Goal: Communication & Community: Share content

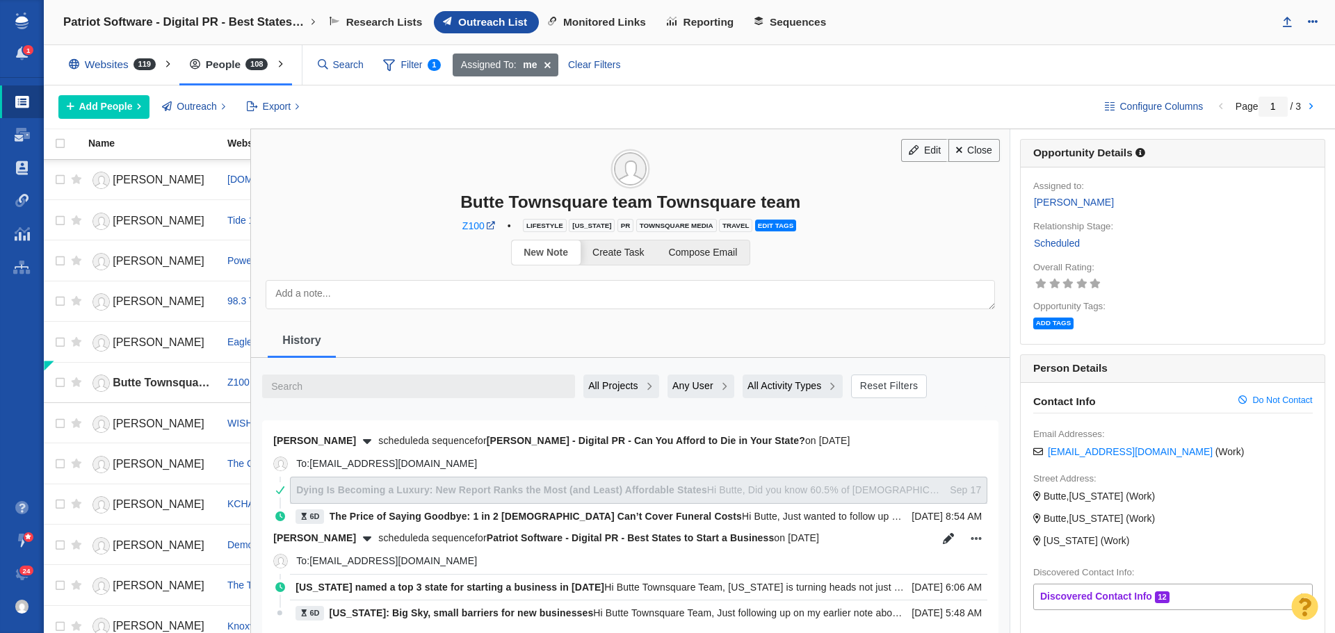
click at [968, 152] on link "Close" at bounding box center [974, 151] width 52 height 24
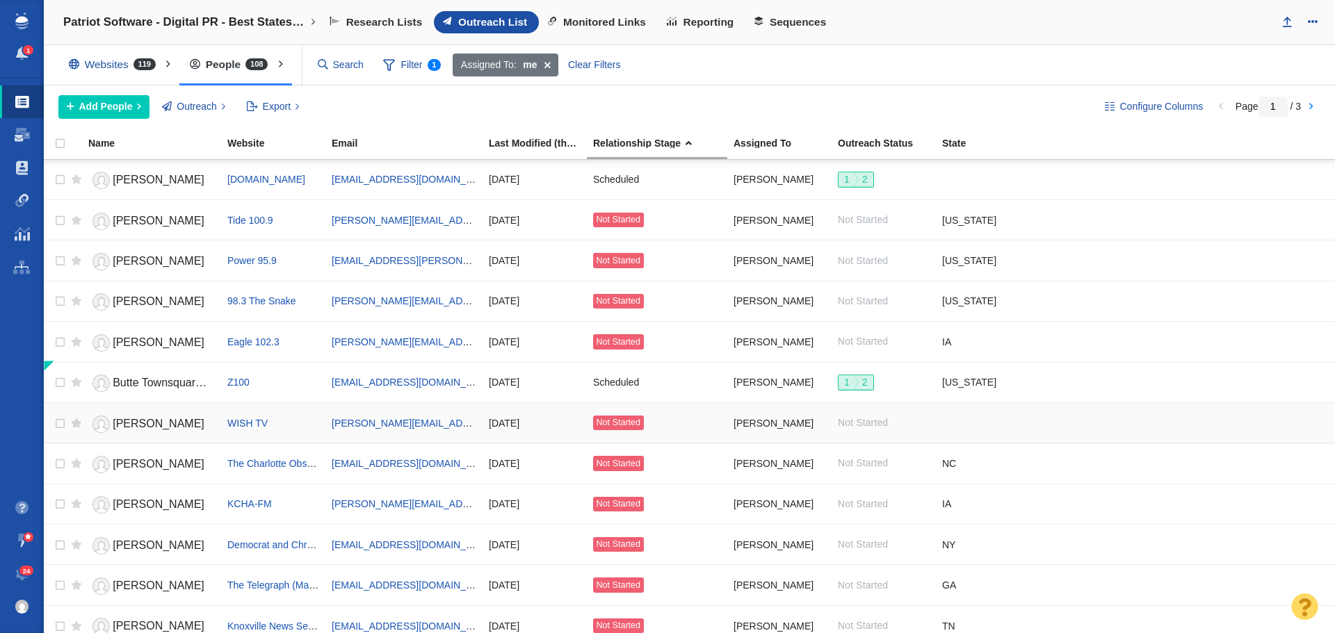
click at [159, 425] on span "[PERSON_NAME]" at bounding box center [159, 424] width 92 height 12
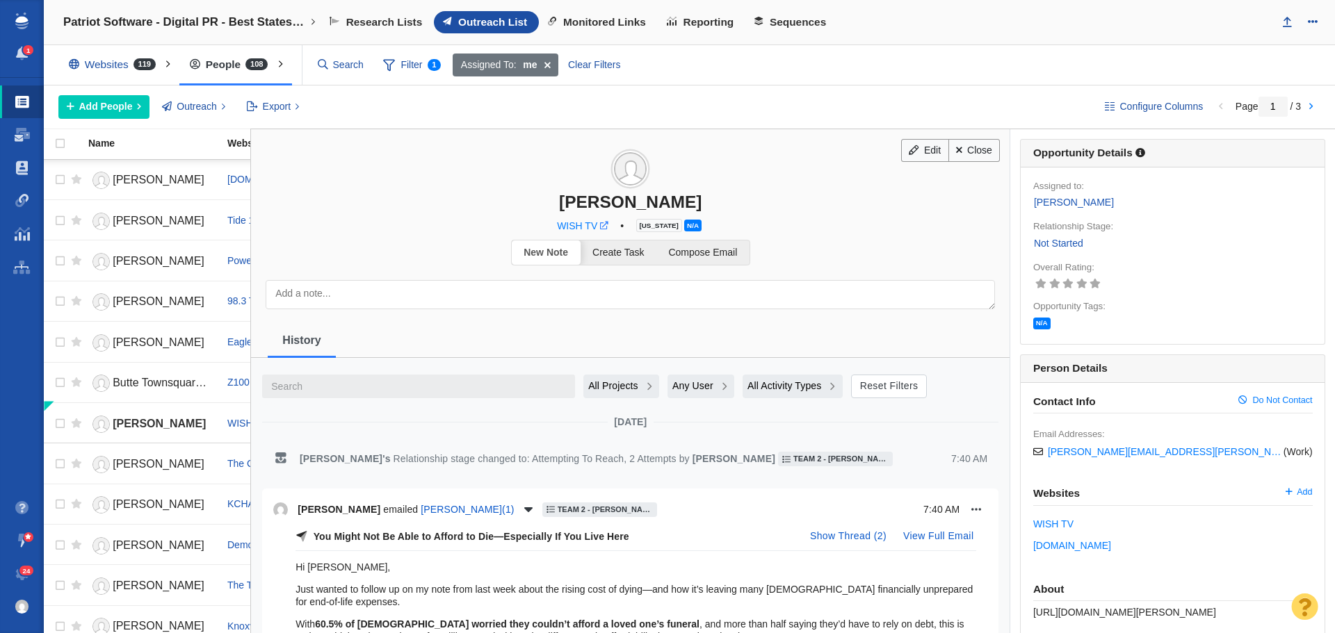
click at [606, 226] on span at bounding box center [604, 226] width 8 height 8
click at [729, 256] on span "Compose Email" at bounding box center [702, 252] width 69 height 11
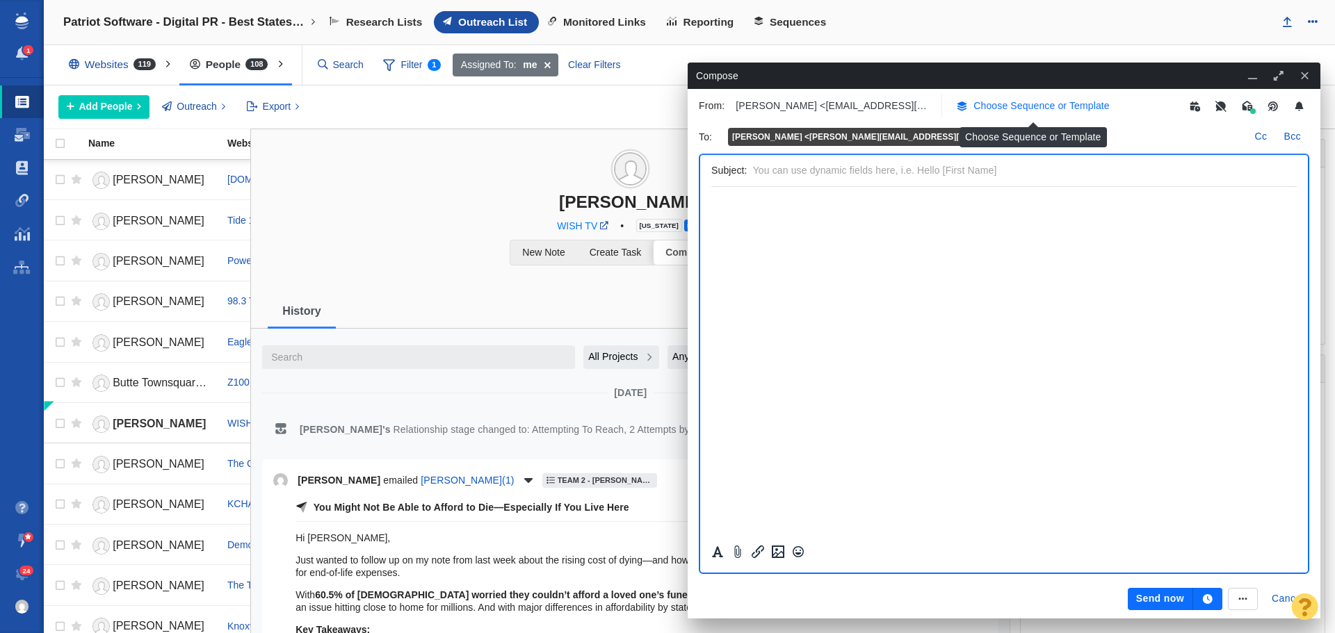
click at [1014, 111] on p "Choose Sequence or Template" at bounding box center [1041, 106] width 136 height 15
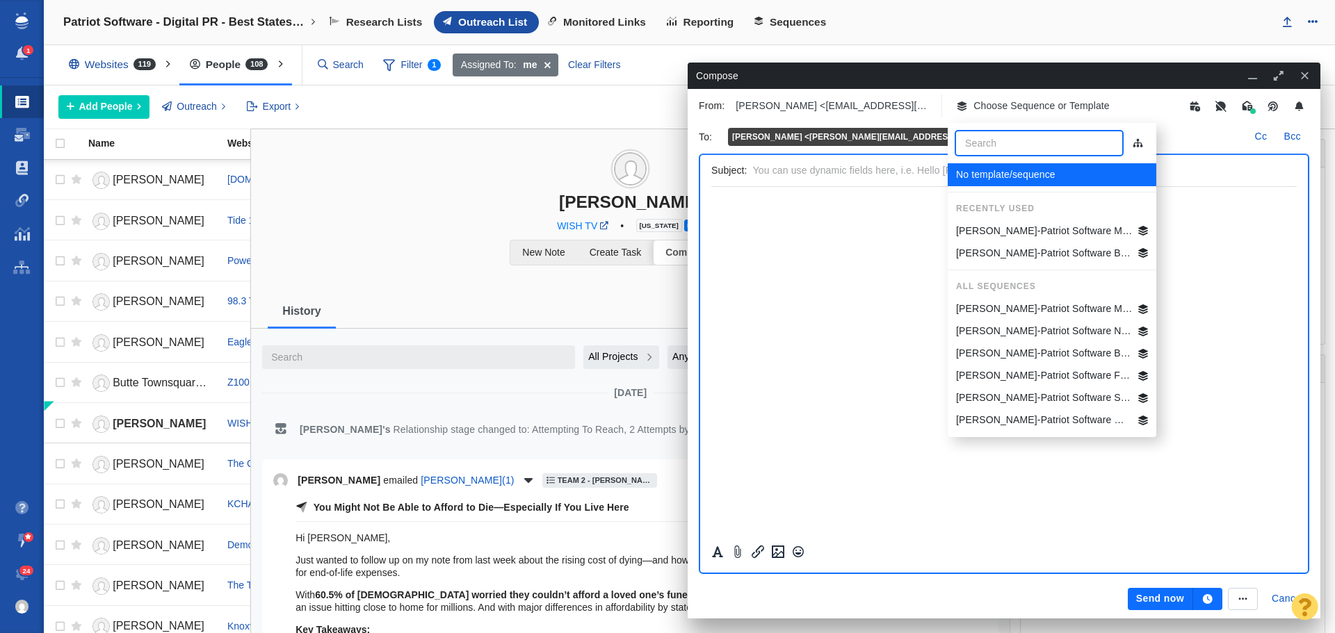
click at [1021, 347] on p "[PERSON_NAME]-Patriot Software Best States Business General" at bounding box center [1044, 353] width 177 height 15
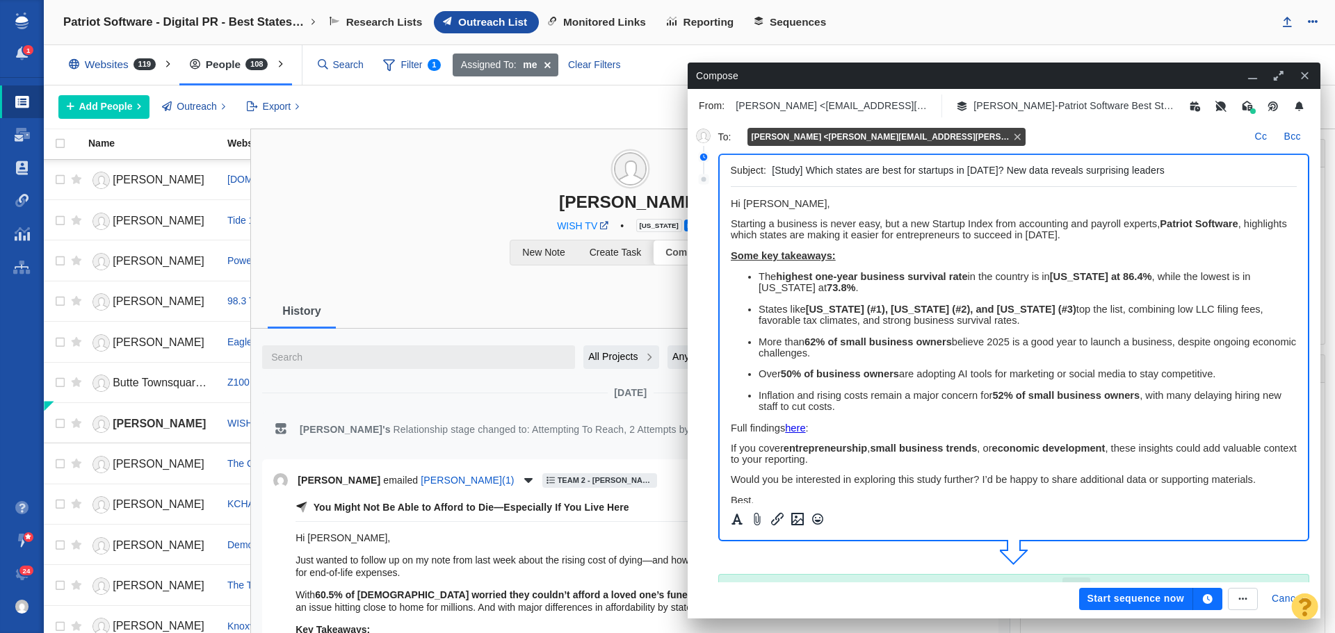
drag, startPoint x: 877, startPoint y: 171, endPoint x: 820, endPoint y: 172, distance: 57.7
click at [820, 172] on input "[Study] Which states are best for startups in [DATE]? New data reveals surprisi…" at bounding box center [1031, 171] width 519 height 20
click at [950, 172] on input "[Study] Where does Indiana rank in best for startups in 2025? New data reveals …" at bounding box center [1031, 171] width 519 height 20
drag, startPoint x: 1234, startPoint y: 170, endPoint x: 759, endPoint y: 167, distance: 474.8
click at [759, 167] on div "Subject: [Study] Where does Indiana rank in best states for startups in 2025? N…" at bounding box center [1014, 171] width 567 height 32
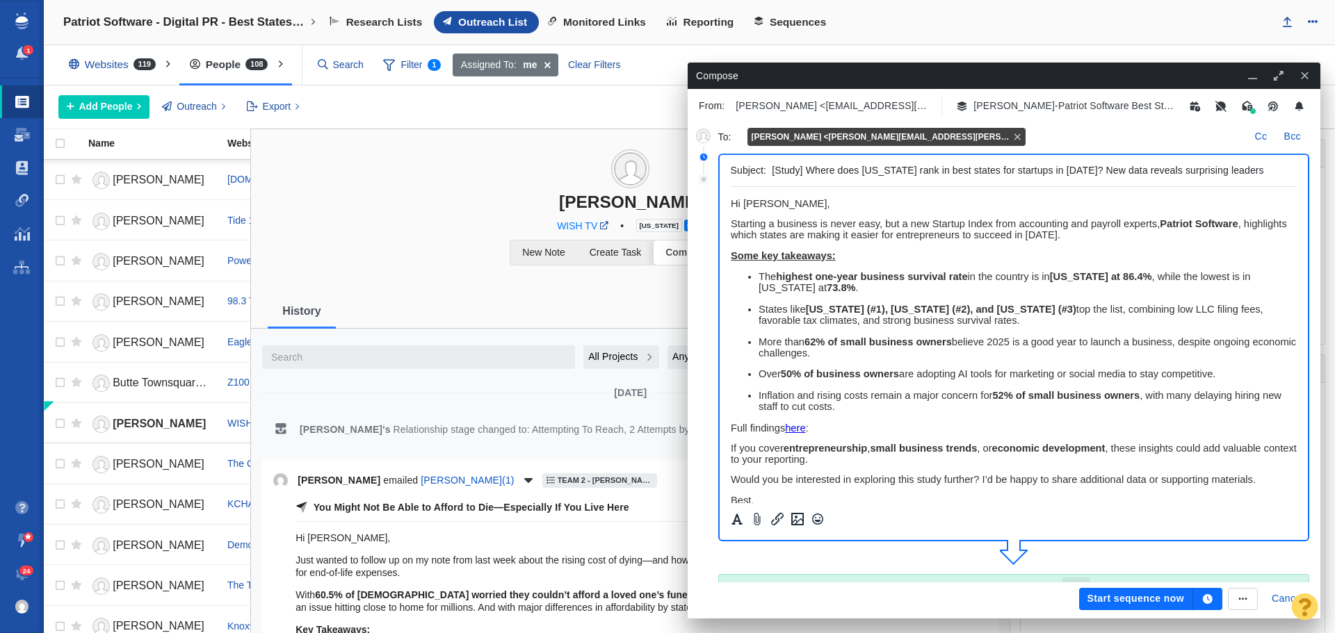
type input "[Study] Where does Indiana rank in best states for startups in 2025? New data r…"
click at [1215, 601] on button "button" at bounding box center [1207, 599] width 29 height 22
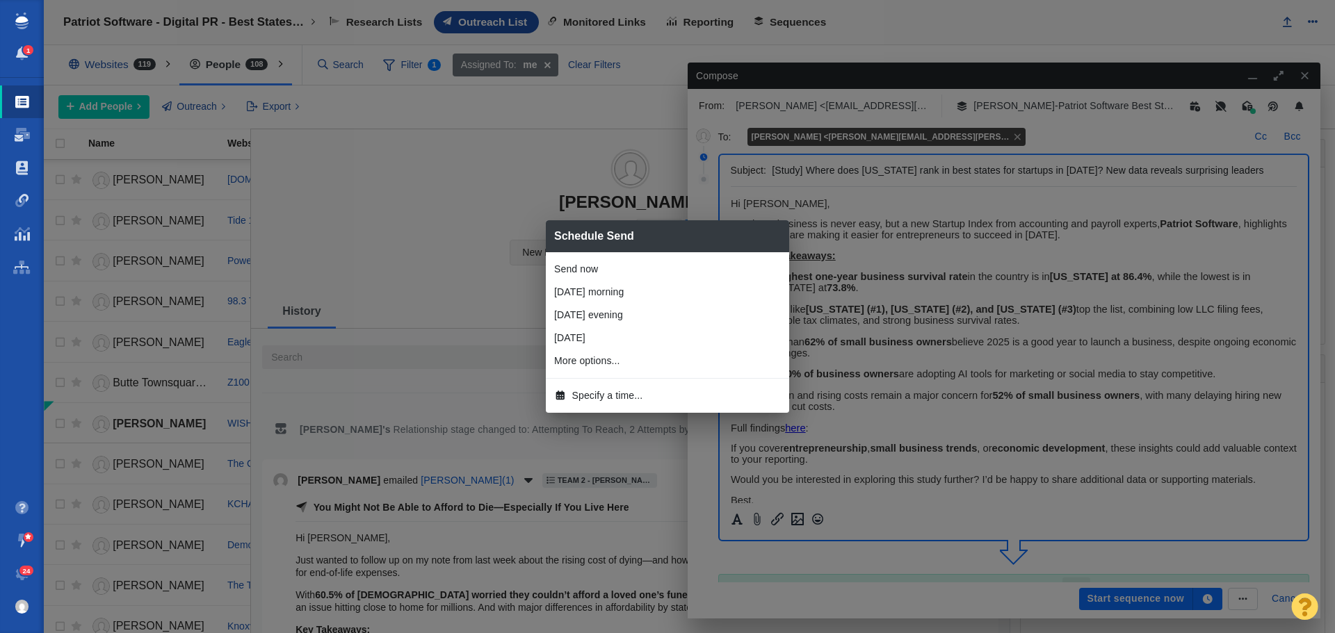
click at [918, 195] on div "Schedule Send Send now Tomorrow morning Tomorrow evening 1 day from now 1 hour …" at bounding box center [667, 316] width 1335 height 633
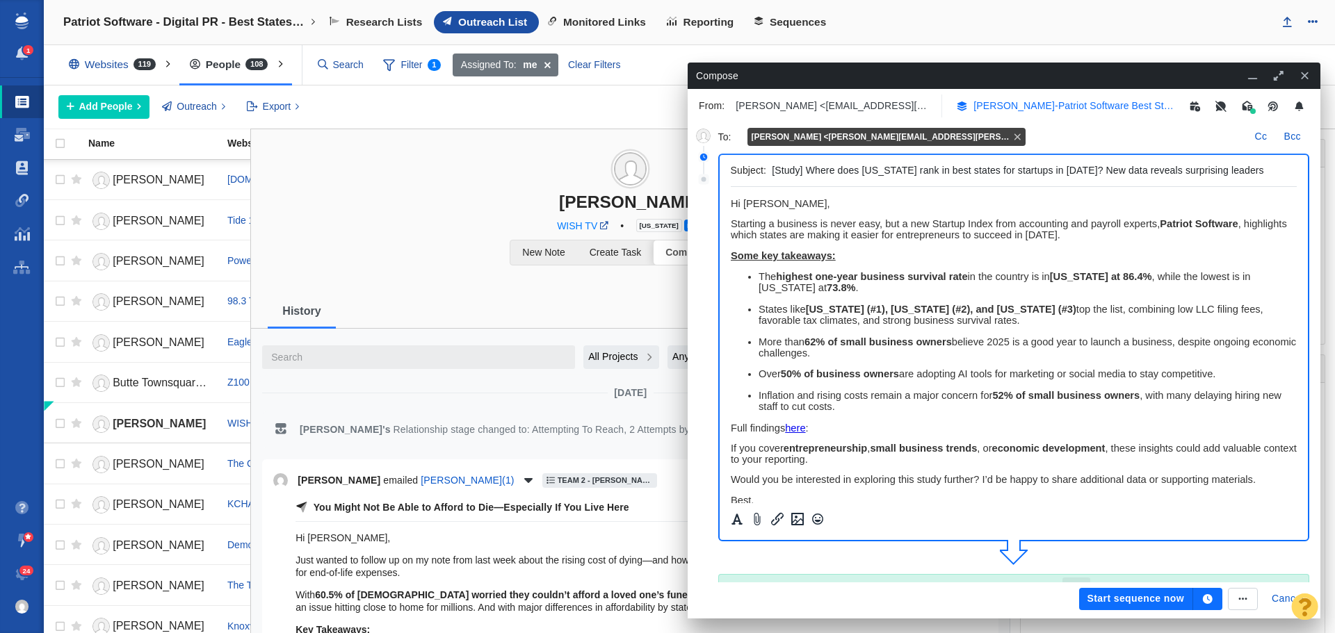
click at [1085, 105] on p "[PERSON_NAME]-Patriot Software Best States Business General" at bounding box center [1074, 106] width 202 height 15
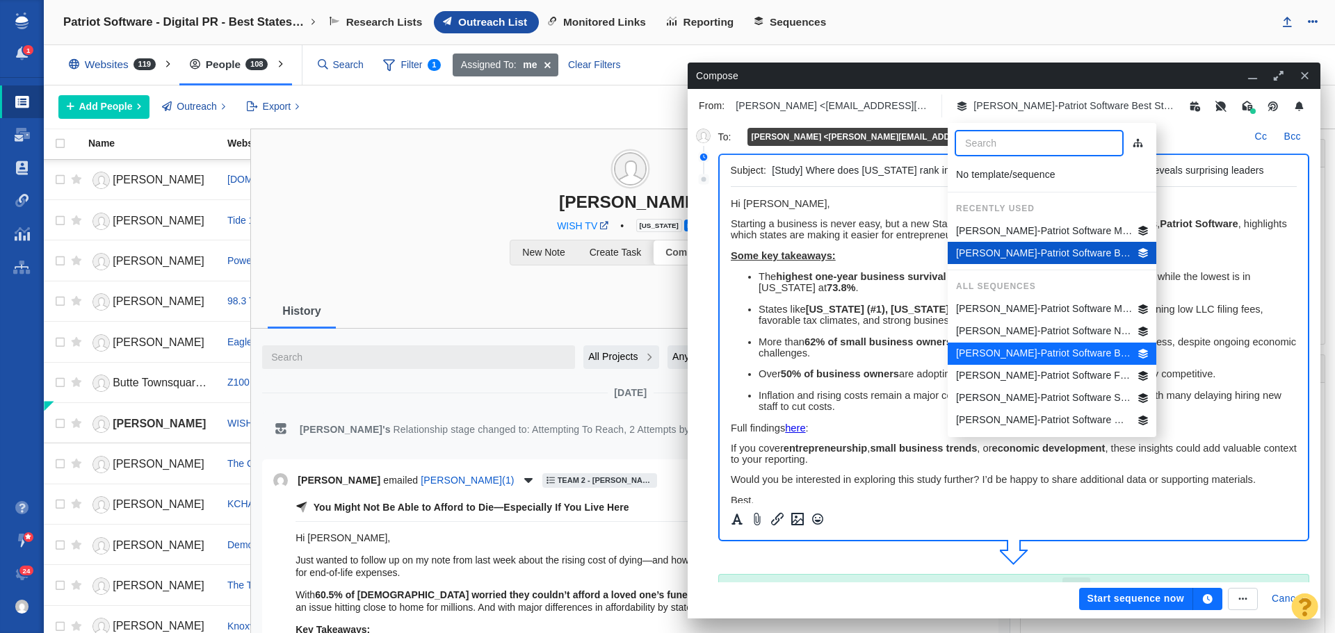
click at [1051, 249] on p "[PERSON_NAME]-Patriot Software Best States Business General" at bounding box center [1044, 253] width 177 height 15
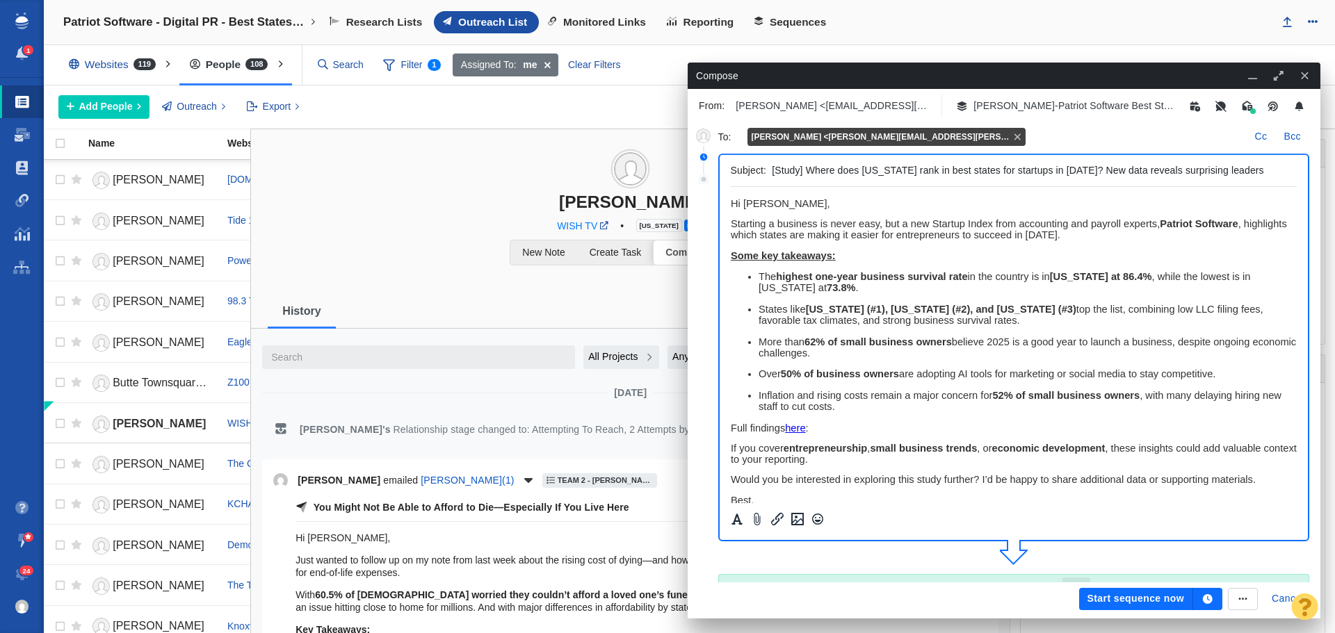
click at [1208, 596] on icon "button" at bounding box center [1208, 599] width 10 height 10
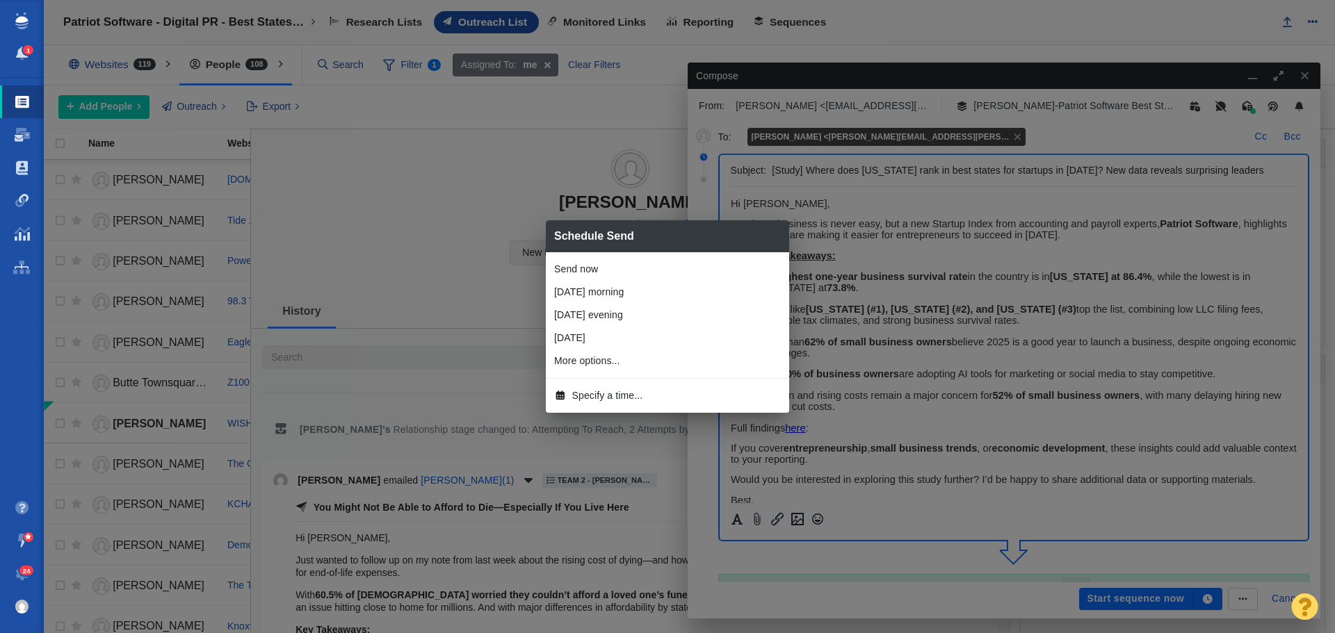
click at [637, 292] on li "[DATE] morning" at bounding box center [667, 292] width 243 height 23
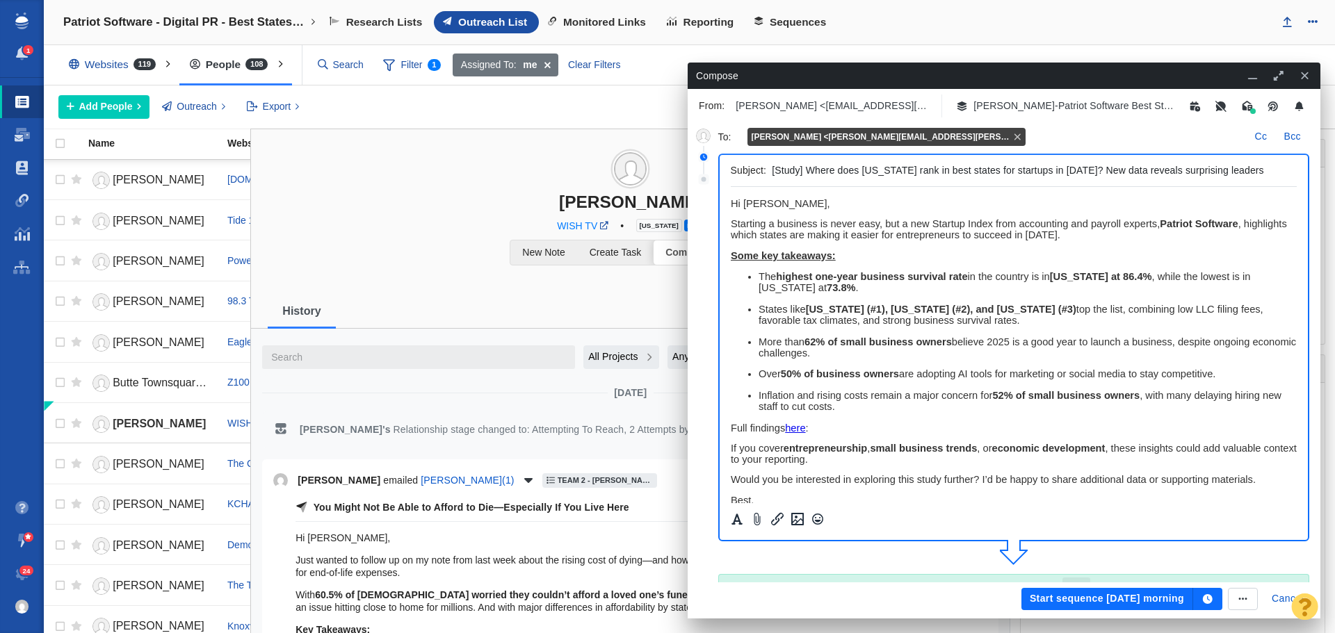
click at [1098, 599] on button "Start sequence tomorrow morning" at bounding box center [1107, 599] width 172 height 22
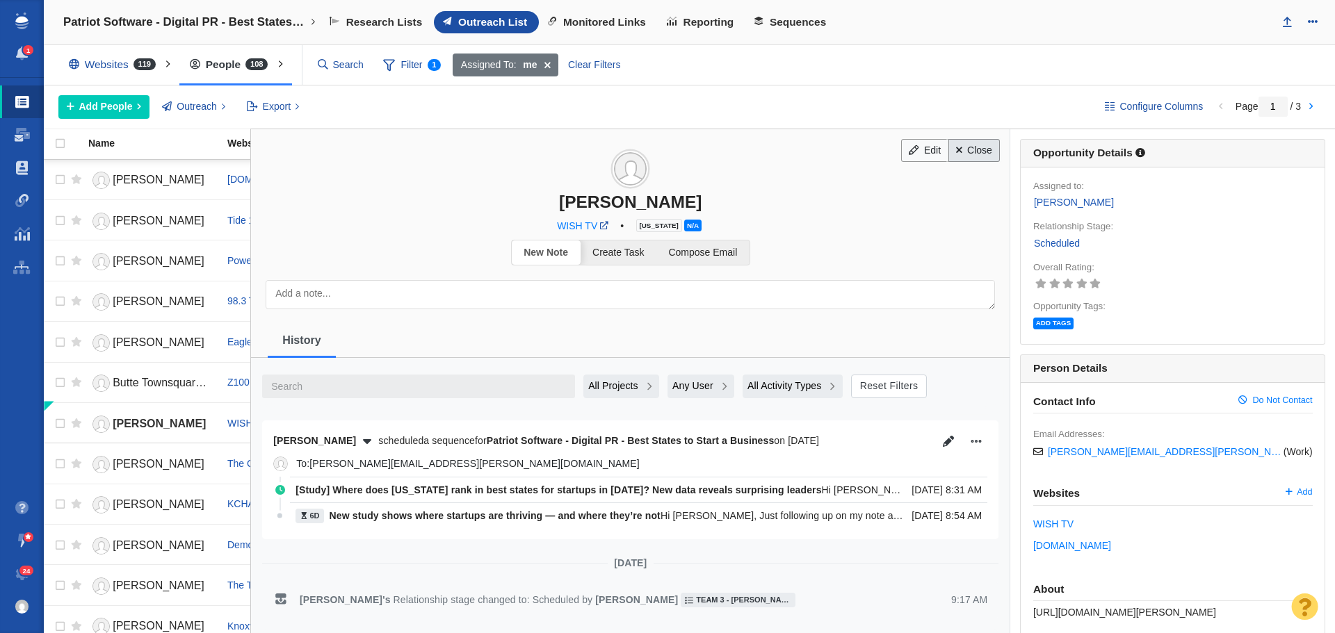
click at [982, 153] on link "Close" at bounding box center [974, 151] width 52 height 24
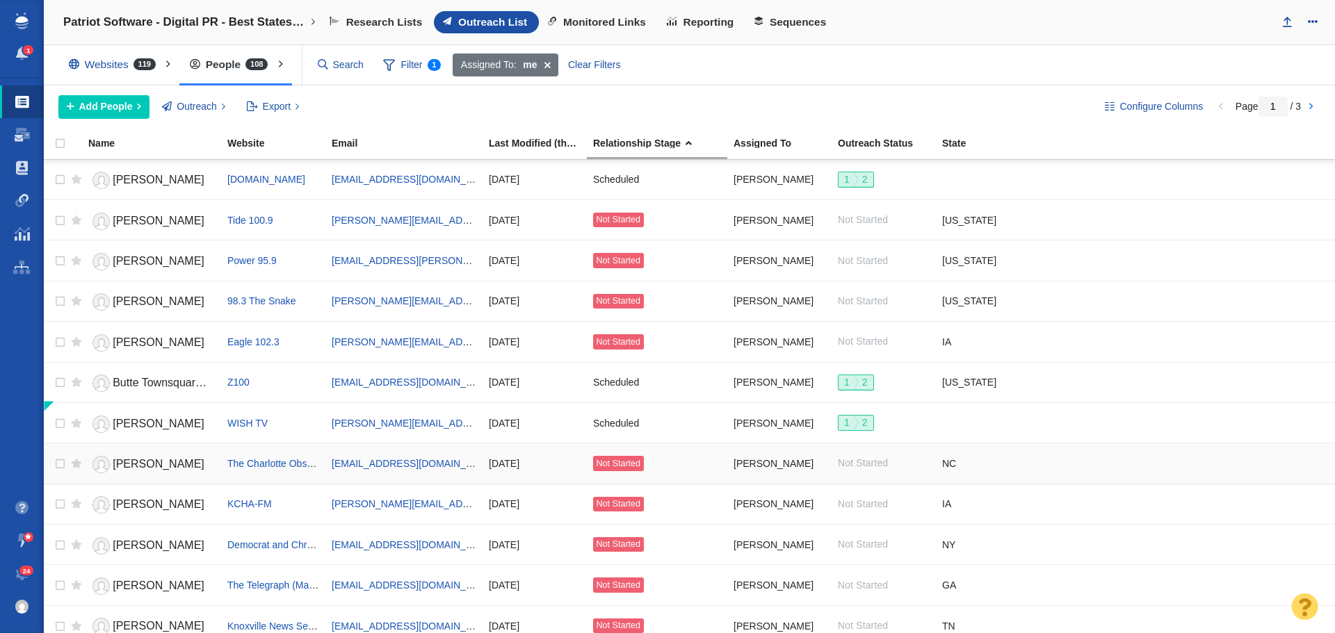
click at [162, 466] on span "[PERSON_NAME]" at bounding box center [159, 464] width 92 height 12
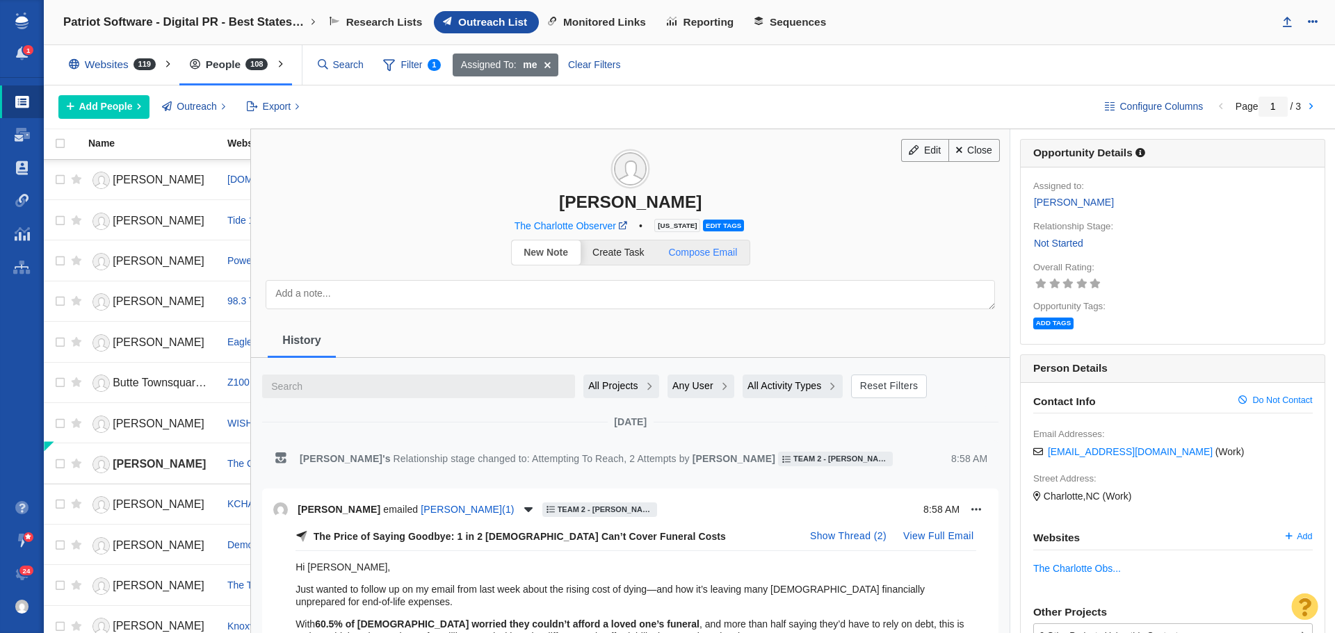
click at [717, 252] on span "Compose Email" at bounding box center [702, 252] width 69 height 11
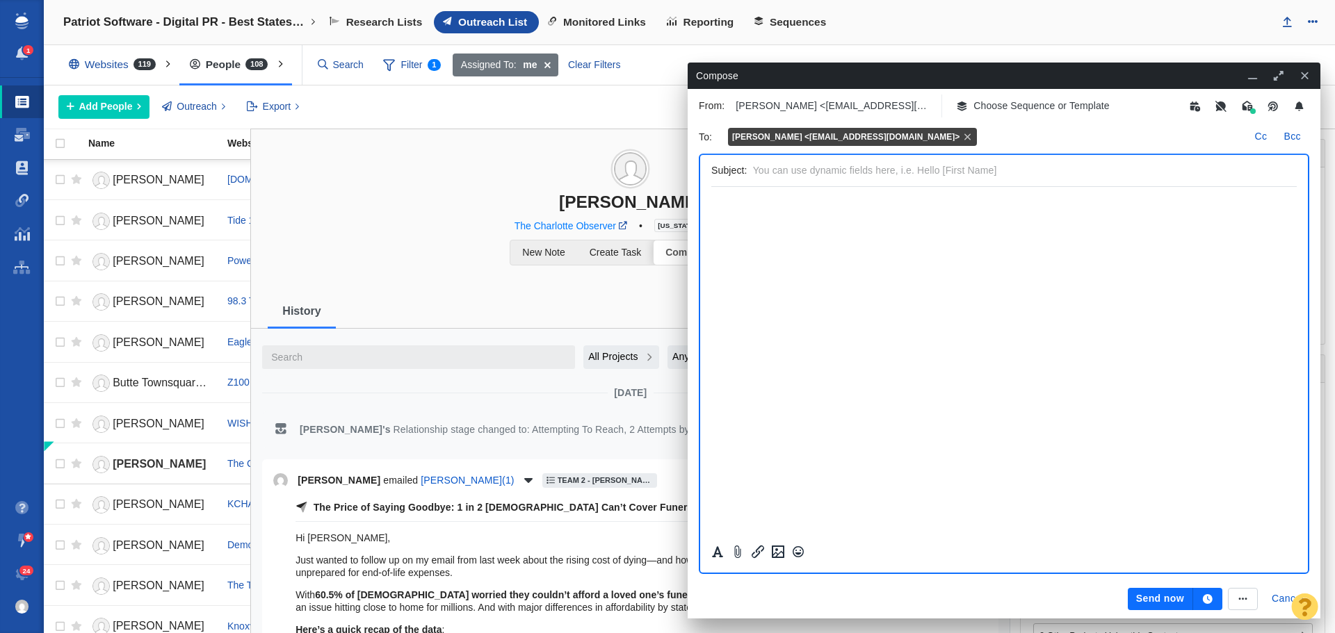
click at [1012, 111] on p "Choose Sequence or Template" at bounding box center [1041, 106] width 136 height 15
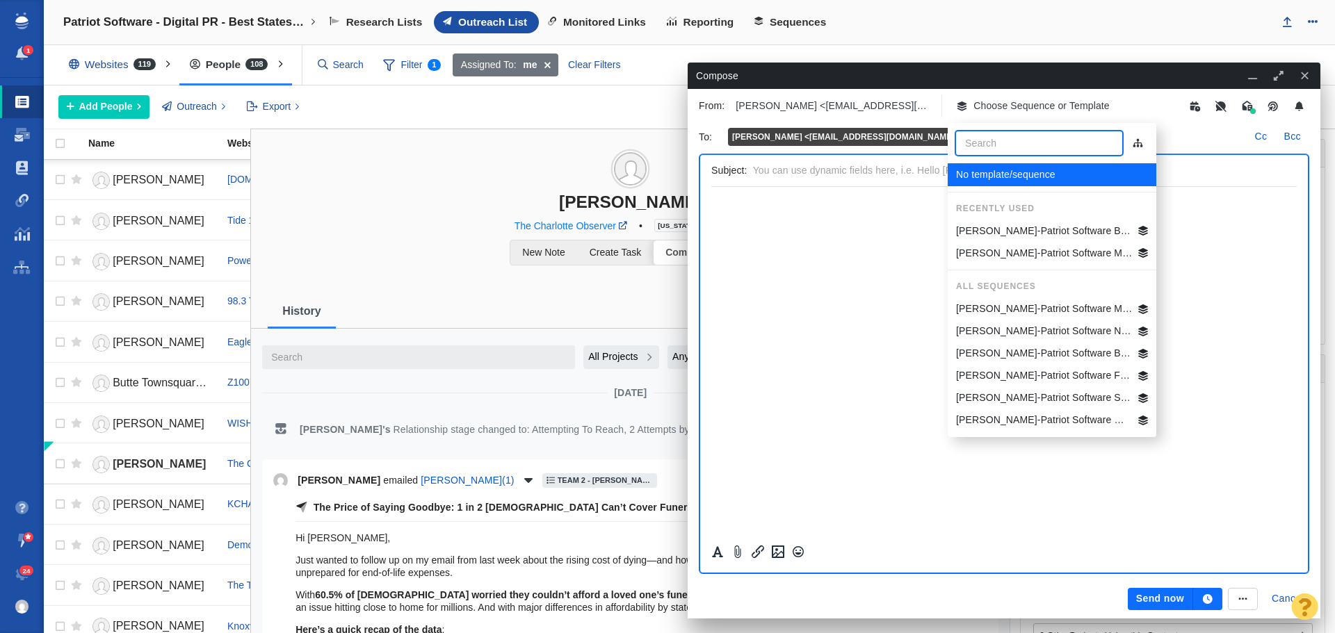
click at [1045, 327] on p "[PERSON_NAME]-Patriot Software NC Best States Business" at bounding box center [1044, 331] width 177 height 15
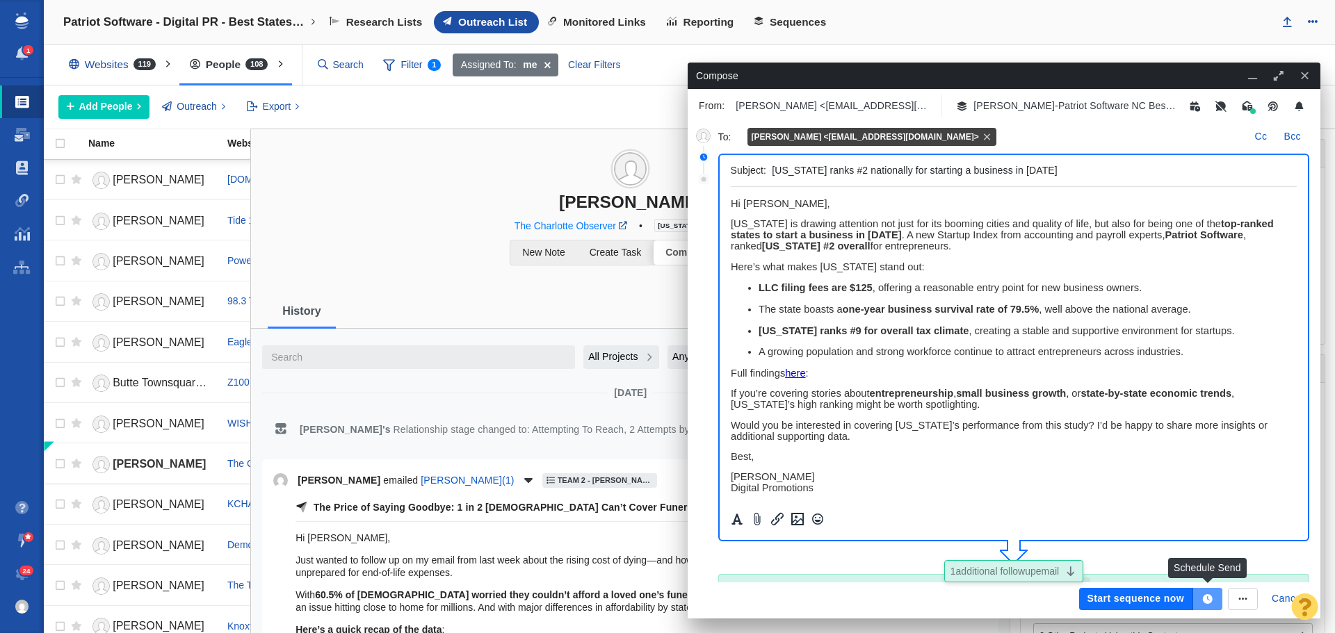
click at [1210, 599] on icon "button" at bounding box center [1208, 599] width 10 height 10
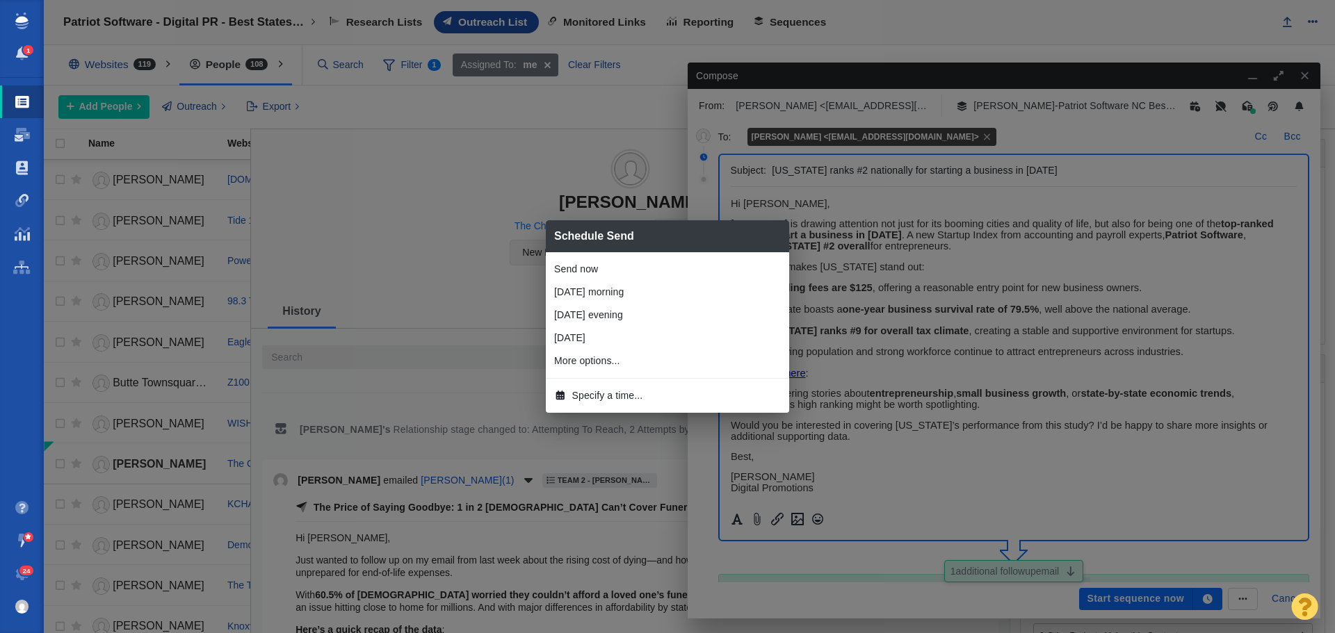
click at [622, 396] on span "Specify a time..." at bounding box center [607, 396] width 71 height 15
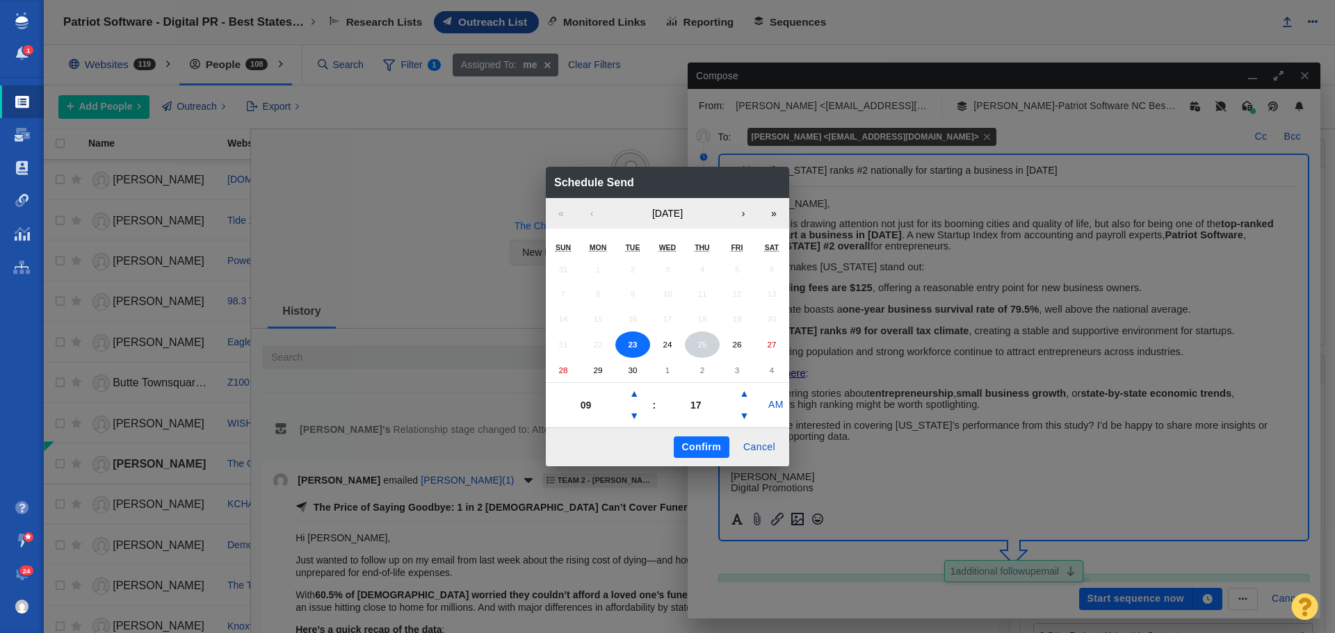
click at [704, 347] on abbr "25" at bounding box center [701, 344] width 9 height 9
click at [633, 412] on button "▼" at bounding box center [634, 416] width 17 height 22
type input "06"
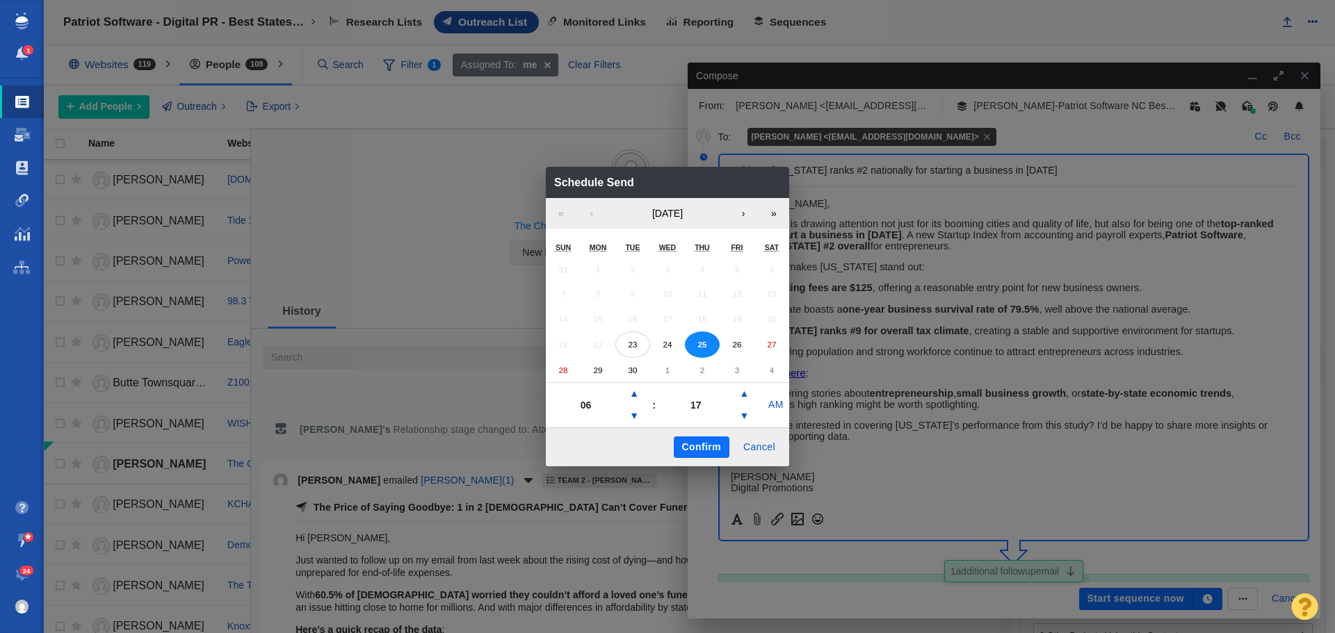
click at [701, 446] on button "Confirm" at bounding box center [702, 448] width 56 height 22
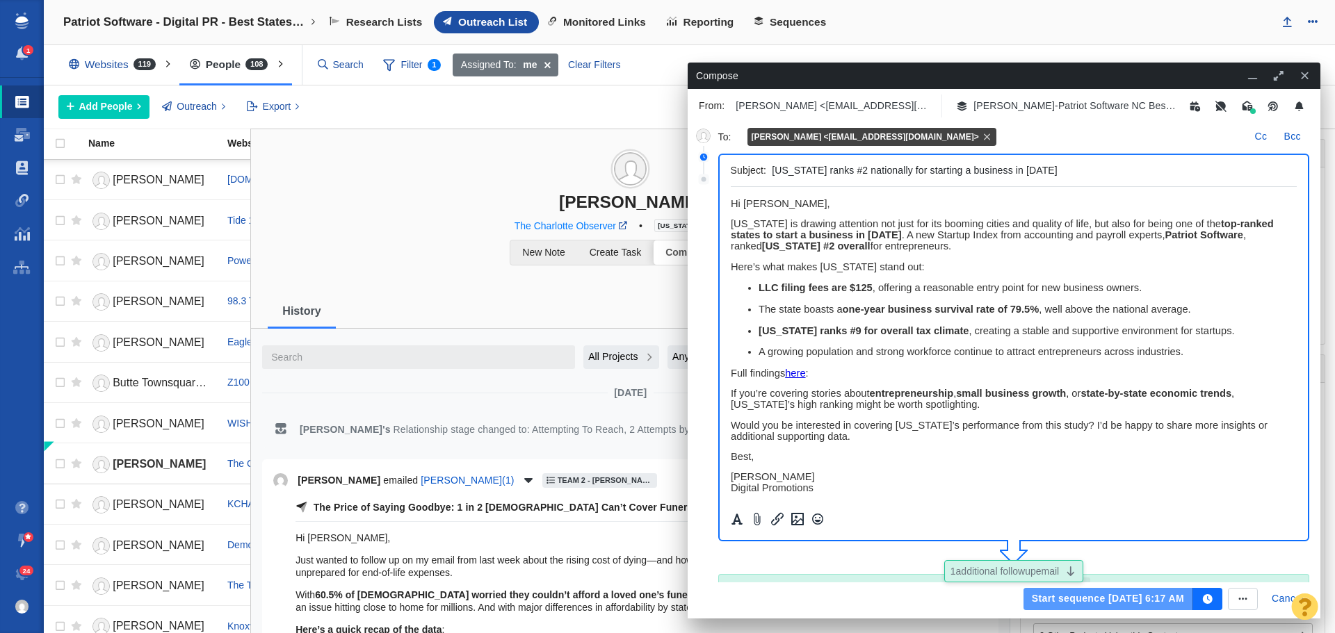
click at [1138, 599] on button "Start sequence Sep 25, 6:17 AM" at bounding box center [1108, 599] width 170 height 22
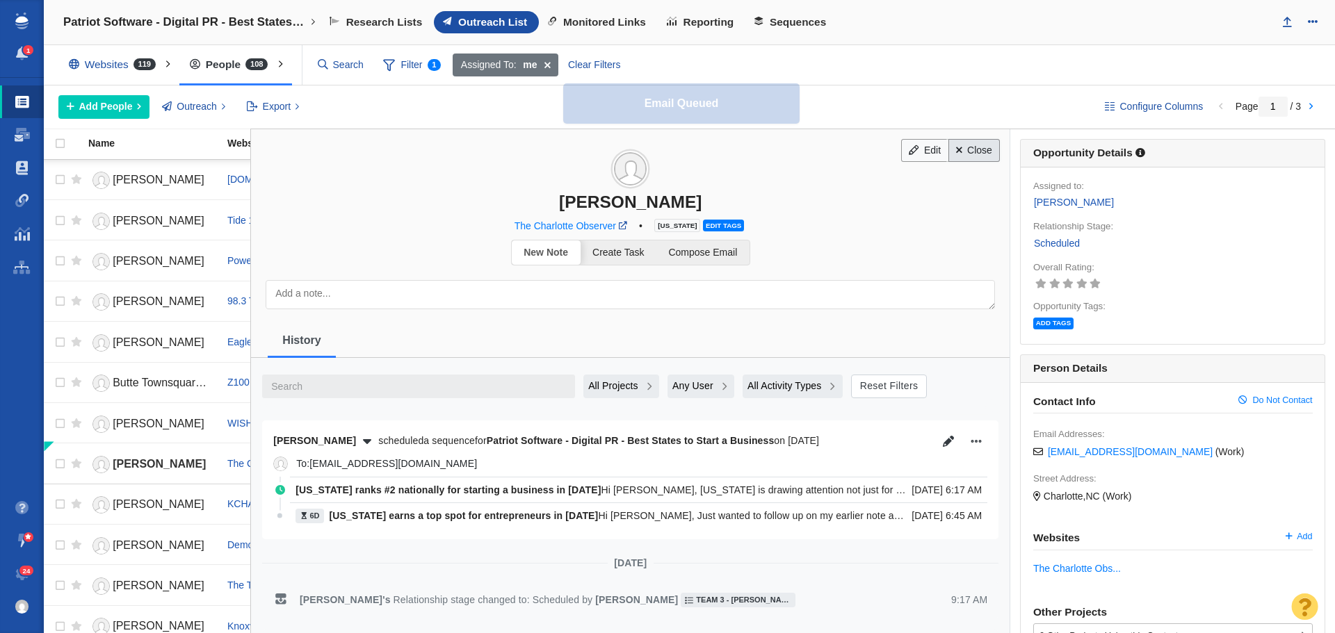
click at [975, 151] on link "Close" at bounding box center [974, 151] width 52 height 24
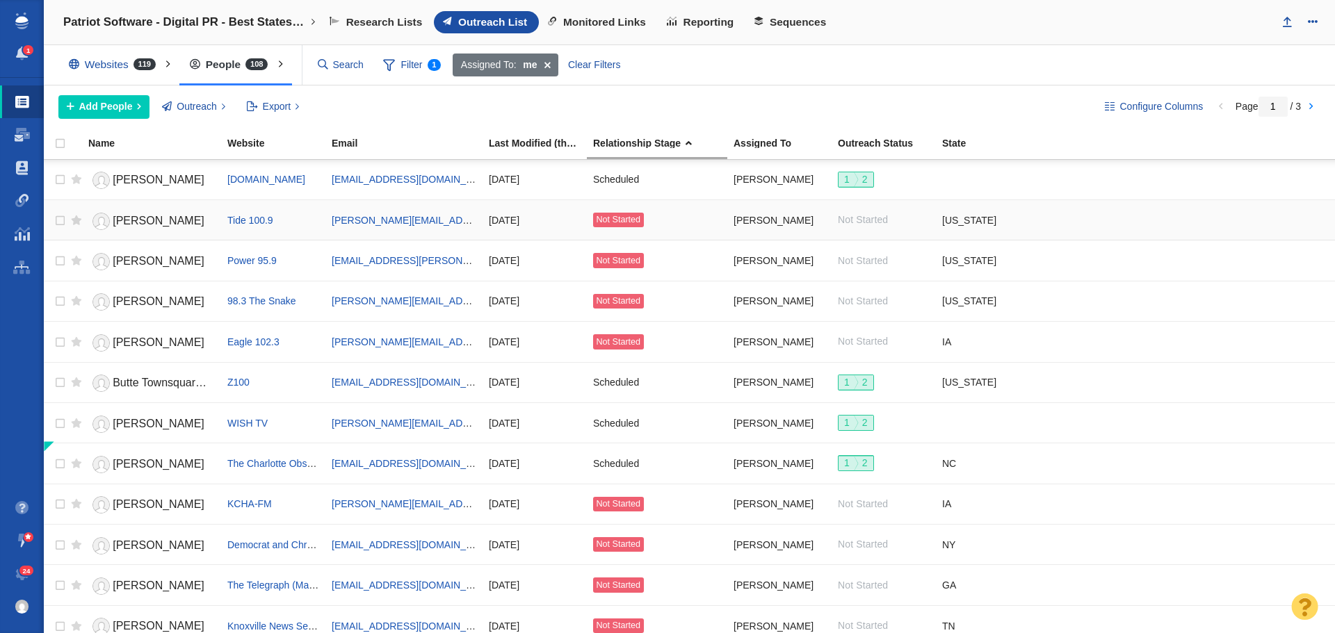
click at [161, 225] on span "[PERSON_NAME]" at bounding box center [159, 221] width 92 height 12
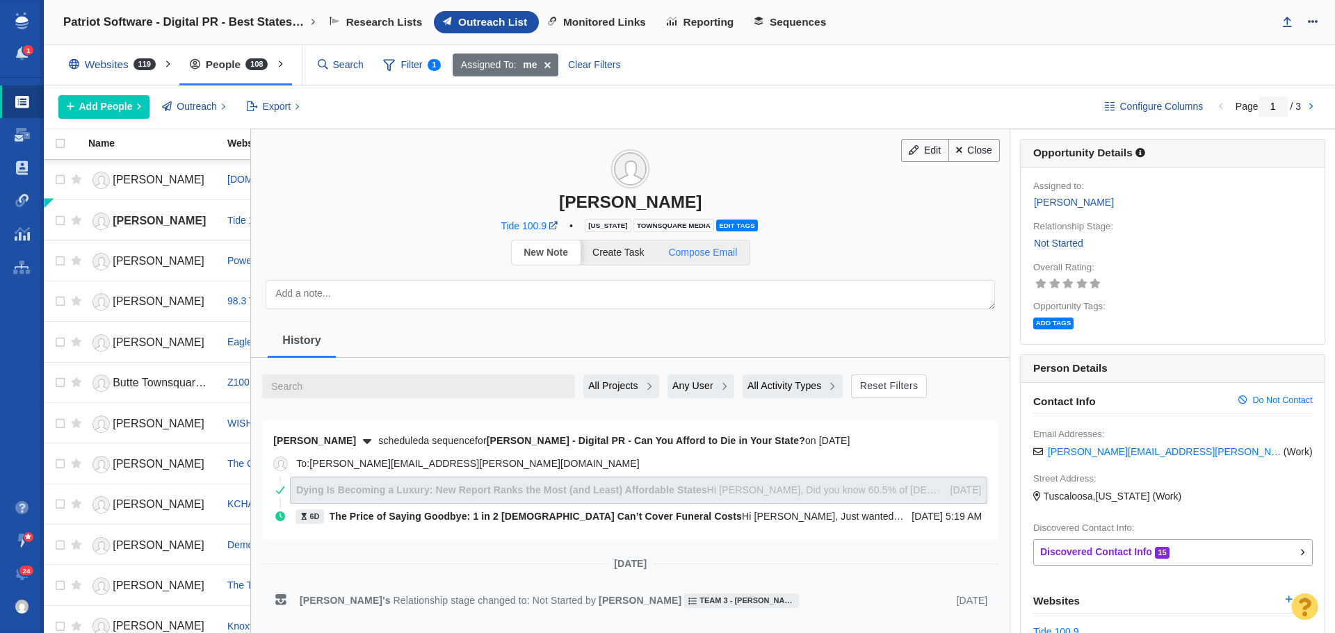
click at [705, 256] on span "Compose Email" at bounding box center [702, 252] width 69 height 11
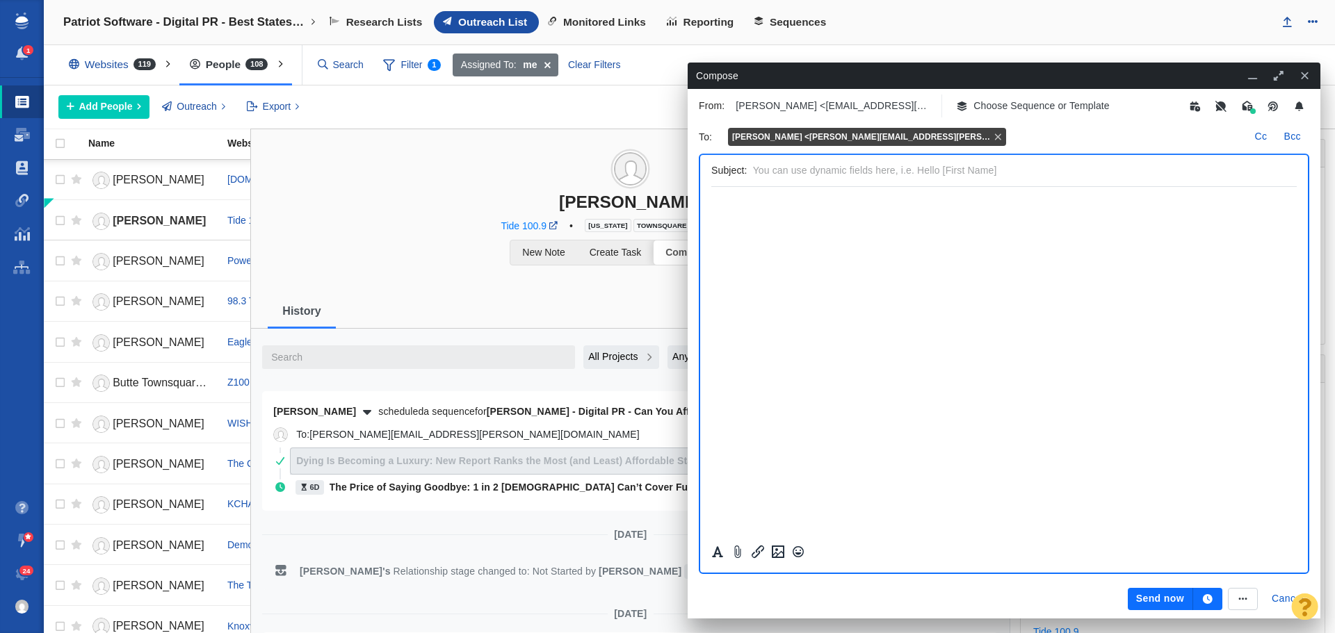
click at [1037, 106] on p "Choose Sequence or Template" at bounding box center [1041, 106] width 136 height 15
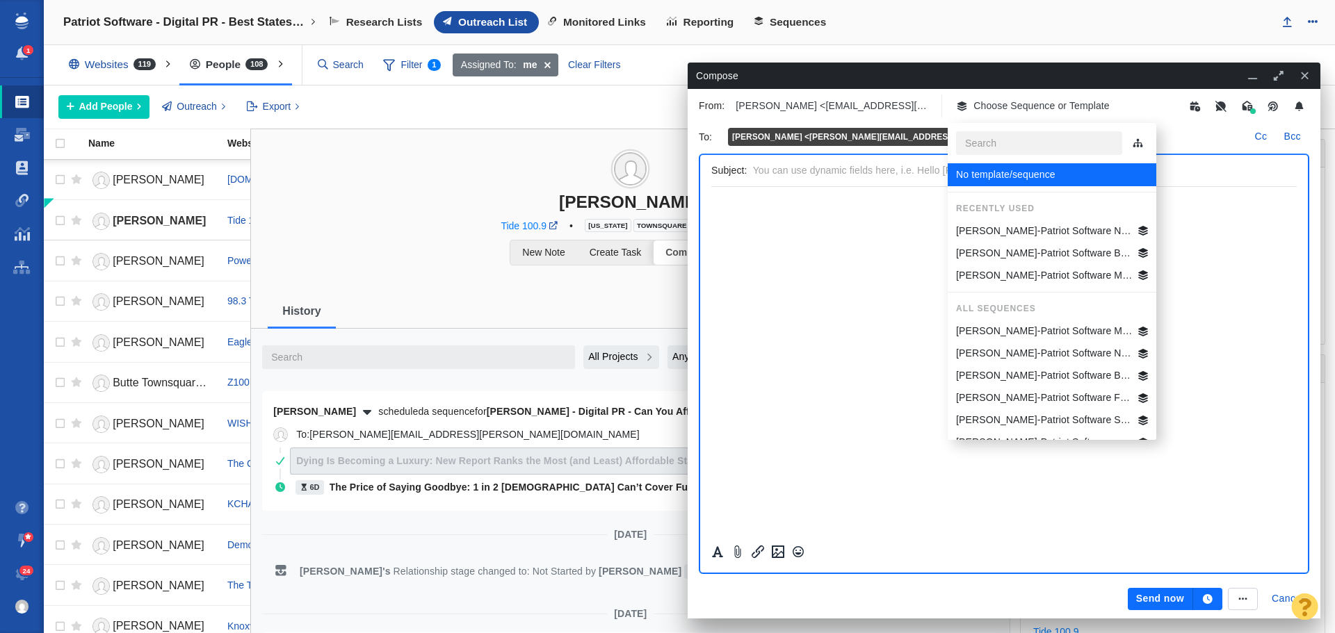
click at [1066, 253] on p "[PERSON_NAME]-Patriot Software Best States Business General" at bounding box center [1044, 253] width 177 height 15
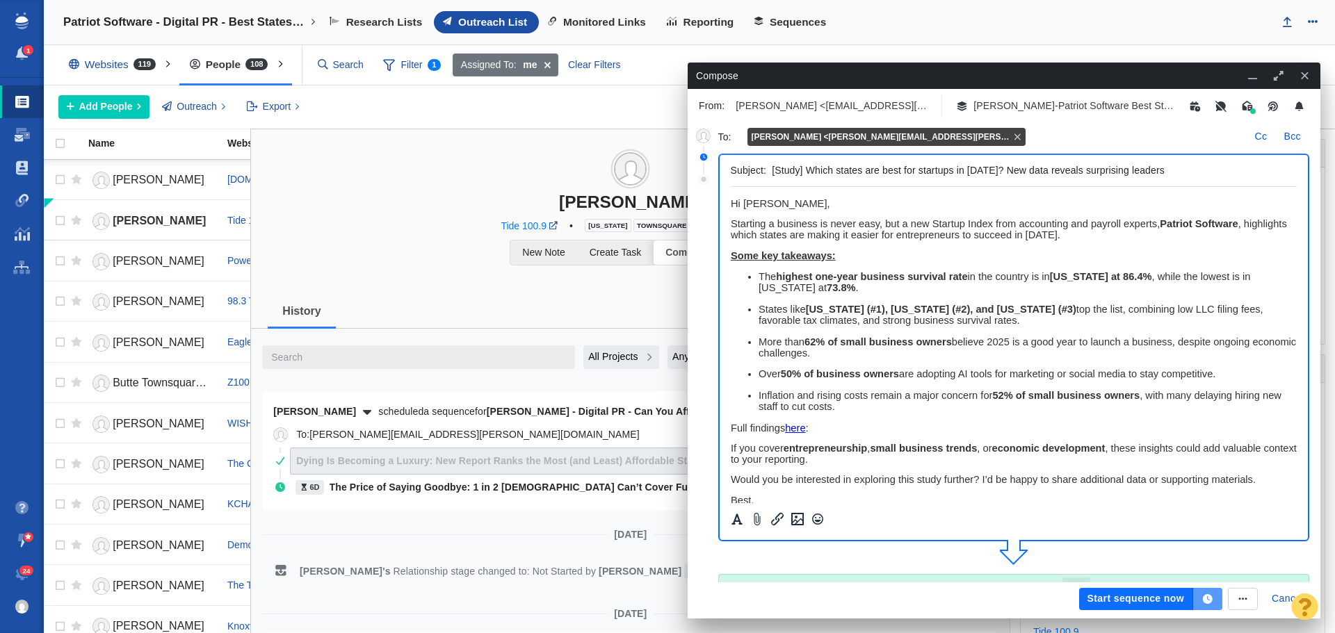
click at [1203, 598] on icon "button" at bounding box center [1207, 599] width 13 height 10
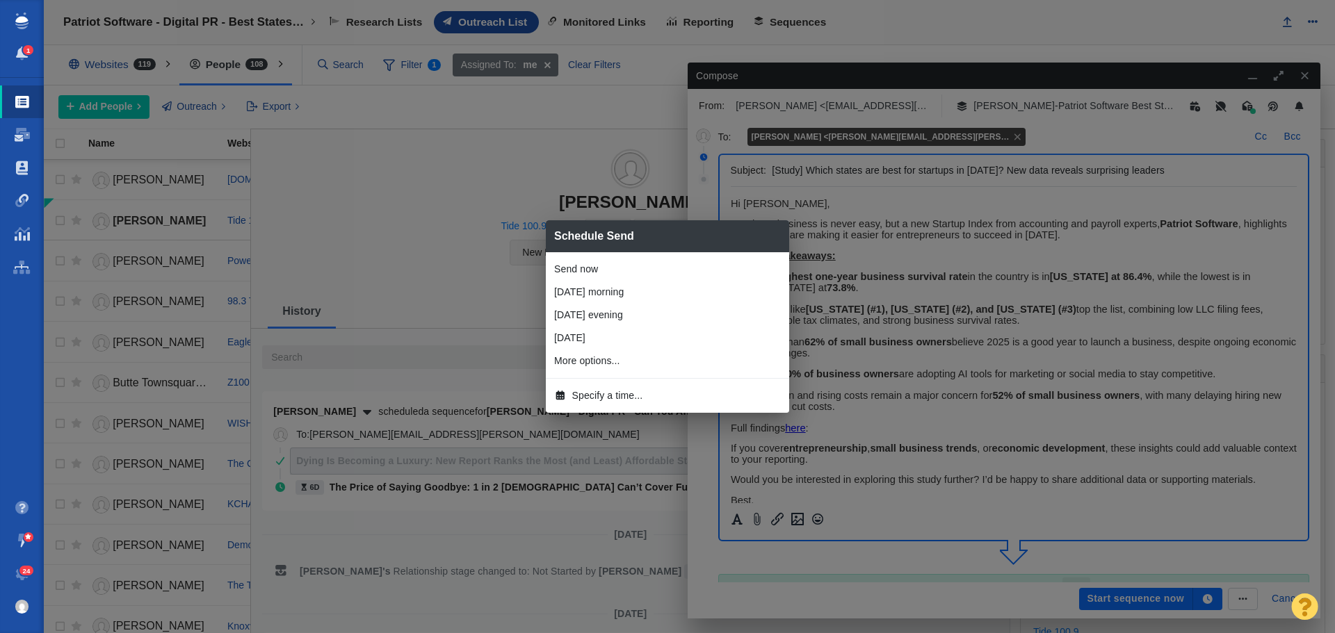
click at [613, 400] on span "Specify a time..." at bounding box center [607, 396] width 71 height 15
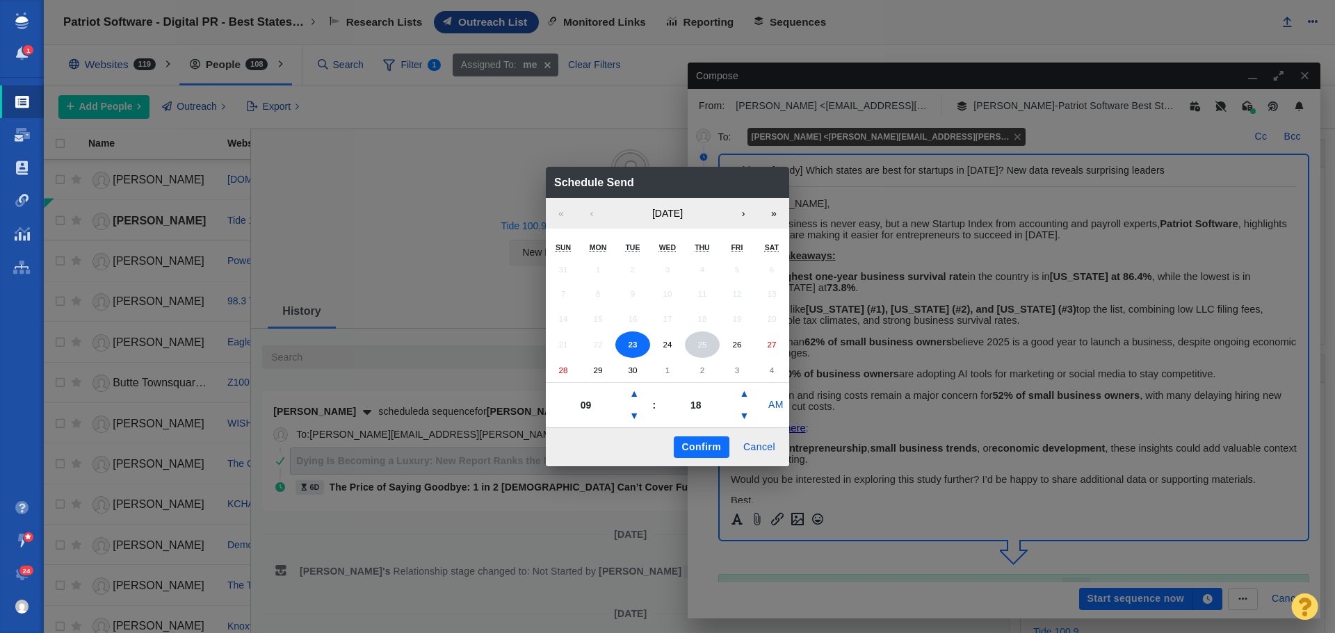
click at [699, 344] on abbr "25" at bounding box center [701, 344] width 9 height 9
click at [639, 415] on button "▼" at bounding box center [634, 416] width 17 height 22
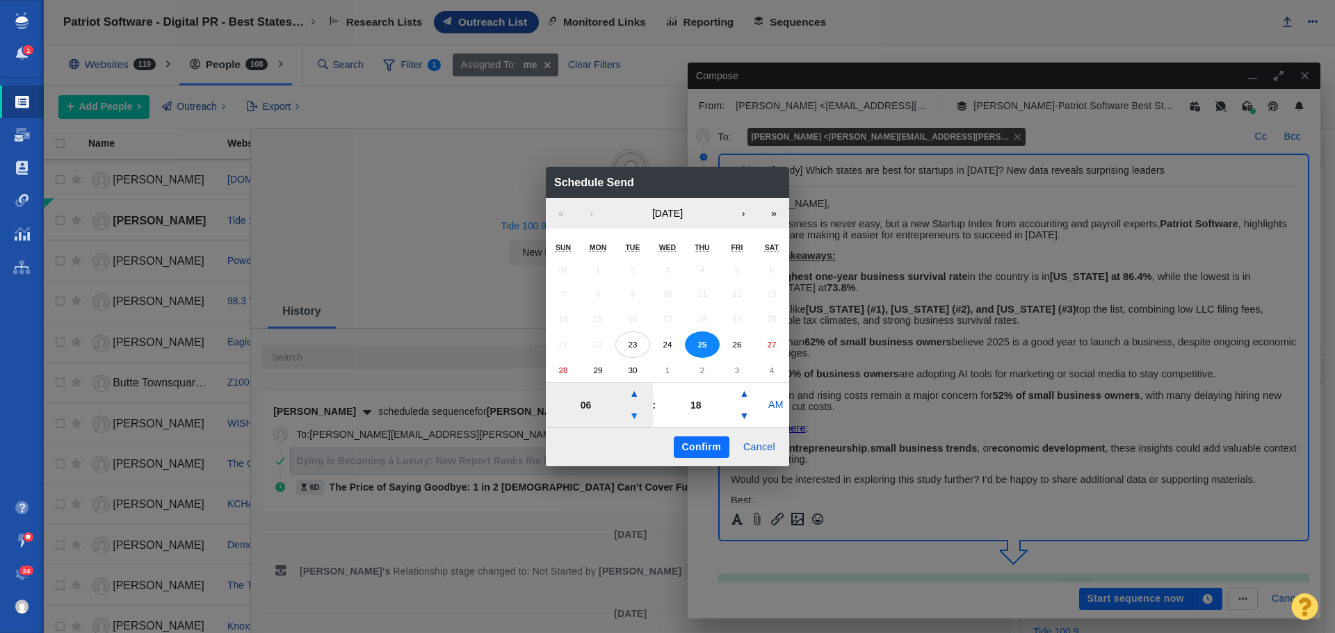
type input "05"
click at [693, 440] on button "Confirm" at bounding box center [702, 448] width 56 height 22
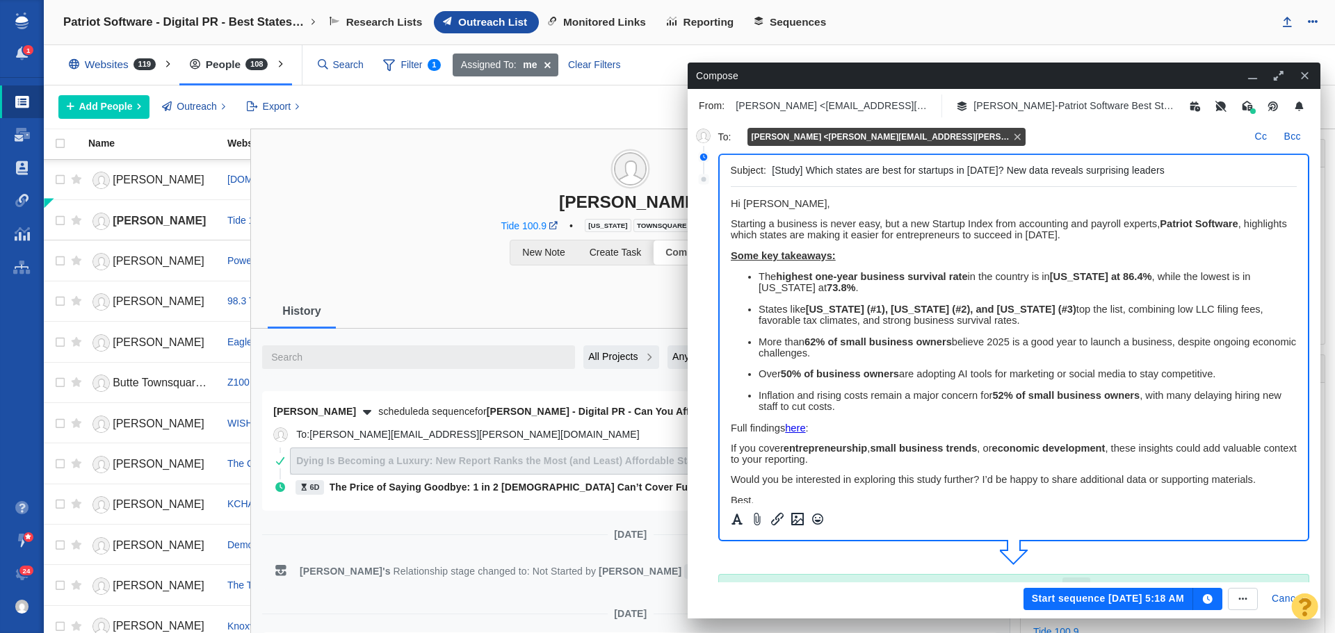
click at [1065, 597] on button "Start sequence Sep 25, 5:18 AM" at bounding box center [1108, 599] width 170 height 22
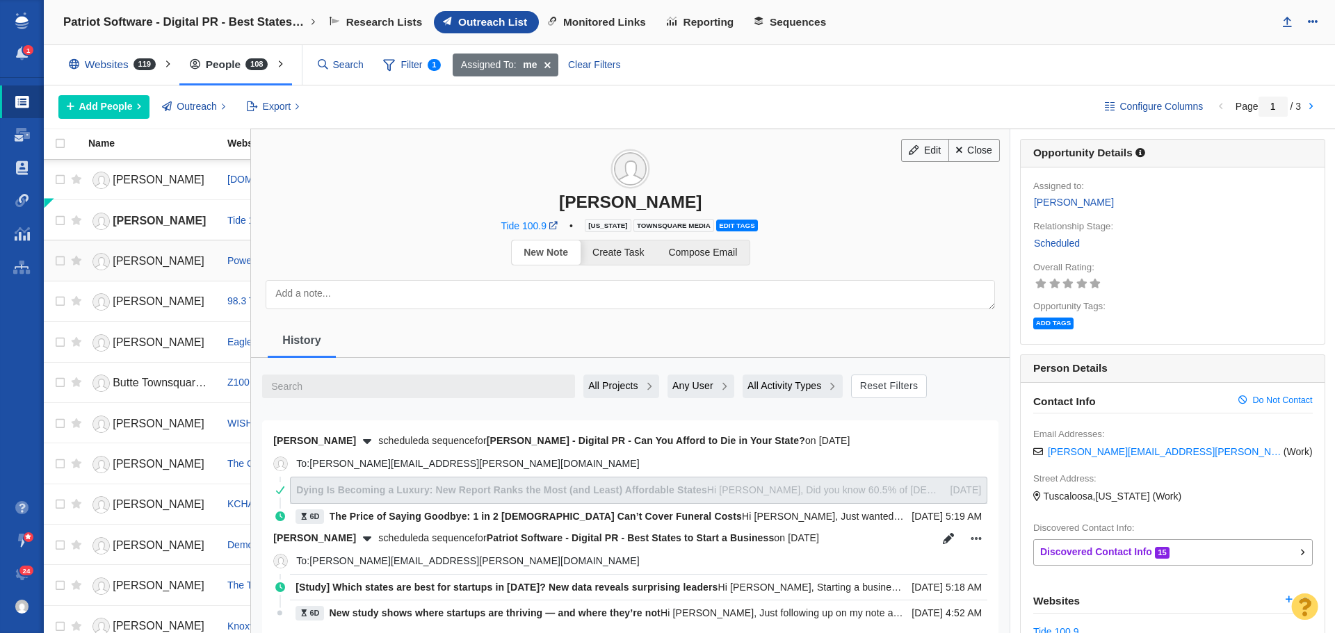
click at [140, 261] on span "[PERSON_NAME]" at bounding box center [159, 261] width 92 height 12
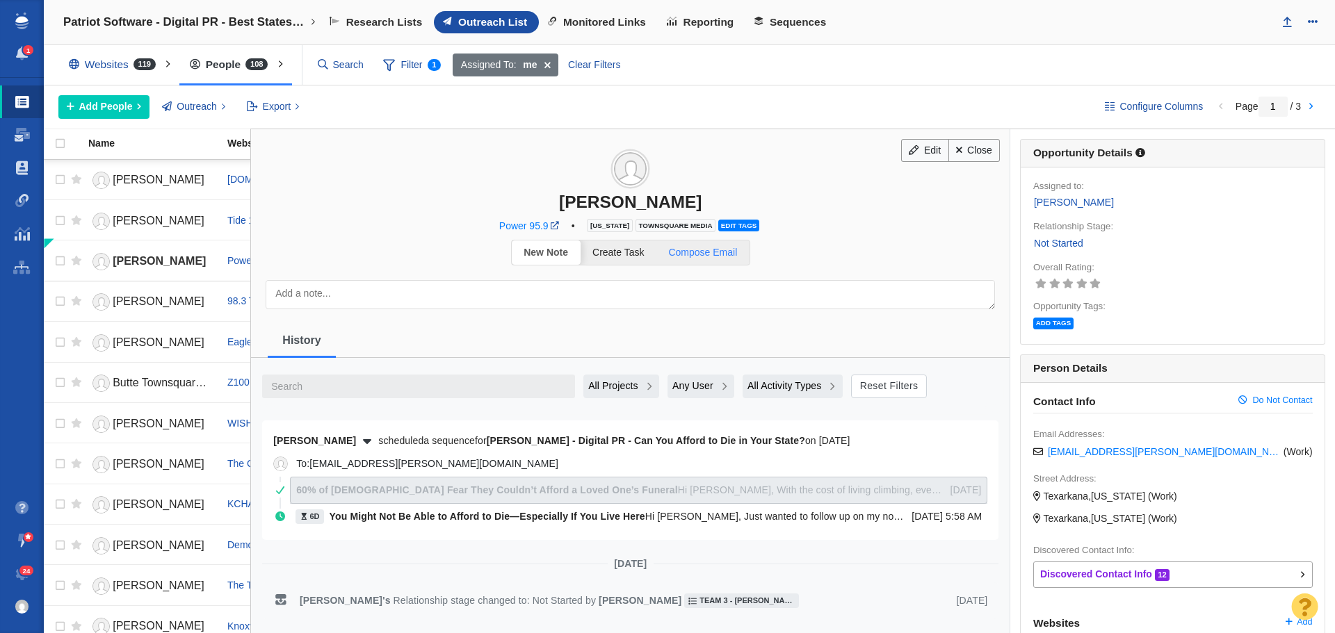
click at [699, 252] on span "Compose Email" at bounding box center [702, 252] width 69 height 11
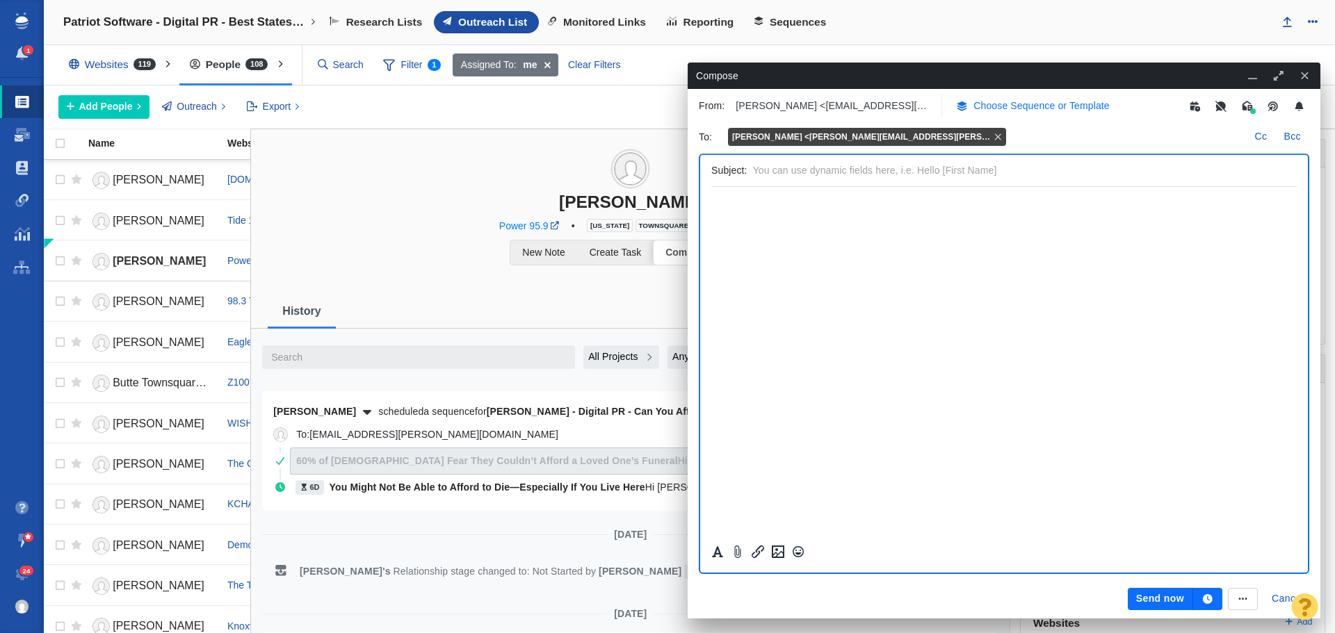
click at [1016, 105] on p "Choose Sequence or Template" at bounding box center [1041, 106] width 136 height 15
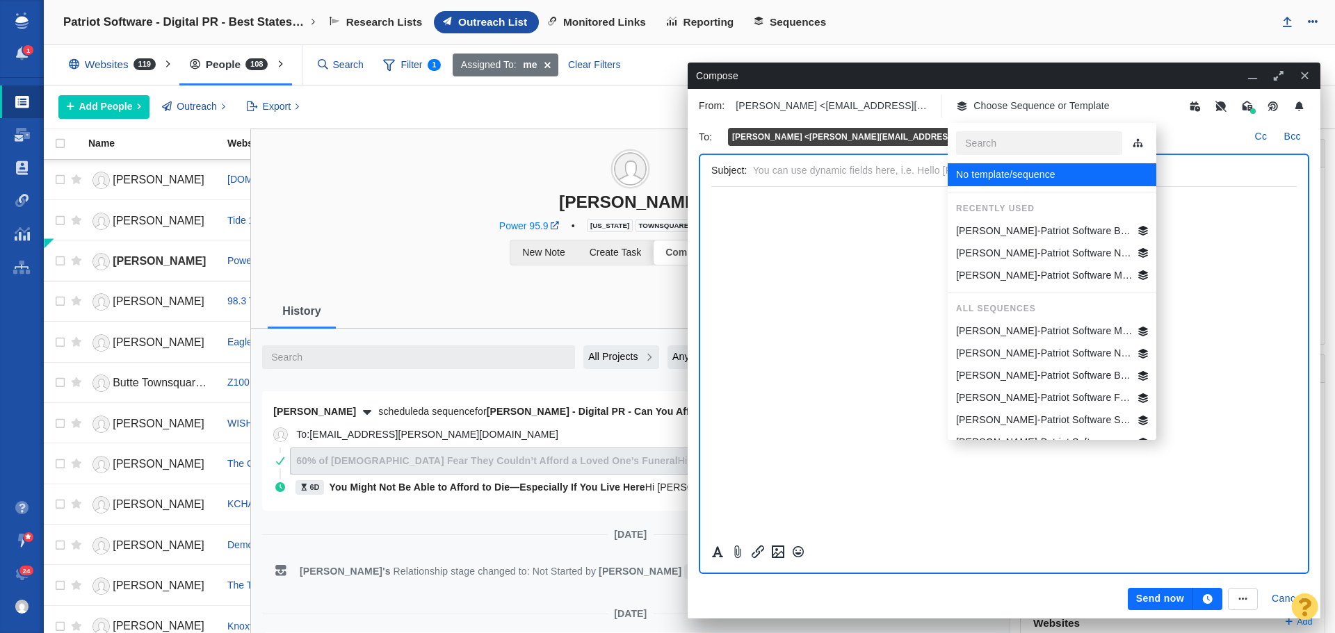
click at [1029, 231] on p "[PERSON_NAME]-Patriot Software Best States Business General" at bounding box center [1044, 231] width 177 height 15
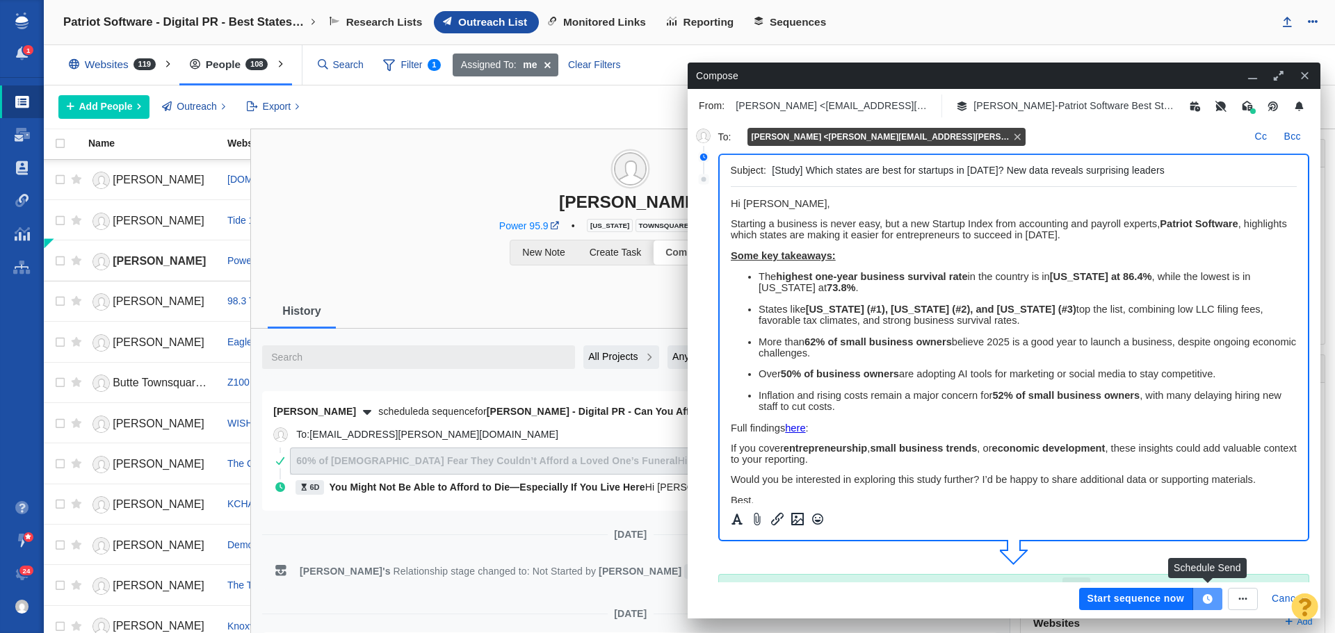
click at [1206, 599] on icon "button" at bounding box center [1208, 599] width 10 height 10
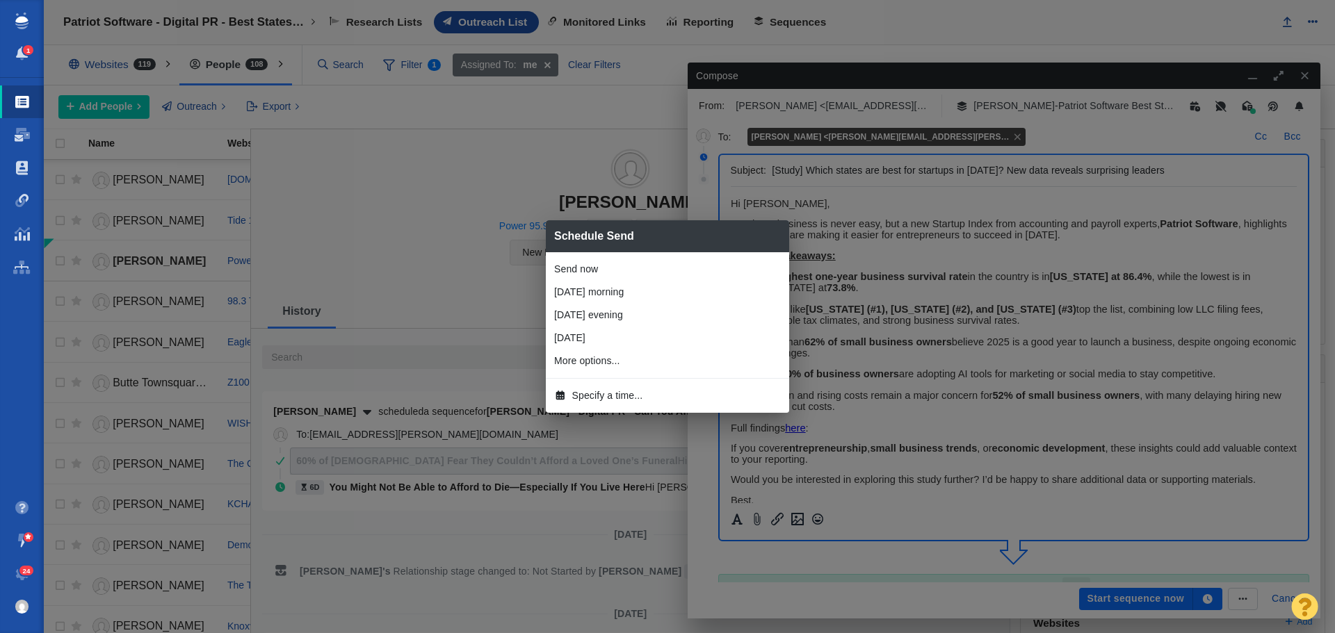
click at [629, 391] on span "Specify a time..." at bounding box center [607, 396] width 71 height 15
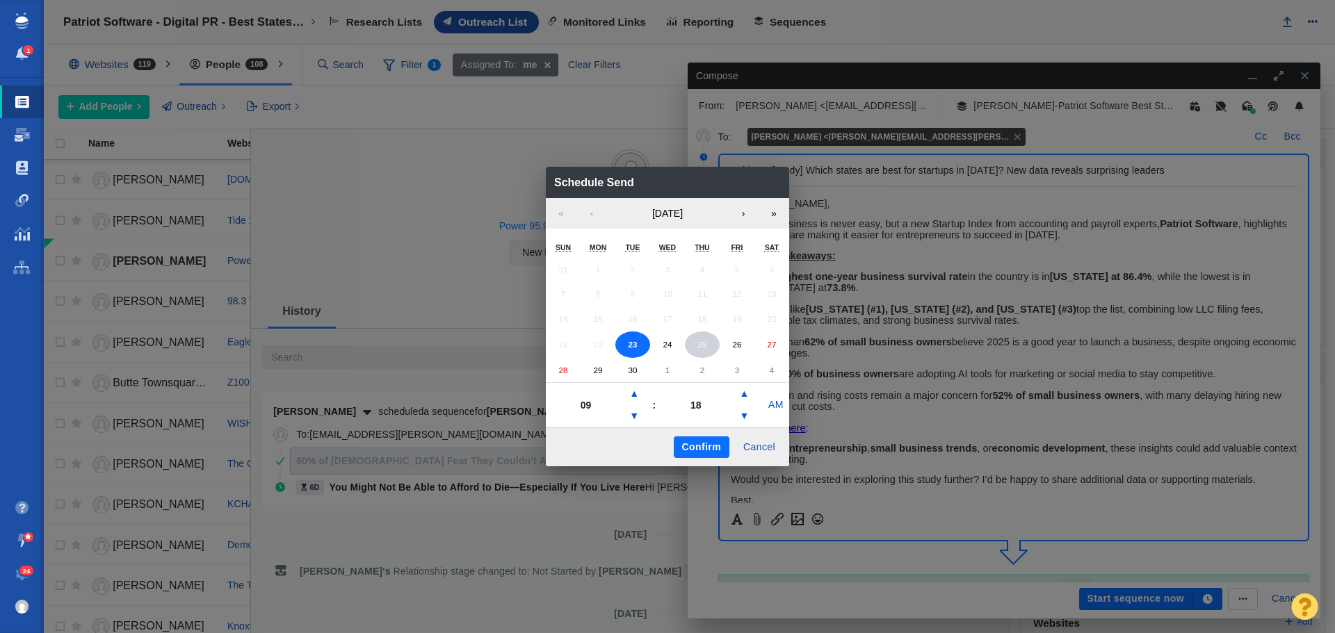
click at [698, 346] on abbr "25" at bounding box center [701, 344] width 9 height 9
click at [637, 413] on button "▼" at bounding box center [634, 416] width 17 height 22
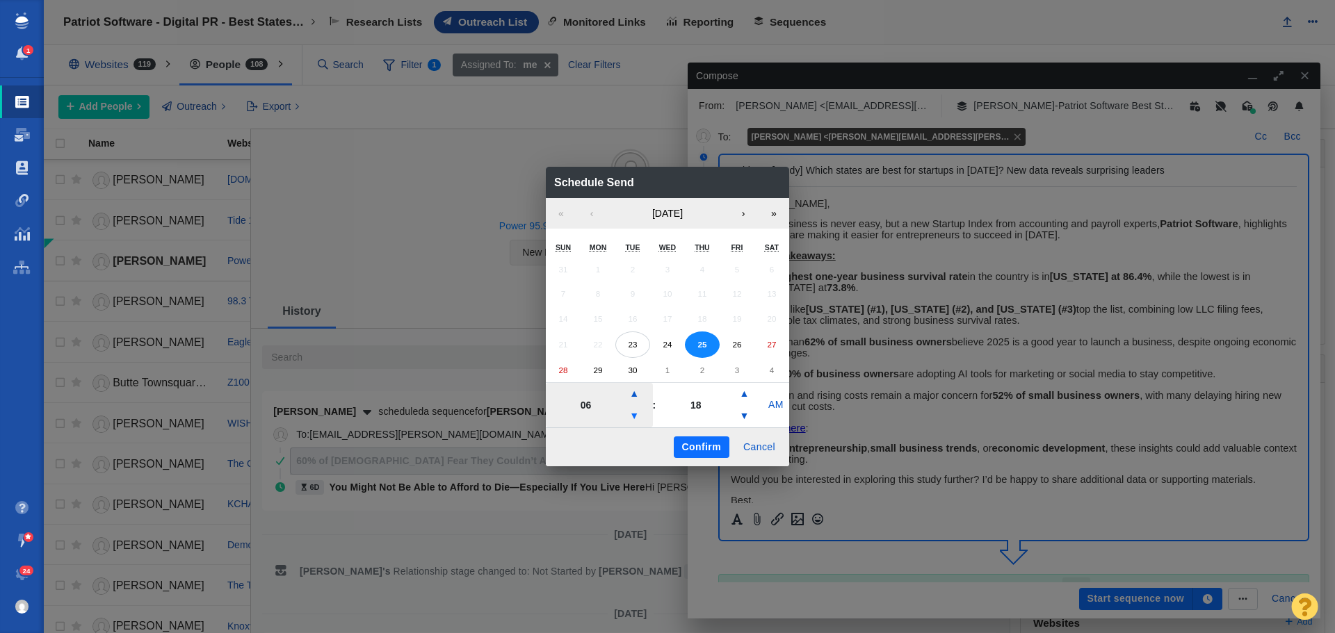
type input "05"
click at [711, 441] on button "Confirm" at bounding box center [702, 448] width 56 height 22
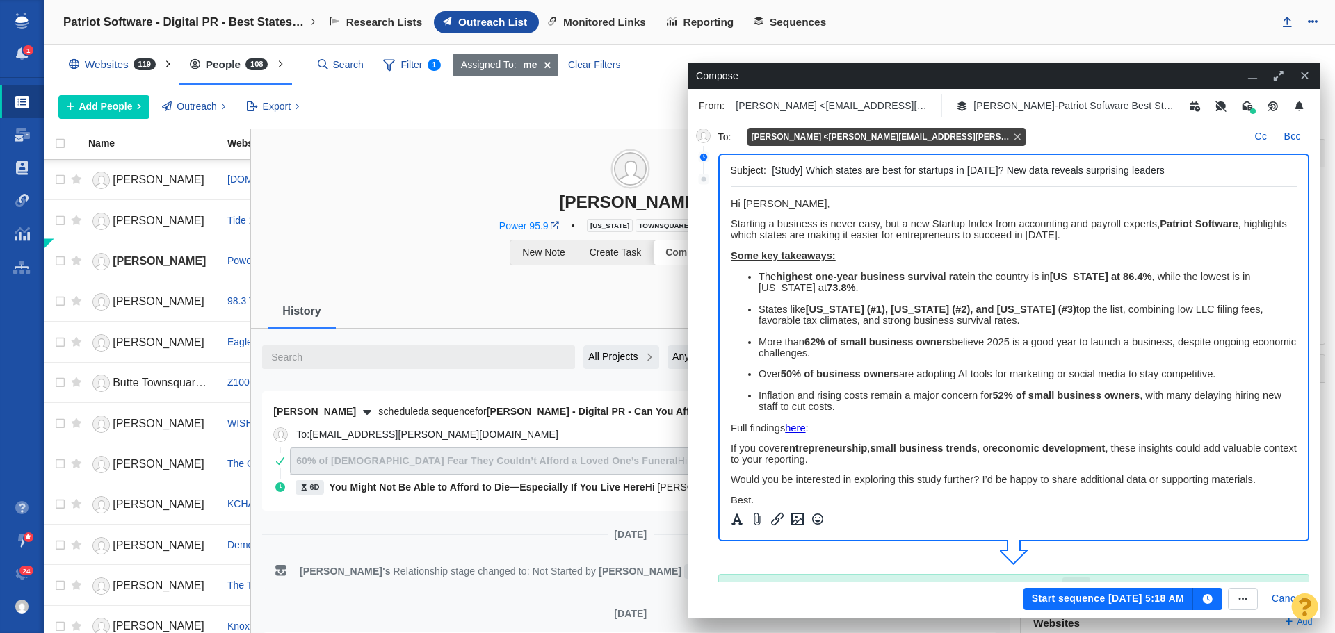
click at [1046, 600] on button "Start sequence Sep 25, 5:18 AM" at bounding box center [1108, 599] width 170 height 22
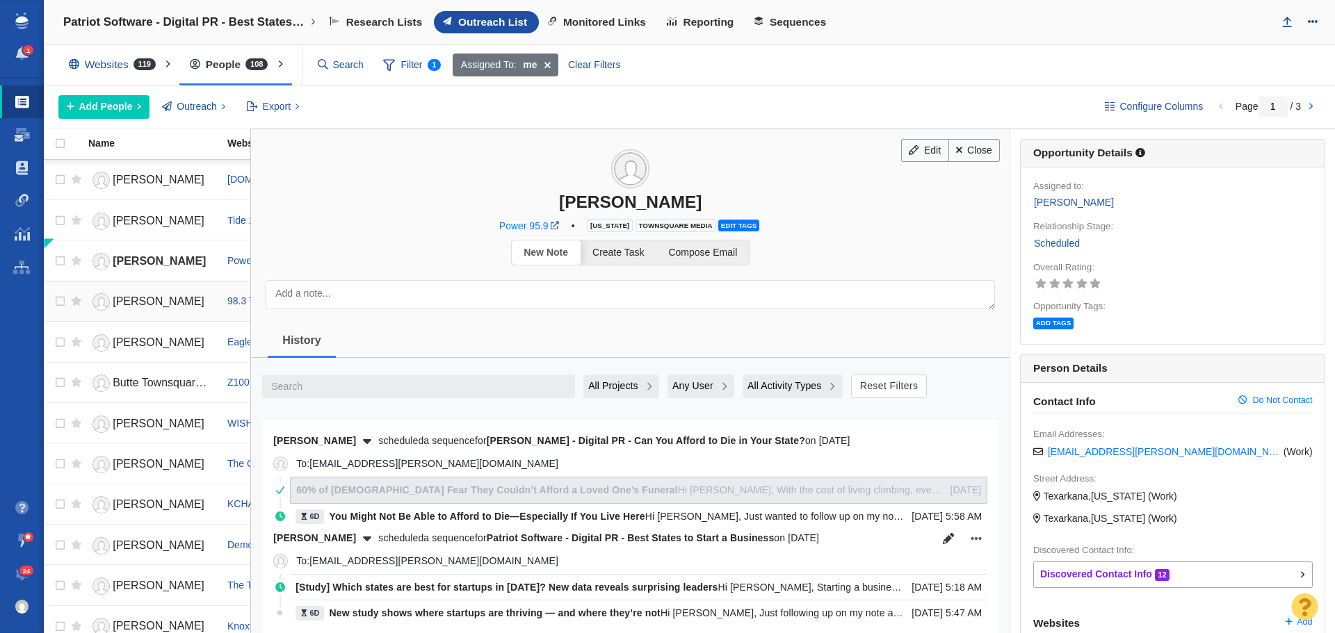
click at [156, 295] on span "[PERSON_NAME]" at bounding box center [159, 301] width 92 height 12
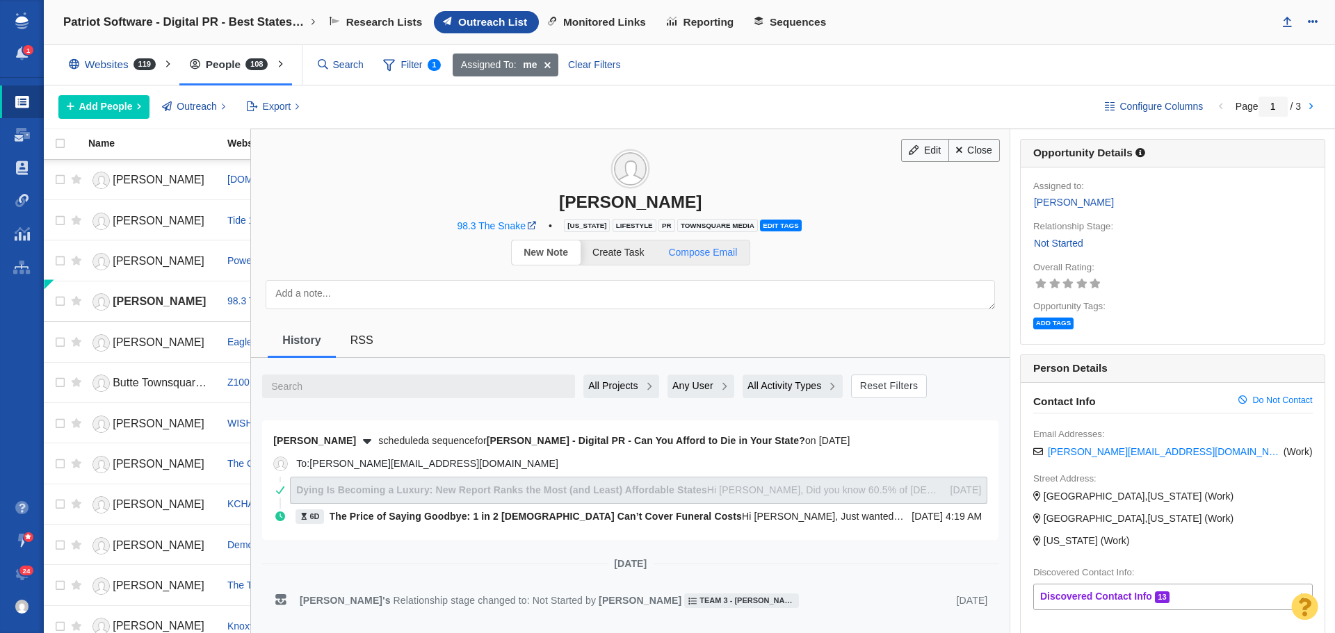
click at [709, 258] on span "Compose Email" at bounding box center [702, 252] width 69 height 11
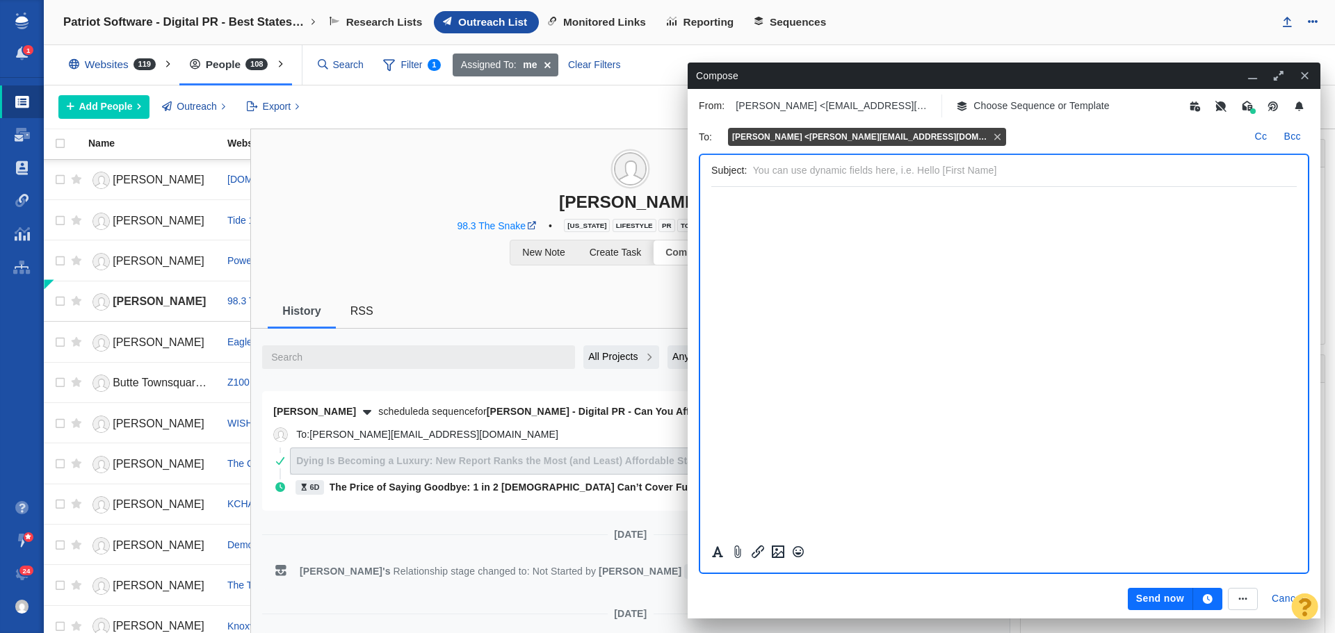
drag, startPoint x: 1012, startPoint y: 108, endPoint x: 1015, endPoint y: 119, distance: 11.0
click at [1012, 108] on p "Choose Sequence or Template" at bounding box center [1041, 106] width 136 height 15
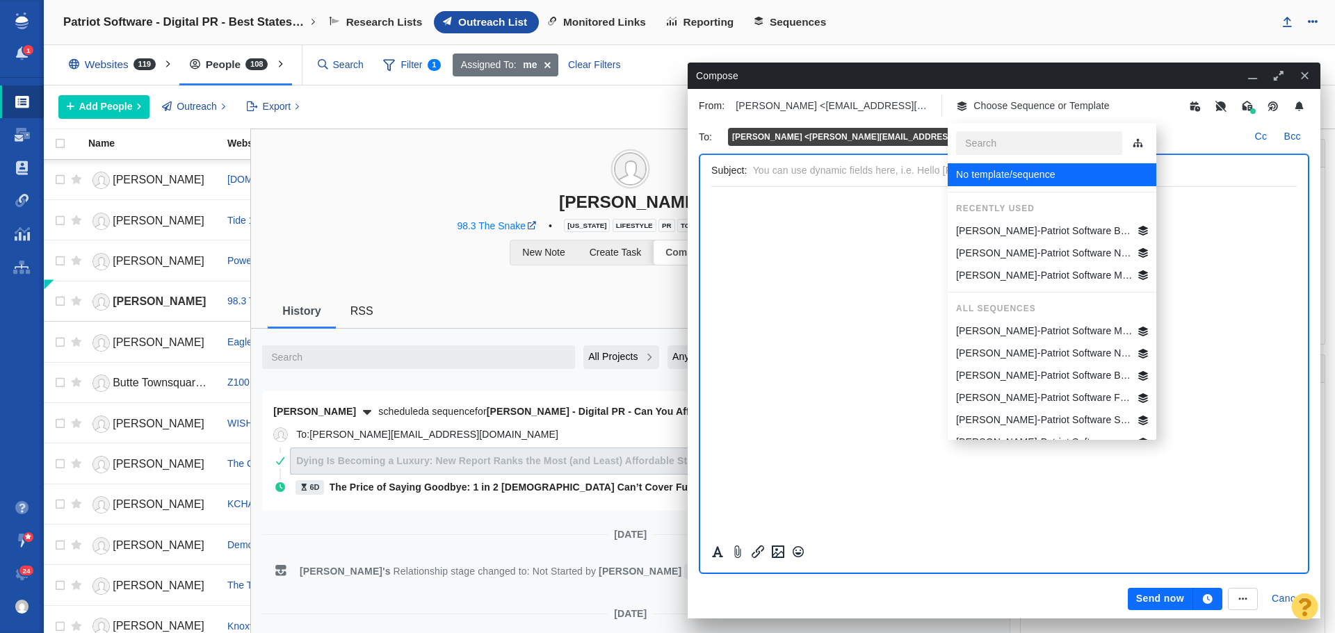
click at [1032, 225] on p "[PERSON_NAME]-Patriot Software Best States Business General" at bounding box center [1044, 231] width 177 height 15
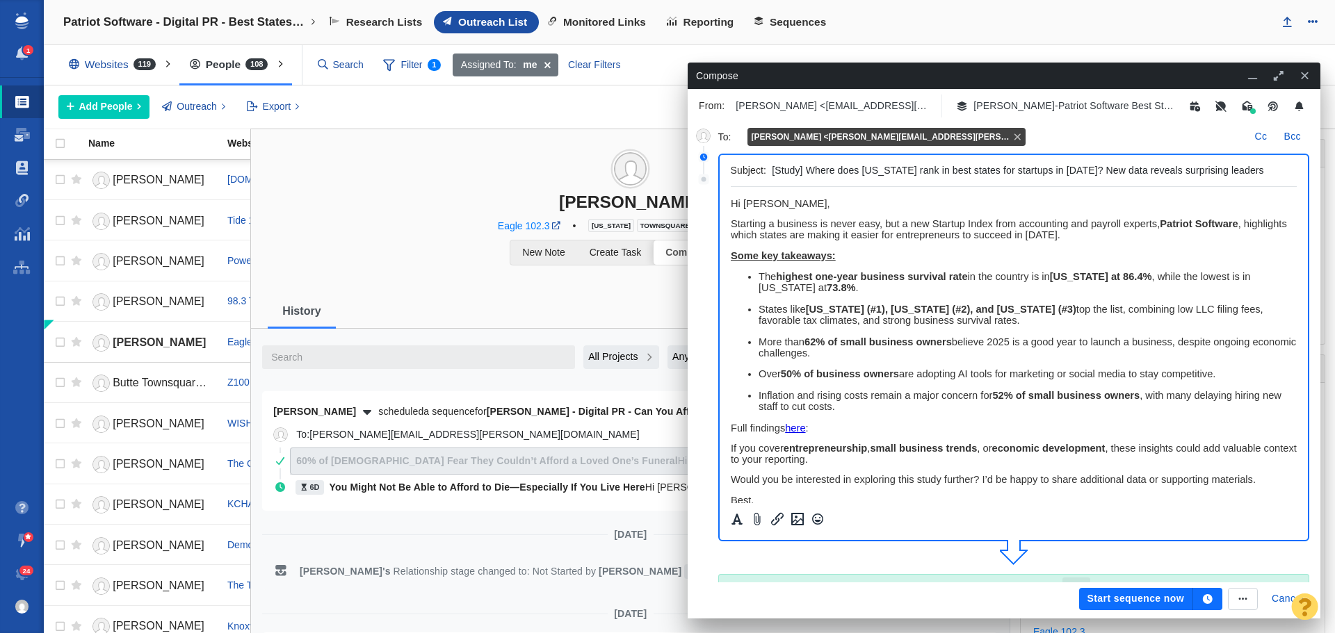
type input "[Study] Where does Iowa rank in best states for startups in 2025? New data reve…"
click at [1205, 592] on button "button" at bounding box center [1207, 599] width 29 height 22
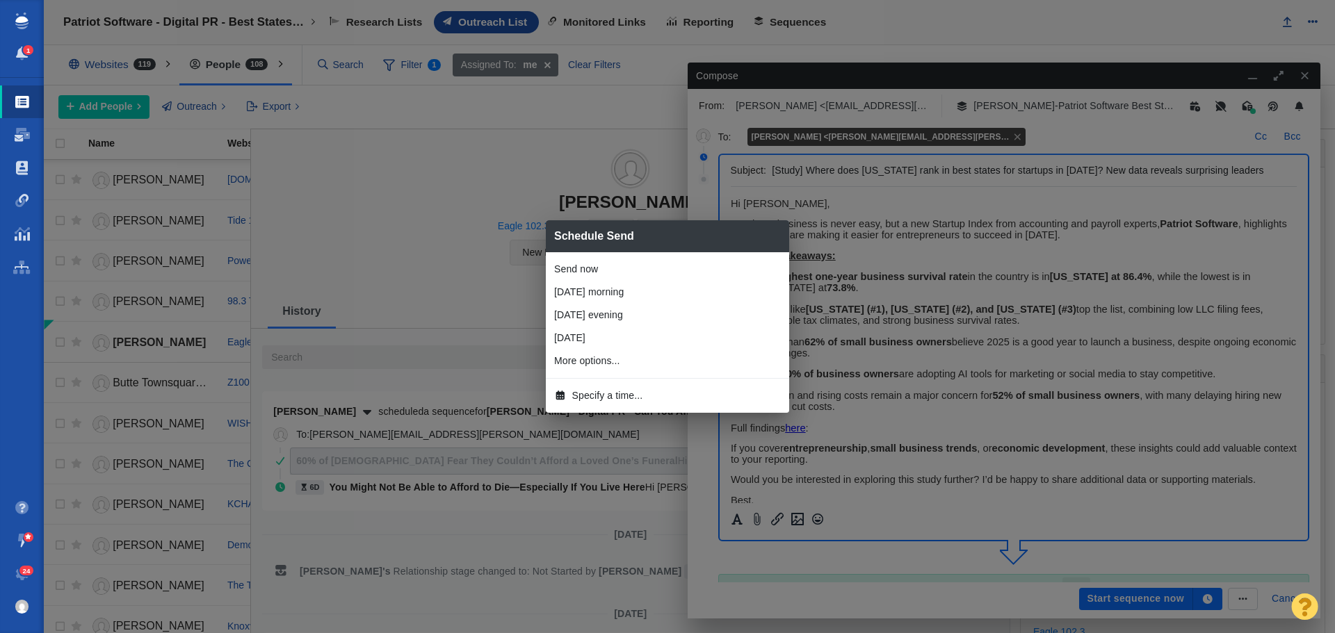
click at [622, 396] on span "Specify a time..." at bounding box center [607, 396] width 71 height 15
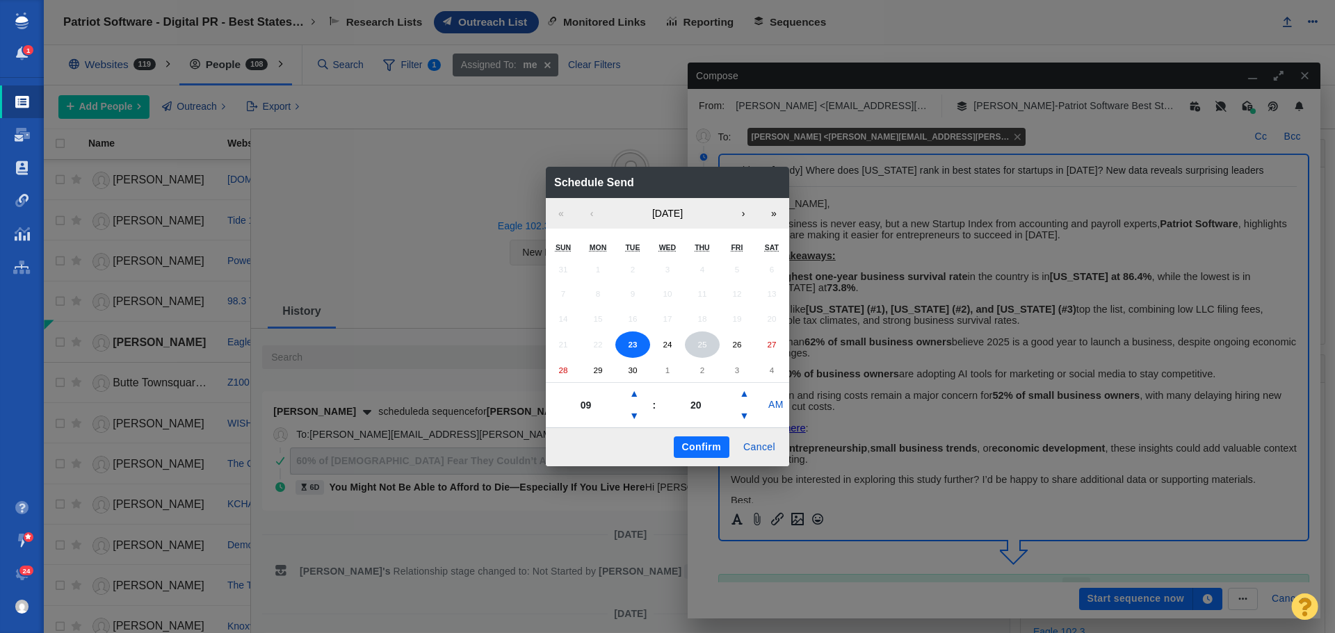
click at [713, 346] on button "25" at bounding box center [702, 345] width 35 height 26
click at [638, 412] on button "▼" at bounding box center [634, 416] width 17 height 22
type input "06"
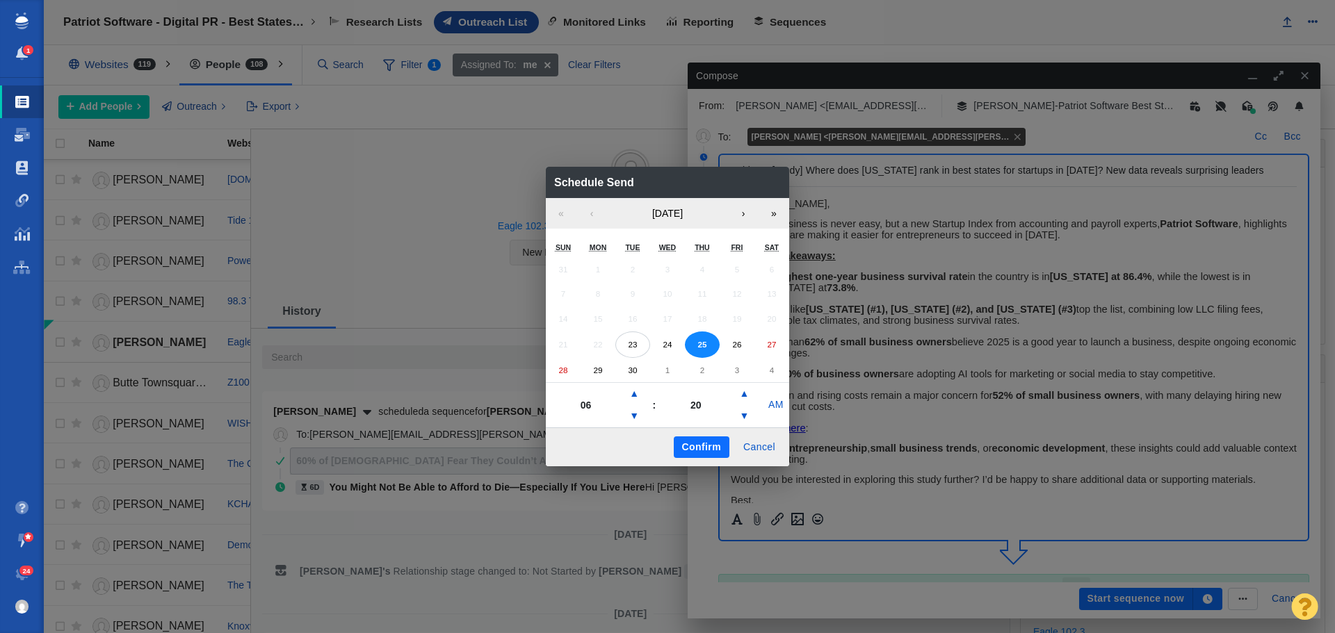
click at [701, 444] on button "Confirm" at bounding box center [702, 448] width 56 height 22
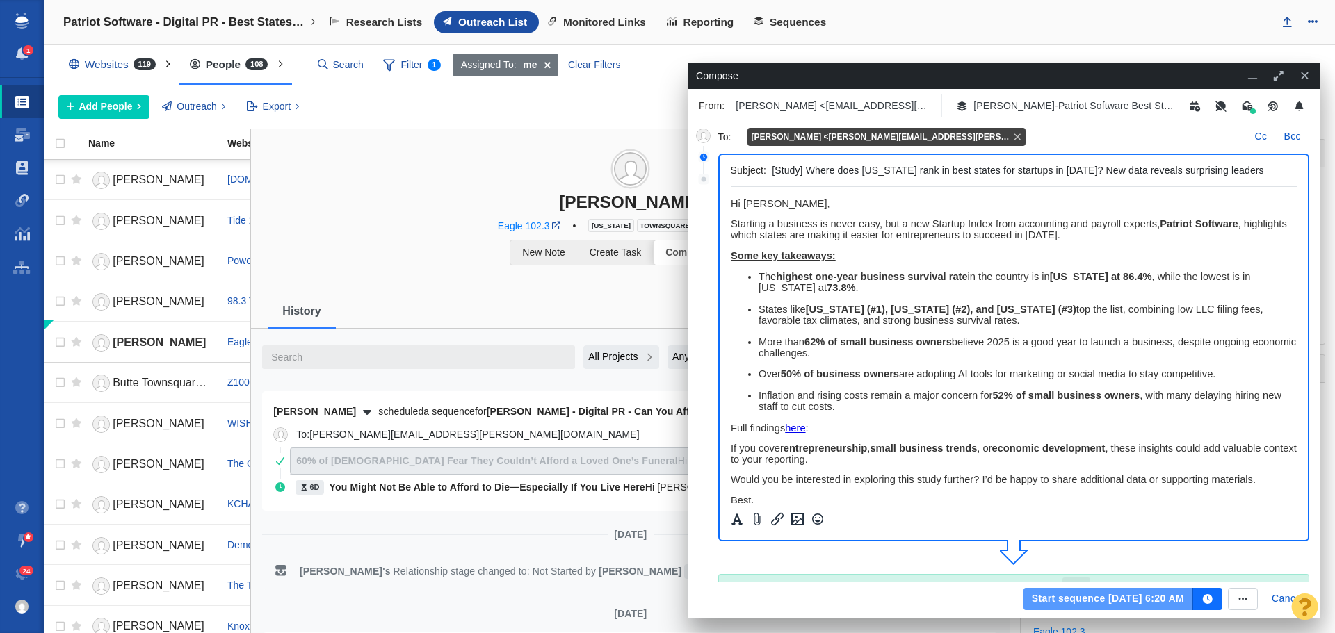
click at [1117, 597] on button "Start sequence Sep 25, 6:20 AM" at bounding box center [1108, 599] width 170 height 22
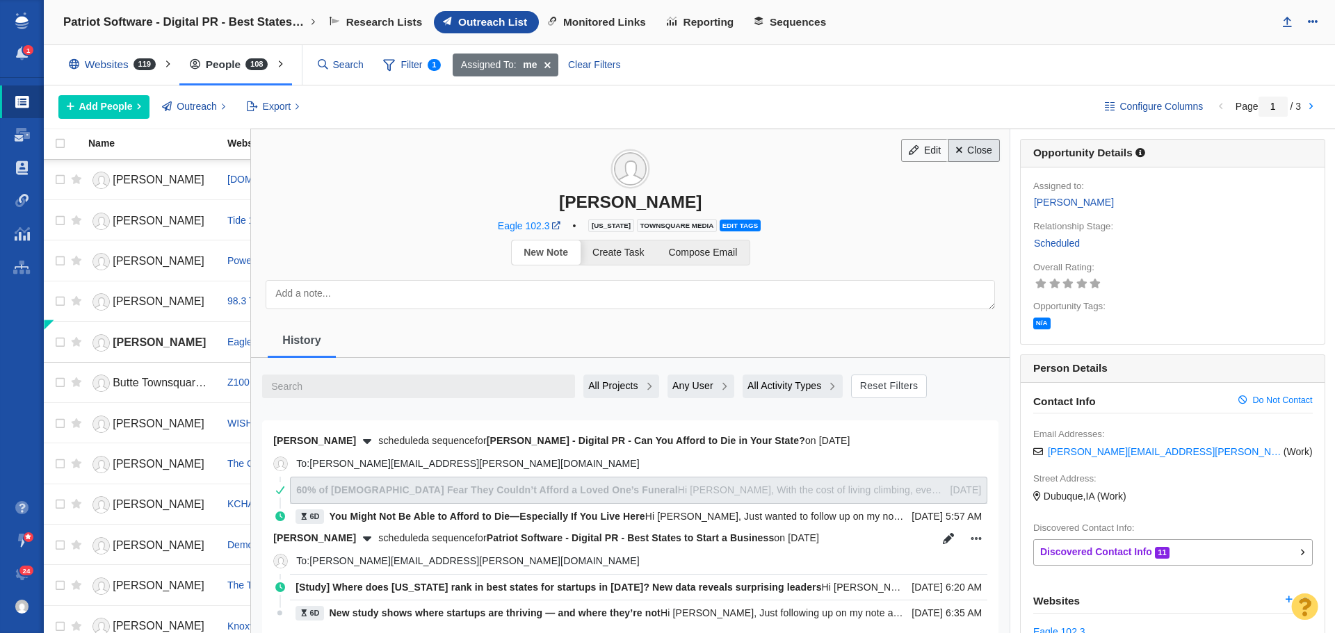
click at [973, 154] on link "Close" at bounding box center [974, 151] width 52 height 24
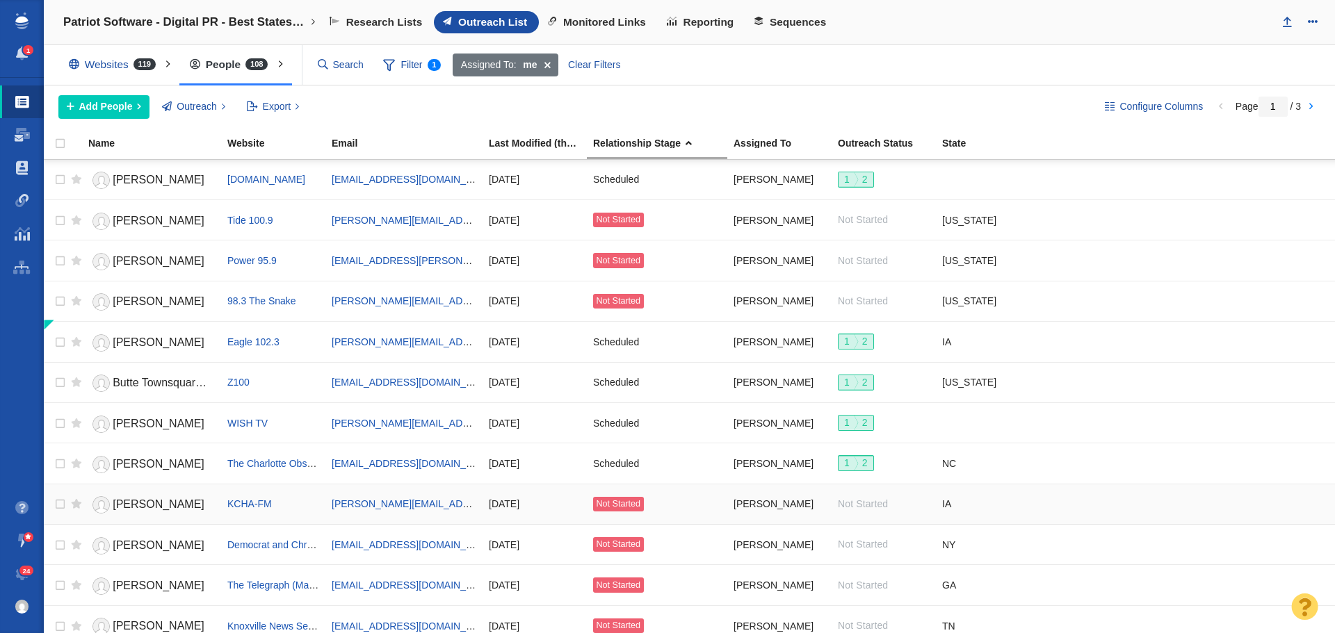
click at [130, 507] on span "[PERSON_NAME]" at bounding box center [159, 504] width 92 height 12
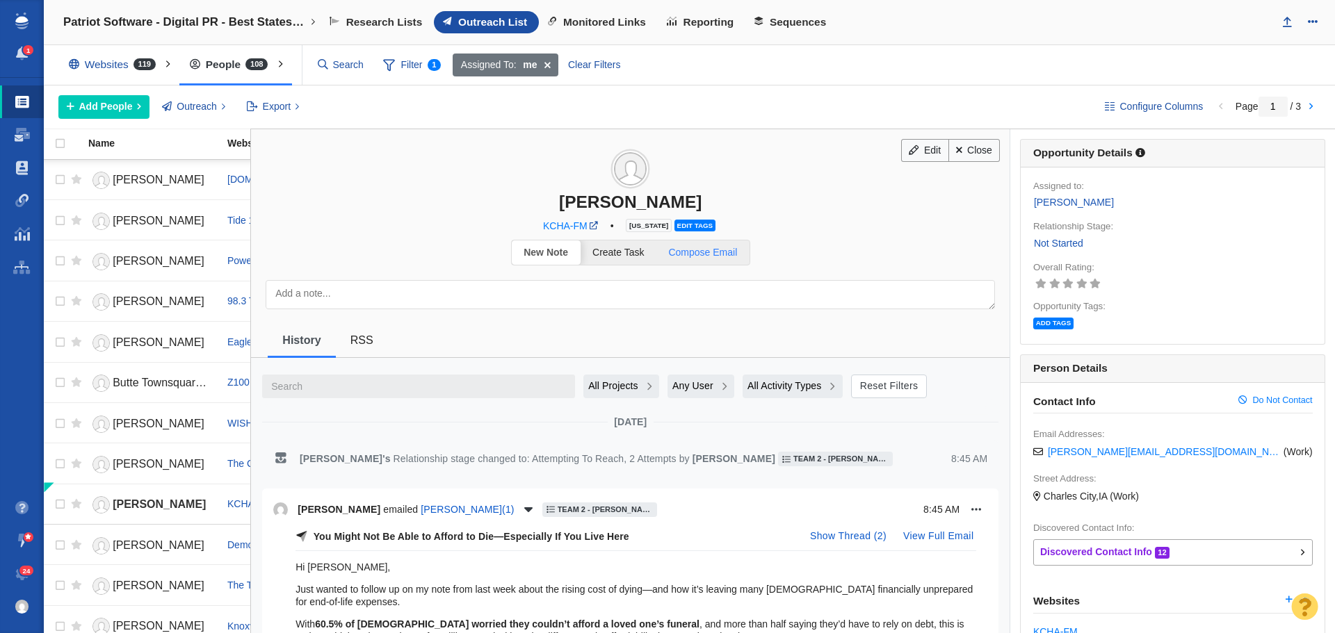
click at [714, 257] on span "Compose Email" at bounding box center [702, 252] width 69 height 11
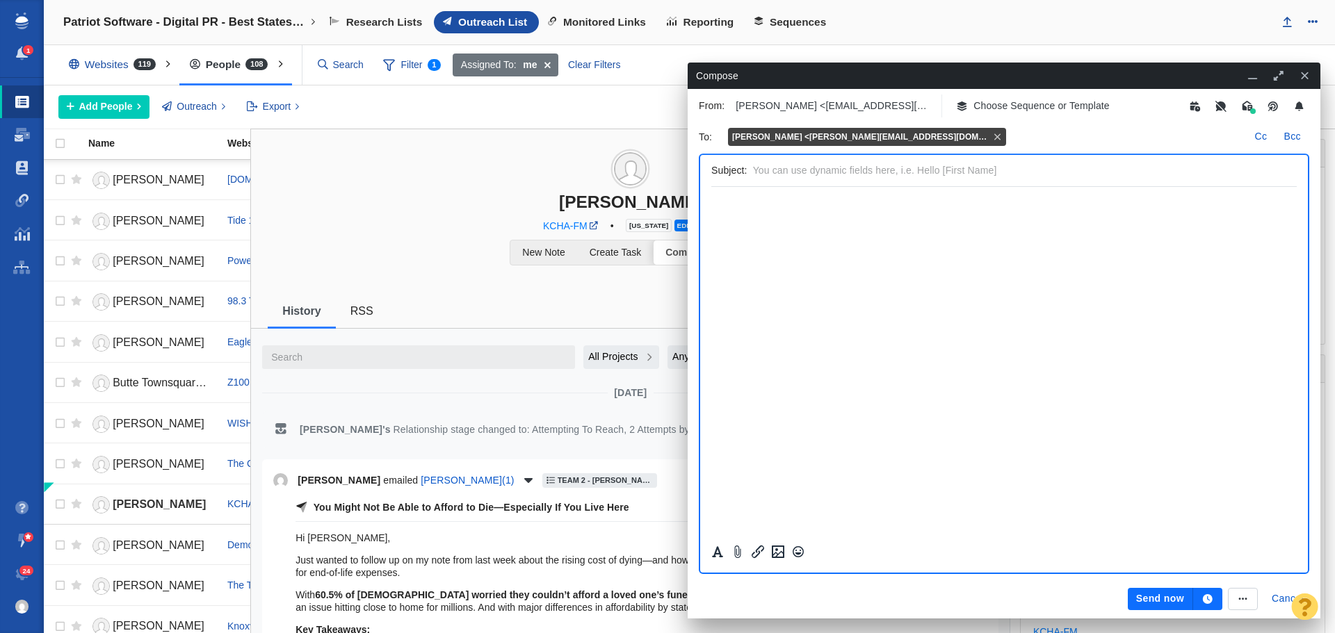
click at [1027, 111] on p "Choose Sequence or Template" at bounding box center [1041, 106] width 136 height 15
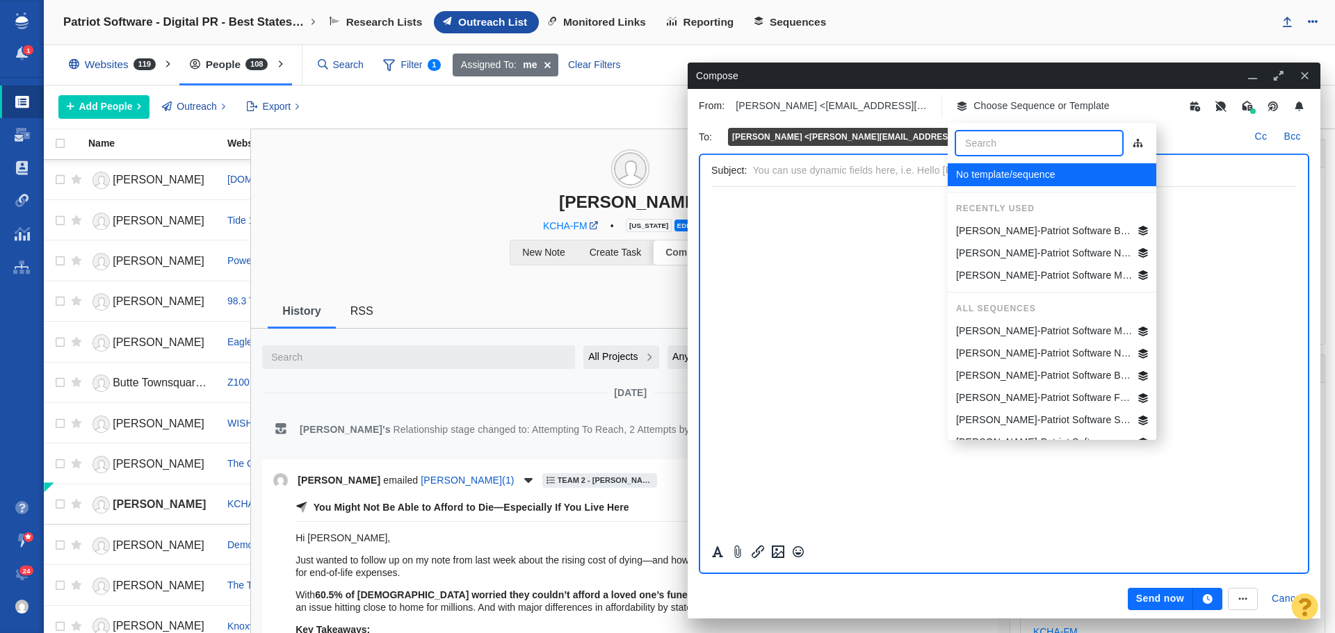
click at [1019, 229] on p "[PERSON_NAME]-Patriot Software Best States Business General" at bounding box center [1044, 231] width 177 height 15
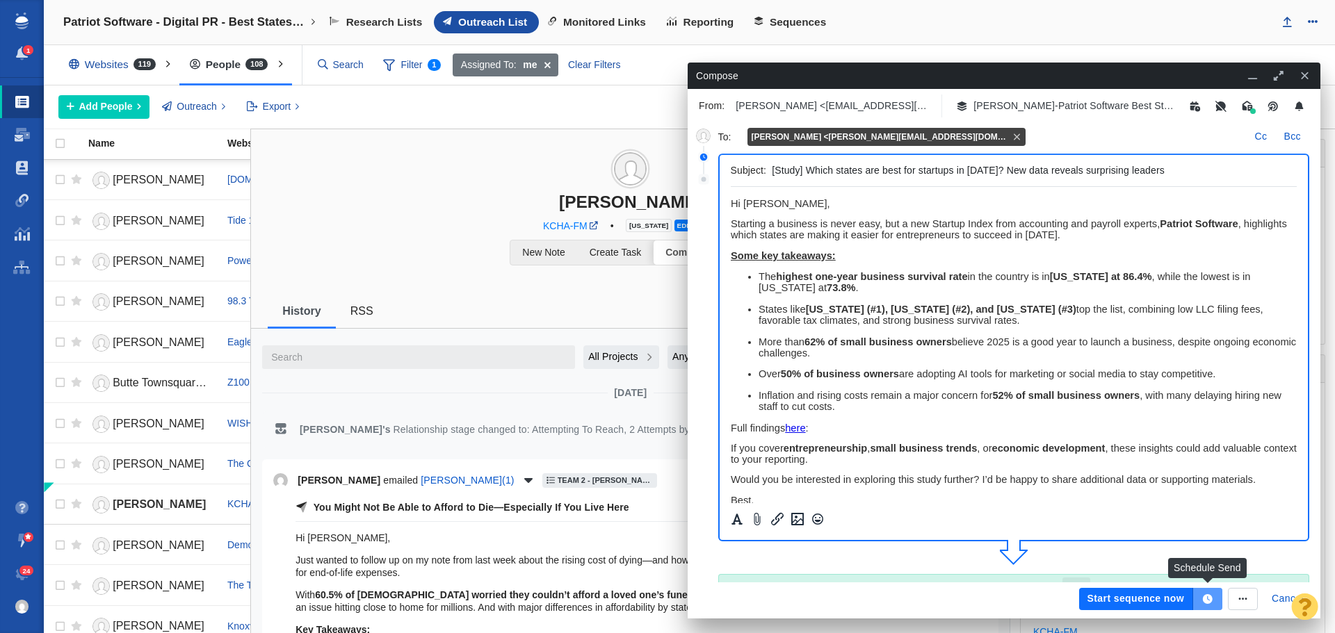
click at [1216, 601] on button "button" at bounding box center [1207, 599] width 29 height 22
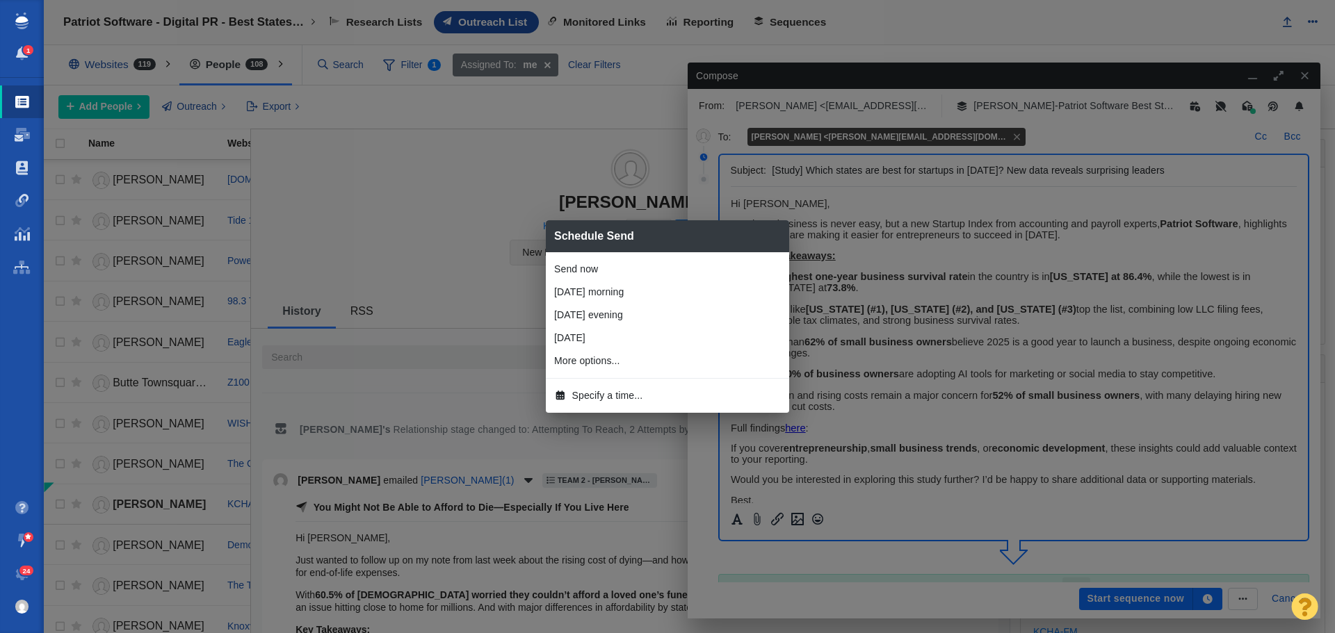
click at [625, 391] on span "Specify a time..." at bounding box center [607, 396] width 71 height 15
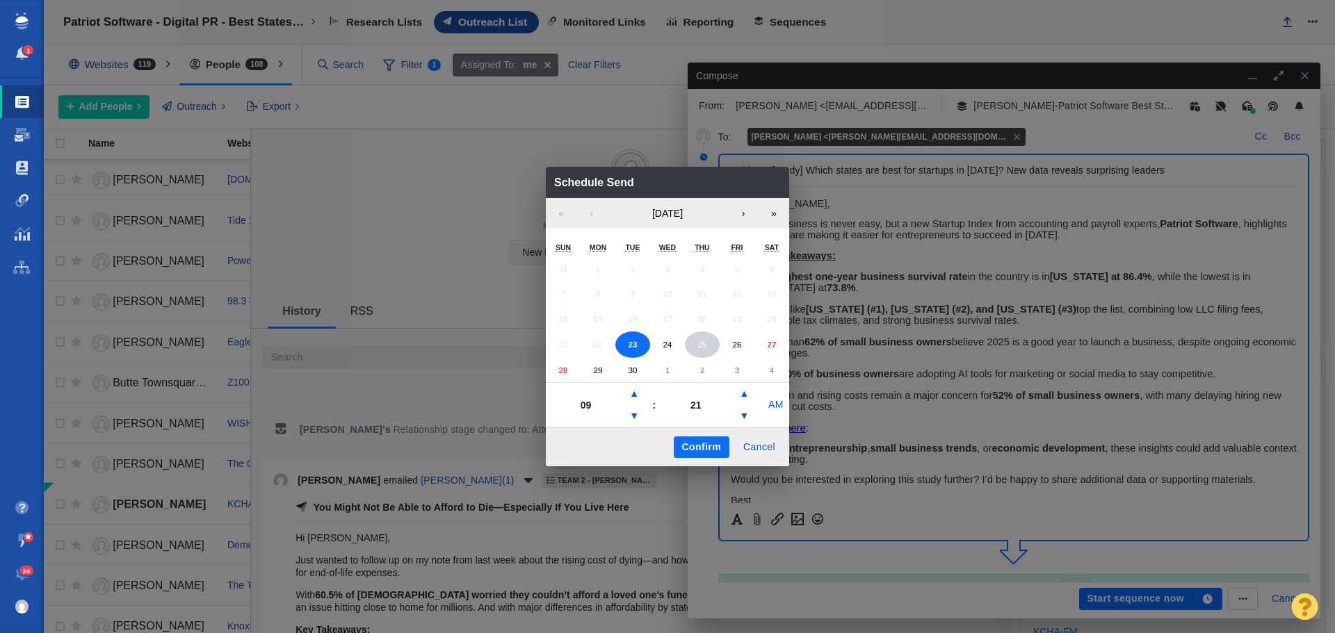
click at [696, 350] on button "25" at bounding box center [702, 345] width 35 height 26
click at [640, 413] on button "▼" at bounding box center [634, 416] width 17 height 22
type input "06"
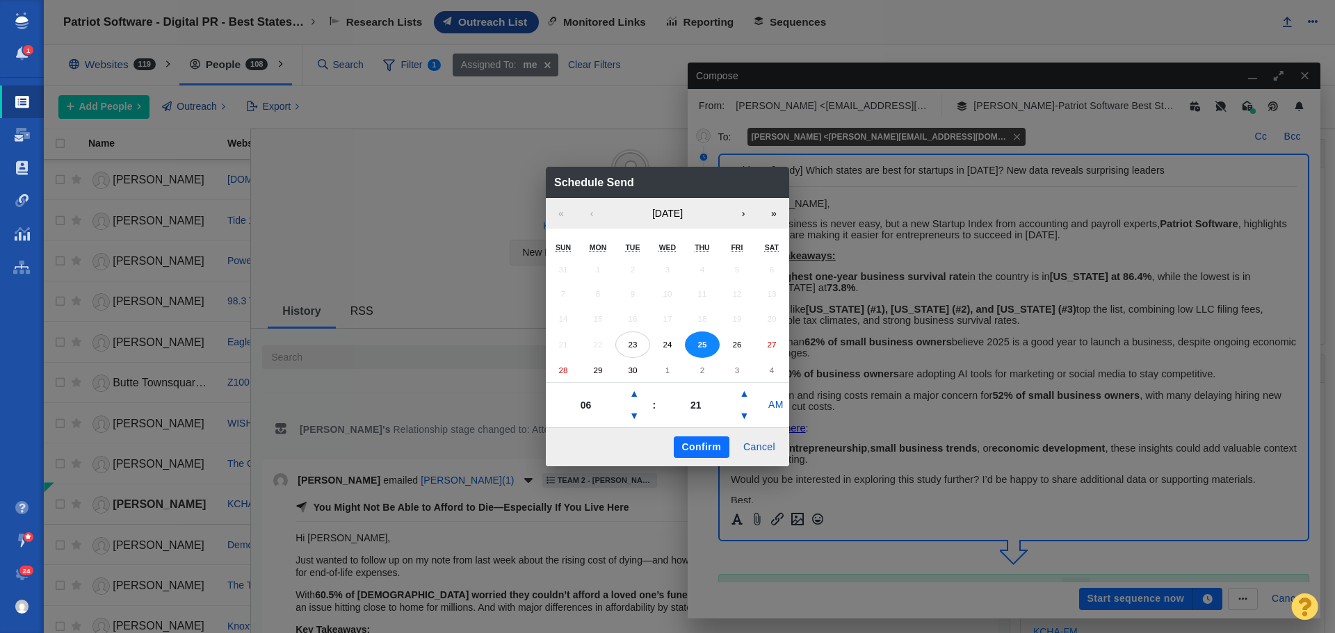
click at [688, 443] on button "Confirm" at bounding box center [702, 448] width 56 height 22
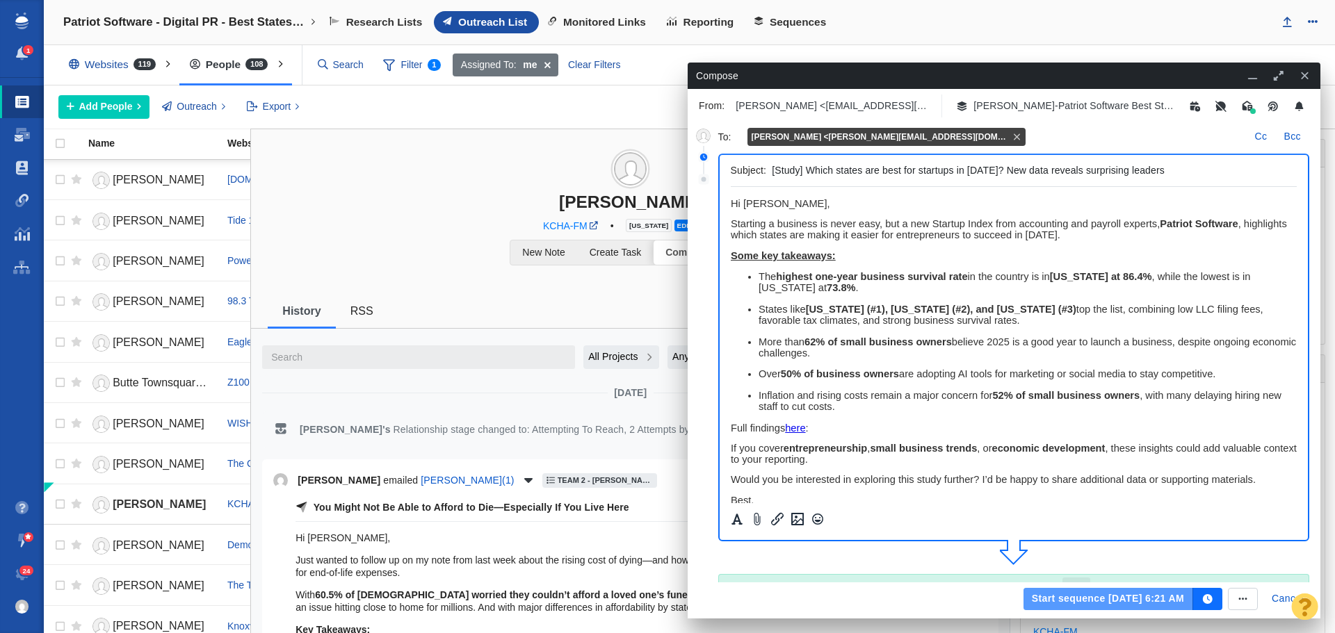
click at [1064, 598] on button "Start sequence Sep 25, 6:21 AM" at bounding box center [1108, 599] width 170 height 22
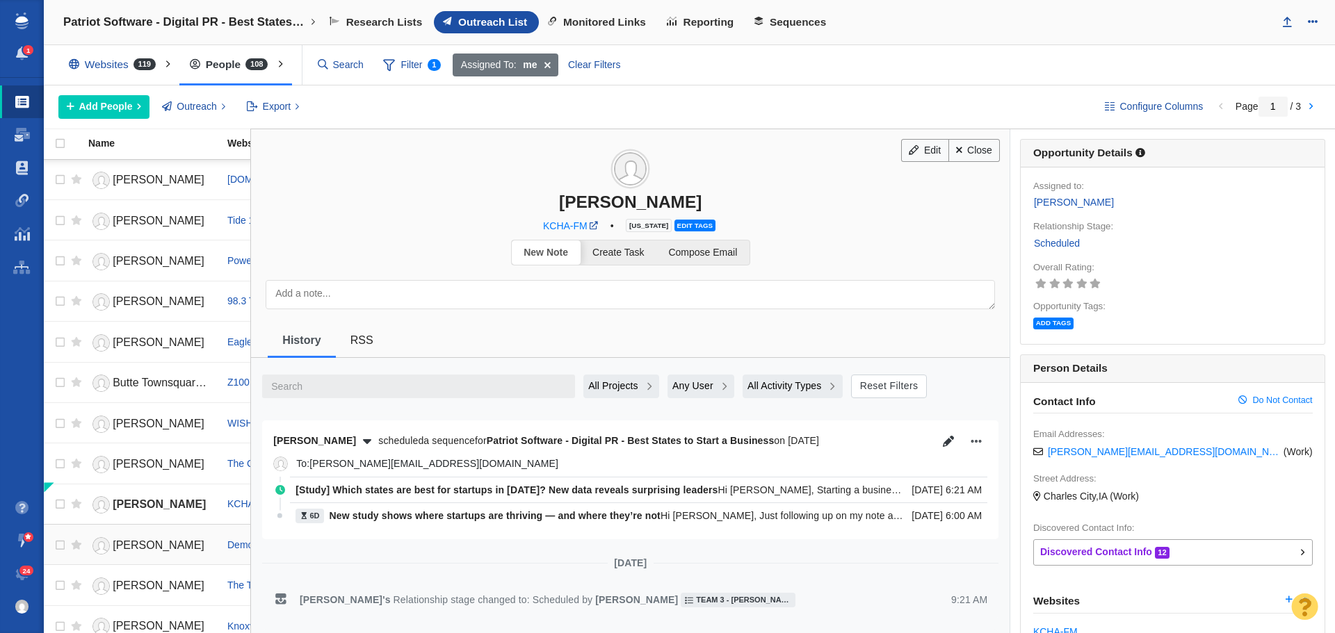
click at [143, 541] on span "[PERSON_NAME]" at bounding box center [159, 545] width 92 height 12
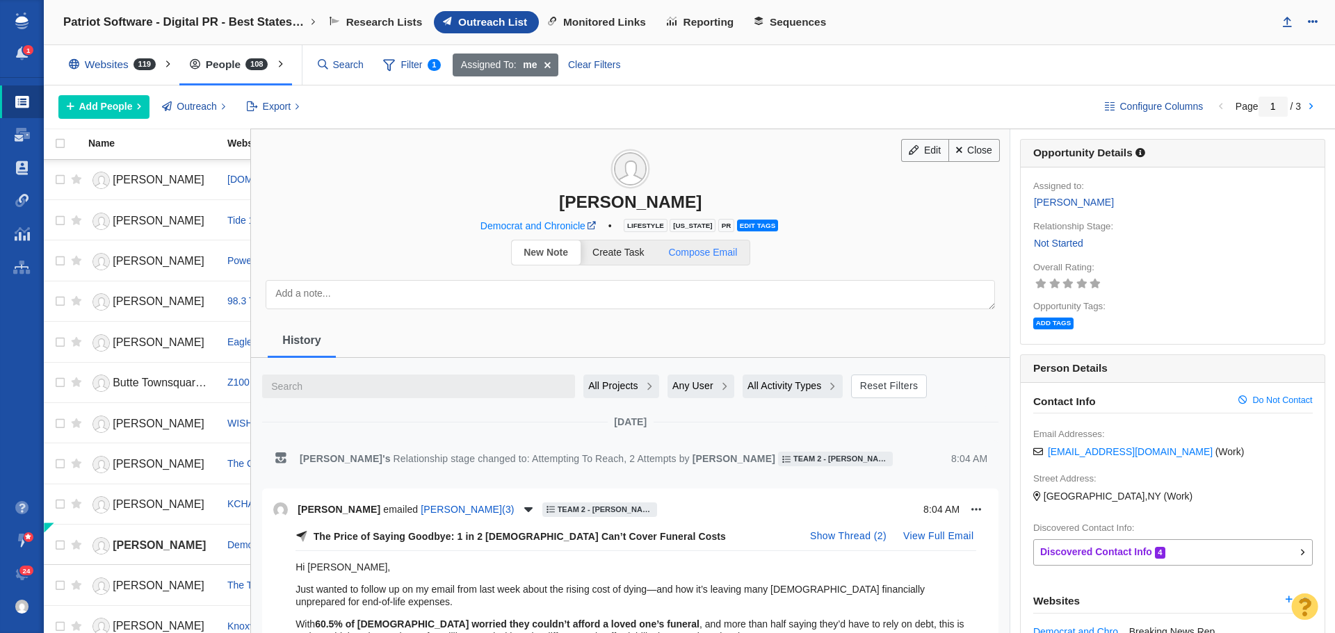
click at [711, 252] on span "Compose Email" at bounding box center [702, 252] width 69 height 11
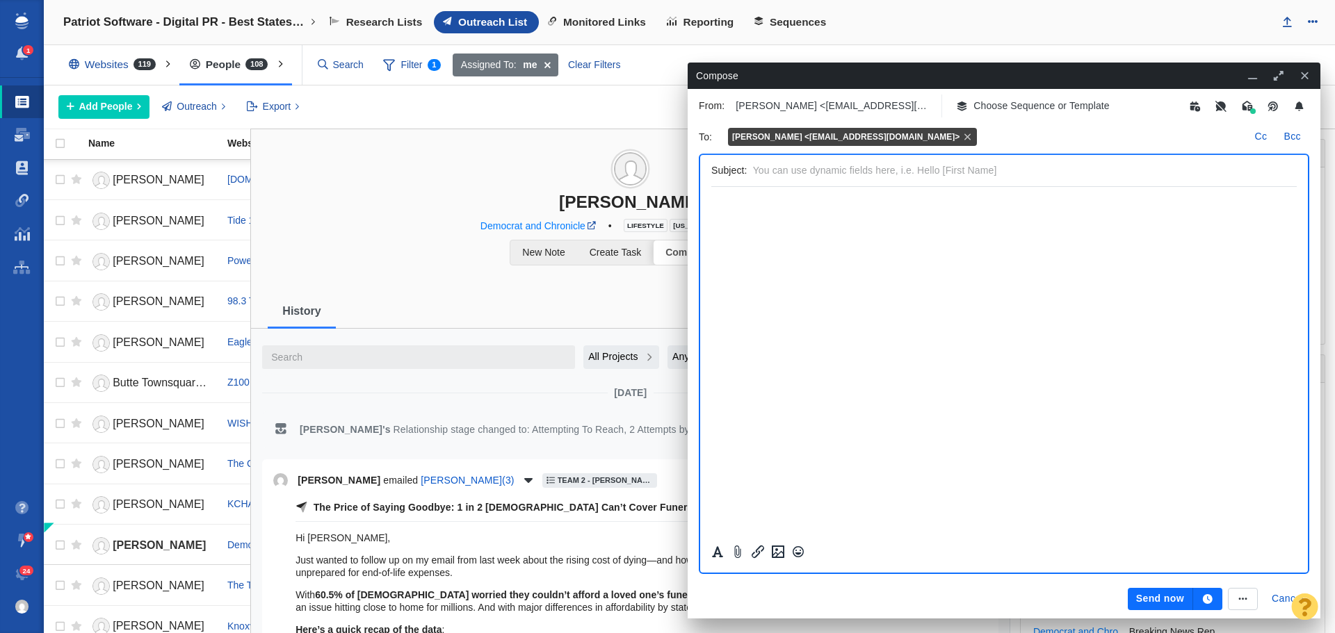
click at [1058, 109] on p "Choose Sequence or Template" at bounding box center [1041, 106] width 136 height 15
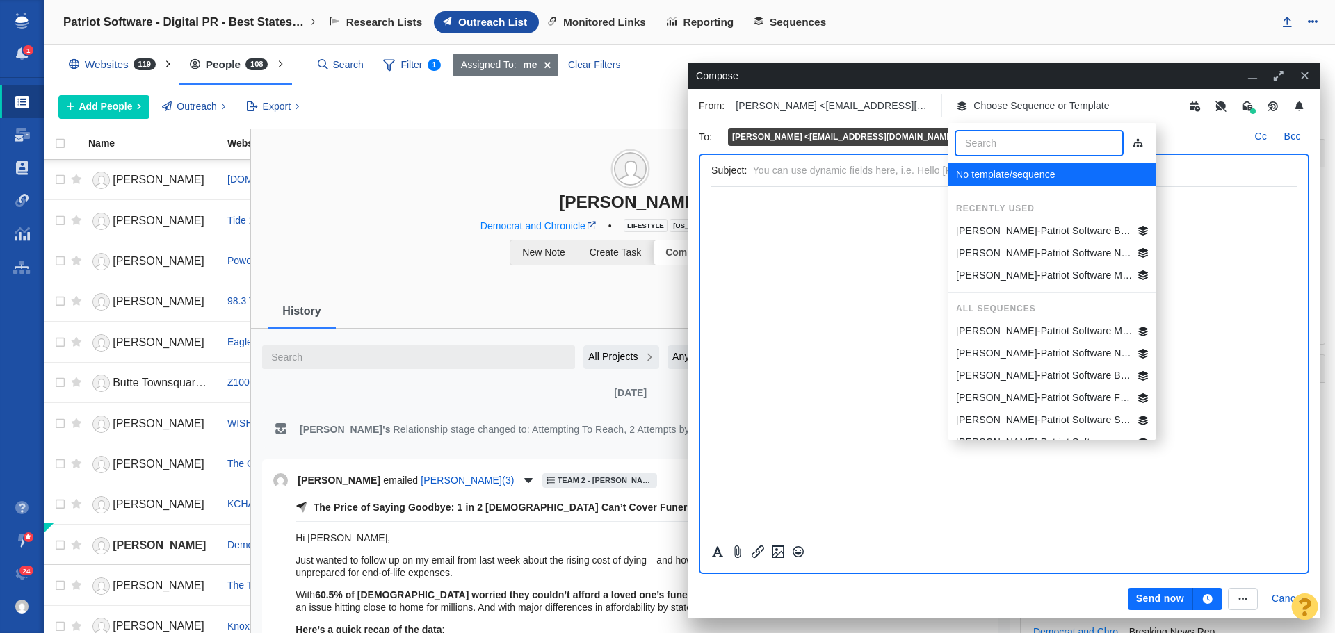
click at [1059, 229] on p "[PERSON_NAME]-Patriot Software Best States Business General" at bounding box center [1044, 231] width 177 height 15
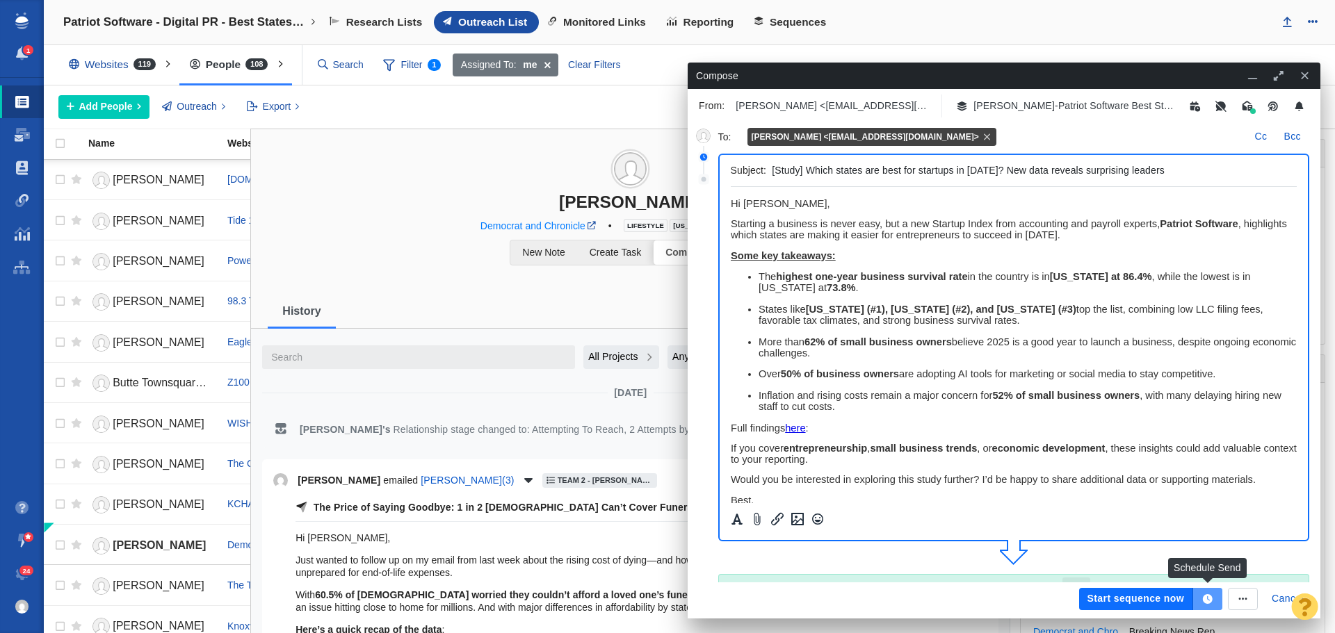
click at [1208, 598] on icon "button" at bounding box center [1208, 599] width 10 height 10
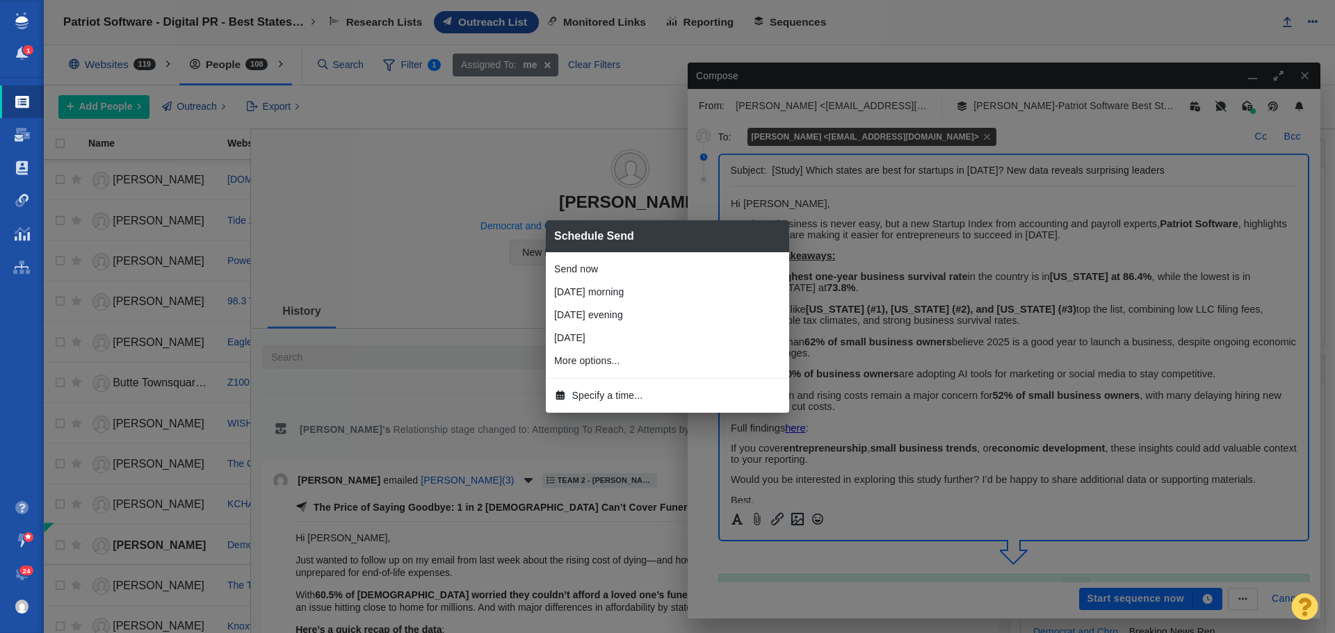
click at [623, 400] on span "Specify a time..." at bounding box center [607, 396] width 71 height 15
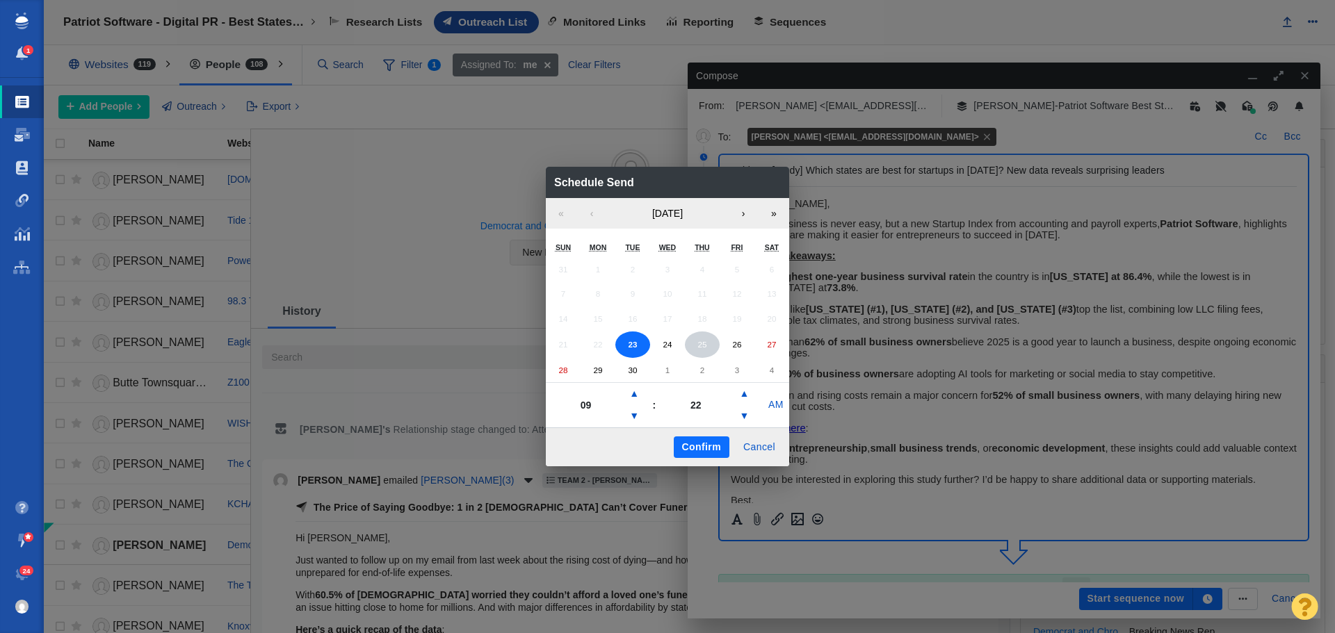
click at [699, 341] on abbr "25" at bounding box center [701, 344] width 9 height 9
click at [635, 416] on button "▼" at bounding box center [634, 416] width 17 height 22
click at [636, 415] on button "▼" at bounding box center [634, 416] width 17 height 22
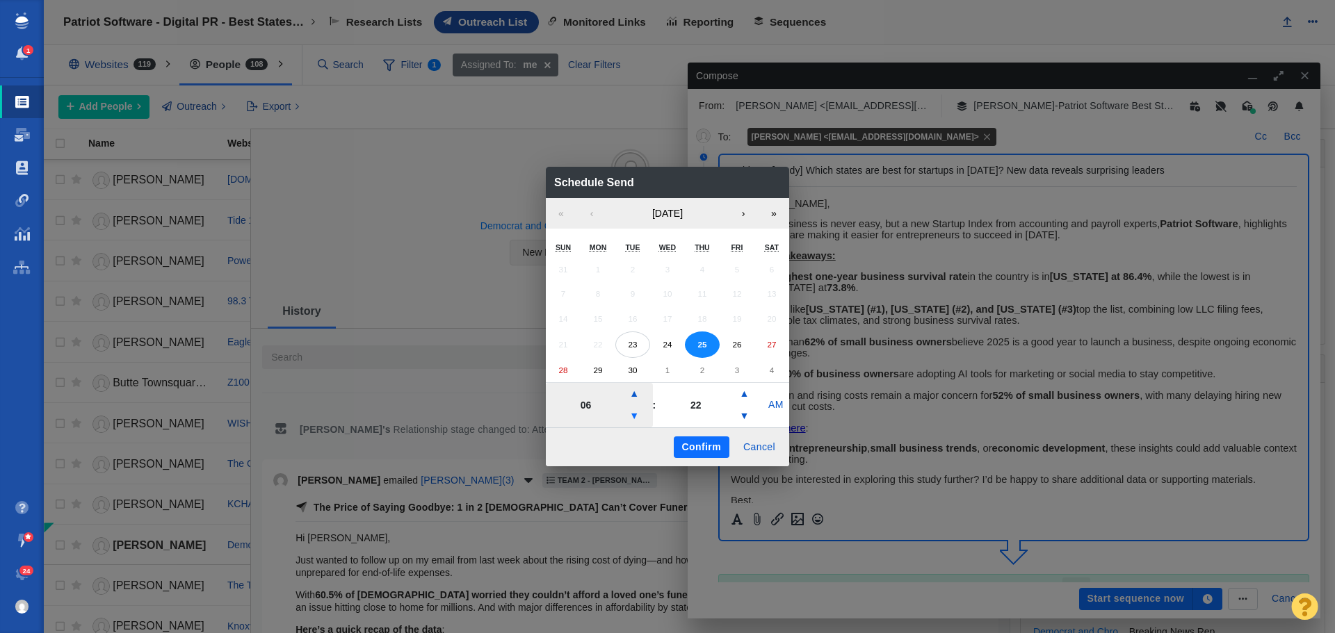
type input "05"
click at [690, 445] on button "Confirm" at bounding box center [702, 448] width 56 height 22
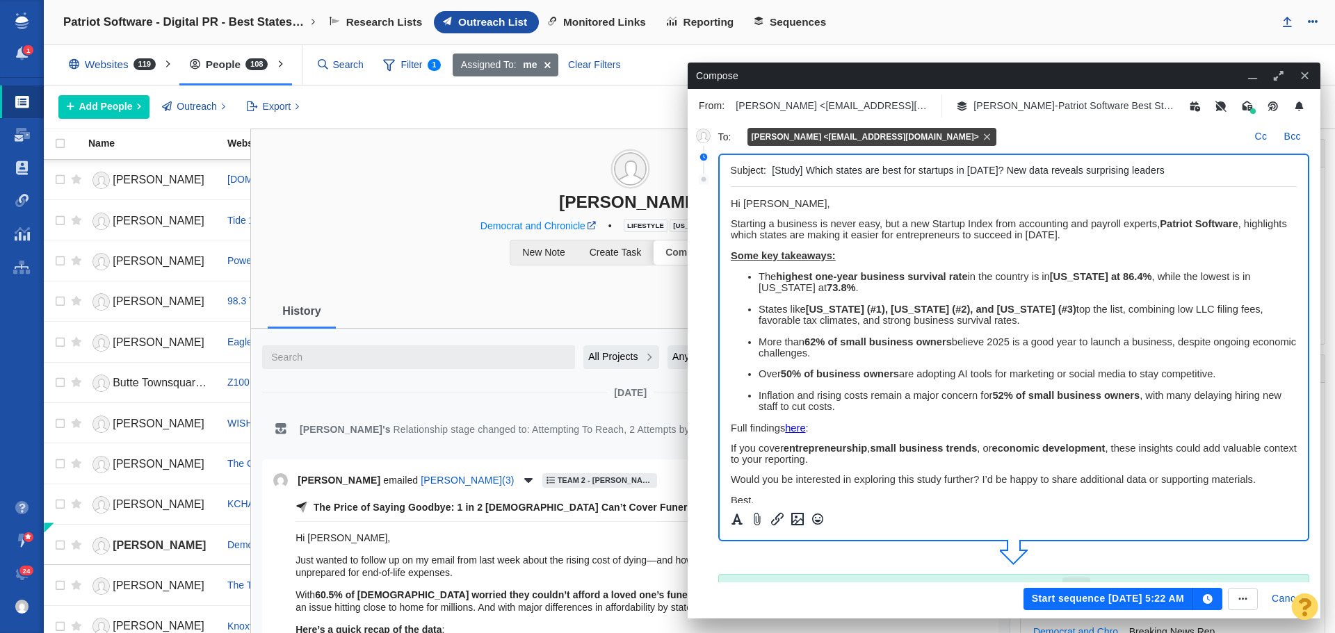
click at [1101, 600] on button "Start sequence Sep 25, 5:22 AM" at bounding box center [1108, 599] width 170 height 22
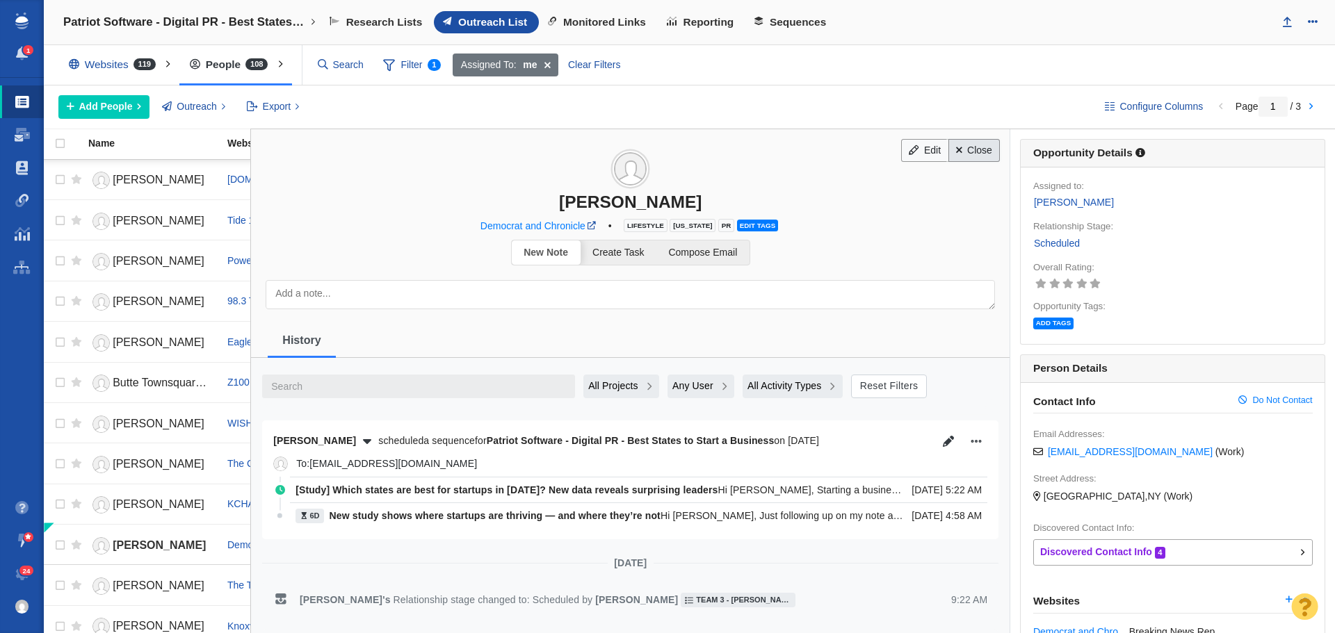
click at [973, 152] on link "Close" at bounding box center [974, 151] width 52 height 24
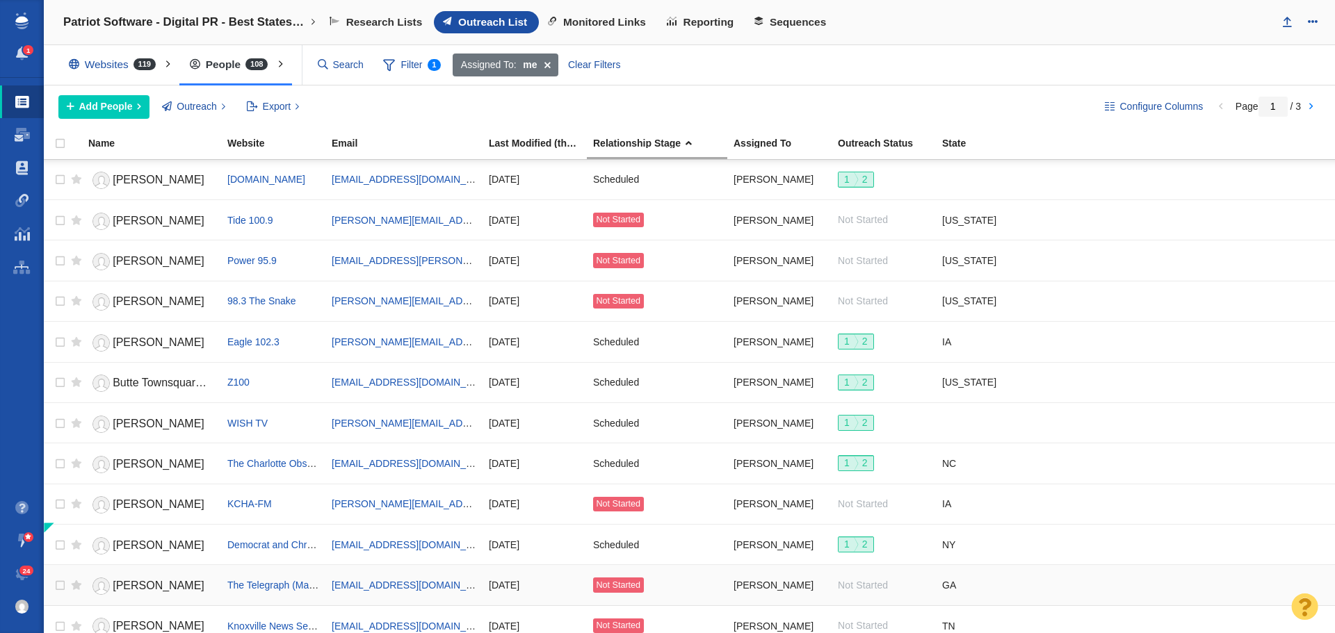
click at [157, 581] on span "[PERSON_NAME]" at bounding box center [159, 586] width 92 height 12
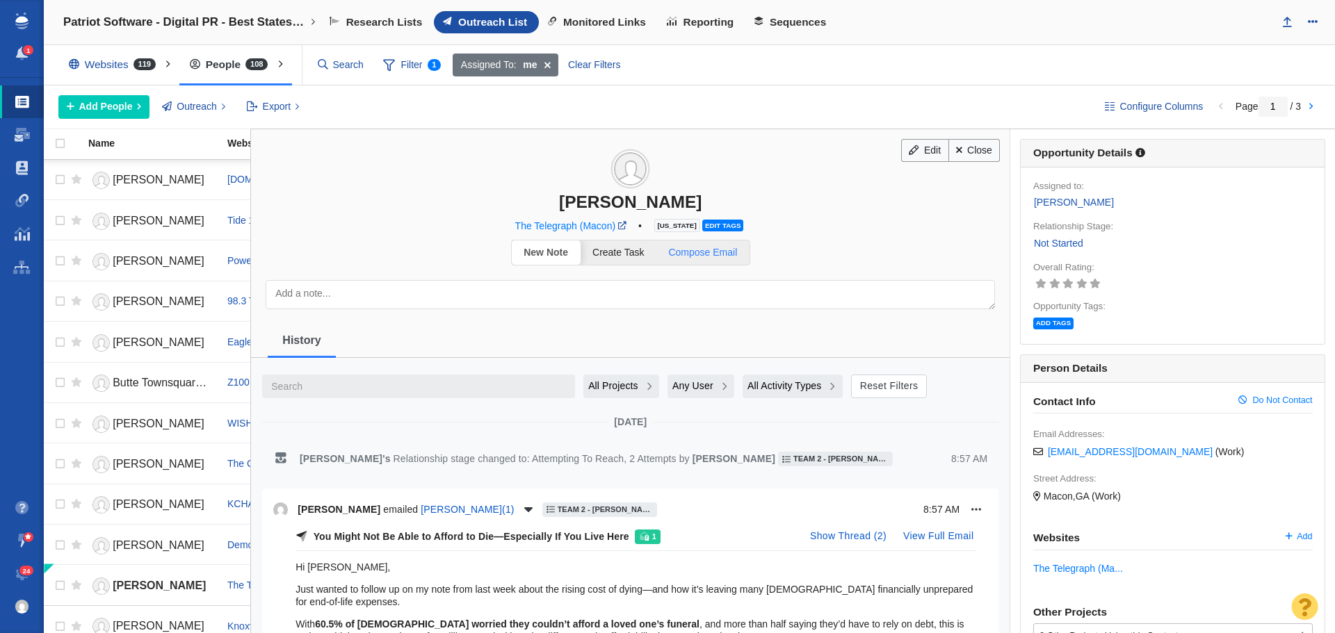
click at [704, 259] on link "Compose Email" at bounding box center [702, 253] width 93 height 24
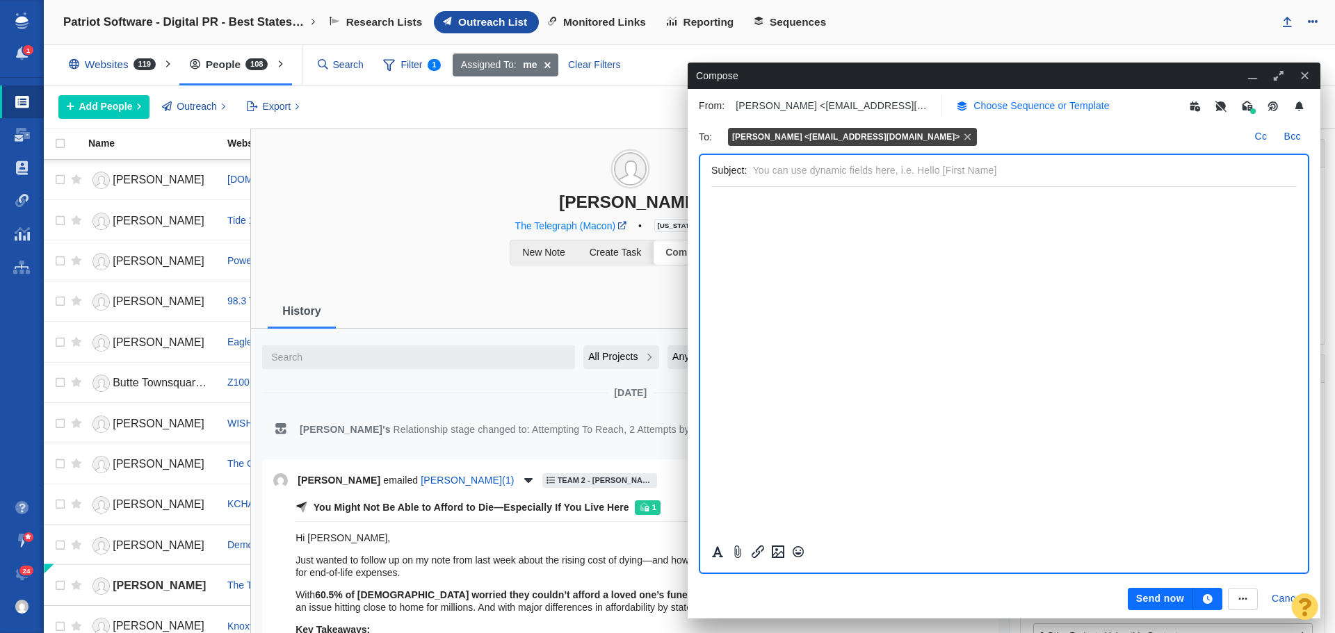
click at [1053, 103] on p "Choose Sequence or Template" at bounding box center [1041, 106] width 136 height 15
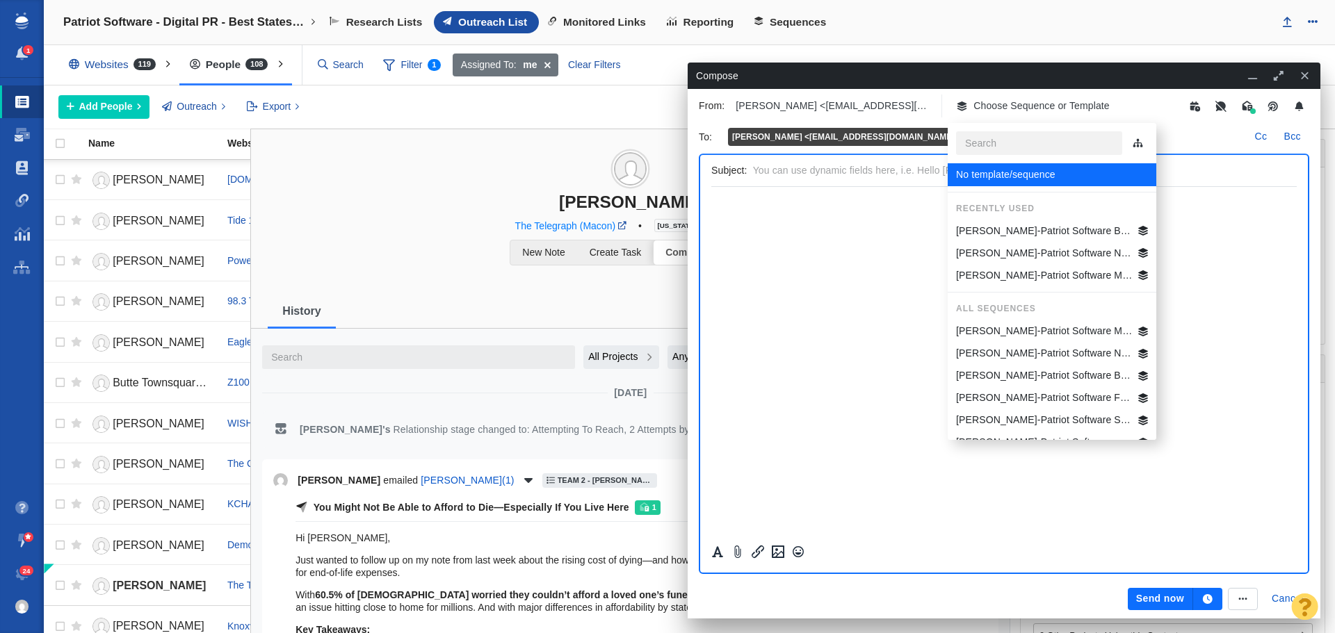
click at [1064, 234] on p "[PERSON_NAME]-Patriot Software Best States Business General" at bounding box center [1044, 231] width 177 height 15
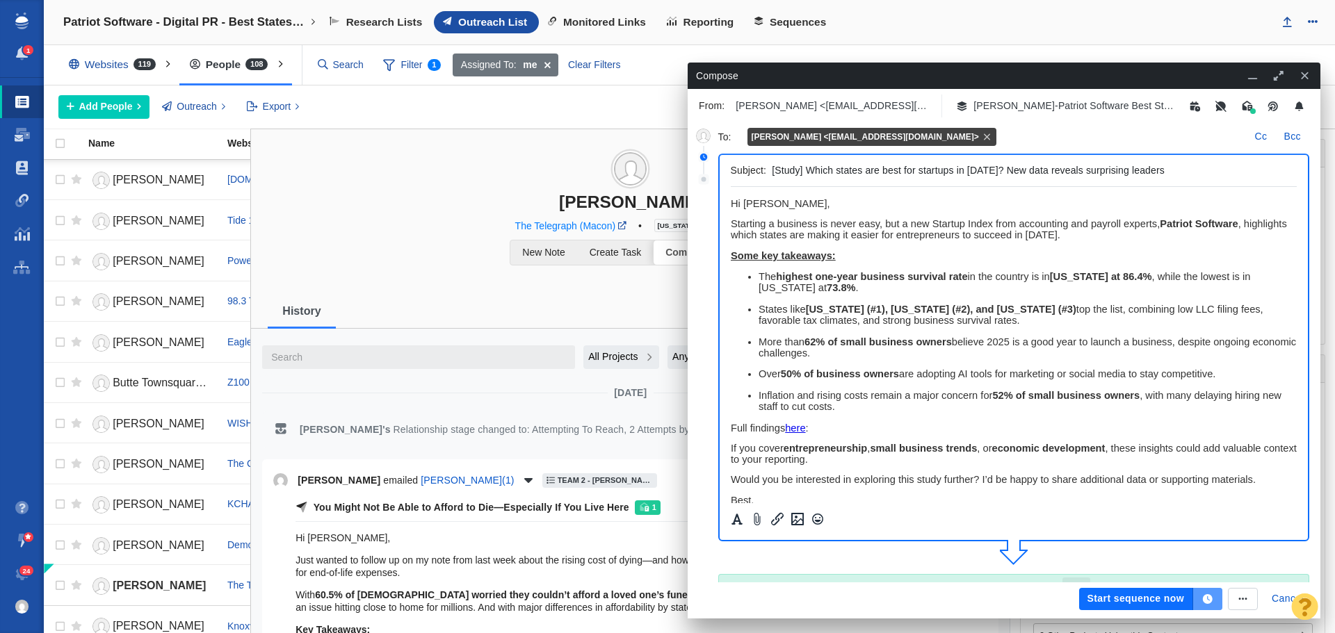
click at [1208, 598] on icon "button" at bounding box center [1208, 599] width 10 height 10
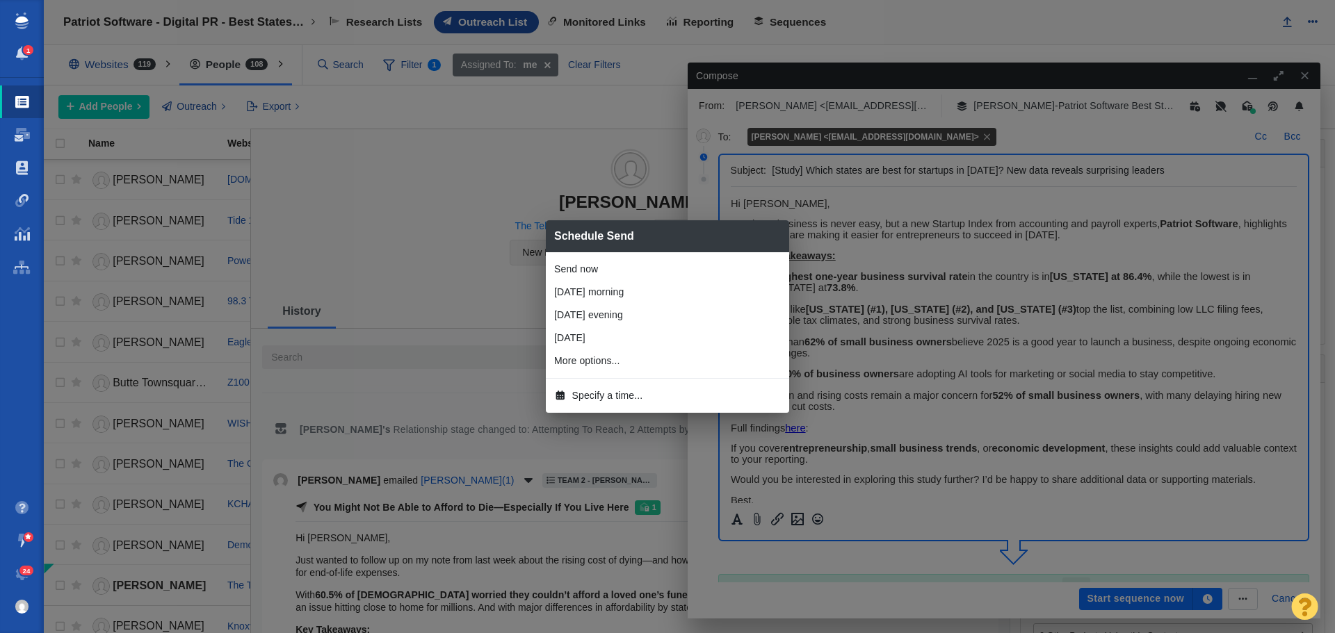
click at [628, 396] on span "Specify a time..." at bounding box center [607, 396] width 71 height 15
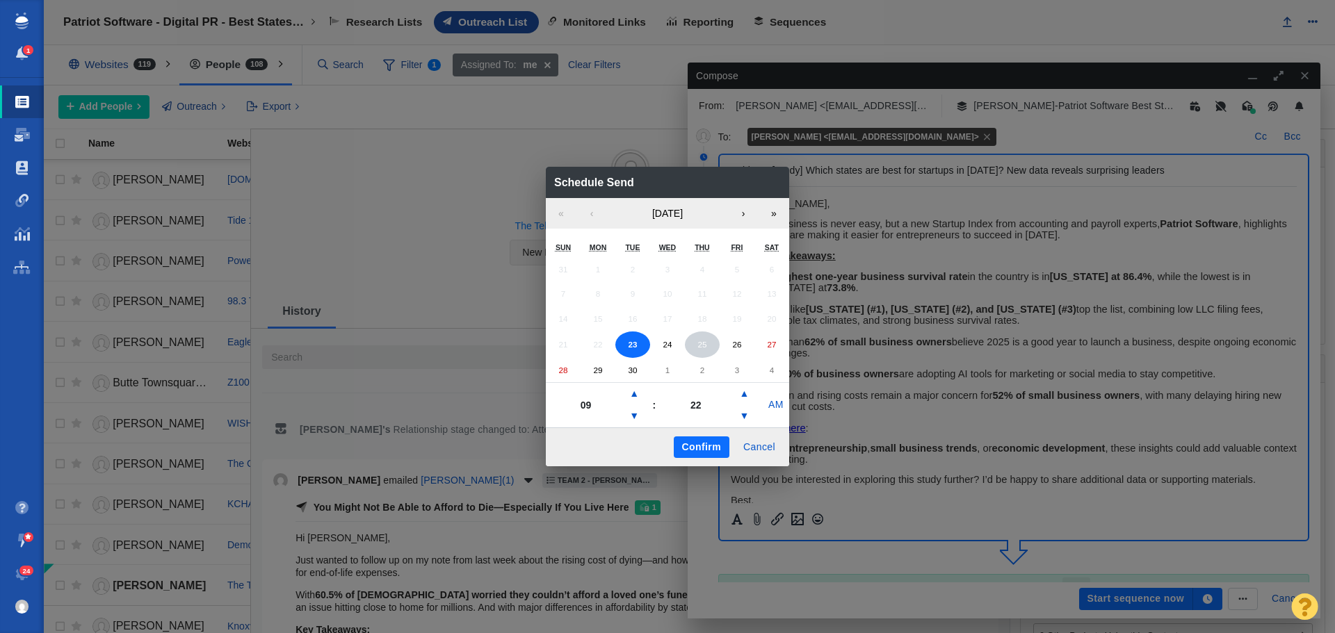
click at [708, 344] on button "25" at bounding box center [702, 345] width 35 height 26
click at [634, 416] on button "▼" at bounding box center [634, 416] width 17 height 22
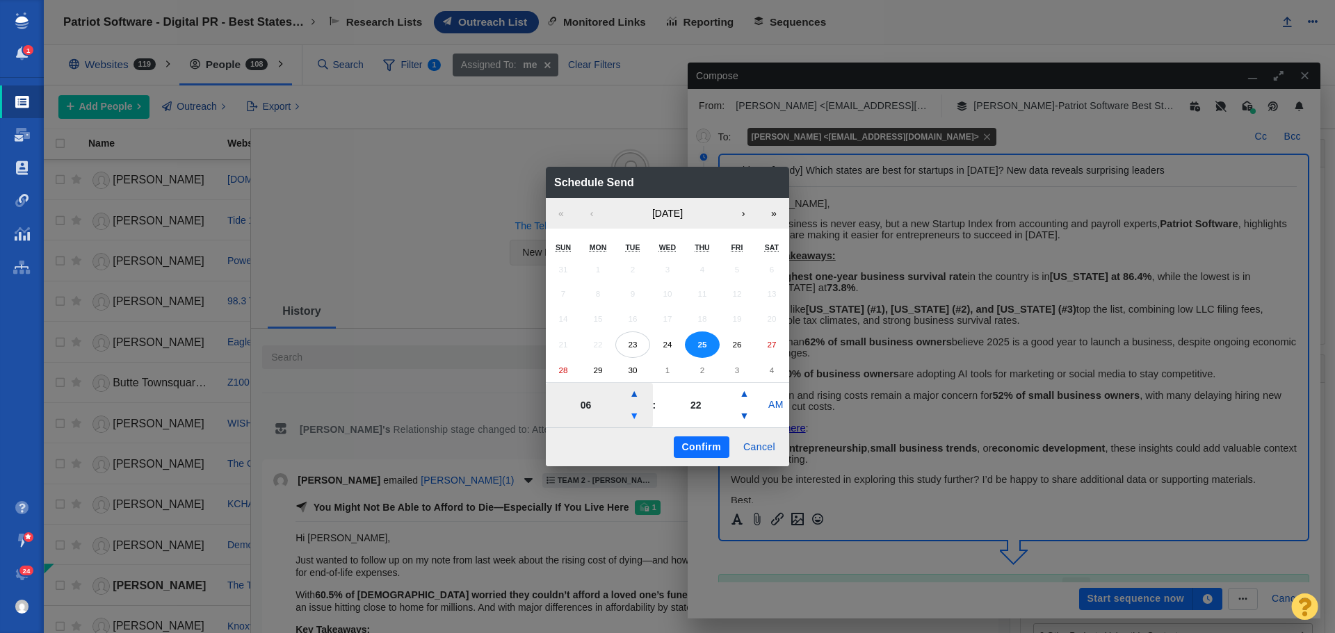
type input "05"
click at [697, 445] on button "Confirm" at bounding box center [702, 448] width 56 height 22
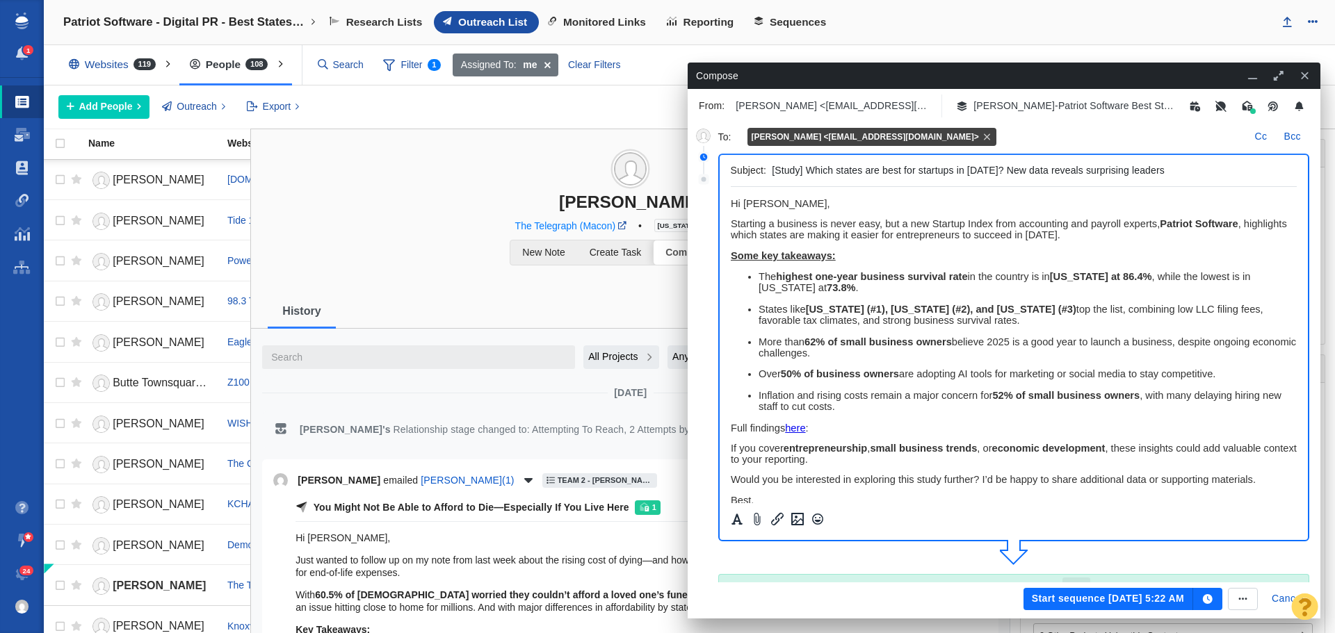
click at [1077, 601] on button "Start sequence Sep 25, 5:22 AM" at bounding box center [1108, 599] width 170 height 22
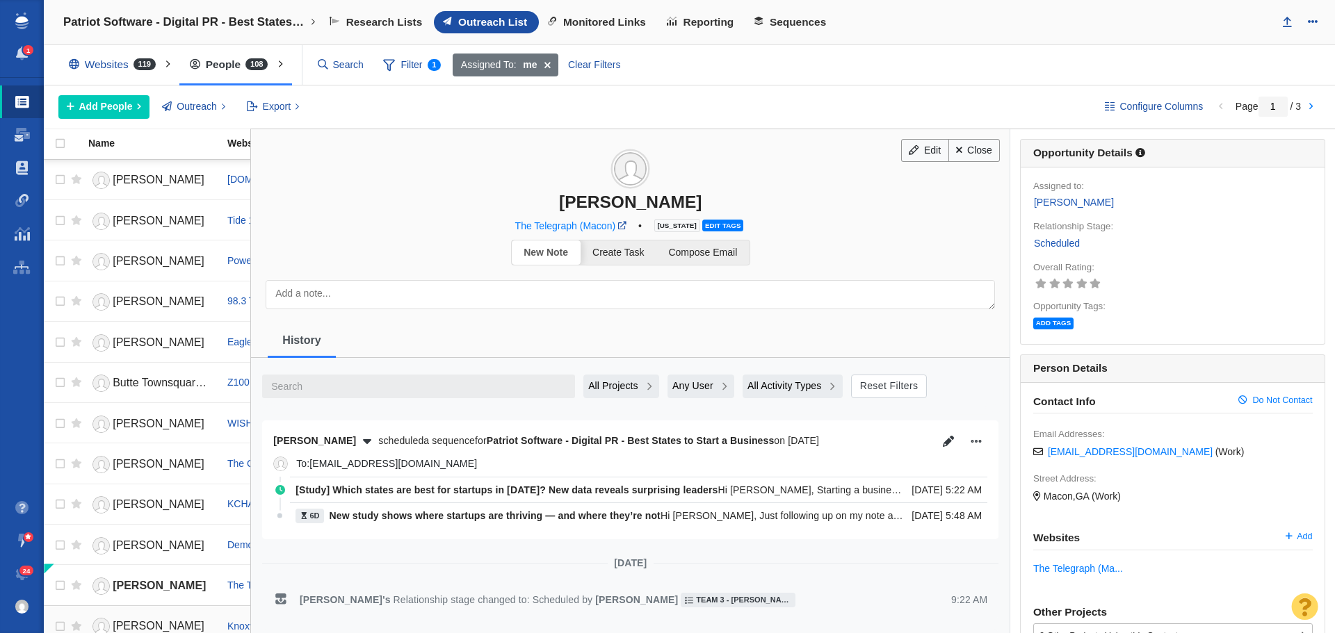
drag, startPoint x: 159, startPoint y: 626, endPoint x: 165, endPoint y: 622, distance: 8.1
click at [159, 626] on span "[PERSON_NAME]" at bounding box center [159, 626] width 92 height 12
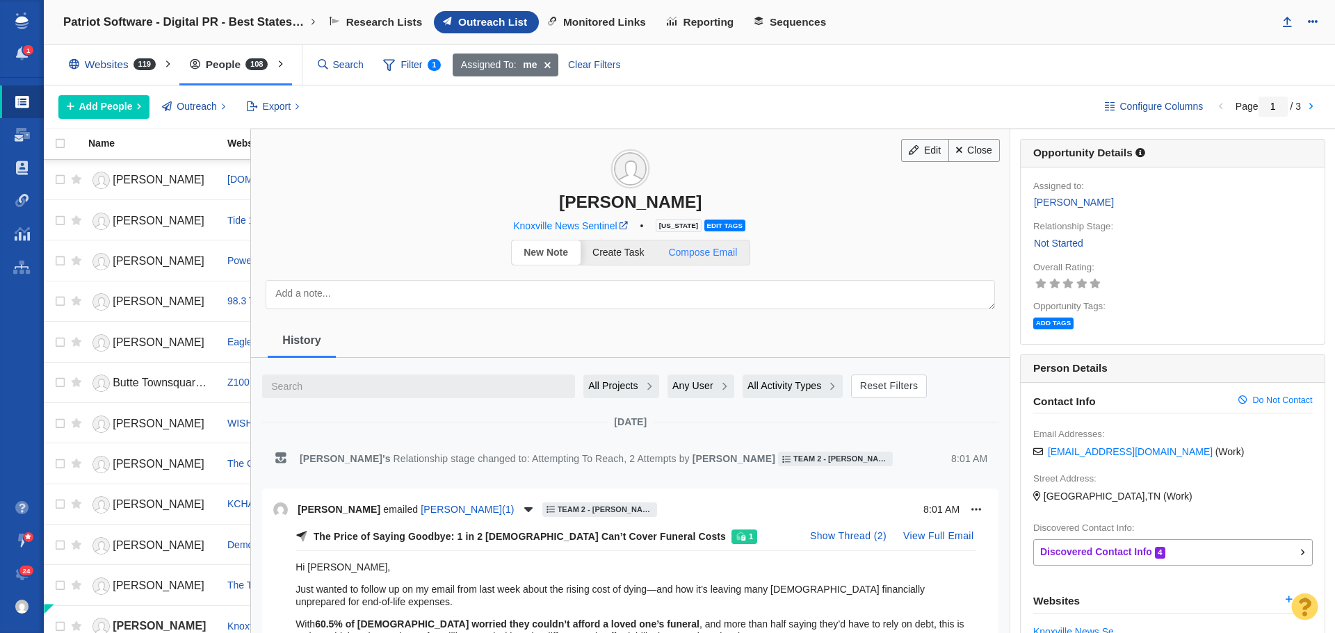
click at [700, 253] on span "Compose Email" at bounding box center [702, 252] width 69 height 11
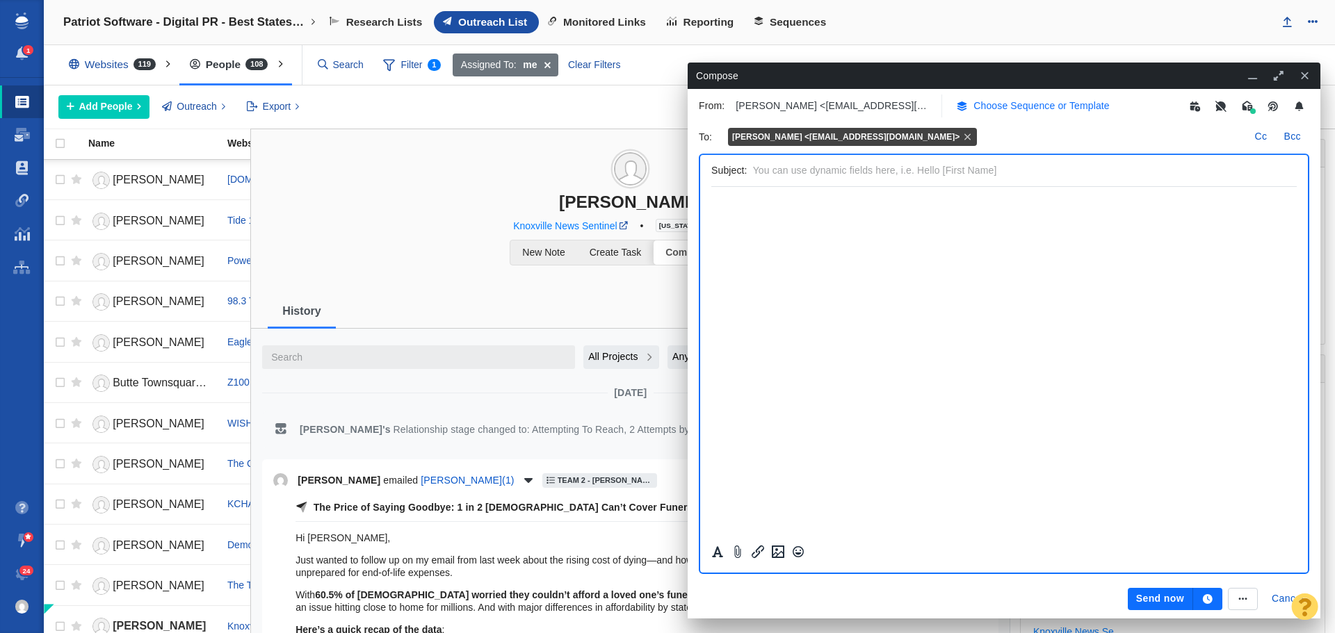
click at [1014, 104] on p "Choose Sequence or Template" at bounding box center [1041, 106] width 136 height 15
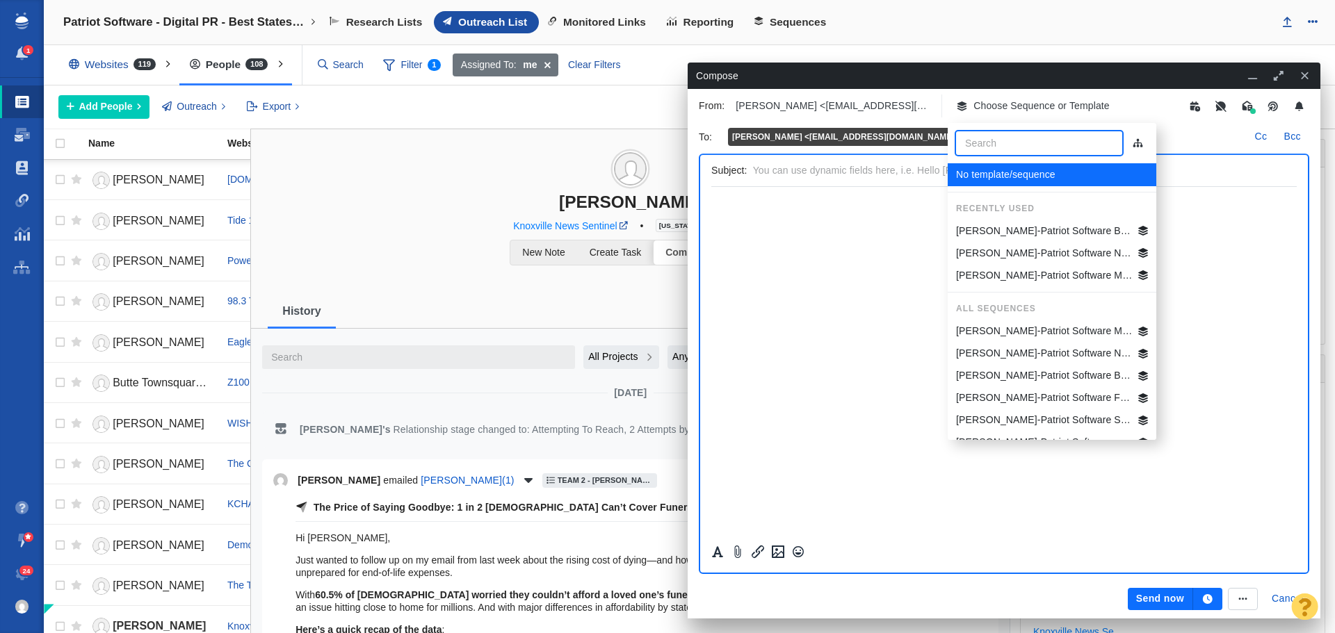
click at [1034, 229] on p "[PERSON_NAME]-Patriot Software Best States Business General" at bounding box center [1044, 231] width 177 height 15
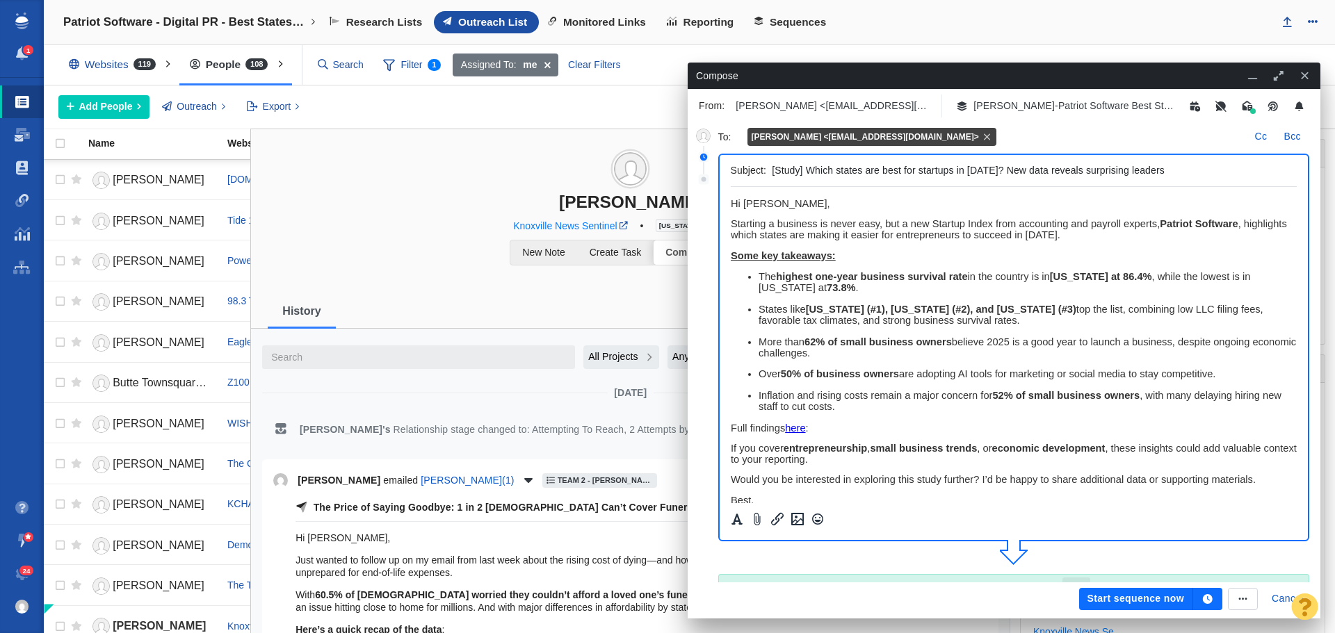
click at [1211, 601] on icon "button" at bounding box center [1208, 599] width 10 height 10
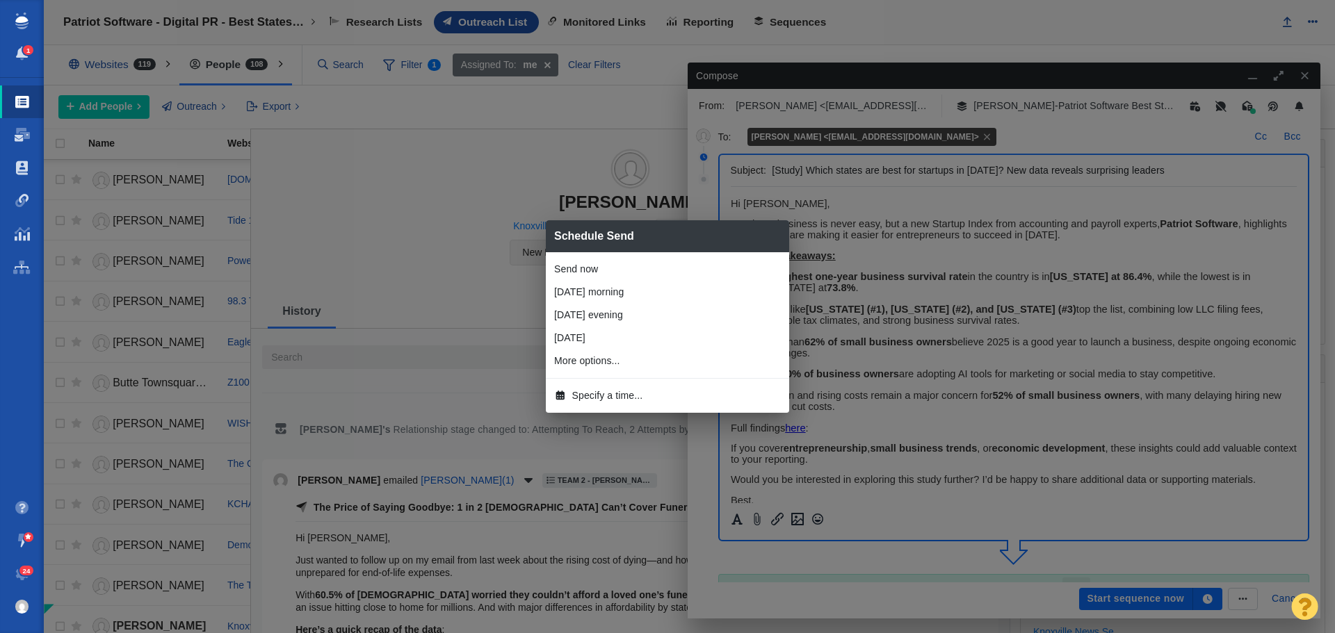
click at [617, 392] on span "Specify a time..." at bounding box center [607, 396] width 71 height 15
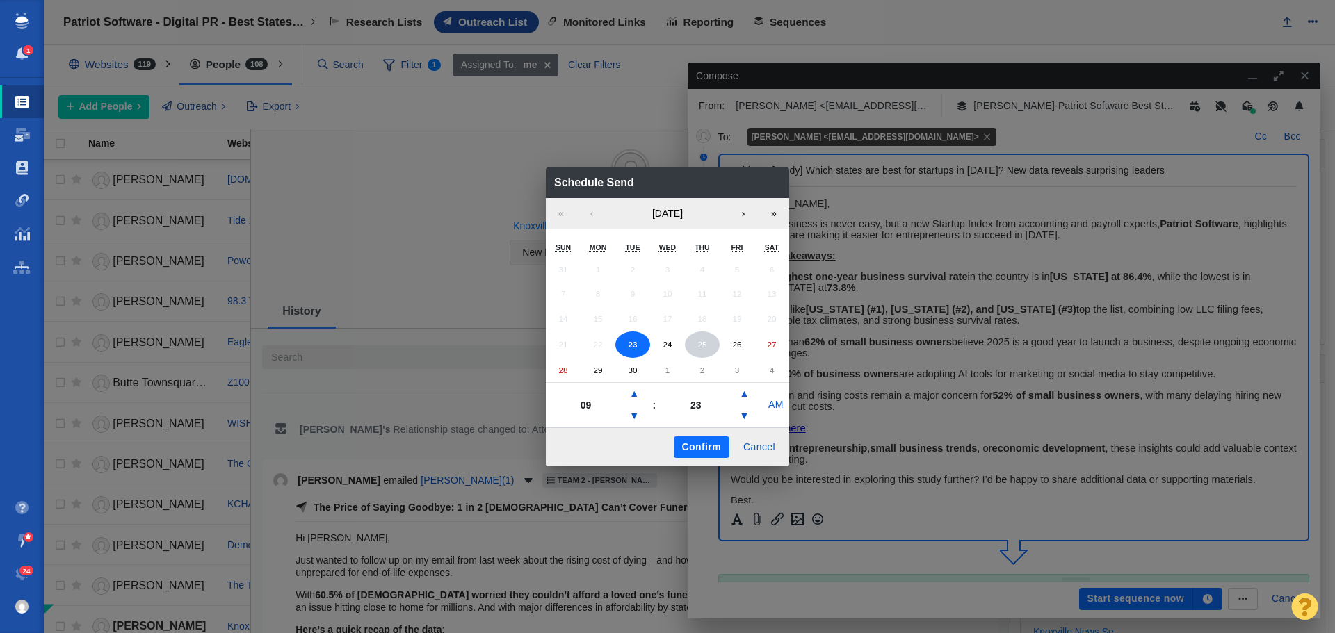
click at [708, 345] on button "25" at bounding box center [702, 345] width 35 height 26
click at [631, 412] on button "▼" at bounding box center [634, 416] width 17 height 22
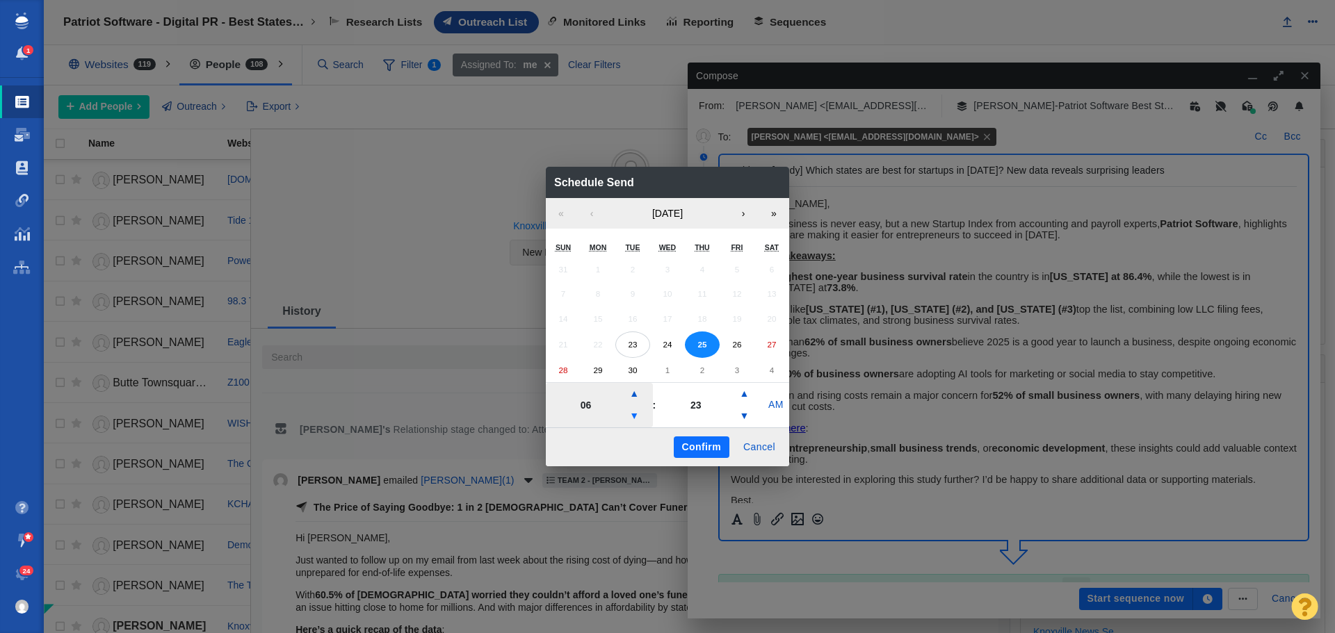
type input "05"
click at [701, 447] on button "Confirm" at bounding box center [702, 448] width 56 height 22
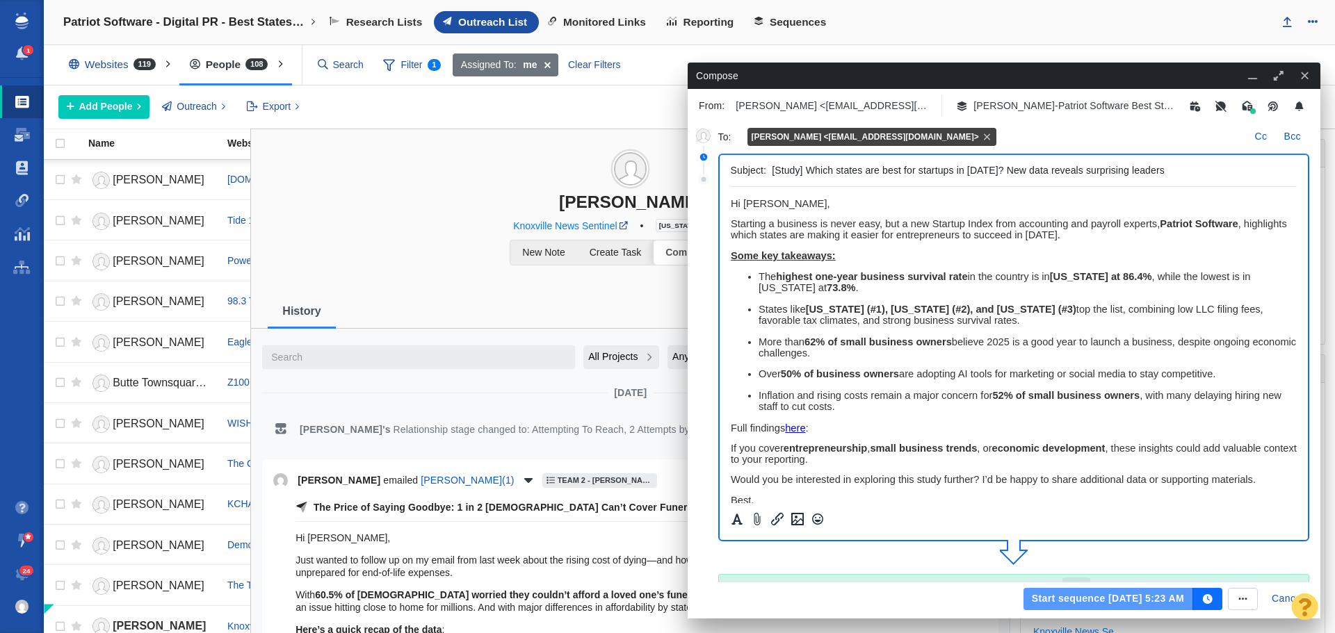
click at [1110, 601] on button "Start sequence Sep 25, 5:23 AM" at bounding box center [1108, 599] width 170 height 22
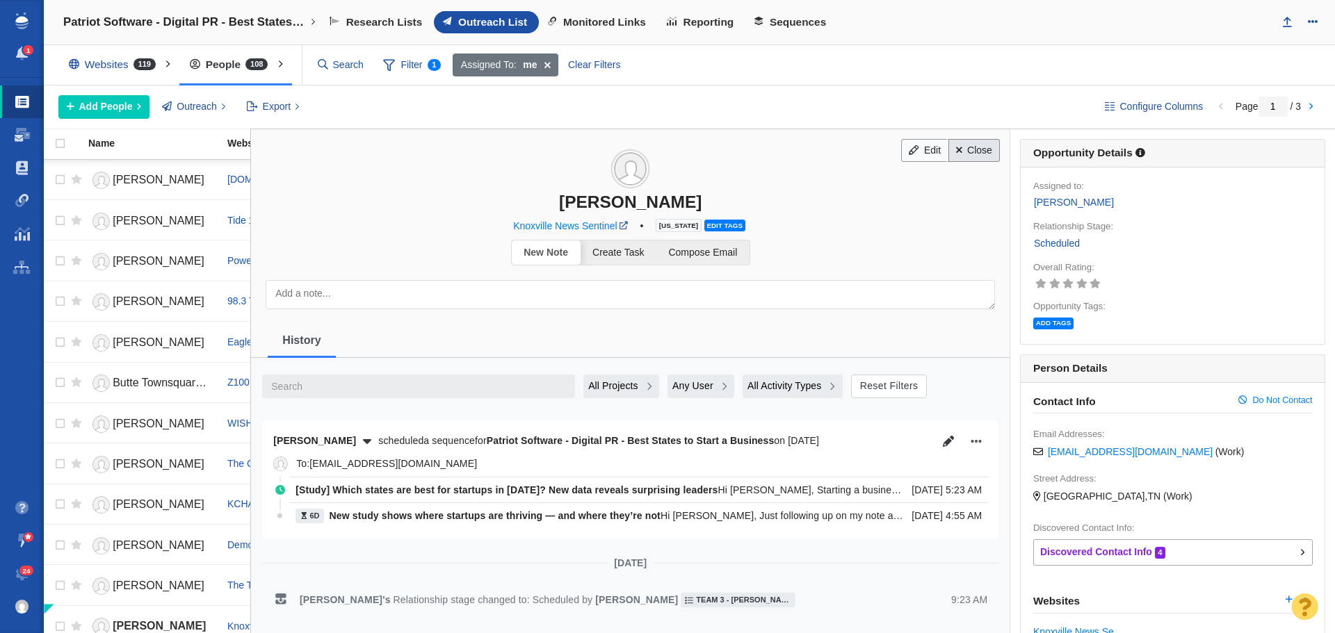
click at [967, 153] on link "Close" at bounding box center [974, 151] width 52 height 24
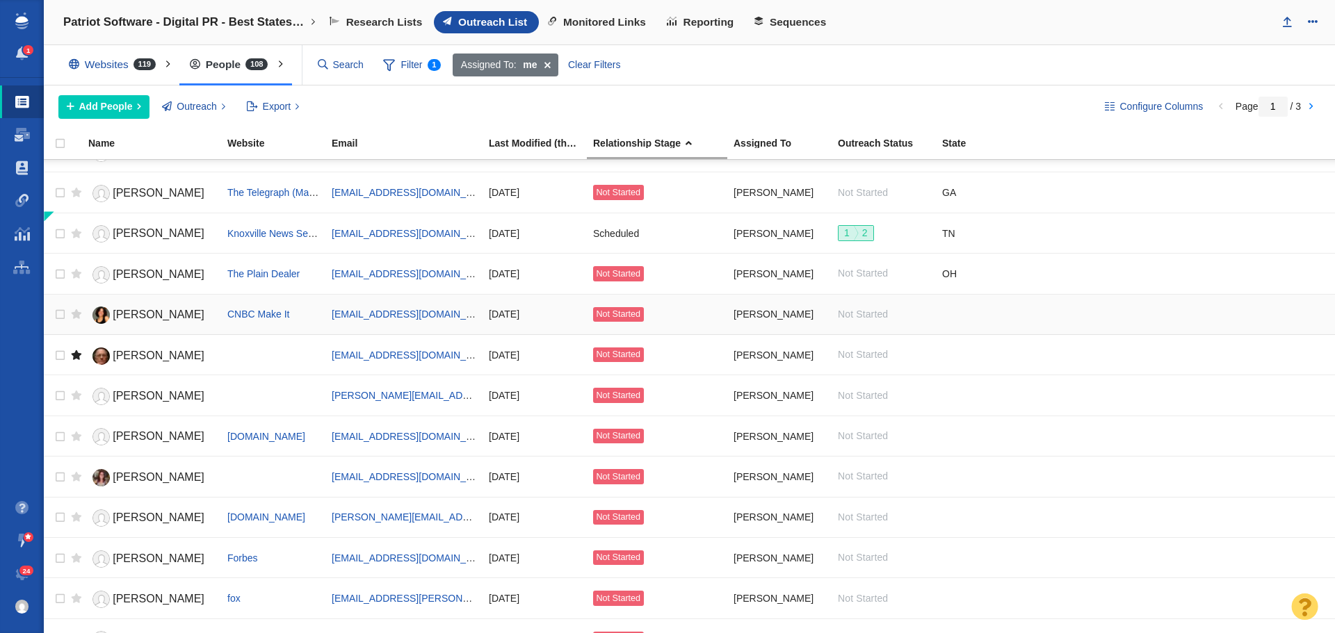
scroll to position [417, 0]
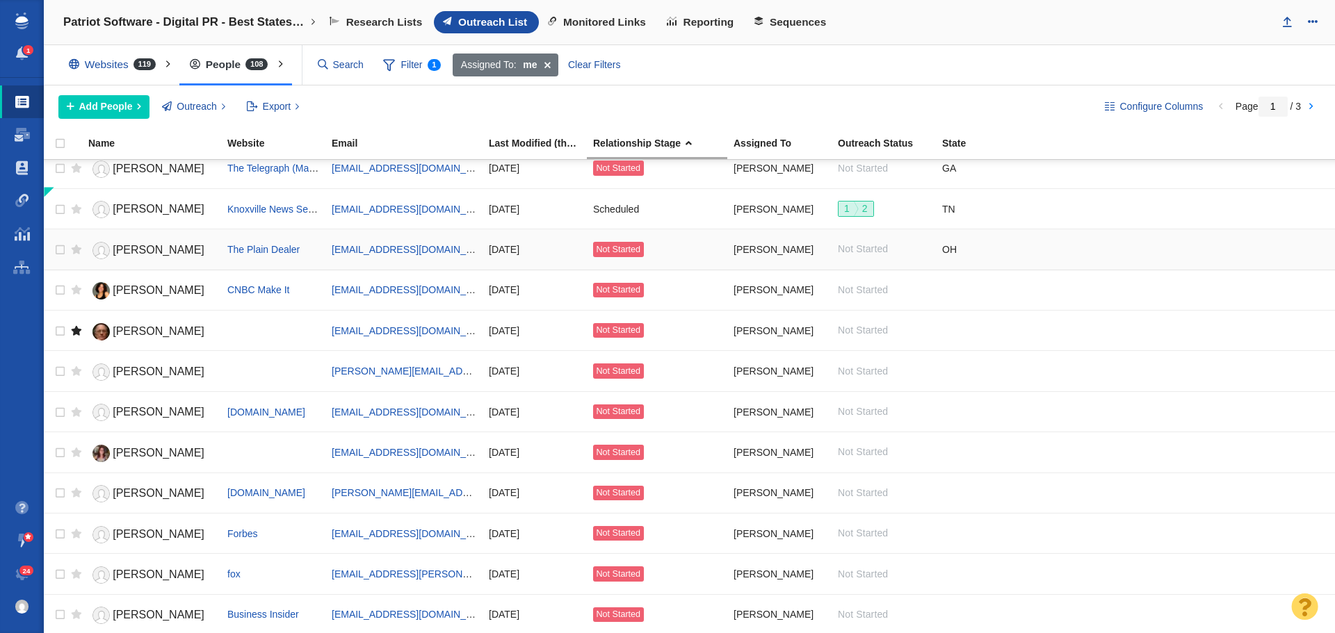
click at [170, 247] on span "[PERSON_NAME]" at bounding box center [159, 250] width 92 height 12
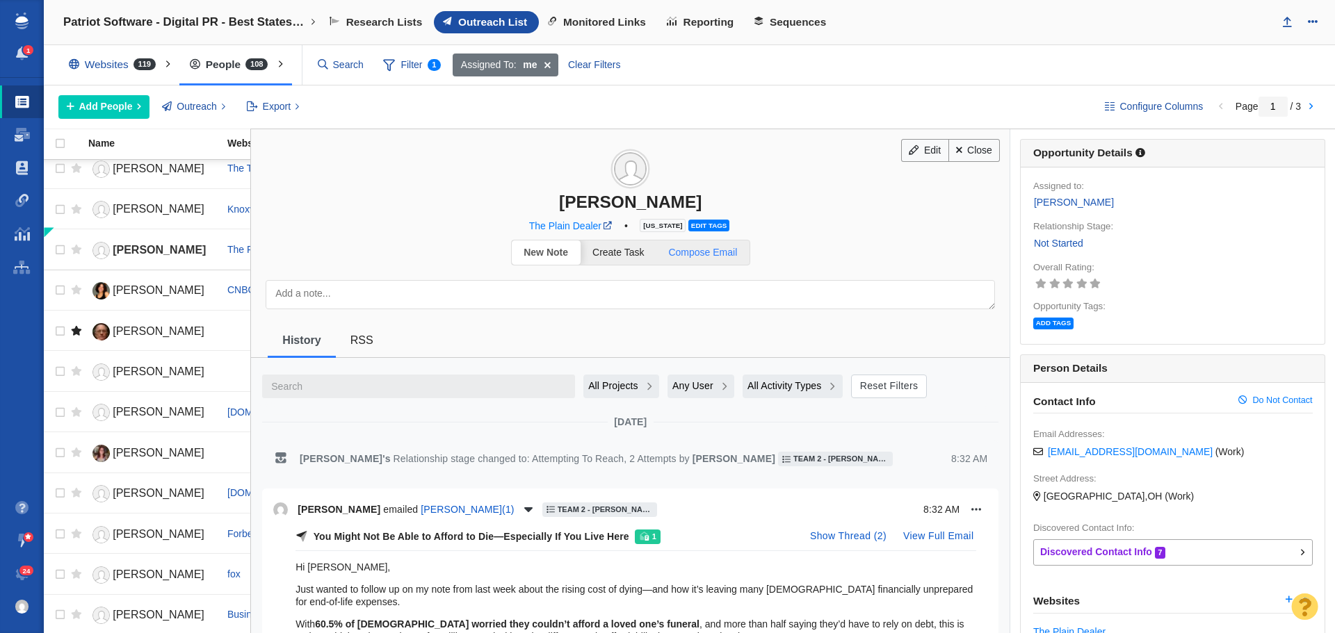
click at [708, 252] on span "Compose Email" at bounding box center [702, 252] width 69 height 11
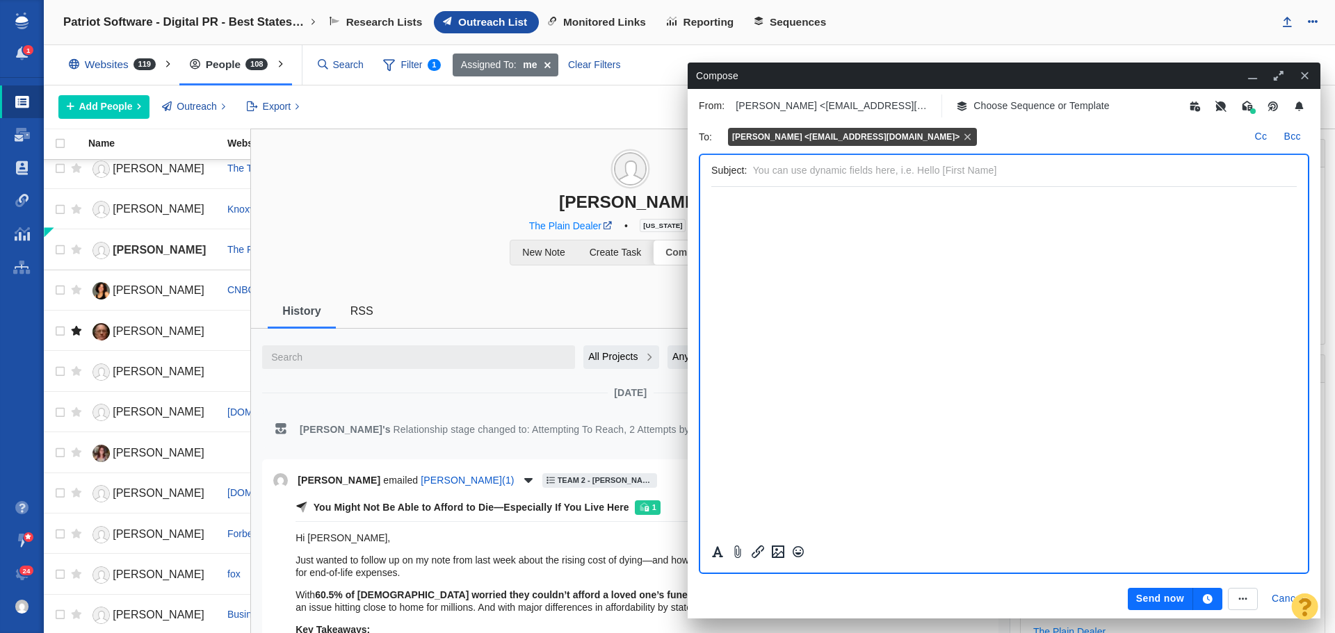
scroll to position [0, 0]
click at [1017, 106] on p "Choose Sequence or Template" at bounding box center [1041, 106] width 136 height 15
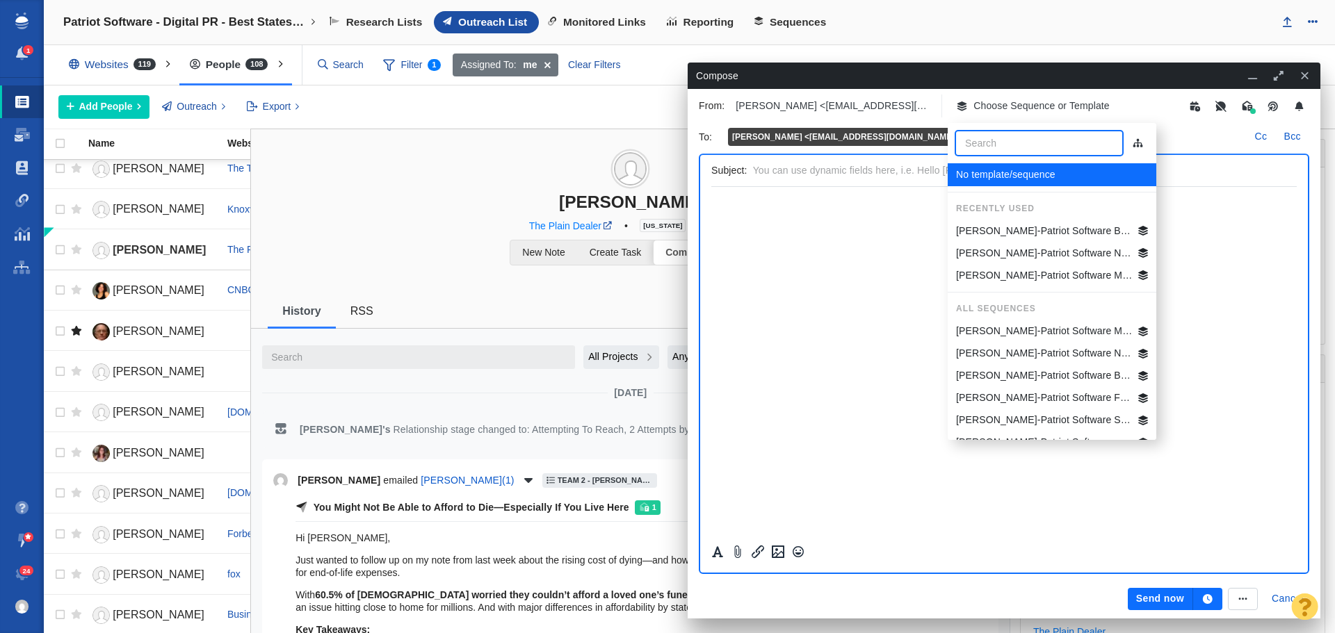
click at [1019, 232] on p "[PERSON_NAME]-Patriot Software Best States Business General" at bounding box center [1044, 231] width 177 height 15
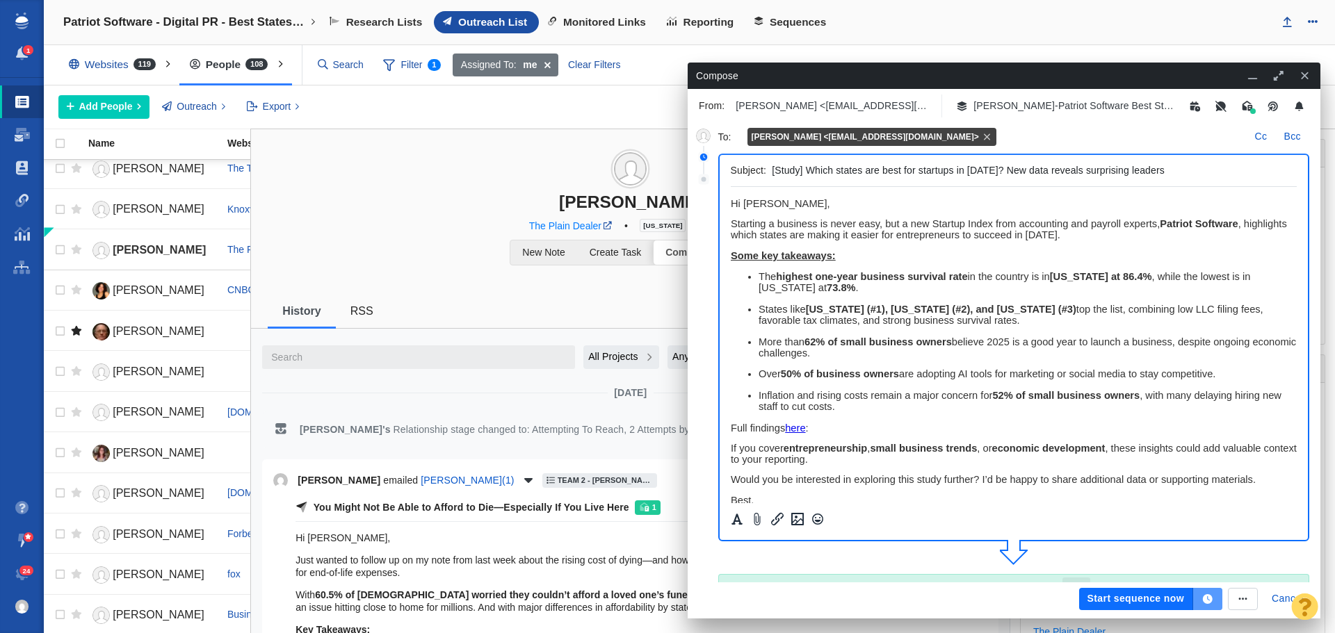
click at [1206, 601] on icon "button" at bounding box center [1208, 599] width 10 height 10
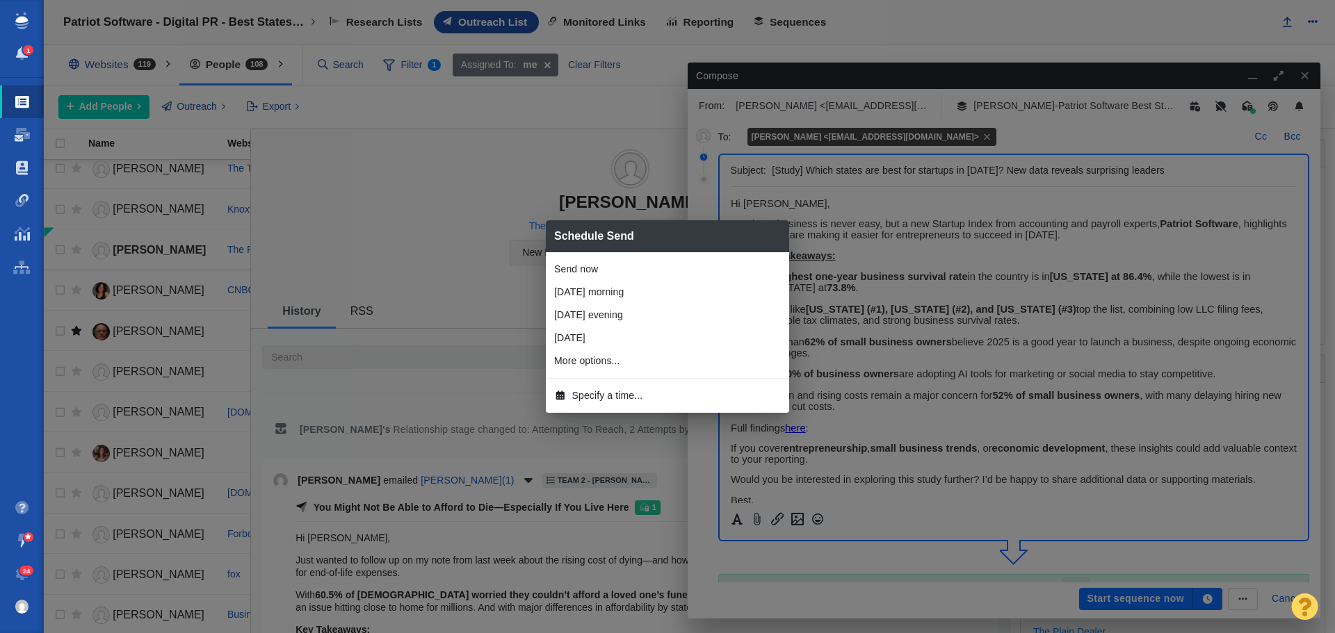
click at [596, 397] on span "Specify a time..." at bounding box center [607, 396] width 71 height 15
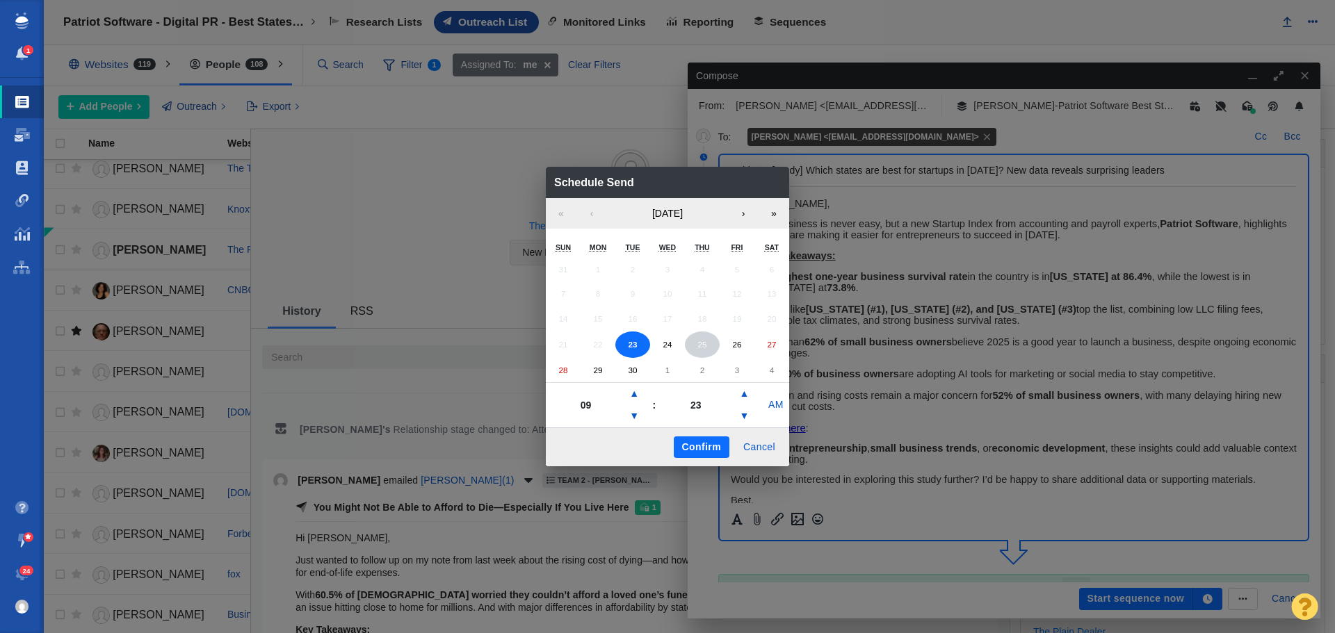
click at [700, 345] on abbr "25" at bounding box center [701, 344] width 9 height 9
click at [631, 415] on button "▼" at bounding box center [634, 416] width 17 height 22
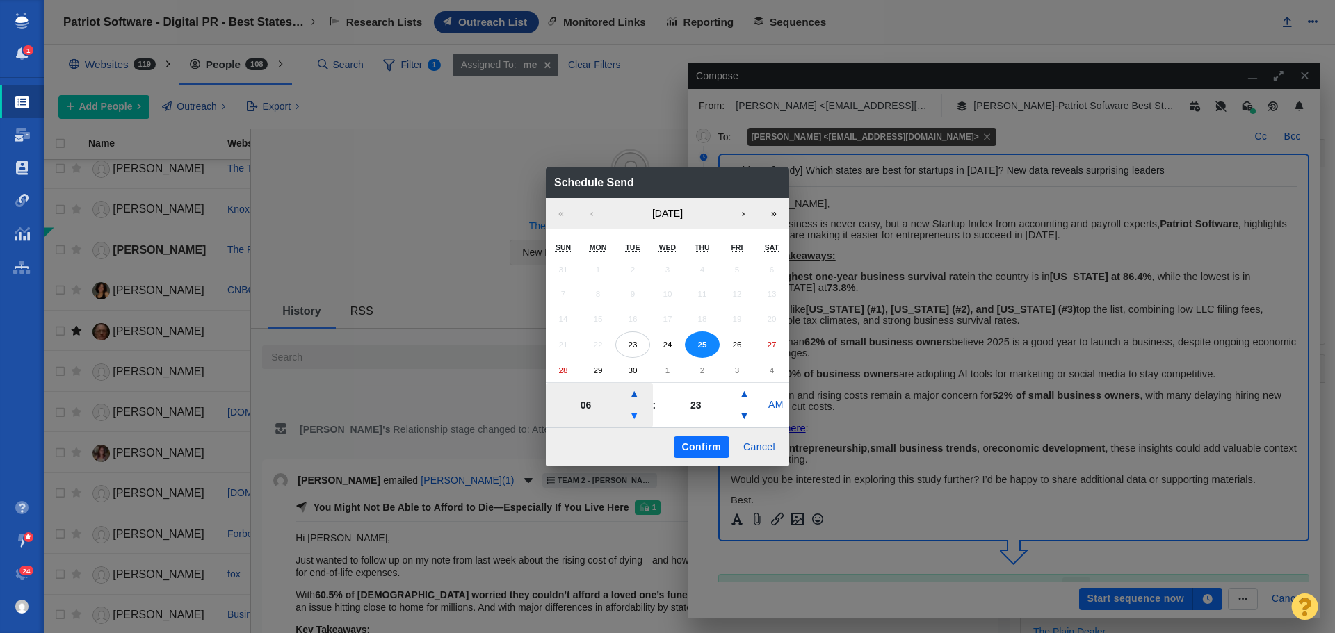
type input "05"
click at [706, 443] on button "Confirm" at bounding box center [702, 448] width 56 height 22
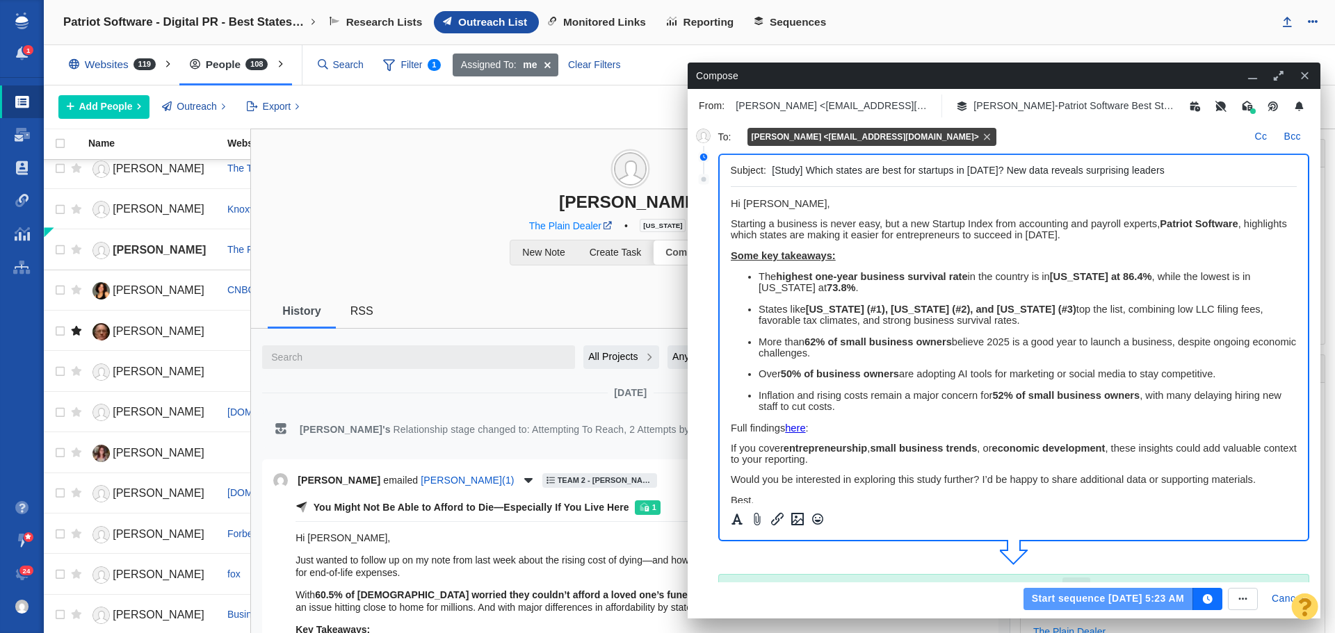
click at [1073, 594] on button "Start sequence Sep 25, 5:23 AM" at bounding box center [1108, 599] width 170 height 22
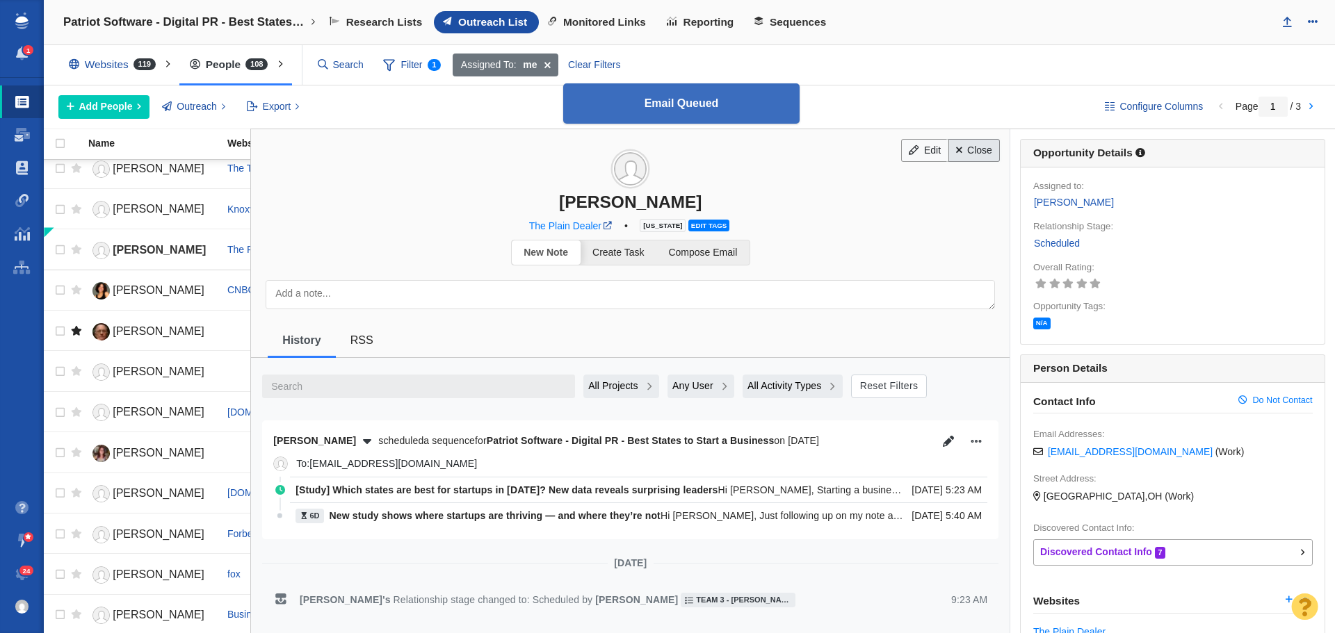
click at [961, 157] on link "Close" at bounding box center [974, 151] width 52 height 24
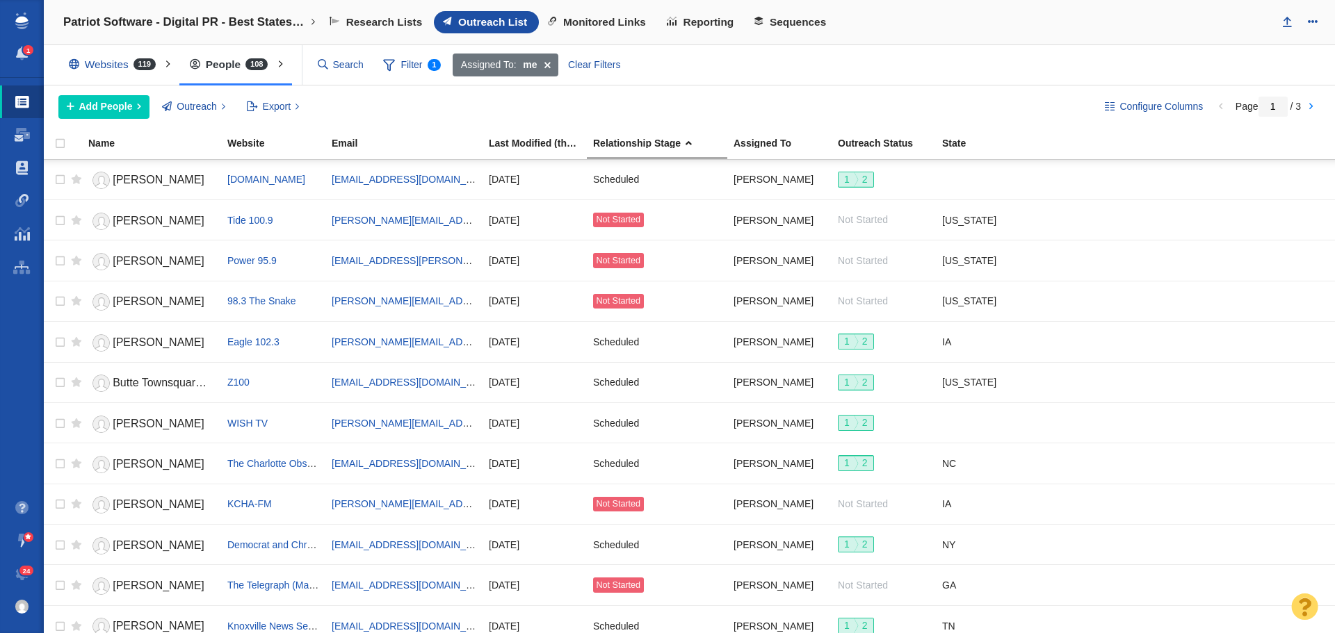
scroll to position [417, 0]
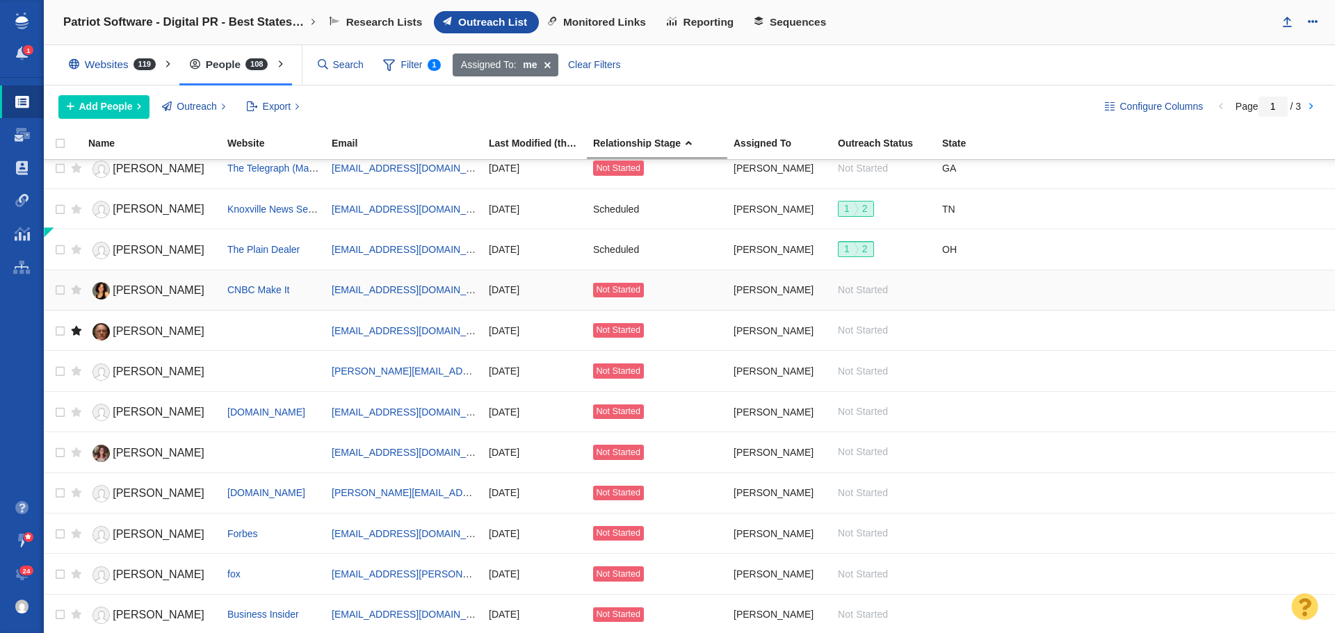
click at [159, 293] on span "[PERSON_NAME]" at bounding box center [159, 290] width 92 height 12
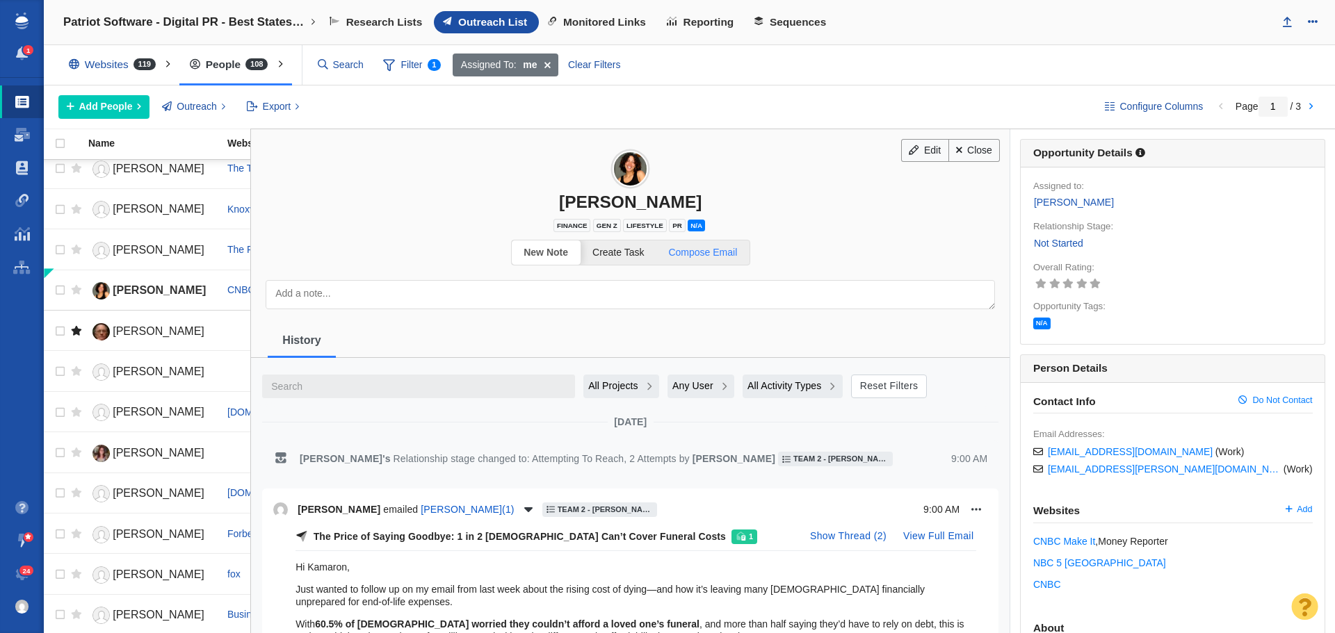
click at [727, 251] on span "Compose Email" at bounding box center [702, 252] width 69 height 11
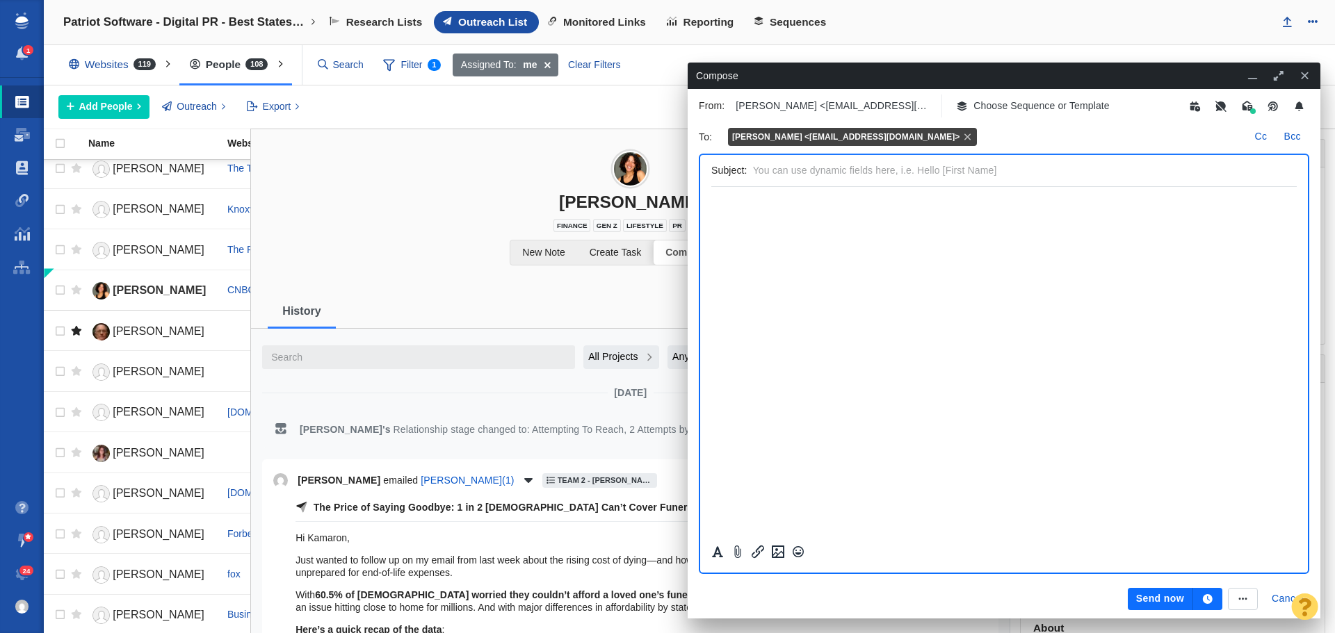
scroll to position [0, 0]
click at [1044, 111] on p "Choose Sequence or Template" at bounding box center [1041, 106] width 136 height 15
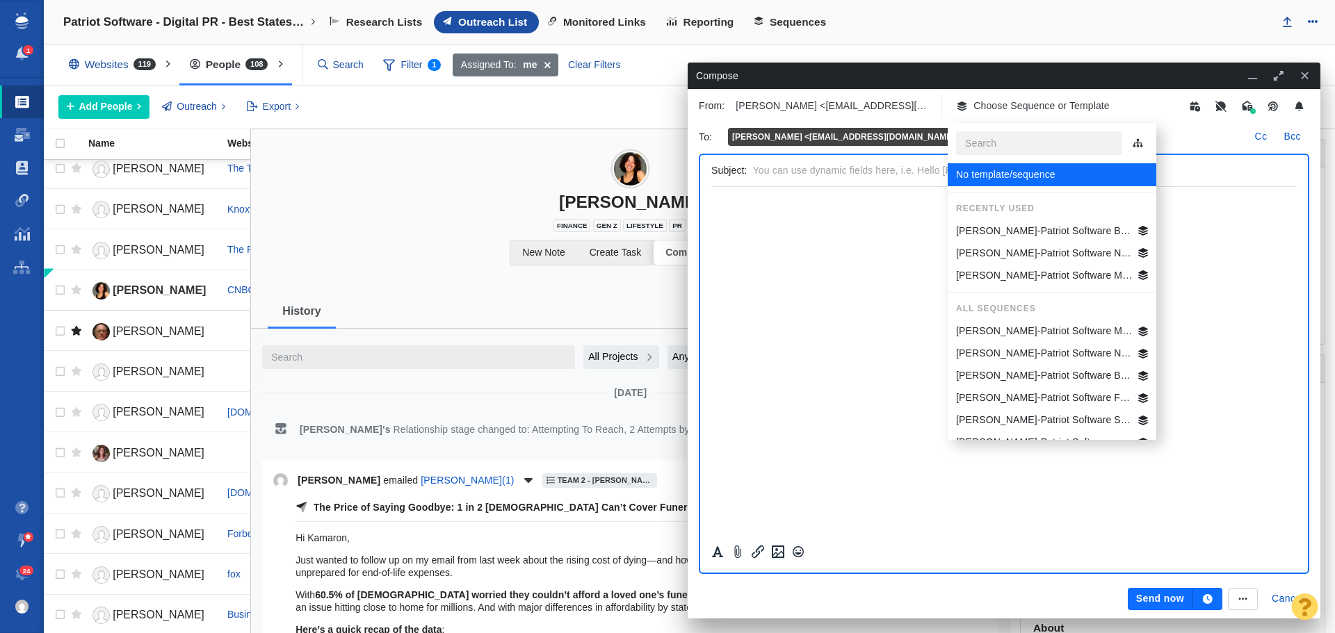
click at [1017, 229] on p "[PERSON_NAME]-Patriot Software Best States Business General" at bounding box center [1044, 231] width 177 height 15
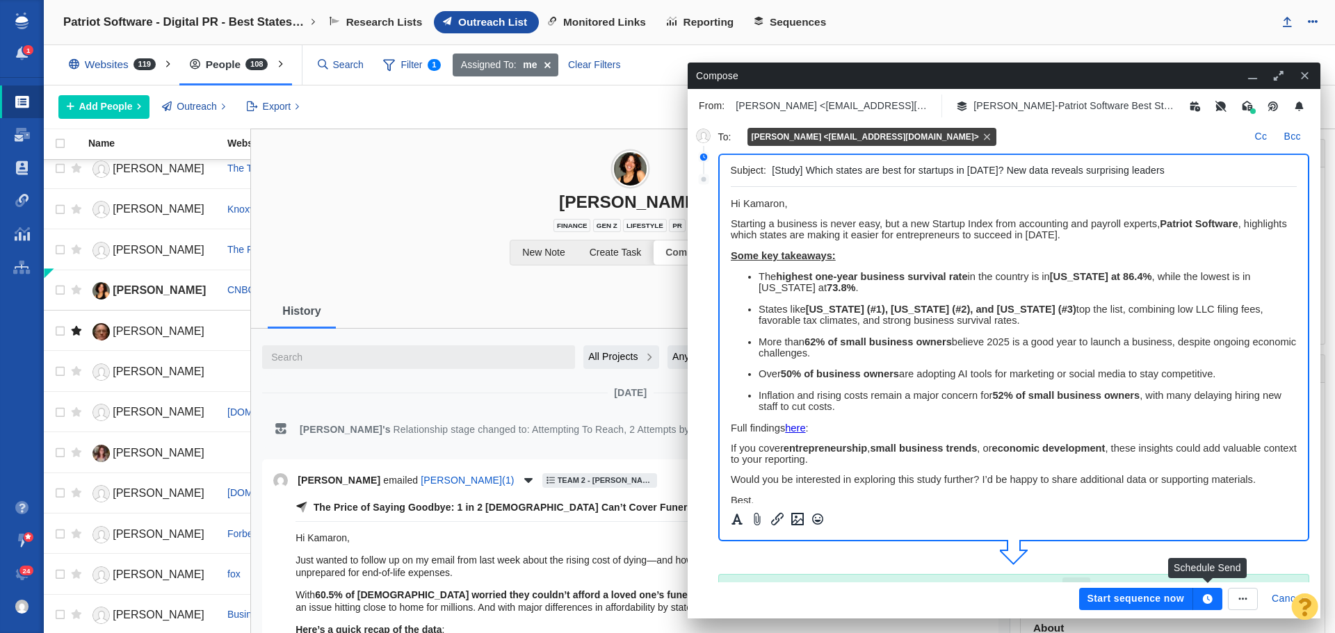
click at [1208, 596] on icon "button" at bounding box center [1208, 599] width 10 height 10
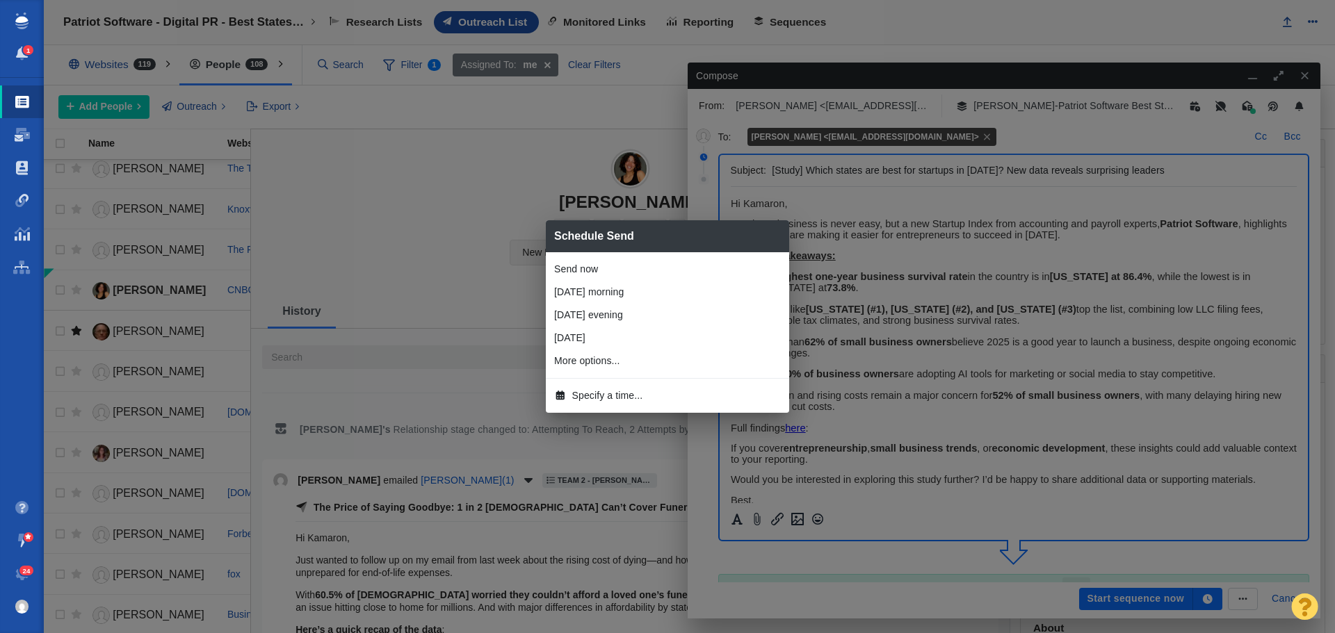
click at [628, 398] on span "Specify a time..." at bounding box center [607, 396] width 71 height 15
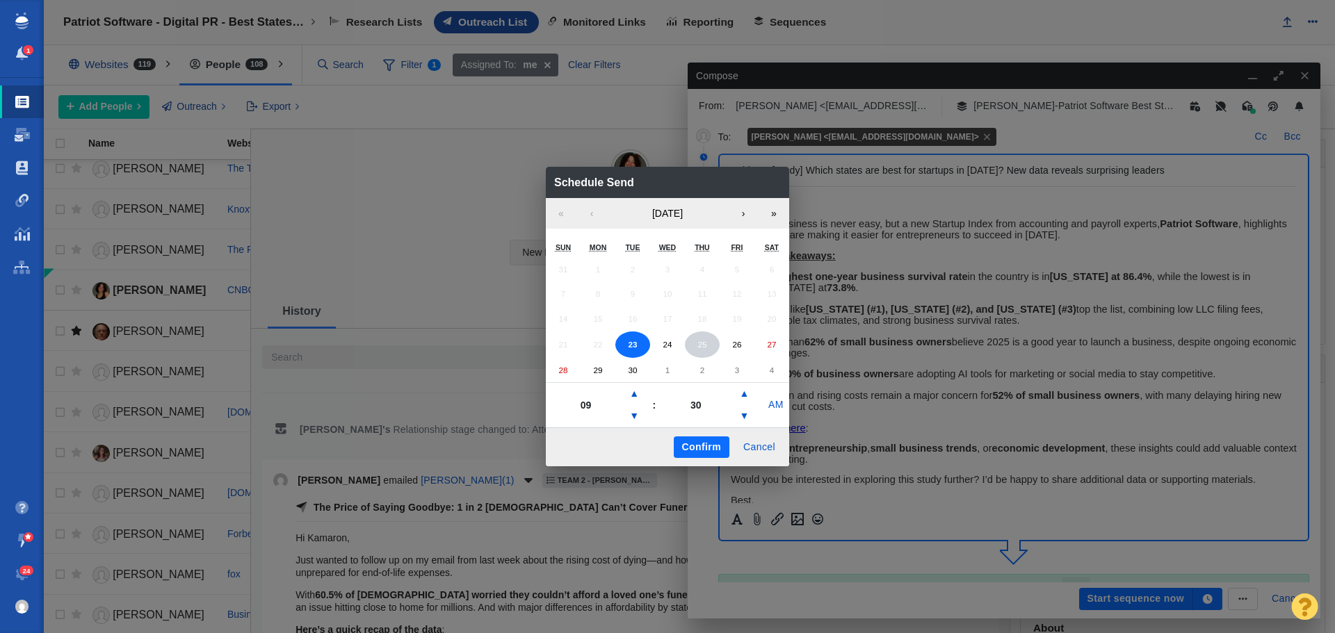
click at [712, 350] on button "25" at bounding box center [702, 345] width 35 height 26
click at [638, 418] on button "▼" at bounding box center [634, 416] width 17 height 22
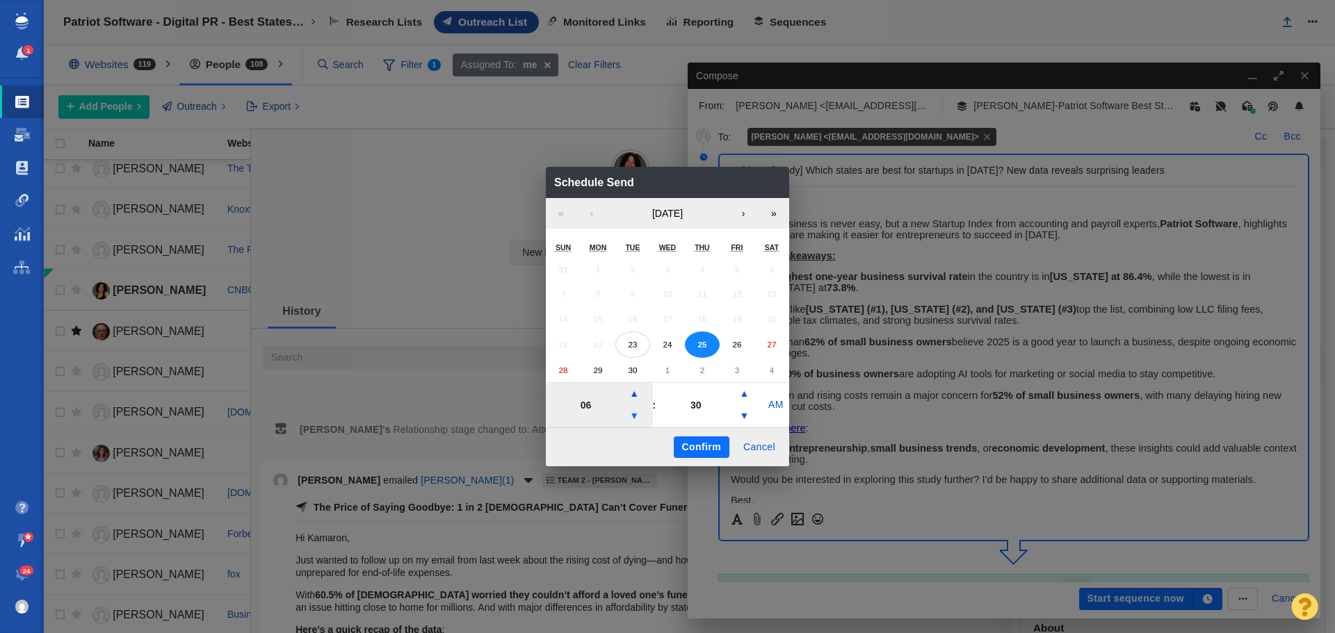
type input "05"
click at [704, 445] on button "Confirm" at bounding box center [702, 448] width 56 height 22
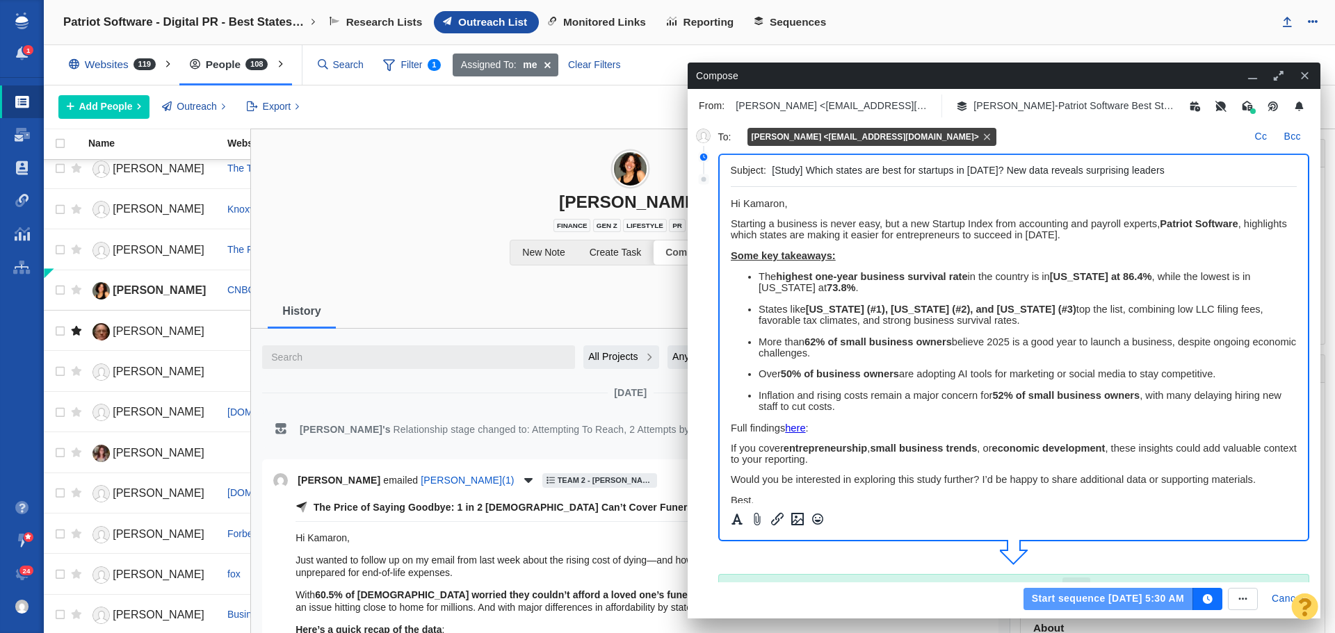
click at [1062, 592] on button "Start sequence Sep 25, 5:30 AM" at bounding box center [1108, 599] width 170 height 22
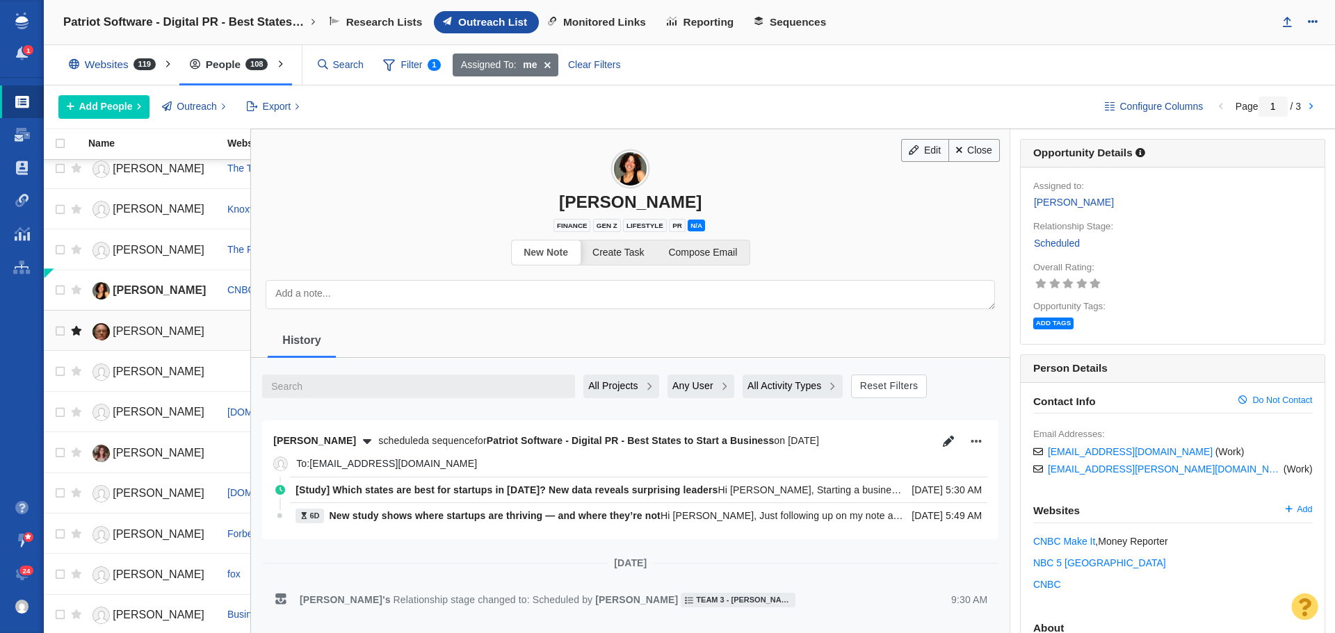
click at [168, 341] on link "[PERSON_NAME]" at bounding box center [151, 332] width 127 height 24
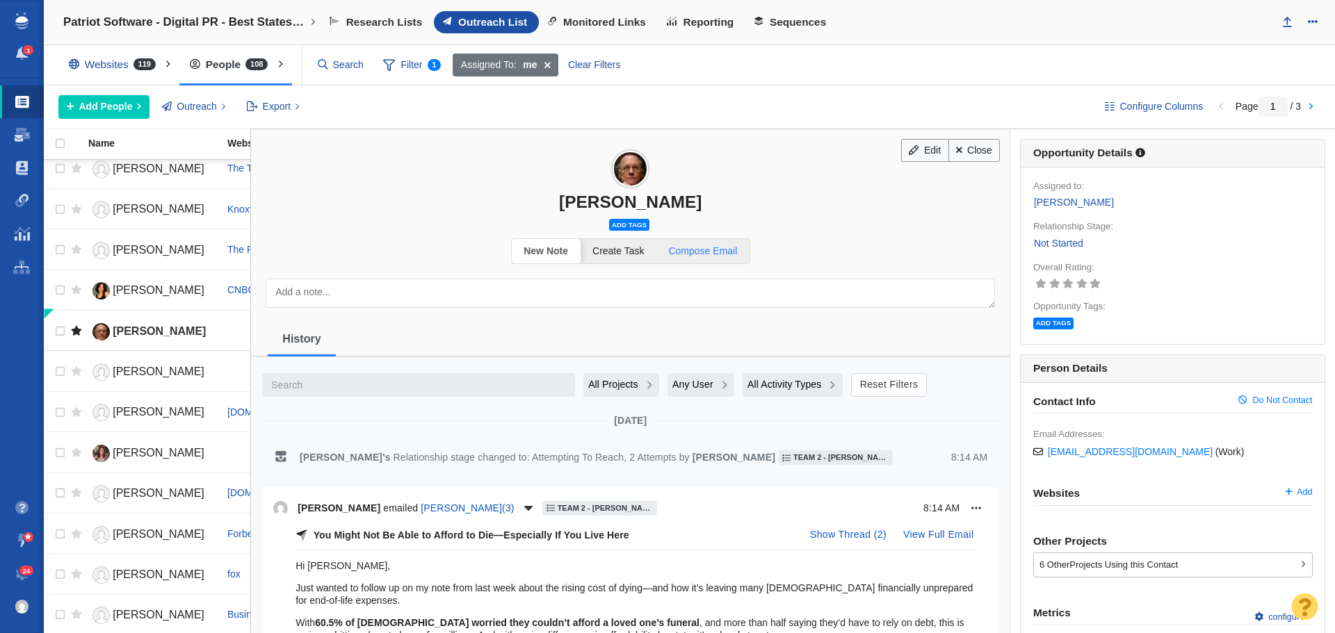
click at [692, 248] on span "Compose Email" at bounding box center [702, 250] width 69 height 11
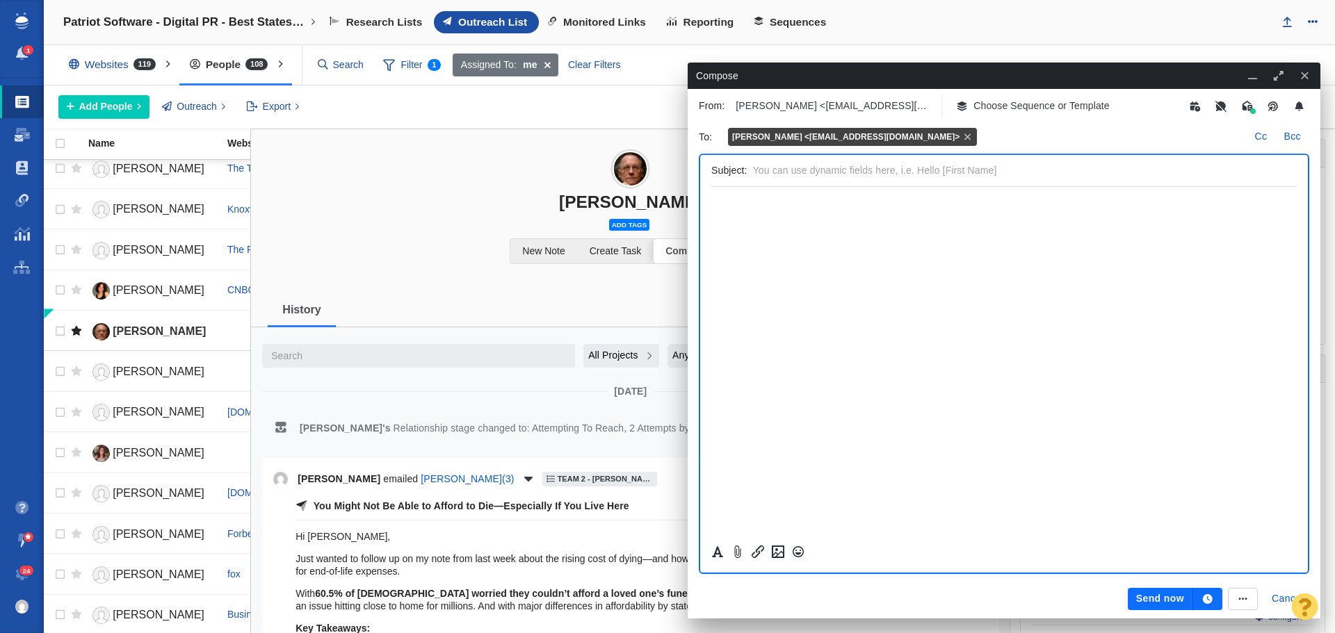
click at [1032, 106] on p "Choose Sequence or Template" at bounding box center [1041, 106] width 136 height 15
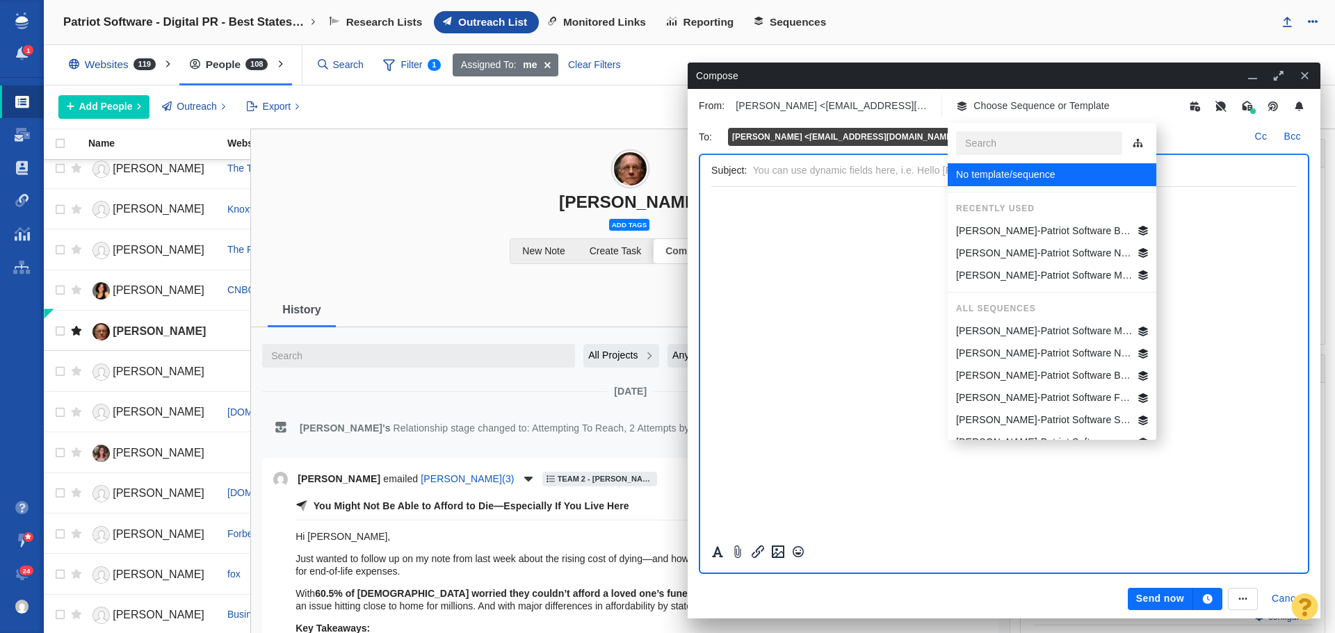
click at [1040, 233] on p "[PERSON_NAME]-Patriot Software Best States Business General" at bounding box center [1044, 231] width 177 height 15
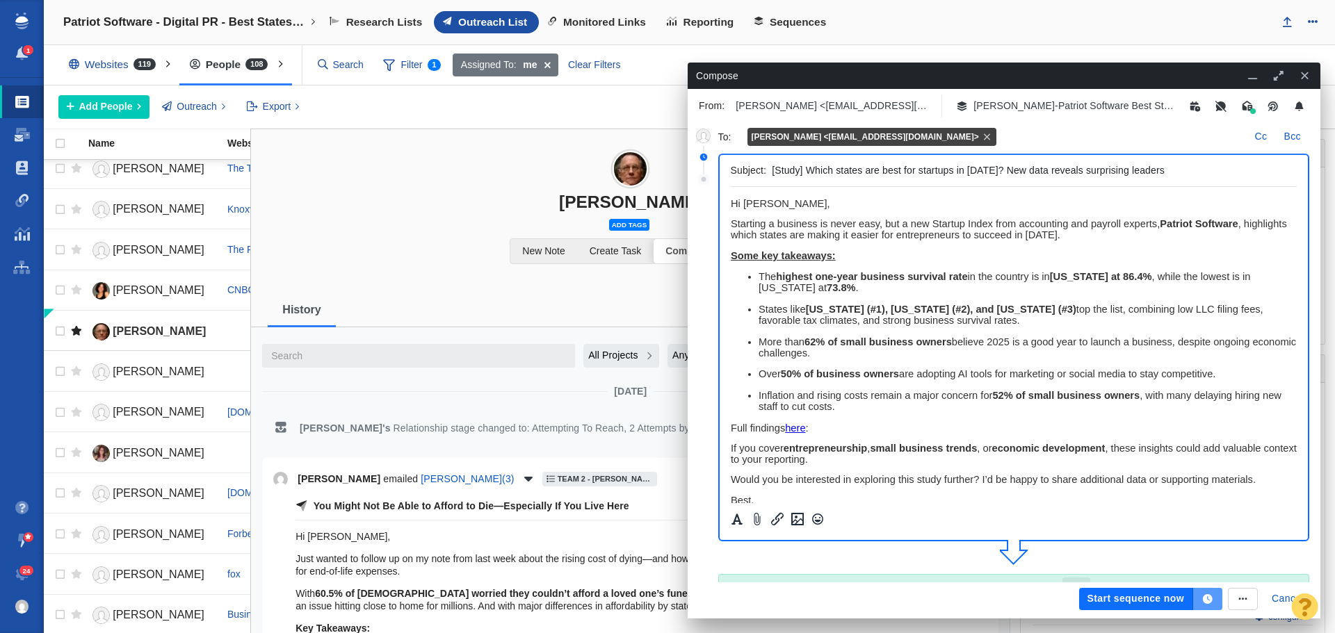
click at [1206, 601] on icon "button" at bounding box center [1208, 599] width 10 height 10
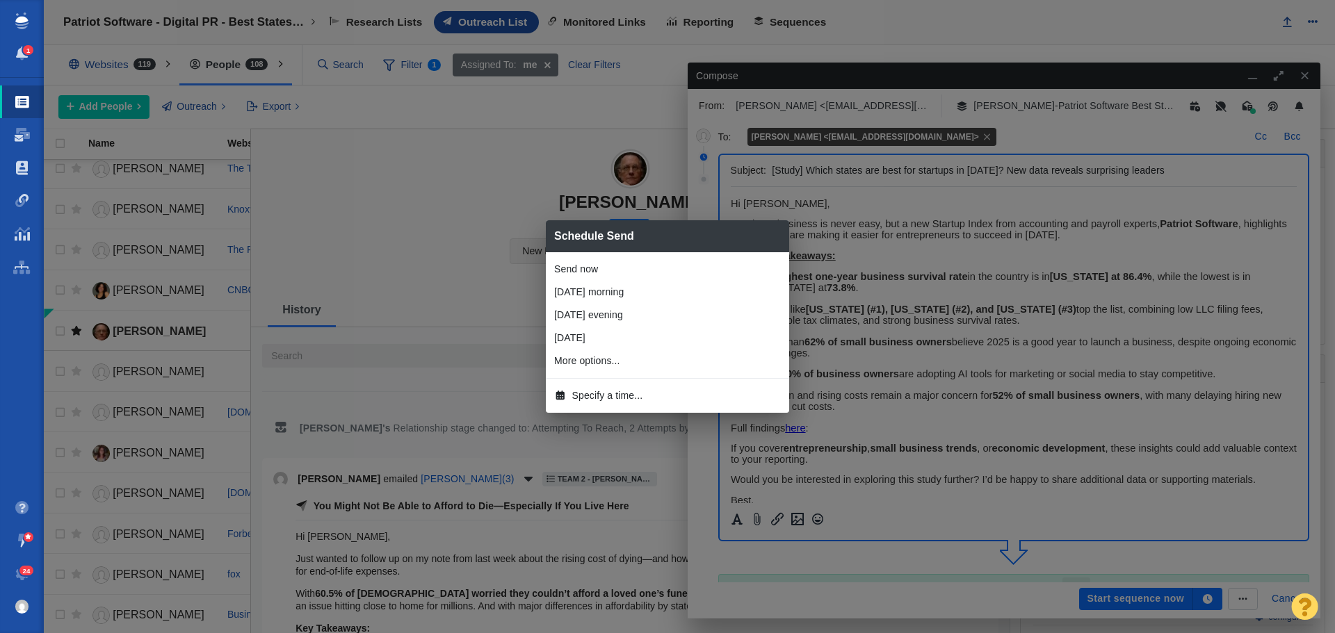
click at [601, 398] on span "Specify a time..." at bounding box center [607, 396] width 71 height 15
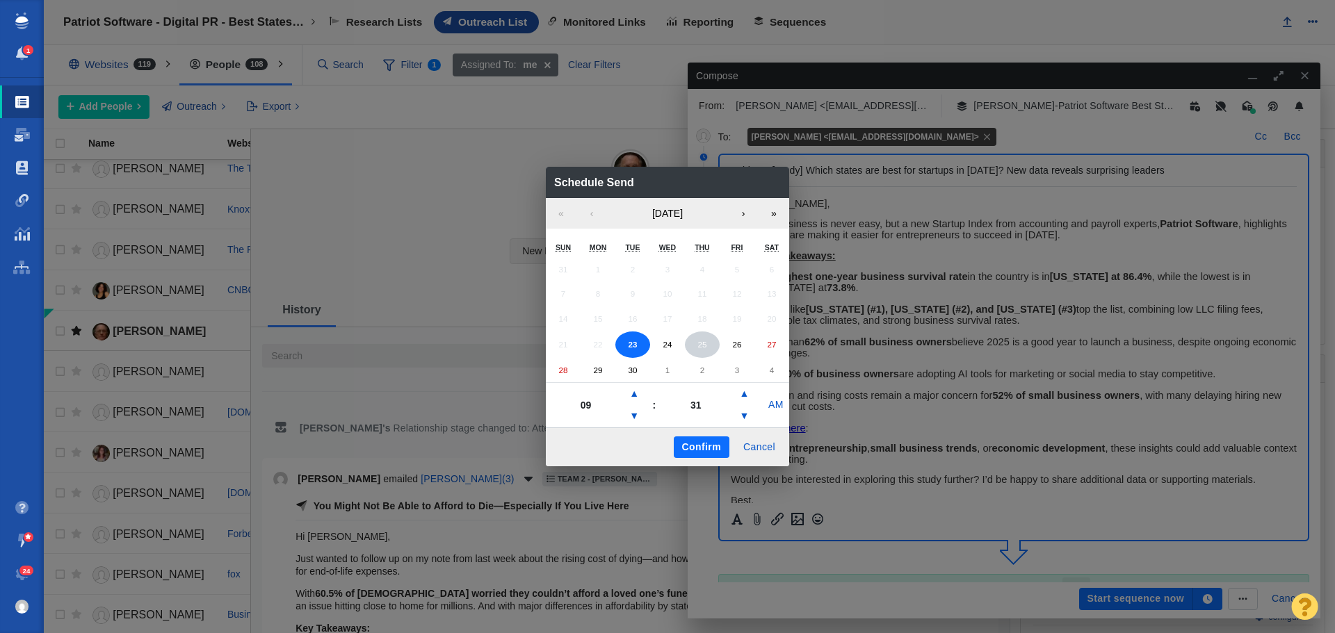
click at [699, 348] on abbr "25" at bounding box center [701, 344] width 9 height 9
click at [631, 411] on button "▼" at bounding box center [634, 416] width 17 height 22
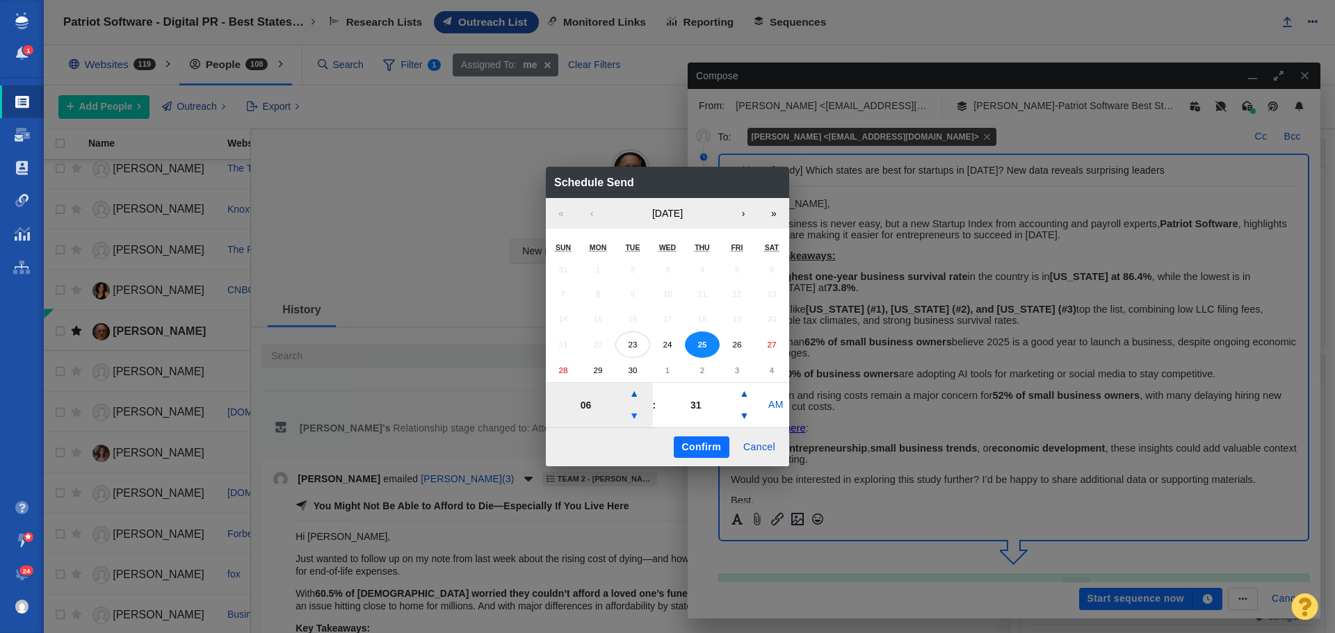
type input "05"
click at [695, 445] on button "Confirm" at bounding box center [702, 448] width 56 height 22
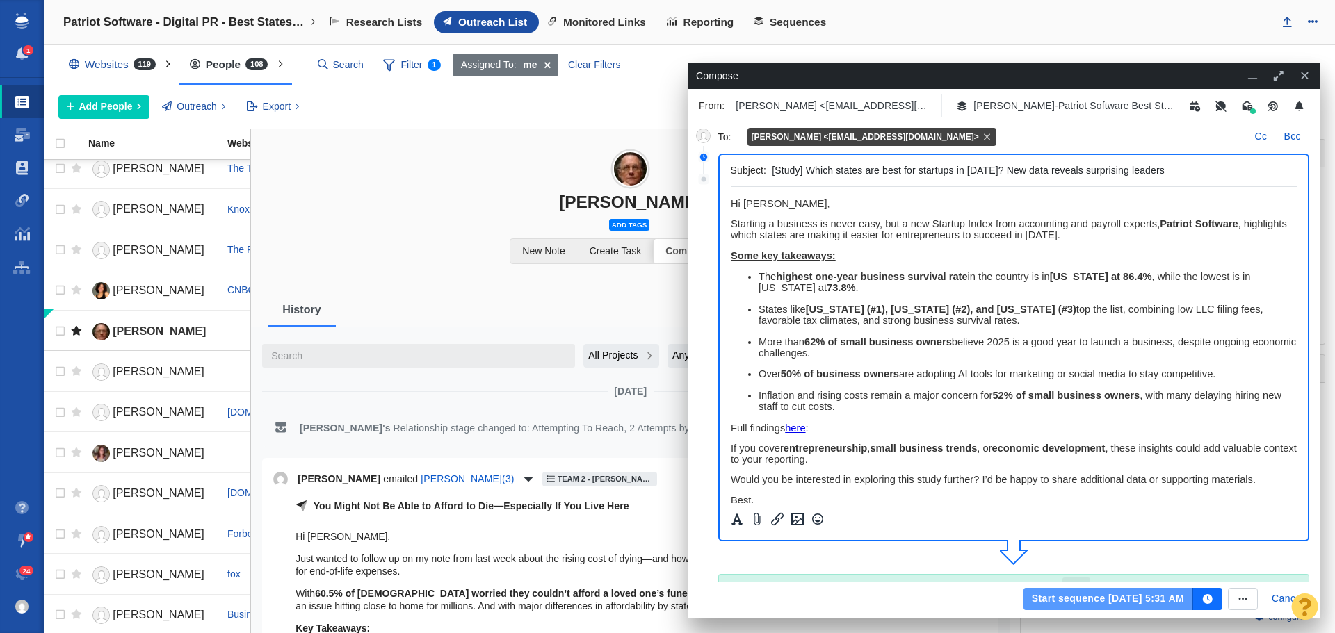
click at [1072, 599] on button "Start sequence Sep 25, 5:31 AM" at bounding box center [1108, 599] width 170 height 22
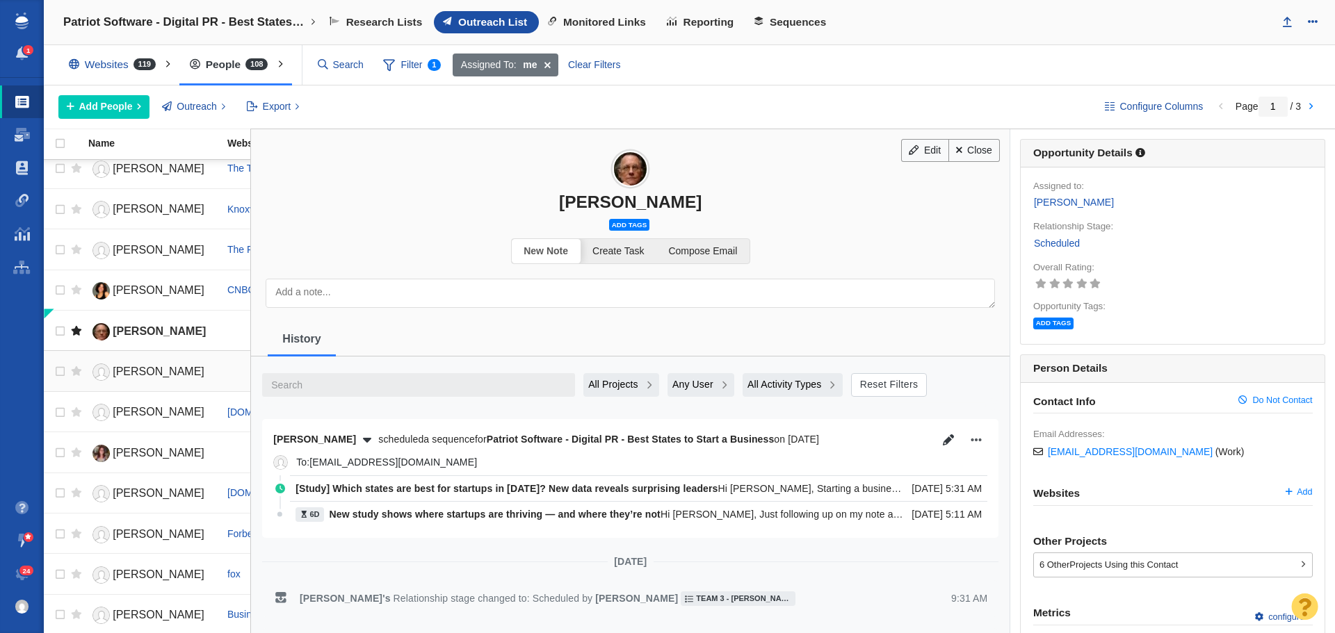
click at [134, 370] on span "Elisabeth Buchwald" at bounding box center [159, 372] width 92 height 12
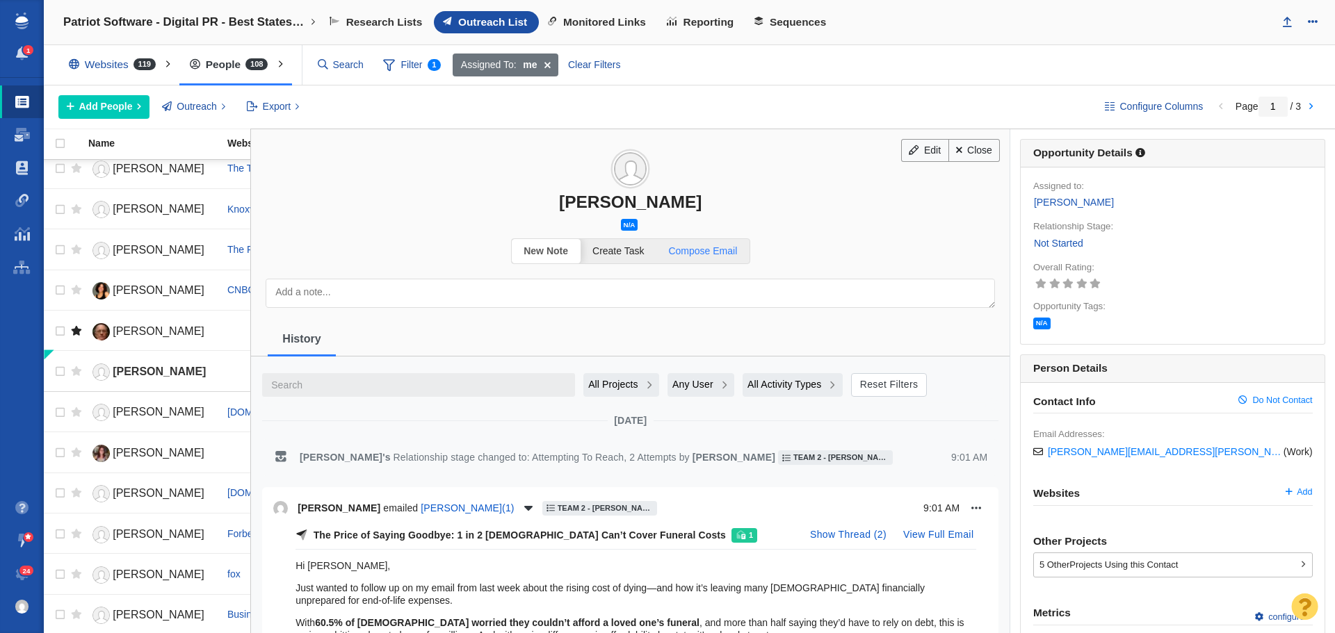
click at [692, 250] on span "Compose Email" at bounding box center [702, 250] width 69 height 11
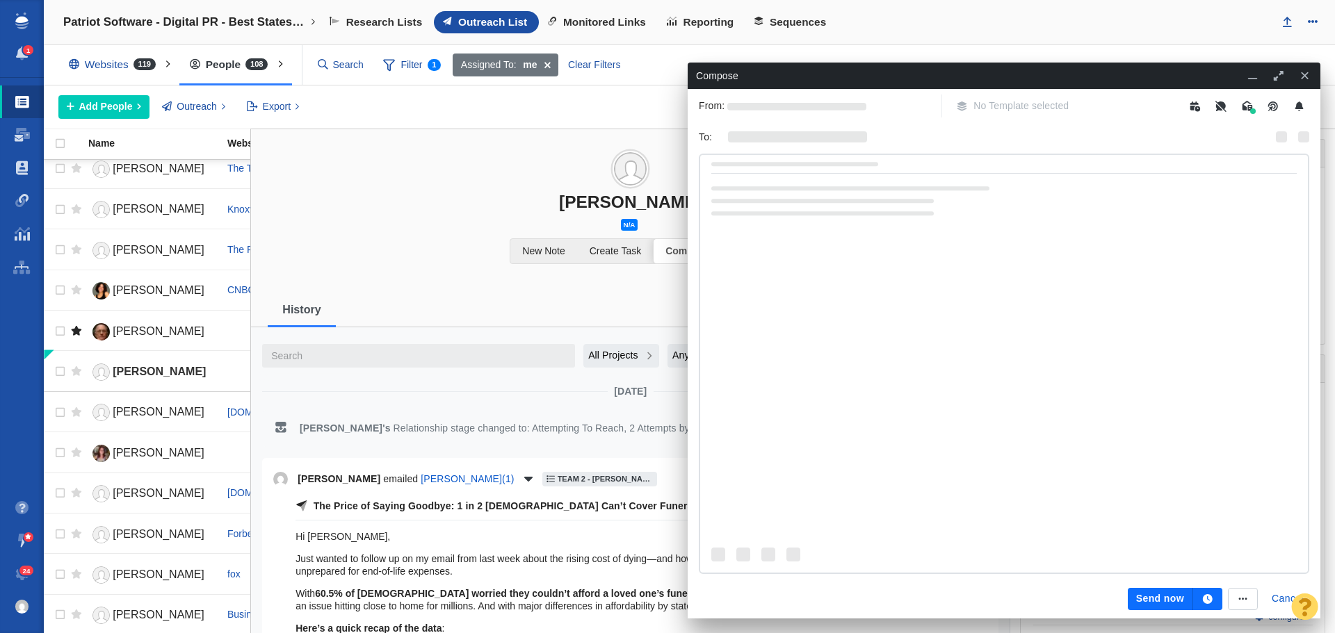
click at [1026, 106] on span "No Template selected" at bounding box center [1013, 106] width 130 height 23
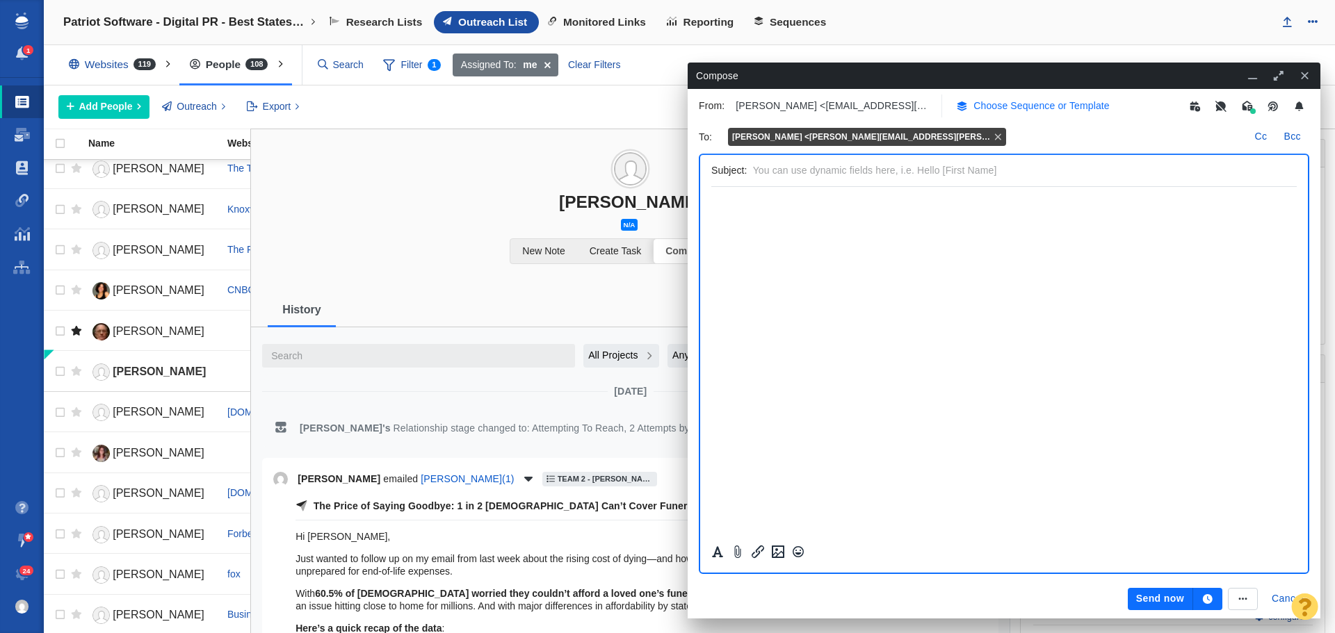
click at [1022, 108] on p "Choose Sequence or Template" at bounding box center [1041, 106] width 136 height 15
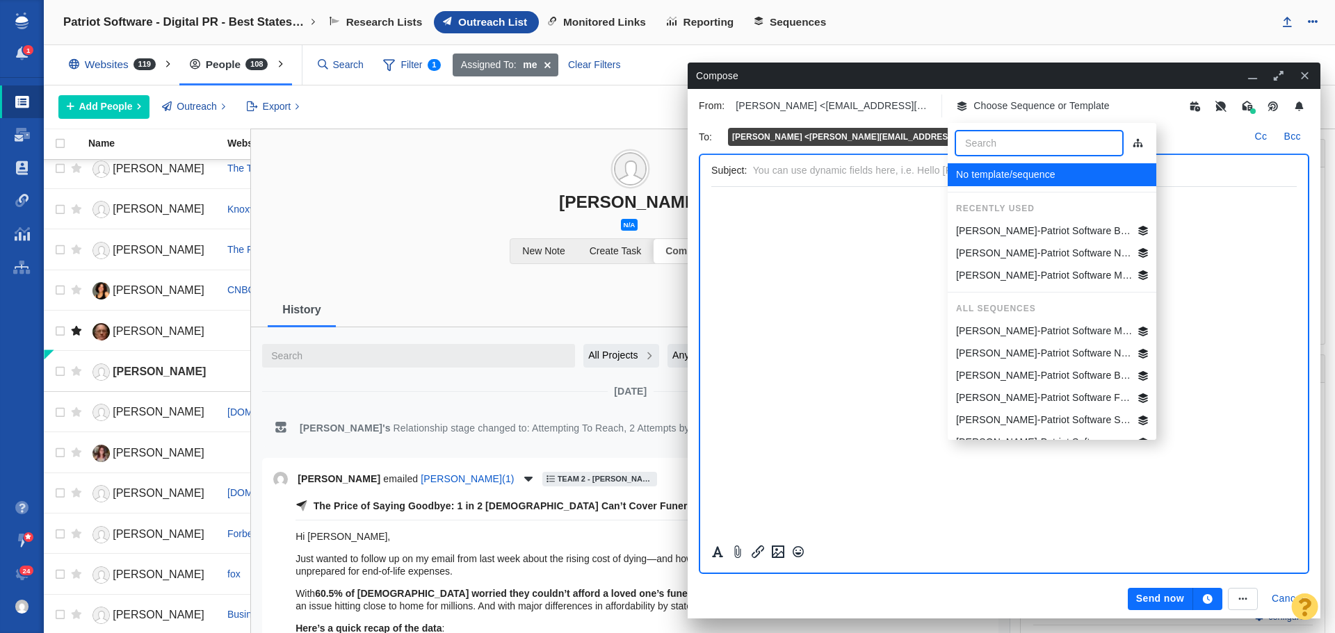
click at [1032, 222] on li "Jim-Patriot Software Best States Business General" at bounding box center [1052, 231] width 209 height 22
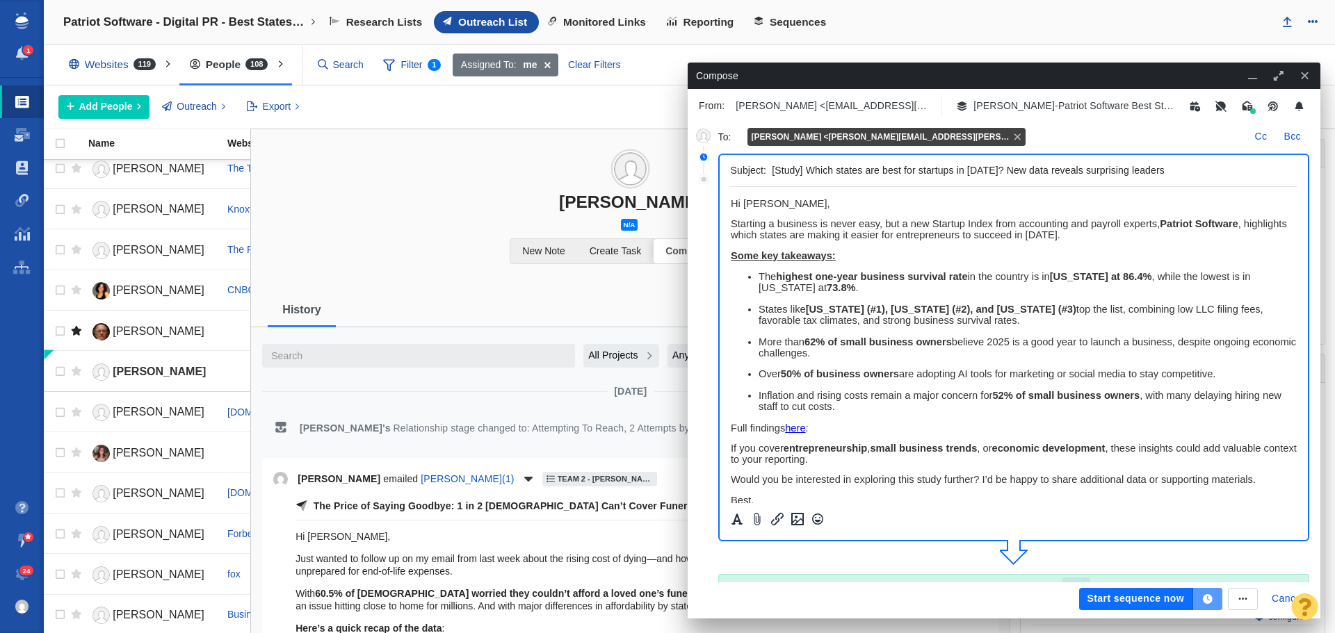
click at [1212, 597] on icon "button" at bounding box center [1207, 599] width 13 height 10
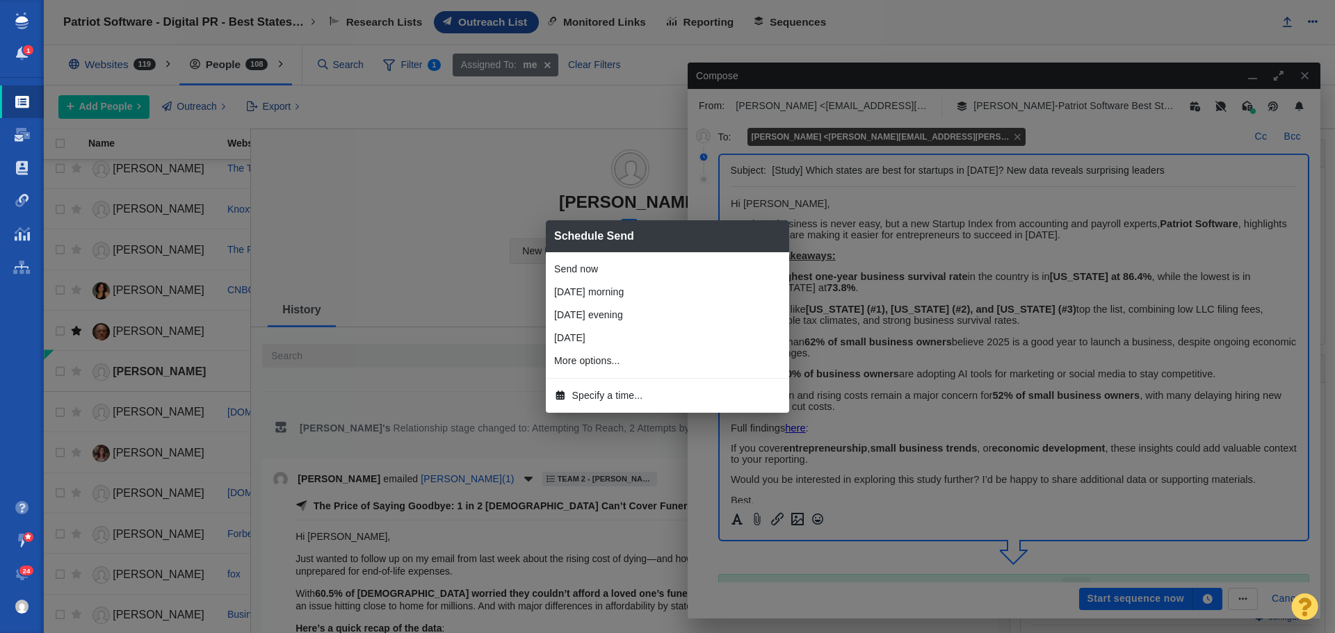
click at [608, 396] on span "Specify a time..." at bounding box center [607, 396] width 71 height 15
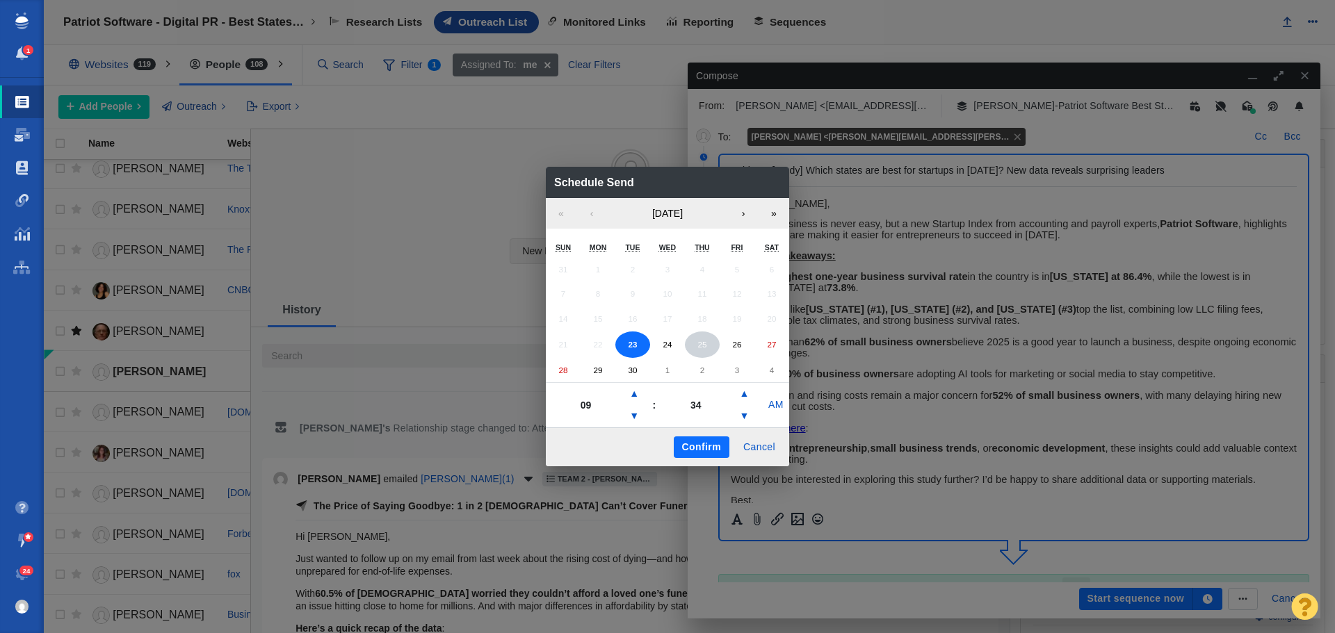
click at [708, 349] on button "25" at bounding box center [702, 345] width 35 height 26
click at [638, 415] on button "▼" at bounding box center [634, 416] width 17 height 22
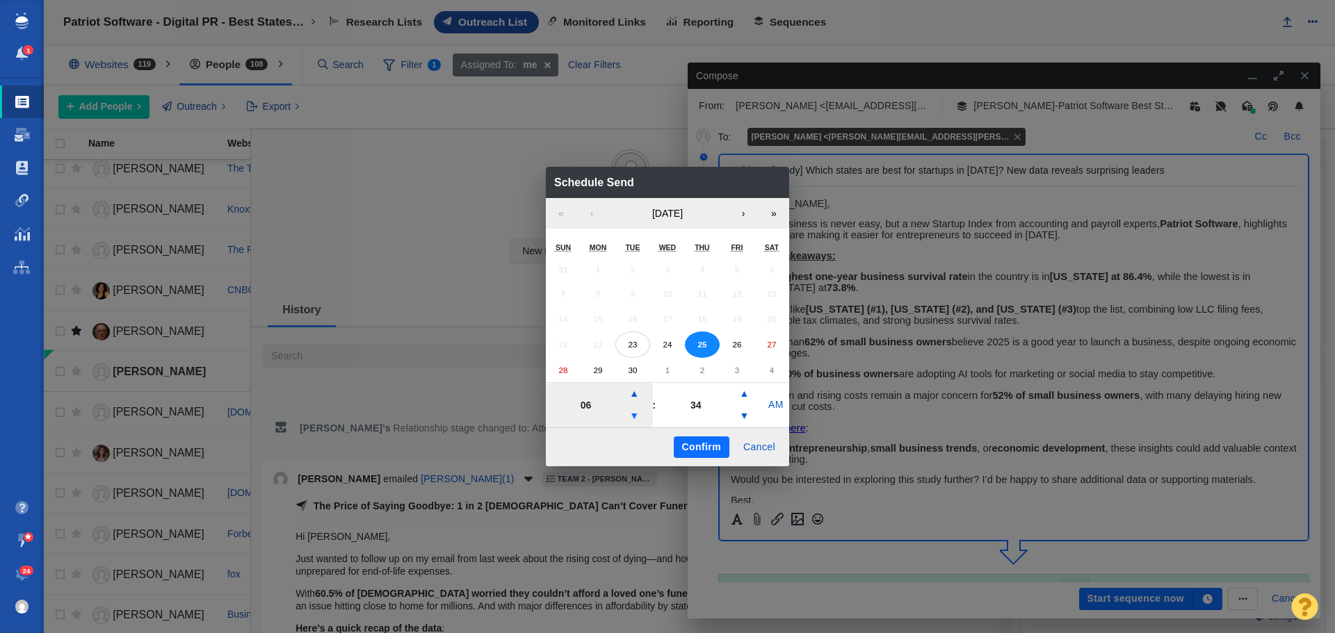
type input "05"
click at [687, 445] on button "Confirm" at bounding box center [702, 448] width 56 height 22
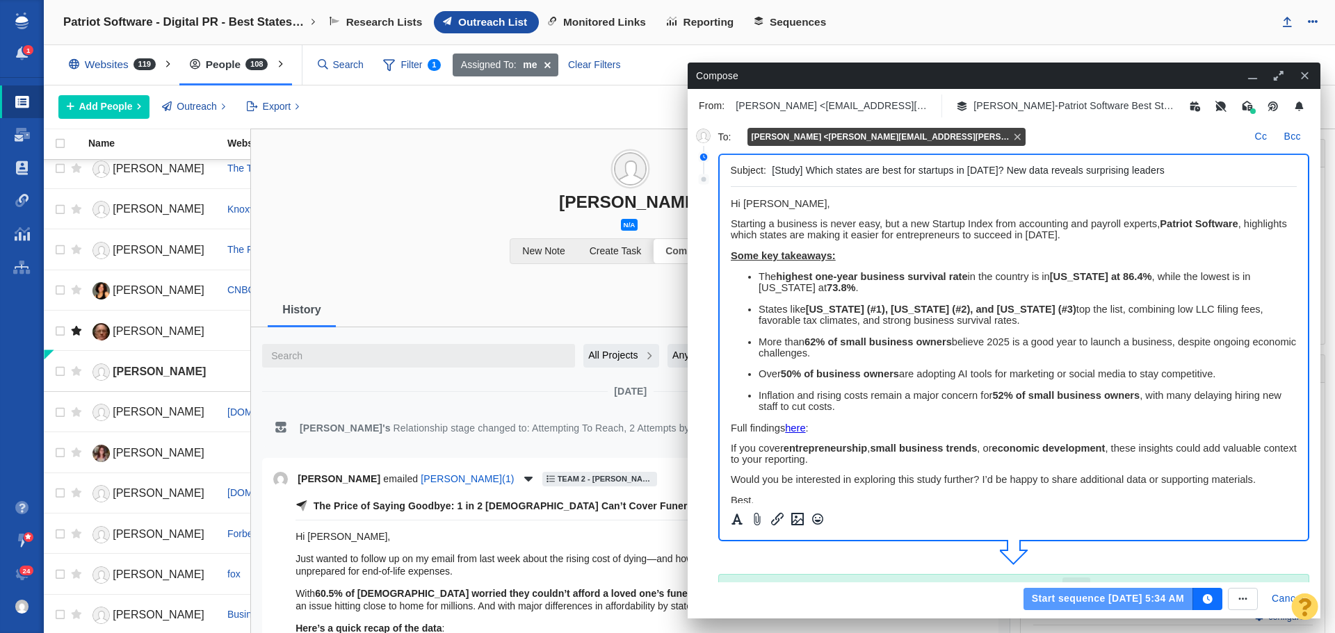
click at [1098, 596] on button "Start sequence Sep 25, 5:34 AM" at bounding box center [1108, 599] width 170 height 22
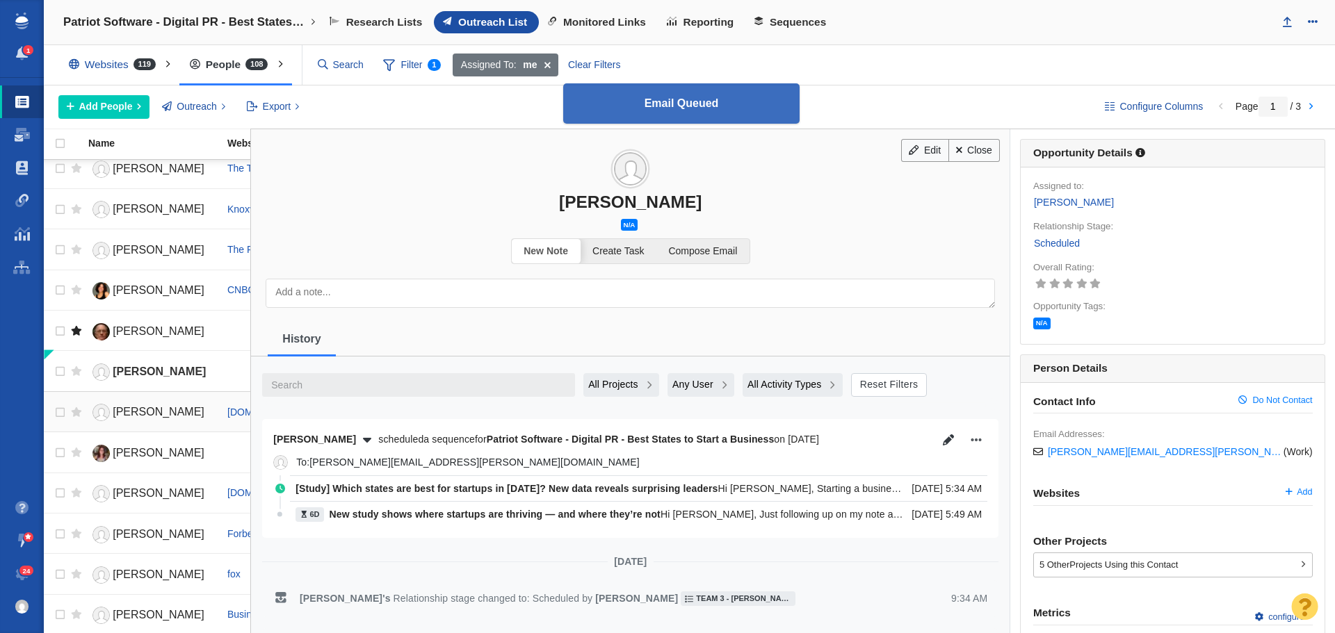
click at [156, 409] on span "Jacob Zinkula" at bounding box center [159, 412] width 92 height 12
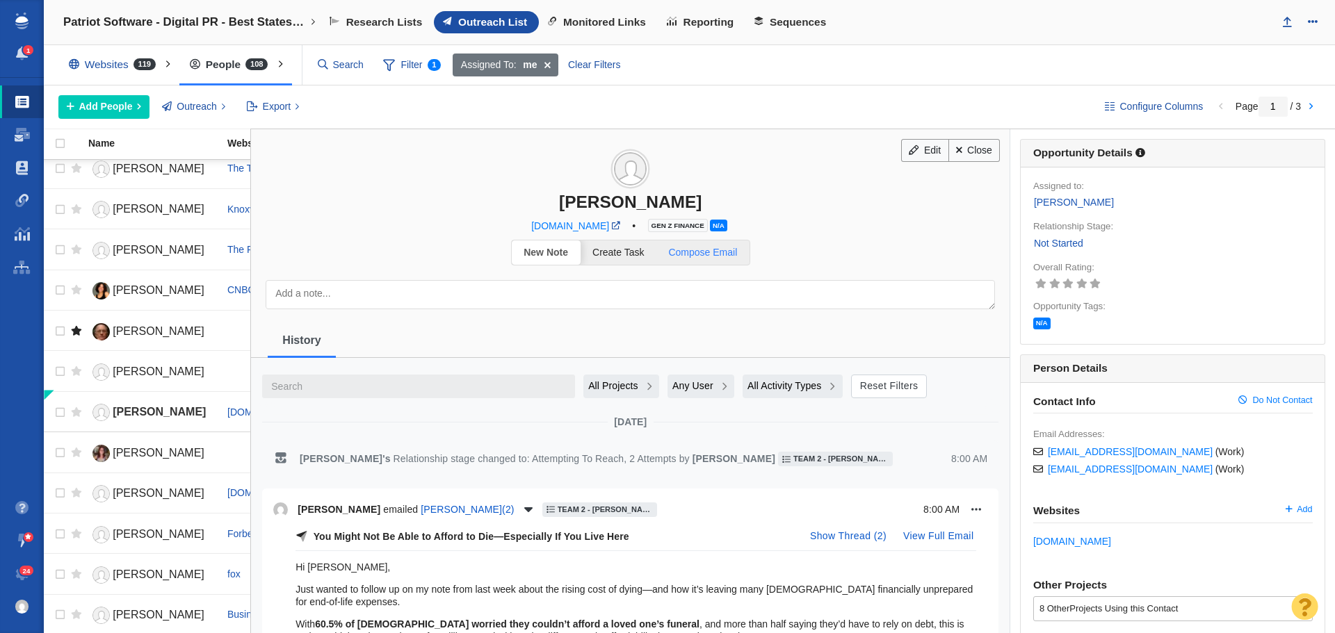
click at [697, 259] on link "Compose Email" at bounding box center [702, 253] width 93 height 24
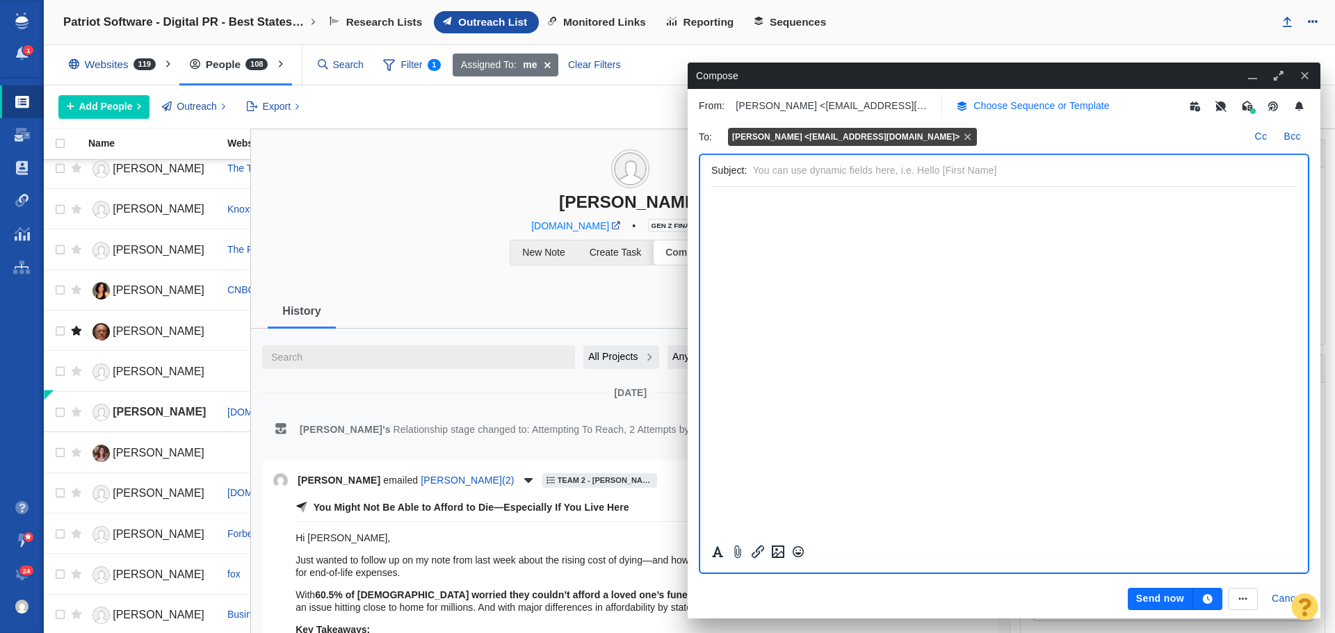
click at [1019, 104] on p "Choose Sequence or Template" at bounding box center [1041, 106] width 136 height 15
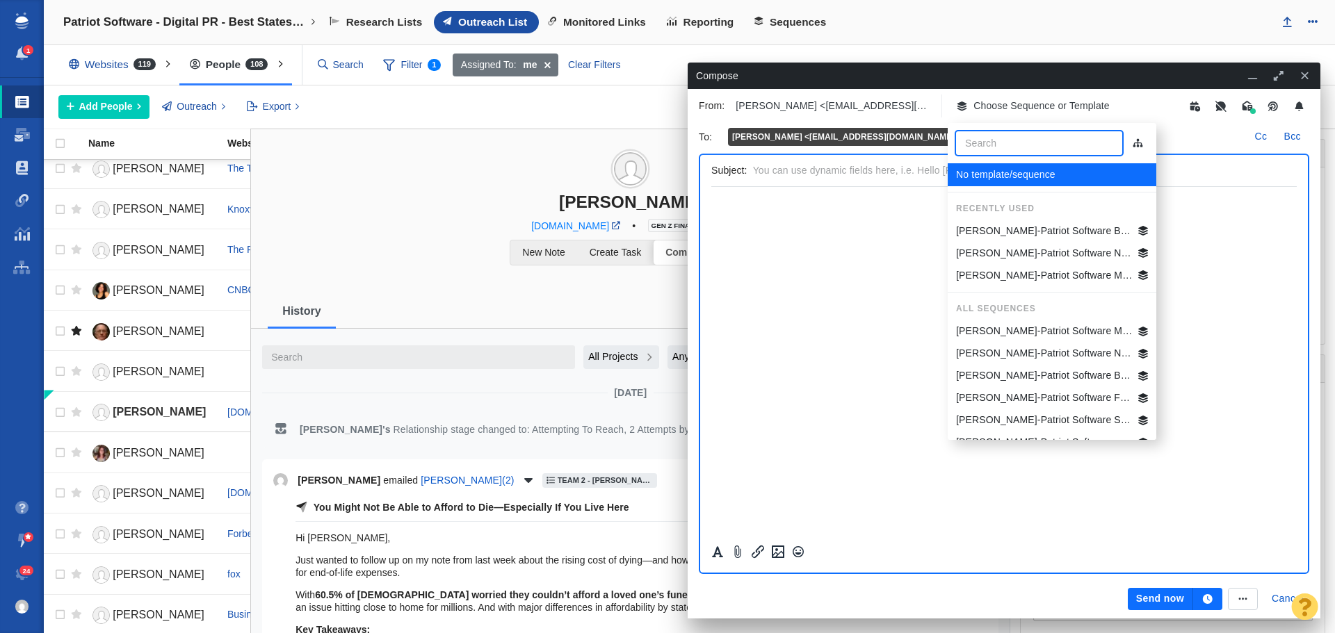
click at [1023, 230] on p "[PERSON_NAME]-Patriot Software Best States Business General" at bounding box center [1044, 231] width 177 height 15
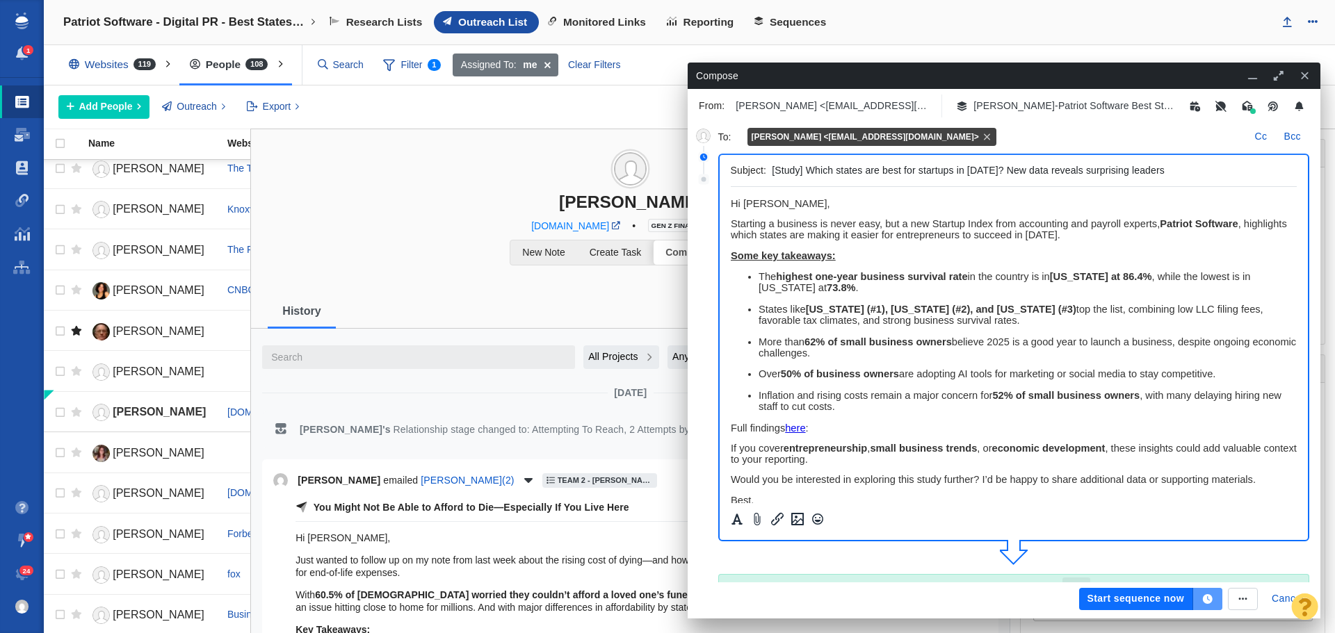
click at [1208, 599] on icon "button" at bounding box center [1207, 599] width 13 height 10
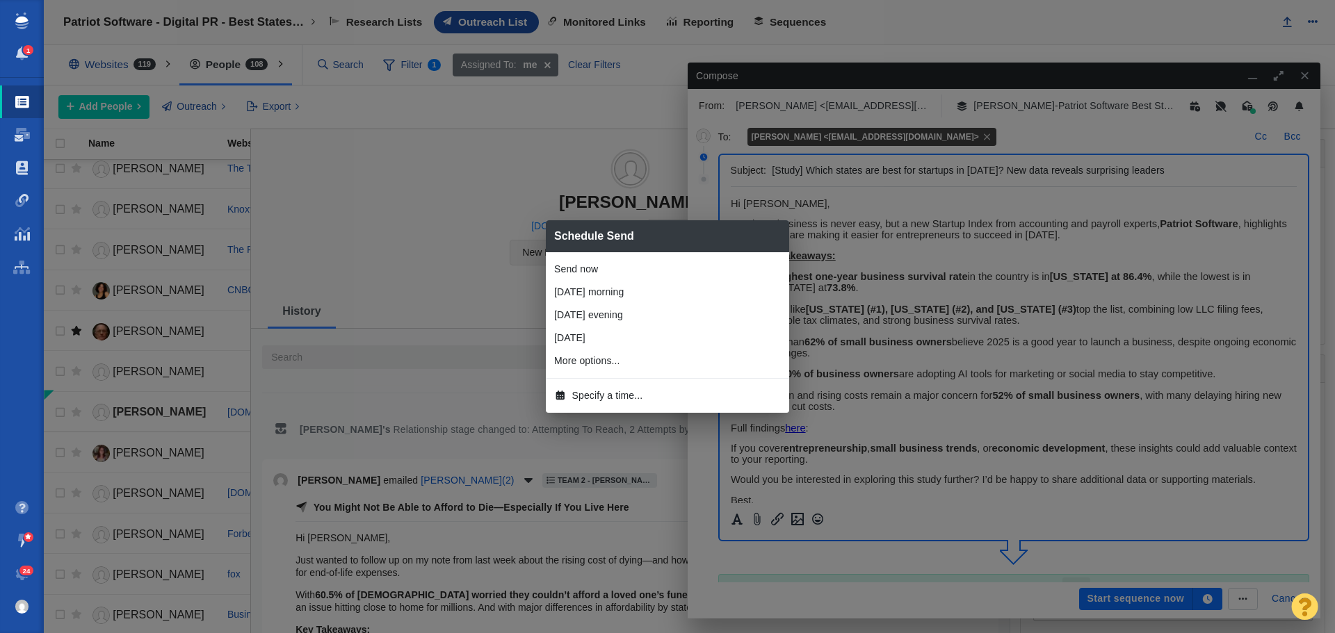
click at [607, 396] on span "Specify a time..." at bounding box center [607, 396] width 71 height 15
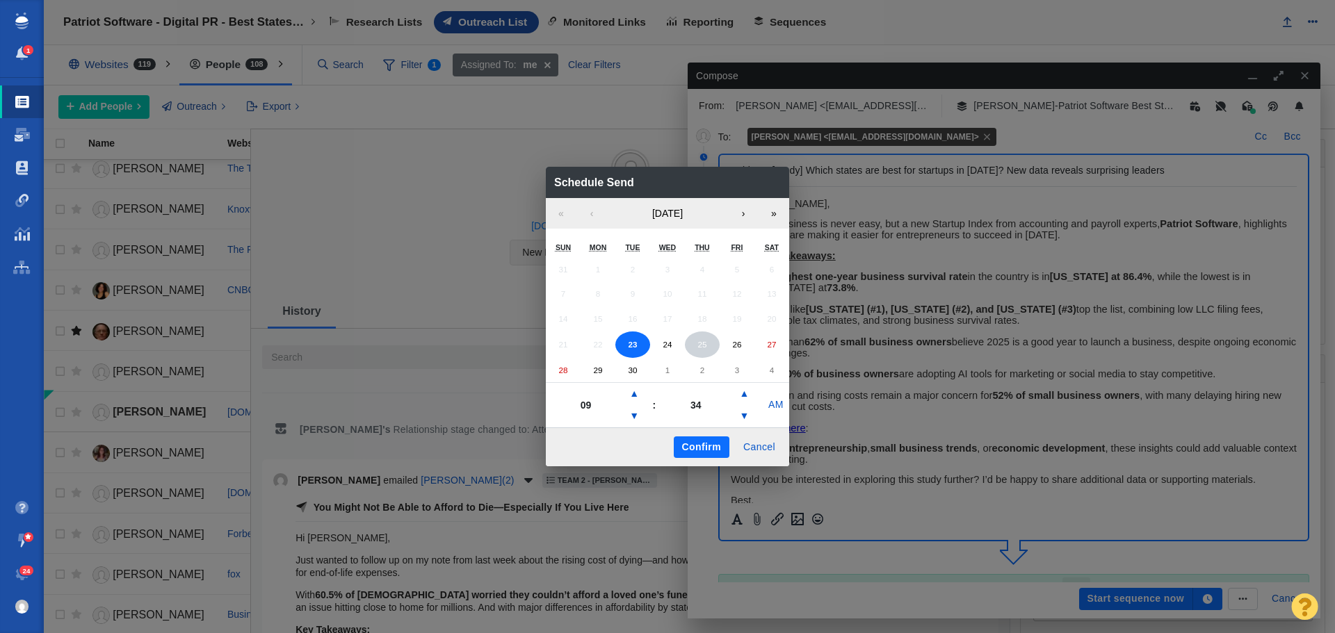
click at [693, 345] on button "25" at bounding box center [702, 345] width 35 height 26
click at [633, 413] on button "▼" at bounding box center [634, 416] width 17 height 22
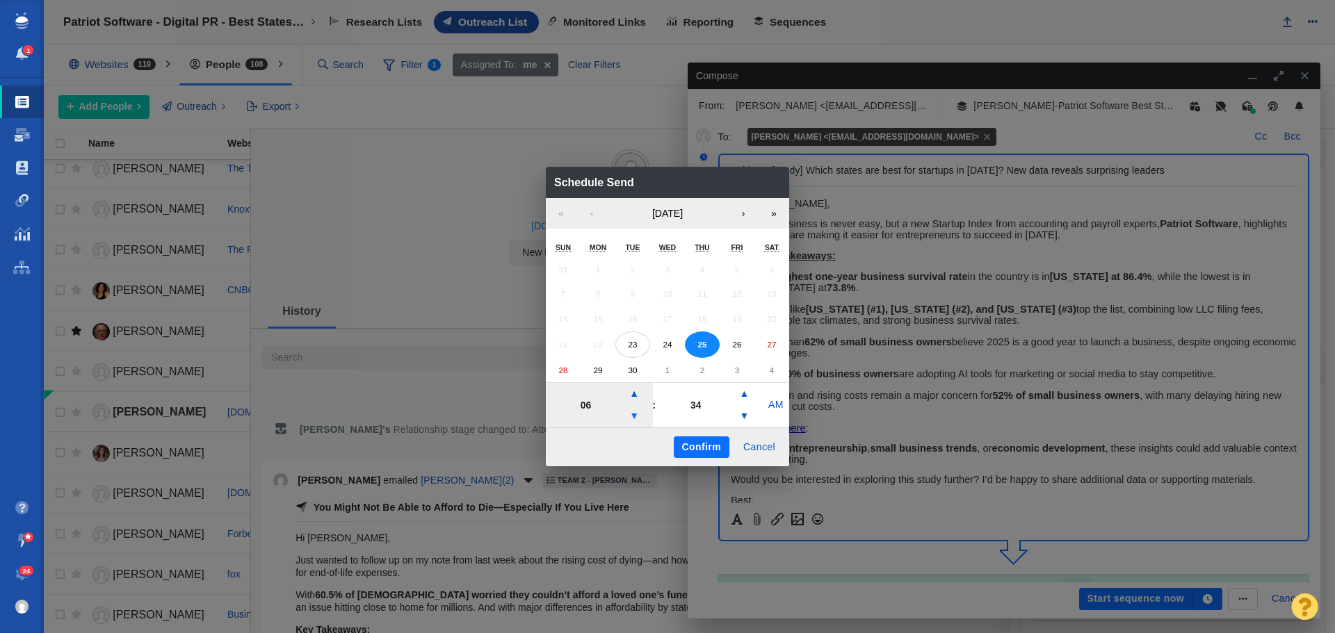
type input "05"
click at [689, 446] on button "Confirm" at bounding box center [702, 448] width 56 height 22
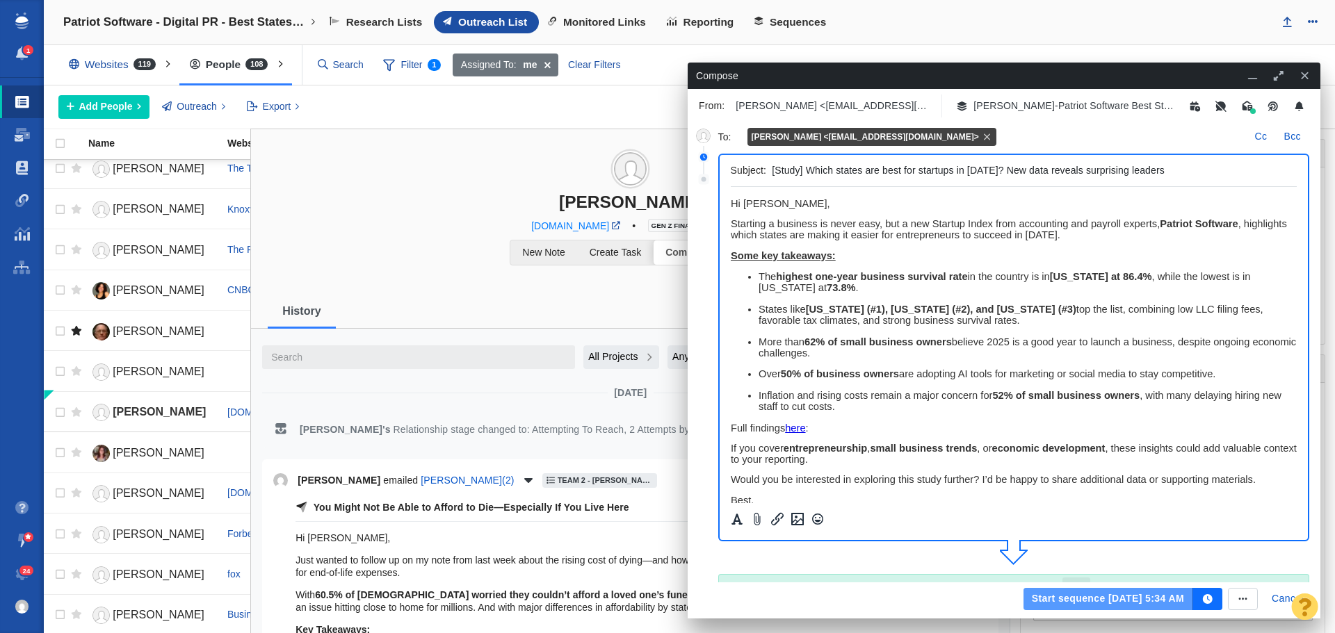
click at [1070, 597] on button "Start sequence Sep 25, 5:34 AM" at bounding box center [1108, 599] width 170 height 22
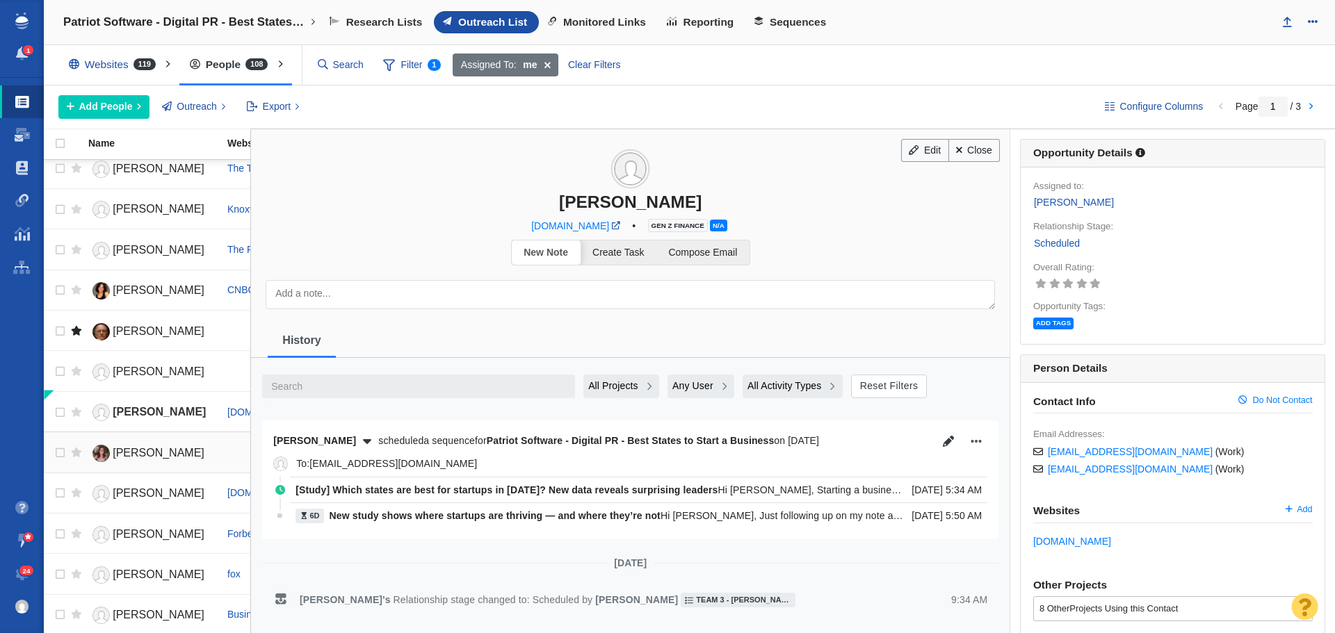
click at [161, 452] on span "Emily Fowler" at bounding box center [159, 453] width 92 height 12
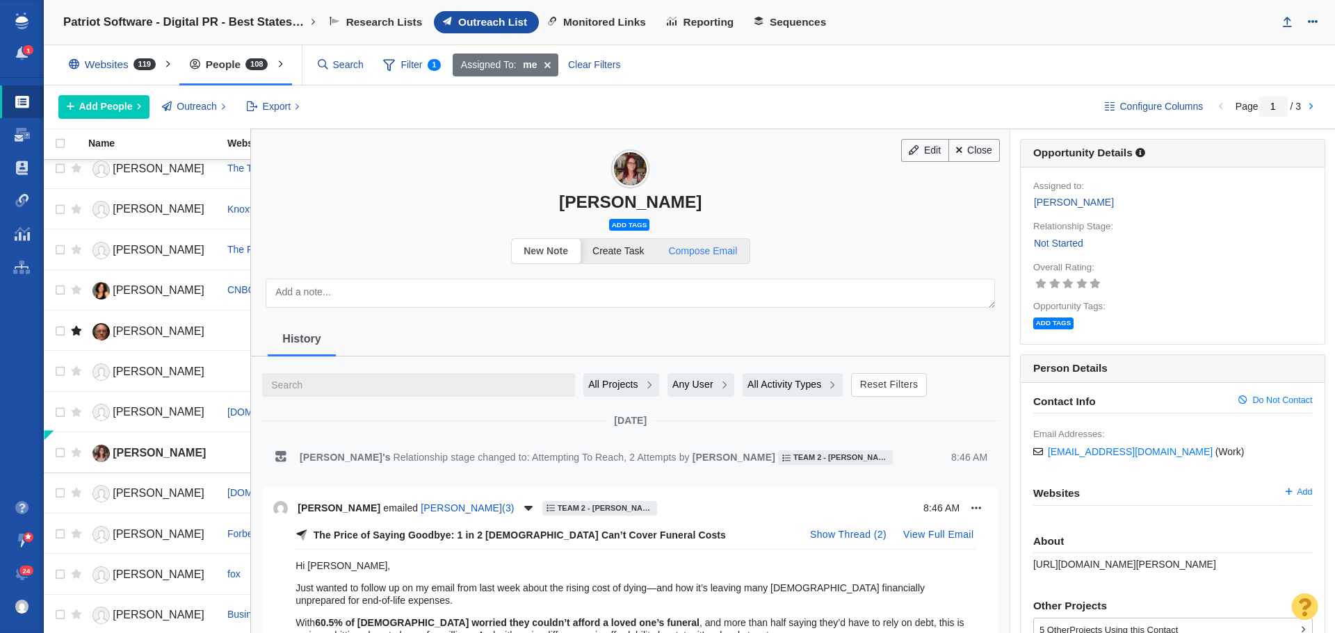
click at [725, 251] on span "Compose Email" at bounding box center [702, 250] width 69 height 11
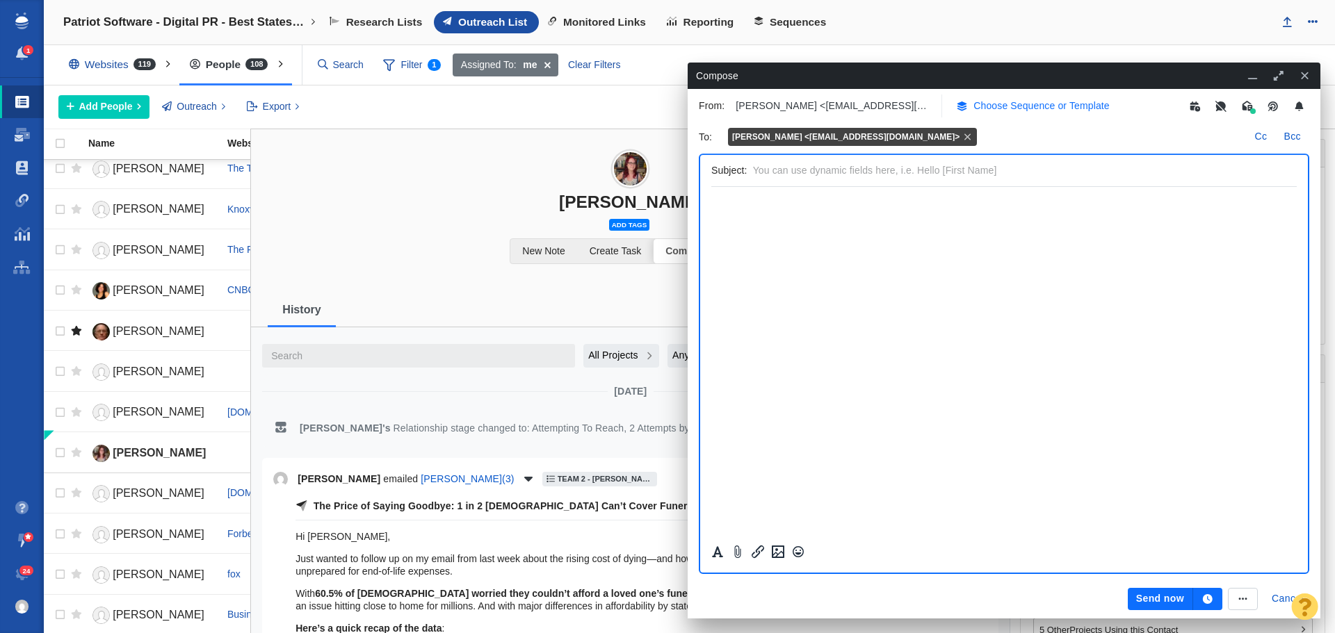
click at [1044, 107] on p "Choose Sequence or Template" at bounding box center [1041, 106] width 136 height 15
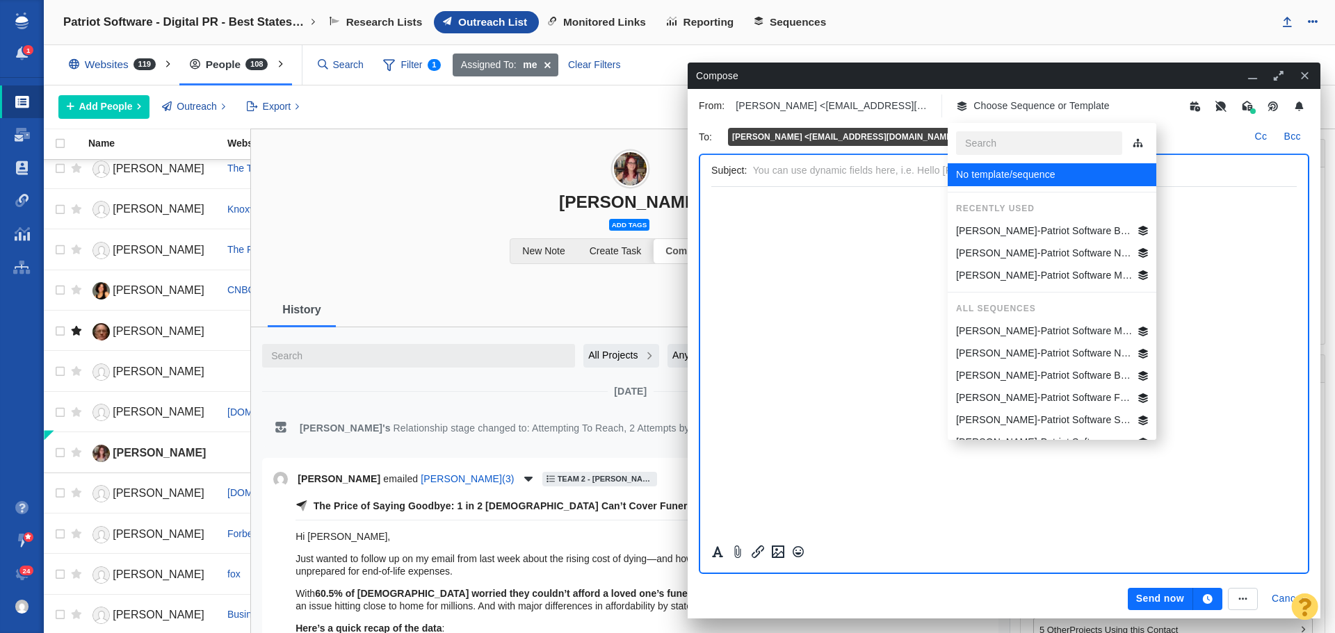
click at [1043, 231] on p "[PERSON_NAME]-Patriot Software Best States Business General" at bounding box center [1044, 231] width 177 height 15
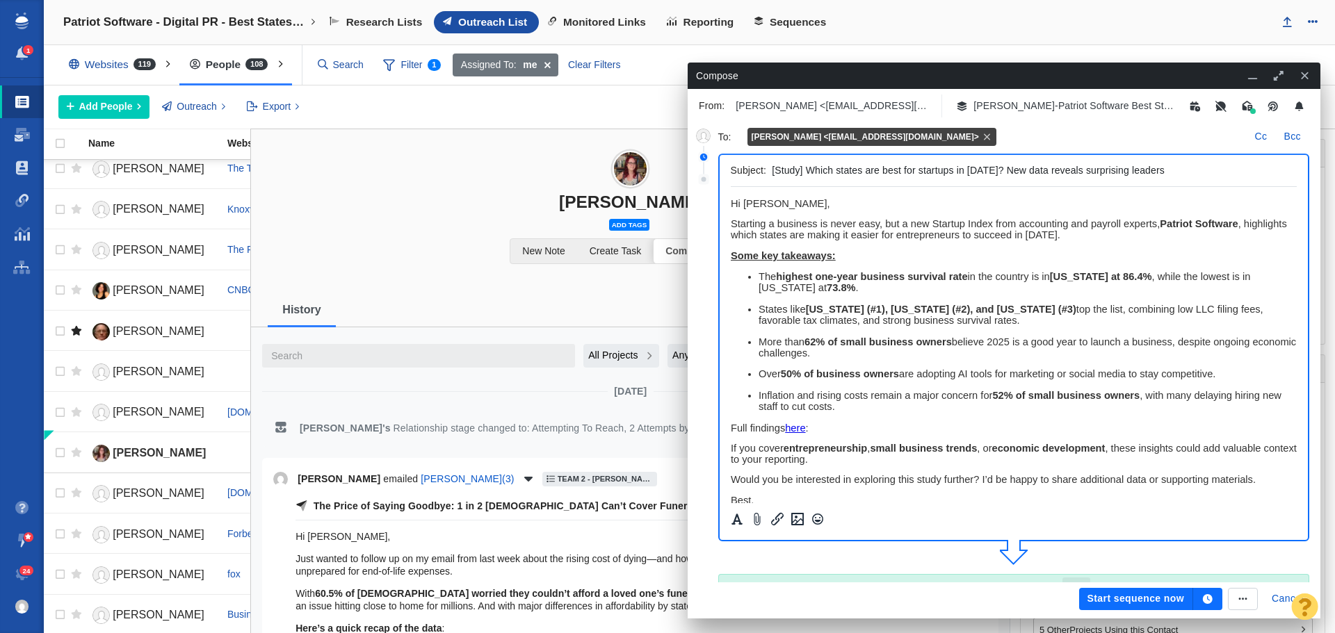
click at [1210, 601] on icon "button" at bounding box center [1208, 599] width 10 height 10
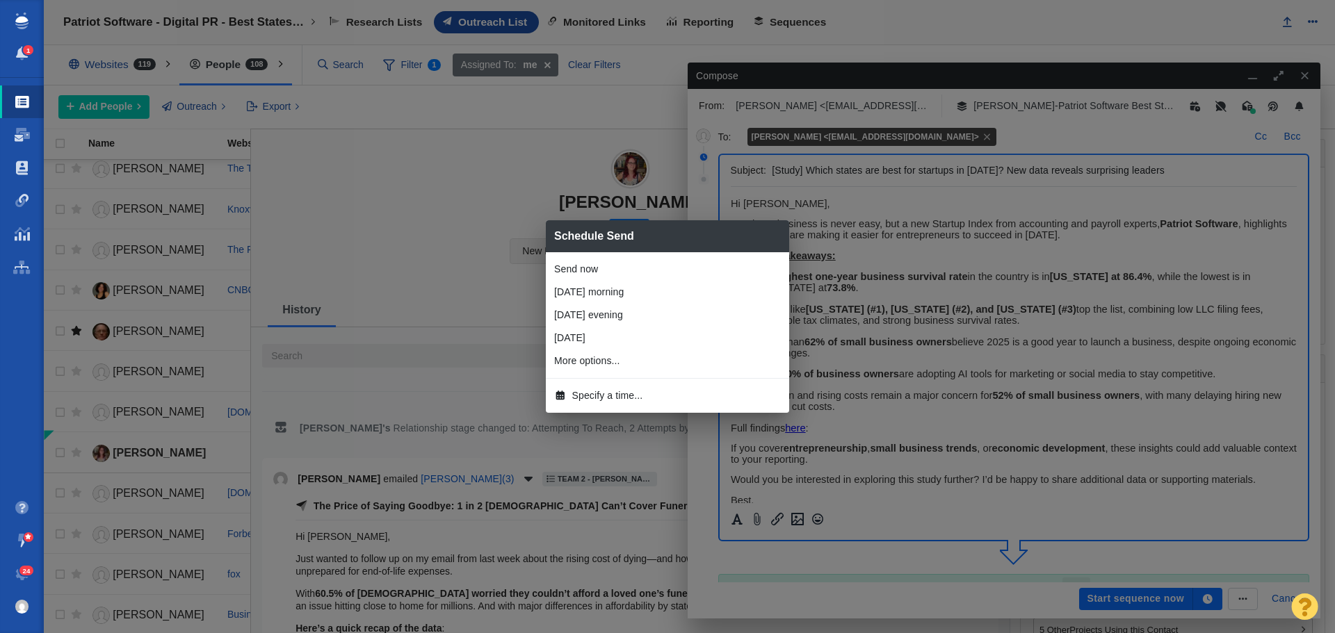
click at [615, 396] on span "Specify a time..." at bounding box center [607, 396] width 71 height 15
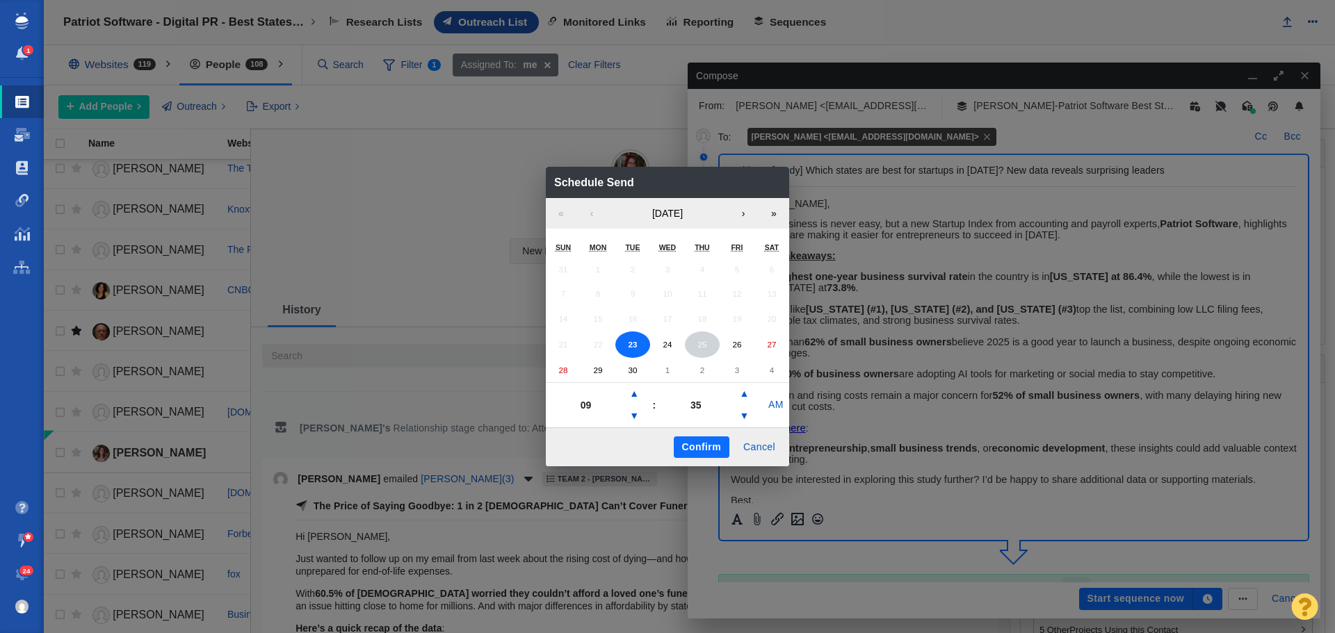
click at [705, 343] on abbr "25" at bounding box center [701, 344] width 9 height 9
click at [630, 414] on button "▼" at bounding box center [634, 416] width 17 height 22
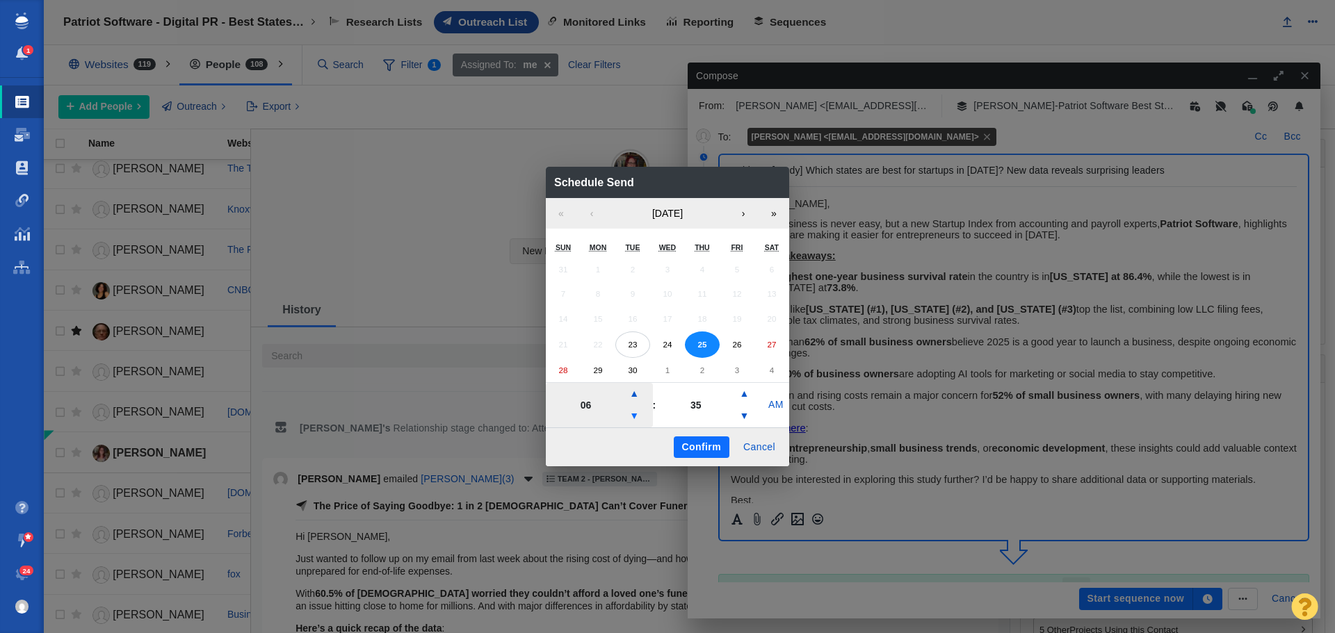
type input "05"
click at [713, 451] on button "Confirm" at bounding box center [702, 448] width 56 height 22
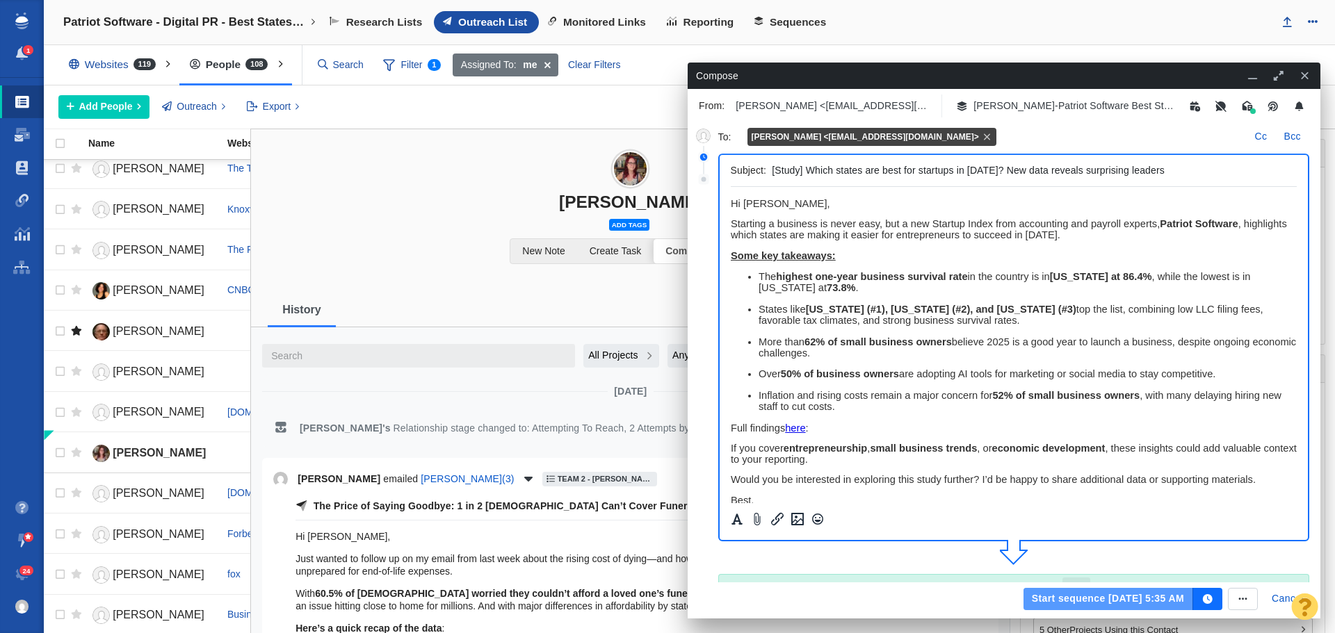
drag, startPoint x: 1032, startPoint y: 599, endPoint x: 888, endPoint y: 544, distance: 154.7
click at [1032, 600] on button "Start sequence Sep 25, 5:35 AM" at bounding box center [1108, 599] width 170 height 22
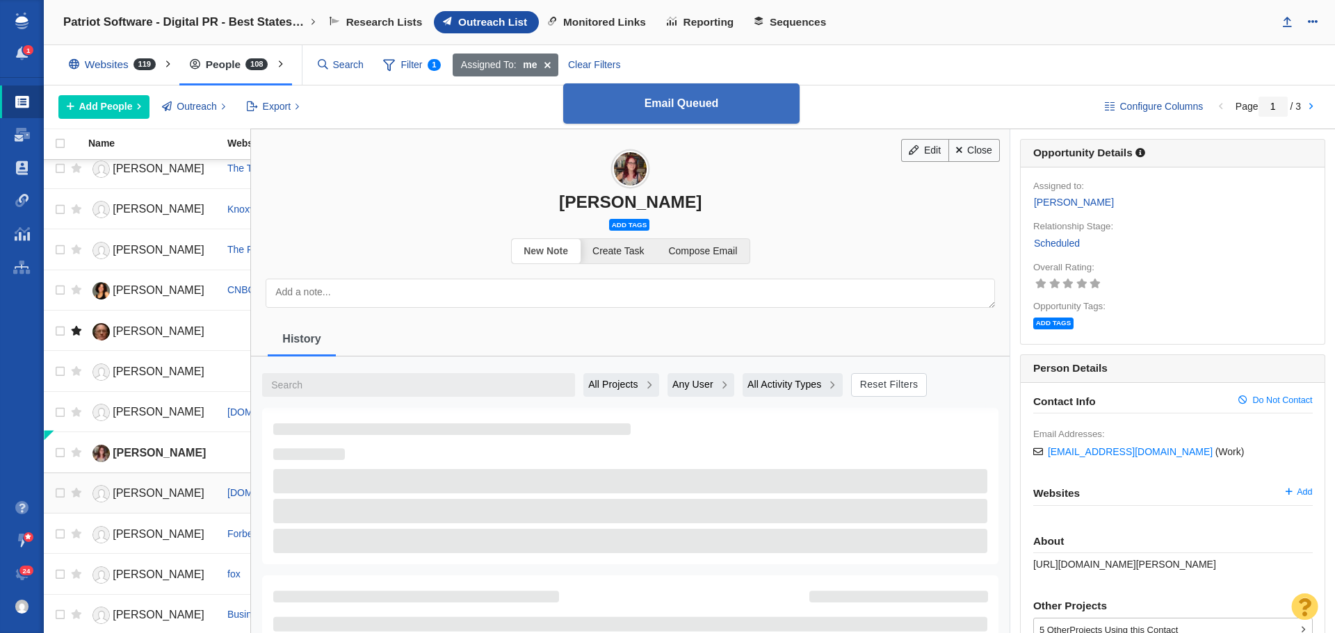
click at [142, 492] on span "Emma Burleigh" at bounding box center [159, 493] width 92 height 12
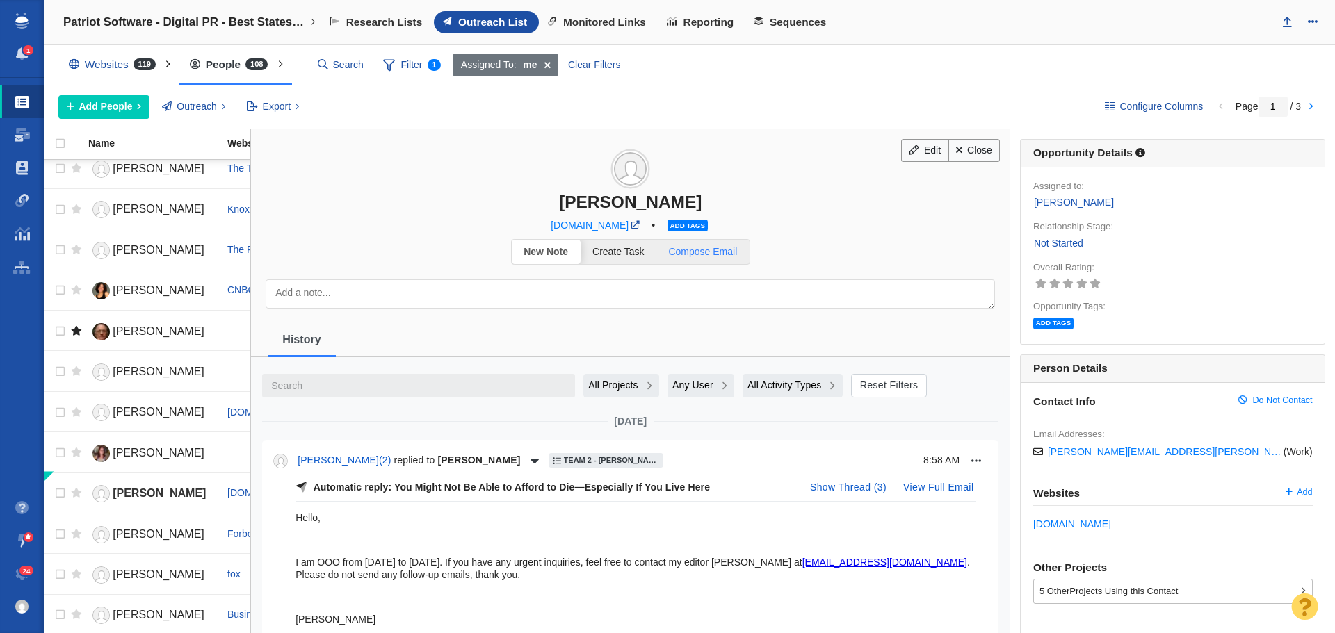
click at [710, 255] on span "Compose Email" at bounding box center [702, 251] width 69 height 11
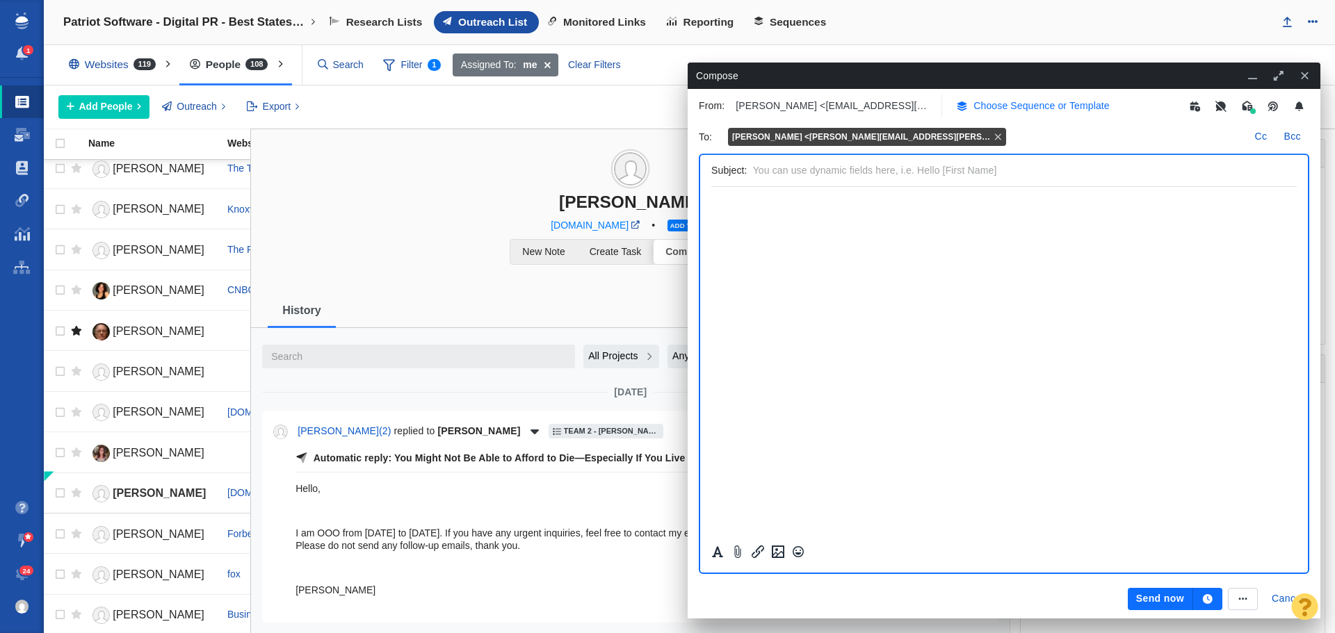
click at [1032, 110] on p "Choose Sequence or Template" at bounding box center [1041, 106] width 136 height 15
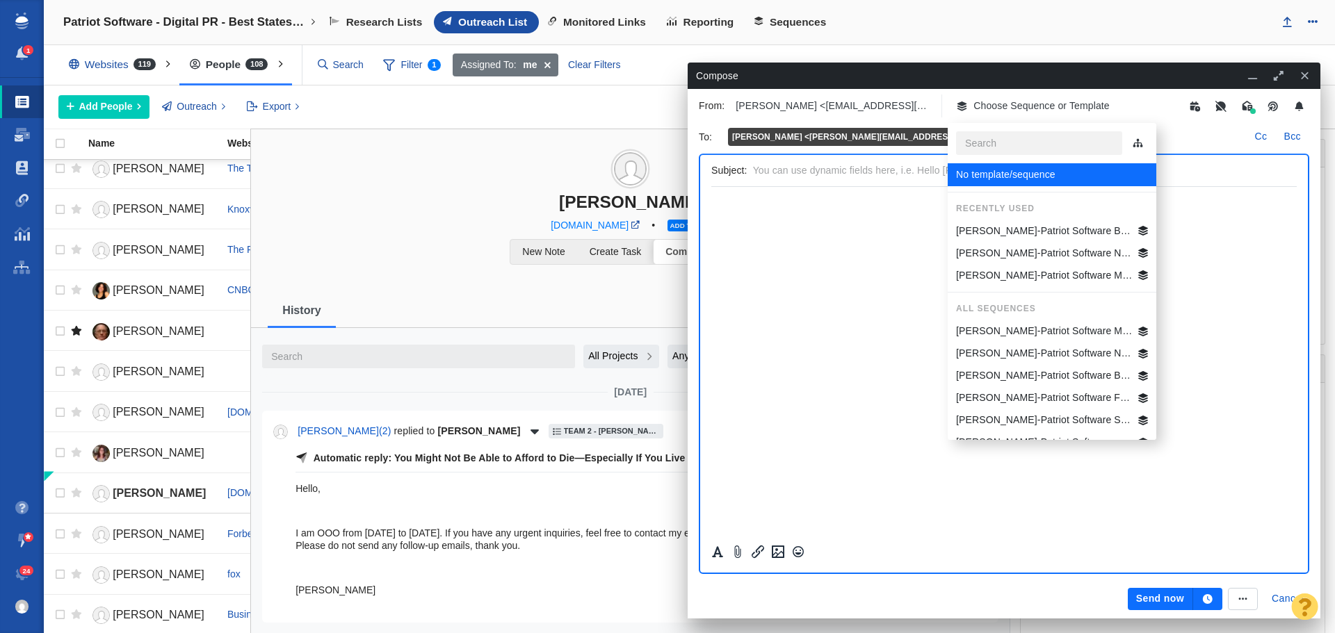
click at [1058, 235] on p "[PERSON_NAME]-Patriot Software Best States Business General" at bounding box center [1044, 231] width 177 height 15
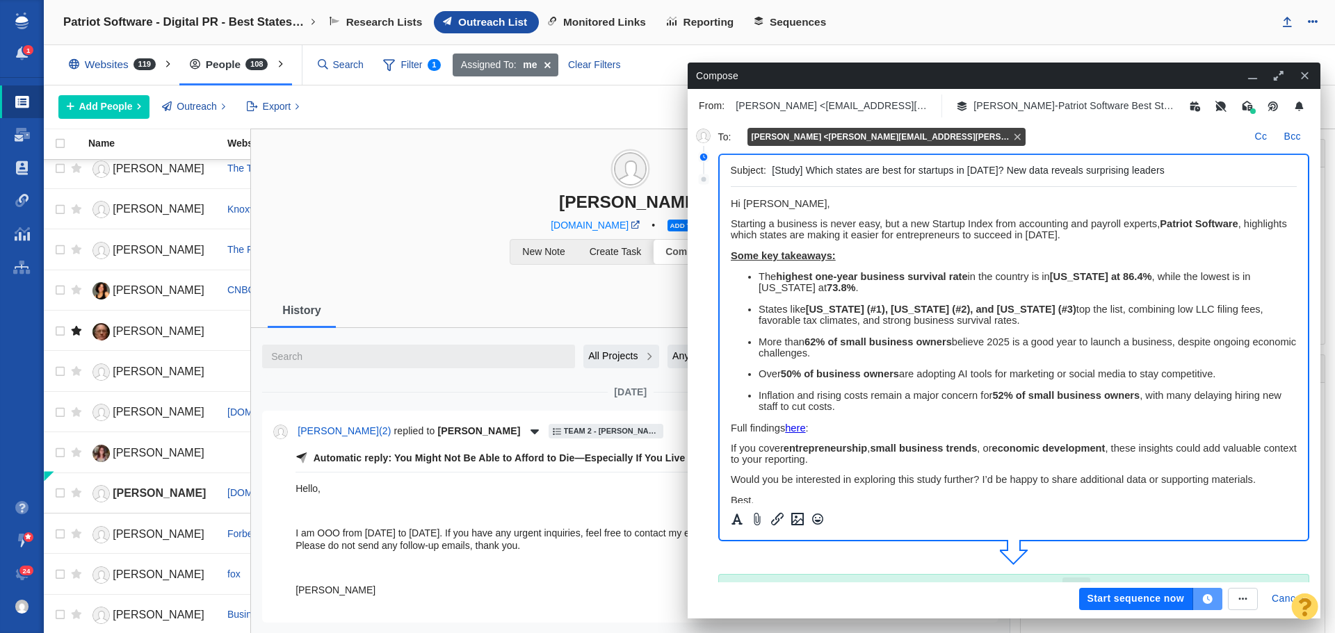
click at [1202, 599] on icon "button" at bounding box center [1207, 599] width 13 height 10
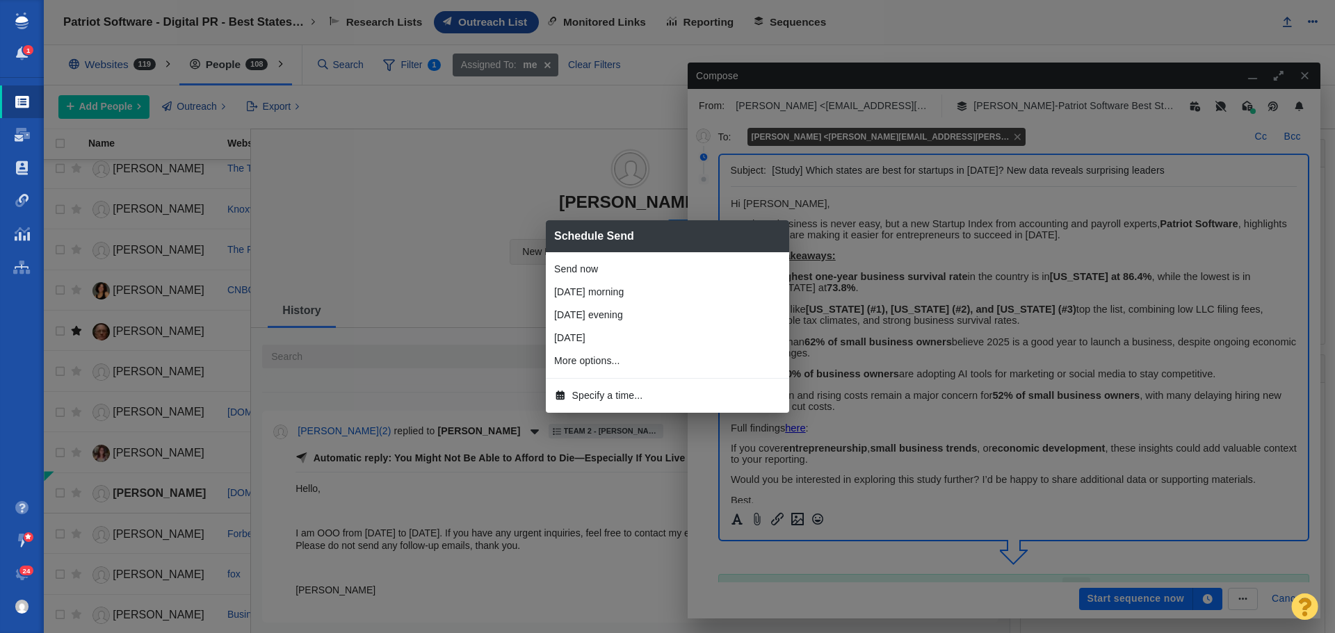
click at [616, 392] on span "Specify a time..." at bounding box center [607, 396] width 71 height 15
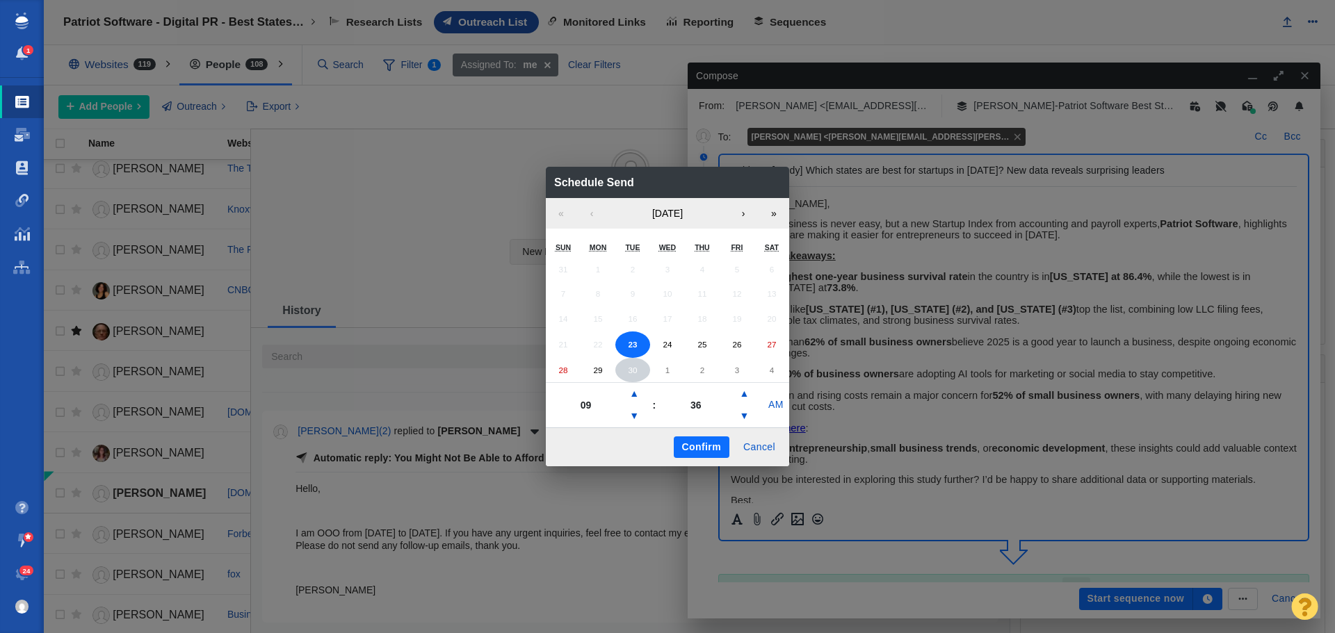
click at [636, 369] on abbr "30" at bounding box center [632, 370] width 9 height 9
click at [637, 411] on button "▼" at bounding box center [634, 416] width 17 height 22
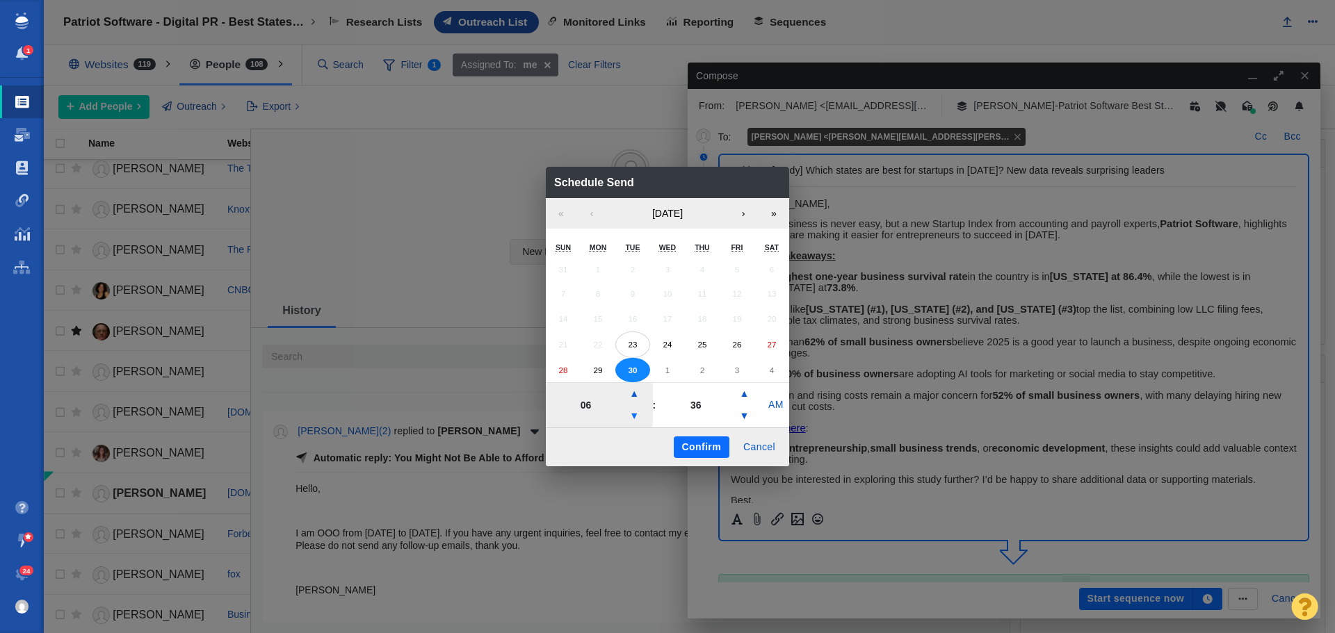
type input "05"
click at [706, 443] on button "Confirm" at bounding box center [702, 448] width 56 height 22
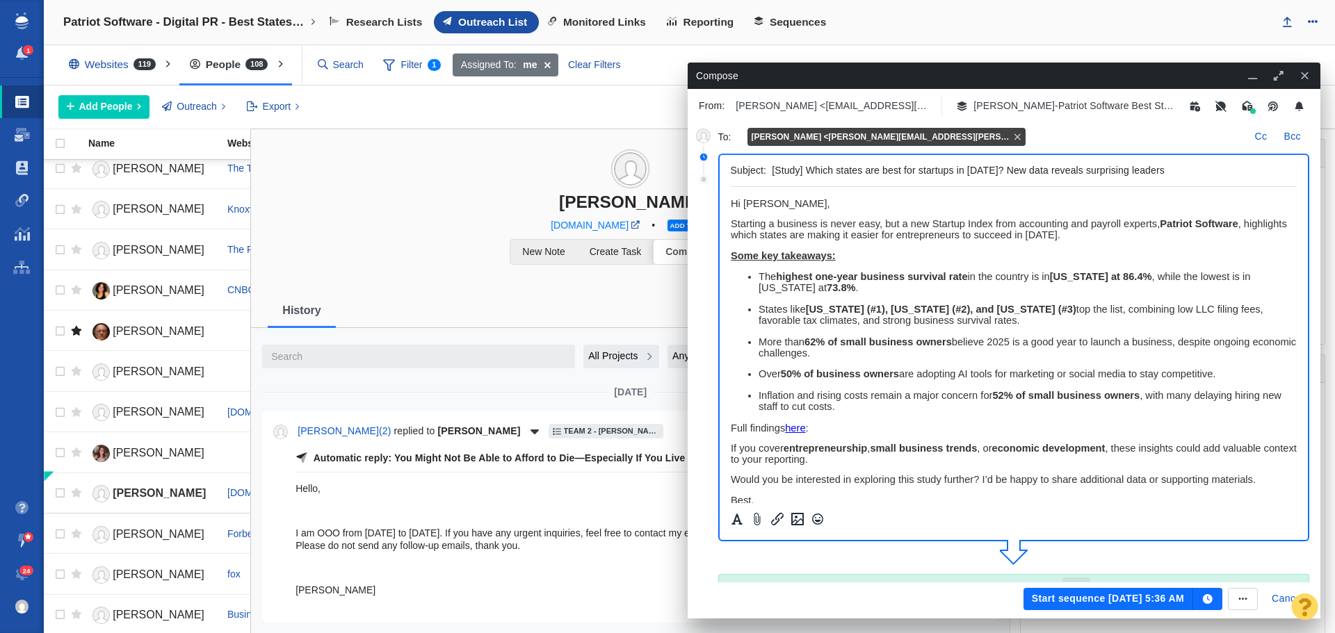
click at [1095, 597] on button "Start sequence Sep 30, 5:36 AM" at bounding box center [1108, 599] width 170 height 22
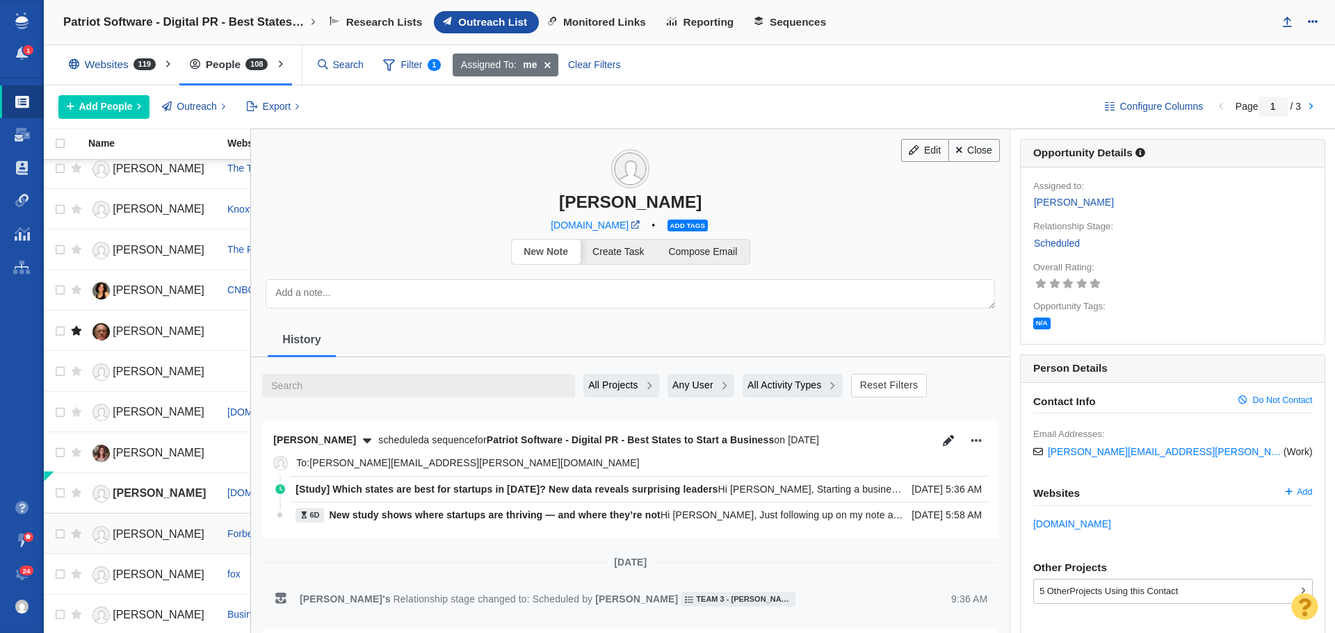
click at [116, 537] on span "[PERSON_NAME]" at bounding box center [159, 534] width 92 height 12
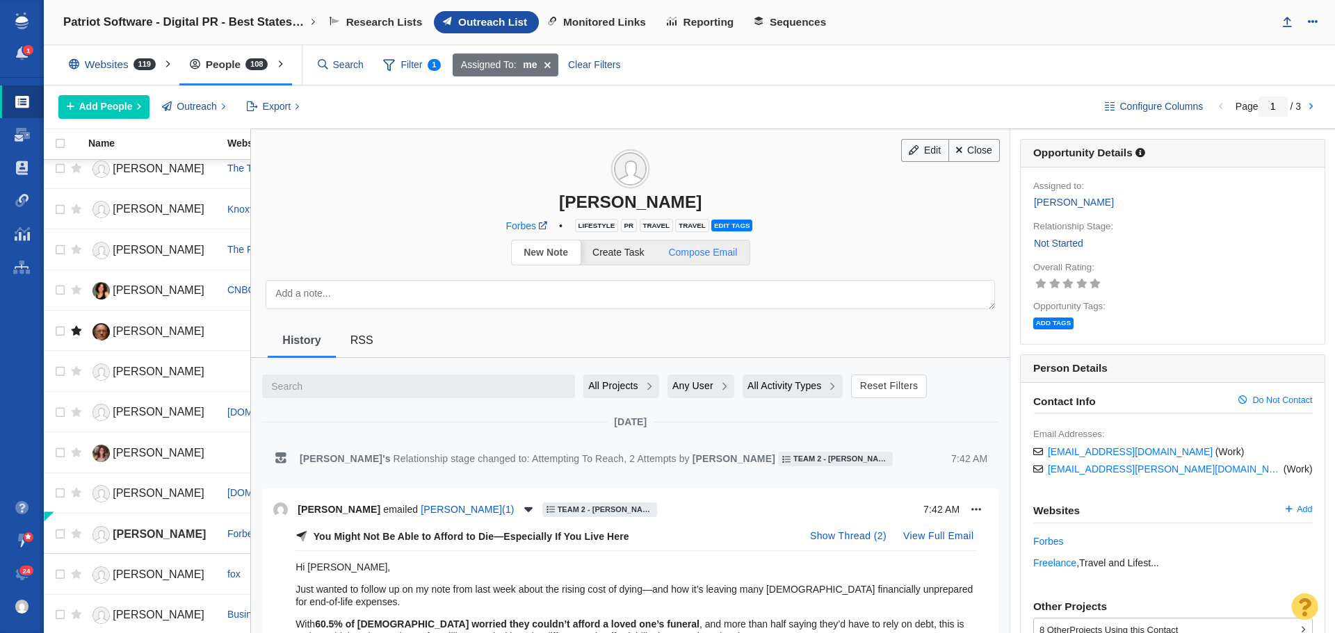
click at [722, 261] on link "Compose Email" at bounding box center [702, 253] width 93 height 24
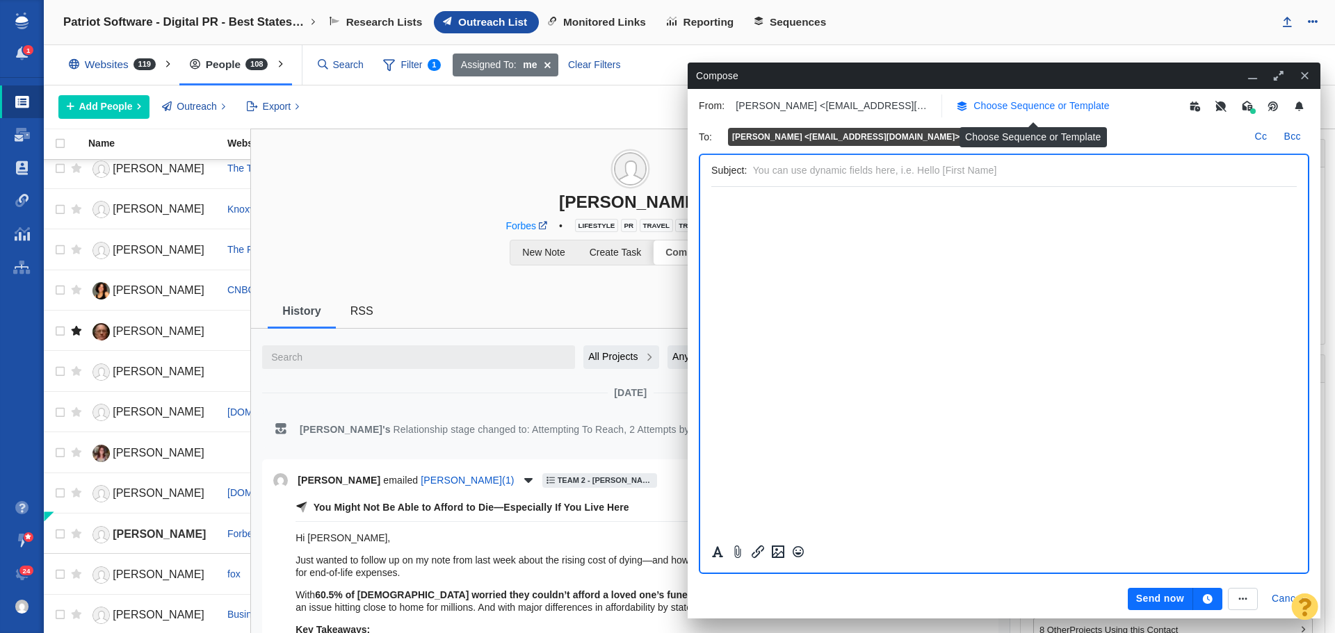
click at [1007, 110] on p "Choose Sequence or Template" at bounding box center [1041, 106] width 136 height 15
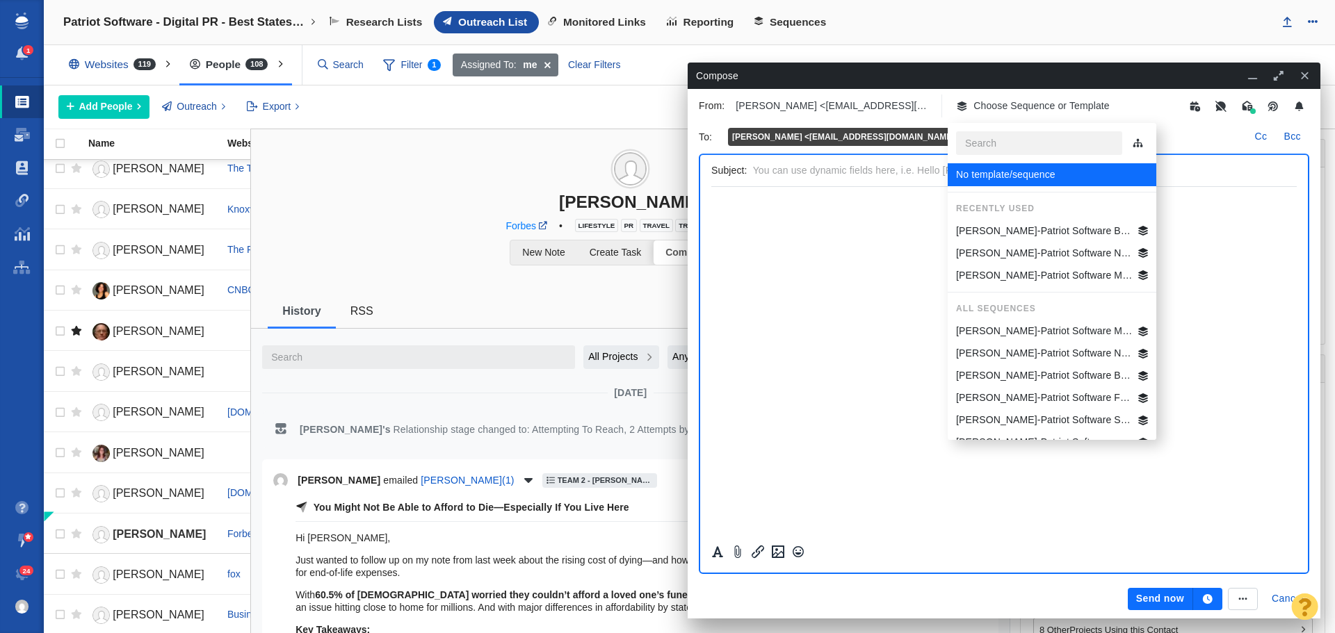
click at [1042, 227] on p "[PERSON_NAME]-Patriot Software Best States Business General" at bounding box center [1044, 231] width 177 height 15
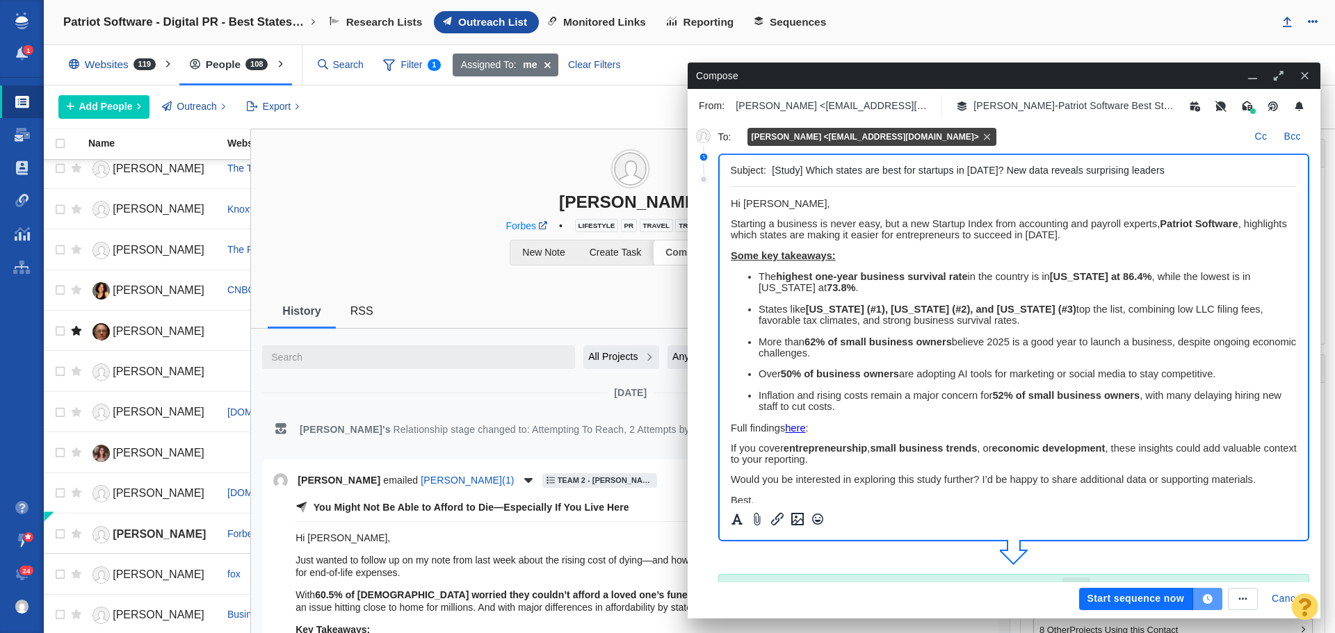
click at [1211, 595] on icon "button" at bounding box center [1207, 599] width 13 height 10
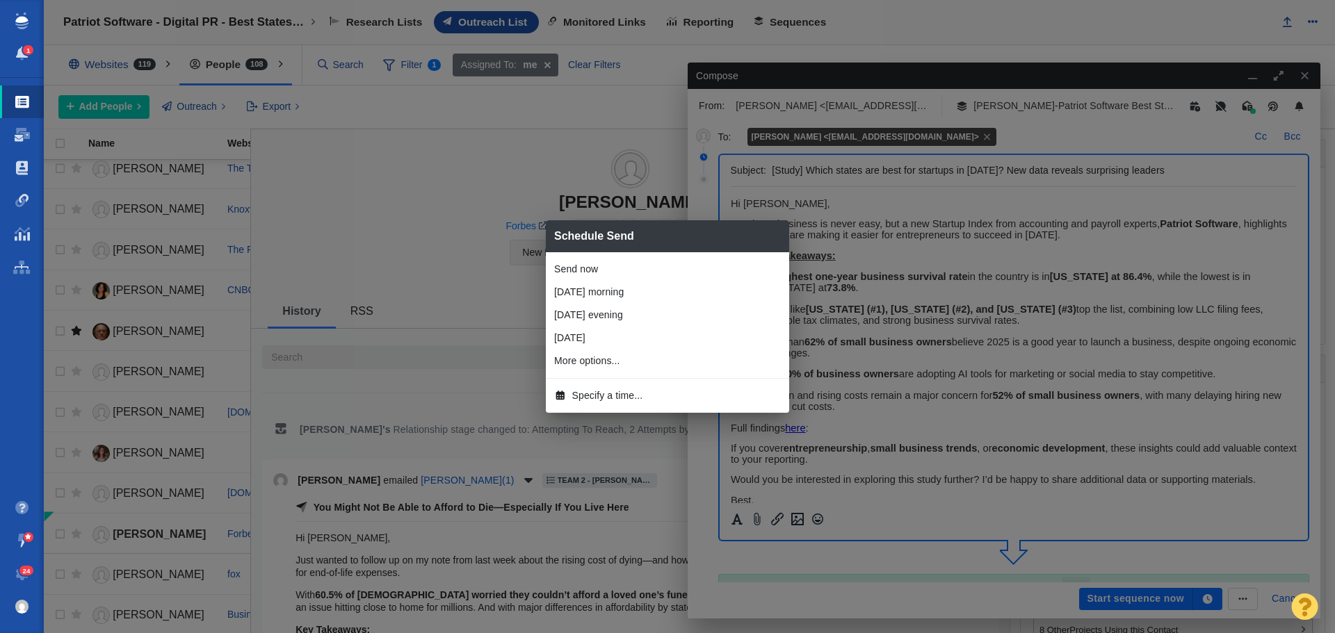
click at [611, 392] on span "Specify a time..." at bounding box center [607, 396] width 71 height 15
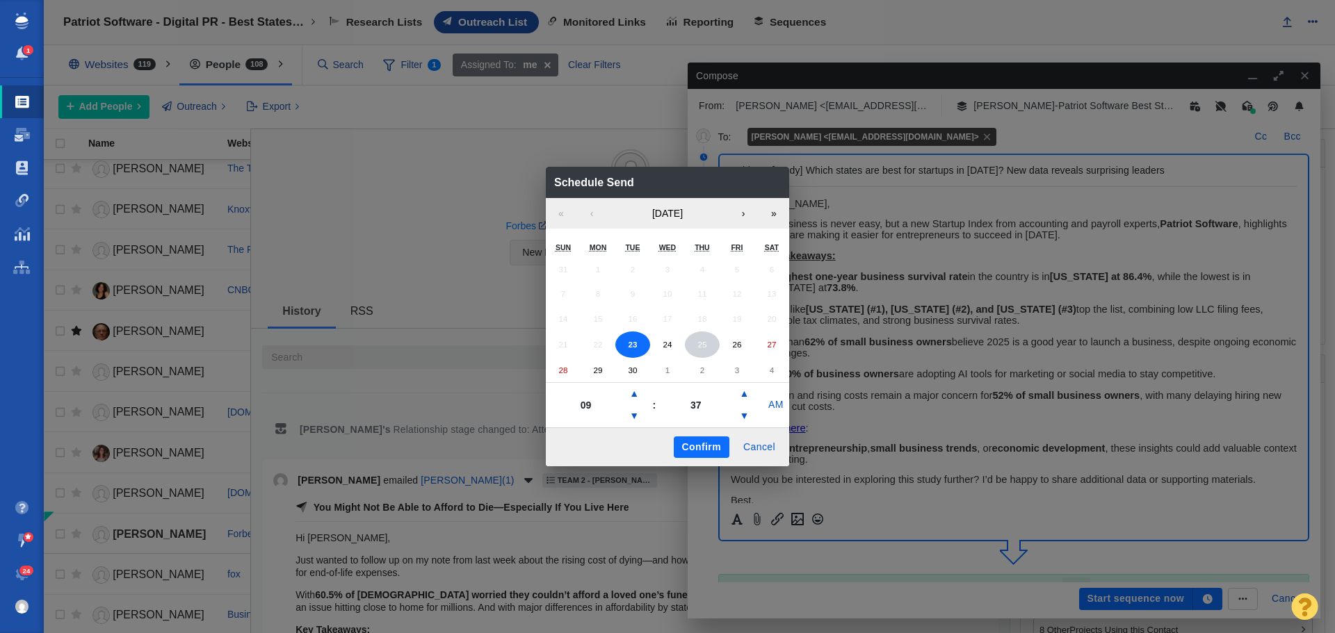
click at [700, 346] on abbr "25" at bounding box center [701, 344] width 9 height 9
click at [637, 414] on button "▼" at bounding box center [634, 416] width 17 height 22
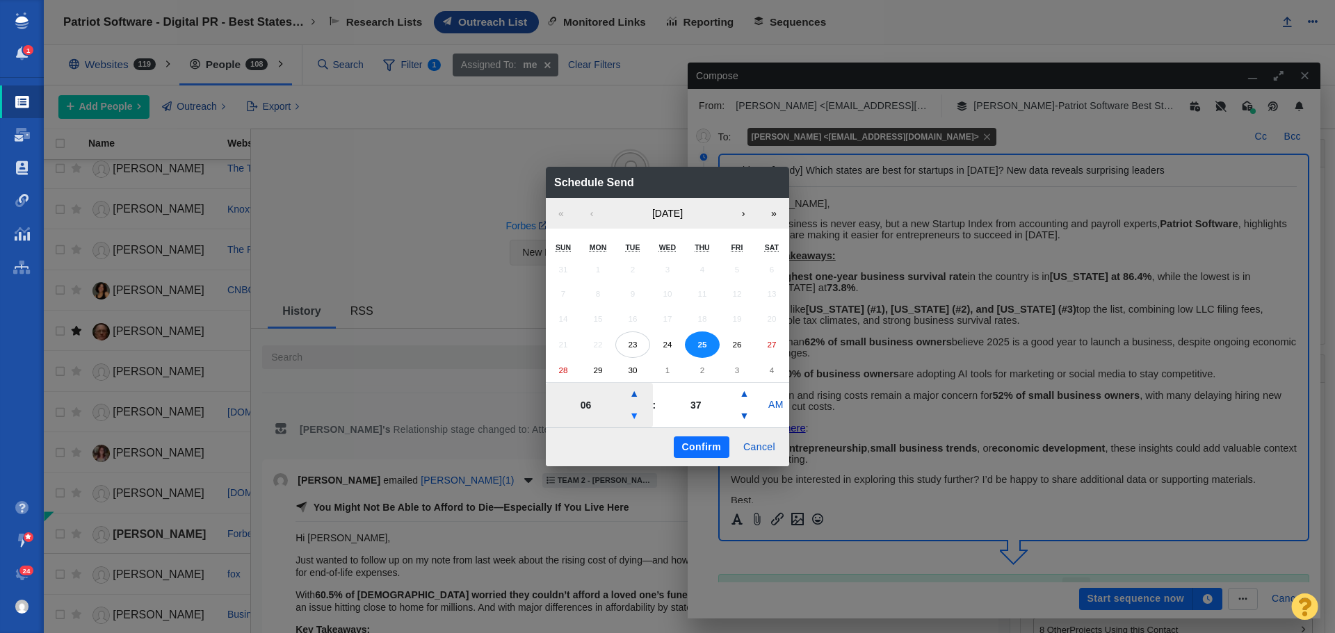
type input "05"
click at [719, 444] on button "Confirm" at bounding box center [702, 448] width 56 height 22
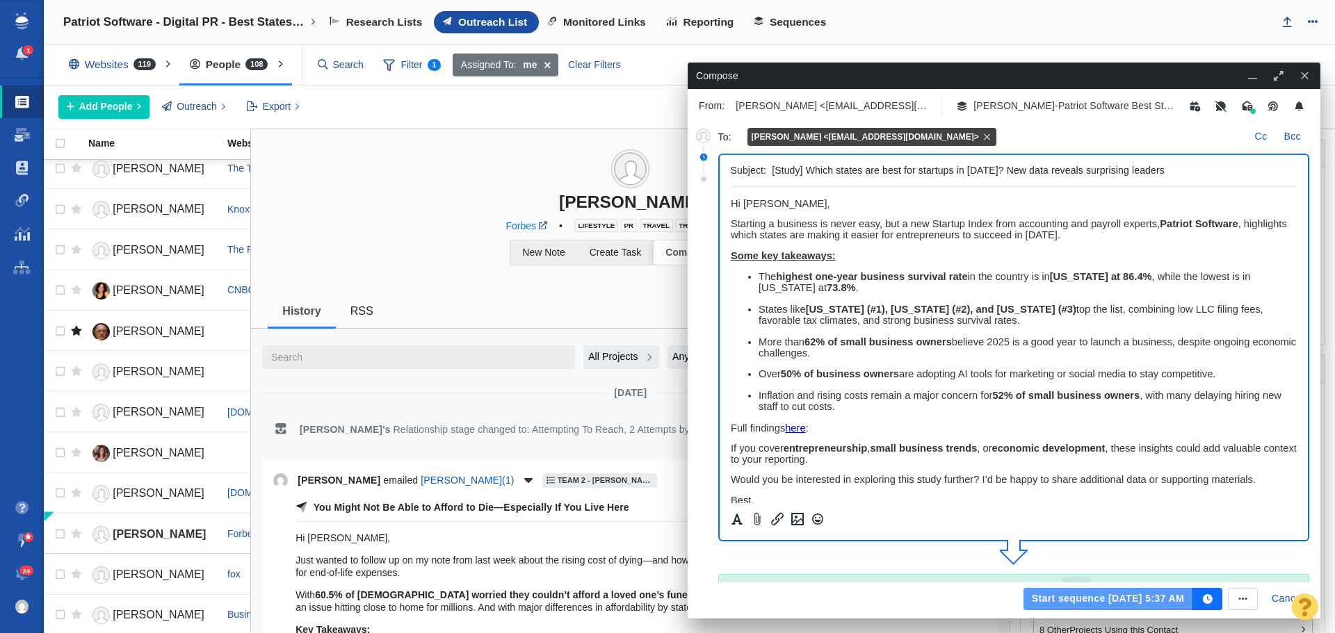
drag, startPoint x: 1131, startPoint y: 597, endPoint x: 21, endPoint y: 300, distance: 1149.3
click at [1131, 597] on button "Start sequence Sep 25, 5:37 AM" at bounding box center [1108, 599] width 170 height 22
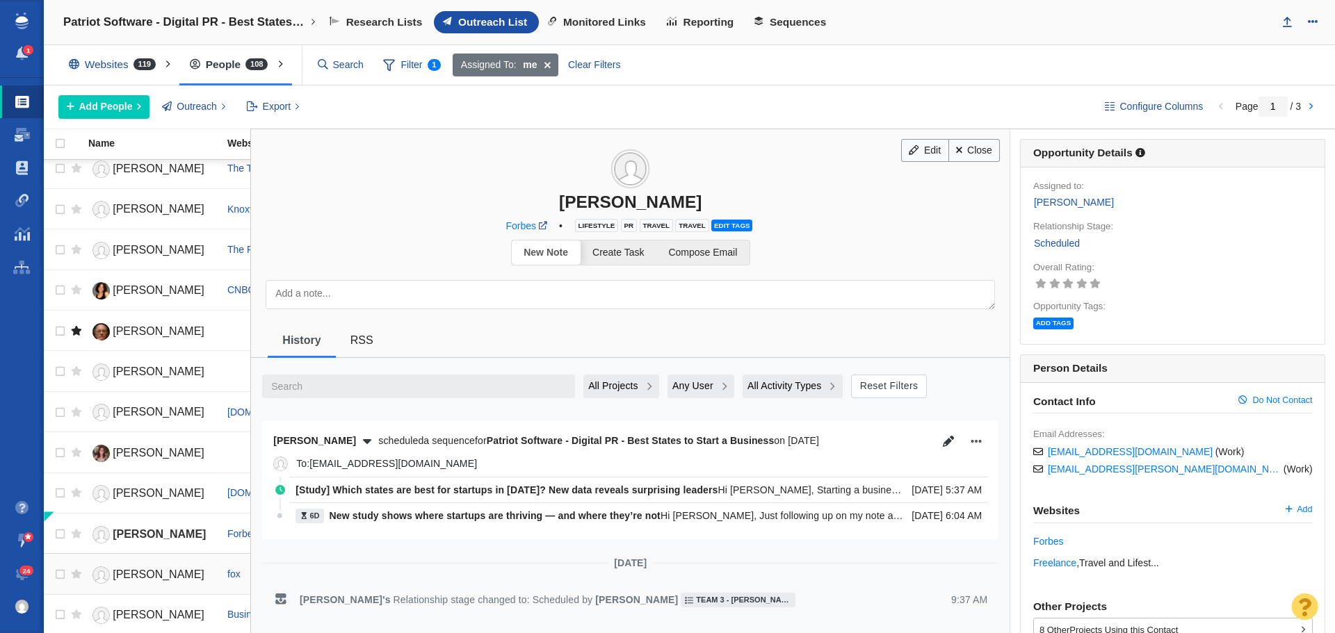
click at [156, 567] on link "[PERSON_NAME]" at bounding box center [151, 575] width 127 height 24
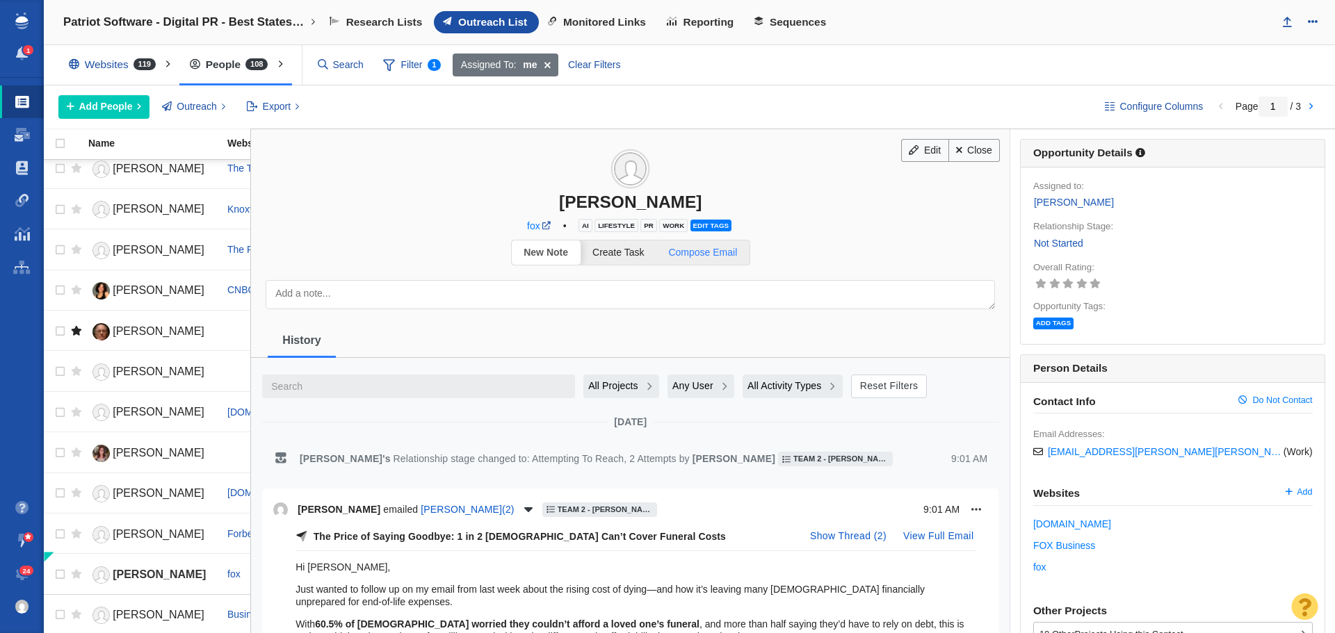
click at [717, 249] on span "Compose Email" at bounding box center [702, 252] width 69 height 11
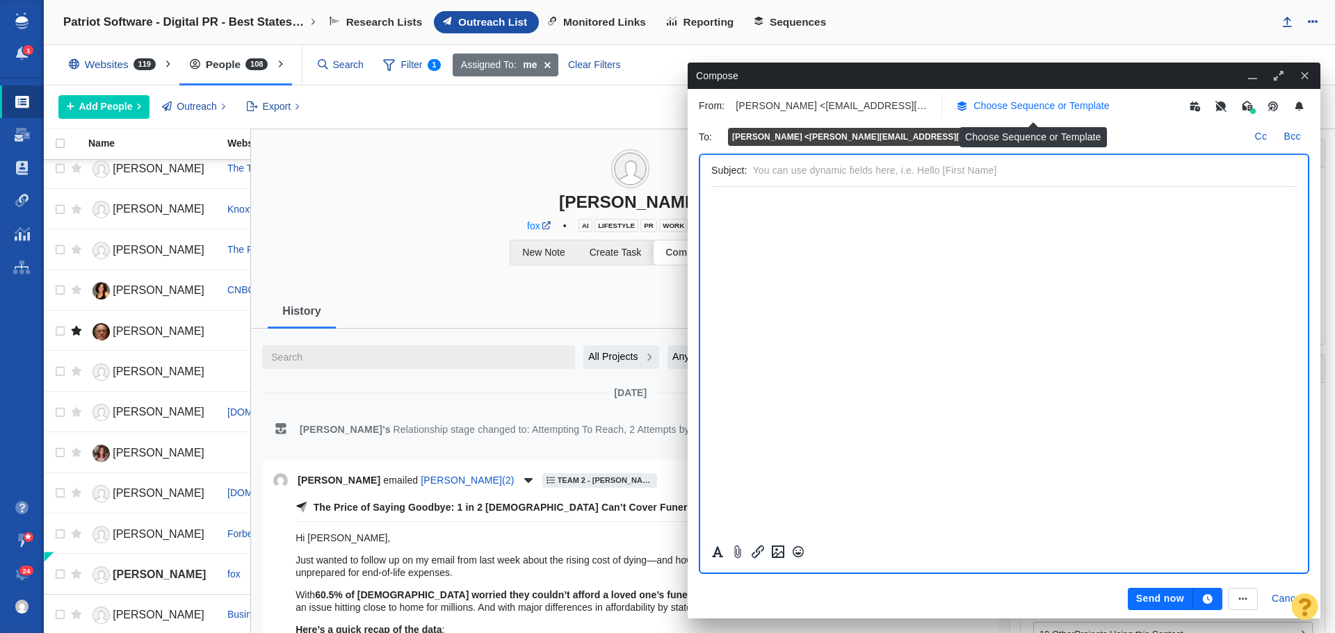
click at [1037, 106] on p "Choose Sequence or Template" at bounding box center [1041, 106] width 136 height 15
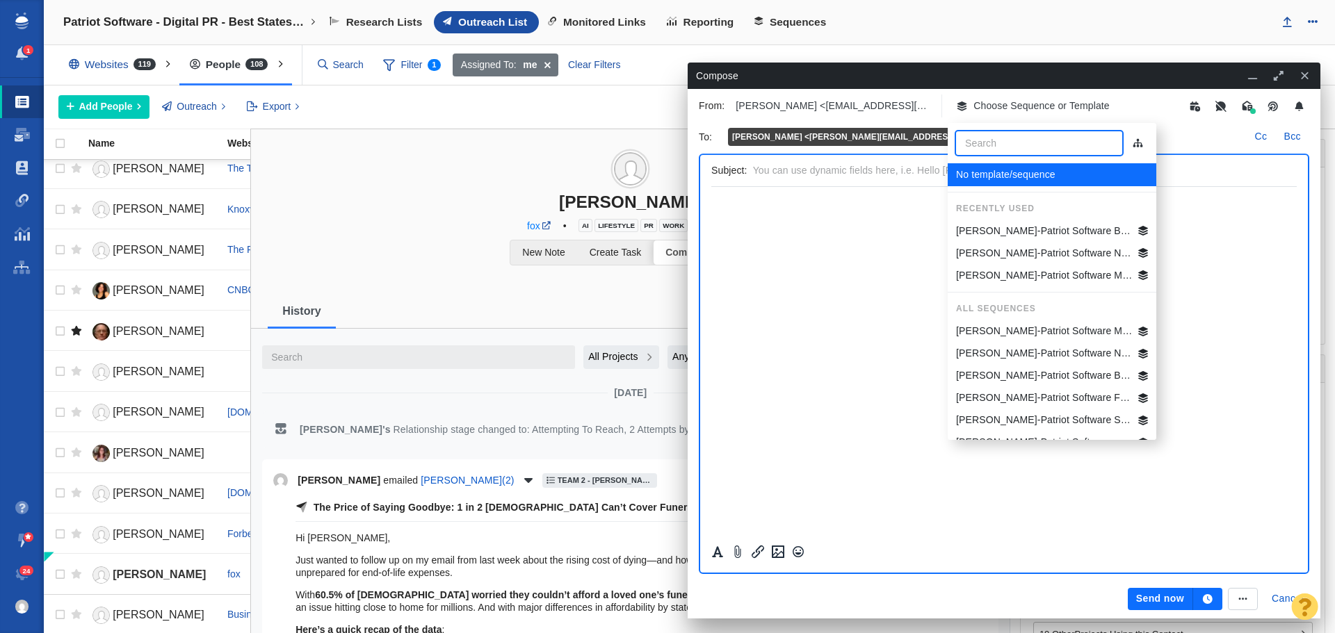
click at [1024, 224] on p "[PERSON_NAME]-Patriot Software Best States Business General" at bounding box center [1044, 231] width 177 height 15
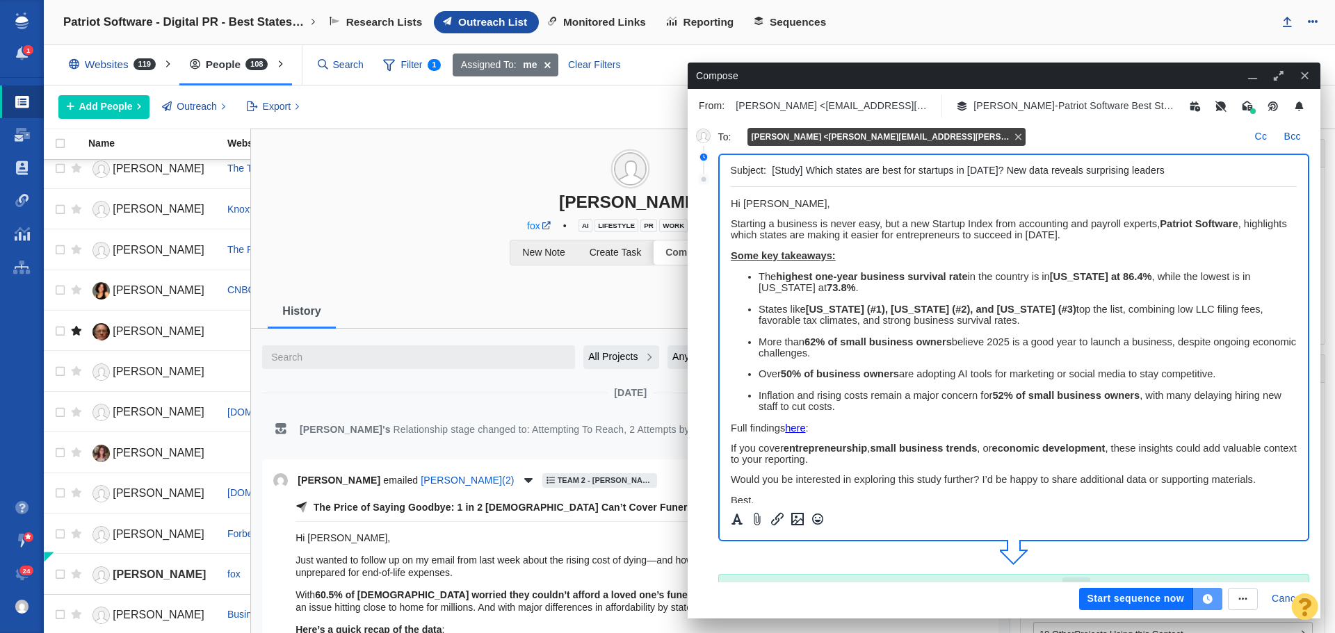
click at [1213, 597] on icon "button" at bounding box center [1207, 599] width 13 height 10
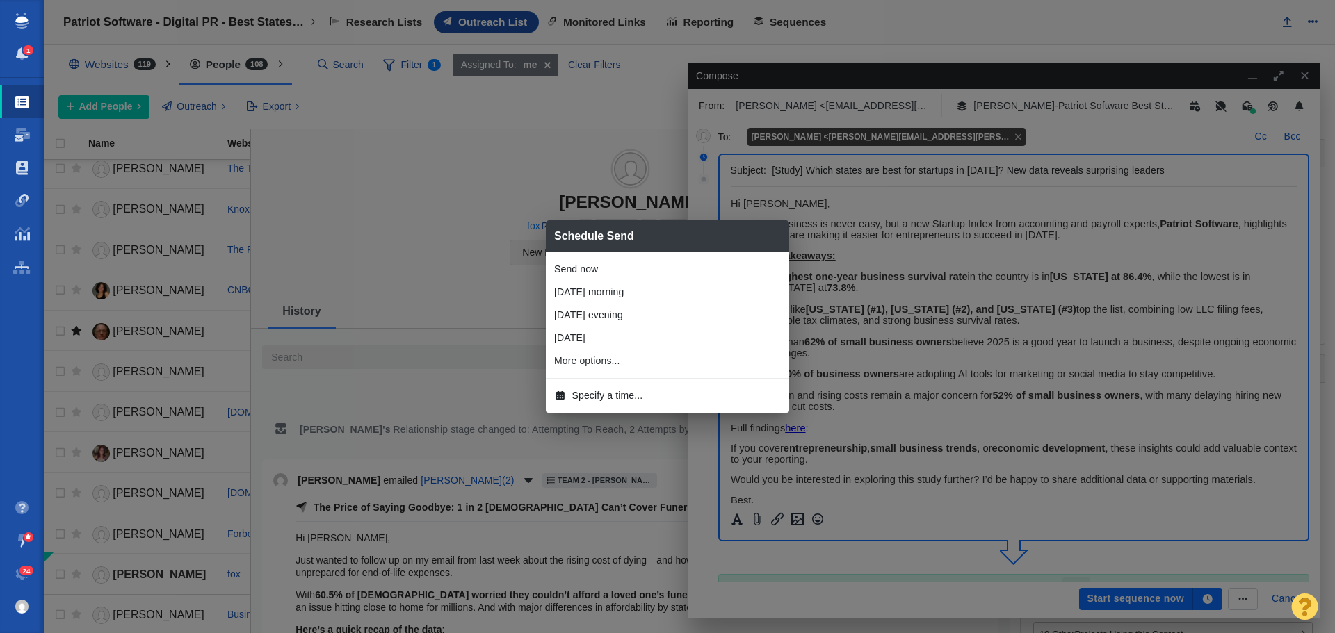
click at [630, 398] on span "Specify a time..." at bounding box center [607, 396] width 71 height 15
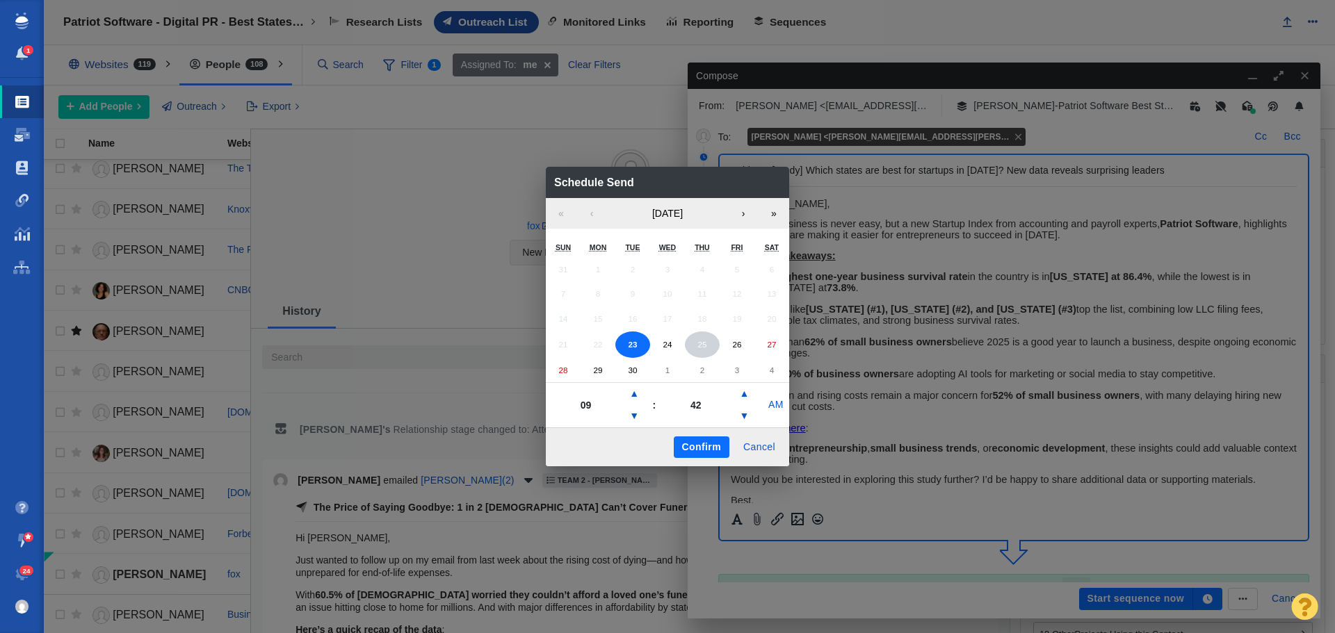
click at [706, 346] on abbr "25" at bounding box center [701, 344] width 9 height 9
click at [639, 415] on button "▼" at bounding box center [634, 416] width 17 height 22
click at [638, 415] on button "▼" at bounding box center [634, 416] width 17 height 22
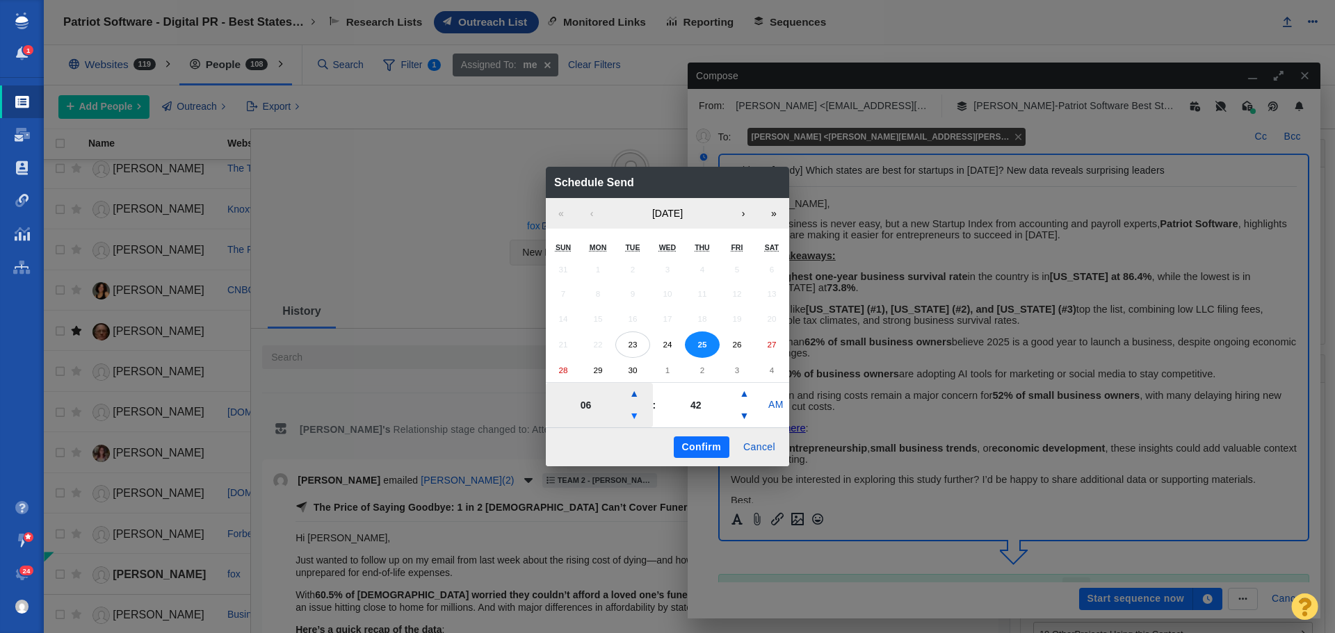
type input "05"
click at [692, 451] on button "Confirm" at bounding box center [702, 448] width 56 height 22
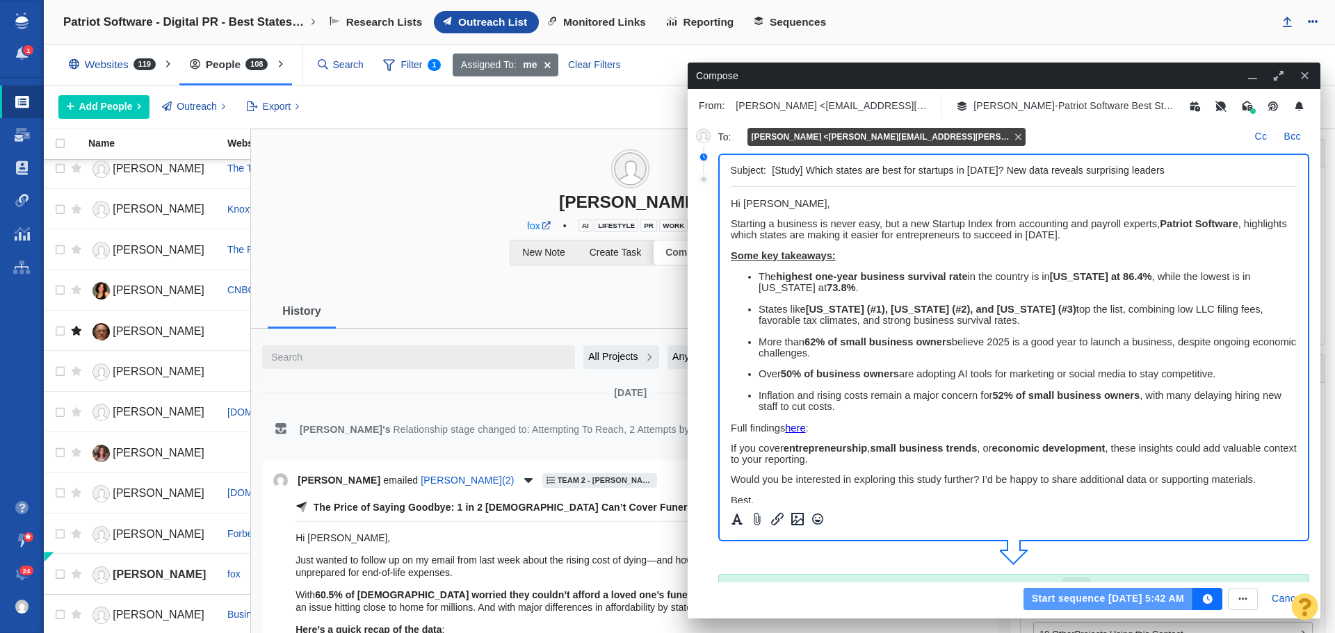
click at [1092, 599] on button "Start sequence Sep 25, 5:42 AM" at bounding box center [1108, 599] width 170 height 22
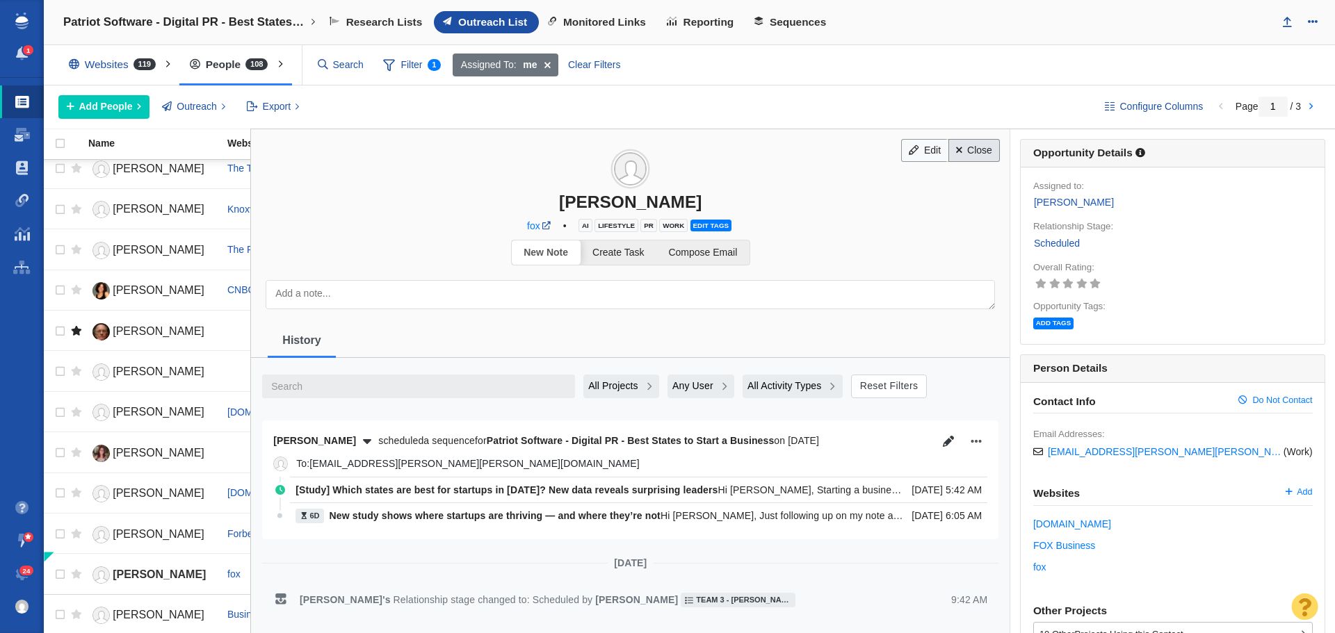
click at [981, 149] on link "Close" at bounding box center [974, 151] width 52 height 24
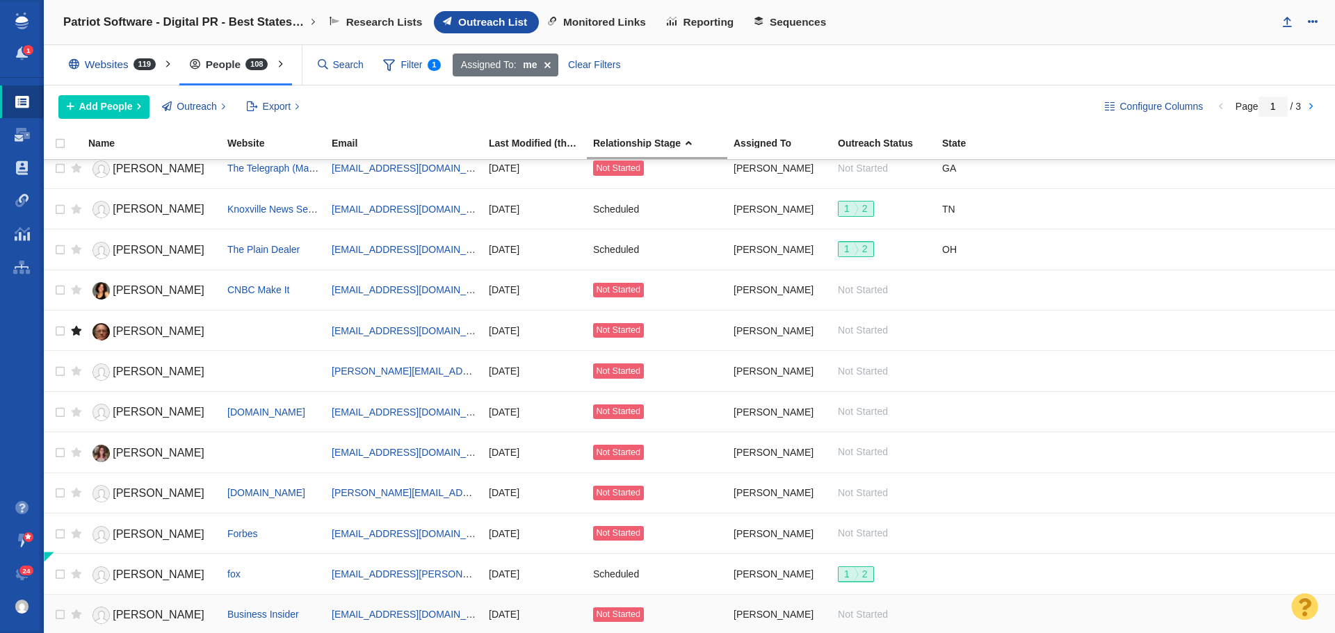
click at [136, 609] on span "[PERSON_NAME]" at bounding box center [159, 615] width 92 height 12
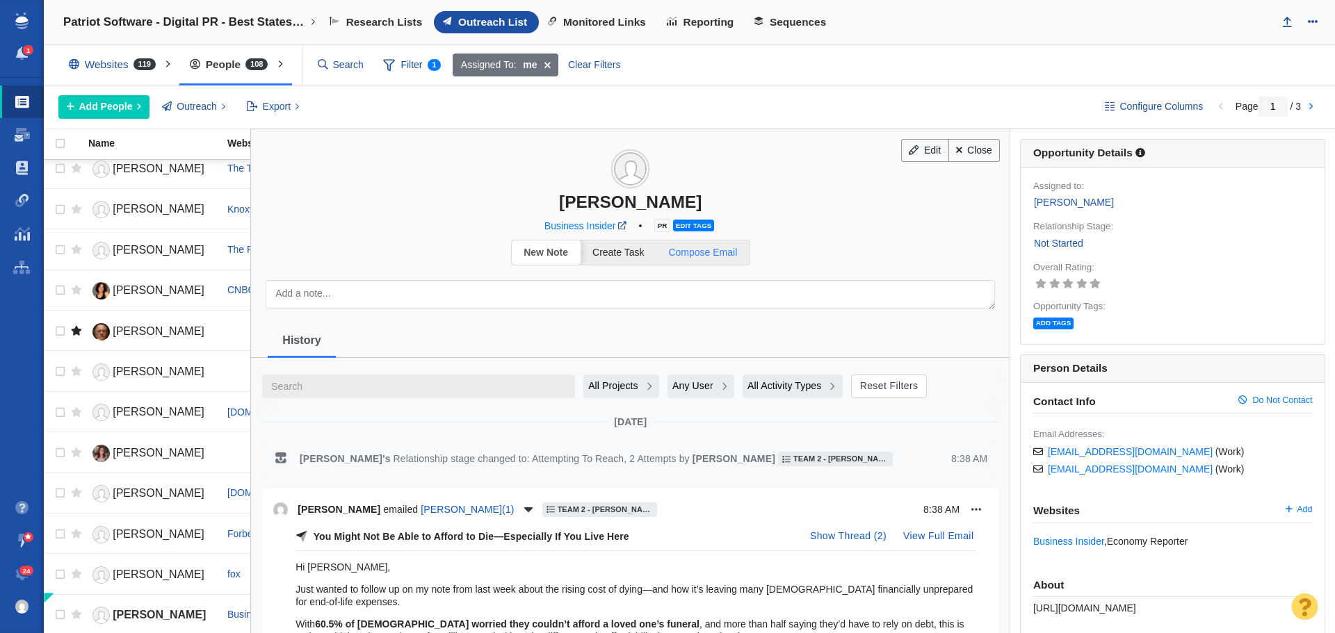
click at [708, 254] on span "Compose Email" at bounding box center [702, 252] width 69 height 11
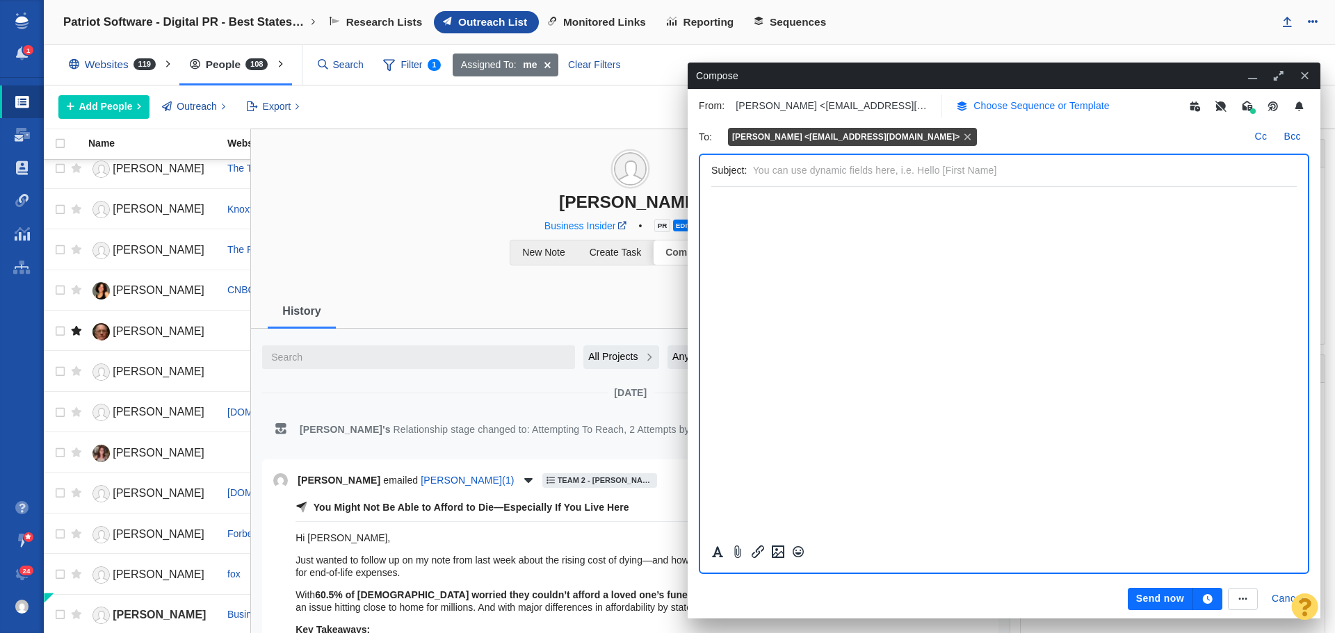
click at [1016, 106] on p "Choose Sequence or Template" at bounding box center [1041, 106] width 136 height 15
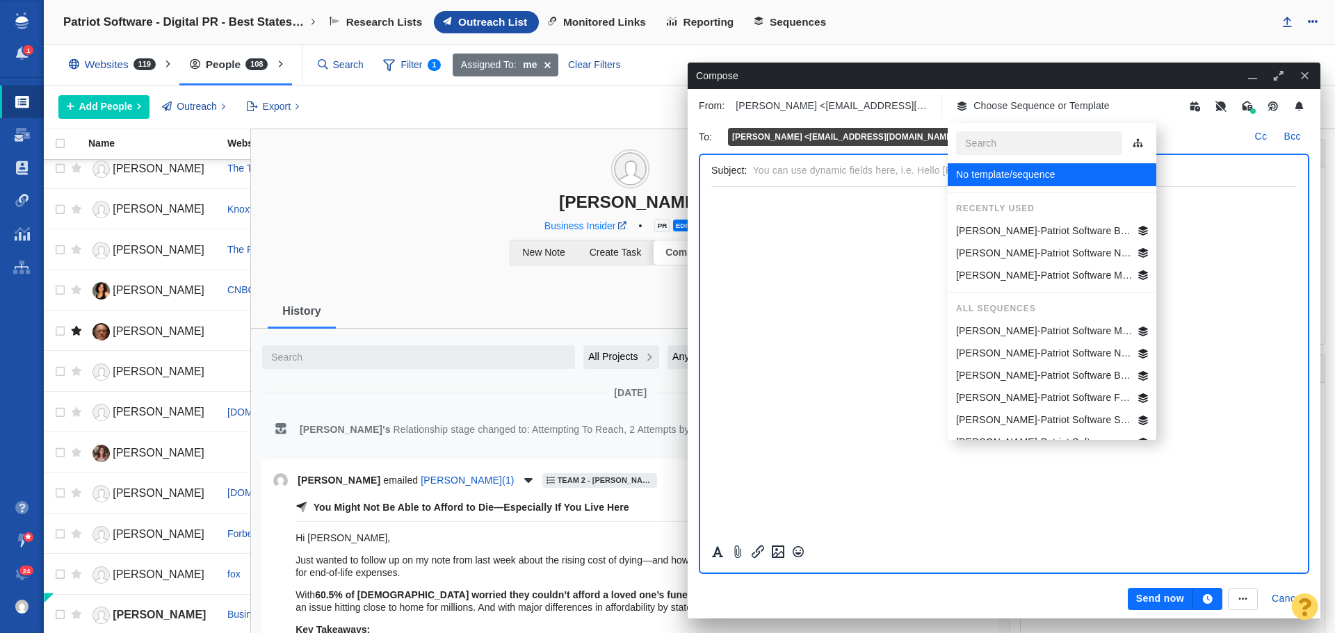
click at [1023, 232] on p "[PERSON_NAME]-Patriot Software Best States Business General" at bounding box center [1044, 231] width 177 height 15
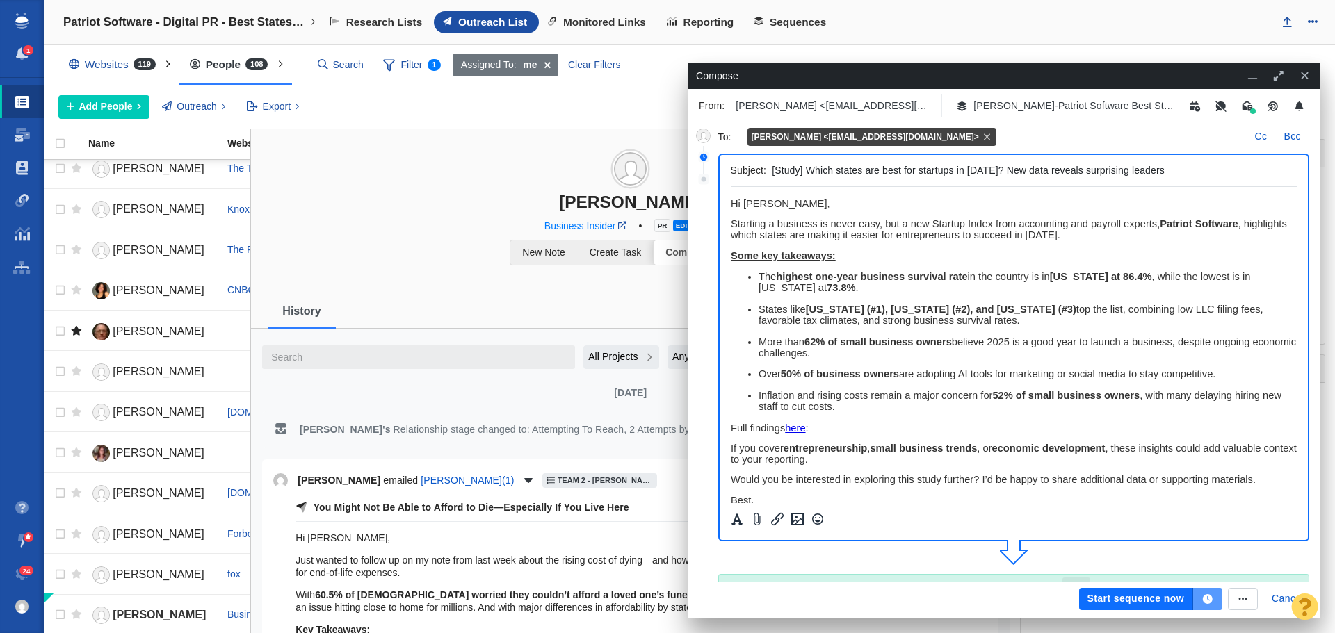
click at [1206, 601] on icon "button" at bounding box center [1208, 599] width 10 height 10
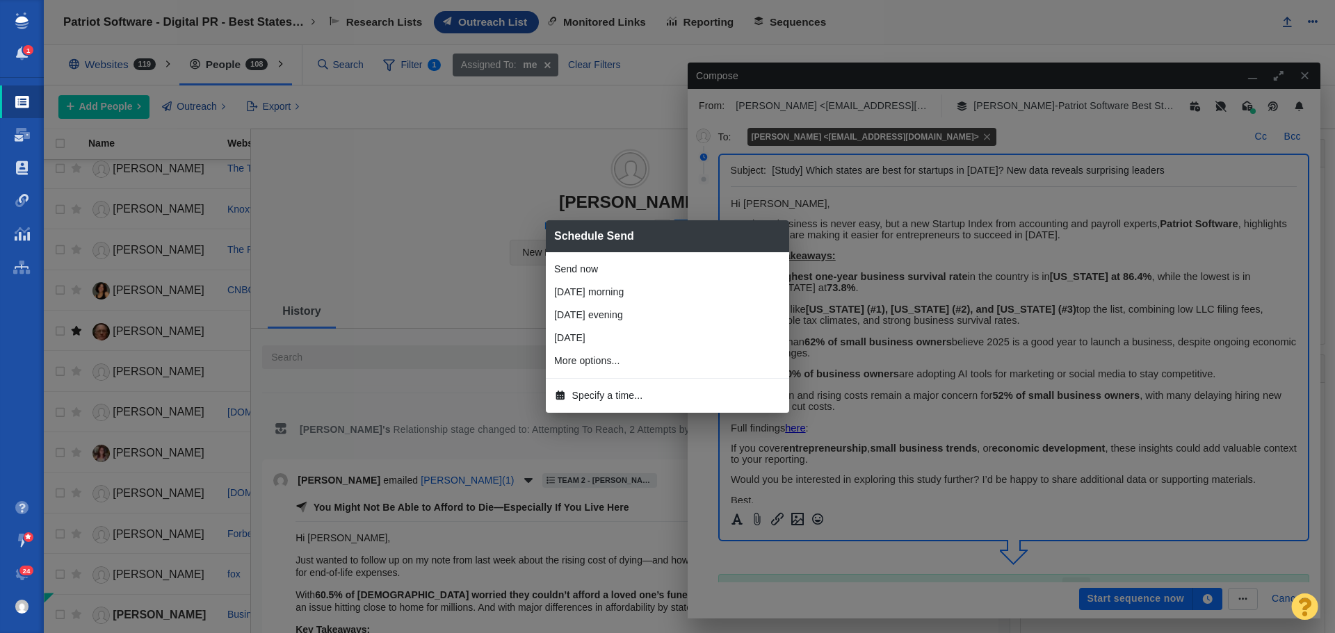
click at [613, 398] on span "Specify a time..." at bounding box center [607, 396] width 71 height 15
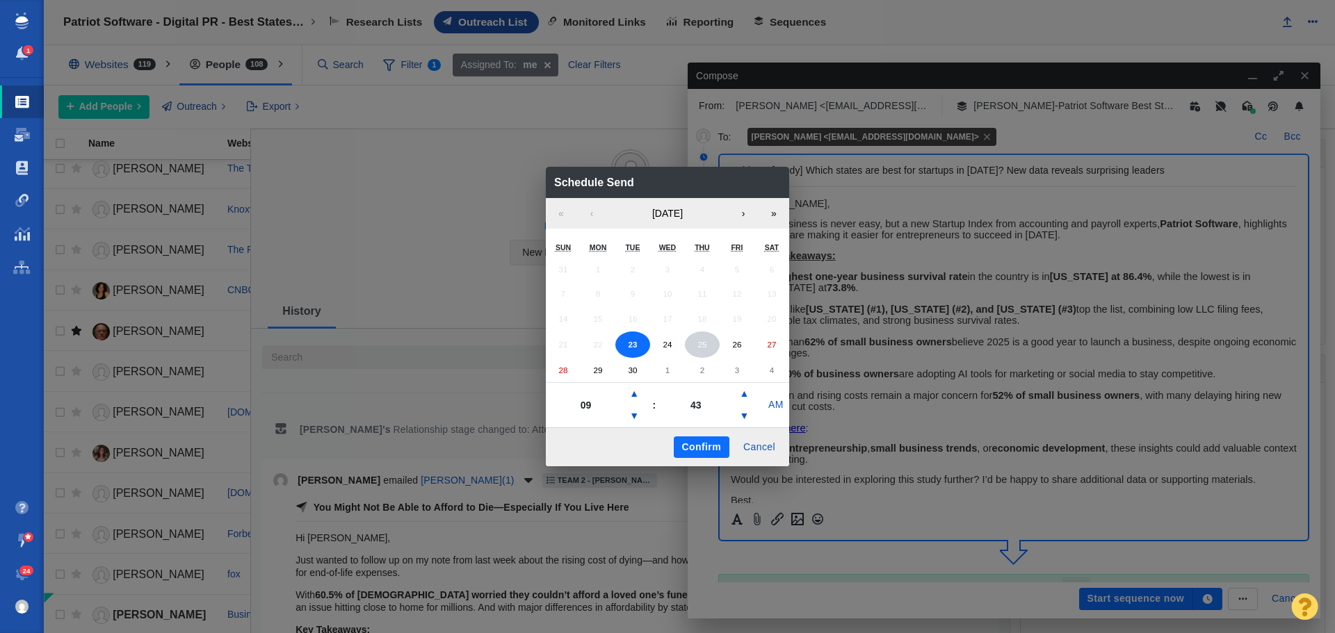
click at [708, 348] on button "25" at bounding box center [702, 345] width 35 height 26
click at [633, 412] on button "▼" at bounding box center [634, 416] width 17 height 22
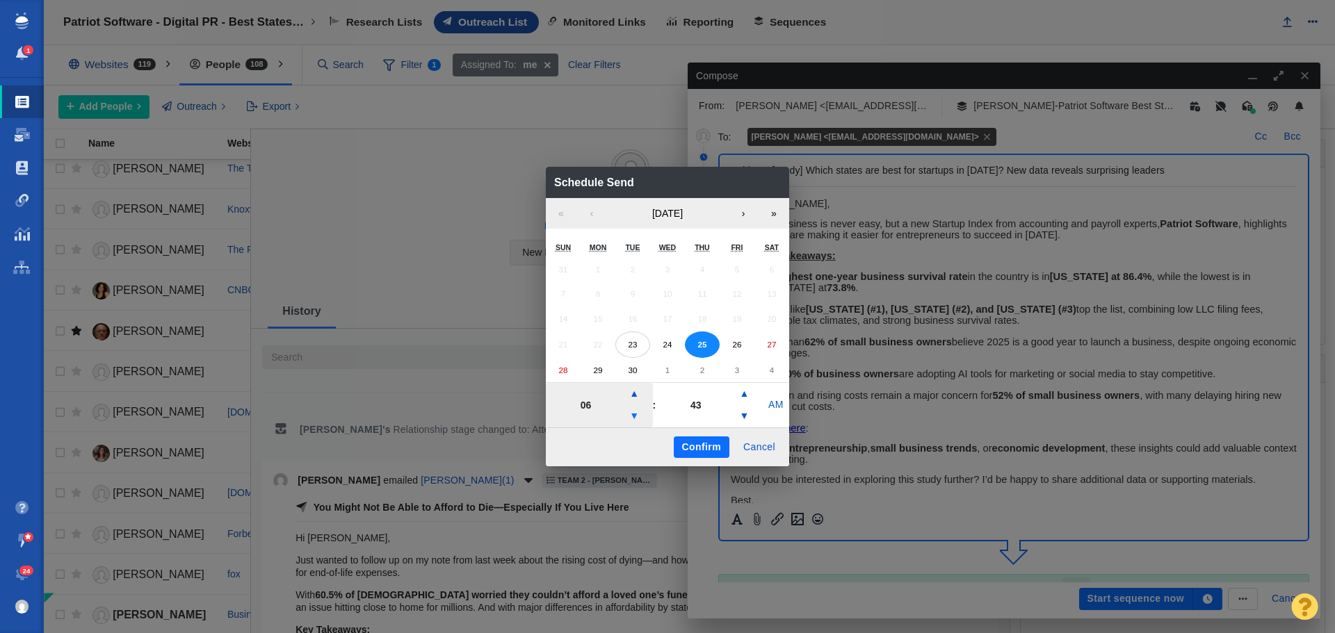
type input "05"
click at [679, 440] on button "Confirm" at bounding box center [702, 448] width 56 height 22
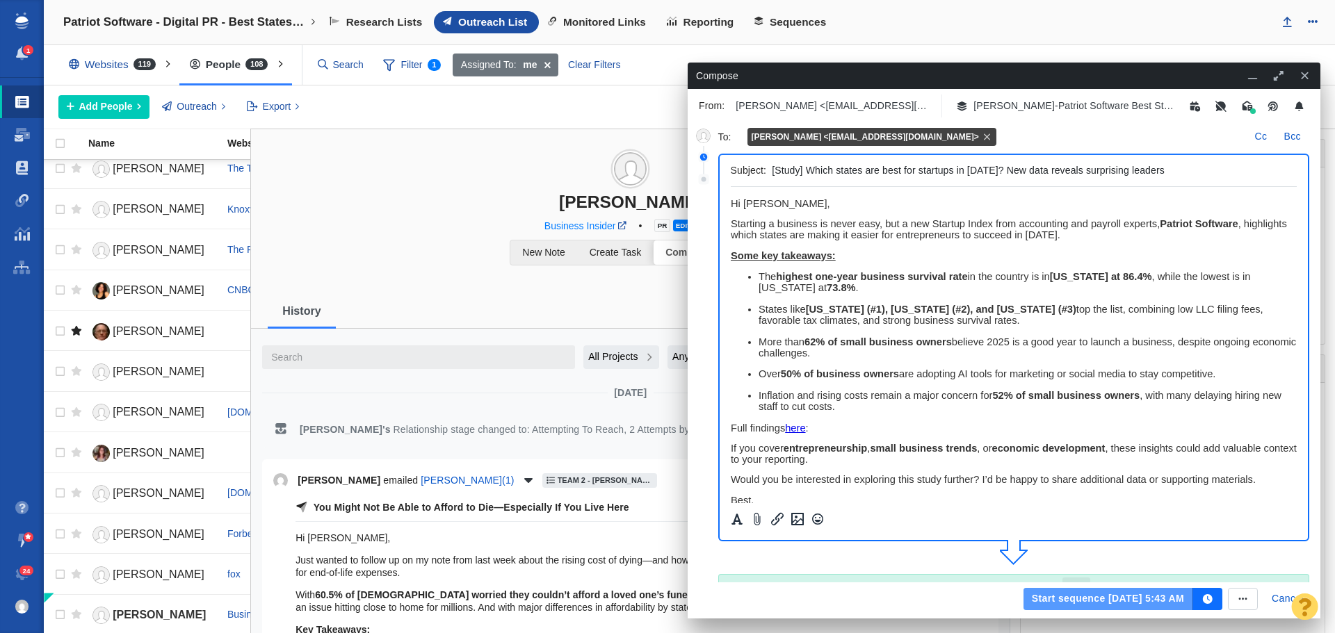
click at [1101, 594] on button "Start sequence Sep 25, 5:43 AM" at bounding box center [1108, 599] width 170 height 22
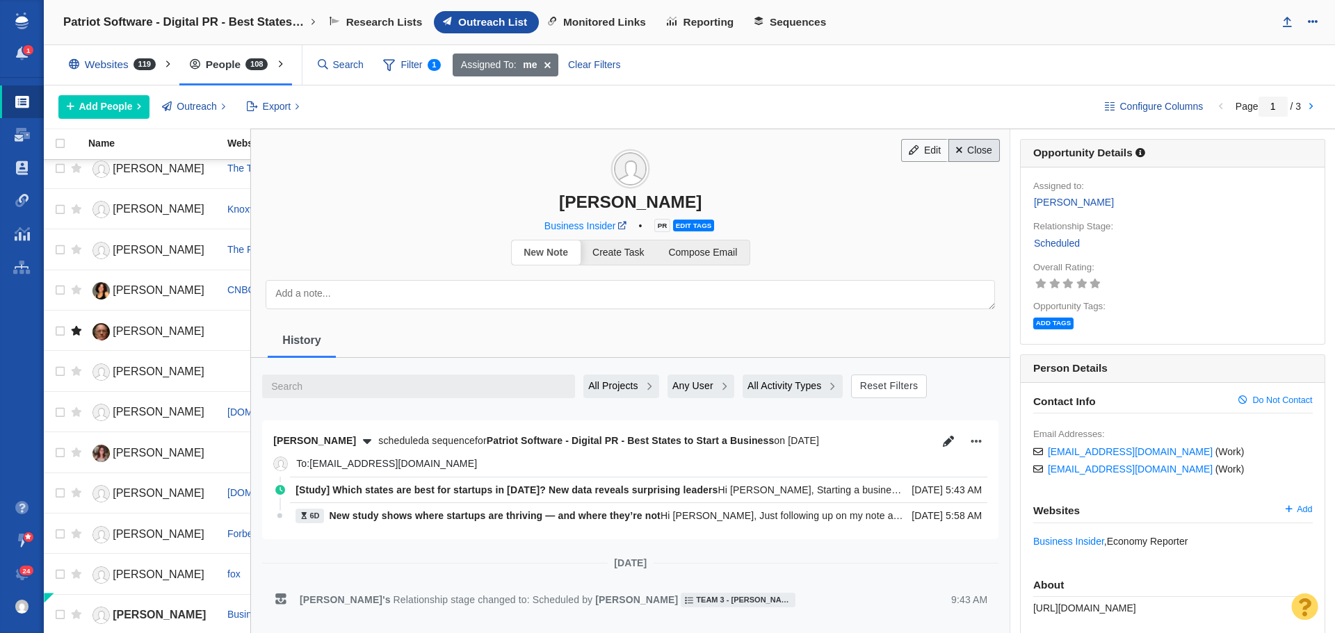
click at [973, 158] on link "Close" at bounding box center [974, 151] width 52 height 24
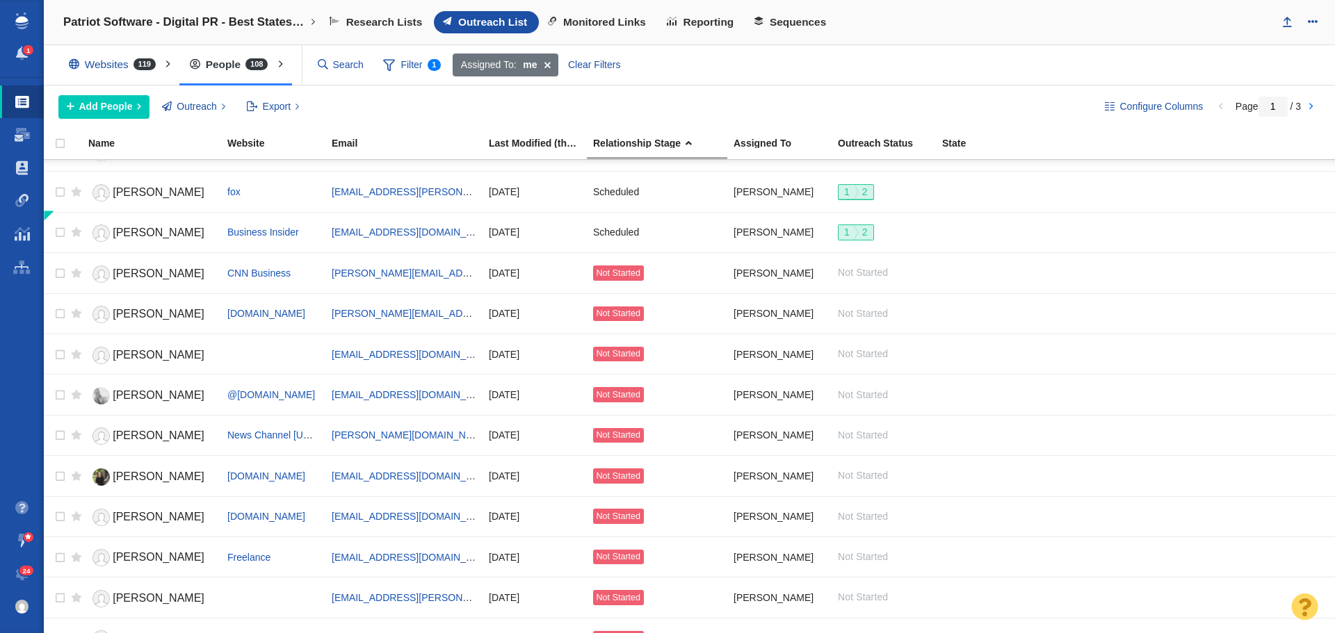
scroll to position [834, 0]
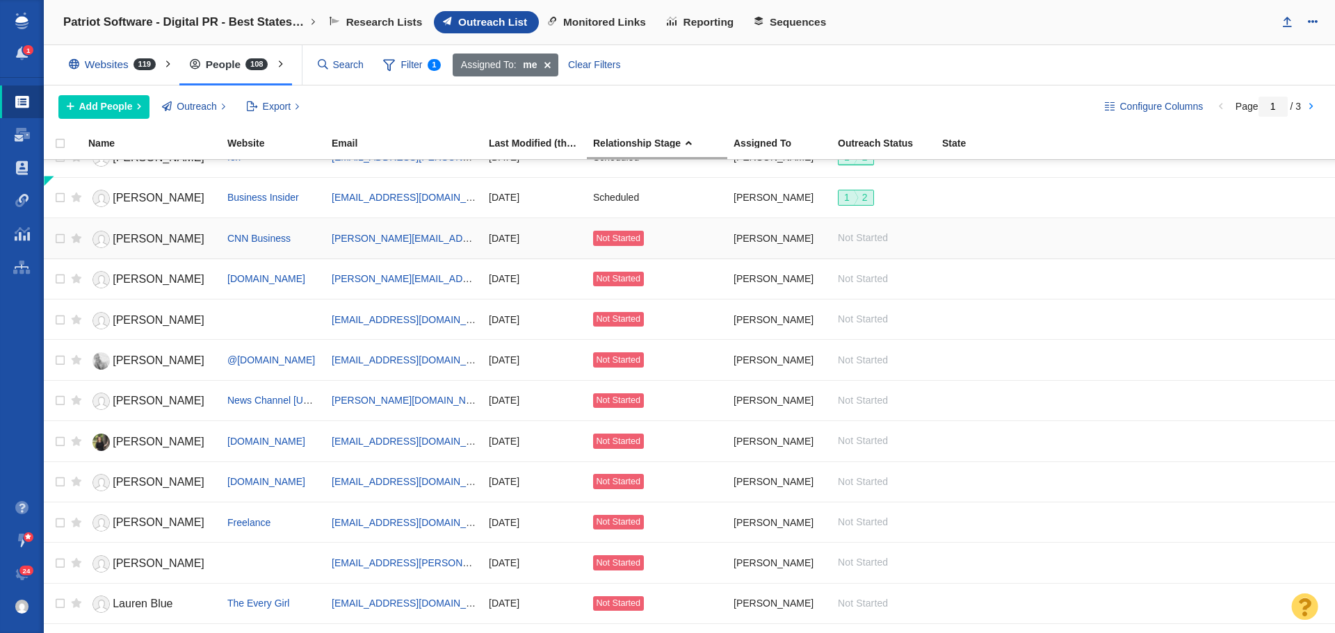
click at [165, 232] on link "[PERSON_NAME]" at bounding box center [151, 239] width 127 height 24
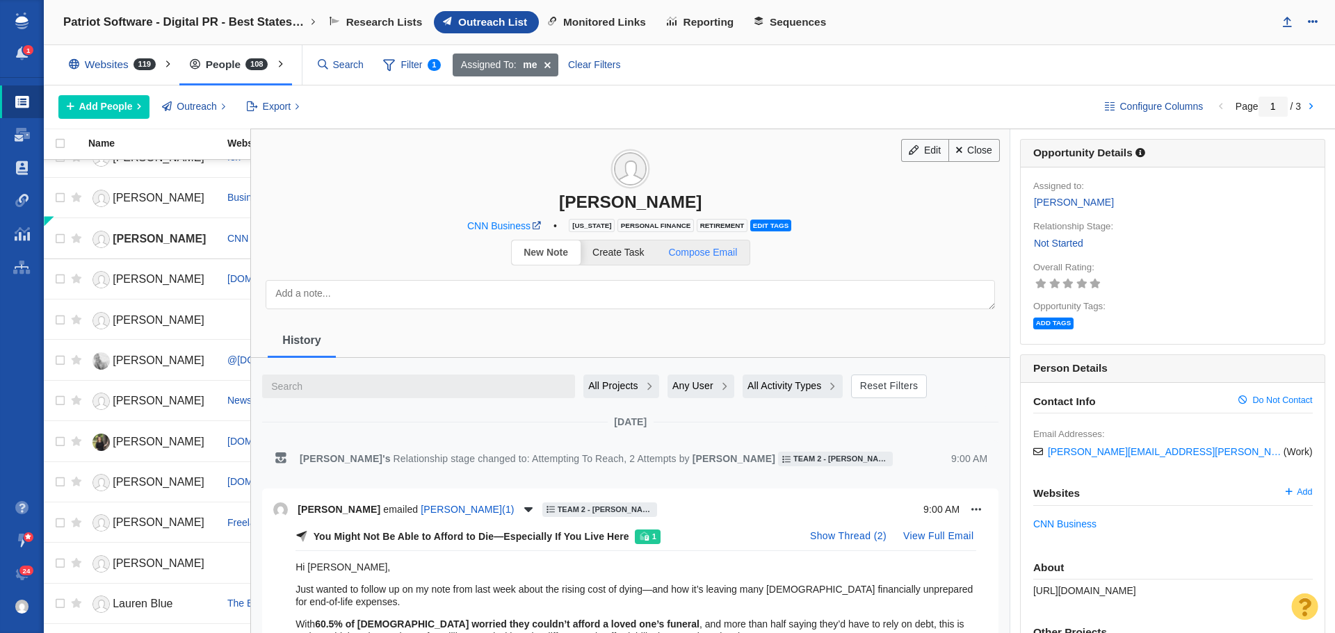
click at [699, 258] on span "Compose Email" at bounding box center [702, 252] width 69 height 11
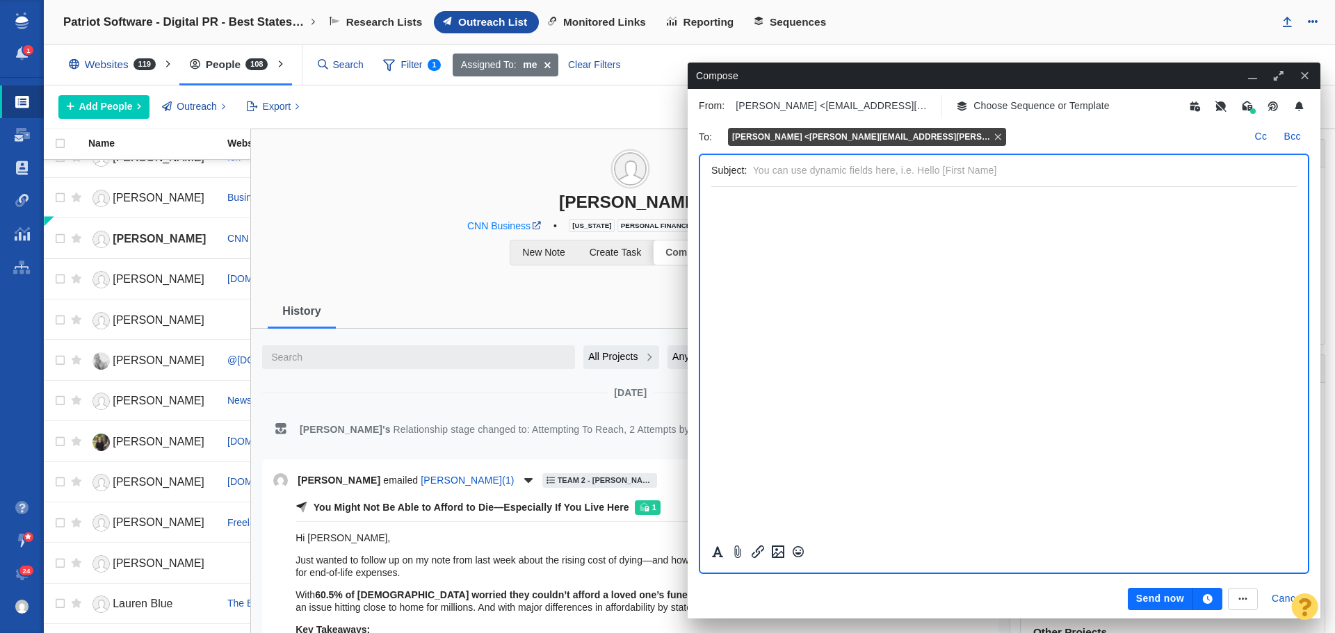
scroll to position [0, 0]
click at [1019, 107] on p "Choose Sequence or Template" at bounding box center [1041, 106] width 136 height 15
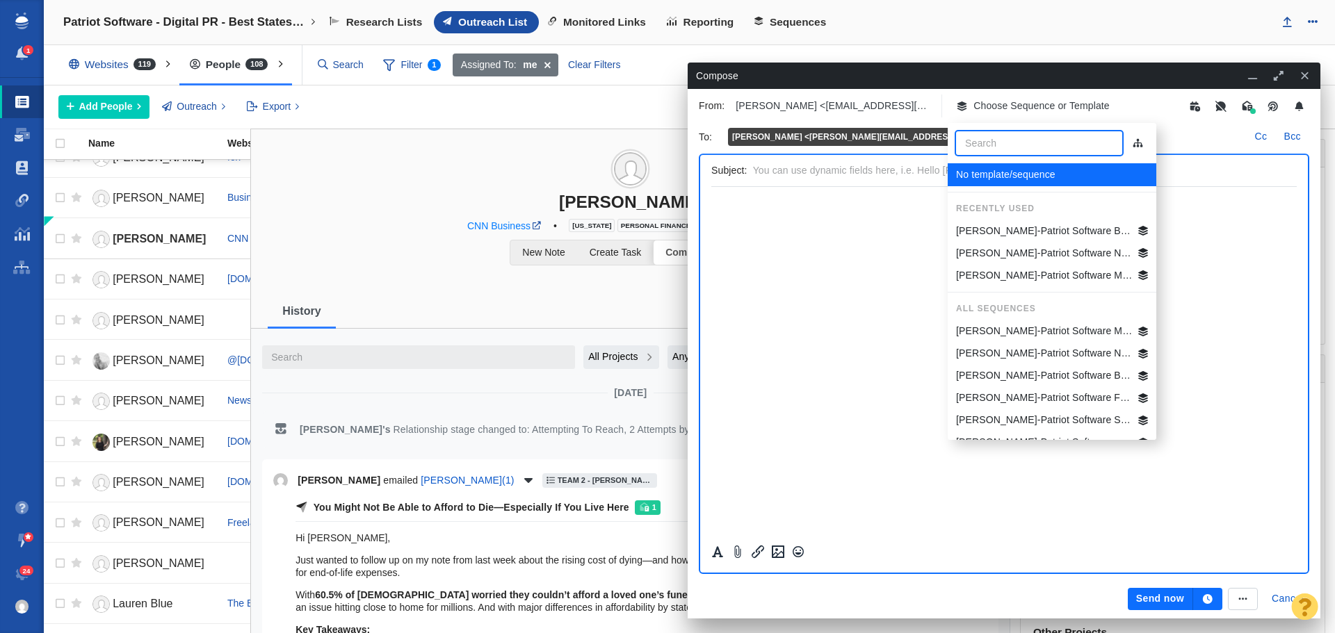
click at [1012, 232] on p "[PERSON_NAME]-Patriot Software Best States Business General" at bounding box center [1044, 231] width 177 height 15
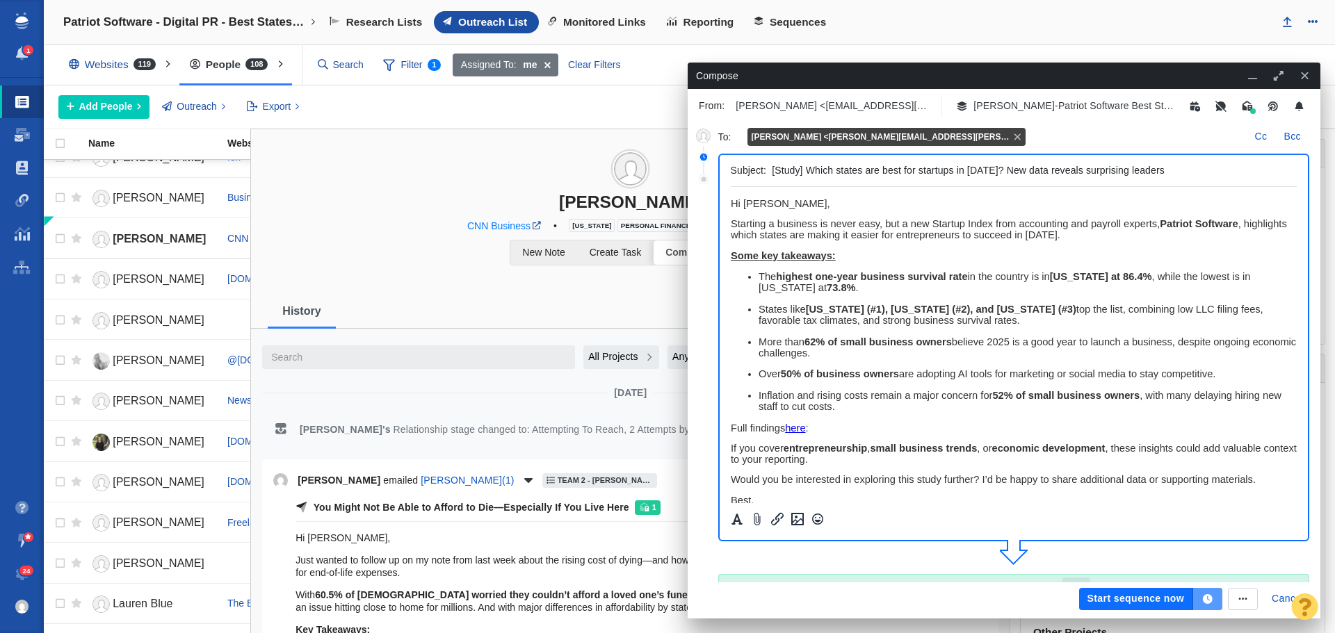
click at [1212, 601] on icon "button" at bounding box center [1207, 599] width 13 height 10
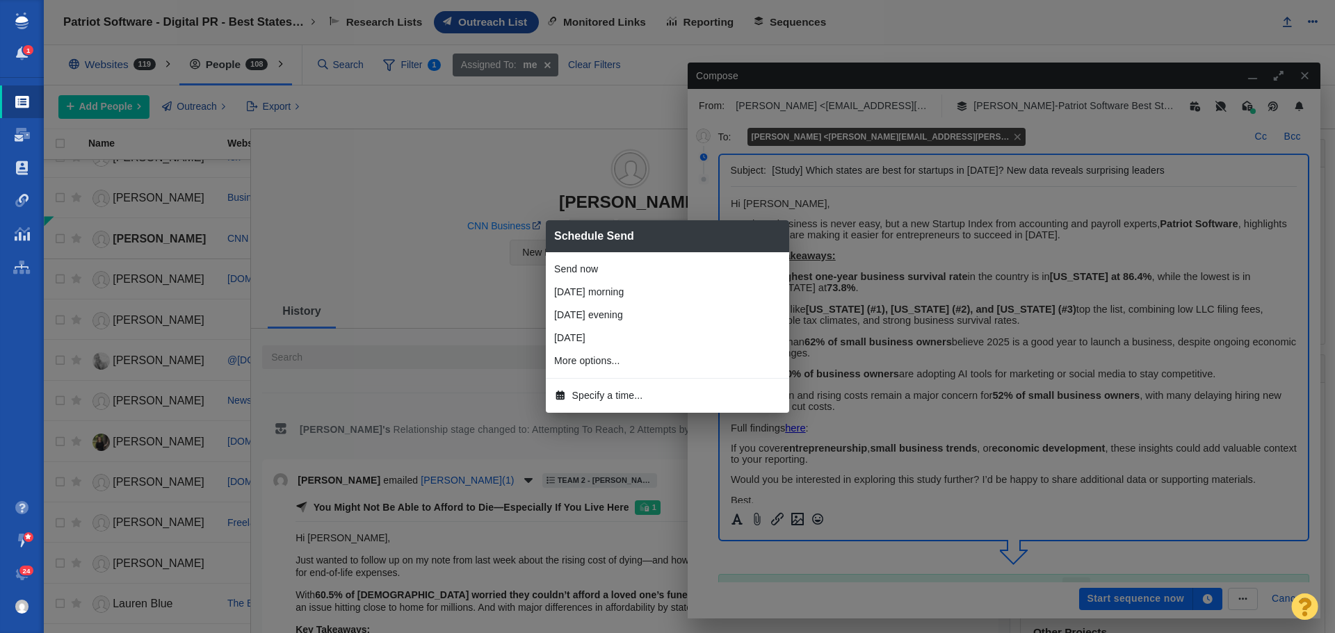
click at [606, 389] on span "Specify a time..." at bounding box center [607, 396] width 71 height 15
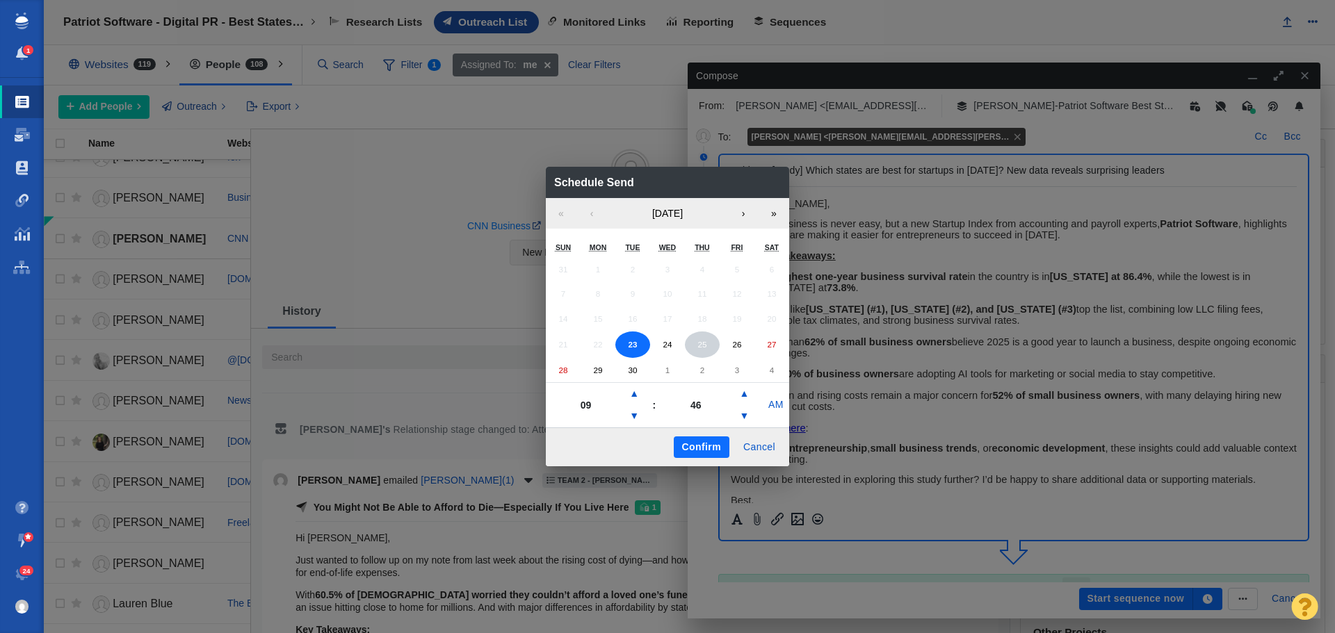
click at [713, 345] on button "25" at bounding box center [702, 345] width 35 height 26
click at [635, 412] on button "▼" at bounding box center [634, 416] width 17 height 22
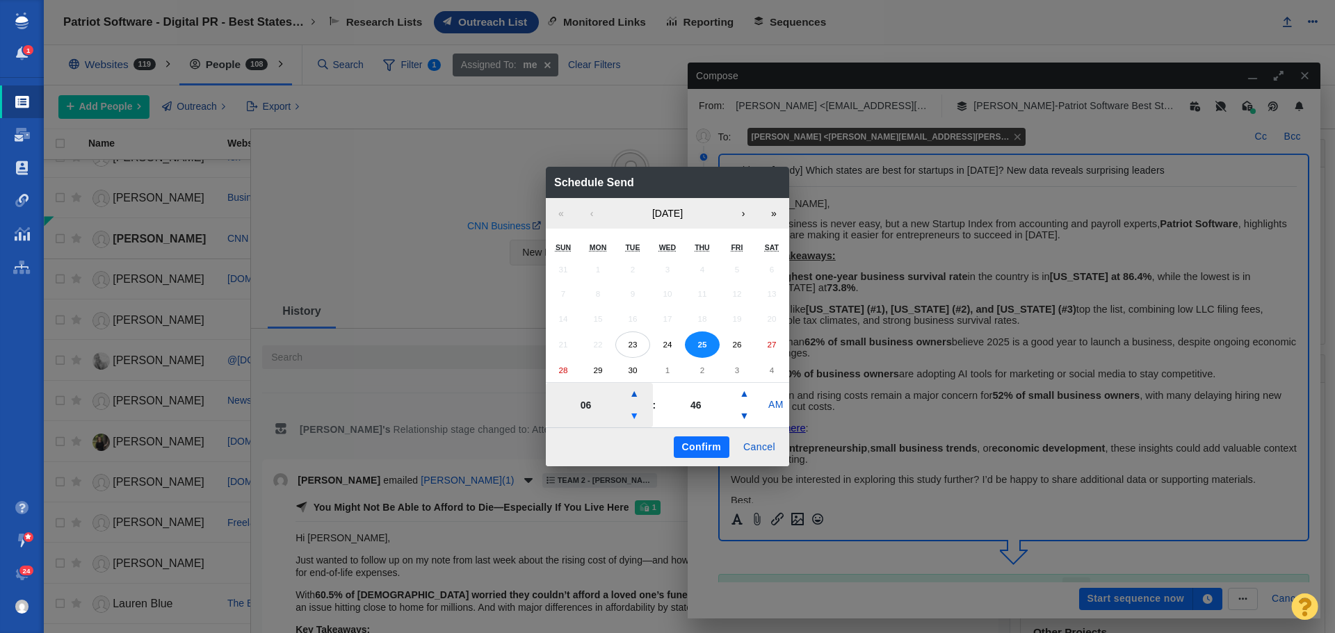
type input "05"
click at [685, 448] on button "Confirm" at bounding box center [702, 448] width 56 height 22
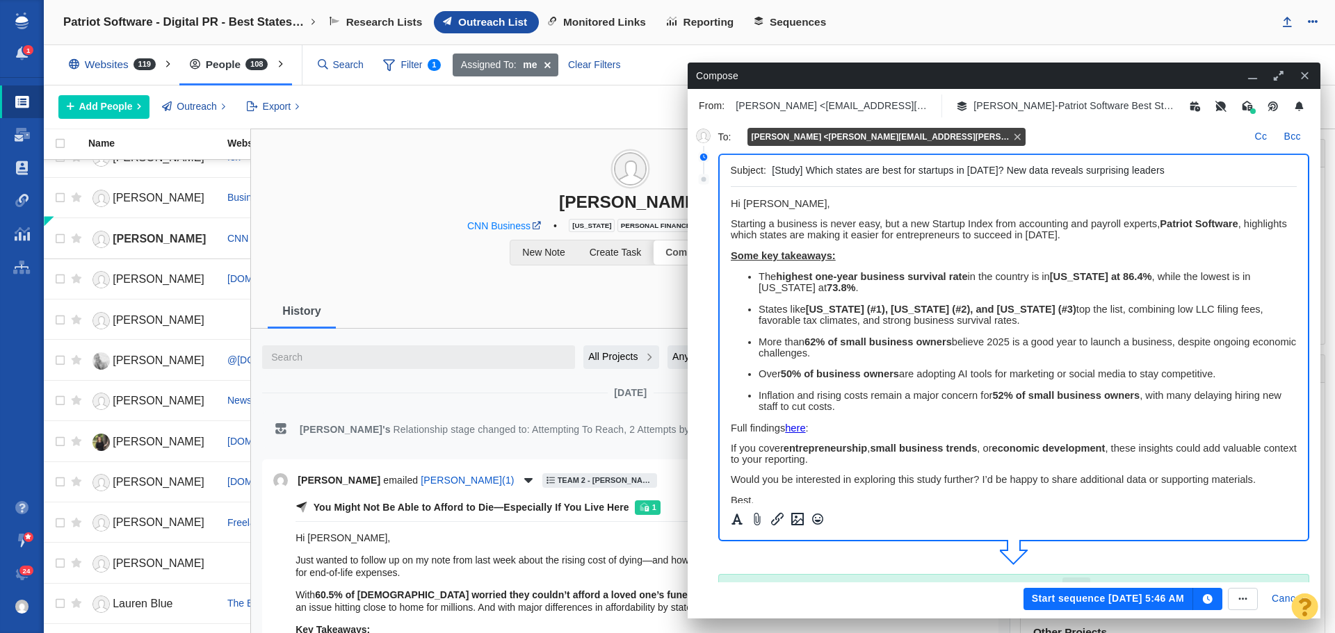
click at [1115, 596] on button "Start sequence Sep 25, 5:46 AM" at bounding box center [1108, 599] width 170 height 22
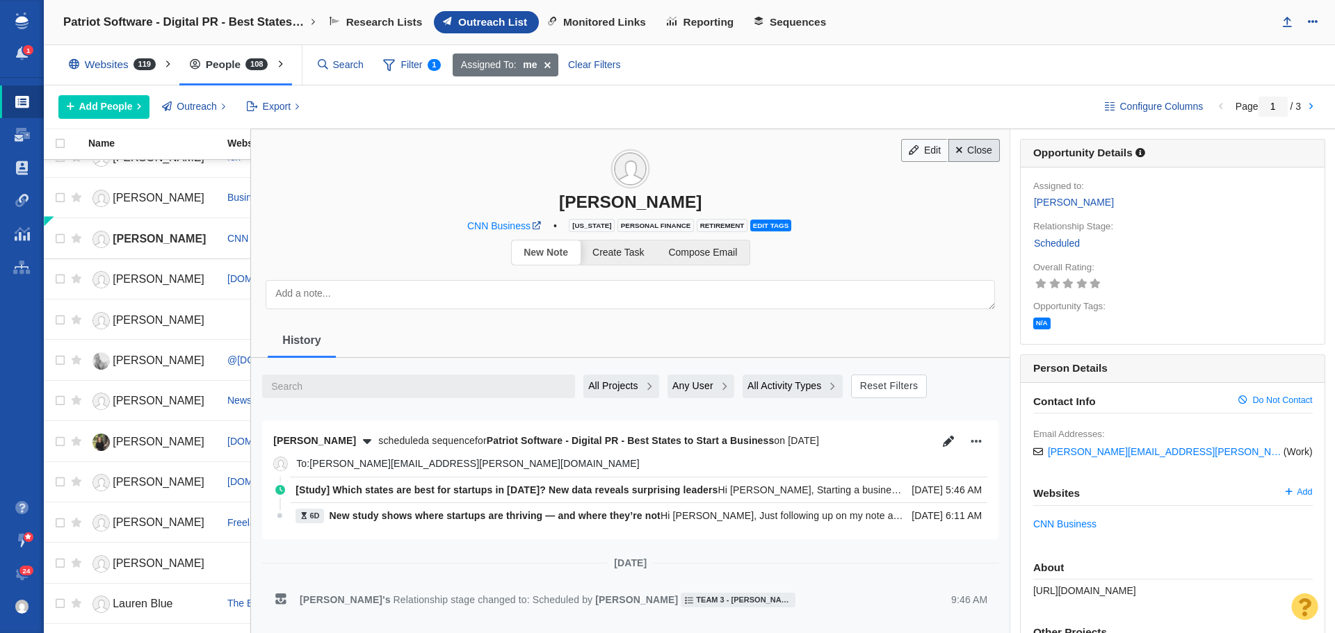
click at [969, 154] on link "Close" at bounding box center [974, 151] width 52 height 24
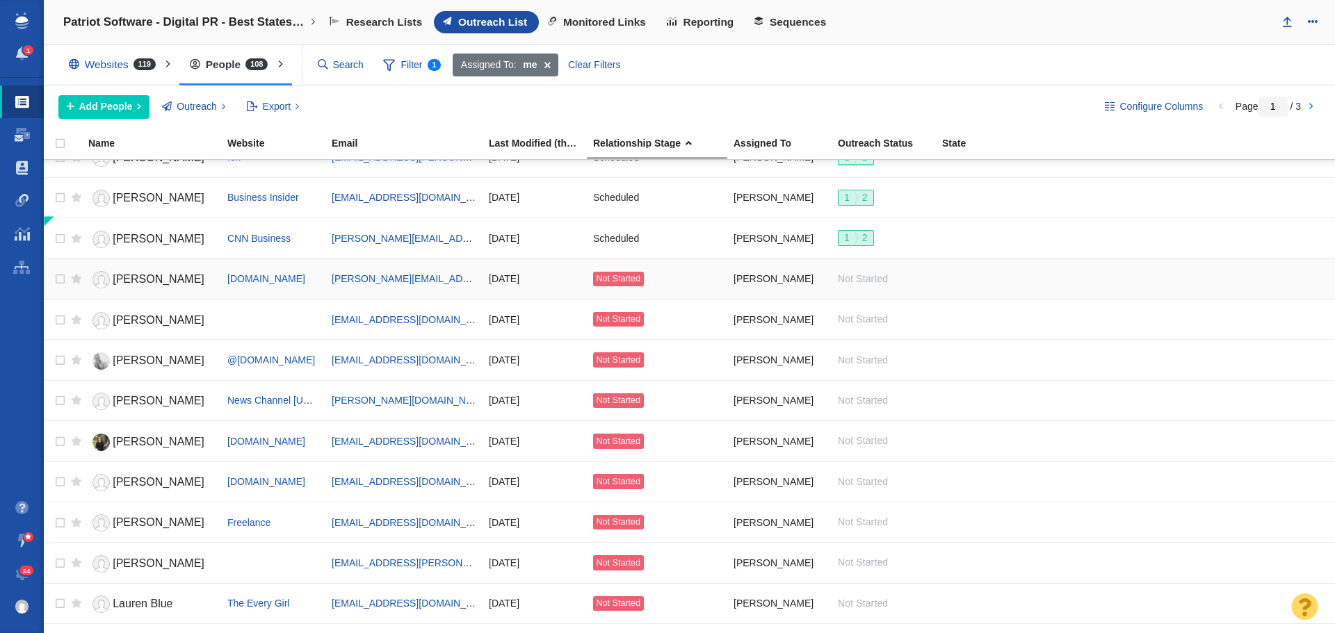
click at [156, 277] on span "[PERSON_NAME]" at bounding box center [159, 279] width 92 height 12
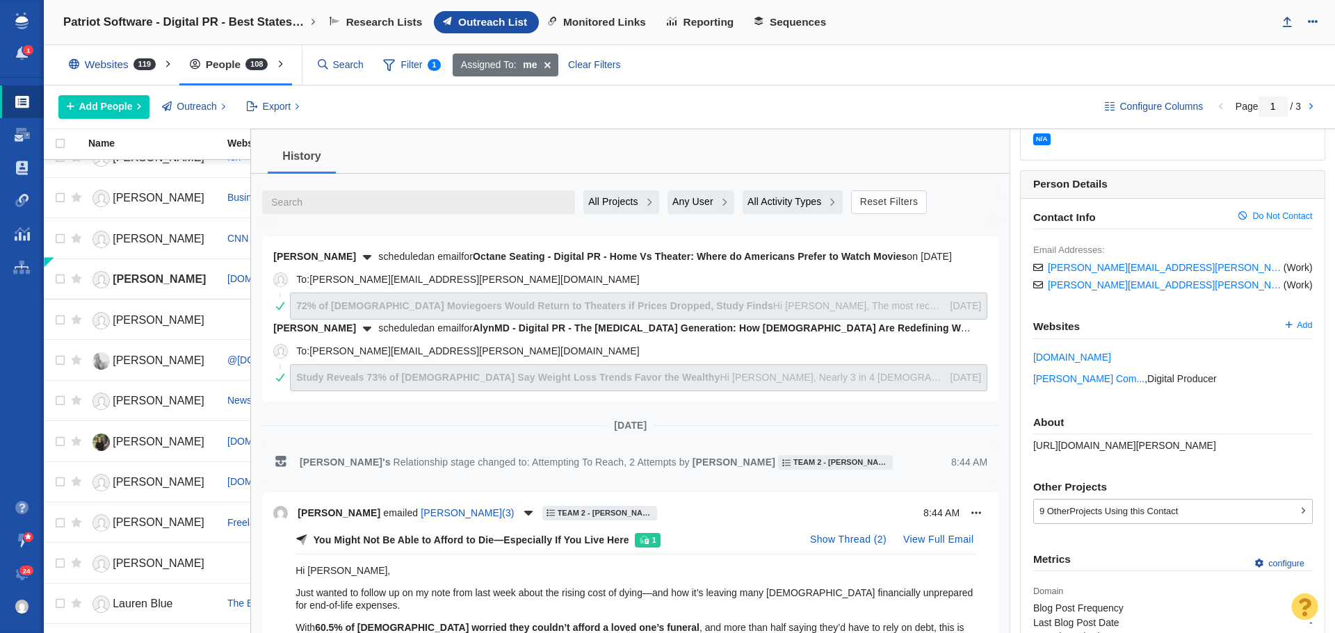
scroll to position [209, 0]
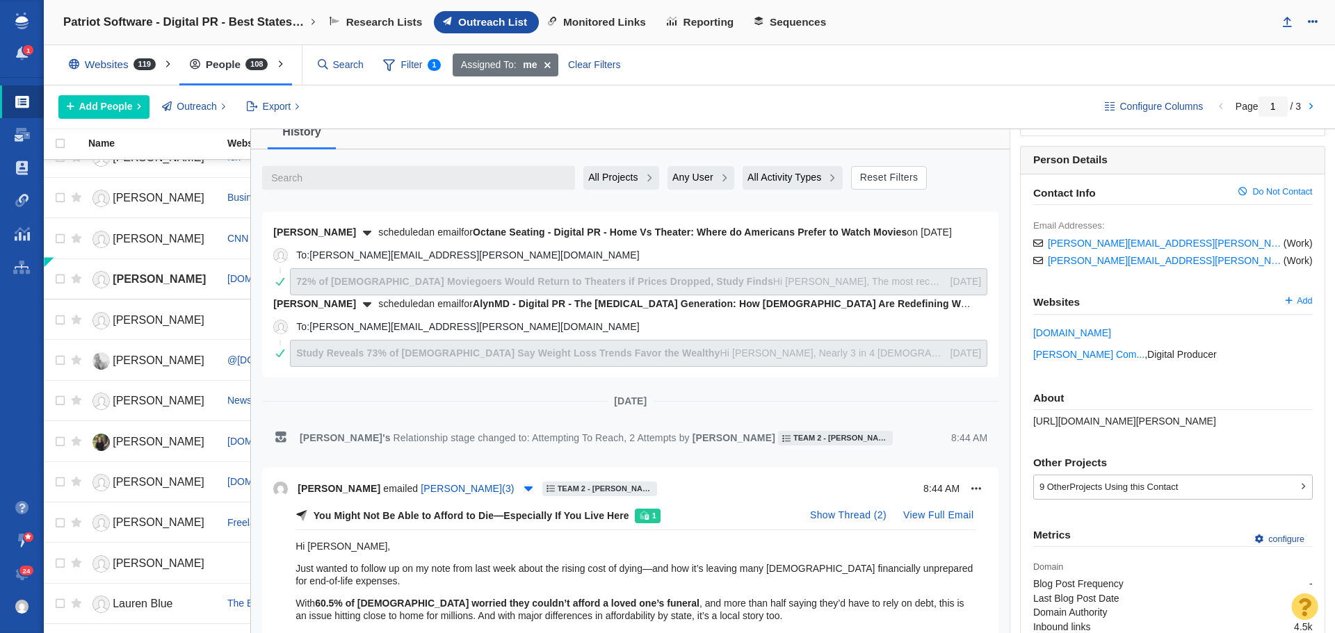
click at [521, 490] on icon "button" at bounding box center [528, 488] width 14 height 11
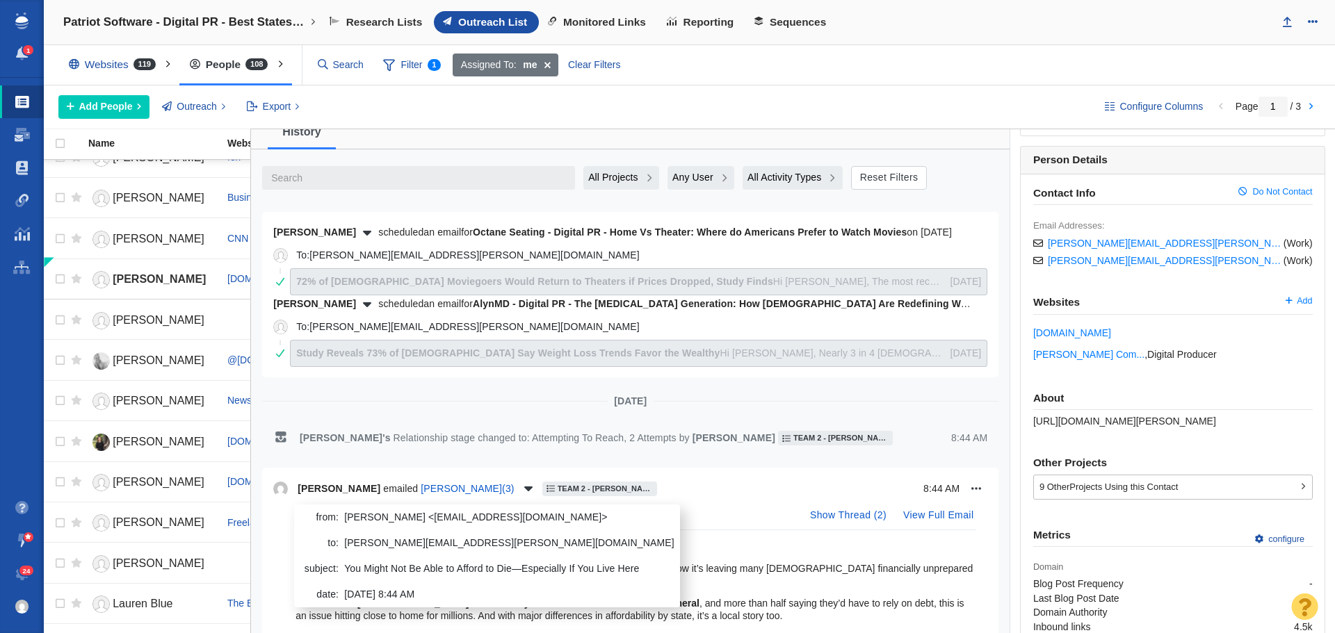
click at [828, 403] on div "[DATE]" at bounding box center [630, 401] width 736 height 15
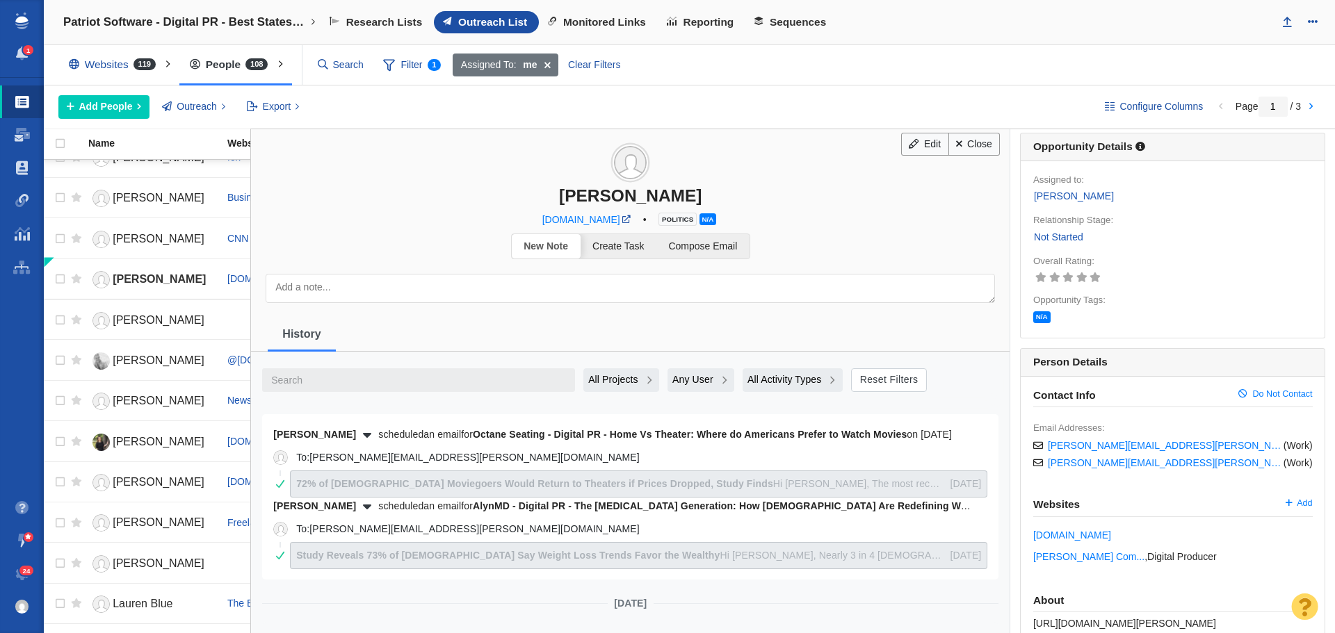
scroll to position [0, 0]
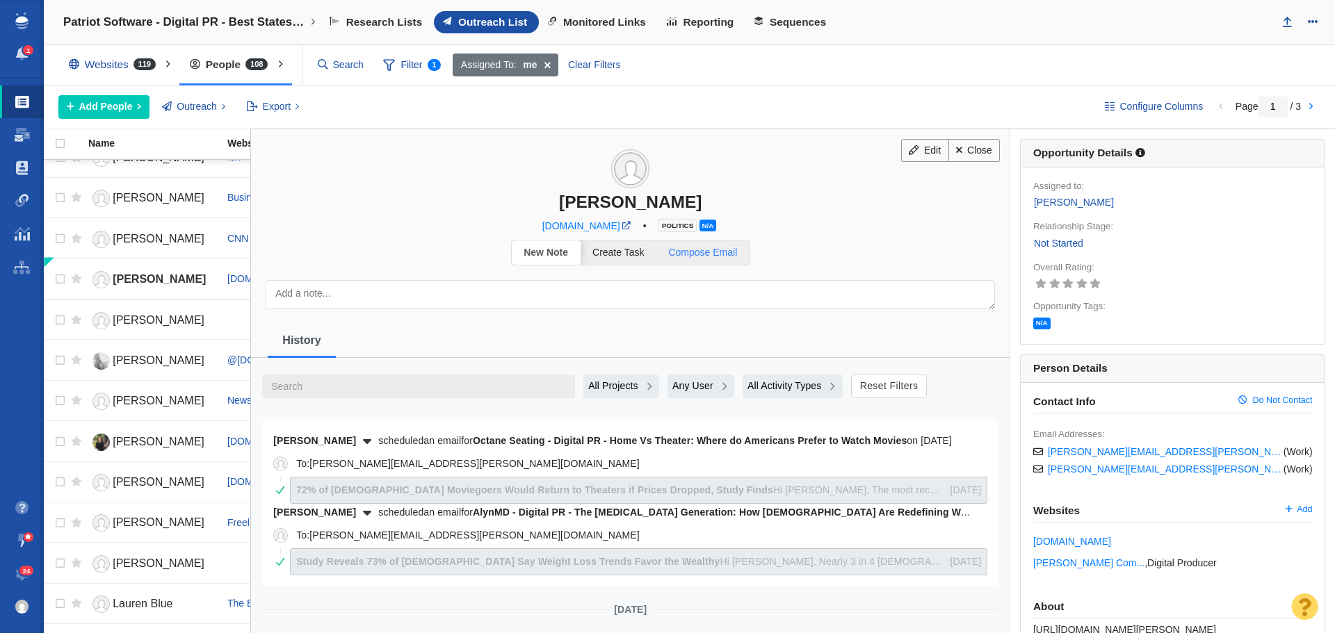
click at [699, 247] on span "Compose Email" at bounding box center [702, 252] width 69 height 11
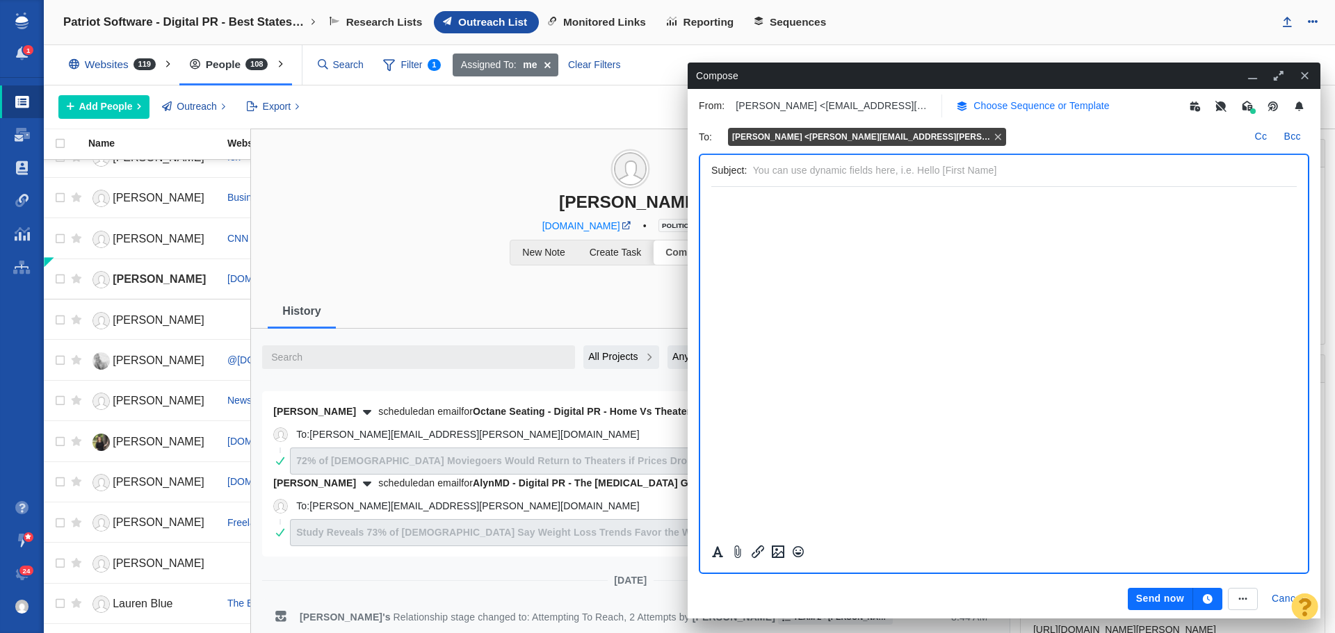
click at [1028, 102] on p "Choose Sequence or Template" at bounding box center [1041, 106] width 136 height 15
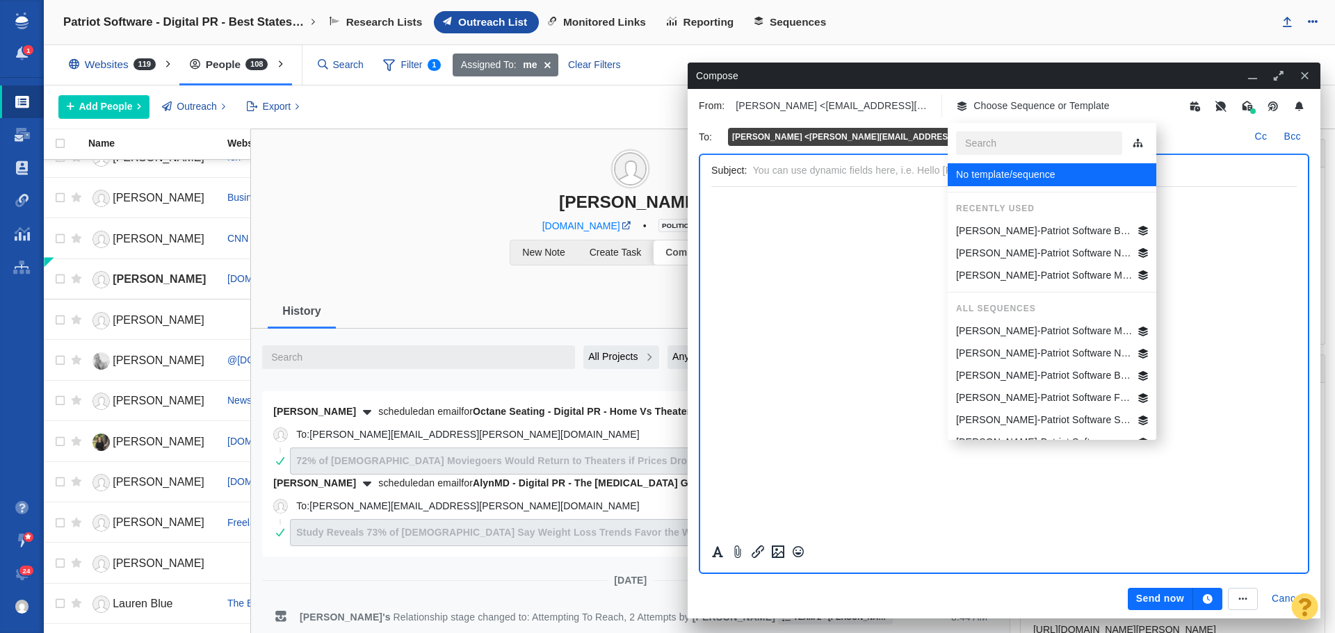
click at [1032, 233] on p "[PERSON_NAME]-Patriot Software Best States Business General" at bounding box center [1044, 231] width 177 height 15
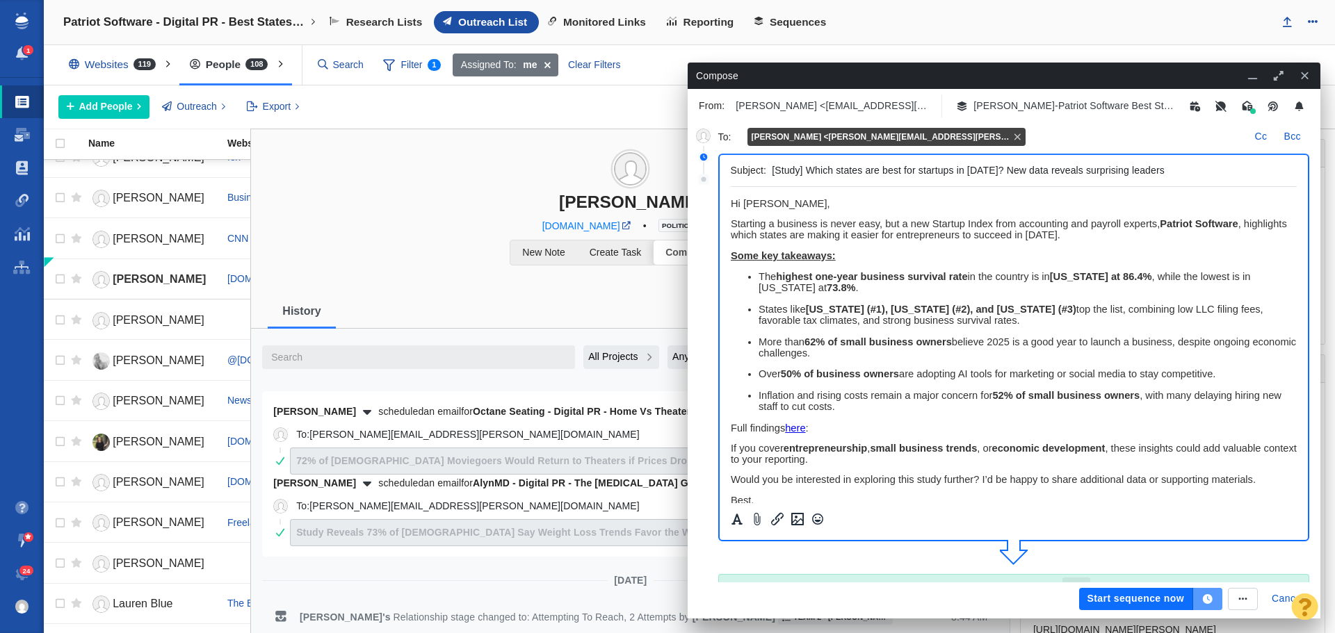
click at [1210, 597] on icon "button" at bounding box center [1208, 599] width 10 height 10
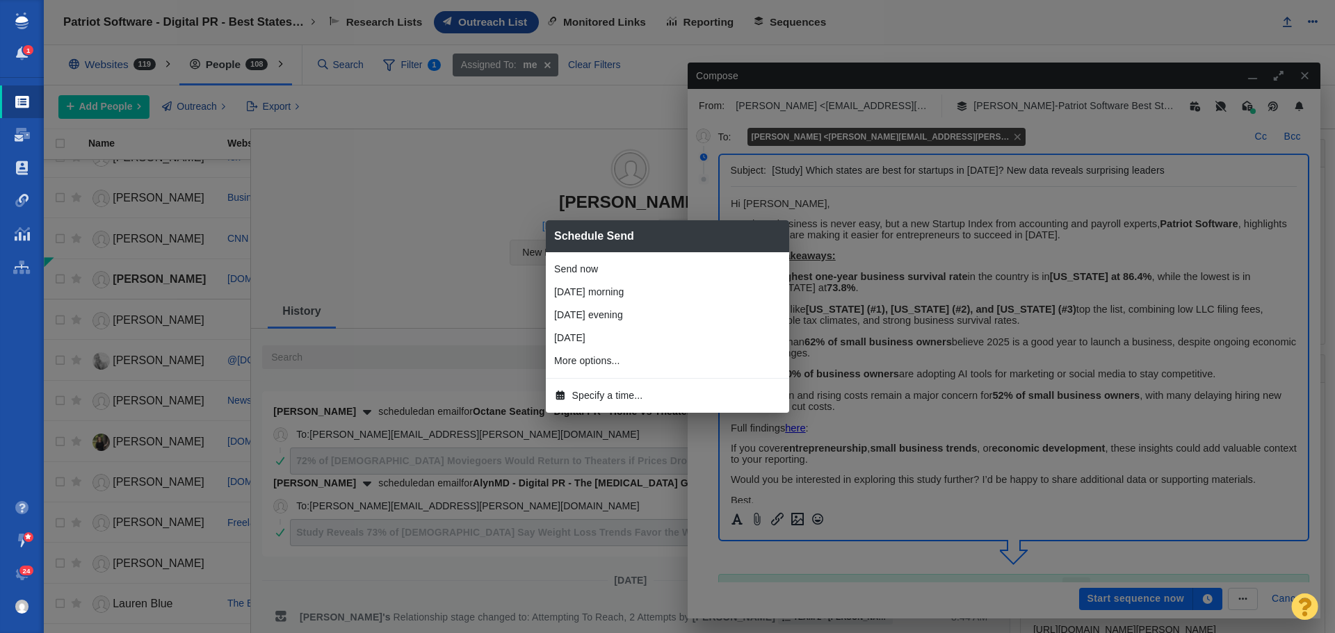
click at [624, 393] on span "Specify a time..." at bounding box center [607, 396] width 71 height 15
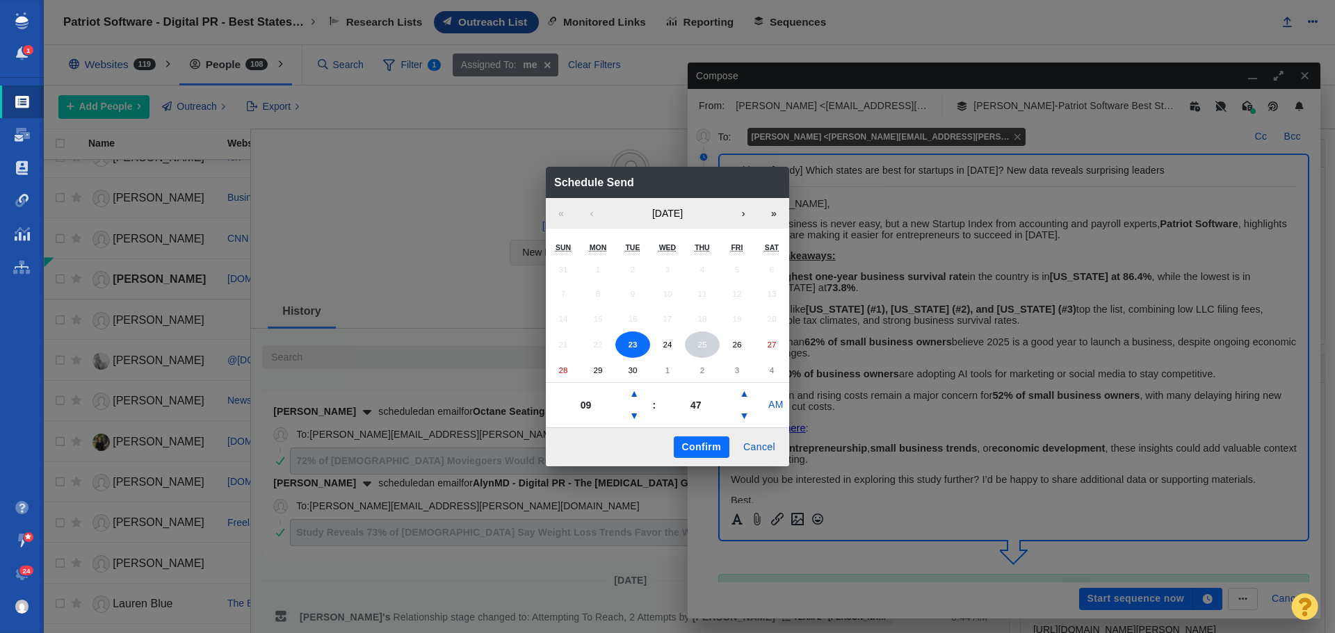
click at [704, 343] on abbr "25" at bounding box center [701, 344] width 9 height 9
click at [635, 414] on button "▼" at bounding box center [634, 416] width 17 height 22
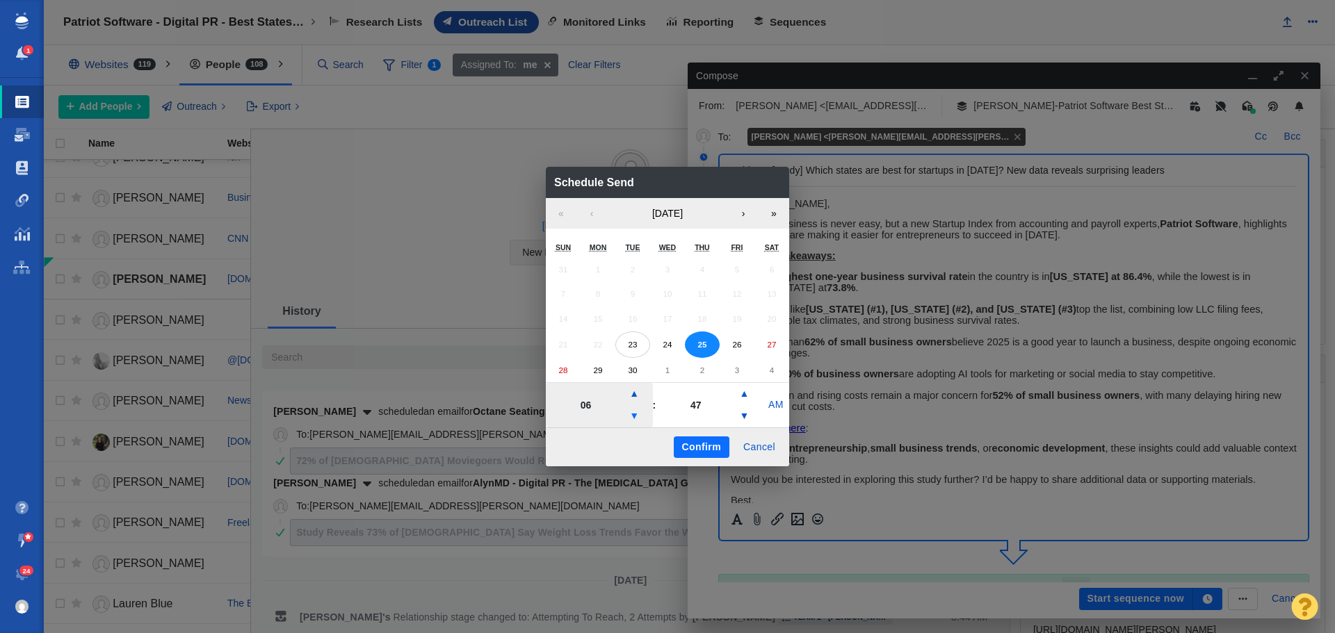
type input "05"
click at [693, 442] on button "Confirm" at bounding box center [702, 448] width 56 height 22
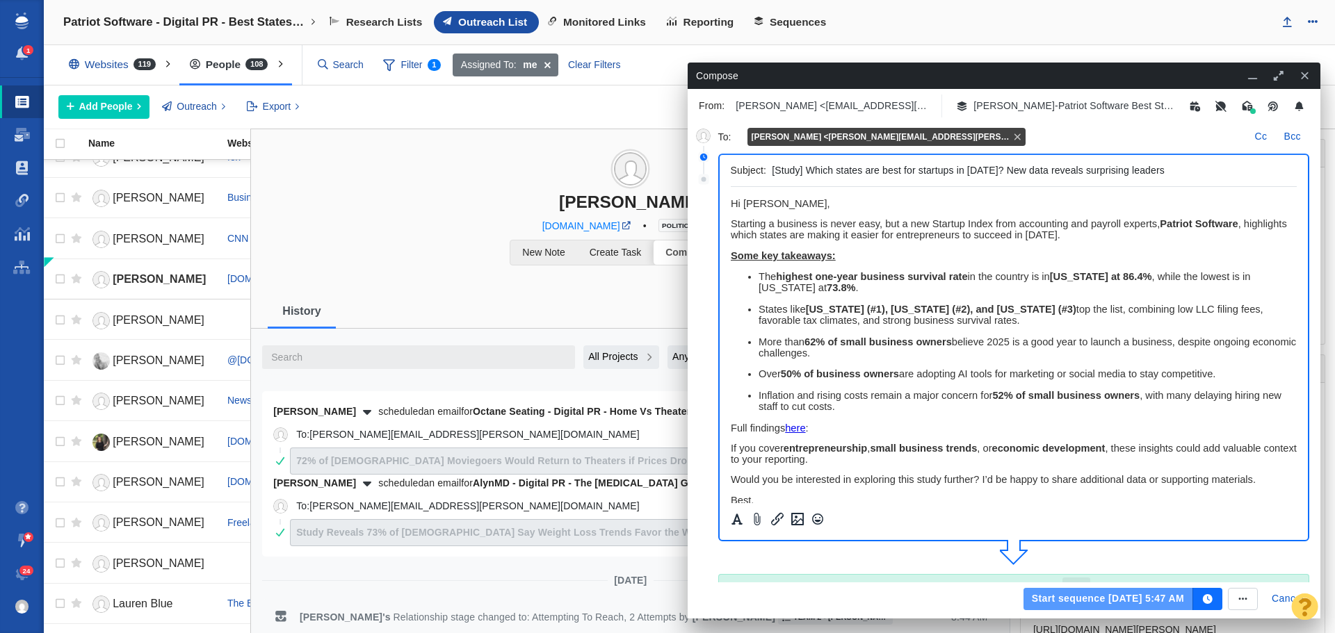
click at [1054, 592] on button "Start sequence Sep 25, 5:47 AM" at bounding box center [1108, 599] width 170 height 22
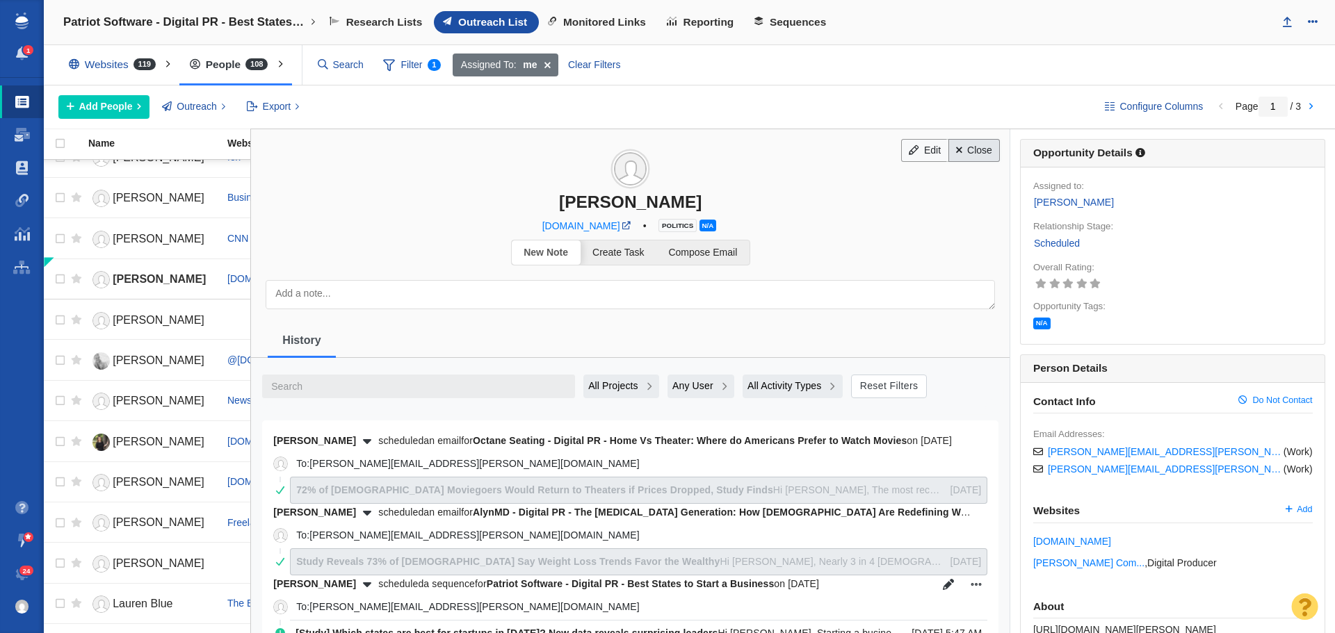
click at [985, 159] on link "Close" at bounding box center [974, 151] width 52 height 24
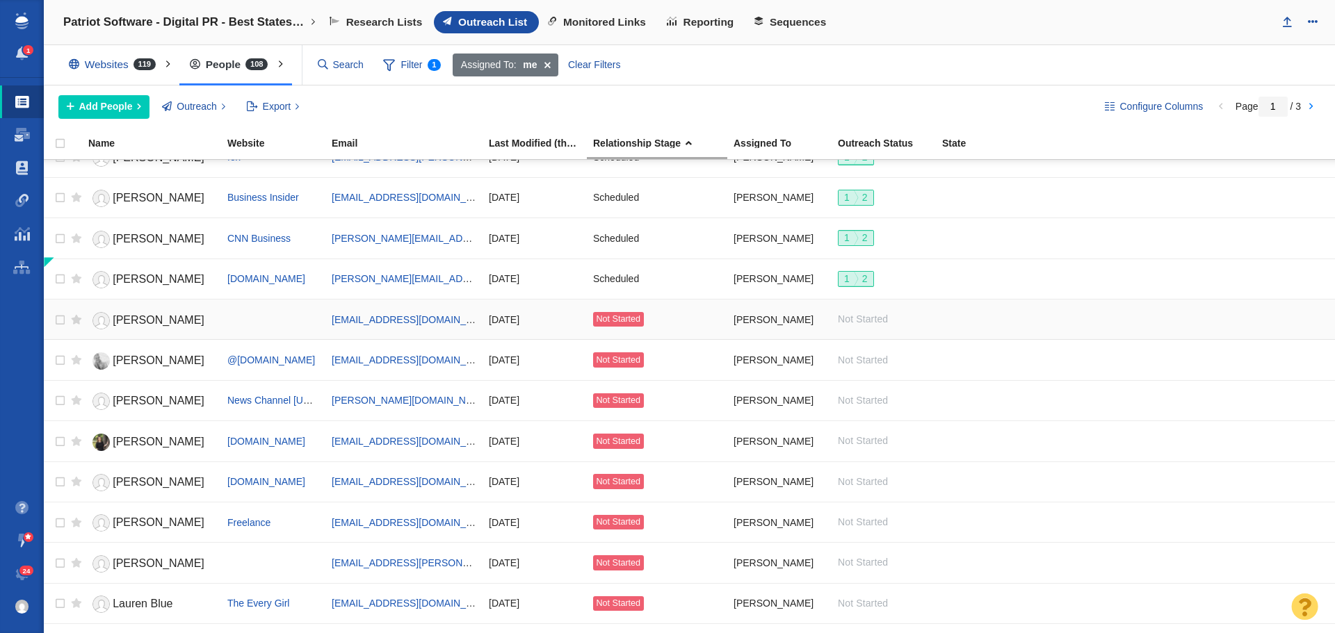
click at [123, 320] on span "Taylor Delandro" at bounding box center [159, 320] width 92 height 12
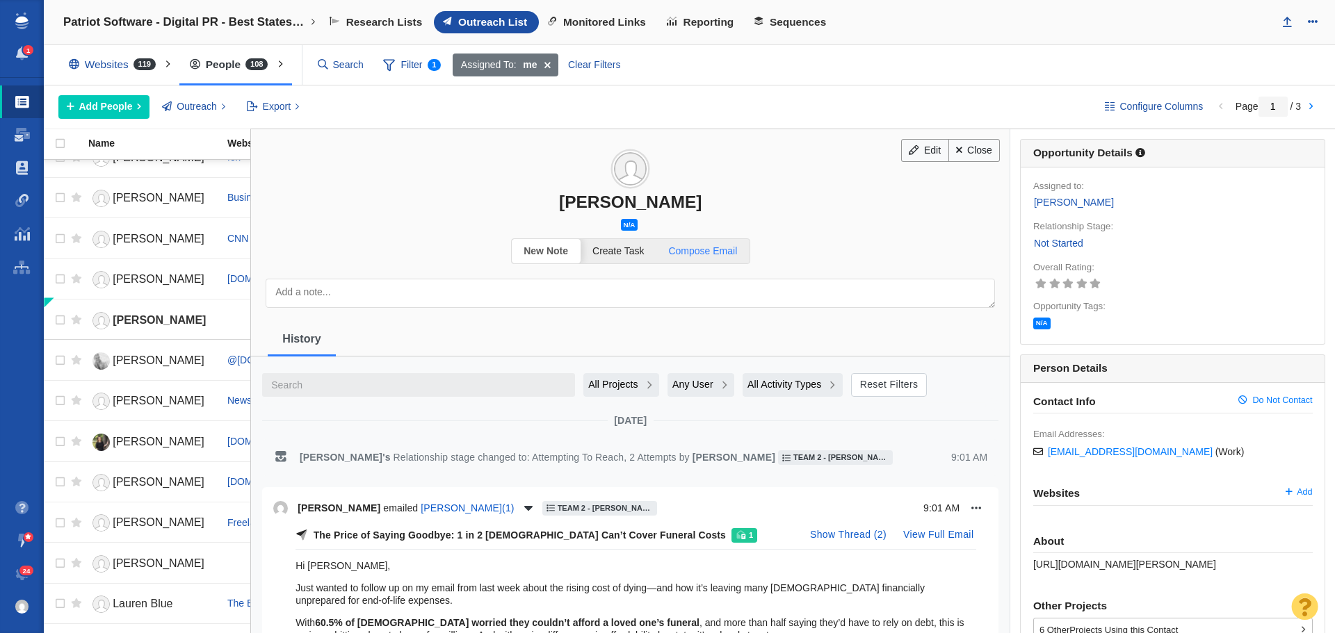
click at [708, 258] on link "Compose Email" at bounding box center [702, 251] width 93 height 24
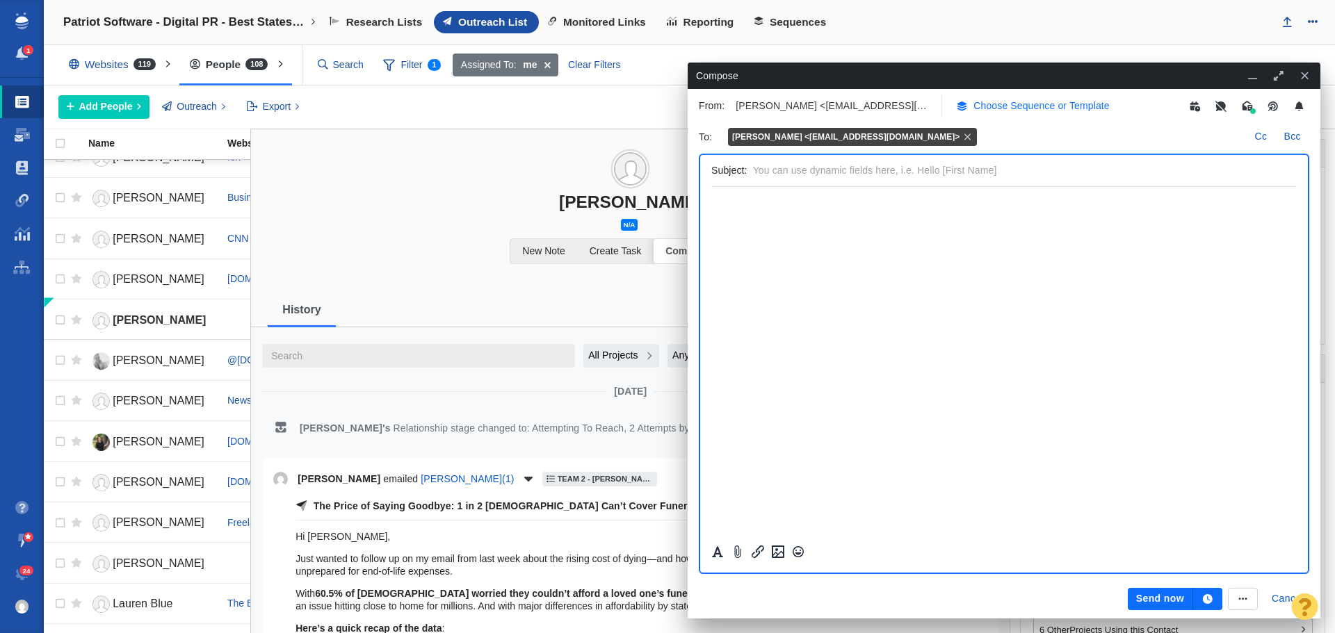
click at [1044, 106] on p "Choose Sequence or Template" at bounding box center [1041, 106] width 136 height 15
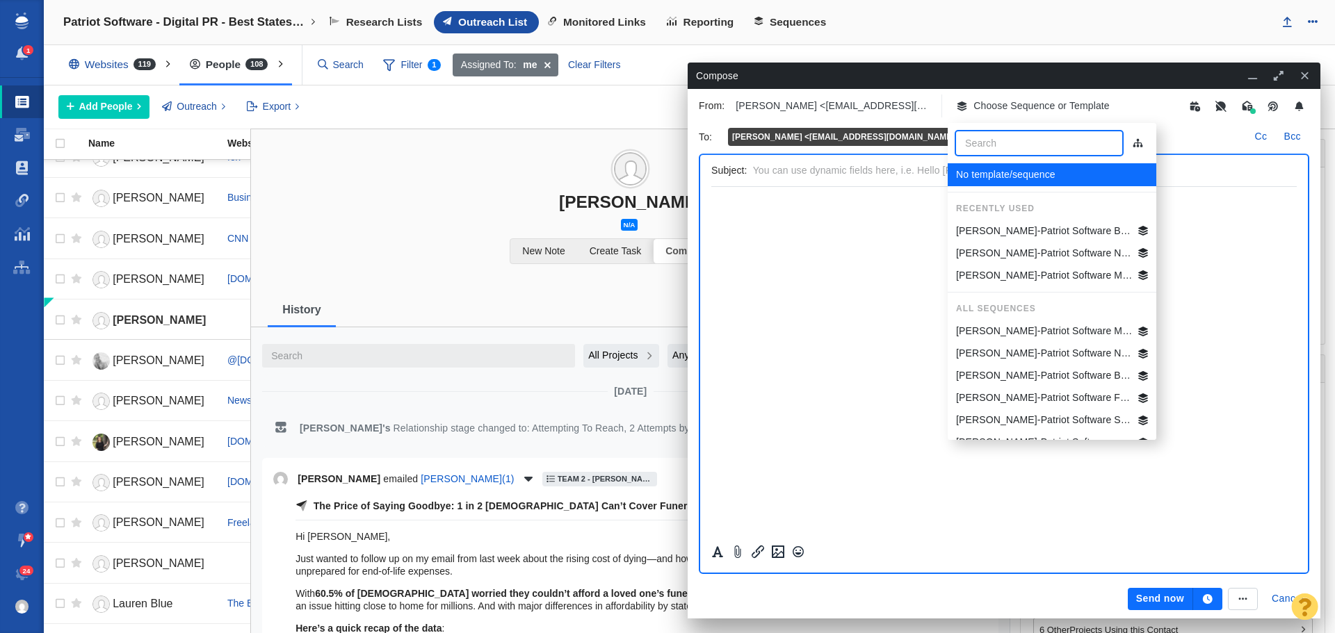
click at [1032, 236] on p "Jim-Patriot Software Best States Business General" at bounding box center [1044, 231] width 177 height 15
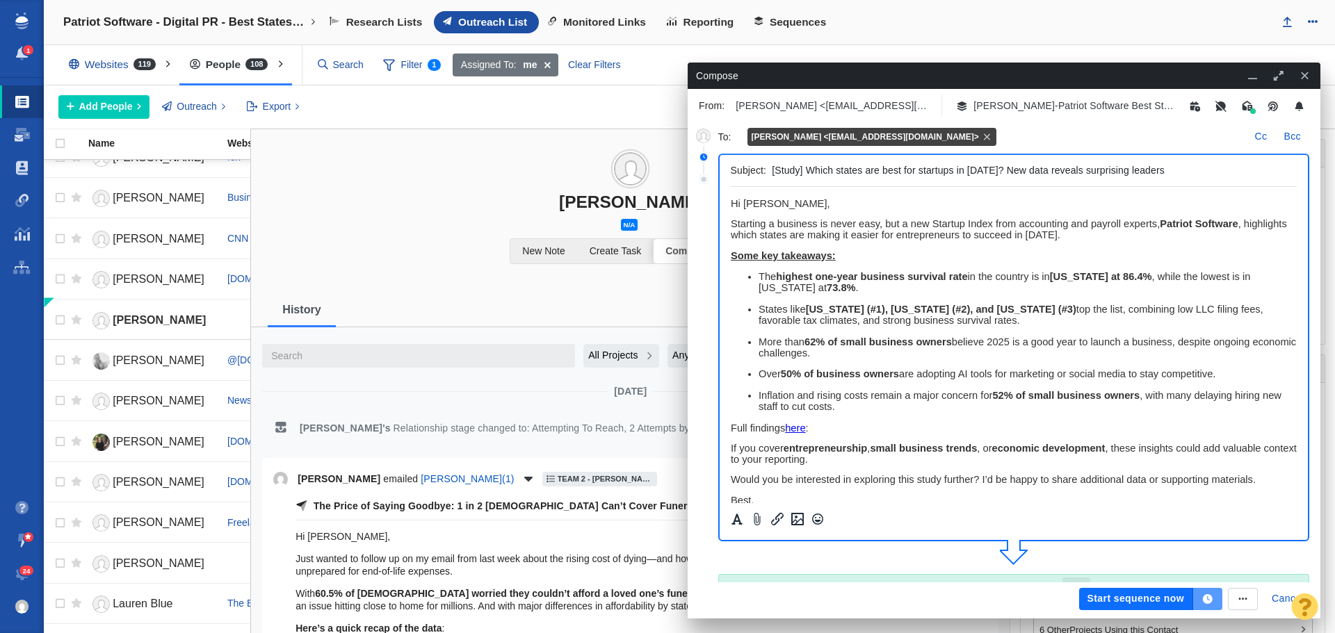
click at [1201, 597] on button "button" at bounding box center [1207, 599] width 29 height 22
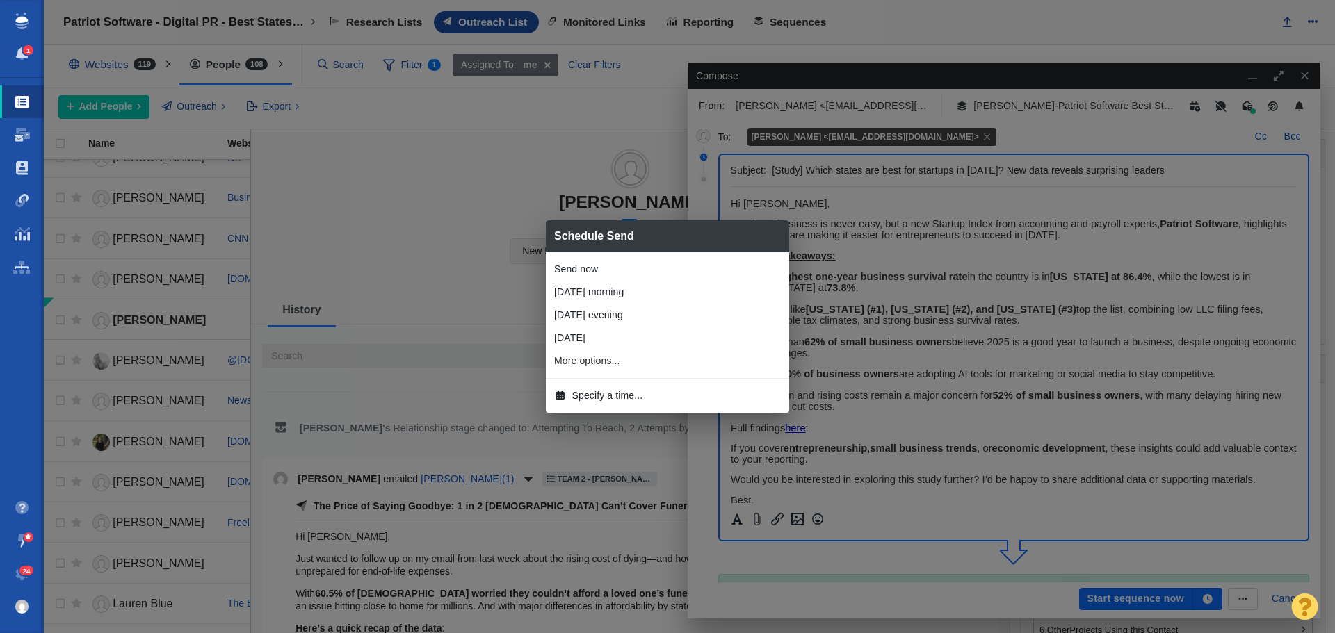
click at [628, 387] on li "Specify a time..." at bounding box center [667, 395] width 243 height 23
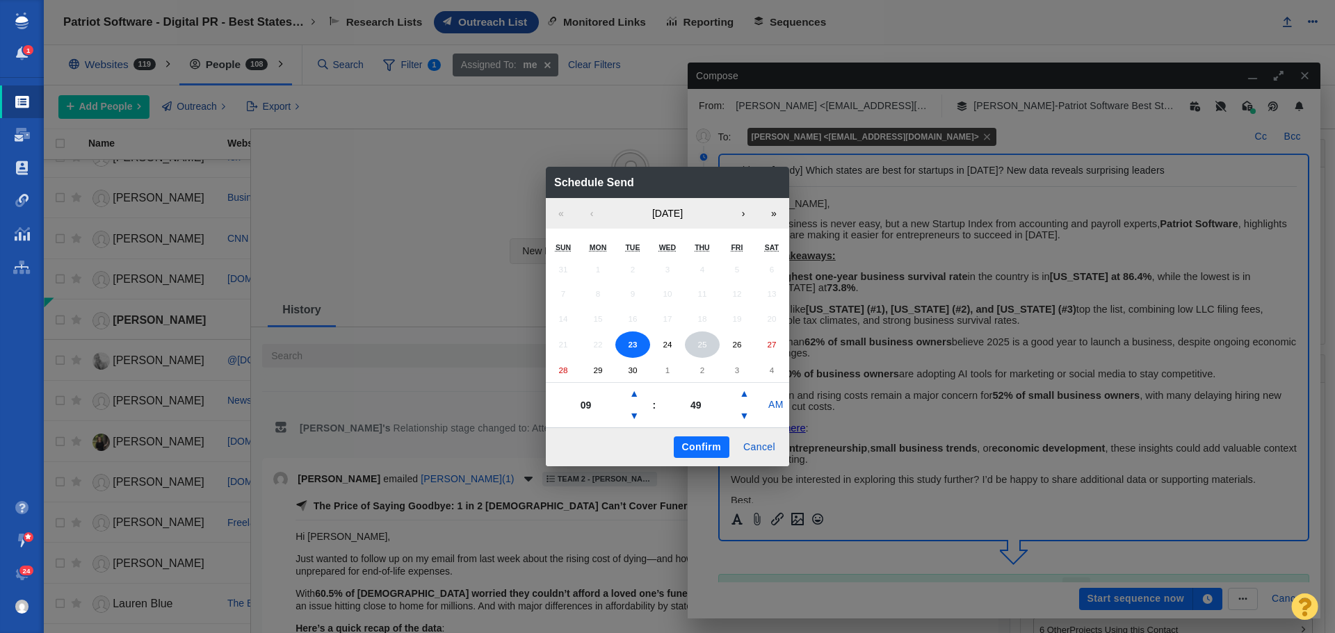
click at [706, 340] on abbr "25" at bounding box center [701, 344] width 9 height 9
click at [633, 407] on button "▼" at bounding box center [634, 416] width 17 height 22
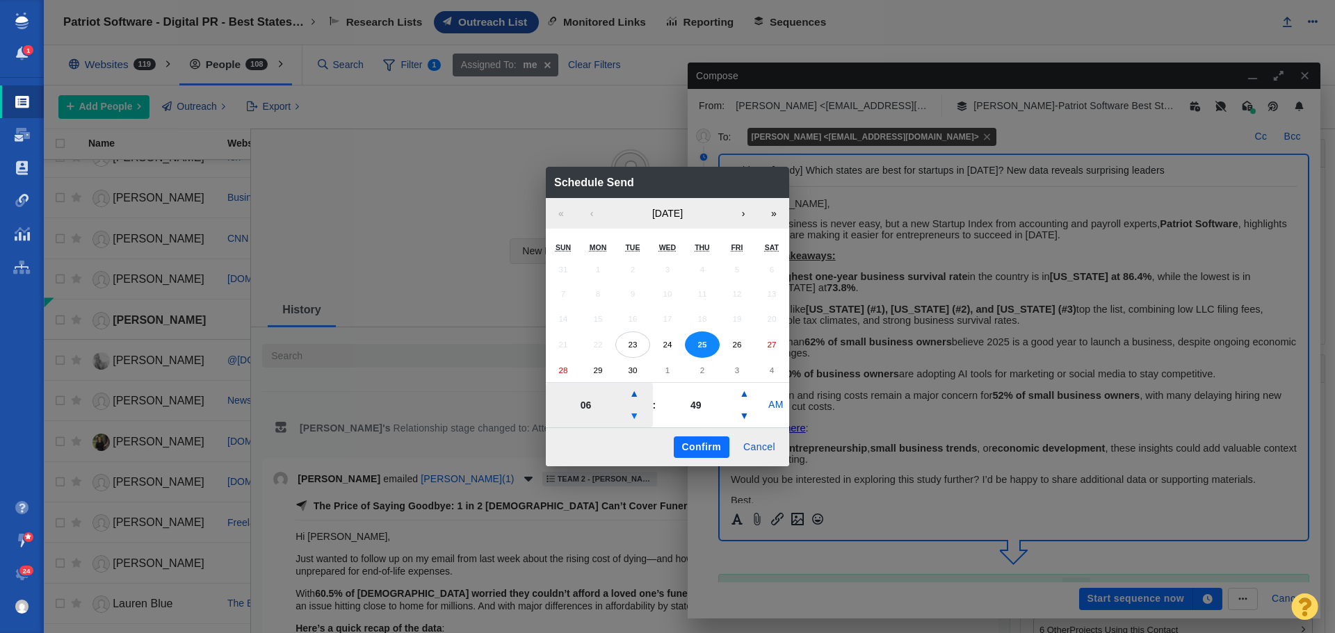
type input "05"
click at [709, 446] on button "Confirm" at bounding box center [702, 448] width 56 height 22
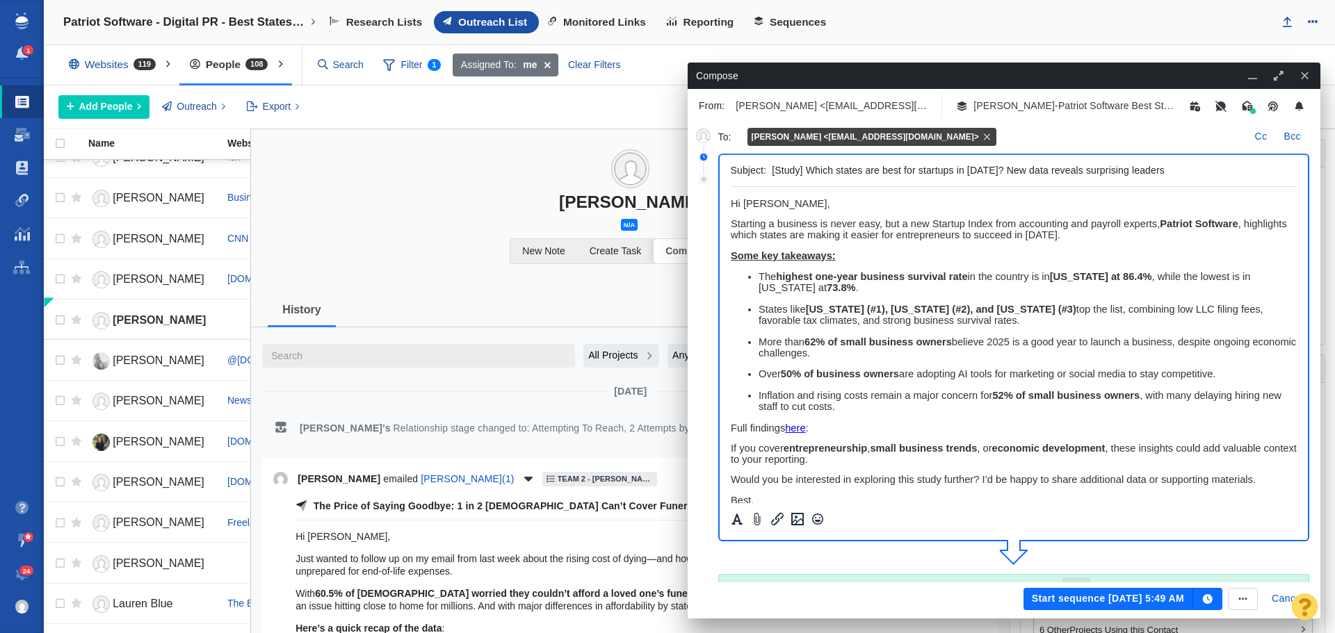
click at [1132, 597] on button "Start sequence Sep 25, 5:49 AM" at bounding box center [1108, 599] width 170 height 22
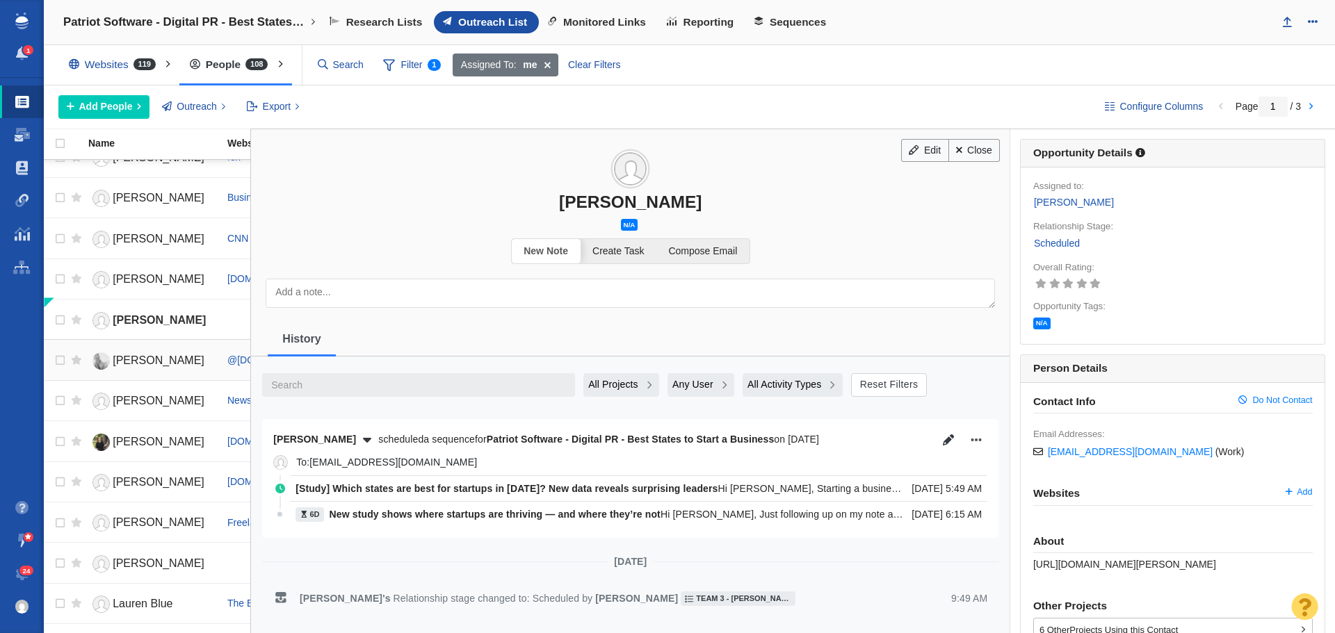
click at [160, 361] on span "Madeleine Aggeler" at bounding box center [159, 361] width 92 height 12
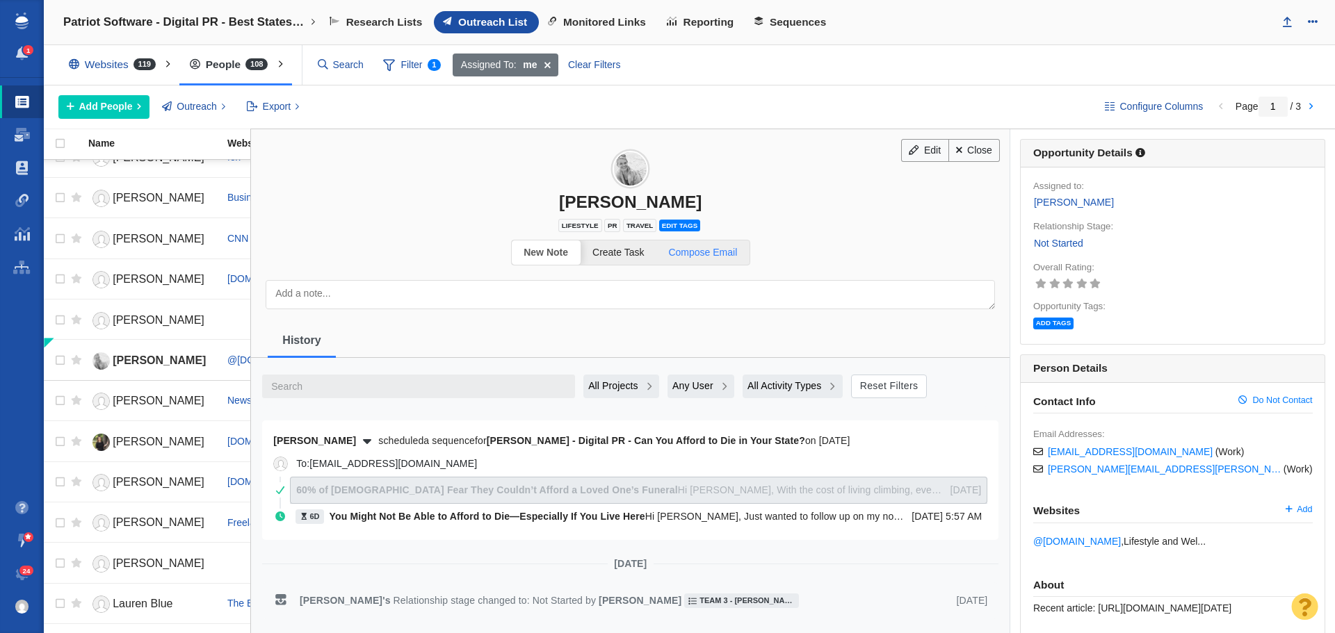
click at [702, 255] on span "Compose Email" at bounding box center [702, 252] width 69 height 11
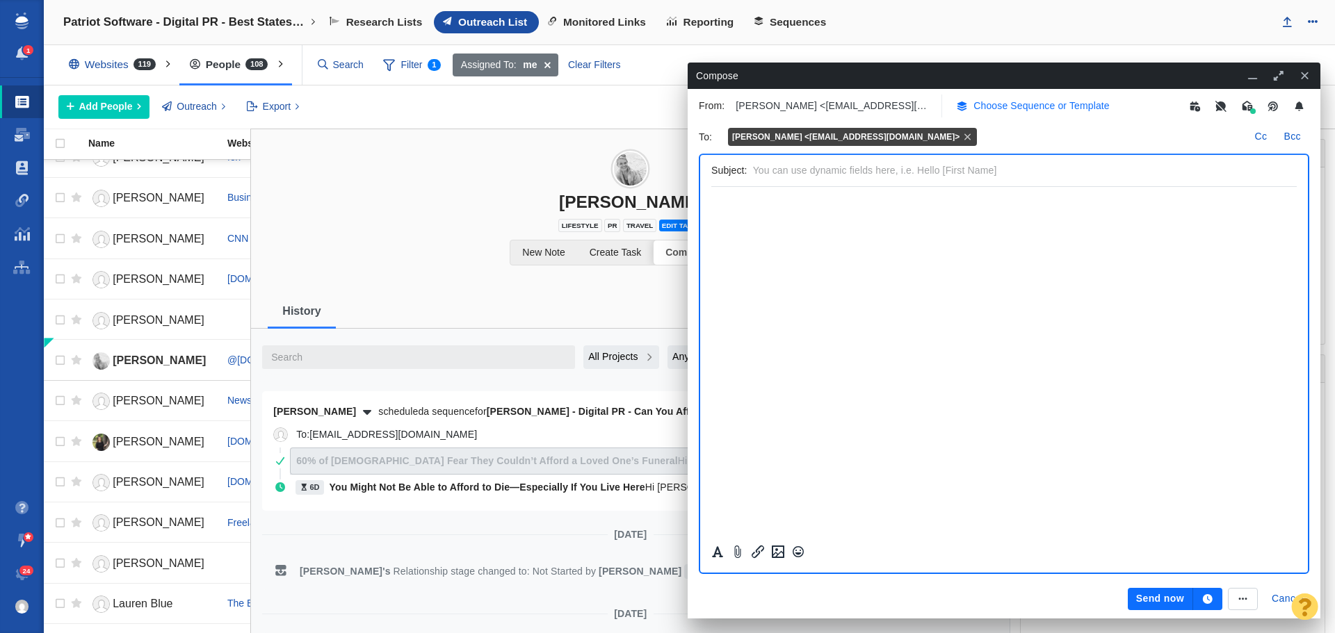
click at [1032, 111] on p "Choose Sequence or Template" at bounding box center [1041, 106] width 136 height 15
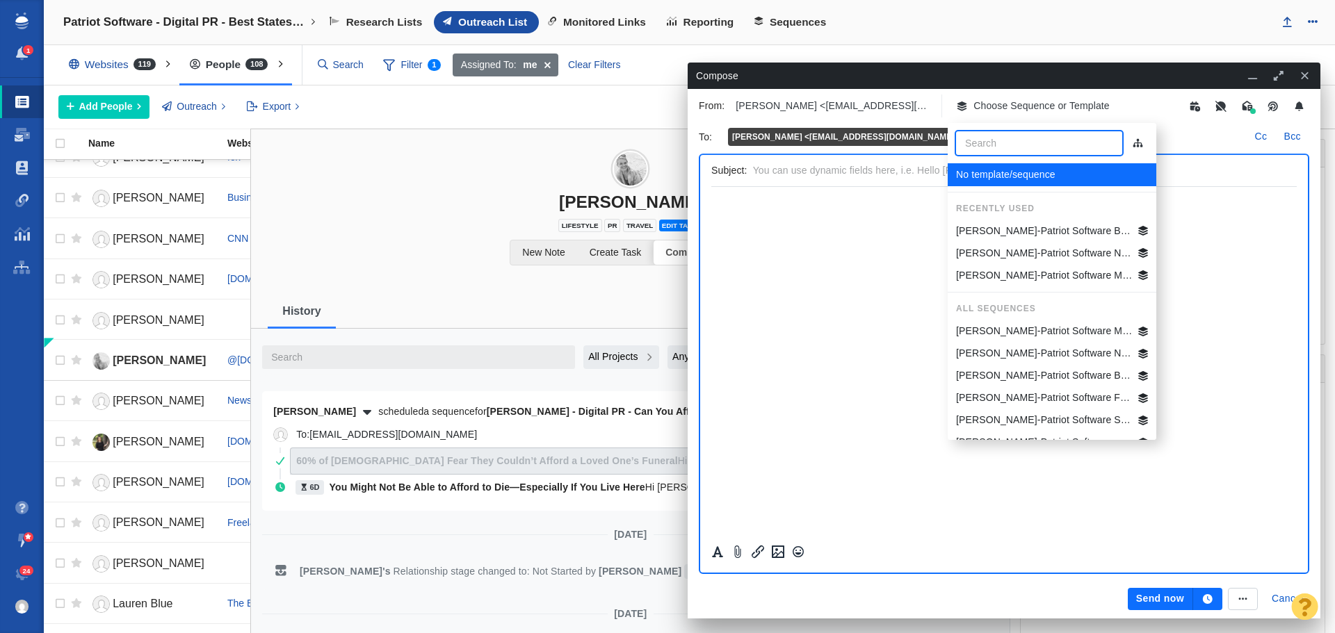
click at [1044, 229] on p "[PERSON_NAME]-Patriot Software Best States Business General" at bounding box center [1044, 231] width 177 height 15
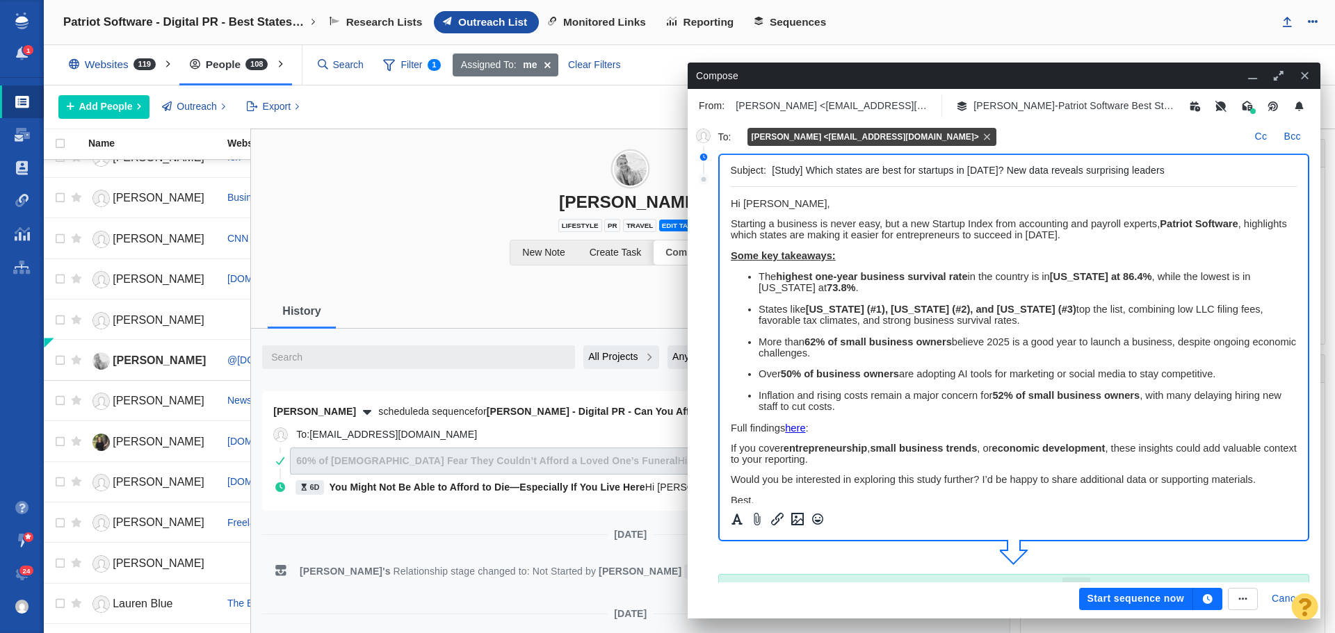
click at [1212, 605] on button "button" at bounding box center [1207, 599] width 29 height 22
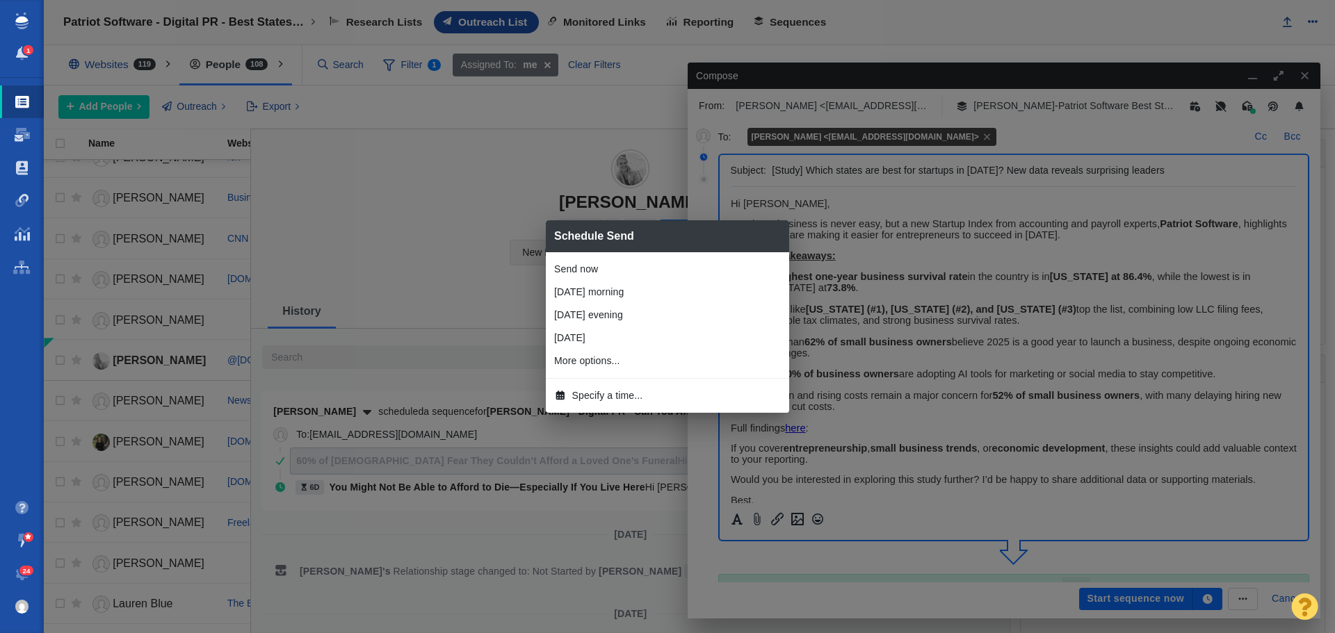
click at [651, 394] on li "Specify a time..." at bounding box center [667, 395] width 243 height 23
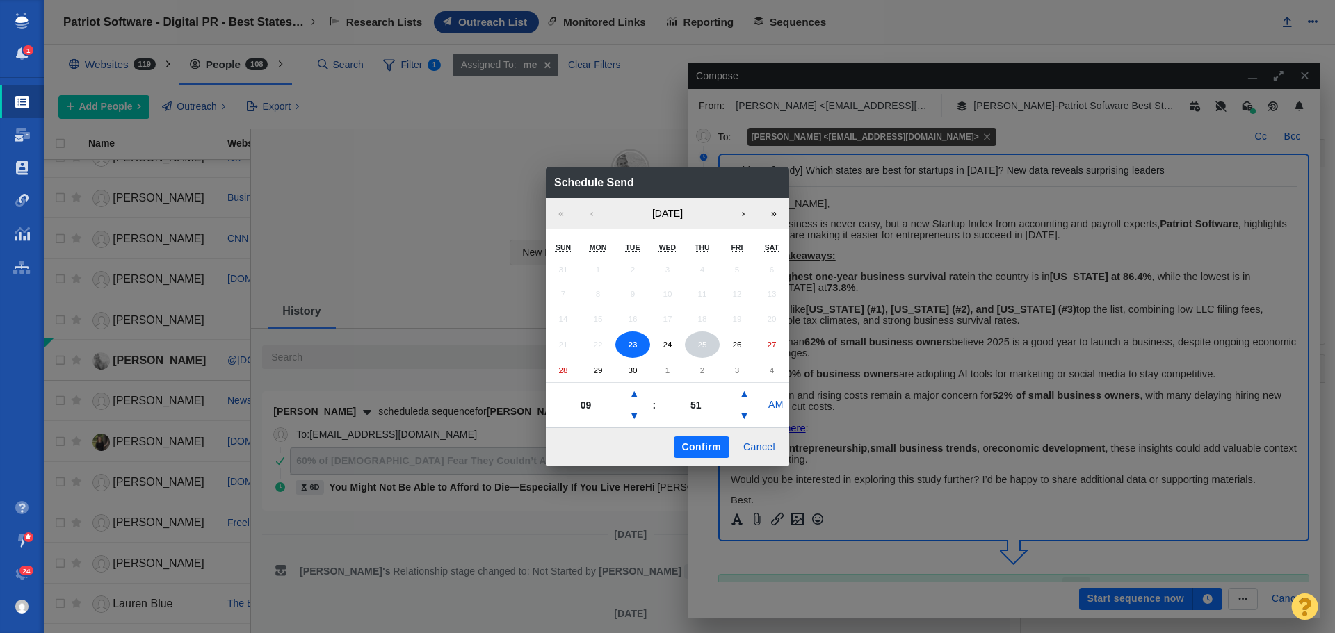
click at [710, 349] on button "25" at bounding box center [702, 345] width 35 height 26
click at [635, 414] on button "▼" at bounding box center [634, 416] width 17 height 22
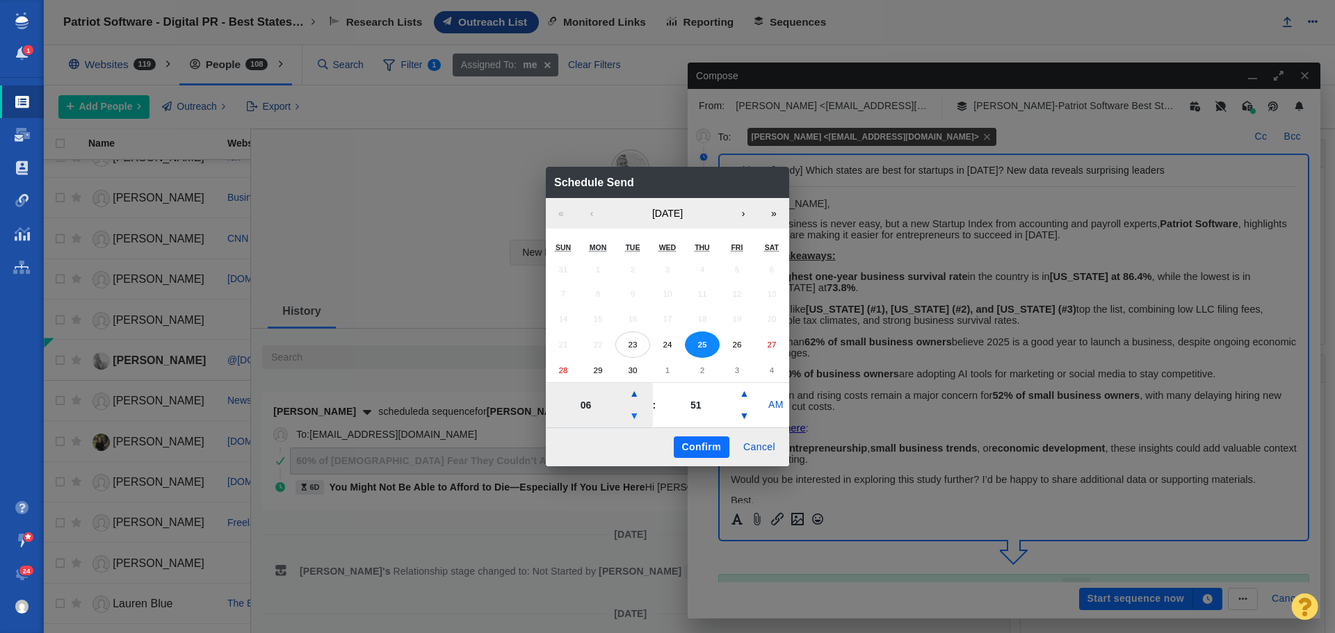
type input "05"
click at [699, 444] on button "Confirm" at bounding box center [702, 448] width 56 height 22
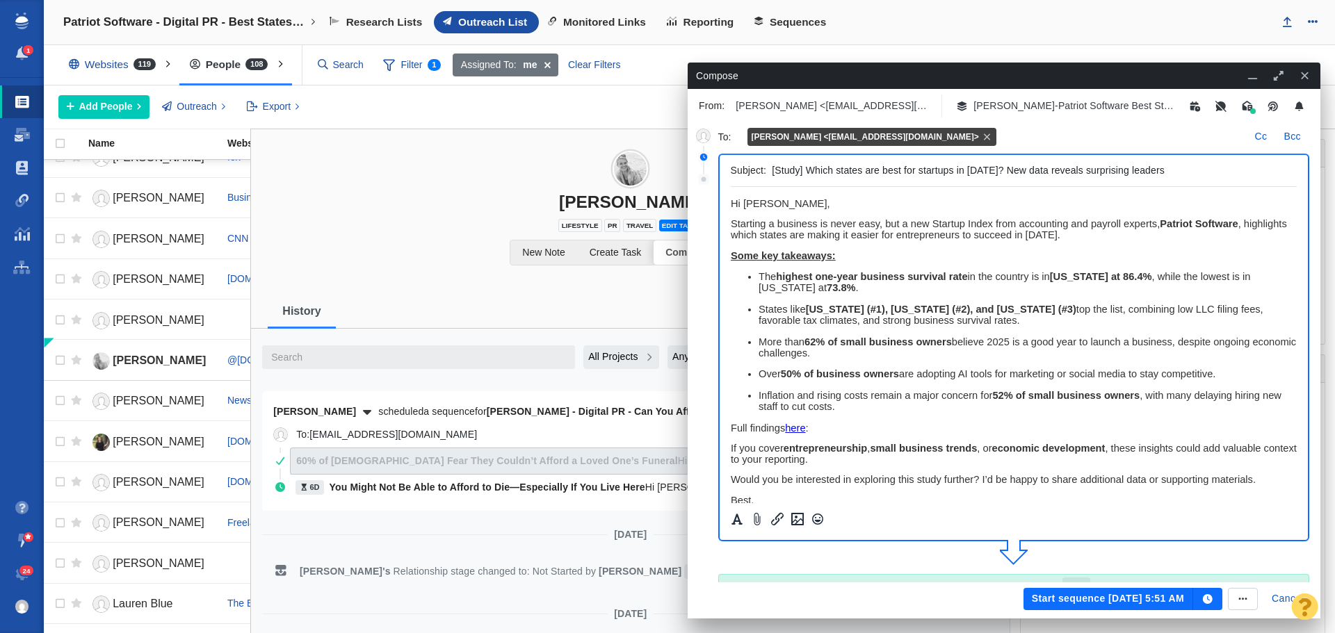
click at [1057, 611] on div "Start sequence Sep 25, 5:51 AM Cancel" at bounding box center [1003, 599] width 627 height 33
click at [1069, 604] on button "Start sequence Sep 25, 5:51 AM" at bounding box center [1108, 599] width 170 height 22
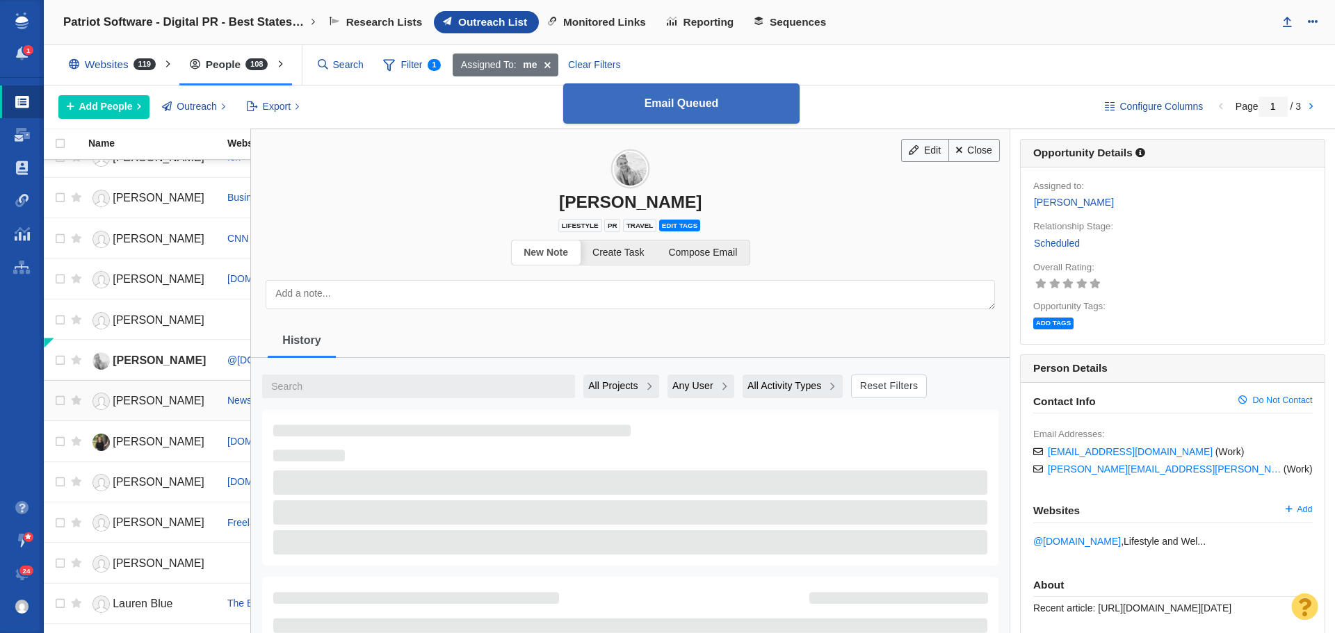
click at [160, 402] on span "[PERSON_NAME]" at bounding box center [159, 401] width 92 height 12
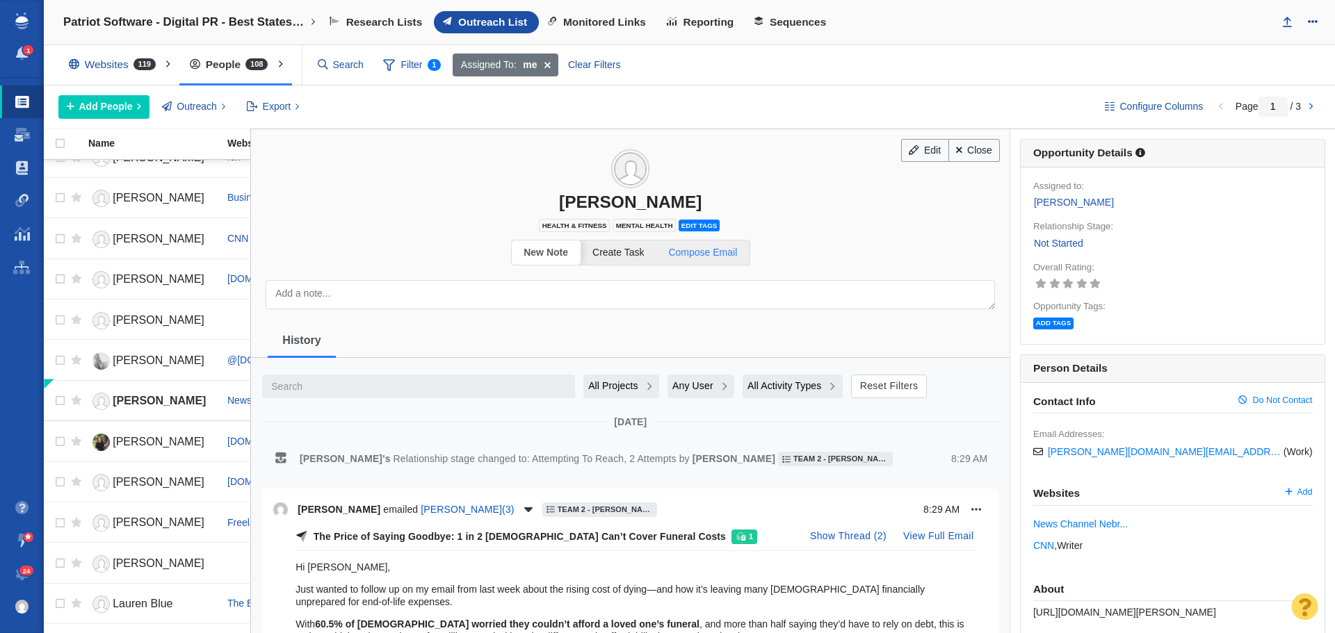
click at [717, 261] on link "Compose Email" at bounding box center [702, 253] width 93 height 24
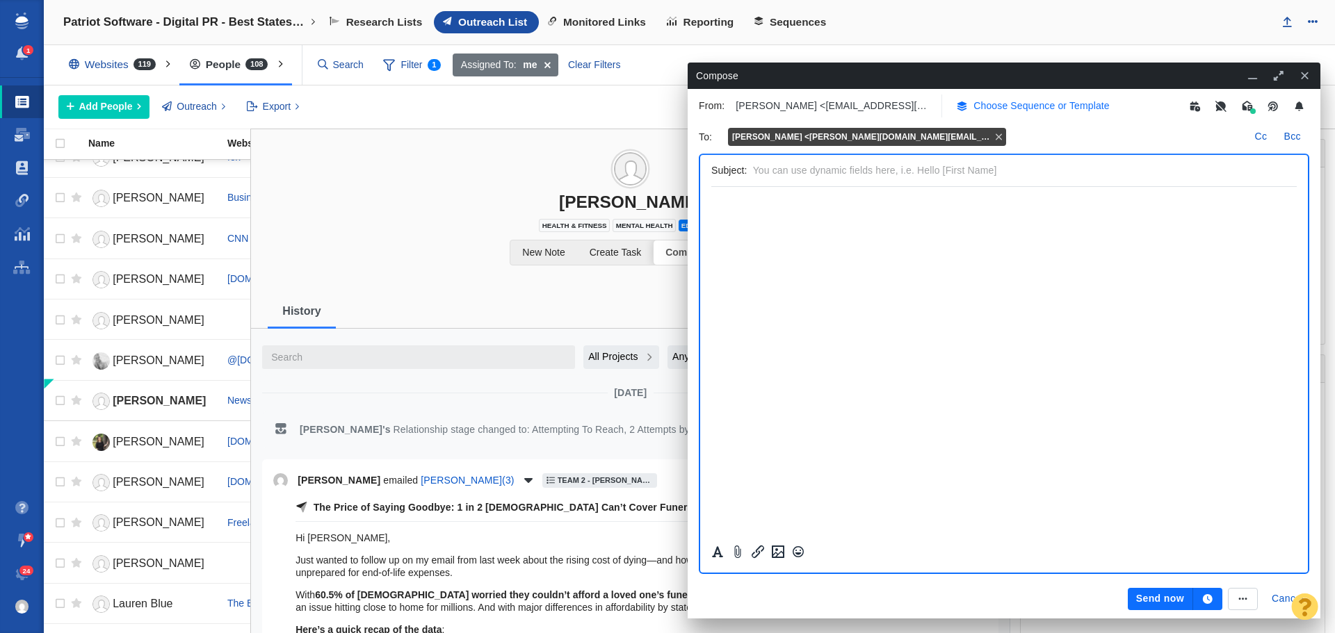
click at [1046, 108] on p "Choose Sequence or Template" at bounding box center [1041, 106] width 136 height 15
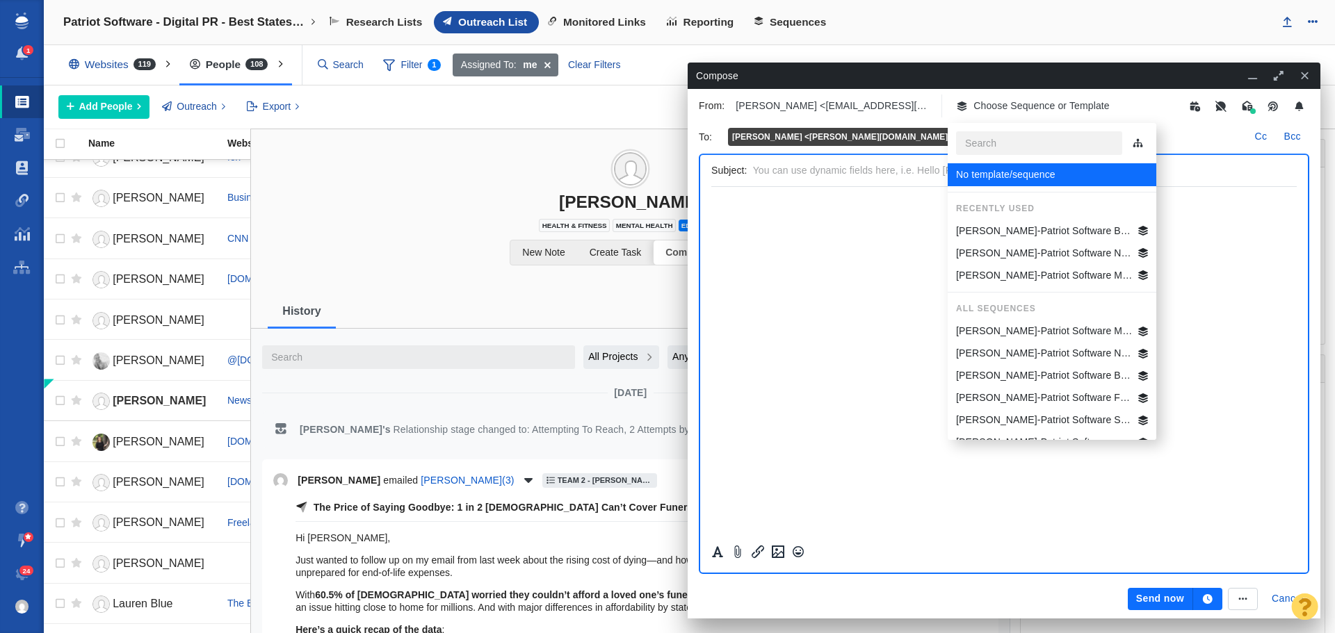
click at [1051, 229] on p "Jim-Patriot Software Best States Business General" at bounding box center [1044, 231] width 177 height 15
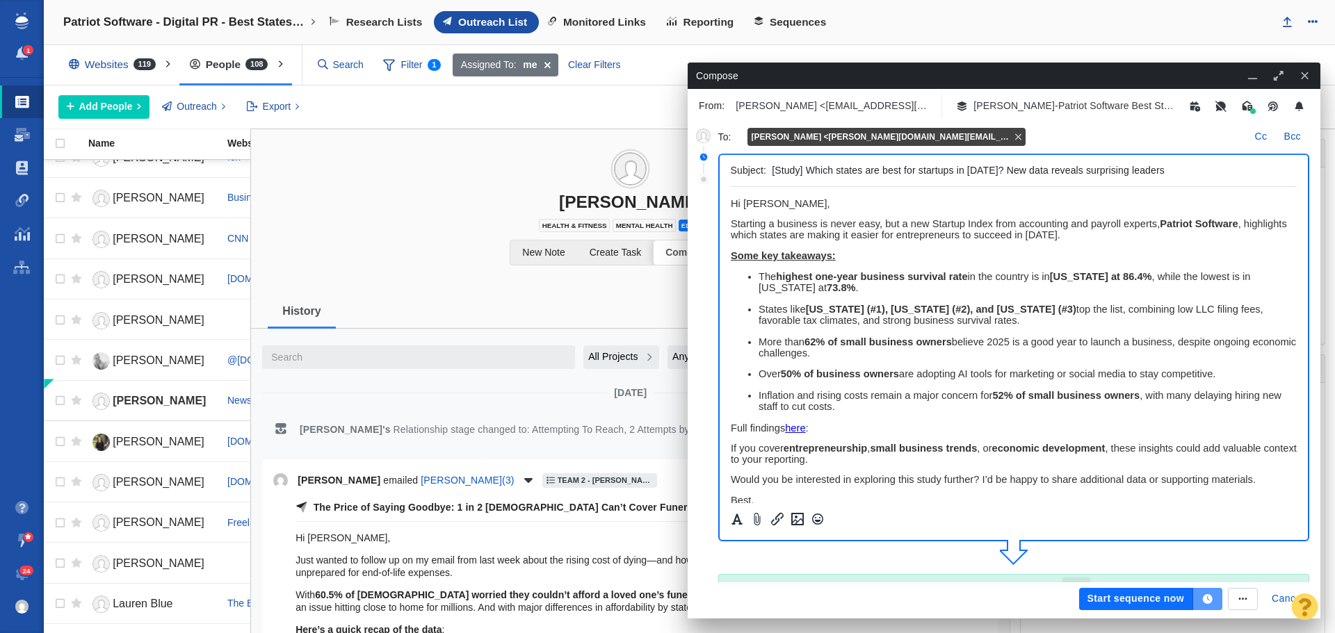
click at [1209, 596] on icon "button" at bounding box center [1208, 599] width 10 height 10
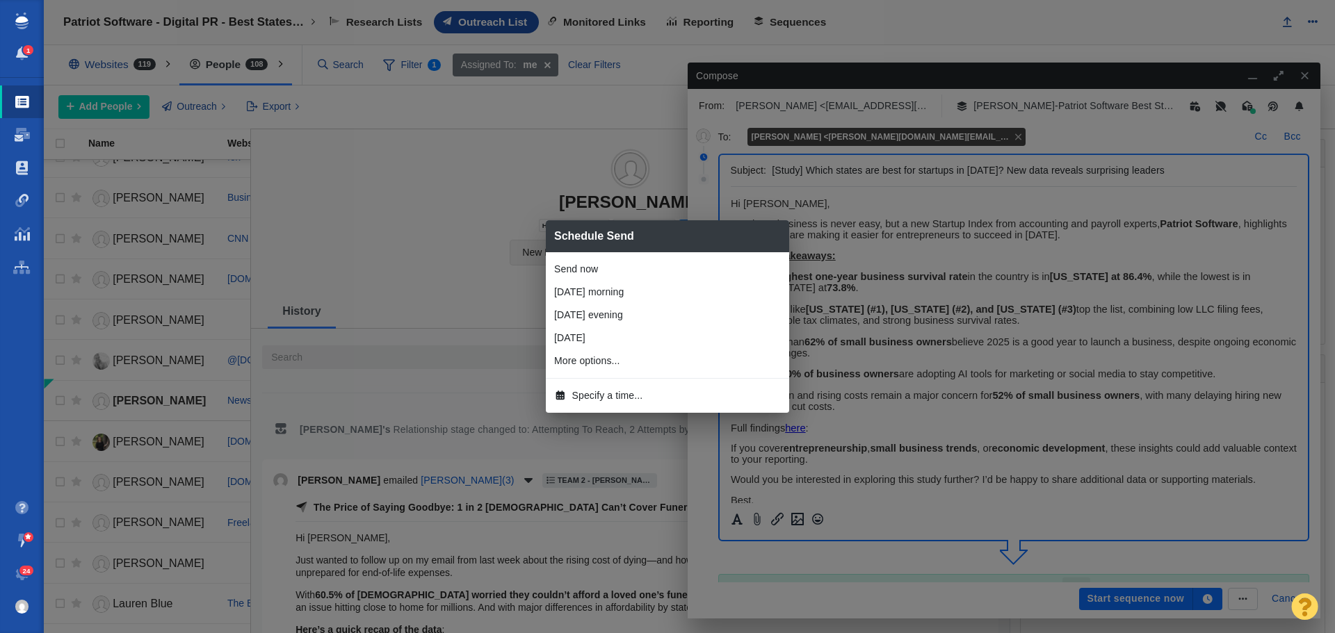
click at [613, 391] on span "Specify a time..." at bounding box center [607, 396] width 71 height 15
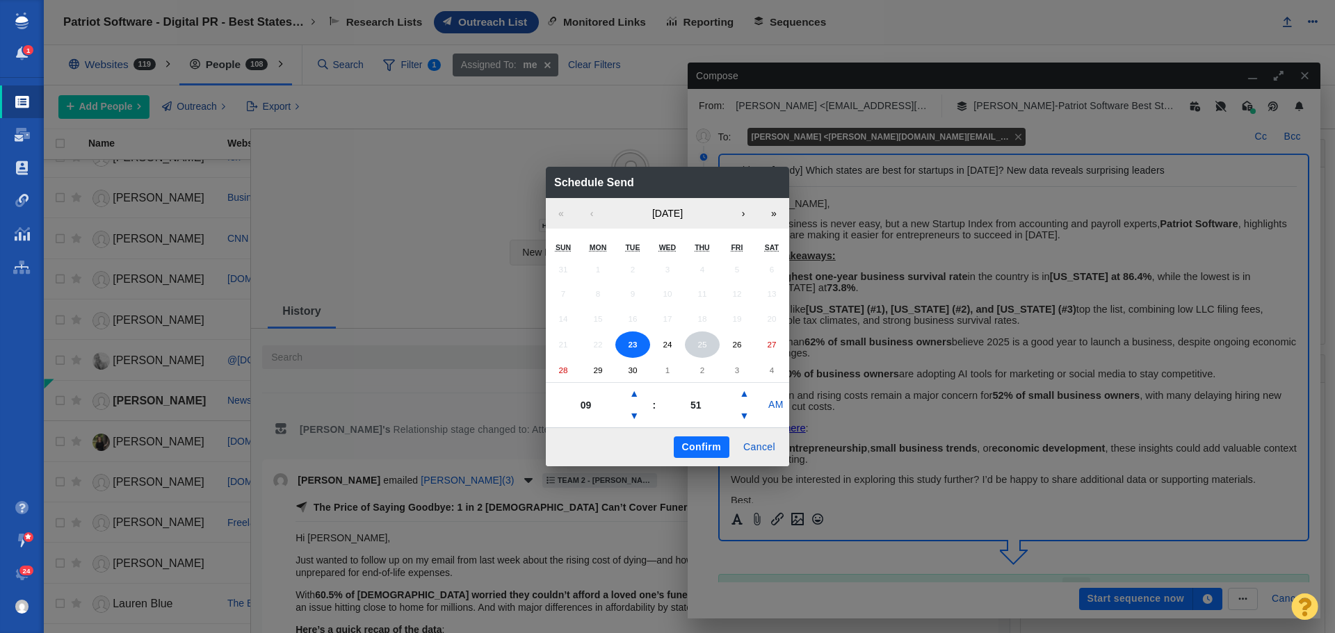
click at [711, 349] on button "25" at bounding box center [702, 345] width 35 height 26
click at [633, 369] on abbr "30" at bounding box center [632, 370] width 9 height 9
click at [631, 416] on button "▼" at bounding box center [634, 416] width 17 height 22
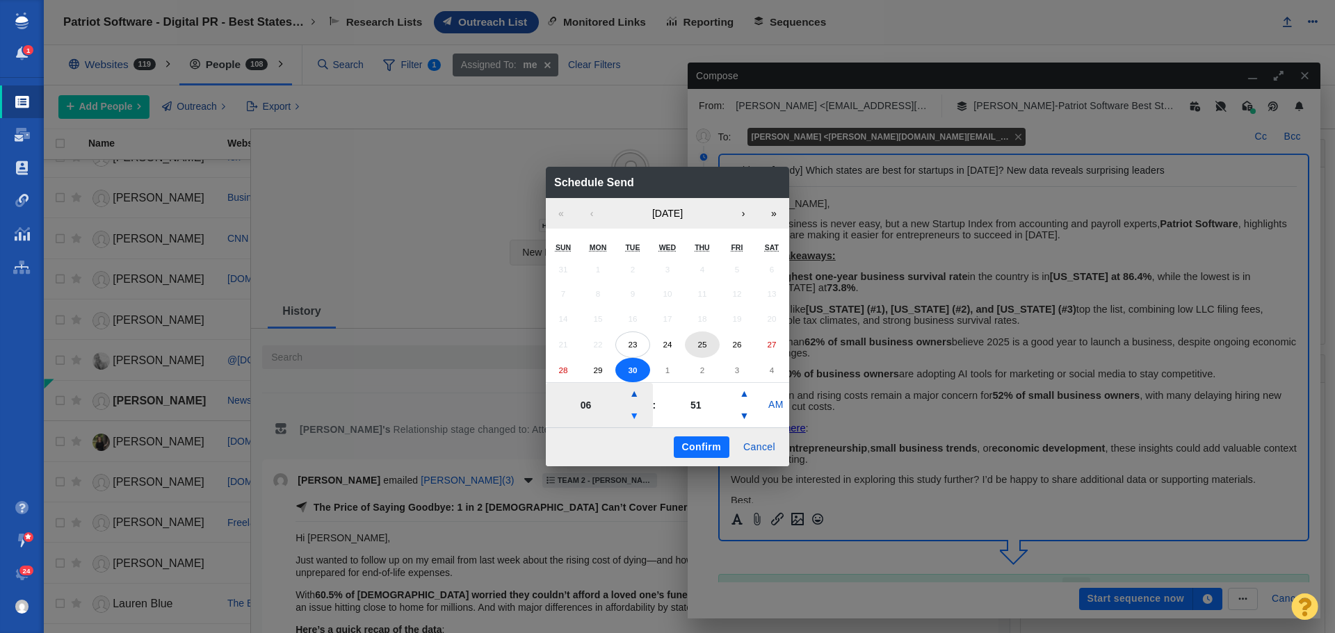
click at [631, 416] on button "▼" at bounding box center [634, 416] width 17 height 22
type input "05"
click at [686, 444] on button "Confirm" at bounding box center [702, 448] width 56 height 22
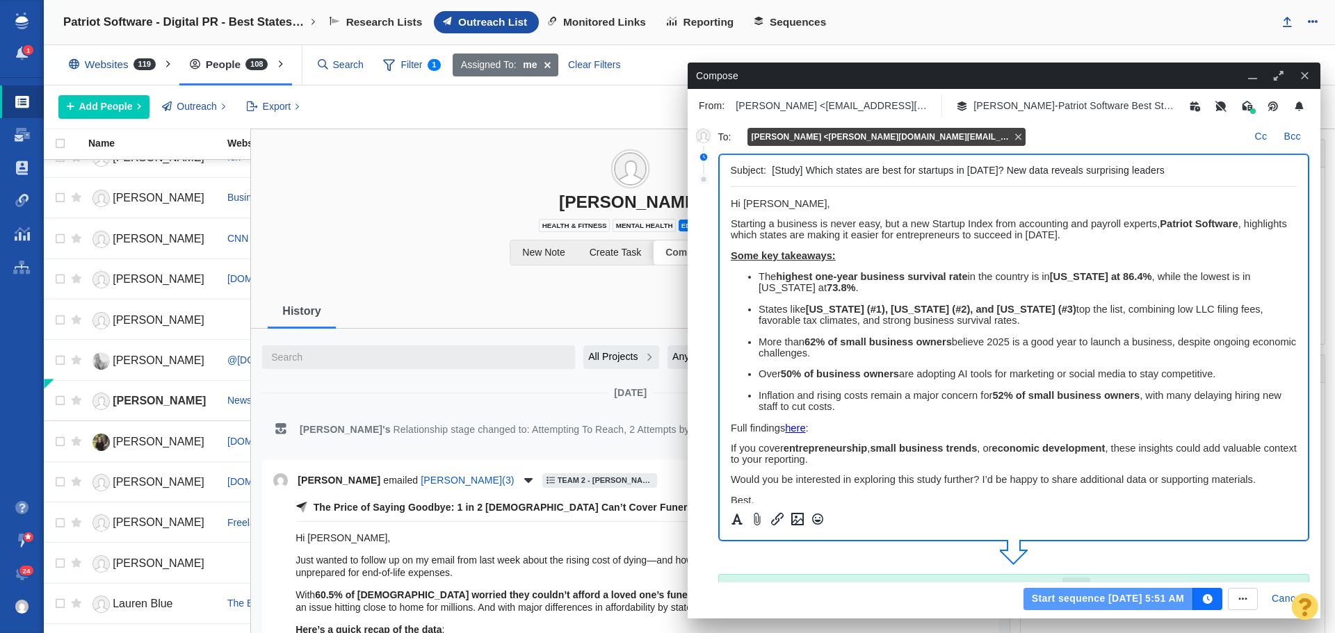
drag, startPoint x: 1087, startPoint y: 599, endPoint x: 1020, endPoint y: 536, distance: 92.0
click at [1087, 599] on button "Start sequence Sep 30, 5:51 AM" at bounding box center [1108, 599] width 170 height 22
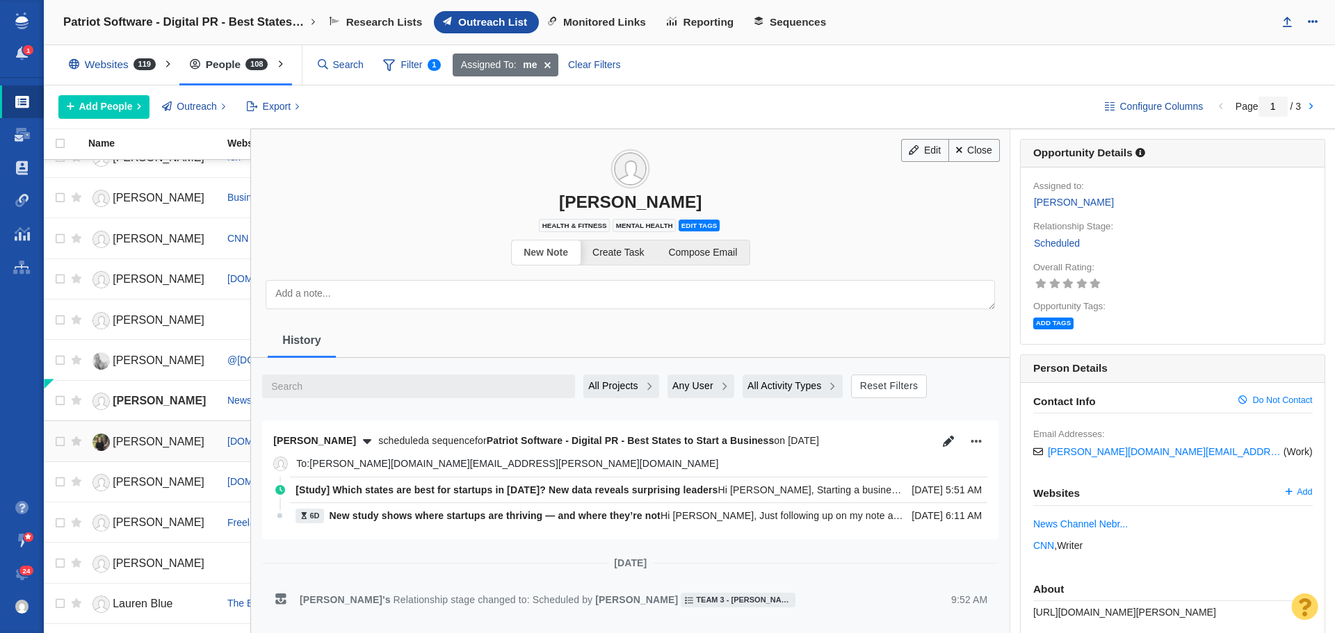
click at [176, 442] on span "[PERSON_NAME]" at bounding box center [159, 442] width 92 height 12
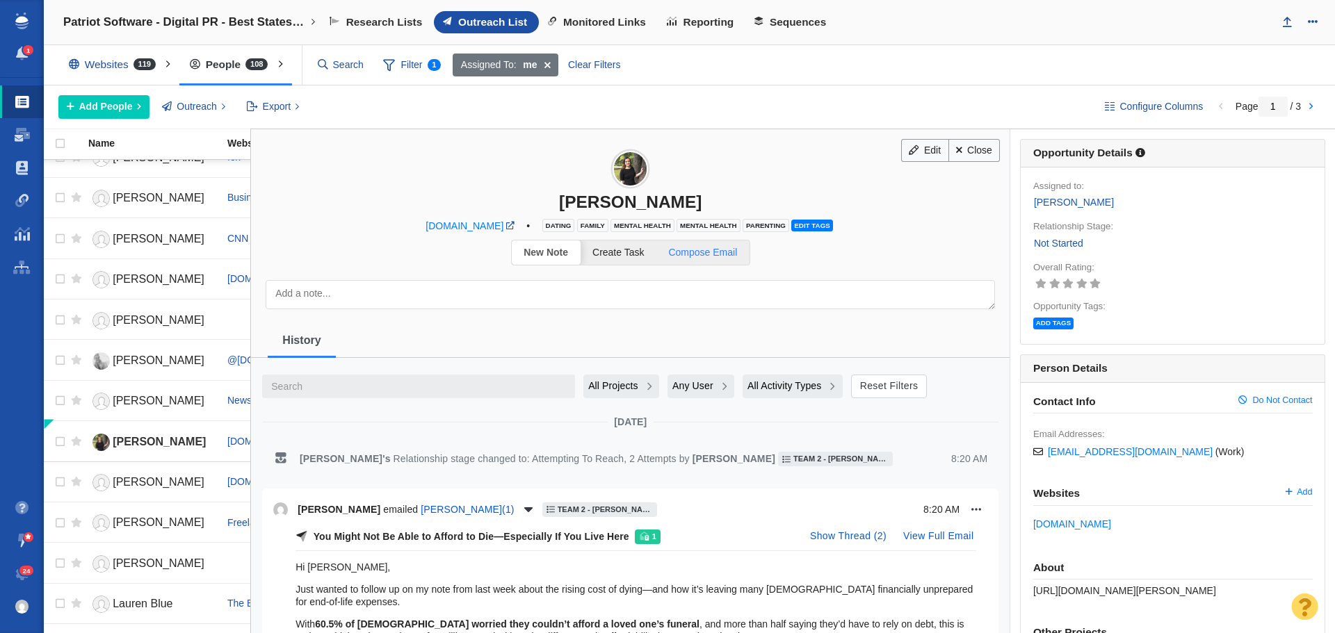
click at [701, 251] on span "Compose Email" at bounding box center [702, 252] width 69 height 11
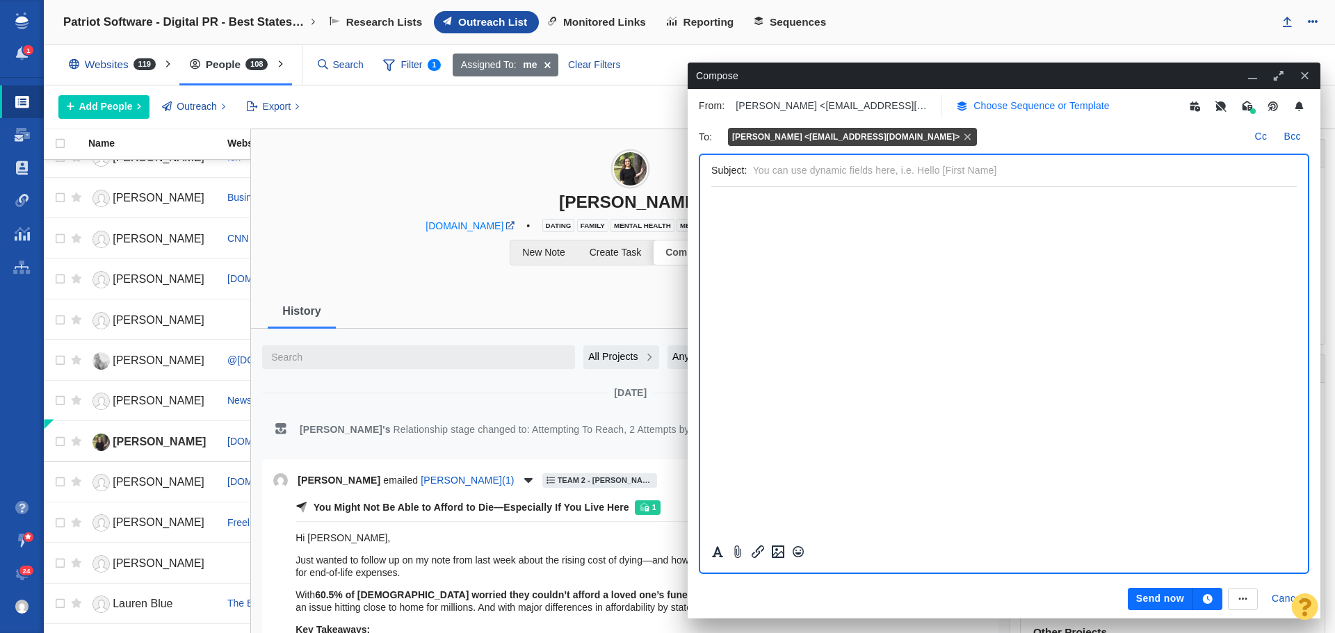
click at [1023, 111] on p "Choose Sequence or Template" at bounding box center [1041, 106] width 136 height 15
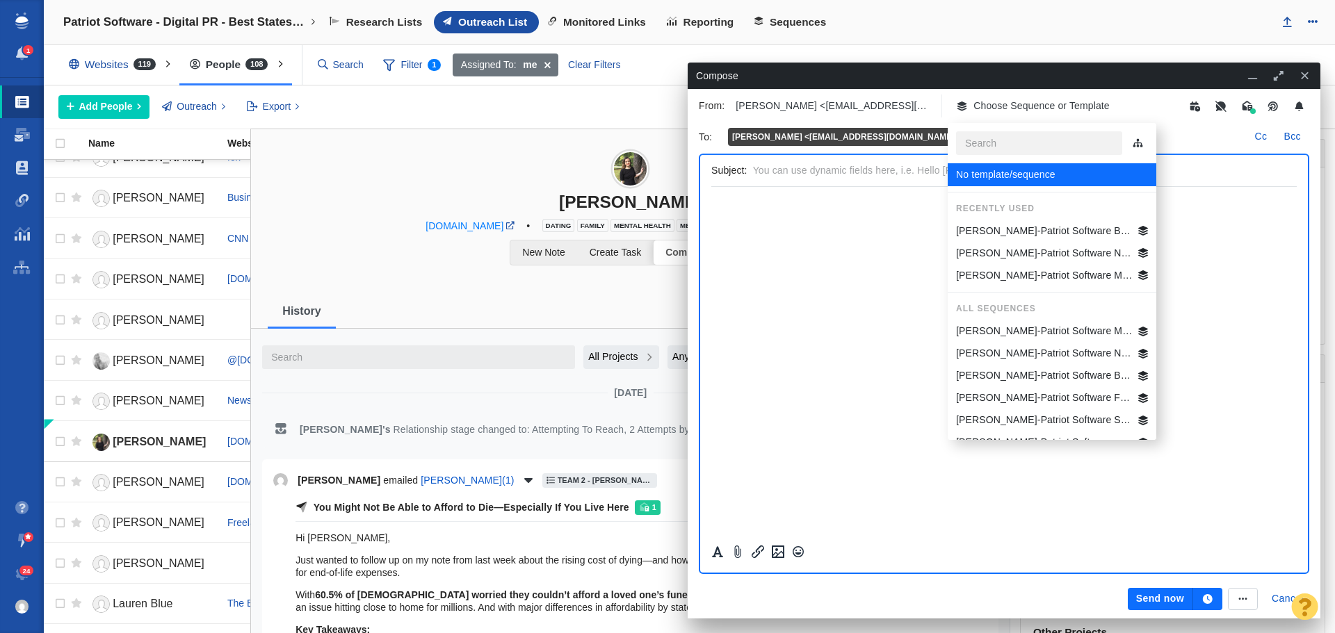
click at [1022, 234] on p "Jim-Patriot Software Best States Business General" at bounding box center [1044, 231] width 177 height 15
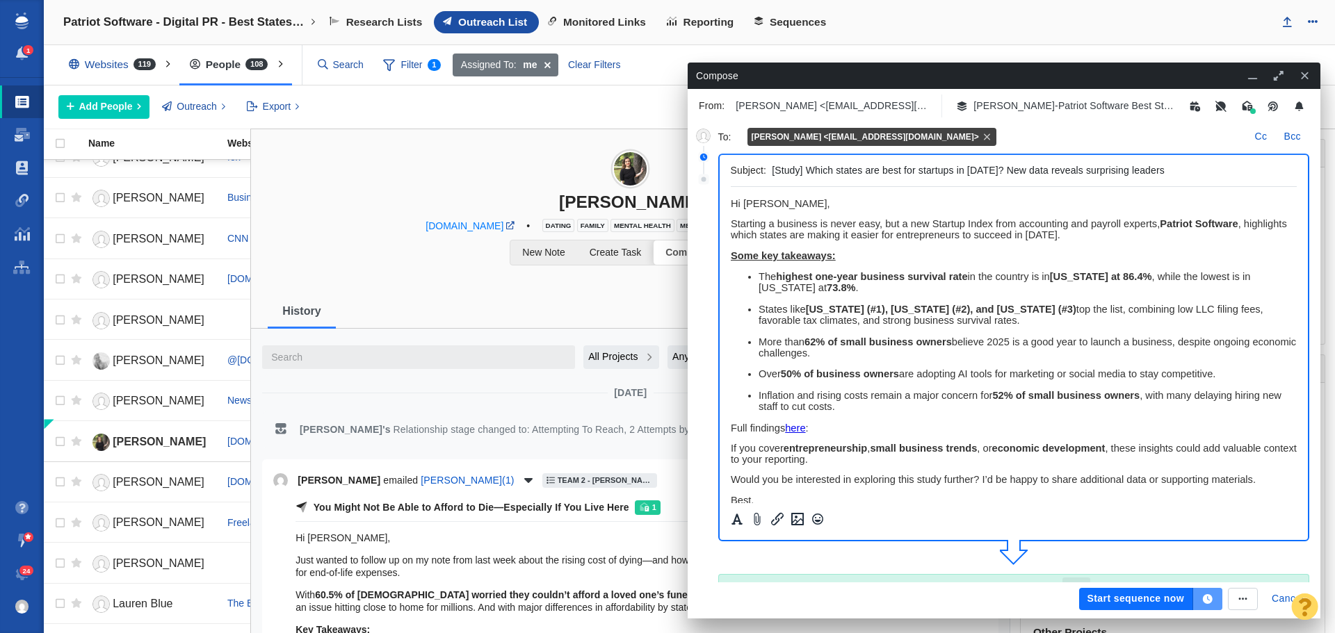
click at [1205, 597] on icon "button" at bounding box center [1208, 599] width 10 height 10
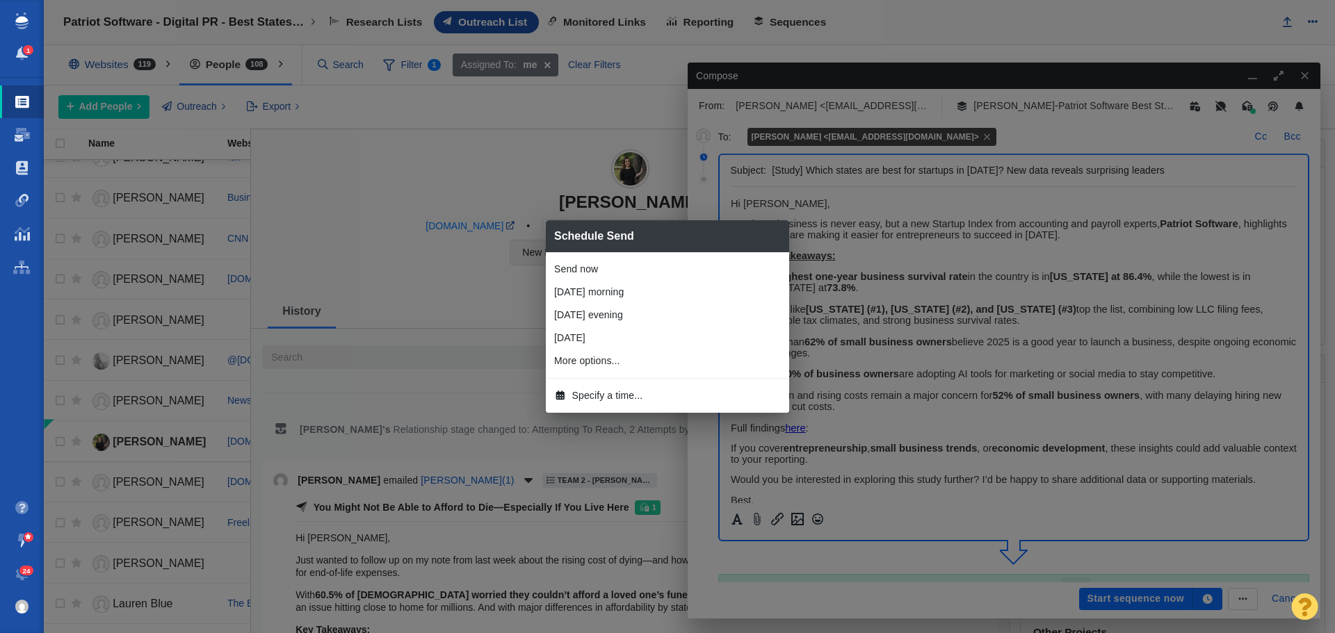
click at [593, 393] on span "Specify a time..." at bounding box center [607, 396] width 71 height 15
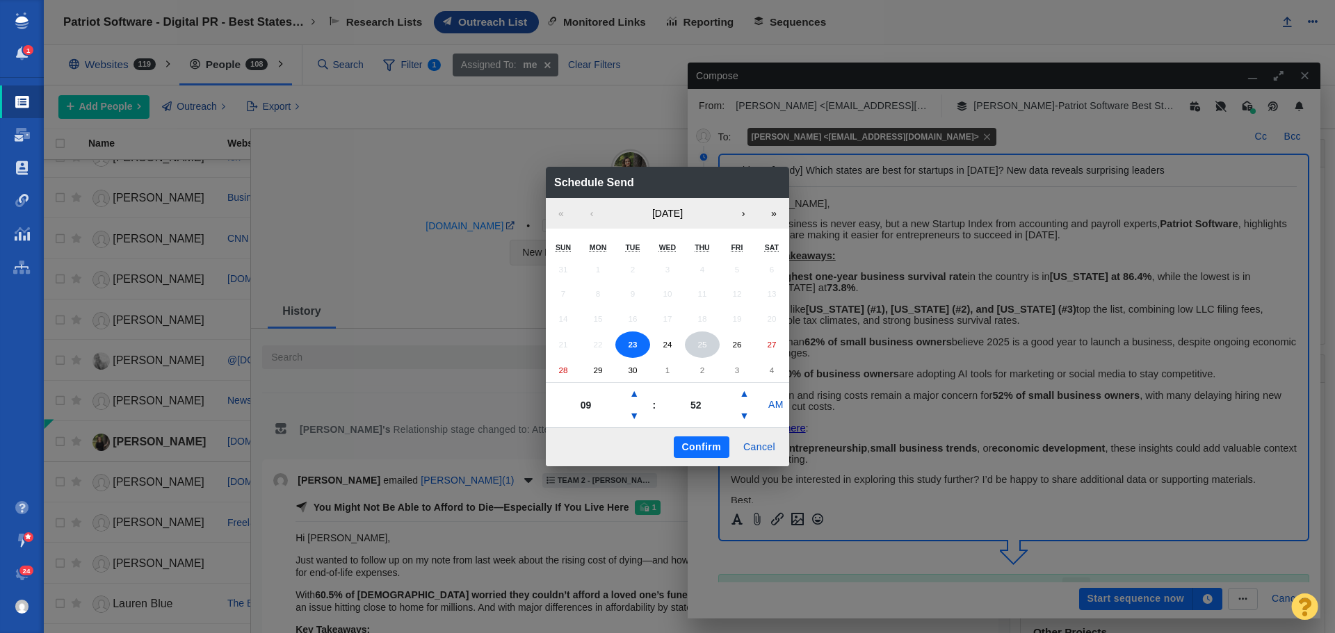
click at [698, 347] on abbr "25" at bounding box center [701, 344] width 9 height 9
click at [637, 411] on button "▼" at bounding box center [634, 416] width 17 height 22
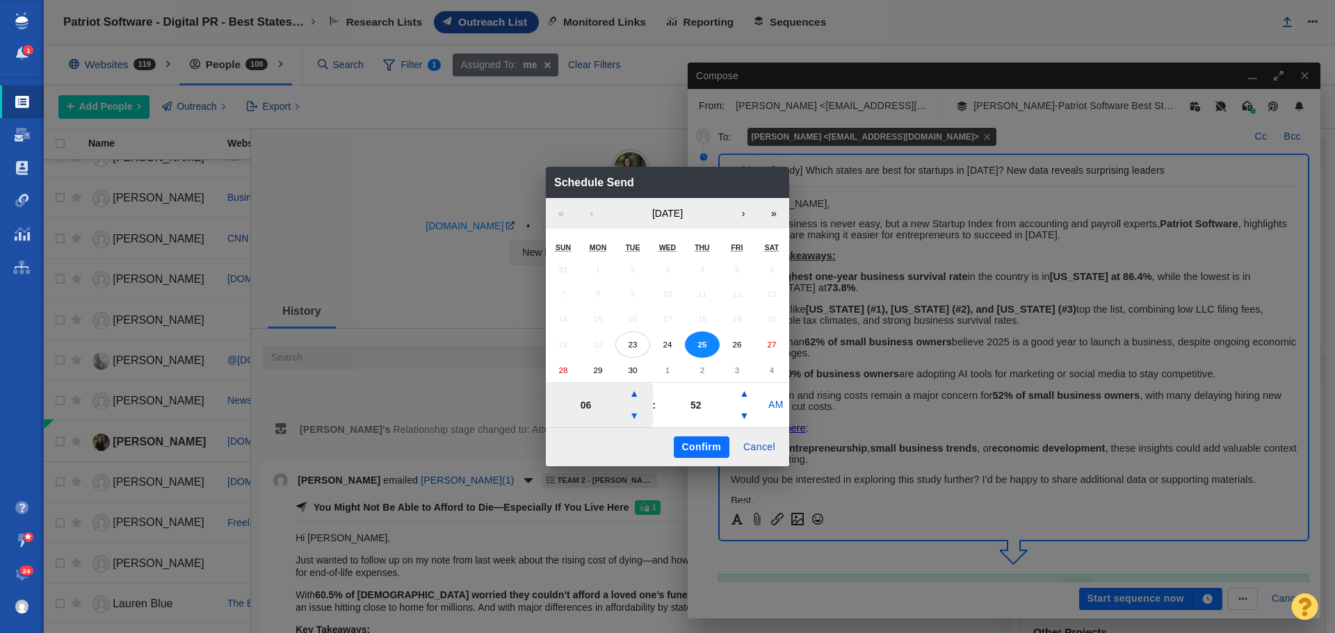
type input "05"
click at [701, 445] on button "Confirm" at bounding box center [702, 448] width 56 height 22
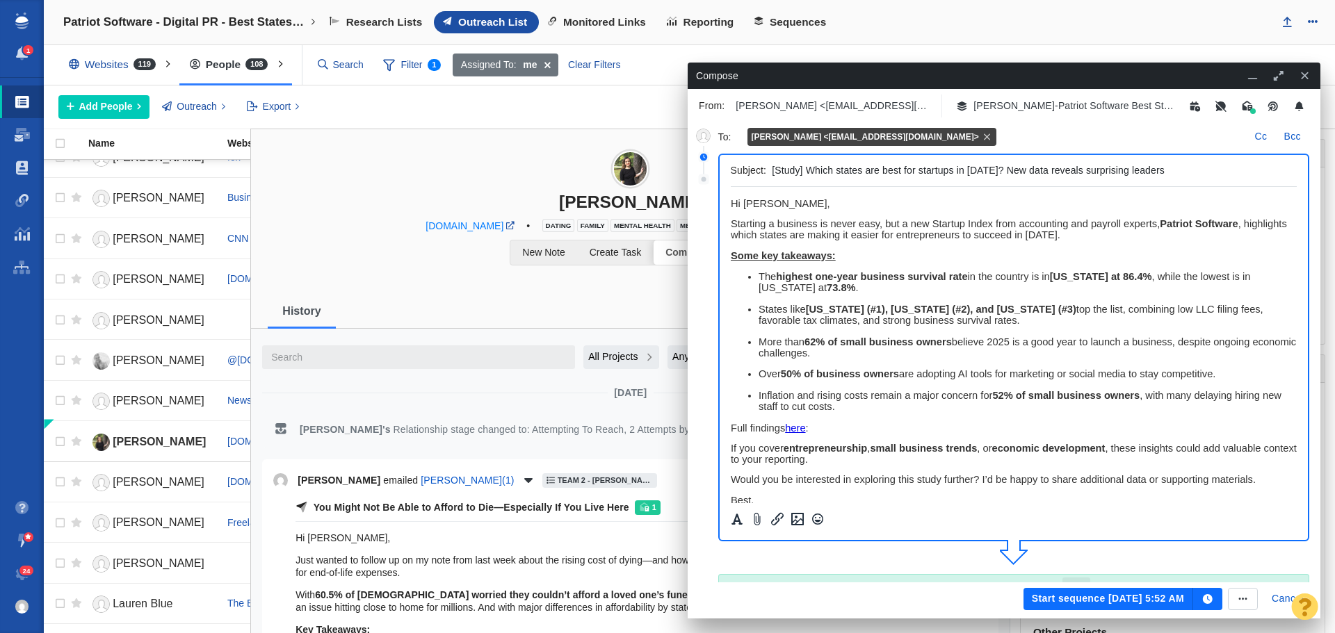
click at [1107, 604] on button "Start sequence Sep 25, 5:52 AM" at bounding box center [1108, 599] width 170 height 22
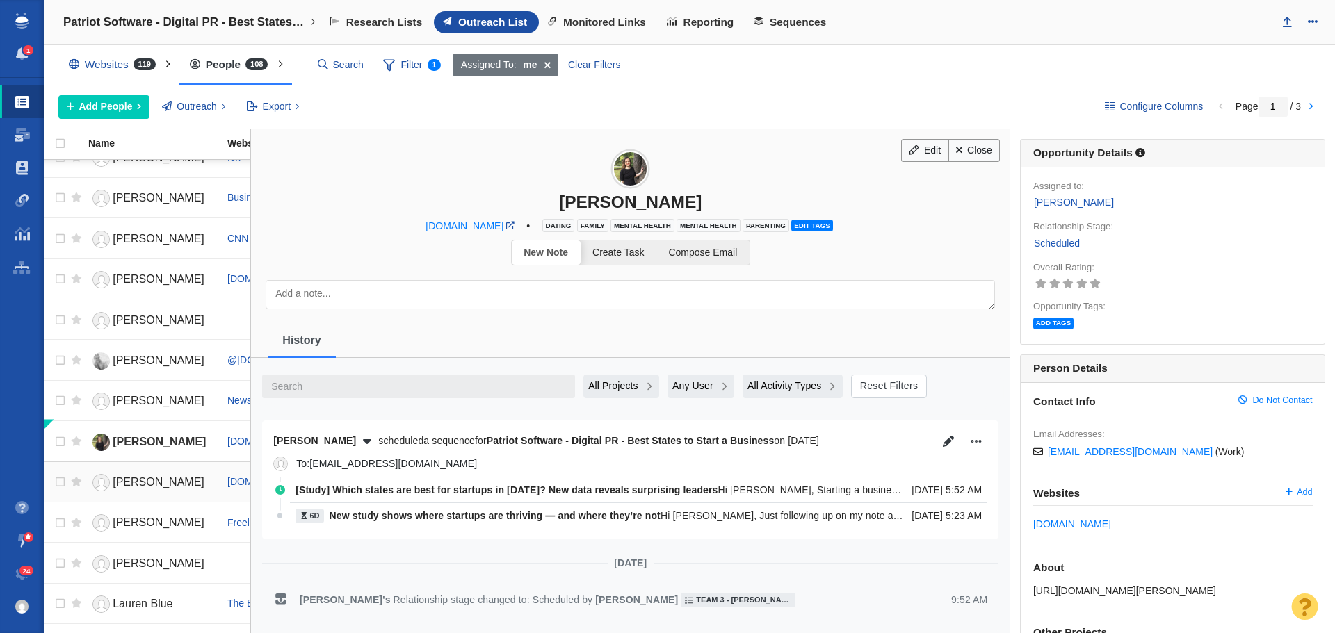
click at [150, 480] on span "[PERSON_NAME]" at bounding box center [159, 482] width 92 height 12
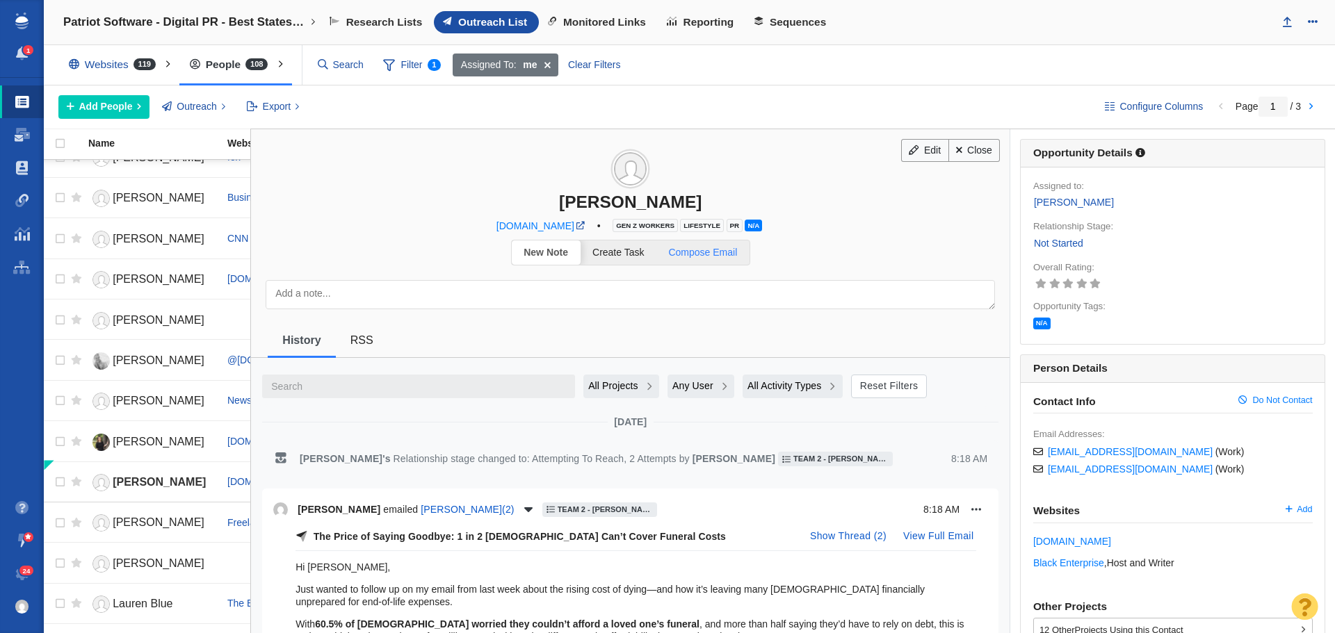
click at [733, 252] on span "Compose Email" at bounding box center [702, 252] width 69 height 11
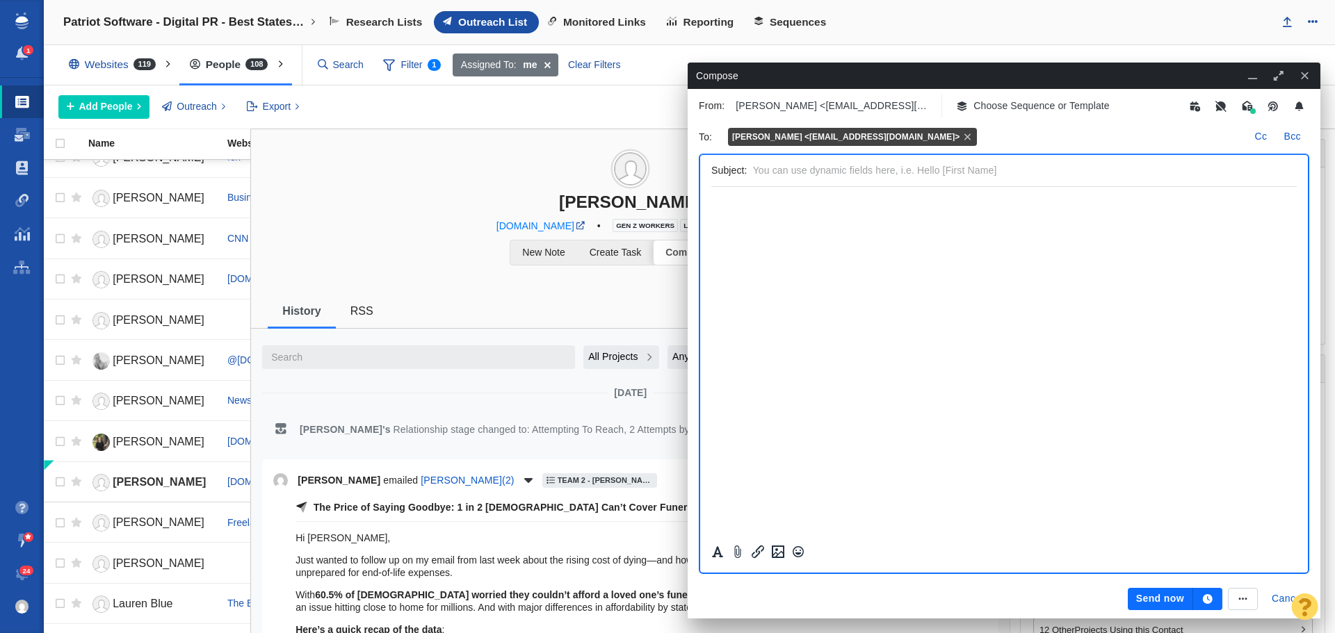
click at [1034, 105] on p "Choose Sequence or Template" at bounding box center [1041, 106] width 136 height 15
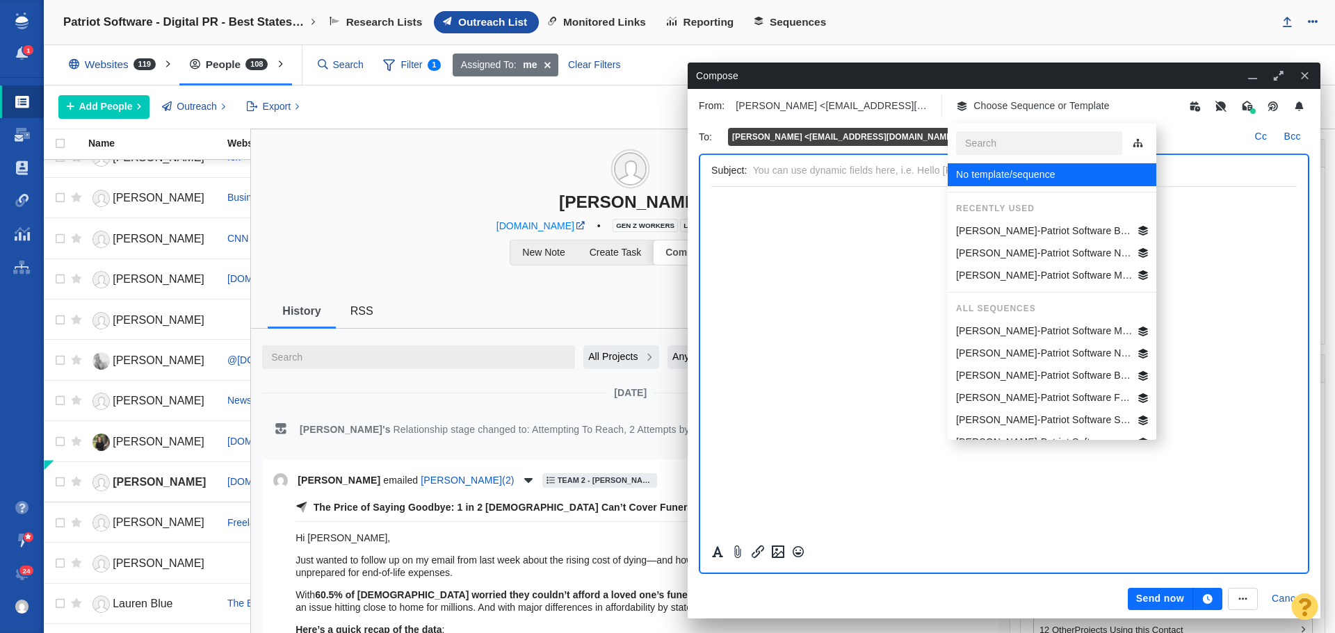
click at [1034, 225] on p "Jim-Patriot Software Best States Business General" at bounding box center [1044, 231] width 177 height 15
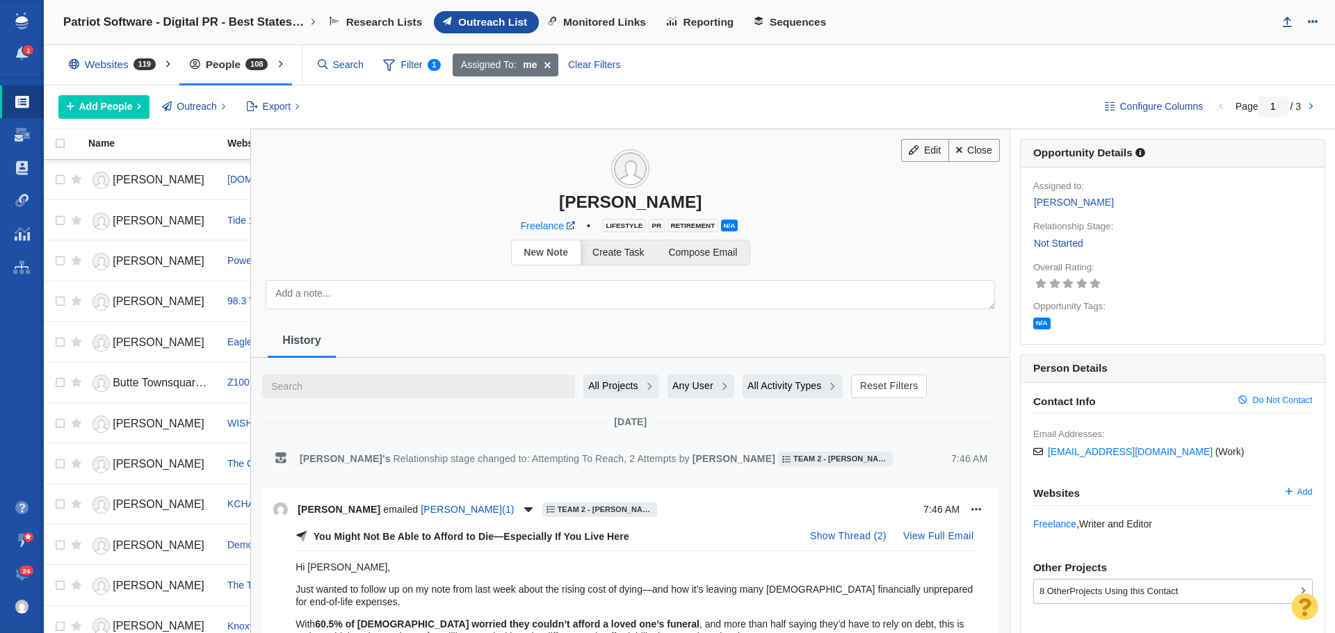
scroll to position [834, 0]
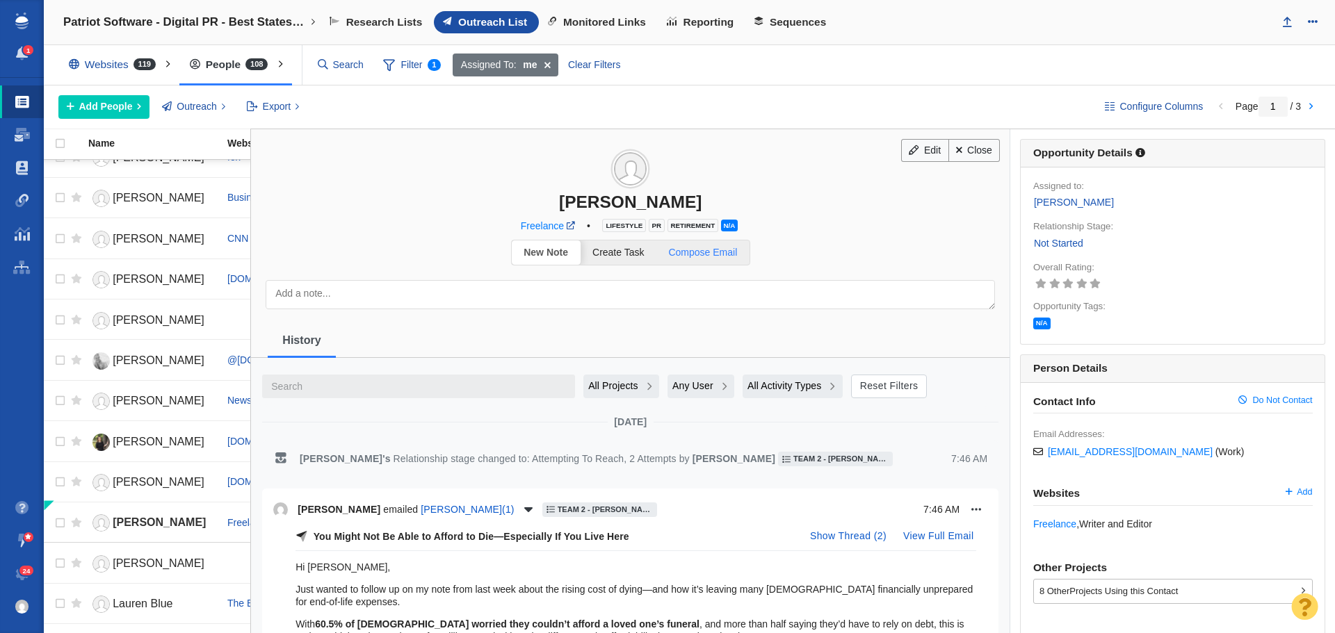
click at [711, 247] on span "Compose Email" at bounding box center [702, 252] width 69 height 11
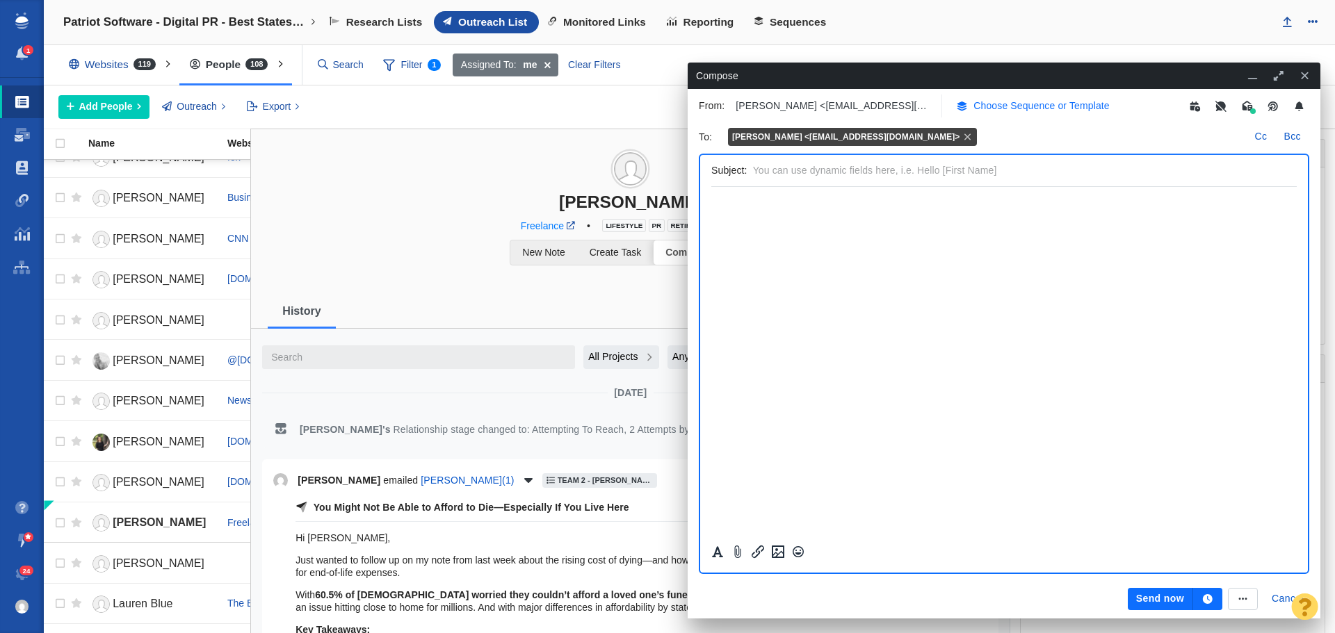
scroll to position [0, 0]
click at [1019, 104] on p "Choose Sequence or Template" at bounding box center [1041, 106] width 136 height 15
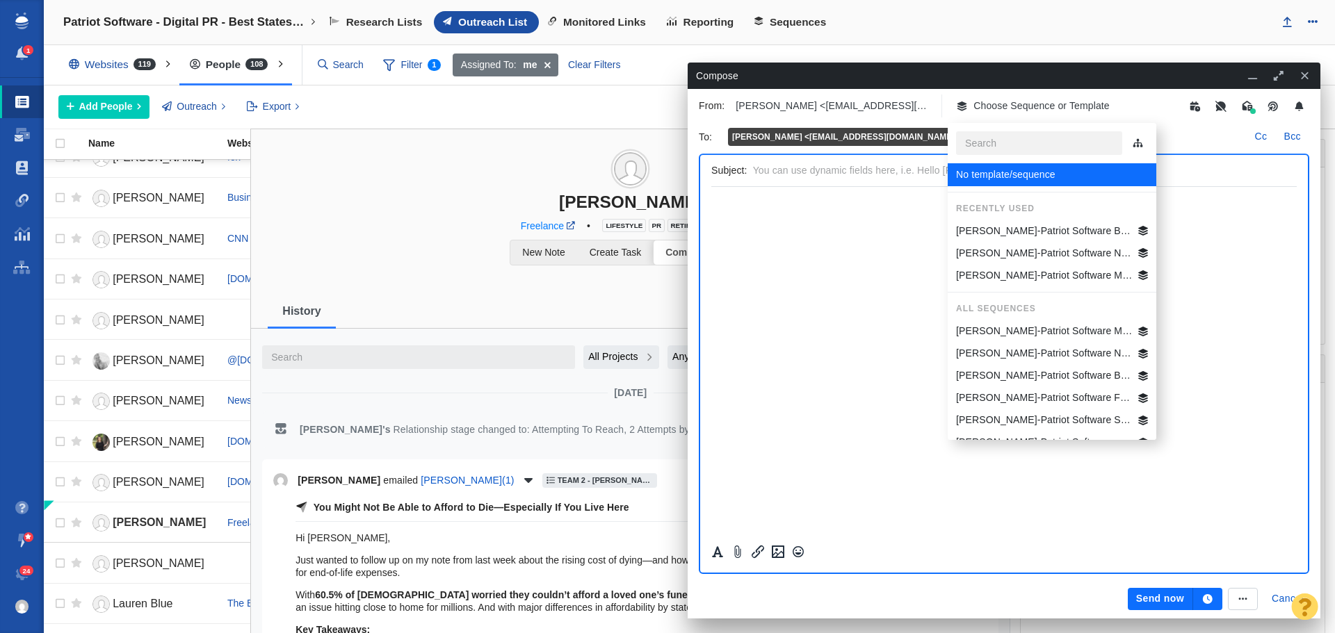
click at [1028, 230] on p "[PERSON_NAME]-Patriot Software Best States Business General" at bounding box center [1044, 231] width 177 height 15
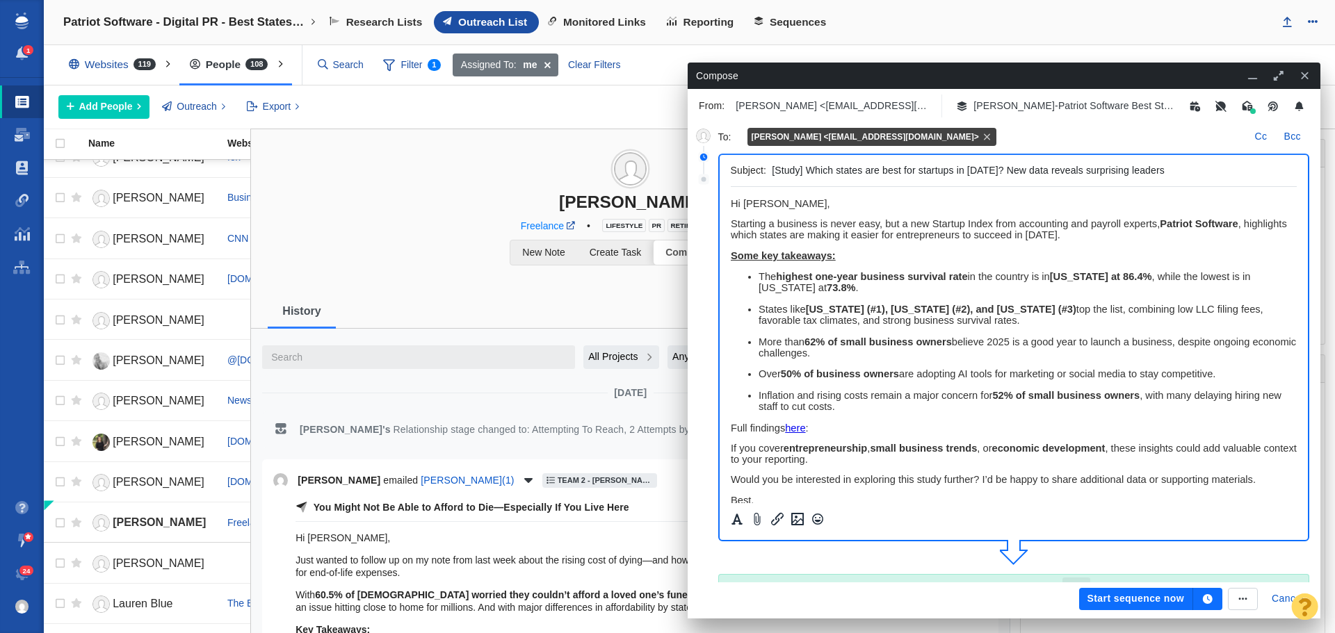
click at [1203, 600] on icon "button" at bounding box center [1208, 599] width 10 height 10
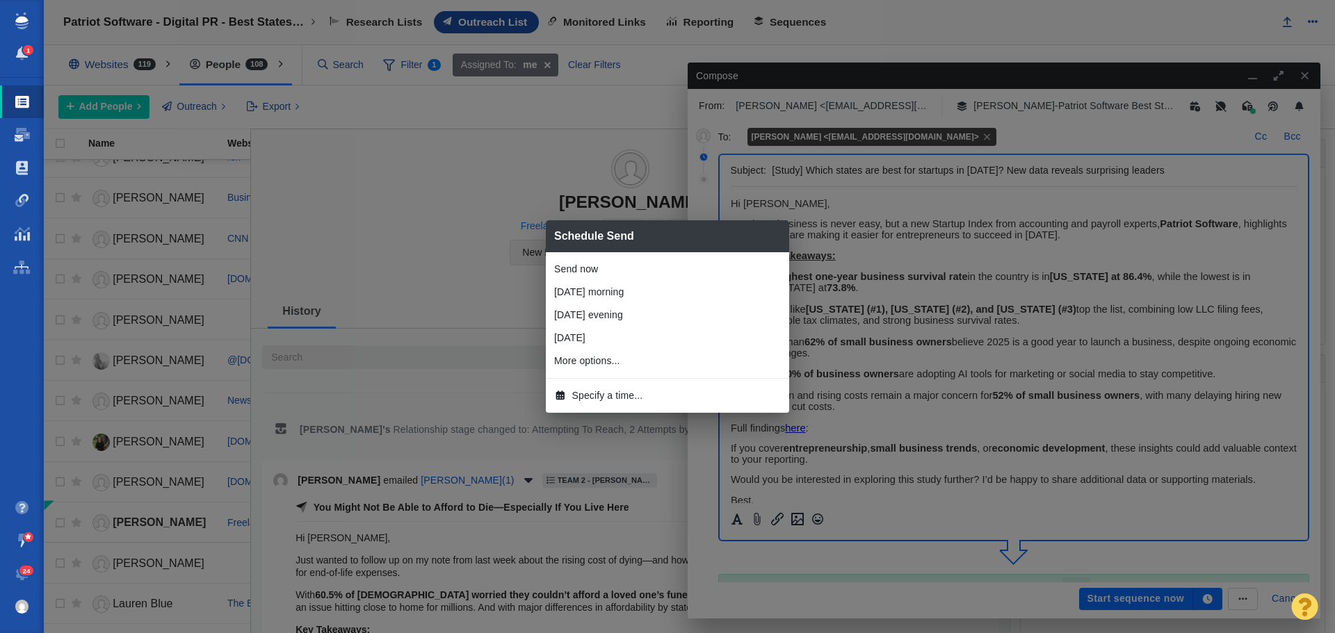
click at [603, 397] on span "Specify a time..." at bounding box center [607, 396] width 71 height 15
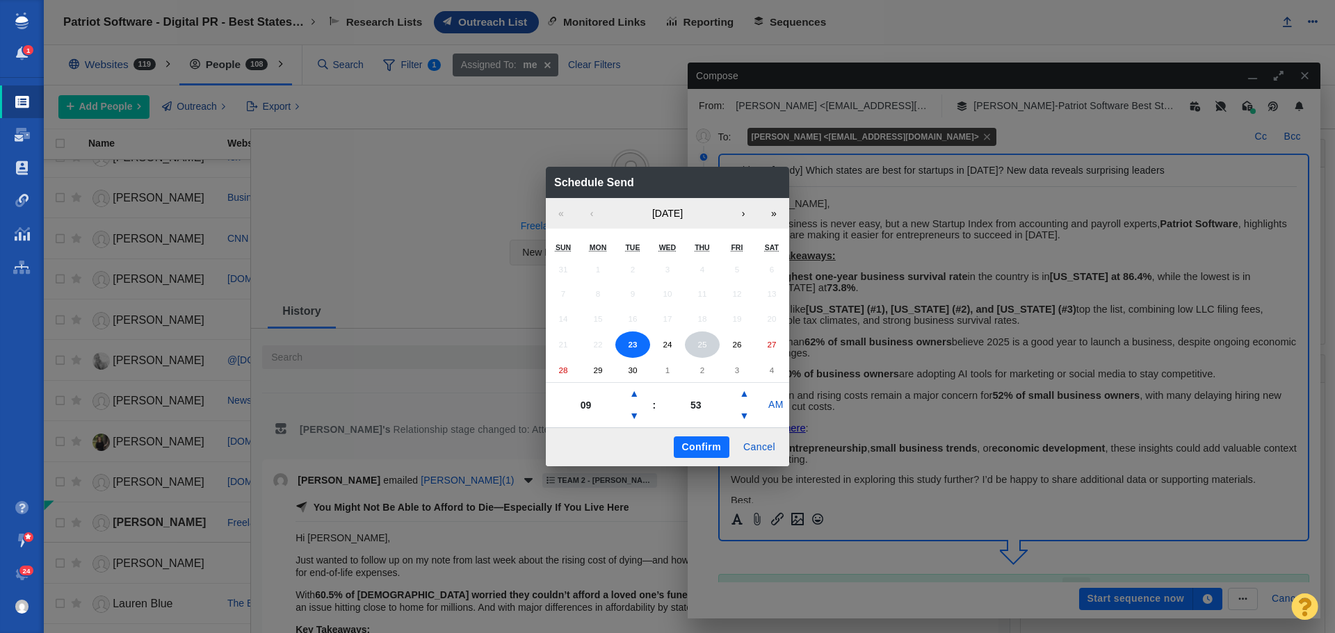
click at [697, 351] on button "25" at bounding box center [702, 345] width 35 height 26
click at [632, 413] on button "▼" at bounding box center [634, 416] width 17 height 22
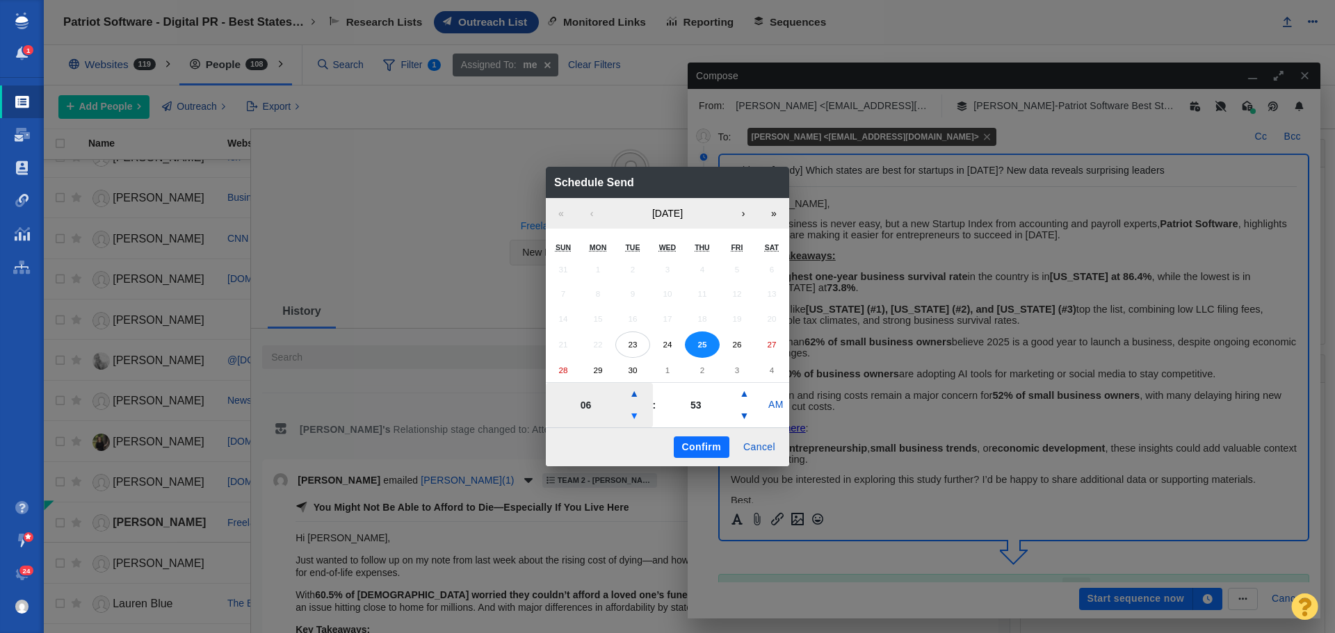
type input "05"
click at [713, 440] on button "Confirm" at bounding box center [702, 448] width 56 height 22
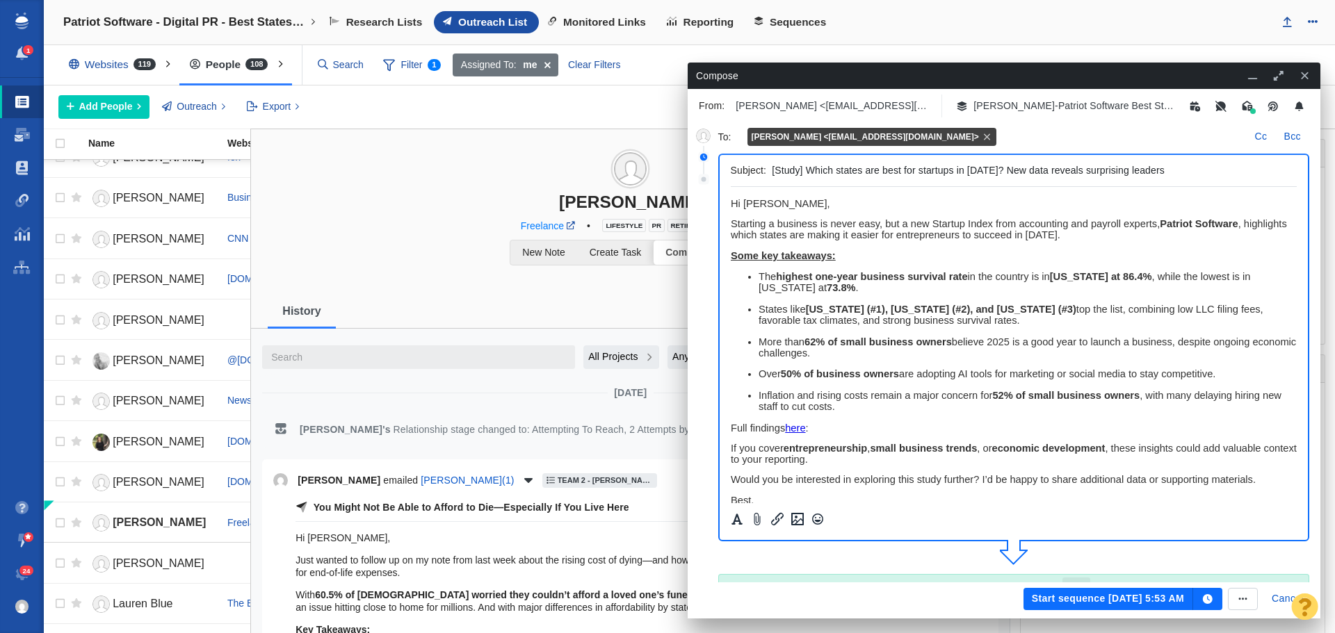
click at [1132, 597] on button "Start sequence [DATE] 5:53 AM" at bounding box center [1108, 599] width 170 height 22
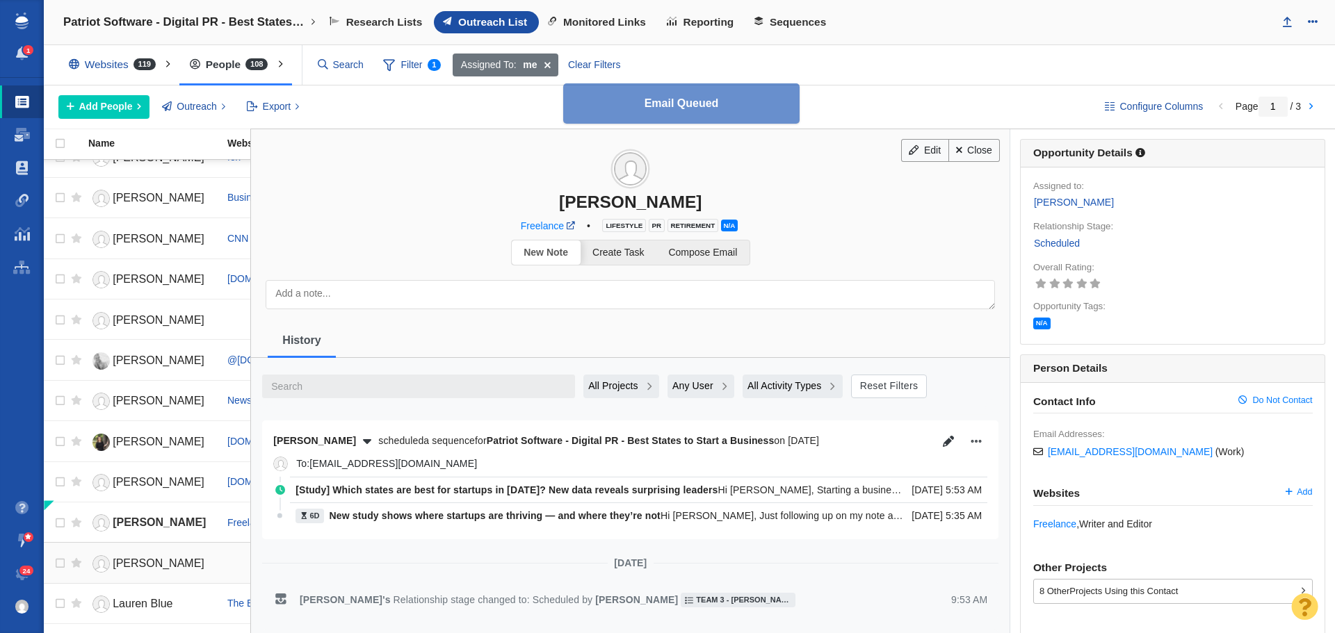
click at [127, 562] on span "[PERSON_NAME]" at bounding box center [159, 564] width 92 height 12
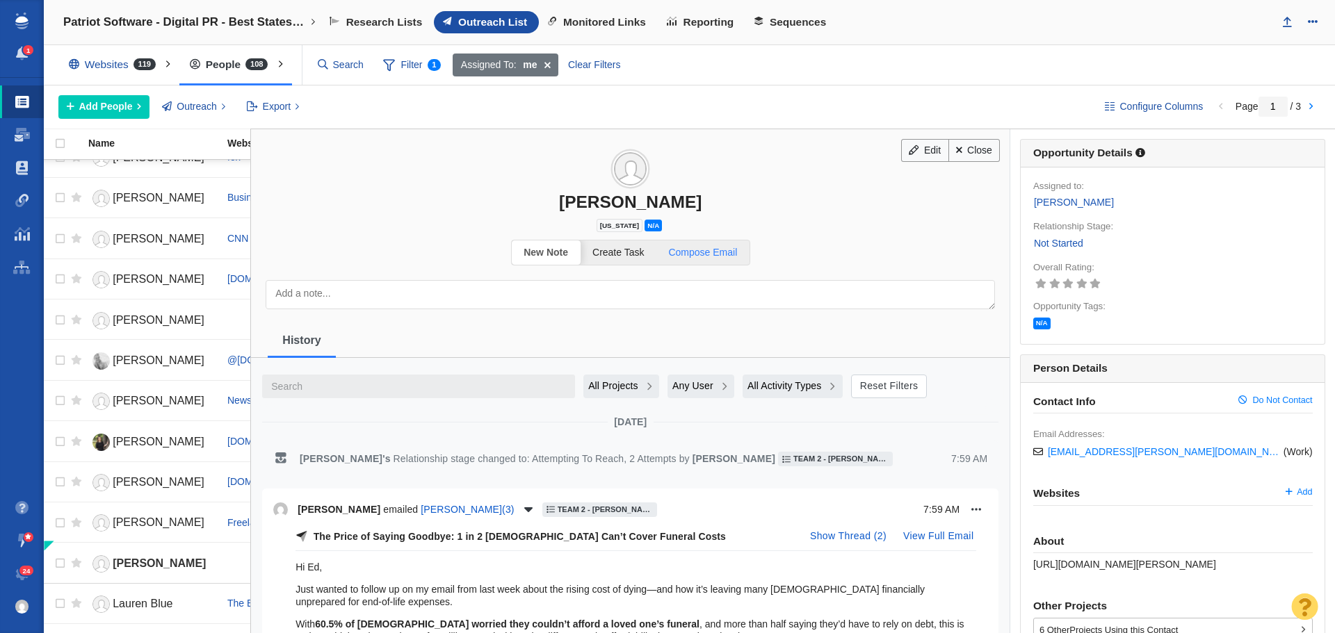
click at [712, 259] on link "Compose Email" at bounding box center [702, 253] width 93 height 24
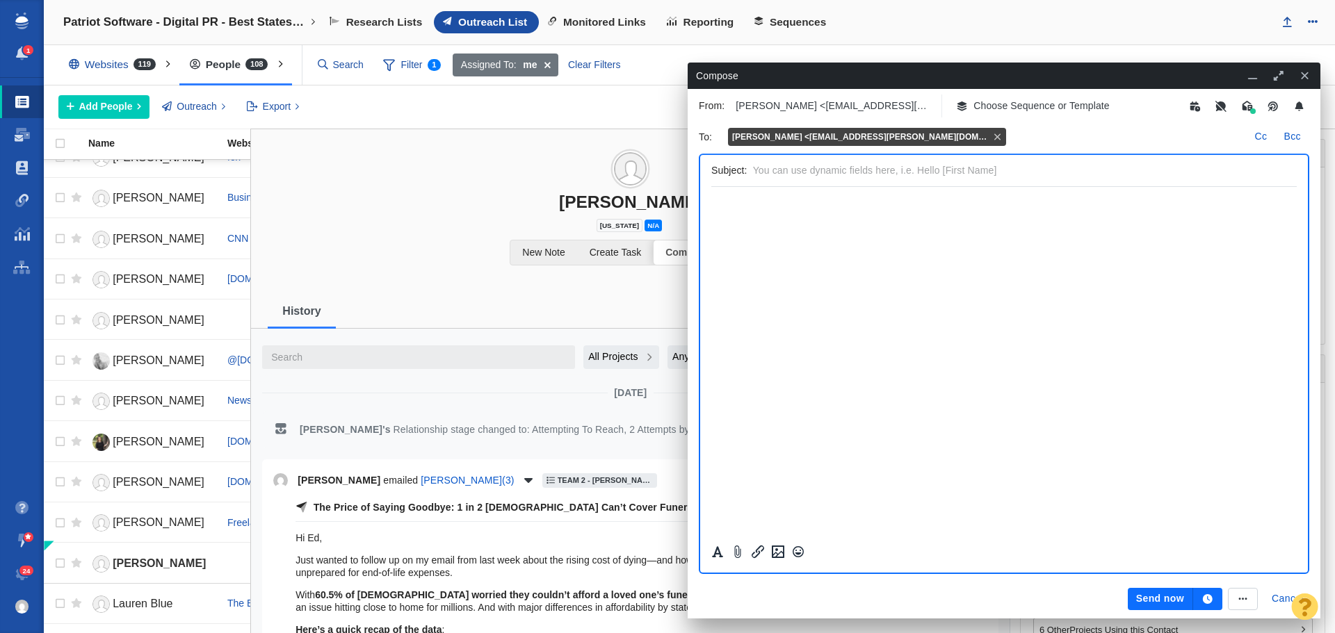
click at [1030, 106] on p "Choose Sequence or Template" at bounding box center [1041, 106] width 136 height 15
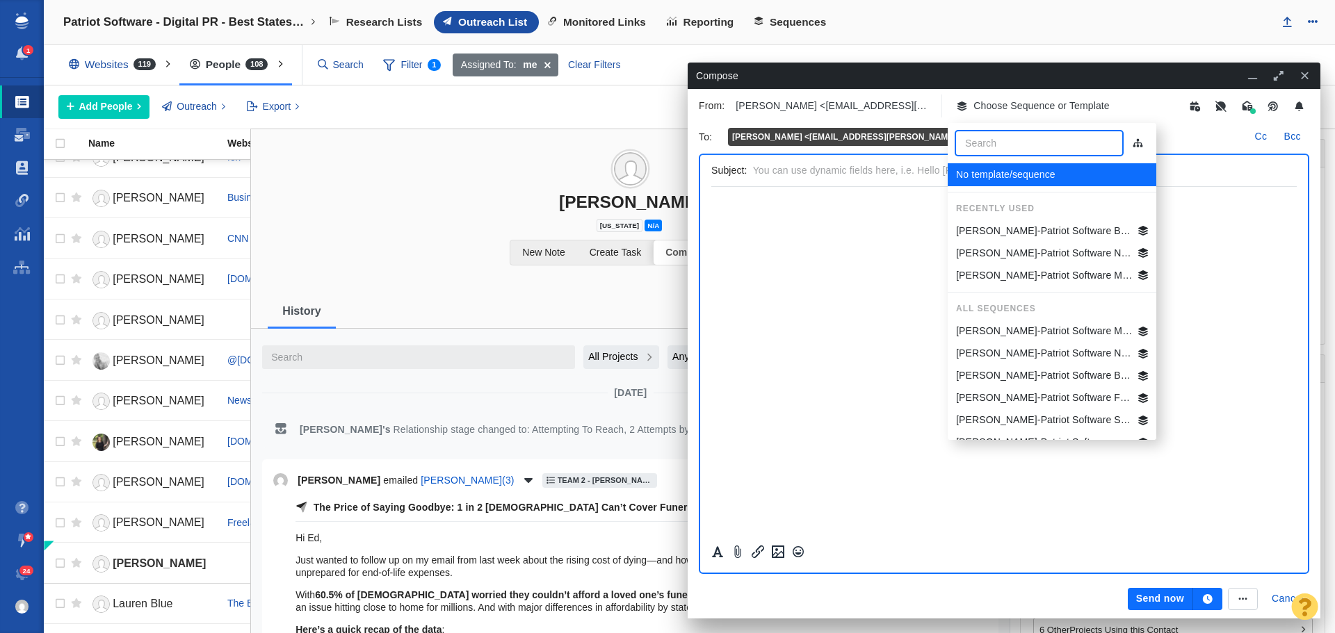
click at [1037, 392] on p "[PERSON_NAME]-Patriot Software FL Best States Business" at bounding box center [1044, 398] width 177 height 15
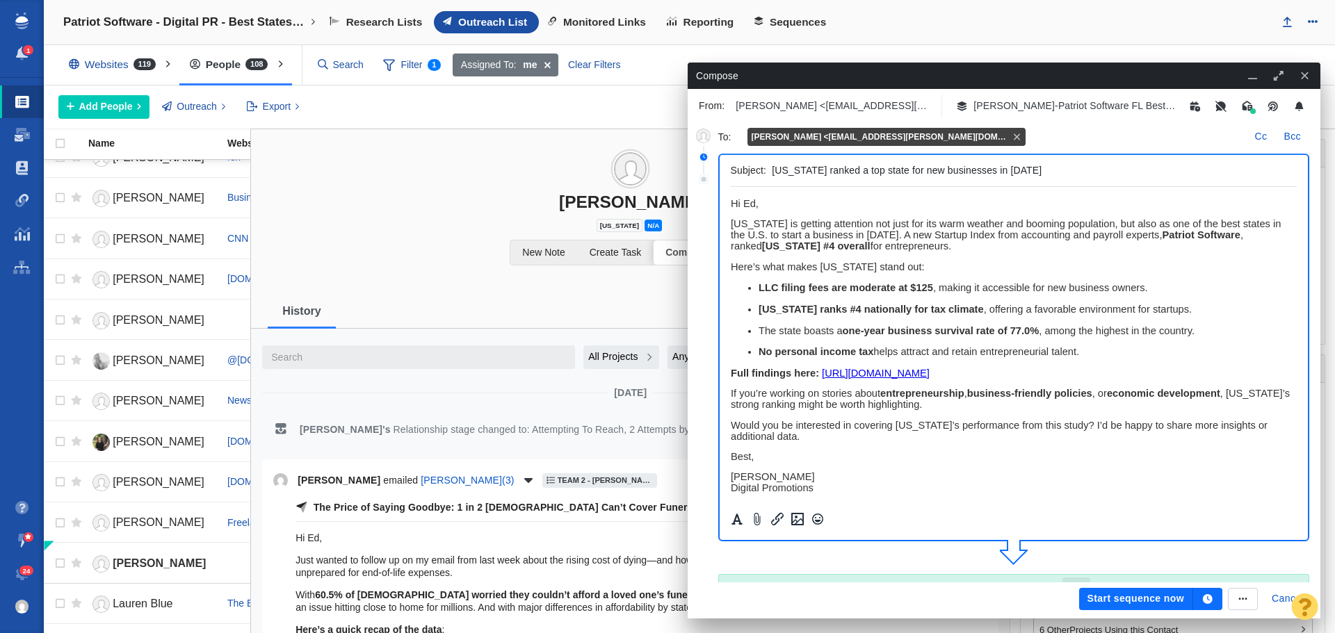
click at [1209, 595] on icon "button" at bounding box center [1208, 599] width 10 height 10
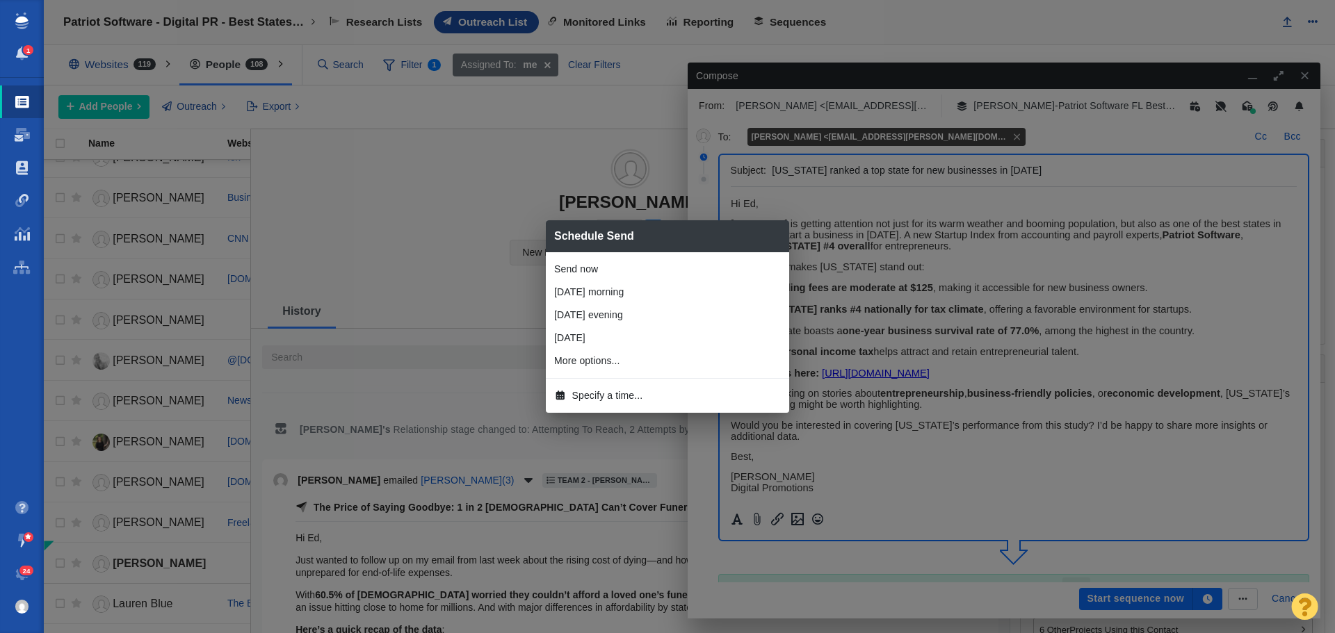
click at [606, 396] on span "Specify a time..." at bounding box center [607, 396] width 71 height 15
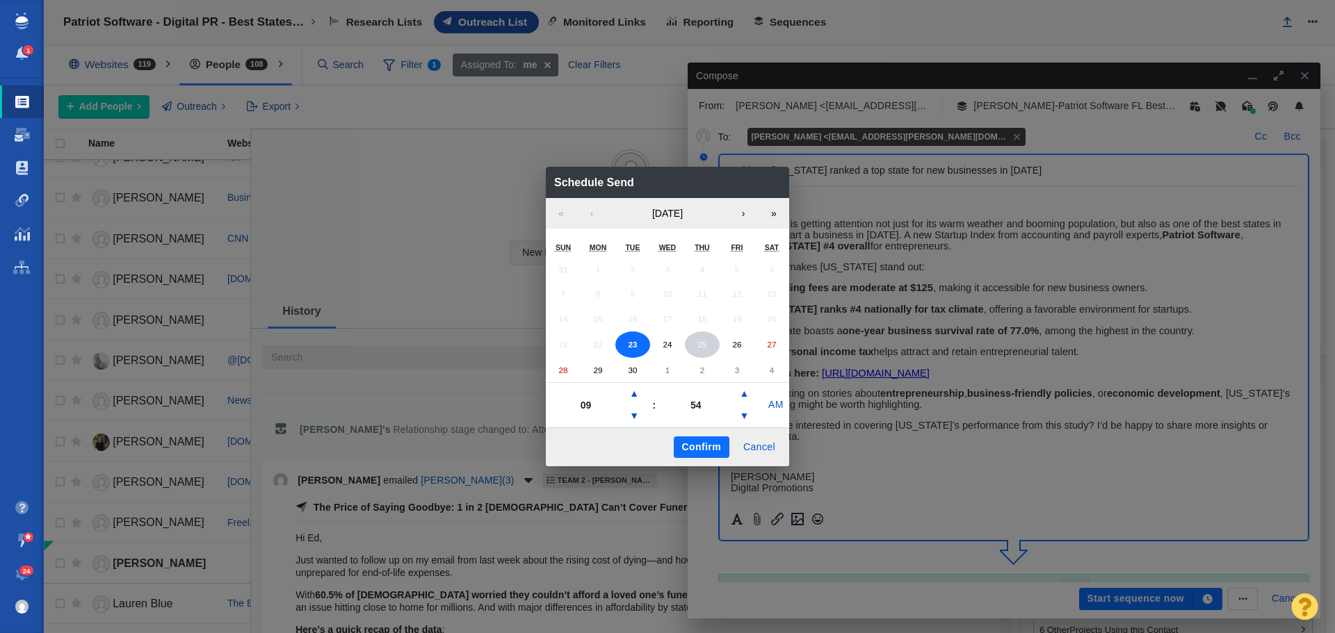
click at [699, 344] on abbr "25" at bounding box center [701, 344] width 9 height 9
click at [630, 412] on button "▼" at bounding box center [634, 416] width 17 height 22
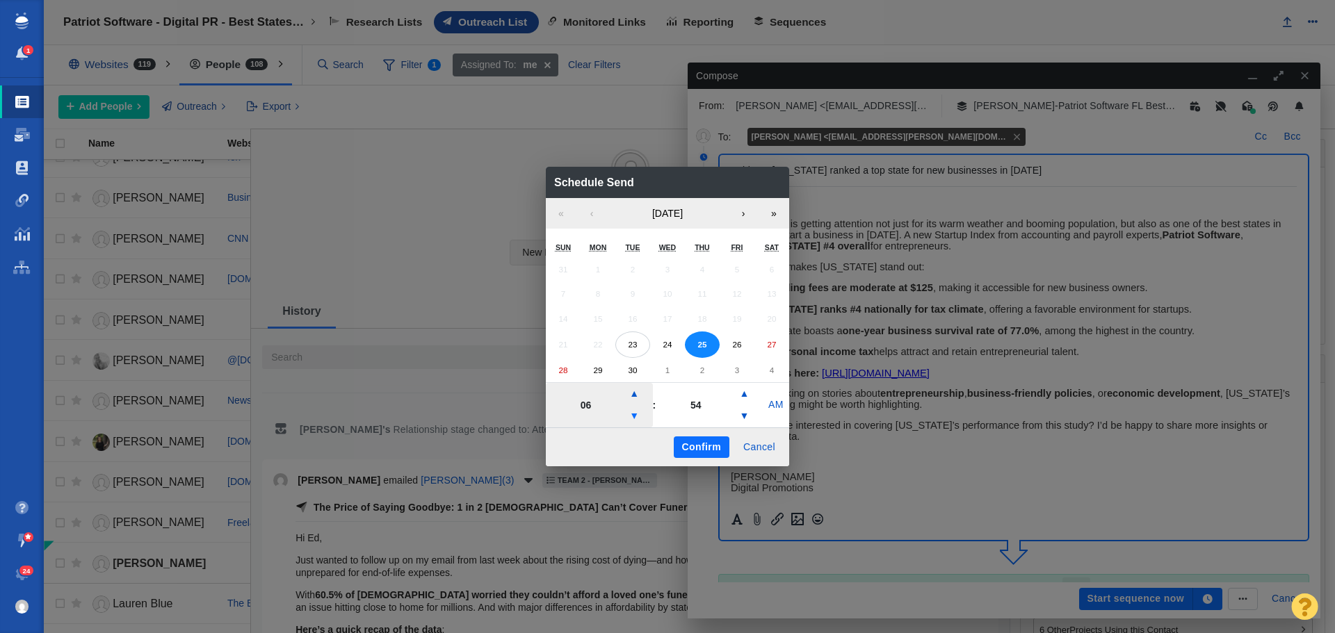
type input "05"
click at [701, 452] on button "Confirm" at bounding box center [702, 448] width 56 height 22
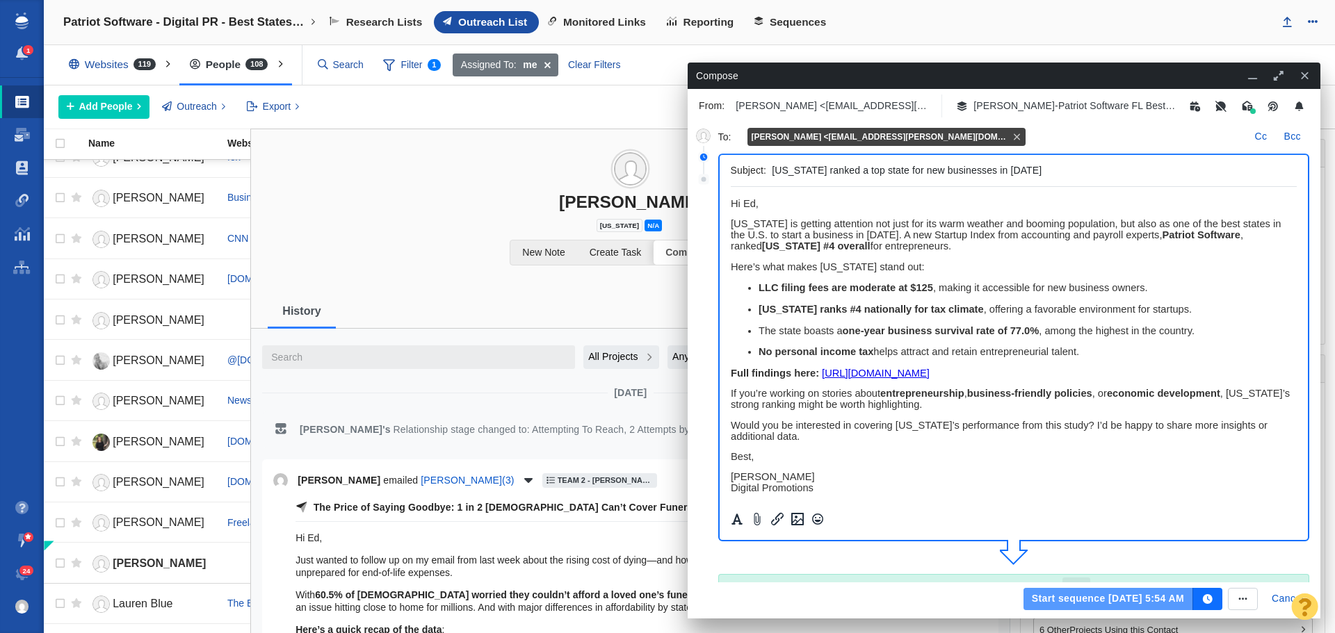
click at [1117, 600] on button "Start sequence [DATE] 5:54 AM" at bounding box center [1108, 599] width 170 height 22
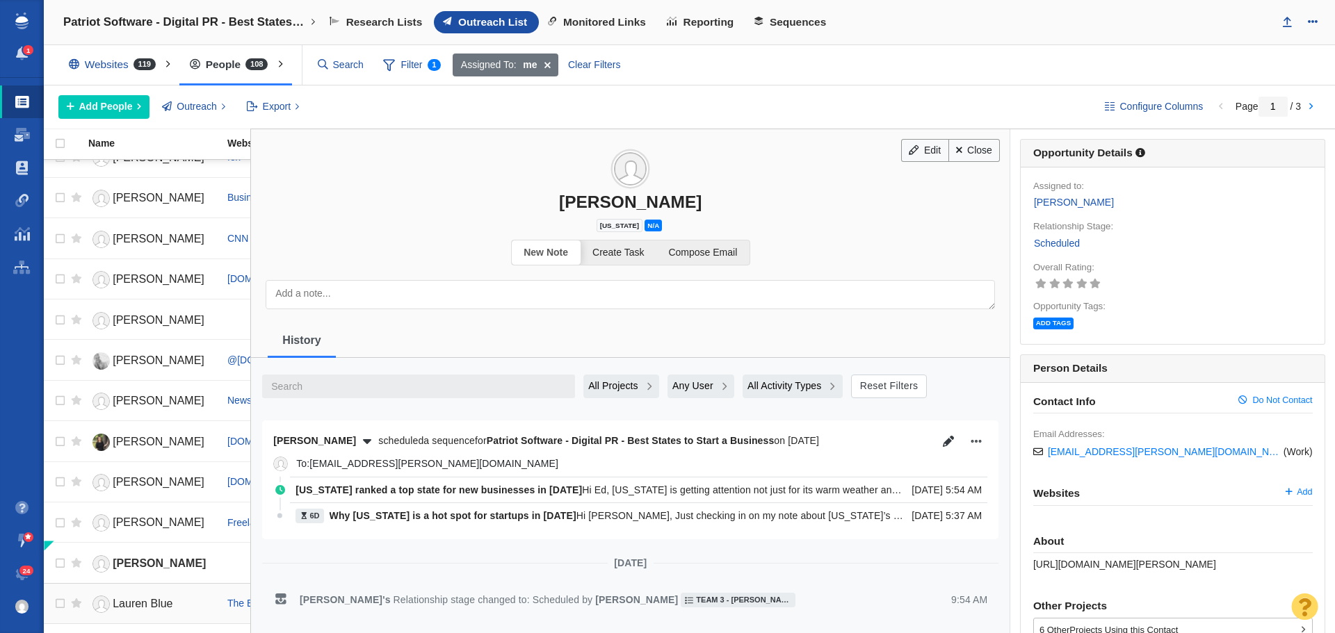
click at [159, 597] on link "Lauren Blue" at bounding box center [151, 604] width 127 height 24
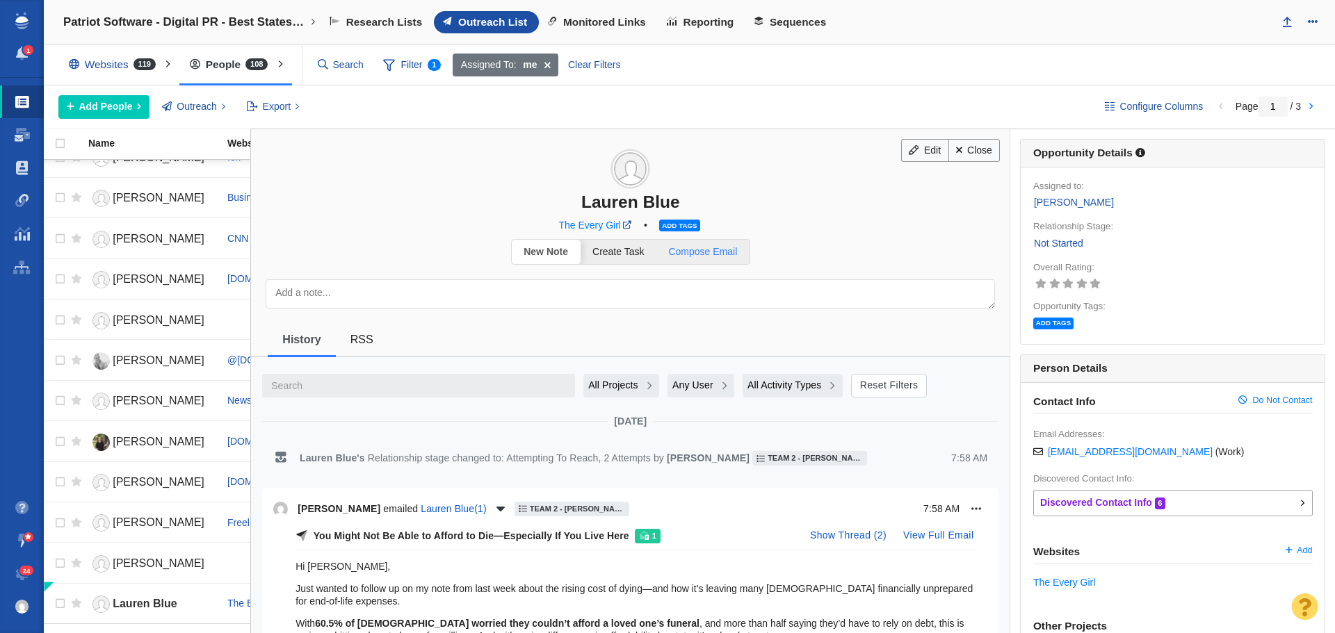
click at [726, 244] on link "Compose Email" at bounding box center [702, 252] width 93 height 24
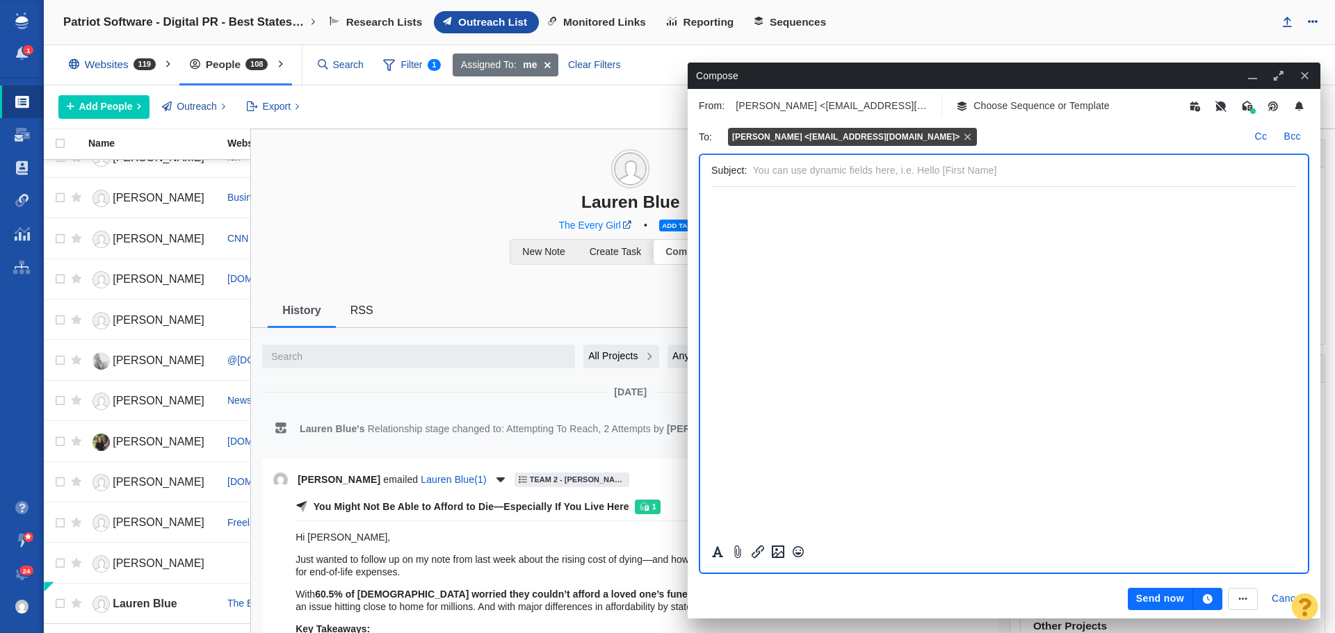
click at [1049, 108] on p "Choose Sequence or Template" at bounding box center [1041, 106] width 136 height 15
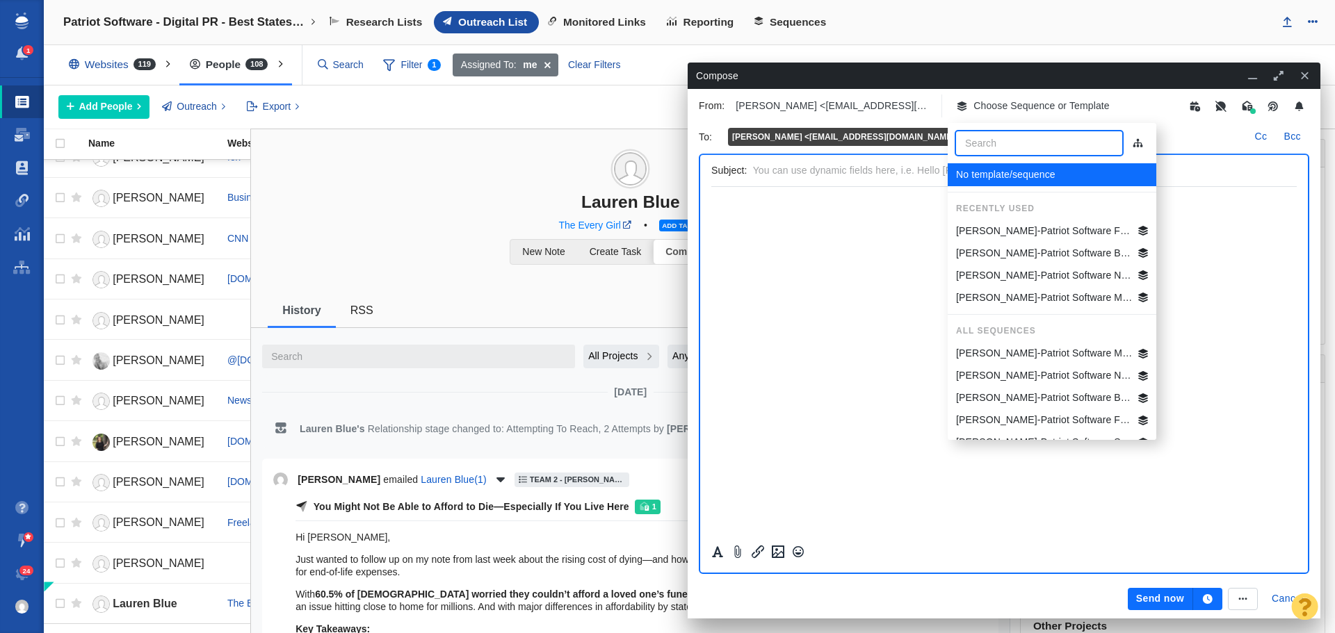
click at [1056, 248] on p "[PERSON_NAME]-Patriot Software Best States Business General" at bounding box center [1044, 253] width 177 height 15
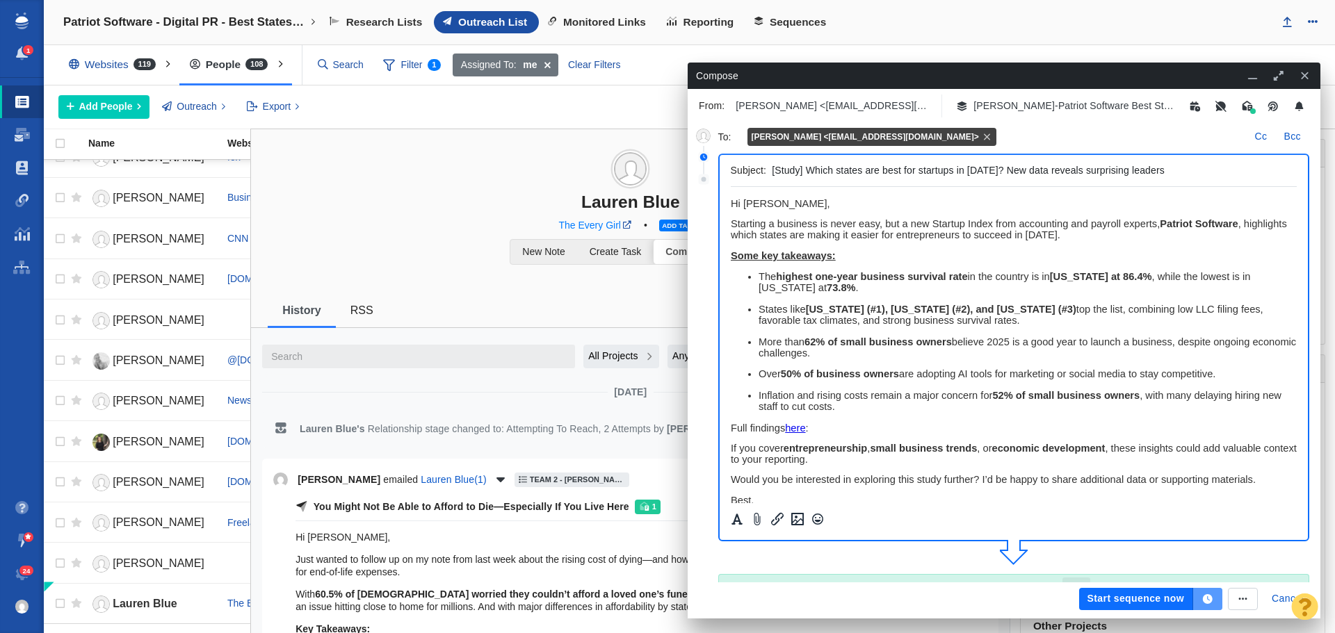
click at [1207, 596] on icon "button" at bounding box center [1208, 599] width 10 height 10
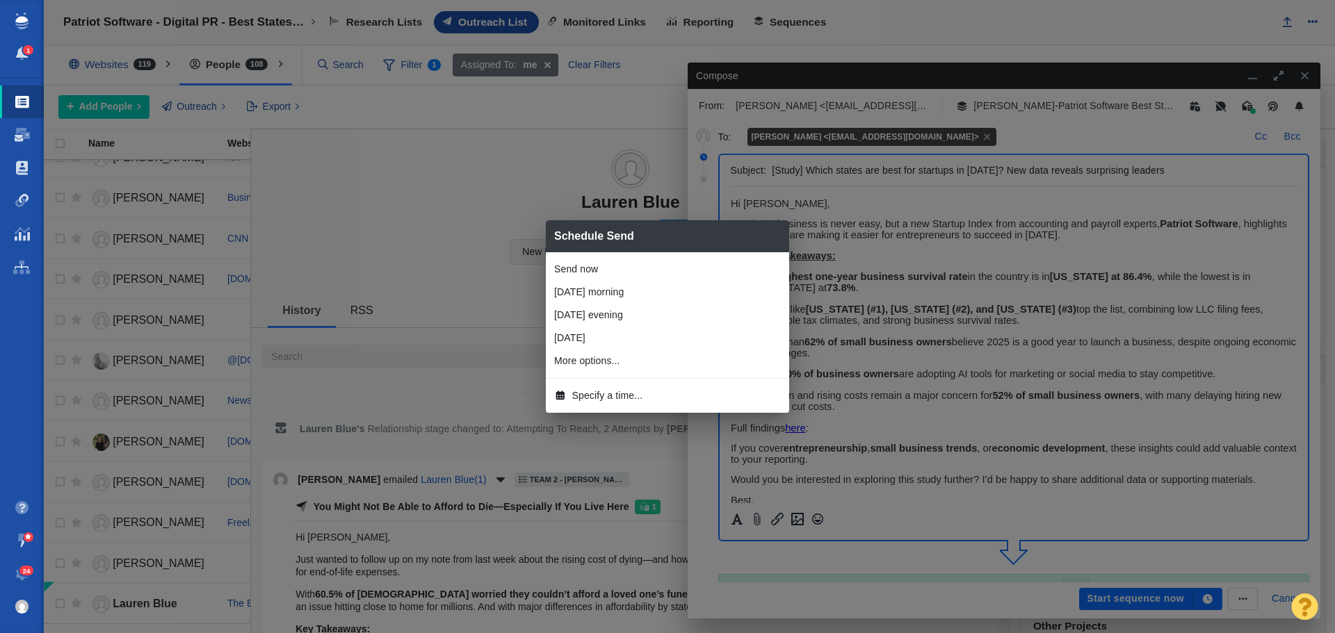
click at [585, 396] on span "Specify a time..." at bounding box center [607, 396] width 71 height 15
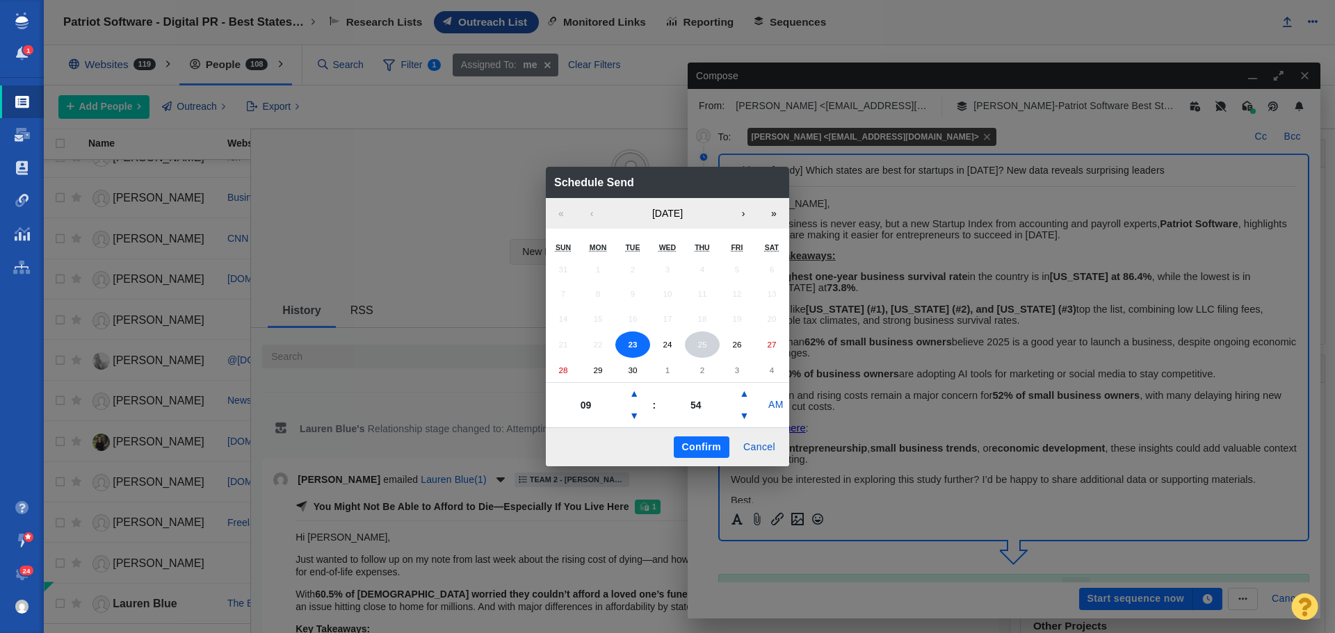
click at [692, 346] on button "25" at bounding box center [702, 345] width 35 height 26
click at [637, 416] on button "▼" at bounding box center [634, 416] width 17 height 22
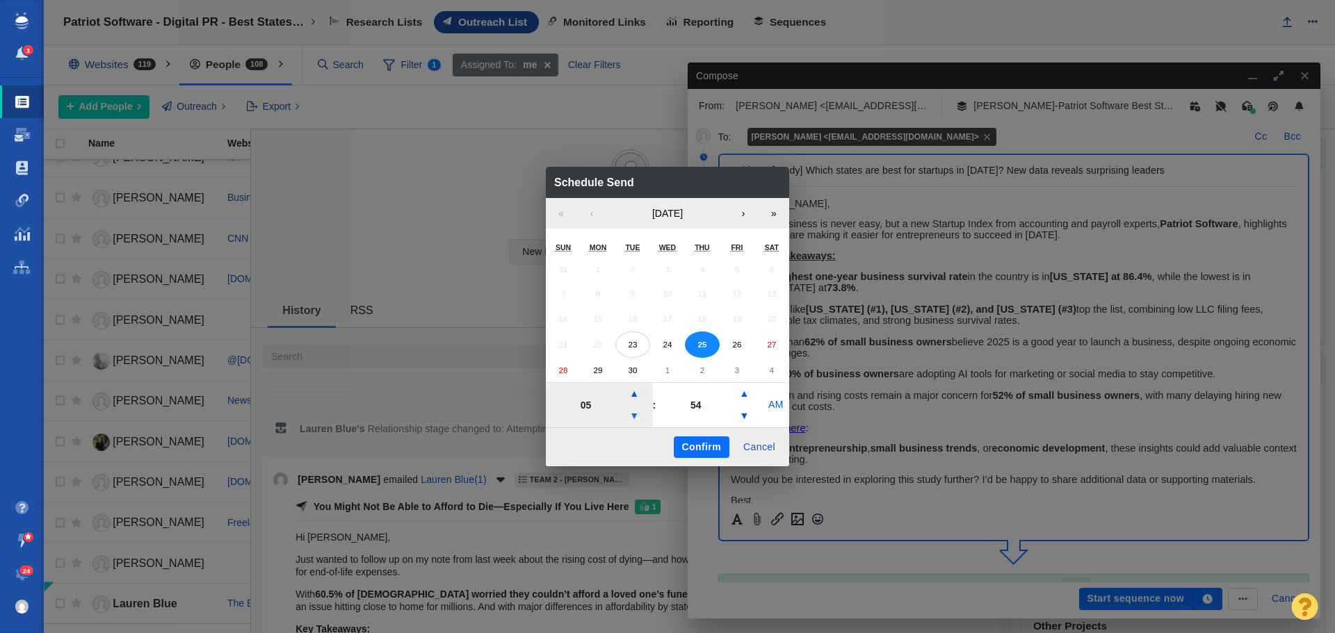
click at [637, 416] on button "▼" at bounding box center [634, 416] width 17 height 22
type input "04"
click at [702, 438] on button "Confirm" at bounding box center [702, 448] width 56 height 22
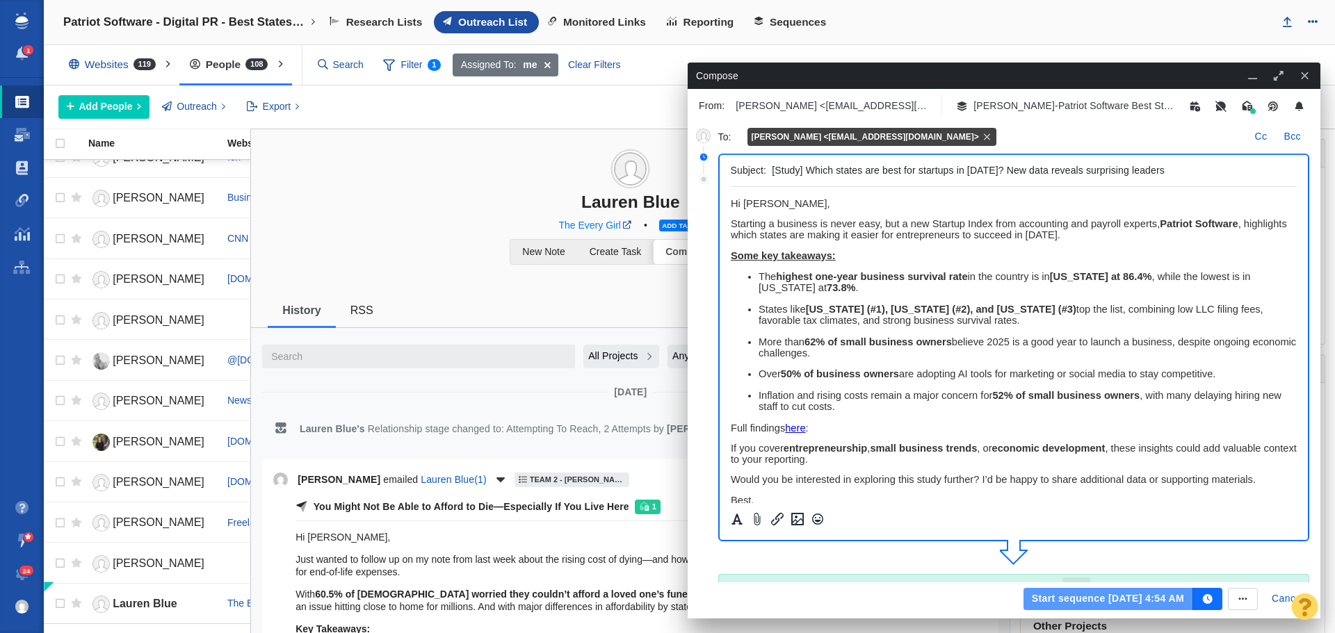
click at [1100, 597] on button "Start sequence [DATE] 4:54 AM" at bounding box center [1108, 599] width 170 height 22
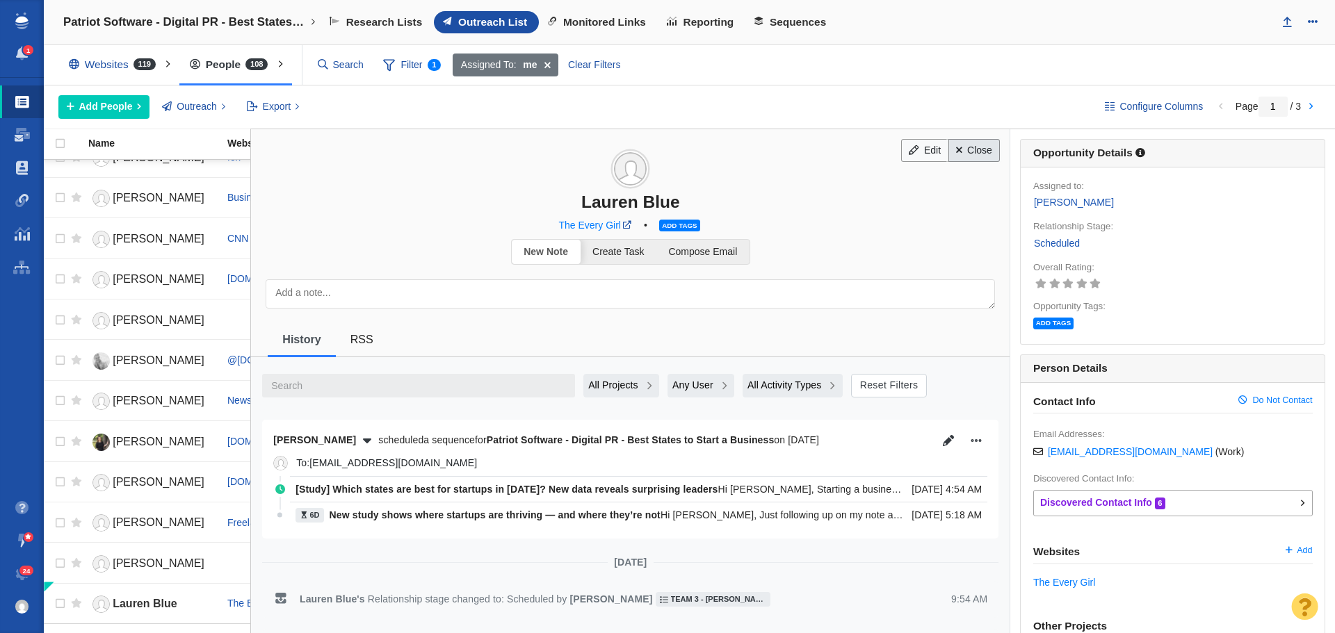
click at [973, 151] on link "Close" at bounding box center [974, 151] width 52 height 24
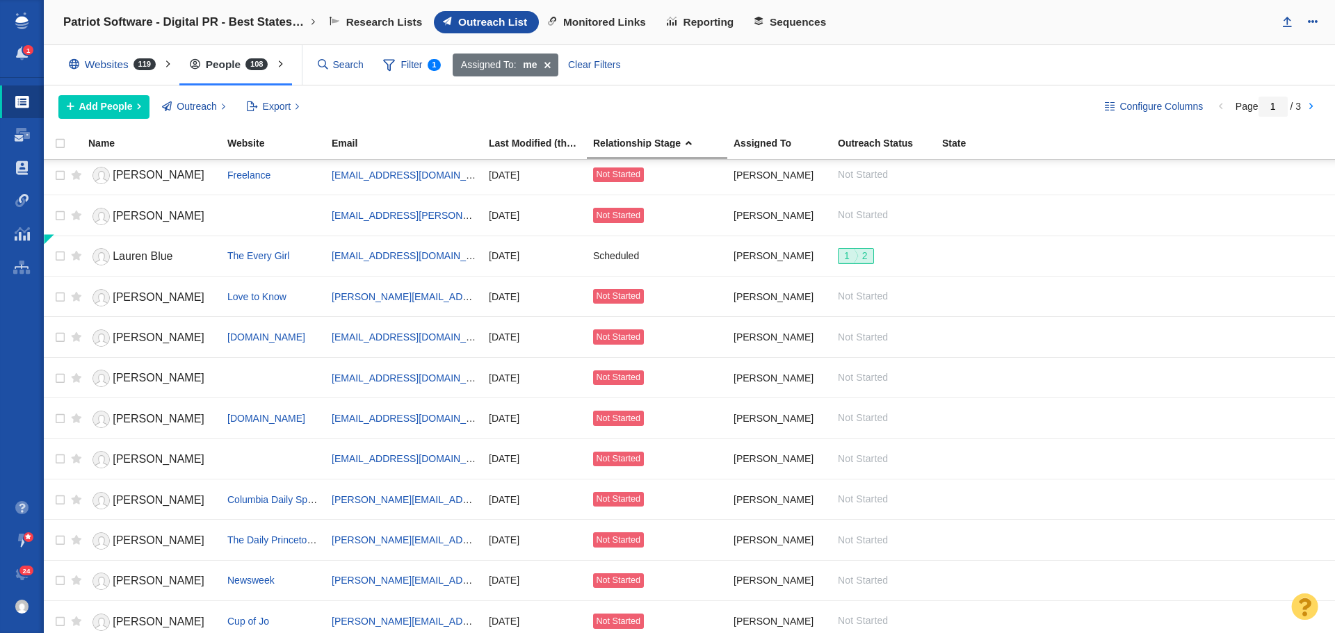
scroll to position [1251, 0]
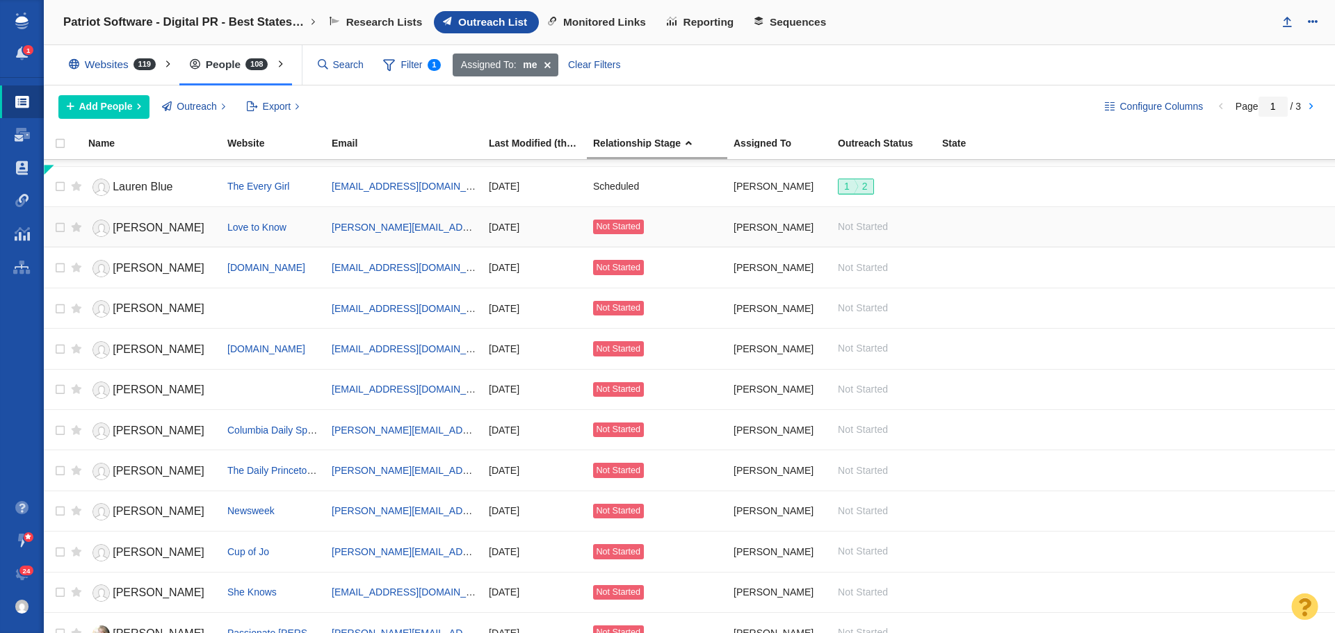
click at [159, 227] on span "[PERSON_NAME]" at bounding box center [159, 228] width 92 height 12
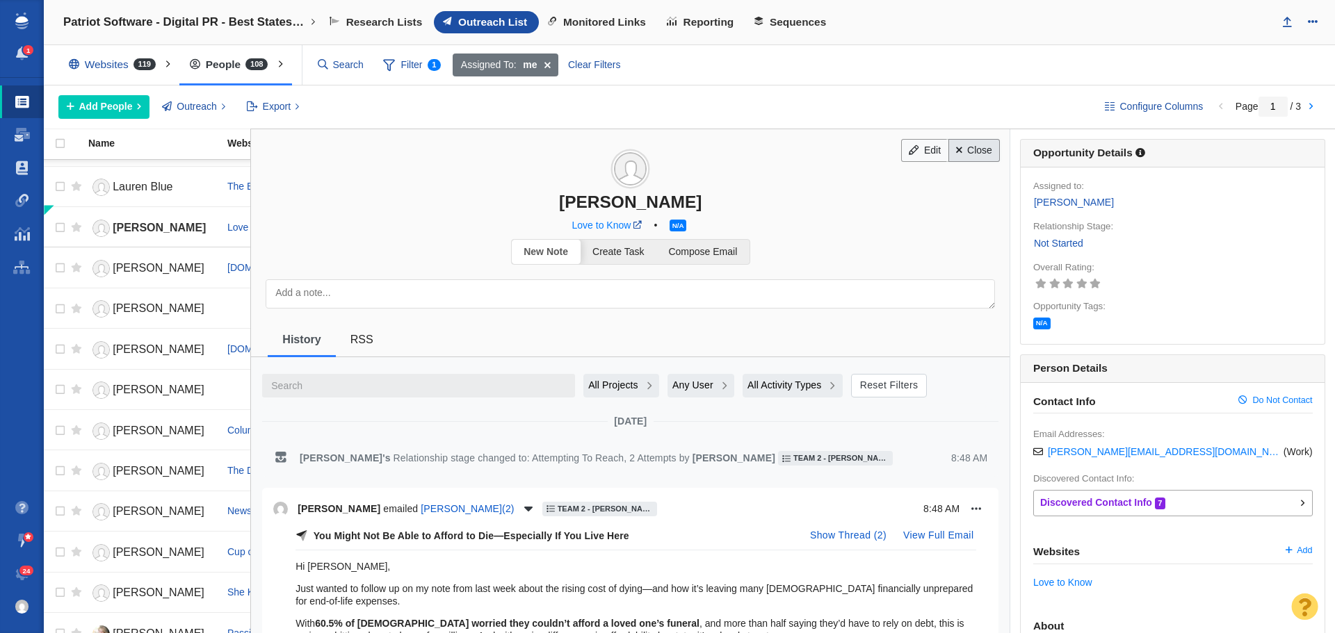
click at [968, 155] on link "Close" at bounding box center [974, 151] width 52 height 24
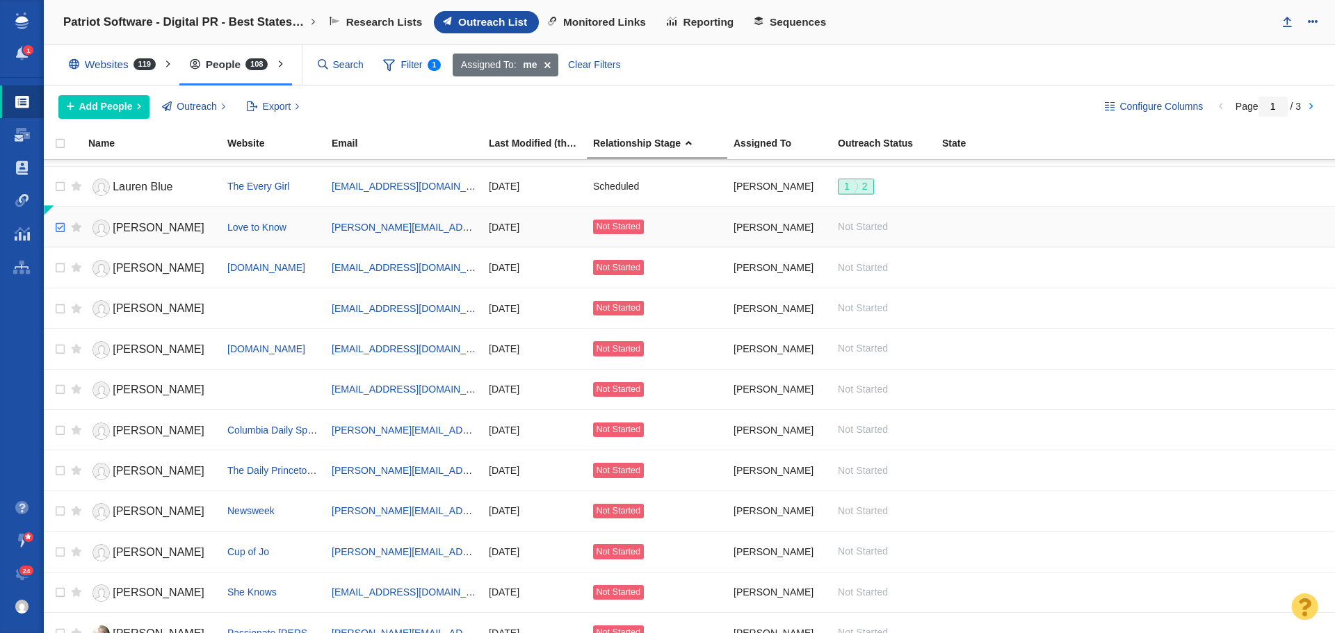
checkbox input "true"
click at [59, 227] on input "checkbox" at bounding box center [58, 228] width 21 height 31
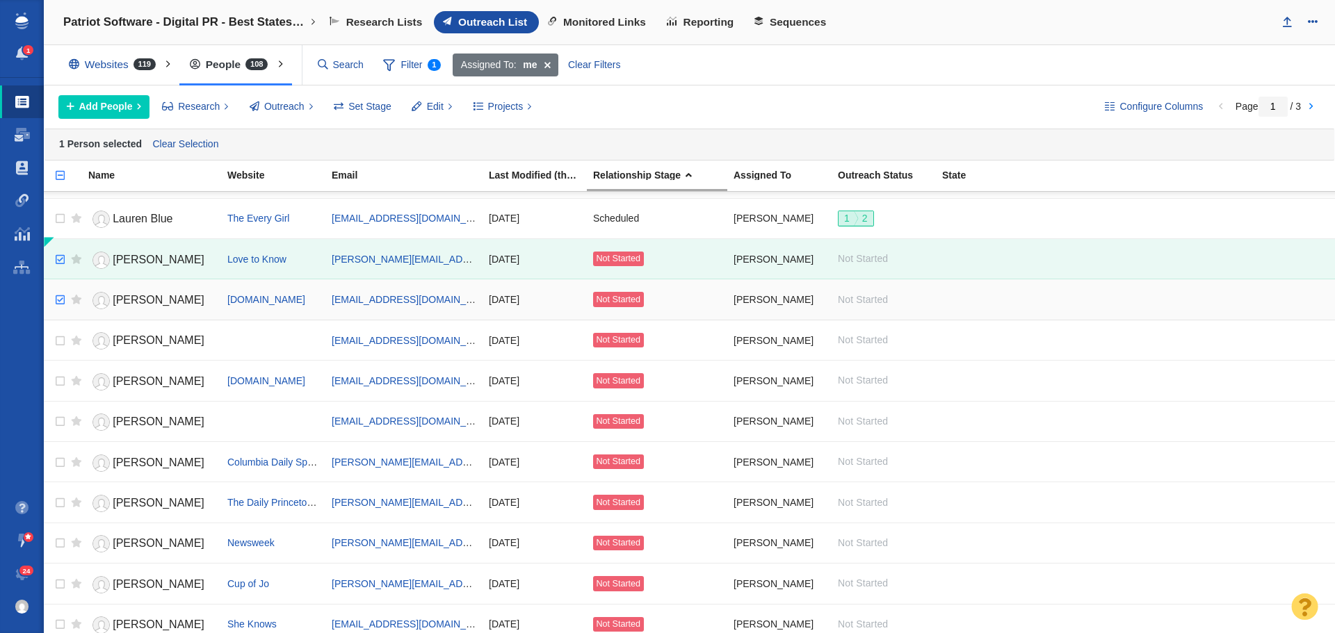
checkbox input "true"
click at [57, 298] on input "checkbox" at bounding box center [58, 300] width 21 height 31
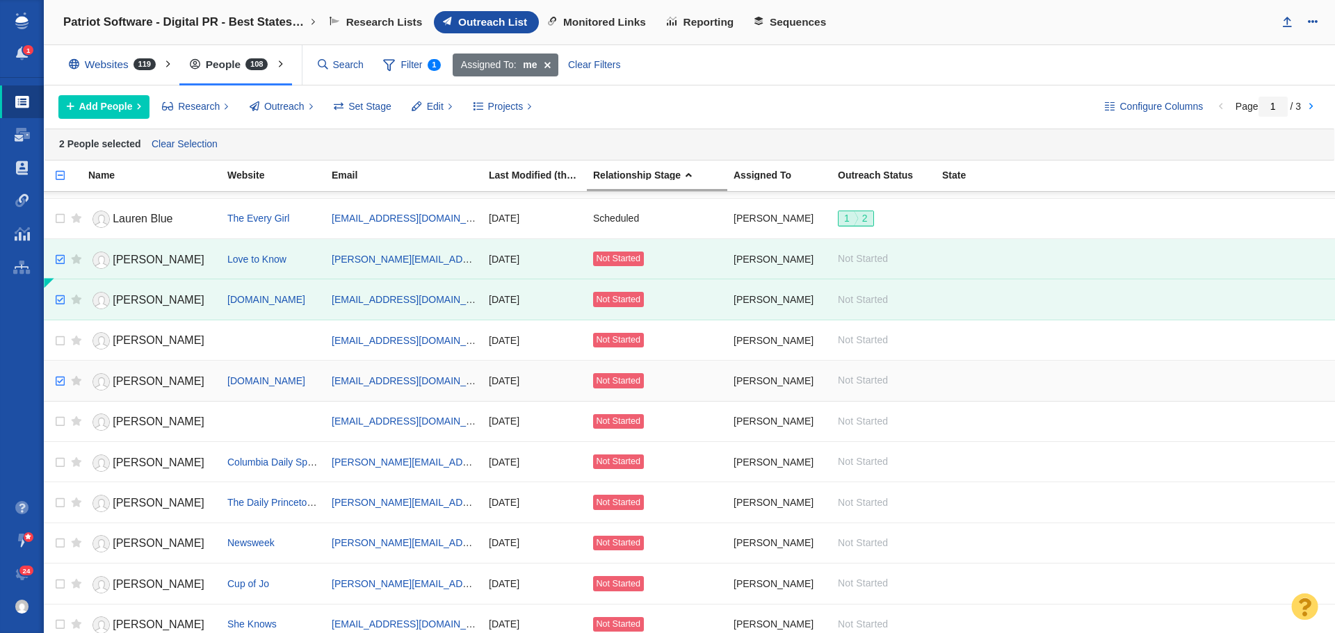
checkbox input "true"
click at [59, 381] on input "checkbox" at bounding box center [58, 381] width 21 height 31
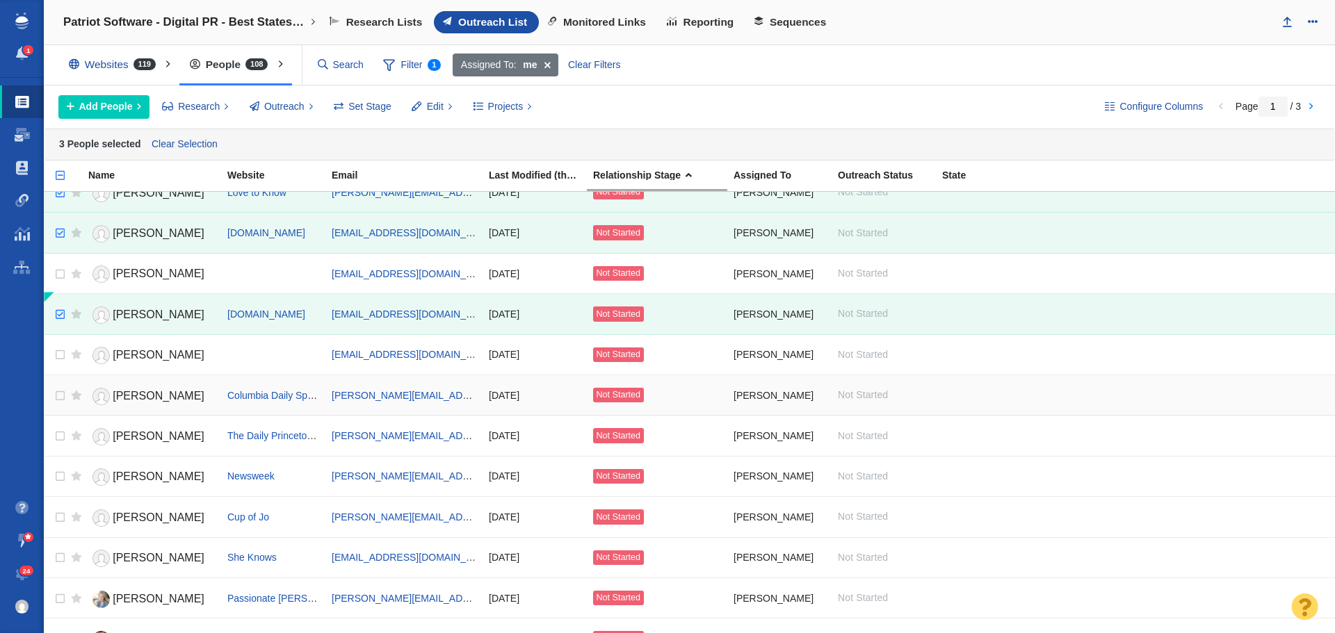
scroll to position [1321, 0]
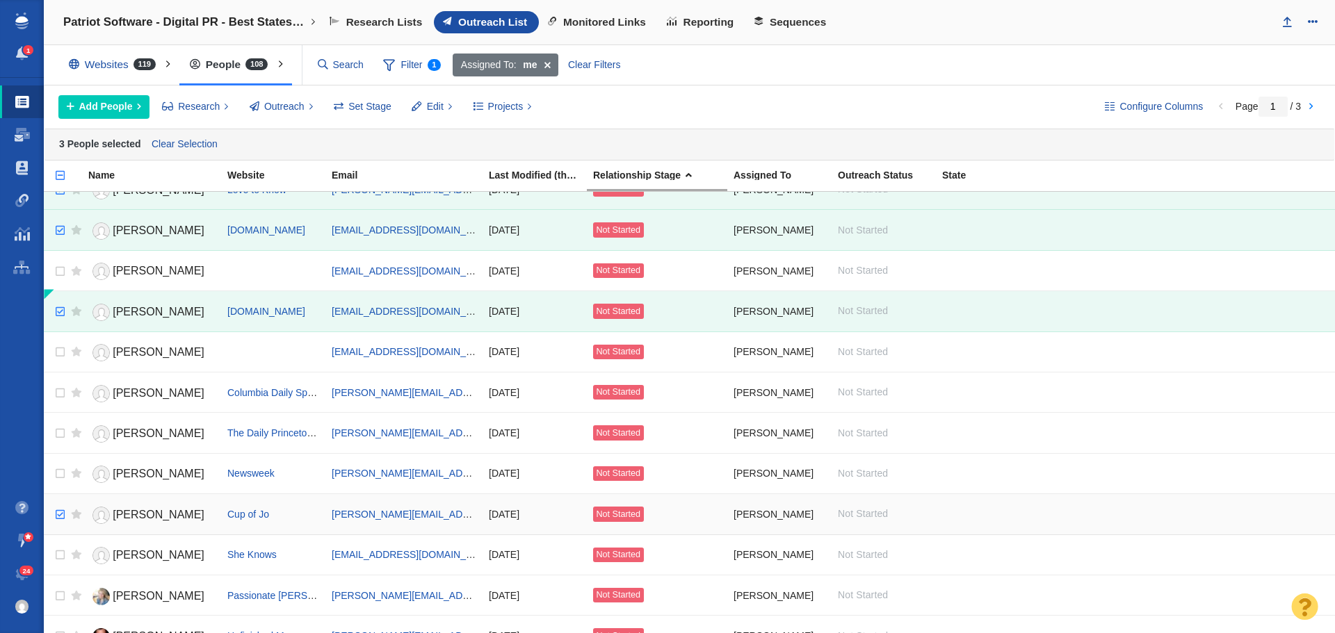
checkbox input "true"
click at [58, 516] on input "checkbox" at bounding box center [58, 515] width 21 height 31
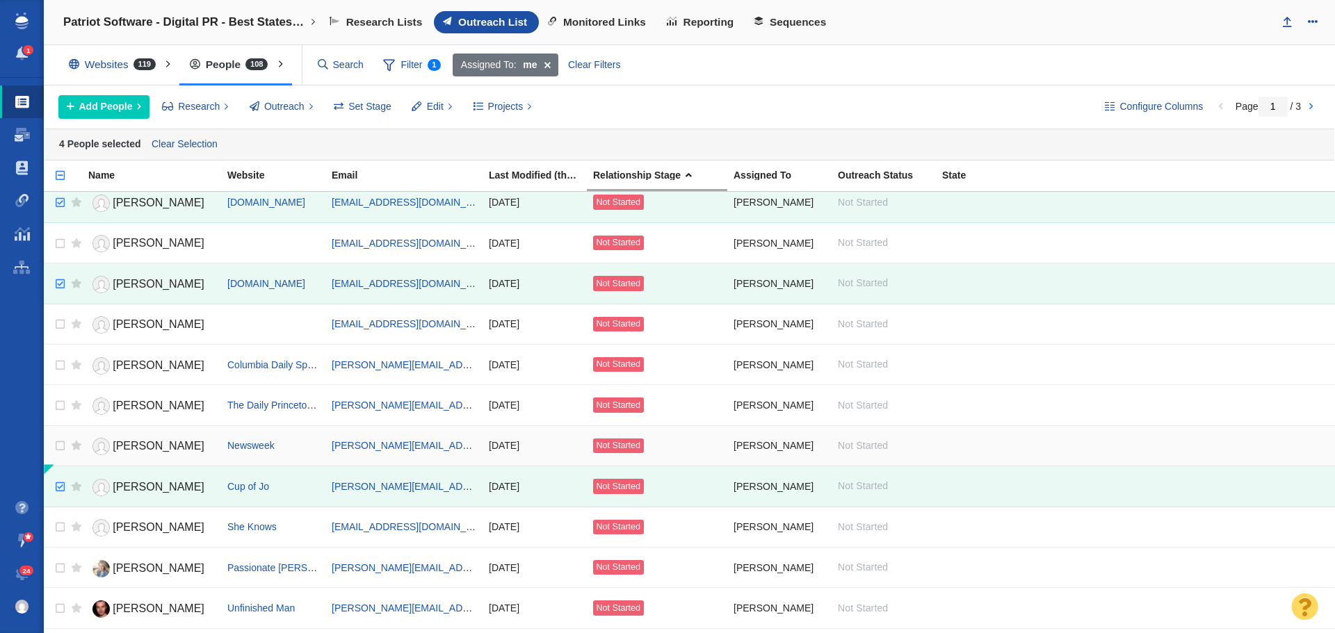
scroll to position [1390, 0]
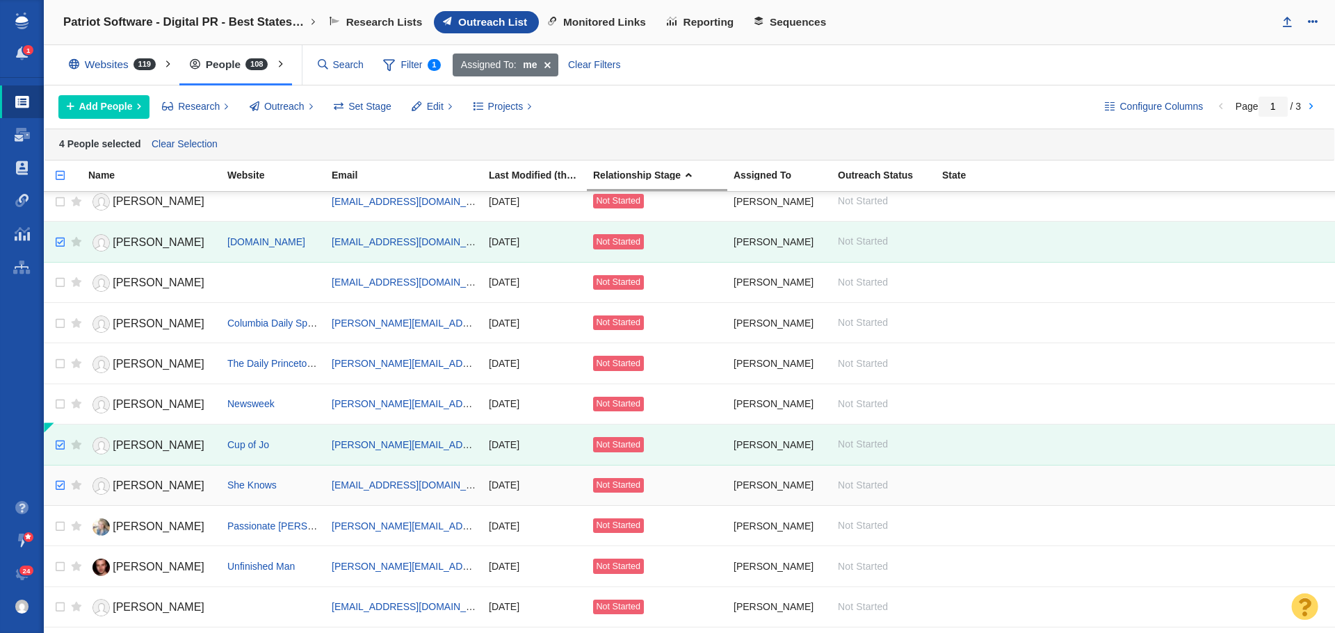
checkbox input "true"
click at [58, 485] on input "checkbox" at bounding box center [58, 486] width 21 height 31
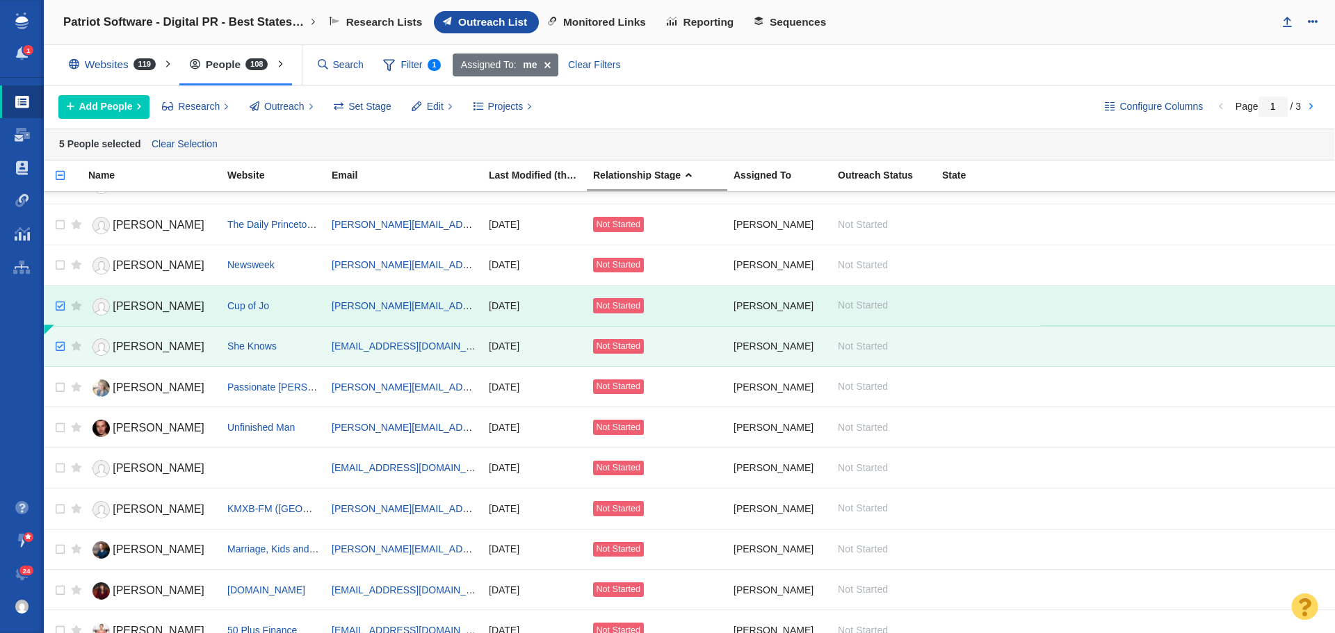
scroll to position [1588, 0]
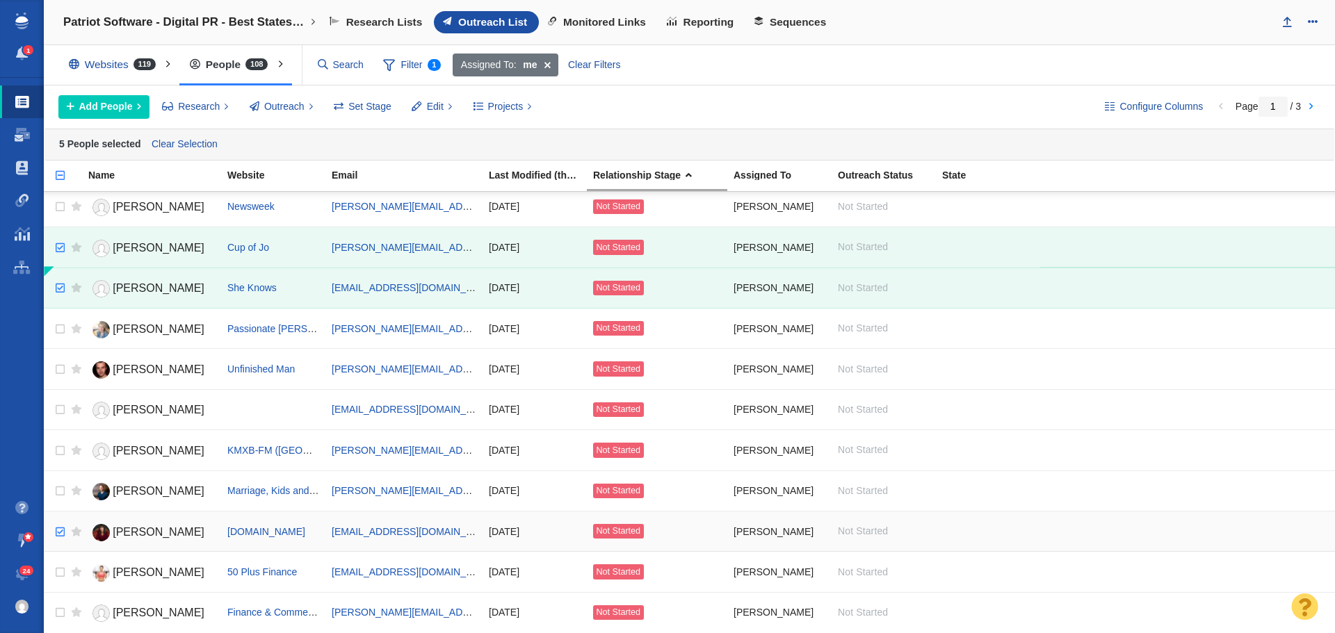
checkbox input "true"
click at [57, 532] on input "checkbox" at bounding box center [58, 532] width 21 height 31
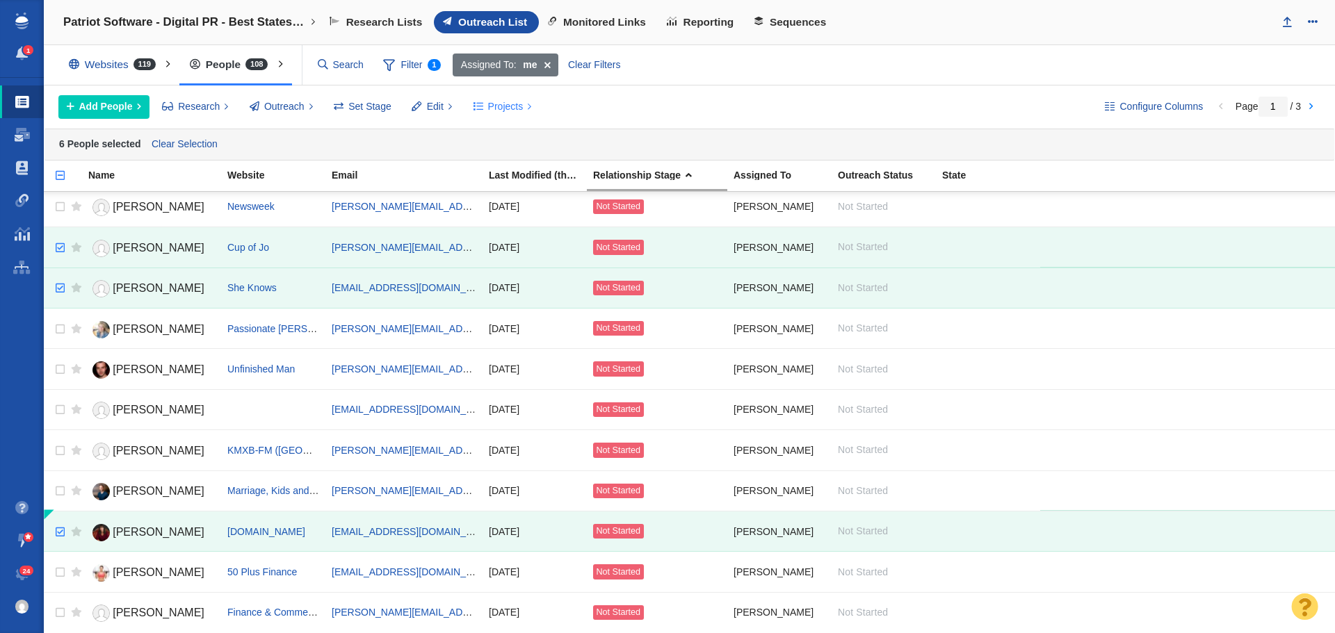
click at [516, 108] on span "Projects" at bounding box center [505, 106] width 35 height 15
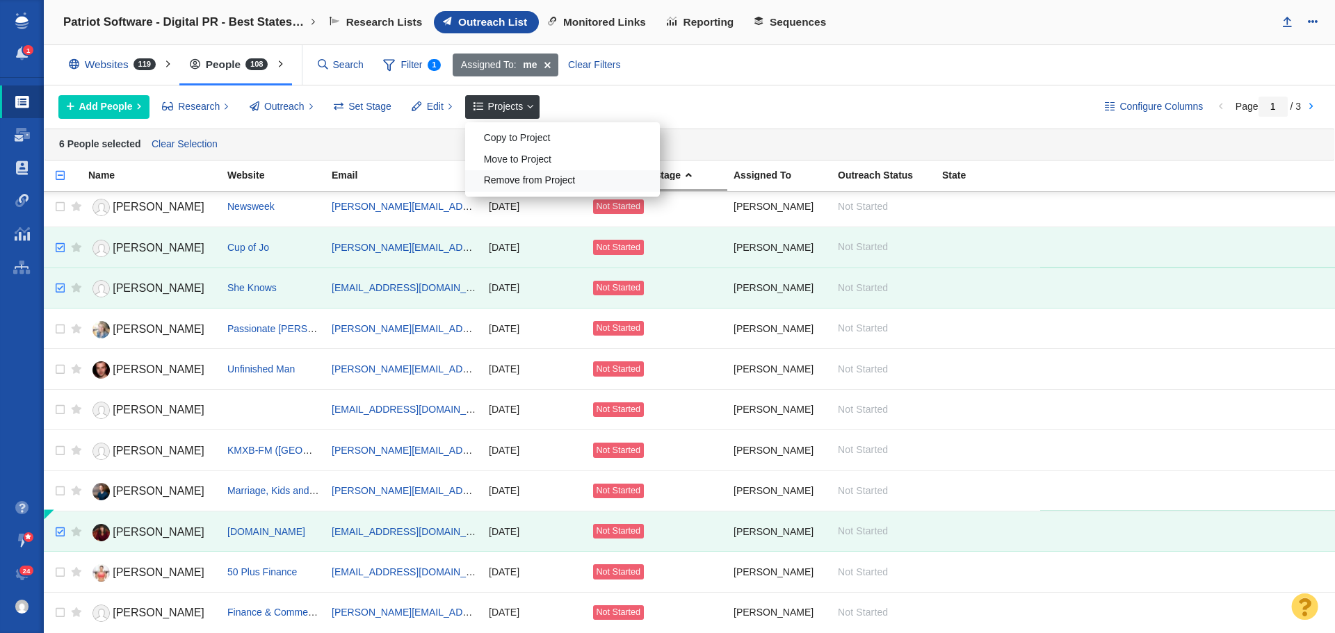
click at [528, 180] on div "Remove from Project" at bounding box center [562, 181] width 195 height 22
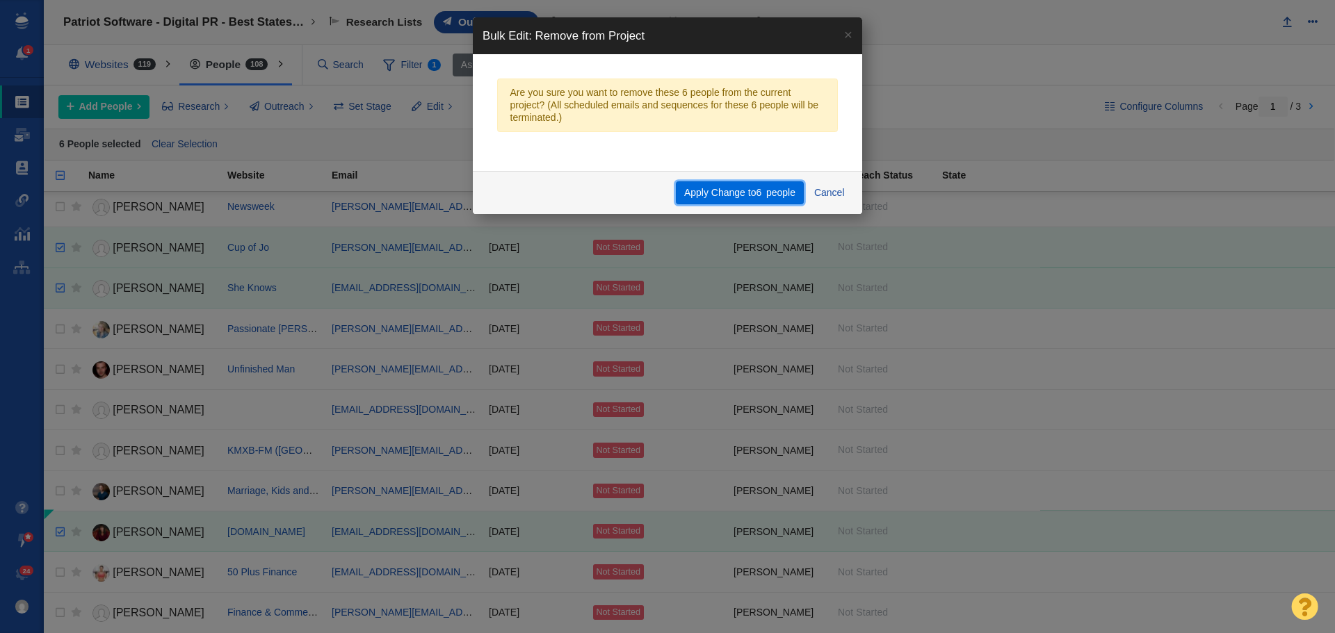
click at [703, 187] on button "Apply Change to 6 people" at bounding box center [739, 193] width 127 height 24
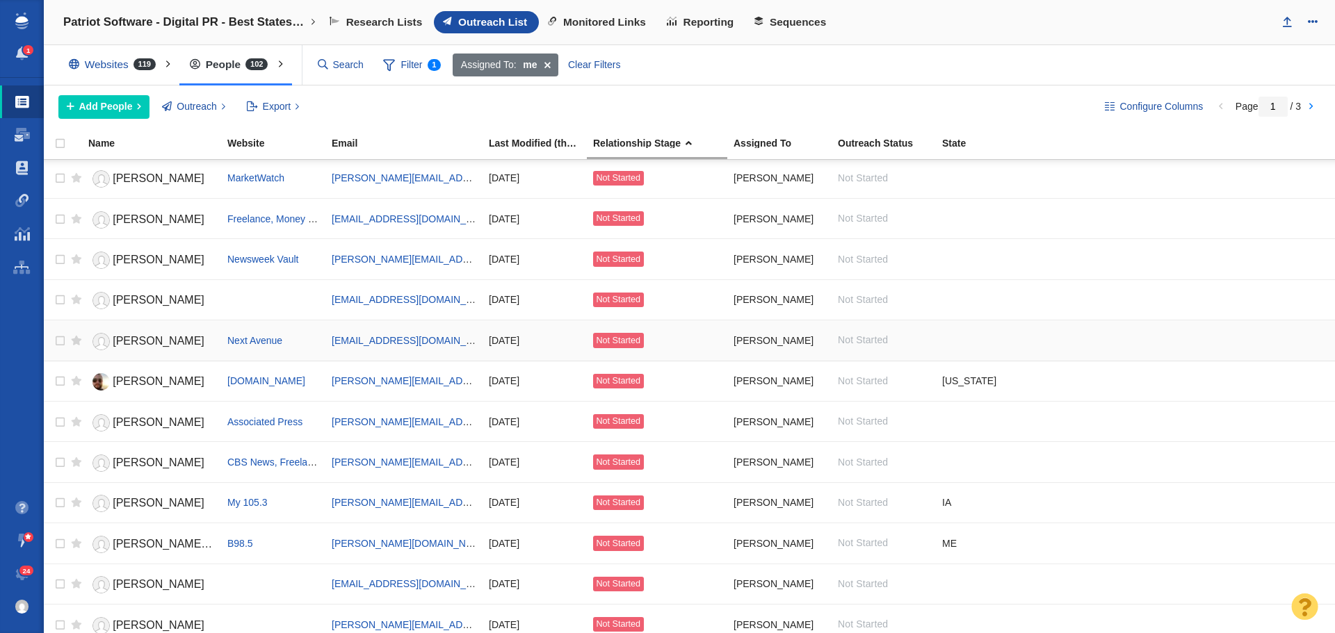
scroll to position [1487, 0]
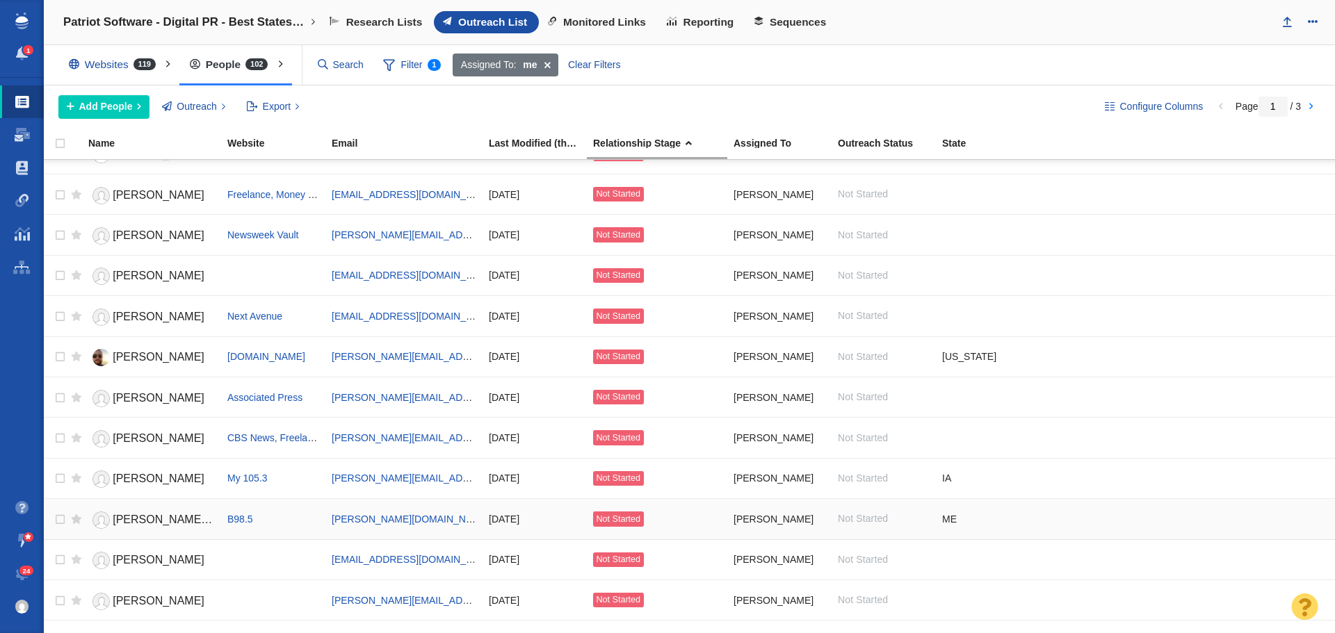
click at [154, 519] on span "[PERSON_NAME] [PERSON_NAME]" at bounding box center [206, 520] width 186 height 12
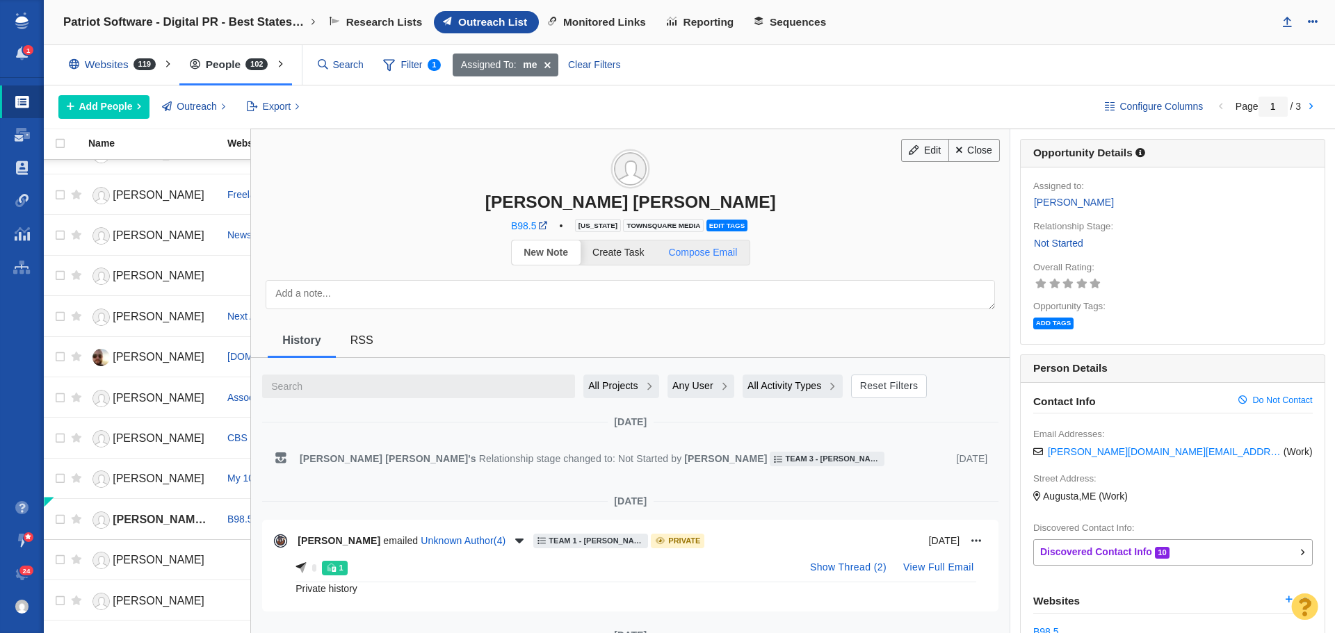
click at [724, 259] on link "Compose Email" at bounding box center [702, 253] width 93 height 24
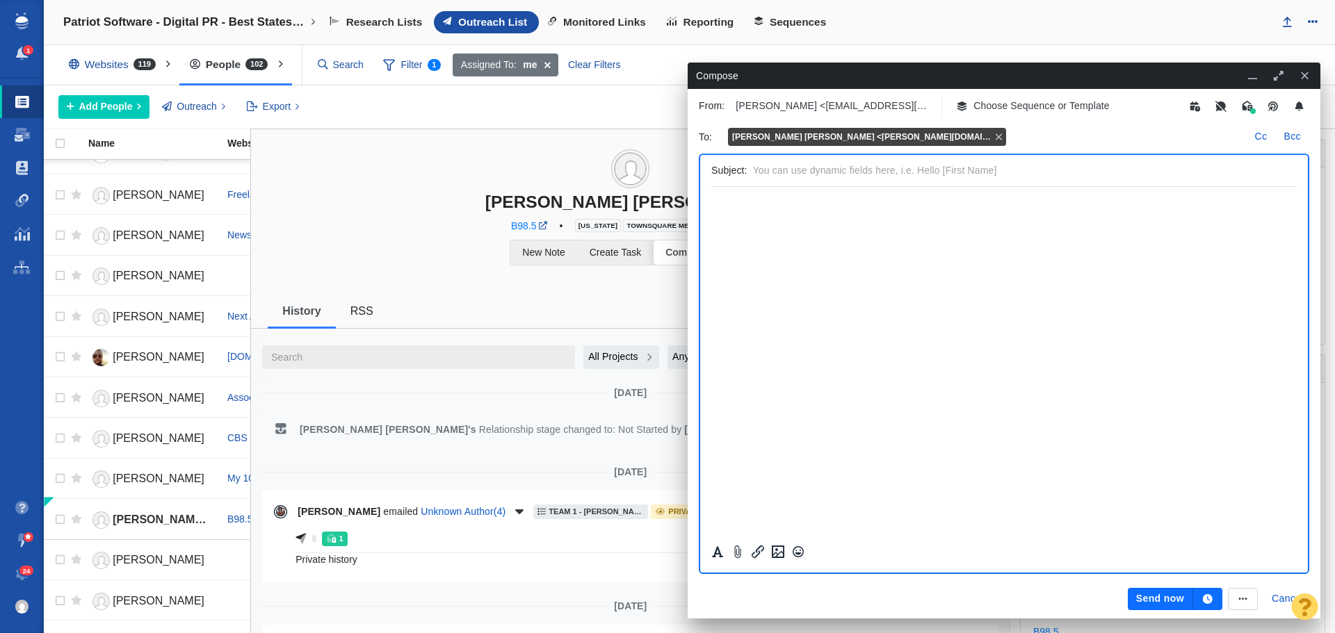
scroll to position [0, 0]
click at [1014, 104] on p "Choose Sequence or Template" at bounding box center [1041, 106] width 136 height 15
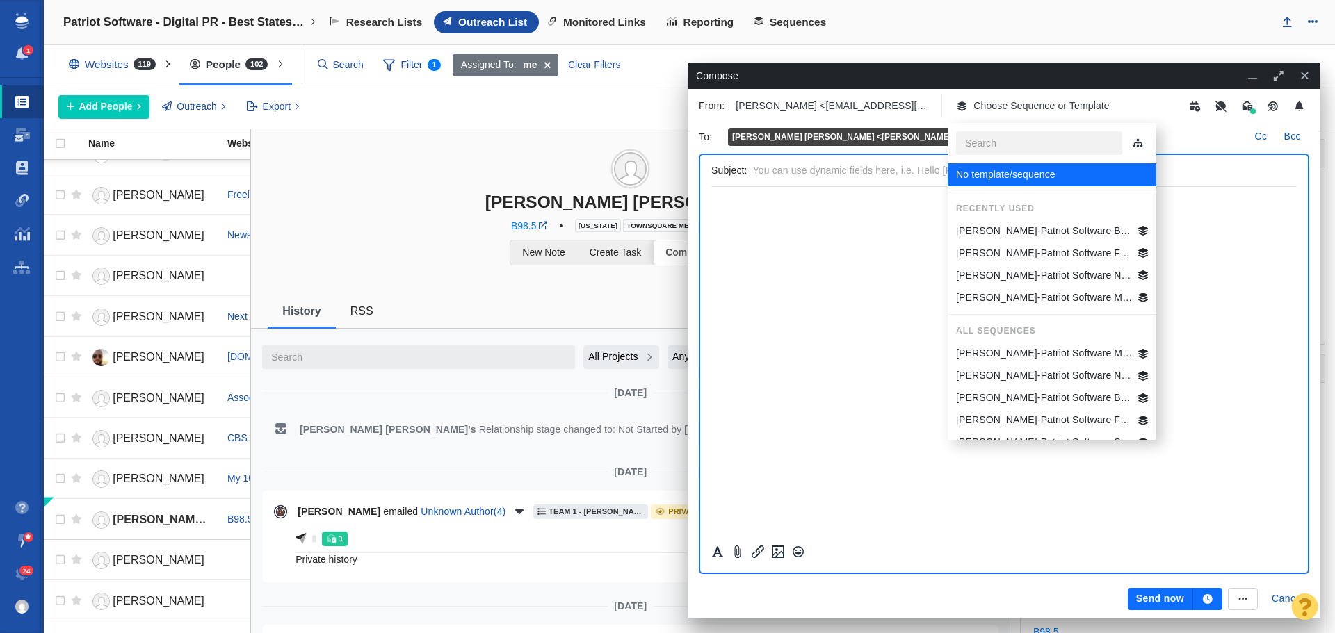
click at [1033, 232] on p "[PERSON_NAME]-Patriot Software Best States Business General" at bounding box center [1044, 231] width 177 height 15
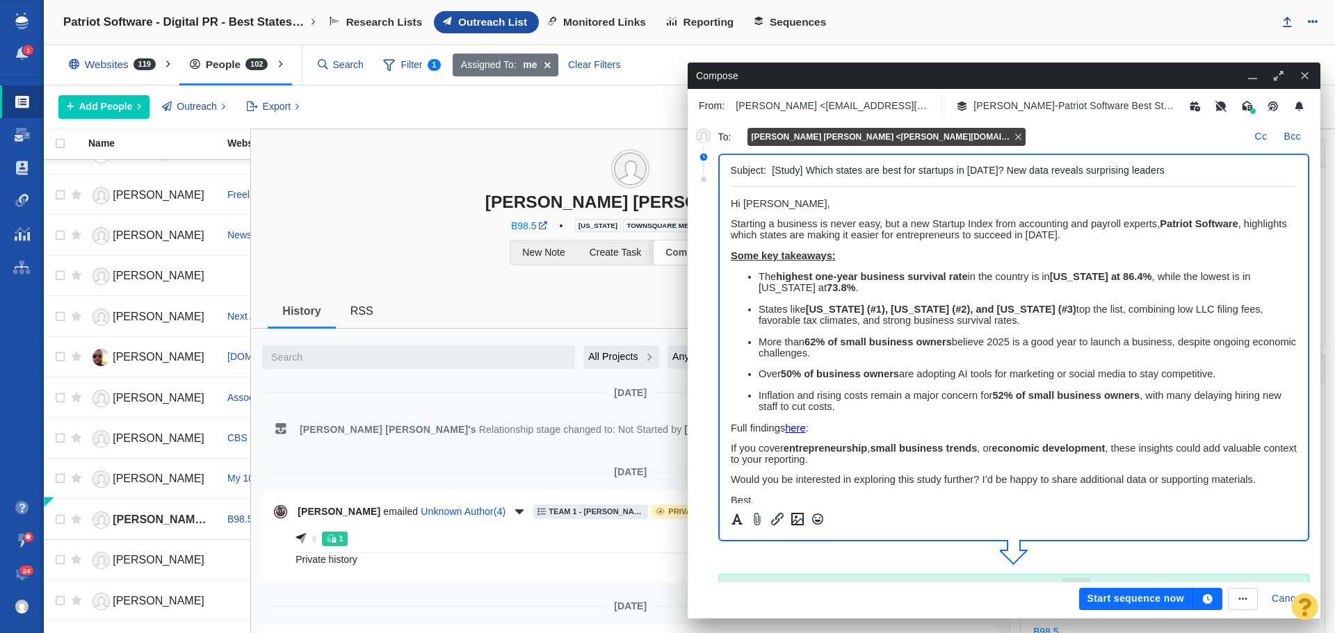
drag, startPoint x: 1169, startPoint y: 169, endPoint x: 733, endPoint y: 168, distance: 435.9
click at [733, 168] on div "Subject: [Study] Which states are best for startups in [DATE]? New data reveals…" at bounding box center [1014, 171] width 567 height 32
paste input "ere does [US_STATE] rank in best states"
click at [891, 172] on input "[Study] Where does [US_STATE] rank in best states for startups in [DATE]? New d…" at bounding box center [1031, 171] width 519 height 20
type input "[Study] Where does [US_STATE] rank in best states for startups in [DATE]? New d…"
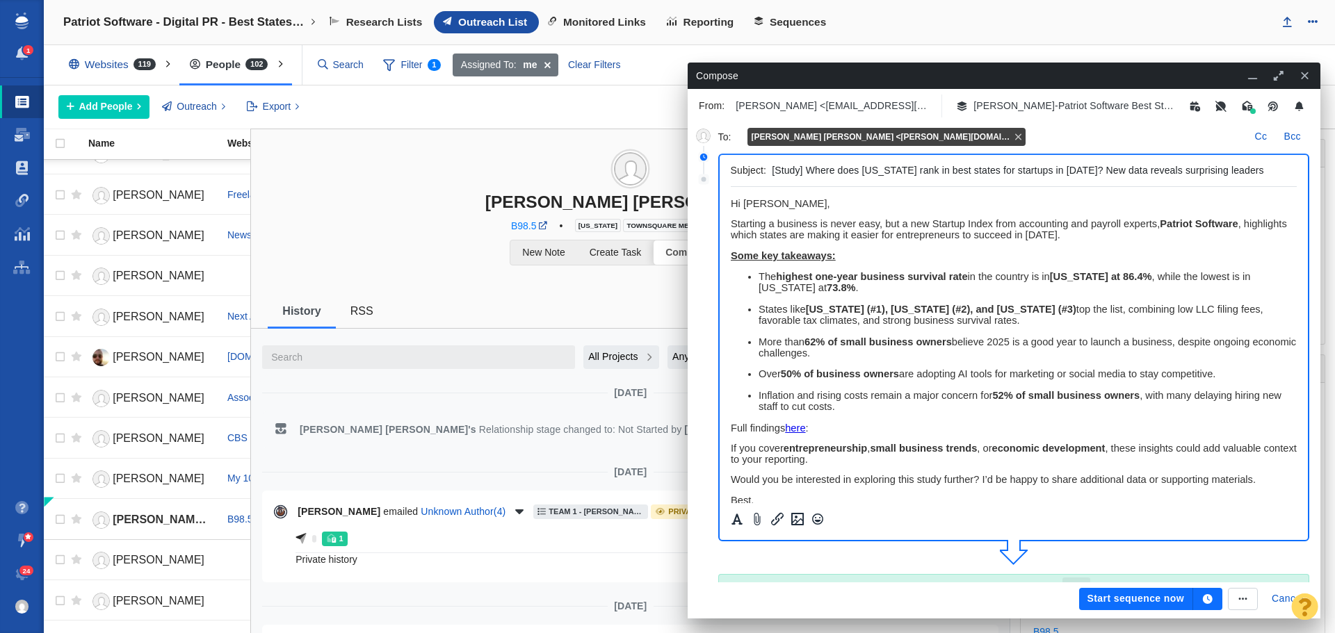
click at [1201, 597] on button "button" at bounding box center [1207, 599] width 29 height 22
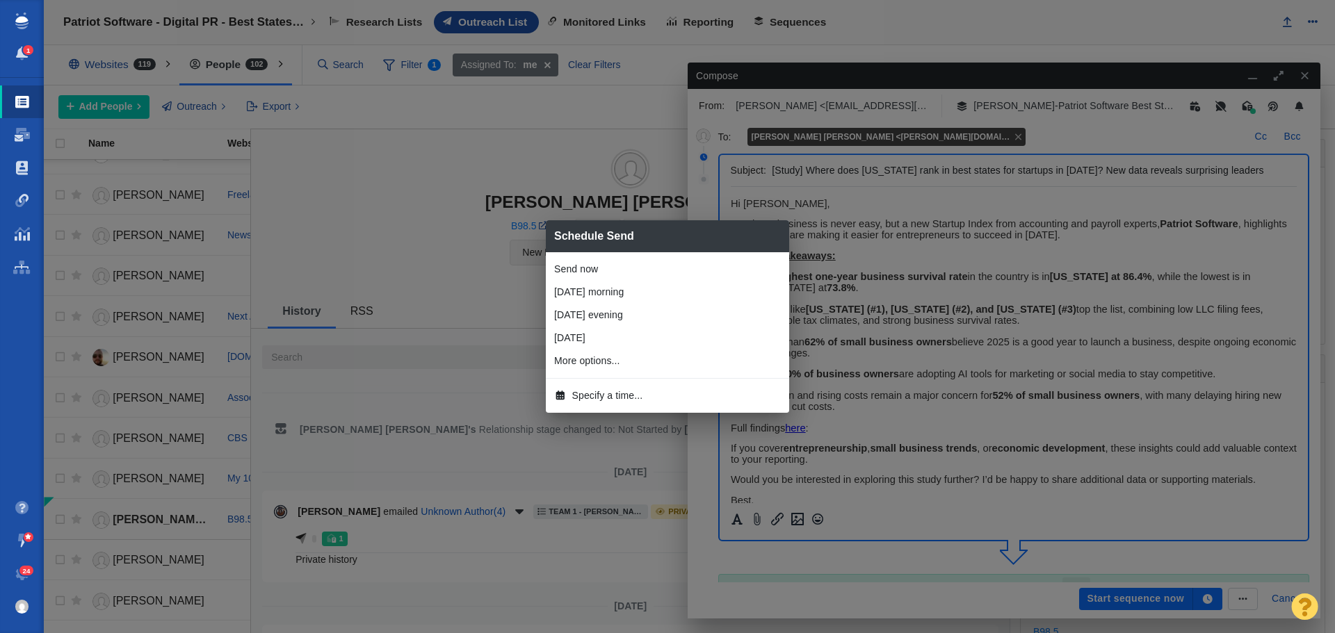
click at [608, 399] on span "Specify a time..." at bounding box center [607, 396] width 71 height 15
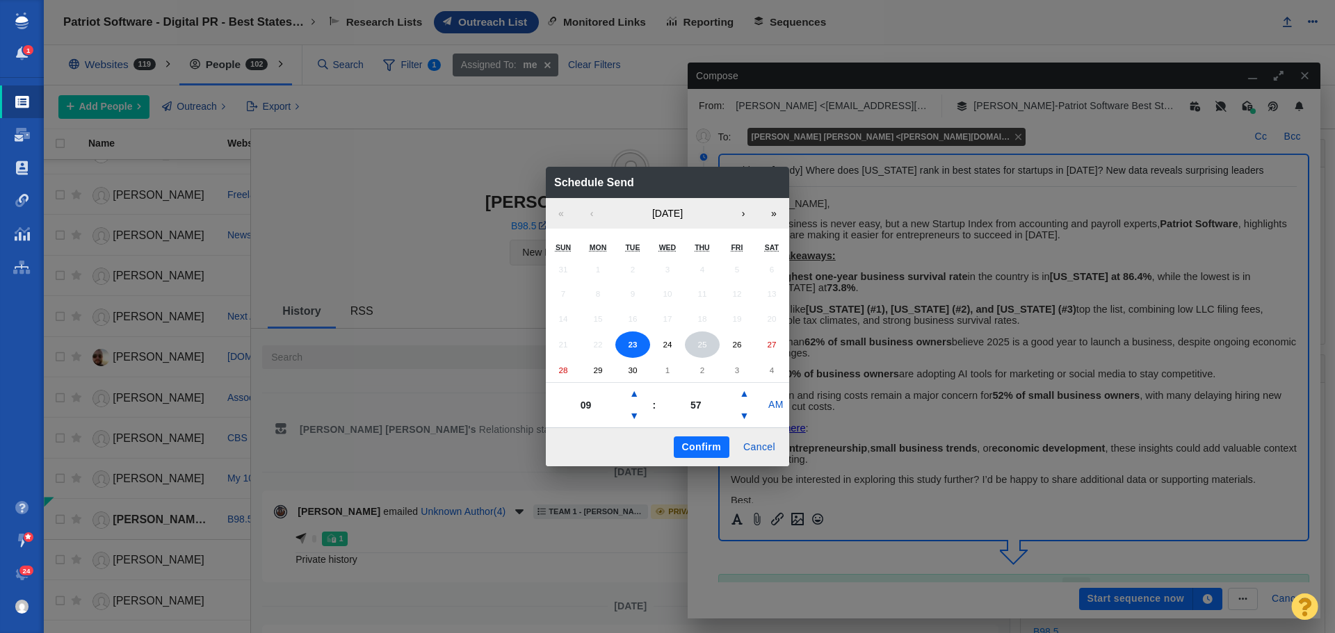
click at [706, 348] on abbr "25" at bounding box center [701, 344] width 9 height 9
click at [631, 414] on button "▼" at bounding box center [634, 416] width 17 height 22
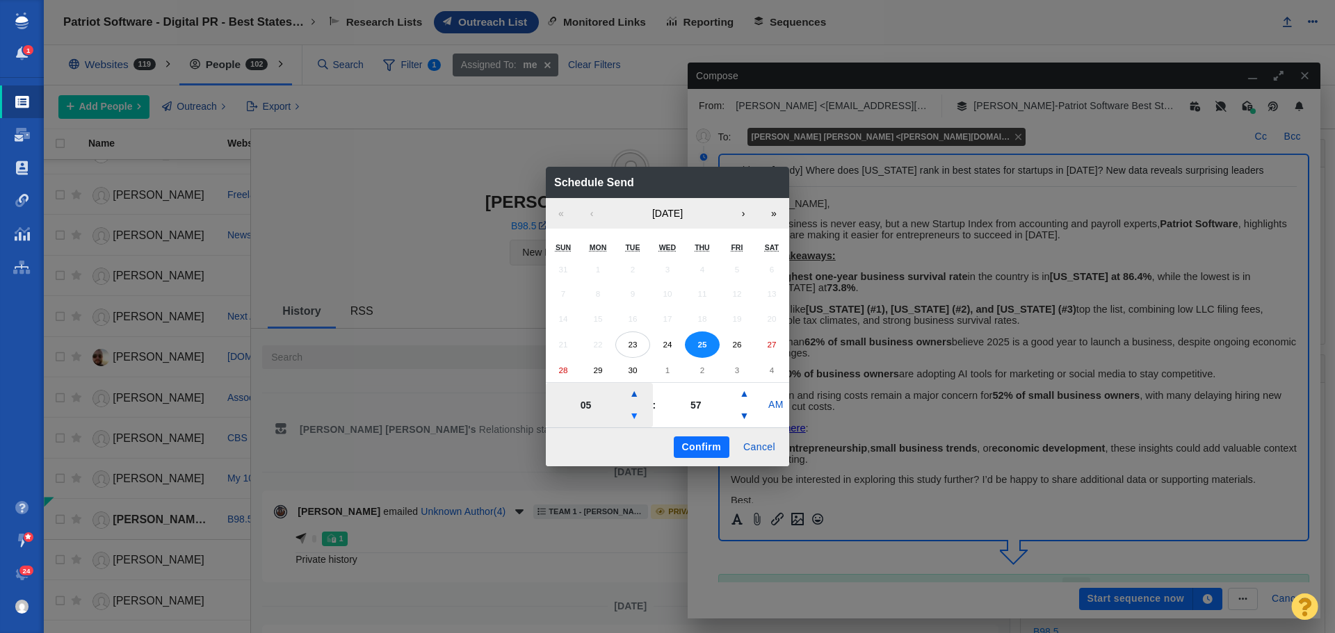
click at [638, 412] on button "▼" at bounding box center [634, 416] width 17 height 22
type input "04"
click at [703, 448] on button "Confirm" at bounding box center [702, 448] width 56 height 22
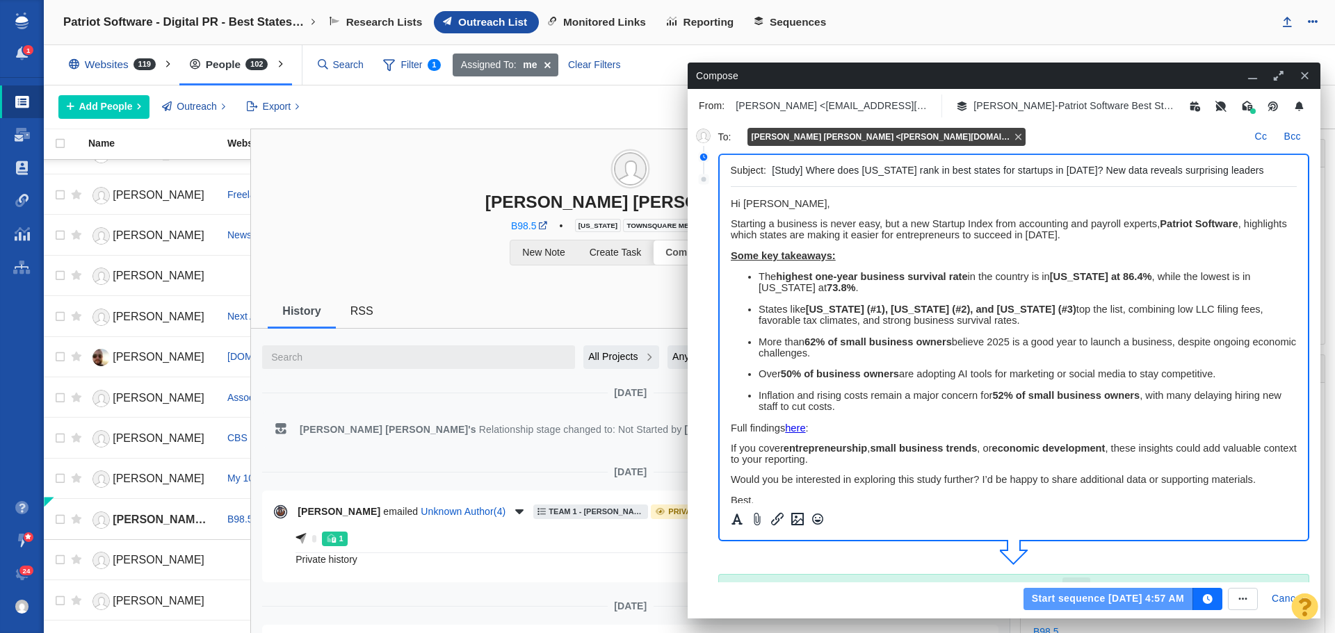
click at [1062, 595] on button "Start sequence [DATE] 4:57 AM" at bounding box center [1108, 599] width 170 height 22
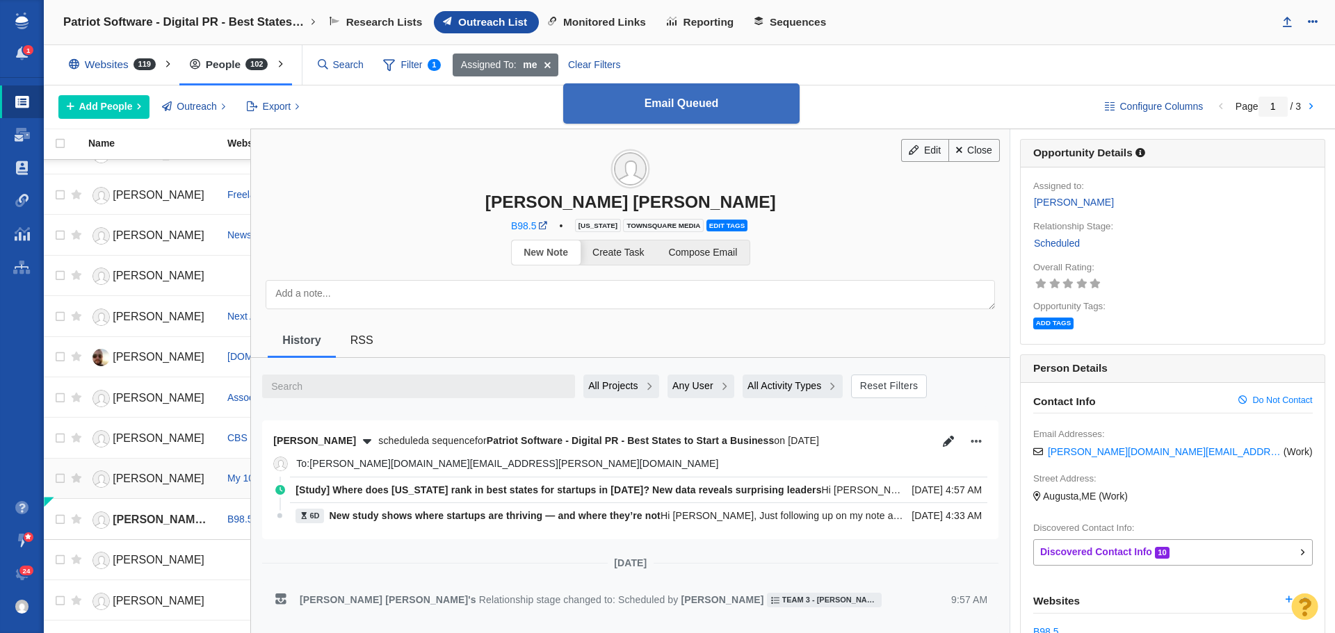
click at [149, 480] on span "[PERSON_NAME]" at bounding box center [159, 479] width 92 height 12
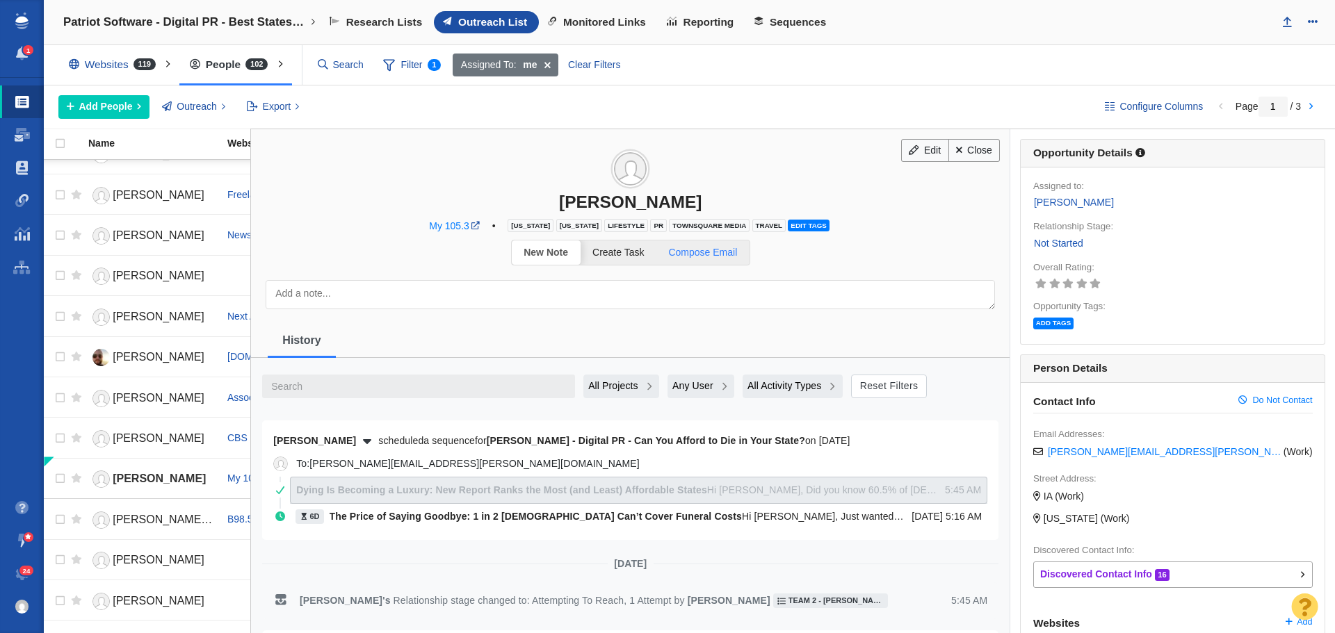
click at [715, 256] on span "Compose Email" at bounding box center [702, 252] width 69 height 11
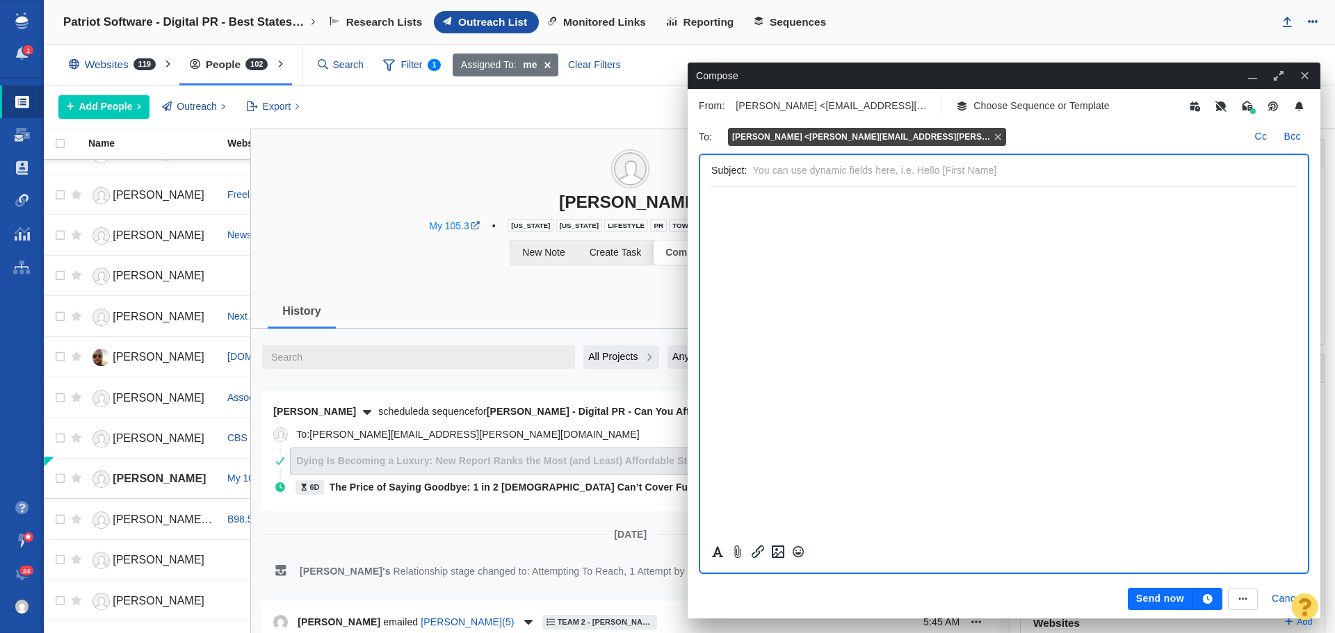
click at [1014, 107] on p "Choose Sequence or Template" at bounding box center [1041, 106] width 136 height 15
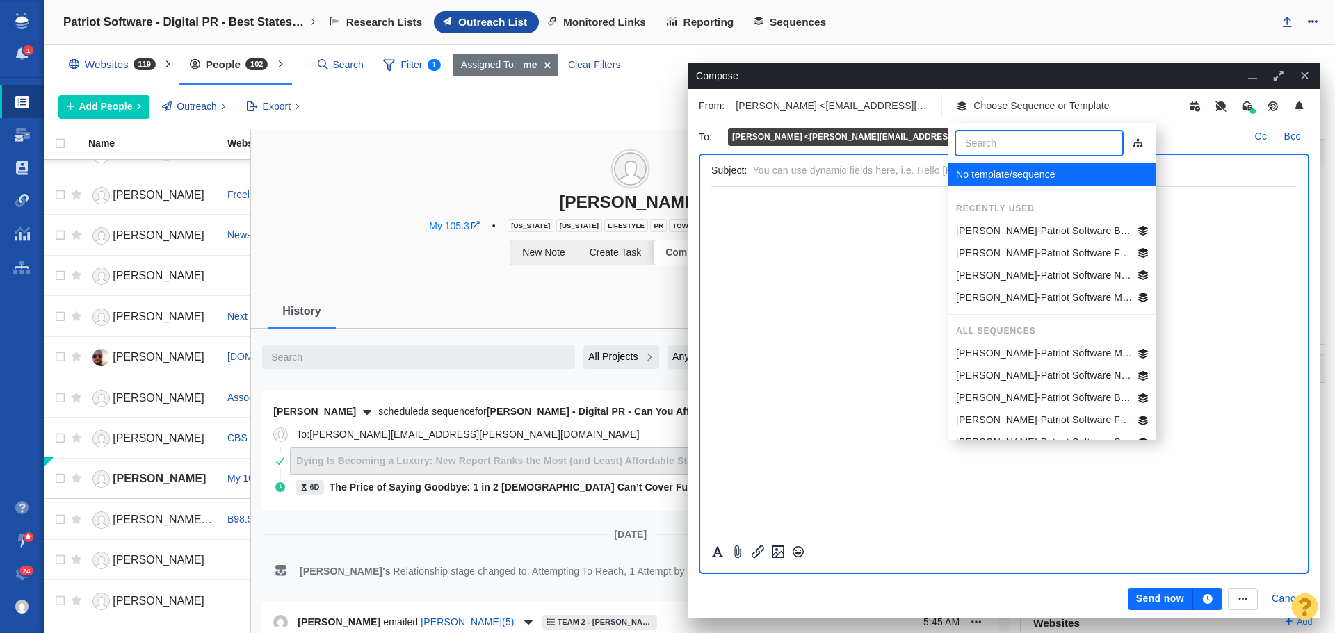
click at [1026, 228] on p "[PERSON_NAME]-Patriot Software Best States Business General" at bounding box center [1044, 231] width 177 height 15
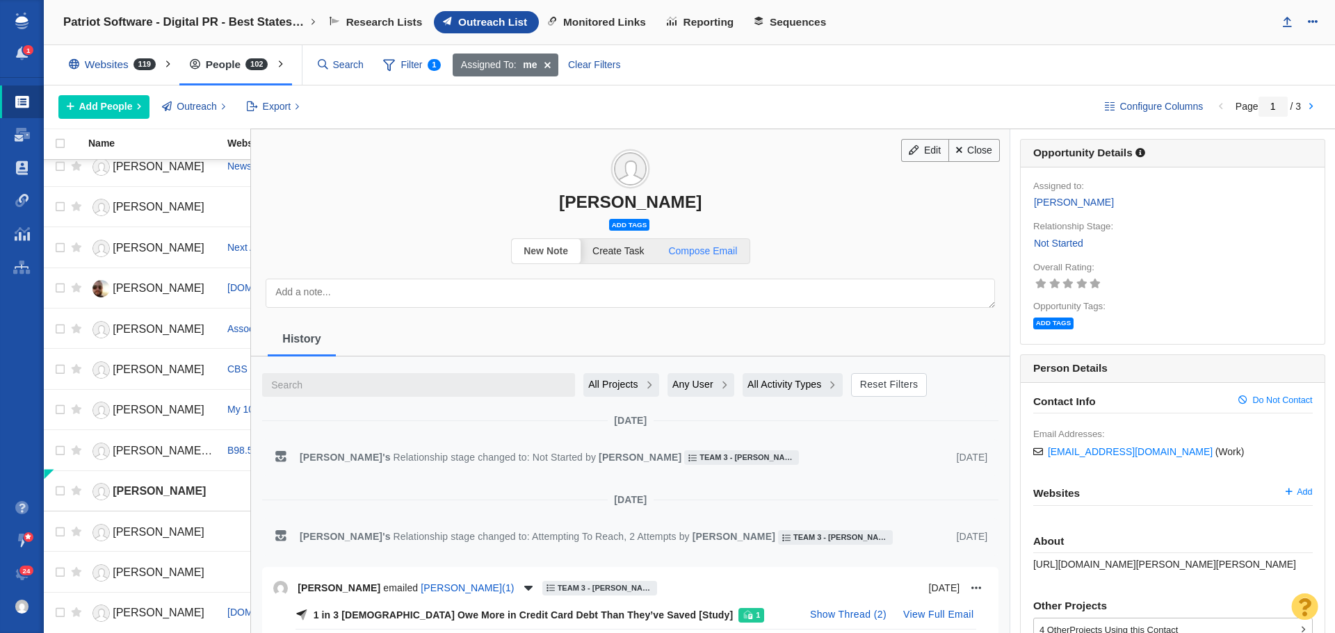
click at [715, 247] on span "Compose Email" at bounding box center [702, 250] width 69 height 11
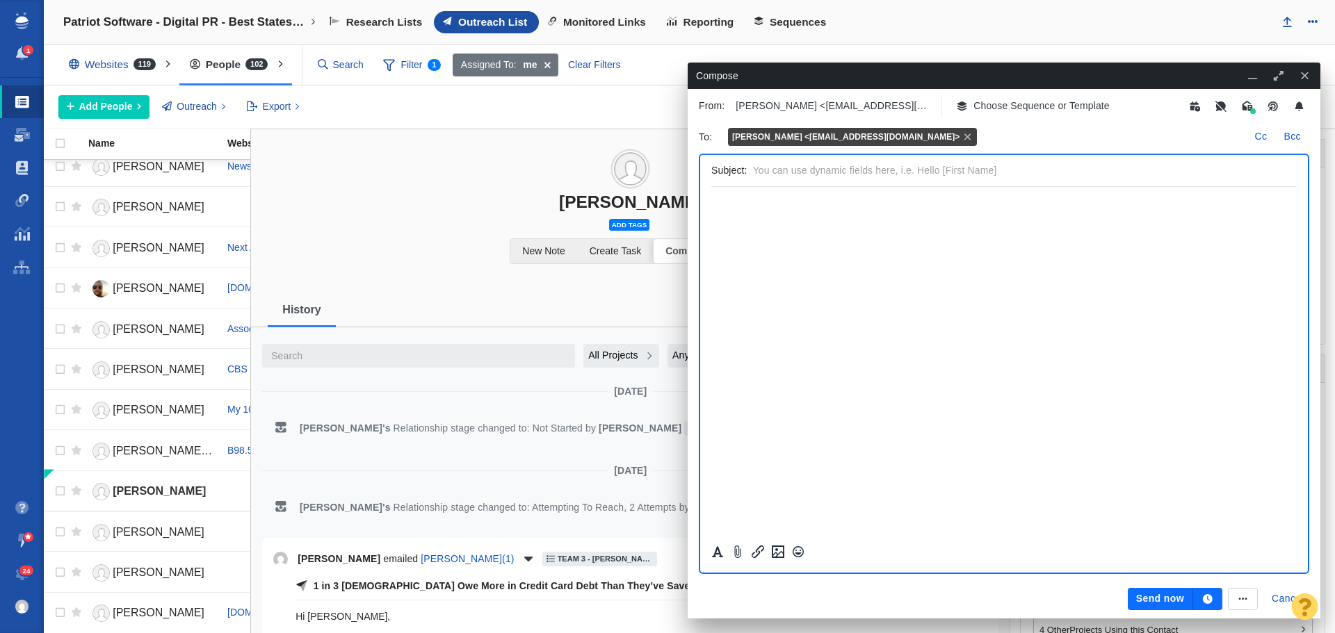
click at [1039, 108] on p "Choose Sequence or Template" at bounding box center [1041, 106] width 136 height 15
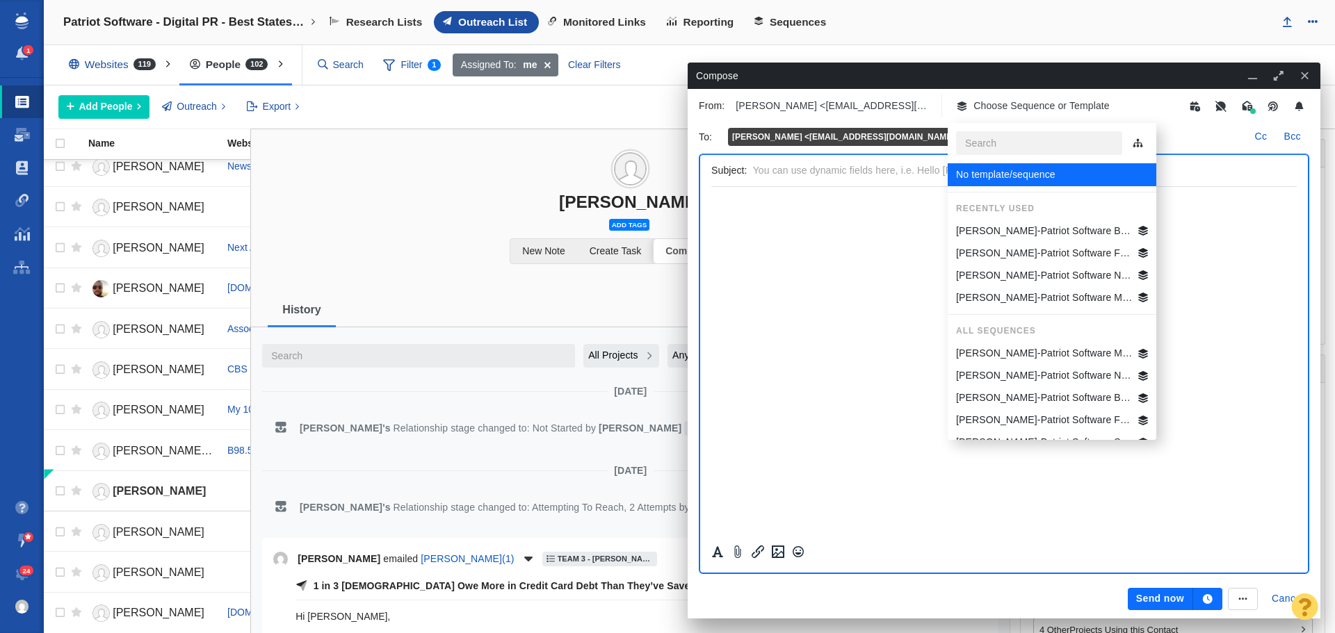
click at [1044, 234] on p "[PERSON_NAME]-Patriot Software Best States Business General" at bounding box center [1044, 231] width 177 height 15
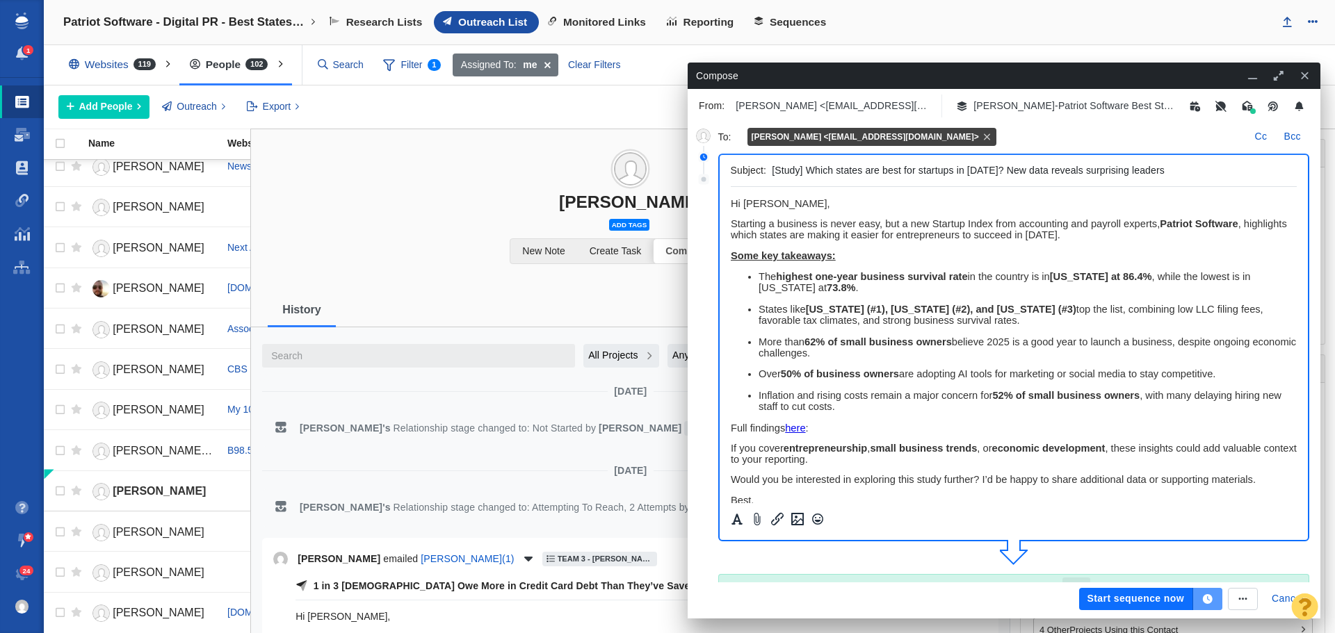
click at [1208, 601] on icon "button" at bounding box center [1208, 599] width 10 height 10
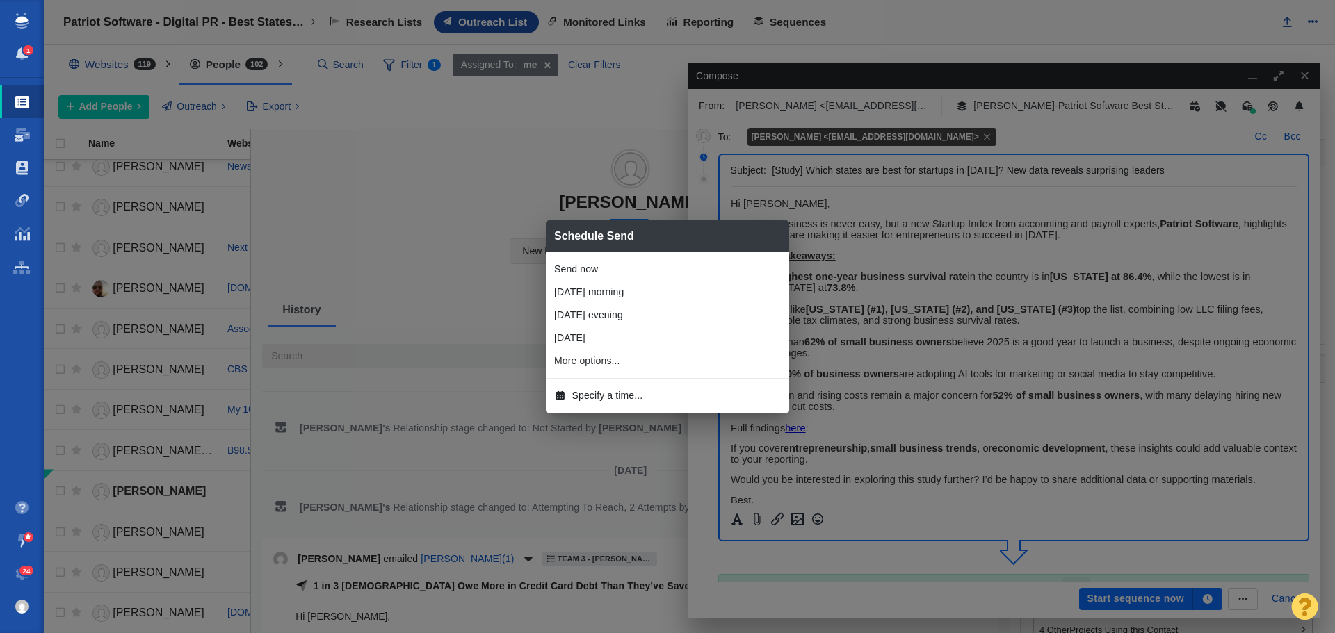
click at [591, 392] on span "Specify a time..." at bounding box center [607, 396] width 71 height 15
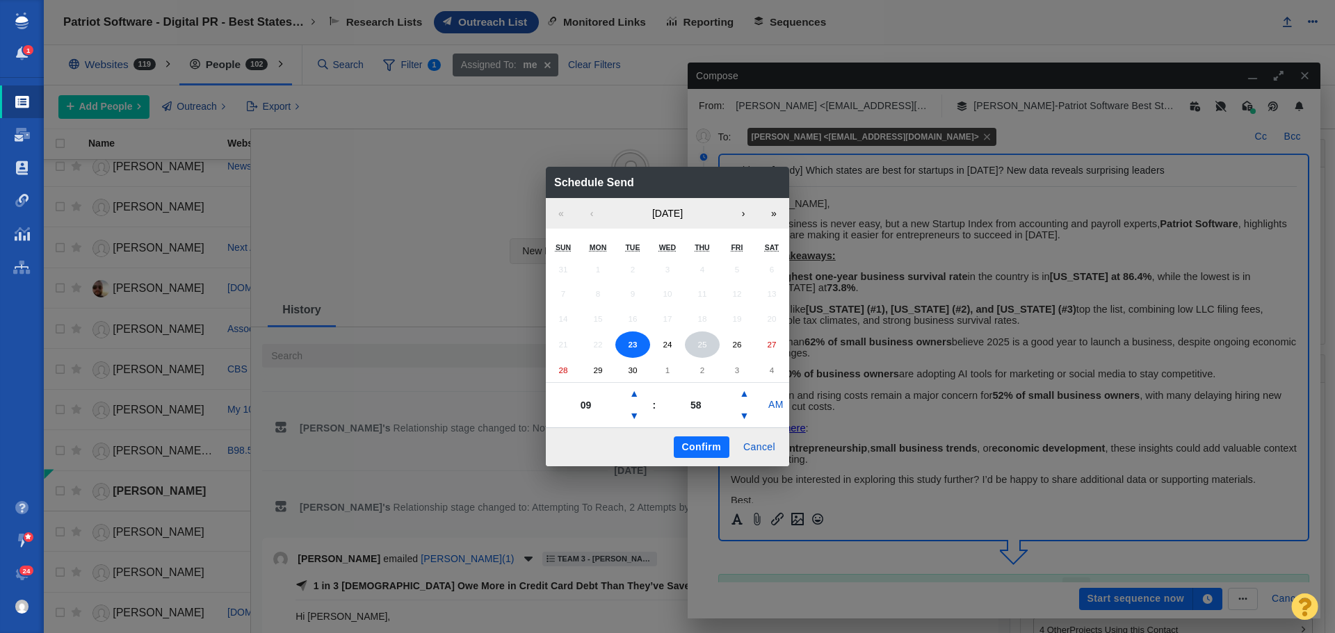
click at [701, 347] on abbr "25" at bounding box center [701, 344] width 9 height 9
click at [632, 414] on button "▼" at bounding box center [634, 416] width 17 height 22
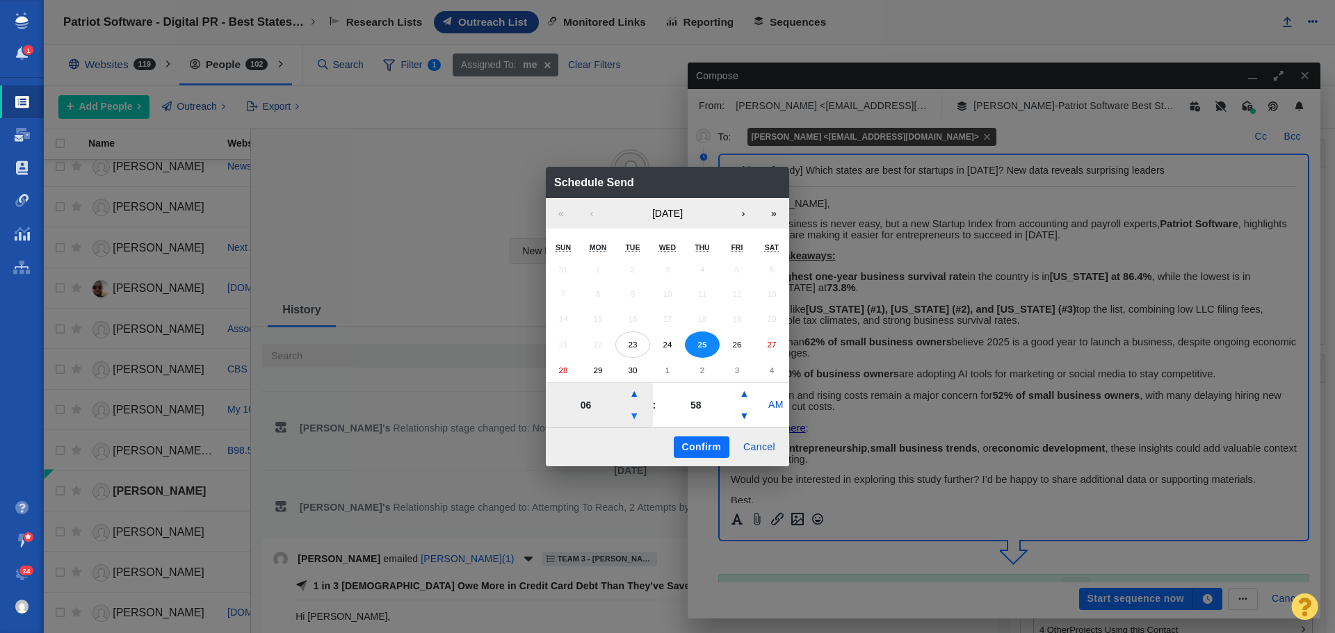
type input "05"
click at [704, 439] on button "Confirm" at bounding box center [702, 448] width 56 height 22
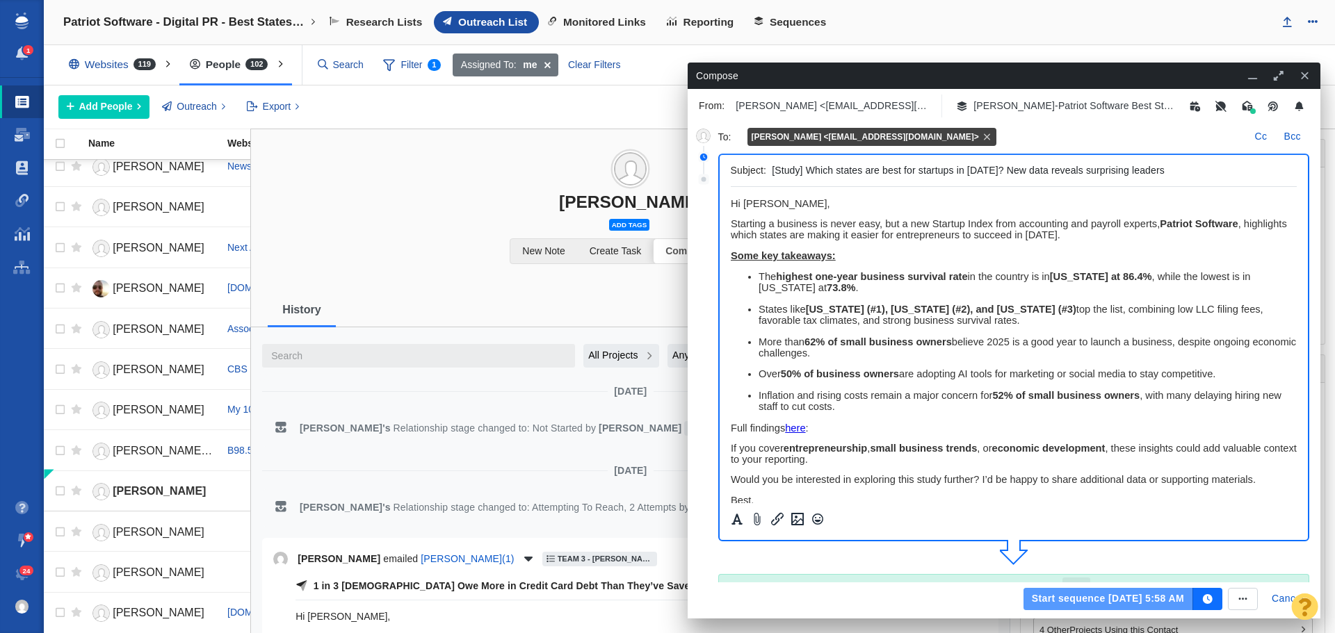
click at [1053, 590] on button "Start sequence [DATE] 5:58 AM" at bounding box center [1108, 599] width 170 height 22
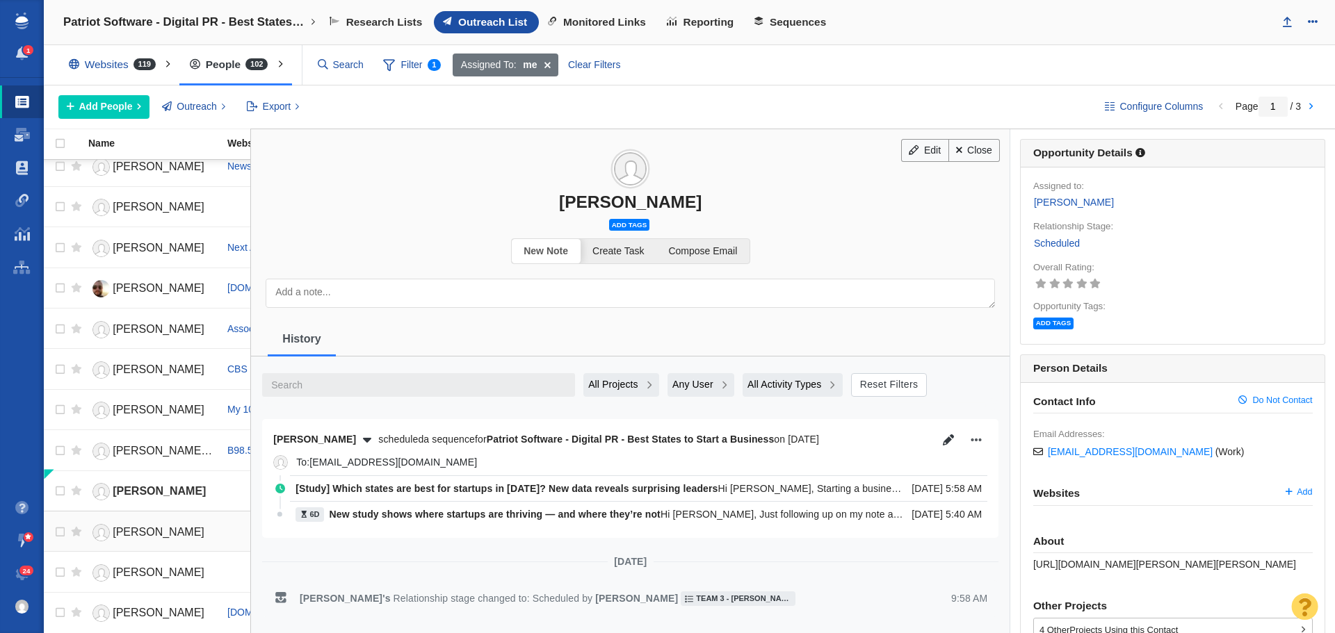
click at [141, 530] on span "[PERSON_NAME]" at bounding box center [159, 532] width 92 height 12
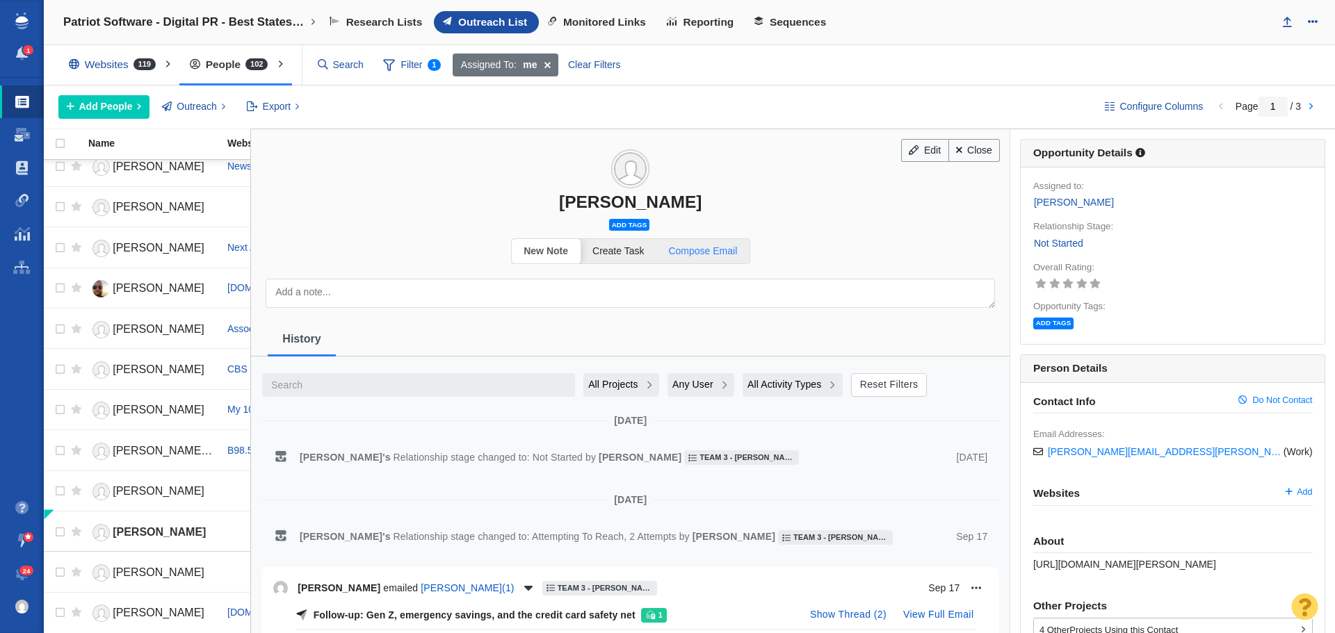
click at [713, 246] on span "Compose Email" at bounding box center [702, 250] width 69 height 11
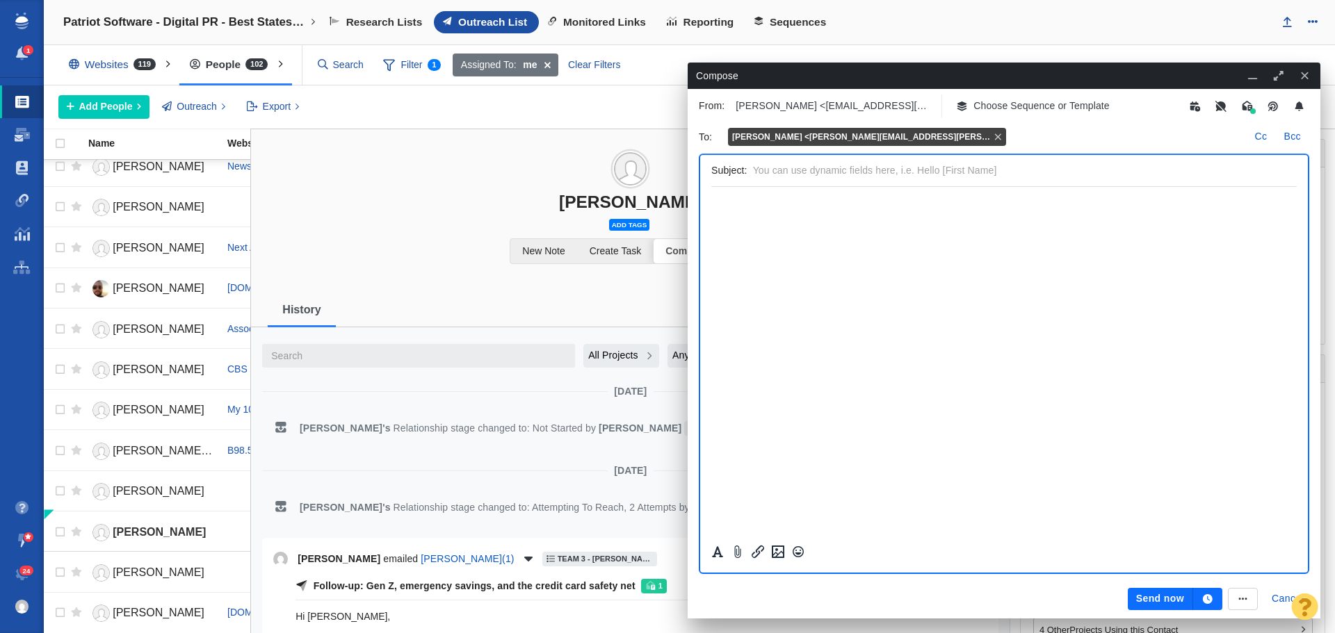
click at [1028, 108] on p "Choose Sequence or Template" at bounding box center [1041, 106] width 136 height 15
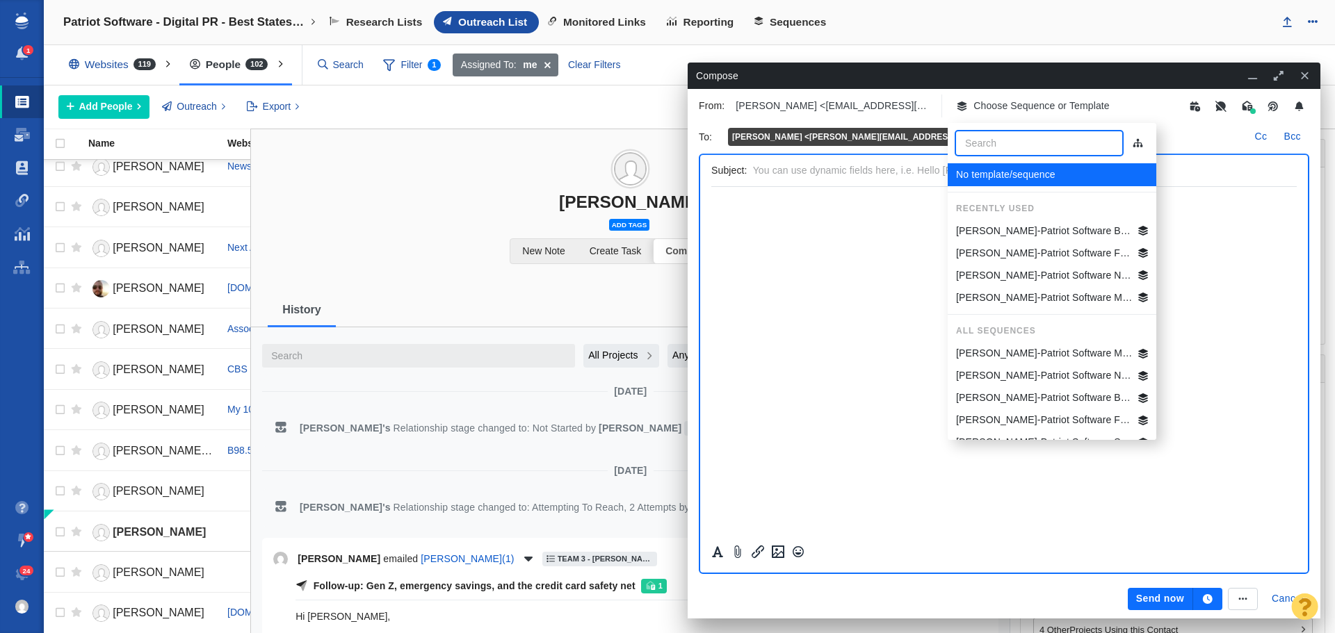
click at [1037, 225] on p "[PERSON_NAME]-Patriot Software Best States Business General" at bounding box center [1044, 231] width 177 height 15
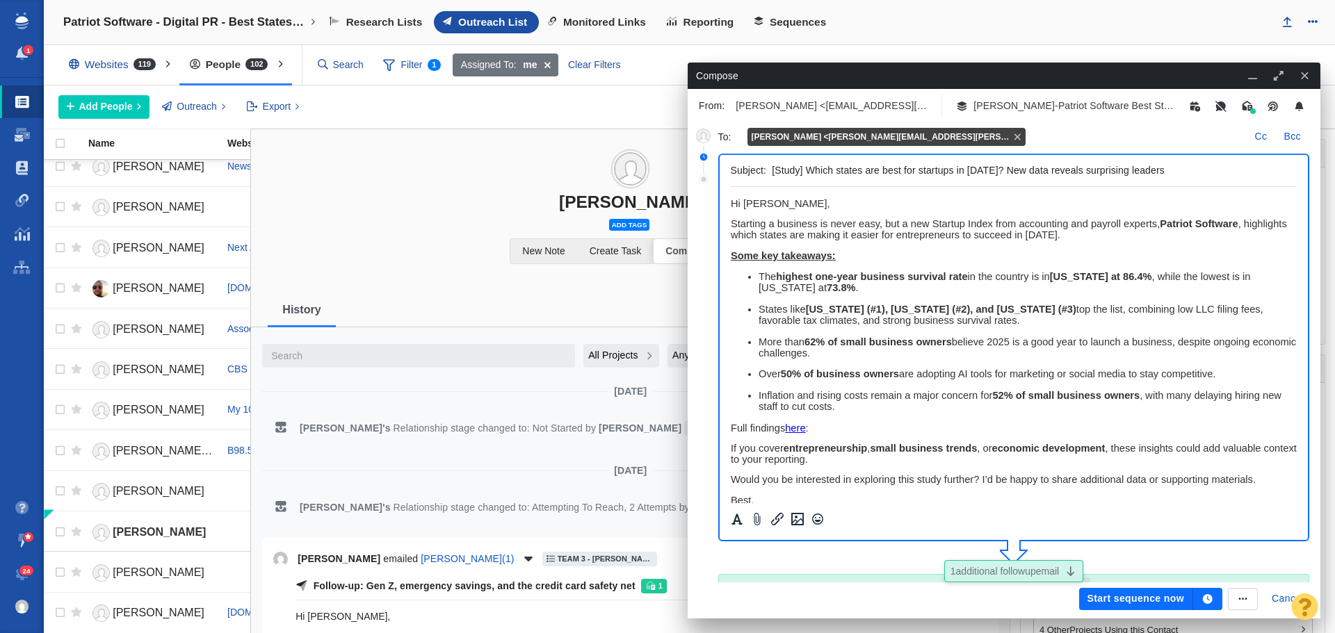
click at [1206, 599] on icon "button" at bounding box center [1208, 599] width 10 height 10
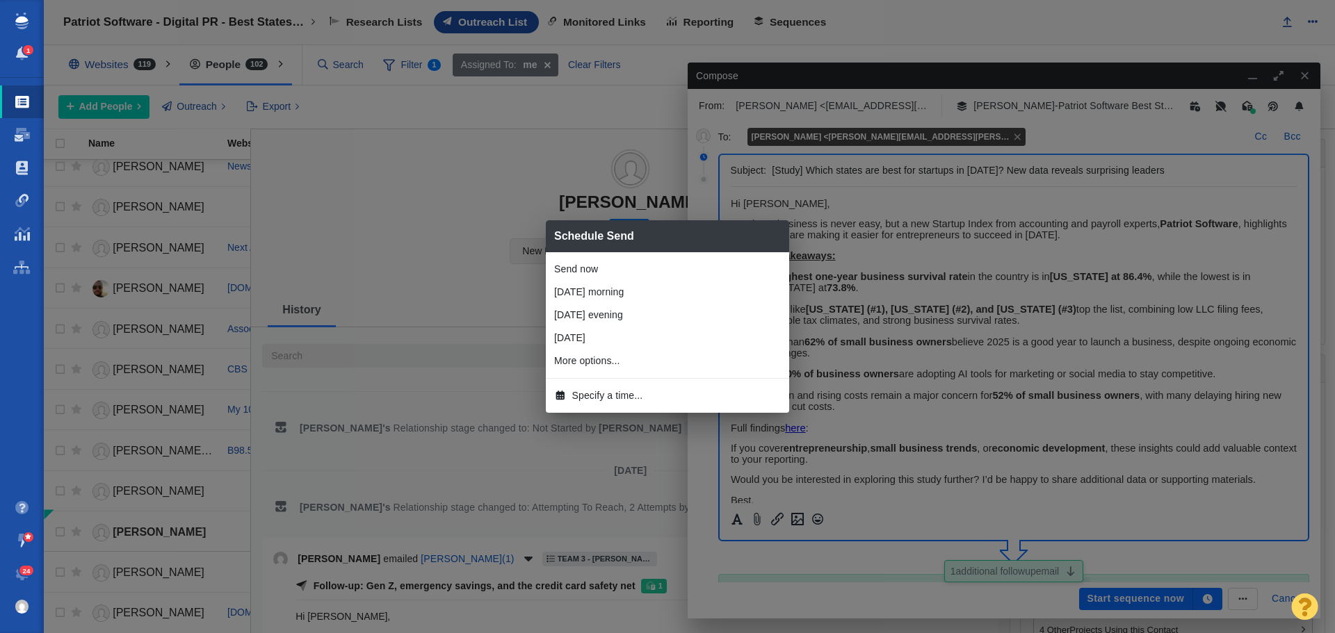
click at [626, 405] on li "Specify a time..." at bounding box center [667, 395] width 243 height 23
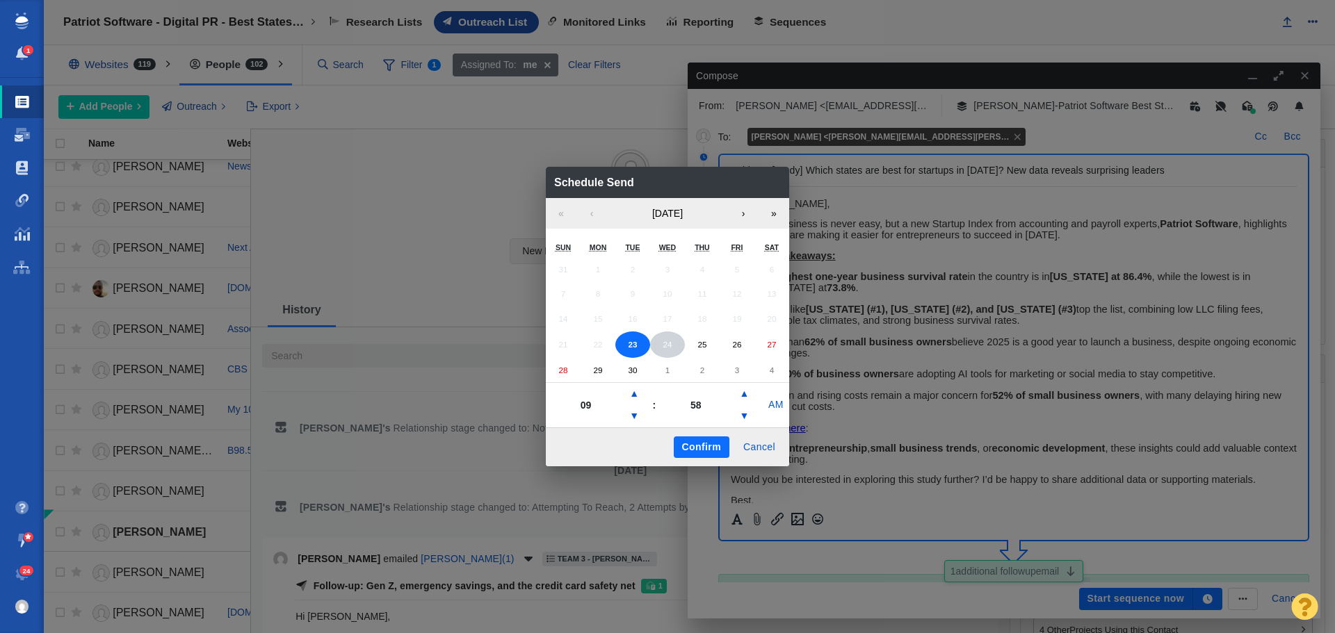
click at [665, 354] on button "24" at bounding box center [667, 345] width 35 height 26
click at [640, 414] on button "▼" at bounding box center [634, 416] width 17 height 22
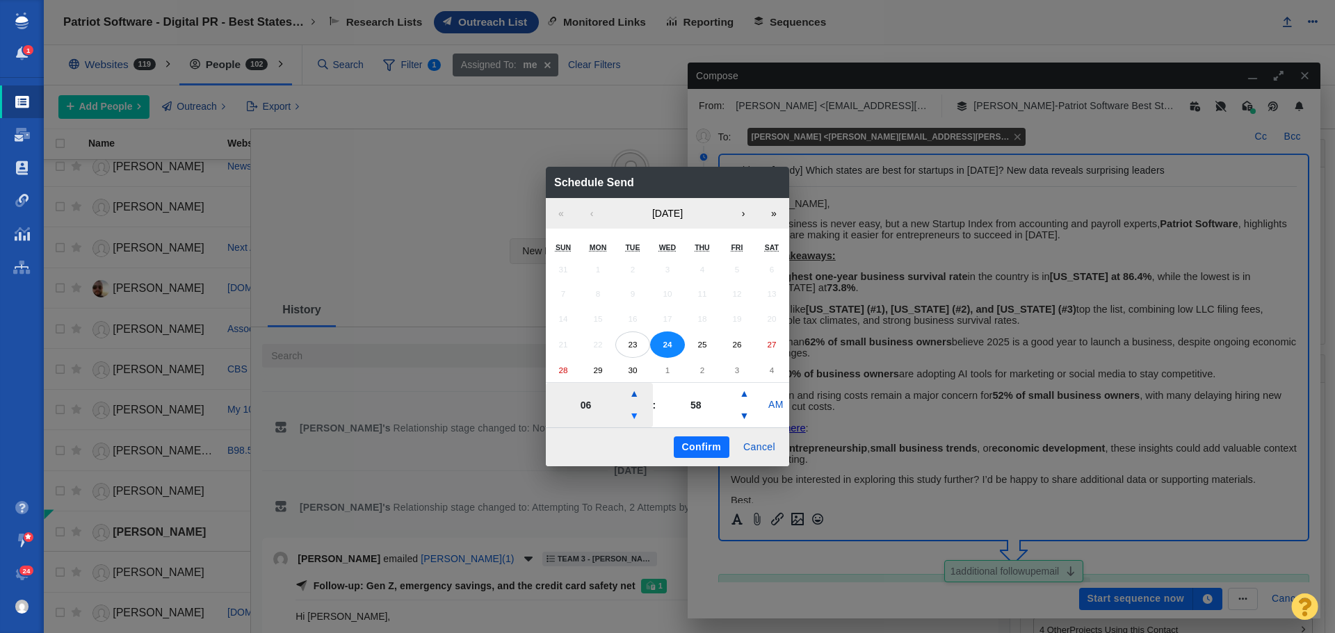
type input "05"
click at [707, 446] on button "Confirm" at bounding box center [702, 448] width 56 height 22
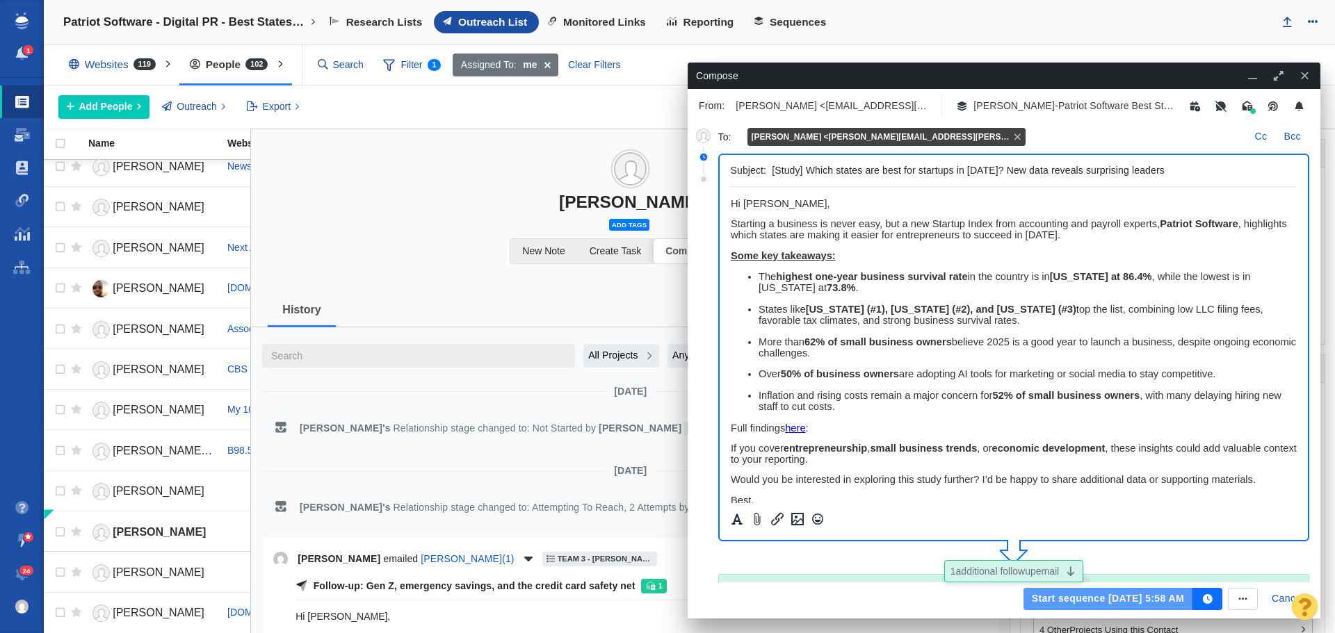
click at [1126, 597] on button "Start sequence [DATE] 5:58 AM" at bounding box center [1108, 599] width 170 height 22
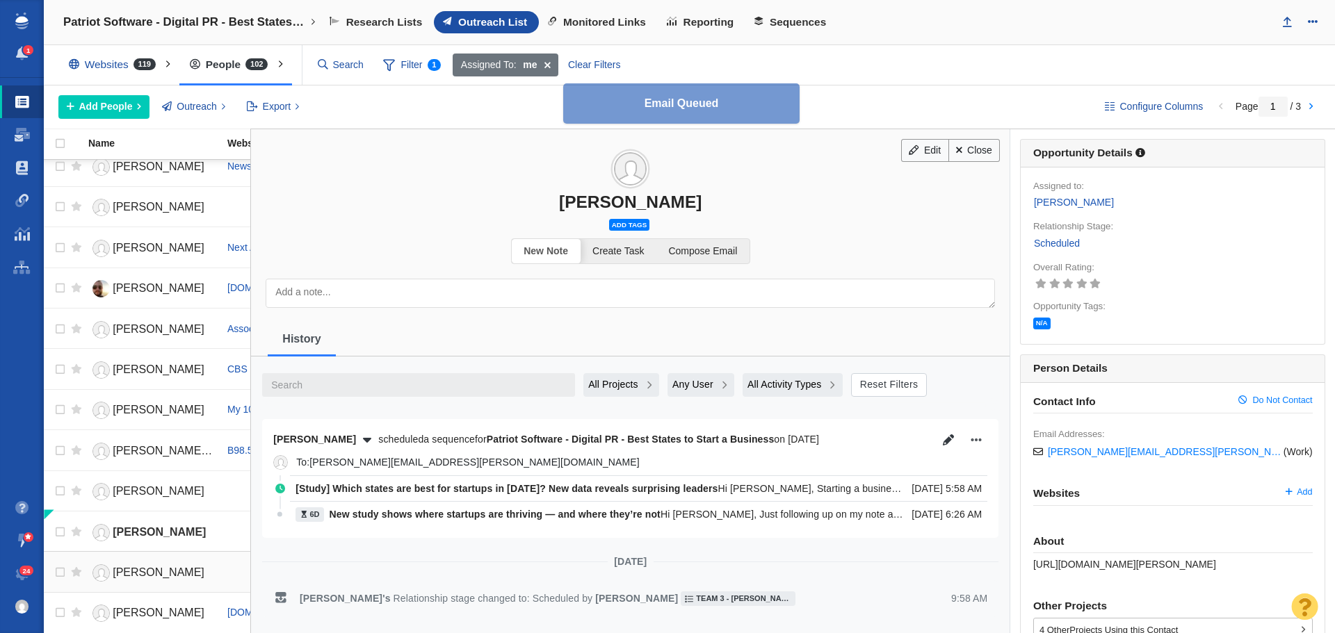
click at [149, 571] on span "[PERSON_NAME]" at bounding box center [159, 573] width 92 height 12
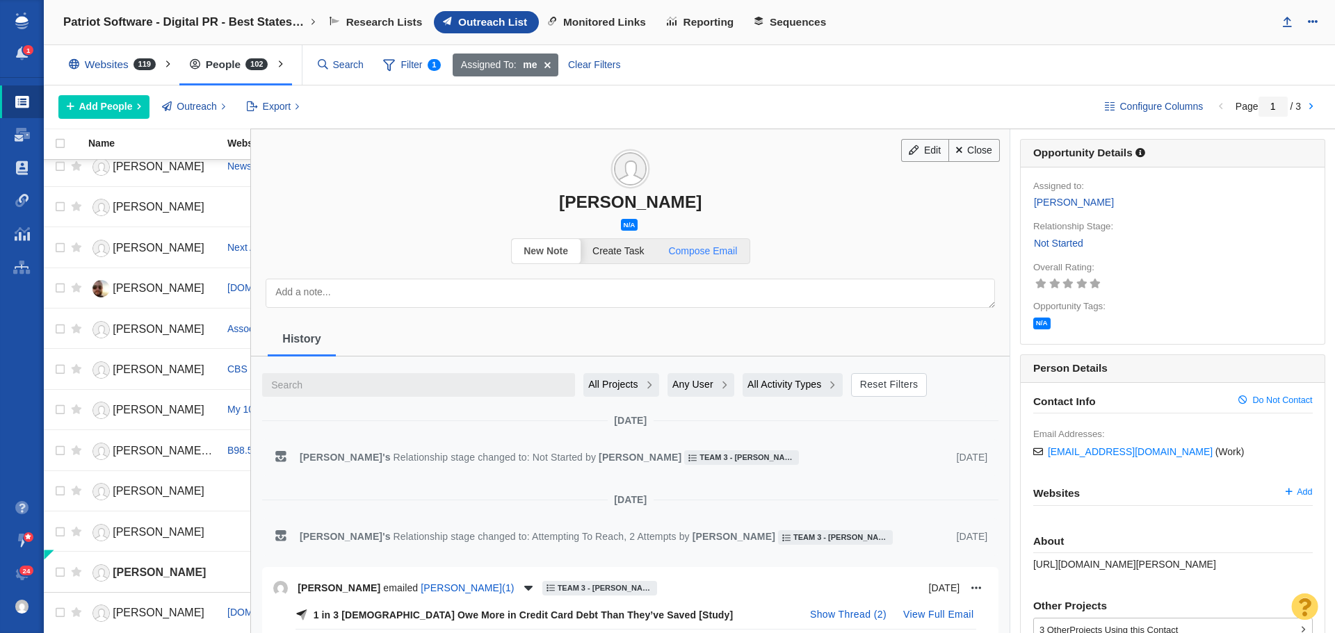
click at [708, 251] on span "Compose Email" at bounding box center [702, 250] width 69 height 11
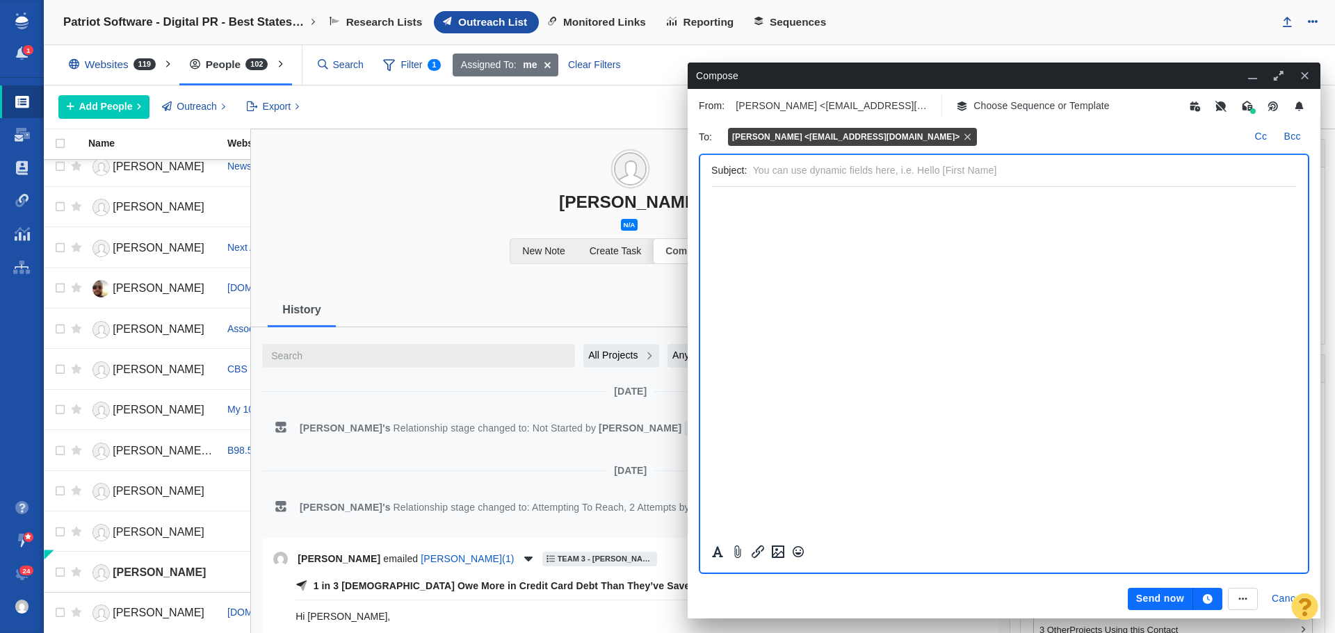
click at [1028, 108] on p "Choose Sequence or Template" at bounding box center [1041, 106] width 136 height 15
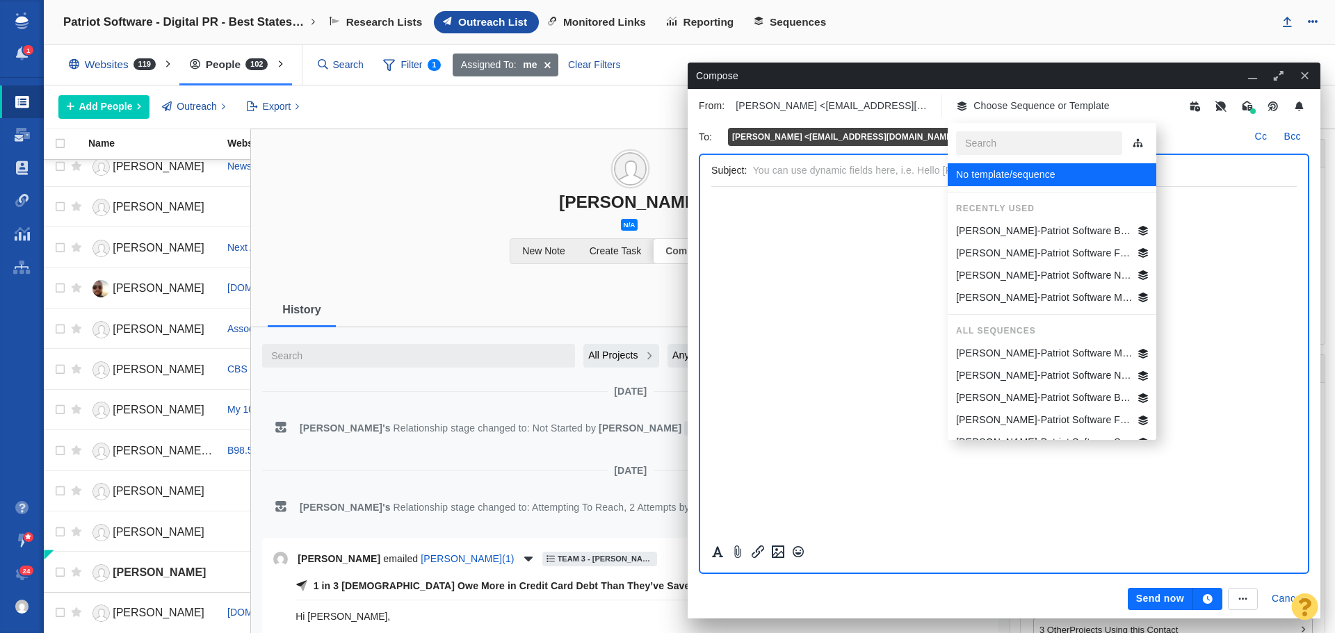
click at [1056, 228] on p "[PERSON_NAME]-Patriot Software Best States Business General" at bounding box center [1044, 231] width 177 height 15
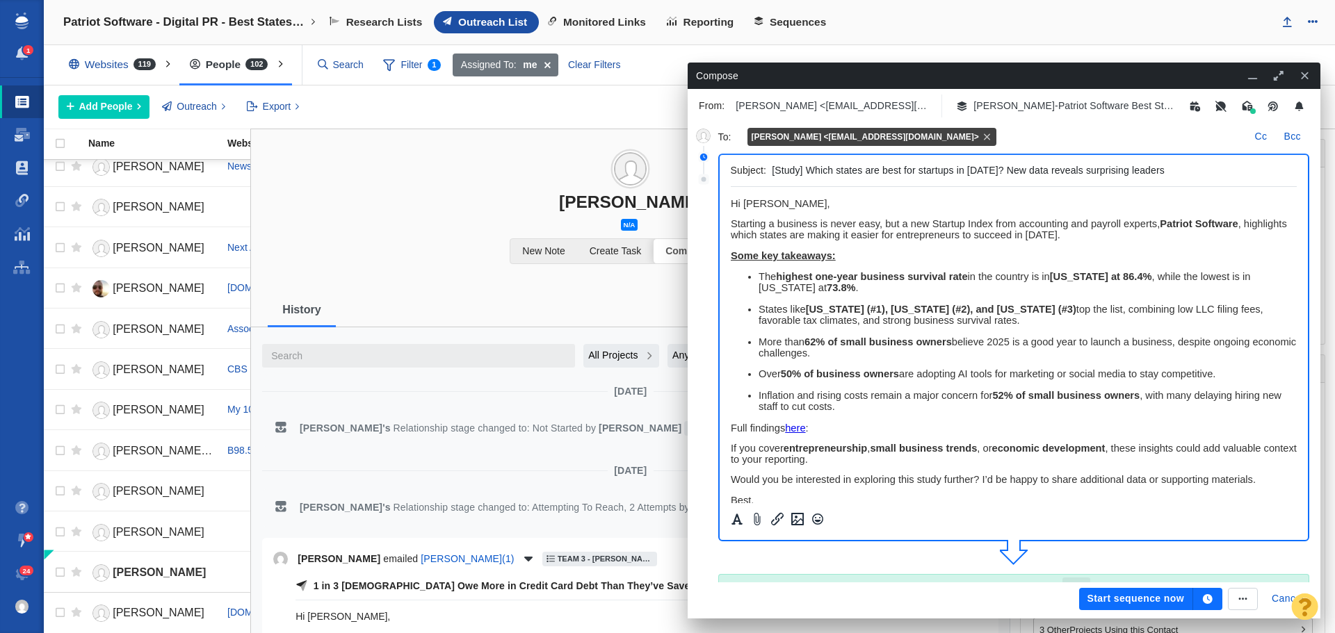
click at [1209, 602] on icon "button" at bounding box center [1208, 599] width 10 height 10
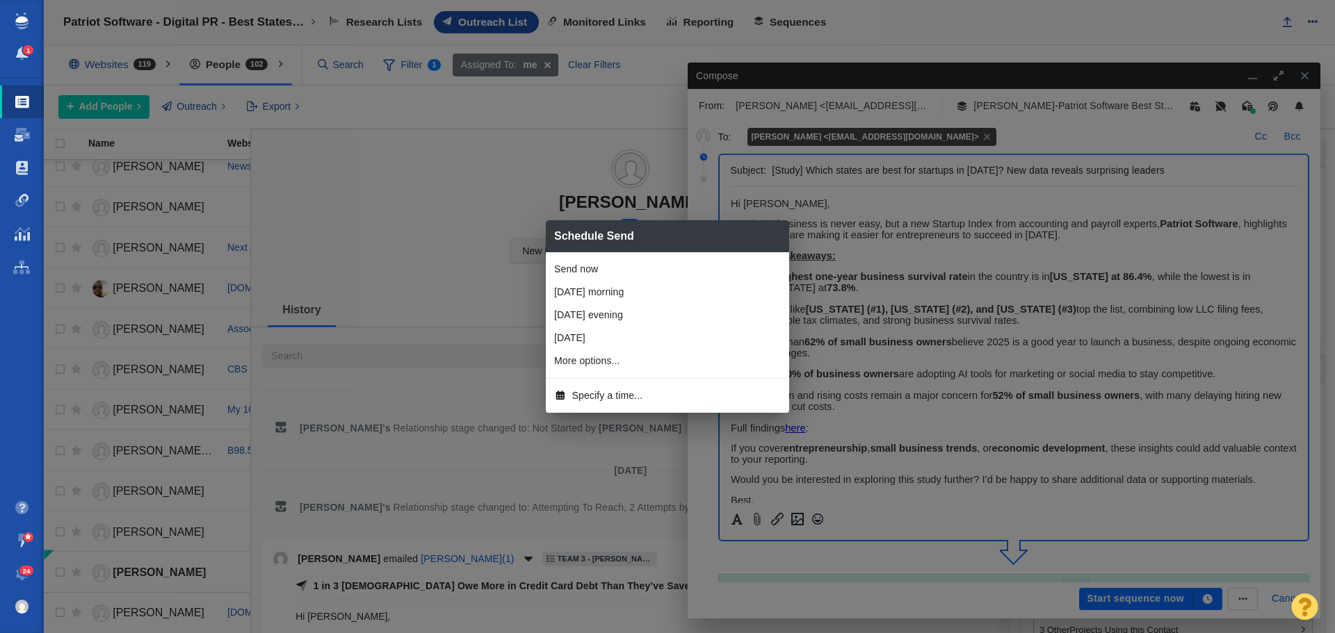
click at [589, 396] on span "Specify a time..." at bounding box center [607, 396] width 71 height 15
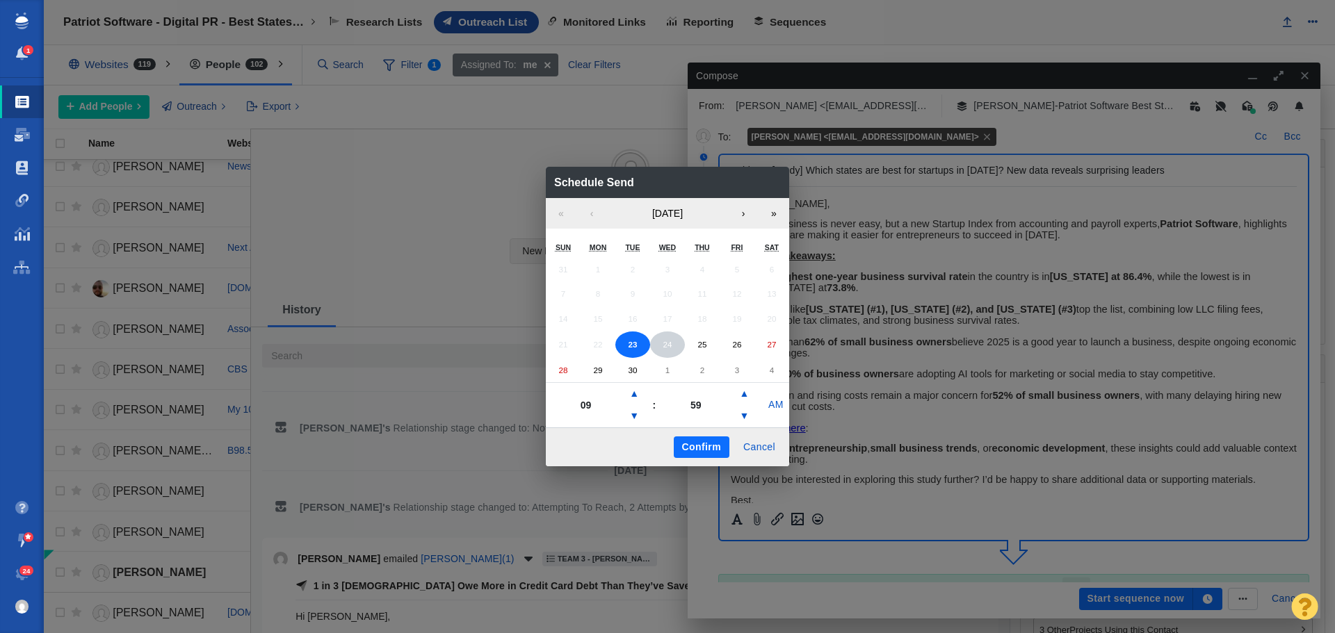
click at [663, 343] on abbr "24" at bounding box center [667, 344] width 9 height 9
click at [631, 416] on button "▼" at bounding box center [634, 416] width 17 height 22
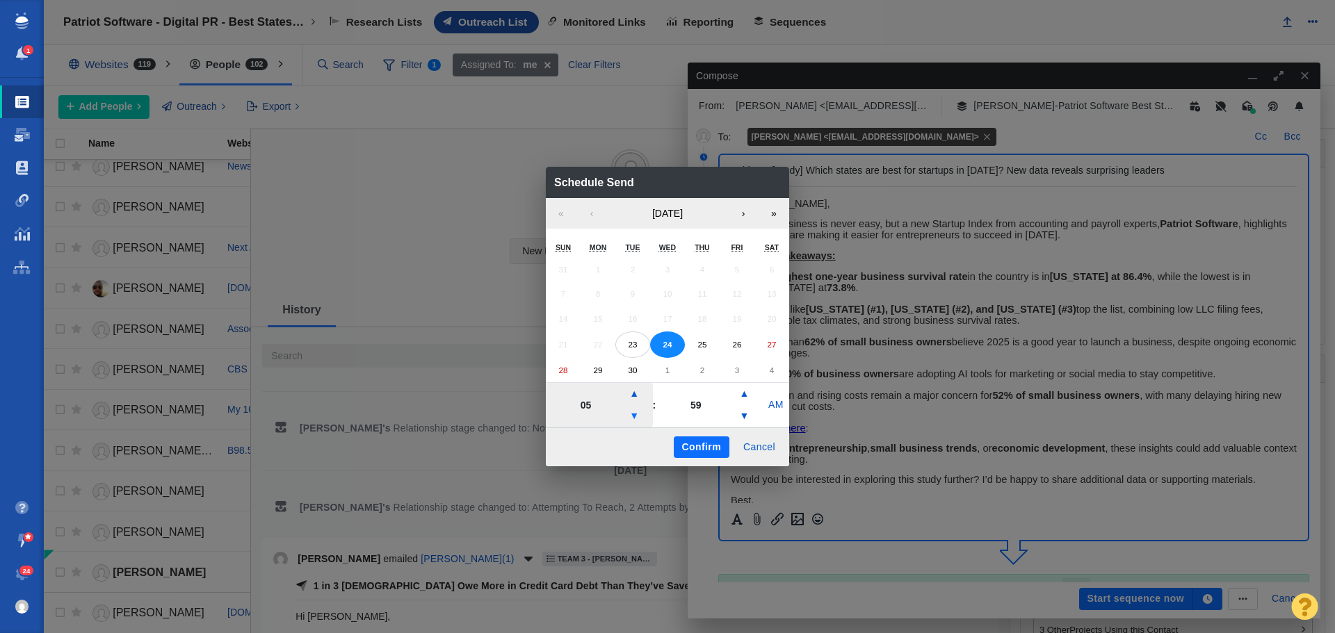
click at [631, 416] on button "▼" at bounding box center [634, 416] width 17 height 22
type input "04"
click at [685, 446] on button "Confirm" at bounding box center [702, 448] width 56 height 22
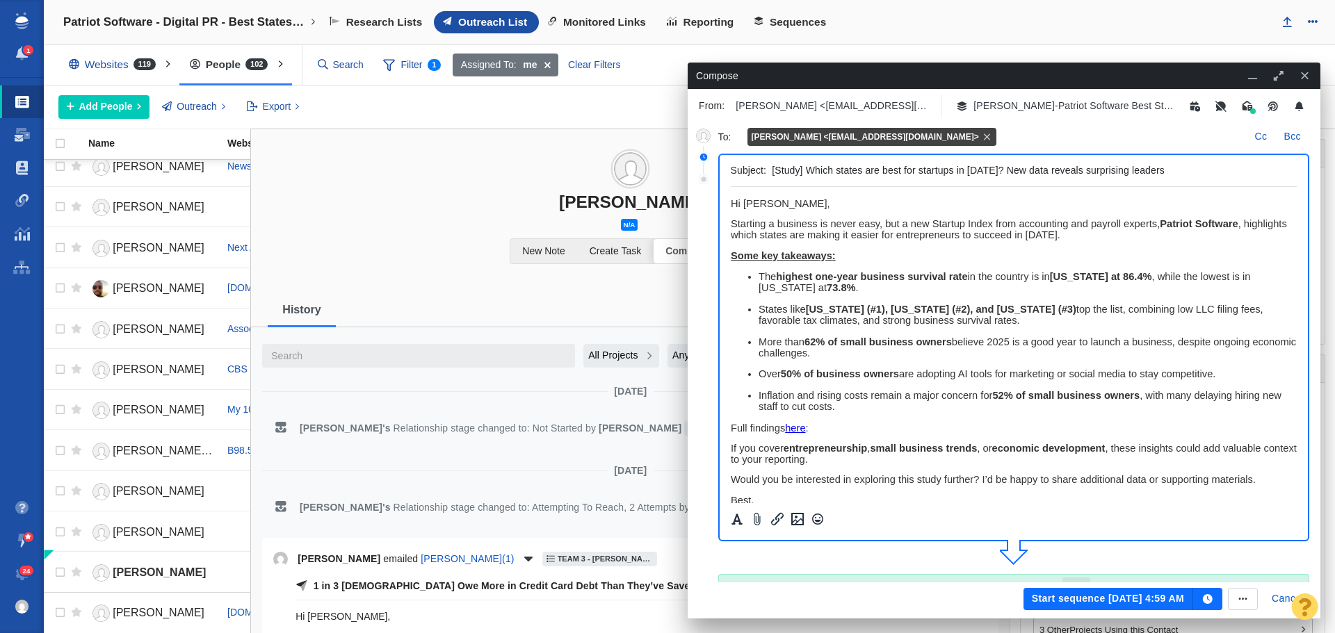
click at [1130, 602] on button "Start sequence [DATE] 4:59 AM" at bounding box center [1108, 599] width 170 height 22
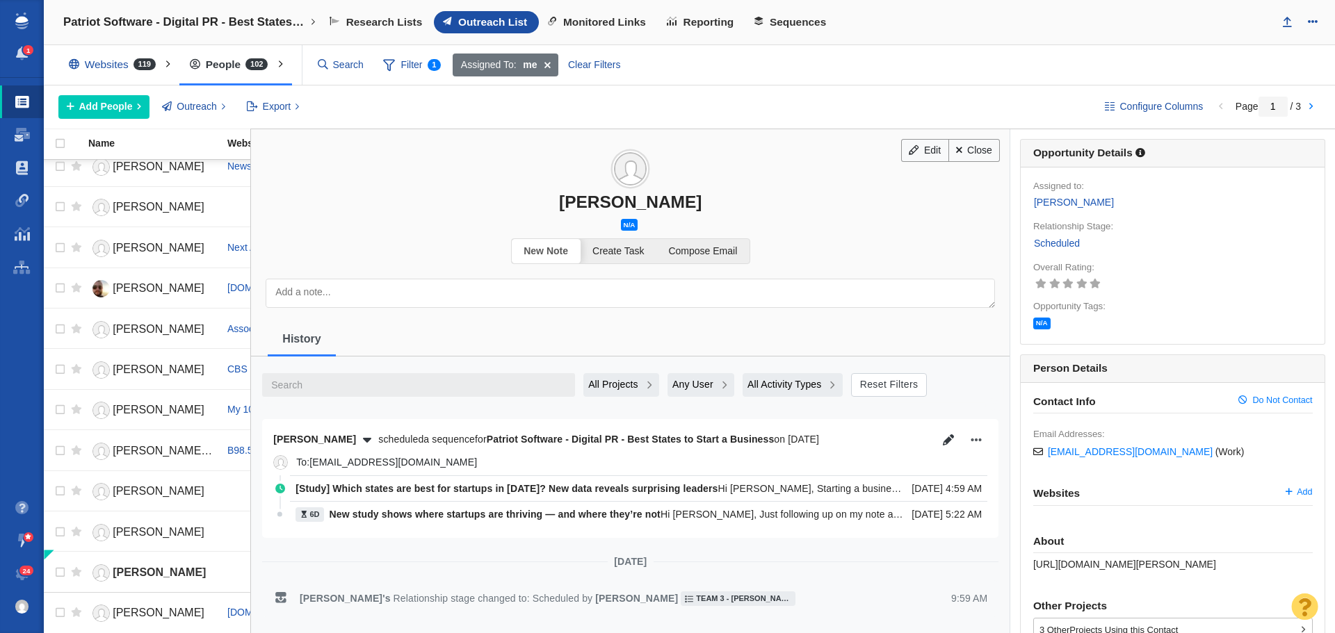
click at [975, 163] on h3 "[PERSON_NAME]" at bounding box center [630, 170] width 758 height 83
click at [976, 157] on link "Close" at bounding box center [974, 151] width 52 height 24
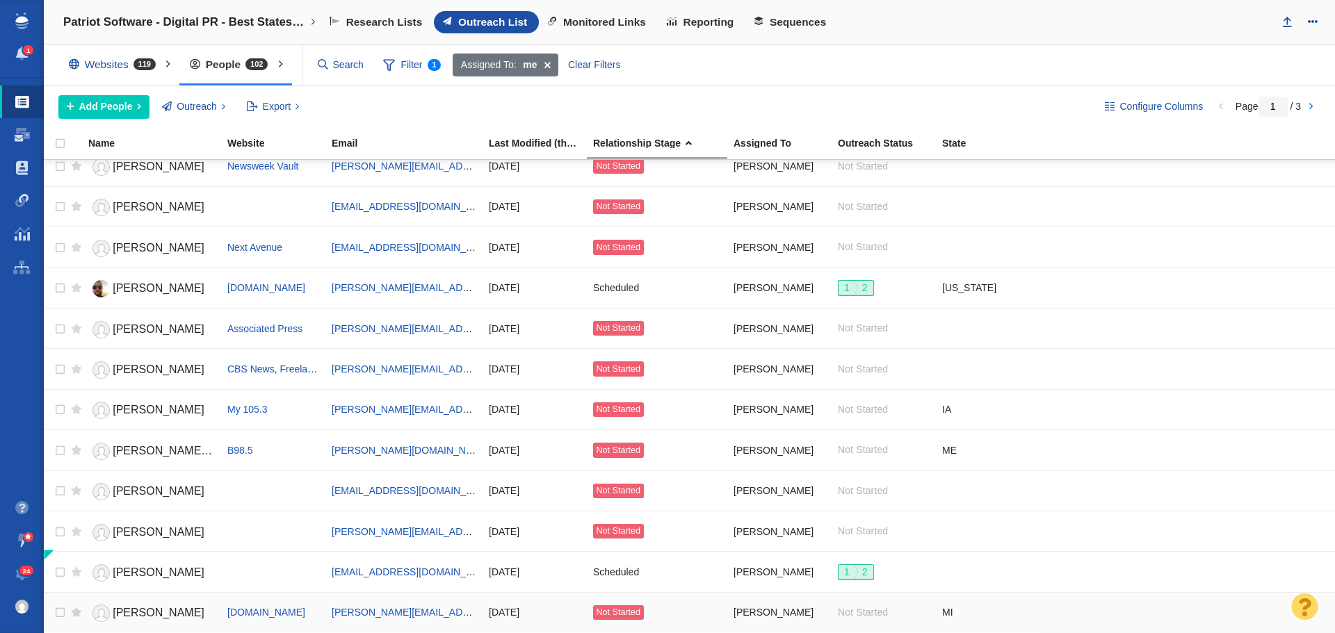
click at [149, 609] on span "Wendy Reed" at bounding box center [159, 613] width 92 height 12
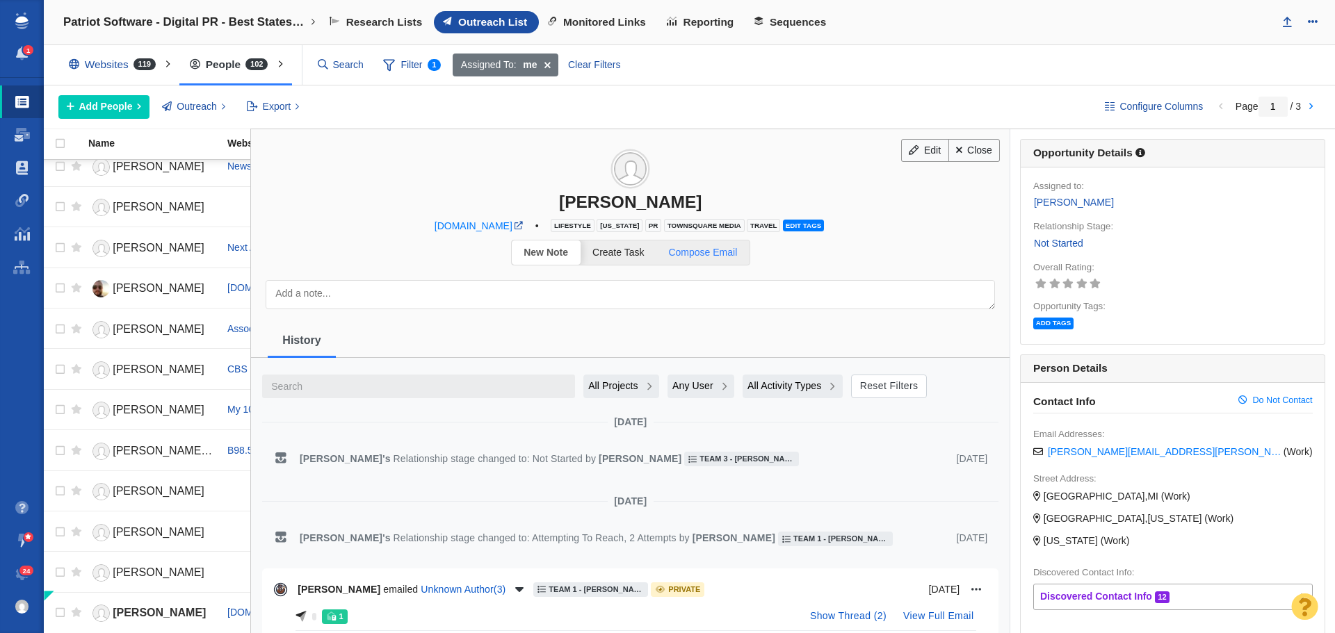
click at [722, 253] on span "Compose Email" at bounding box center [702, 252] width 69 height 11
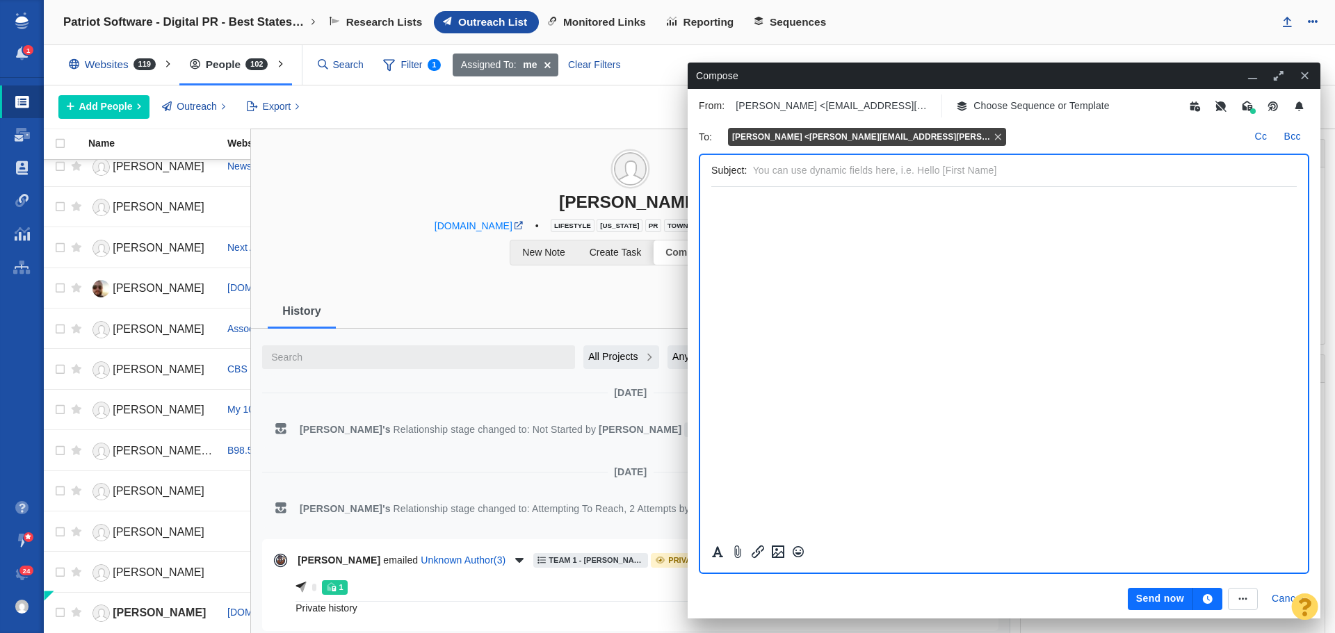
click at [1016, 106] on p "Choose Sequence or Template" at bounding box center [1041, 106] width 136 height 15
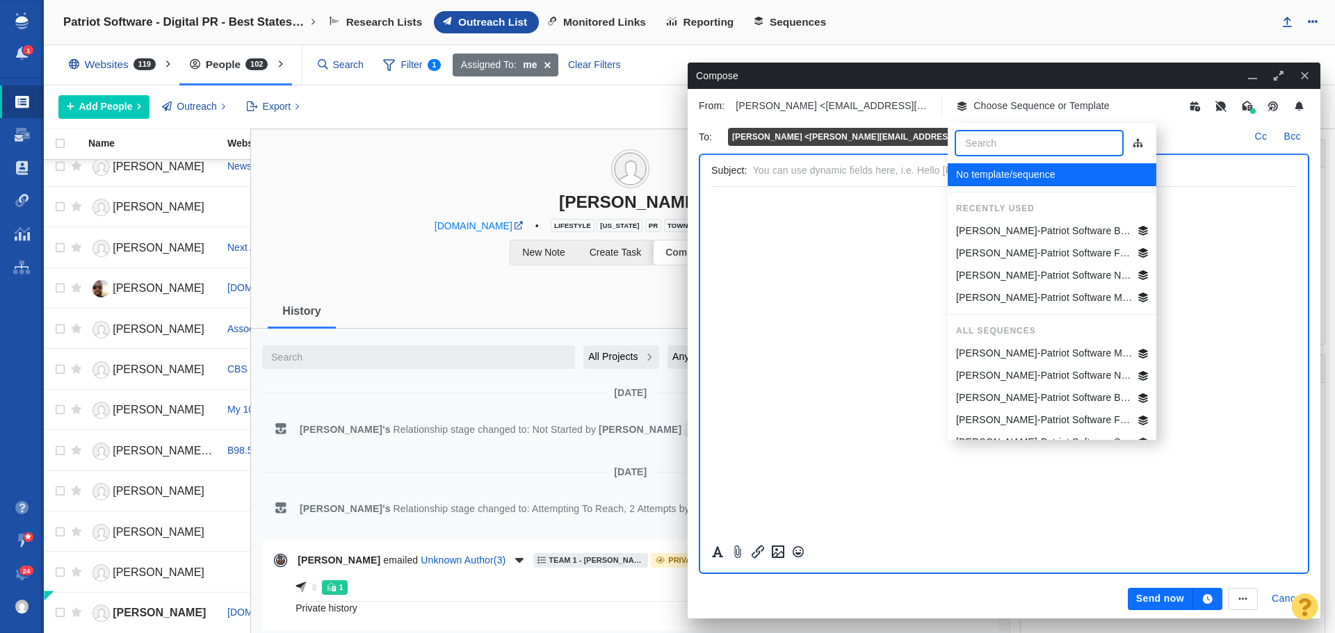
click at [1060, 232] on p "[PERSON_NAME]-Patriot Software Best States Business General" at bounding box center [1044, 231] width 177 height 15
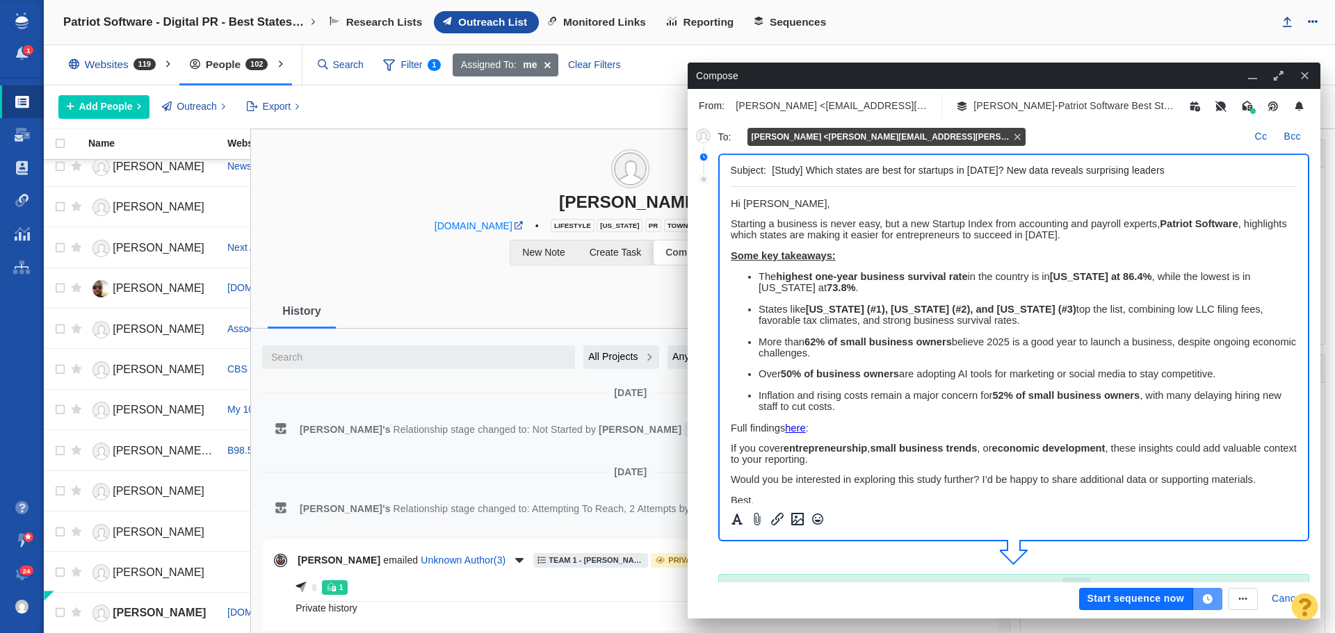
click at [1208, 599] on icon "button" at bounding box center [1208, 599] width 10 height 10
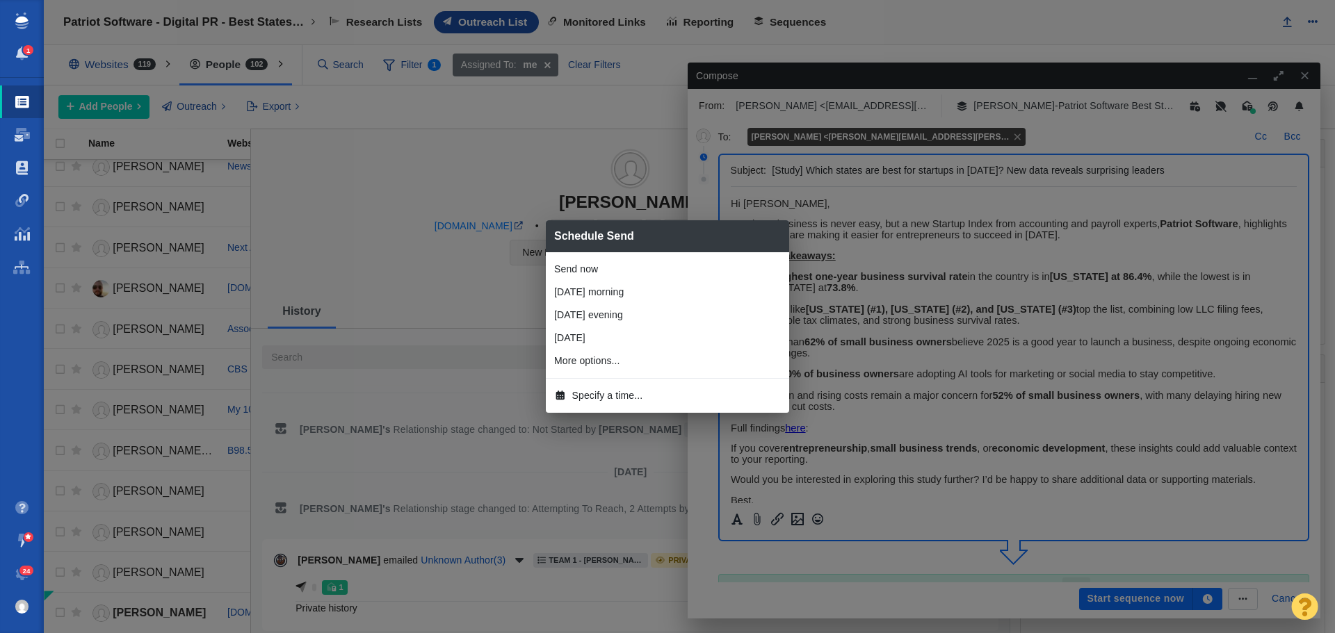
click at [625, 400] on span "Specify a time..." at bounding box center [607, 396] width 71 height 15
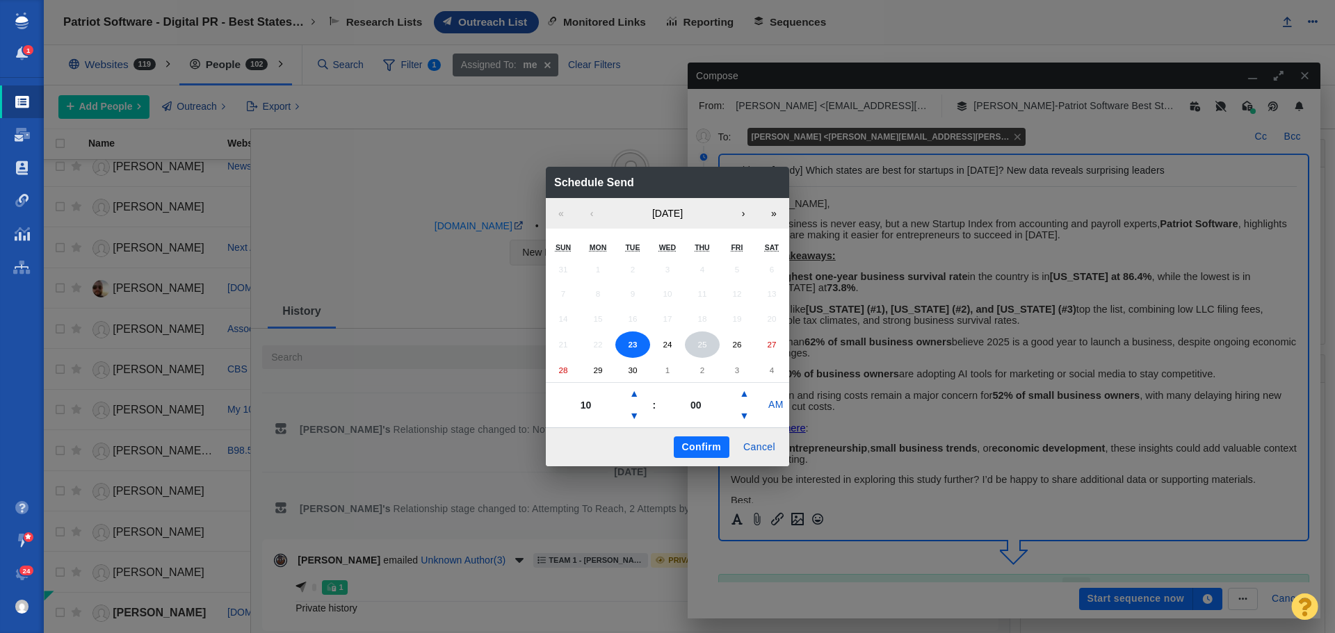
click at [699, 344] on abbr "25" at bounding box center [701, 344] width 9 height 9
click at [639, 412] on button "▼" at bounding box center [634, 416] width 17 height 22
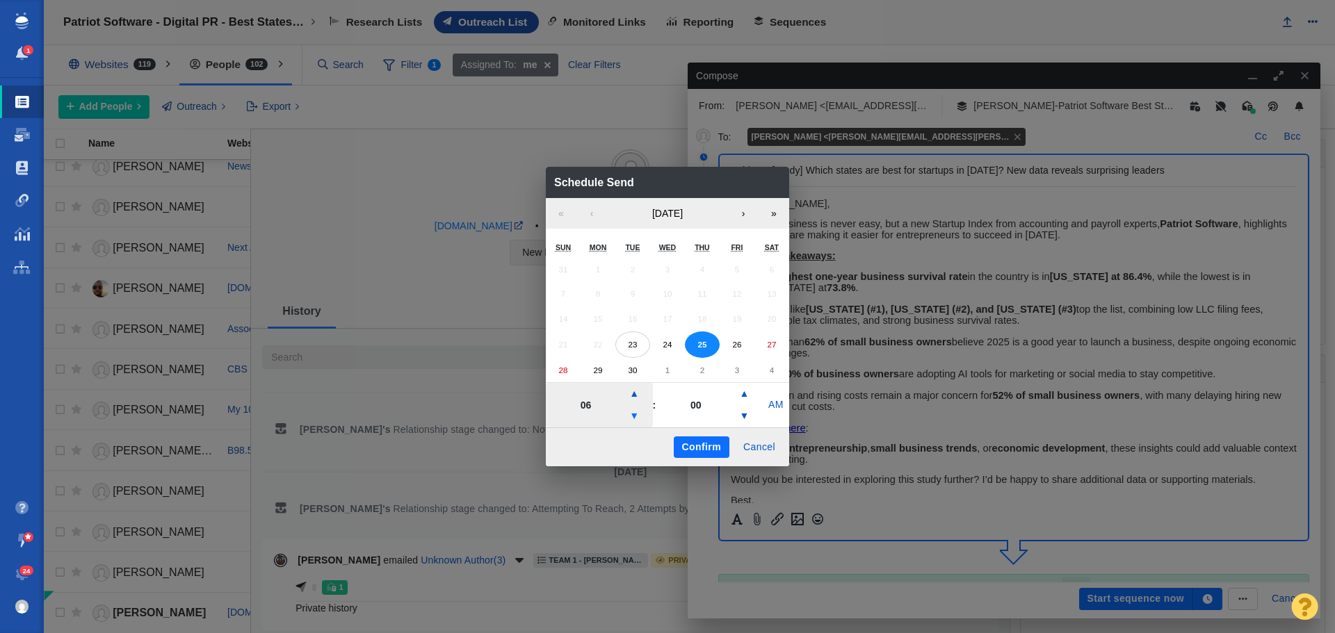
click at [639, 412] on button "▼" at bounding box center [634, 416] width 17 height 22
type input "04"
click at [690, 440] on button "Confirm" at bounding box center [702, 448] width 56 height 22
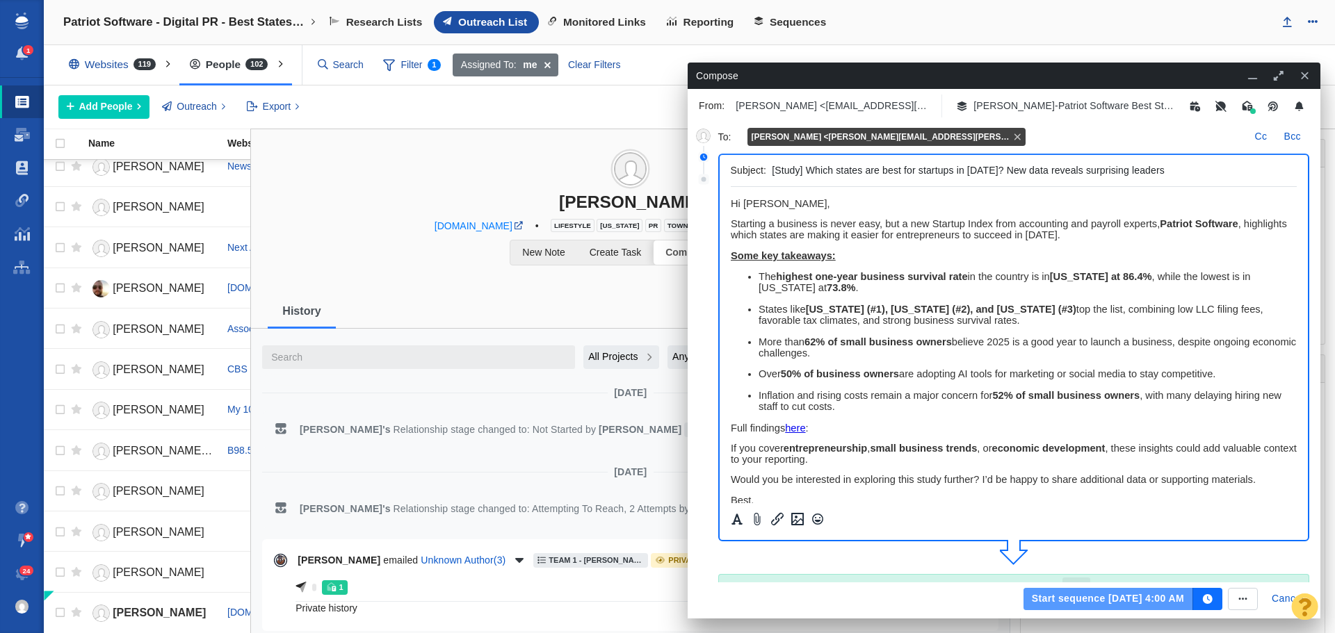
click at [1057, 597] on button "Start sequence Sep 25, 4:00 AM" at bounding box center [1108, 599] width 170 height 22
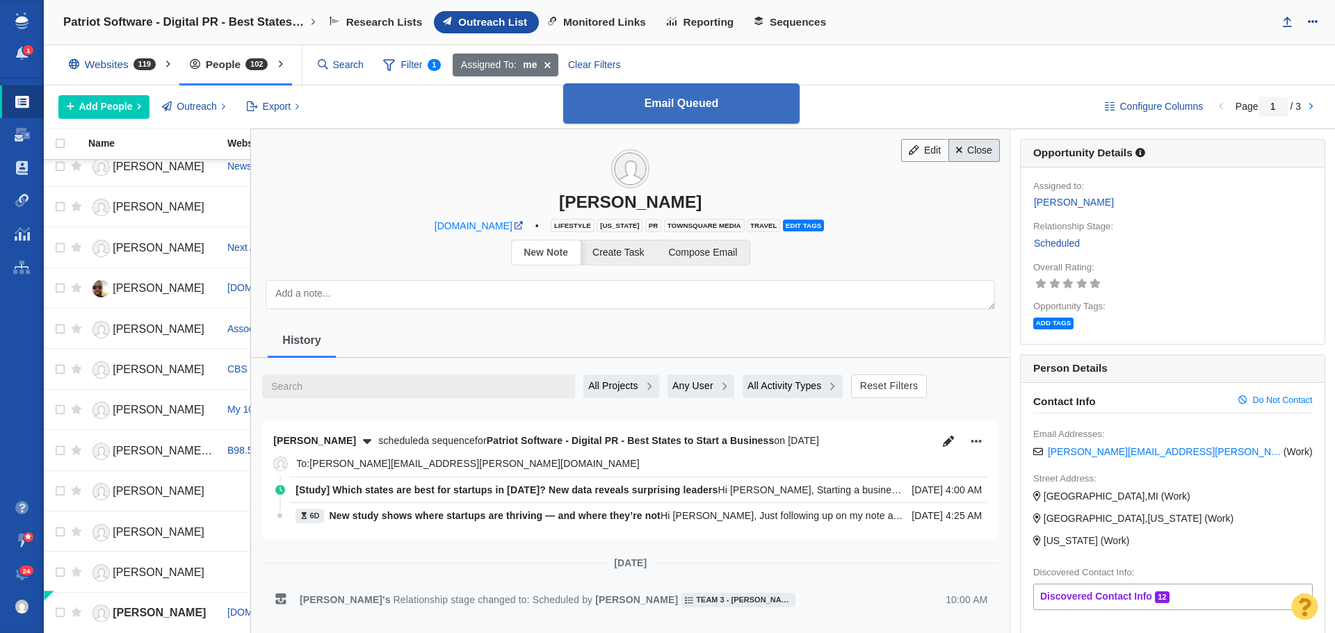
click at [956, 150] on span at bounding box center [959, 150] width 6 height 10
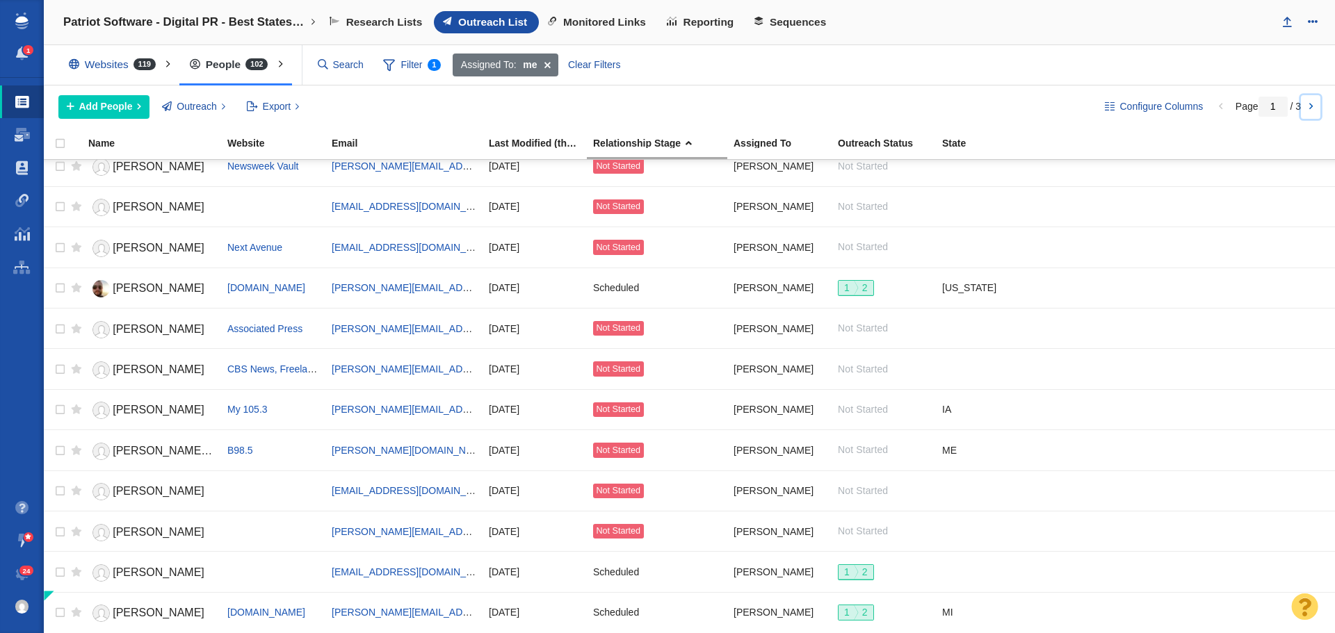
click at [1313, 104] on link at bounding box center [1310, 107] width 19 height 24
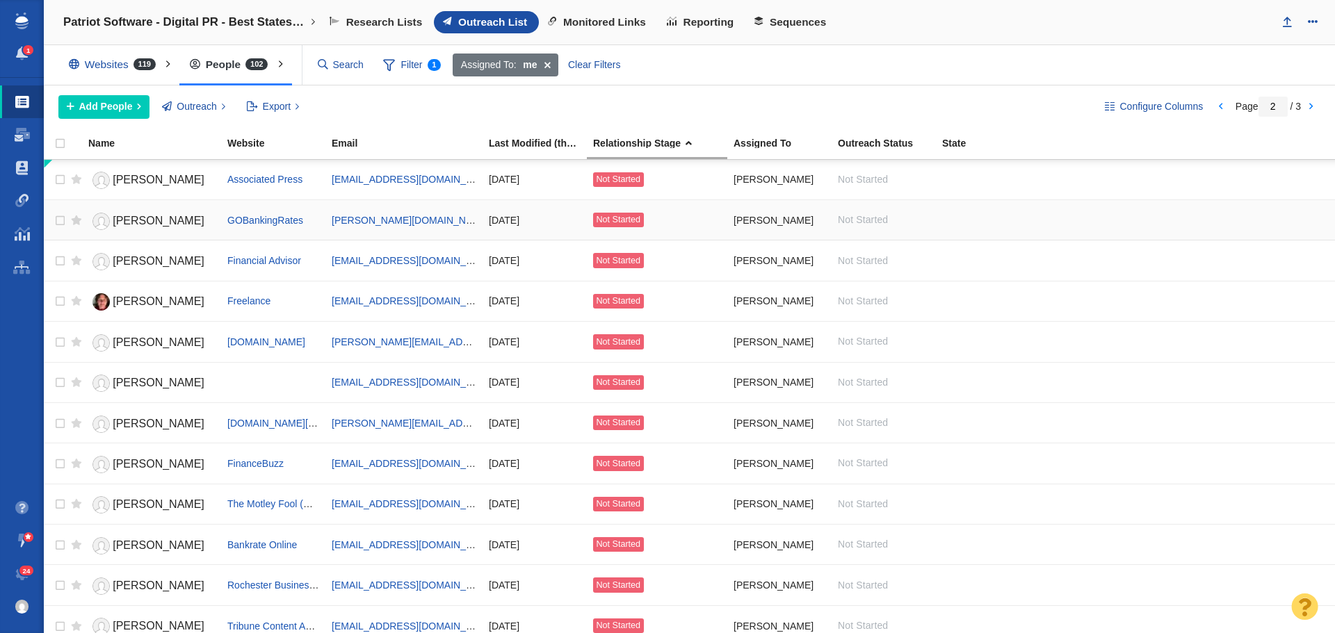
click at [130, 221] on span "Joel Lim" at bounding box center [159, 221] width 92 height 12
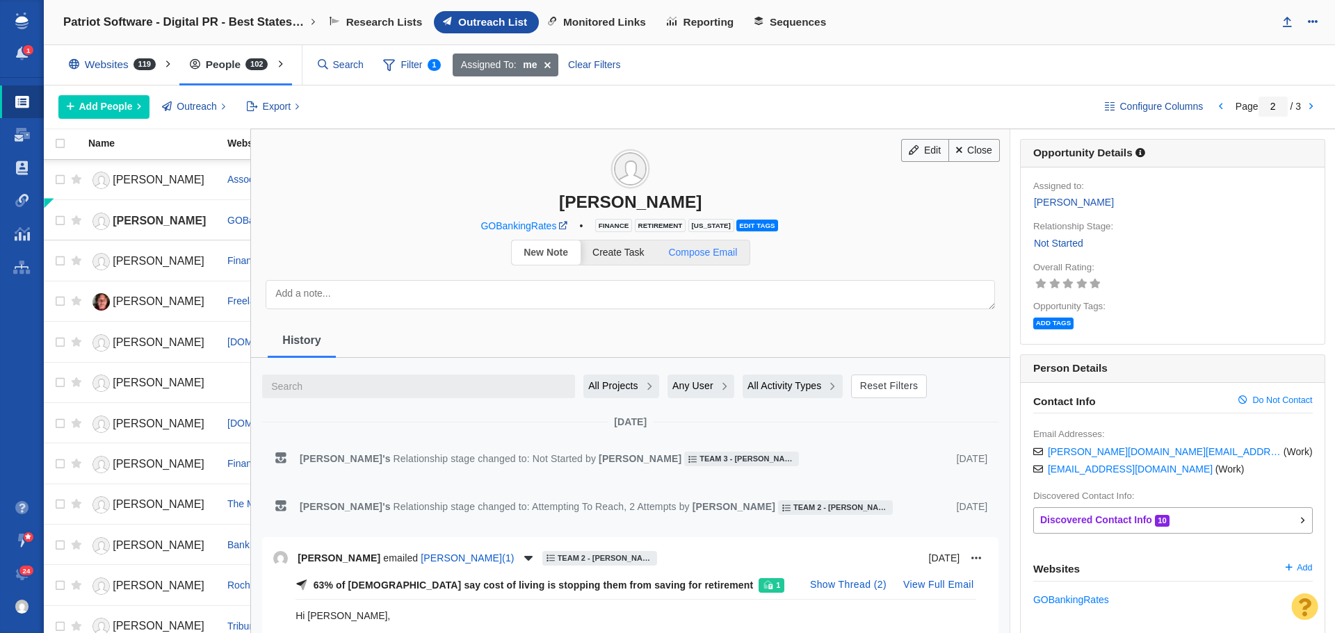
click at [701, 254] on span "Compose Email" at bounding box center [702, 252] width 69 height 11
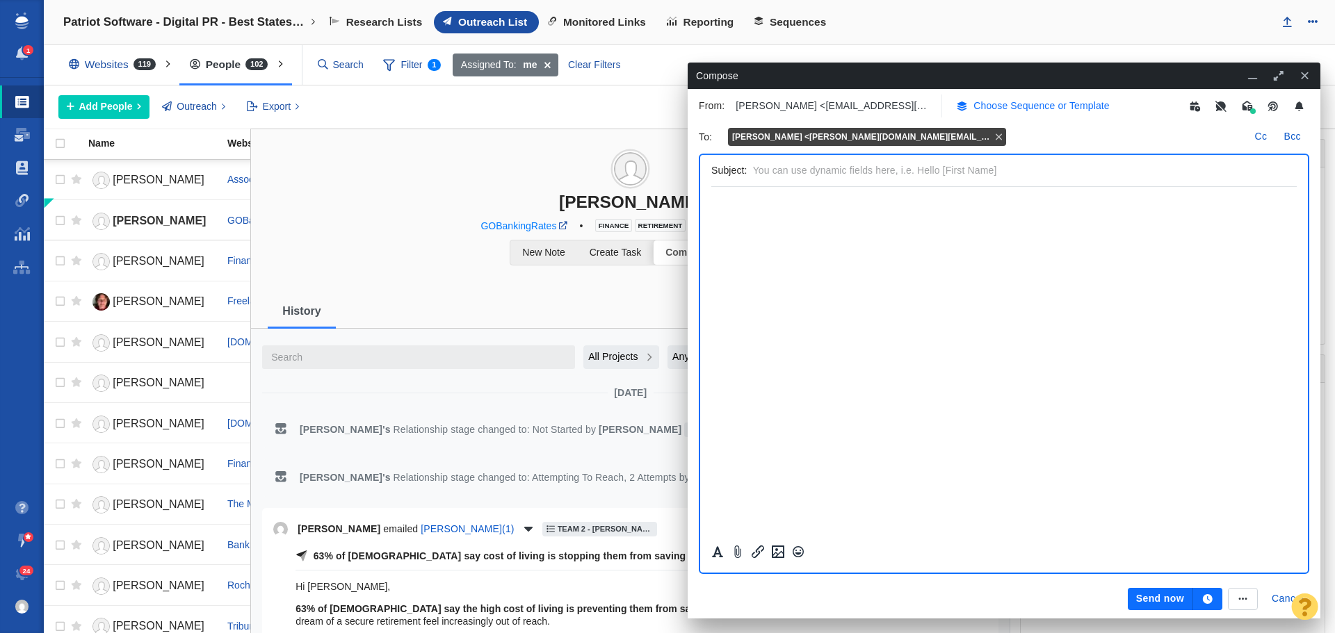
click at [1044, 105] on p "Choose Sequence or Template" at bounding box center [1041, 106] width 136 height 15
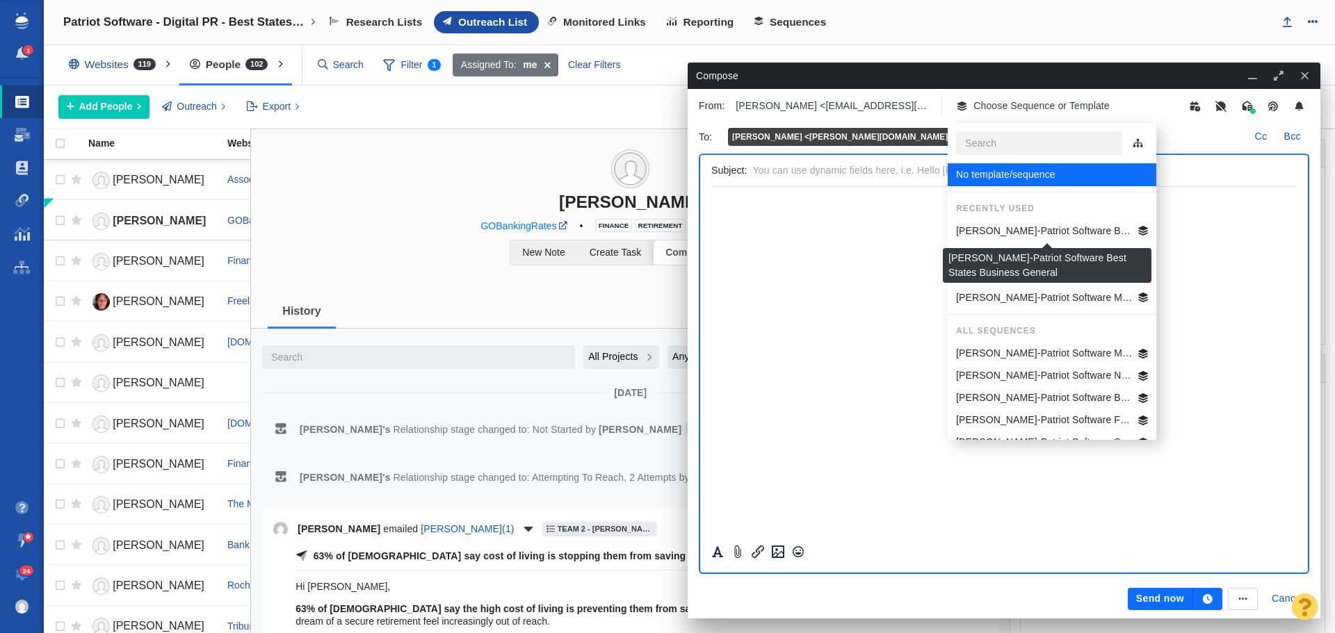
click at [1045, 231] on p "[PERSON_NAME]-Patriot Software Best States Business General" at bounding box center [1044, 231] width 177 height 15
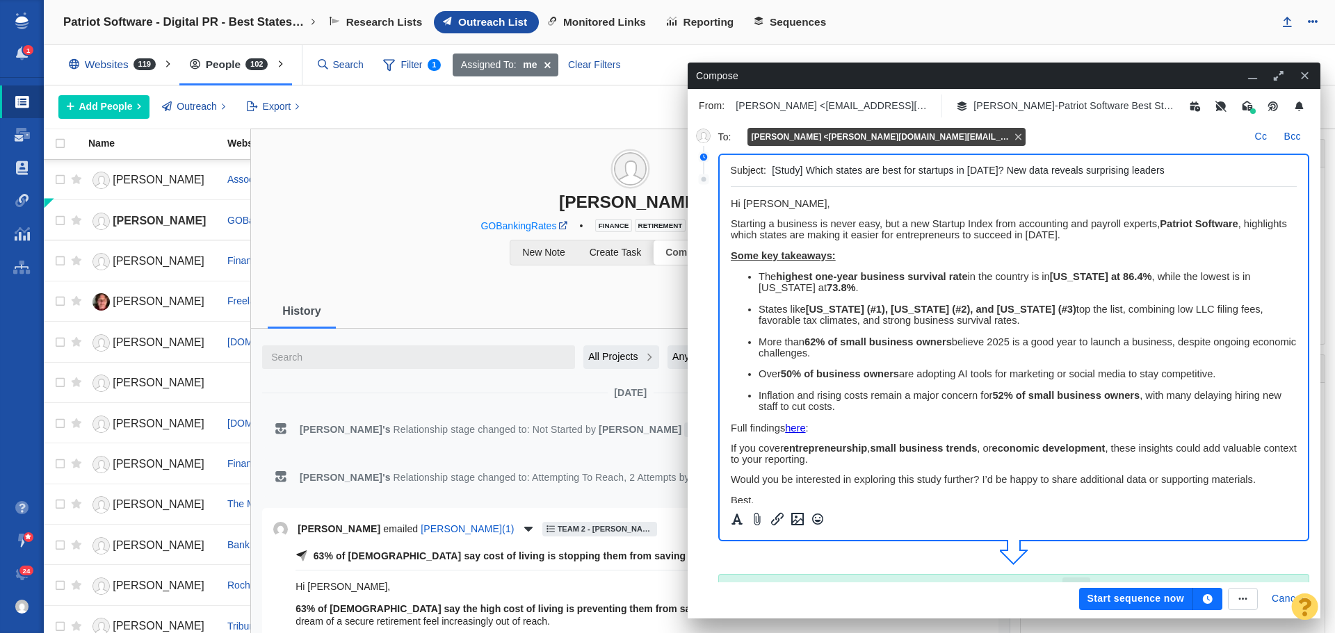
click at [1208, 594] on button "button" at bounding box center [1207, 599] width 29 height 22
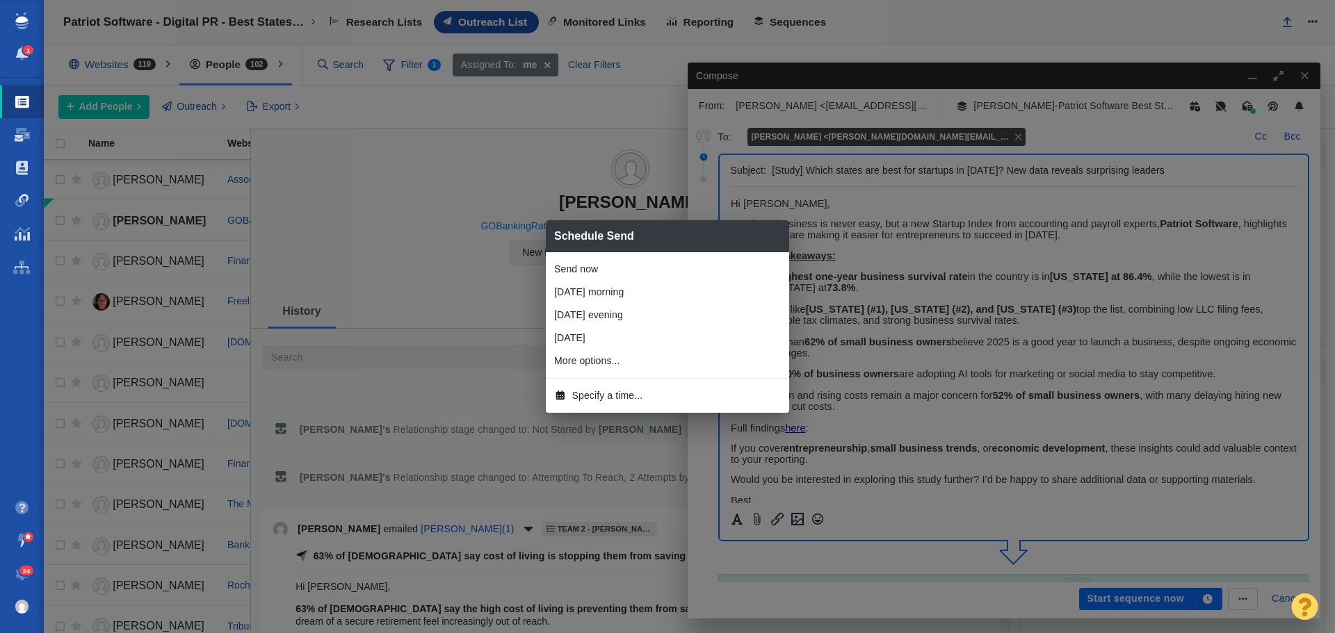
click at [635, 396] on span "Specify a time..." at bounding box center [607, 396] width 71 height 15
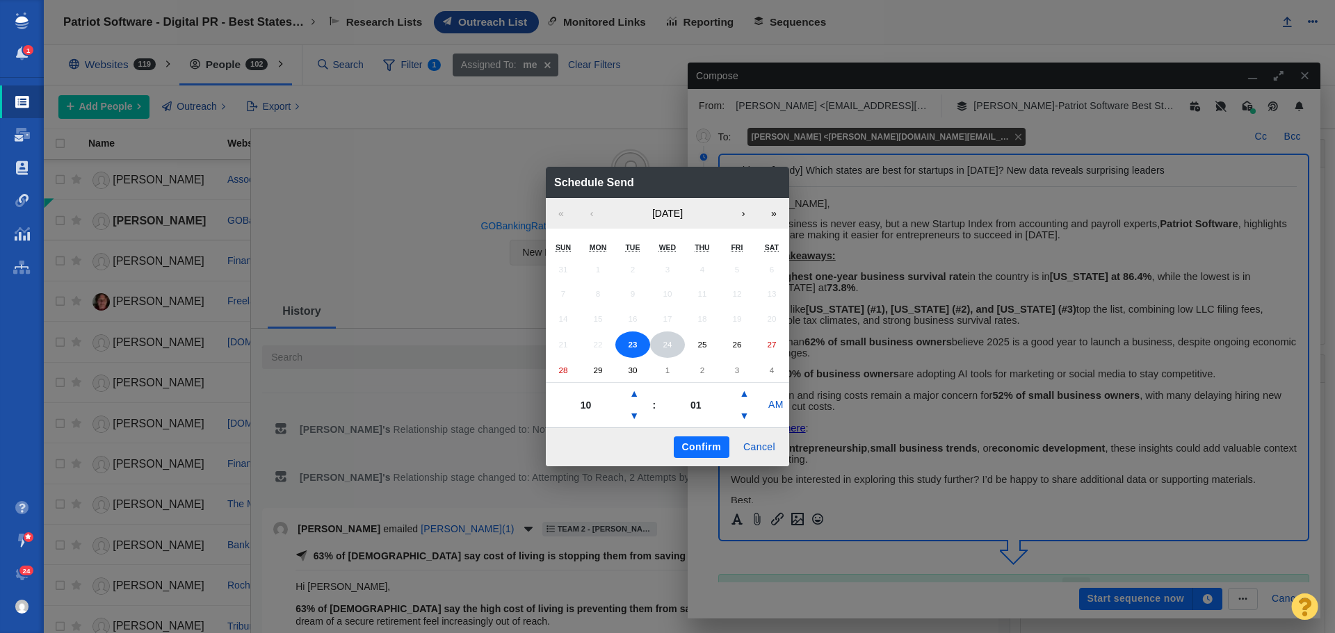
click at [667, 349] on button "24" at bounding box center [667, 345] width 35 height 26
click at [691, 348] on button "25" at bounding box center [702, 345] width 35 height 26
click at [638, 415] on button "▼" at bounding box center [634, 416] width 17 height 22
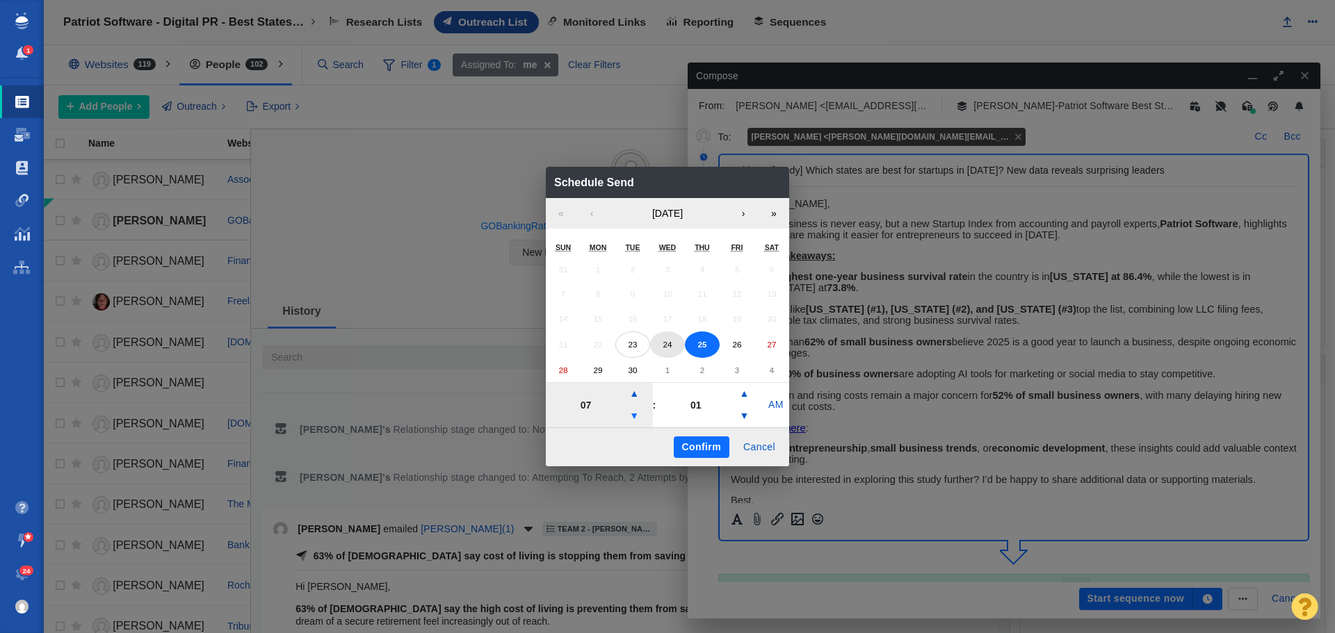
click at [638, 415] on button "▼" at bounding box center [634, 416] width 17 height 22
click at [639, 386] on button "▲" at bounding box center [634, 394] width 17 height 22
type input "06"
click at [715, 446] on button "Confirm" at bounding box center [702, 448] width 56 height 22
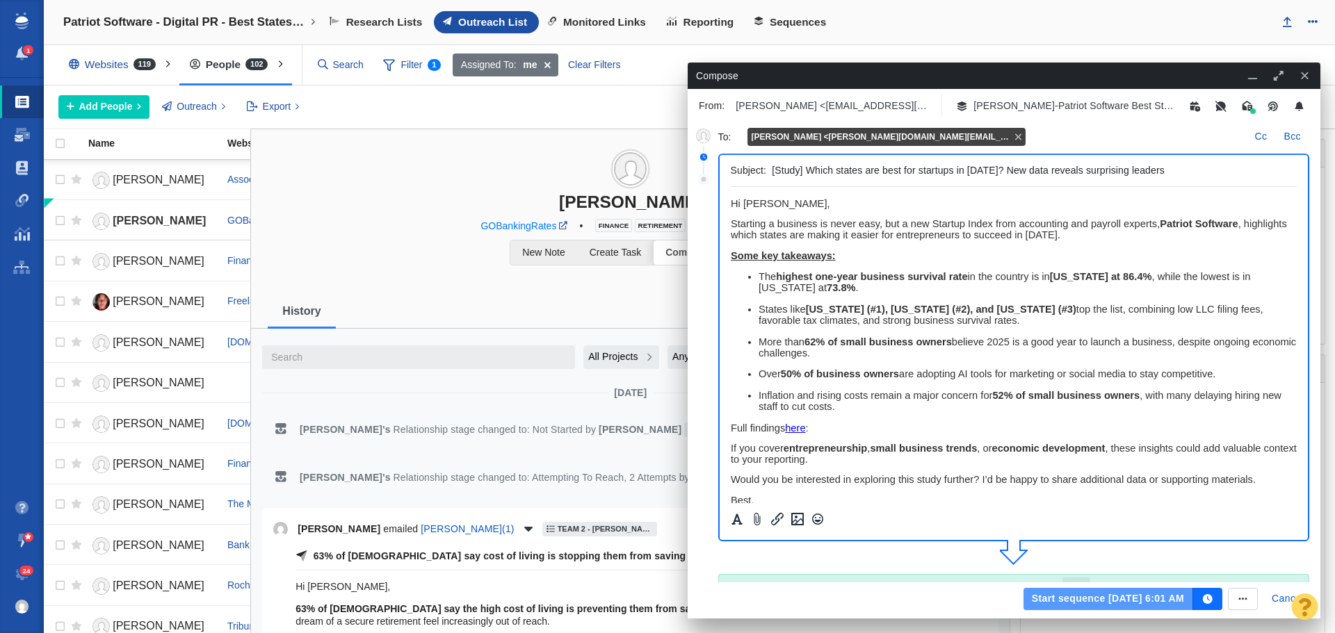
click at [1055, 597] on button "Start sequence Sep 25, 6:01 AM" at bounding box center [1108, 599] width 170 height 22
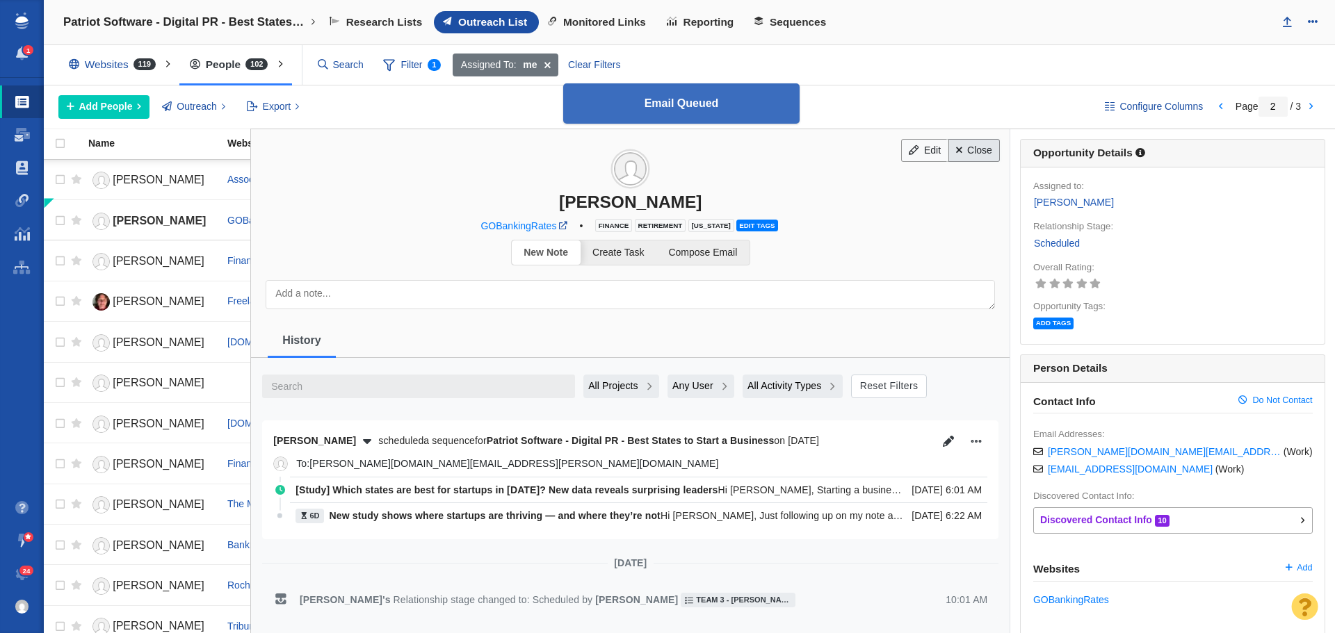
click at [982, 150] on link "Close" at bounding box center [974, 151] width 52 height 24
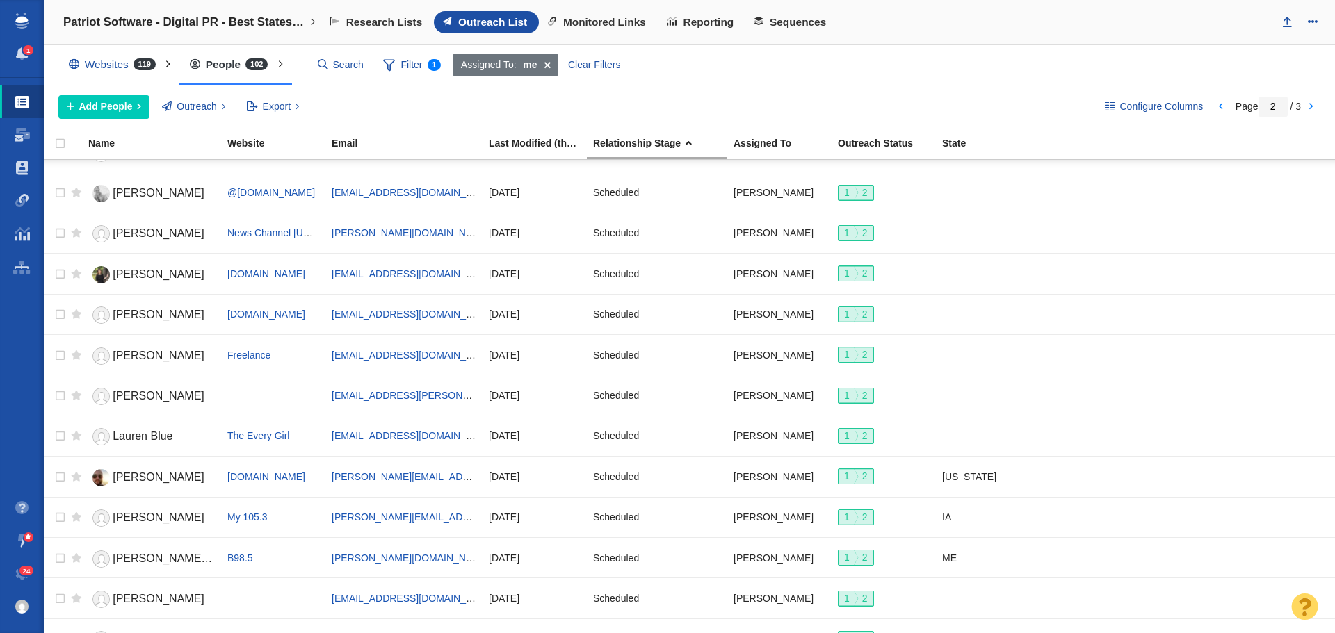
scroll to position [1556, 0]
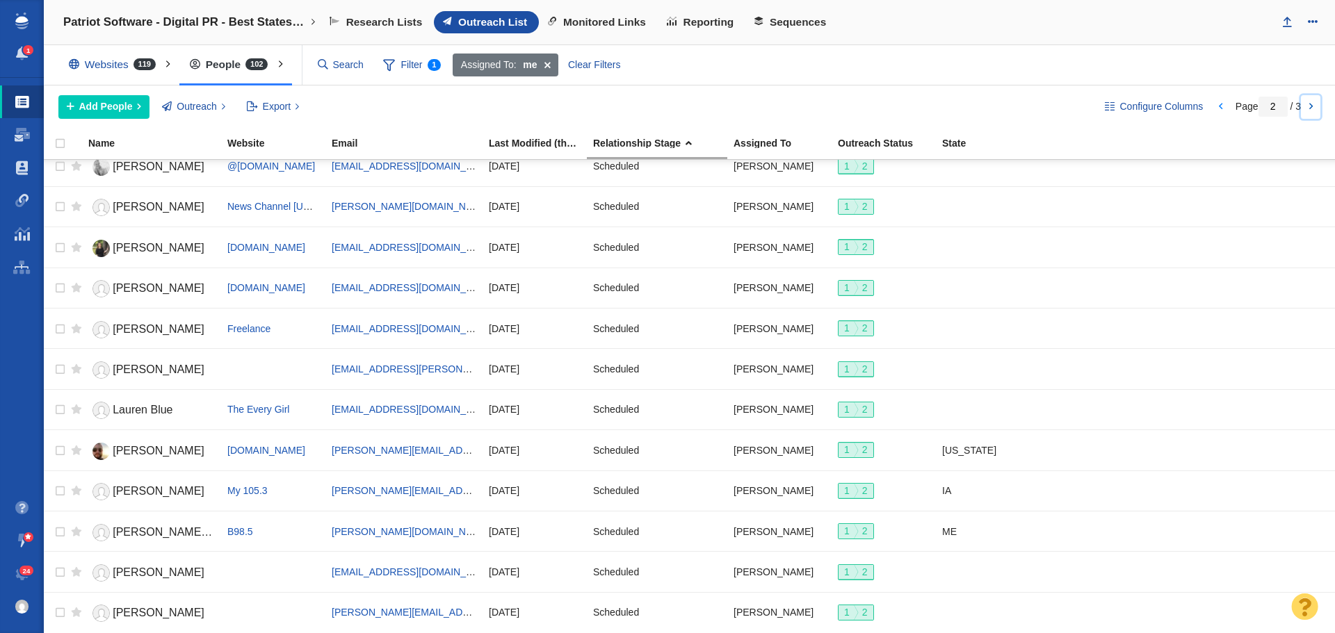
click at [1308, 104] on link at bounding box center [1310, 107] width 19 height 24
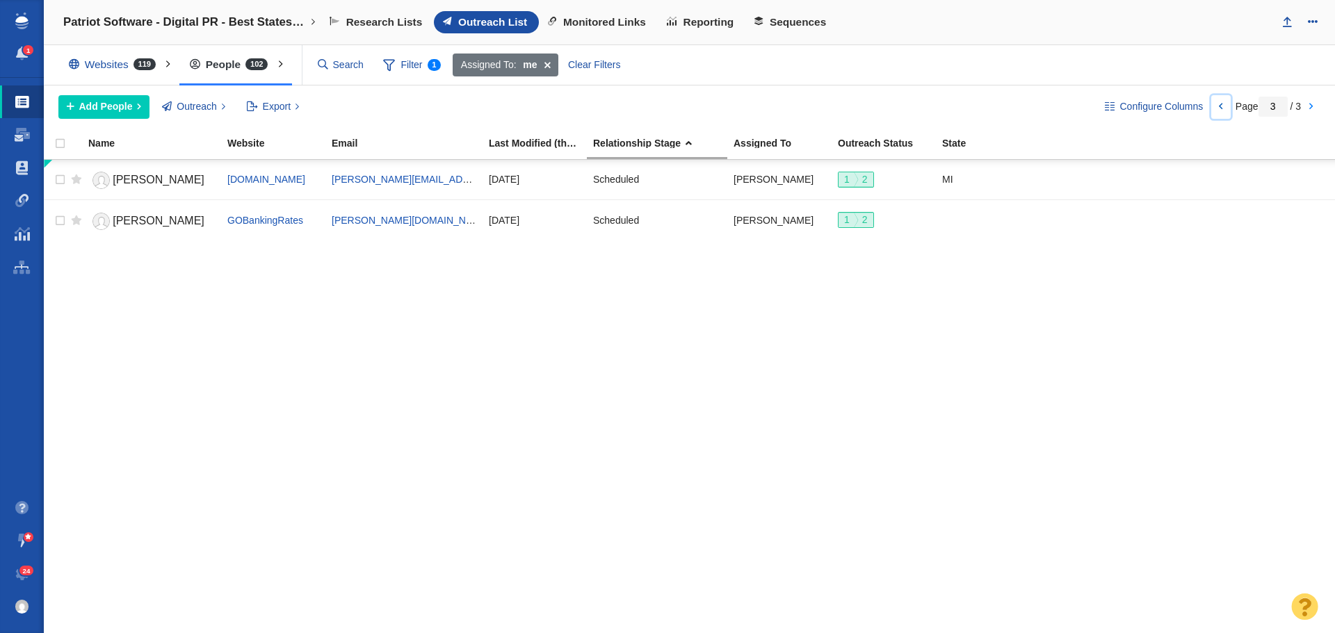
click at [1222, 108] on link at bounding box center [1220, 107] width 19 height 24
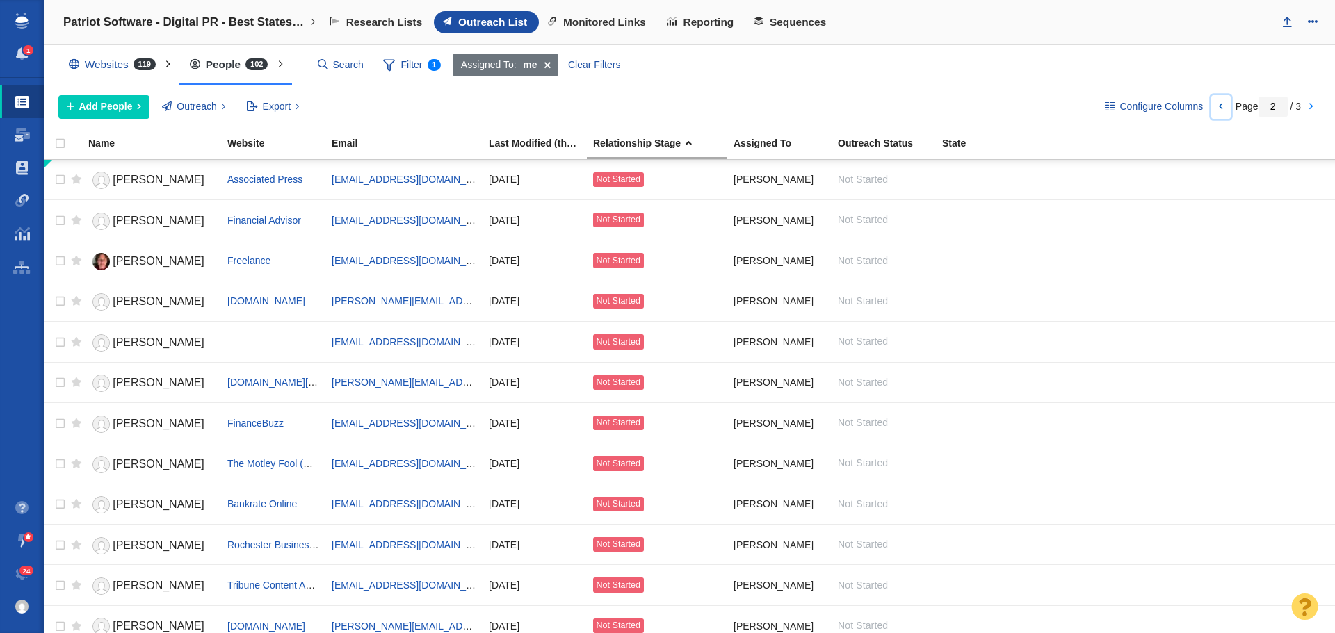
click at [1222, 108] on link at bounding box center [1220, 107] width 19 height 24
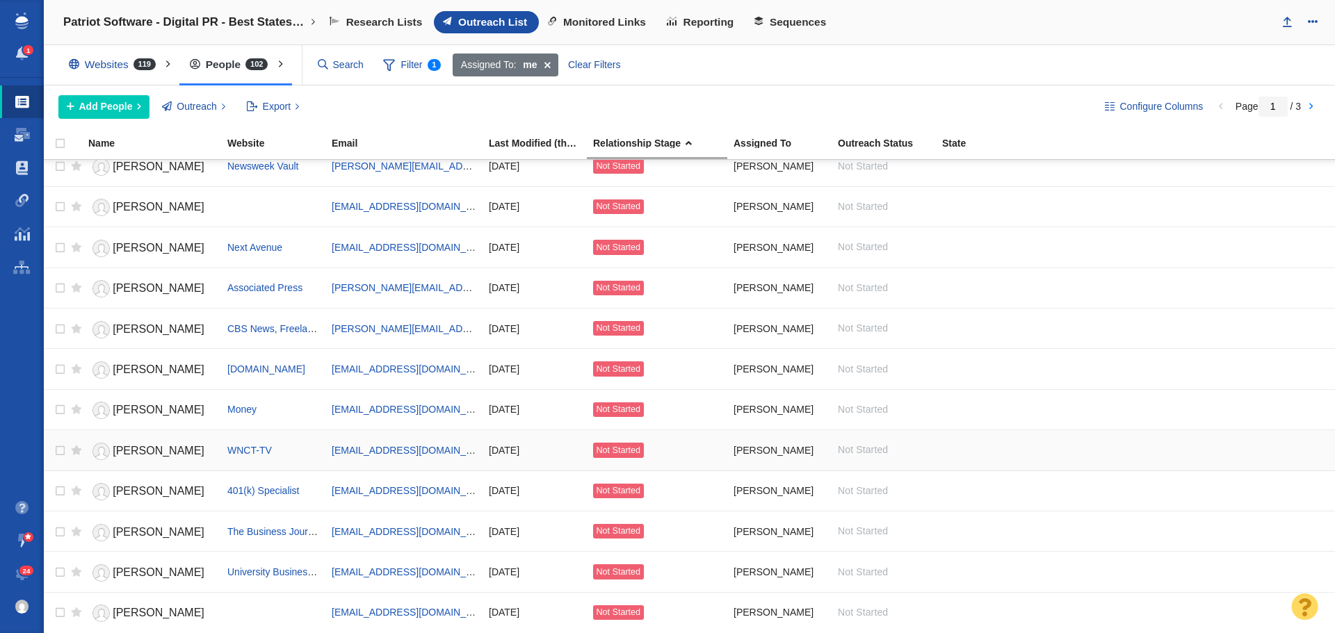
click at [152, 456] on span "[PERSON_NAME]" at bounding box center [159, 451] width 92 height 12
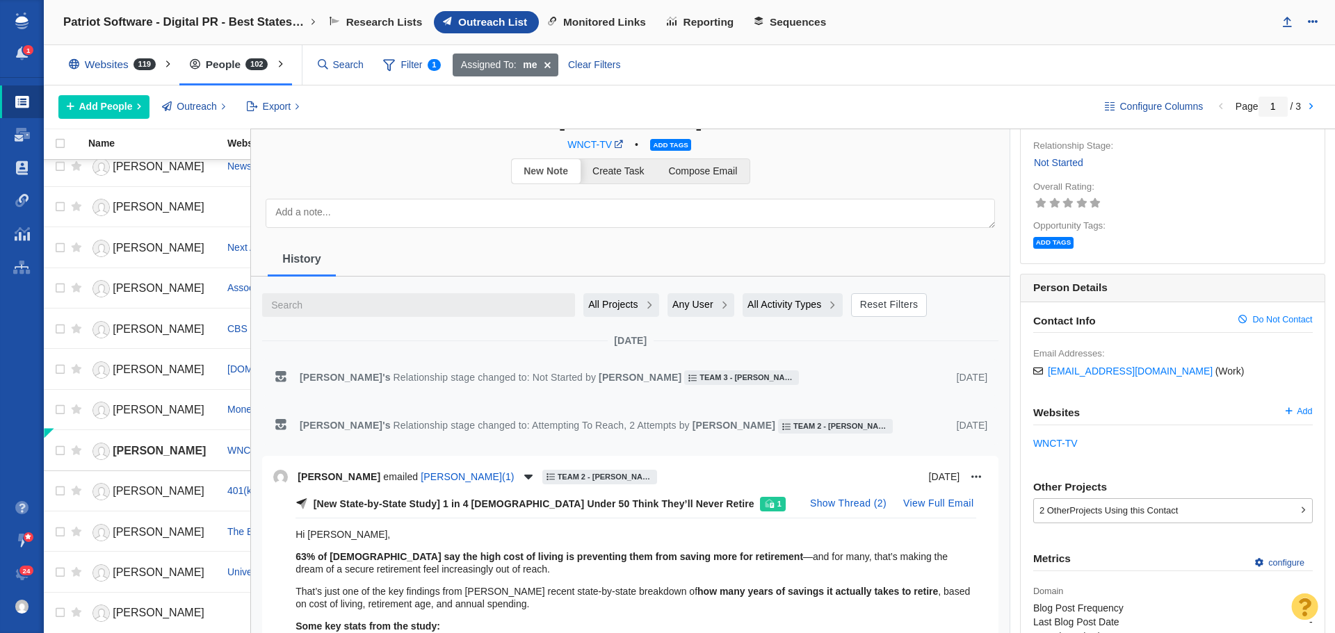
scroll to position [0, 0]
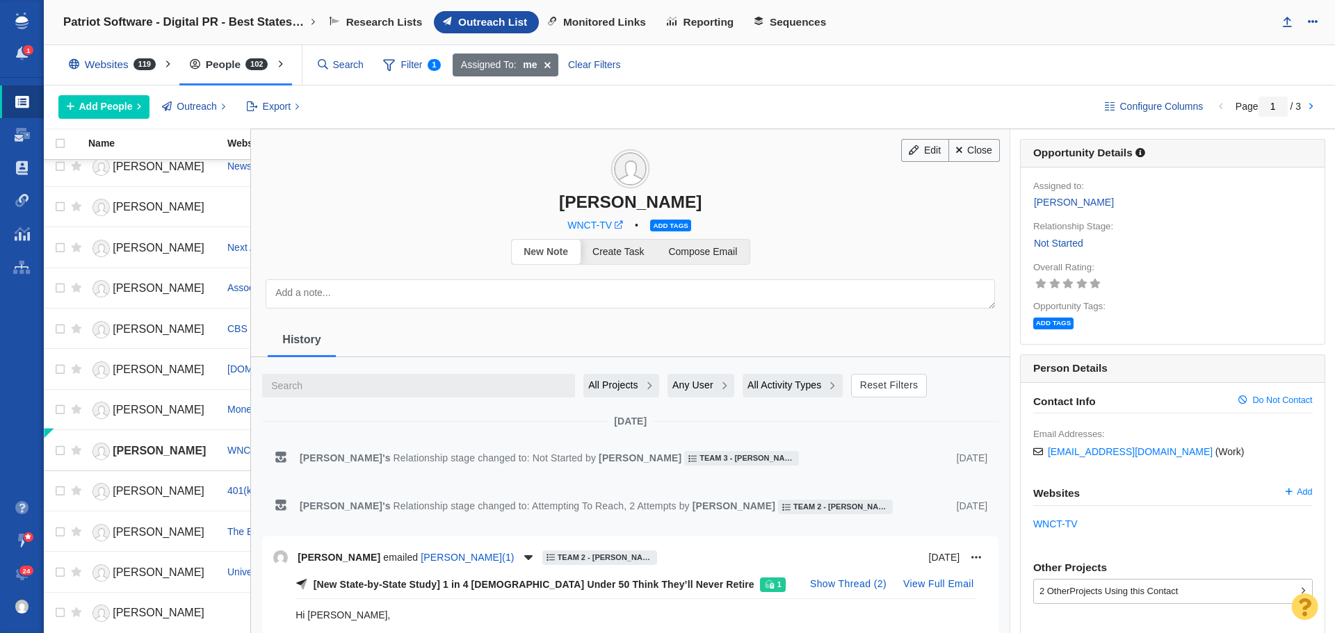
click at [615, 225] on span at bounding box center [619, 225] width 8 height 8
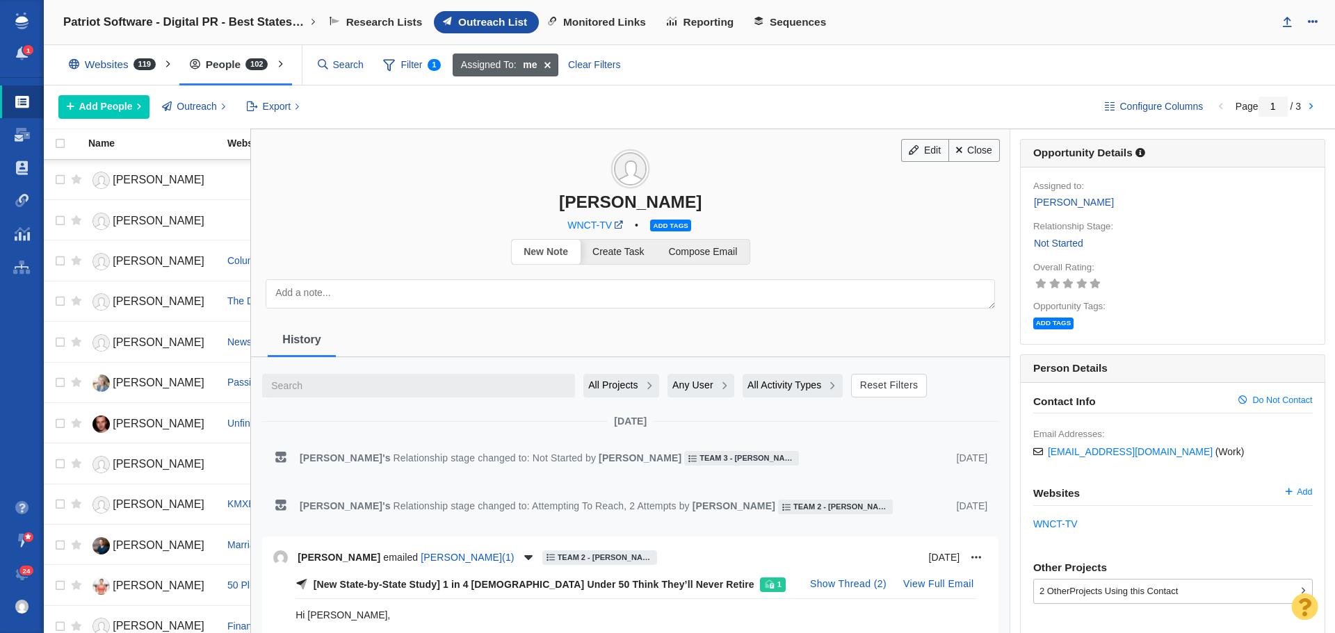
scroll to position [1556, 0]
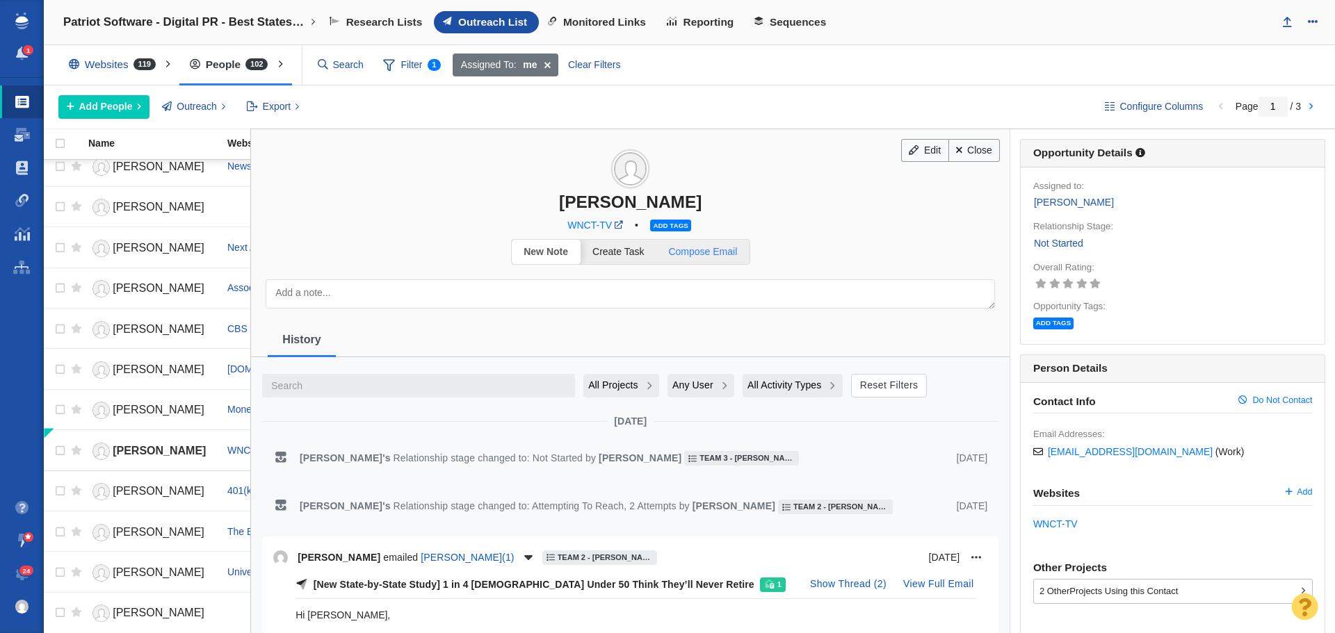
click at [711, 247] on span "Compose Email" at bounding box center [702, 251] width 69 height 11
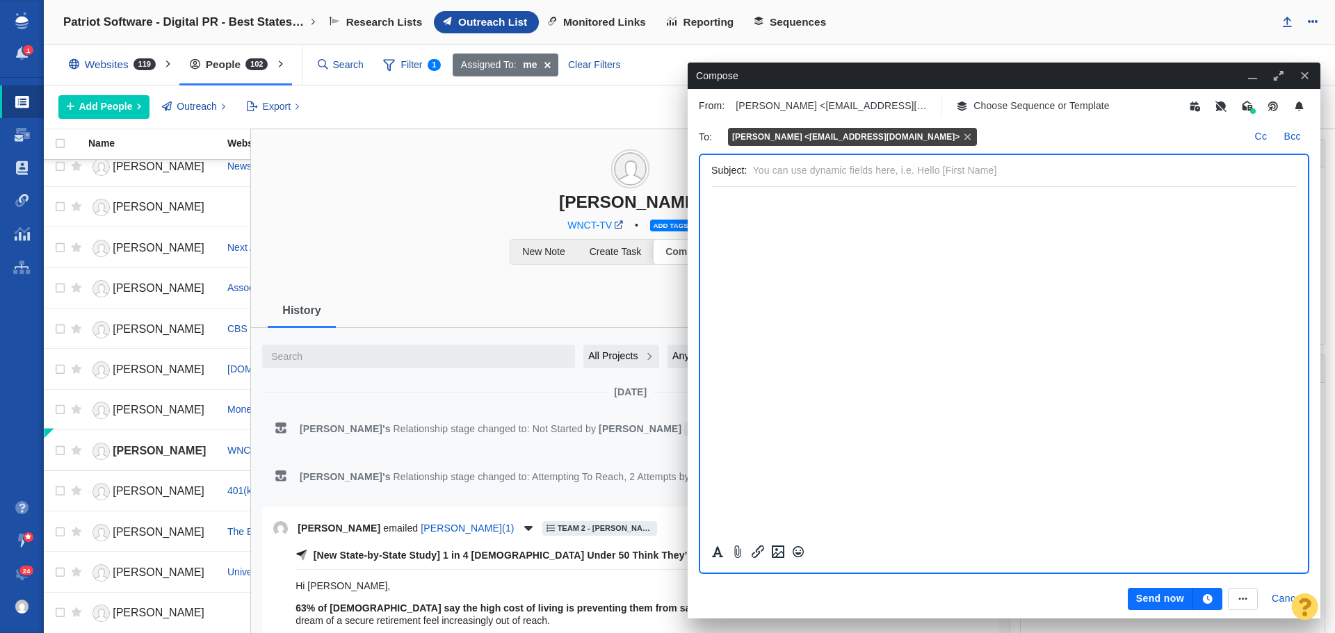
scroll to position [0, 0]
click at [1010, 106] on p "Choose Sequence or Template" at bounding box center [1041, 106] width 136 height 15
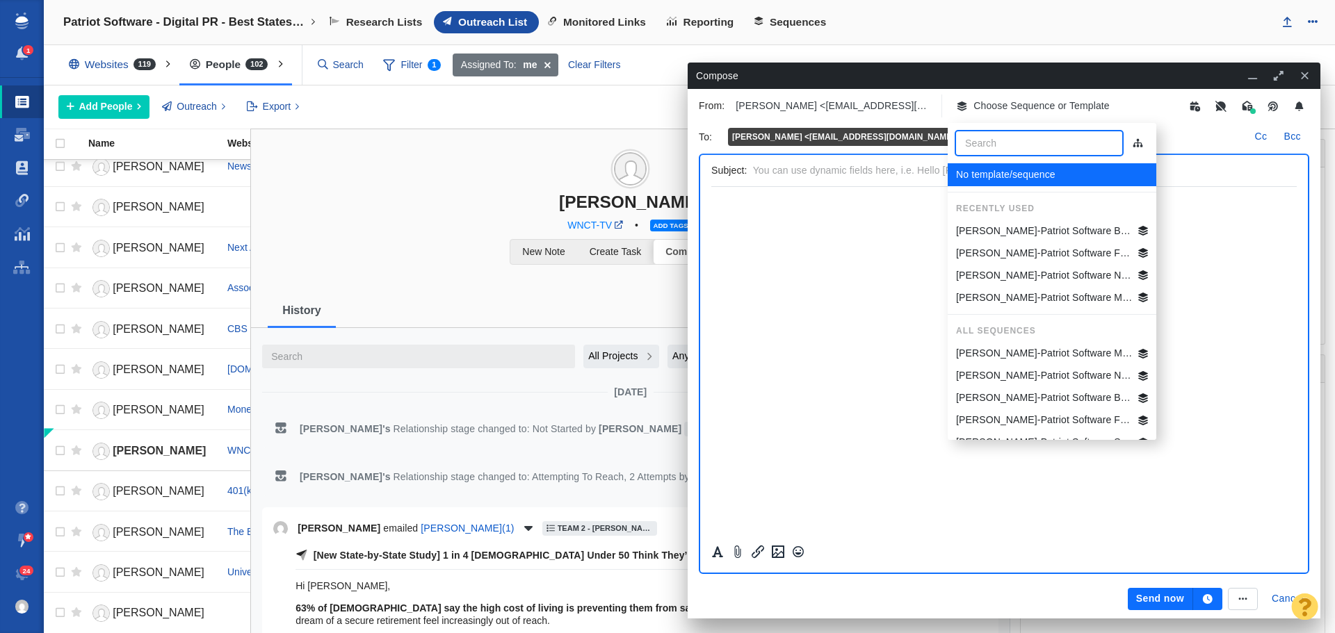
click at [1028, 271] on p "[PERSON_NAME]-Patriot Software NC Best States Business" at bounding box center [1044, 275] width 177 height 15
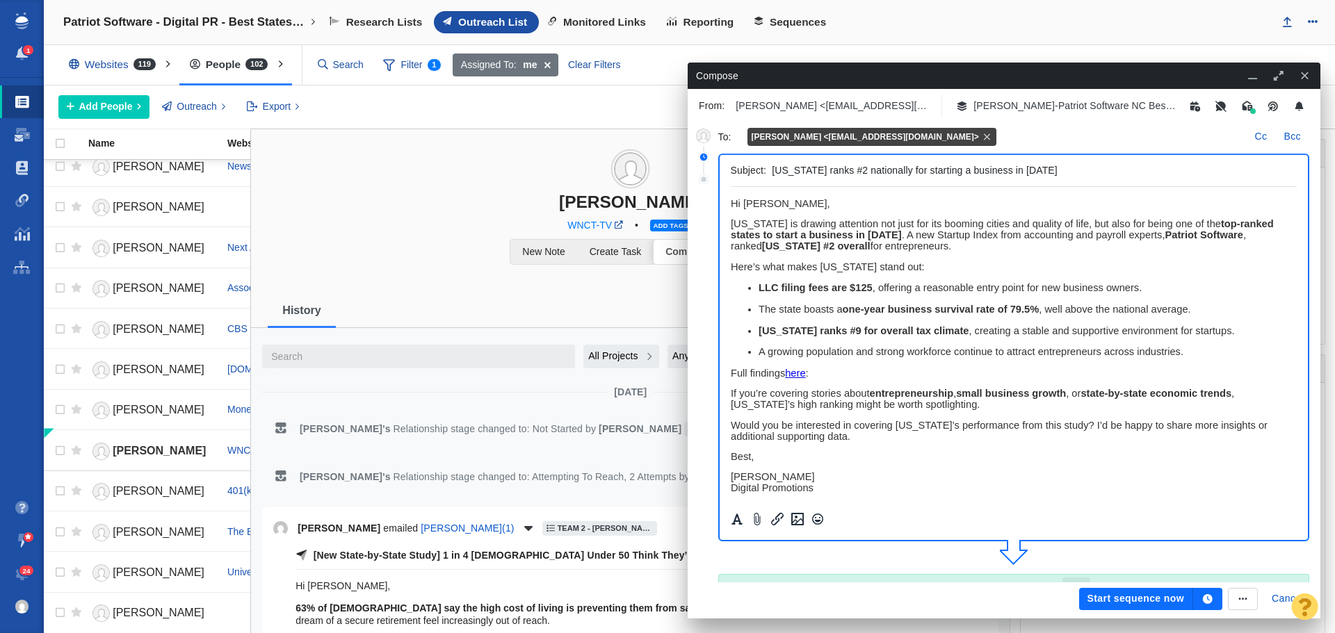
click at [1203, 594] on button "button" at bounding box center [1207, 599] width 29 height 22
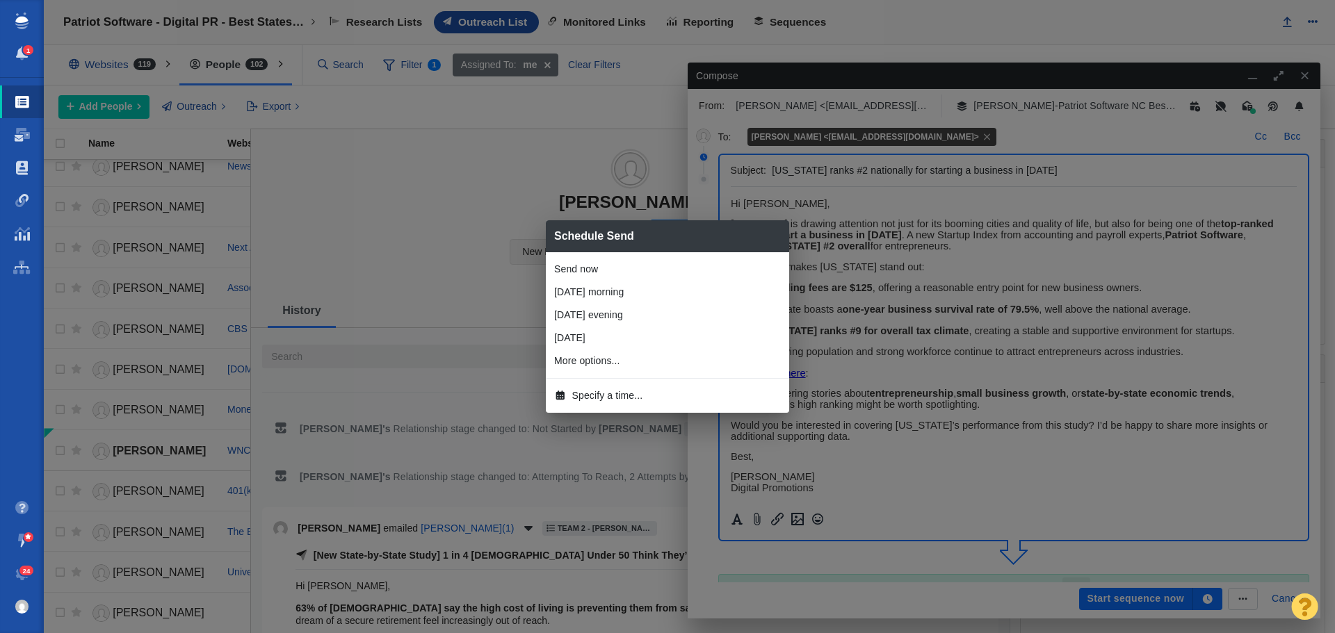
click at [610, 392] on span "Specify a time..." at bounding box center [607, 396] width 71 height 15
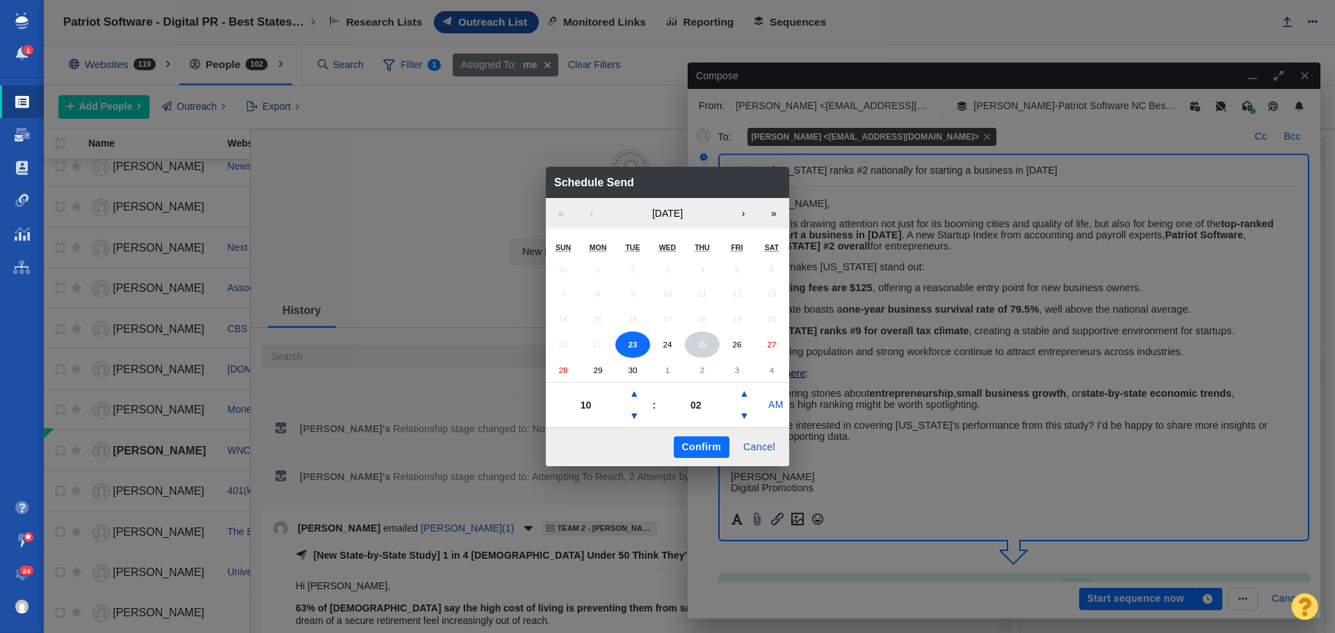
click at [707, 344] on button "25" at bounding box center [702, 345] width 35 height 26
click at [635, 414] on button "▼" at bounding box center [634, 416] width 17 height 22
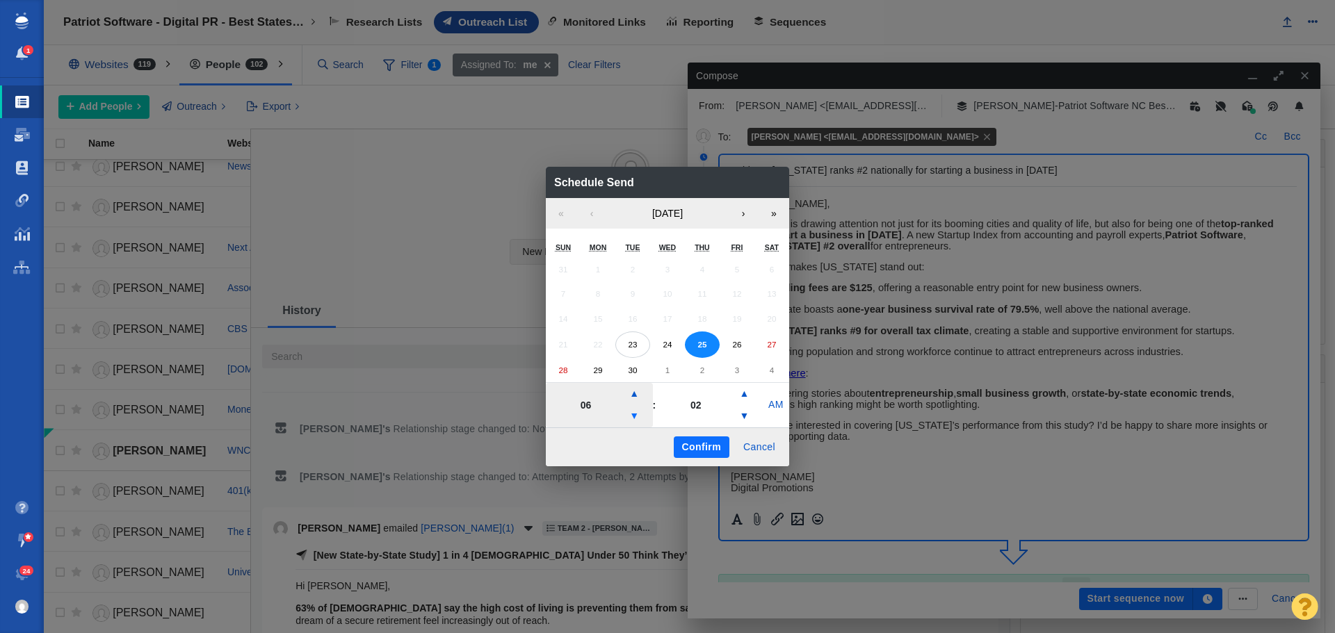
click at [635, 414] on button "▼" at bounding box center [634, 416] width 17 height 22
type input "05"
click at [707, 444] on button "Confirm" at bounding box center [702, 448] width 56 height 22
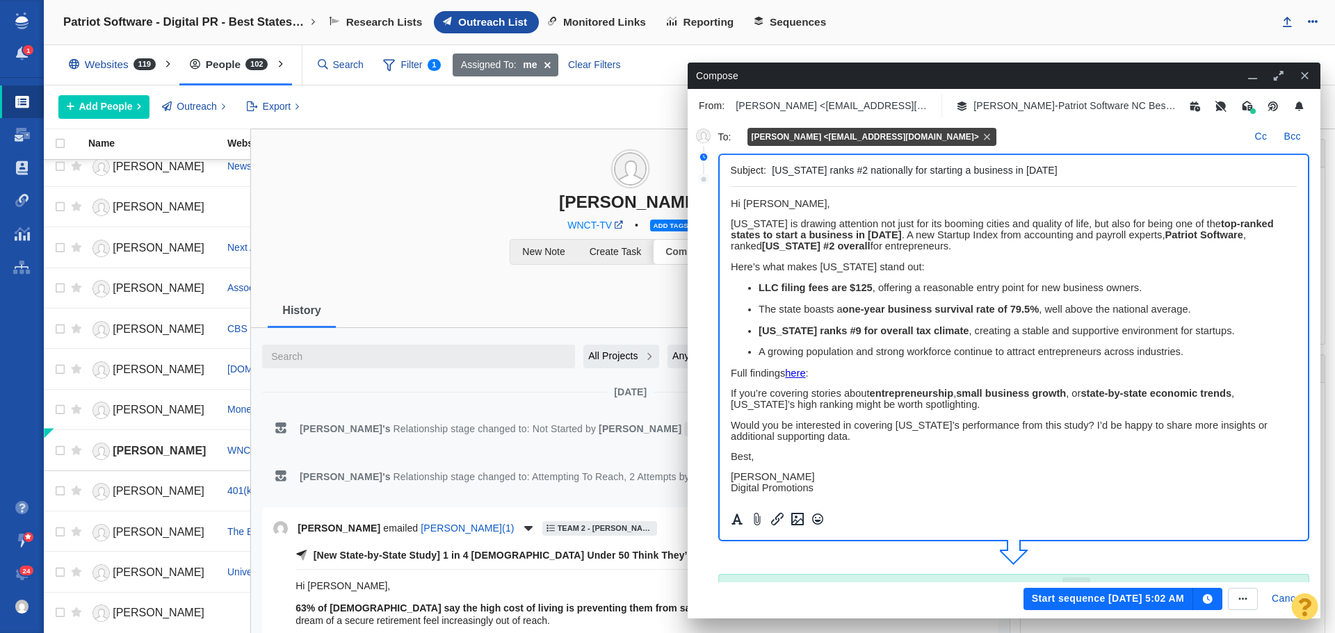
click at [1055, 599] on button "Start sequence [DATE] 5:02 AM" at bounding box center [1108, 599] width 170 height 22
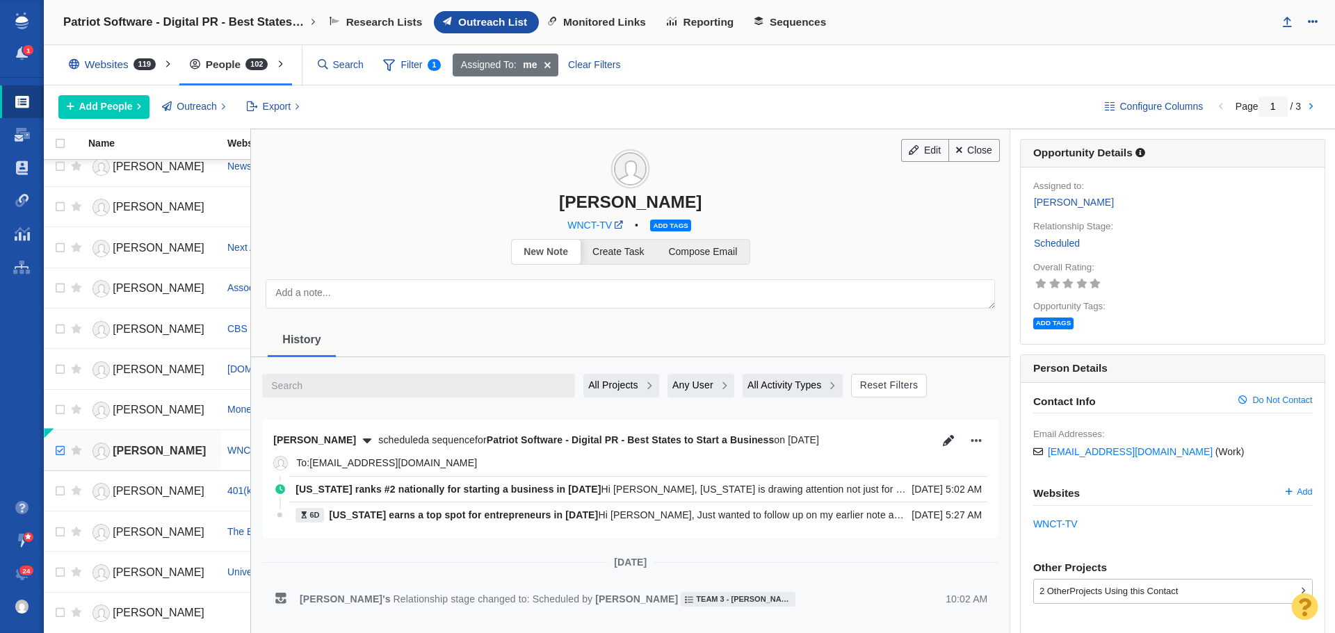
checkbox input "true"
click at [58, 453] on input "checkbox" at bounding box center [58, 451] width 21 height 31
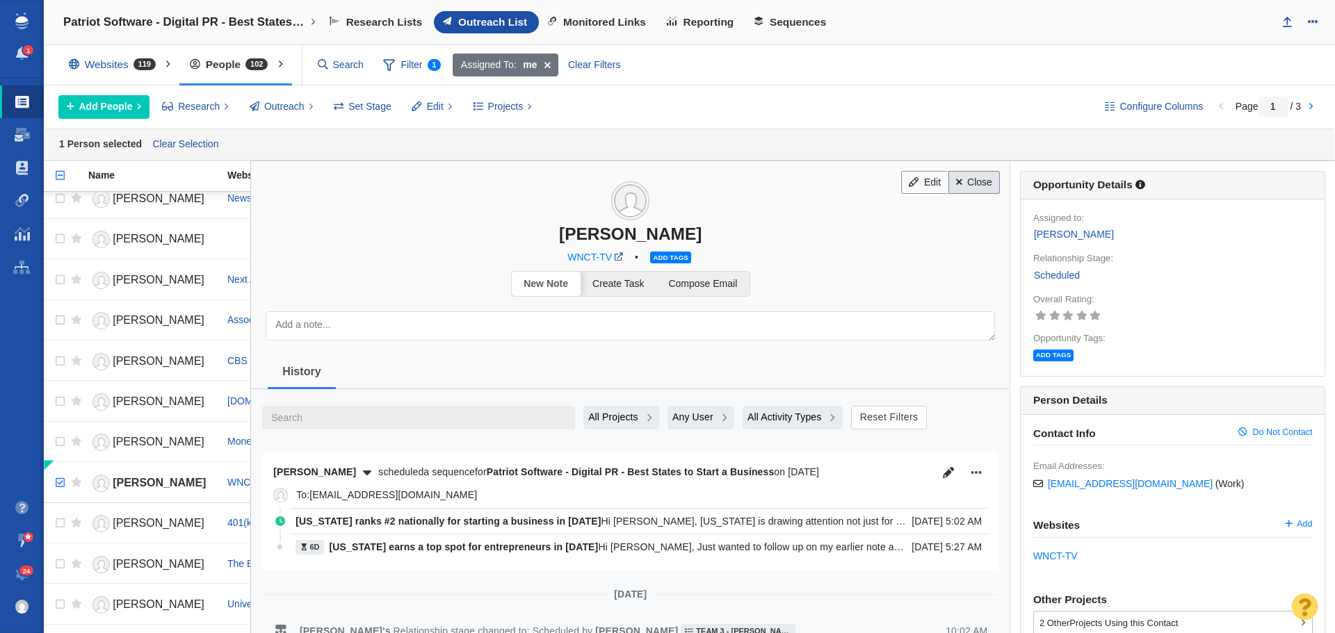
click at [978, 186] on link "Close" at bounding box center [974, 183] width 52 height 24
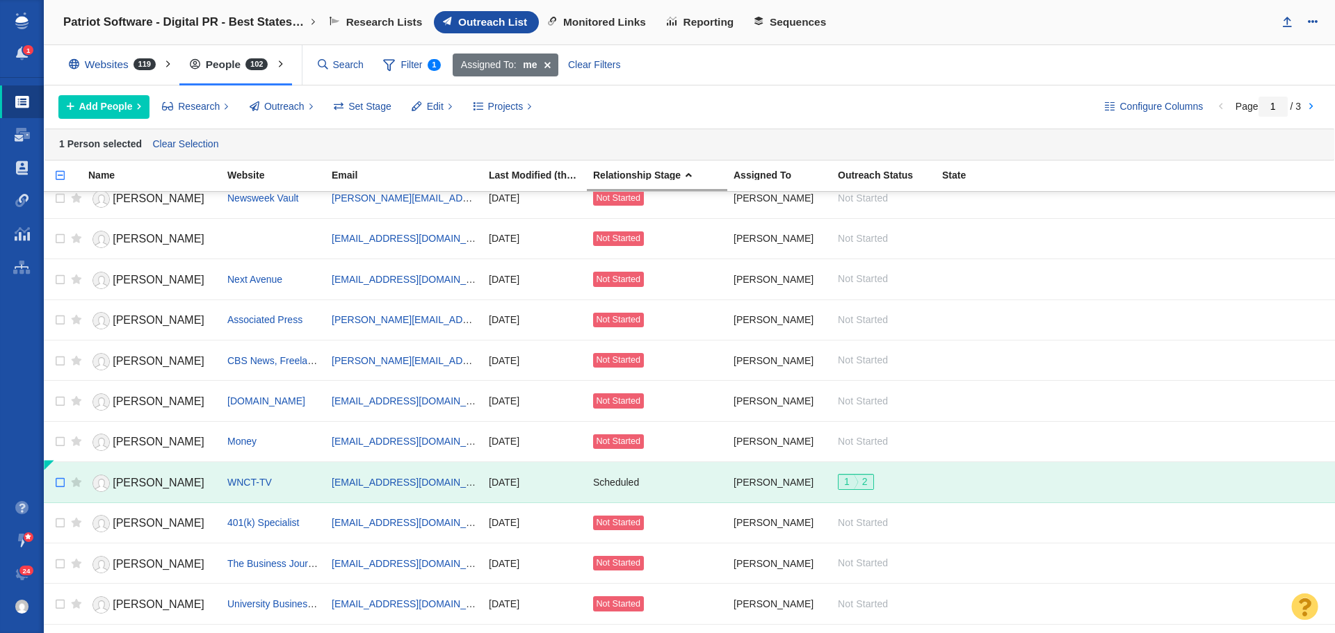
checkbox input "false"
click at [58, 484] on input "checkbox" at bounding box center [58, 483] width 21 height 31
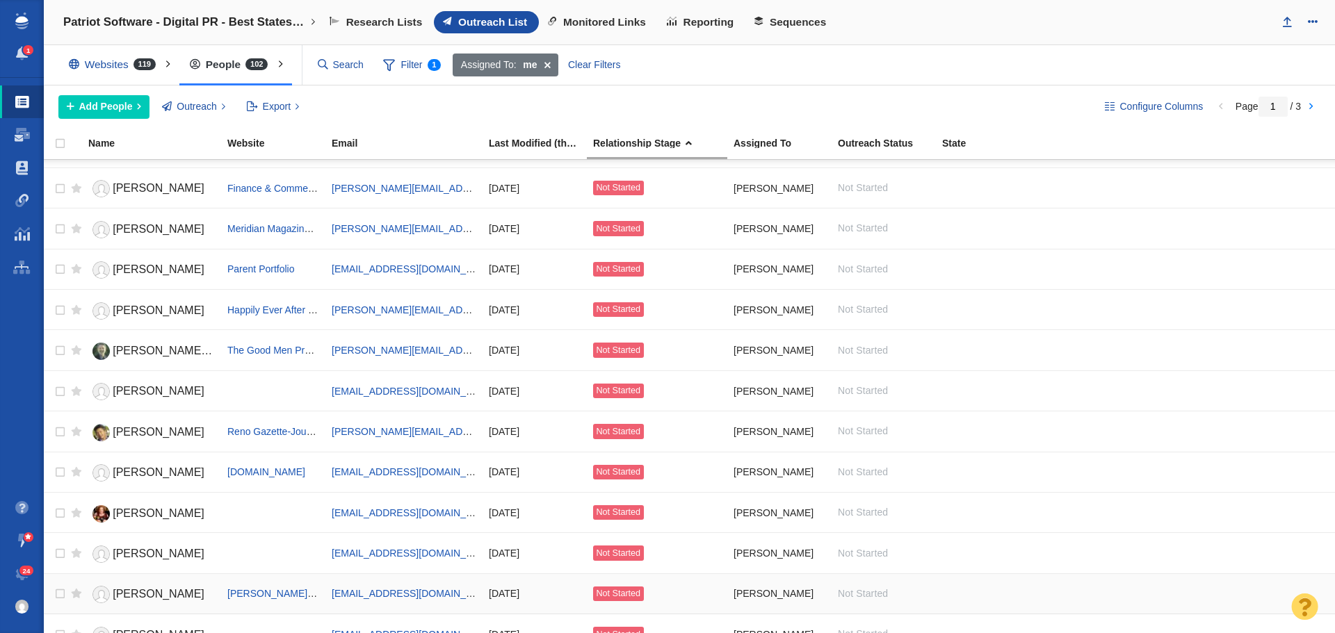
scroll to position [444, 0]
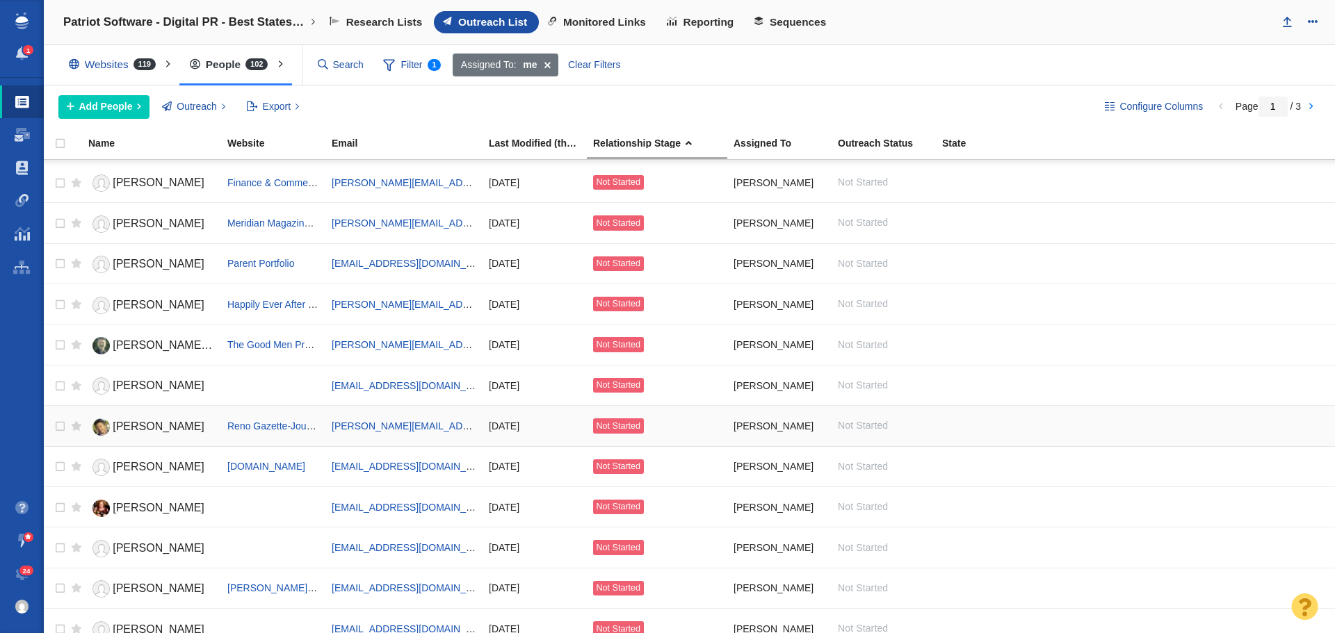
click at [143, 426] on span "[PERSON_NAME]" at bounding box center [159, 427] width 92 height 12
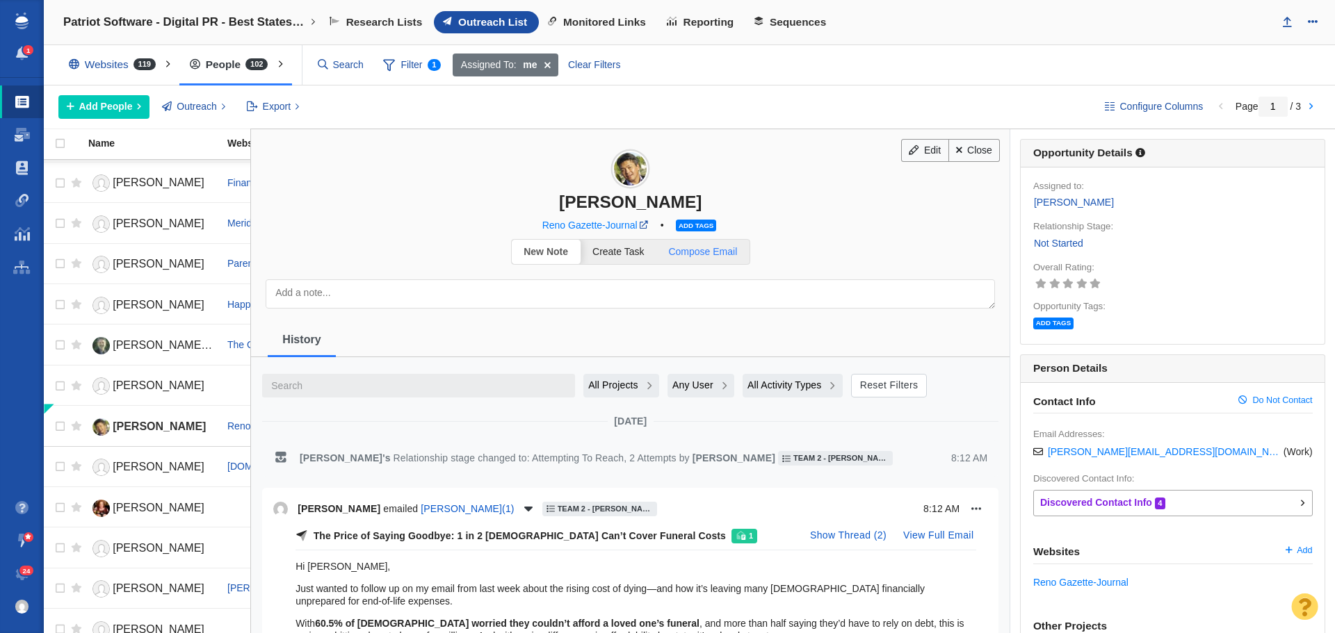
click at [711, 254] on span "Compose Email" at bounding box center [702, 251] width 69 height 11
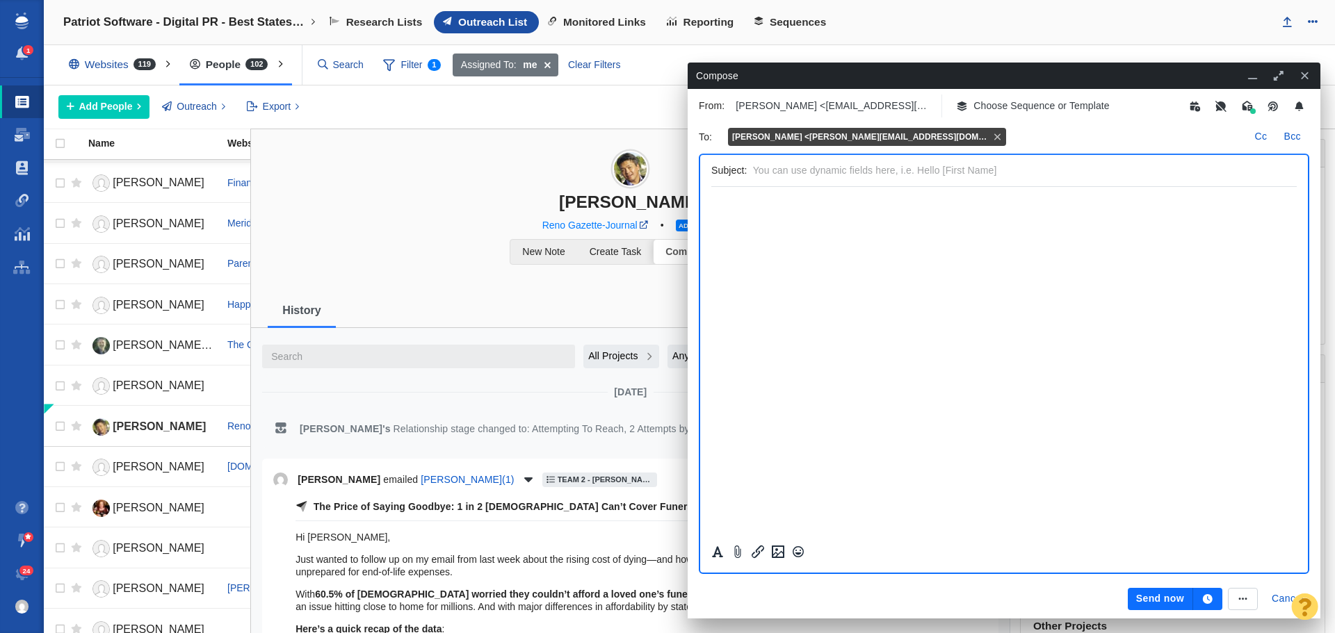
scroll to position [0, 0]
click at [1029, 105] on p "Choose Sequence or Template" at bounding box center [1041, 106] width 136 height 15
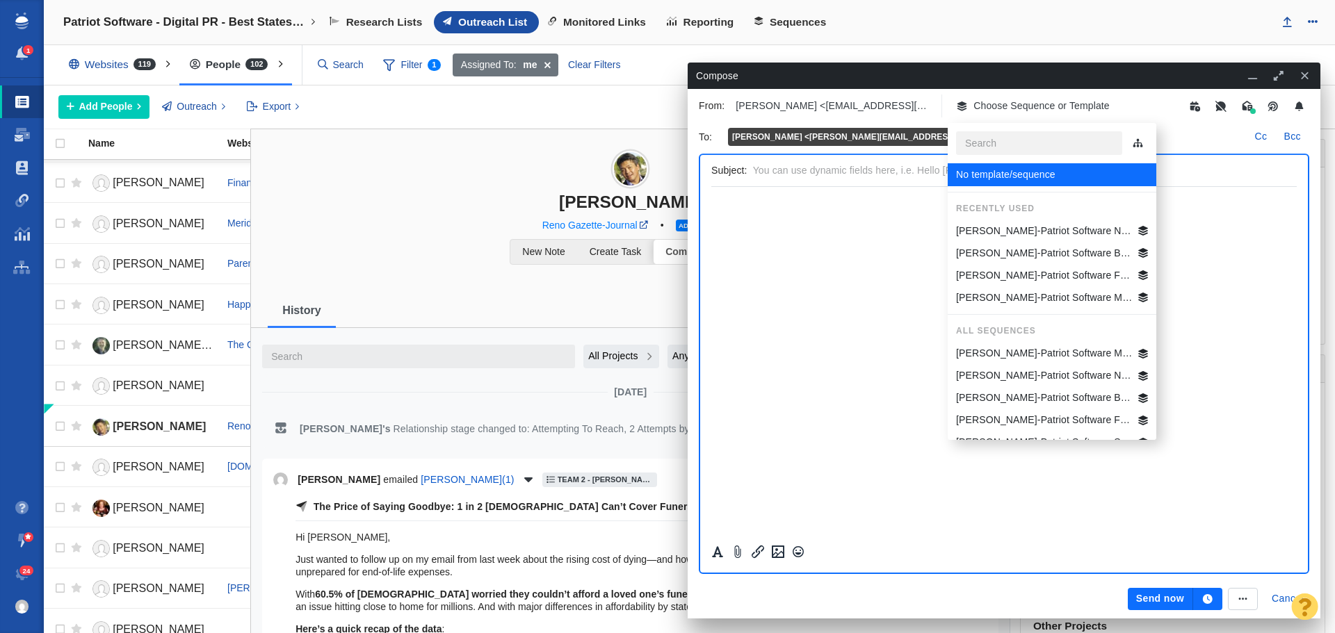
drag, startPoint x: 1048, startPoint y: 234, endPoint x: 1046, endPoint y: 245, distance: 10.6
click at [1046, 245] on ul "No template/sequence Recently Used [PERSON_NAME]-Patriot Software NC Best State…" at bounding box center [1052, 319] width 209 height 323
click at [1046, 246] on p "[PERSON_NAME]-Patriot Software Best States Business General" at bounding box center [1044, 253] width 177 height 15
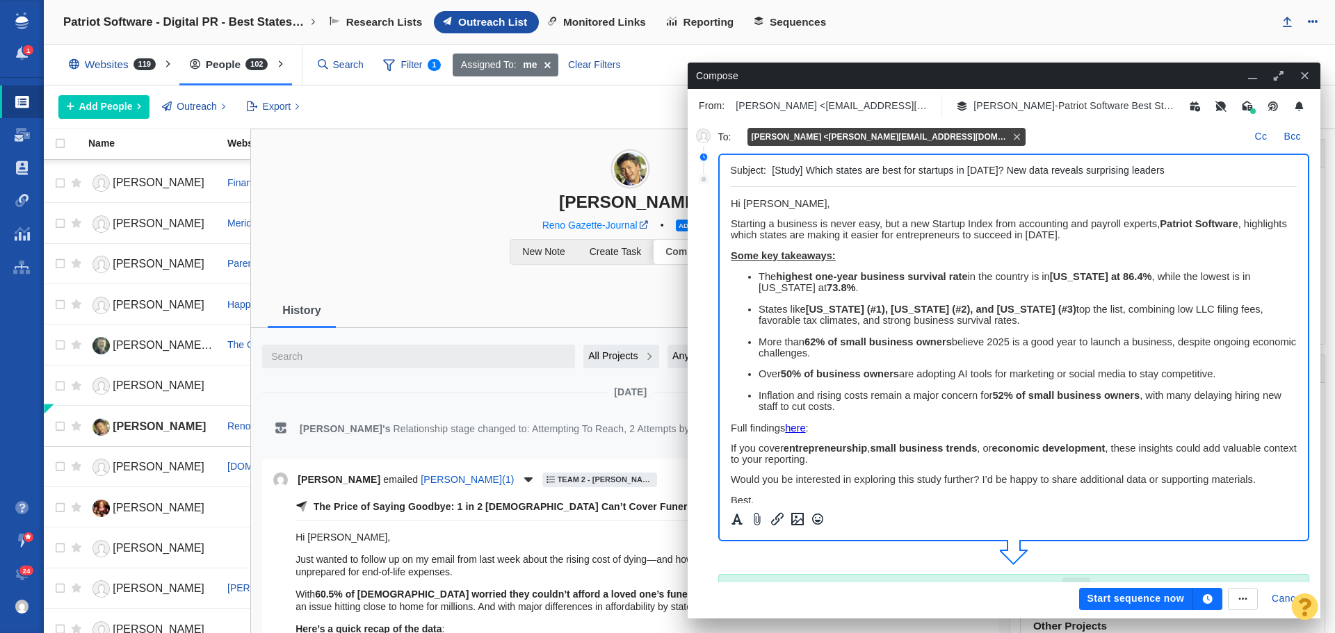
click at [1205, 601] on icon "button" at bounding box center [1208, 599] width 10 height 10
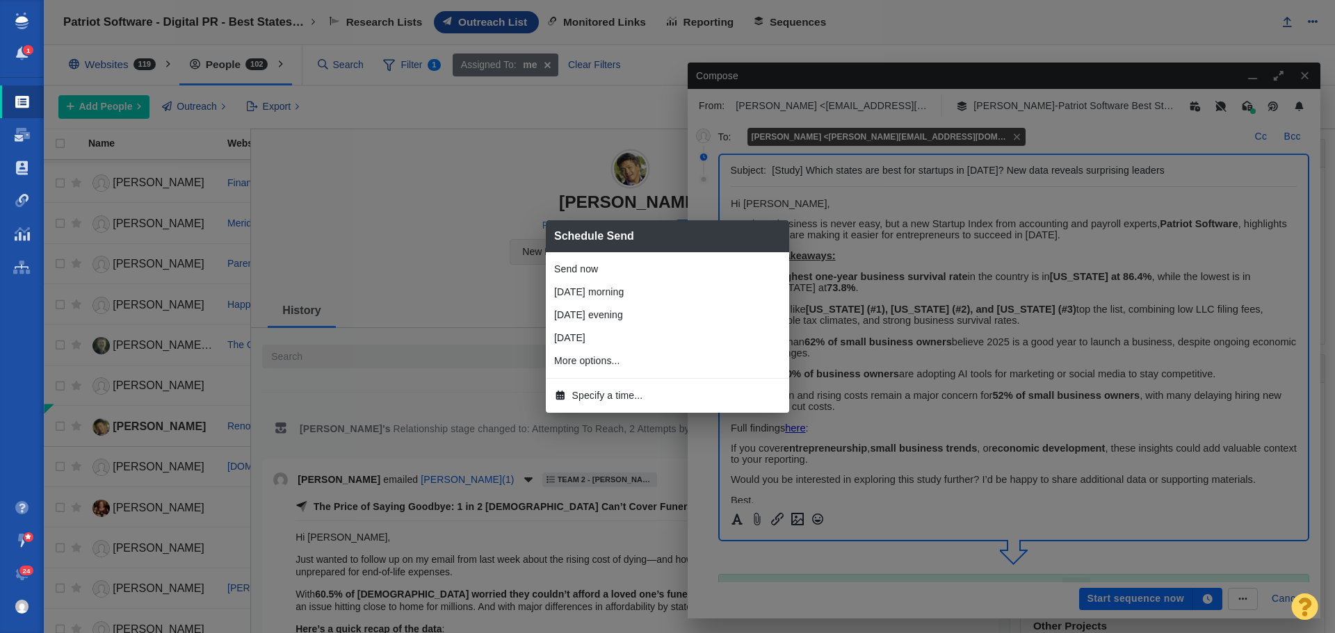
click at [629, 392] on span "Specify a time..." at bounding box center [607, 396] width 71 height 15
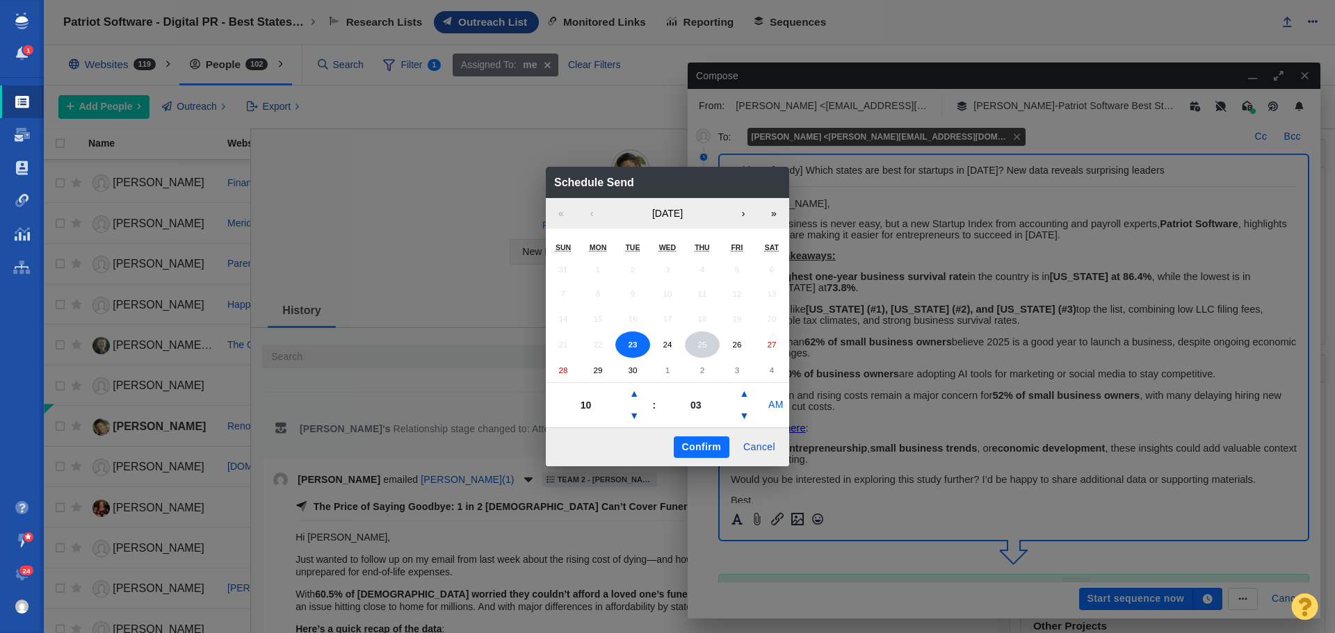
click at [692, 341] on button "25" at bounding box center [702, 345] width 35 height 26
click at [635, 413] on button "▼" at bounding box center [634, 416] width 17 height 22
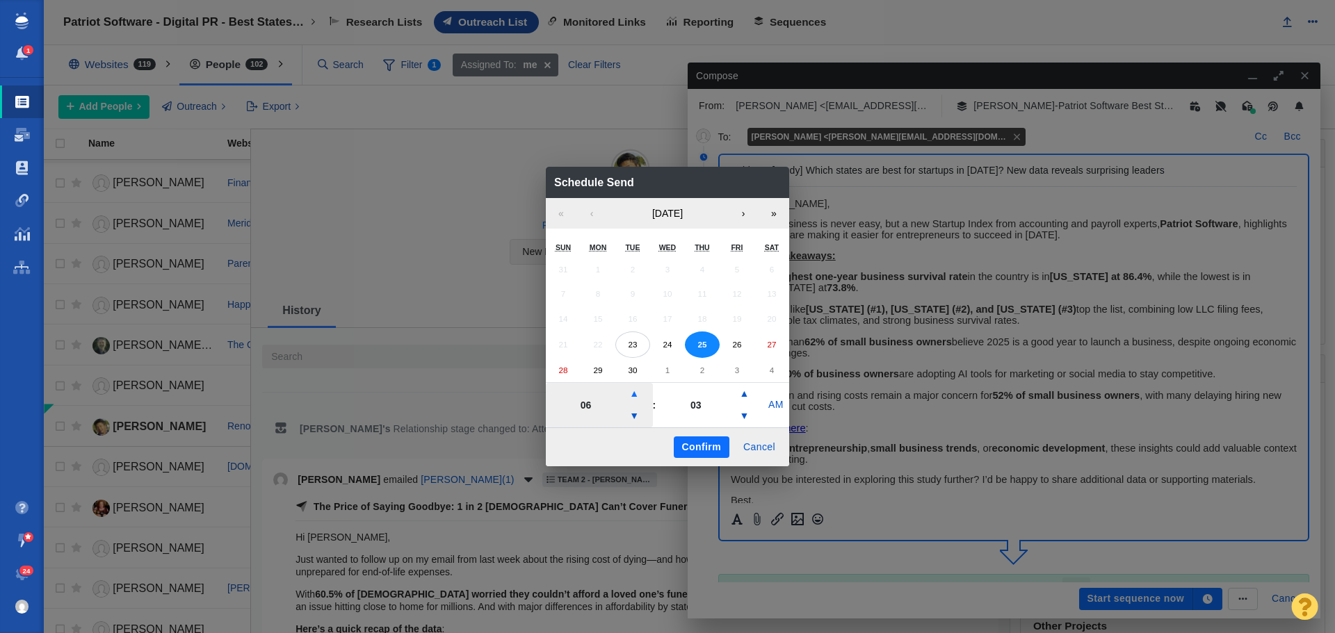
click at [633, 392] on button "▲" at bounding box center [634, 394] width 17 height 22
type input "07"
drag, startPoint x: 682, startPoint y: 446, endPoint x: 747, endPoint y: 465, distance: 67.5
click at [682, 446] on button "Confirm" at bounding box center [702, 448] width 56 height 22
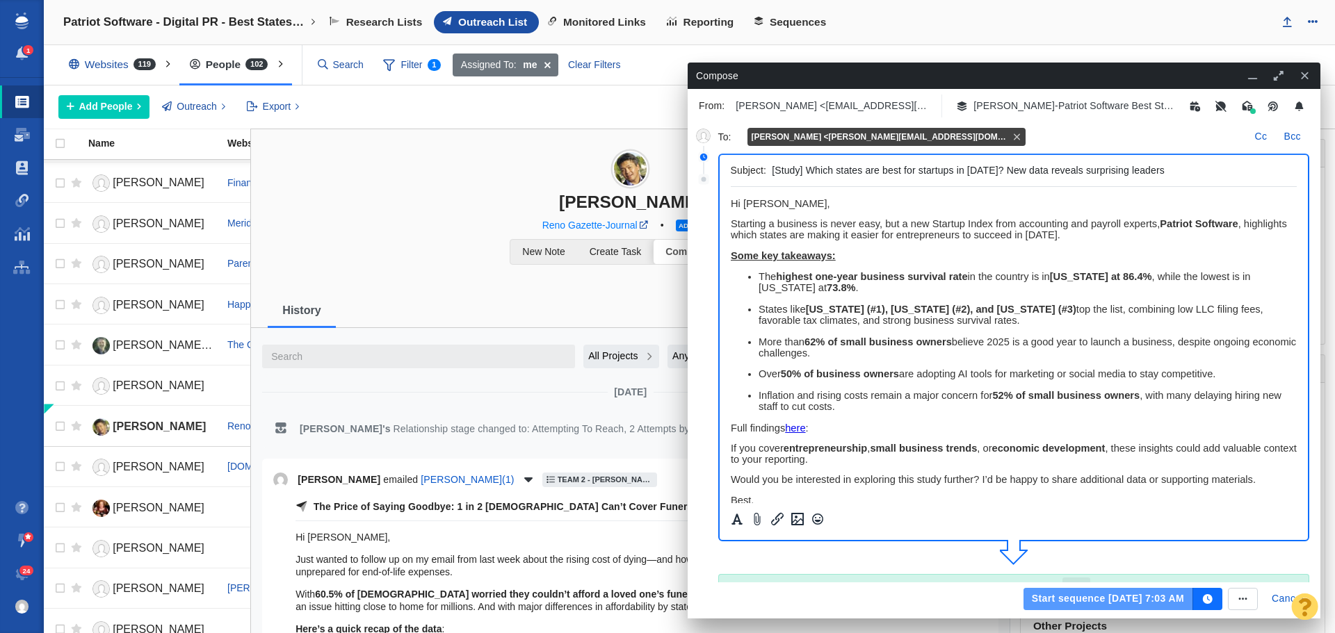
click at [1066, 601] on button "Start sequence [DATE] 7:03 AM" at bounding box center [1108, 599] width 170 height 22
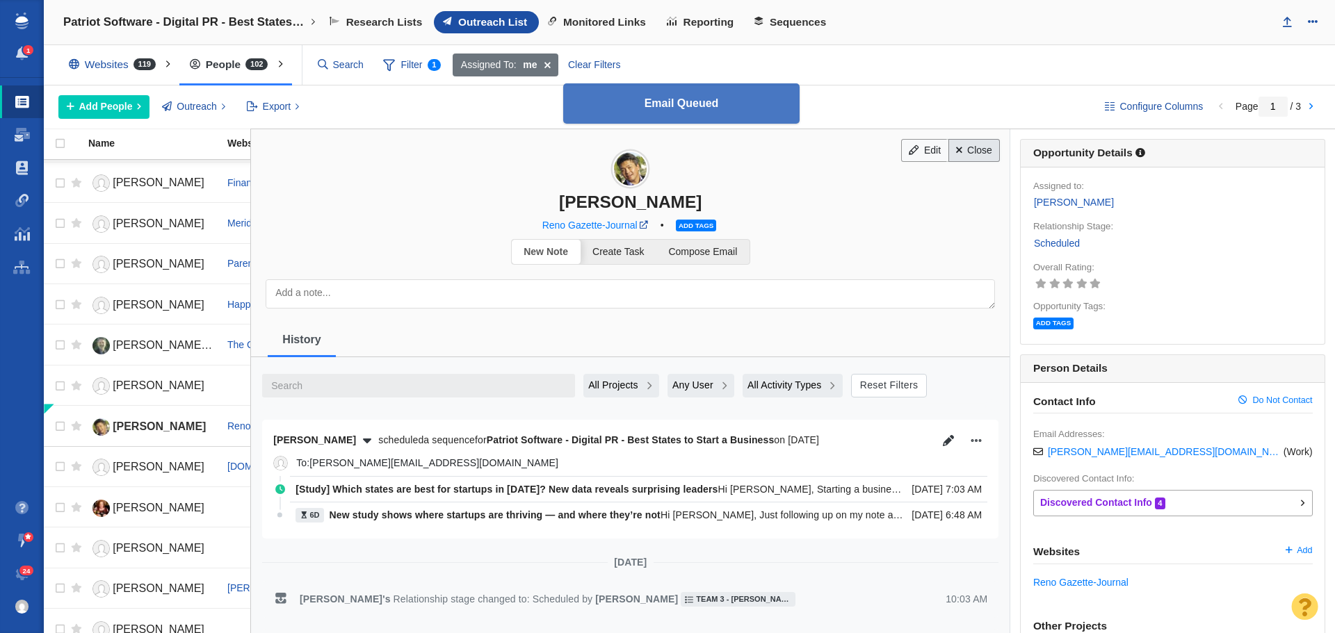
click at [971, 145] on link "Close" at bounding box center [974, 151] width 52 height 24
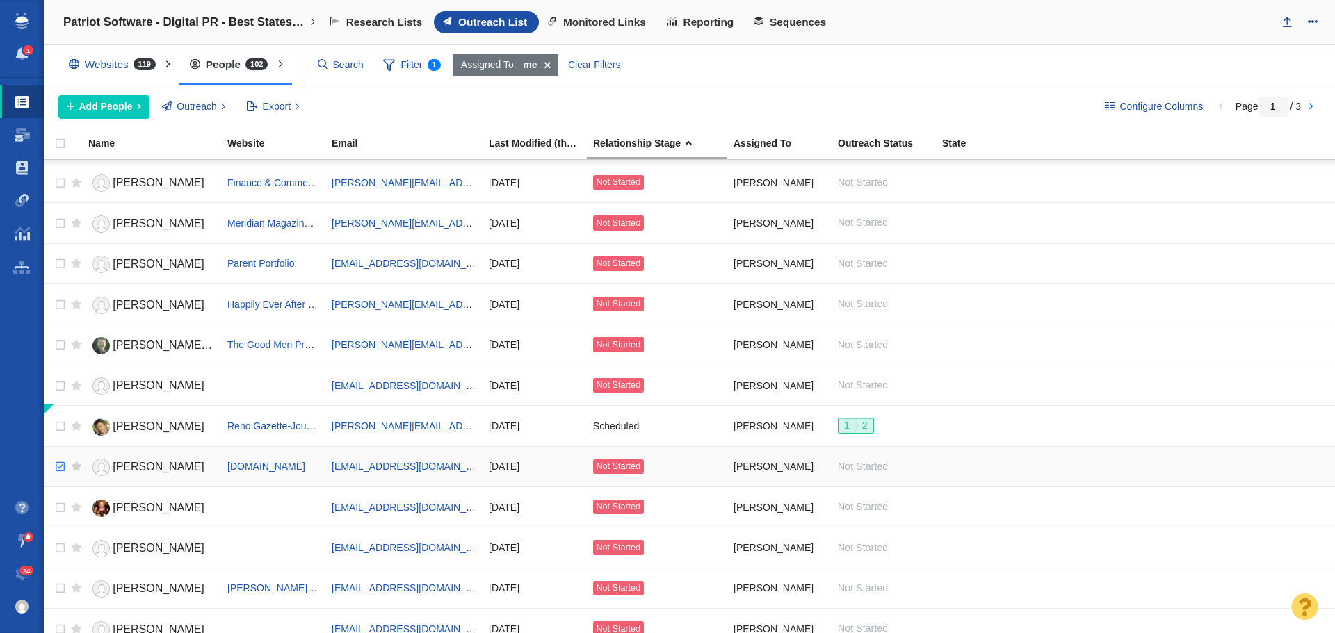
checkbox input "true"
click at [56, 468] on input "checkbox" at bounding box center [58, 467] width 21 height 31
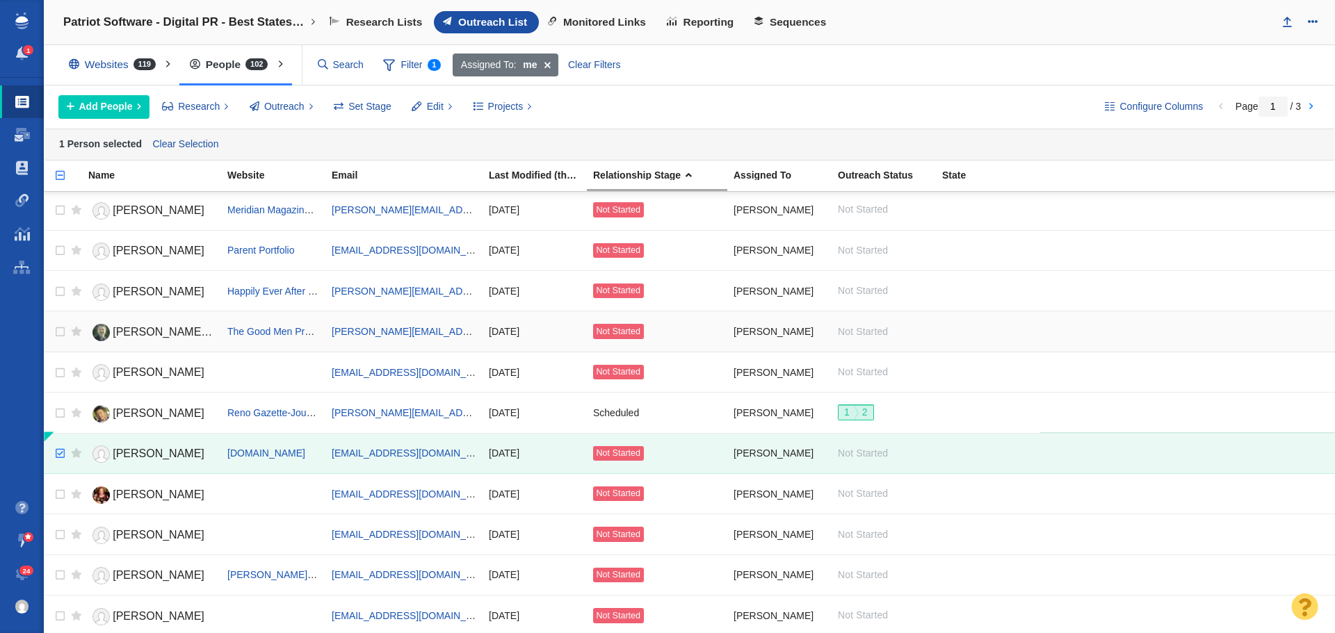
scroll to position [513, 0]
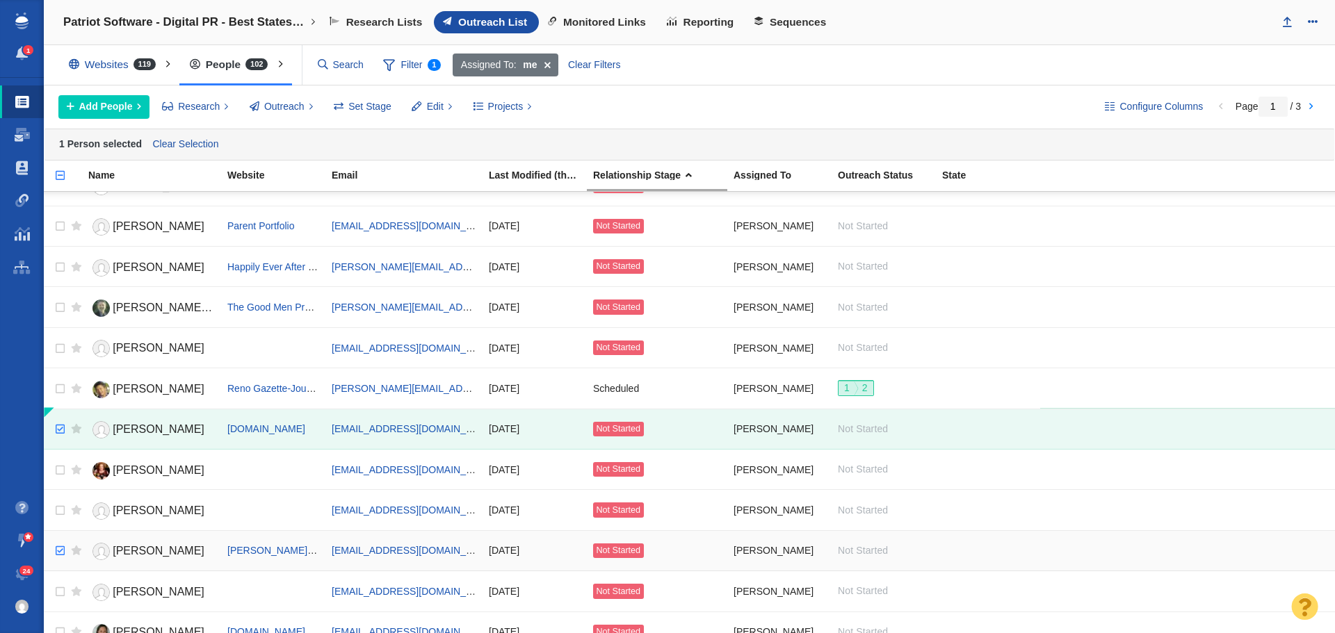
checkbox input "true"
click at [58, 557] on input "checkbox" at bounding box center [58, 551] width 21 height 31
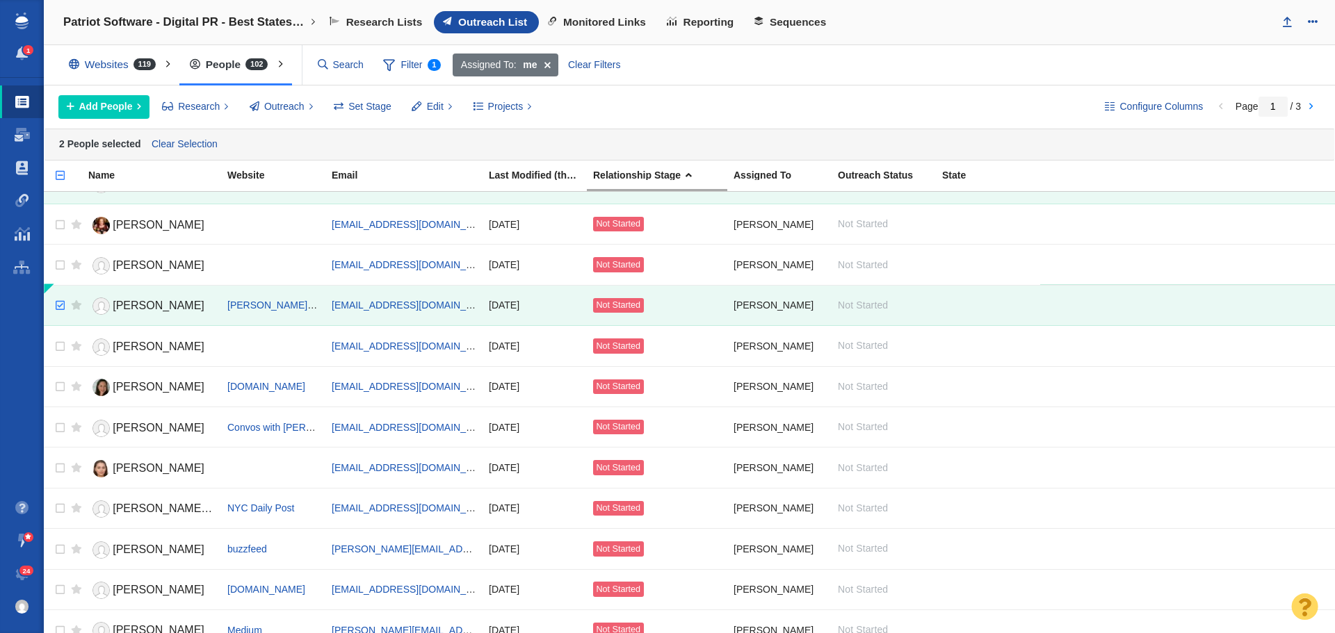
scroll to position [754, 0]
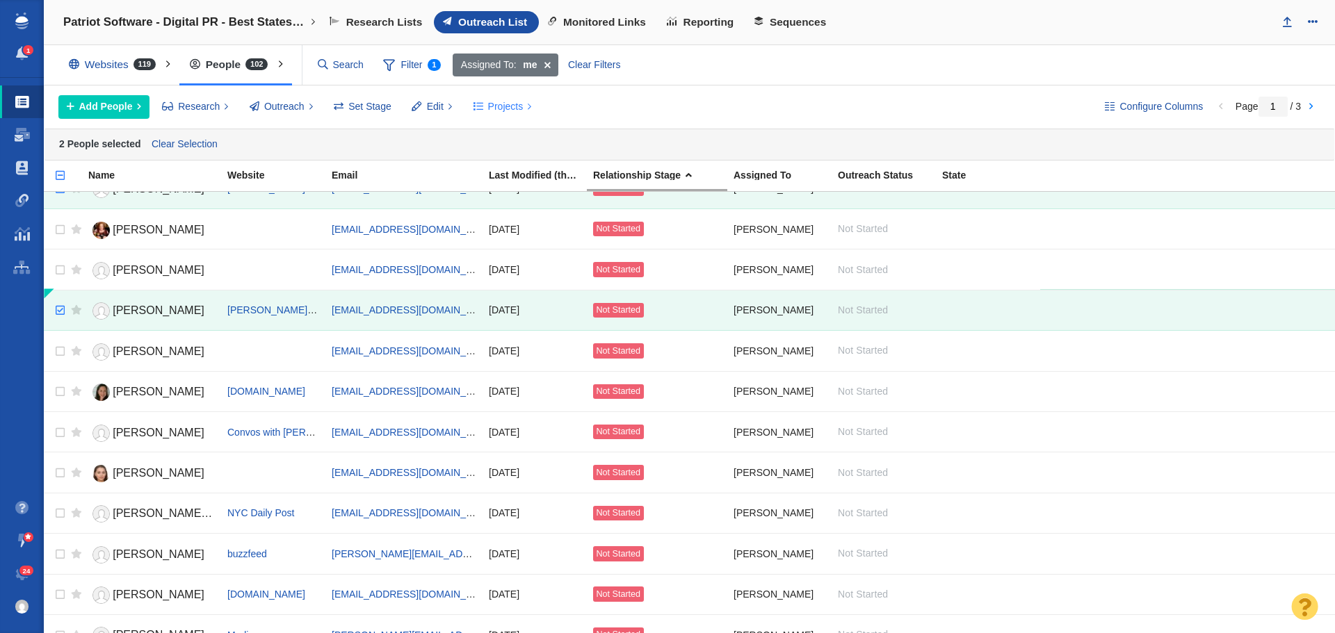
click at [501, 108] on span "Projects" at bounding box center [505, 106] width 35 height 15
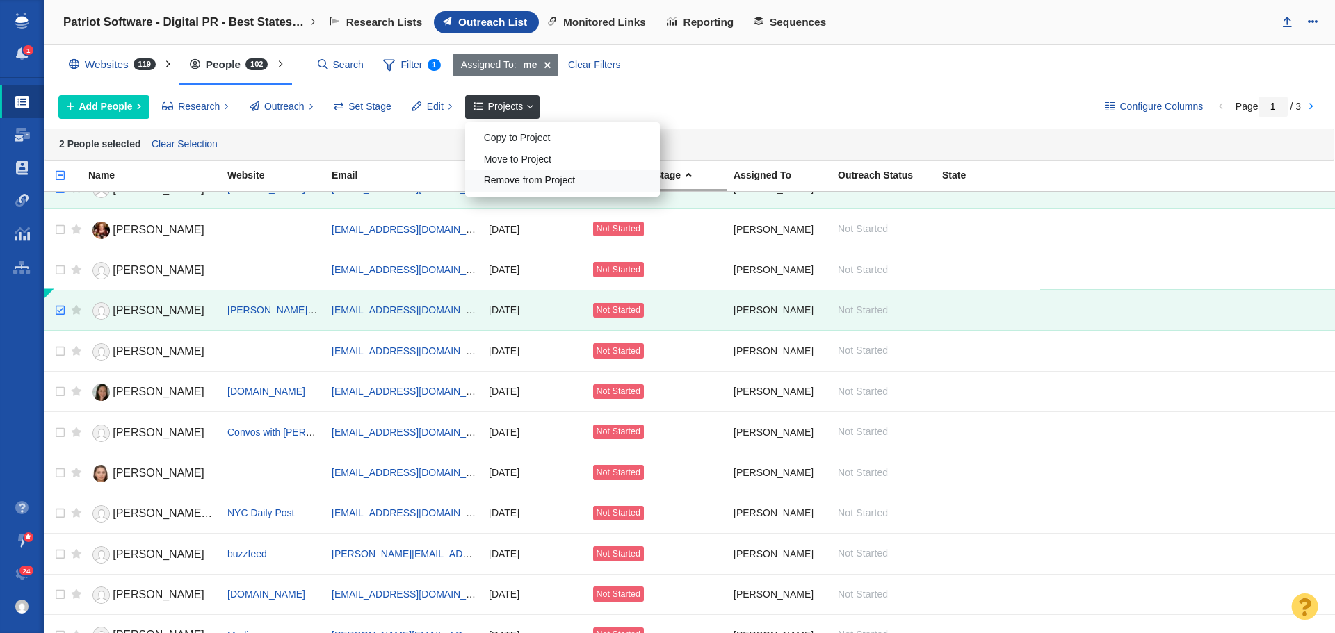
click at [513, 183] on div "Remove from Project" at bounding box center [562, 181] width 195 height 22
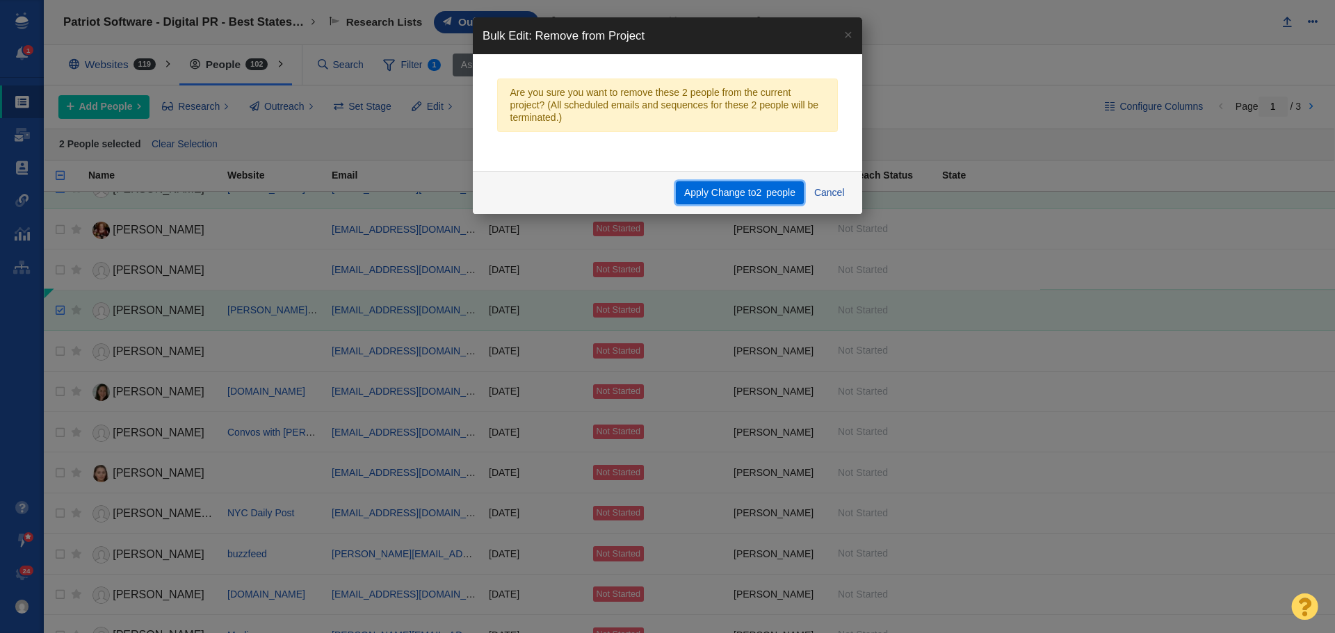
click at [725, 193] on button "Apply Change to 2 people" at bounding box center [739, 193] width 127 height 24
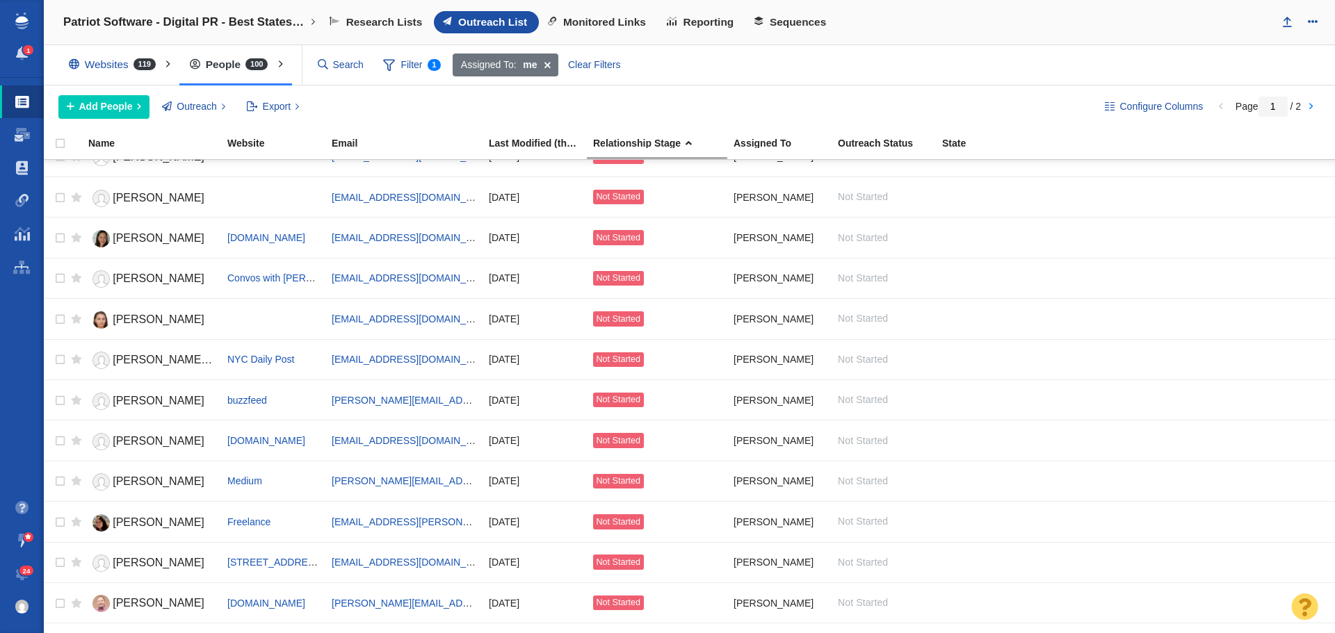
click at [312, 22] on link "Patriot Software - Digital PR - Best States to Start a Business" at bounding box center [190, 22] width 272 height 33
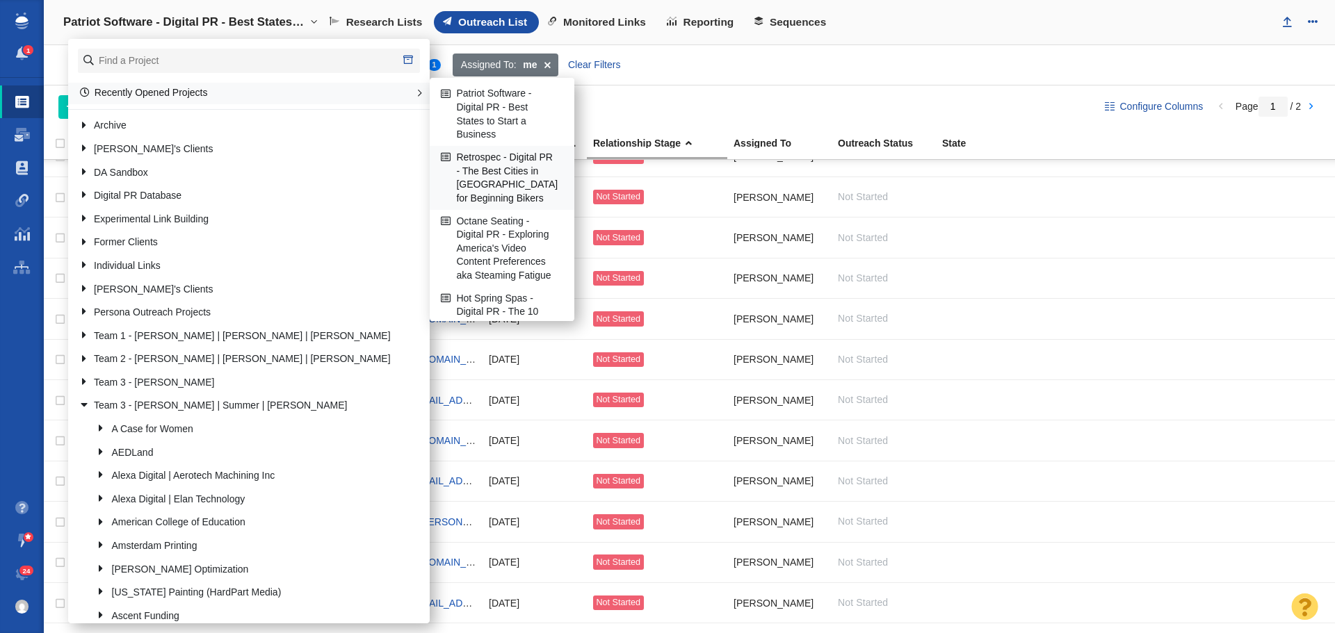
click at [488, 161] on link "Retrospec - Digital PR - The Best Cities in [GEOGRAPHIC_DATA] for Beginning Bik…" at bounding box center [502, 178] width 129 height 63
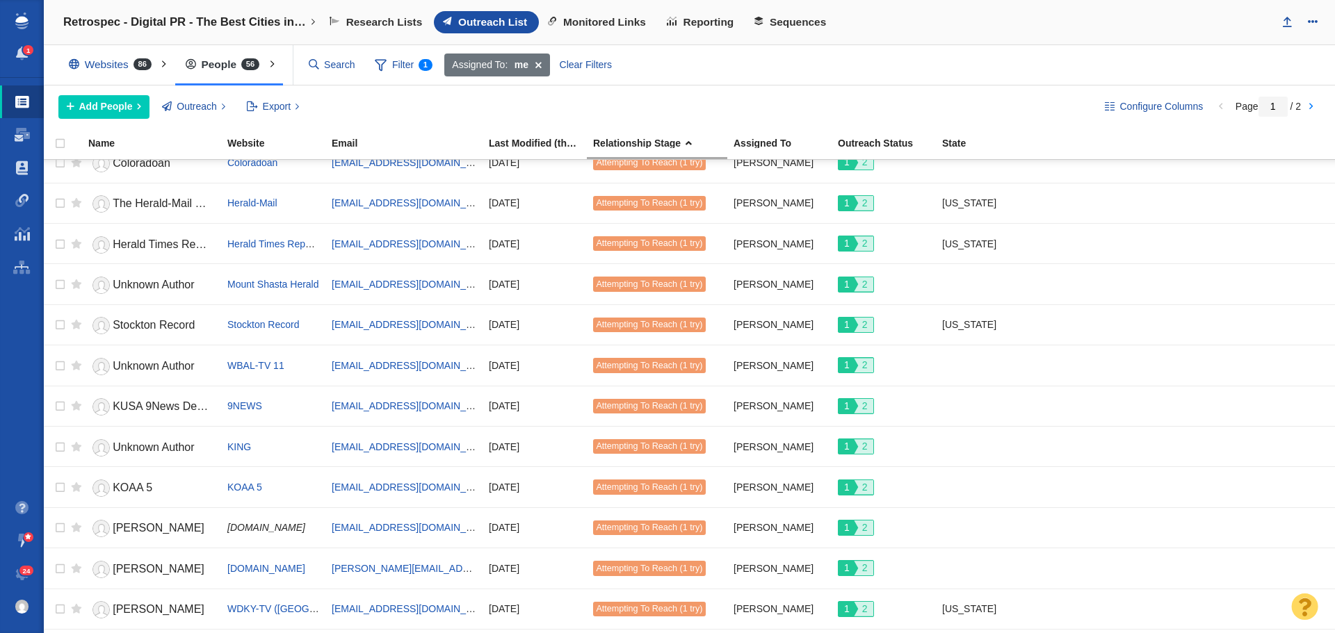
scroll to position [1556, 0]
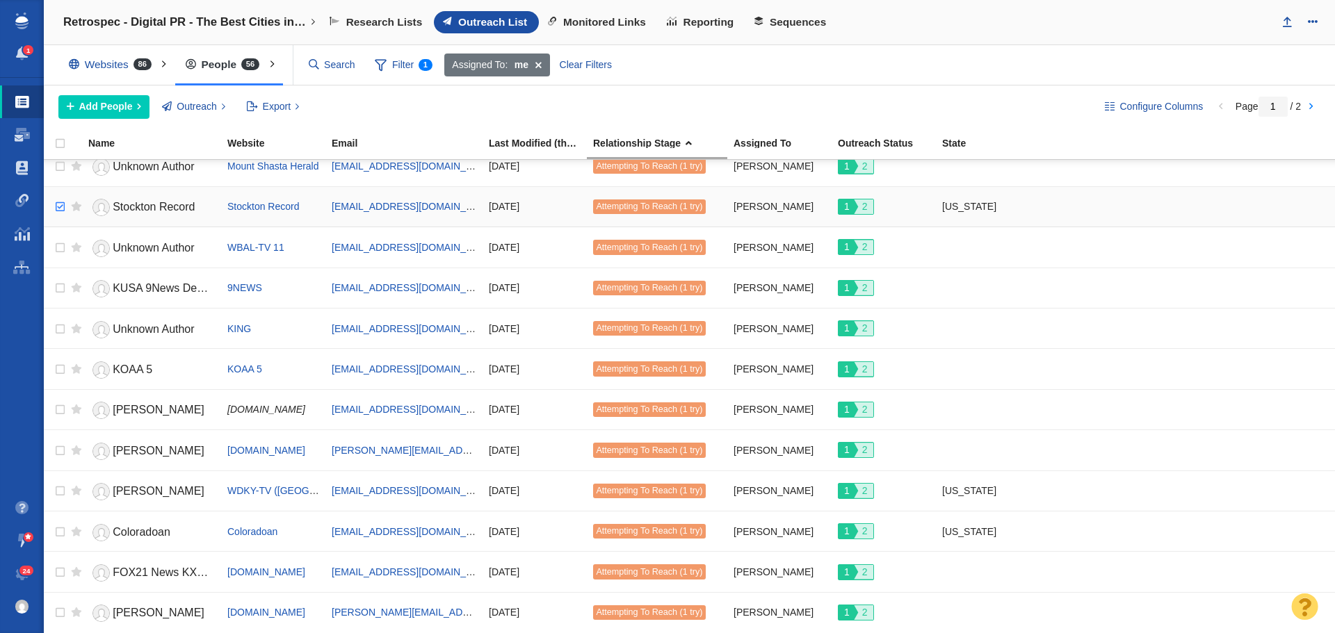
checkbox input "true"
click at [56, 204] on input "checkbox" at bounding box center [58, 207] width 21 height 31
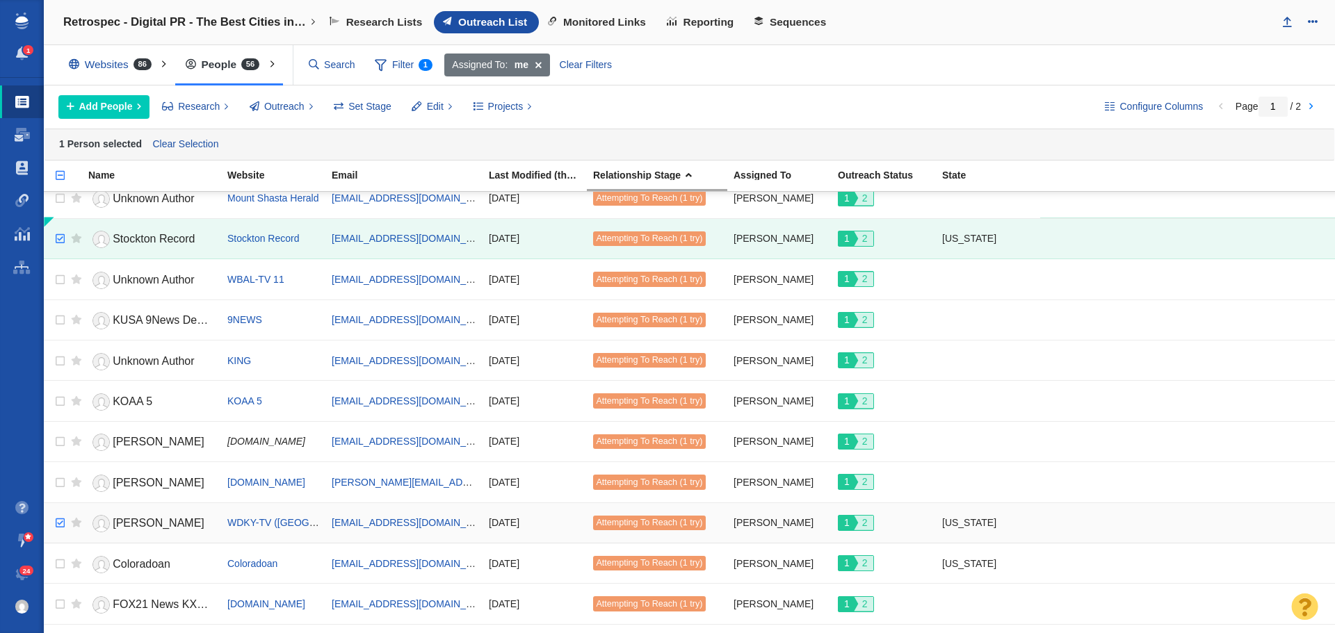
checkbox input "true"
click at [58, 524] on input "checkbox" at bounding box center [58, 523] width 21 height 31
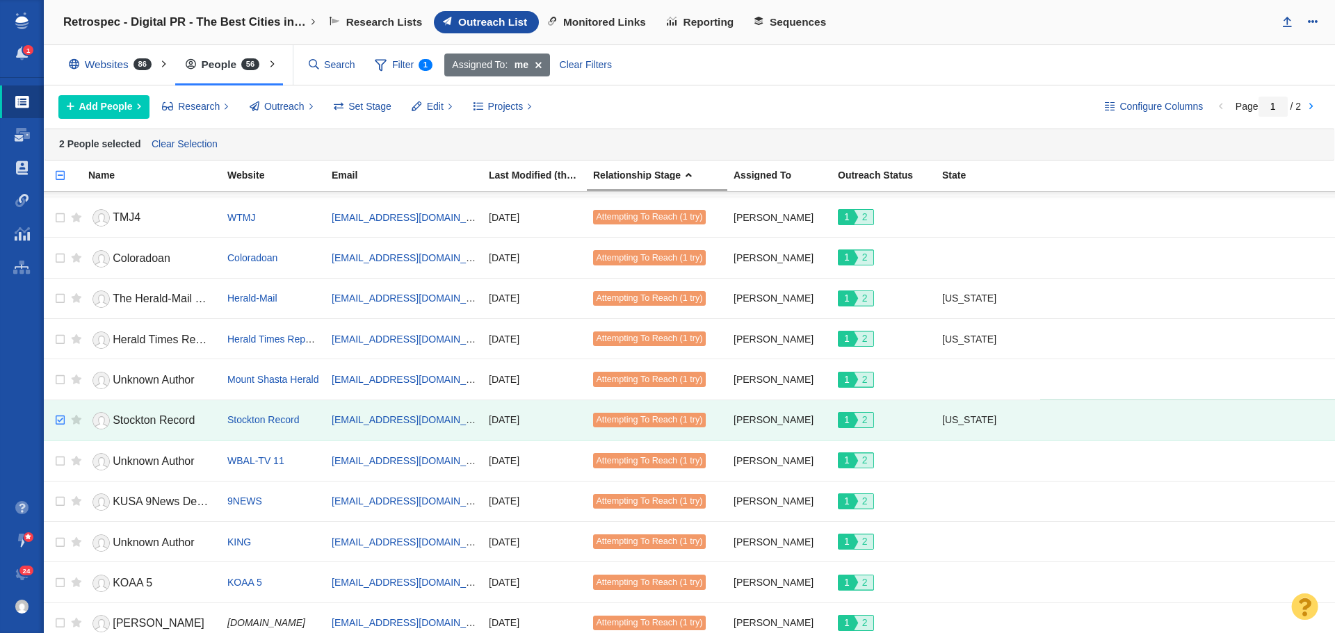
scroll to position [1347, 0]
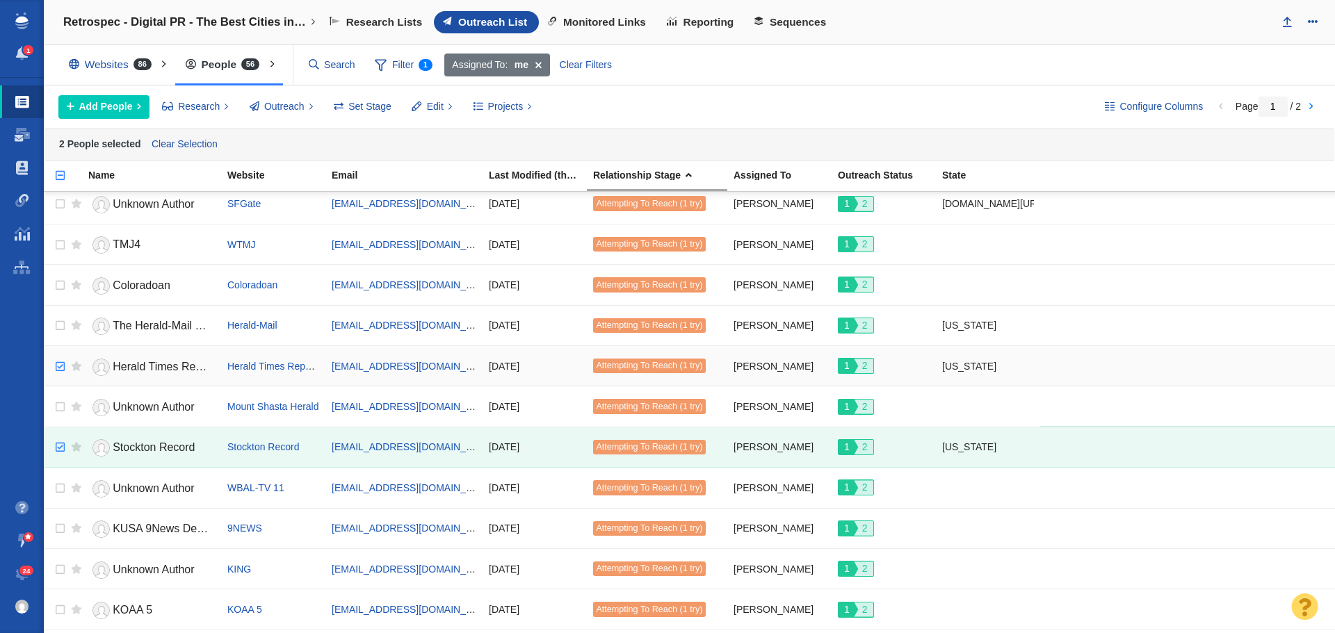
checkbox input "true"
click at [59, 361] on input "checkbox" at bounding box center [58, 367] width 21 height 31
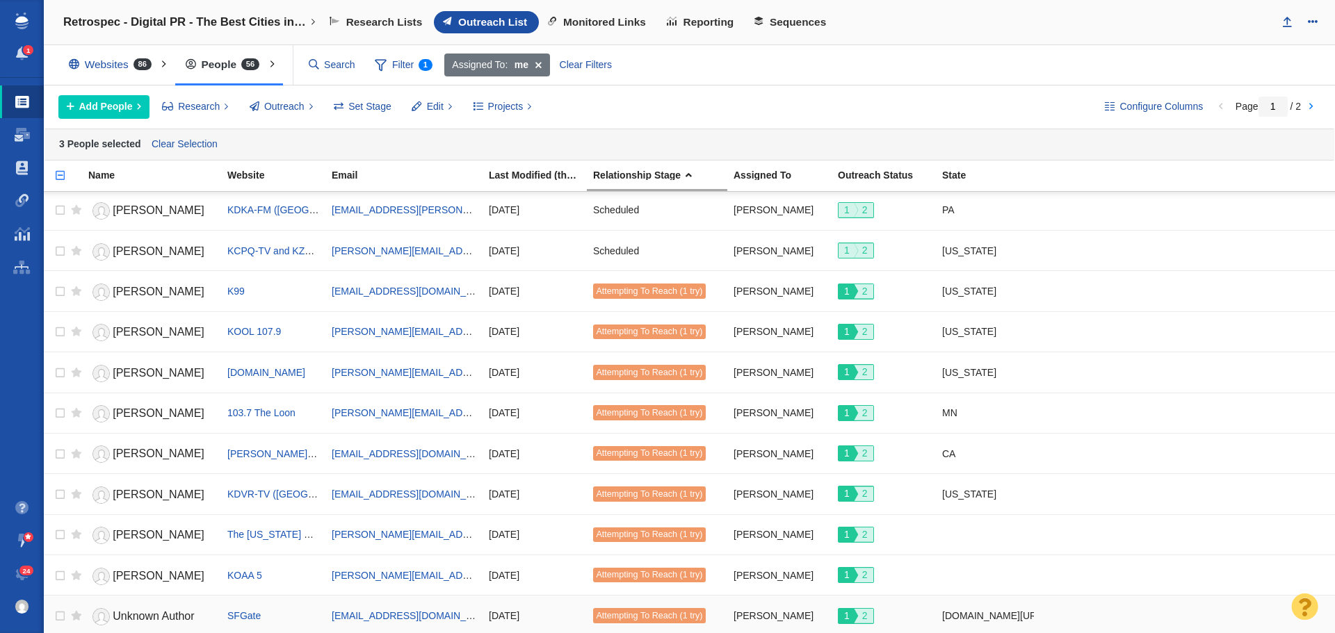
scroll to position [930, 0]
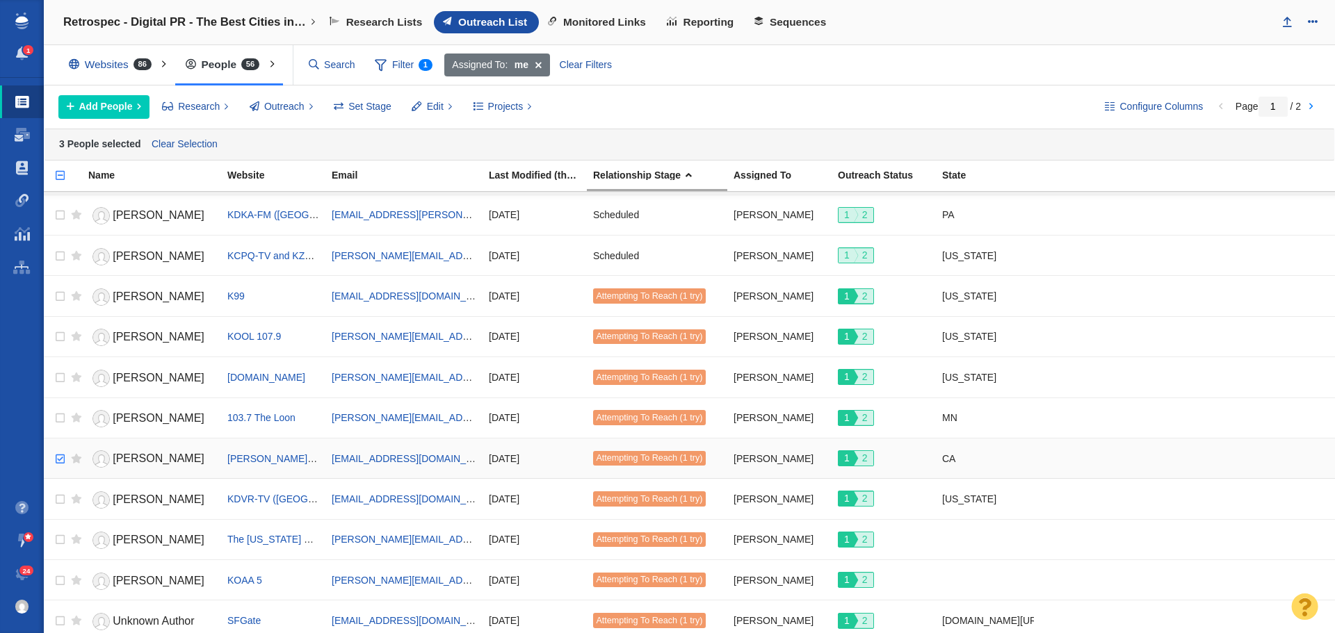
checkbox input "true"
click at [58, 454] on input "checkbox" at bounding box center [58, 459] width 21 height 31
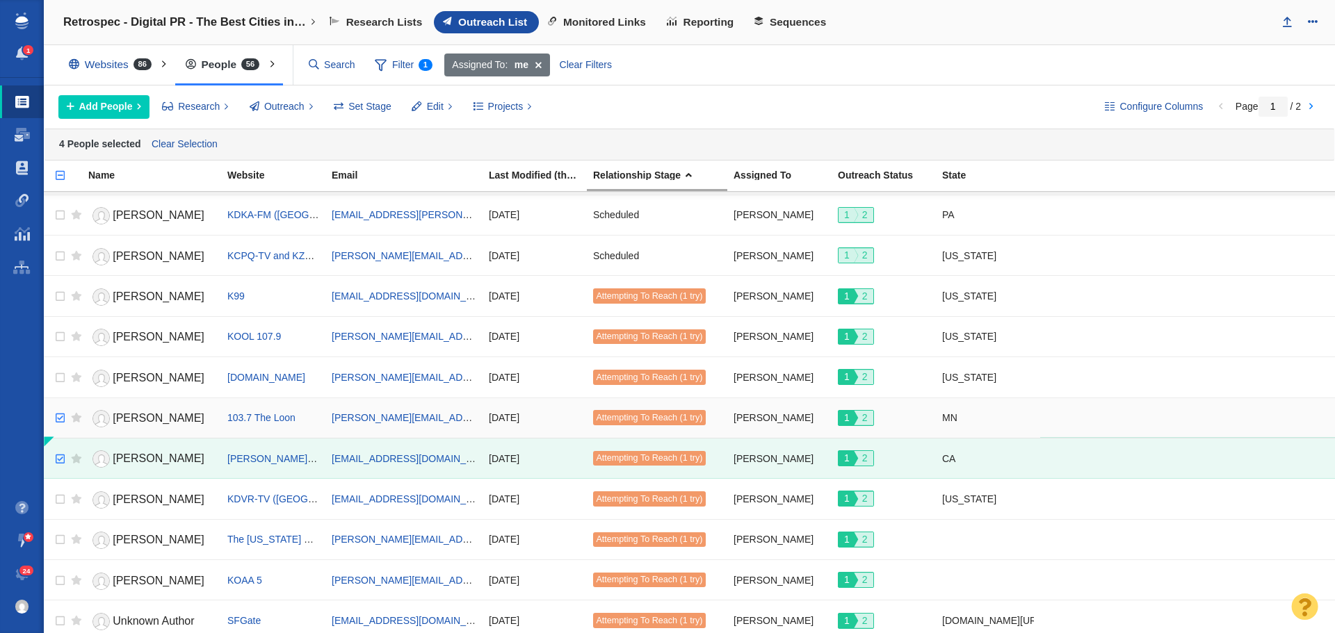
checkbox input "true"
click at [58, 413] on input "checkbox" at bounding box center [58, 418] width 21 height 31
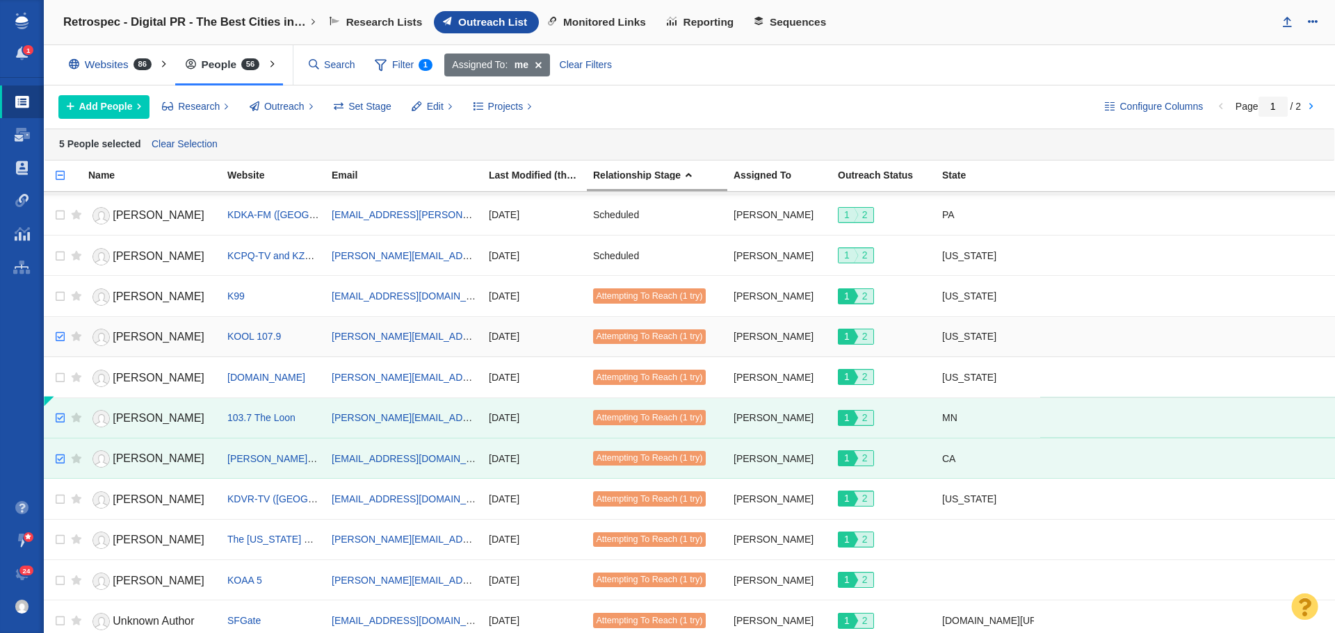
checkbox input "true"
click at [55, 332] on input "checkbox" at bounding box center [58, 337] width 21 height 31
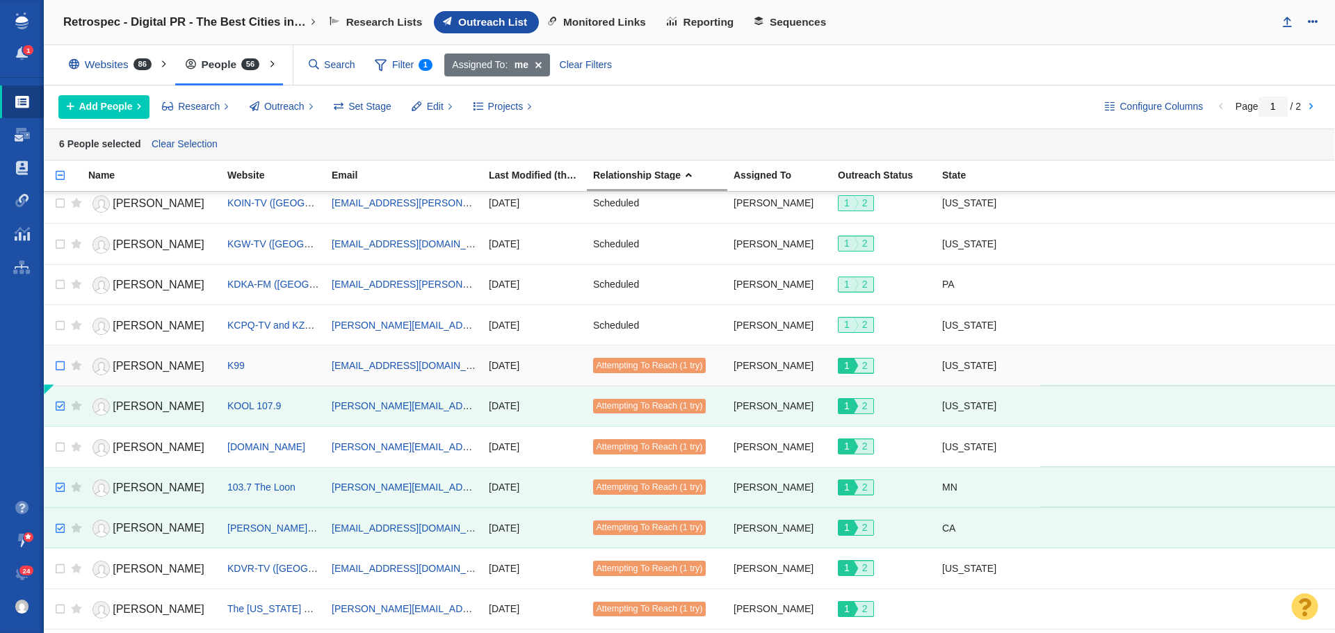
scroll to position [791, 0]
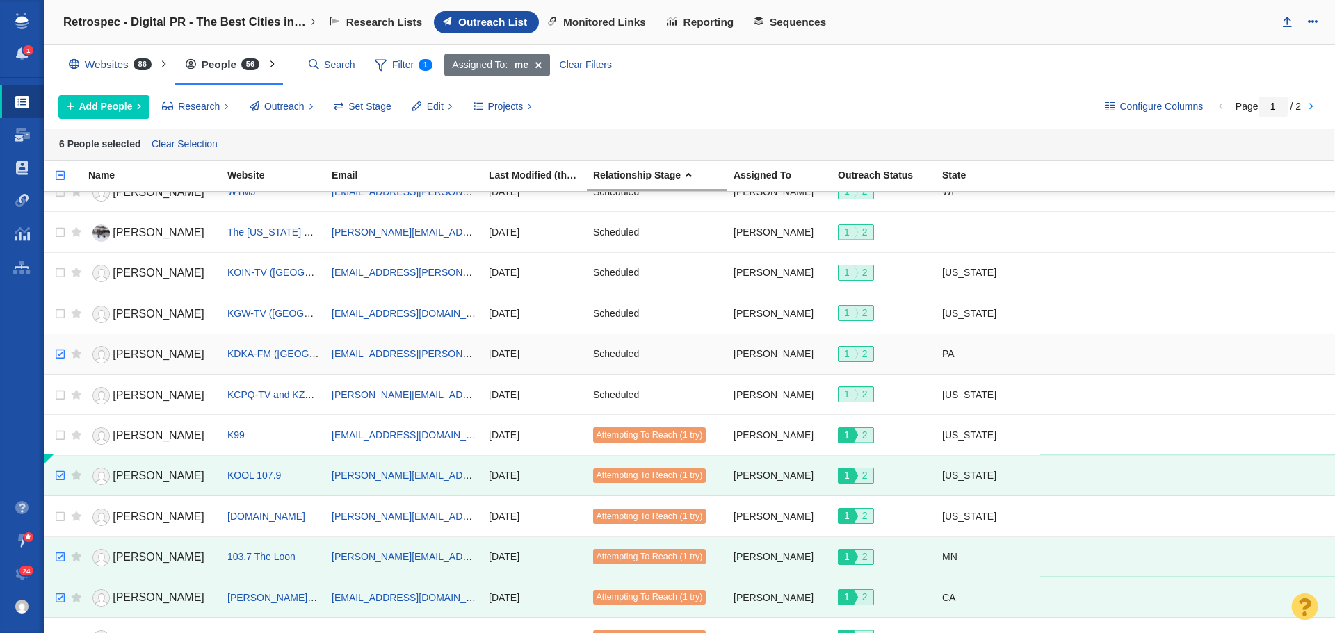
checkbox input "true"
click at [64, 352] on input "checkbox" at bounding box center [58, 354] width 21 height 31
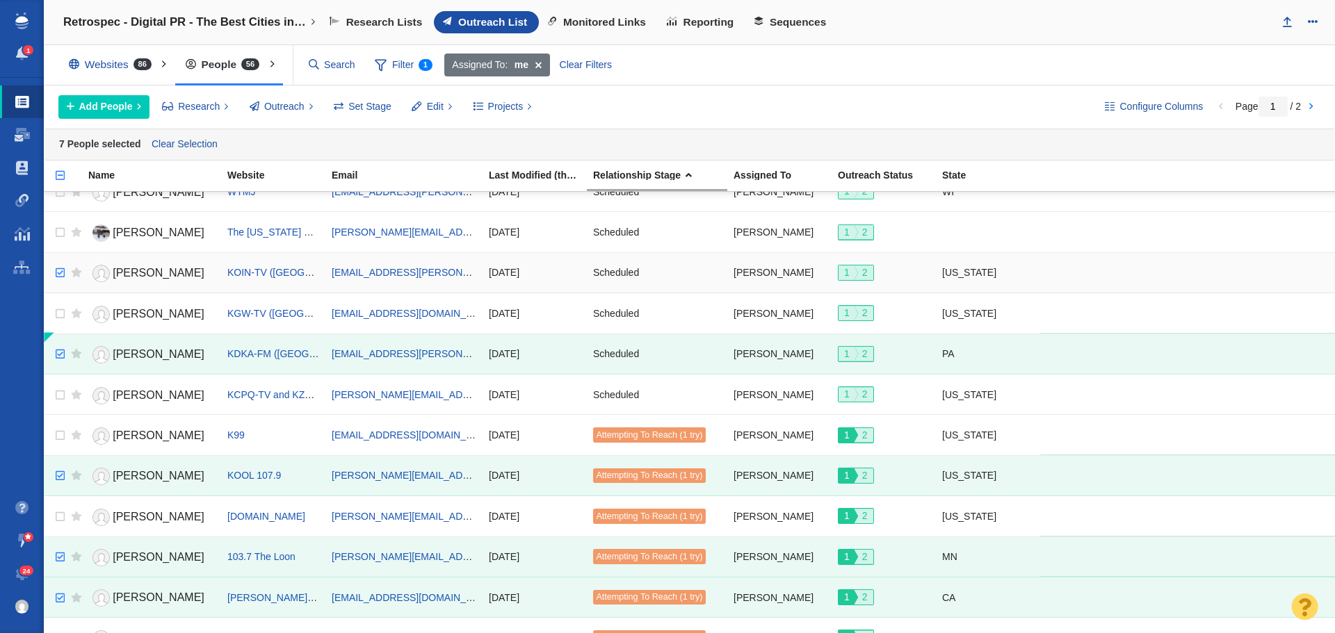
checkbox input "true"
click at [60, 273] on input "checkbox" at bounding box center [58, 273] width 21 height 31
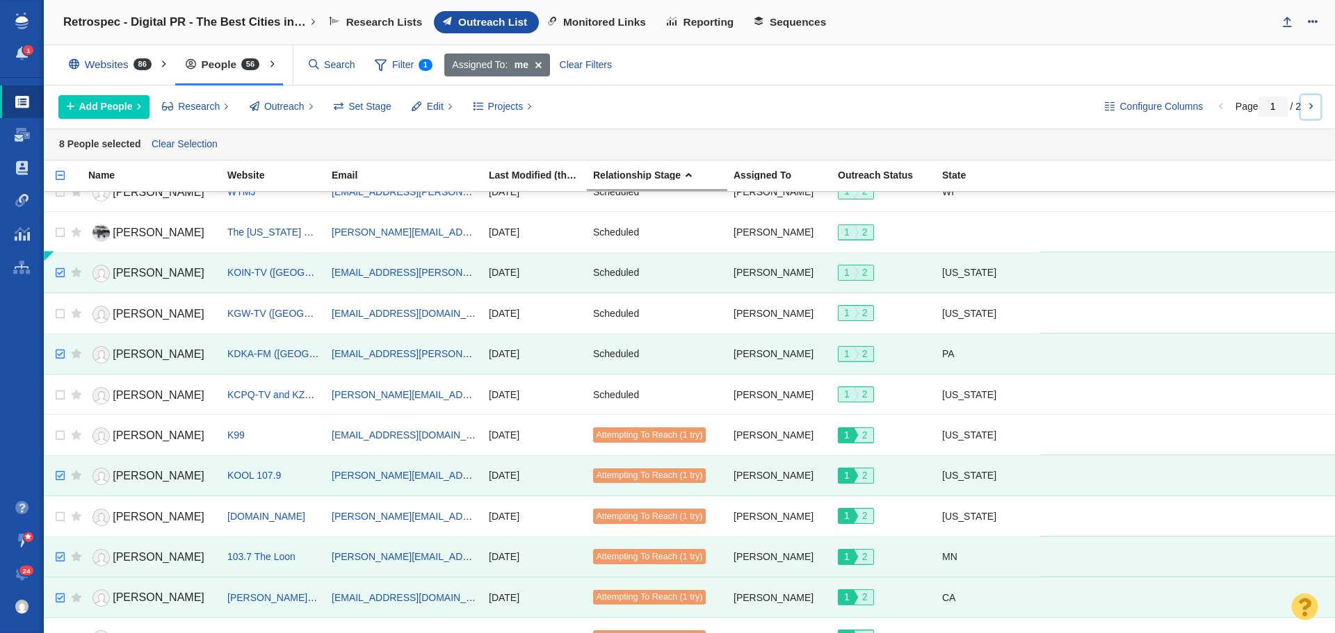
click at [1310, 106] on link at bounding box center [1310, 107] width 19 height 24
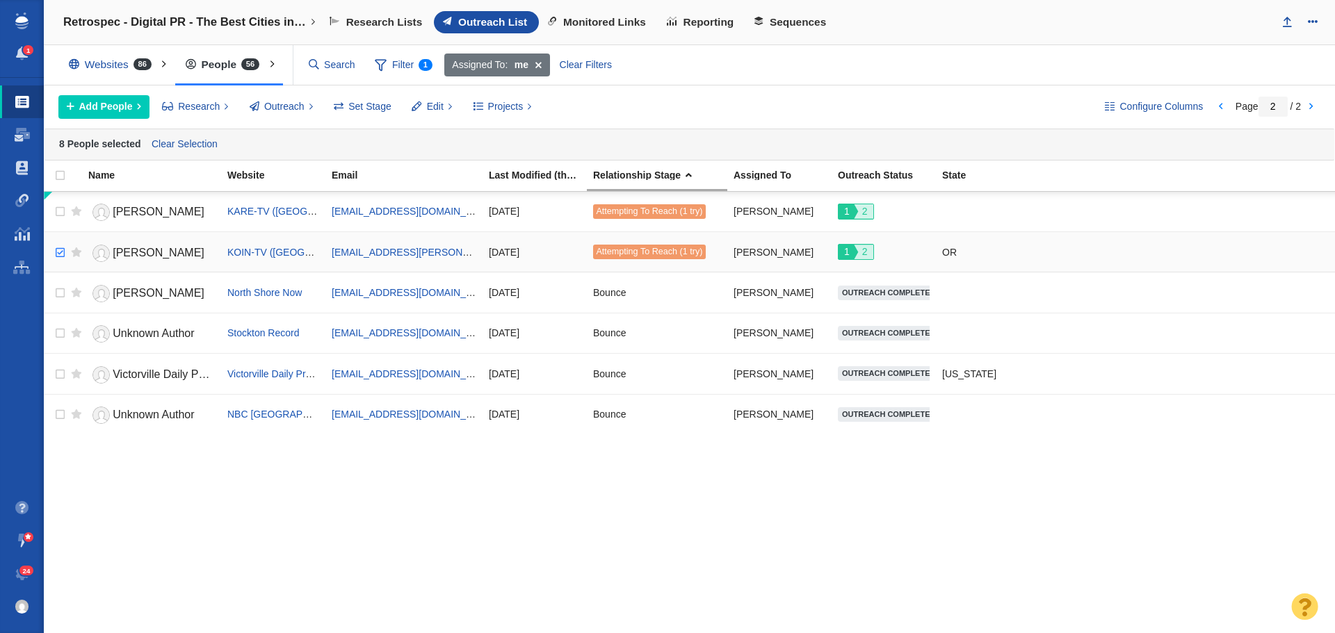
checkbox input "true"
click at [60, 252] on input "checkbox" at bounding box center [58, 253] width 21 height 31
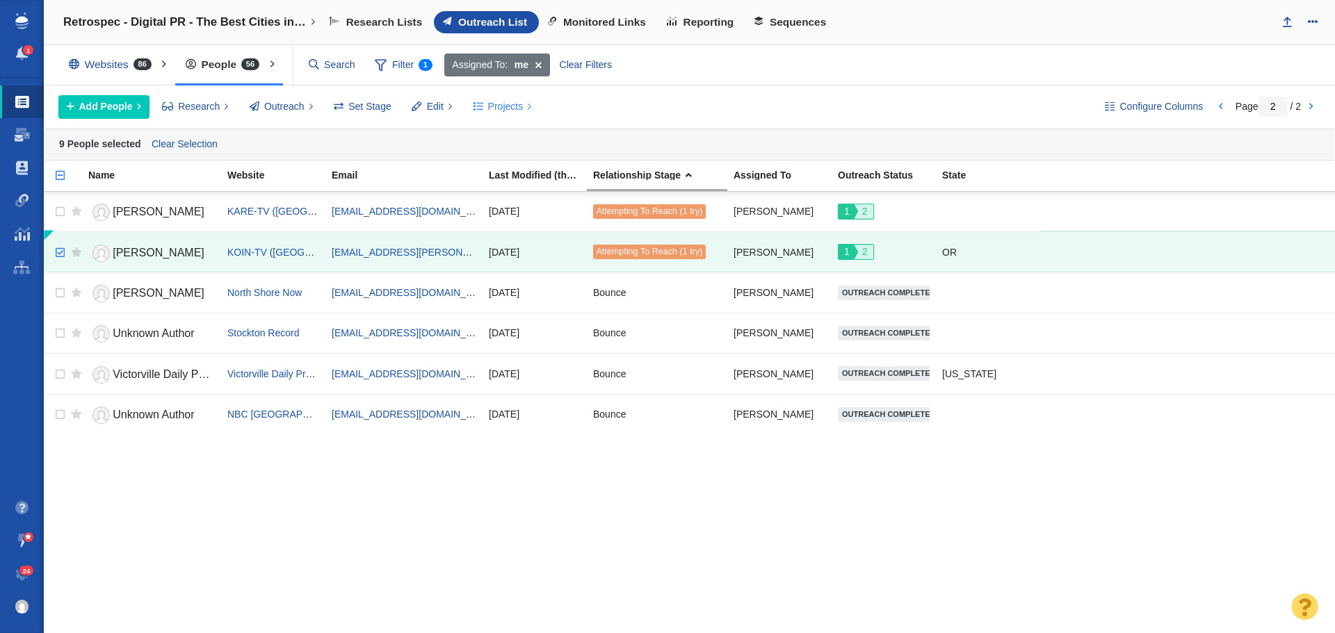
click at [493, 113] on span "Projects" at bounding box center [505, 106] width 35 height 15
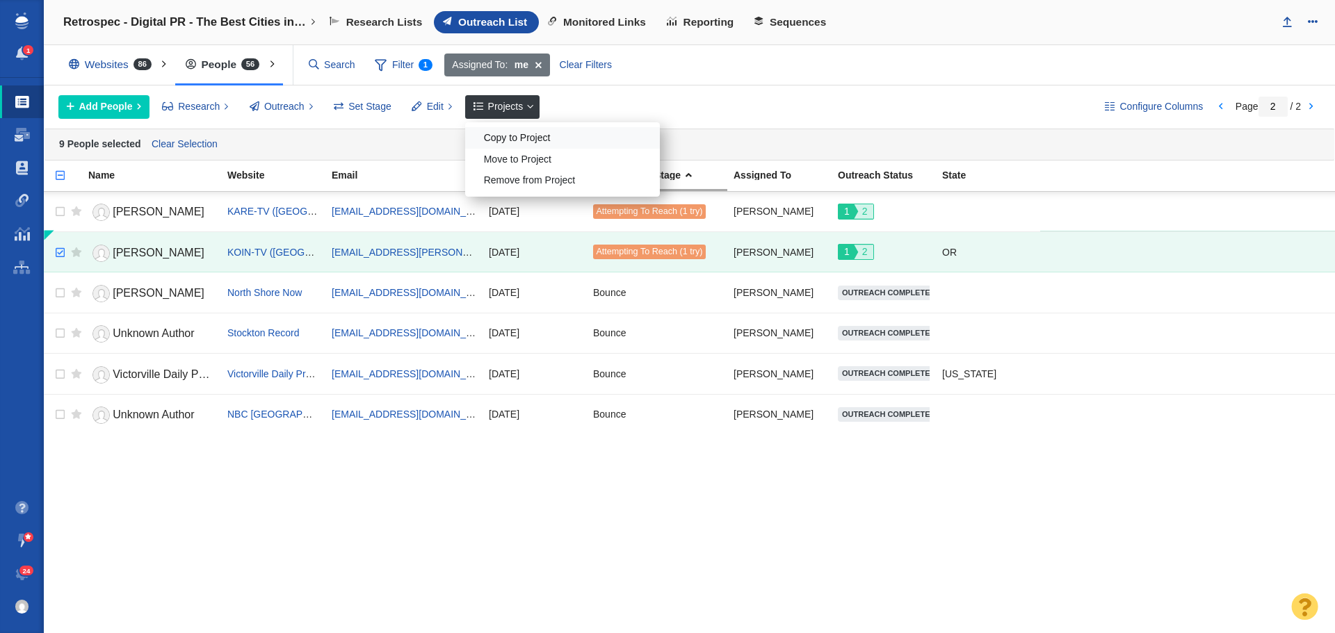
click at [517, 135] on div "Copy to Project" at bounding box center [562, 138] width 195 height 22
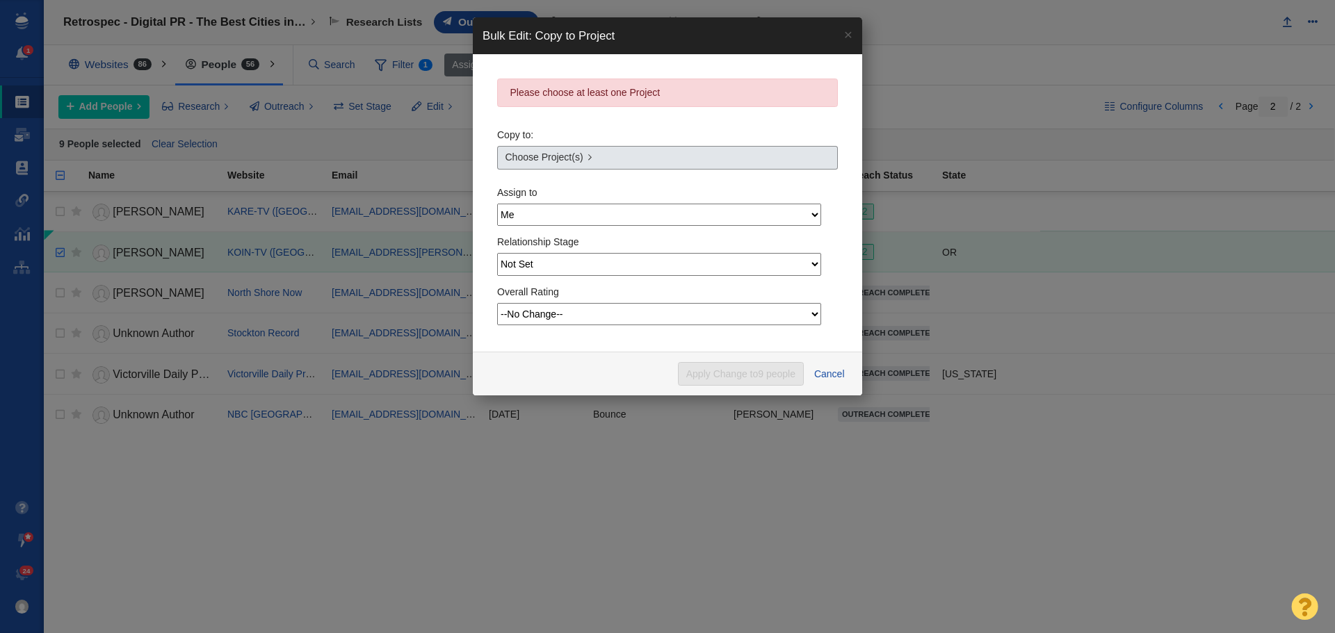
click at [716, 153] on link "Choose Project(s)" at bounding box center [667, 158] width 341 height 24
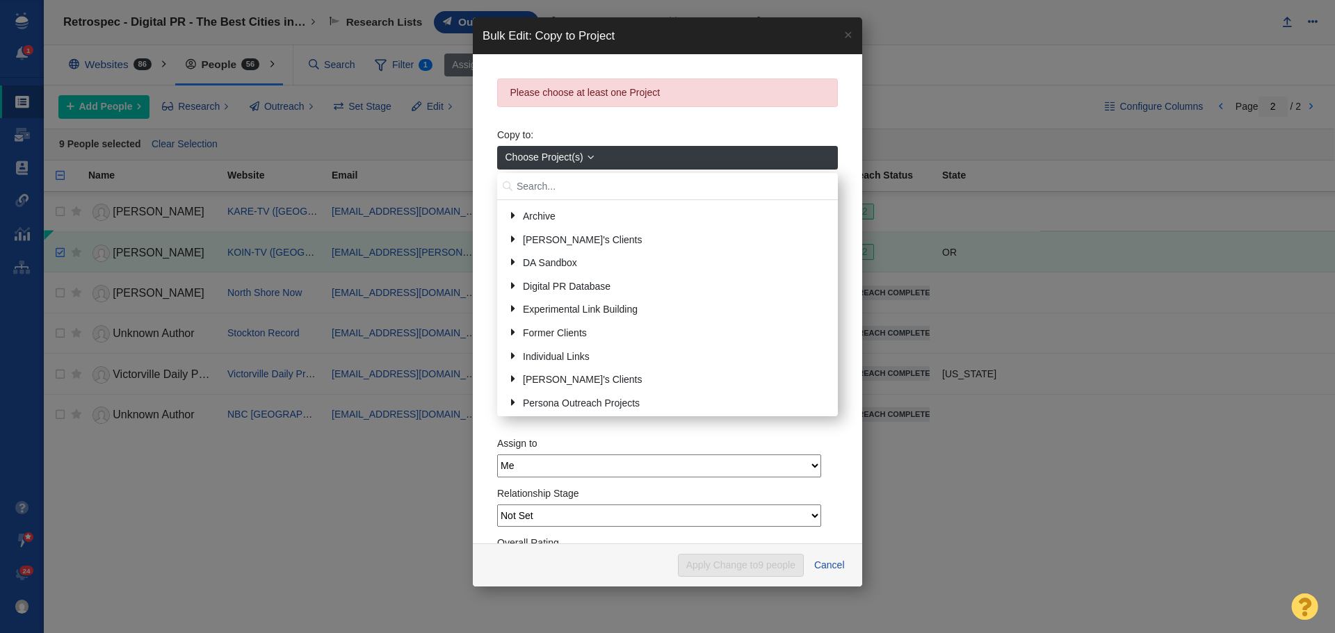
click at [608, 186] on input "text" at bounding box center [667, 186] width 341 height 27
type input "Patriot"
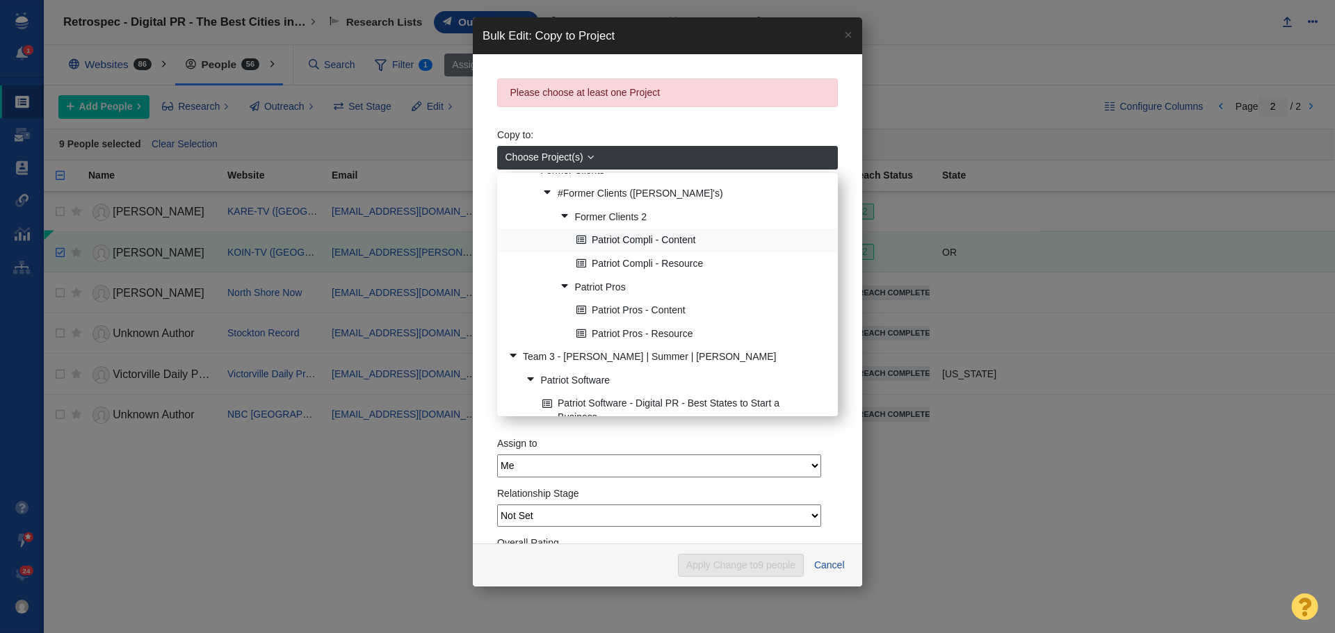
scroll to position [87, 0]
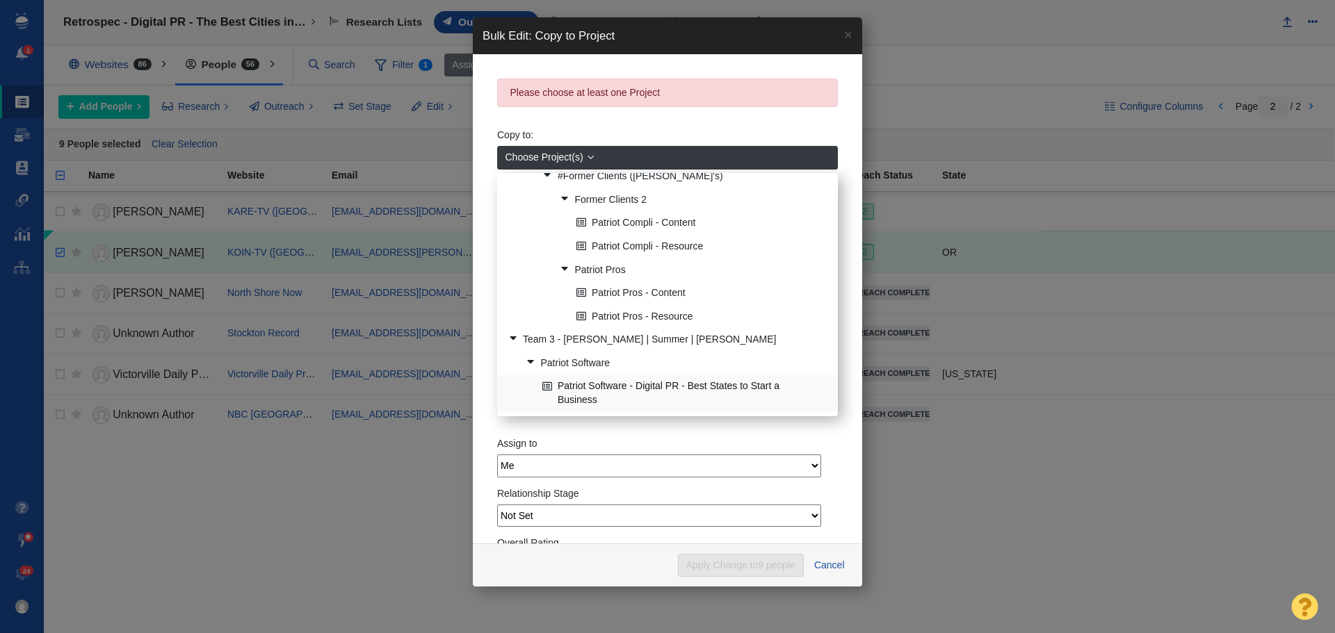
click at [679, 387] on link "Patriot Software - Digital PR - Best States to Start a Business" at bounding box center [684, 393] width 291 height 35
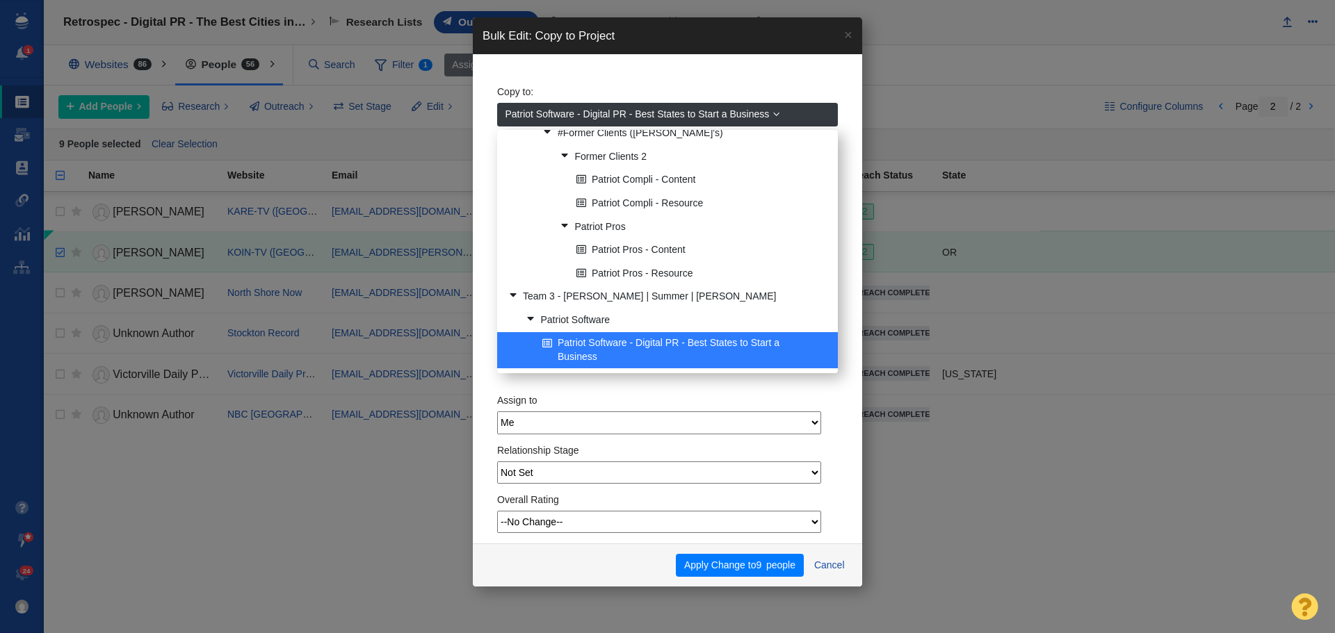
click at [597, 474] on select "Not Set --No Change-- Not Started Scheduled Attempting To Reach Paused Bounce S…" at bounding box center [659, 473] width 324 height 22
select select "1"
click at [497, 462] on select "Not Set --No Change-- Not Started Scheduled Attempting To Reach Paused Bounce S…" at bounding box center [659, 473] width 324 height 22
click at [733, 560] on button "Apply Change to 9 people" at bounding box center [739, 566] width 127 height 24
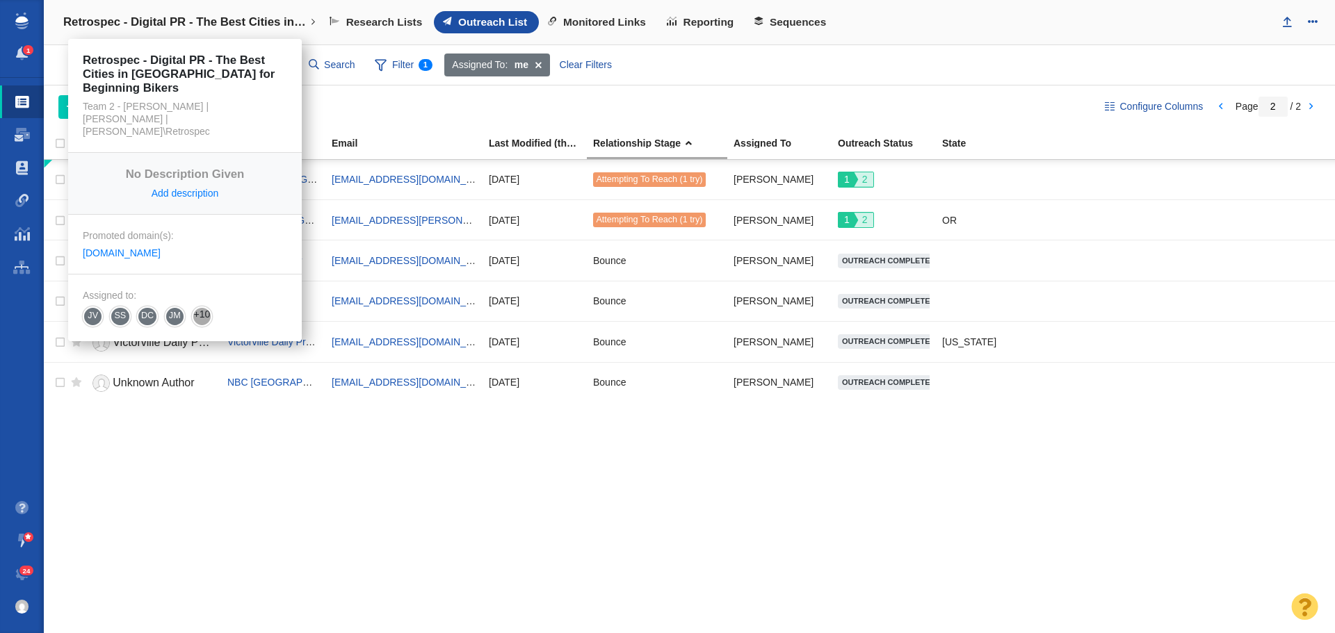
click at [317, 17] on link "Retrospec - Digital PR - The Best Cities in [GEOGRAPHIC_DATA] for Beginning Bik…" at bounding box center [190, 22] width 272 height 33
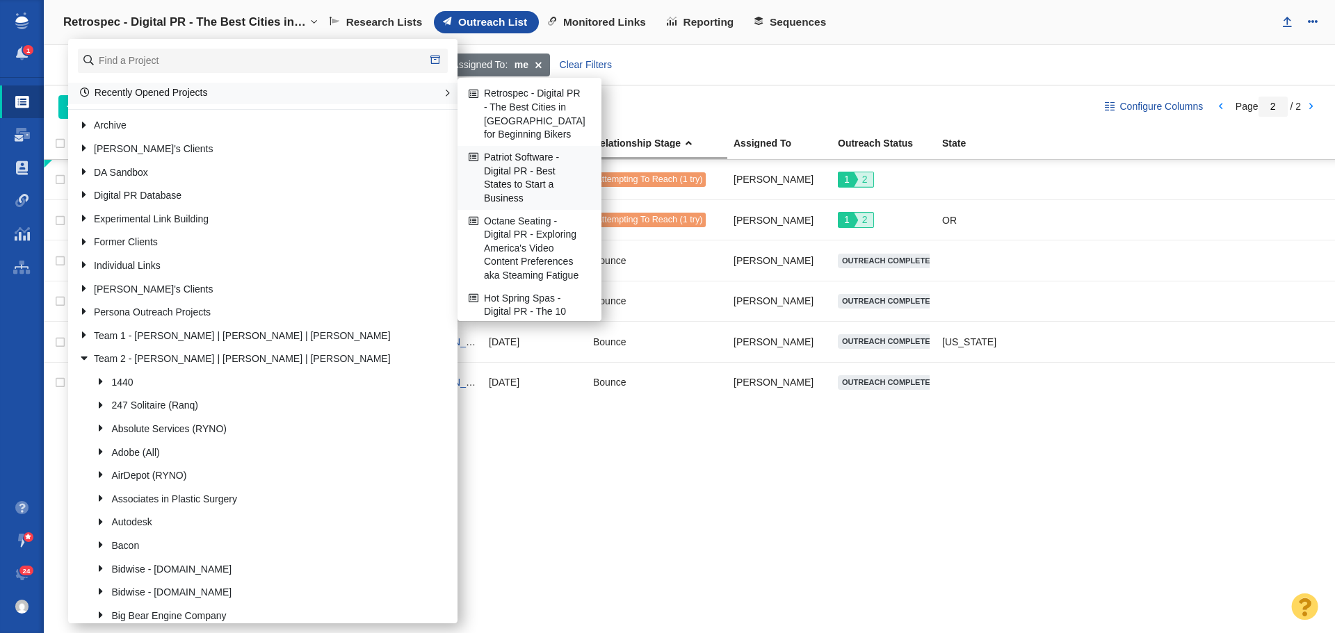
click at [508, 164] on link "Patriot Software - Digital PR - Best States to Start a Business" at bounding box center [529, 178] width 129 height 63
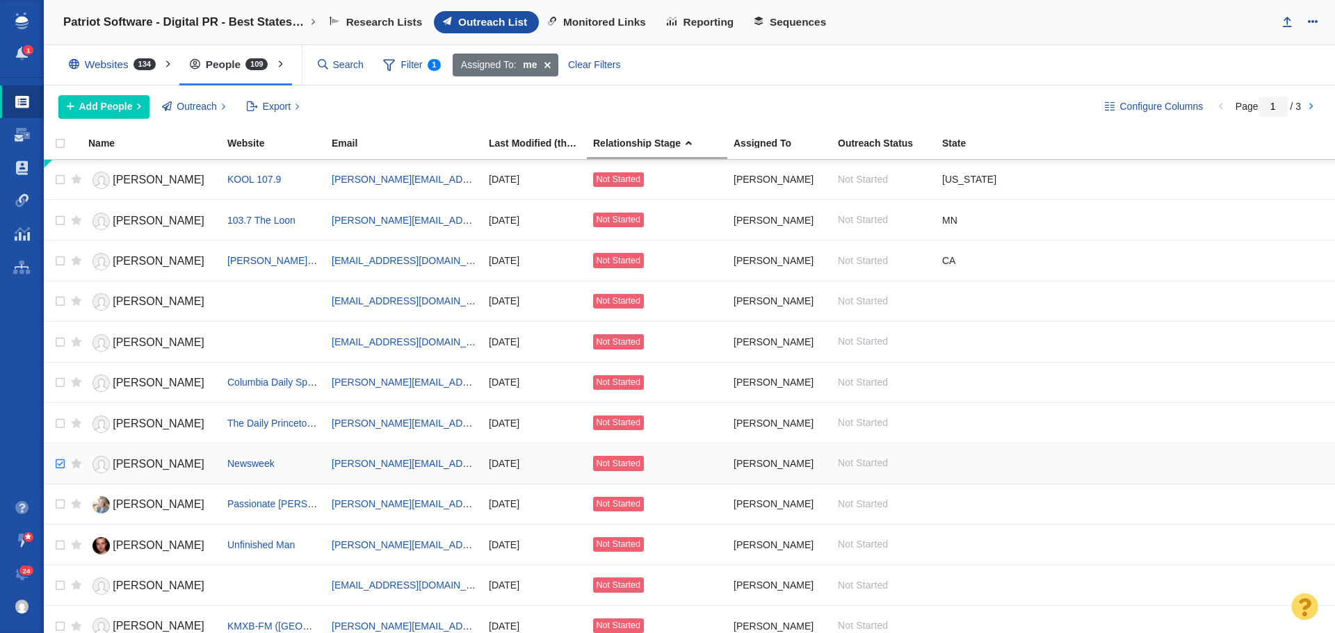
checkbox input "true"
click at [60, 464] on input "checkbox" at bounding box center [58, 464] width 21 height 31
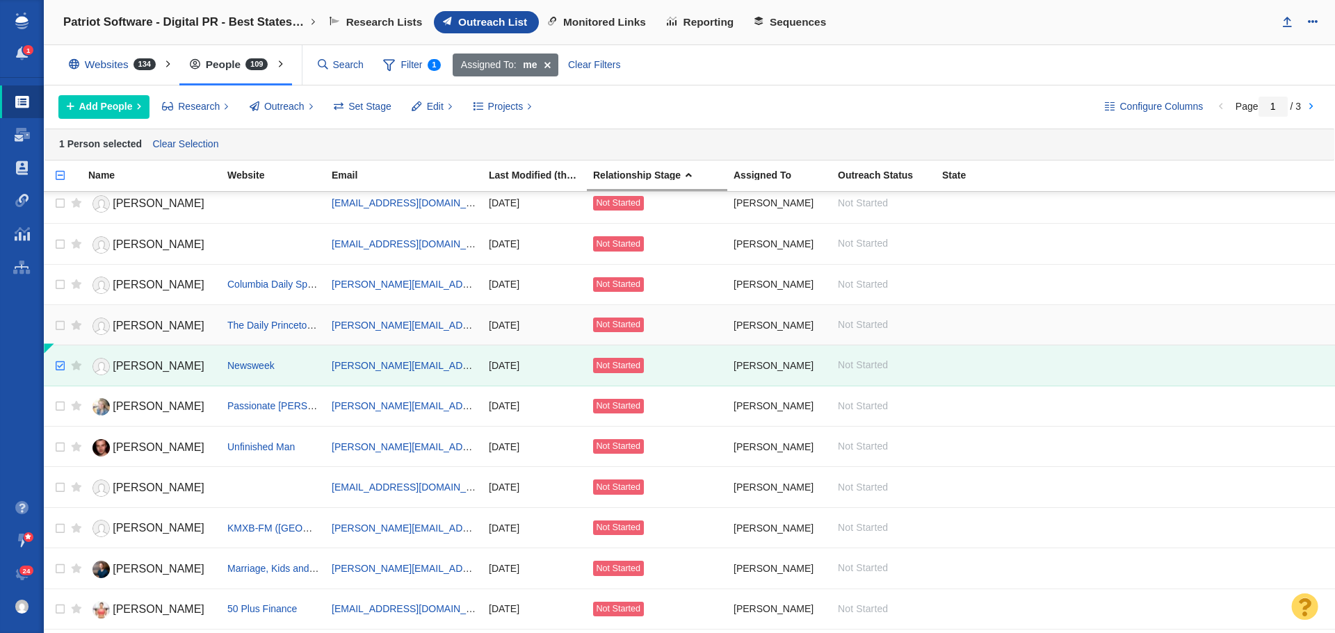
scroll to position [139, 0]
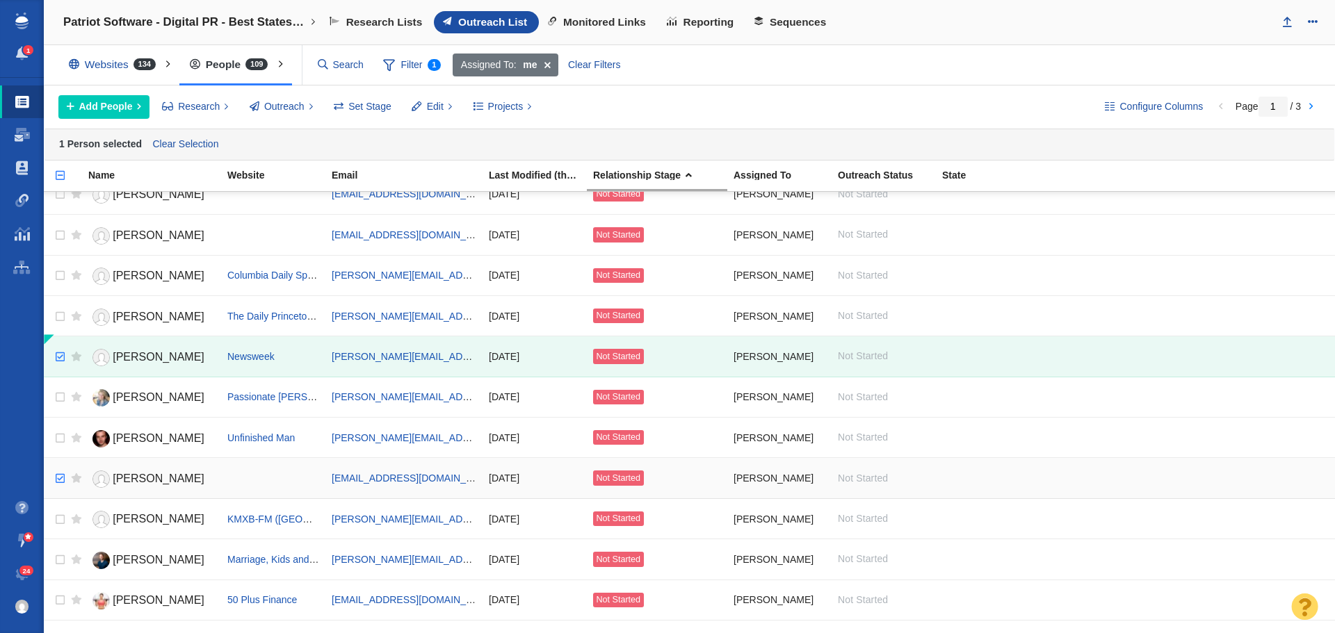
checkbox input "true"
click at [58, 478] on input "checkbox" at bounding box center [58, 479] width 21 height 31
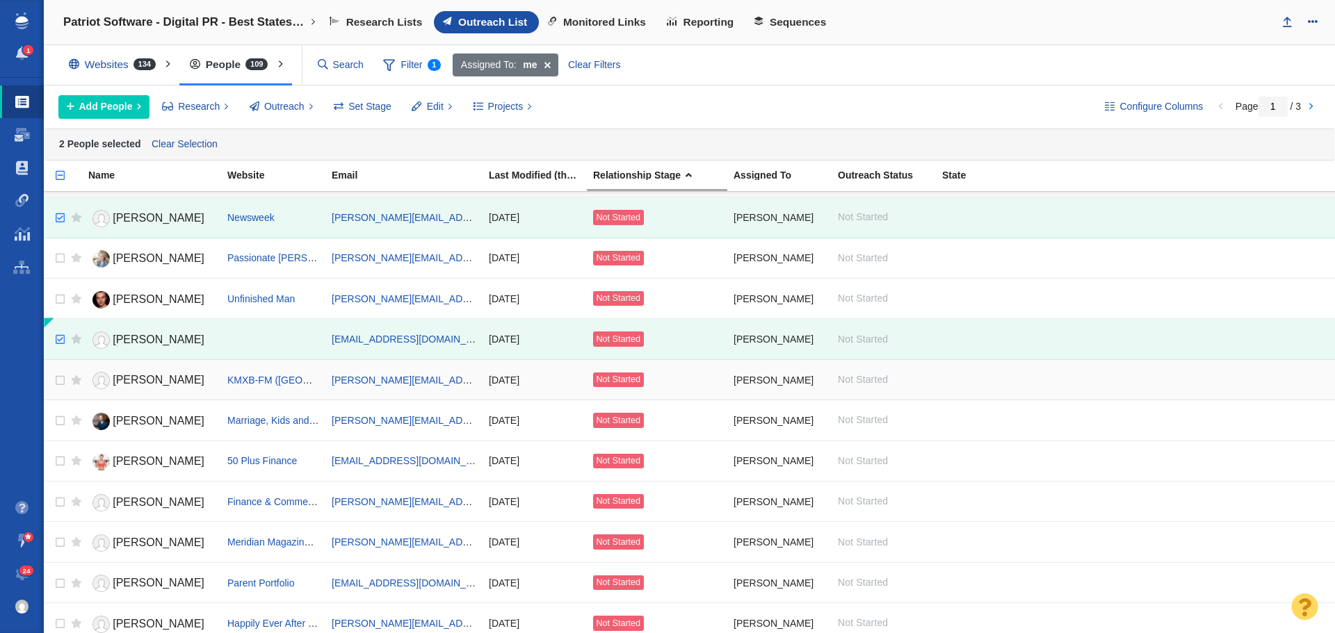
scroll to position [348, 0]
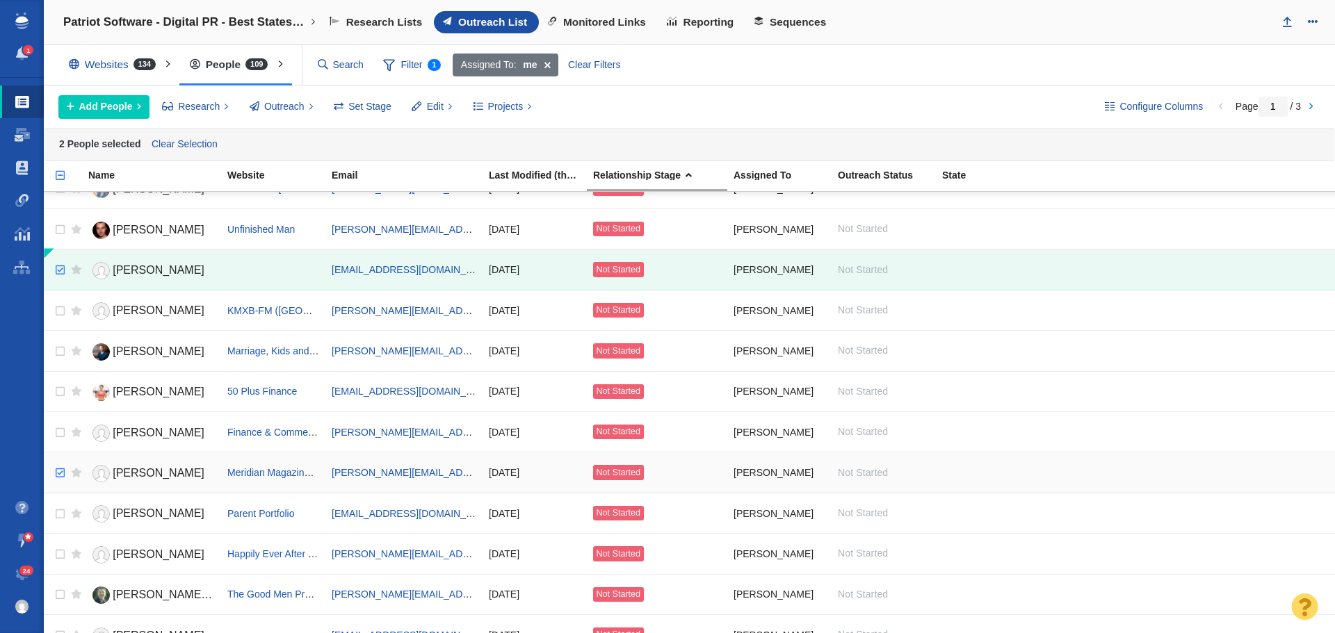
checkbox input "true"
click at [56, 474] on input "checkbox" at bounding box center [58, 473] width 21 height 31
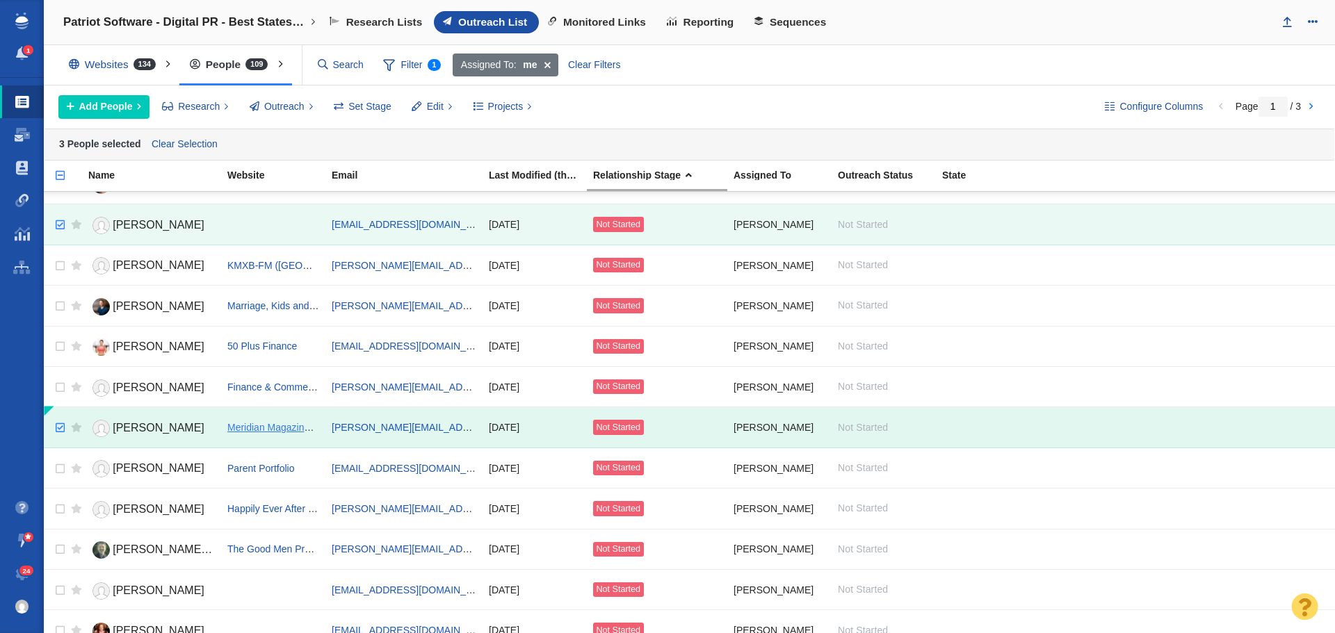
scroll to position [417, 0]
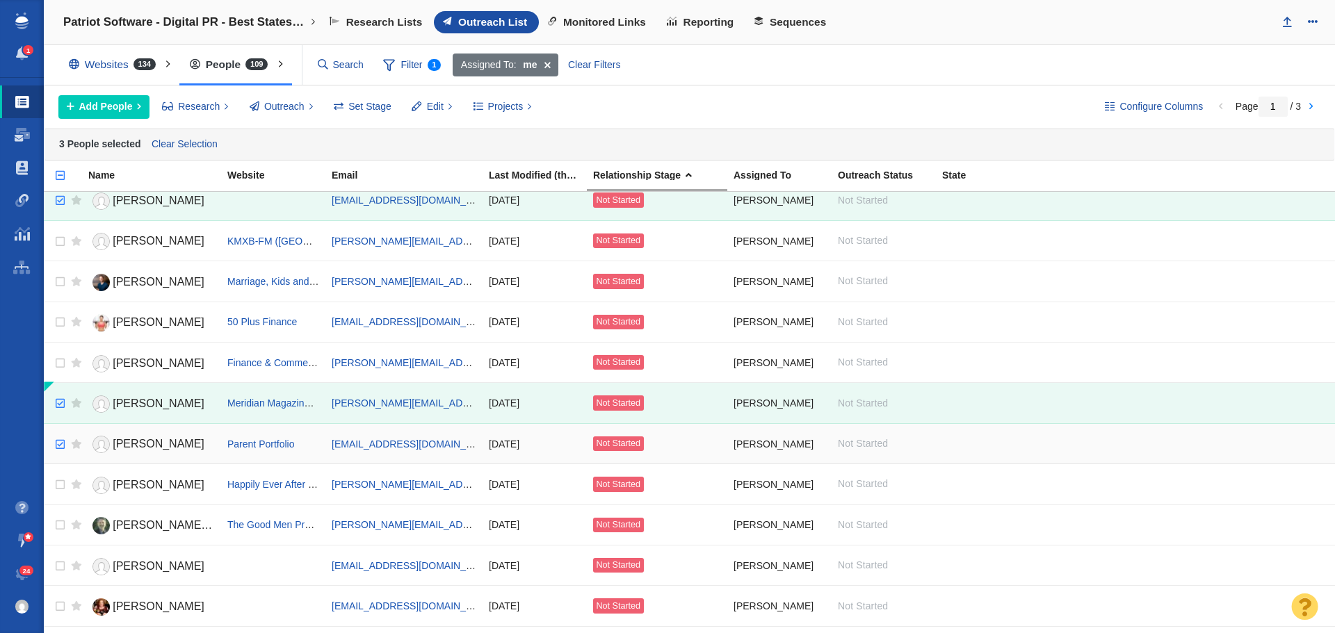
checkbox input "true"
click at [57, 442] on input "checkbox" at bounding box center [58, 445] width 21 height 31
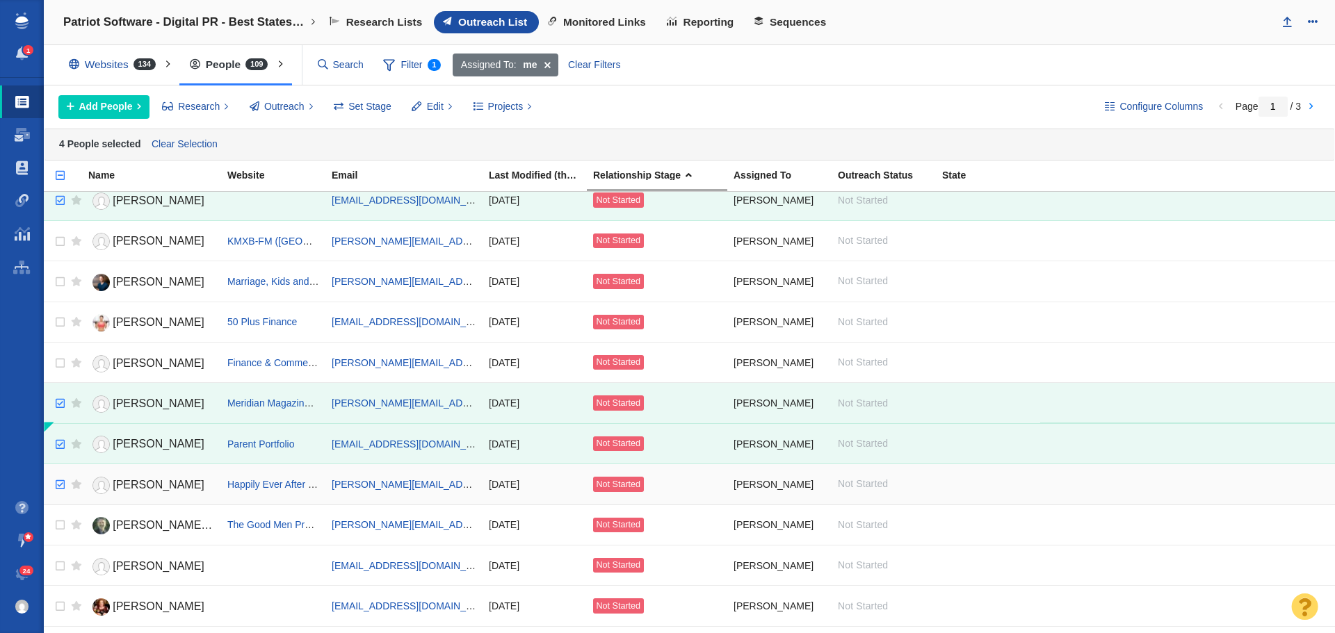
checkbox input "true"
click at [54, 487] on input "checkbox" at bounding box center [58, 485] width 21 height 31
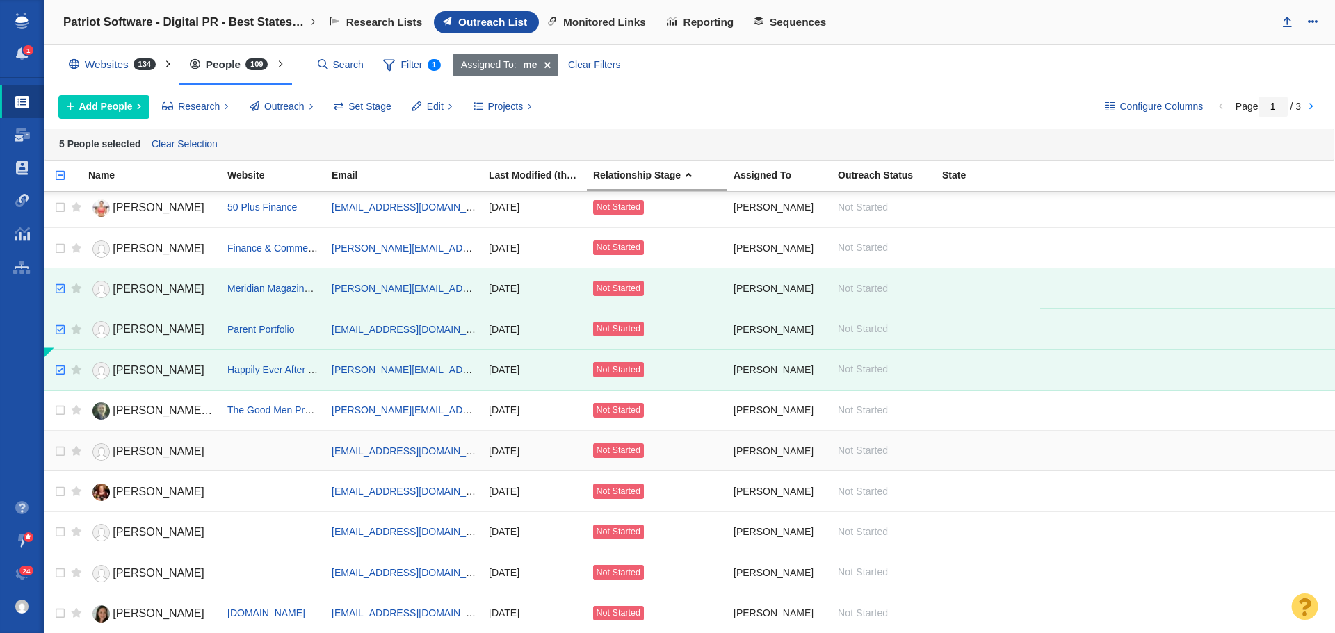
scroll to position [556, 0]
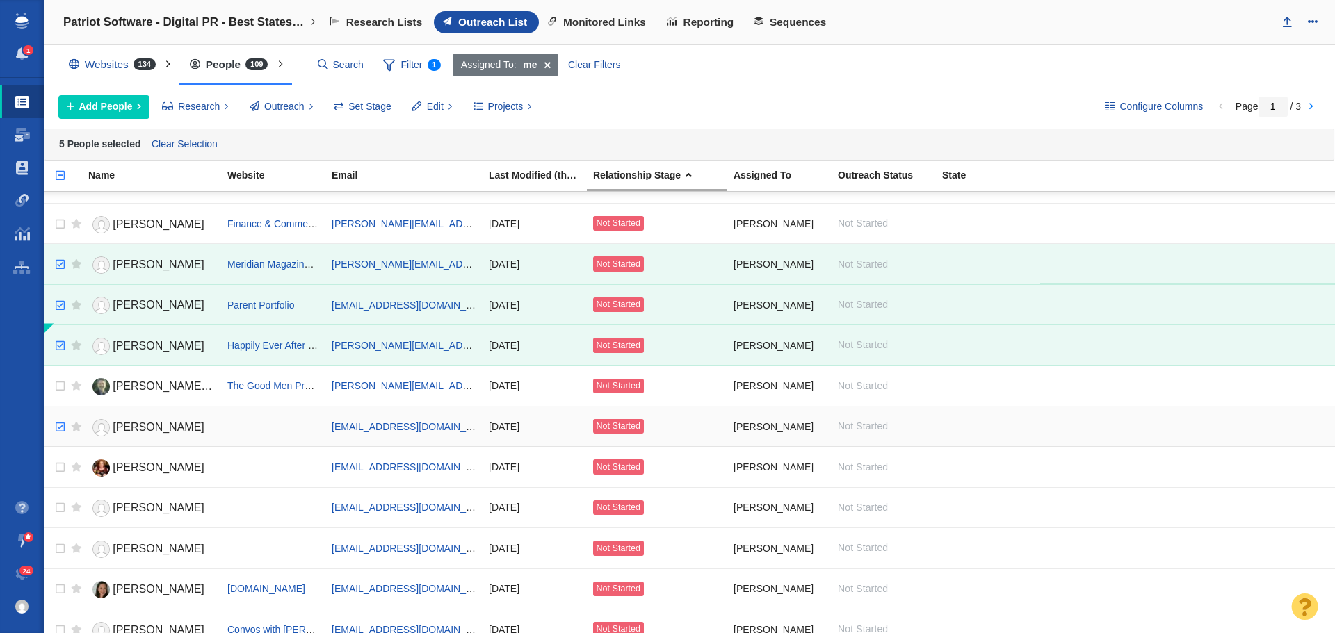
checkbox input "true"
click at [60, 425] on input "checkbox" at bounding box center [58, 427] width 21 height 31
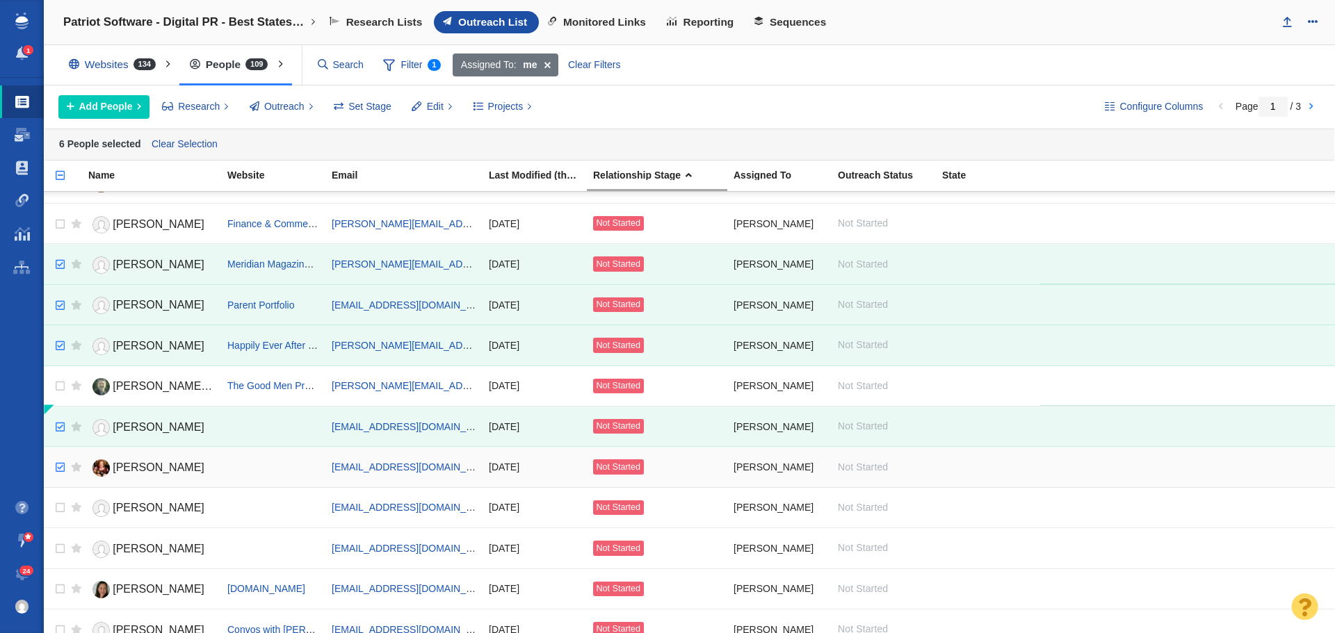
checkbox input "true"
click at [60, 469] on input "checkbox" at bounding box center [58, 468] width 21 height 31
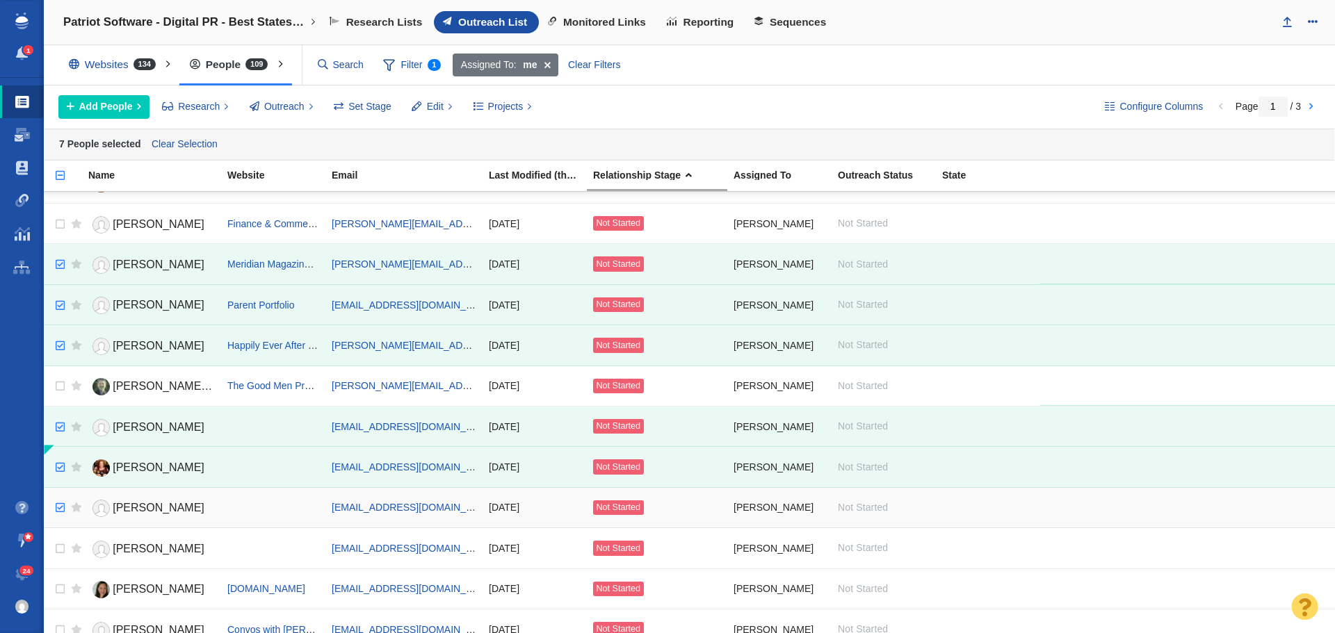
checkbox input "true"
click at [61, 506] on input "checkbox" at bounding box center [58, 508] width 21 height 31
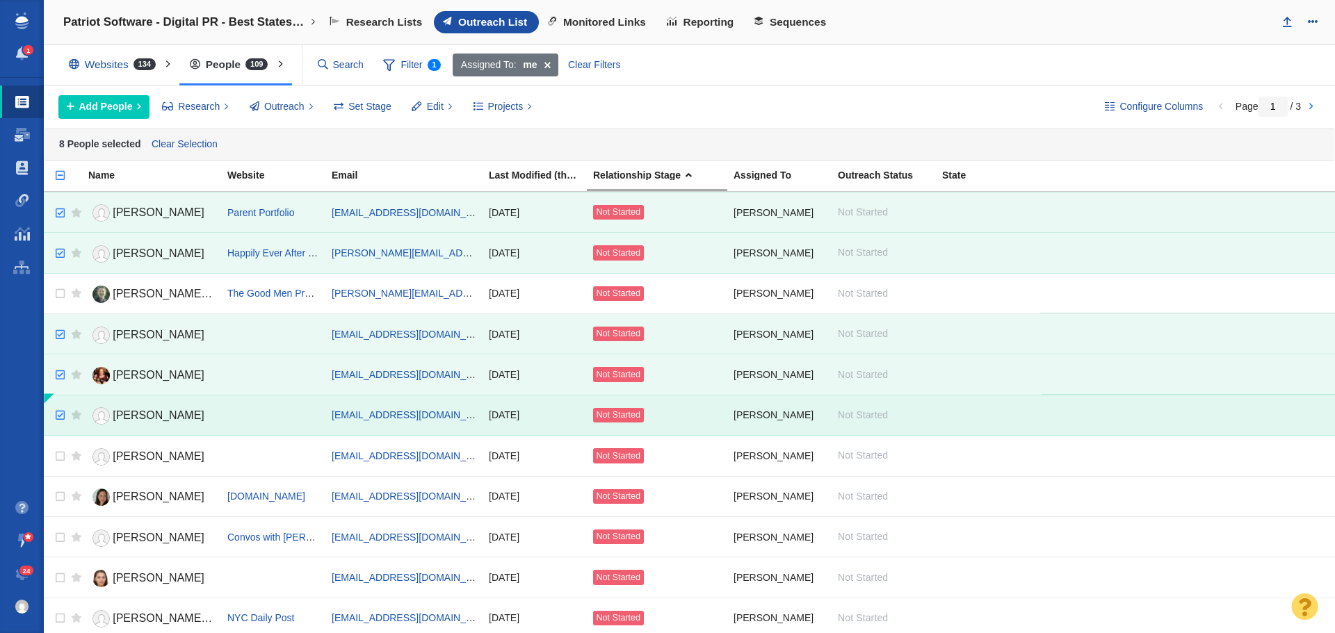
scroll to position [695, 0]
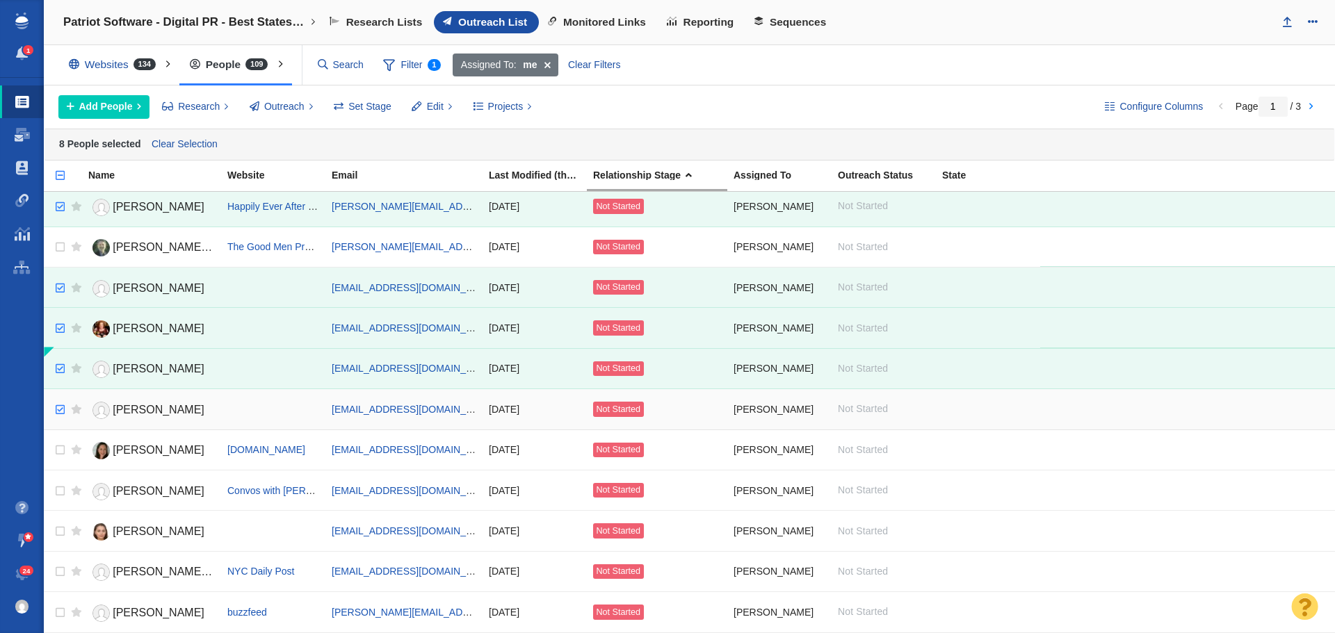
click at [60, 407] on input "checkbox" at bounding box center [58, 410] width 21 height 31
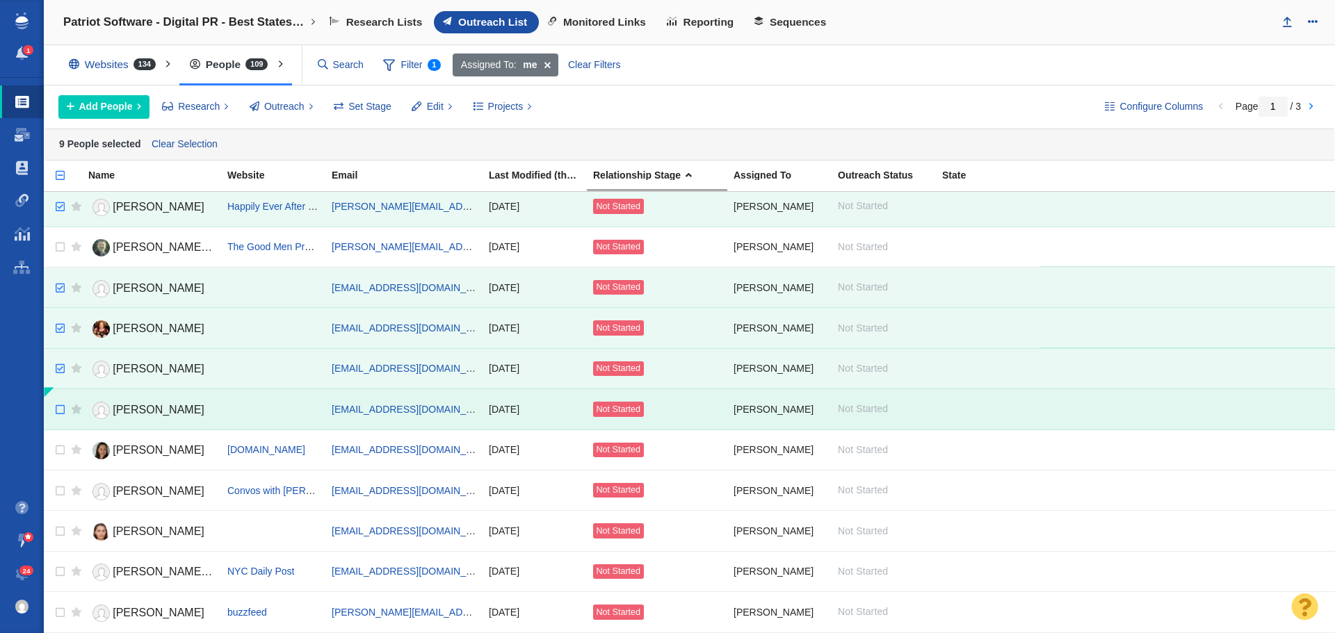
checkbox input "false"
click at [60, 407] on input "checkbox" at bounding box center [58, 410] width 21 height 31
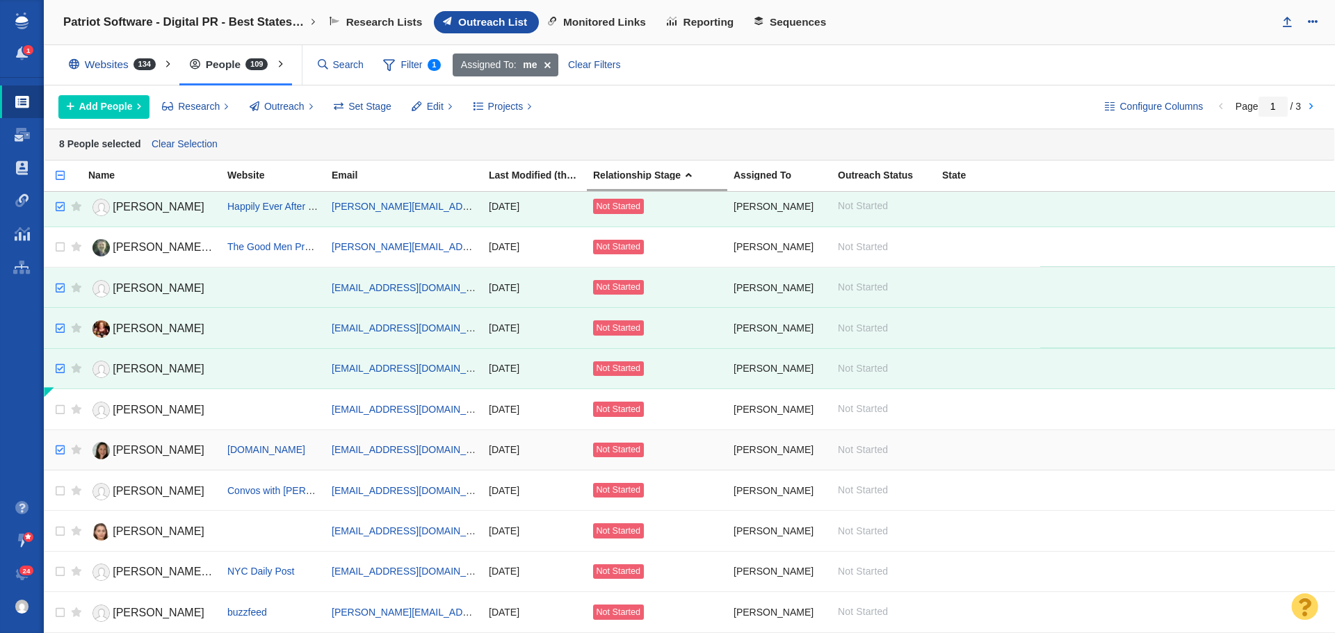
checkbox input "true"
click at [60, 450] on input "checkbox" at bounding box center [58, 450] width 21 height 31
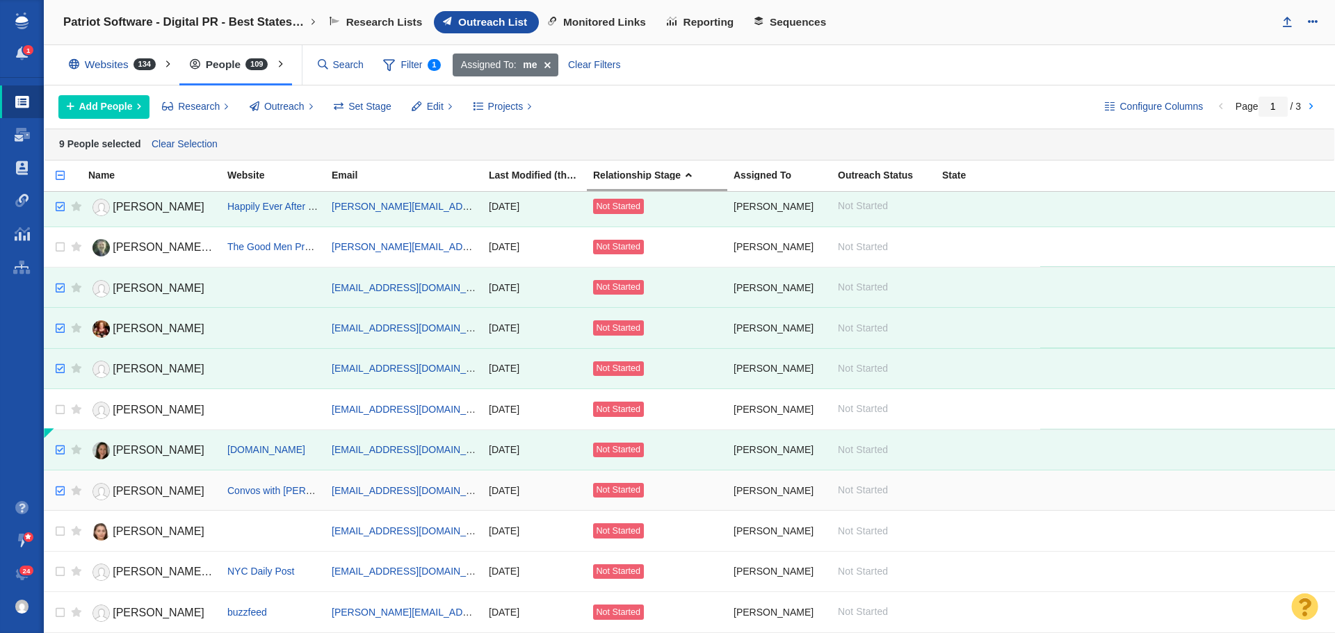
checkbox input "true"
click at [60, 495] on input "checkbox" at bounding box center [58, 491] width 21 height 31
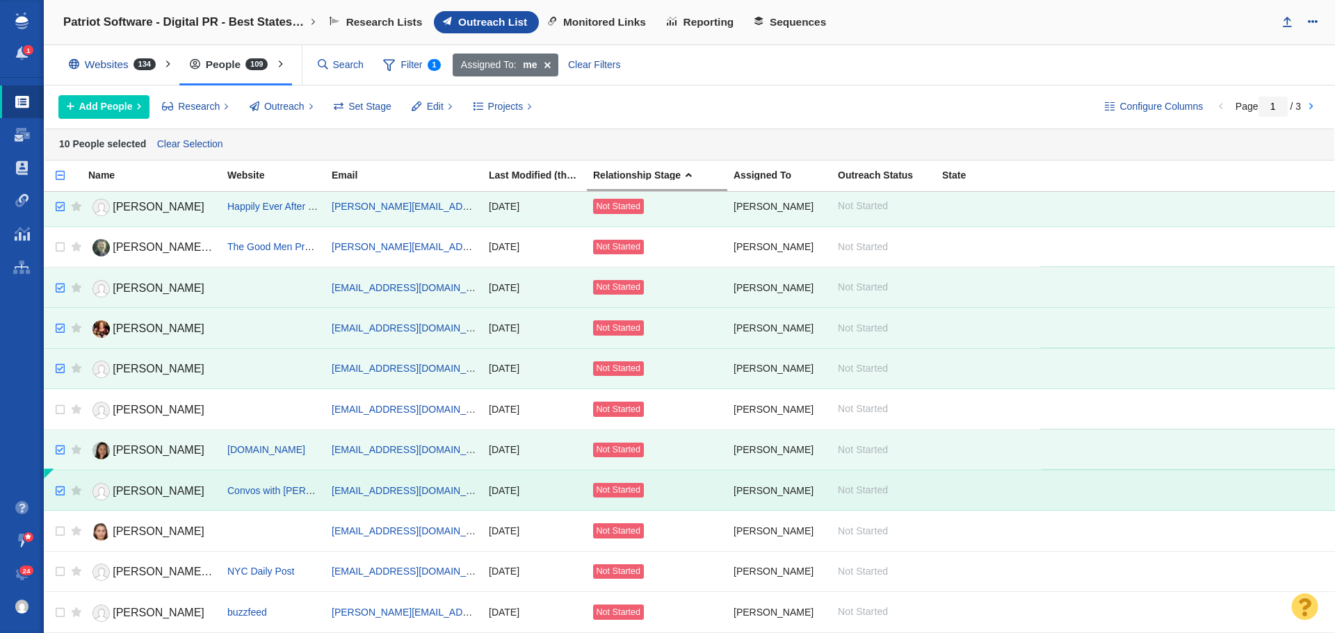
scroll to position [765, 0]
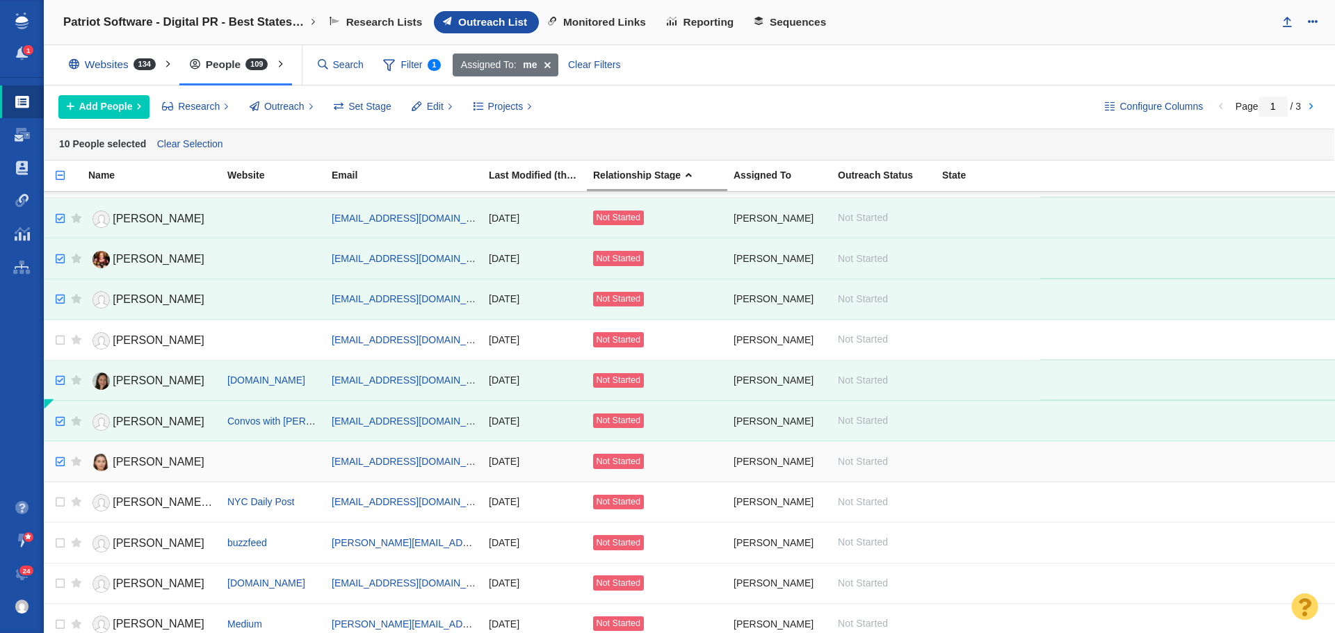
checkbox input "true"
click at [64, 462] on input "checkbox" at bounding box center [58, 462] width 21 height 31
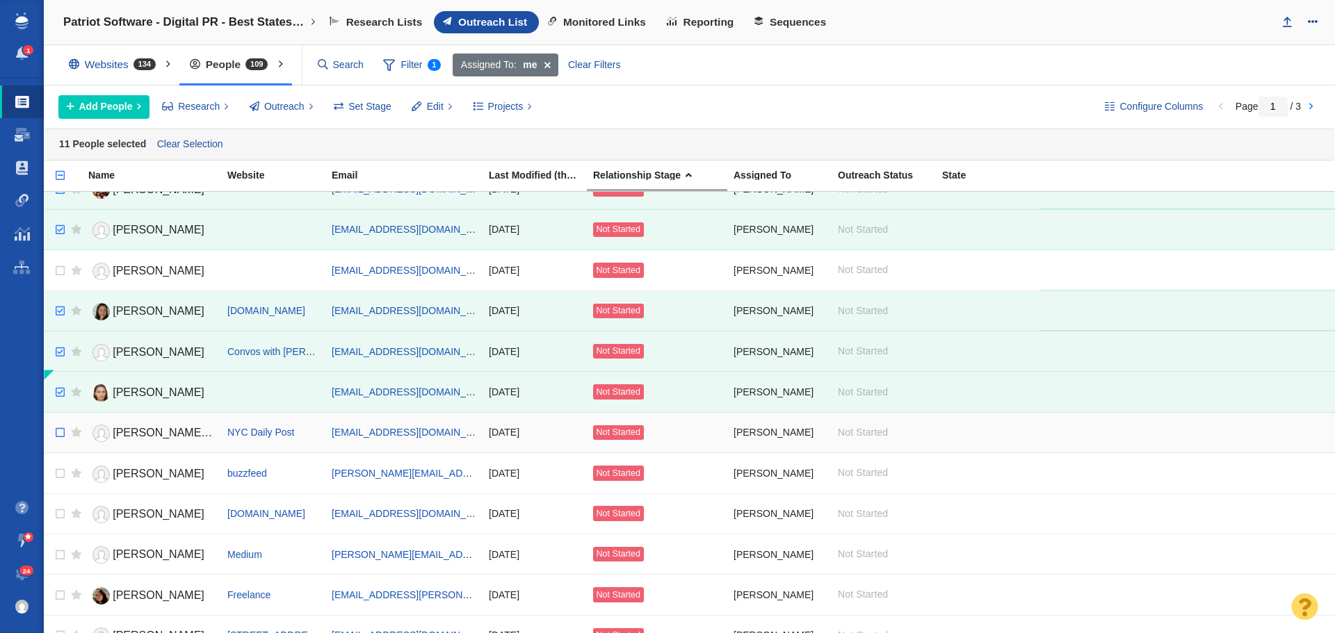
scroll to position [904, 0]
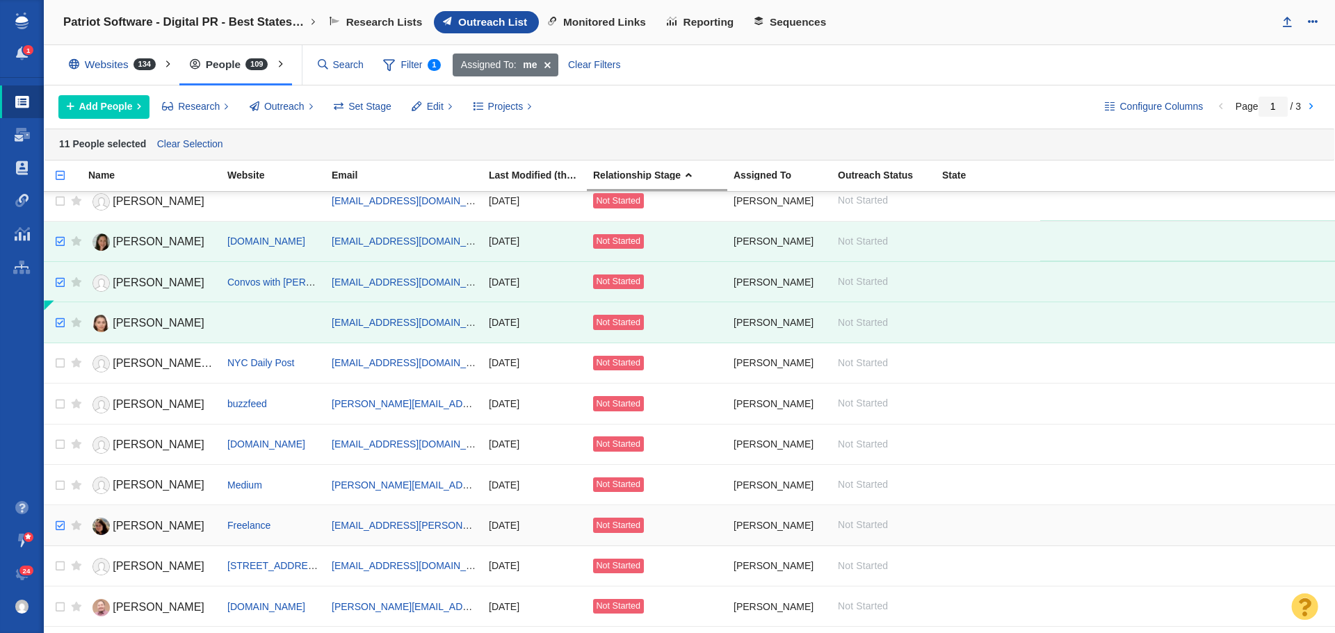
checkbox input "true"
click at [58, 525] on input "checkbox" at bounding box center [58, 526] width 21 height 31
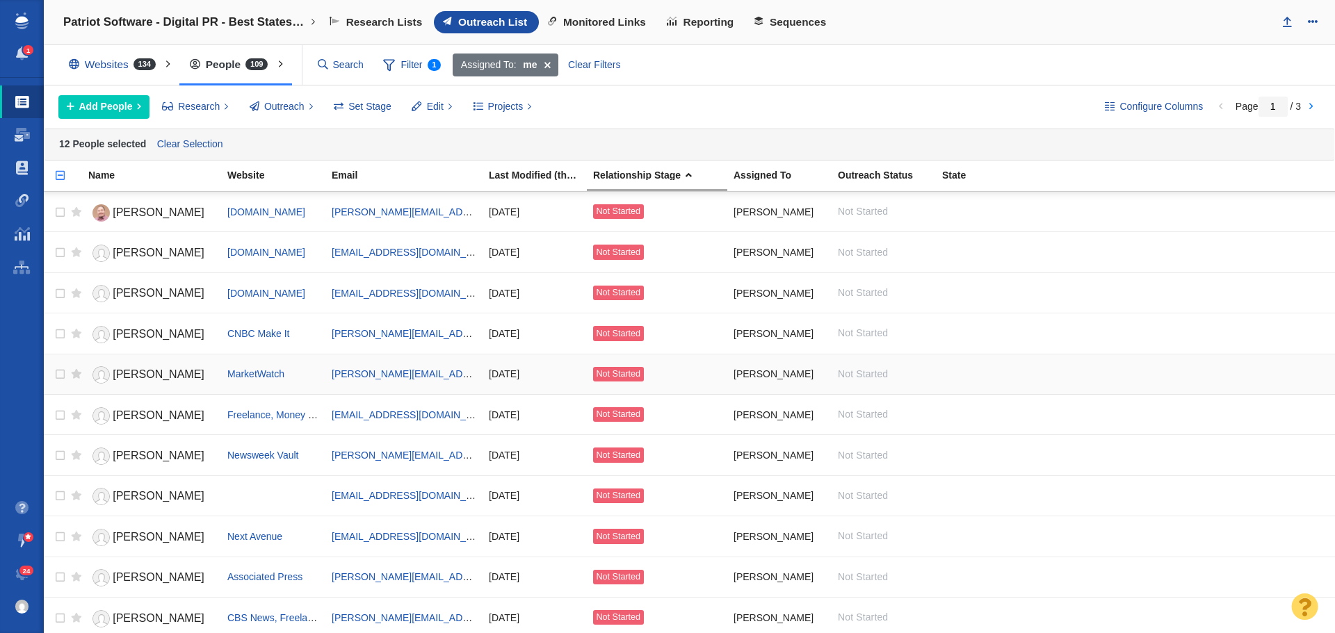
scroll to position [1321, 0]
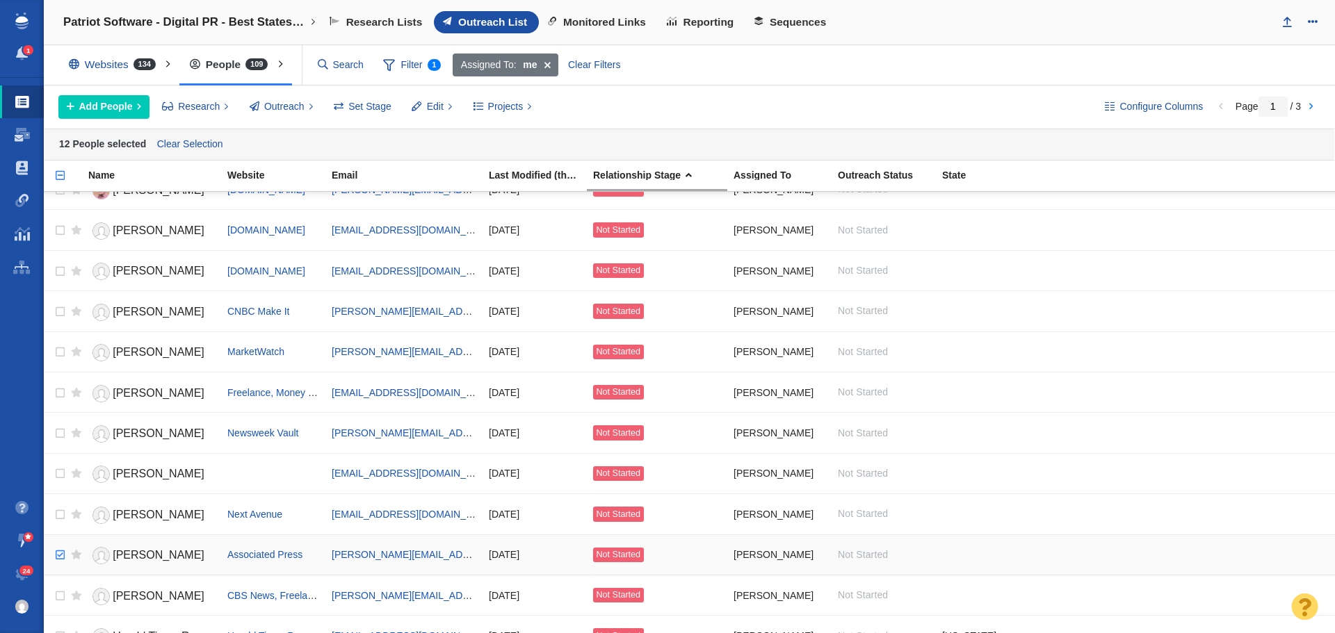
checkbox input "true"
click at [60, 553] on input "checkbox" at bounding box center [58, 555] width 21 height 31
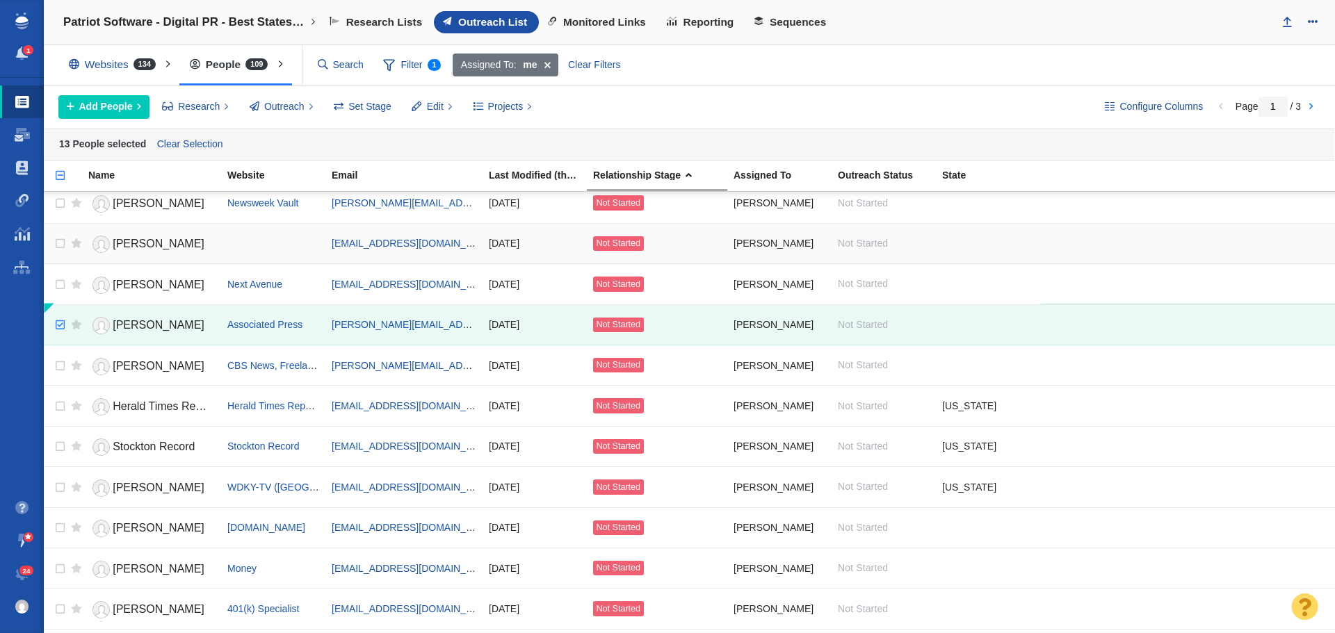
scroll to position [1588, 0]
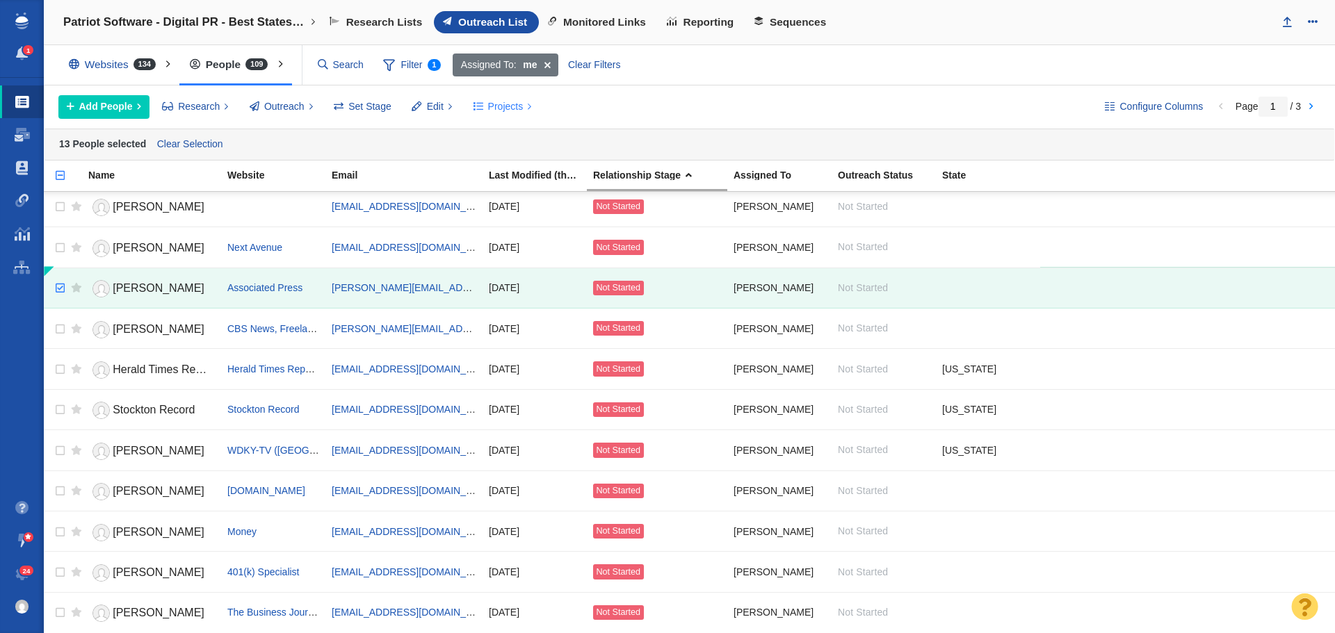
click at [517, 106] on span "Projects" at bounding box center [505, 106] width 35 height 15
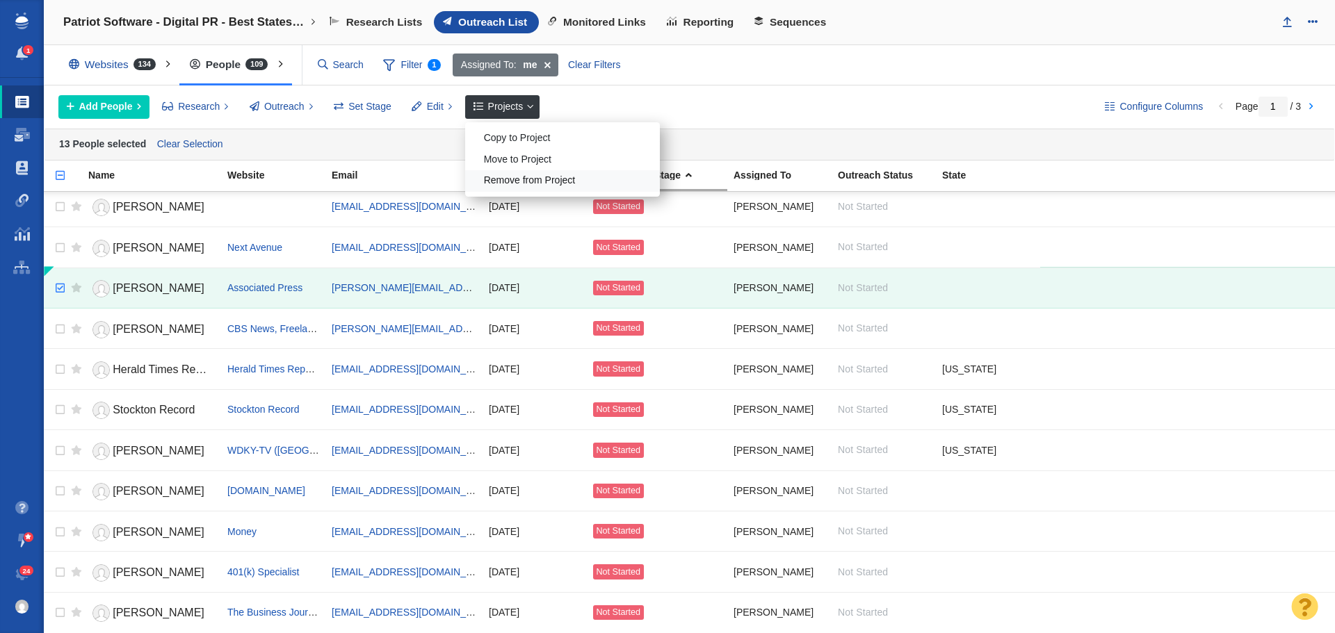
click at [517, 177] on div "Remove from Project" at bounding box center [562, 181] width 195 height 22
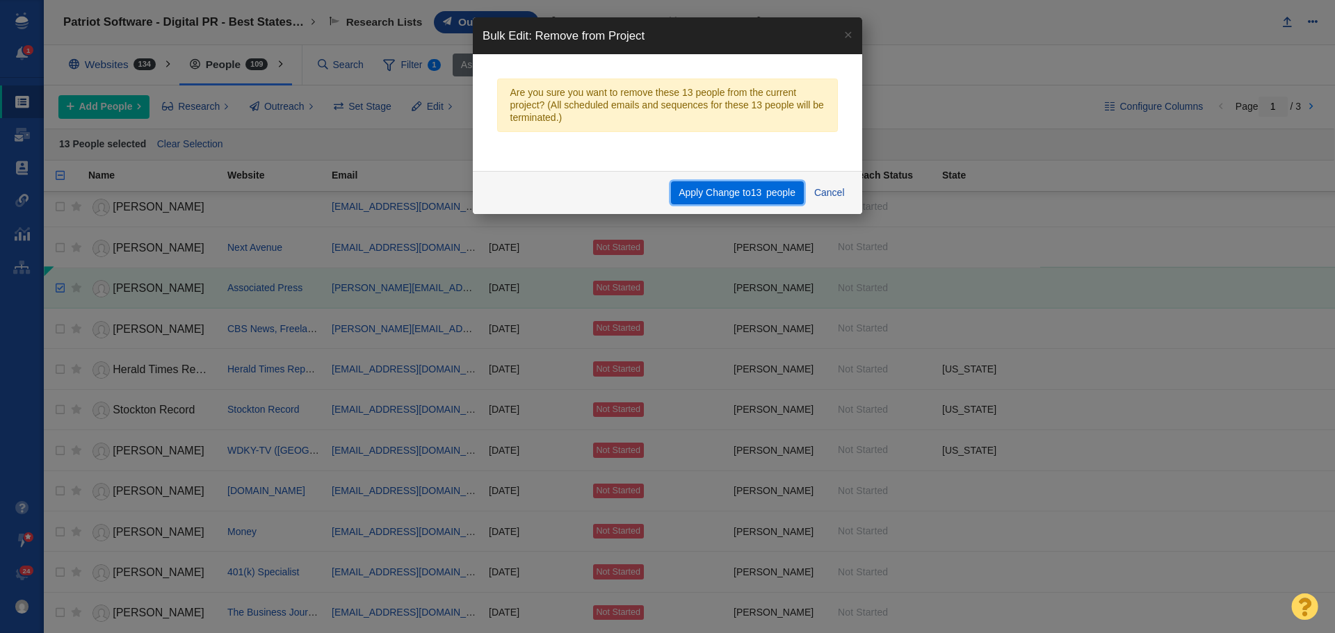
click at [704, 191] on button "Apply Change to 13 people" at bounding box center [737, 193] width 133 height 24
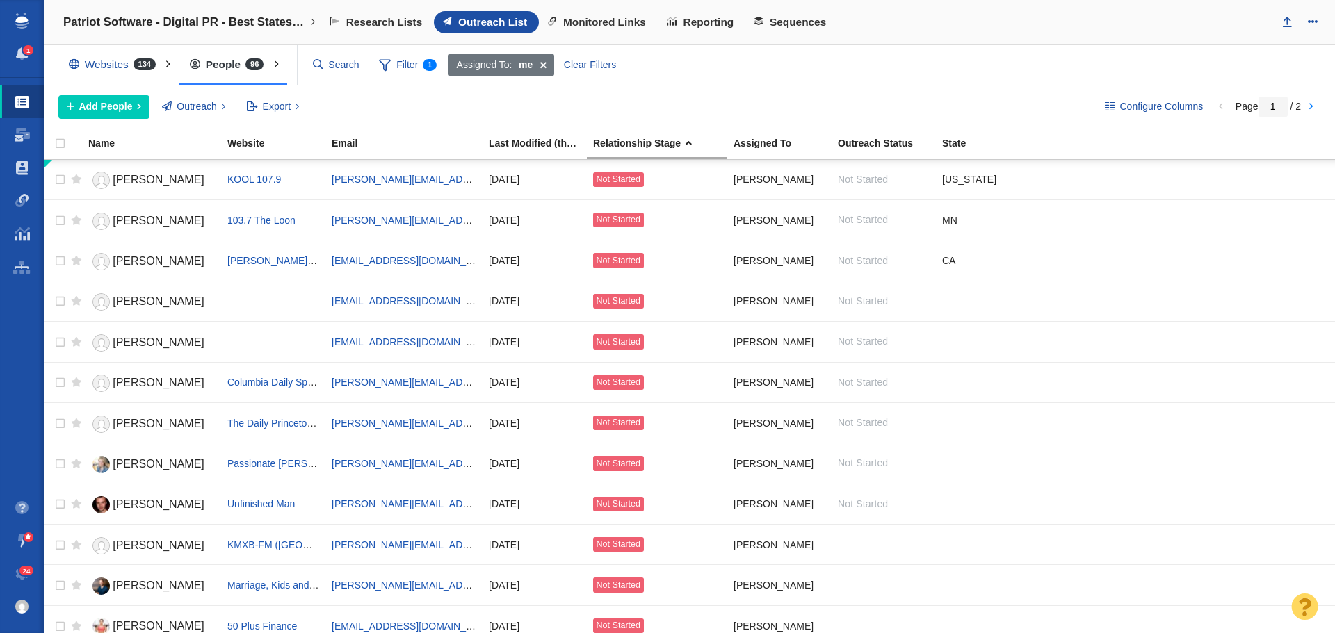
scroll to position [1557, 0]
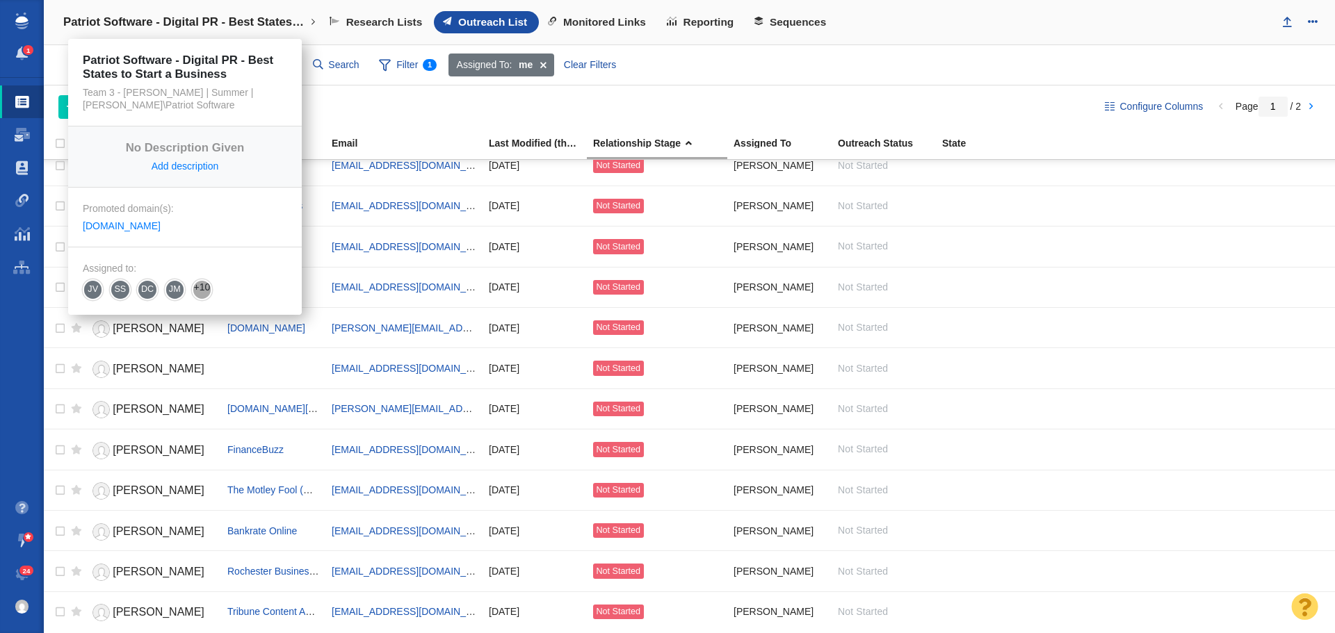
click at [309, 17] on link "Patriot Software - Digital PR - Best States to Start a Business" at bounding box center [190, 22] width 272 height 33
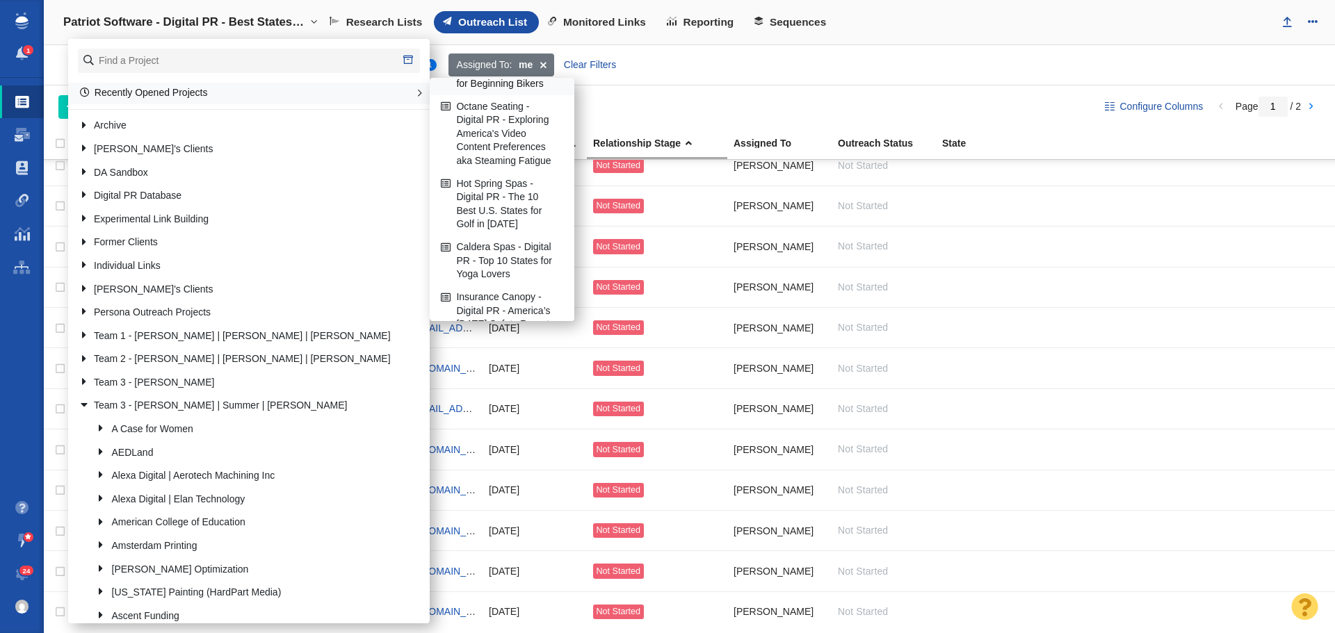
scroll to position [139, 0]
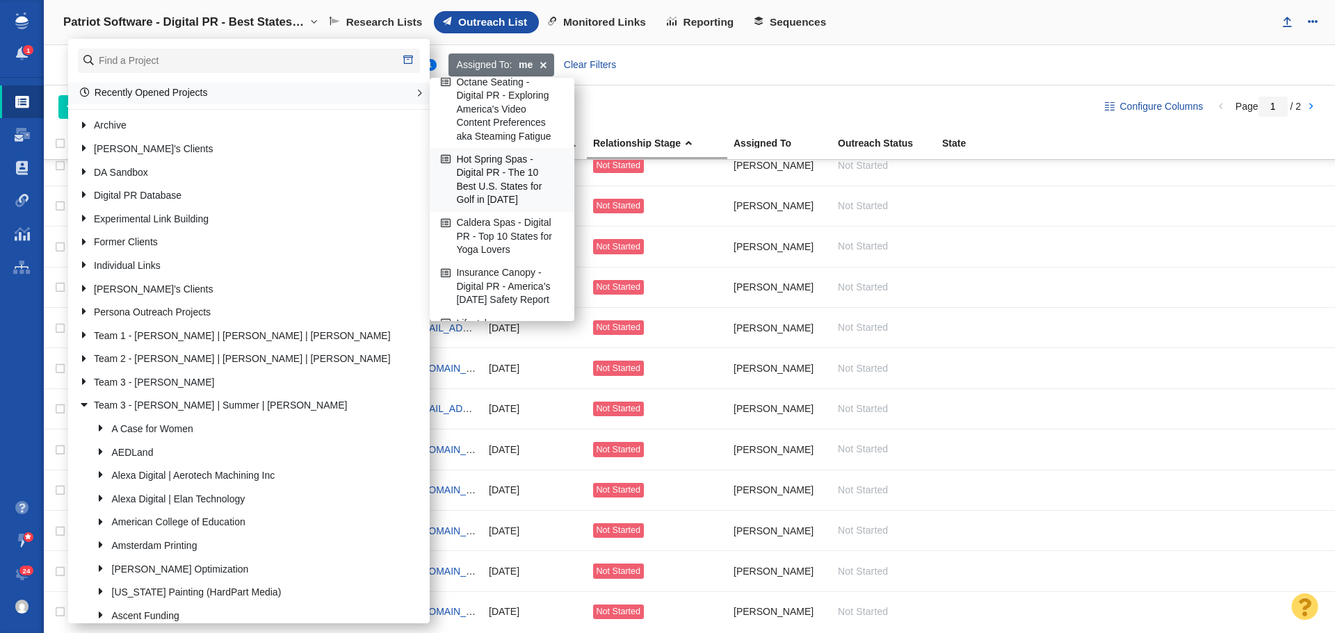
click at [514, 184] on link "Hot Spring Spas - Digital PR - The 10 Best U.S. States for Golf in [DATE]" at bounding box center [502, 180] width 129 height 63
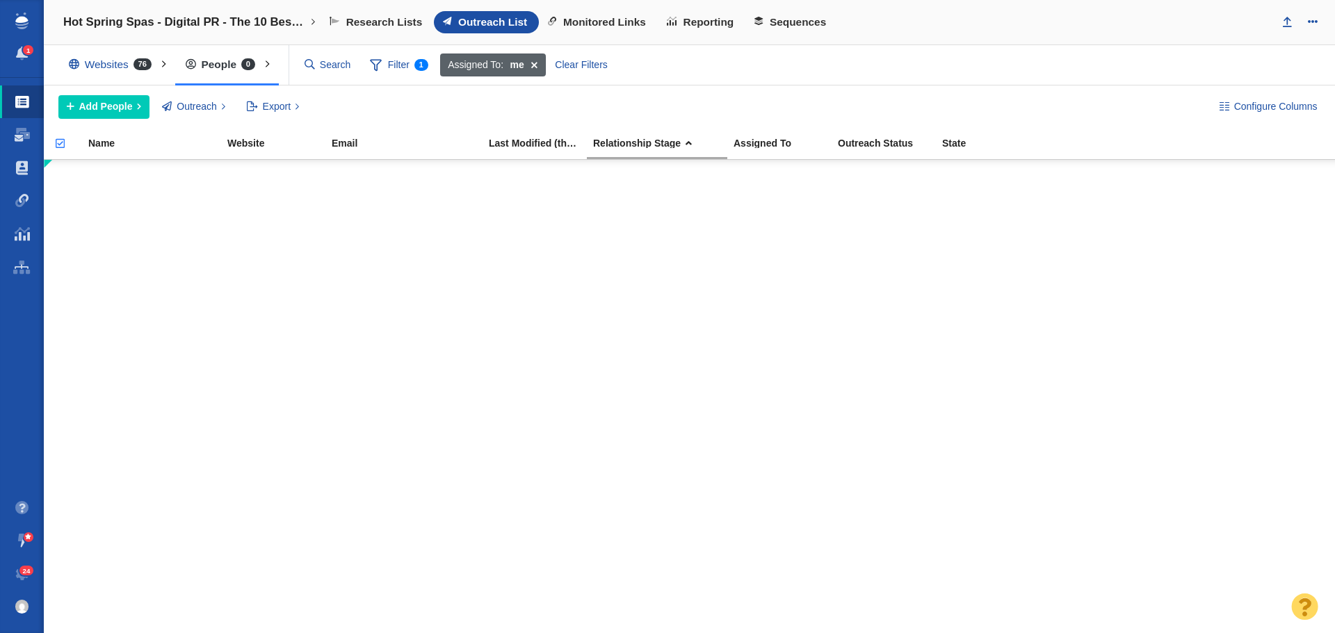
click at [533, 62] on span at bounding box center [535, 66] width 22 height 24
click at [105, 55] on div "Websites 76" at bounding box center [113, 65] width 110 height 32
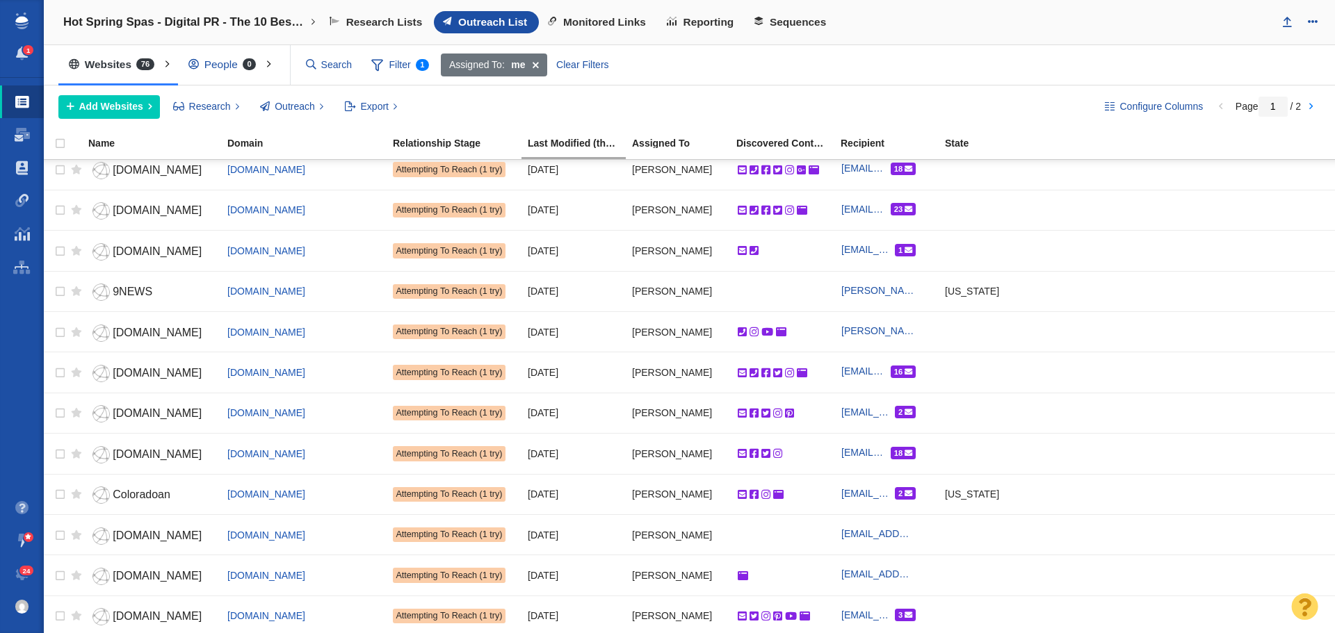
scroll to position [1556, 0]
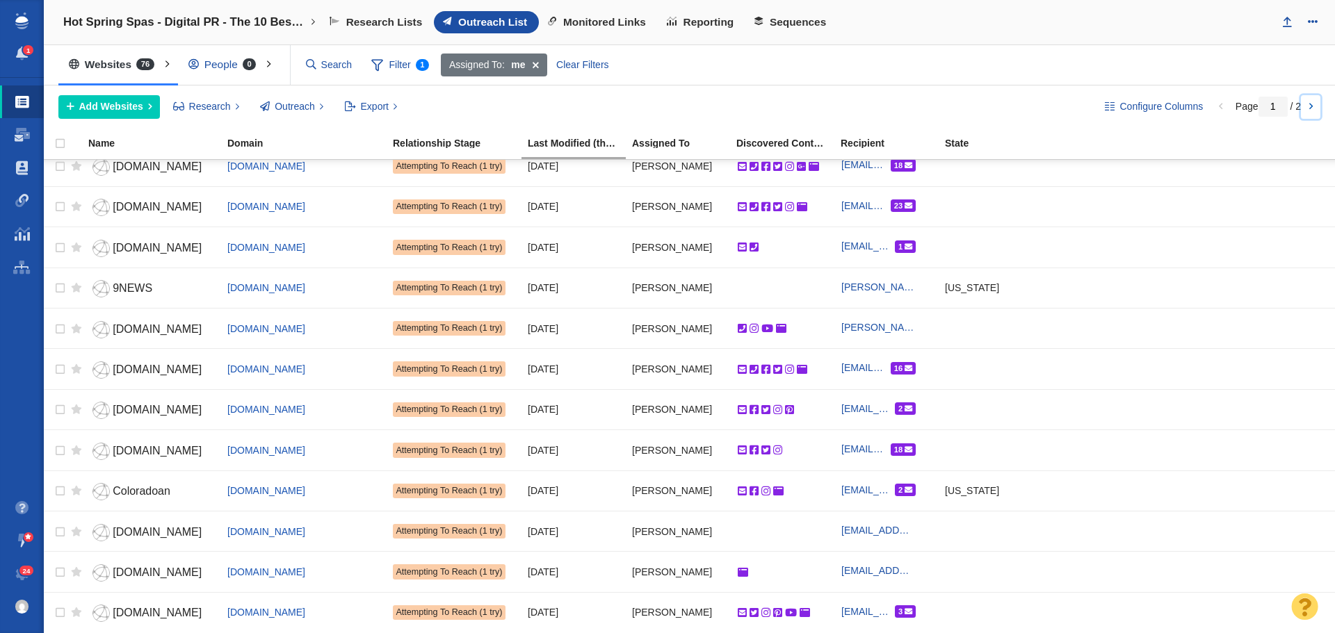
click at [1311, 108] on link at bounding box center [1310, 107] width 19 height 24
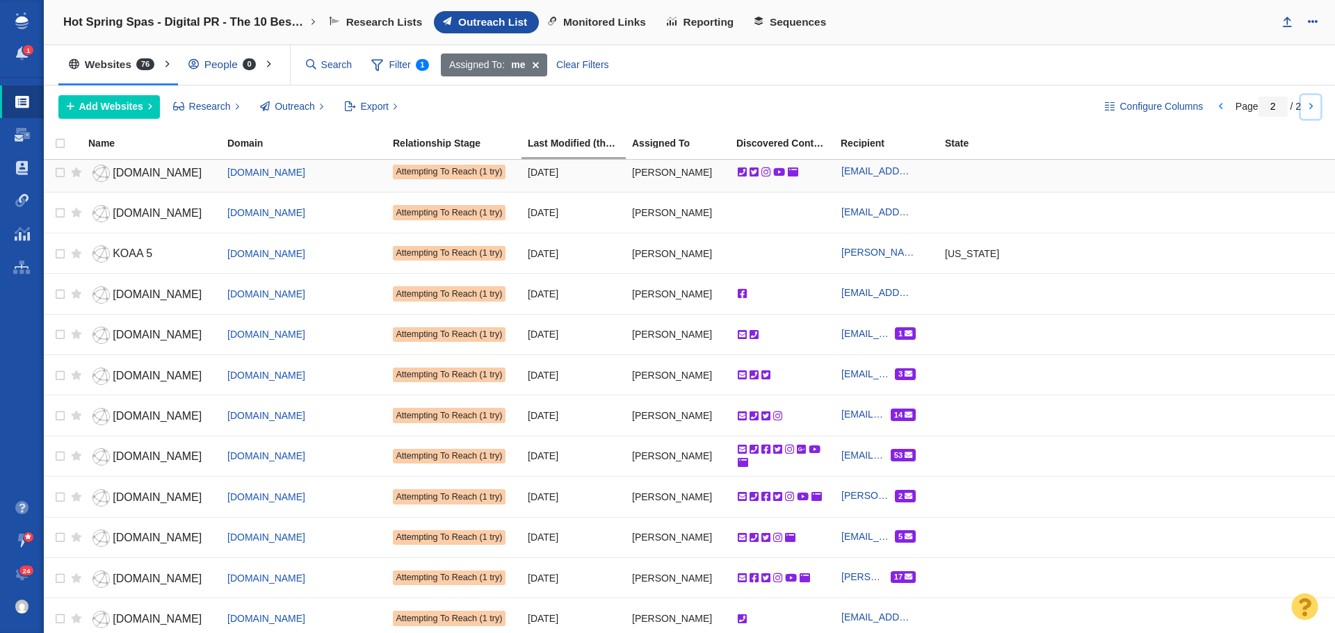
scroll to position [582, 0]
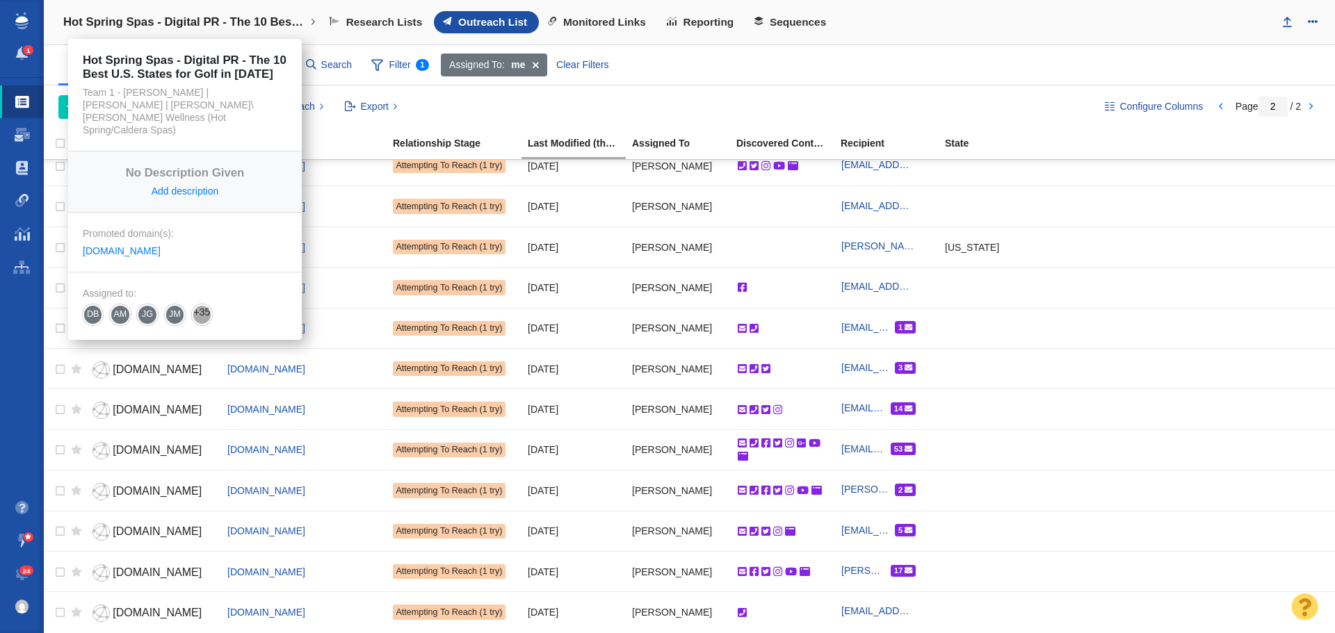
click at [306, 19] on h4 "Hot Spring Spas - Digital PR - The 10 Best U.S. States for Golf in [DATE]" at bounding box center [184, 22] width 243 height 14
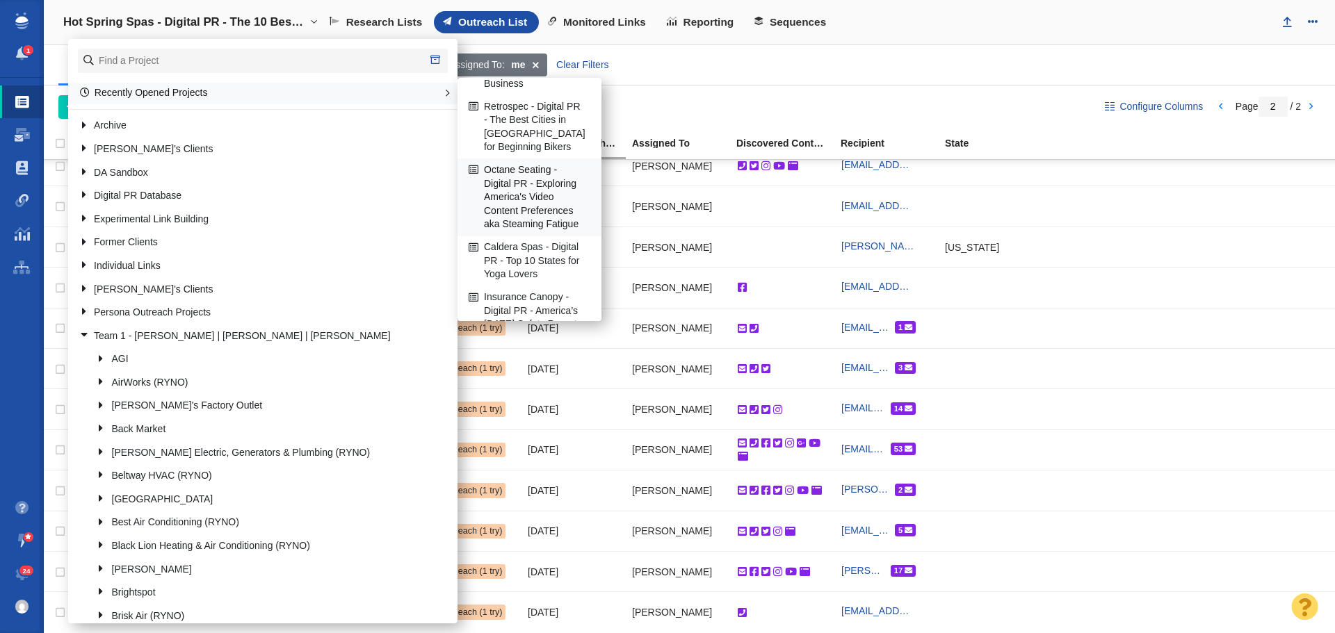
scroll to position [139, 0]
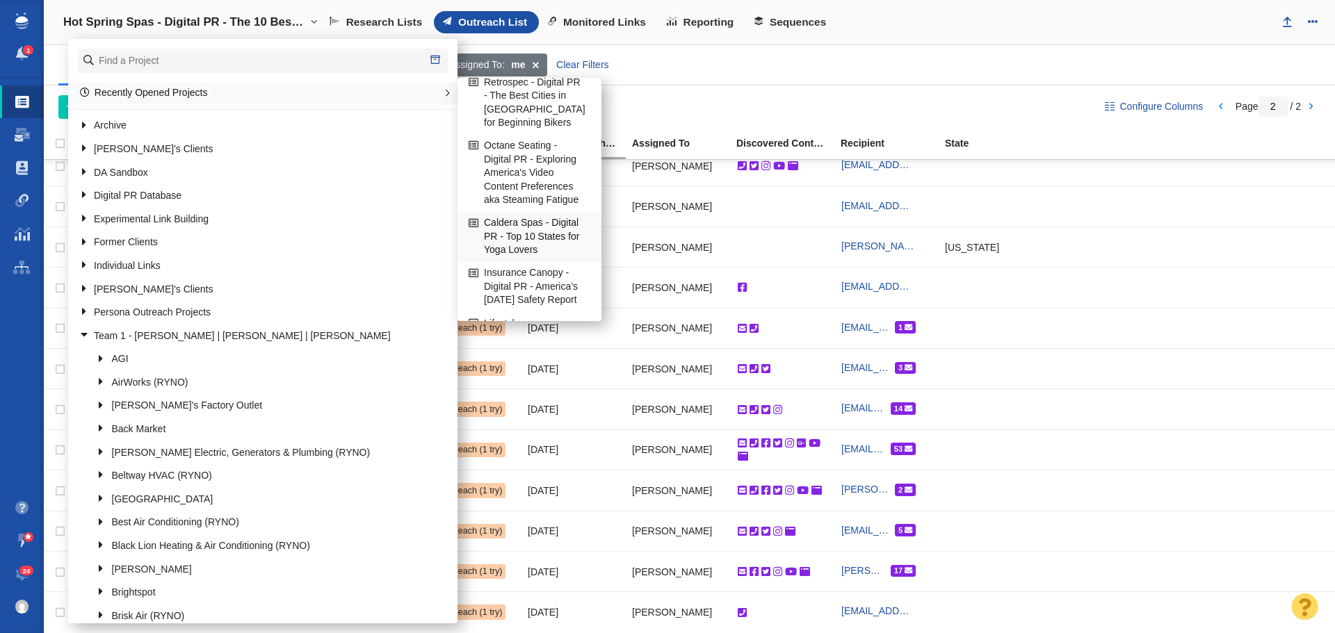
click at [528, 238] on link "Caldera Spas - Digital PR - Top 10 States for Yoga Lovers" at bounding box center [529, 237] width 129 height 49
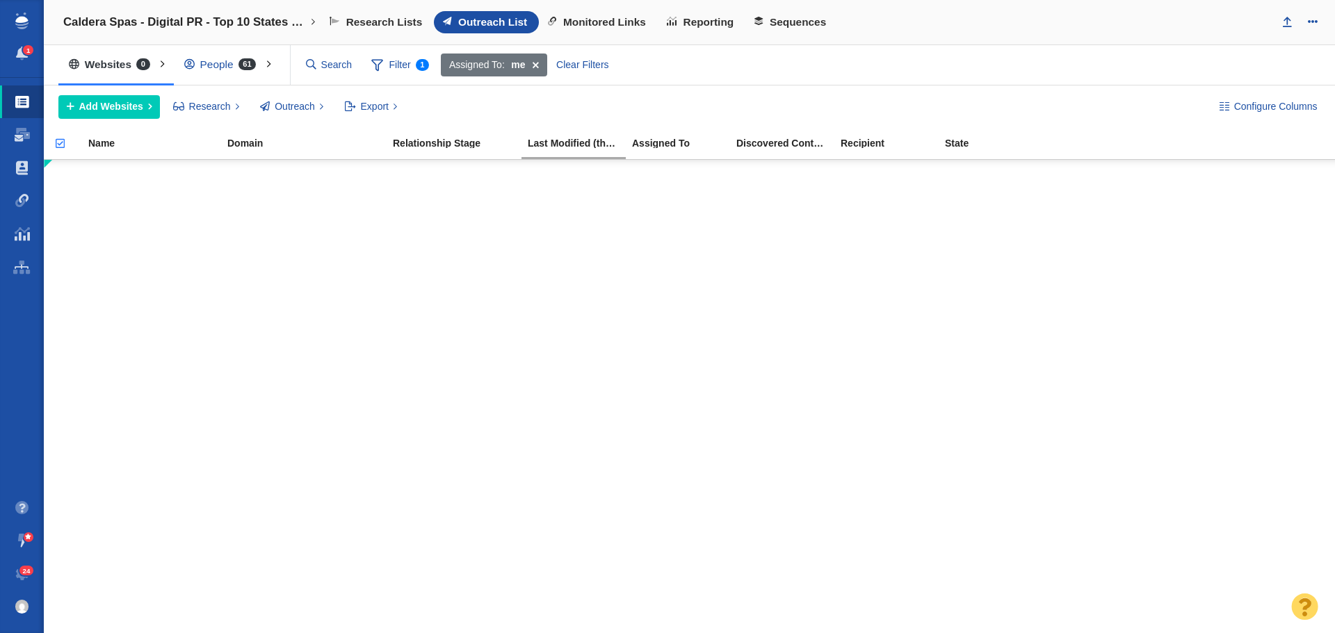
click at [234, 69] on div "People 61" at bounding box center [223, 65] width 99 height 32
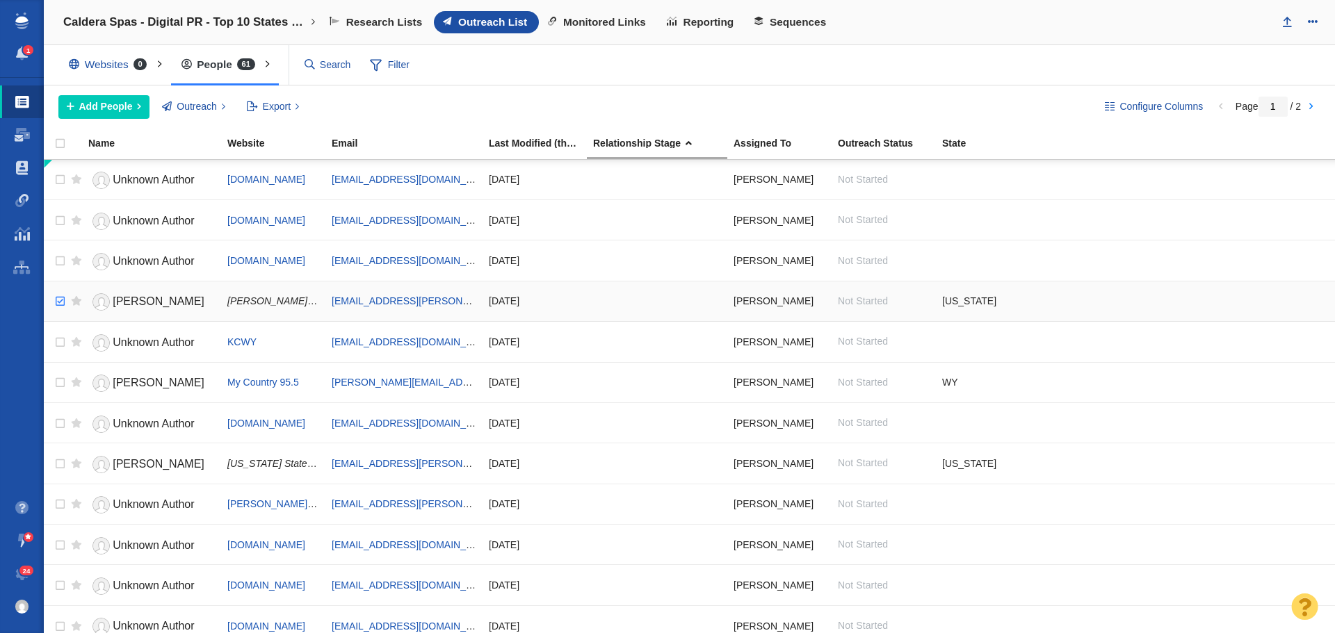
checkbox input "true"
click at [54, 301] on input "checkbox" at bounding box center [58, 301] width 21 height 31
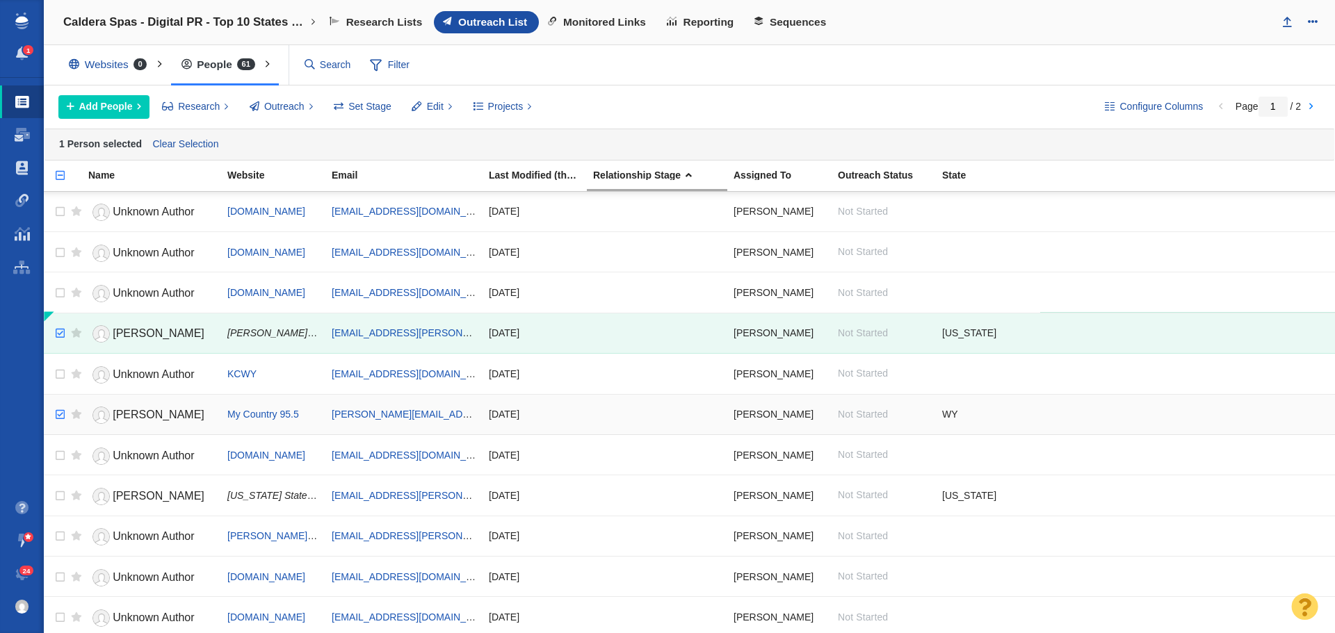
checkbox input "true"
click at [64, 416] on input "checkbox" at bounding box center [58, 415] width 21 height 31
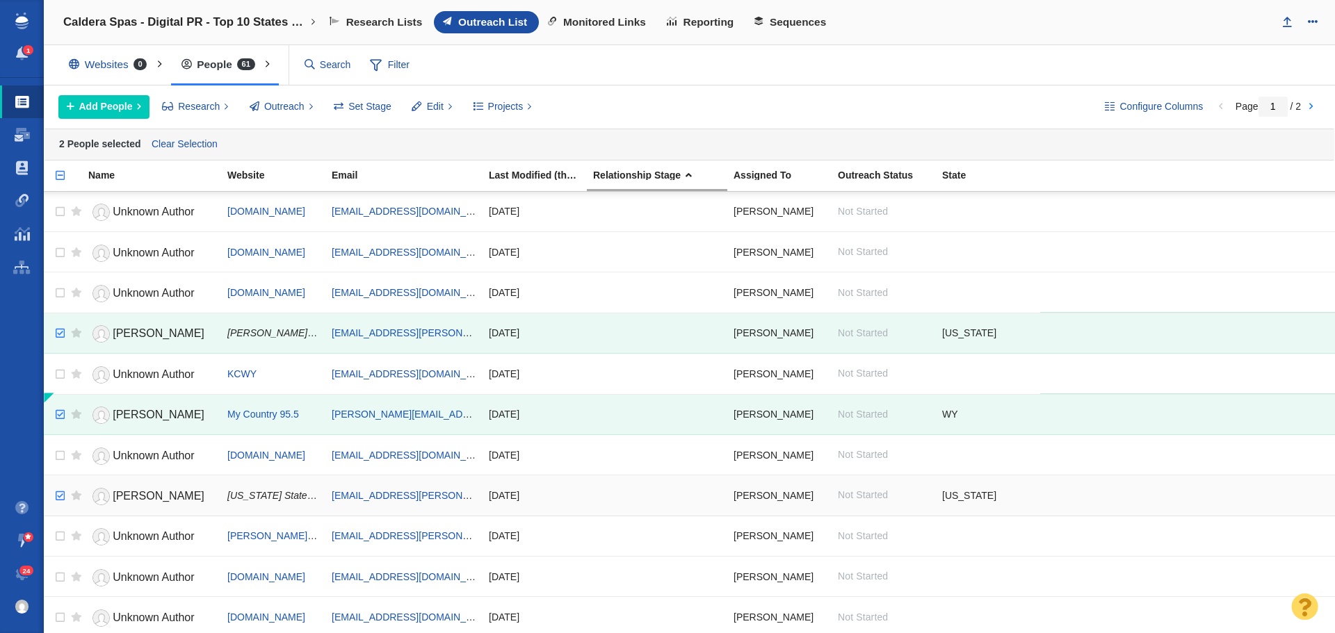
checkbox input "true"
click at [60, 497] on input "checkbox" at bounding box center [58, 496] width 21 height 31
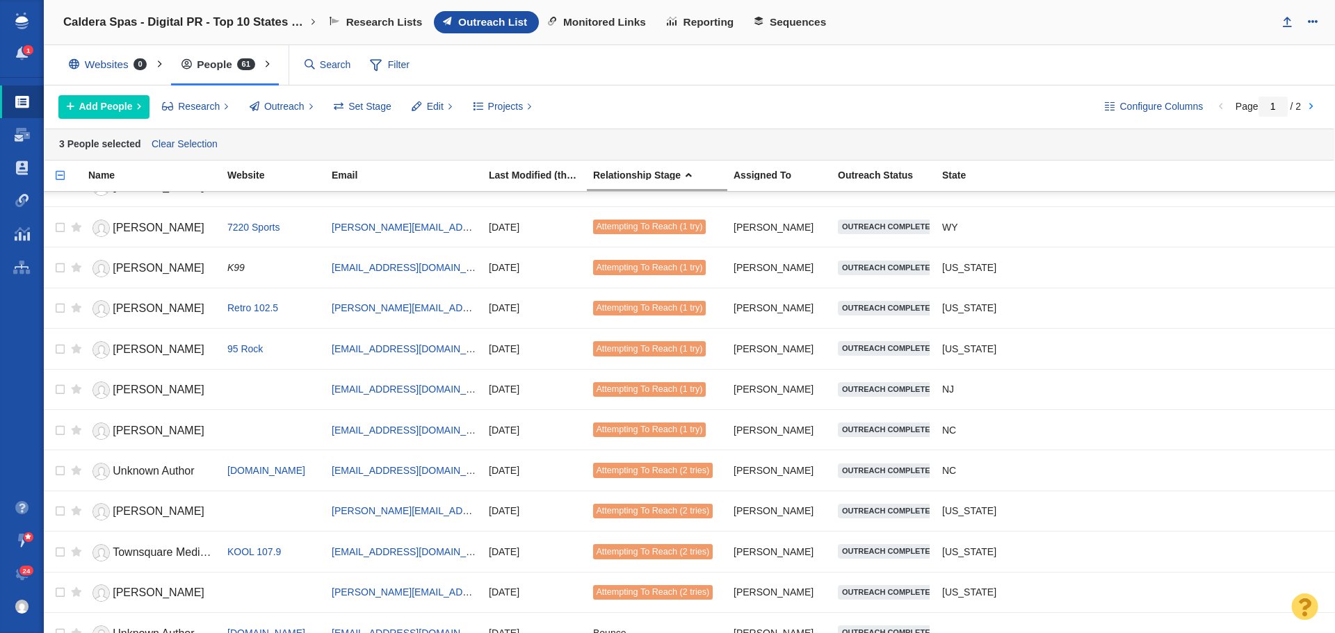
scroll to position [1529, 0]
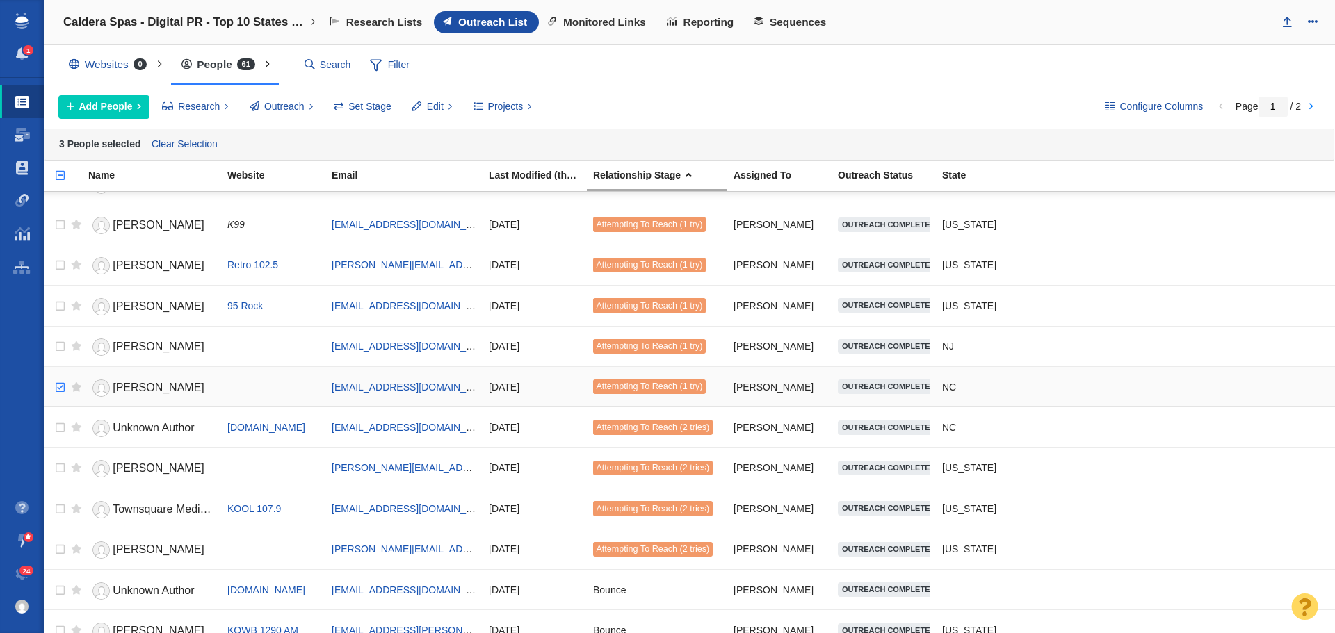
checkbox input "true"
click at [60, 388] on input "checkbox" at bounding box center [58, 388] width 21 height 31
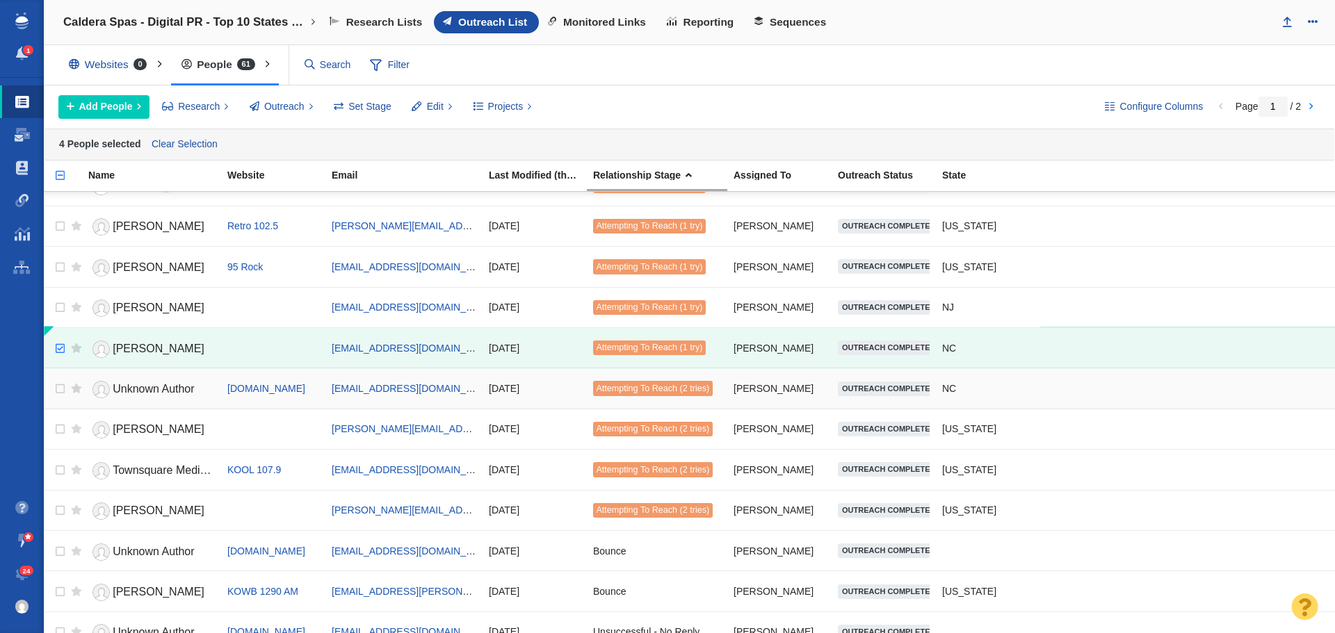
scroll to position [1588, 0]
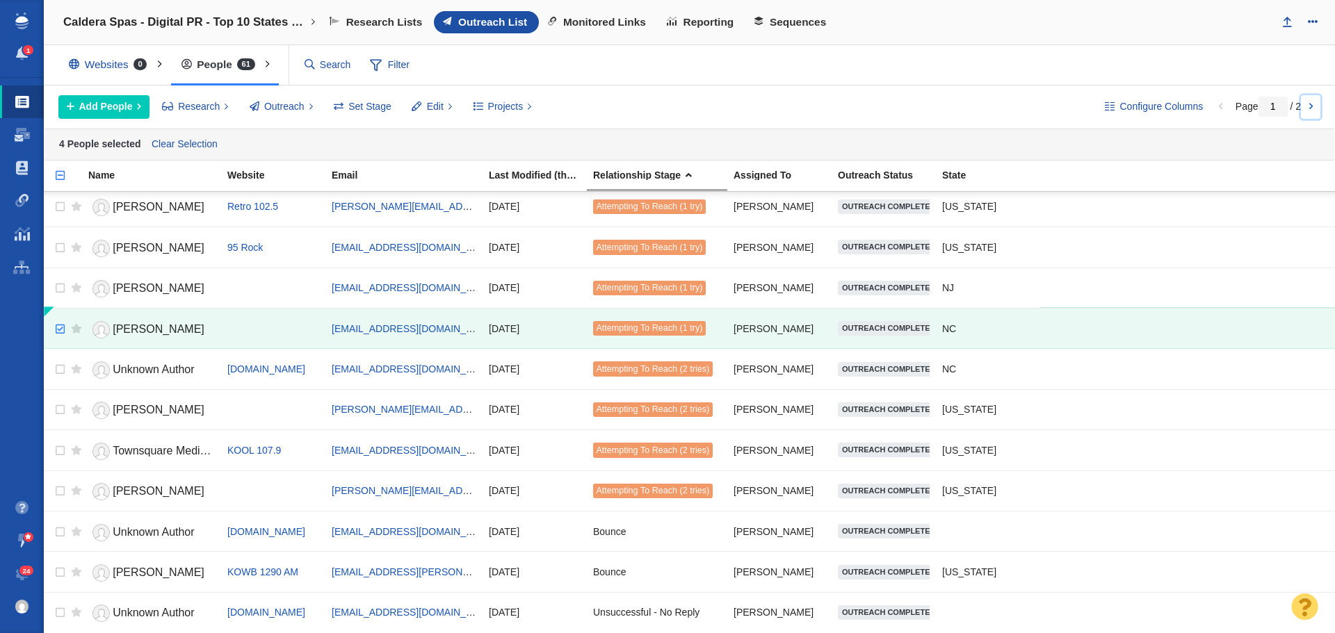
click at [1308, 110] on link at bounding box center [1310, 107] width 19 height 24
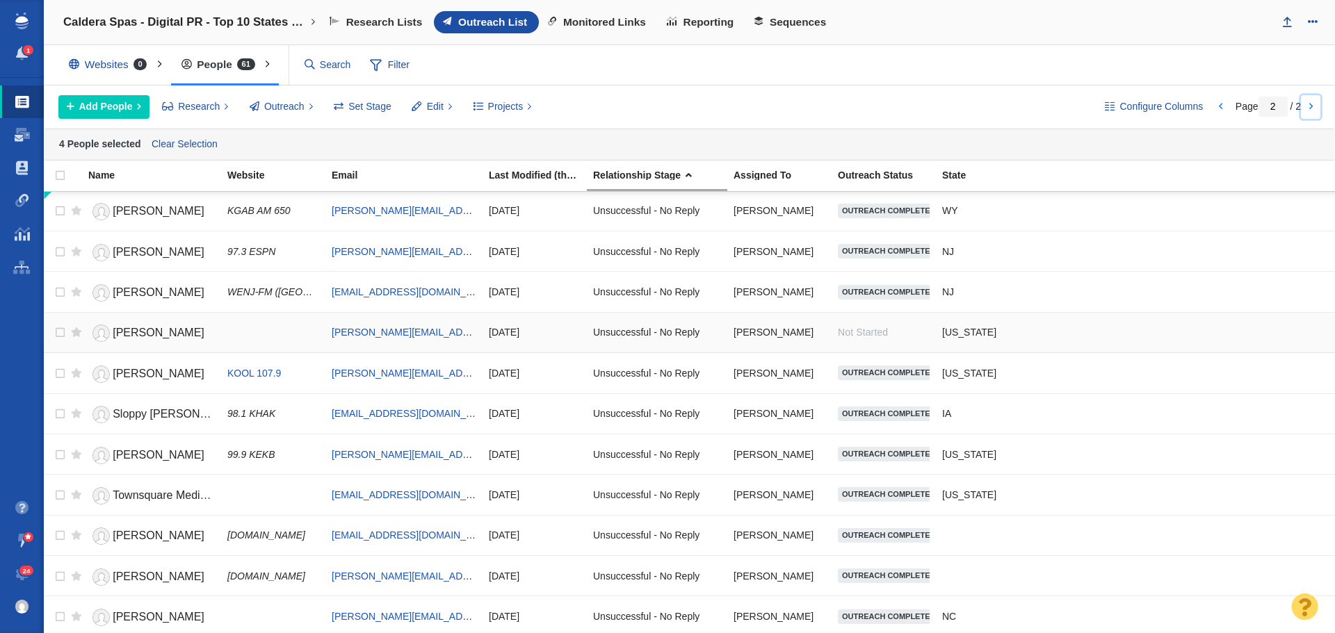
scroll to position [0, 0]
click at [494, 102] on span "Projects" at bounding box center [505, 106] width 35 height 15
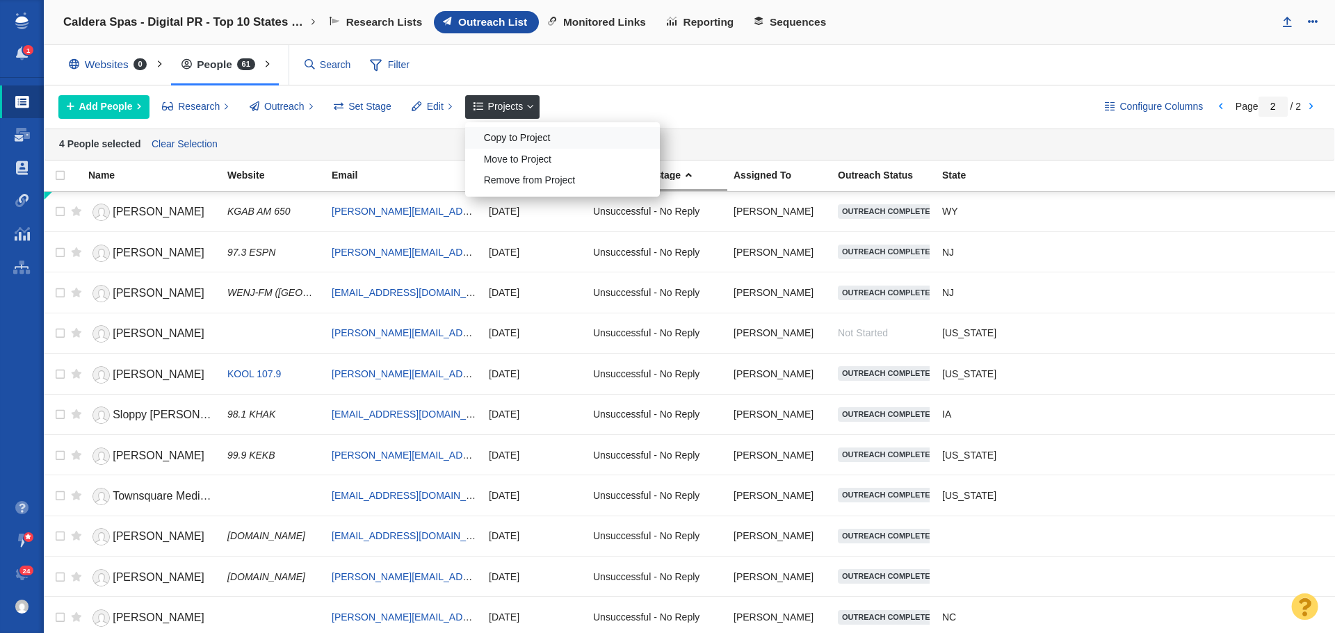
click at [521, 140] on div "Copy to Project" at bounding box center [562, 138] width 195 height 22
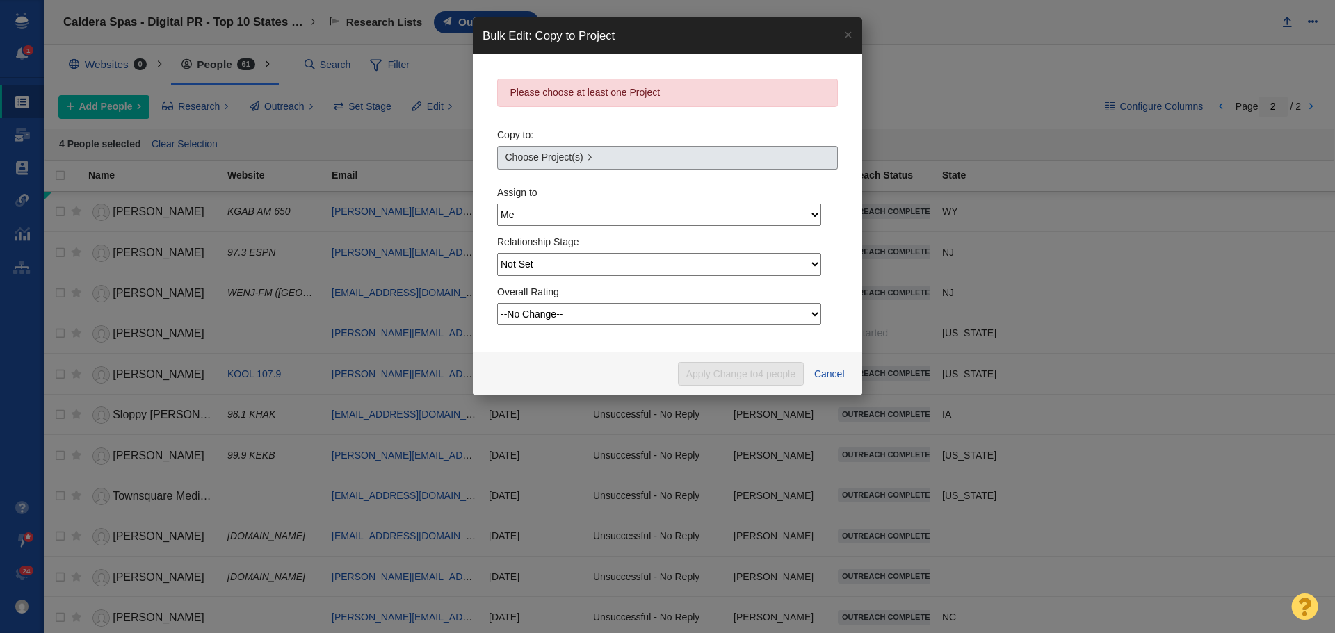
click at [614, 151] on link "Choose Project(s)" at bounding box center [667, 158] width 341 height 24
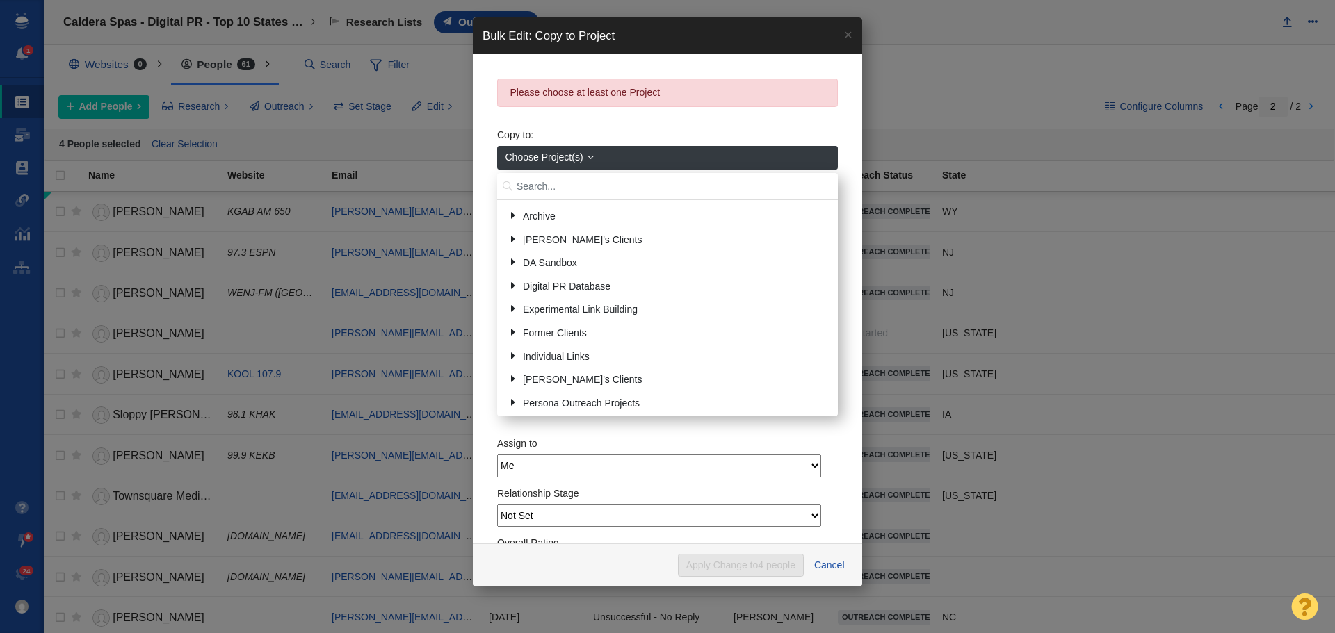
click at [602, 190] on input "text" at bounding box center [667, 186] width 341 height 27
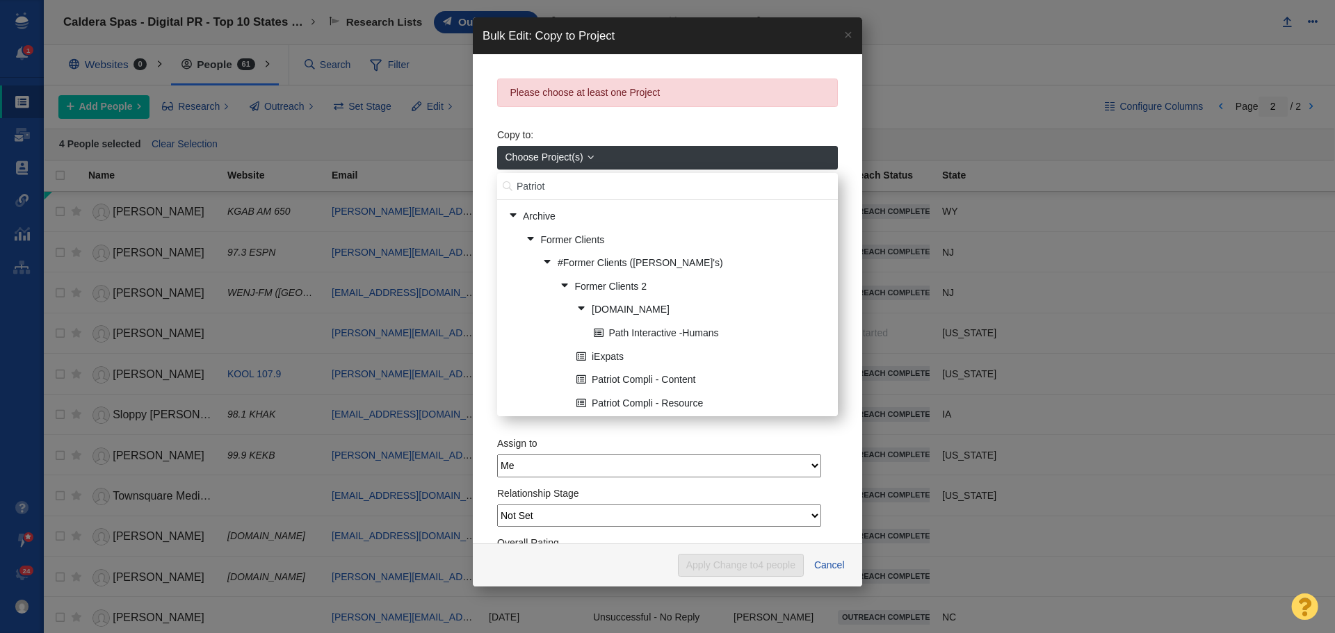
type input "Patriot"
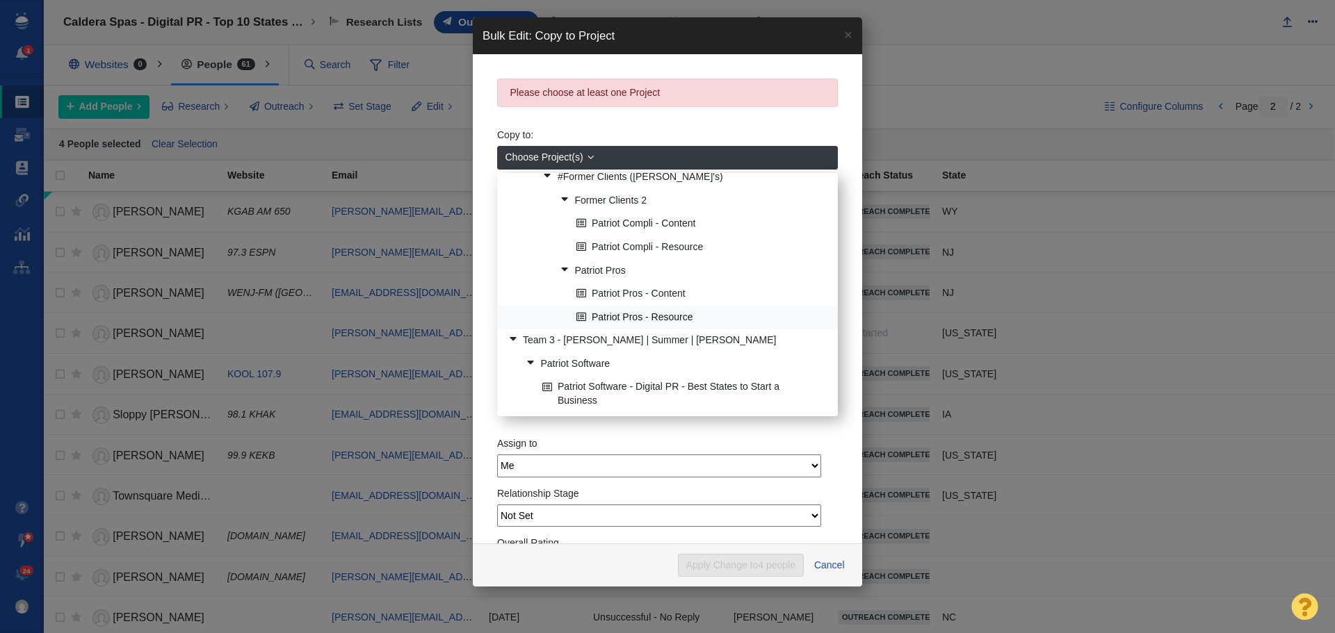
scroll to position [87, 0]
click at [684, 388] on link "Patriot Software - Digital PR - Best States to Start a Business" at bounding box center [684, 393] width 291 height 35
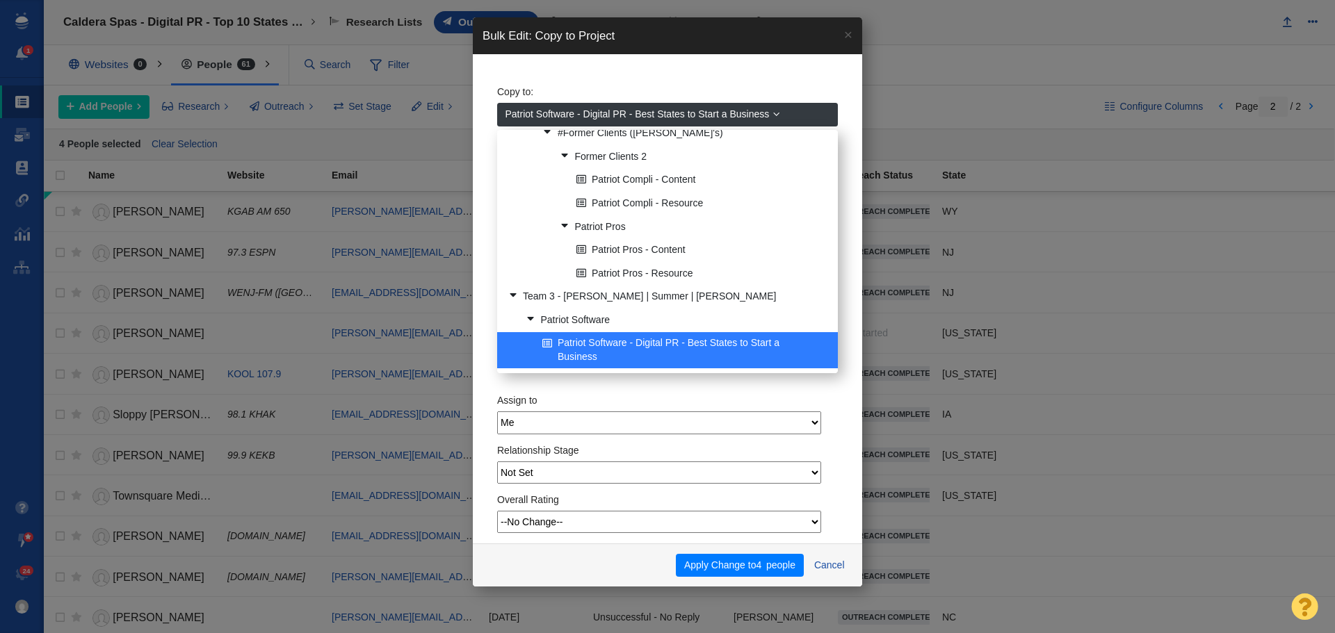
click at [590, 469] on select "Not Set --No Change-- Not Started Scheduled Attempting To Reach Paused Bounce S…" at bounding box center [659, 473] width 324 height 22
select select "1"
click at [497, 462] on select "Not Set --No Change-- Not Started Scheduled Attempting To Reach Paused Bounce S…" at bounding box center [659, 473] width 324 height 22
click at [752, 567] on button "Apply Change to 4 people" at bounding box center [739, 566] width 127 height 24
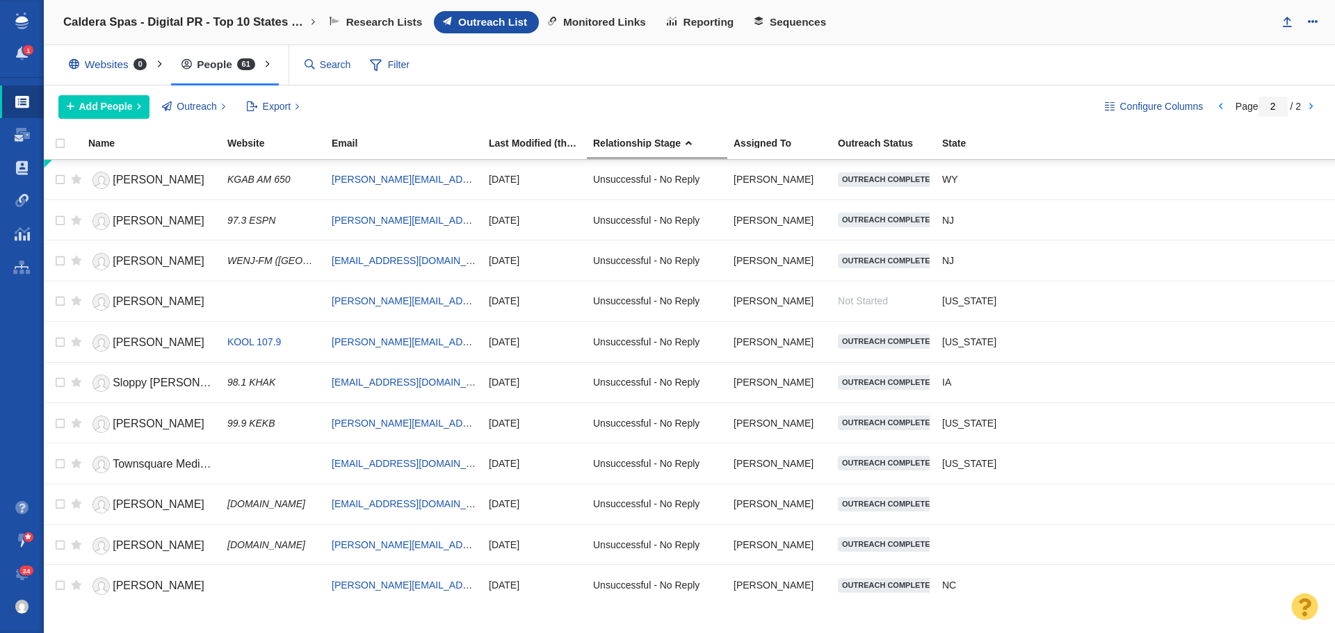
click at [315, 26] on div "Copying Contacts complete - 4 contacts updated. 0 contacts skipped. This operat…" at bounding box center [667, 316] width 1335 height 633
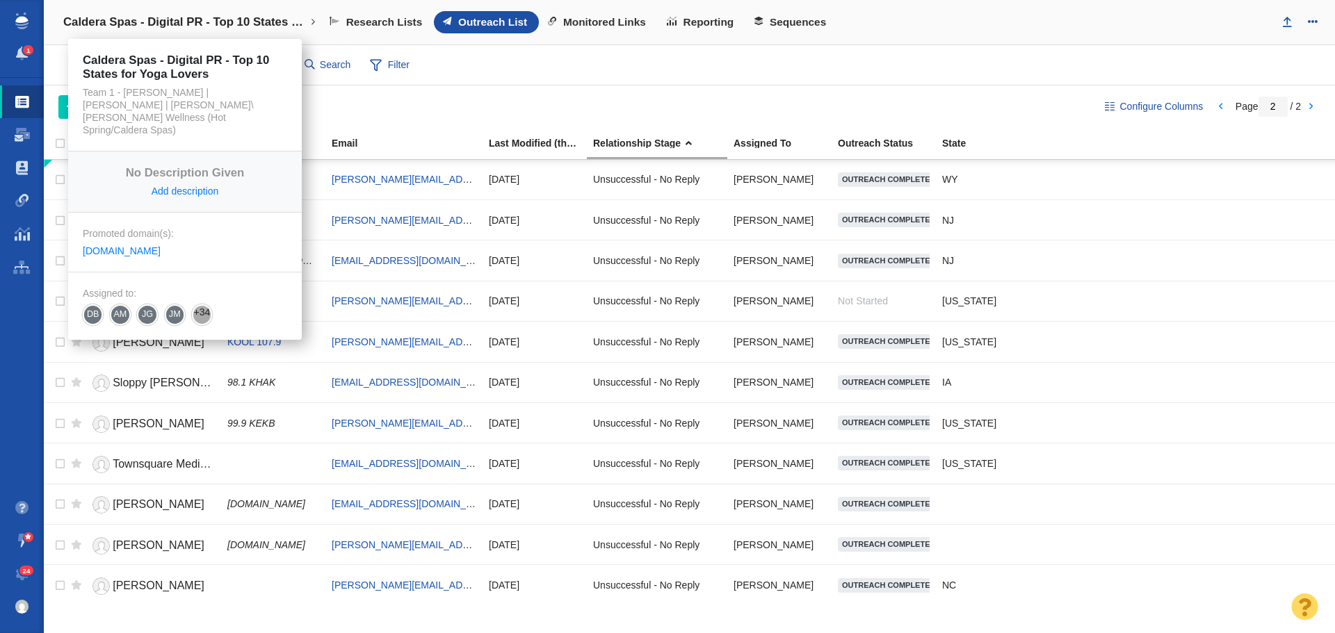
click at [307, 23] on link "Caldera Spas - Digital PR - Top 10 States for Yoga Lovers" at bounding box center [190, 22] width 272 height 33
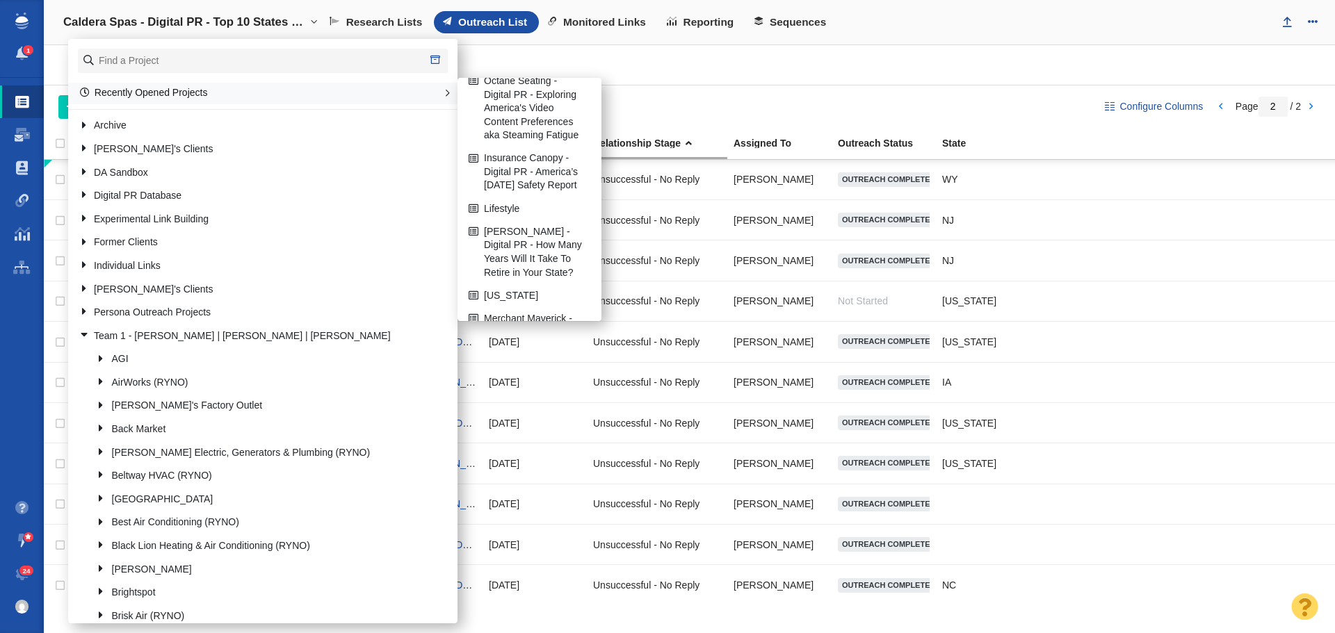
scroll to position [278, 0]
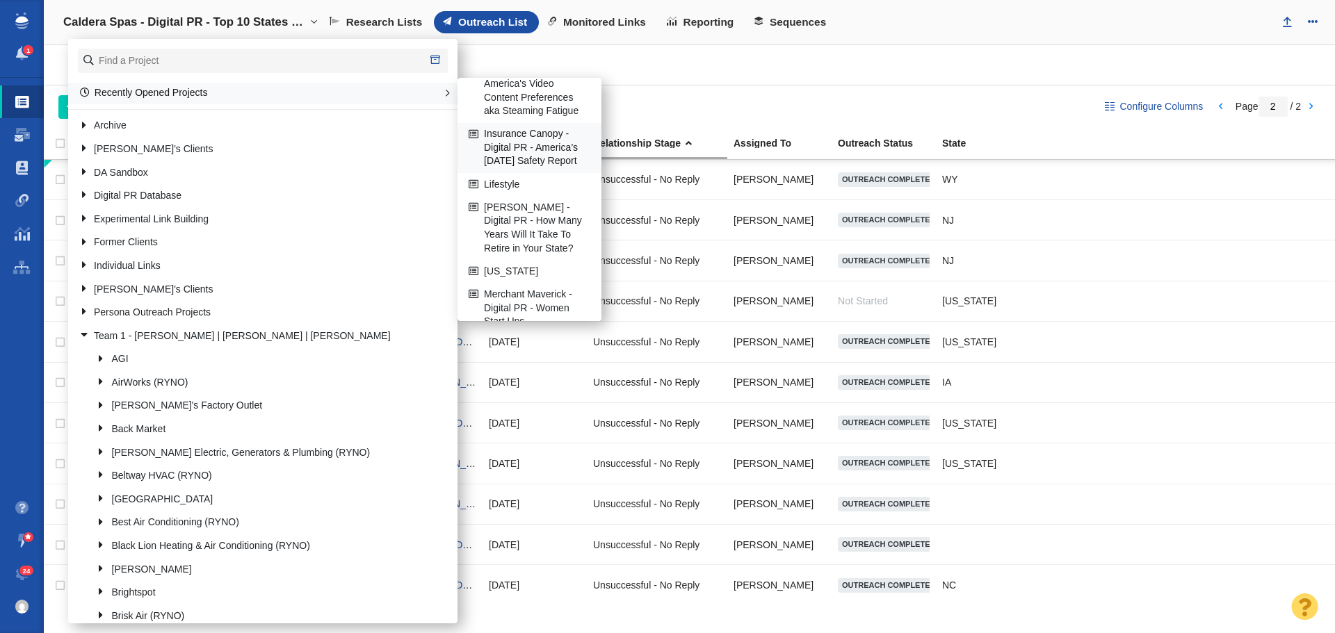
click at [518, 172] on link "Insurance Canopy - Digital PR - America’s [DATE] Safety Report" at bounding box center [529, 148] width 129 height 49
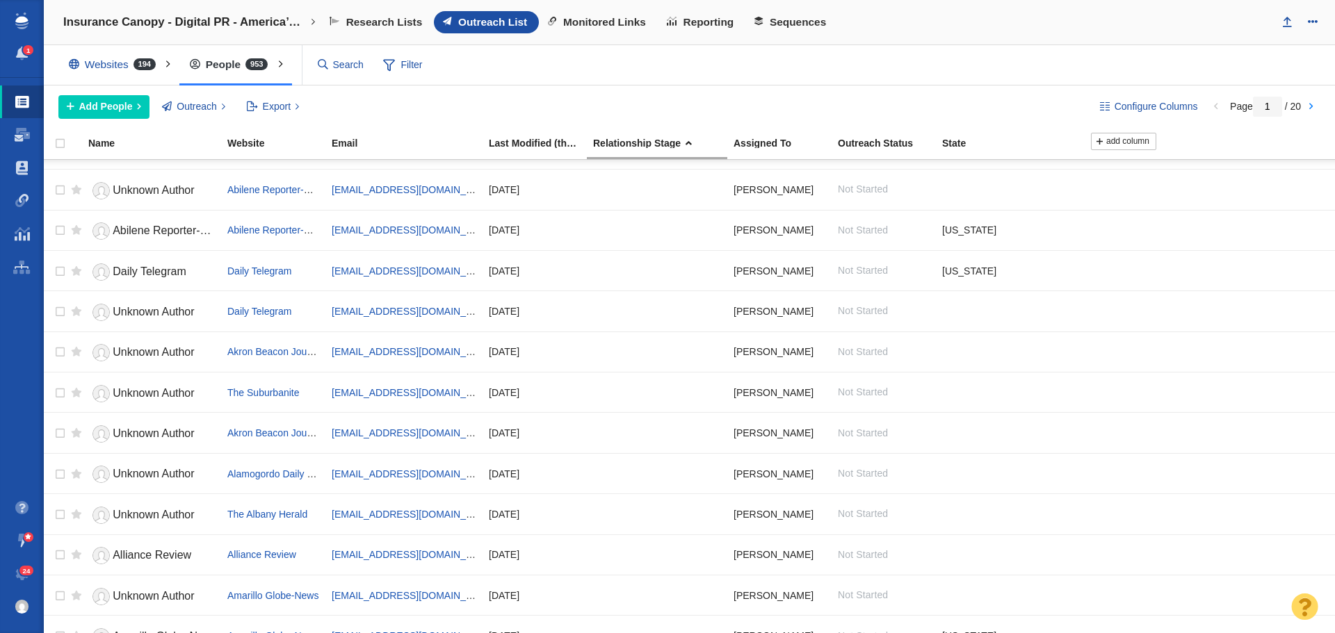
scroll to position [139, 0]
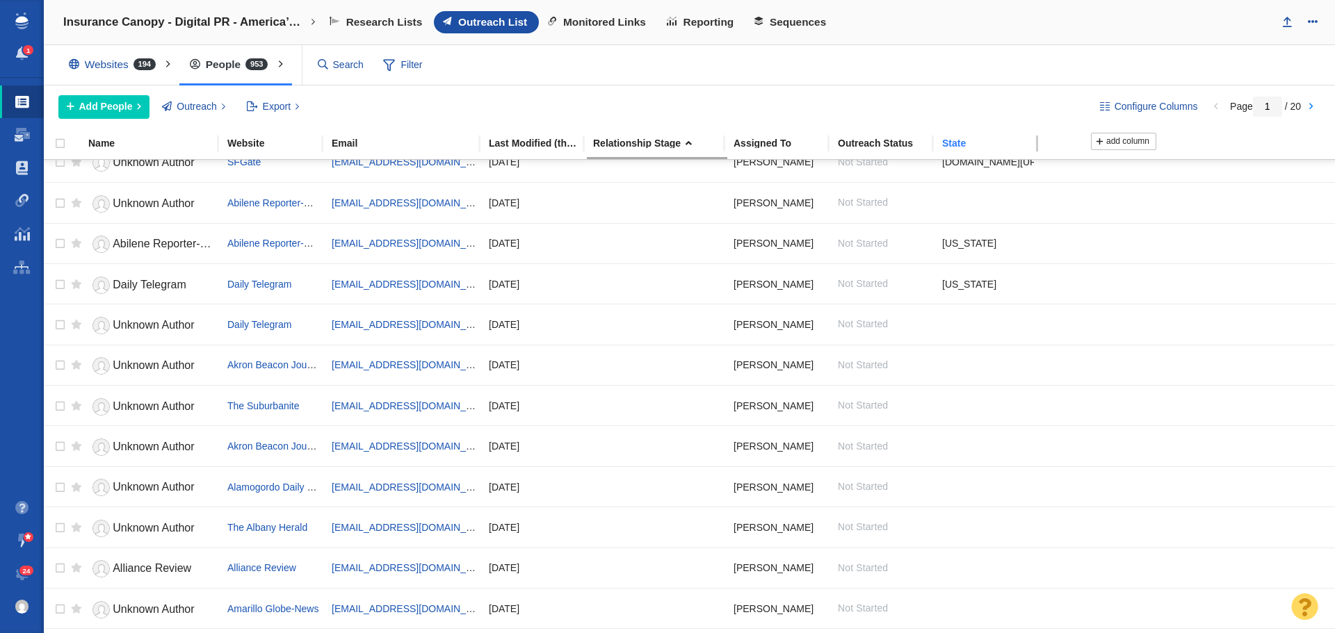
click at [955, 139] on div "State" at bounding box center [993, 143] width 103 height 10
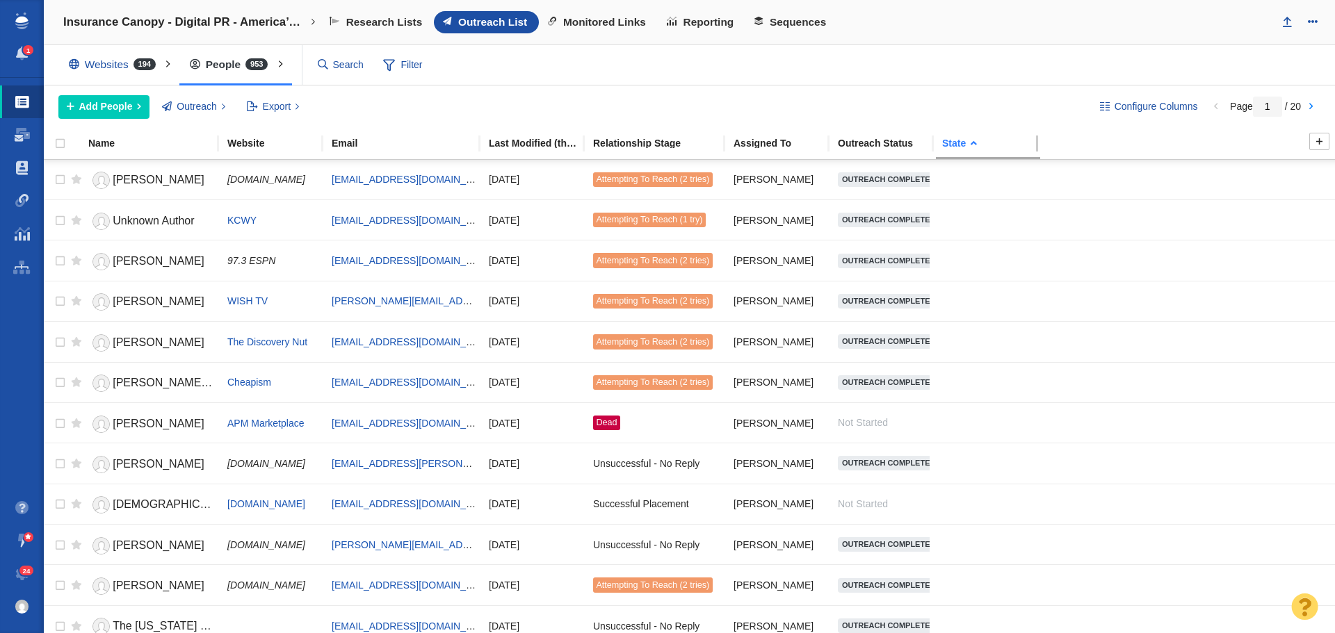
click at [953, 146] on div "State" at bounding box center [993, 143] width 103 height 10
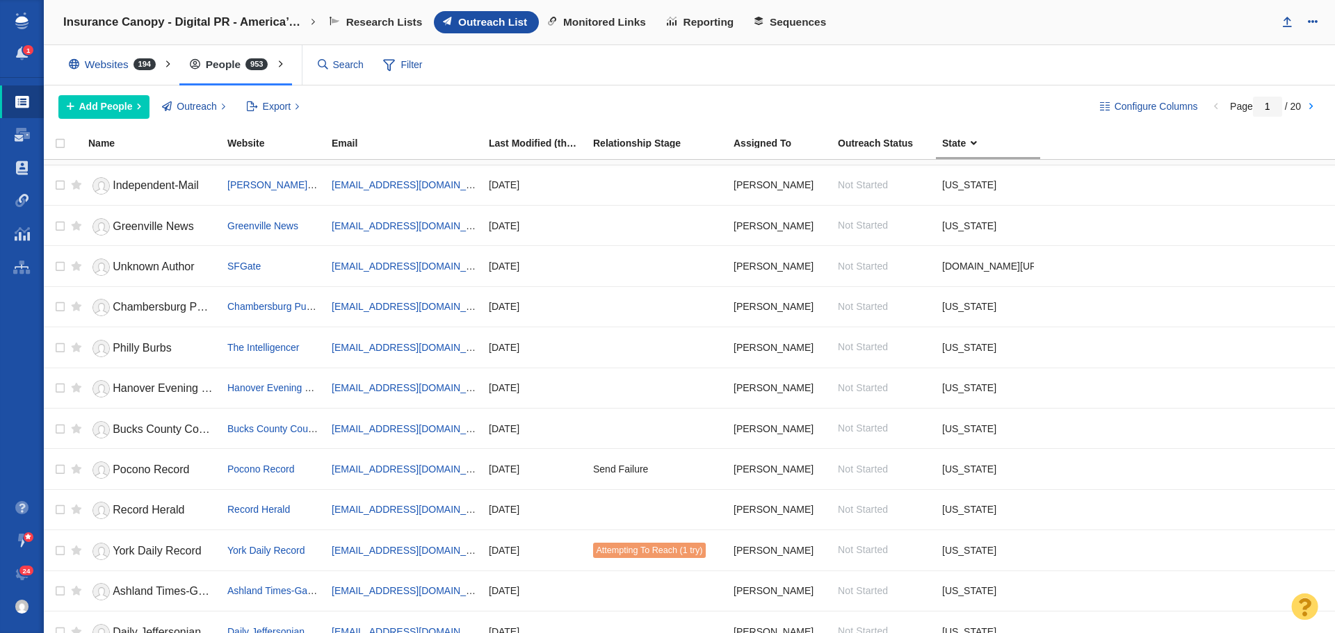
scroll to position [1460, 0]
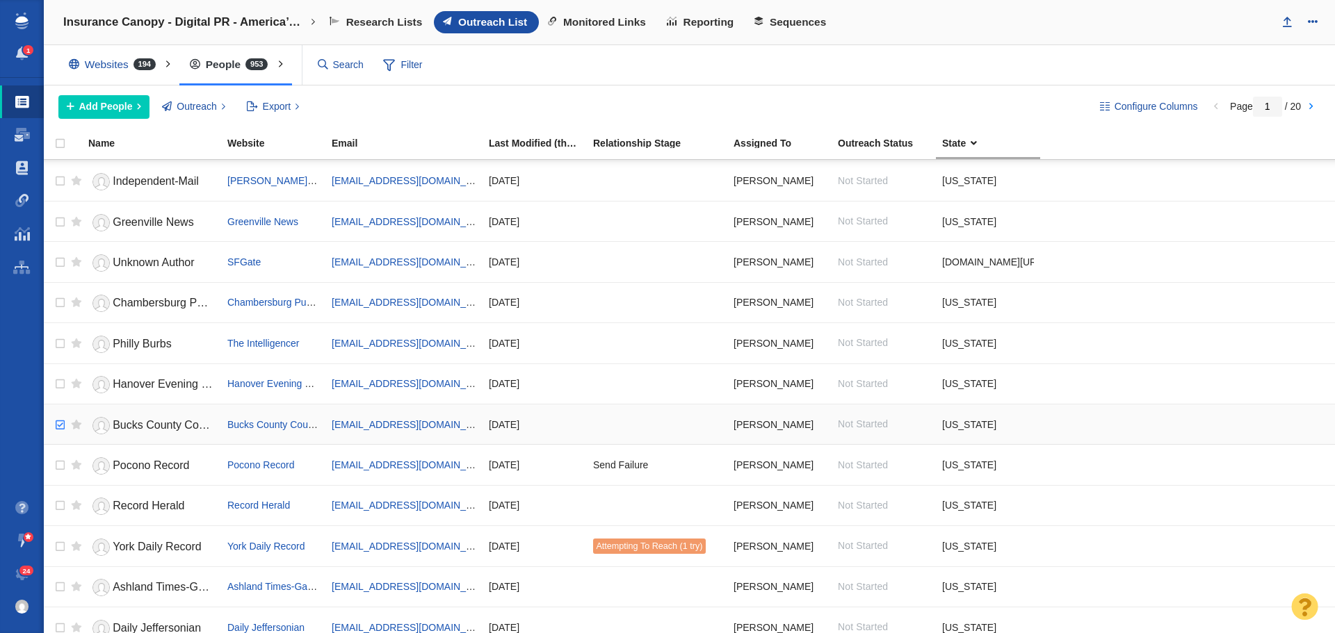
checkbox input "true"
click at [63, 422] on input "checkbox" at bounding box center [58, 425] width 21 height 31
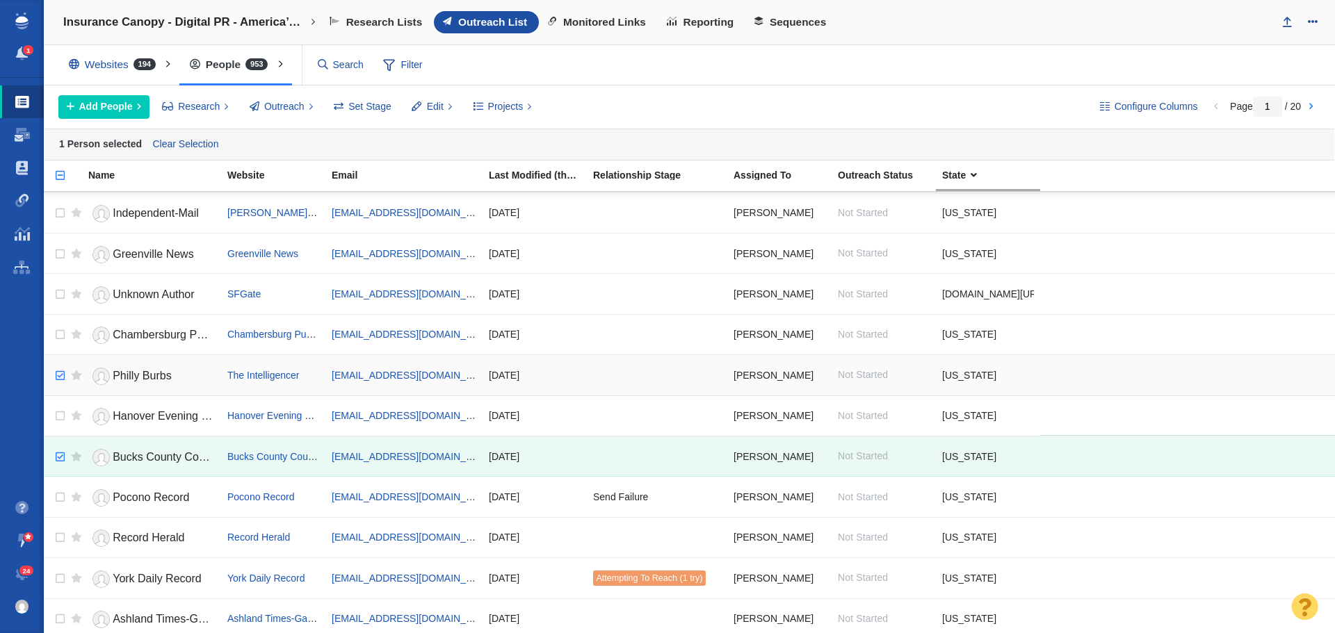
checkbox input "true"
click at [59, 378] on input "checkbox" at bounding box center [58, 376] width 21 height 31
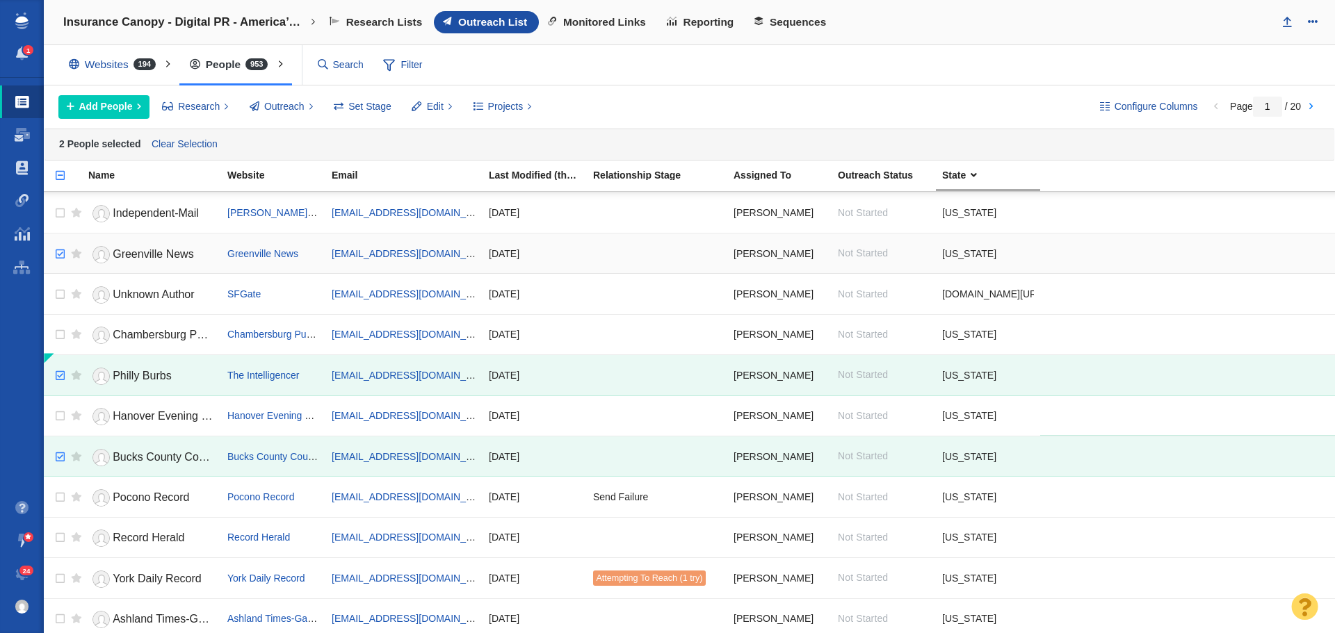
checkbox input "true"
click at [59, 253] on input "checkbox" at bounding box center [58, 254] width 21 height 31
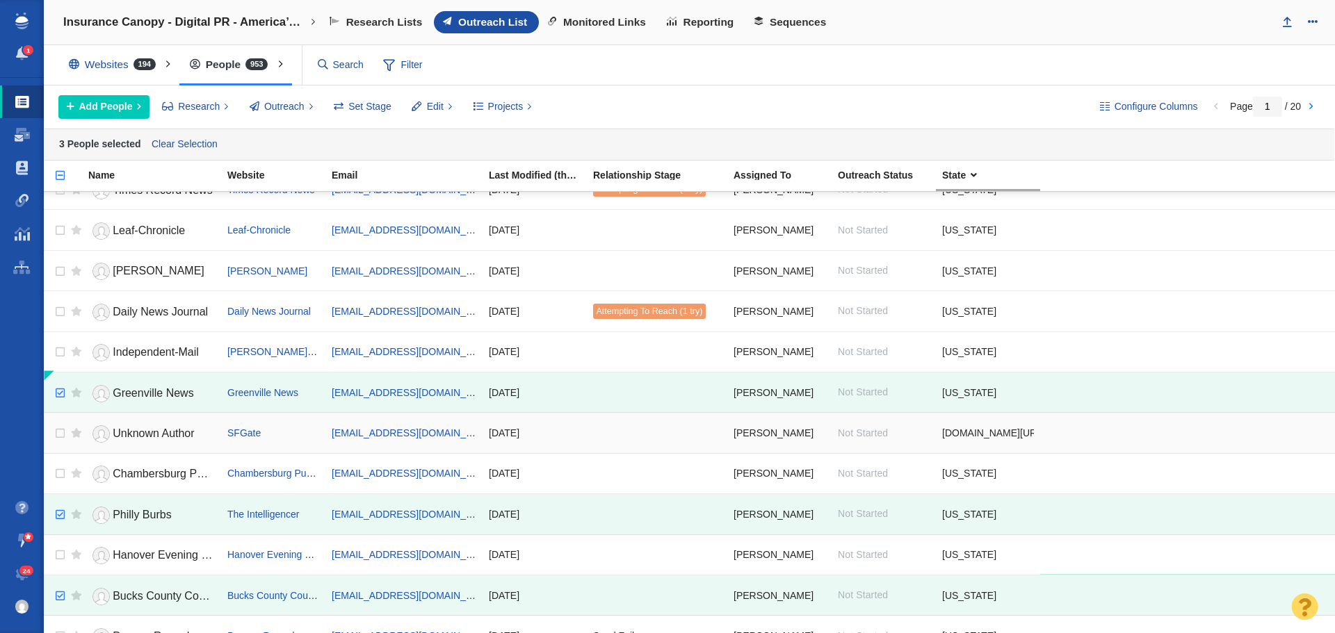
scroll to position [1251, 0]
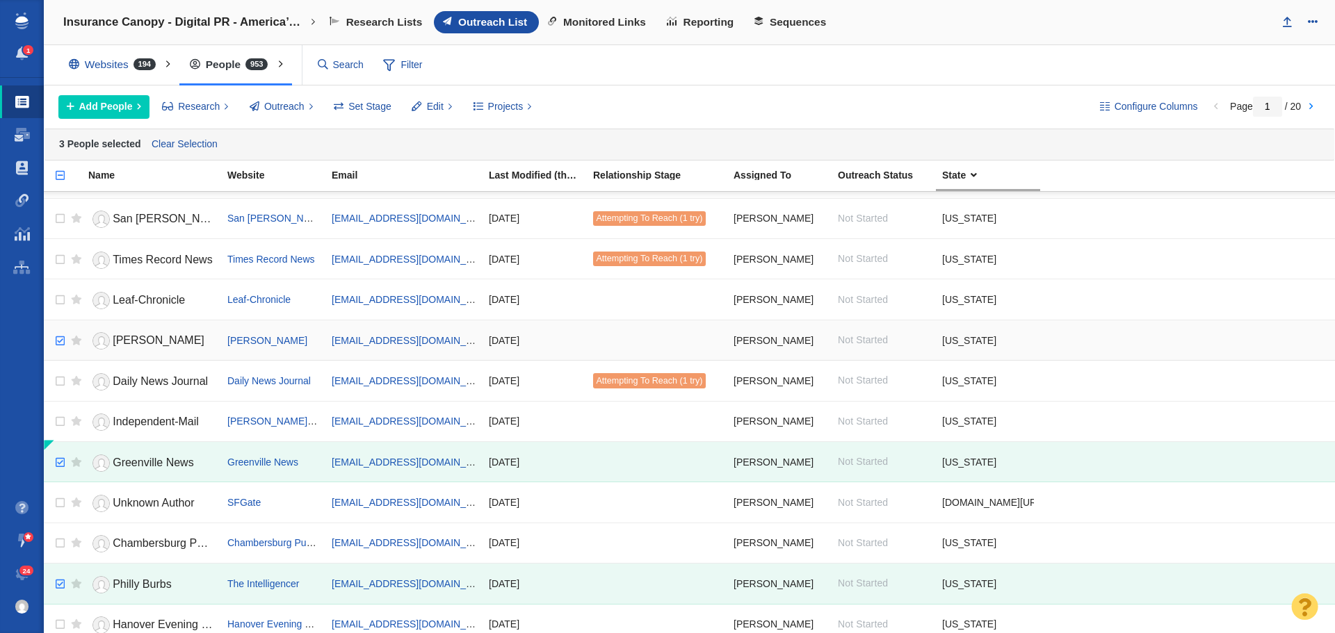
checkbox input "true"
click at [58, 337] on input "checkbox" at bounding box center [58, 341] width 21 height 31
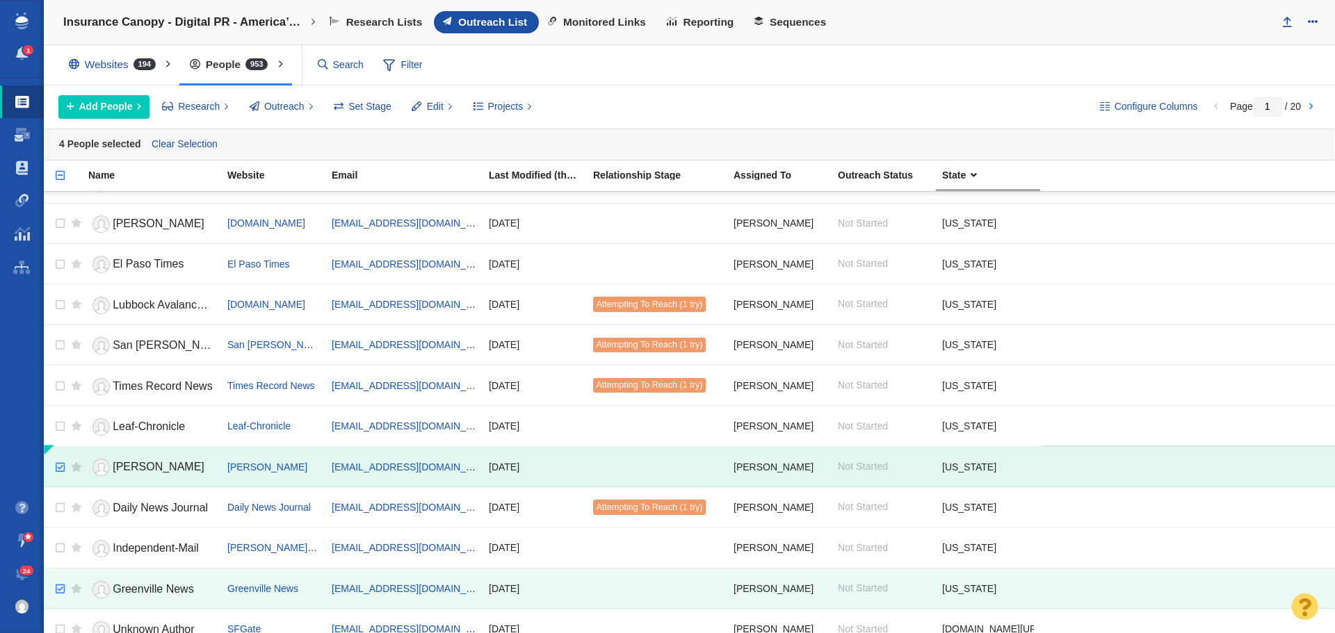
scroll to position [1112, 0]
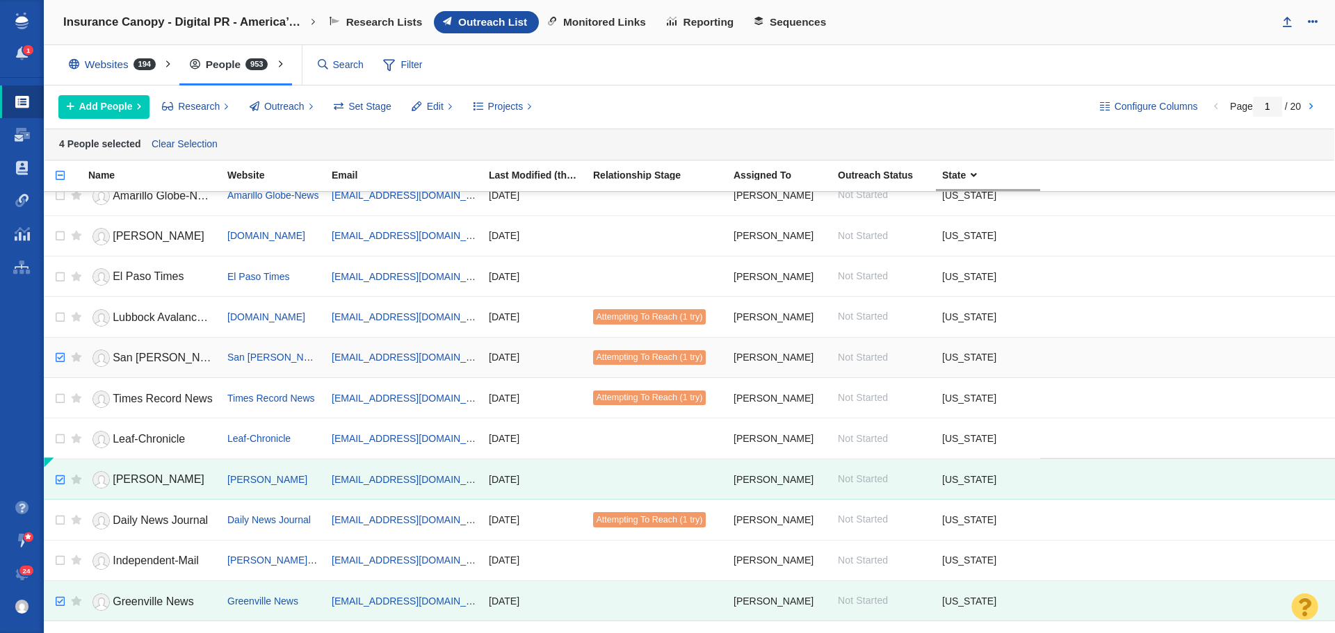
checkbox input "true"
click at [58, 357] on input "checkbox" at bounding box center [58, 358] width 21 height 31
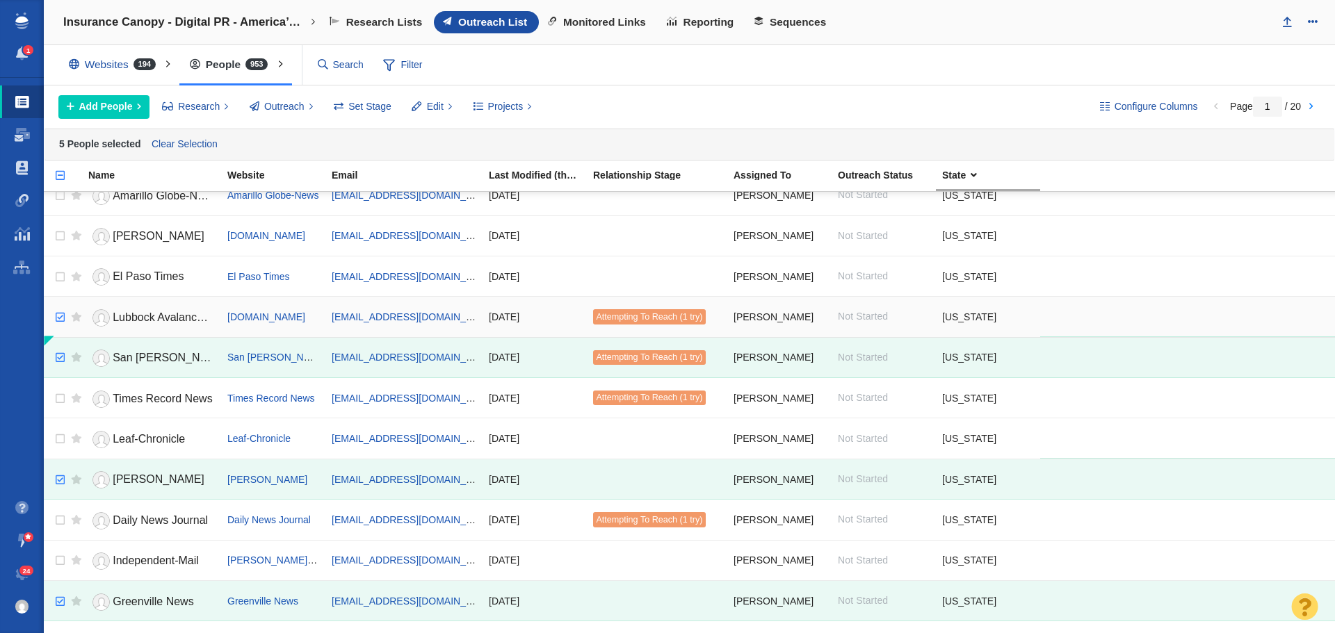
checkbox input "true"
click at [61, 319] on input "checkbox" at bounding box center [58, 317] width 21 height 31
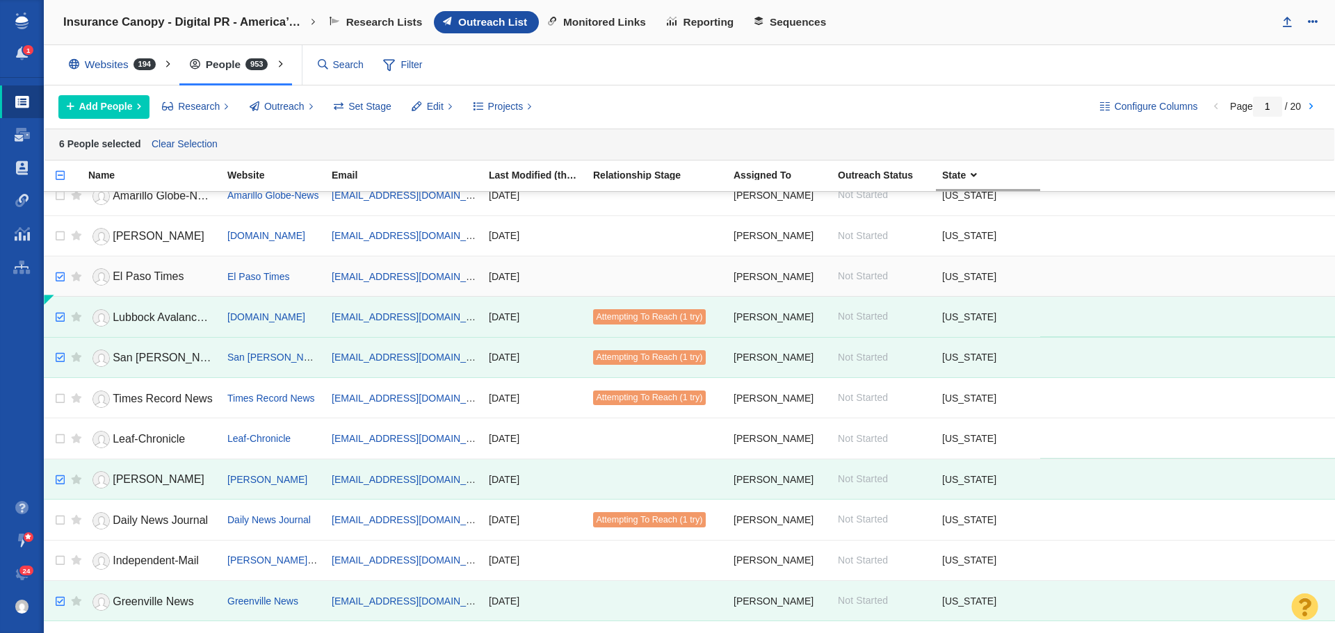
checkbox input "true"
click at [62, 279] on input "checkbox" at bounding box center [58, 277] width 21 height 31
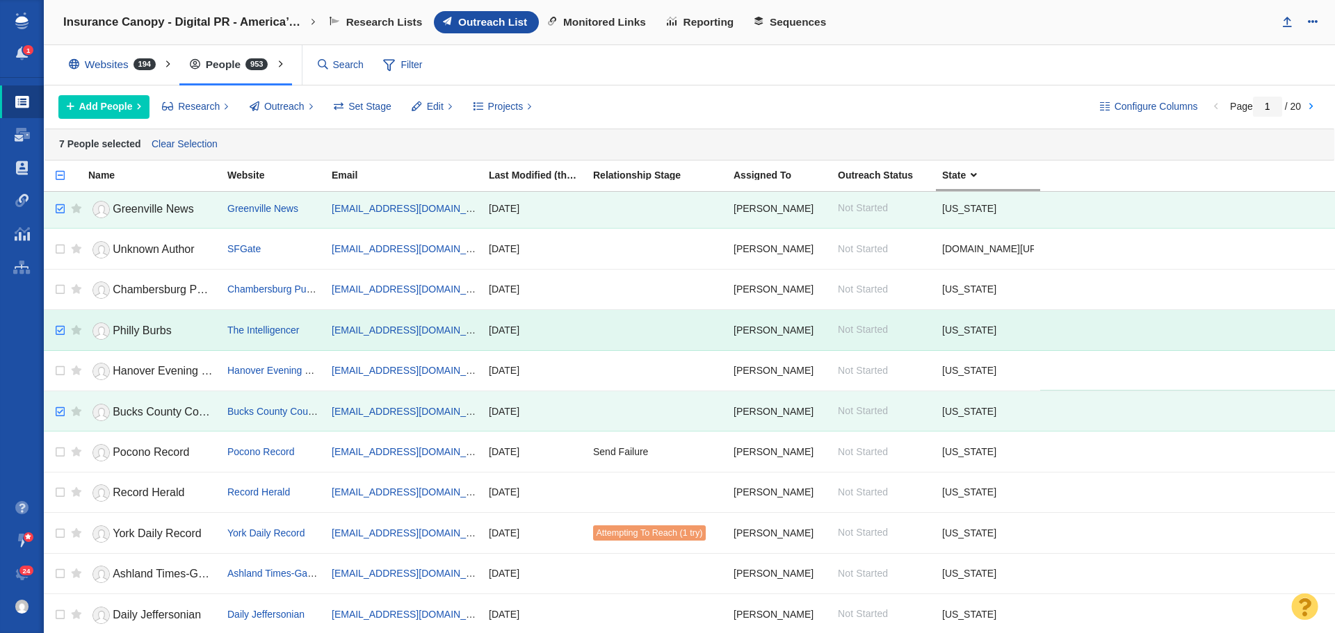
scroll to position [1588, 0]
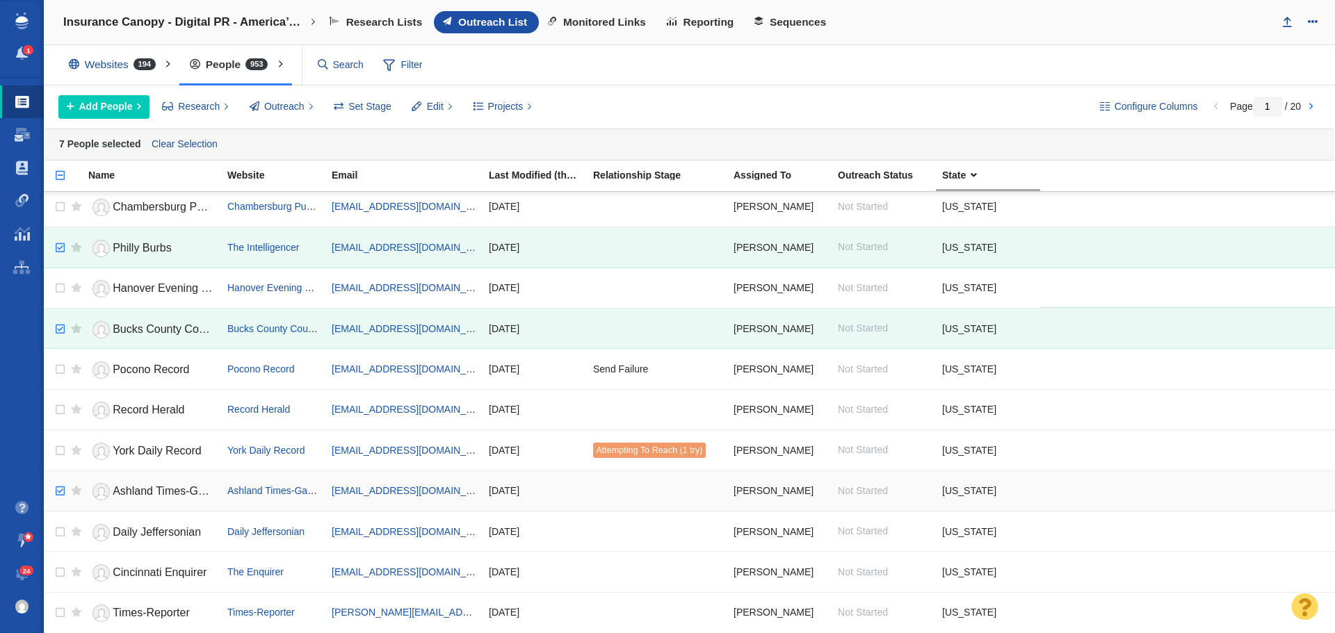
checkbox input "true"
click at [59, 492] on input "checkbox" at bounding box center [58, 491] width 21 height 31
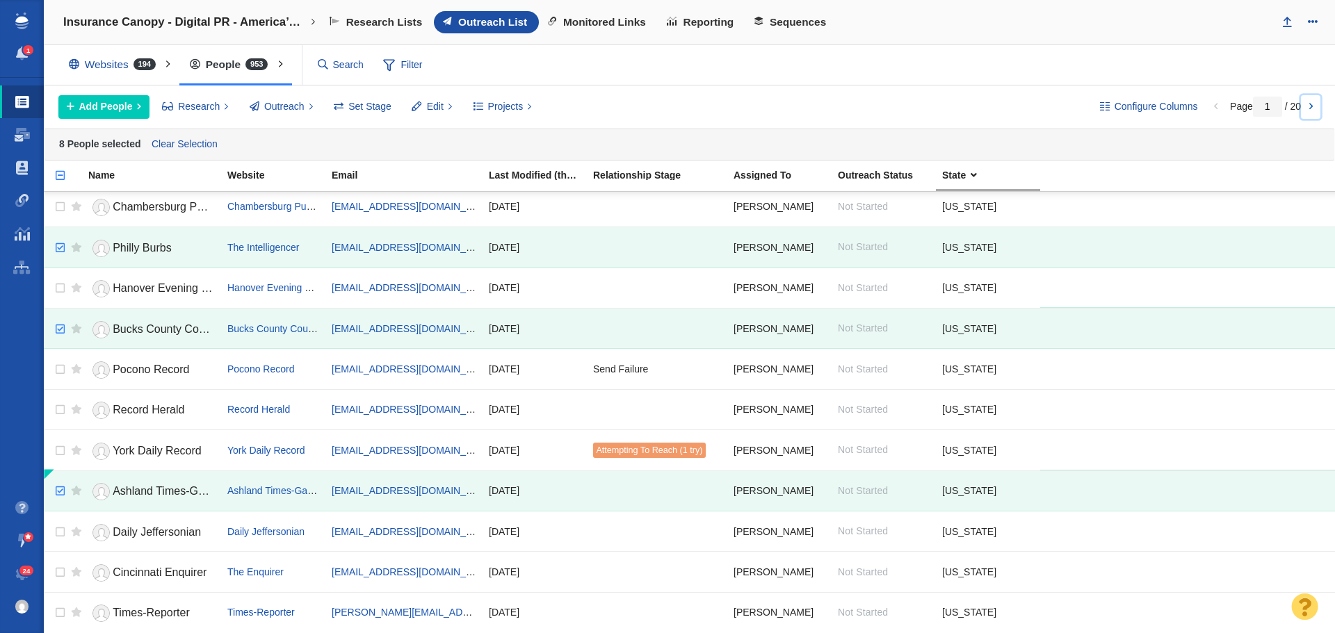
click at [1306, 109] on link at bounding box center [1310, 107] width 19 height 24
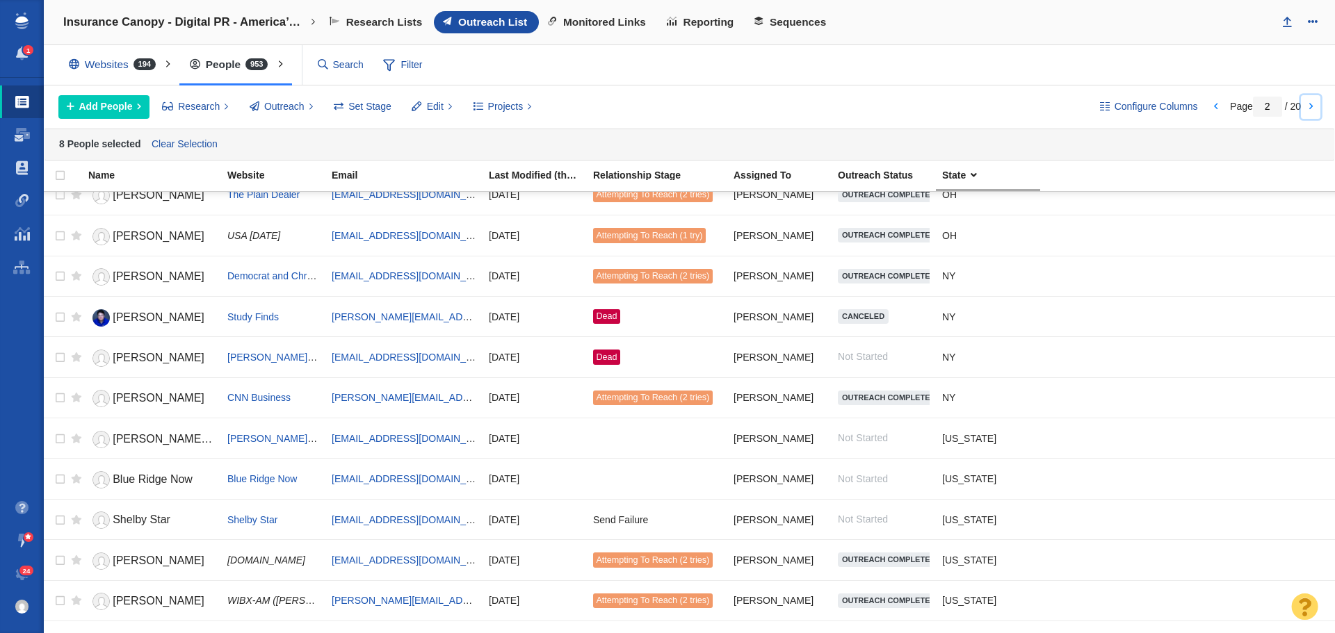
scroll to position [139, 0]
checkbox input "true"
click at [56, 439] on input "checkbox" at bounding box center [58, 438] width 21 height 31
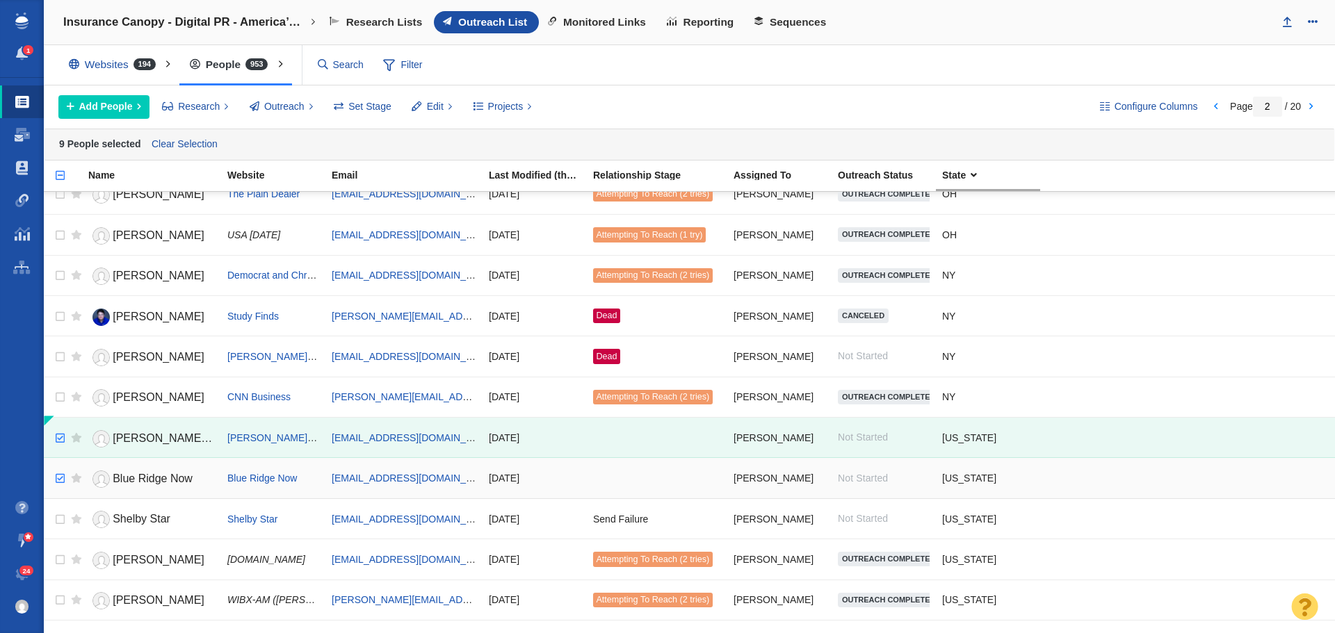
checkbox input "true"
click at [61, 480] on input "checkbox" at bounding box center [58, 479] width 21 height 31
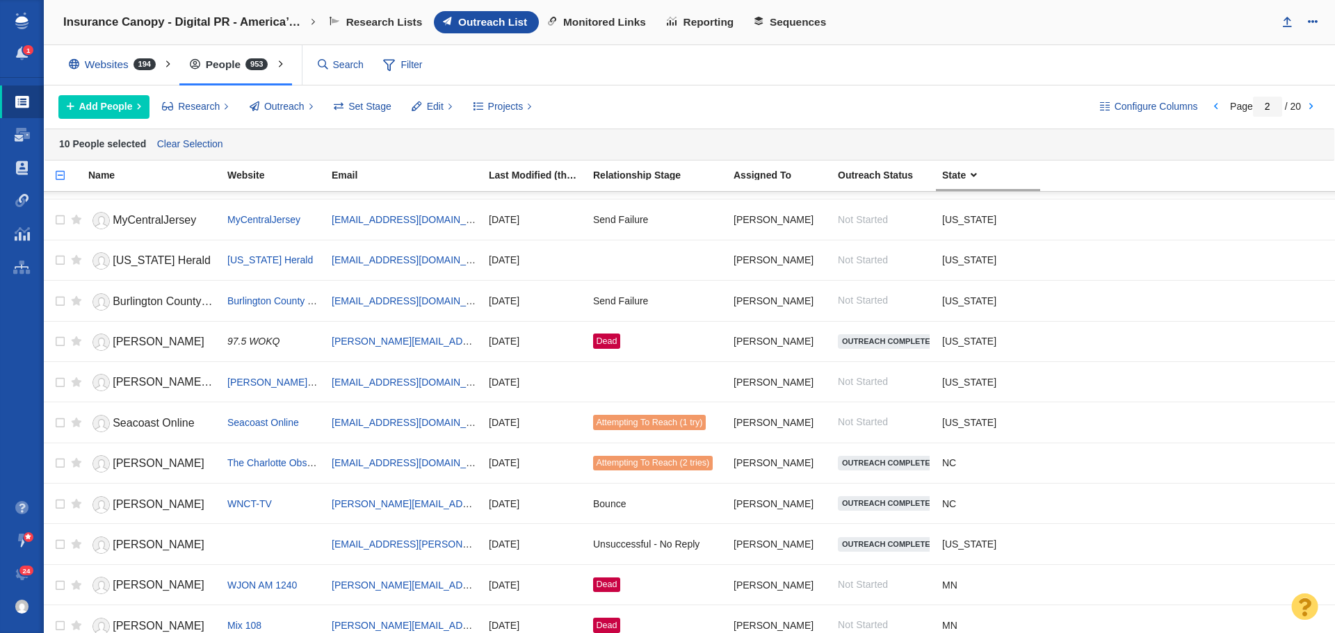
scroll to position [1043, 0]
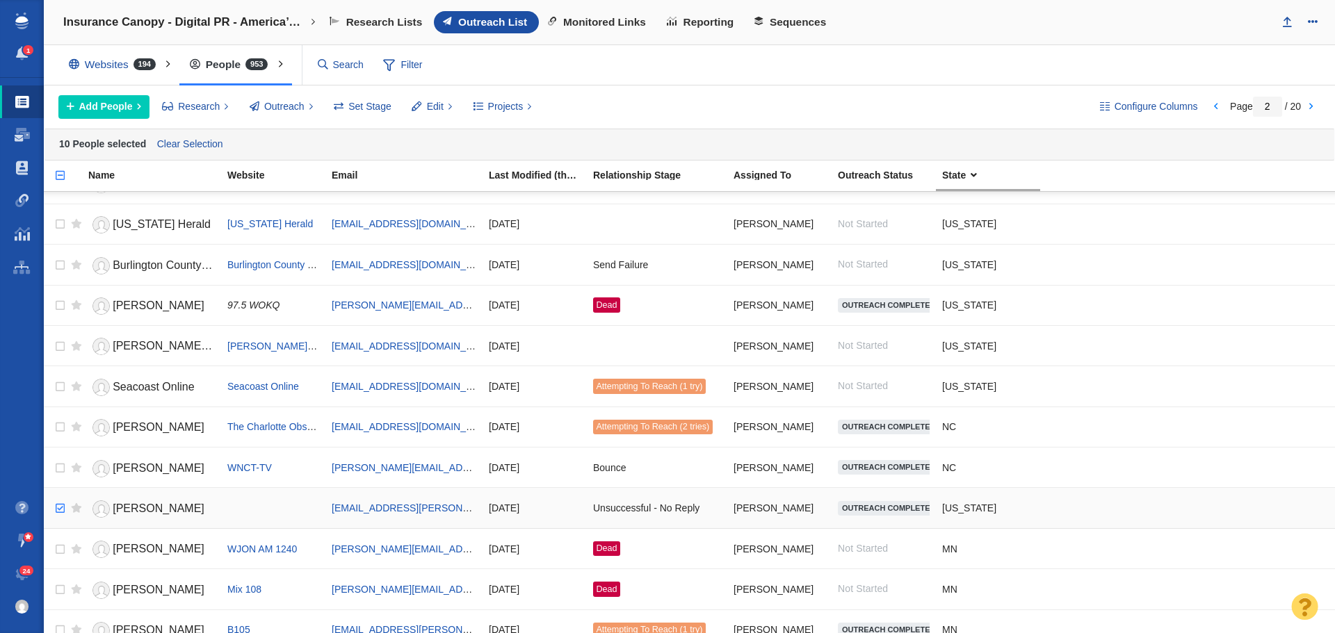
checkbox input "true"
drag, startPoint x: 58, startPoint y: 511, endPoint x: 177, endPoint y: 512, distance: 118.2
click at [58, 511] on input "checkbox" at bounding box center [58, 509] width 21 height 31
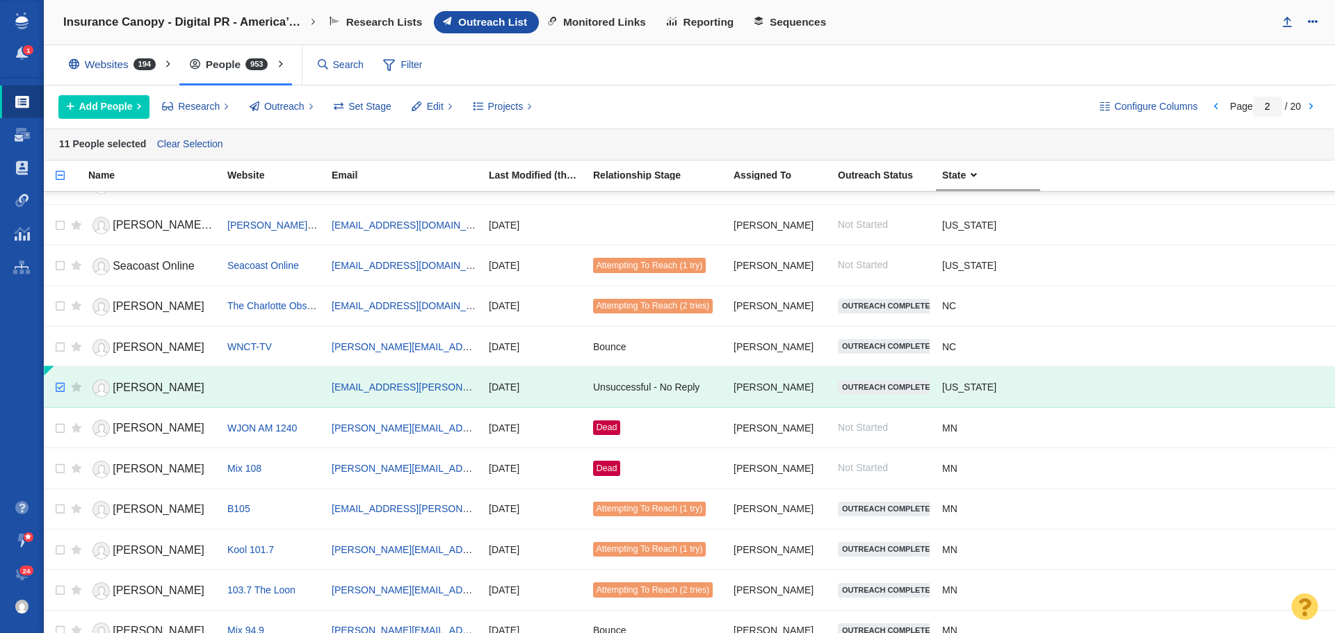
scroll to position [1182, 0]
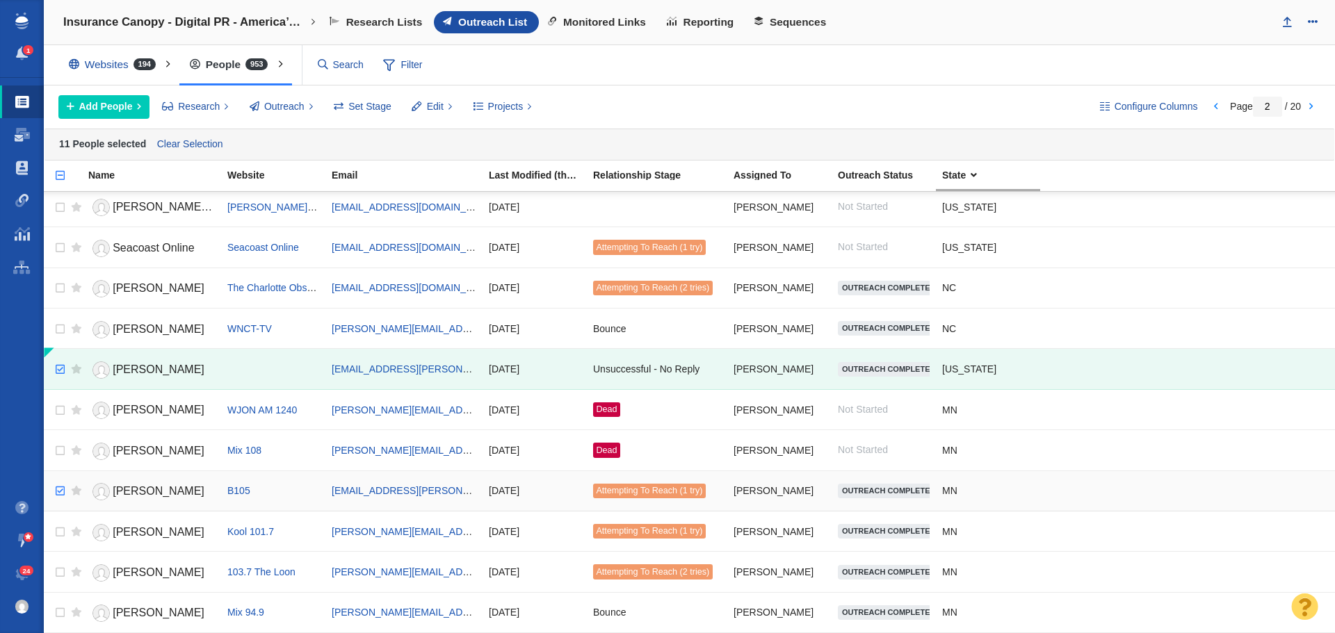
checkbox input "true"
click at [52, 491] on input "checkbox" at bounding box center [58, 491] width 21 height 31
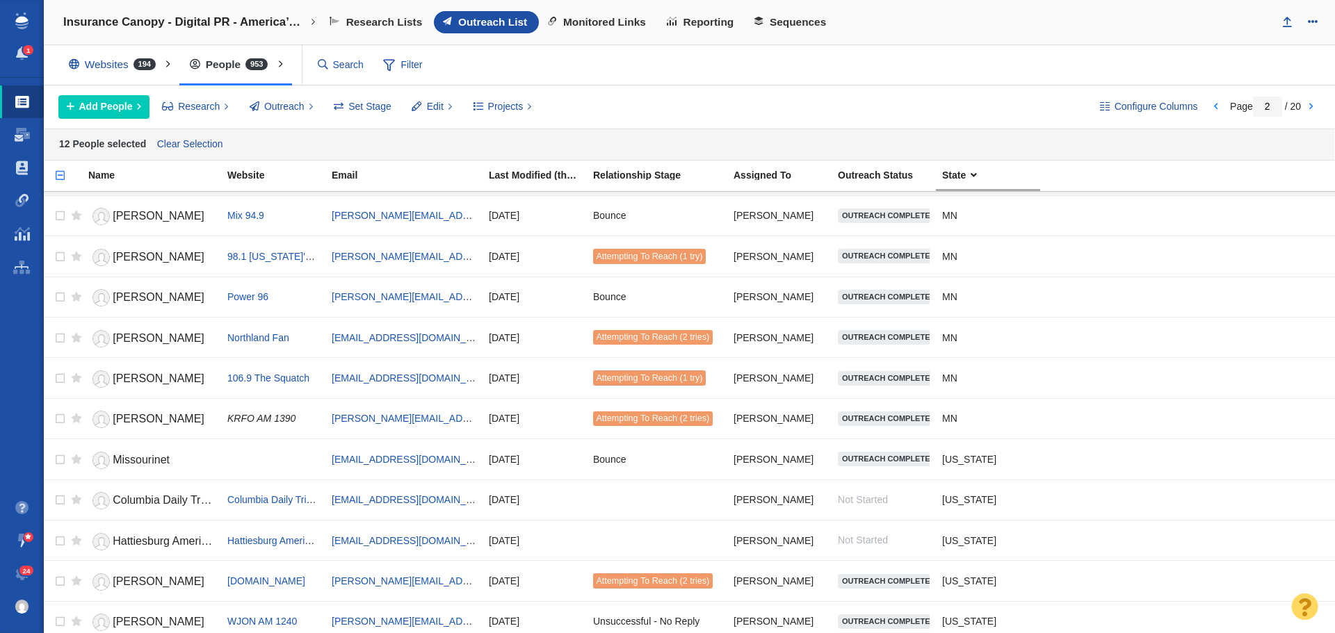
scroll to position [1588, 0]
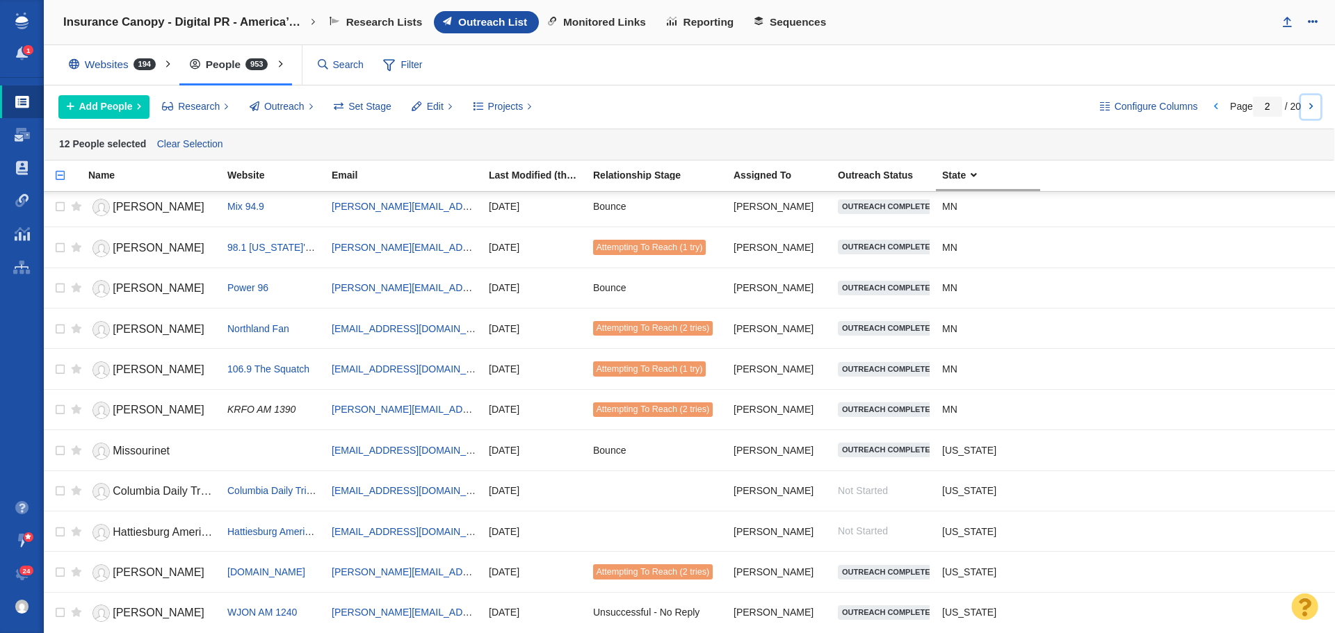
click at [1309, 104] on link at bounding box center [1310, 107] width 19 height 24
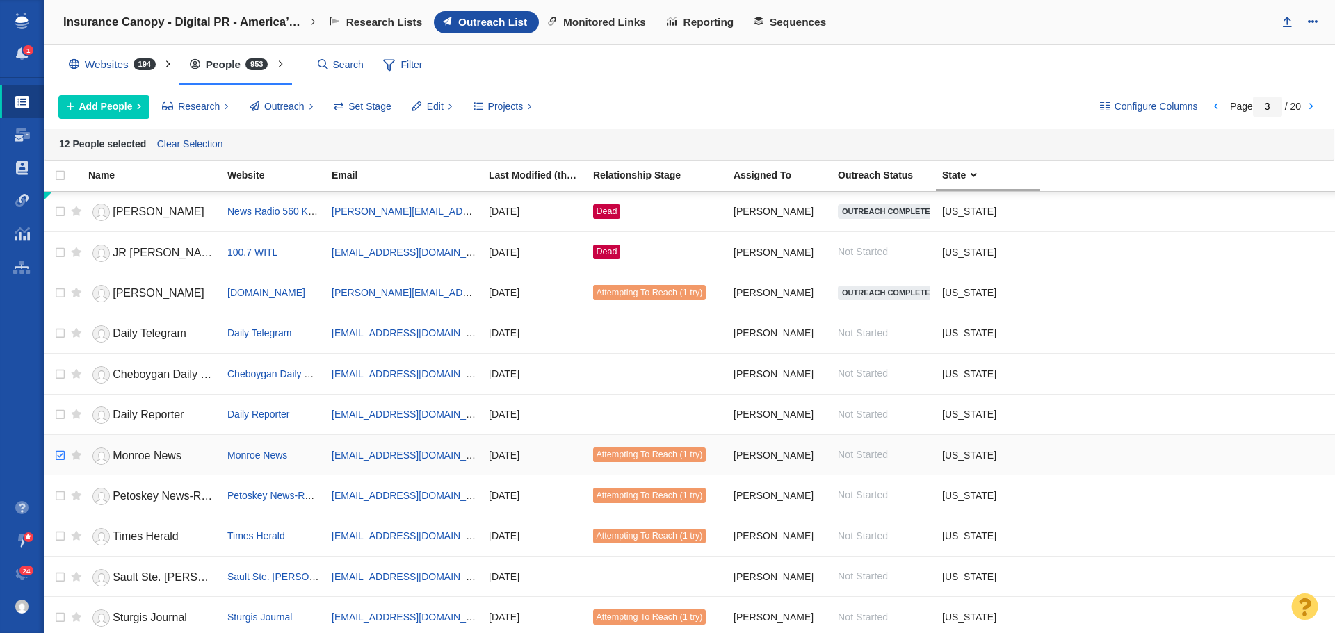
checkbox input "true"
click at [63, 457] on input "checkbox" at bounding box center [58, 456] width 21 height 31
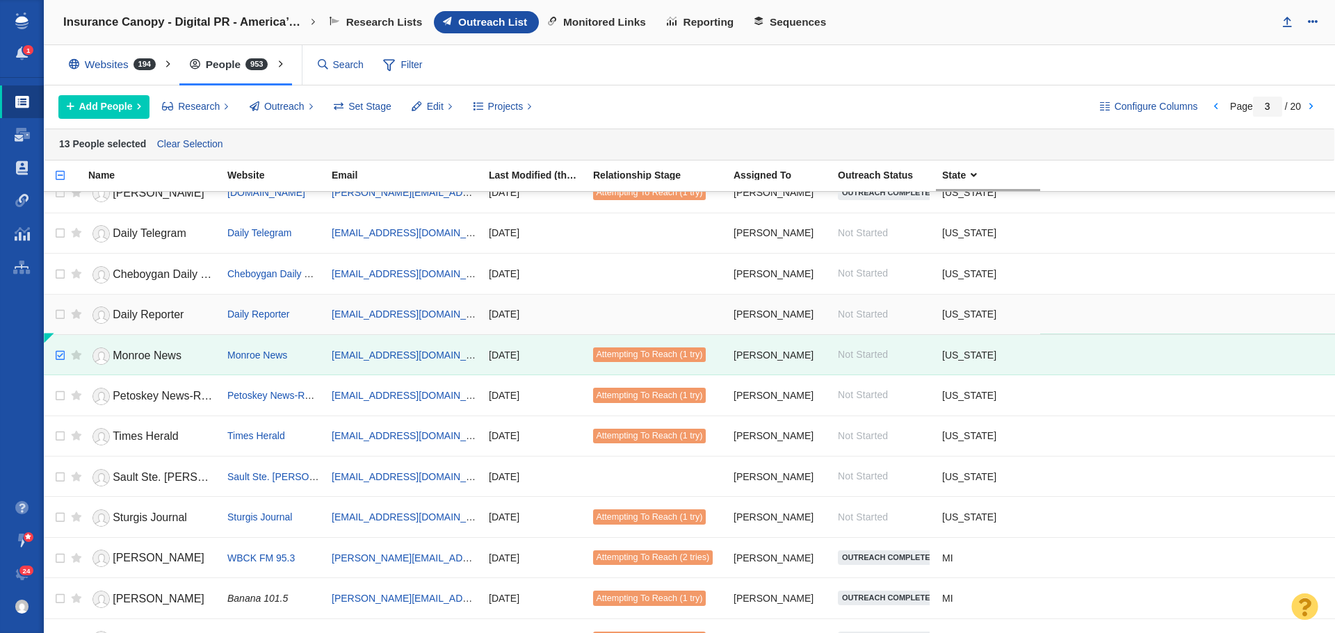
scroll to position [209, 0]
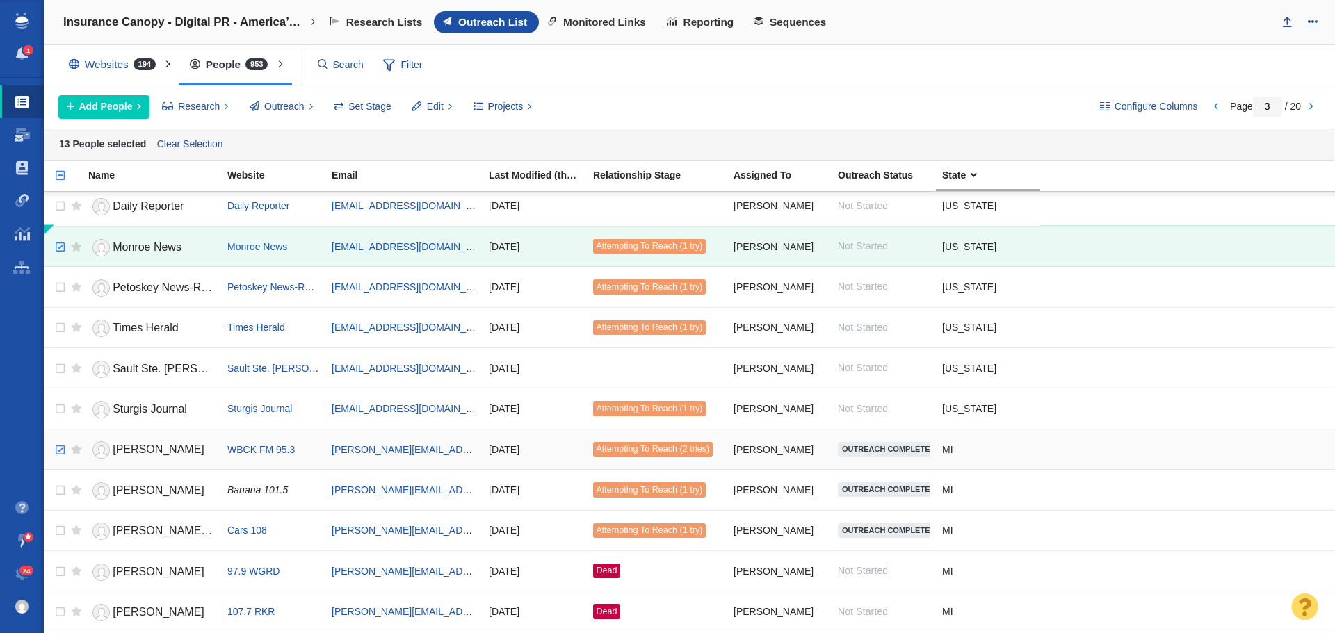
checkbox input "true"
click at [58, 449] on input "checkbox" at bounding box center [58, 450] width 21 height 31
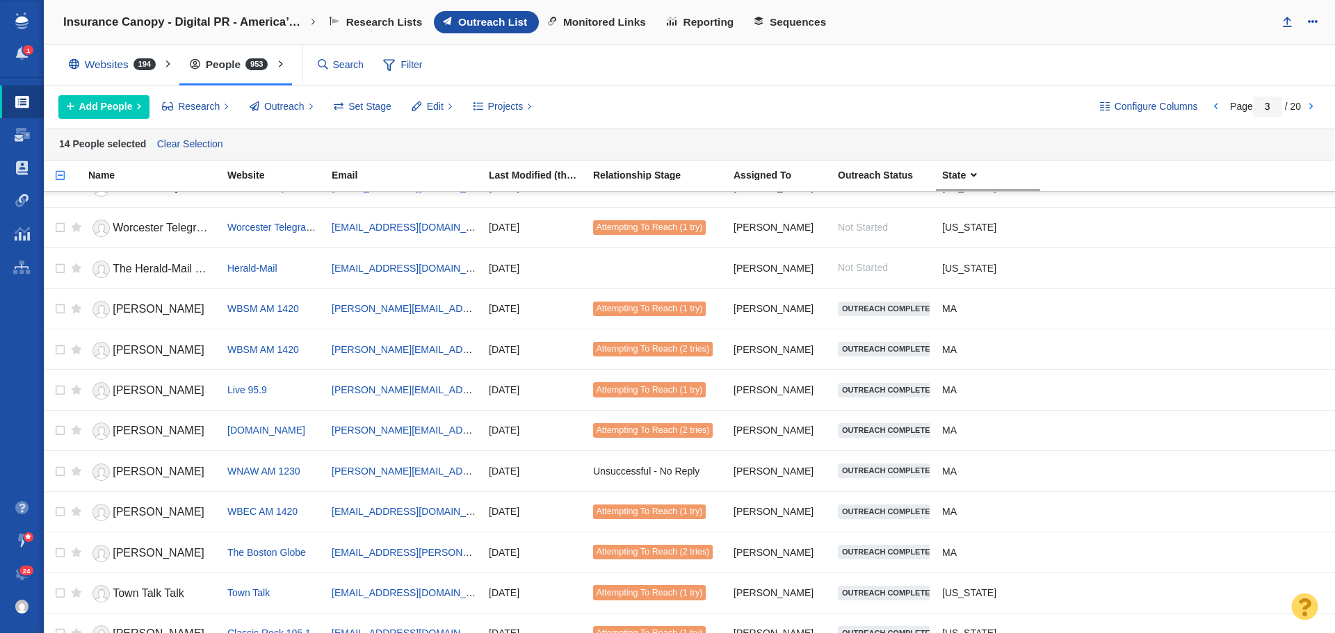
scroll to position [1588, 0]
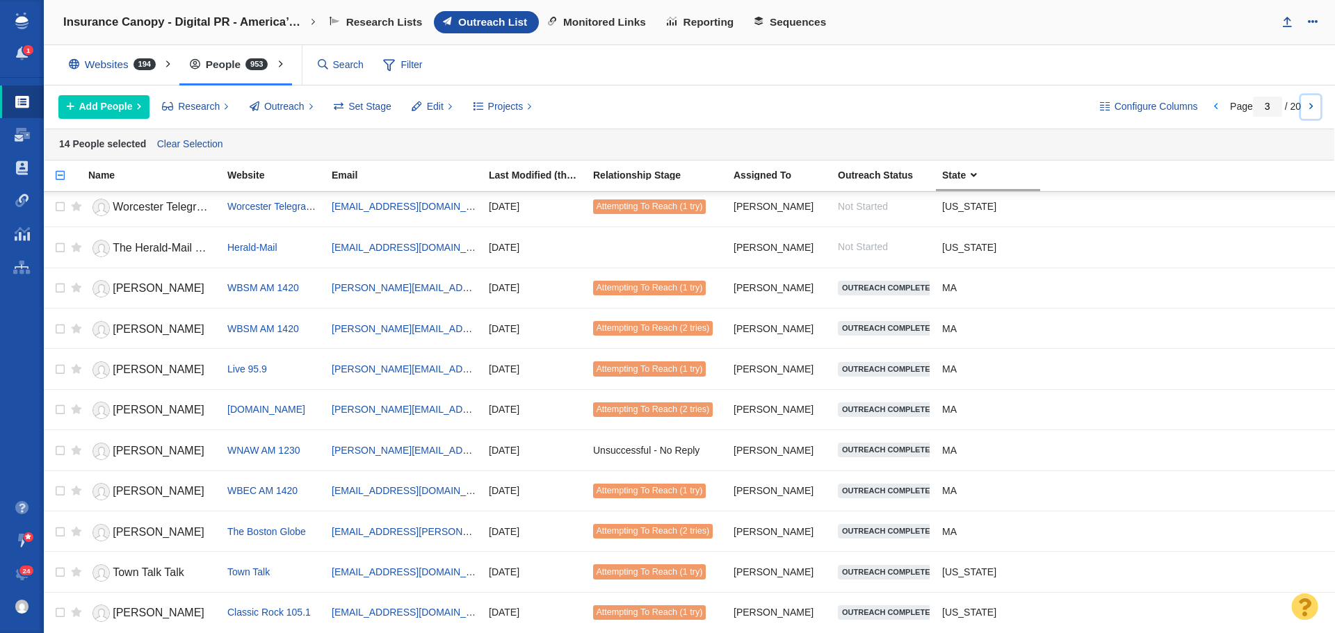
click at [1312, 102] on link at bounding box center [1310, 107] width 19 height 24
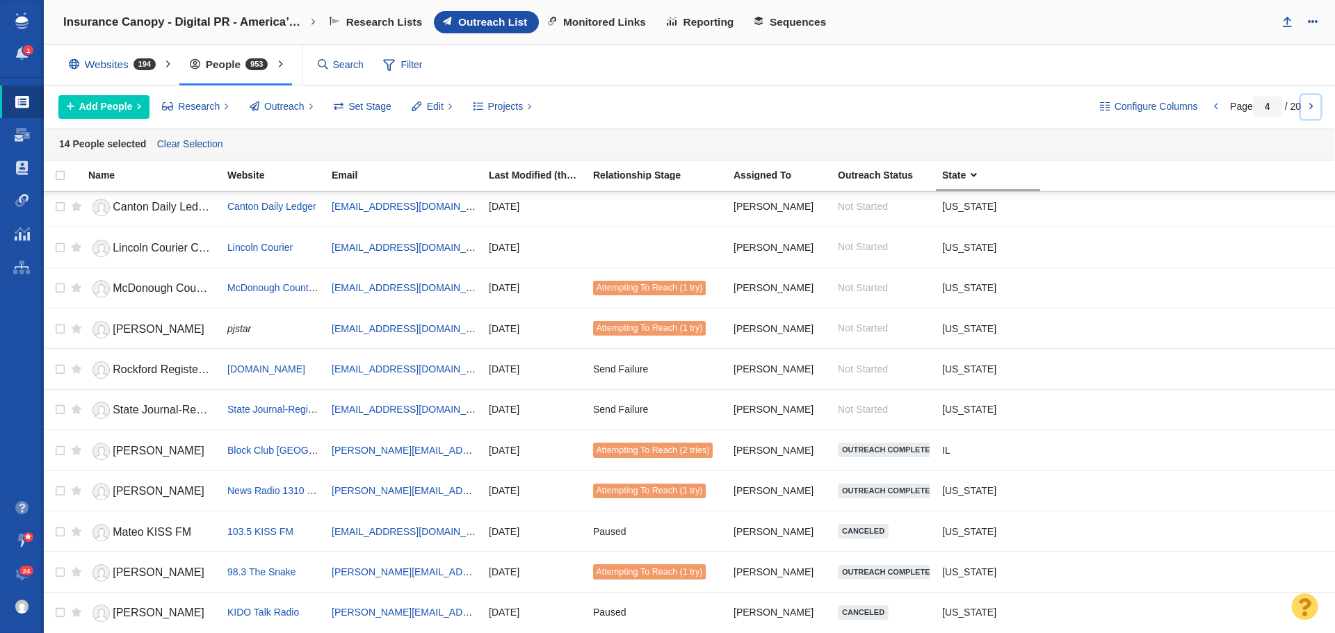
click at [1310, 101] on link at bounding box center [1310, 107] width 19 height 24
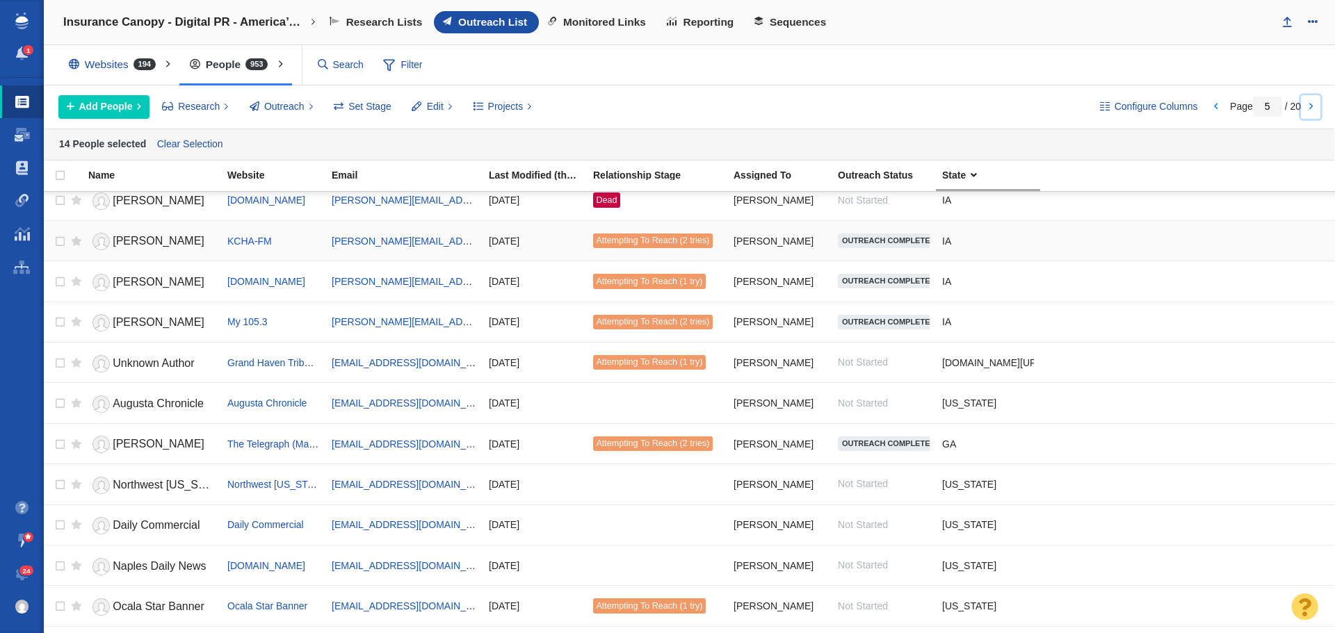
scroll to position [487, 0]
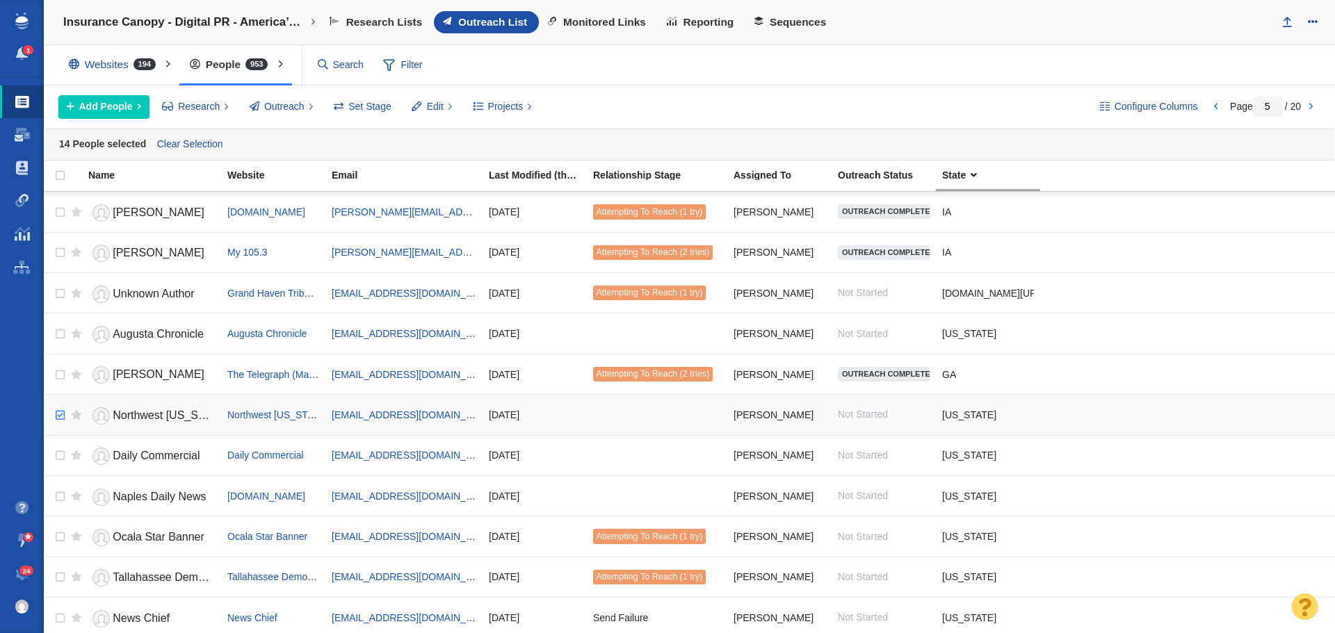
checkbox input "true"
click at [54, 415] on input "checkbox" at bounding box center [58, 415] width 21 height 31
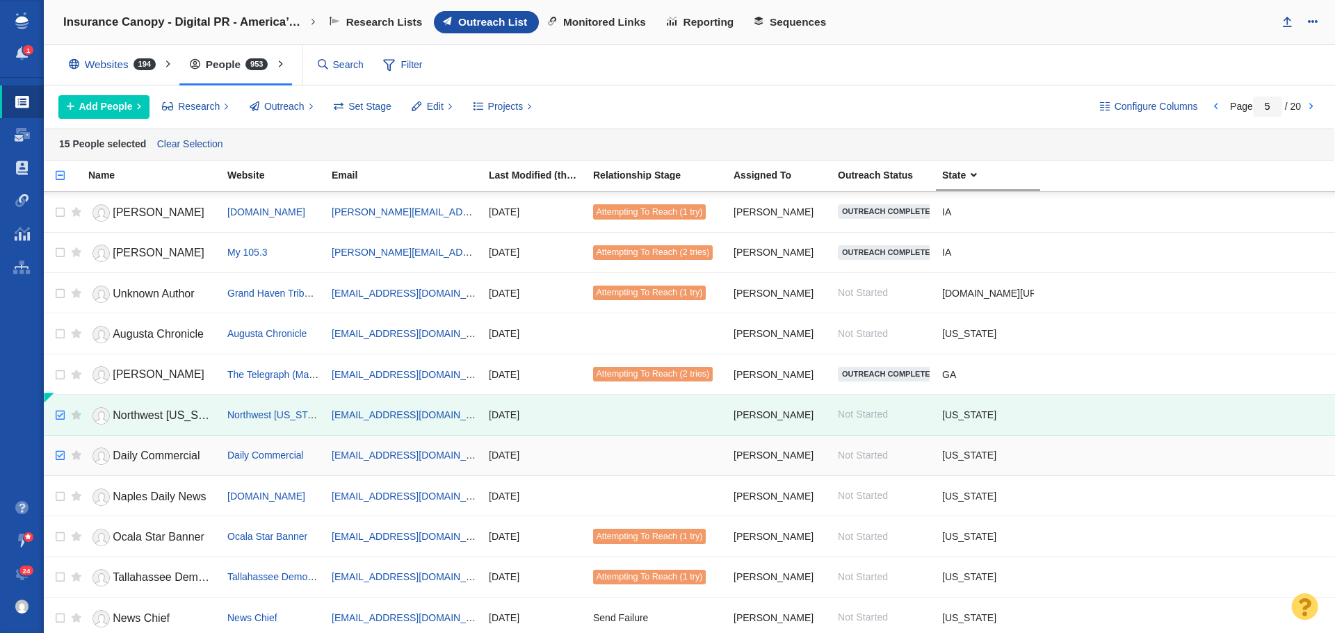
checkbox input "true"
click at [59, 459] on input "checkbox" at bounding box center [58, 456] width 21 height 31
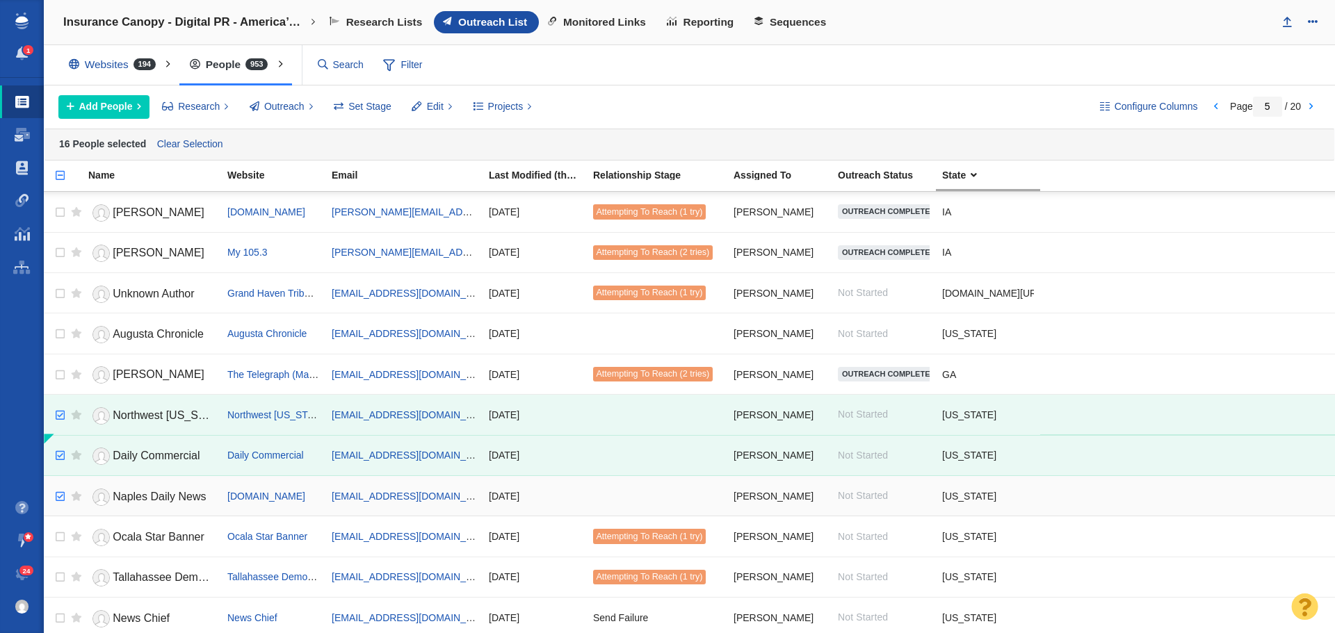
checkbox input "true"
click at [60, 495] on input "checkbox" at bounding box center [58, 497] width 21 height 31
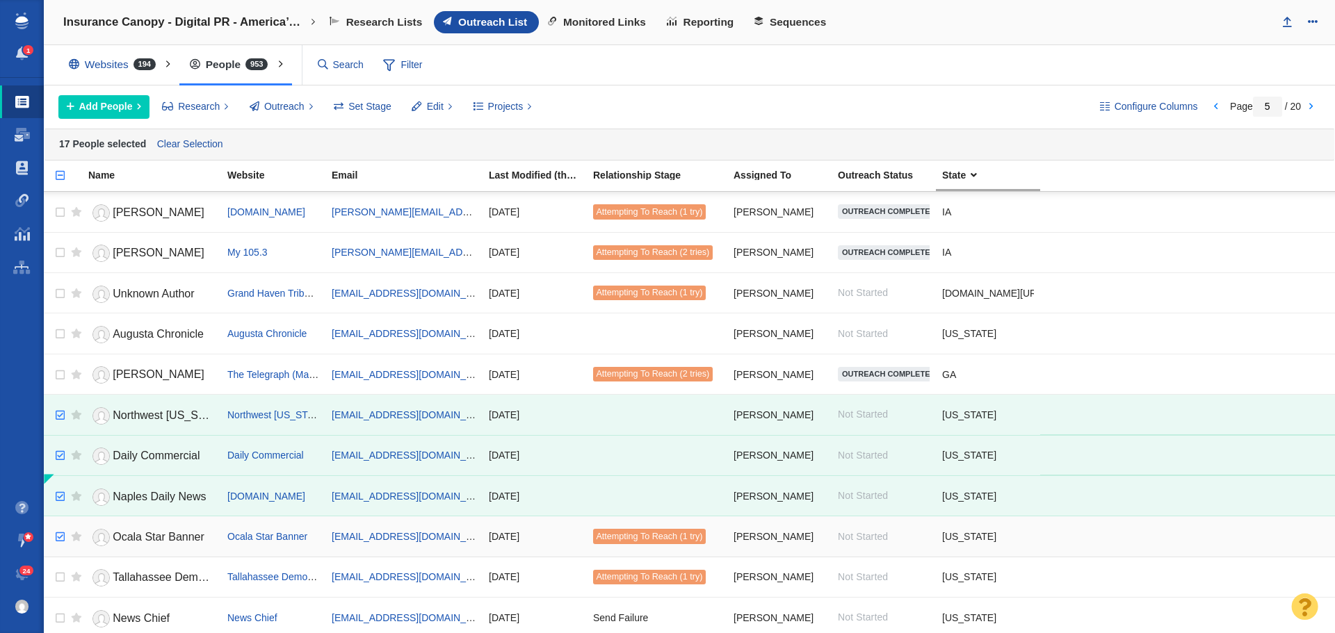
checkbox input "true"
click at [62, 537] on input "checkbox" at bounding box center [58, 537] width 21 height 31
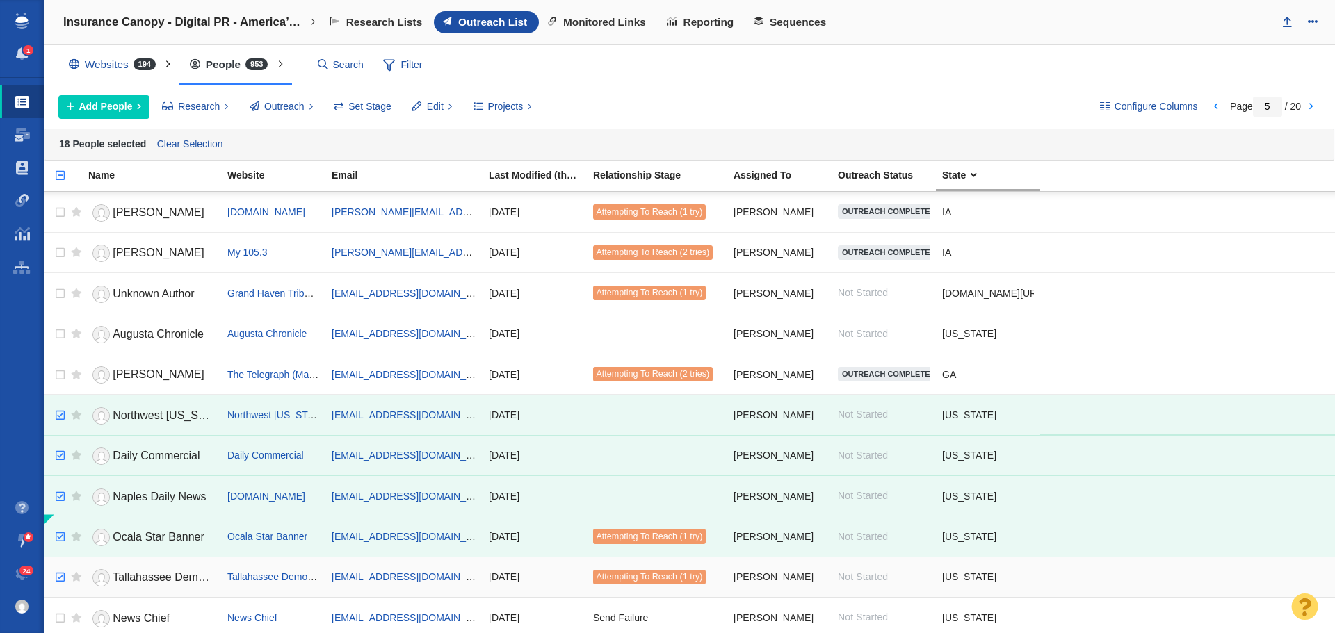
checkbox input "true"
click at [56, 574] on input "checkbox" at bounding box center [58, 577] width 21 height 31
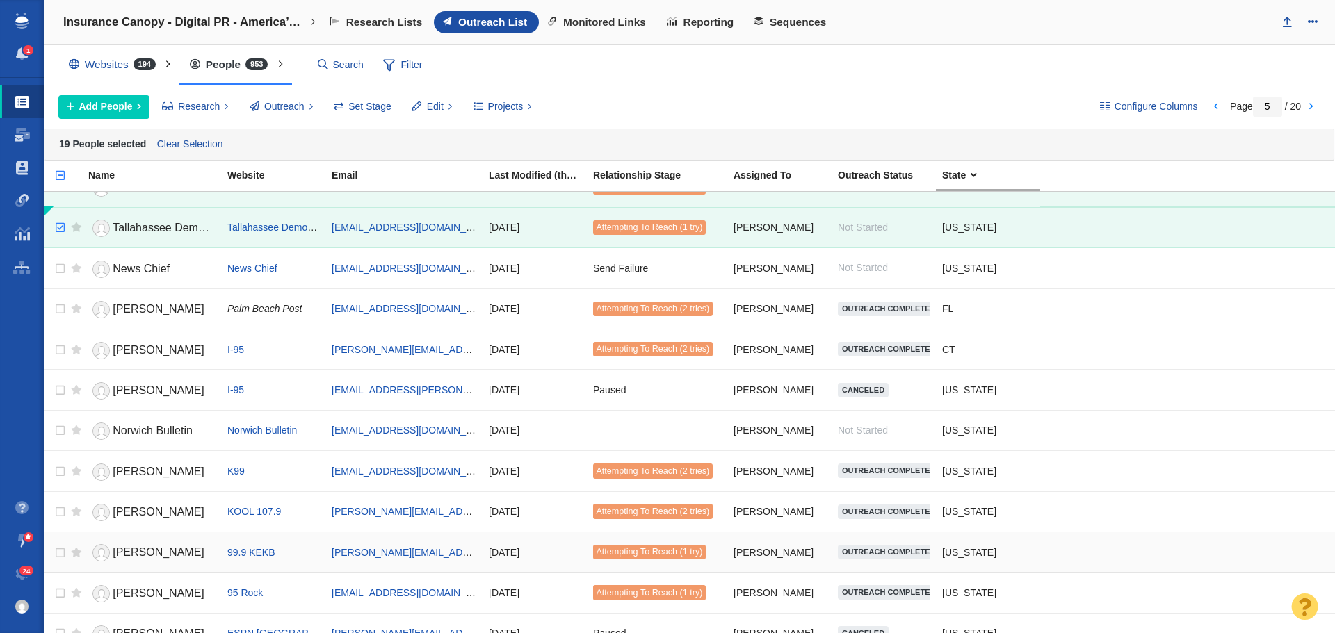
scroll to position [754, 0]
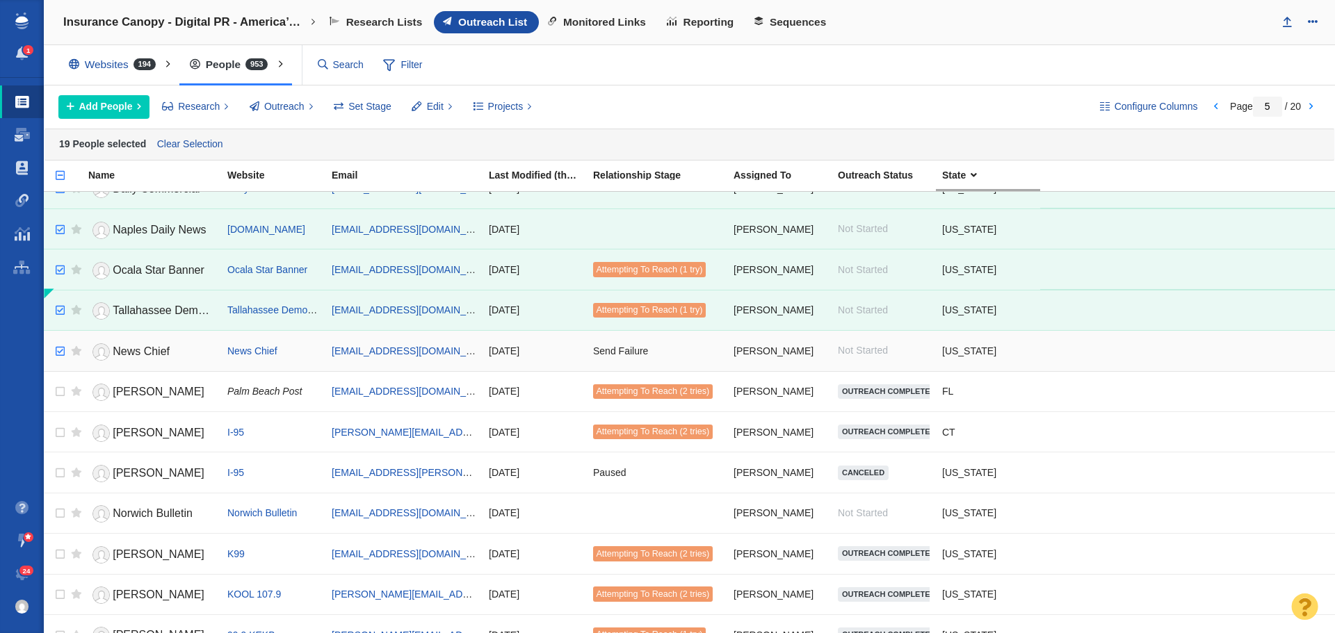
click at [60, 346] on input "checkbox" at bounding box center [58, 351] width 21 height 31
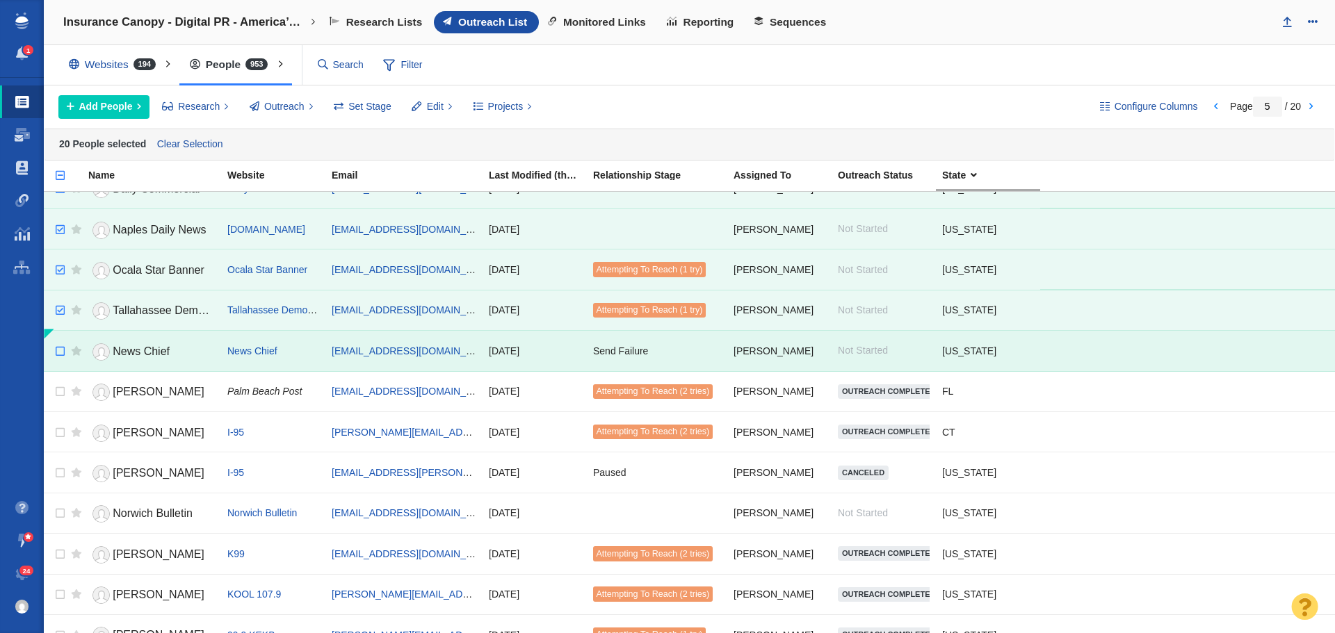
checkbox input "false"
click at [58, 348] on input "checkbox" at bounding box center [58, 351] width 21 height 31
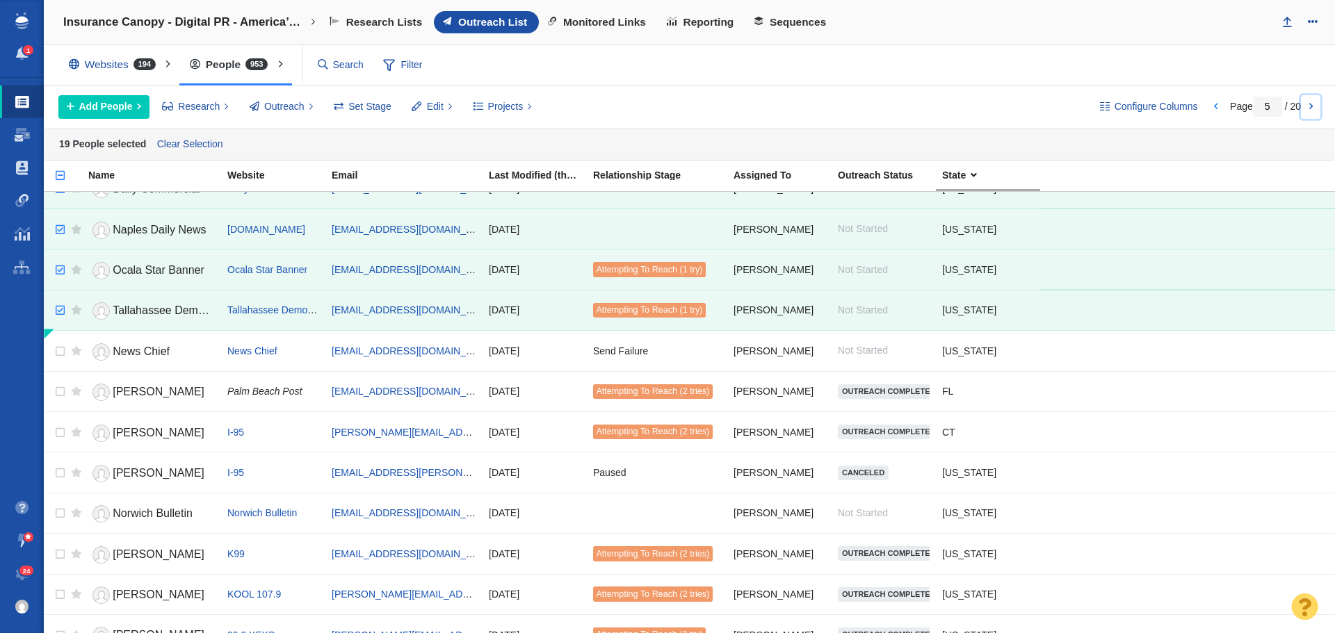
click at [1313, 107] on link at bounding box center [1310, 107] width 19 height 24
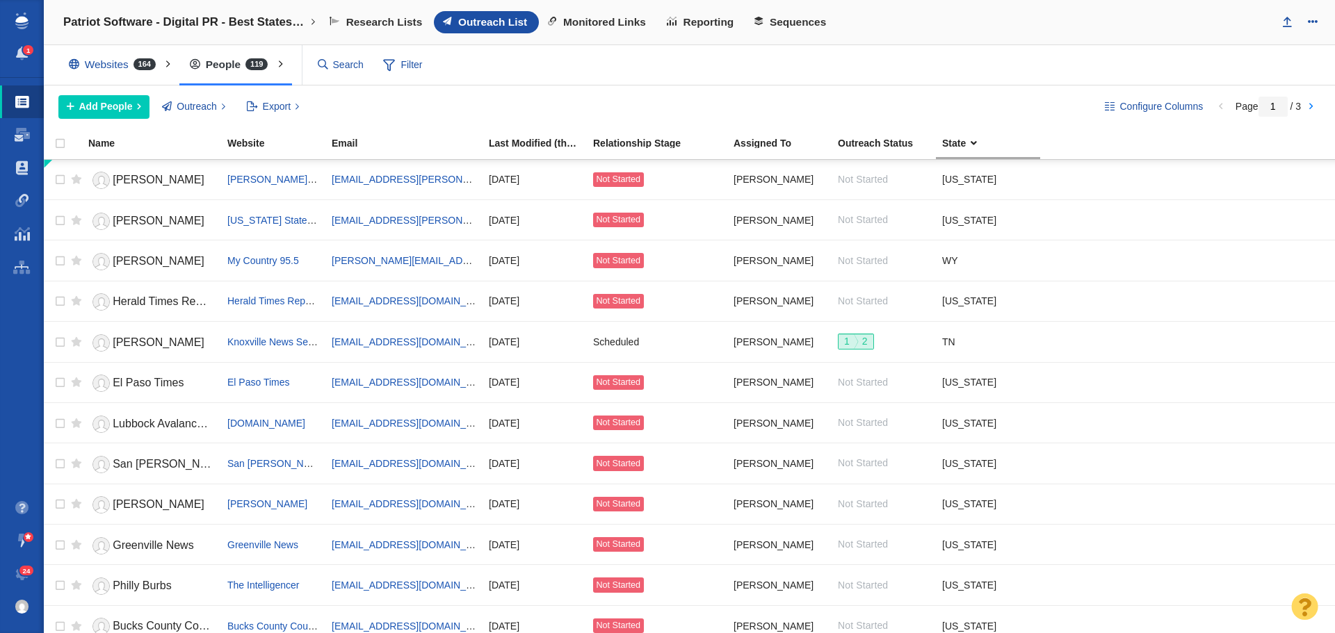
click at [109, 60] on div "Websites 164" at bounding box center [115, 65] width 114 height 32
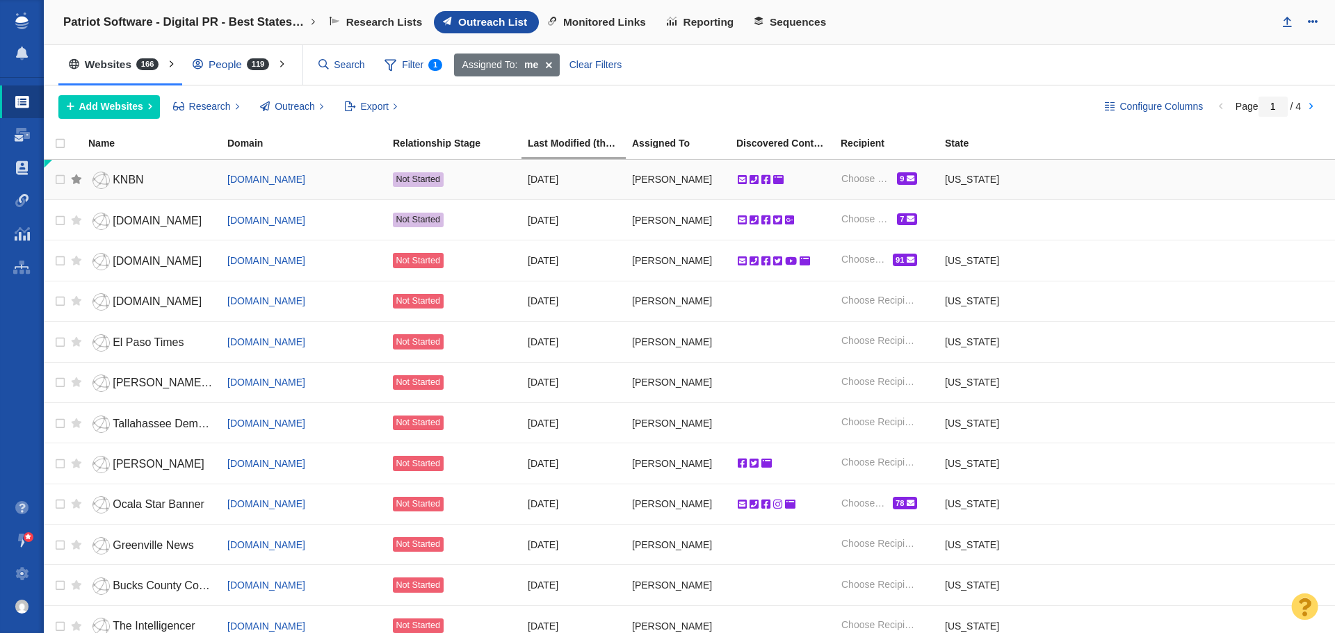
click at [77, 178] on div at bounding box center [76, 179] width 11 height 31
click at [76, 221] on div at bounding box center [76, 220] width 11 height 31
click at [138, 178] on span "KNBN" at bounding box center [128, 180] width 31 height 12
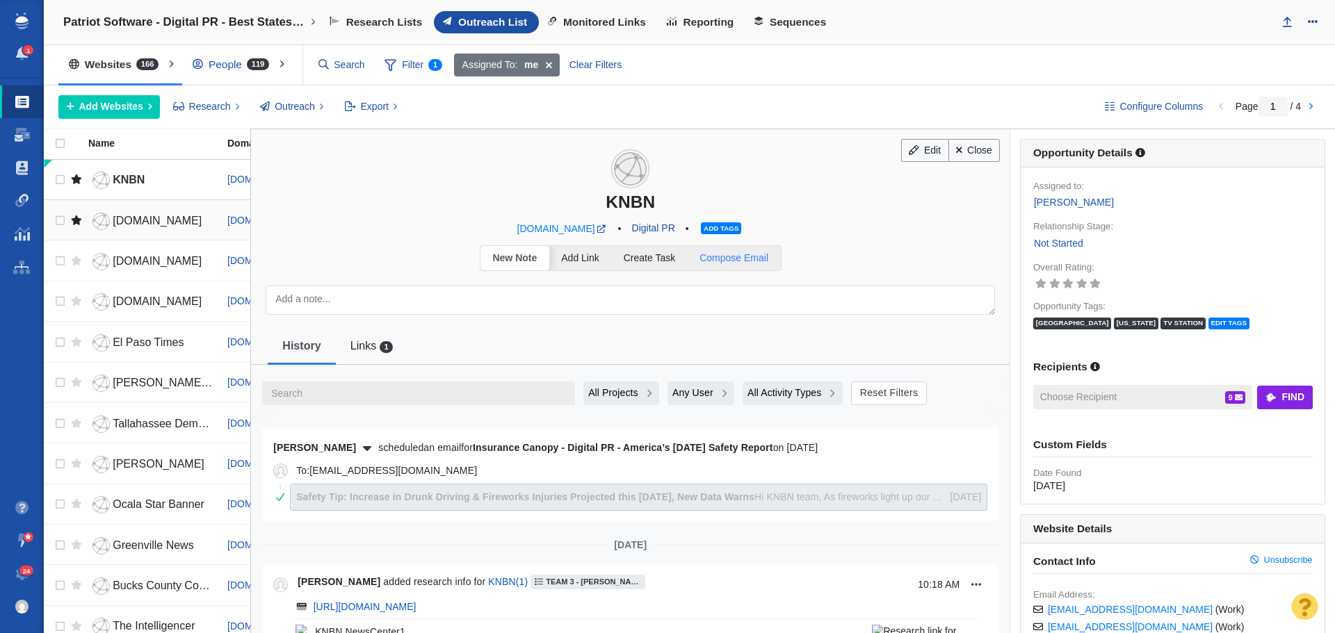
click at [739, 259] on span "Compose Email" at bounding box center [733, 257] width 69 height 11
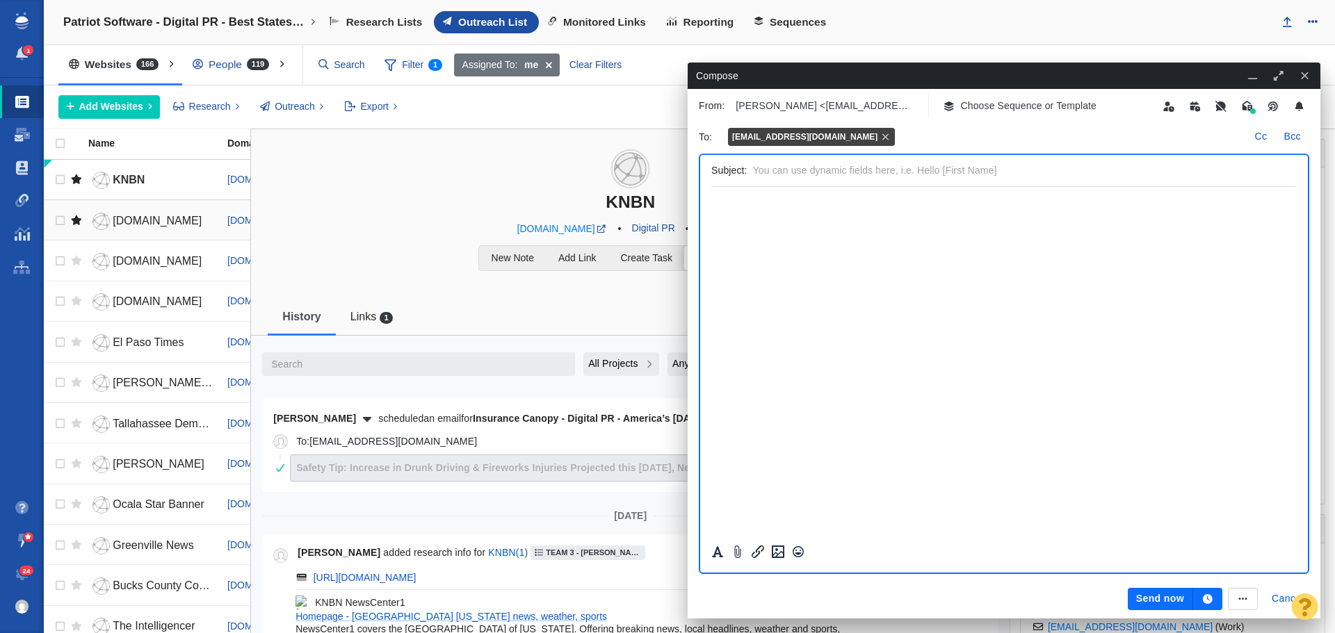
click at [1023, 105] on p "Choose Sequence or Template" at bounding box center [1029, 106] width 136 height 15
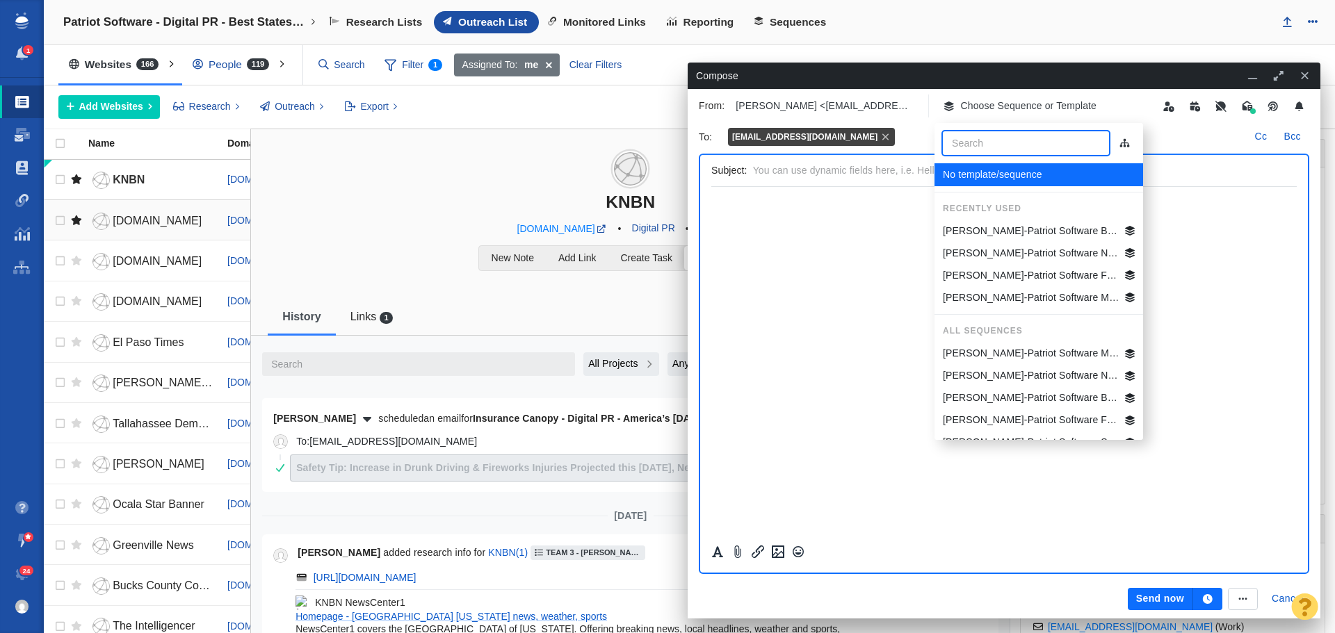
scroll to position [42, 0]
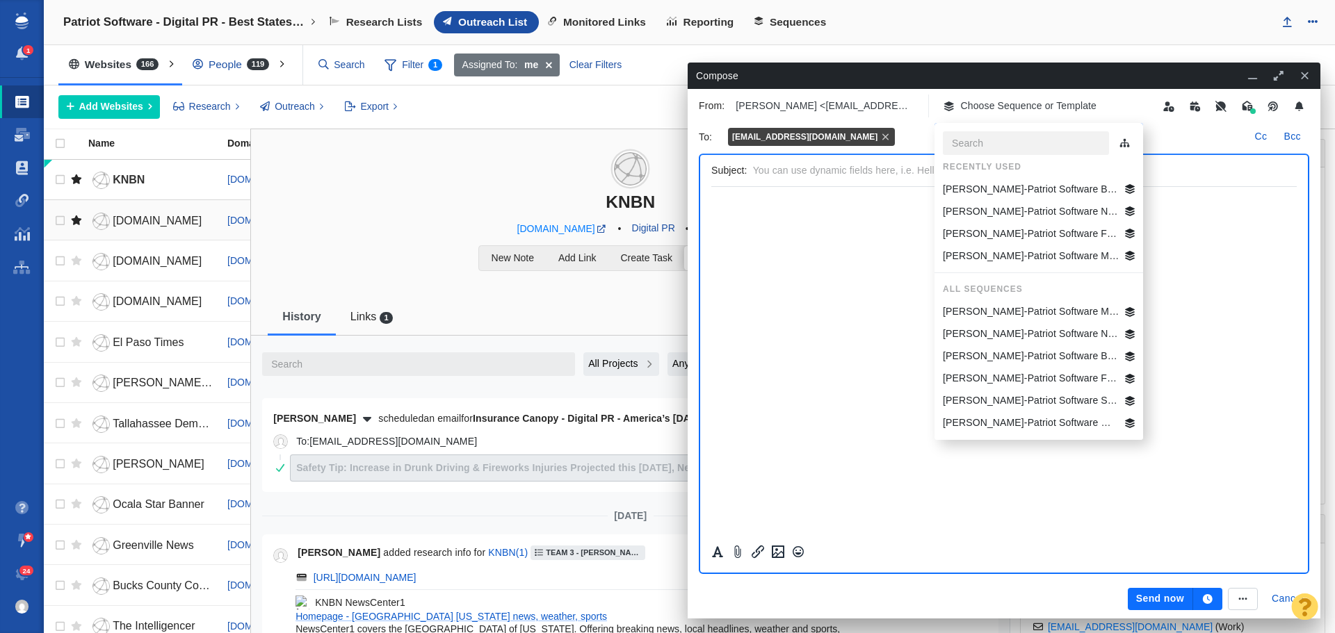
click at [1026, 401] on p "[PERSON_NAME]-Patriot Software SD Best States Business" at bounding box center [1031, 400] width 177 height 15
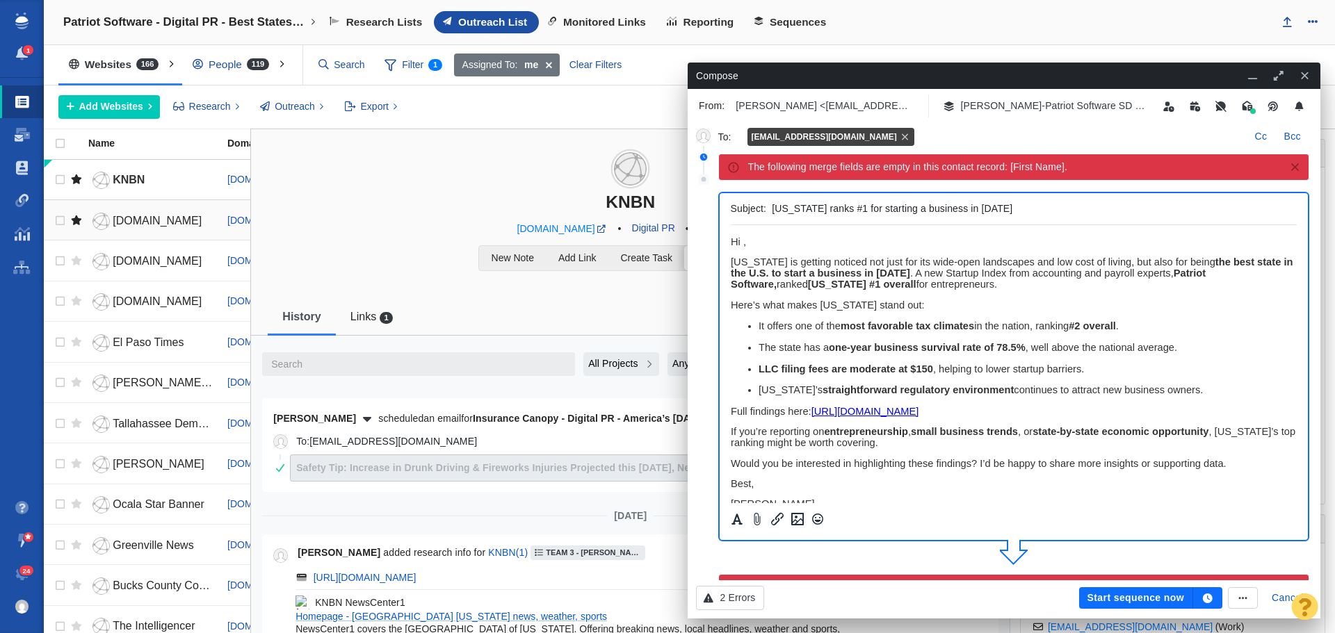
scroll to position [0, 0]
click at [744, 243] on span "﻿ Hi ," at bounding box center [737, 241] width 15 height 11
drag, startPoint x: 834, startPoint y: 244, endPoint x: 698, endPoint y: 238, distance: 136.4
click at [730, 238] on html "Hi KNBN News Team, [US_STATE] is getting noticed not just for its wide-open lan…" at bounding box center [1013, 432] width 567 height 414
copy span "Hi KNBN News Team,"
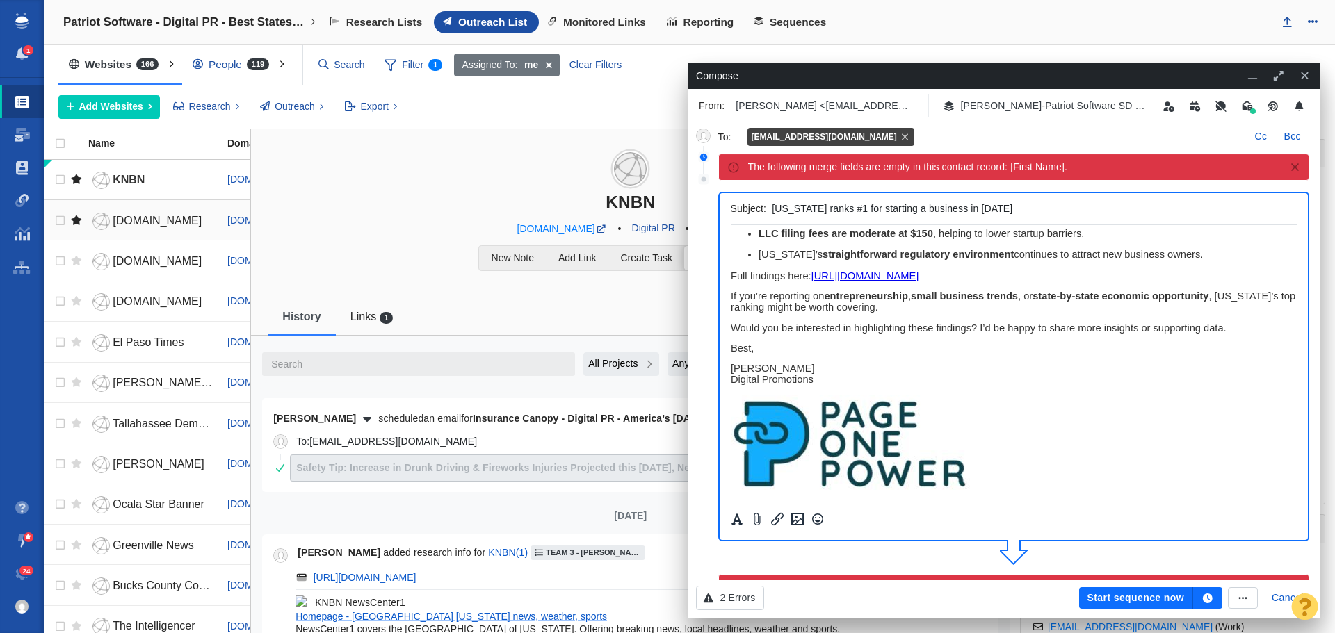
scroll to position [139, 0]
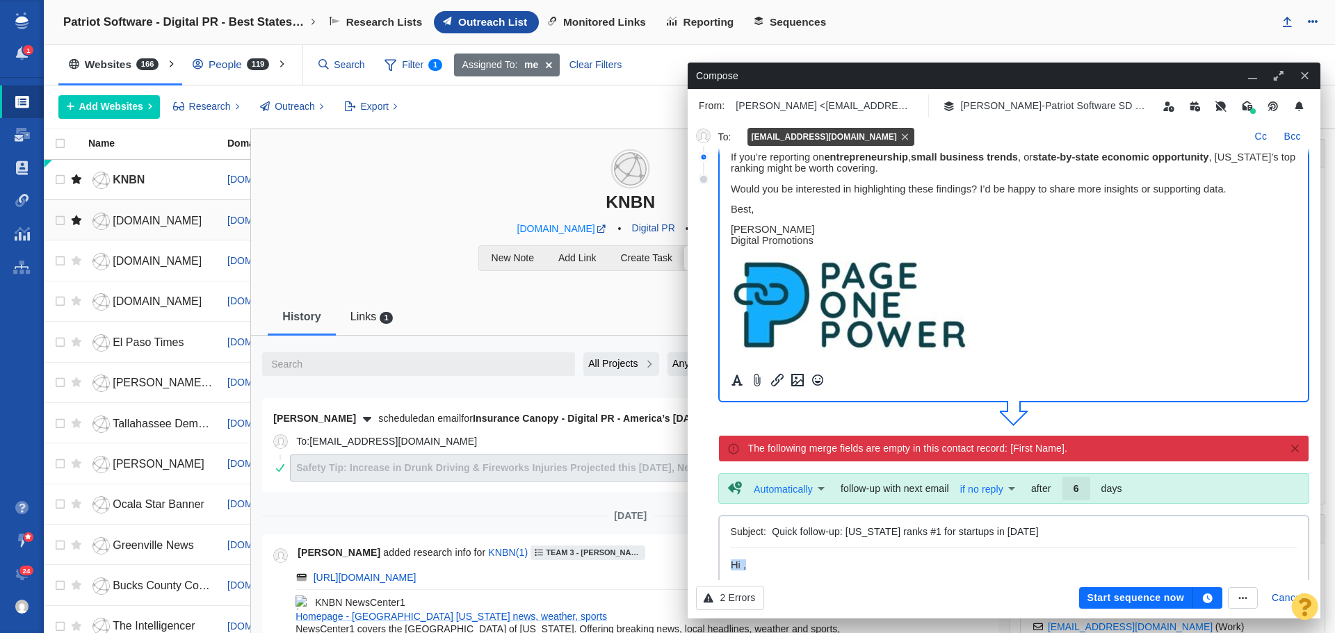
drag, startPoint x: 730, startPoint y: 565, endPoint x: 1438, endPoint y: 1114, distance: 896.4
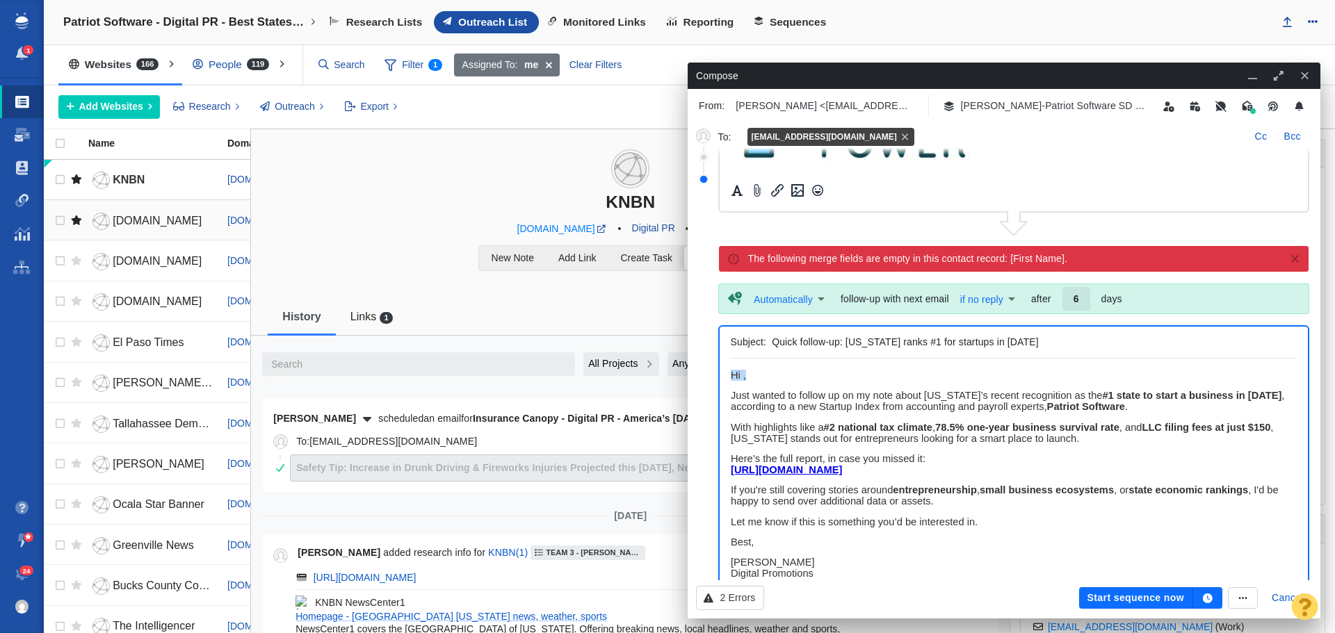
scroll to position [417, 0]
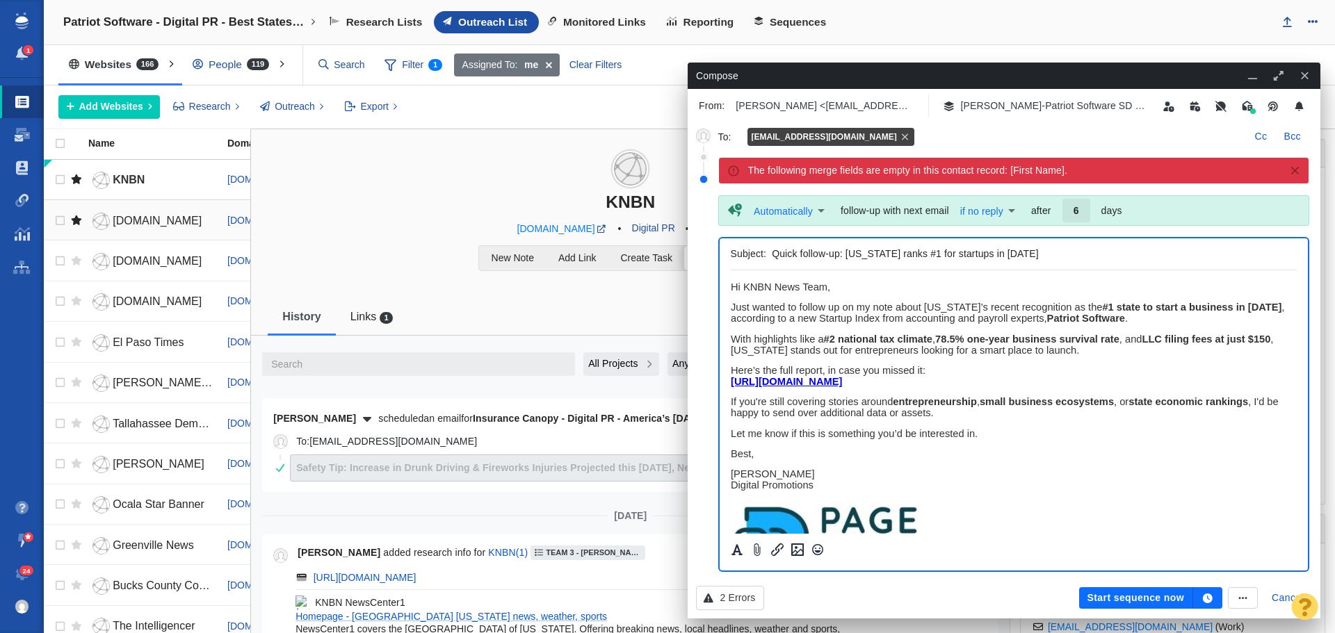
click at [1219, 603] on button "button" at bounding box center [1207, 598] width 29 height 22
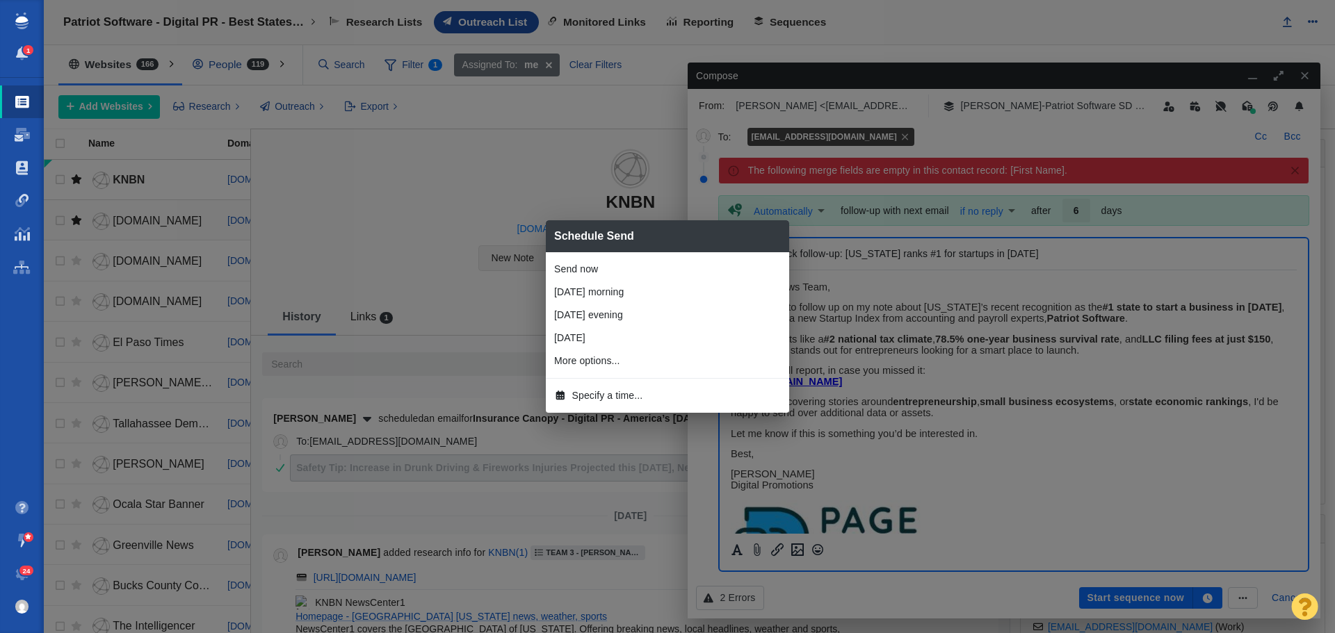
click at [610, 294] on li "[DATE] morning" at bounding box center [667, 292] width 243 height 23
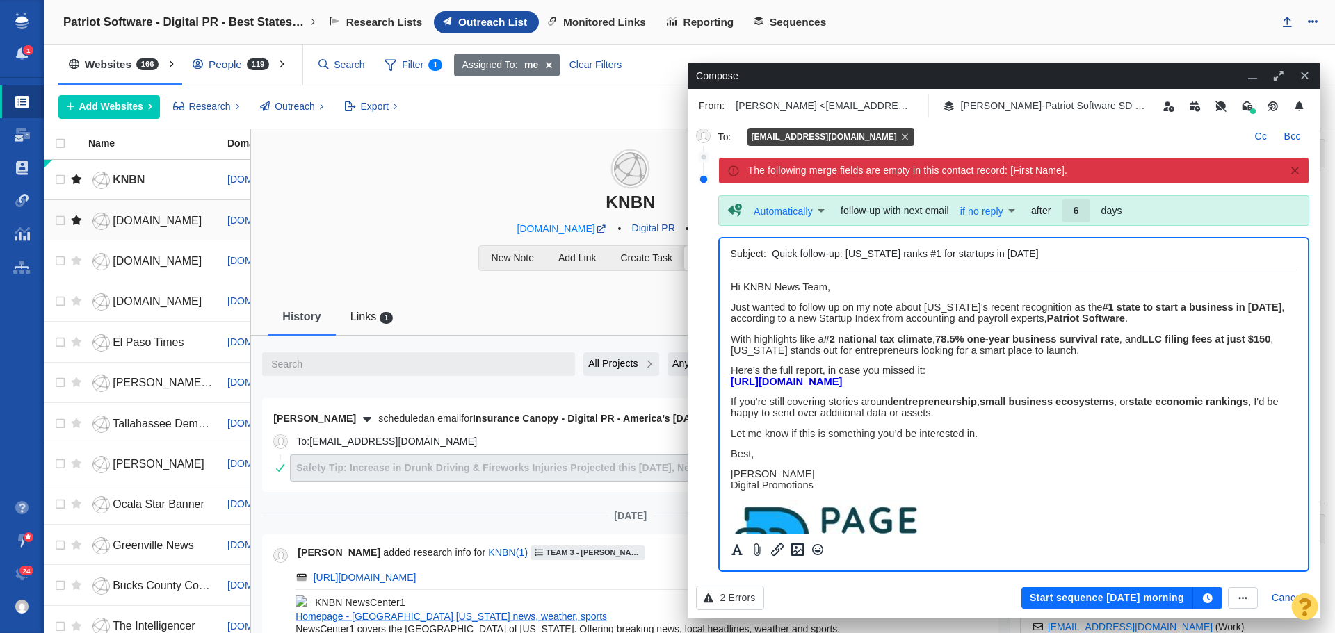
click at [1098, 595] on button "Start sequence [DATE] morning" at bounding box center [1107, 598] width 172 height 22
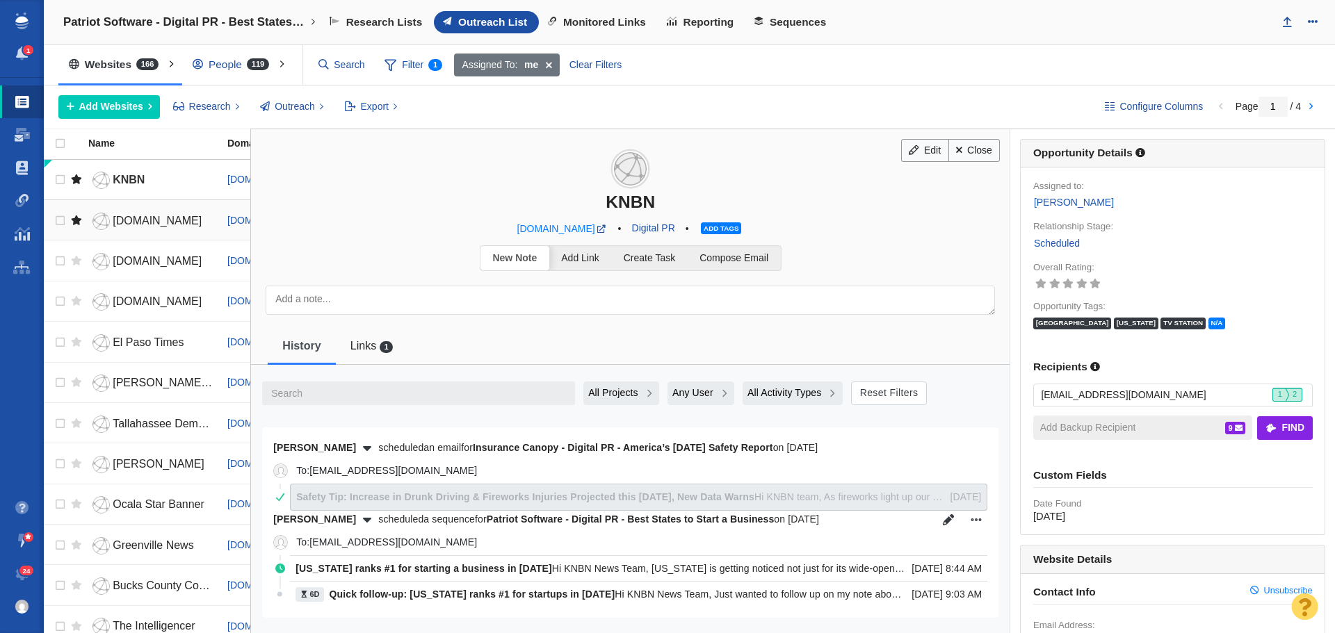
click at [149, 218] on span "[DOMAIN_NAME]" at bounding box center [157, 221] width 89 height 12
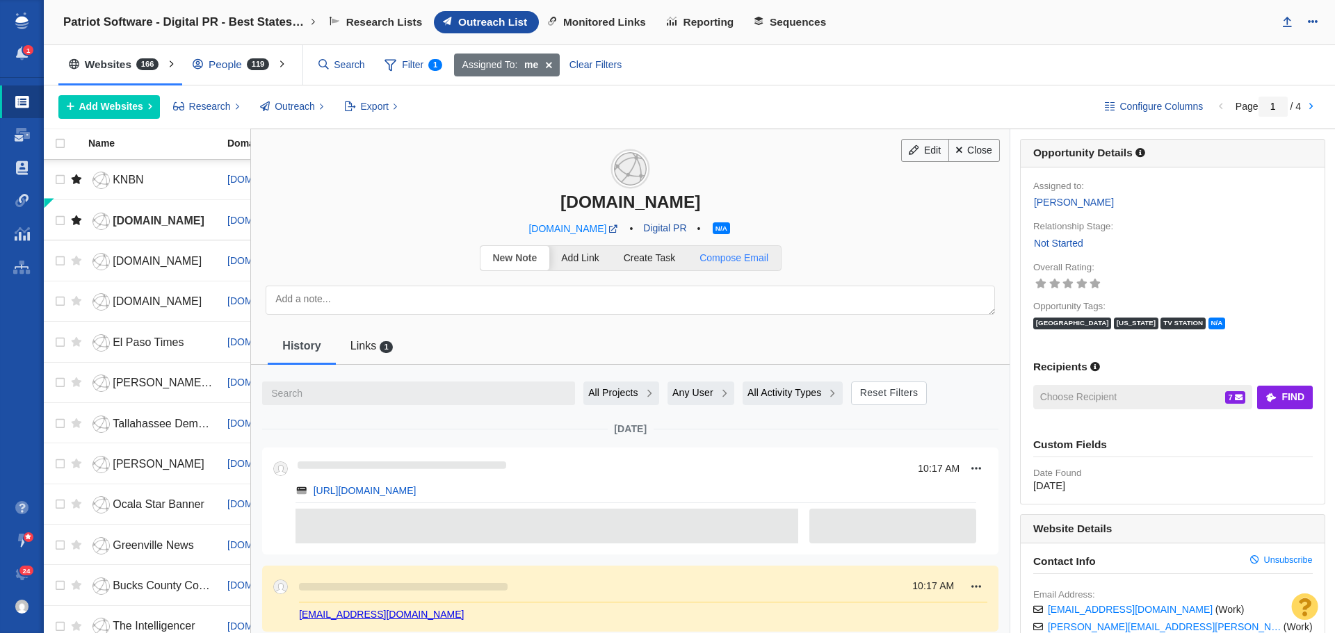
click at [758, 264] on link "Compose Email" at bounding box center [734, 258] width 93 height 24
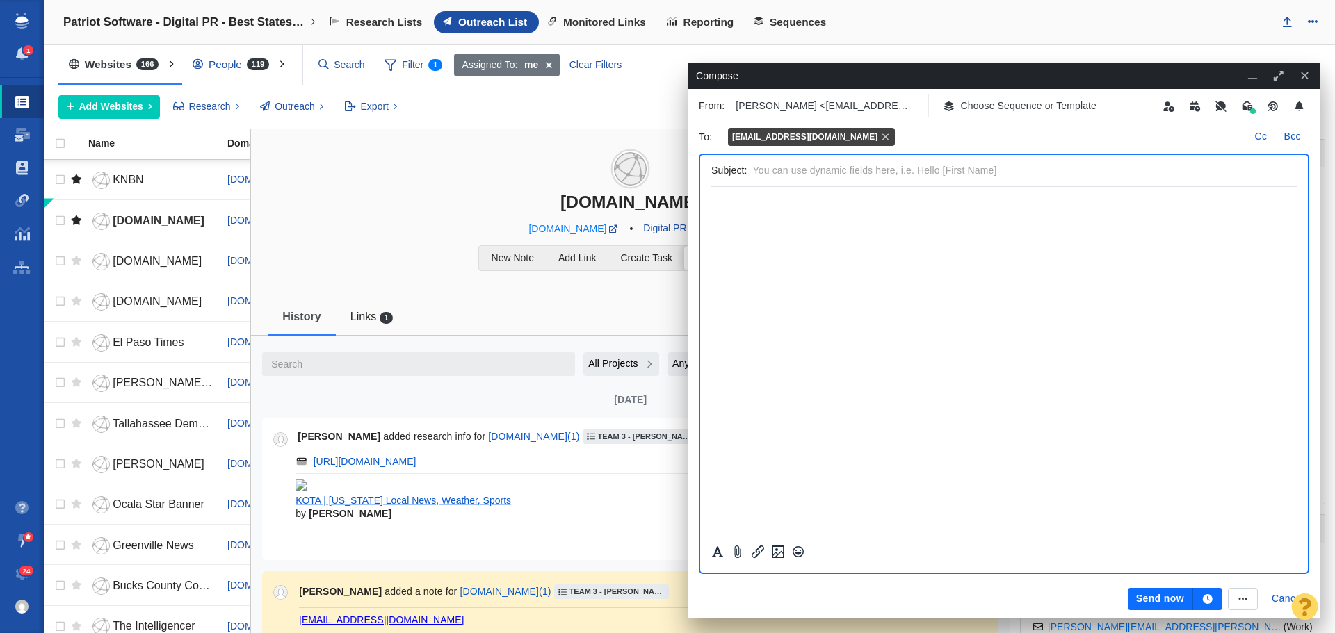
scroll to position [0, 0]
click at [1016, 103] on p "Choose Sequence or Template" at bounding box center [1029, 106] width 136 height 15
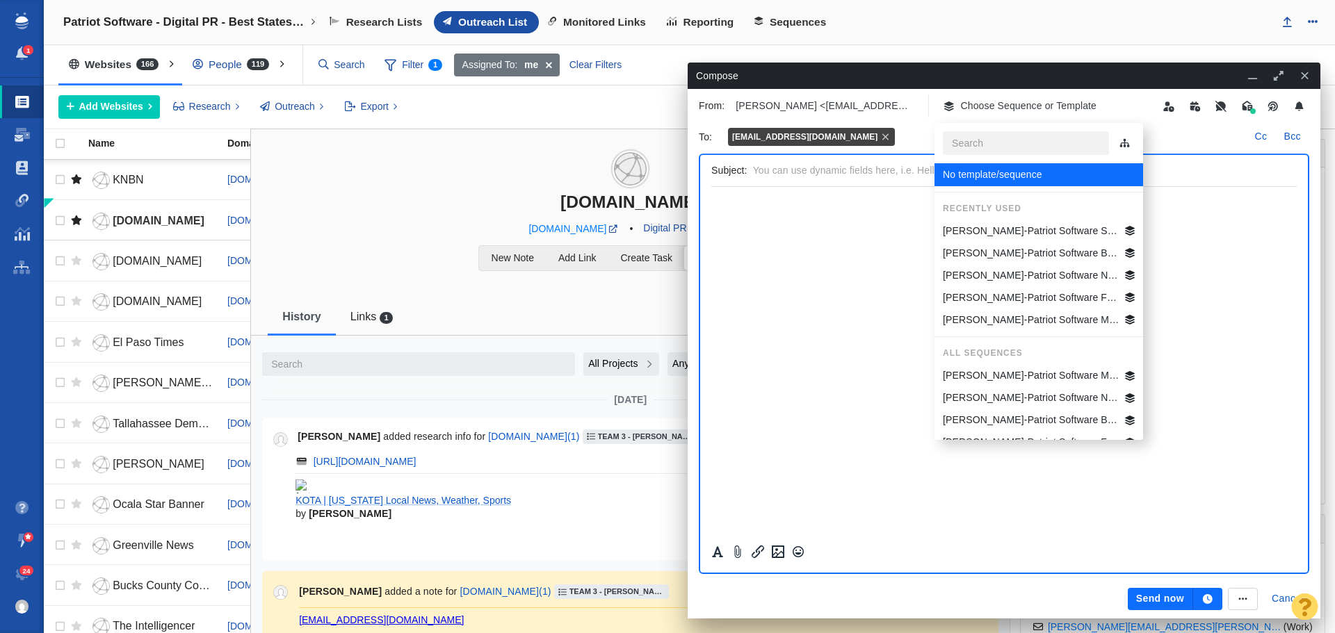
click at [1041, 227] on p "[PERSON_NAME]-Patriot Software SD Best States Business" at bounding box center [1031, 231] width 177 height 15
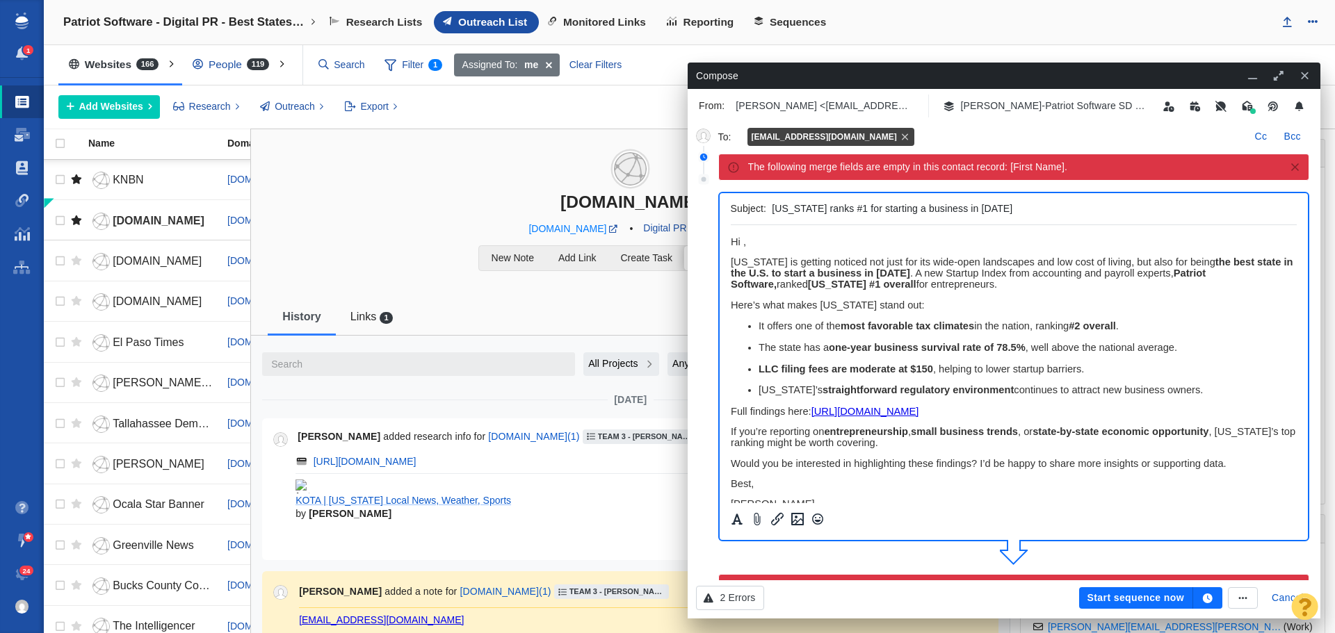
click at [743, 244] on span "﻿ Hi ," at bounding box center [737, 241] width 15 height 11
drag, startPoint x: 848, startPoint y: 239, endPoint x: 1459, endPoint y: 465, distance: 651.5
click at [730, 239] on html "Hi KOTA News Team, [US_STATE] is getting noticed not just for its wide-open lan…" at bounding box center [1013, 432] width 567 height 414
copy span "Hi KOTA News Team,"
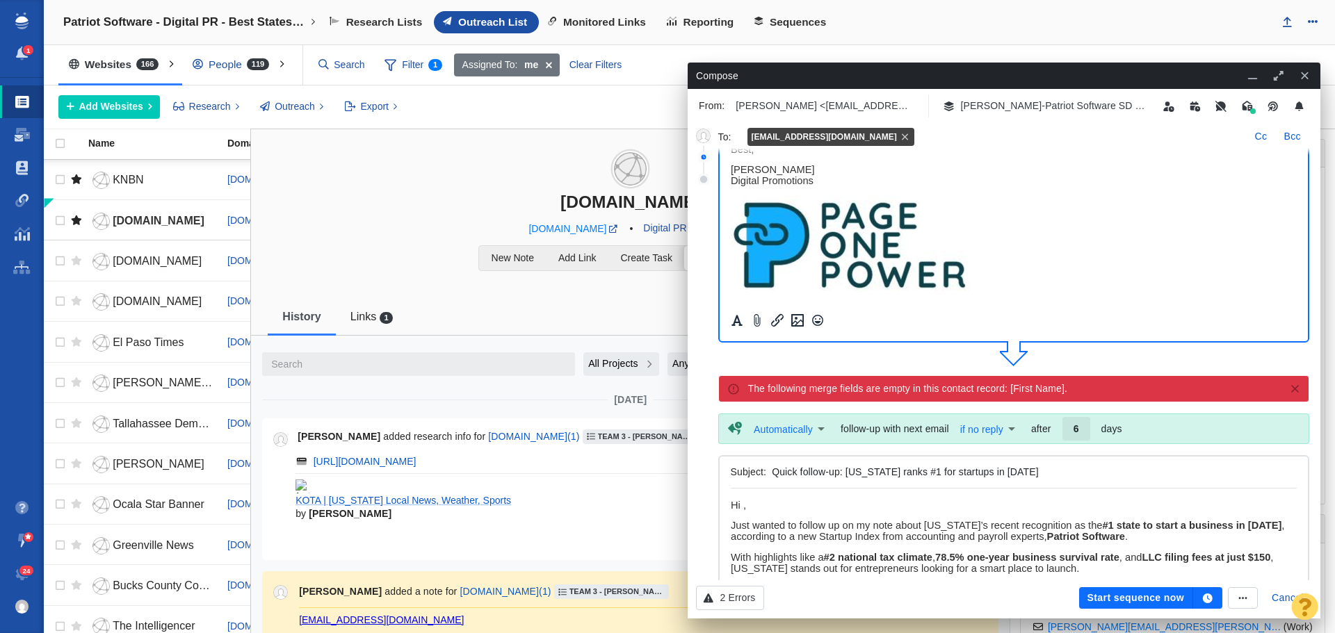
scroll to position [209, 0]
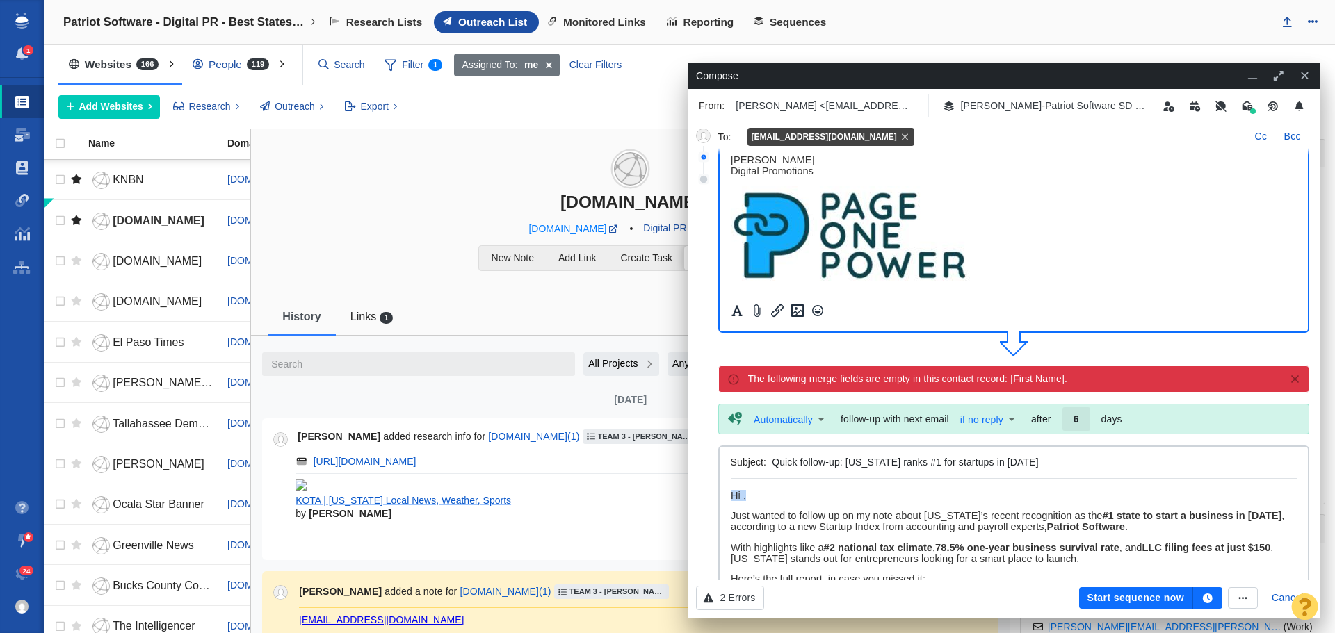
drag, startPoint x: 761, startPoint y: 494, endPoint x: 731, endPoint y: 490, distance: 30.2
click at [731, 490] on p "Hi ," at bounding box center [1013, 495] width 567 height 11
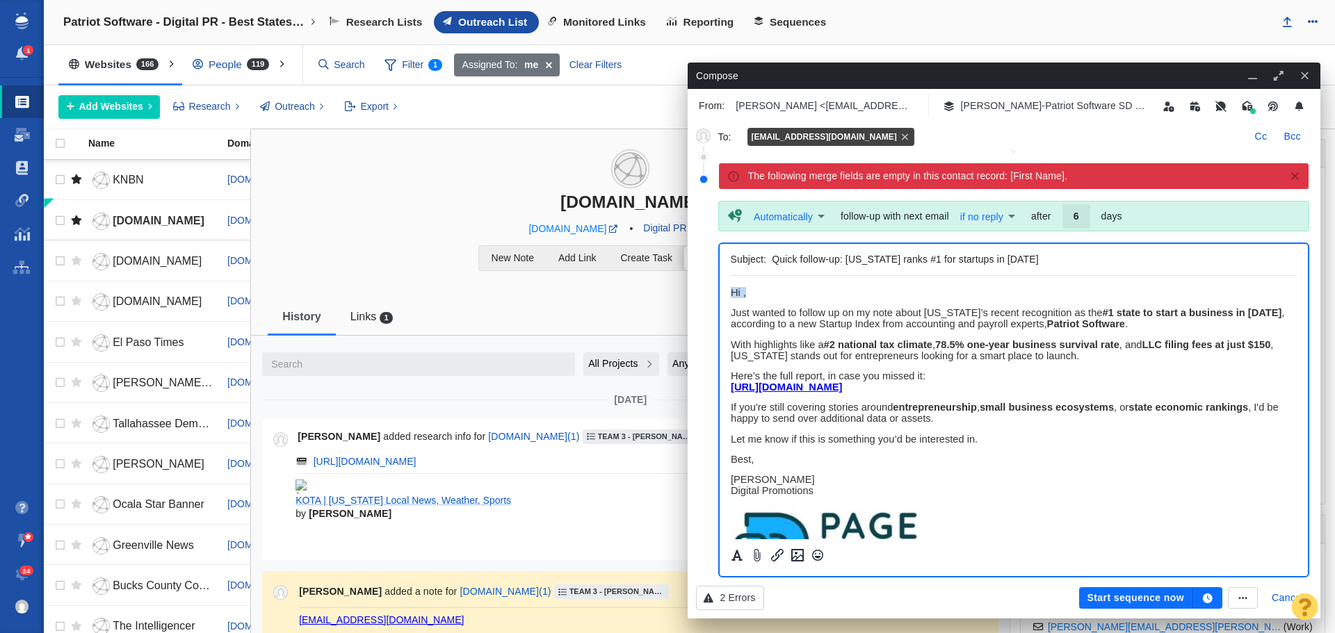
scroll to position [417, 0]
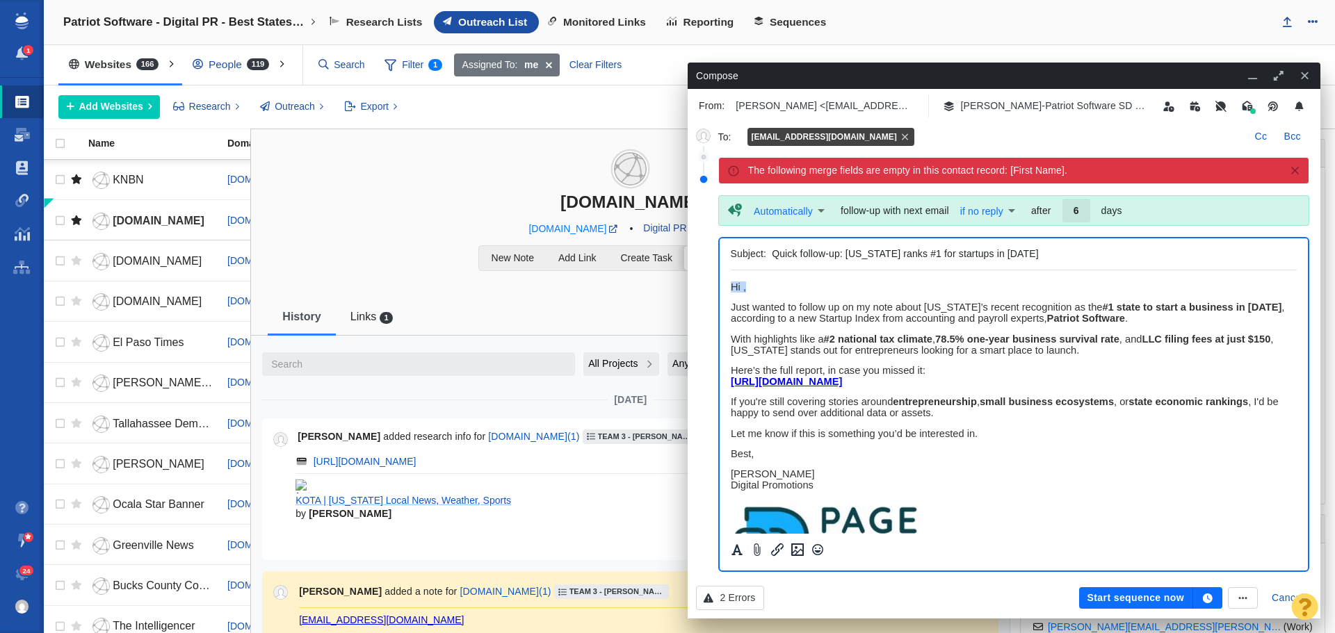
paste body "Rich Text Area. Press ALT-0 for help."
click at [1208, 598] on icon "button" at bounding box center [1207, 599] width 13 height 10
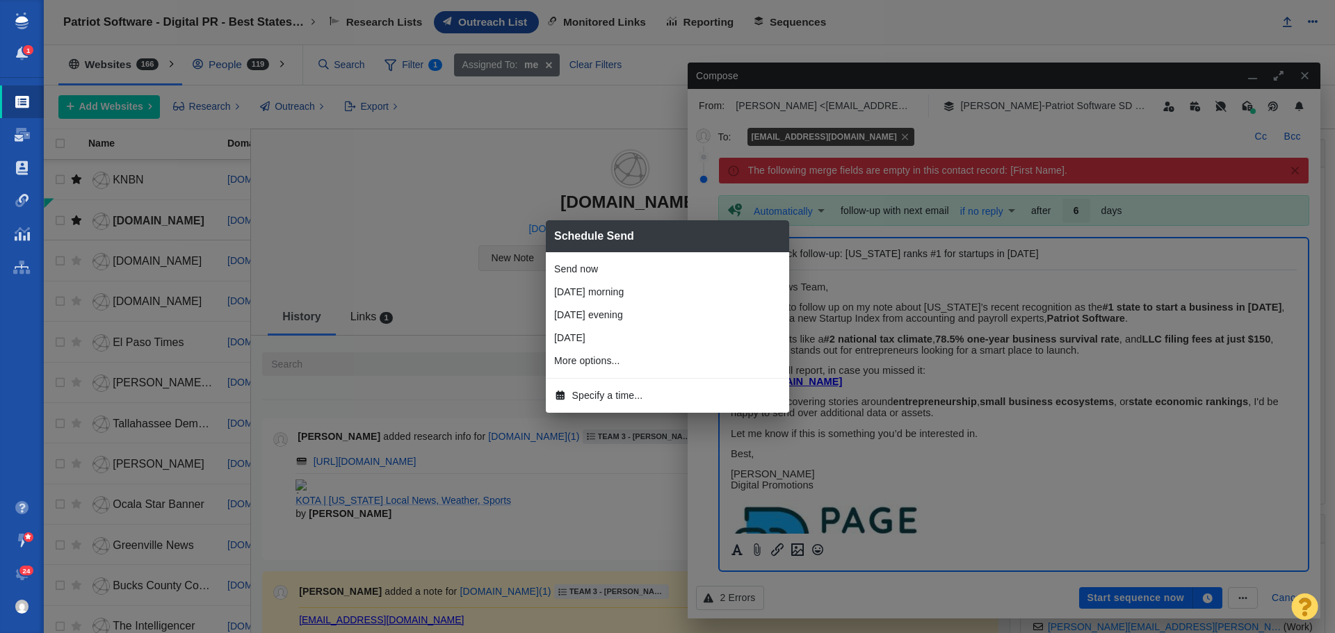
click at [603, 290] on li "[DATE] morning" at bounding box center [667, 292] width 243 height 23
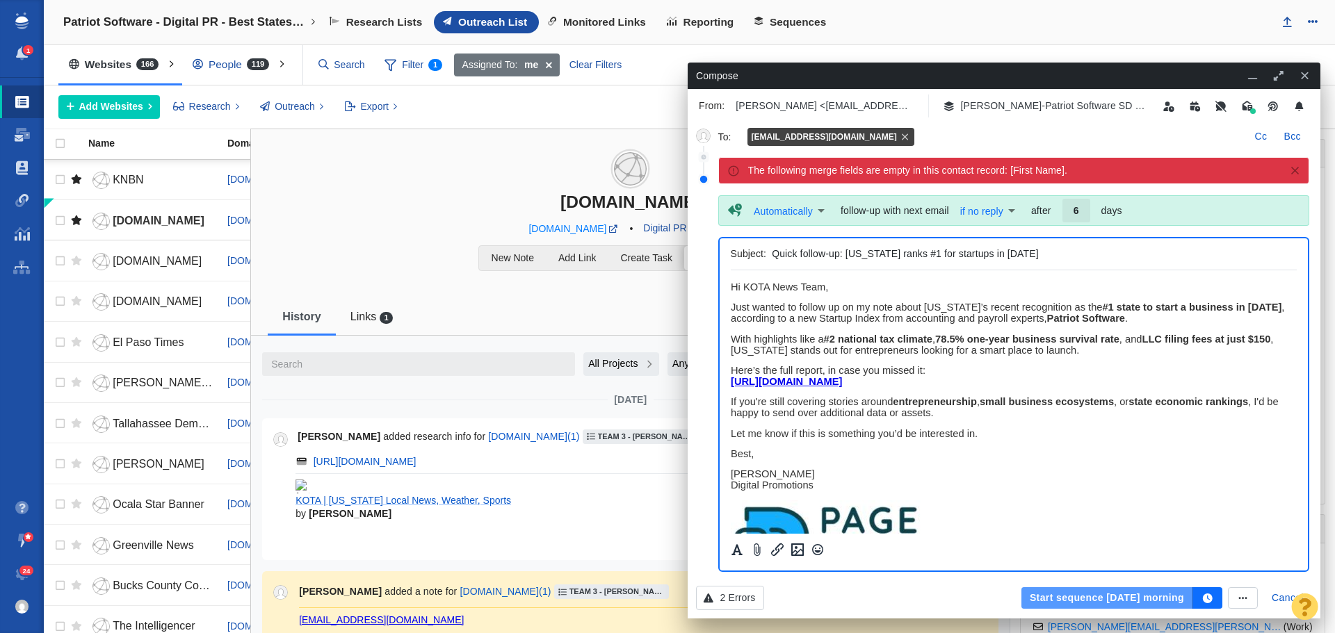
click at [1034, 588] on button "Start sequence [DATE] morning" at bounding box center [1107, 598] width 172 height 22
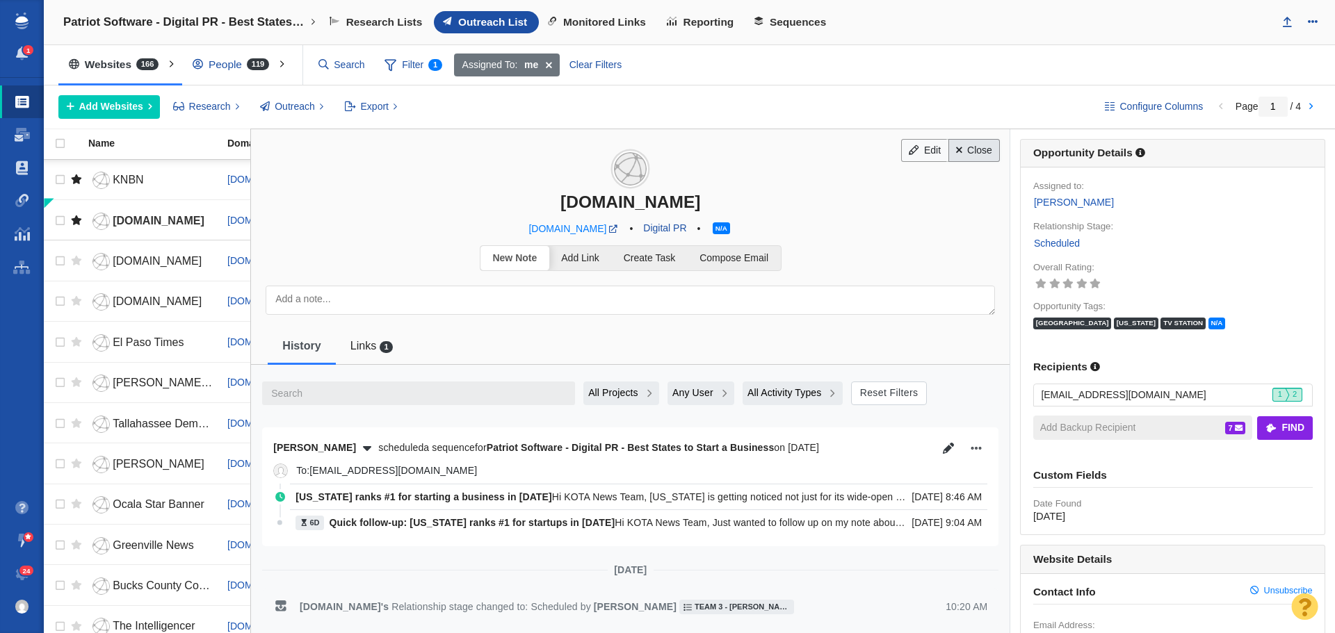
click at [975, 149] on link "Close" at bounding box center [974, 151] width 52 height 24
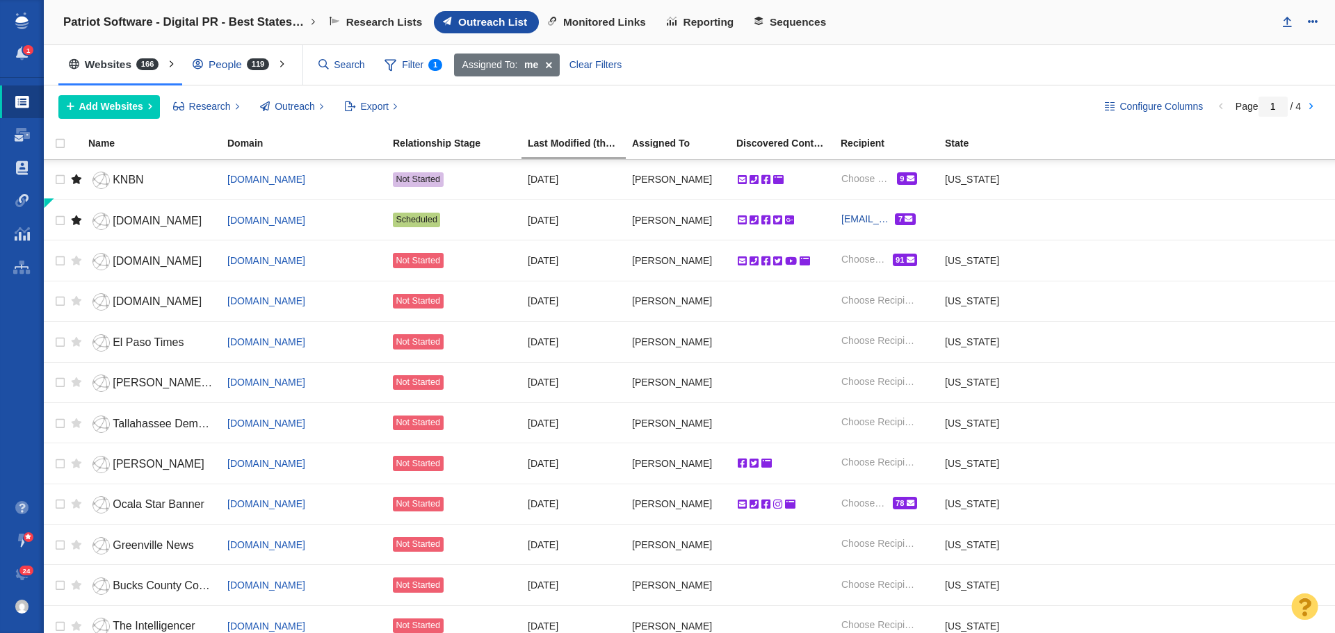
click at [233, 65] on div "People 119" at bounding box center [234, 65] width 104 height 32
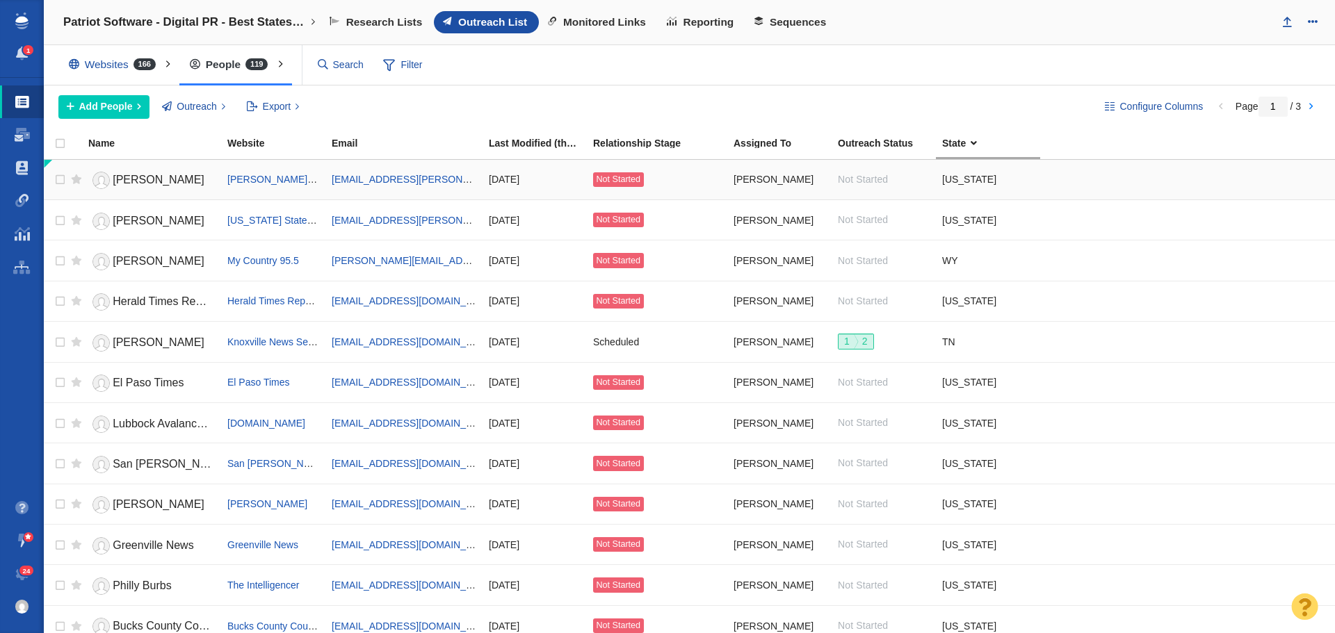
click at [143, 181] on span "[PERSON_NAME]" at bounding box center [159, 180] width 92 height 12
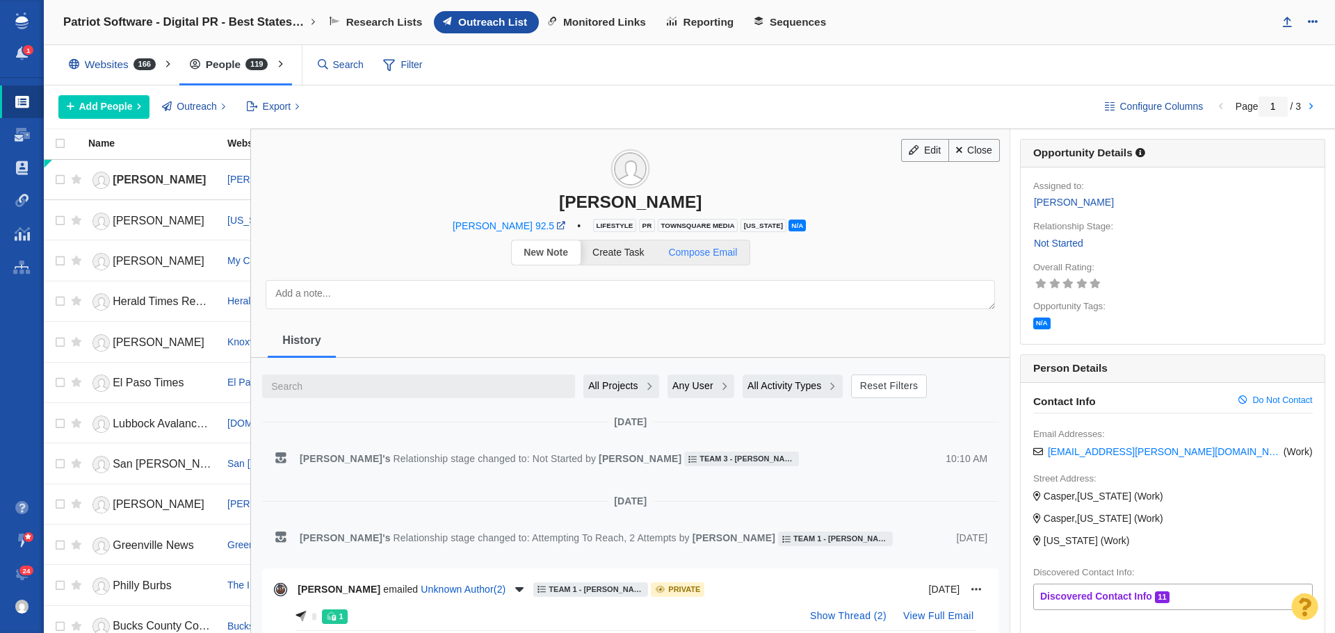
click at [715, 254] on span "Compose Email" at bounding box center [702, 252] width 69 height 11
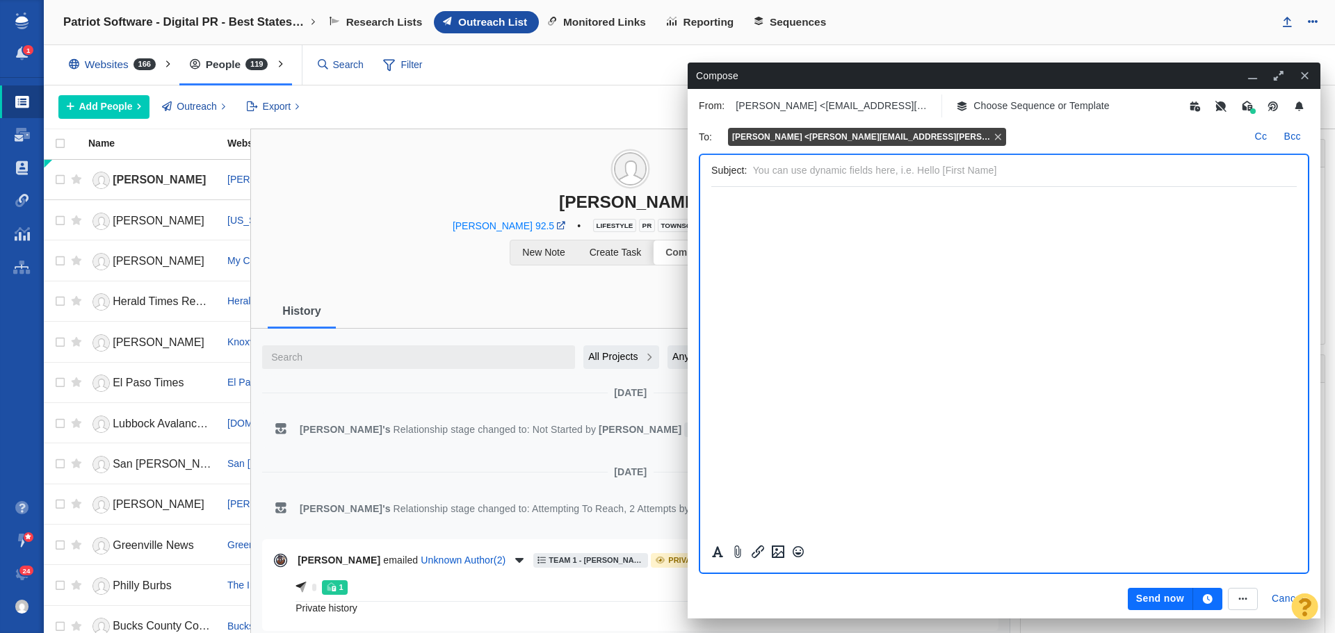
click at [1056, 109] on p "Choose Sequence or Template" at bounding box center [1041, 106] width 136 height 15
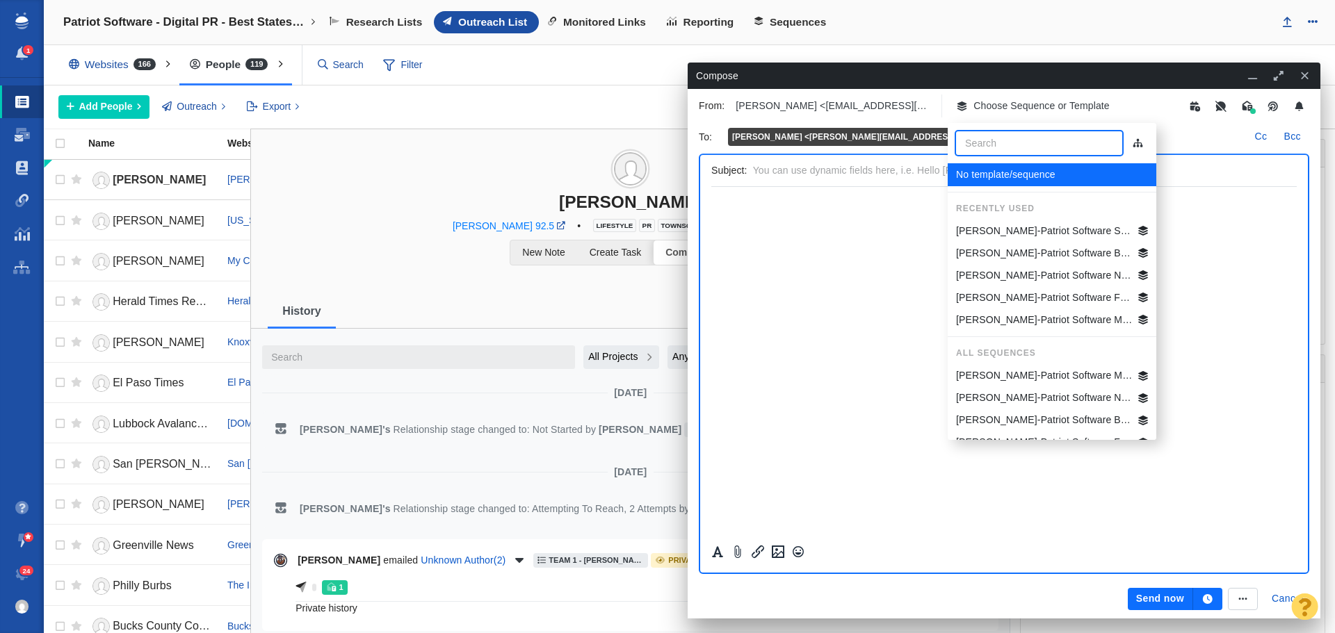
scroll to position [64, 0]
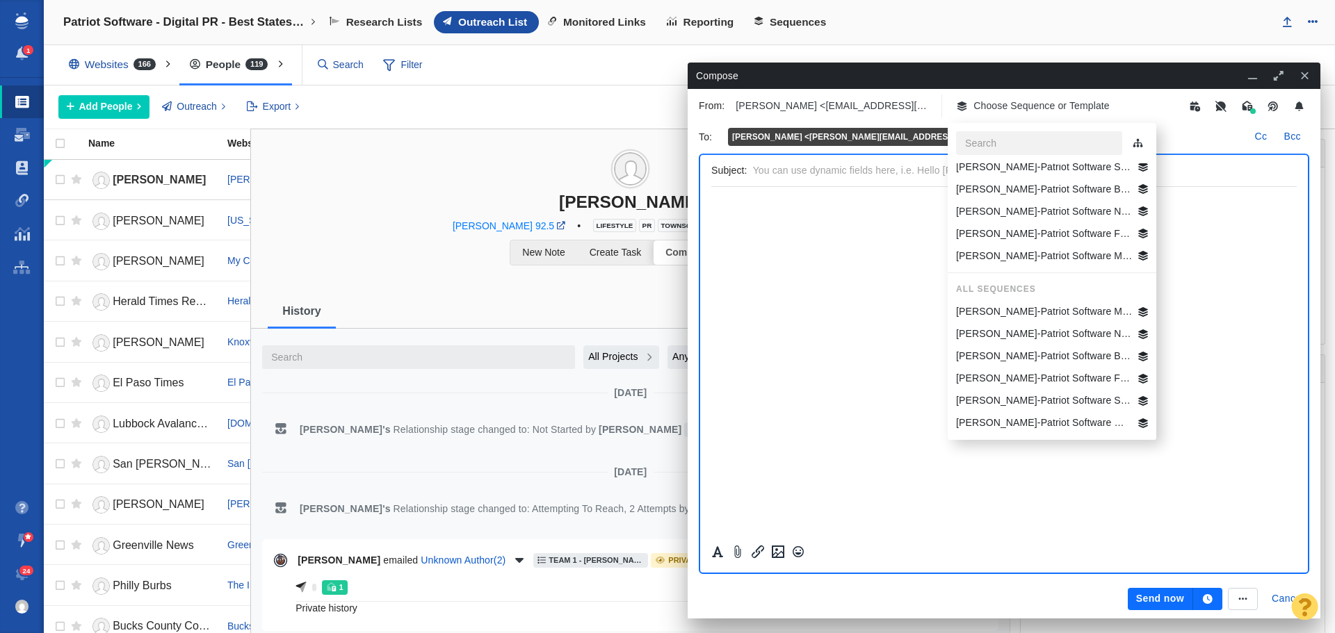
click at [1068, 425] on p "[PERSON_NAME]-Patriot Software WY Best States Business" at bounding box center [1044, 423] width 177 height 15
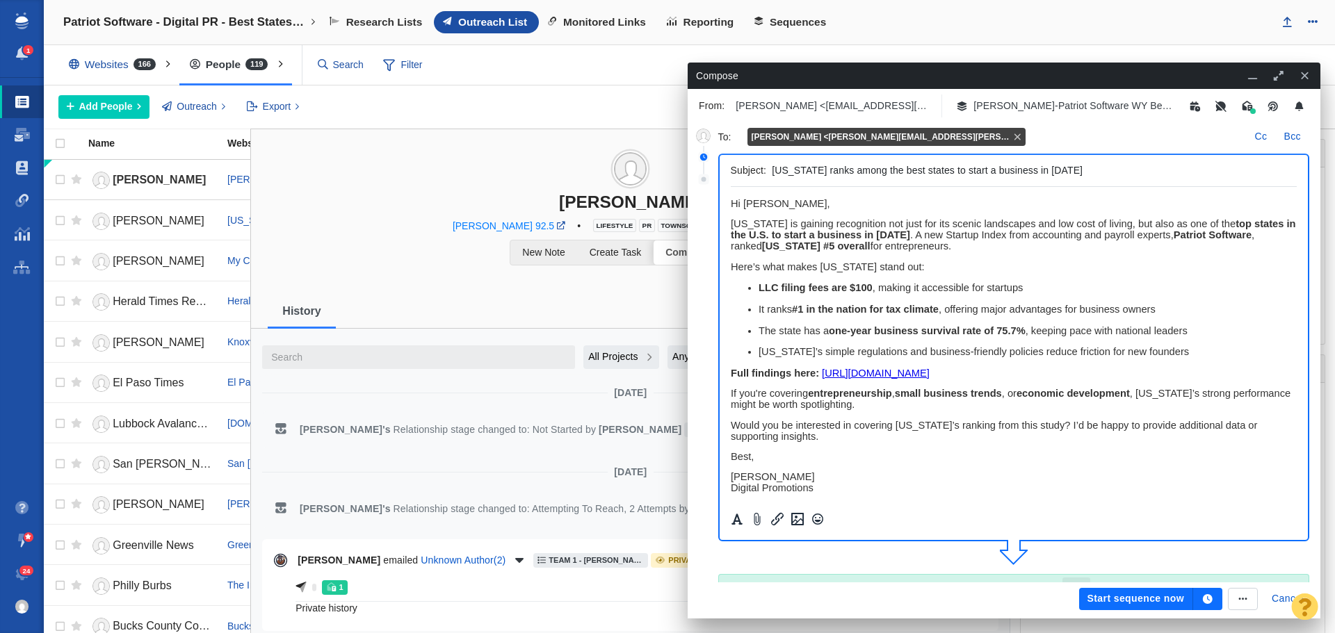
scroll to position [0, 0]
click at [1212, 597] on icon "button" at bounding box center [1207, 599] width 13 height 10
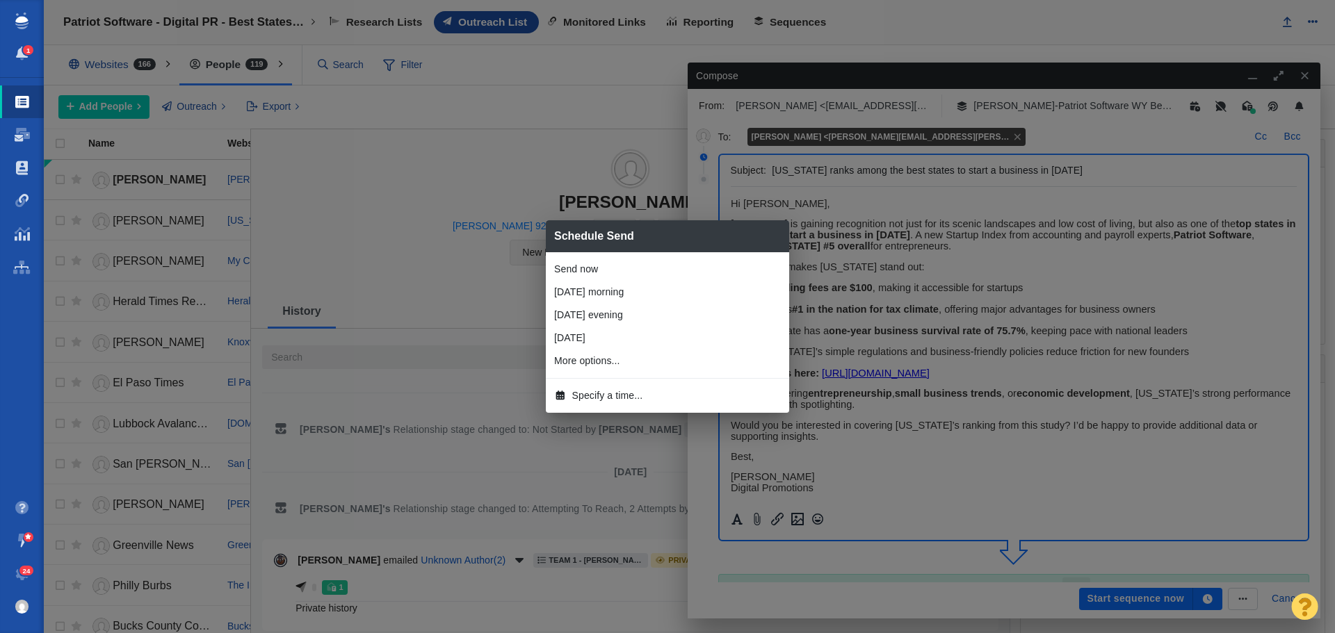
click at [616, 395] on span "Specify a time..." at bounding box center [607, 396] width 71 height 15
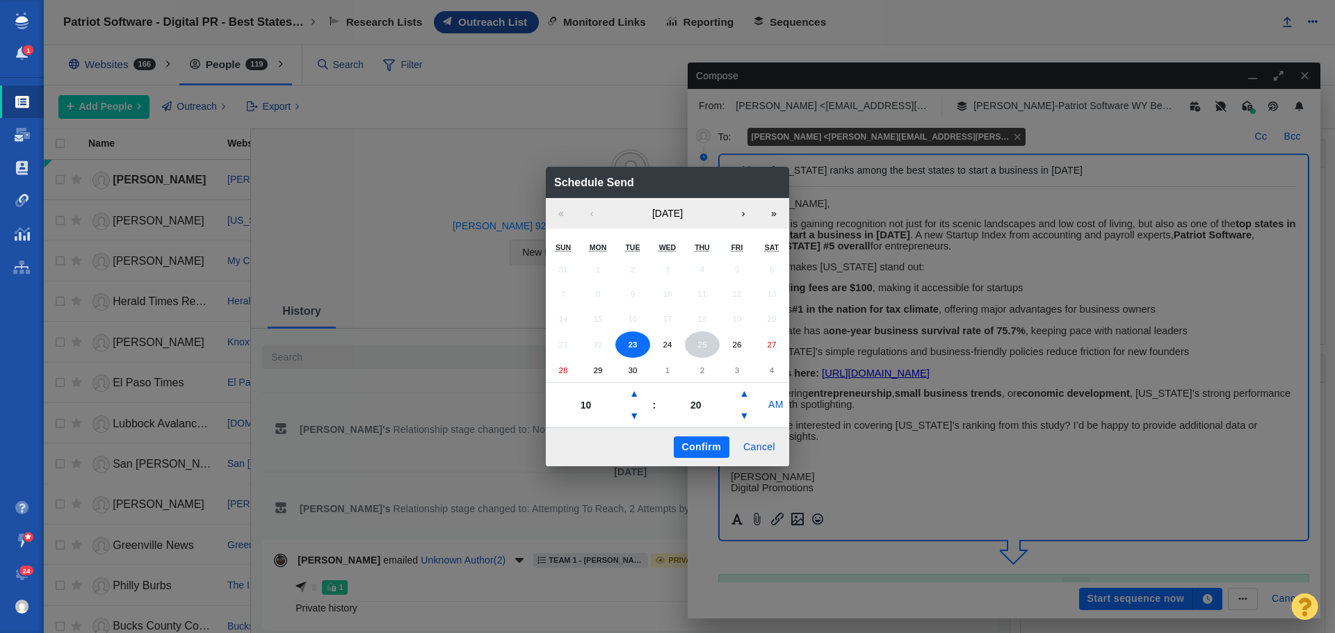
click at [706, 347] on abbr "25" at bounding box center [701, 344] width 9 height 9
click at [630, 412] on button "▼" at bounding box center [634, 416] width 17 height 22
click at [631, 412] on button "▼" at bounding box center [634, 416] width 17 height 22
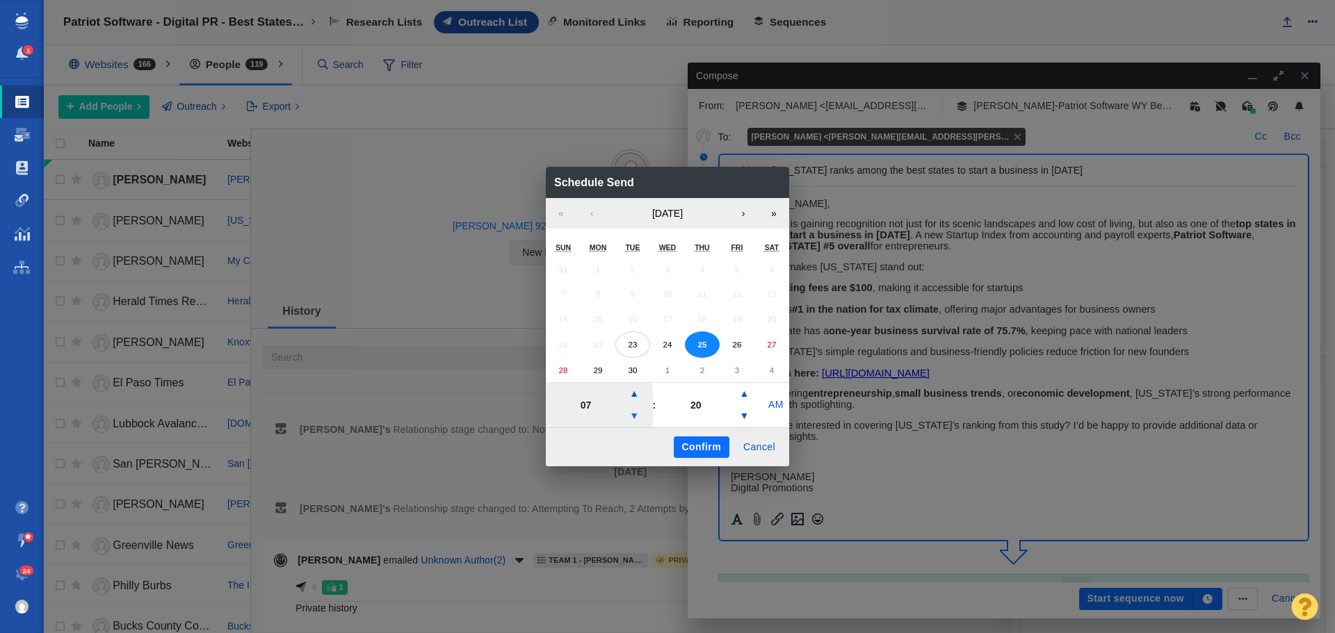
type input "06"
click at [695, 439] on button "Confirm" at bounding box center [702, 448] width 56 height 22
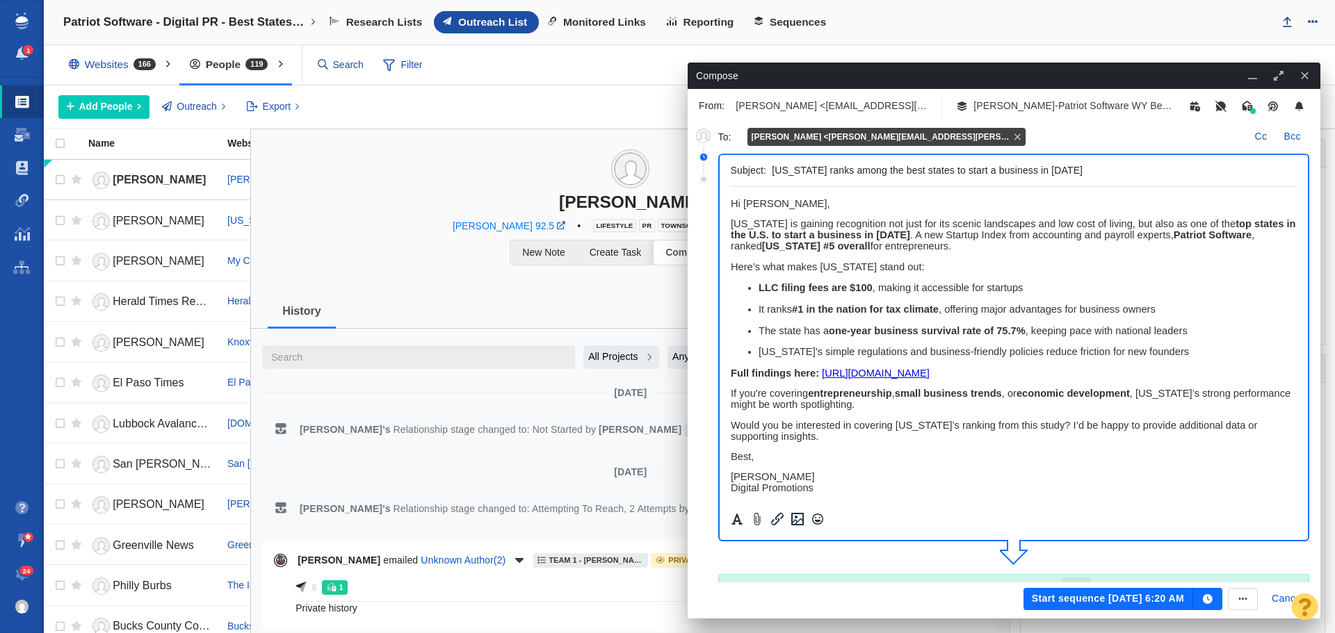
click at [1087, 599] on button "Start sequence [DATE] 6:20 AM" at bounding box center [1108, 599] width 170 height 22
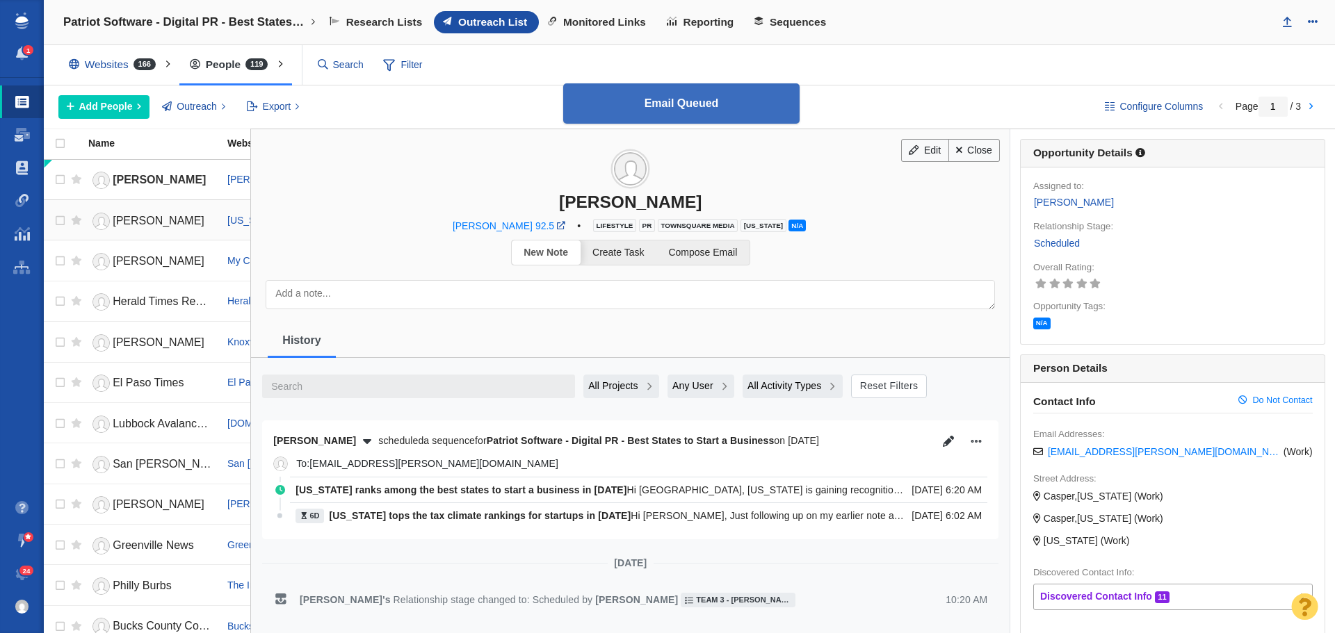
click at [146, 220] on span "[PERSON_NAME]" at bounding box center [159, 221] width 92 height 12
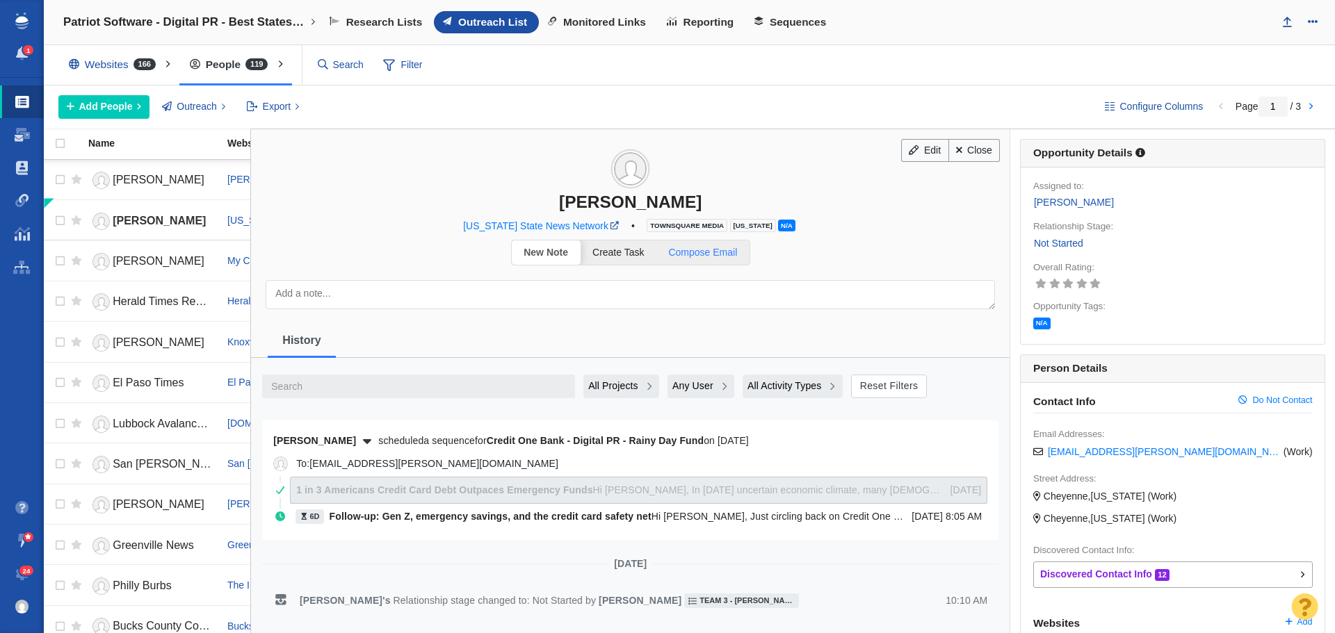
click at [712, 247] on span "Compose Email" at bounding box center [702, 252] width 69 height 11
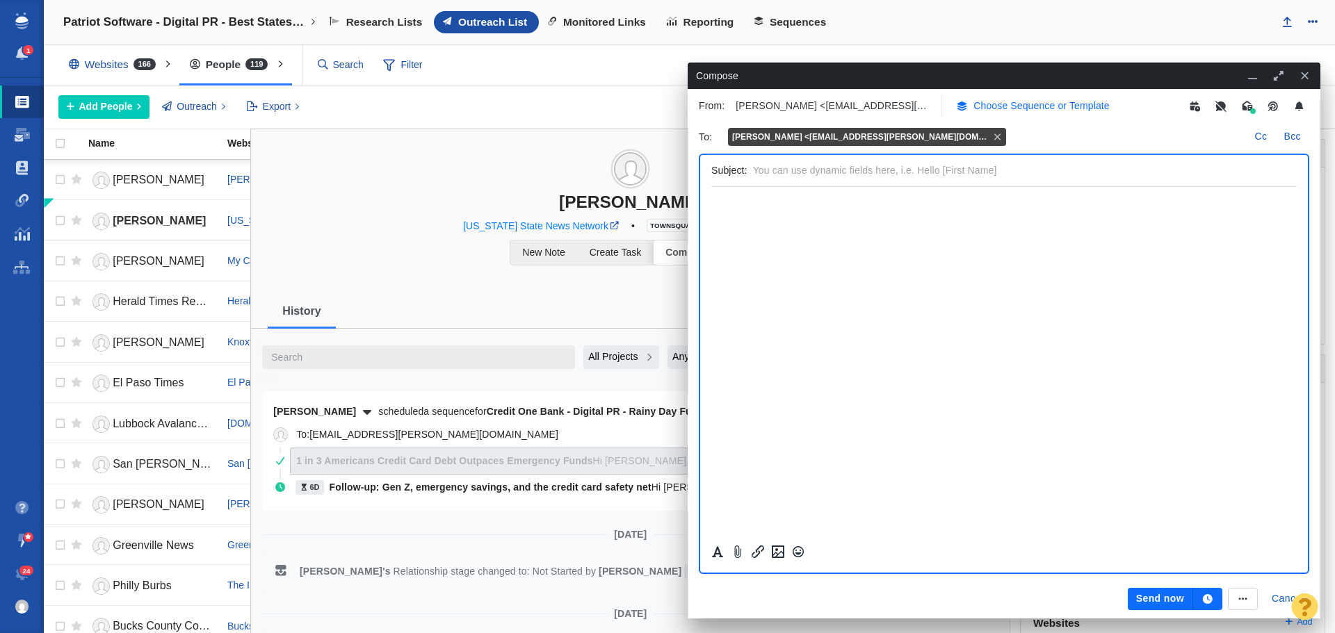
click at [1050, 108] on p "Choose Sequence or Template" at bounding box center [1041, 106] width 136 height 15
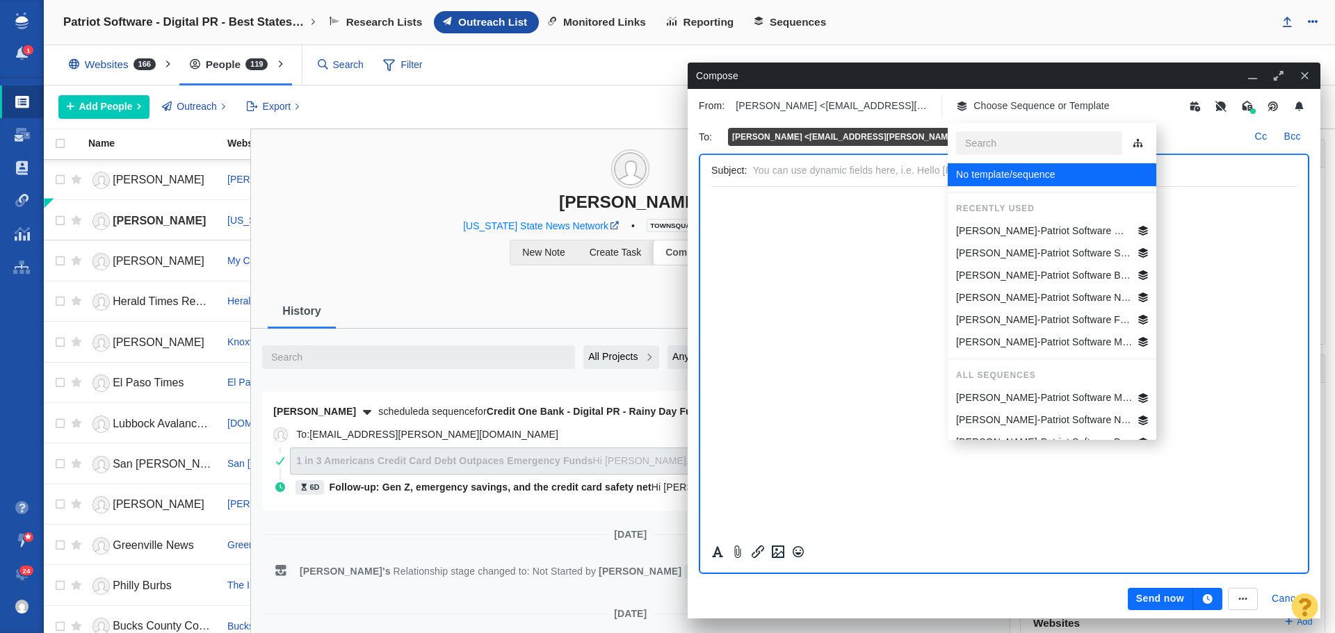
click at [1055, 277] on p "[PERSON_NAME]-Patriot Software Best States Business General" at bounding box center [1044, 275] width 177 height 15
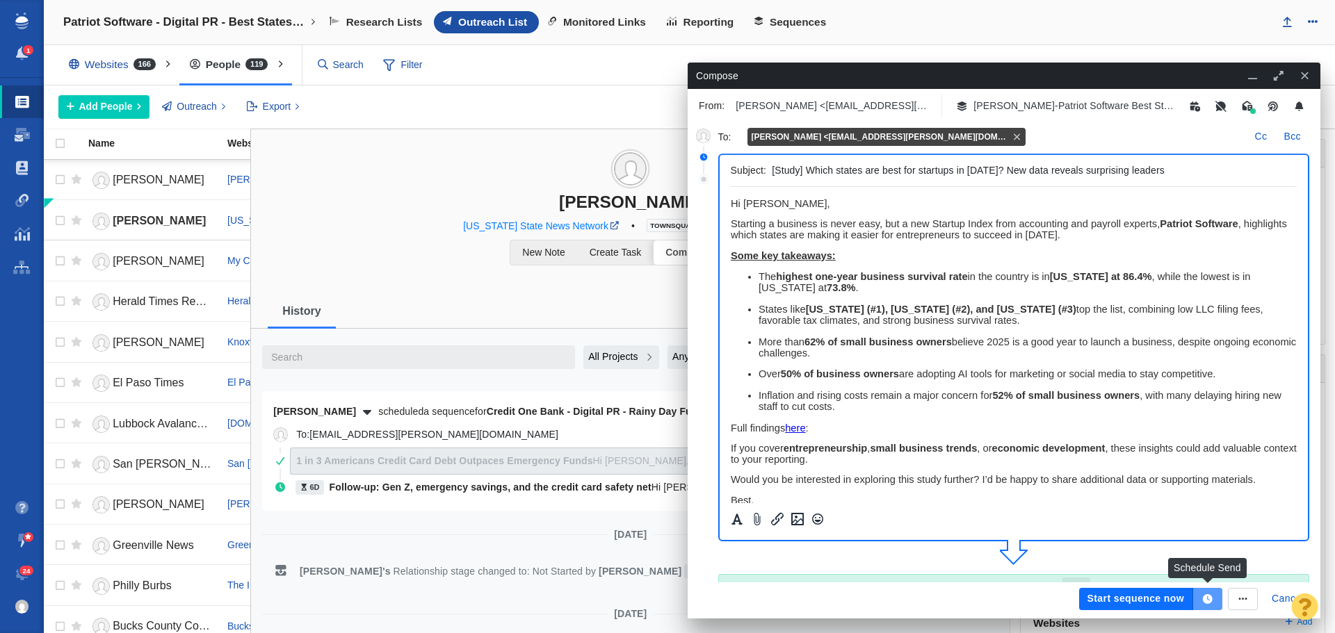
click at [1210, 598] on icon "button" at bounding box center [1208, 599] width 10 height 10
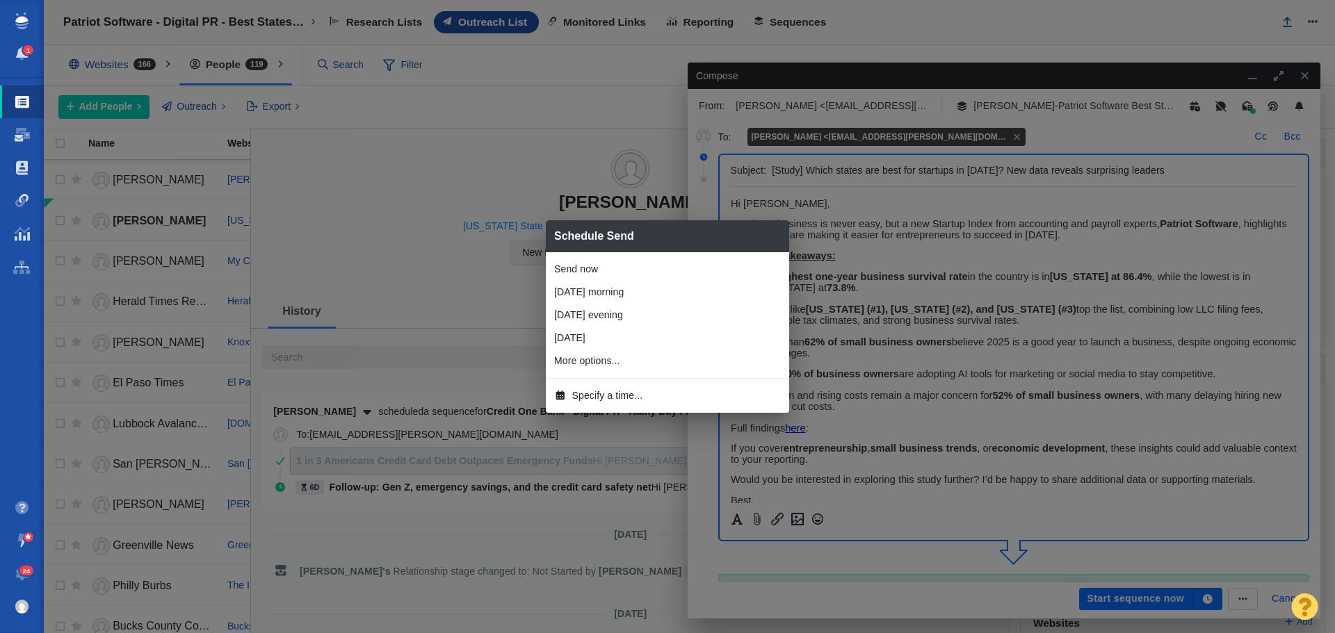
click at [593, 393] on span "Specify a time..." at bounding box center [607, 396] width 71 height 15
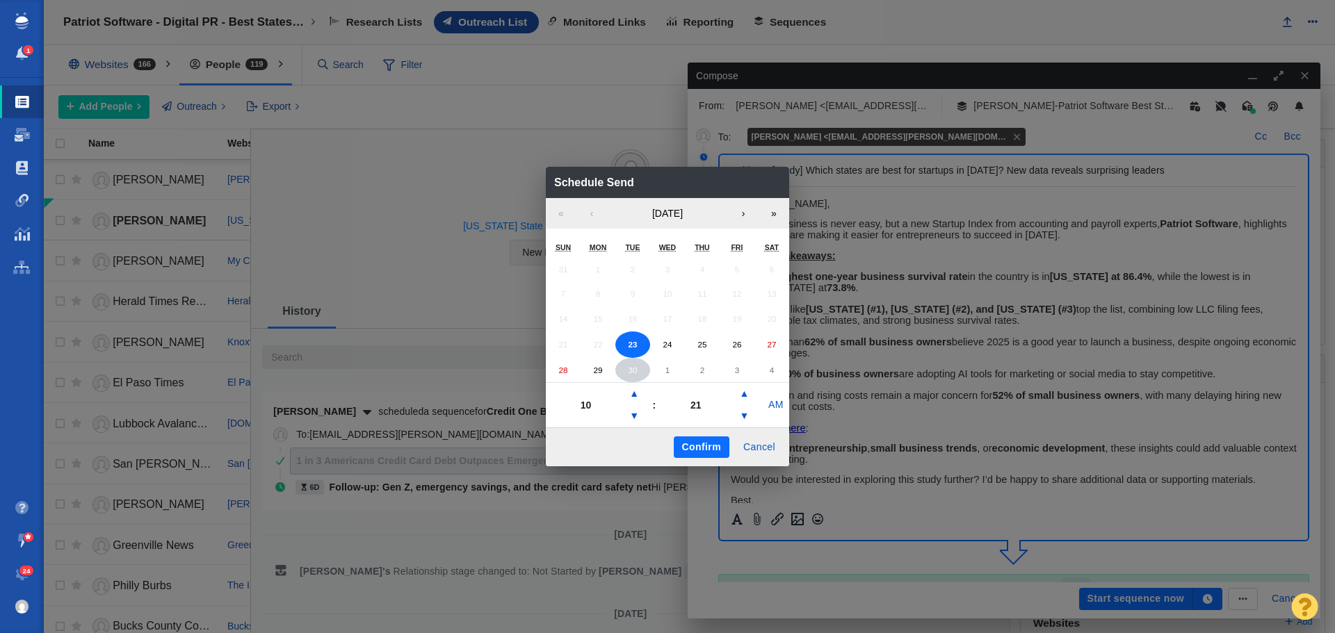
click at [633, 370] on abbr "30" at bounding box center [632, 370] width 9 height 9
click at [637, 416] on button "▼" at bounding box center [634, 416] width 17 height 22
type input "07"
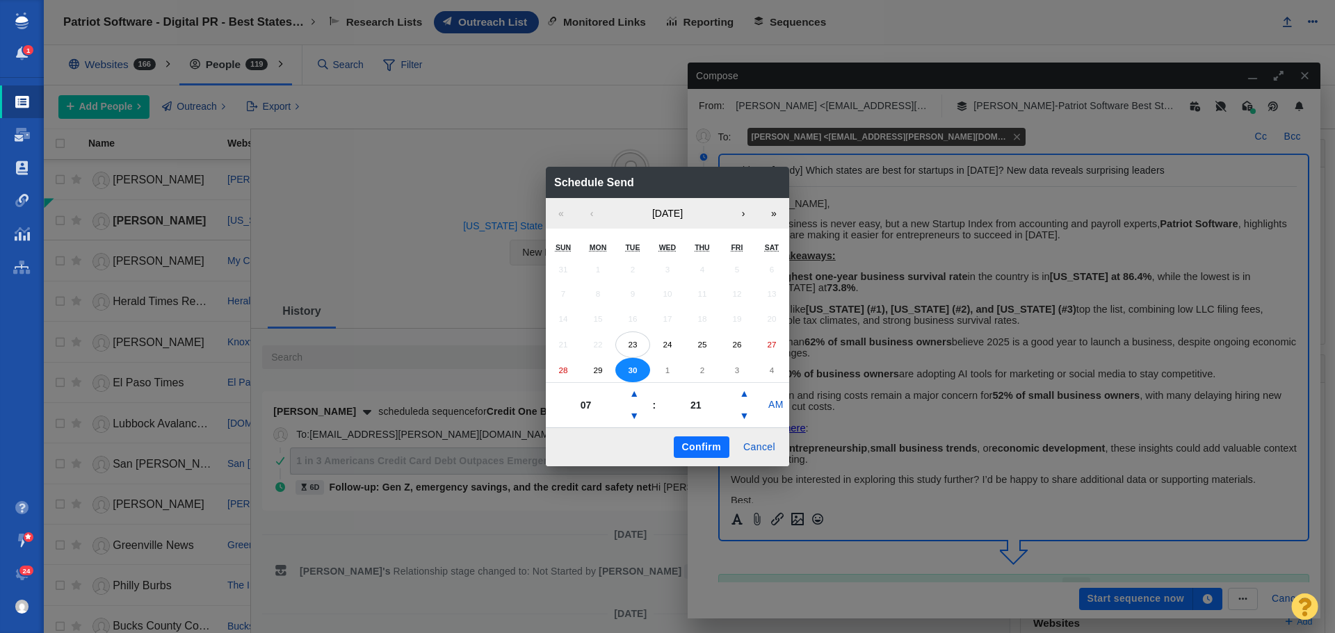
click at [695, 445] on button "Confirm" at bounding box center [702, 448] width 56 height 22
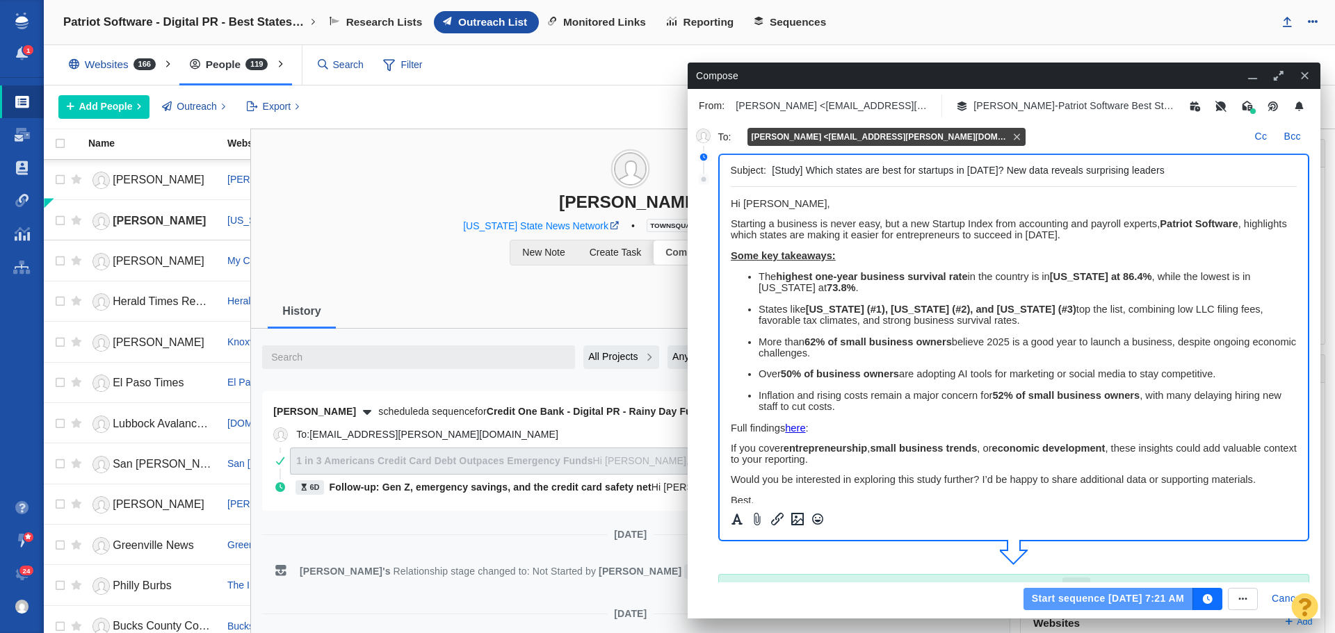
click at [1087, 595] on button "Start sequence [DATE] 7:21 AM" at bounding box center [1108, 599] width 170 height 22
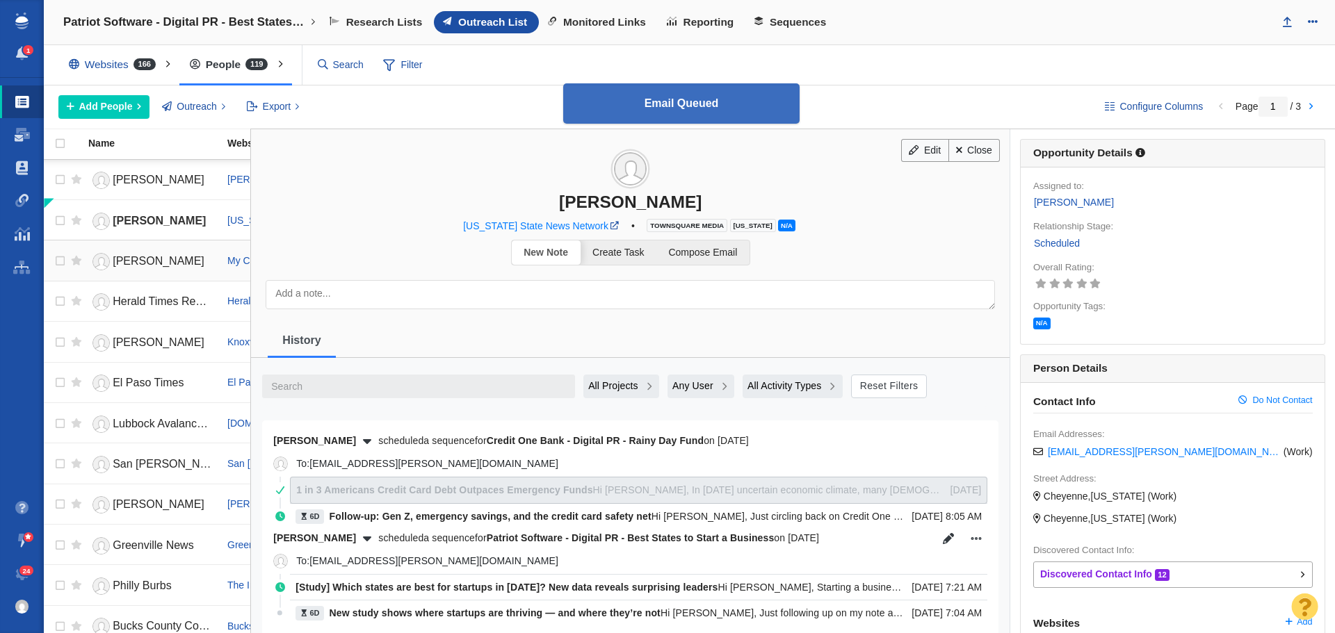
click at [156, 259] on span "[PERSON_NAME]" at bounding box center [159, 261] width 92 height 12
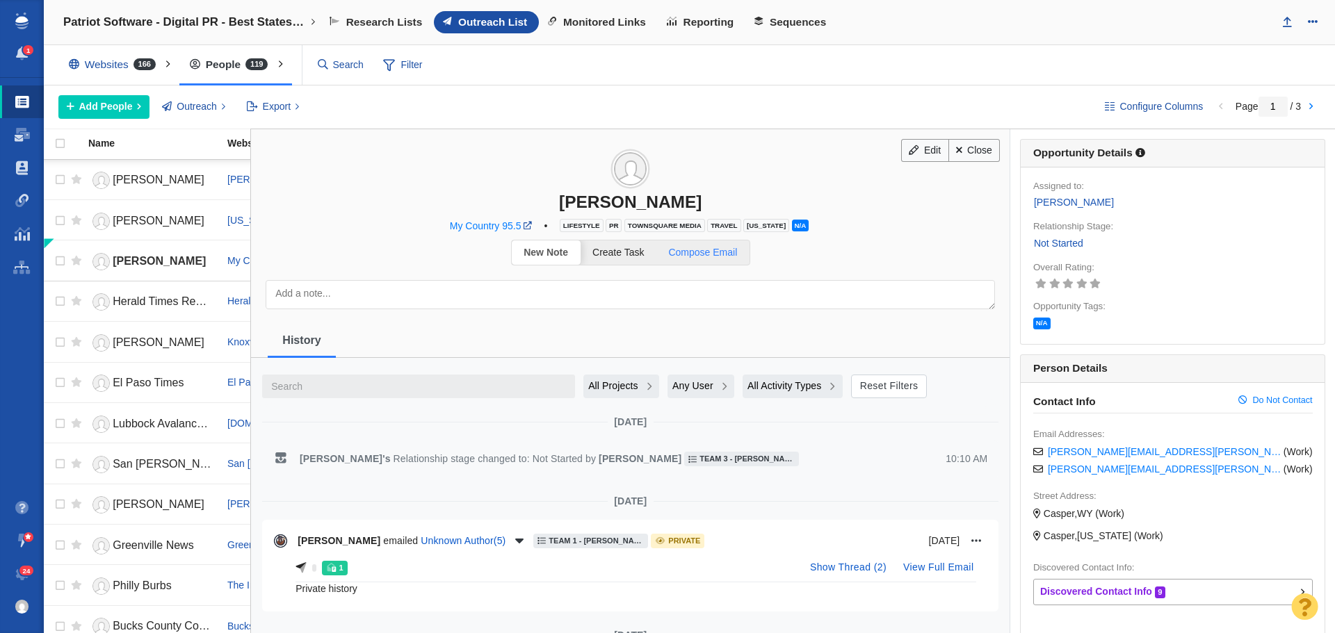
click at [711, 255] on span "Compose Email" at bounding box center [702, 252] width 69 height 11
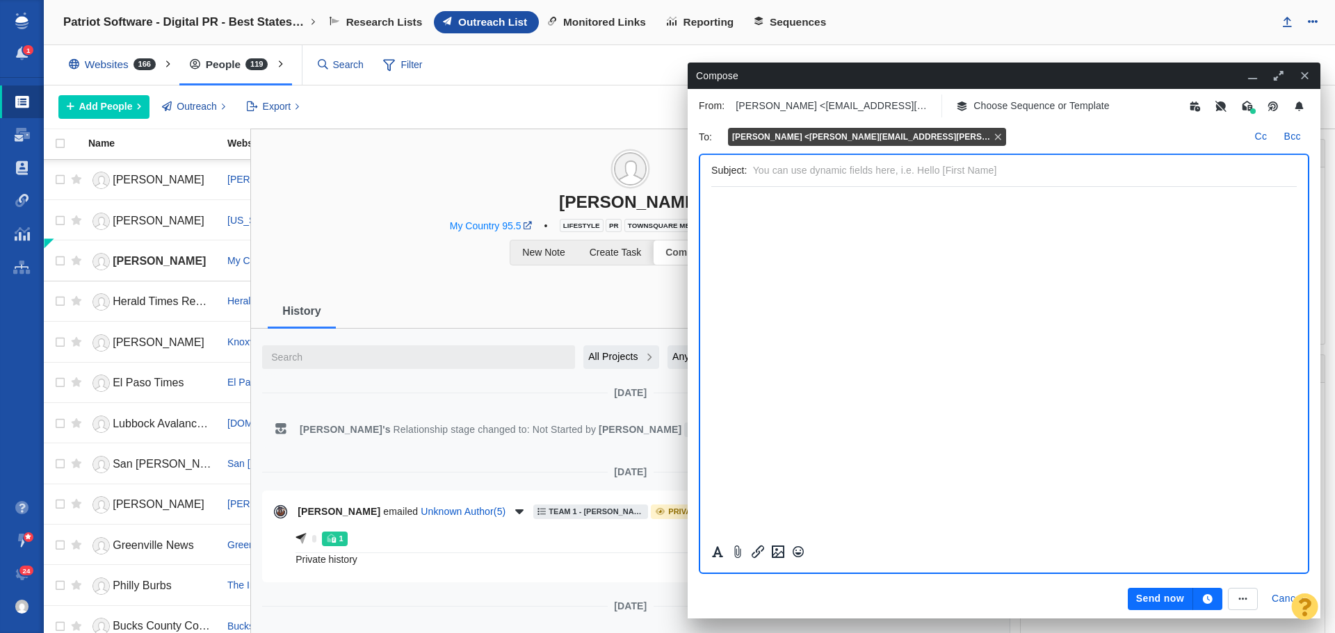
click at [1010, 106] on p "Choose Sequence or Template" at bounding box center [1041, 106] width 136 height 15
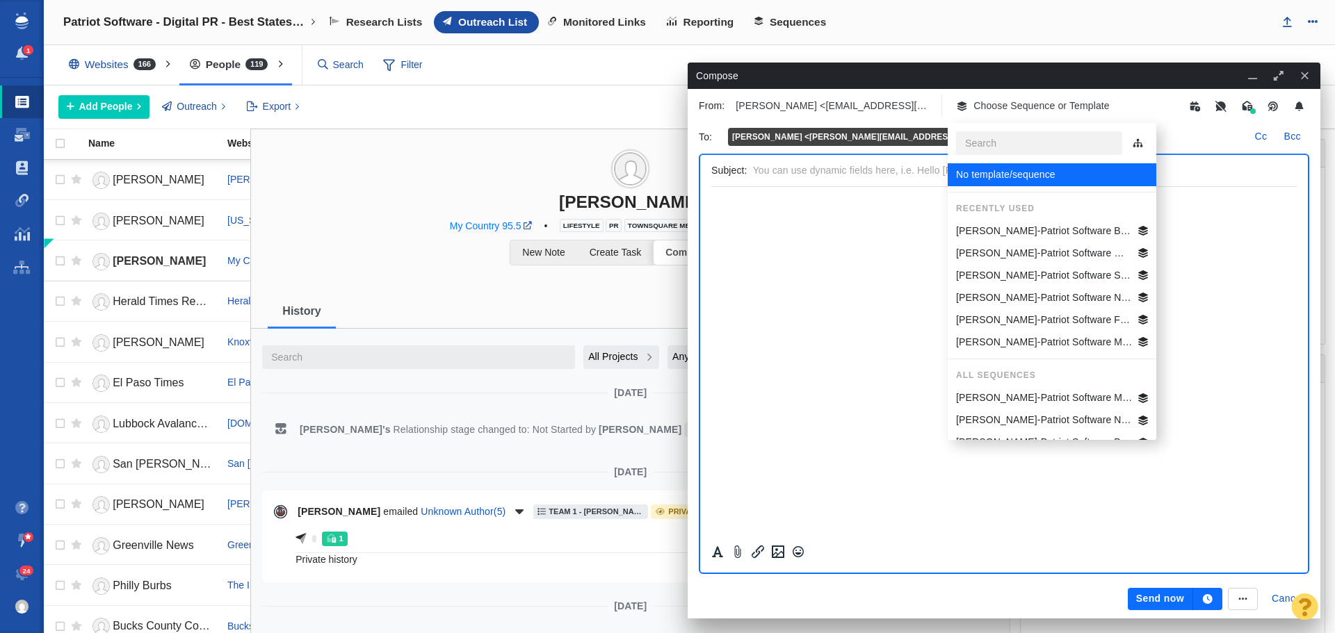
click at [1007, 255] on p "[PERSON_NAME]-Patriot Software WY Best States Business" at bounding box center [1044, 253] width 177 height 15
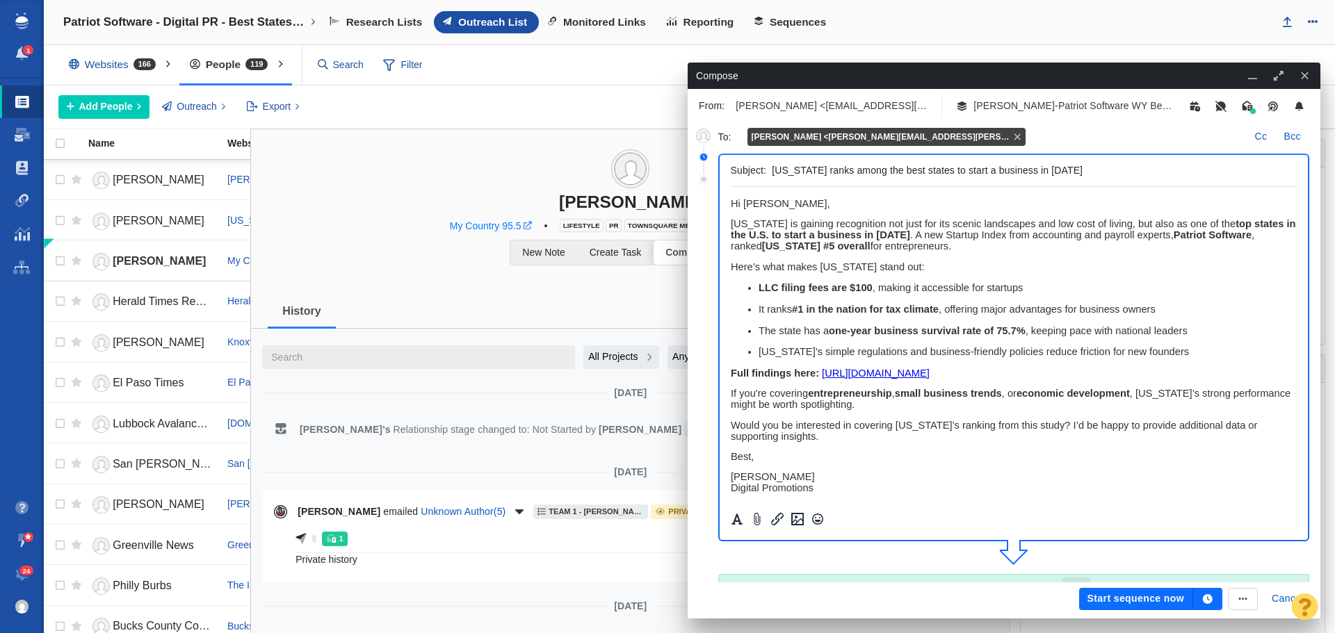
click at [530, 225] on span at bounding box center [528, 226] width 8 height 8
click at [1207, 596] on icon "button" at bounding box center [1208, 599] width 10 height 10
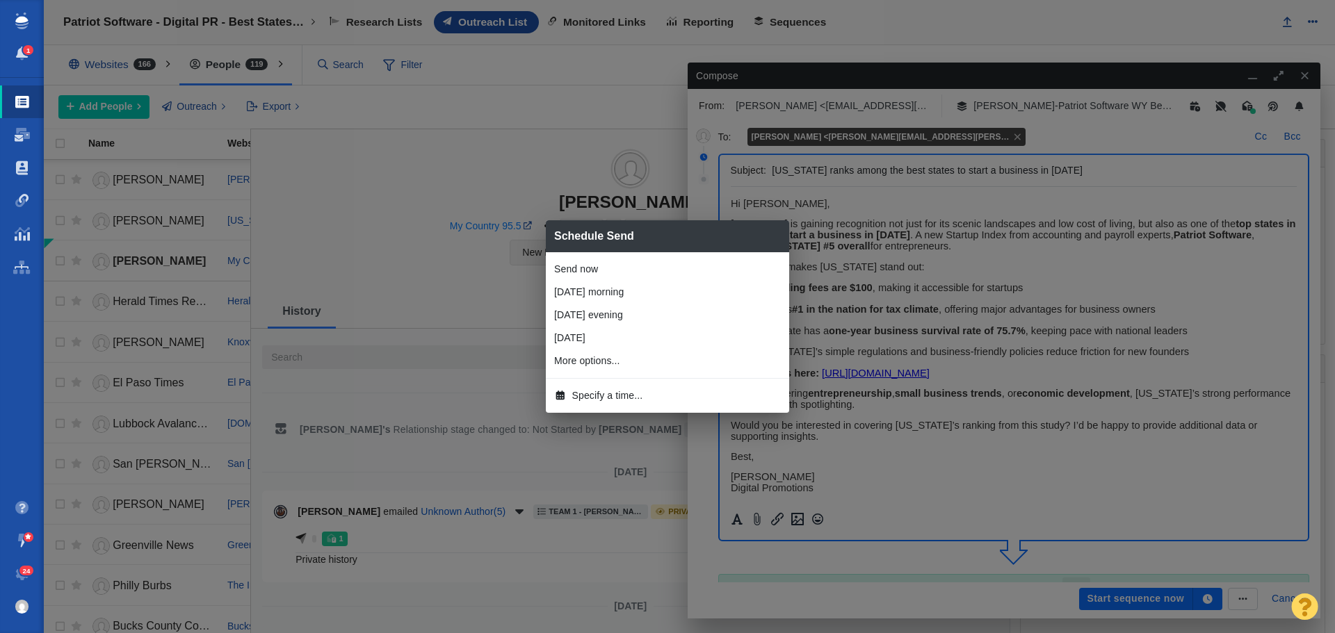
click at [613, 299] on li "[DATE] morning" at bounding box center [667, 292] width 243 height 23
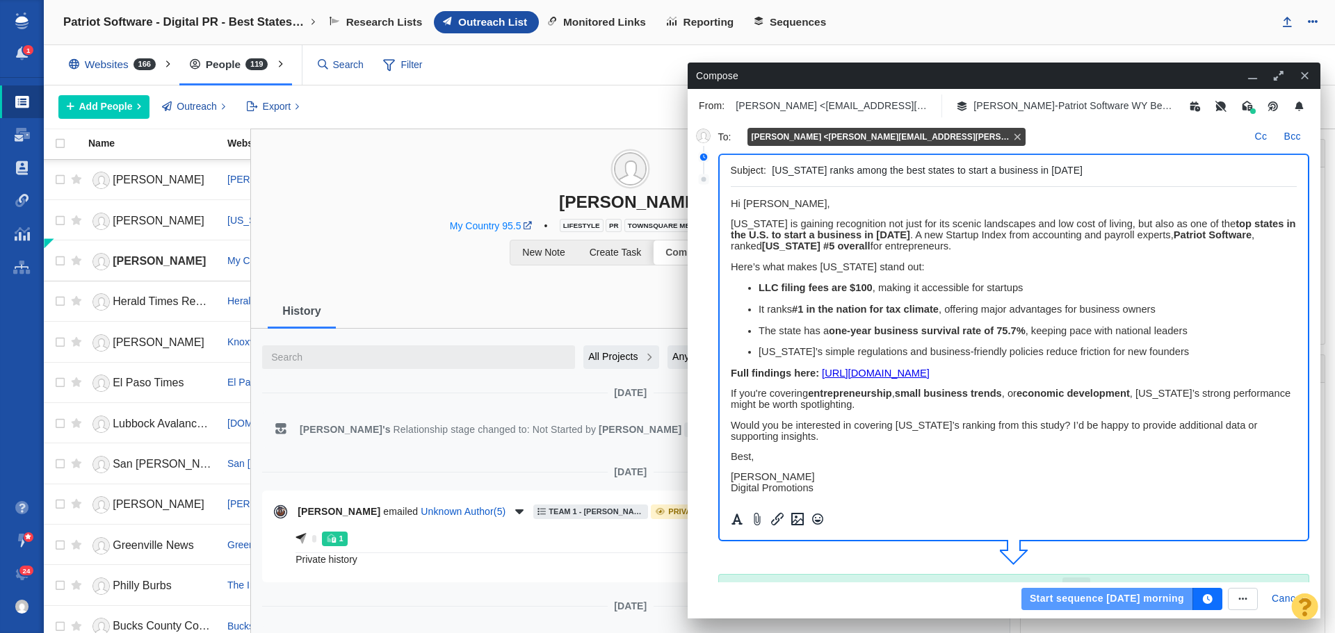
click at [1095, 602] on button "Start sequence [DATE] morning" at bounding box center [1107, 599] width 172 height 22
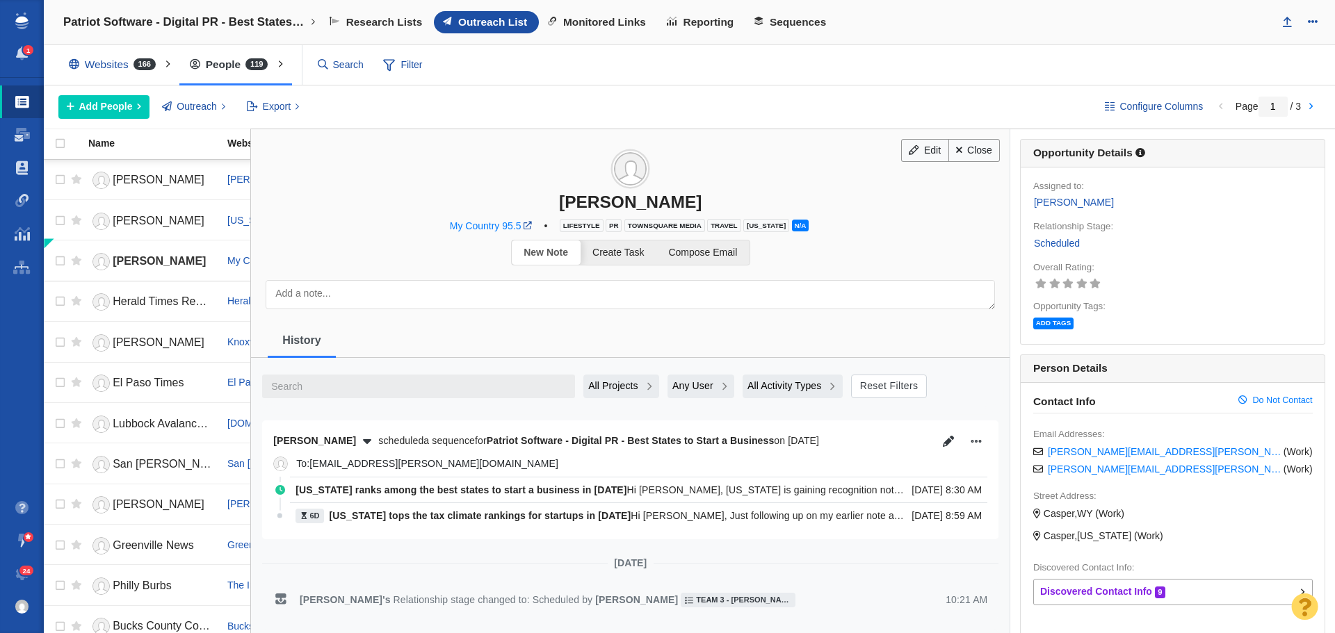
click at [138, 300] on span "Herald Times Reporter" at bounding box center [169, 301] width 112 height 12
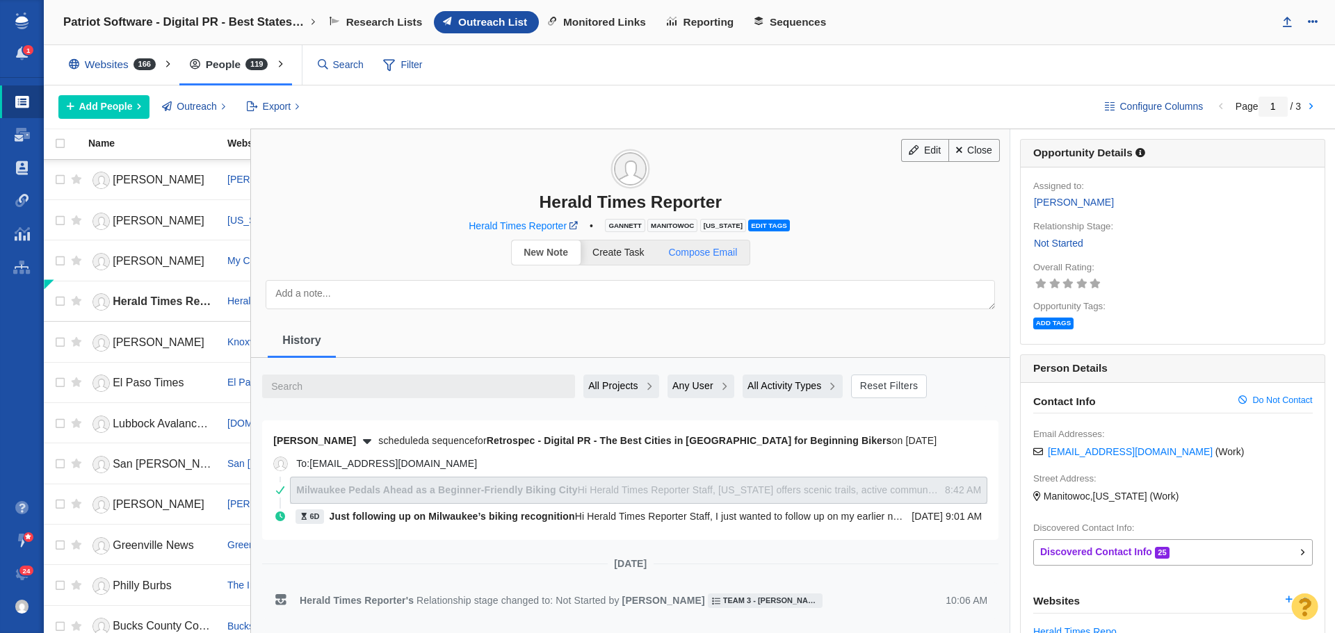
click at [724, 250] on span "Compose Email" at bounding box center [702, 252] width 69 height 11
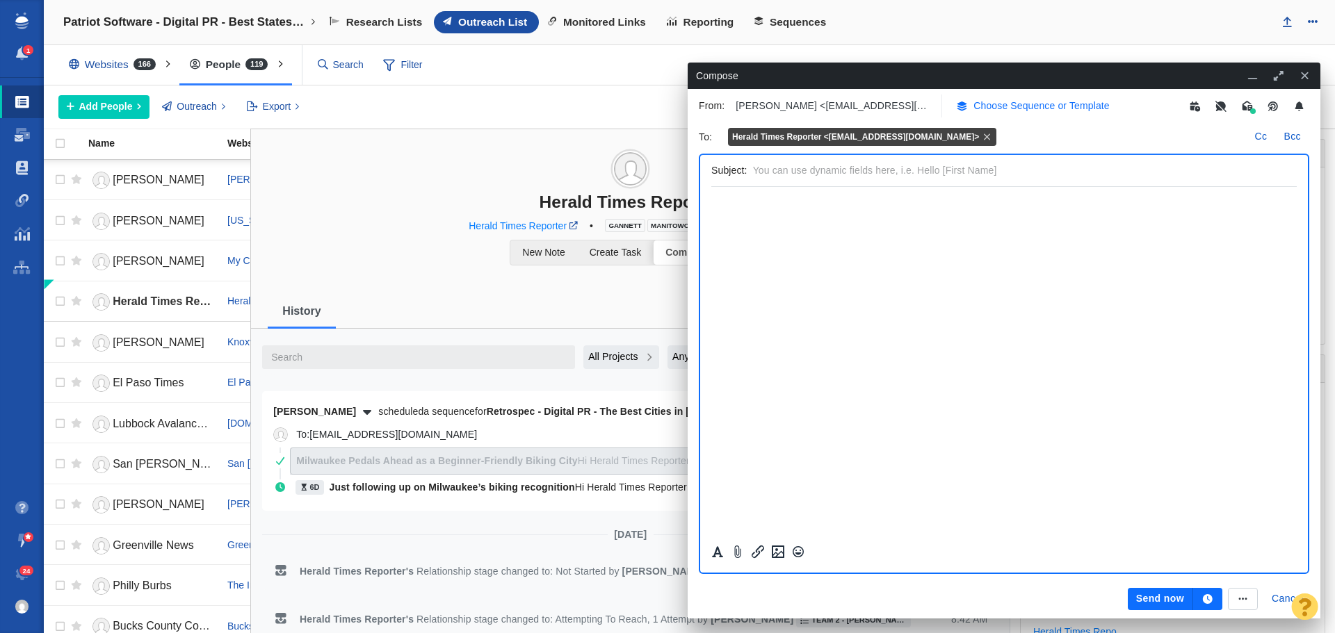
click at [1035, 107] on p "Choose Sequence or Template" at bounding box center [1041, 106] width 136 height 15
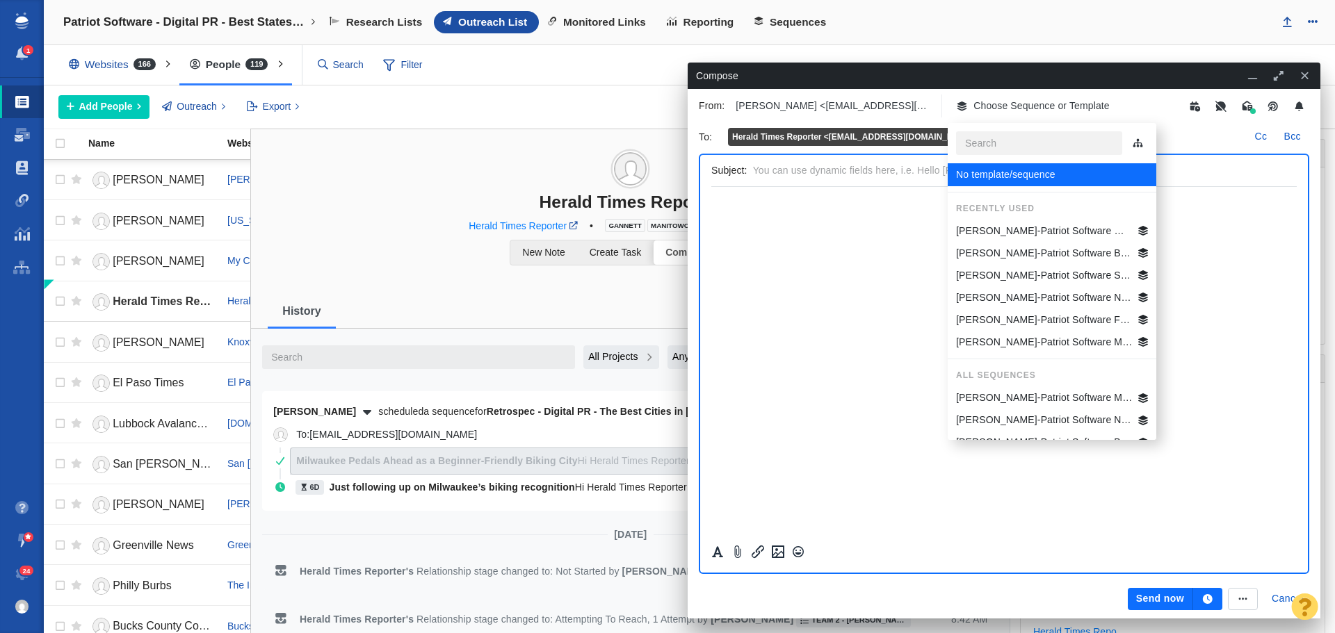
click at [1048, 253] on p "[PERSON_NAME]-Patriot Software Best States Business General" at bounding box center [1044, 253] width 177 height 15
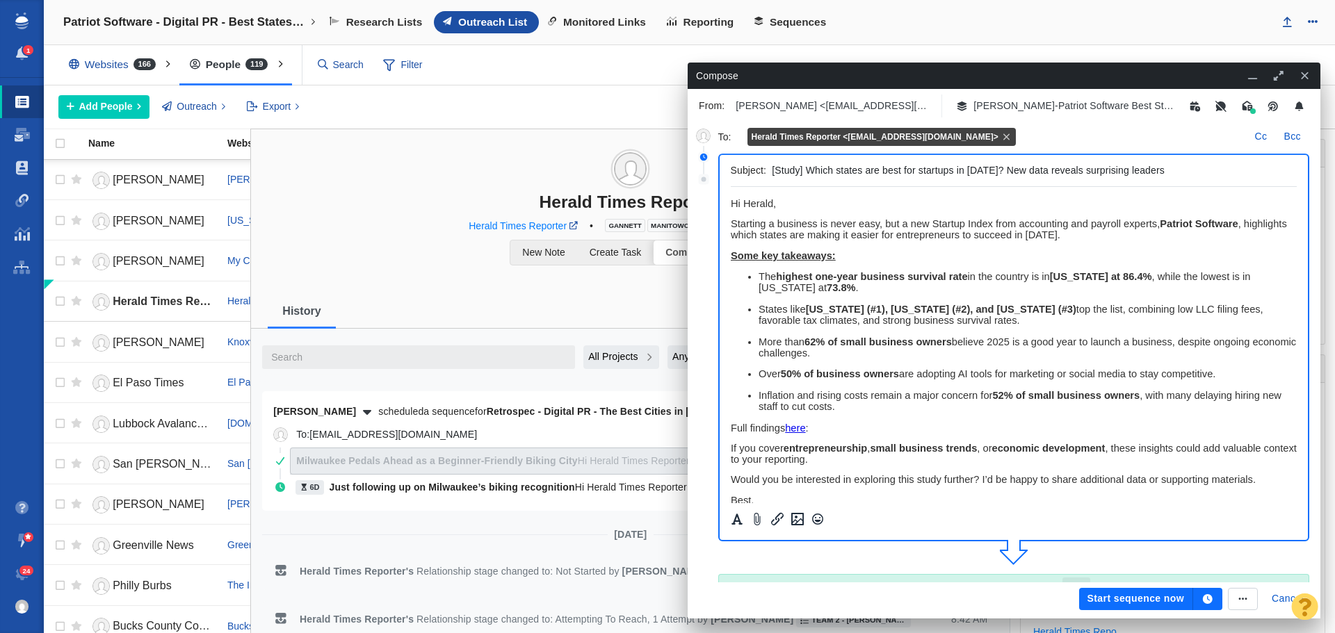
drag, startPoint x: 1185, startPoint y: 175, endPoint x: 767, endPoint y: 172, distance: 417.8
click at [767, 172] on div "Subject: [Study] Which states are best for startups in [DATE]? New data reveals…" at bounding box center [1014, 171] width 567 height 32
drag, startPoint x: 893, startPoint y: 172, endPoint x: 863, endPoint y: 172, distance: 29.9
click at [863, 172] on input "[Study] Where does [US_STATE] rank in best states for startups in [DATE]? New d…" at bounding box center [1031, 171] width 519 height 20
type input "[Study] Where does [US_STATE] rank in best states for startups in [DATE]? New d…"
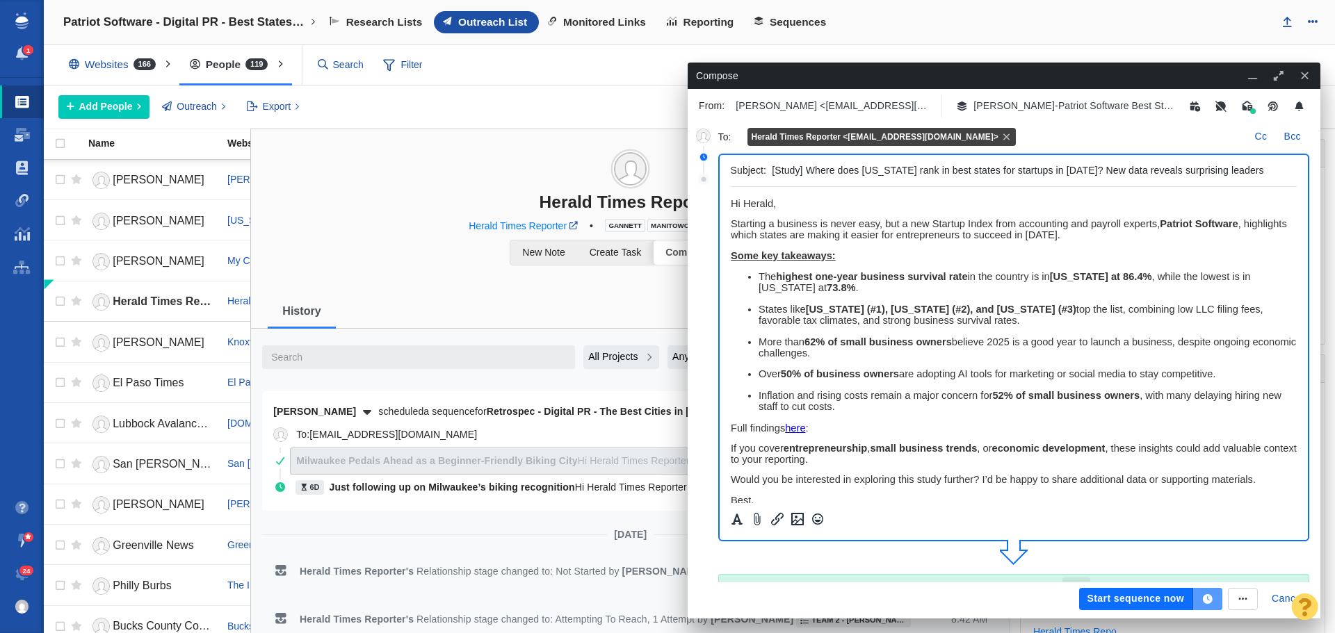
click at [1207, 599] on icon "button" at bounding box center [1208, 599] width 10 height 10
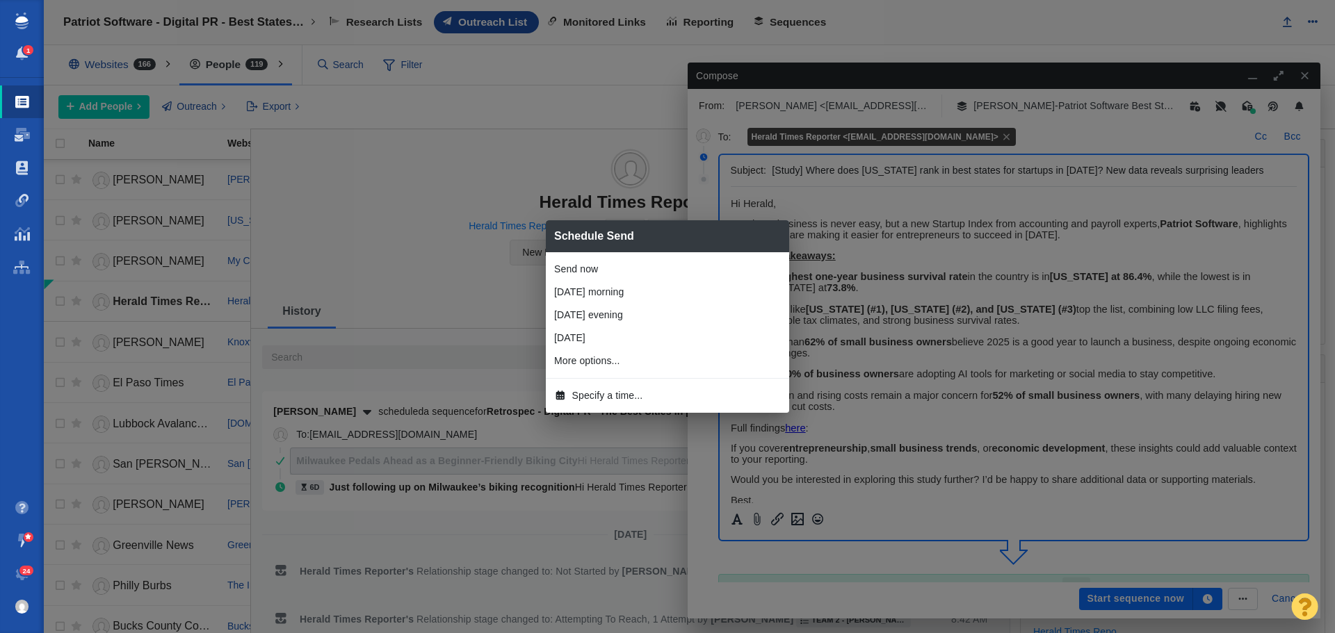
click at [590, 395] on span "Specify a time..." at bounding box center [607, 396] width 71 height 15
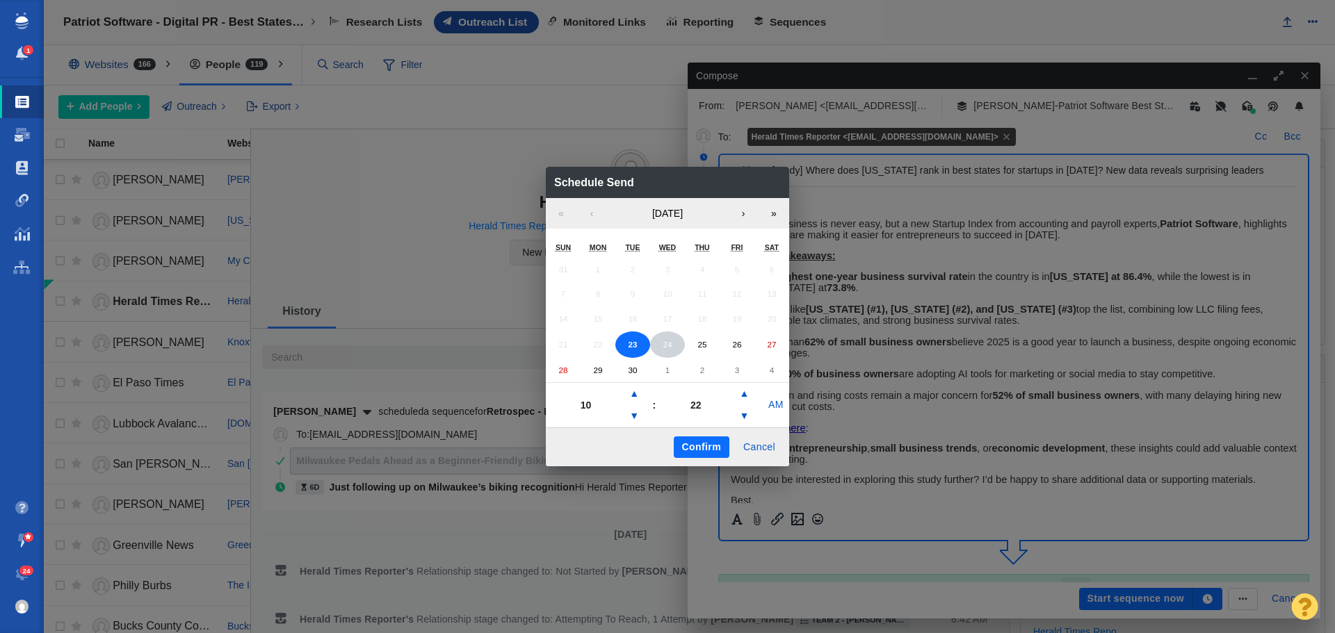
click at [666, 344] on abbr "24" at bounding box center [667, 344] width 9 height 9
click at [636, 411] on button "▼" at bounding box center [634, 416] width 17 height 22
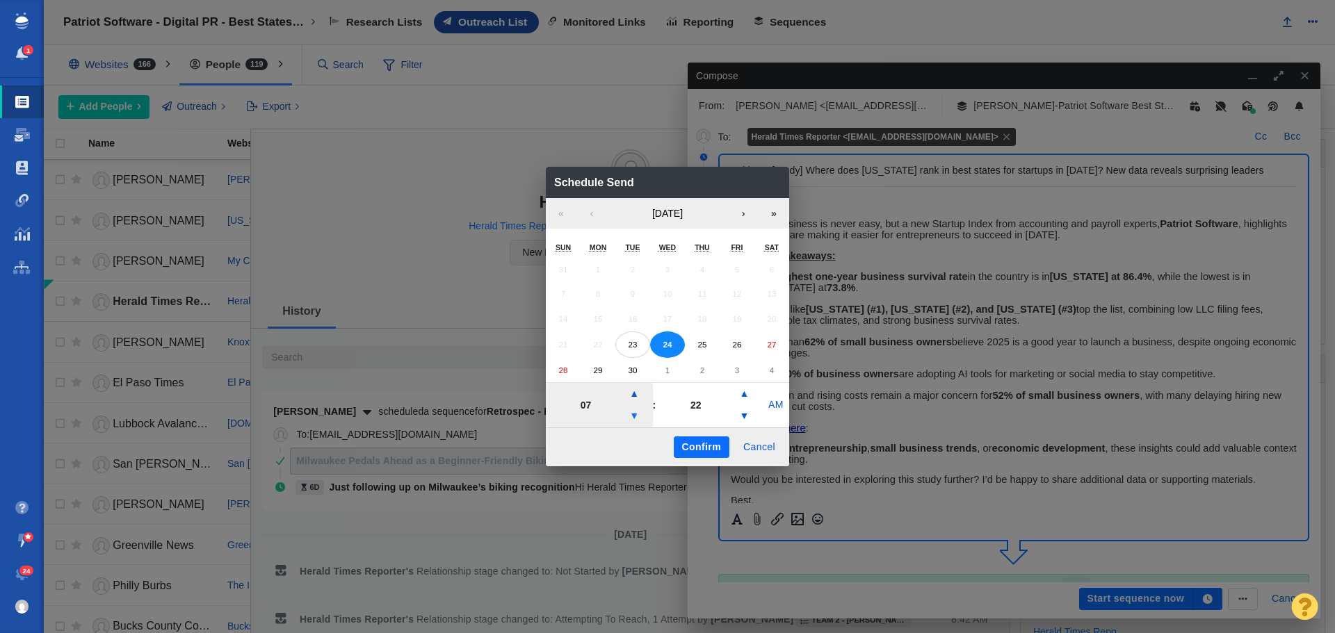
type input "06"
click at [690, 444] on button "Confirm" at bounding box center [702, 448] width 56 height 22
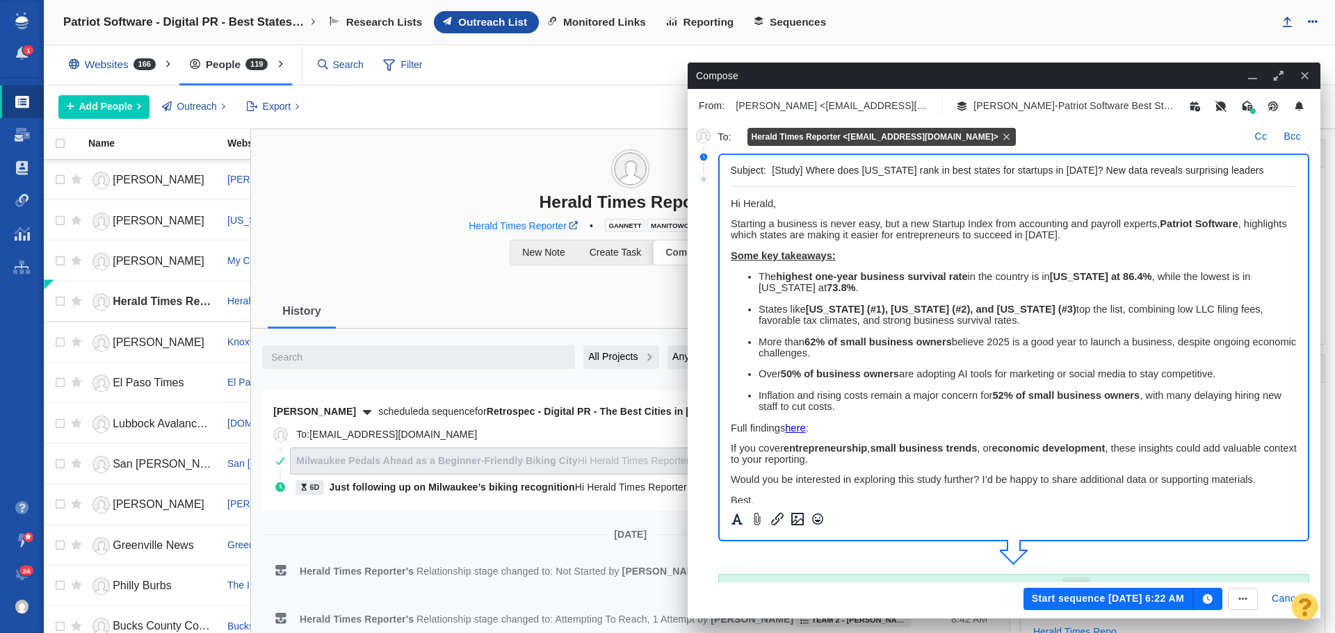
click at [774, 207] on span "﻿ Hi Herald," at bounding box center [752, 203] width 45 height 11
drag, startPoint x: 773, startPoint y: 77, endPoint x: 794, endPoint y: 81, distance: 21.3
click at [794, 81] on div "Compose" at bounding box center [1004, 76] width 633 height 26
click at [1249, 70] on button "button" at bounding box center [1252, 76] width 21 height 18
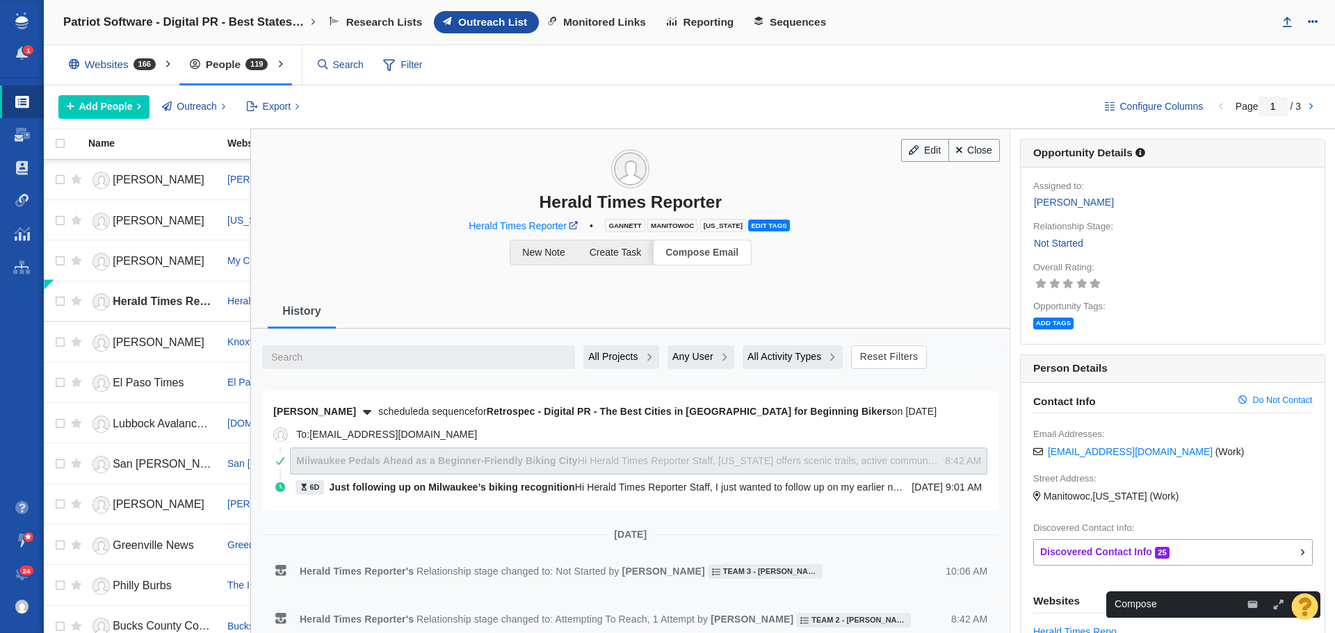
drag, startPoint x: 1274, startPoint y: 603, endPoint x: 1037, endPoint y: 277, distance: 403.7
click at [1274, 603] on icon "button" at bounding box center [1278, 605] width 13 height 10
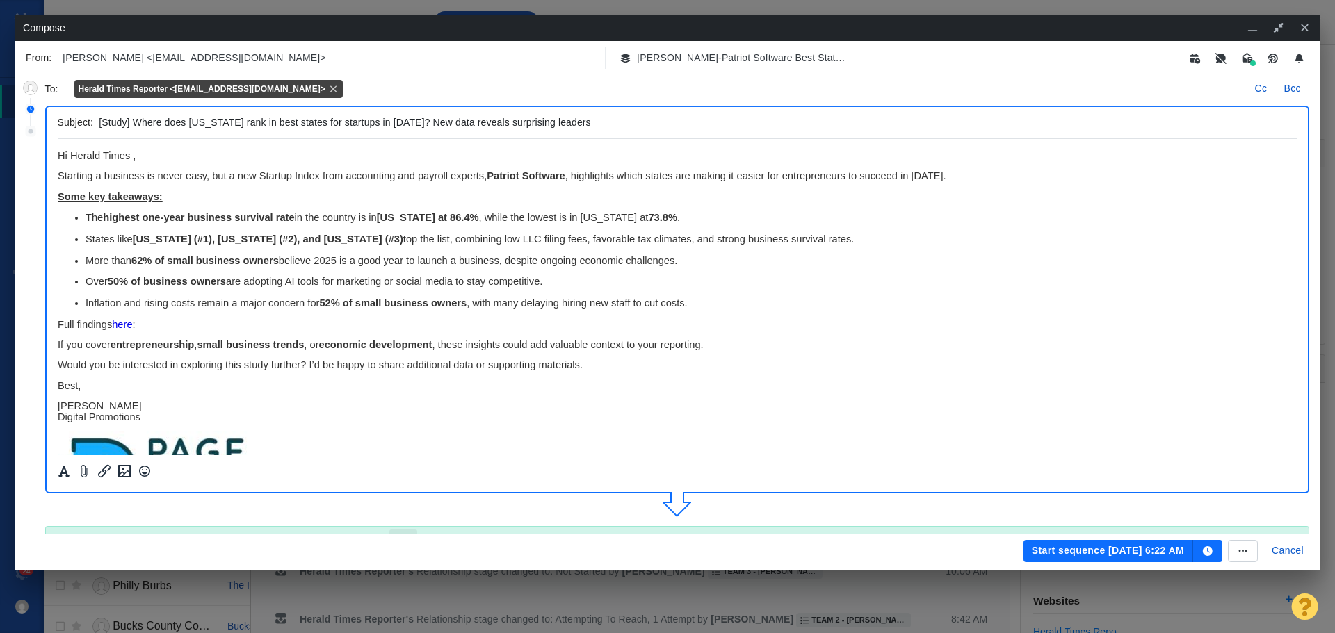
click at [131, 159] on span "Hi Herald Times ," at bounding box center [96, 155] width 78 height 11
drag, startPoint x: 223, startPoint y: 154, endPoint x: 55, endPoint y: 153, distance: 168.2
click at [57, 153] on html "Hi Herald Times Reporter Team, Starting a business is never easy, but a new Sta…" at bounding box center [677, 339] width 1240 height 401
copy span "Hi Herald Times Reporter Team,"
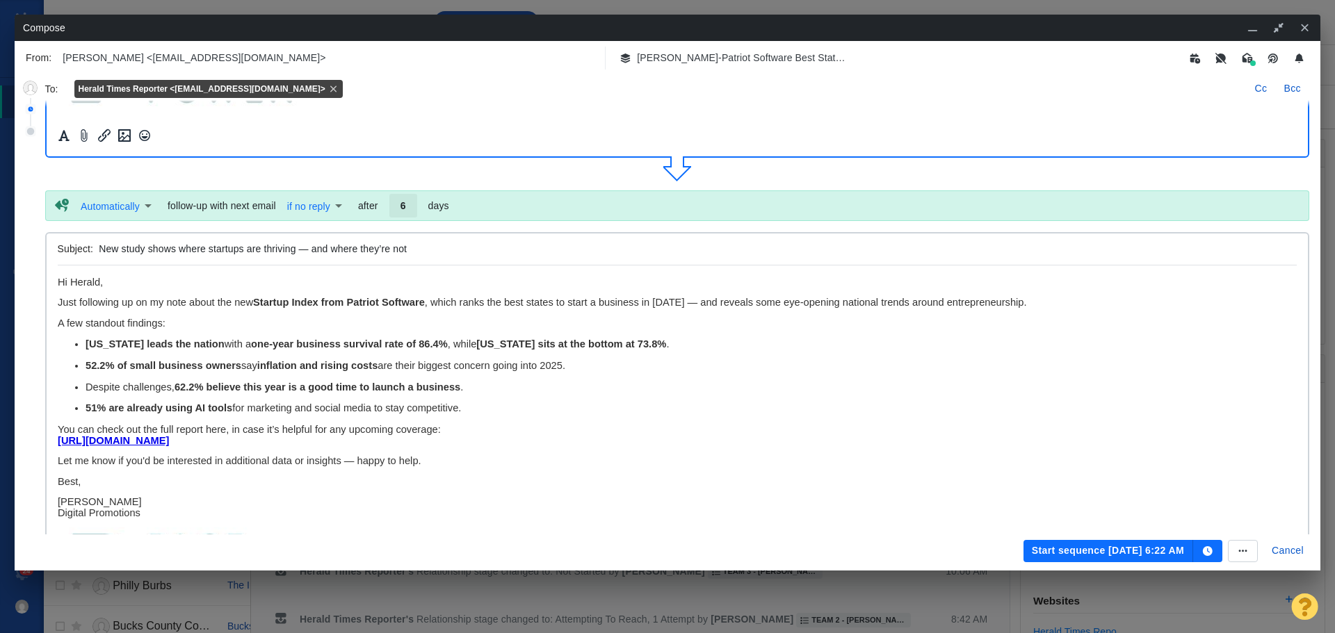
scroll to position [348, 0]
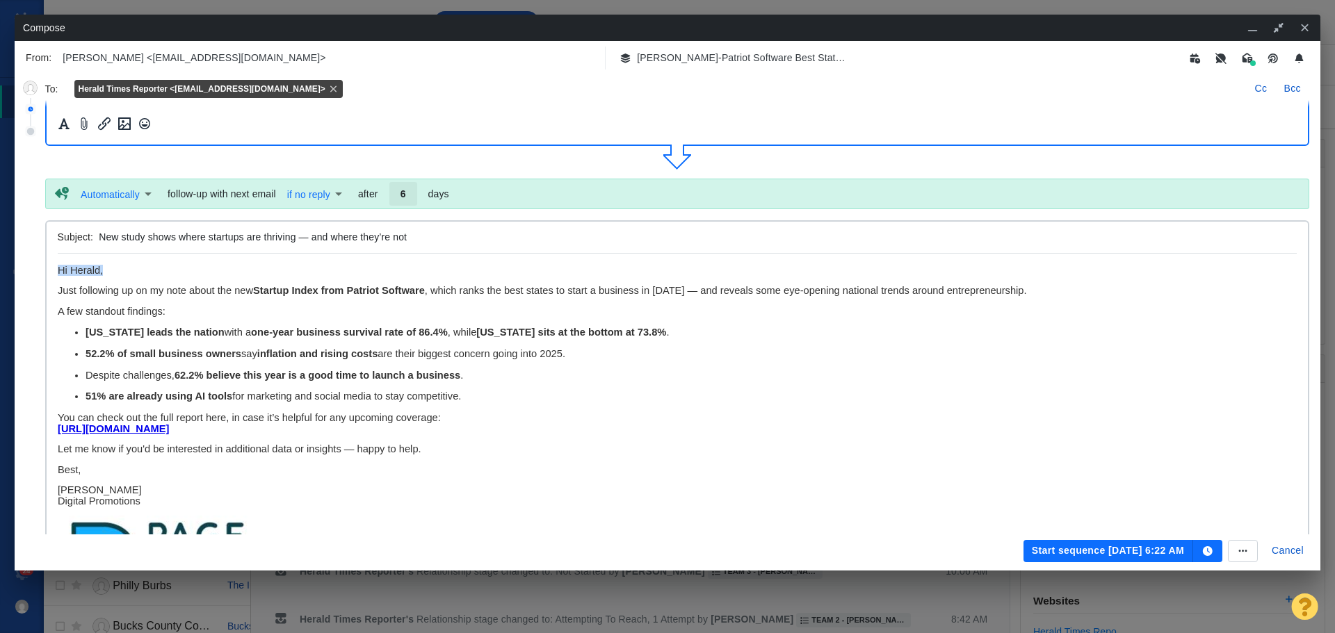
drag, startPoint x: 136, startPoint y: 272, endPoint x: 58, endPoint y: 266, distance: 78.1
click at [58, 266] on p "Hi Herald," at bounding box center [677, 270] width 1240 height 11
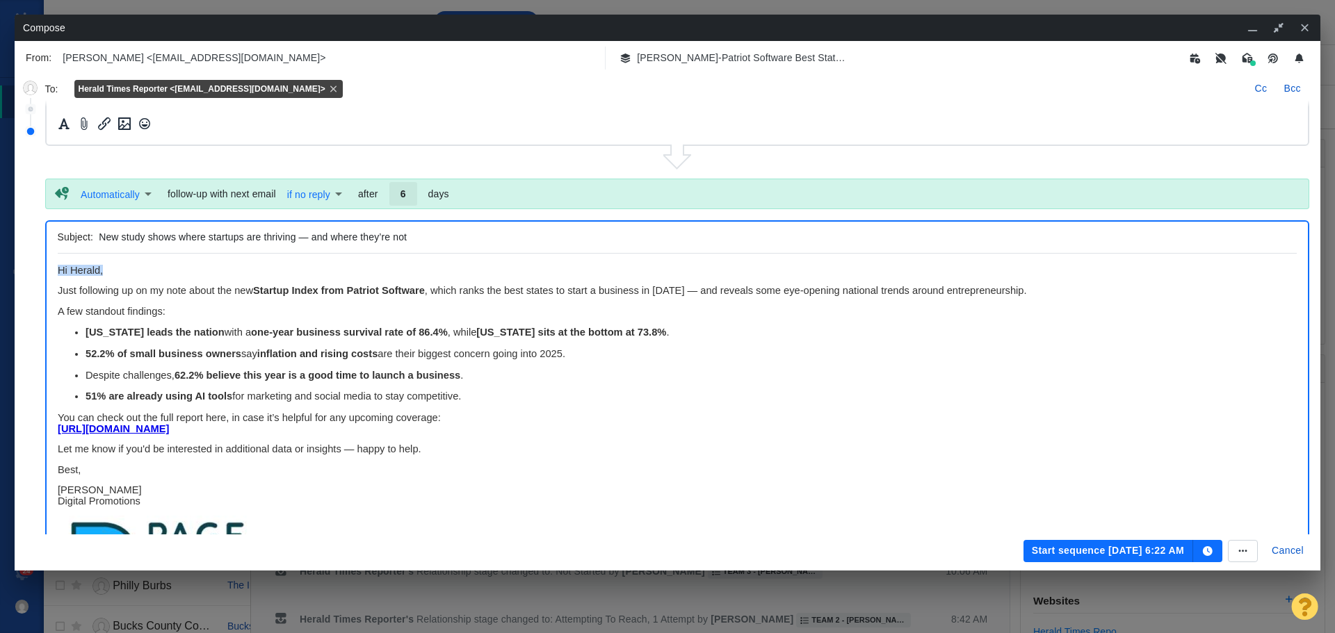
scroll to position [415, 0]
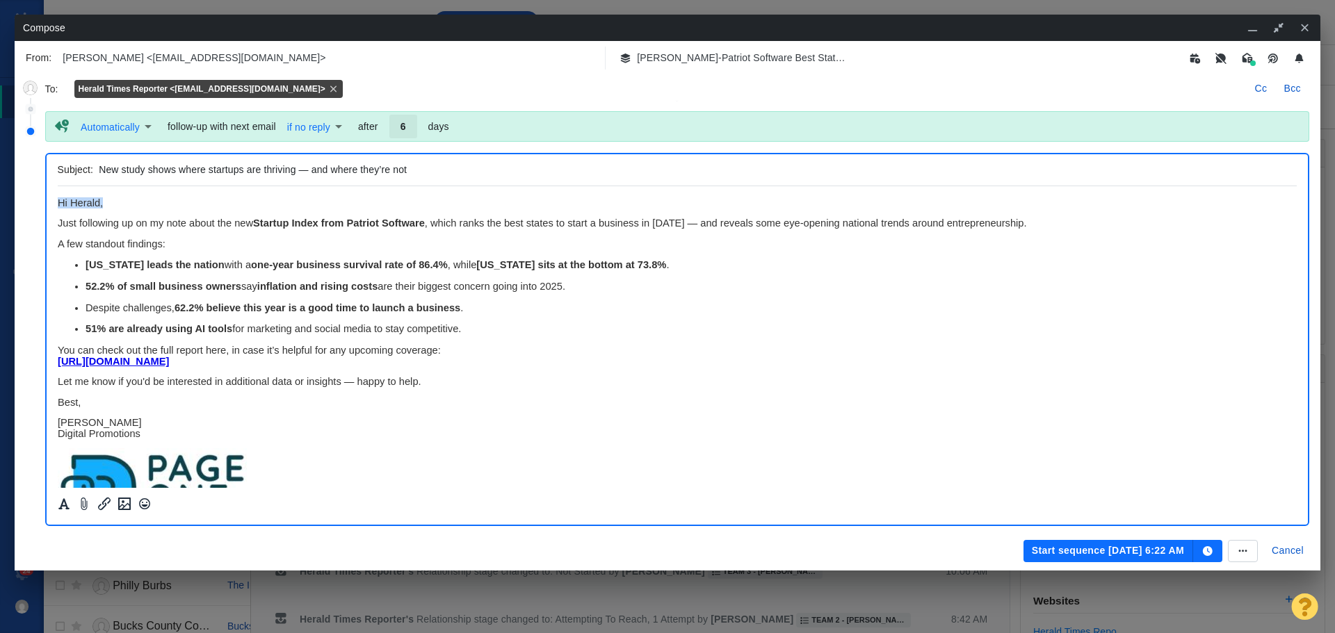
paste body "Rich Text Area. Press ALT-0 for help."
click at [1103, 549] on button "Start sequence [DATE] 6:22 AM" at bounding box center [1108, 551] width 170 height 22
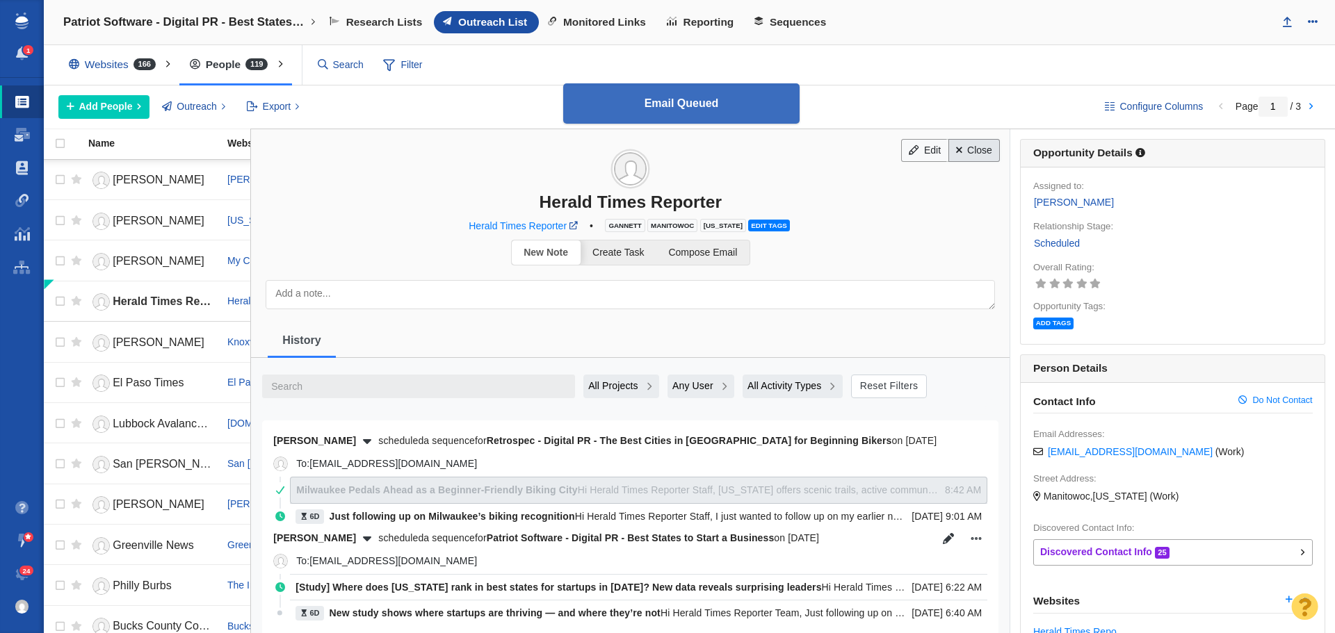
click at [960, 151] on link "Close" at bounding box center [974, 151] width 52 height 24
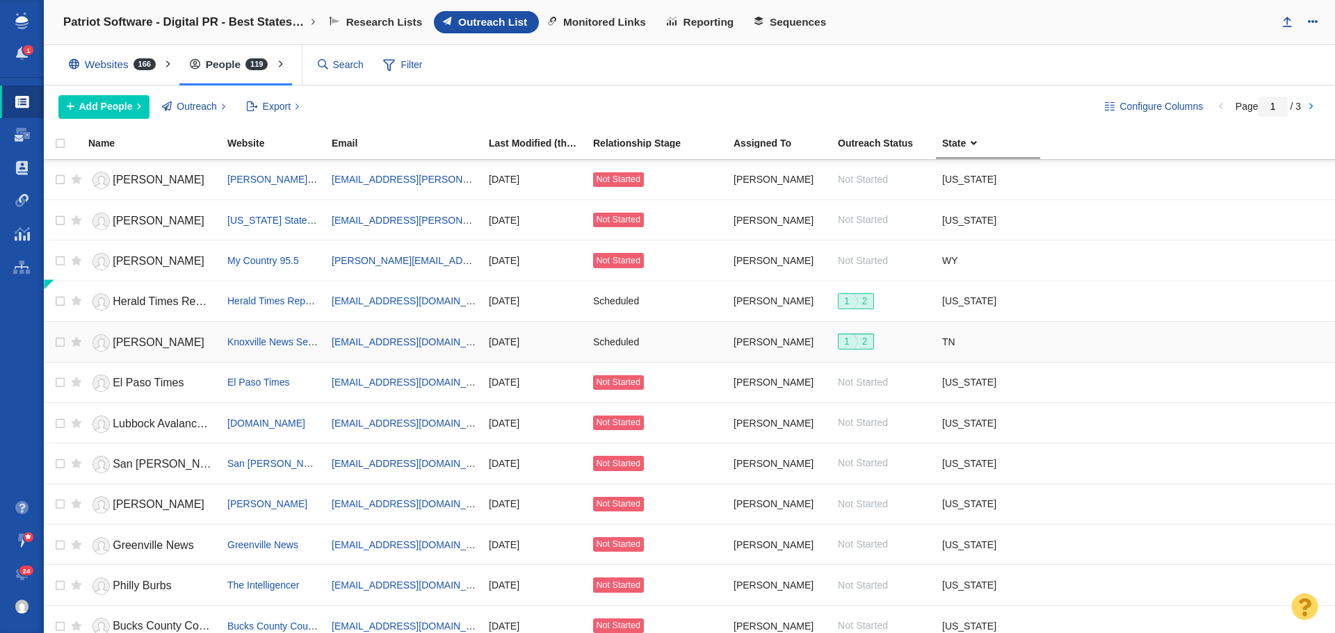
click at [143, 341] on span "[PERSON_NAME]" at bounding box center [159, 342] width 92 height 12
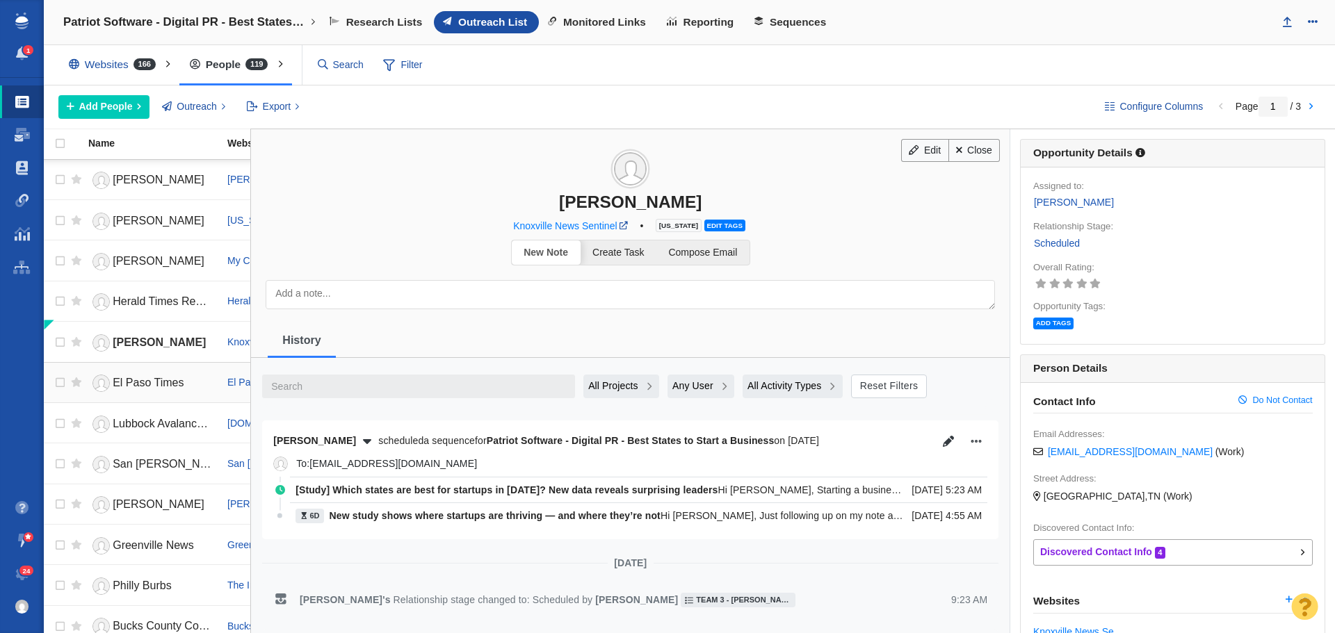
click at [146, 381] on span "El Paso Times" at bounding box center [148, 383] width 71 height 12
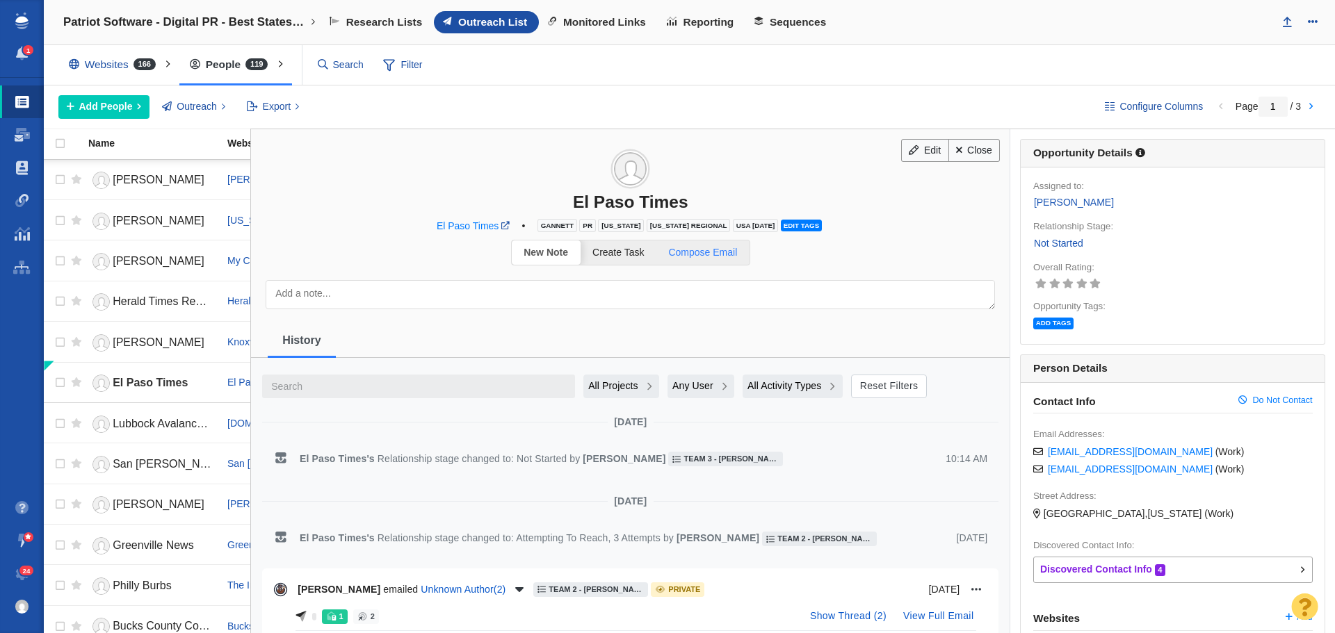
click at [713, 256] on span "Compose Email" at bounding box center [702, 252] width 69 height 11
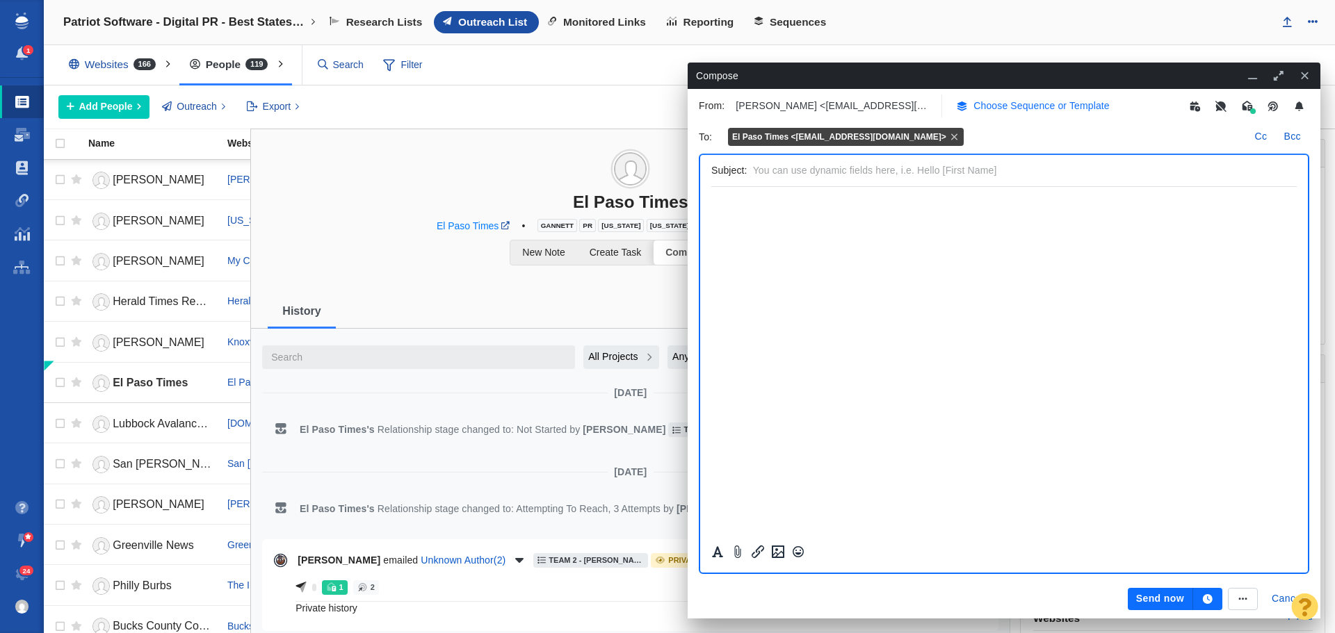
scroll to position [0, 0]
click at [1001, 106] on p "Choose Sequence or Template" at bounding box center [1041, 106] width 136 height 15
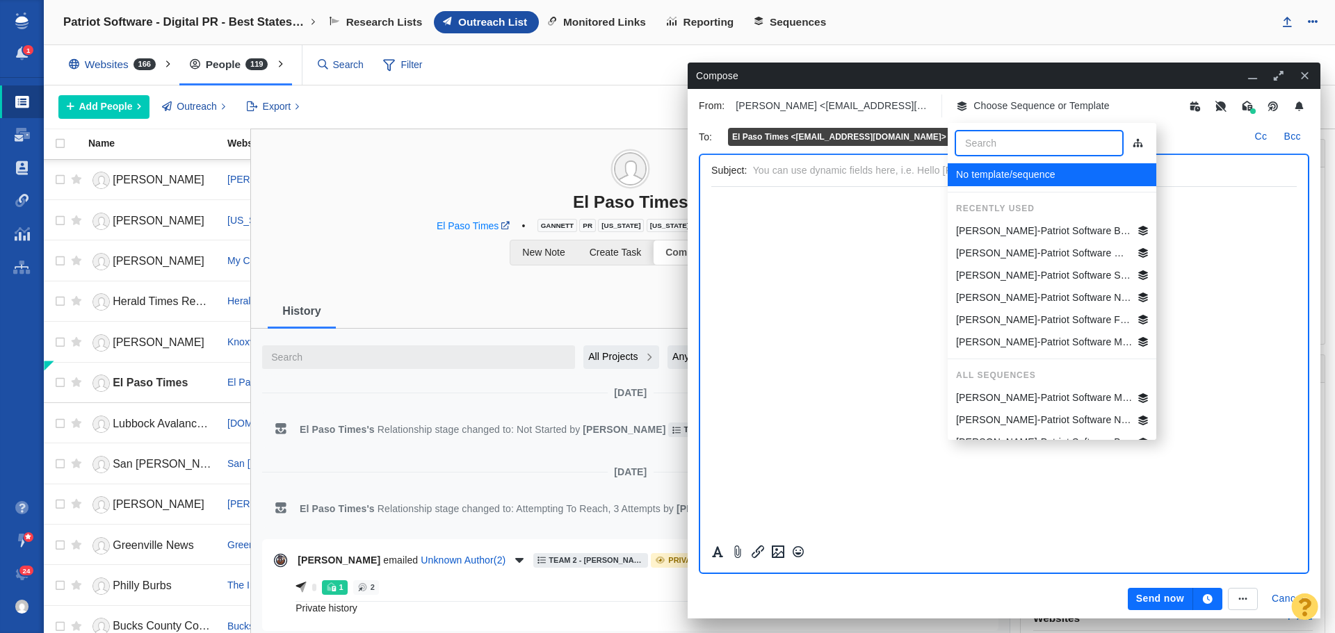
click at [1011, 228] on p "[PERSON_NAME]-Patriot Software Best States Business General" at bounding box center [1044, 231] width 177 height 15
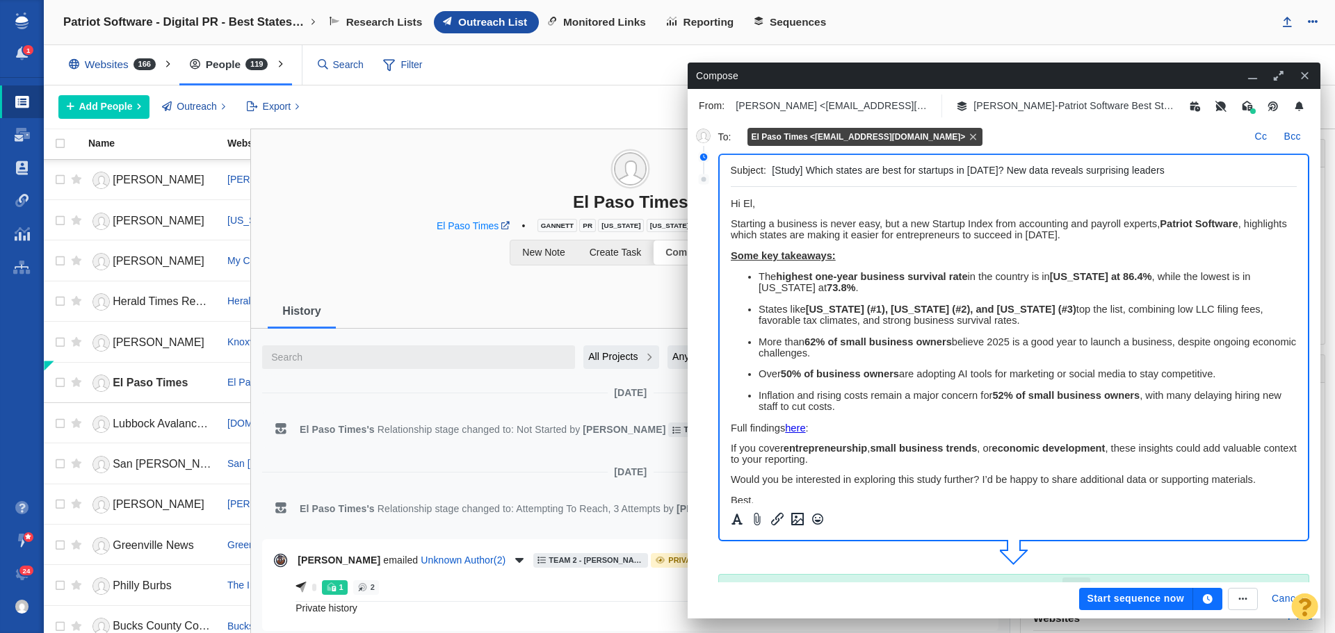
drag, startPoint x: 1164, startPoint y: 168, endPoint x: 679, endPoint y: 165, distance: 486.0
click at [684, 165] on div "Edit Close El Paso Times El Paso Times • Gannett PR [US_STATE] [US_STATE] Regio…" at bounding box center [793, 381] width 1084 height 504
click at [893, 170] on input "[Study] Where does [US_STATE] rank in best states for startups in [DATE]? New d…" at bounding box center [1031, 171] width 519 height 20
type input "[Study] Where does [US_STATE] rank in best states for startups in [DATE]? New d…"
click at [751, 200] on span "﻿ Hi El," at bounding box center [742, 203] width 24 height 11
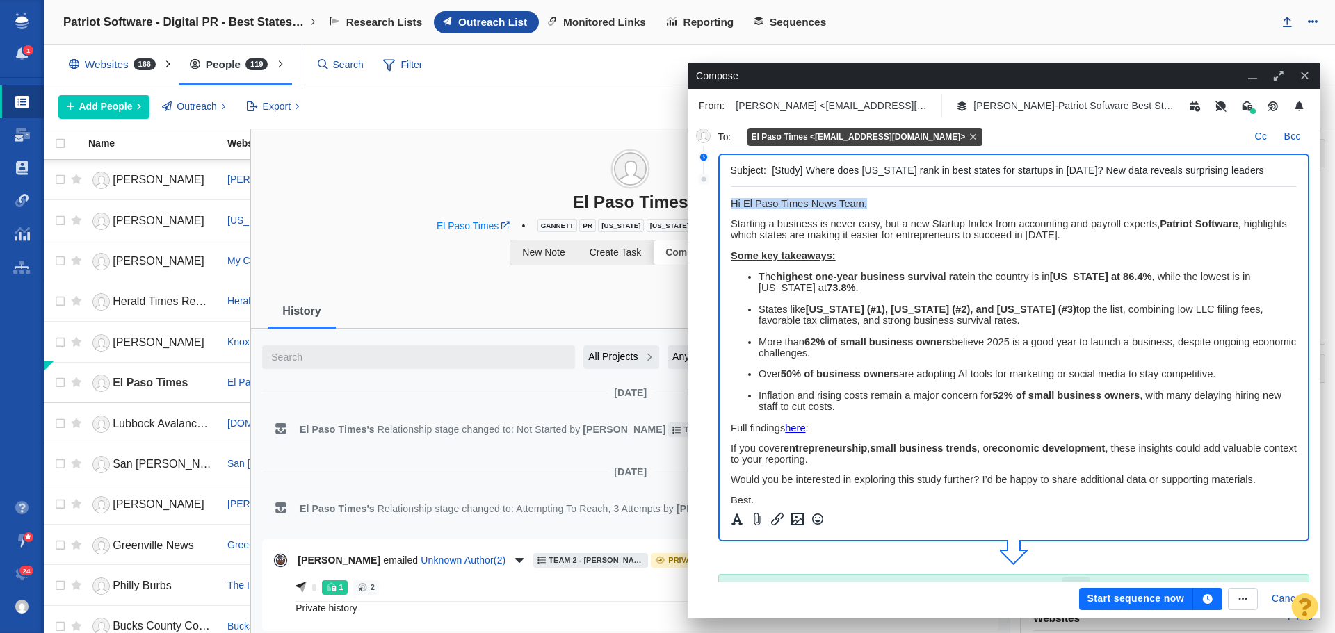
drag, startPoint x: 882, startPoint y: 202, endPoint x: 716, endPoint y: 203, distance: 165.5
click at [730, 203] on html "Hi El Paso Times News Team, Starting a business is never easy, but a new Startu…" at bounding box center [1013, 421] width 567 height 468
copy span "Hi El Paso Times News Team,"
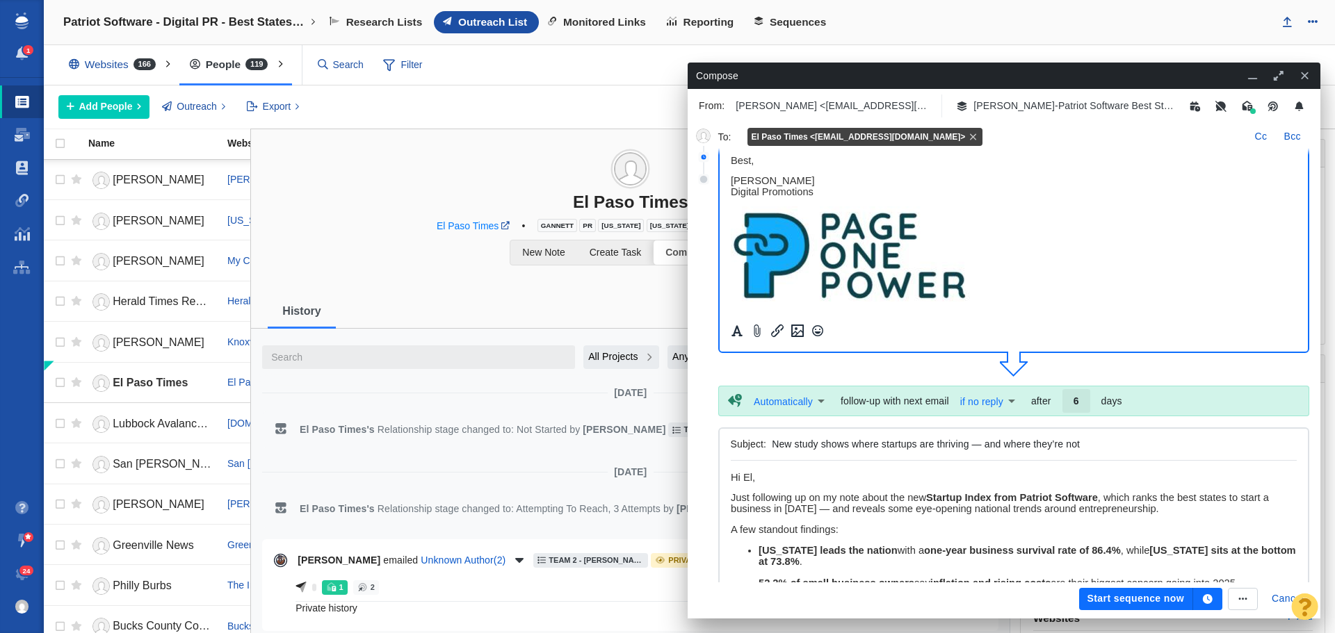
scroll to position [209, 0]
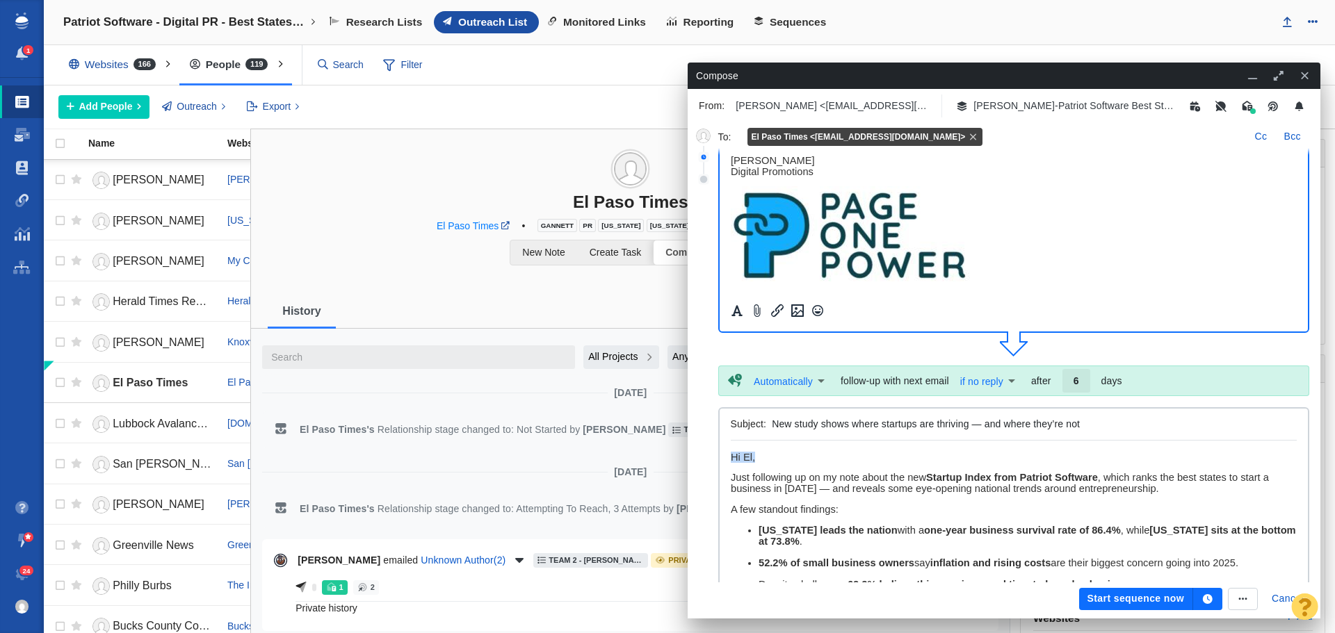
drag, startPoint x: 774, startPoint y: 454, endPoint x: 720, endPoint y: 450, distance: 55.1
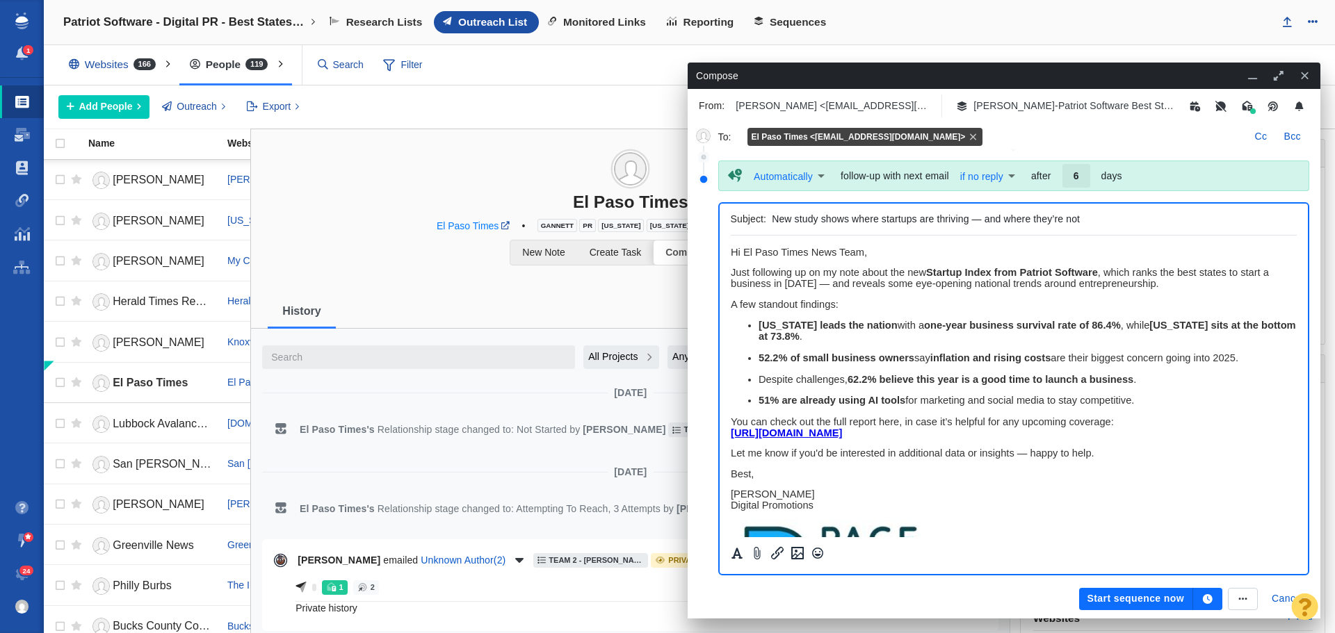
scroll to position [415, 0]
click at [1215, 593] on button "button" at bounding box center [1207, 599] width 29 height 22
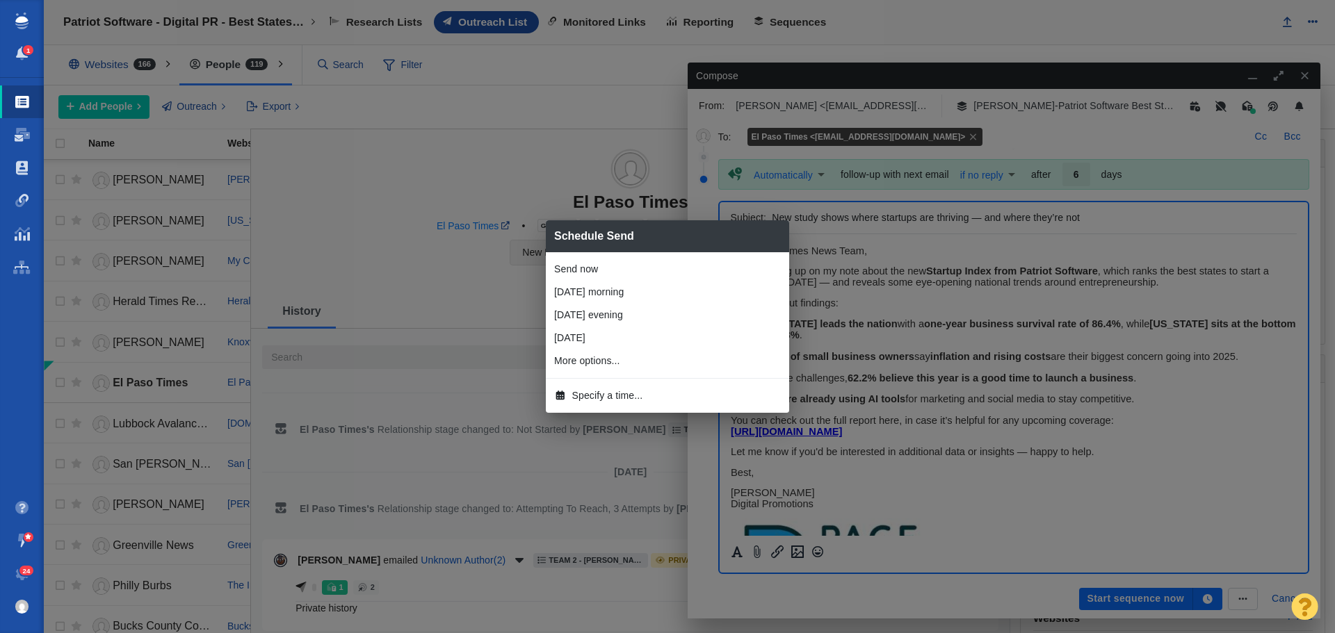
click at [616, 290] on li "[DATE] morning" at bounding box center [667, 292] width 243 height 23
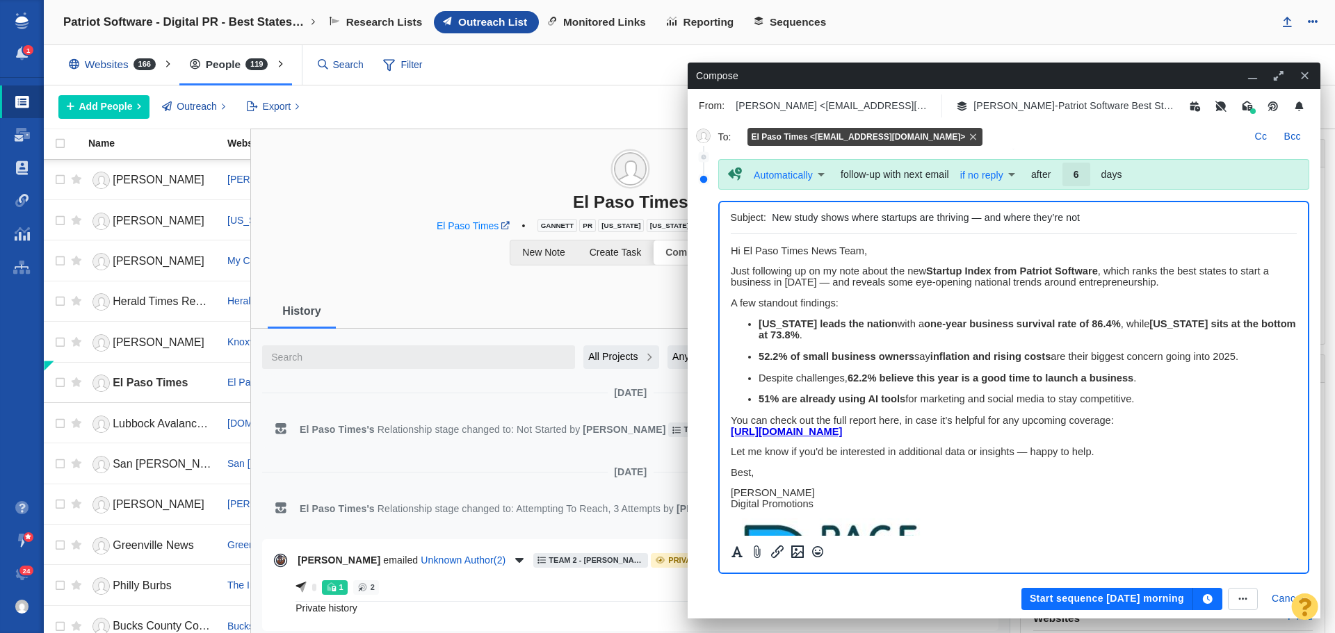
click at [1046, 598] on button "Start sequence [DATE] morning" at bounding box center [1107, 599] width 172 height 22
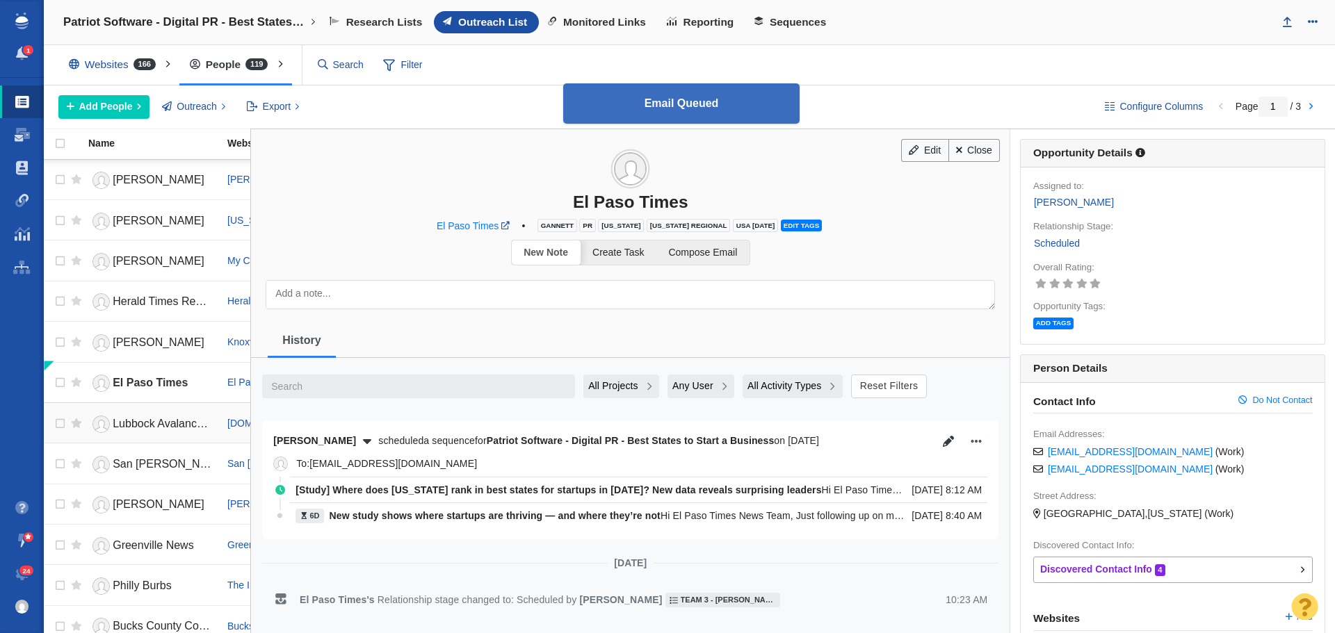
click at [156, 427] on span "Lubbock Avalanche-Journal" at bounding box center [181, 424] width 136 height 12
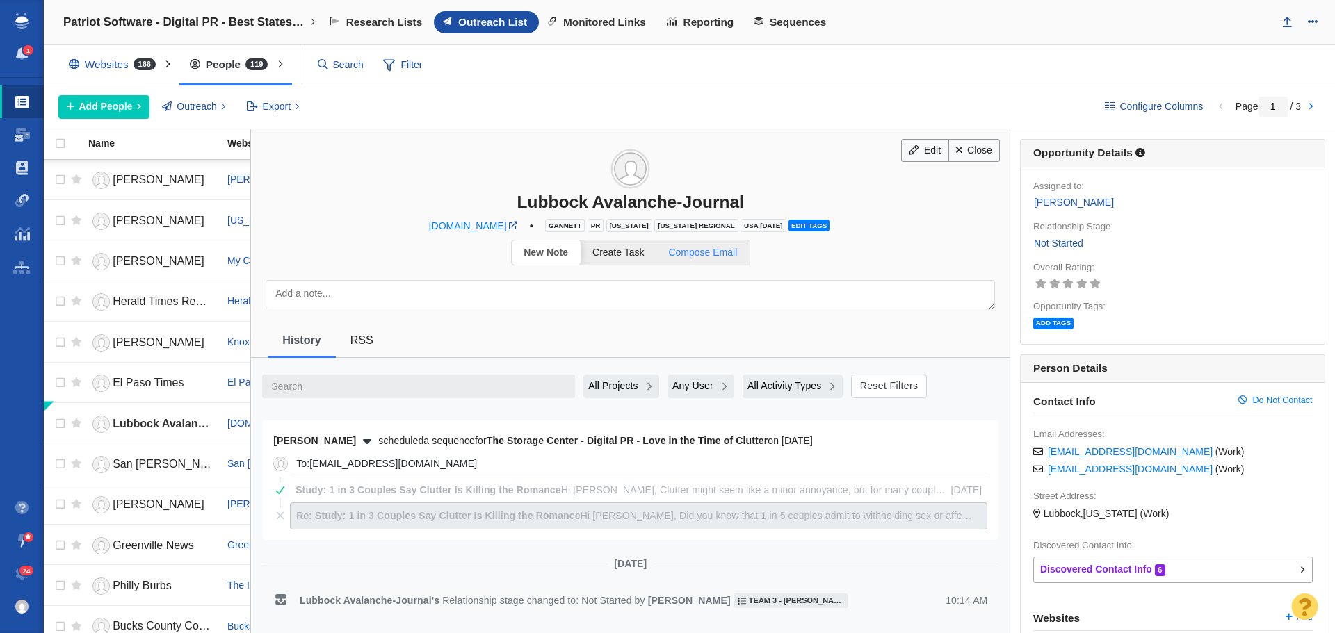
click at [724, 250] on span "Compose Email" at bounding box center [702, 252] width 69 height 11
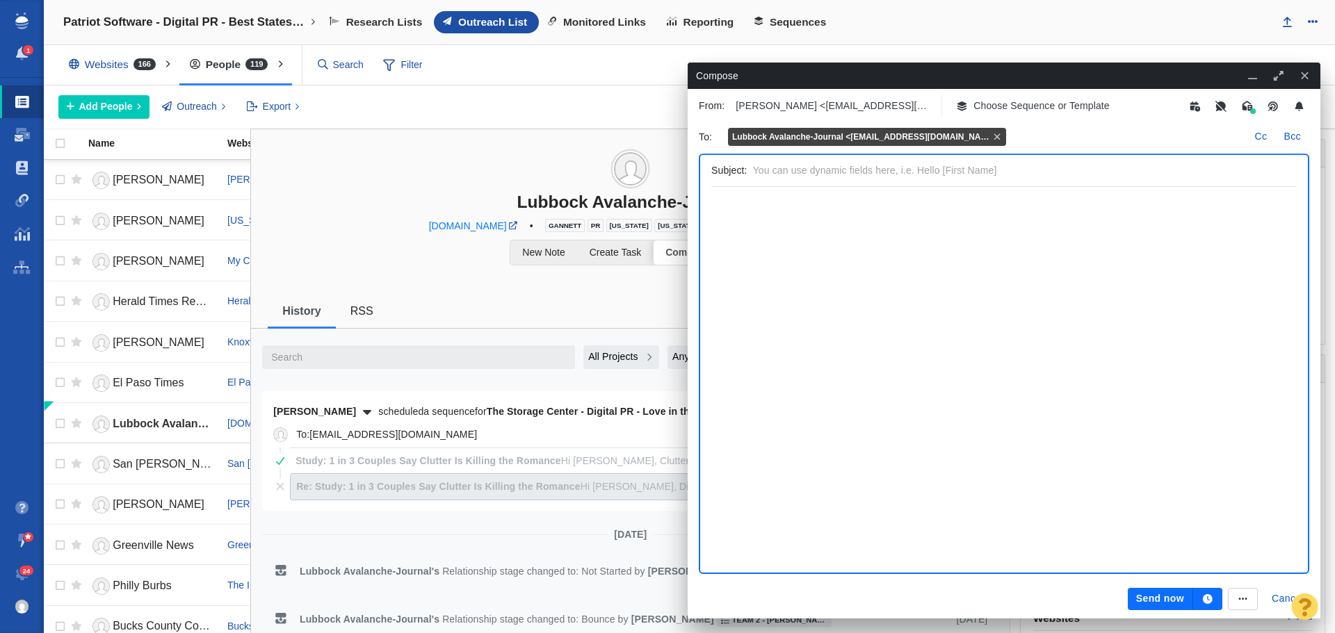
scroll to position [0, 0]
drag, startPoint x: 498, startPoint y: 196, endPoint x: 685, endPoint y: 191, distance: 186.4
click at [685, 192] on div "Lubbock Avalanche-Journal" at bounding box center [630, 202] width 758 height 20
copy div "Lubbock Avalanche-J"
click at [1048, 111] on p "Choose Sequence or Template" at bounding box center [1041, 106] width 136 height 15
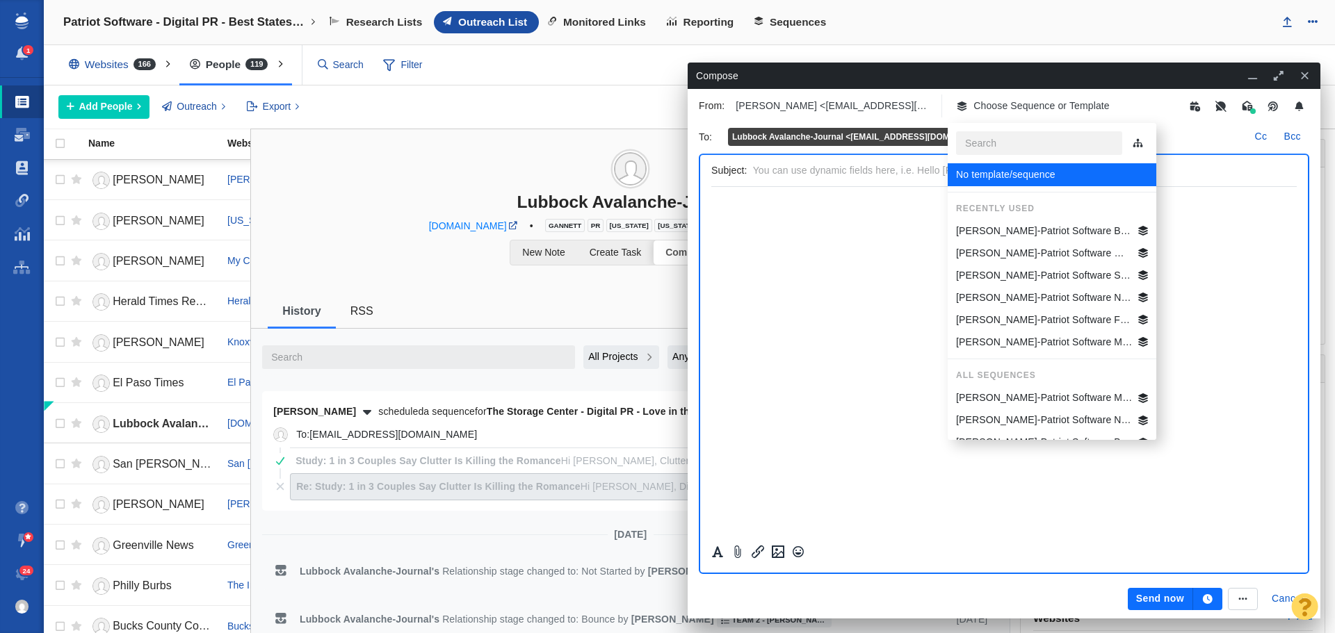
click at [1064, 228] on p "[PERSON_NAME]-Patriot Software Best States Business General" at bounding box center [1044, 231] width 177 height 15
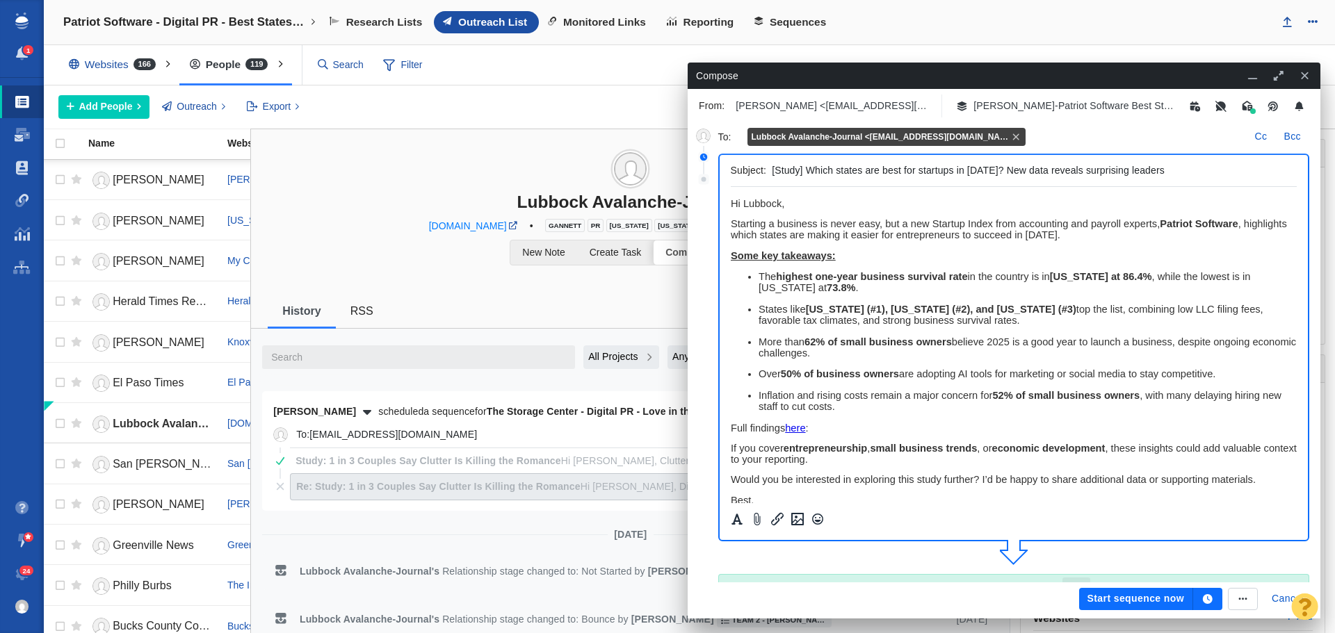
drag, startPoint x: 1167, startPoint y: 169, endPoint x: 731, endPoint y: 166, distance: 436.6
click at [731, 166] on div "Subject: [Study] Which states are best for startups in [DATE]? New data reveals…" at bounding box center [1014, 171] width 567 height 32
paste input "ere does [US_STATE] rank in best states"
click at [892, 170] on input "[Study] Where does [US_STATE] rank in best states for startups in [DATE]? New d…" at bounding box center [1031, 171] width 519 height 20
type input "[Study] Where does [US_STATE] rank in best states for startups in [DATE]? New d…"
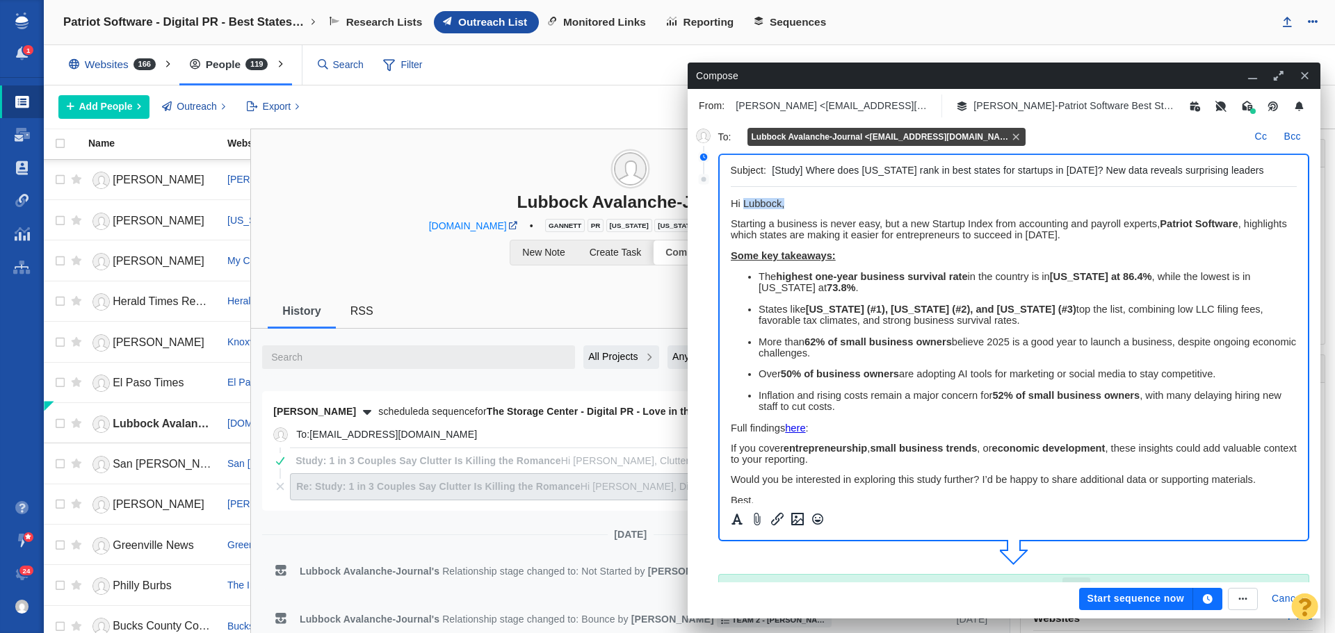
drag, startPoint x: 806, startPoint y: 202, endPoint x: 744, endPoint y: 202, distance: 61.9
click at [744, 202] on p "﻿ Hi Lubbock," at bounding box center [1013, 203] width 567 height 11
drag, startPoint x: 934, startPoint y: 204, endPoint x: 730, endPoint y: 204, distance: 203.7
click at [730, 204] on p "Hi Lubbock Avalanche-Journal News Team," at bounding box center [1013, 203] width 567 height 11
copy span "Hi Lubbock Avalanche-Journal News Team,"
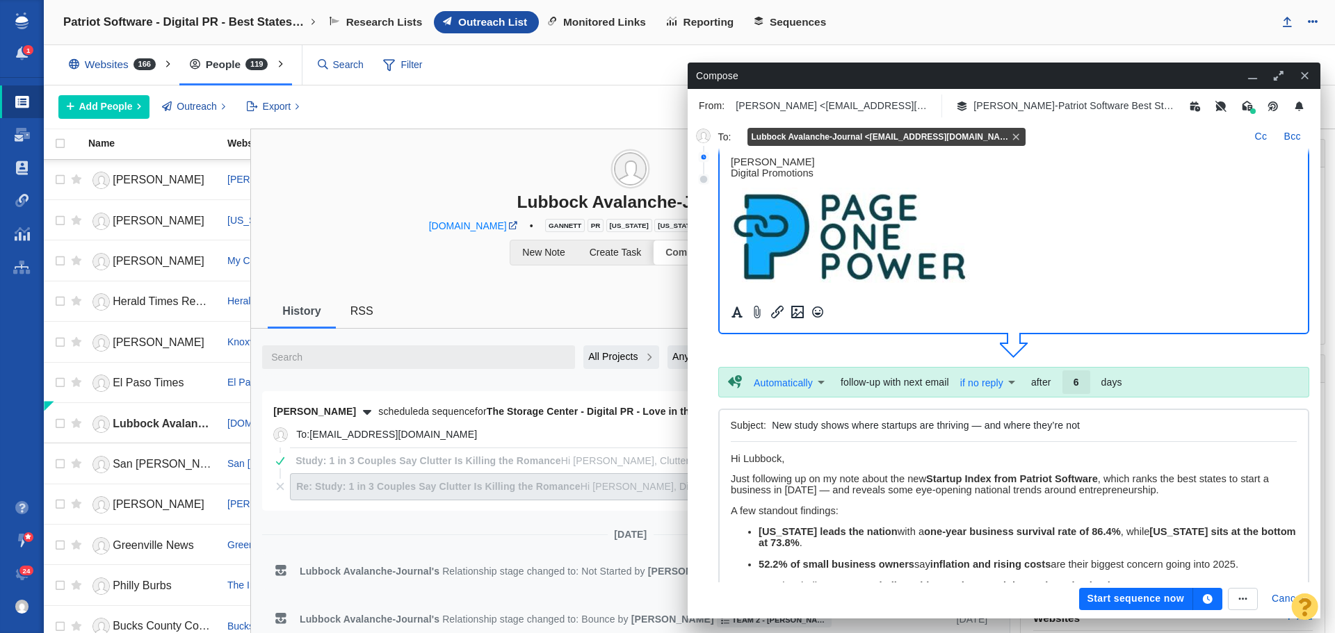
scroll to position [209, 0]
drag, startPoint x: 807, startPoint y: 457, endPoint x: 711, endPoint y: 448, distance: 96.4
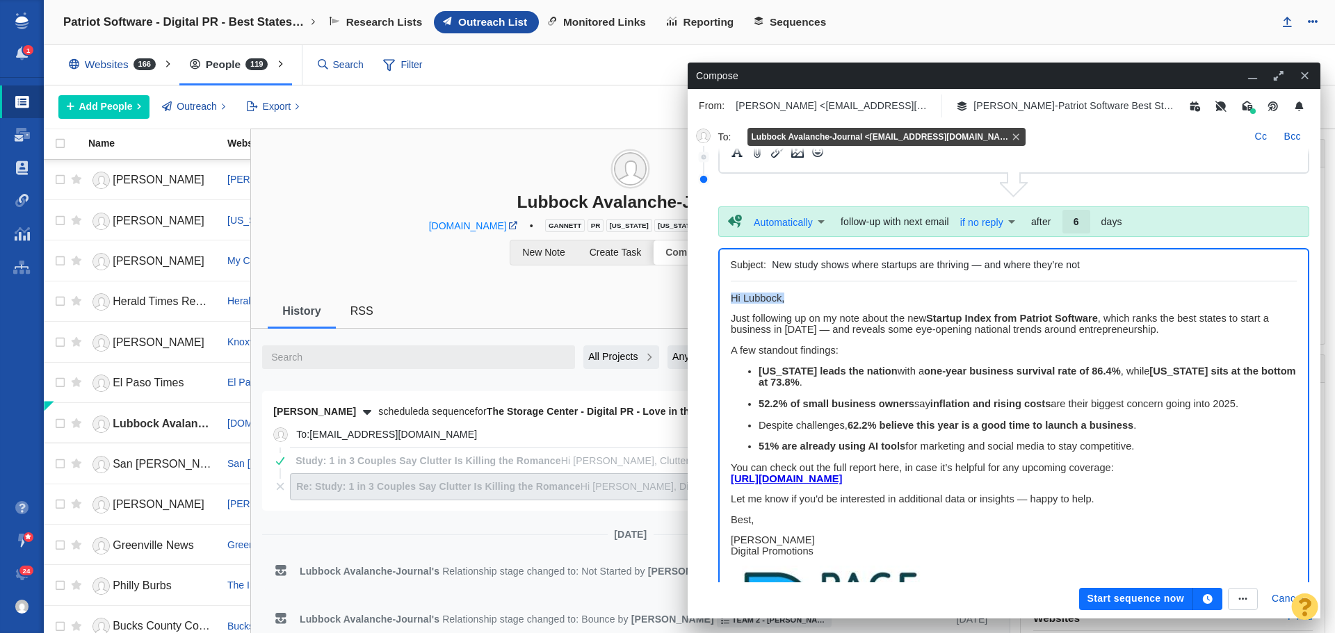
paste body "Rich Text Area. Press ALT-0 for help."
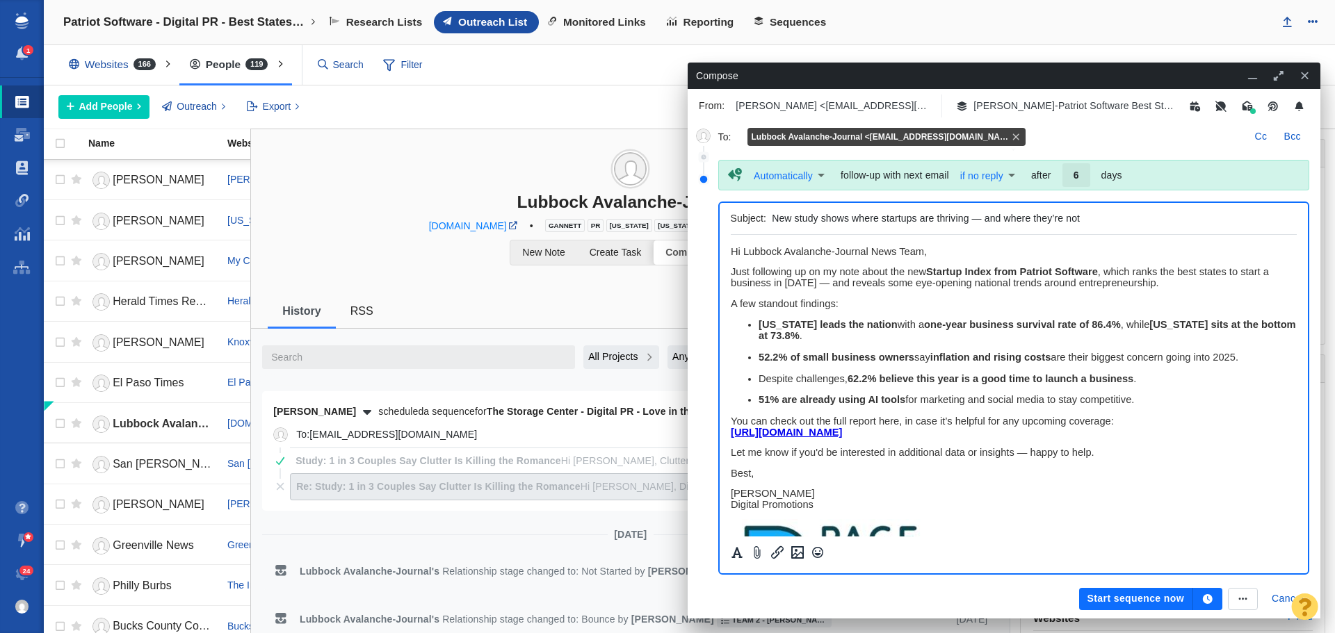
scroll to position [415, 0]
click at [1208, 593] on button "button" at bounding box center [1207, 599] width 29 height 22
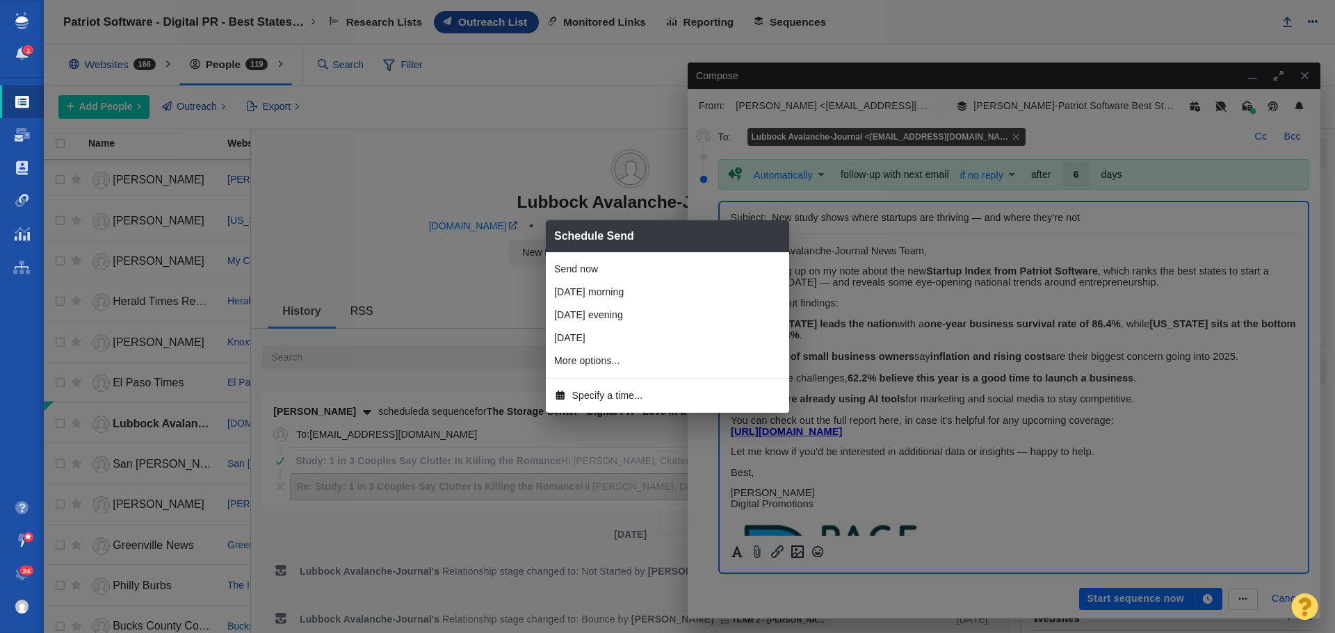
click at [636, 293] on li "[DATE] morning" at bounding box center [667, 292] width 243 height 23
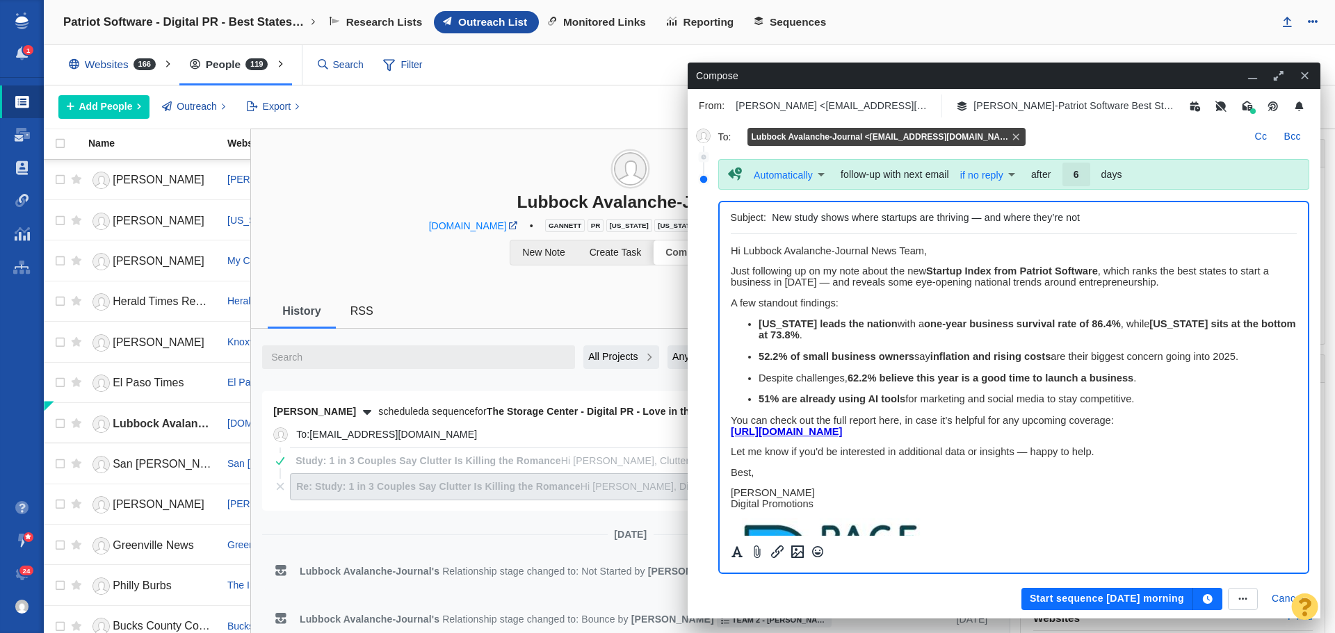
click at [1083, 599] on button "Start sequence [DATE] morning" at bounding box center [1107, 599] width 172 height 22
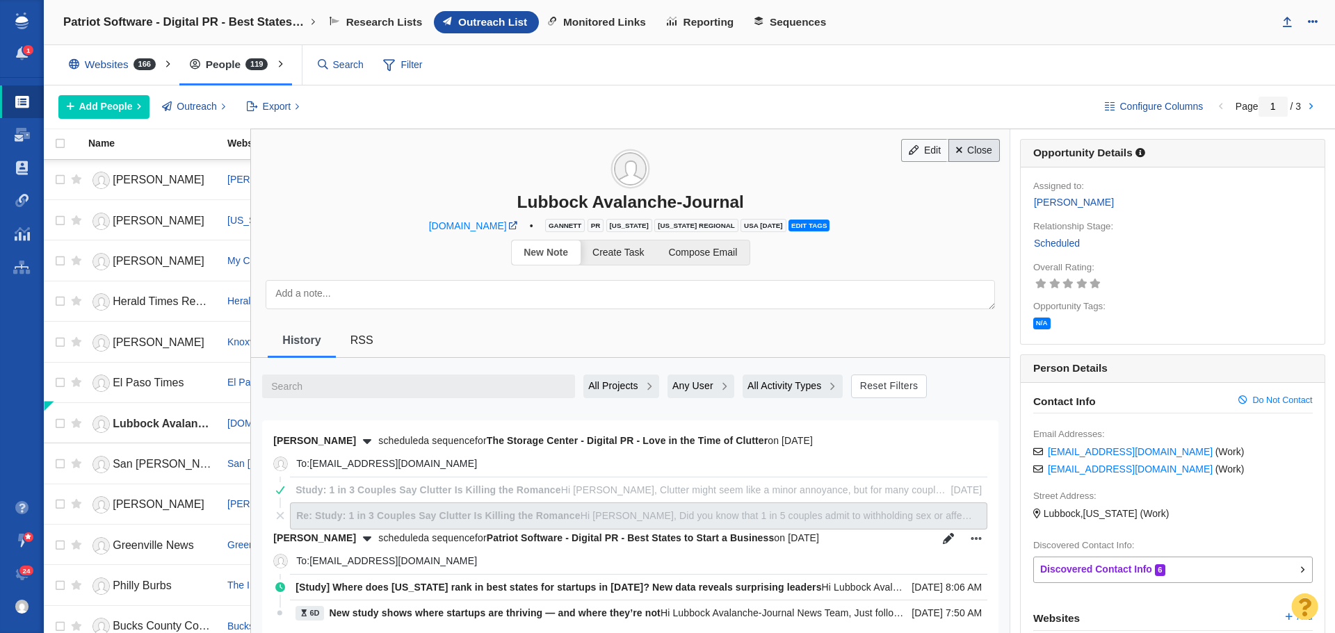
click at [980, 145] on link "Close" at bounding box center [974, 151] width 52 height 24
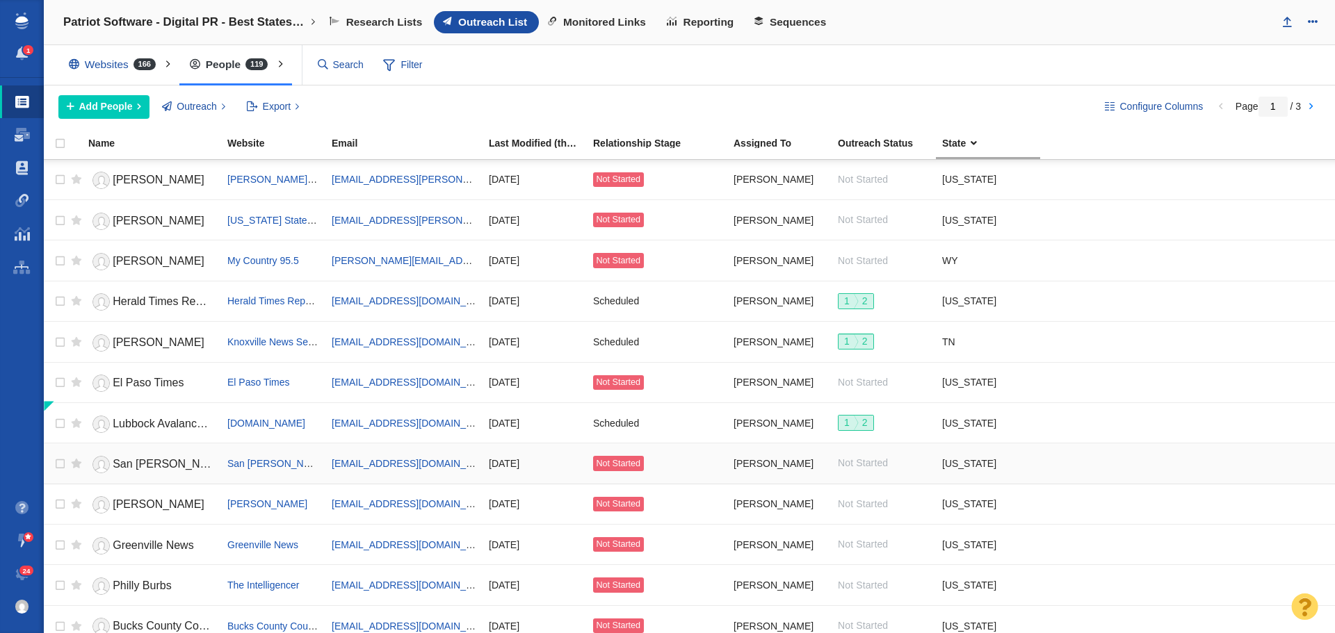
click at [167, 460] on span "San [PERSON_NAME] Standard-Times" at bounding box center [211, 464] width 196 height 12
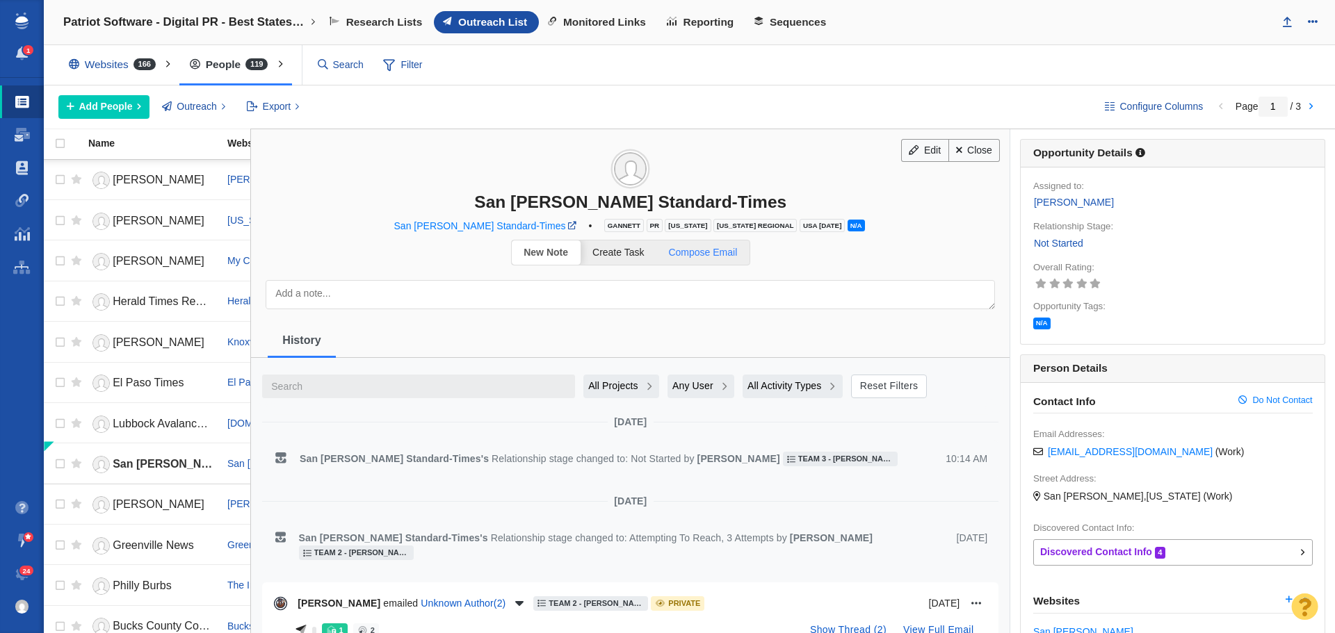
click at [723, 259] on link "Compose Email" at bounding box center [702, 253] width 93 height 24
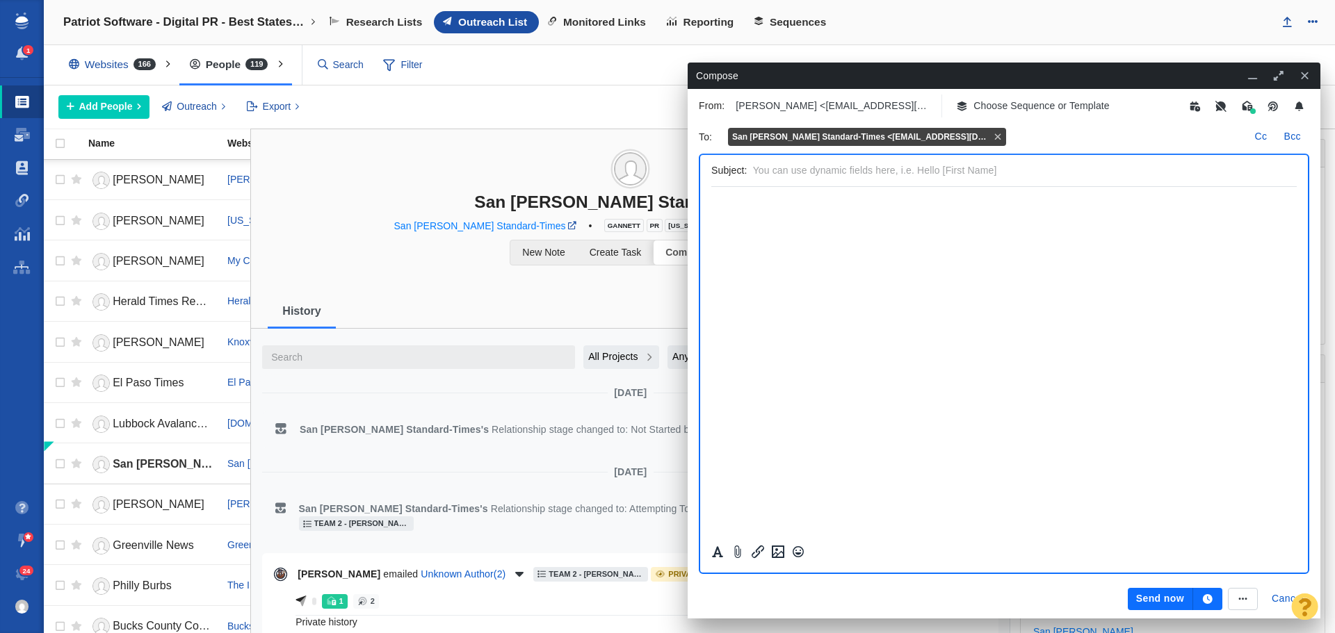
scroll to position [0, 0]
drag, startPoint x: 512, startPoint y: 199, endPoint x: 683, endPoint y: 200, distance: 170.3
click at [683, 200] on div "San [PERSON_NAME] Standard-Times" at bounding box center [630, 202] width 758 height 20
copy div "San [PERSON_NAME] Standard"
click at [1053, 108] on p "Choose Sequence or Template" at bounding box center [1041, 106] width 136 height 15
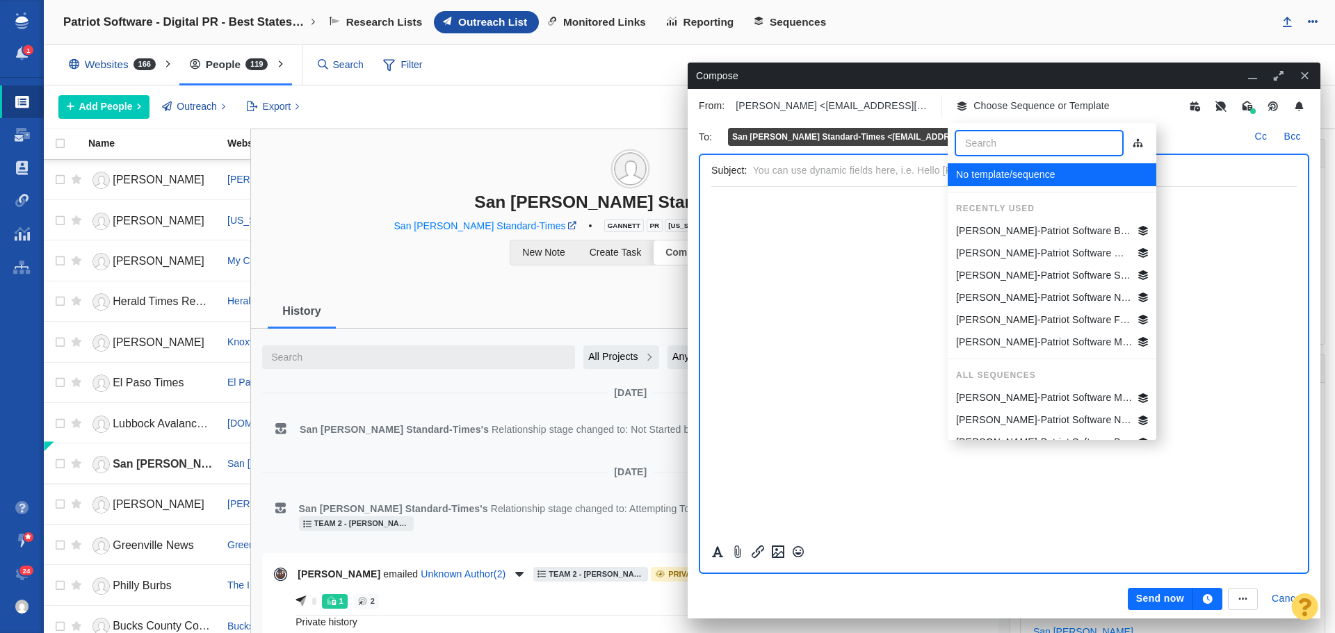
click at [1050, 224] on p "[PERSON_NAME]-Patriot Software Best States Business General" at bounding box center [1044, 231] width 177 height 15
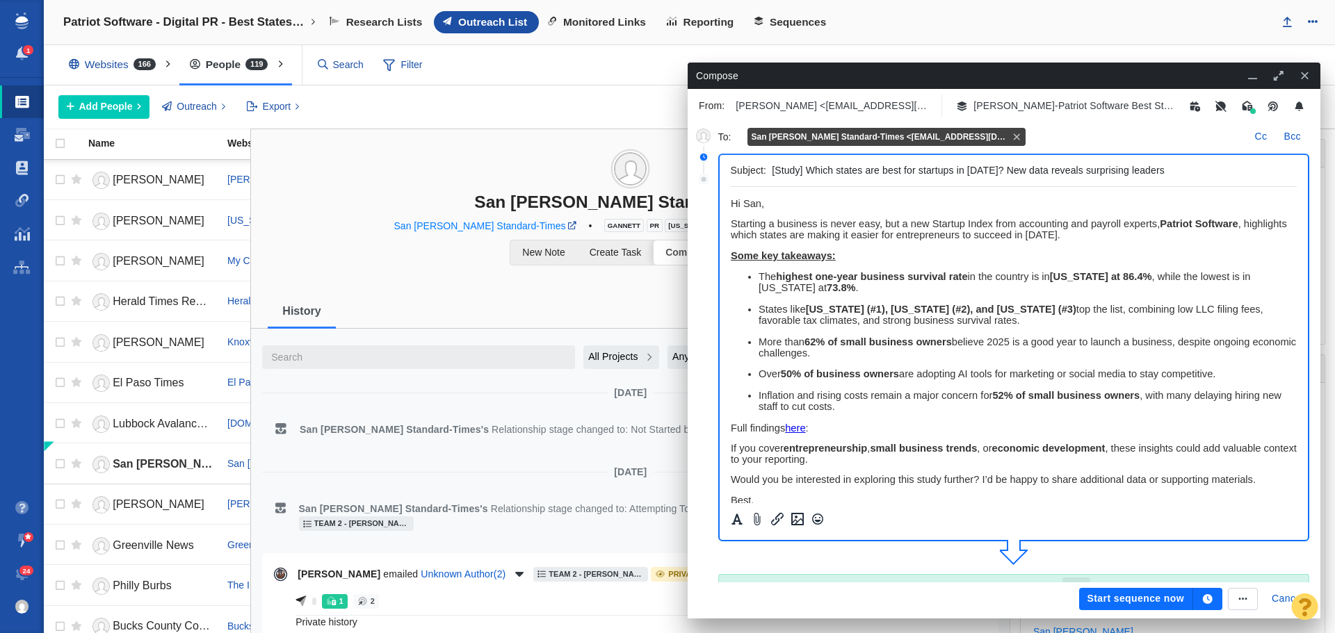
drag, startPoint x: 1189, startPoint y: 172, endPoint x: 743, endPoint y: 175, distance: 445.6
click at [744, 175] on div "Subject: [Study] Which states are best for startups in [DATE]? New data reveals…" at bounding box center [1014, 171] width 567 height 32
paste input "ere does [US_STATE] rank in best states"
drag, startPoint x: 893, startPoint y: 170, endPoint x: 861, endPoint y: 170, distance: 32.7
click at [861, 170] on input "[Study] Where does [US_STATE] rank in best states for startups in [DATE]? New d…" at bounding box center [1031, 171] width 519 height 20
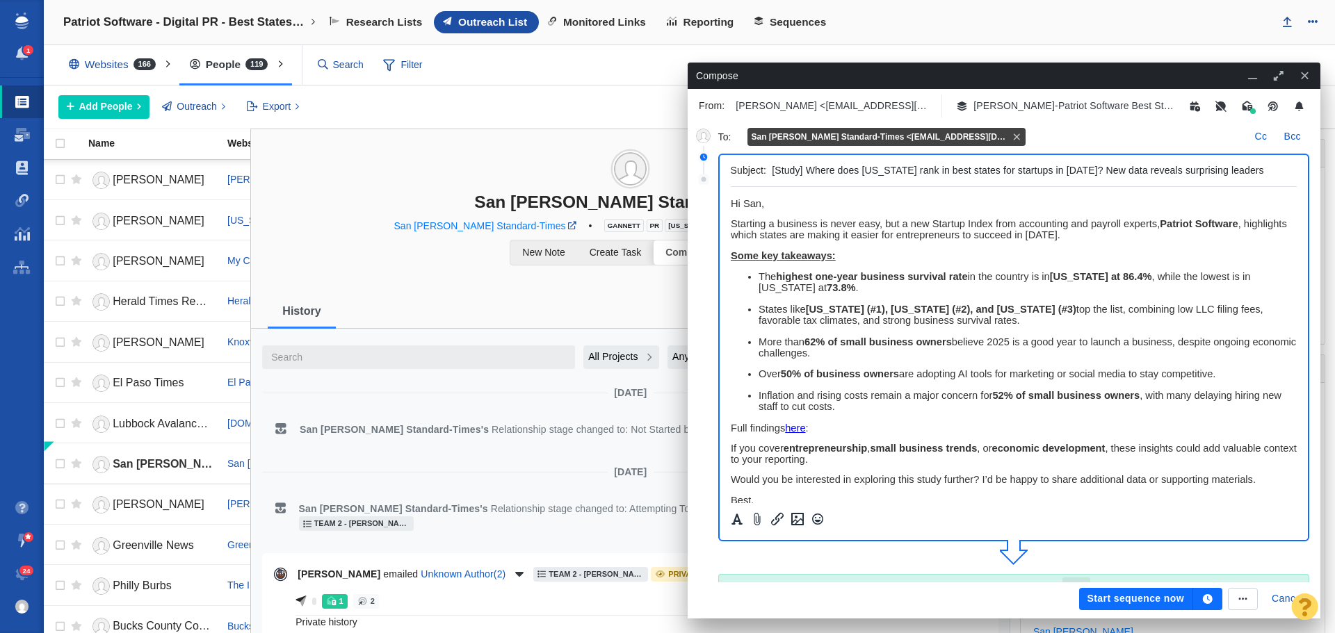
type input "[Study] Where does [US_STATE] rank in best states for startups in [DATE]? New d…"
click at [803, 205] on p "﻿ Hi San," at bounding box center [1013, 203] width 567 height 11
drag, startPoint x: 788, startPoint y: 204, endPoint x: 741, endPoint y: 204, distance: 46.6
click at [741, 204] on p "Hi San," at bounding box center [1013, 203] width 567 height 11
drag, startPoint x: 948, startPoint y: 206, endPoint x: 699, endPoint y: 207, distance: 248.9
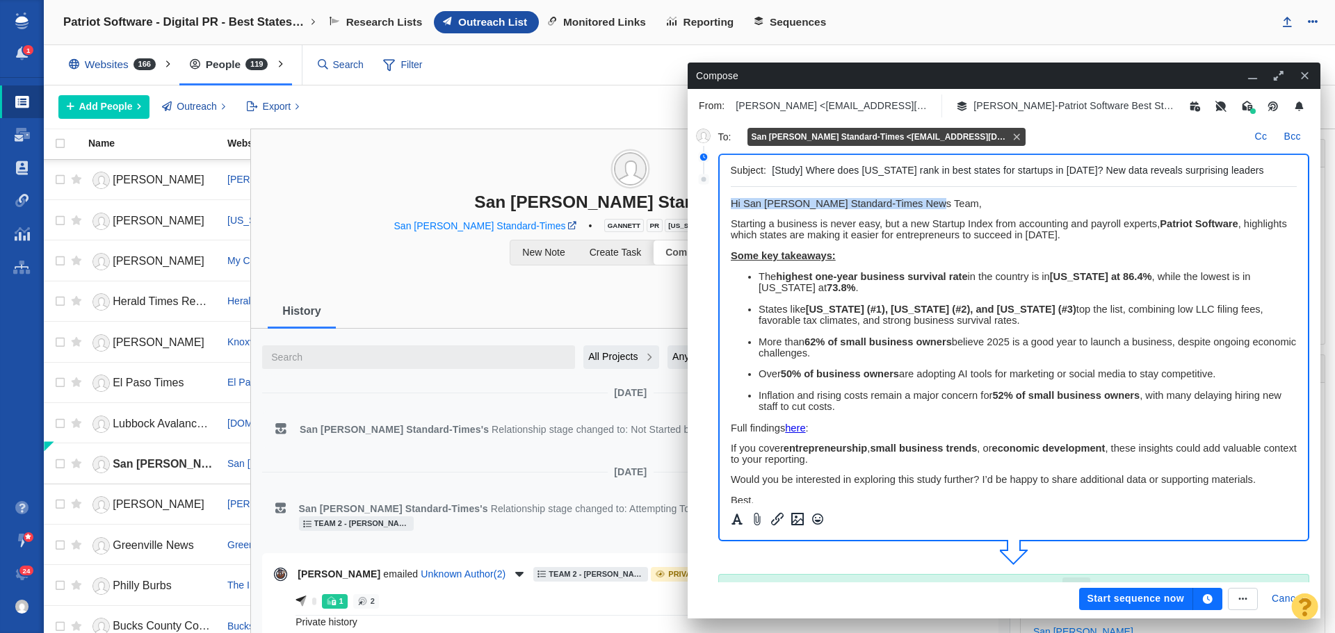
click at [730, 207] on html "Hi San [PERSON_NAME] Standard-Times News Team, Starting a business is never eas…" at bounding box center [1013, 421] width 567 height 468
copy span "Hi San [PERSON_NAME] Standard-Times News Team,"
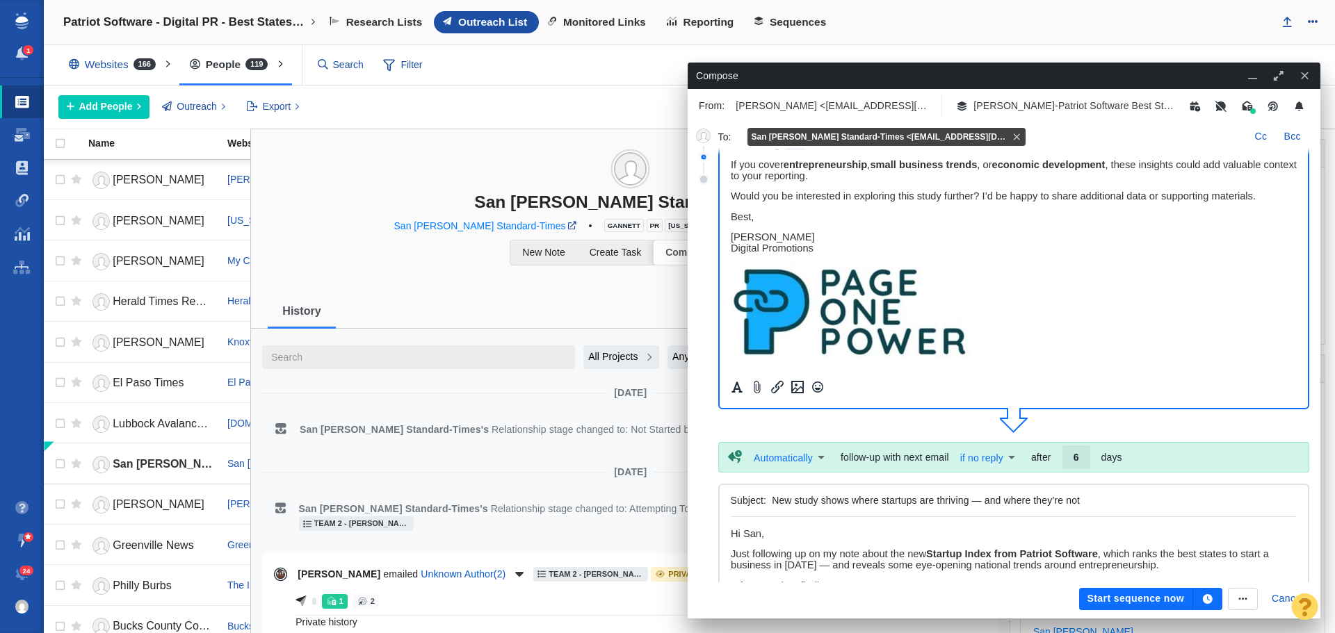
scroll to position [139, 0]
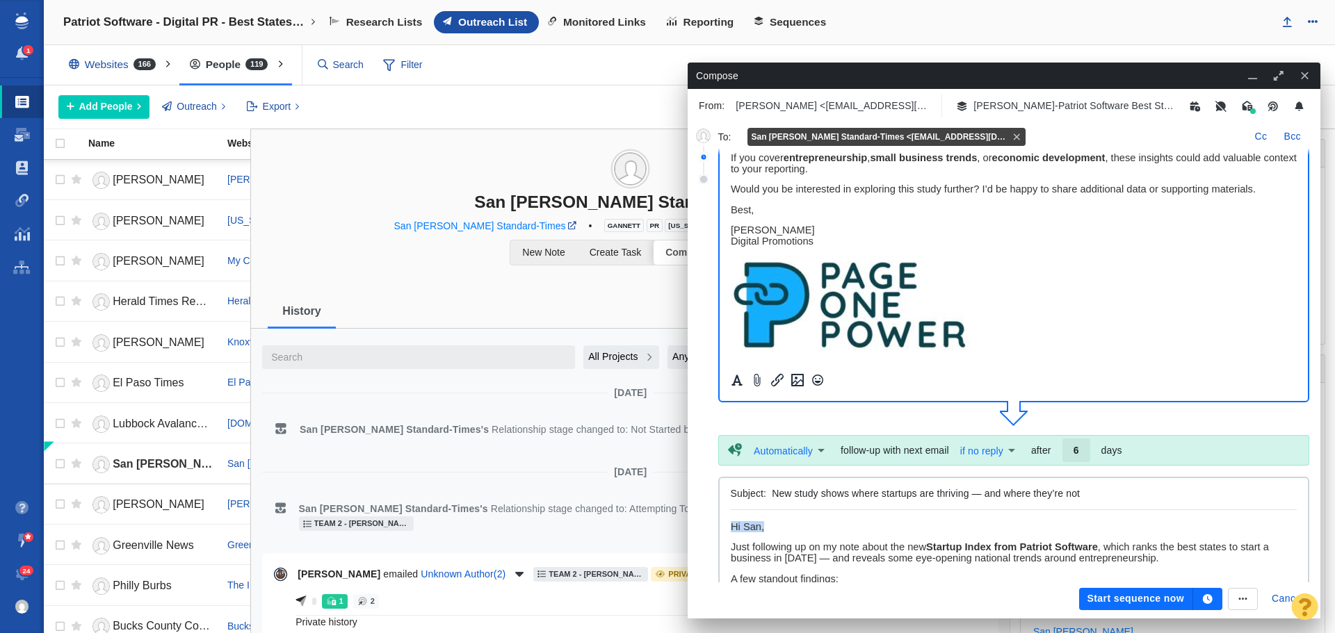
drag, startPoint x: 768, startPoint y: 521, endPoint x: 717, endPoint y: 521, distance: 50.1
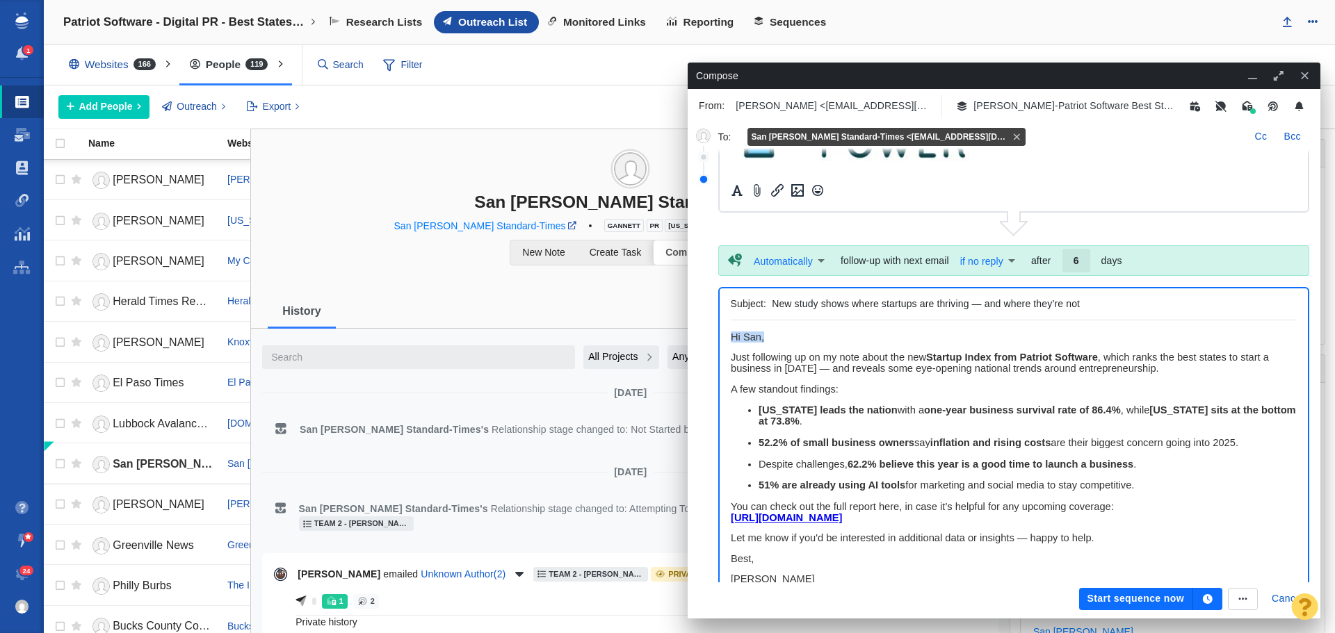
paste body "Rich Text Area. Press ALT-0 for help."
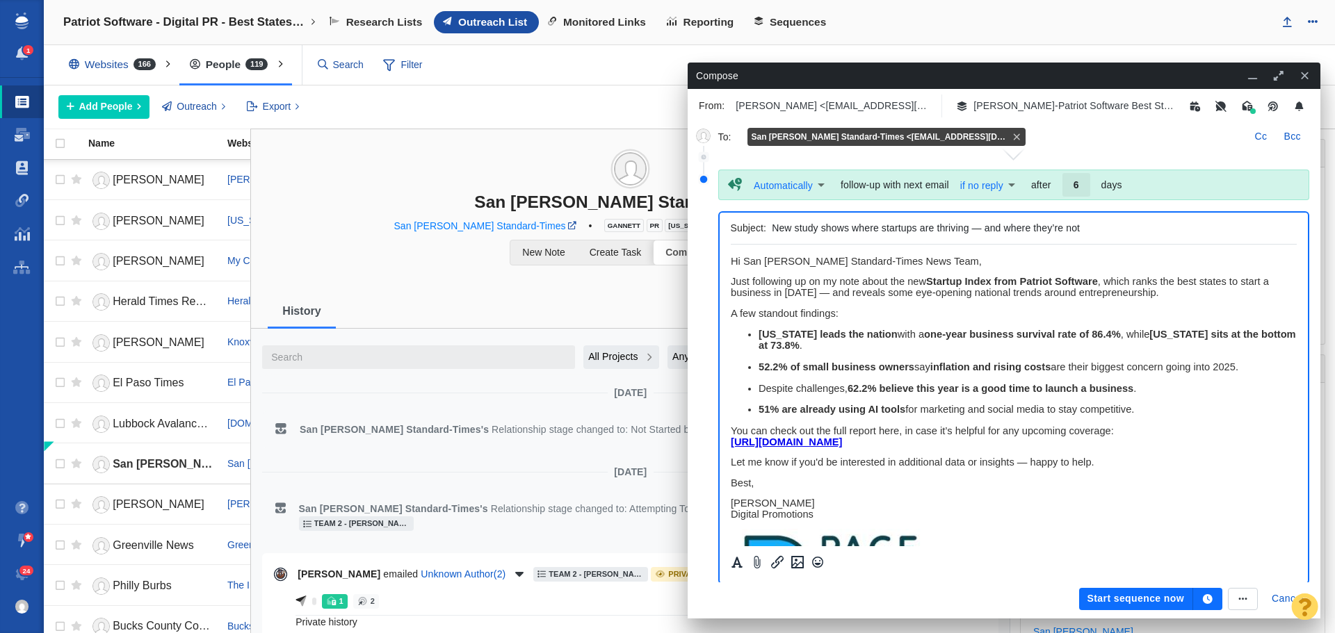
scroll to position [415, 0]
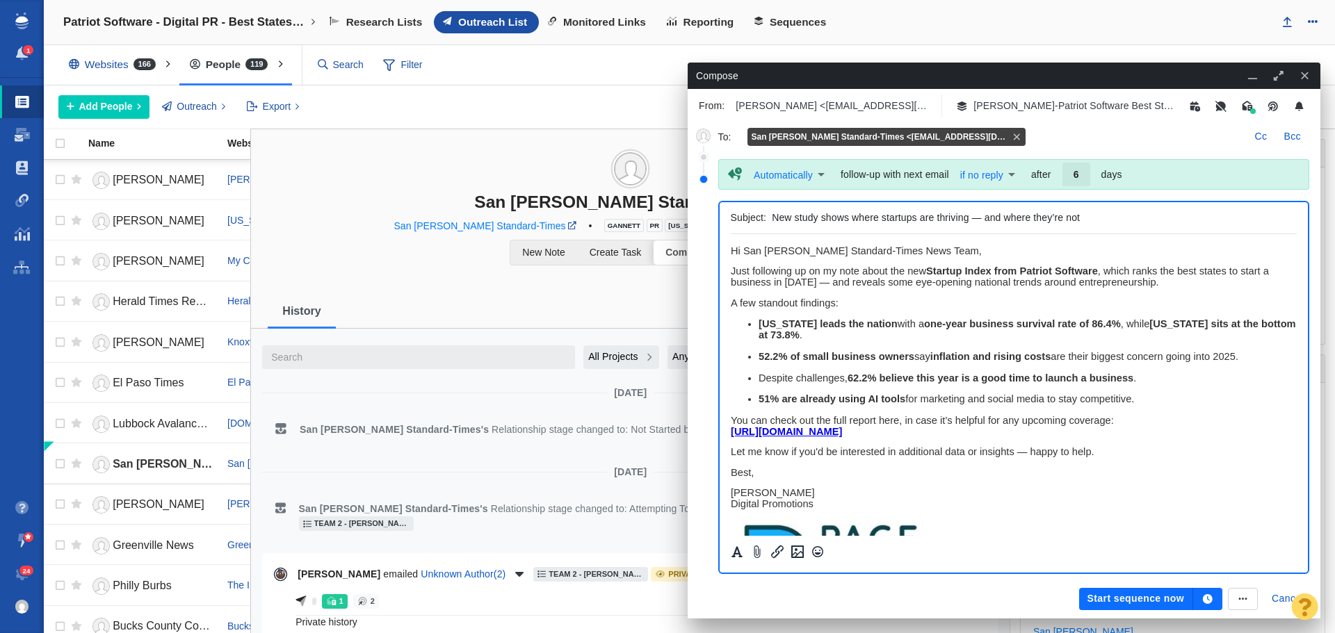
click at [1207, 592] on button "button" at bounding box center [1207, 599] width 29 height 22
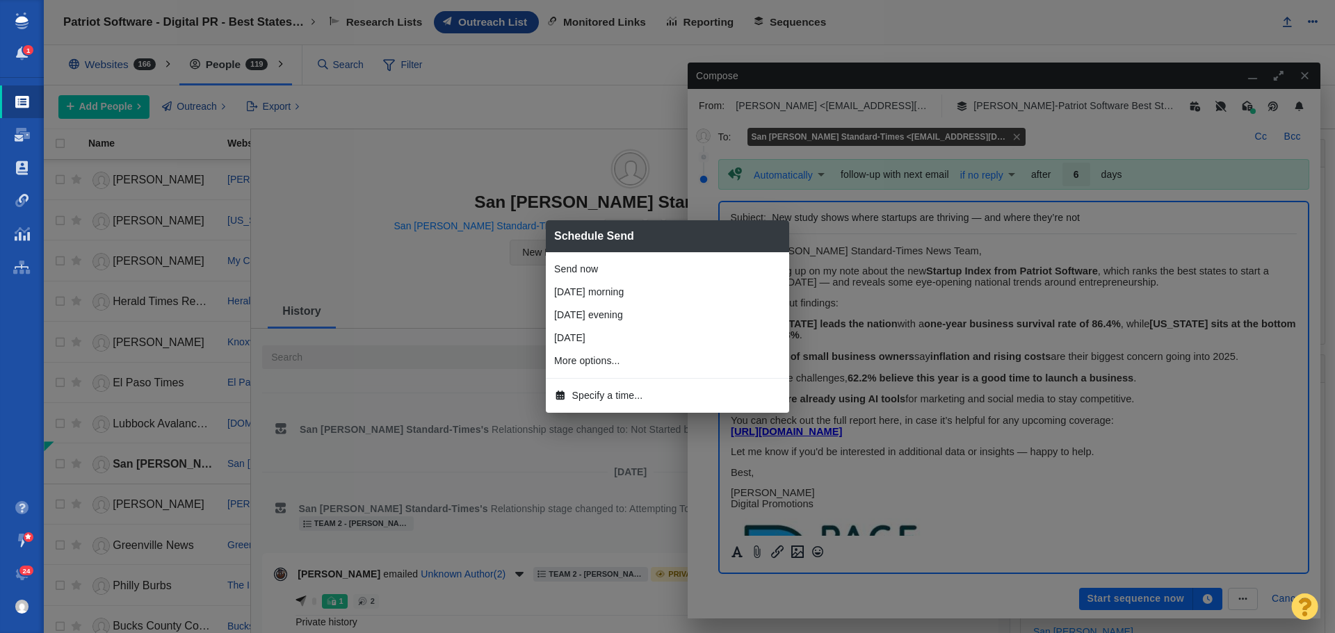
click at [599, 393] on span "Specify a time..." at bounding box center [607, 396] width 71 height 15
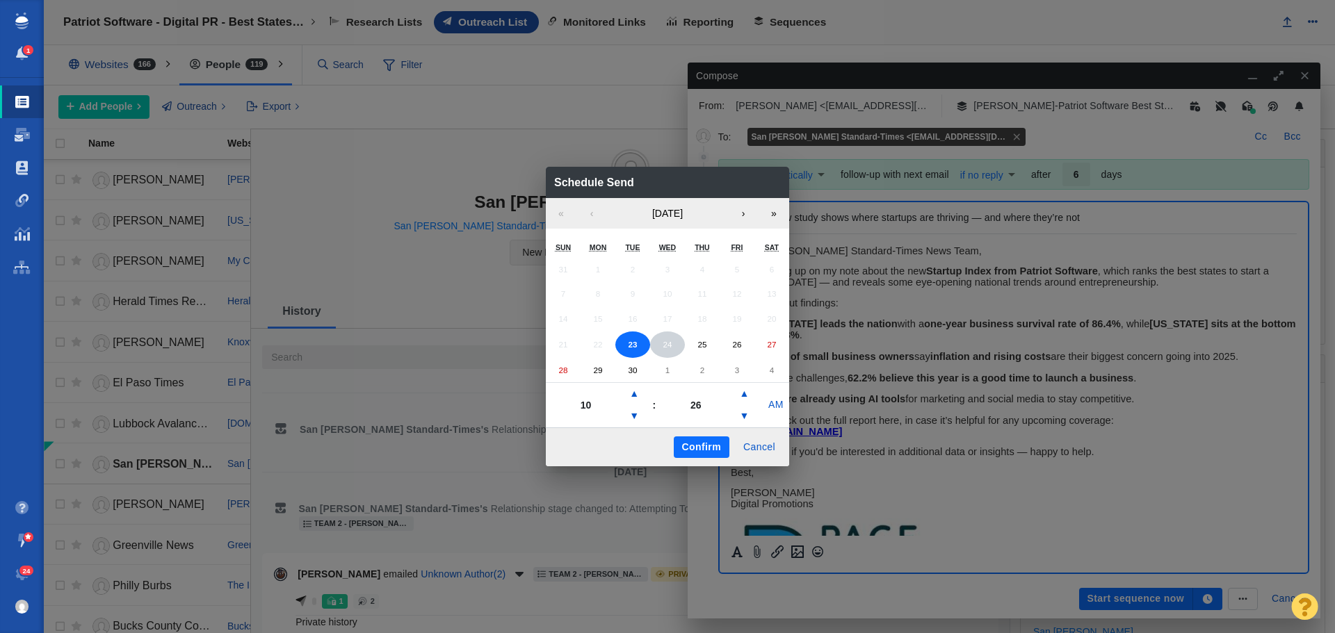
click at [674, 343] on button "24" at bounding box center [667, 345] width 35 height 26
click at [635, 419] on button "▼" at bounding box center [634, 416] width 17 height 22
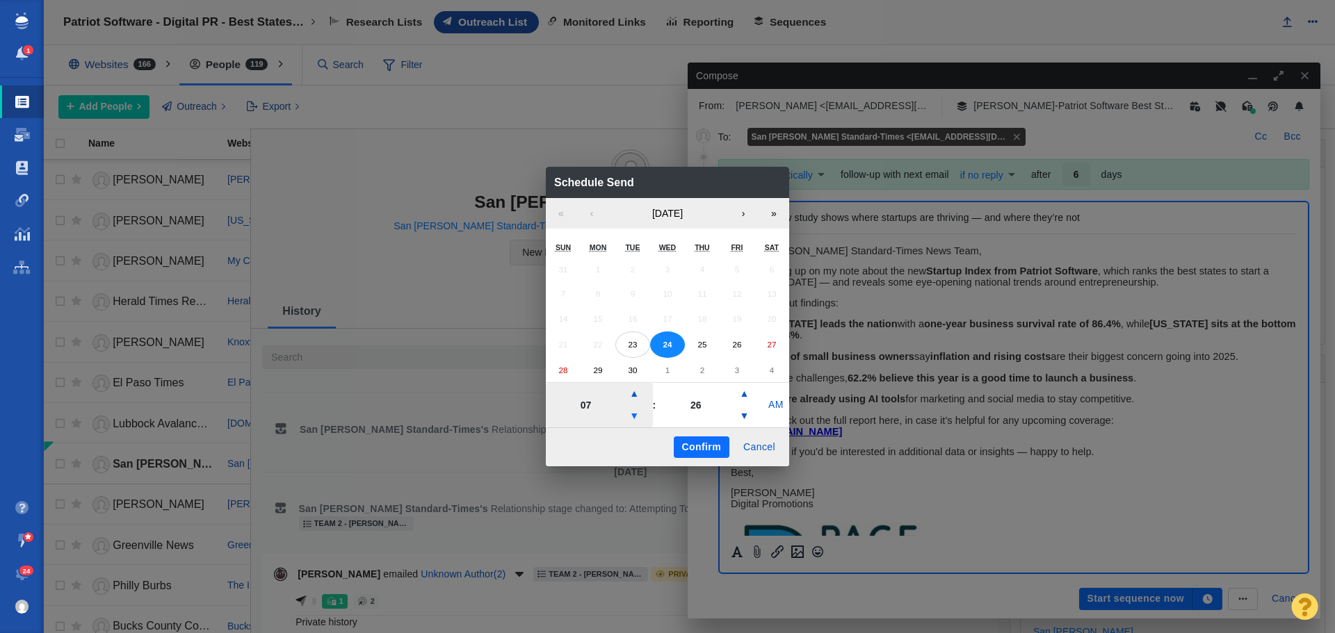
type input "06"
click at [708, 451] on button "Confirm" at bounding box center [702, 448] width 56 height 22
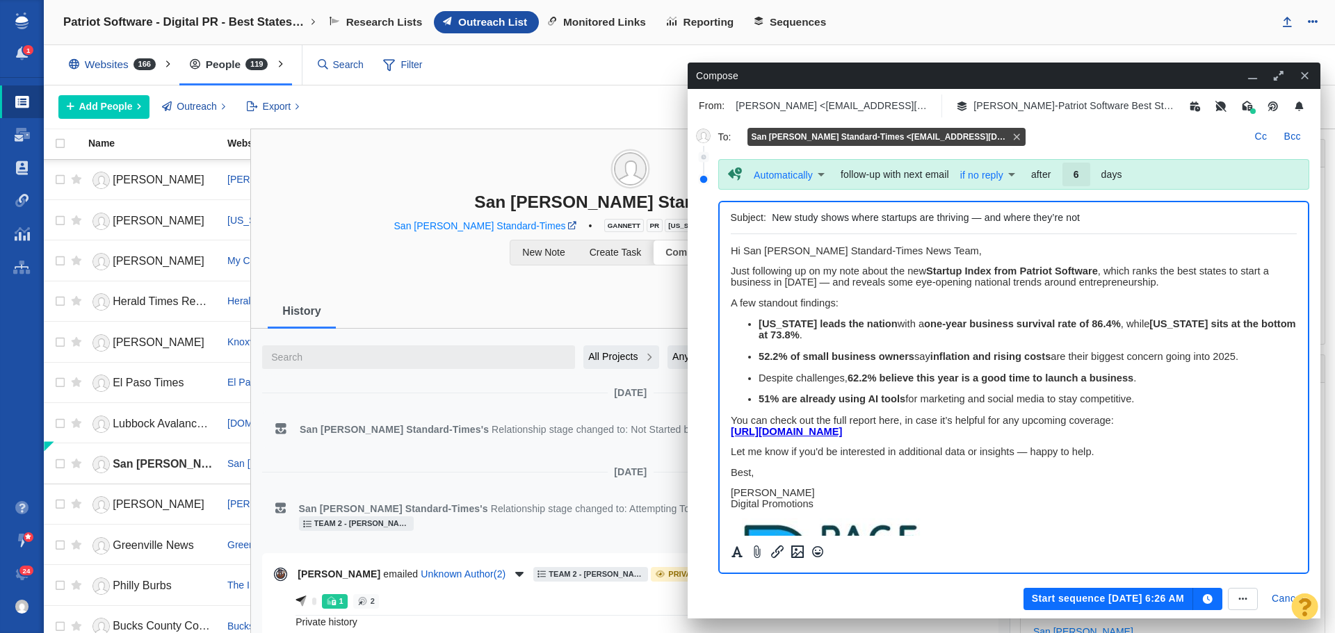
click at [1158, 599] on button "Start sequence [DATE] 6:26 AM" at bounding box center [1108, 599] width 170 height 22
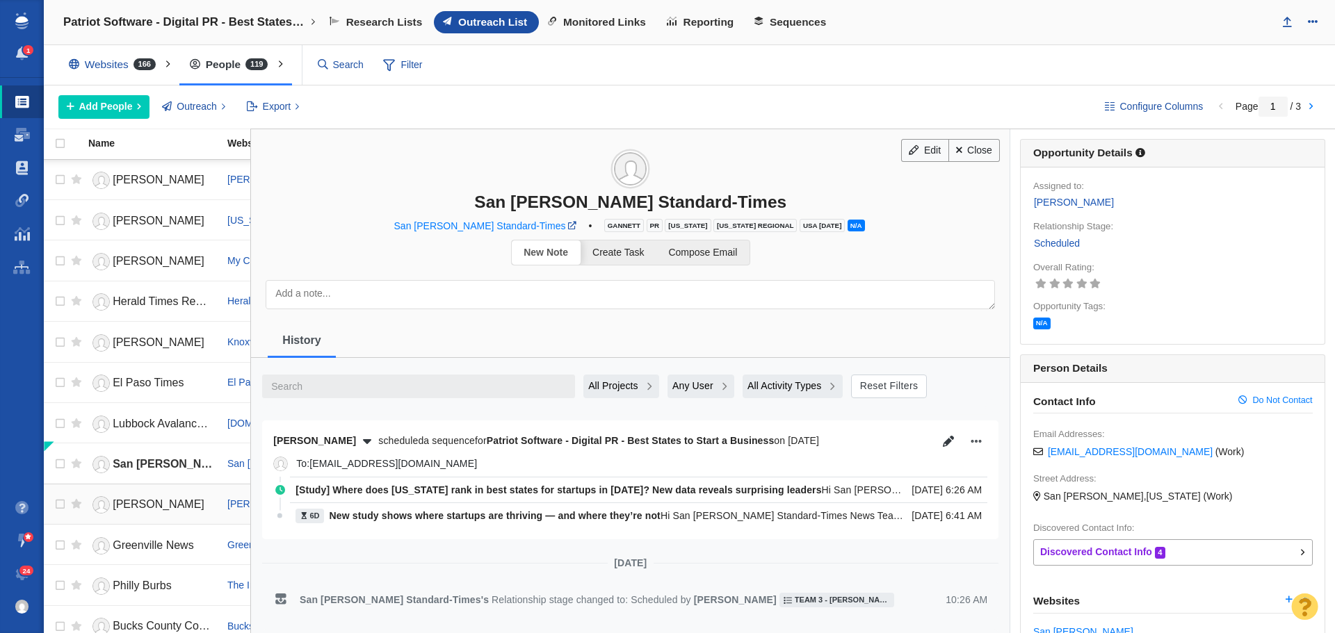
click at [153, 502] on span "[PERSON_NAME]" at bounding box center [159, 504] width 92 height 12
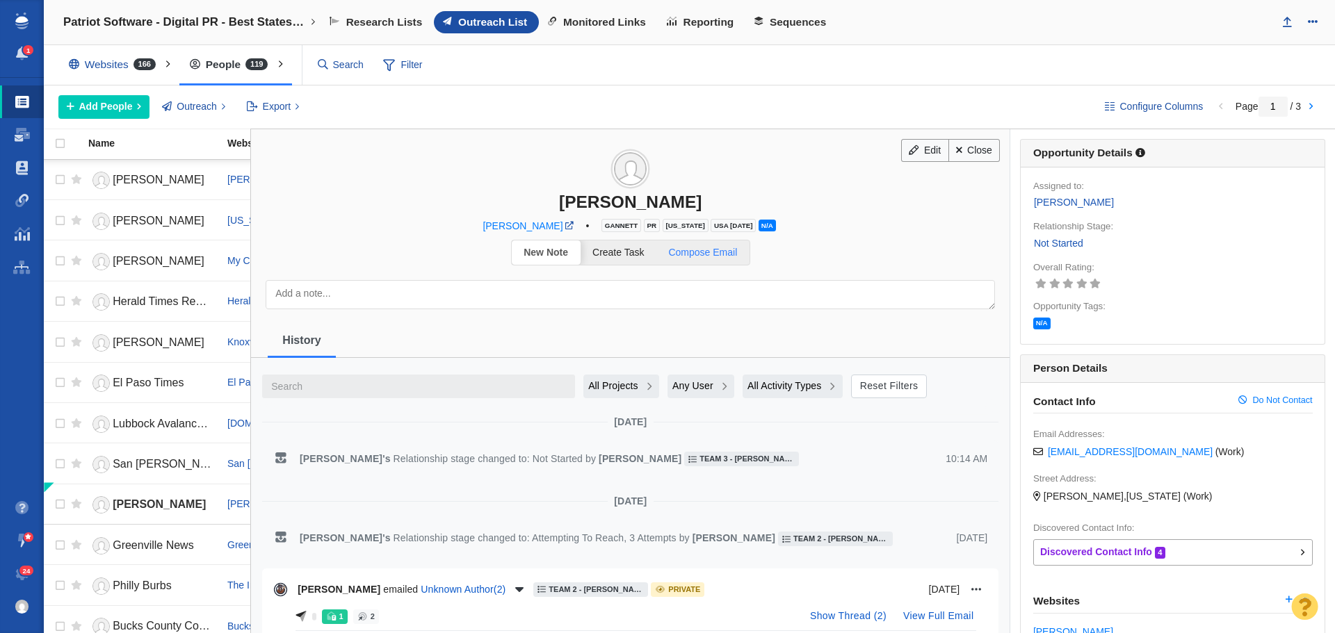
click at [715, 257] on span "Compose Email" at bounding box center [702, 252] width 69 height 11
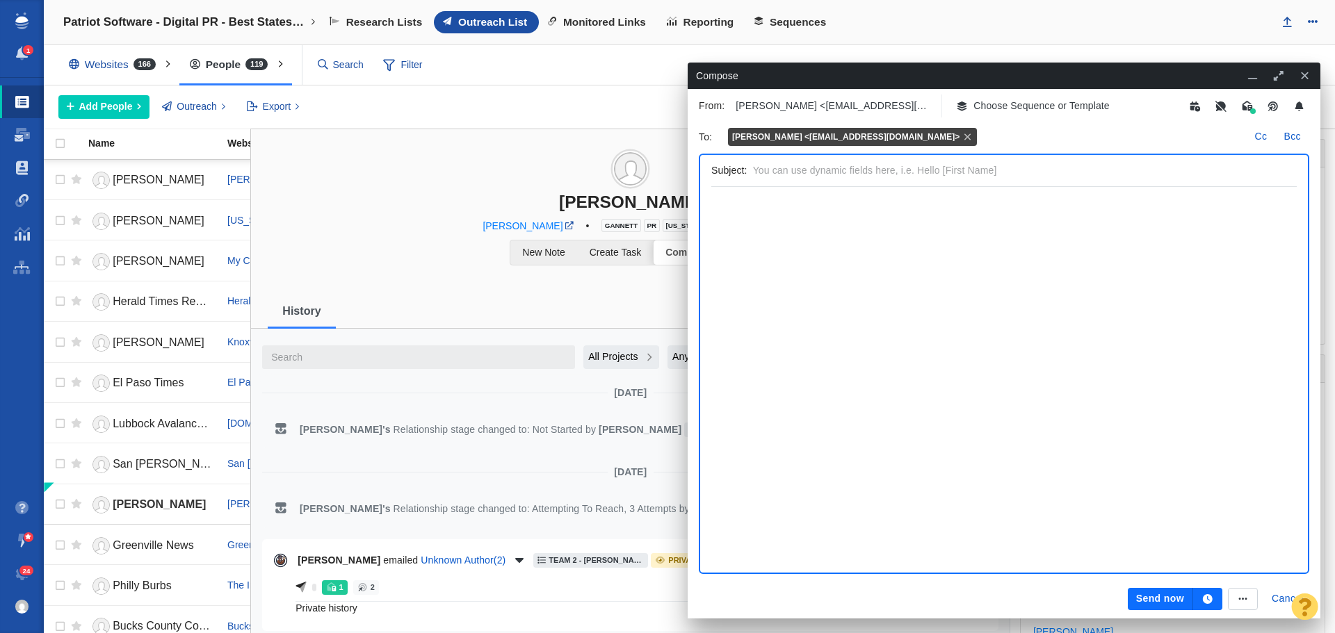
scroll to position [0, 0]
click at [1046, 104] on p "Choose Sequence or Template" at bounding box center [1041, 106] width 136 height 15
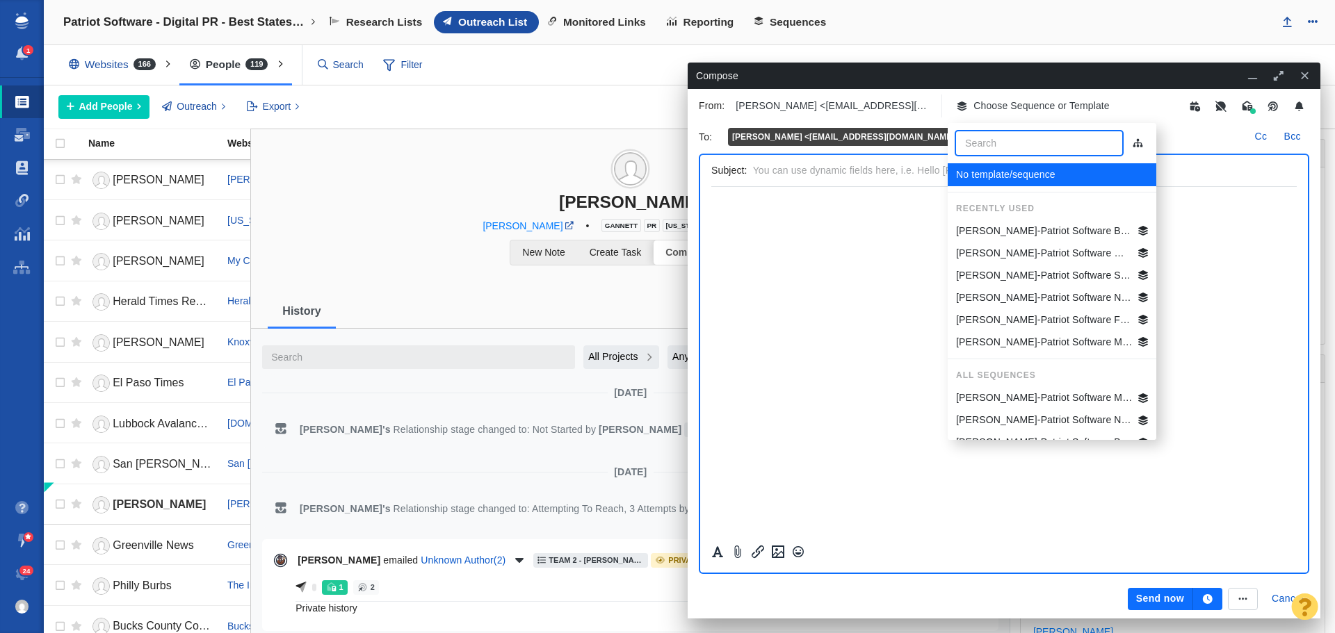
click at [1049, 233] on p "[PERSON_NAME]-Patriot Software Best States Business General" at bounding box center [1044, 231] width 177 height 15
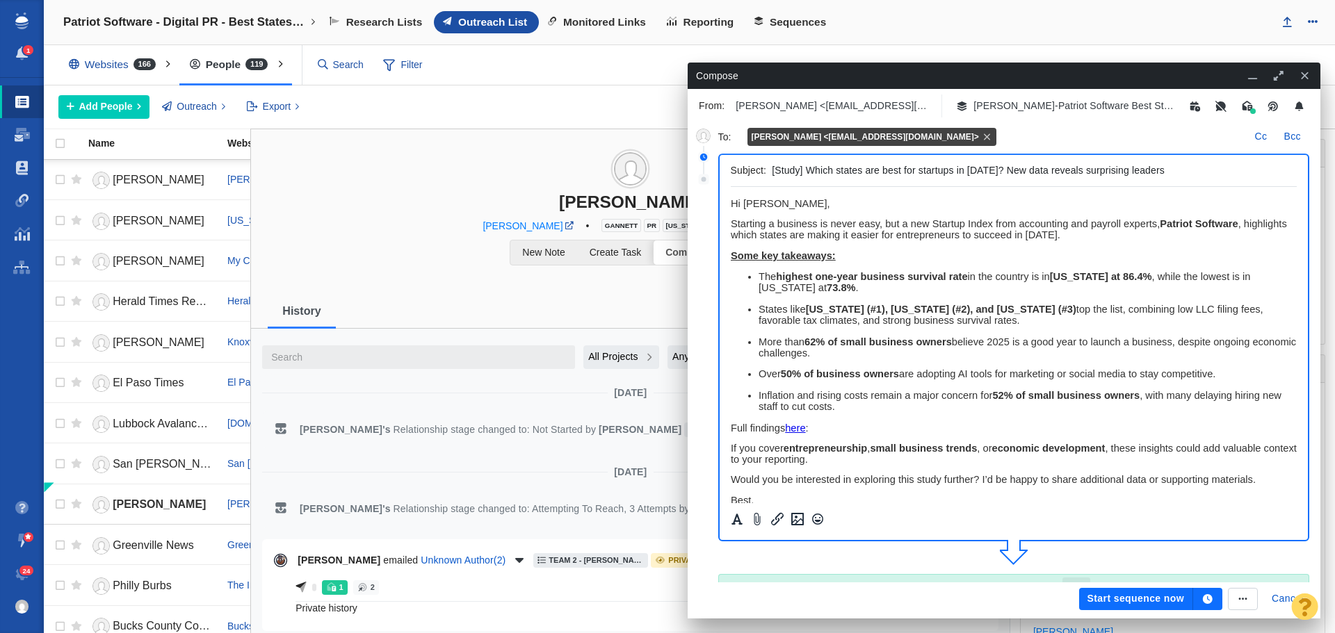
drag, startPoint x: 1164, startPoint y: 171, endPoint x: 722, endPoint y: 161, distance: 442.3
click at [722, 161] on div "Subject: [Study] Which states are best for startups in [DATE]? New data reveals…" at bounding box center [1014, 348] width 592 height 388
drag, startPoint x: 893, startPoint y: 171, endPoint x: 861, endPoint y: 171, distance: 31.3
click at [861, 171] on input "[Study] Where does [US_STATE] rank in best states for startups in [DATE]? New d…" at bounding box center [1031, 171] width 519 height 20
type input "[Study] Where does [US_STATE] rank in best states for startups in [DATE]? New d…"
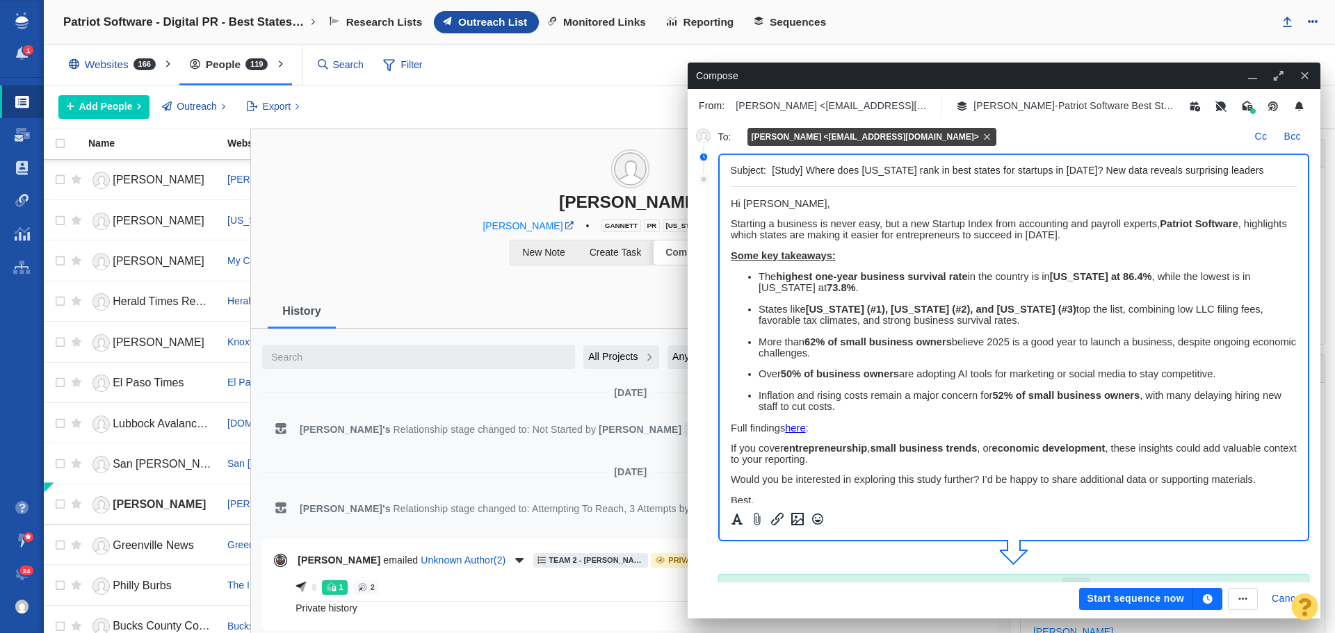
click at [781, 207] on span "﻿ Hi [PERSON_NAME]," at bounding box center [779, 203] width 99 height 11
drag, startPoint x: 884, startPoint y: 199, endPoint x: 1450, endPoint y: 385, distance: 595.1
click at [730, 197] on html "Hi [PERSON_NAME] Sun News Team, Starting a business is never easy, but a new St…" at bounding box center [1013, 421] width 567 height 468
copy span "Hi [PERSON_NAME] Sun News Team,"
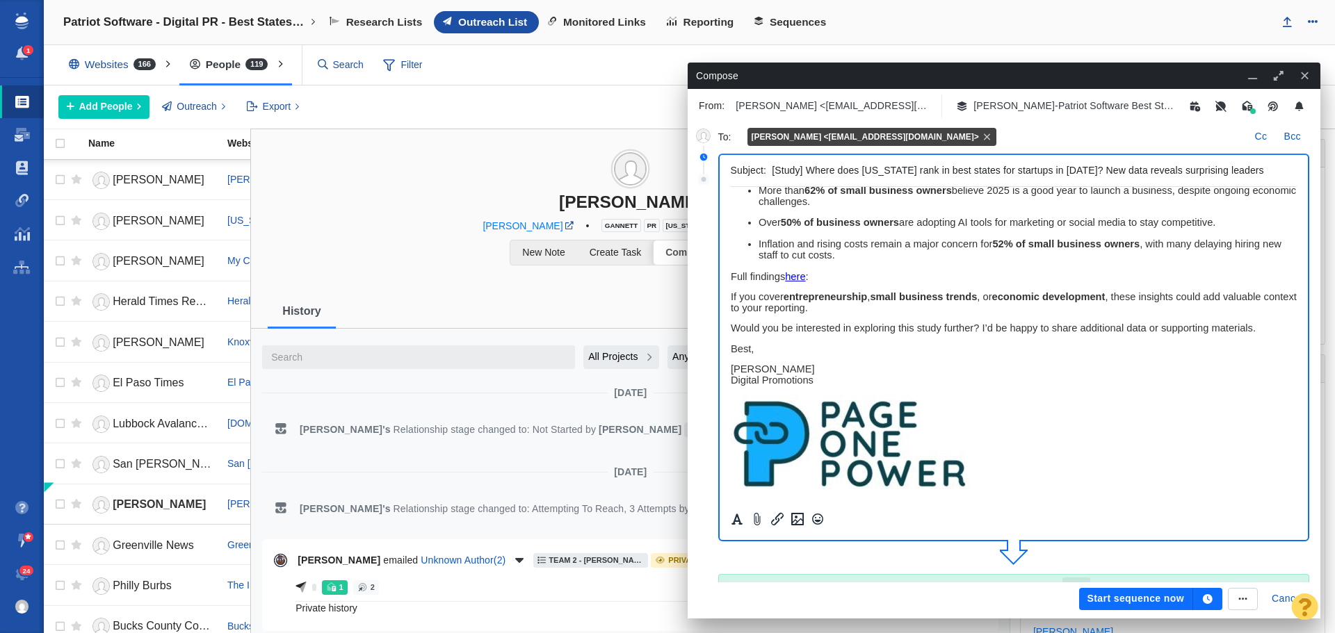
scroll to position [139, 0]
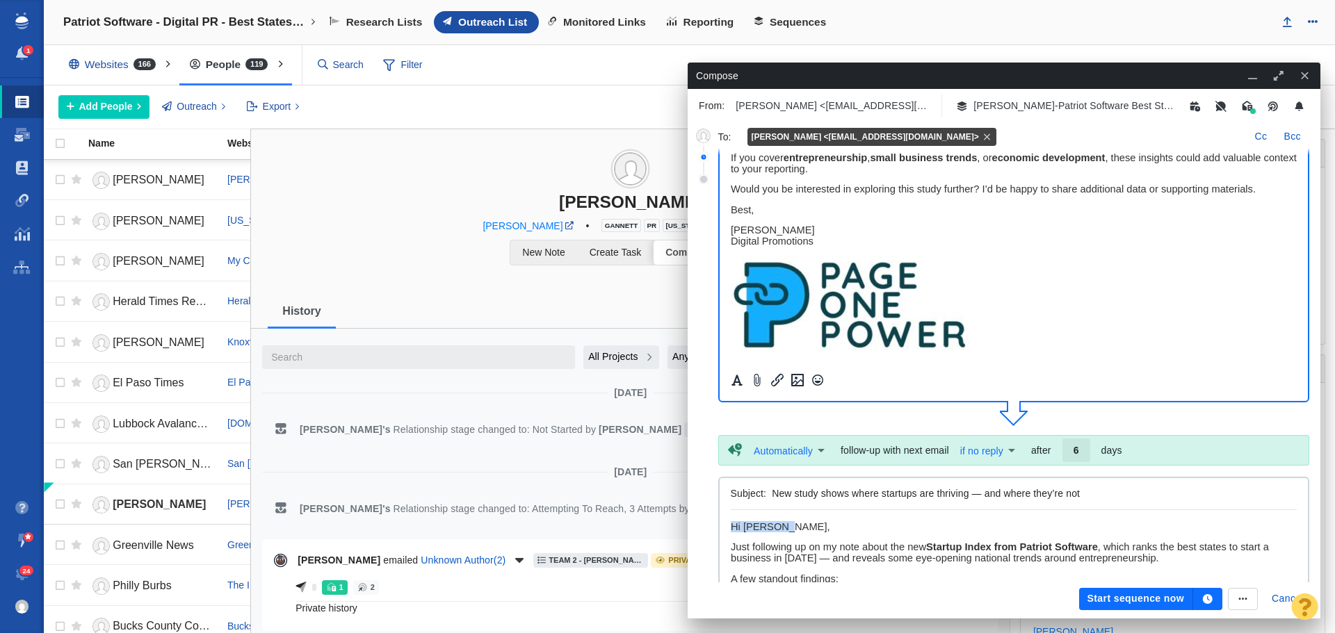
drag, startPoint x: 807, startPoint y: 528, endPoint x: 733, endPoint y: 526, distance: 74.4
click at [733, 526] on p "Hi [PERSON_NAME]," at bounding box center [1013, 526] width 567 height 11
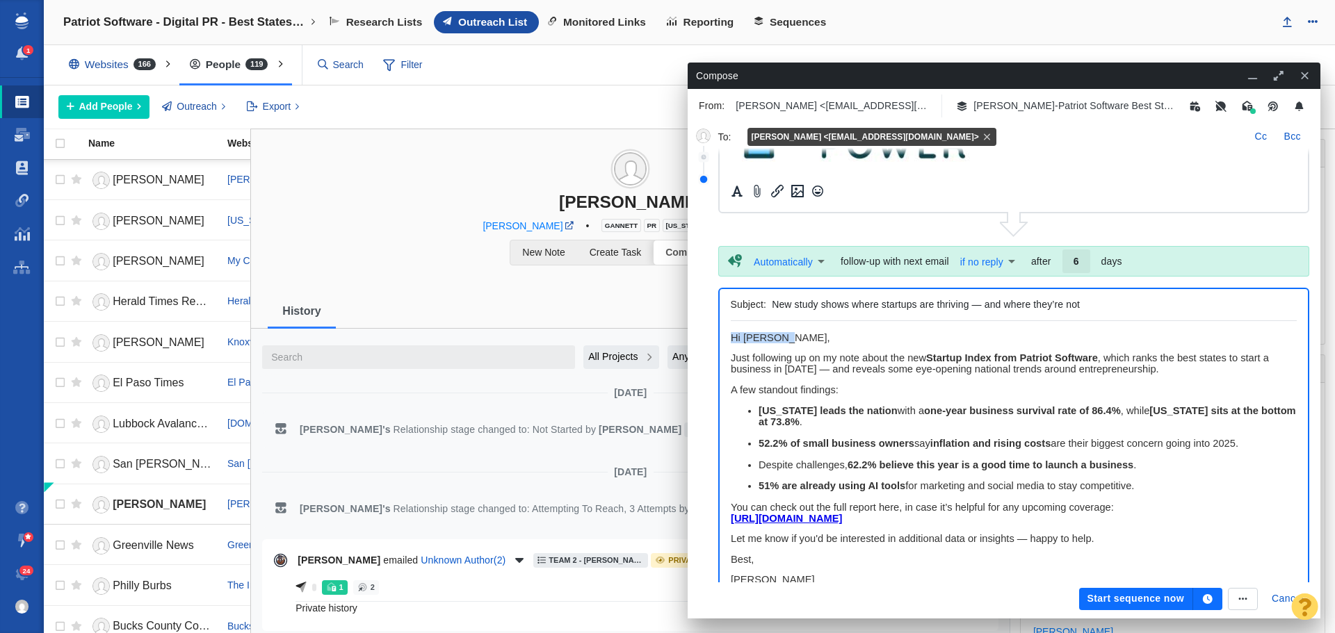
paste body "Rich Text Area. Press ALT-0 for help."
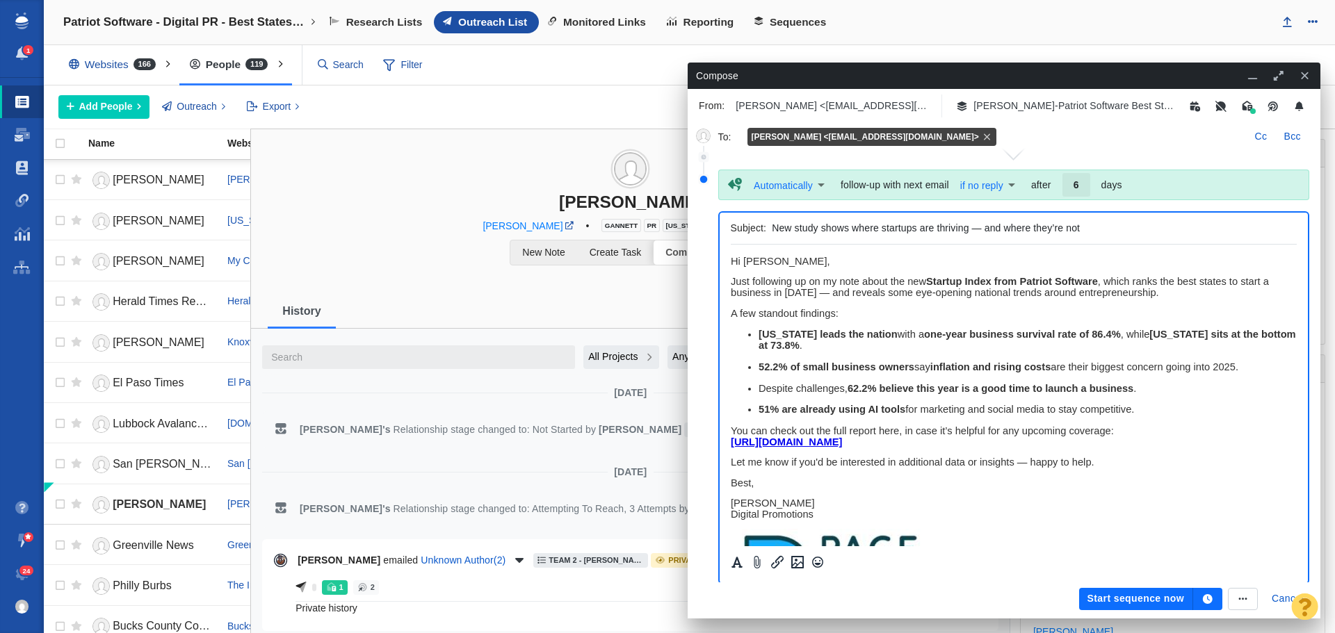
scroll to position [415, 0]
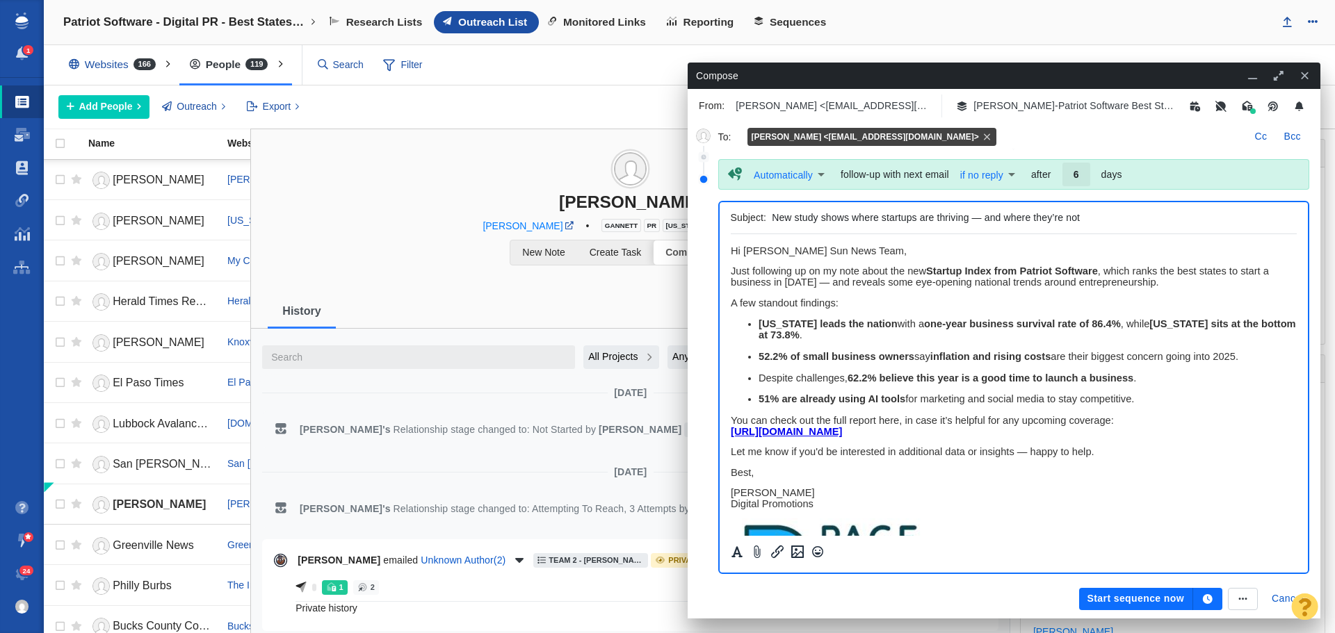
click at [1208, 597] on icon "button" at bounding box center [1208, 599] width 10 height 10
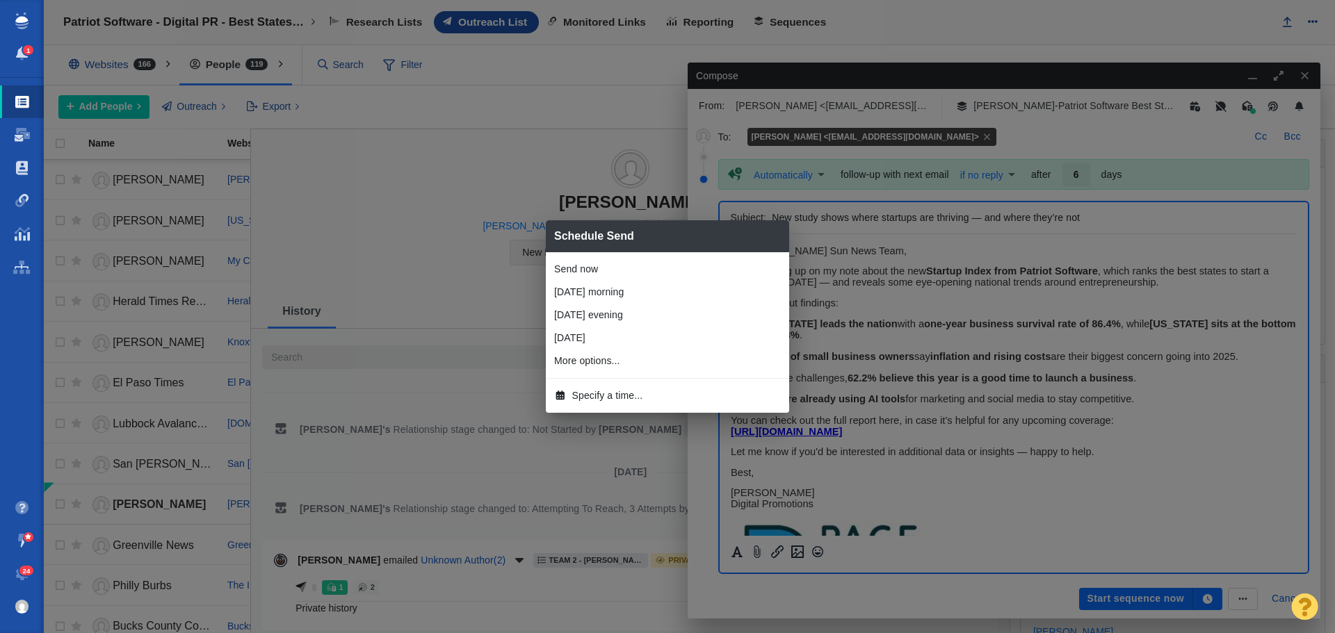
click at [618, 289] on li "[DATE] morning" at bounding box center [667, 292] width 243 height 23
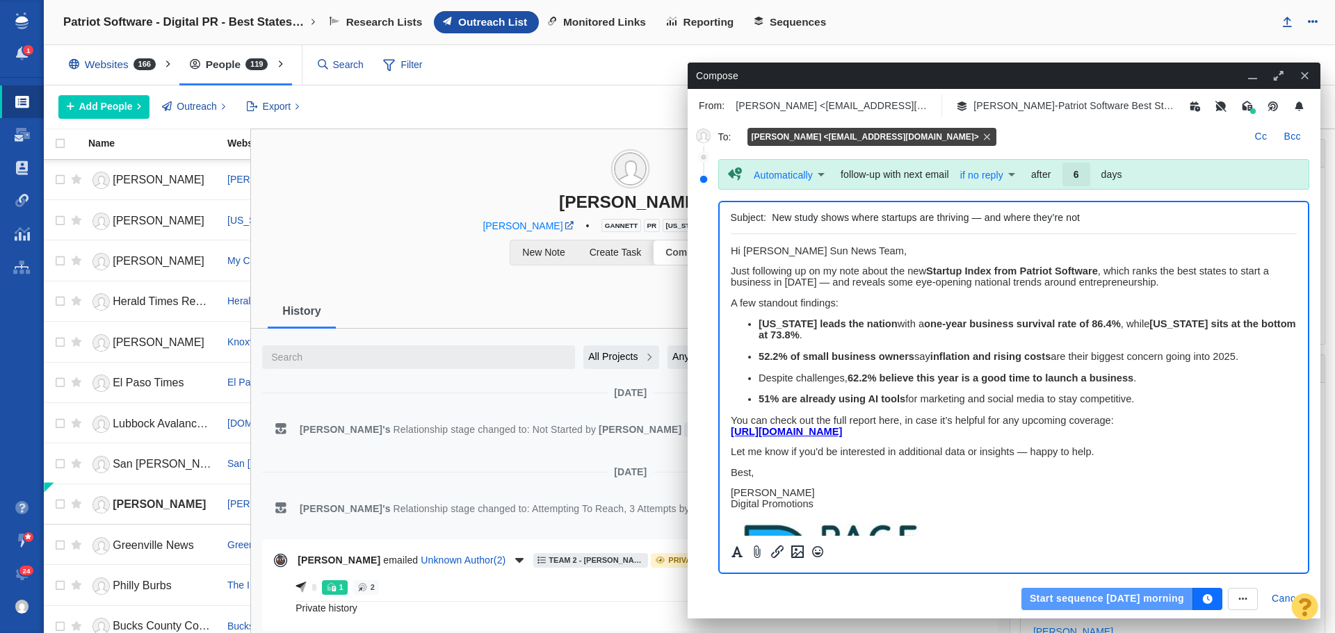
click at [1078, 597] on button "Start sequence [DATE] morning" at bounding box center [1107, 599] width 172 height 22
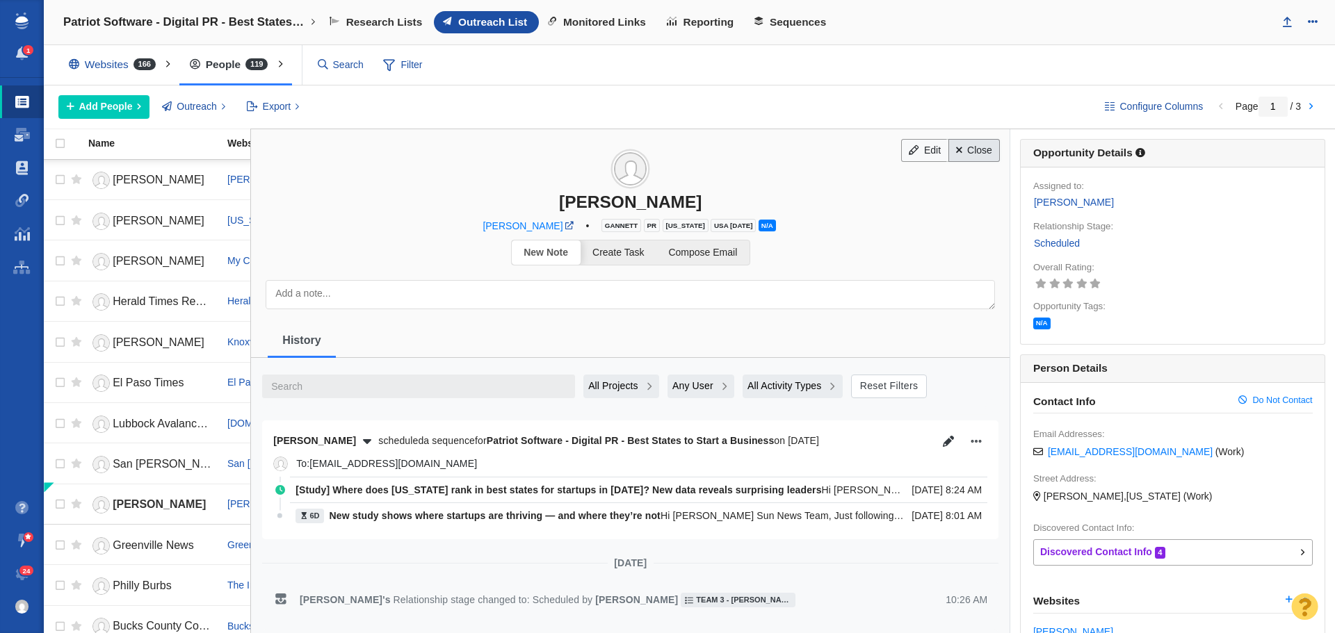
click at [977, 154] on link "Close" at bounding box center [974, 151] width 52 height 24
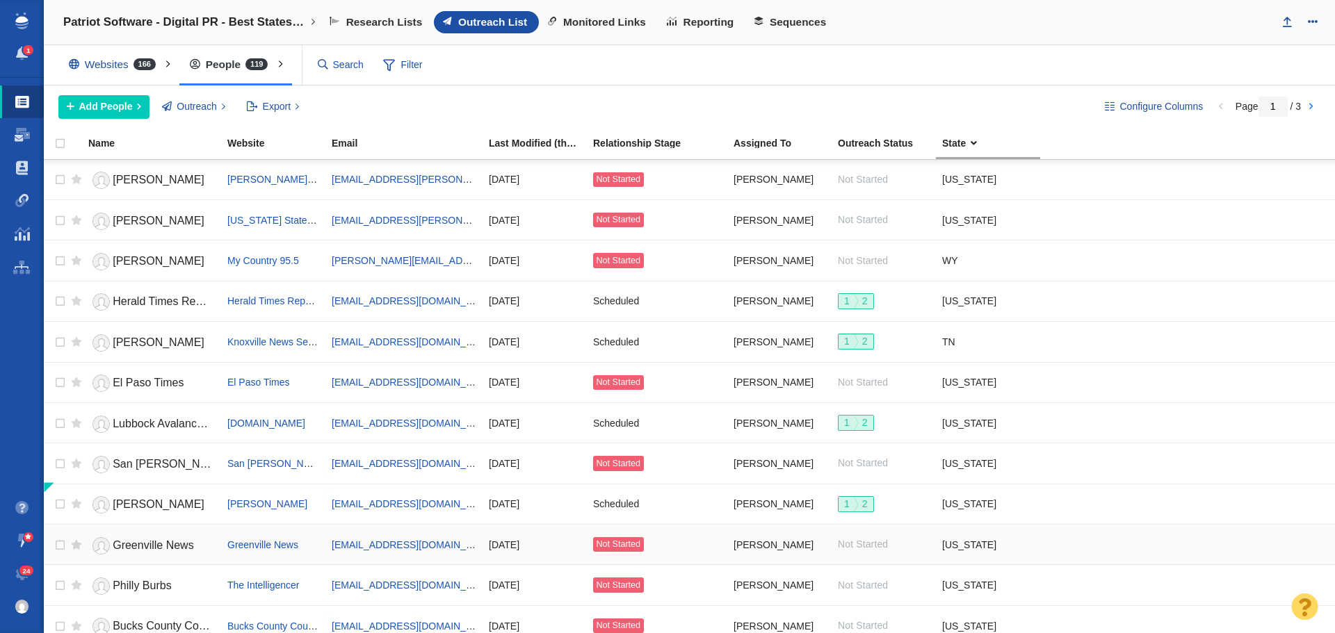
click at [167, 546] on span "Greenville News" at bounding box center [153, 545] width 81 height 12
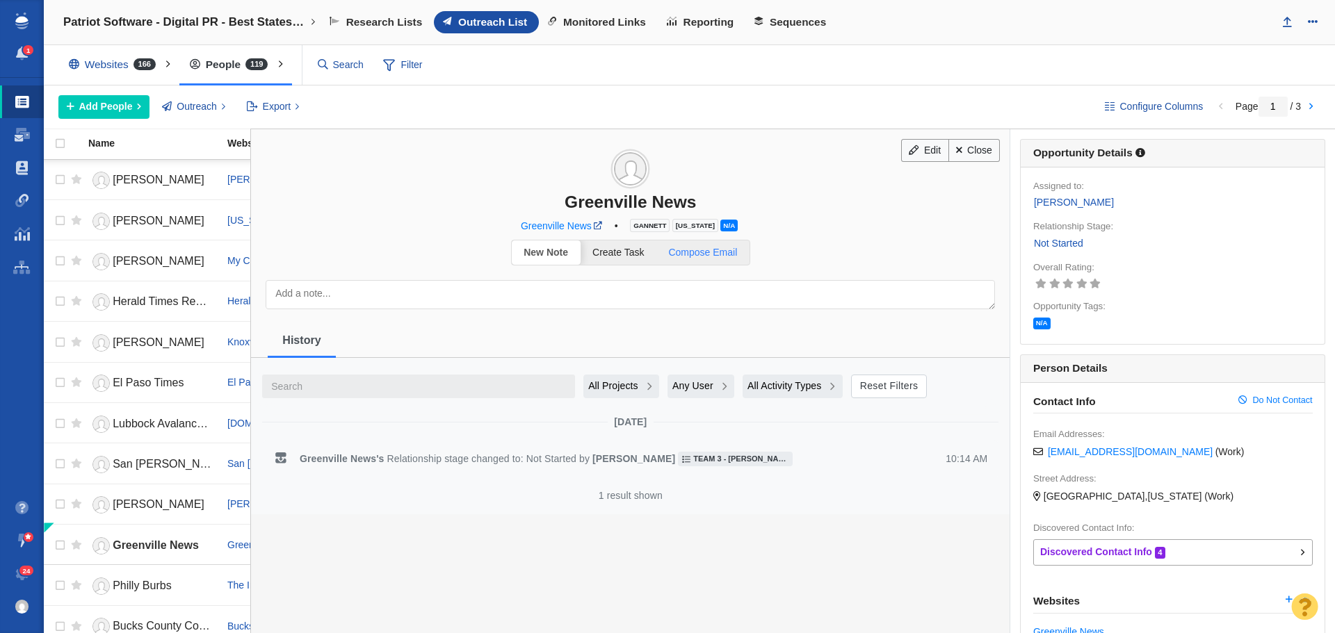
click at [699, 261] on link "Compose Email" at bounding box center [702, 253] width 93 height 24
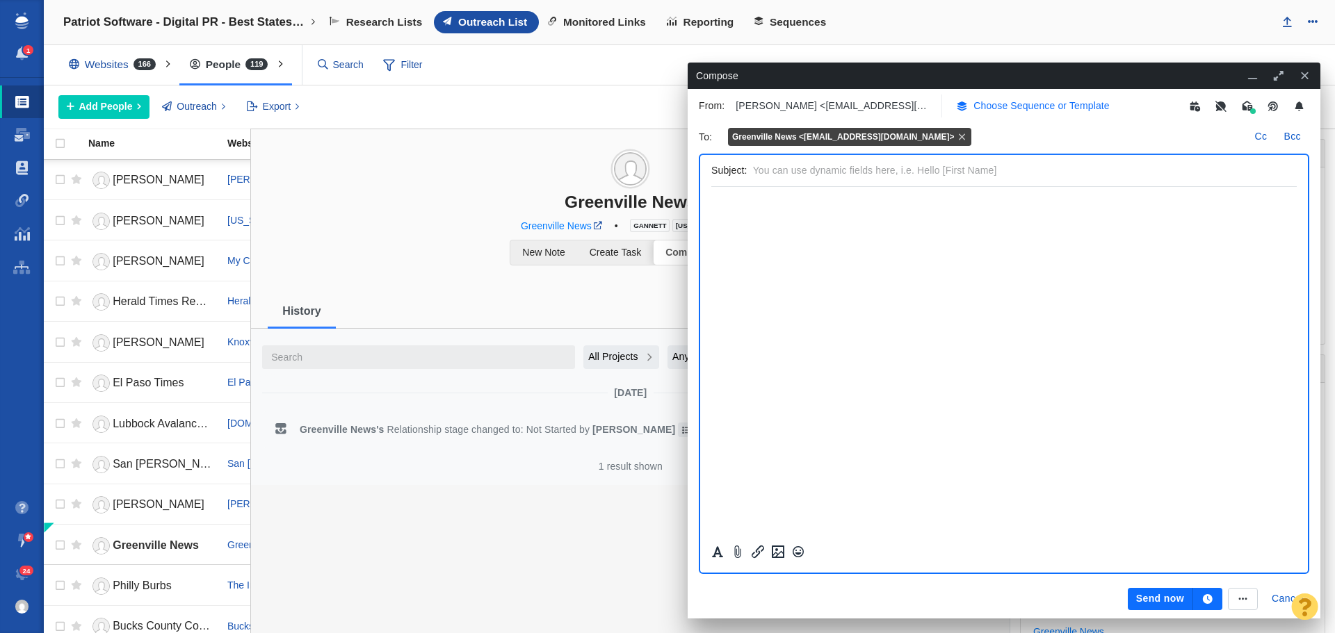
scroll to position [0, 0]
click at [1047, 111] on p "Choose Sequence or Template" at bounding box center [1041, 106] width 136 height 15
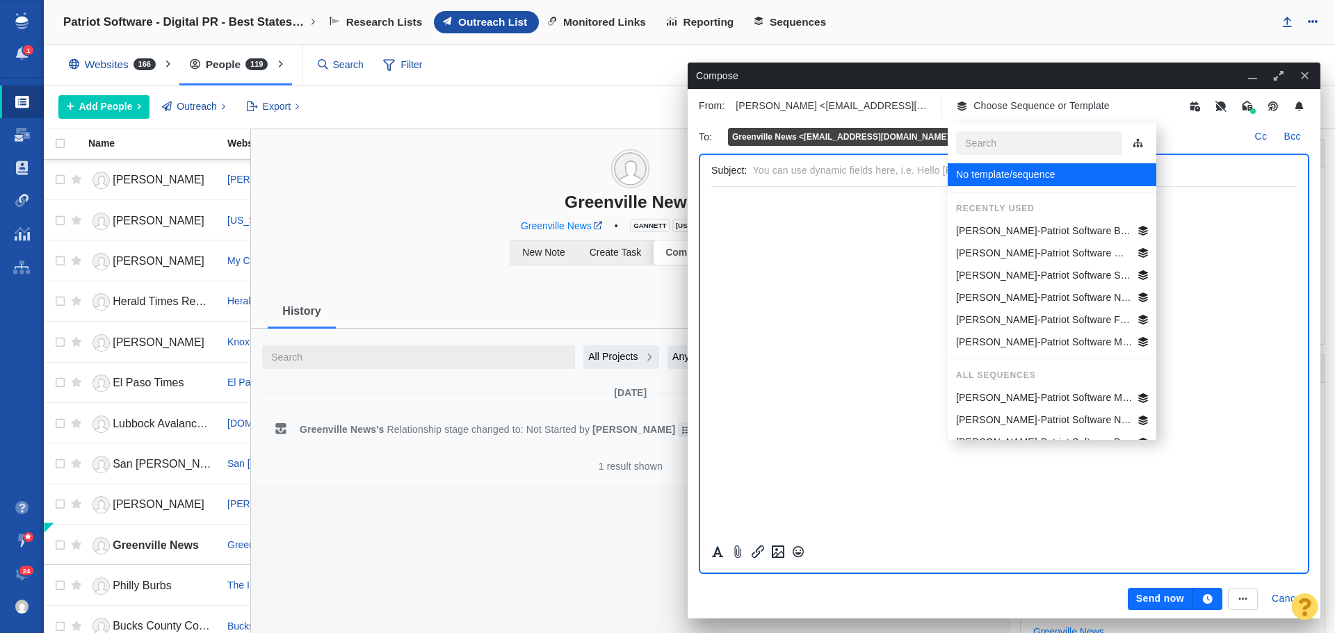
click at [1050, 234] on p "[PERSON_NAME]-Patriot Software Best States Business General" at bounding box center [1044, 231] width 177 height 15
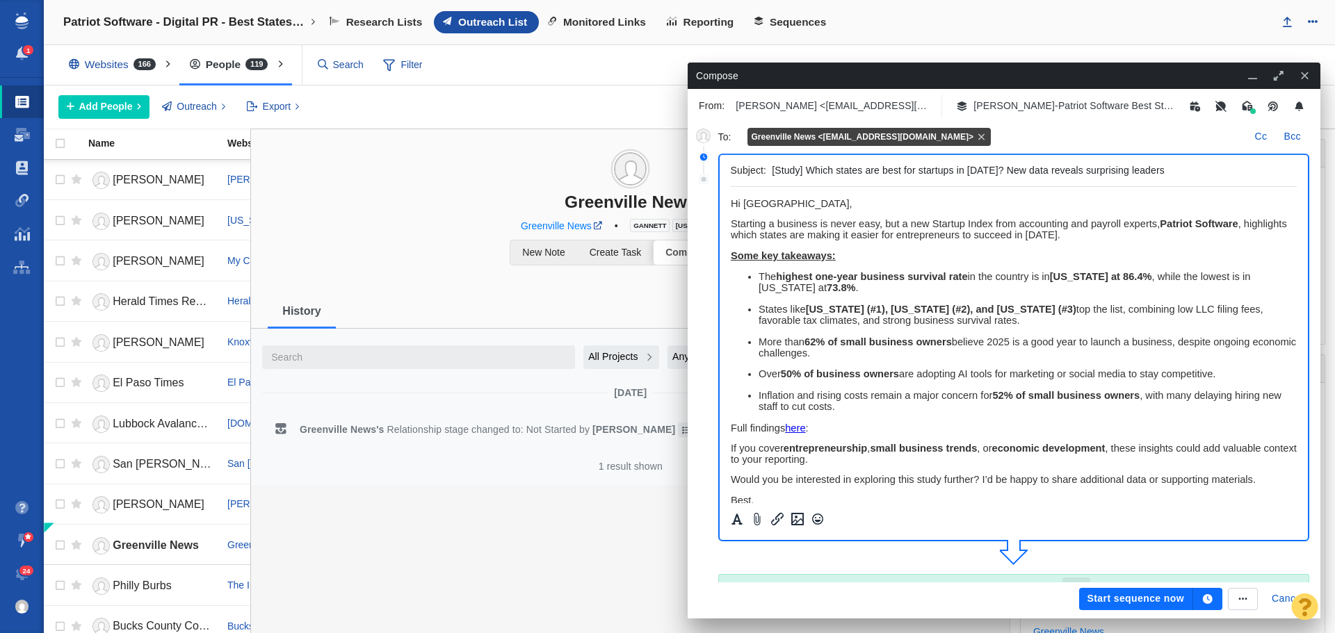
drag, startPoint x: 1182, startPoint y: 163, endPoint x: 729, endPoint y: 162, distance: 452.6
click at [727, 166] on div "Subject: [Study] Which states are best for startups in [DATE]? New data reveals…" at bounding box center [1014, 348] width 592 height 388
paste input "ere does [US_STATE] rank in best states"
drag, startPoint x: 893, startPoint y: 172, endPoint x: 861, endPoint y: 170, distance: 32.0
click at [861, 170] on input "[Study] Where does [US_STATE] rank in best states for startups in [DATE]? New d…" at bounding box center [1031, 171] width 519 height 20
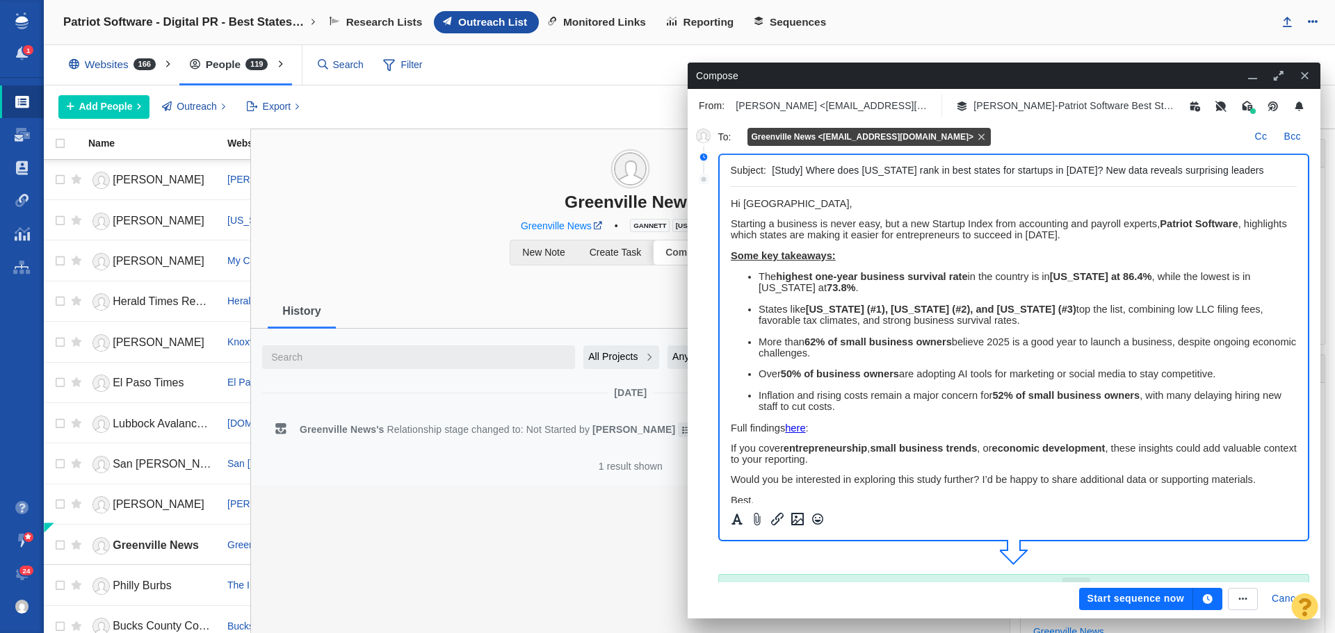
type input "[Study] Where does [US_STATE] rank in best states for startups in [DATE]? New d…"
click at [788, 204] on span "﻿ Hi Greenville," at bounding box center [791, 203] width 122 height 11
drag, startPoint x: 873, startPoint y: 206, endPoint x: 1445, endPoint y: 393, distance: 601.5
click at [730, 206] on html "Hi Greenville News Team, Starting a business is never easy, but a new Startup I…" at bounding box center [1013, 421] width 567 height 468
copy span "Hi Greenville News Team,"
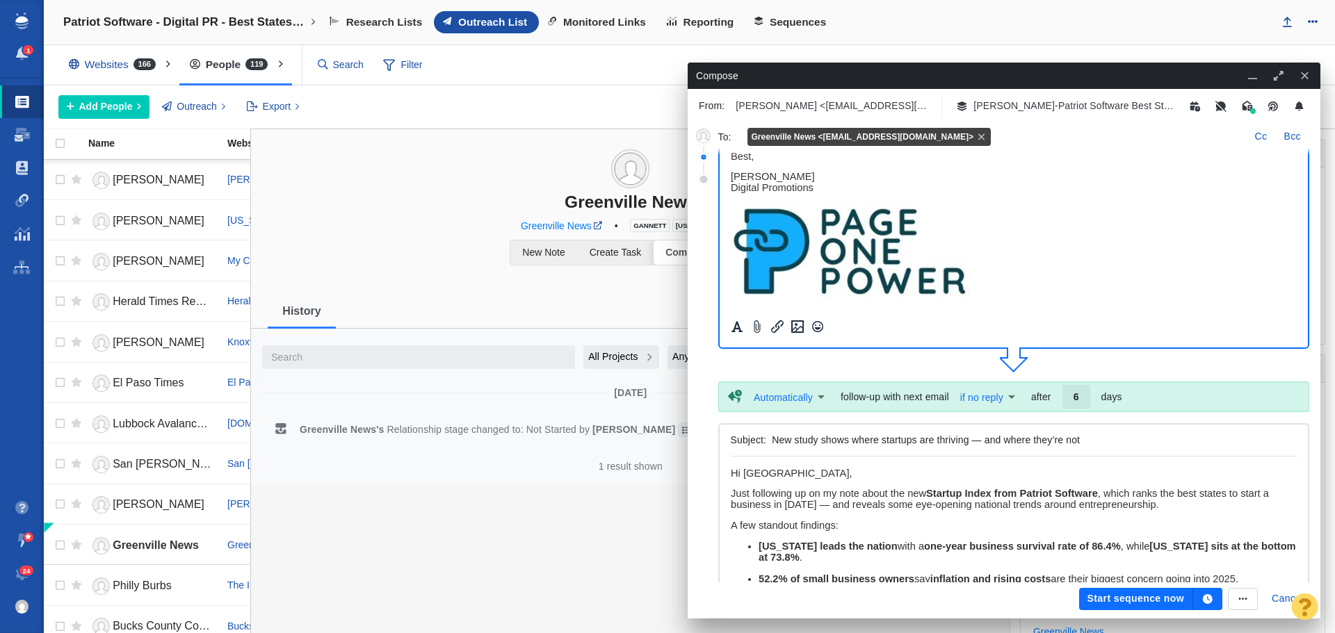
scroll to position [209, 0]
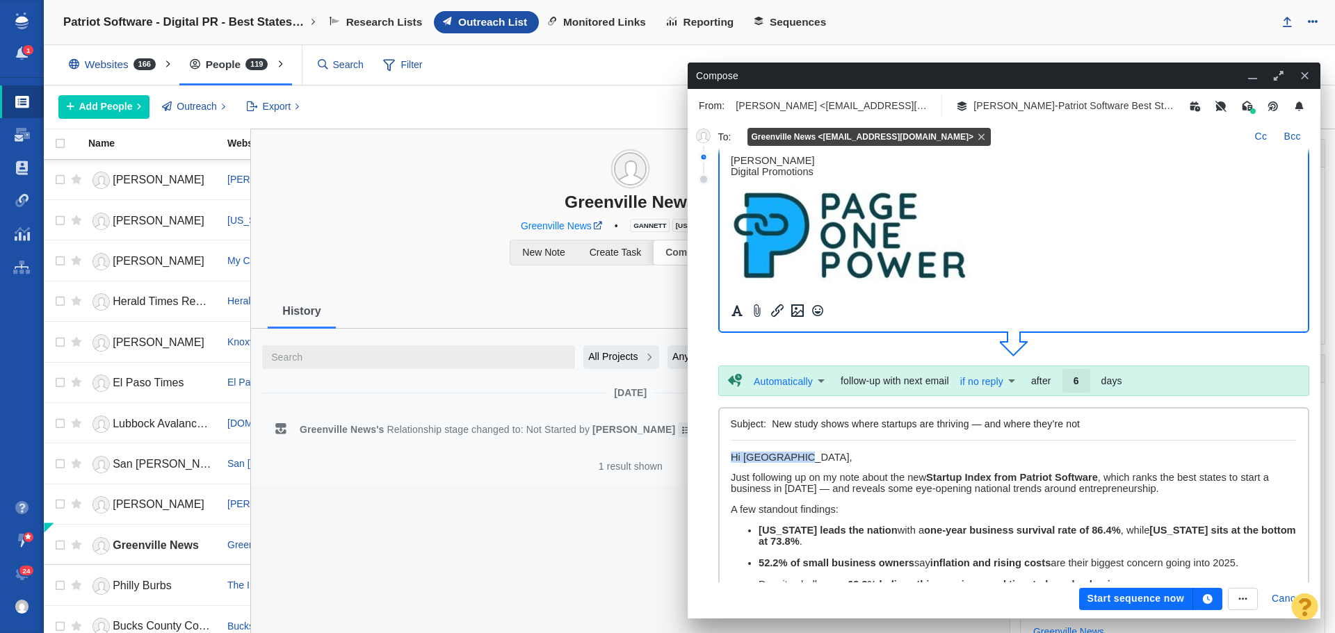
drag, startPoint x: 804, startPoint y: 457, endPoint x: 722, endPoint y: 451, distance: 82.3
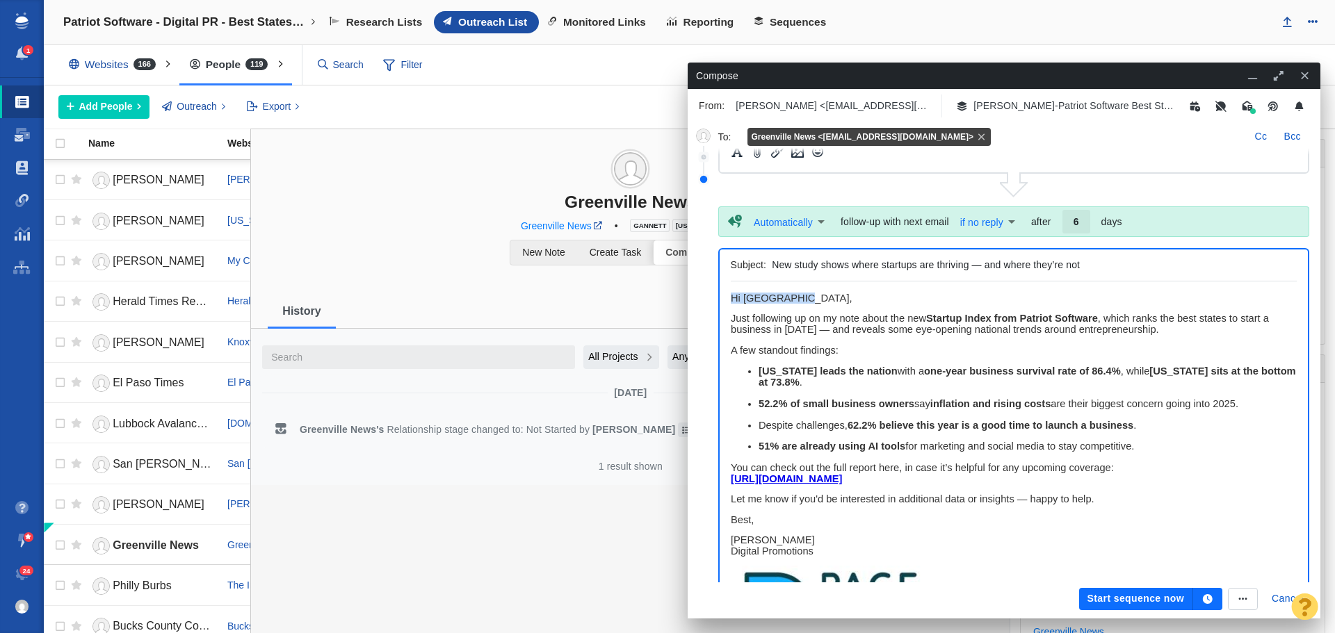
paste body "Rich Text Area. Press ALT-0 for help."
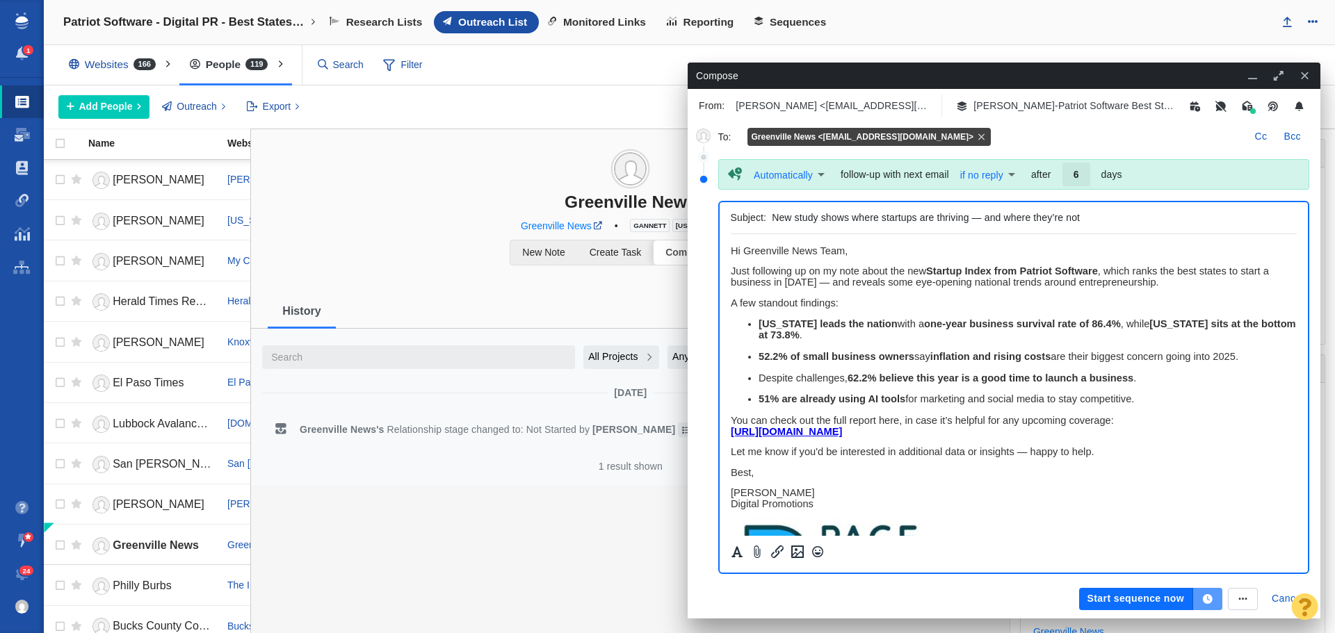
click at [1216, 600] on button "button" at bounding box center [1207, 599] width 29 height 22
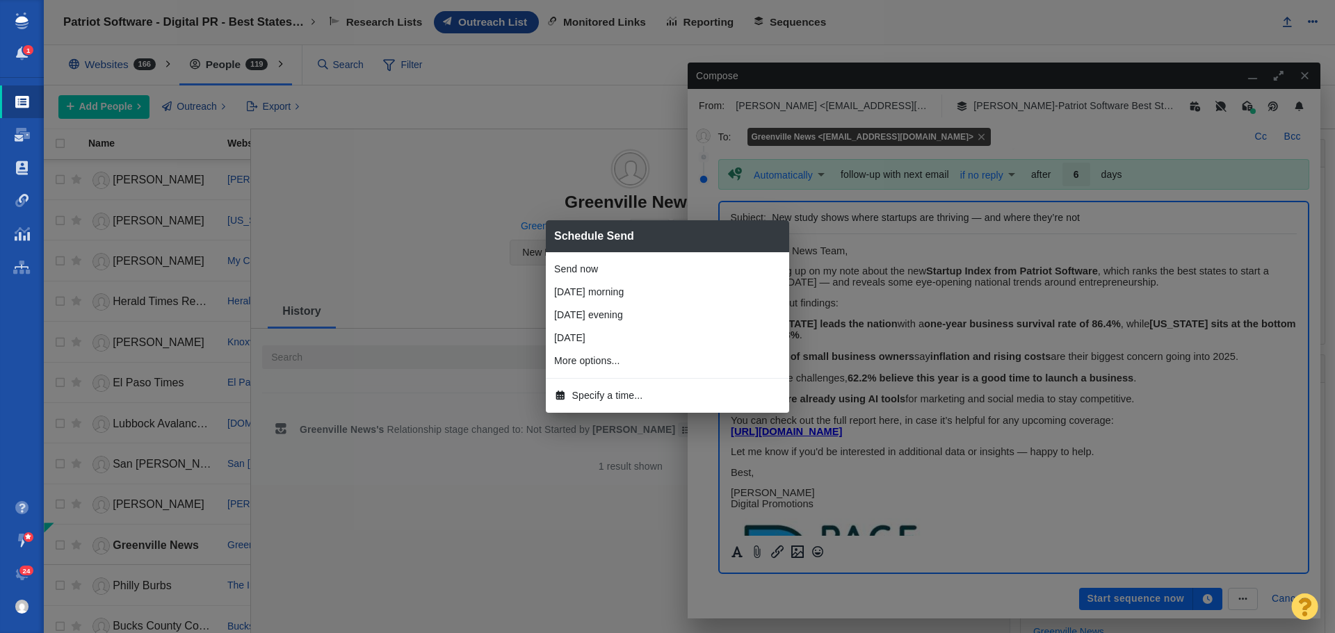
click at [622, 293] on li "[DATE] morning" at bounding box center [667, 292] width 243 height 23
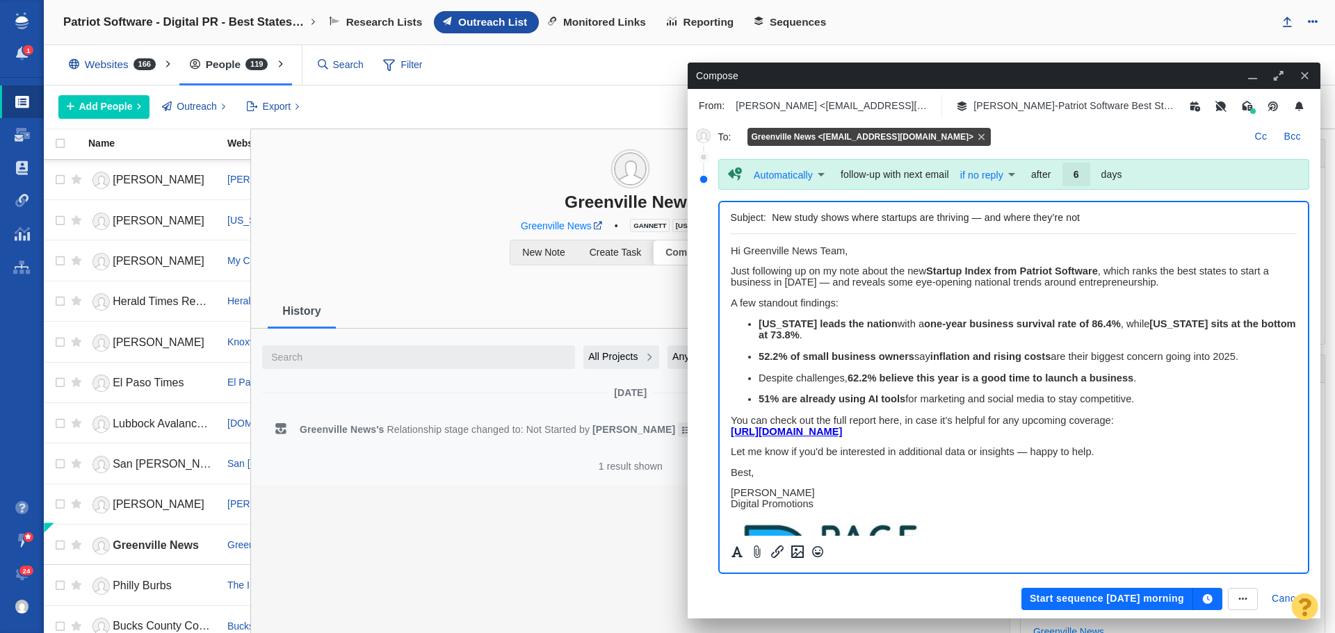
click at [1067, 594] on button "Start sequence [DATE] morning" at bounding box center [1107, 599] width 172 height 22
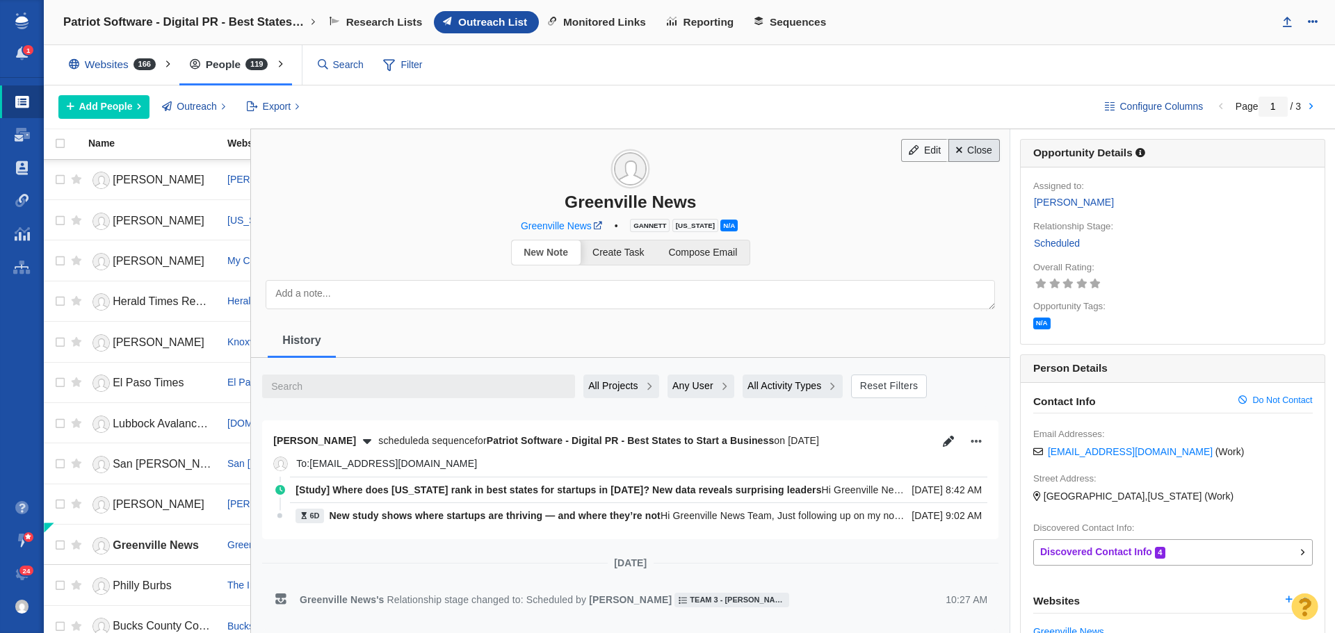
click at [962, 153] on link "Close" at bounding box center [974, 151] width 52 height 24
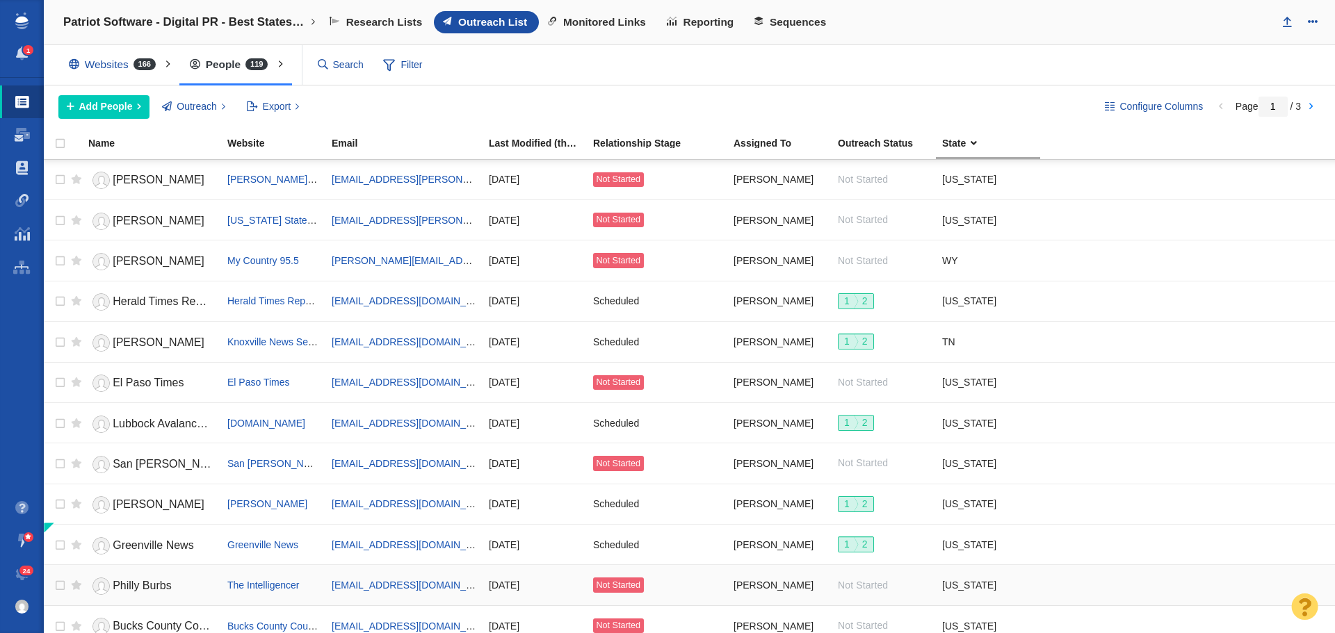
click at [155, 581] on span "Philly Burbs" at bounding box center [142, 586] width 58 height 12
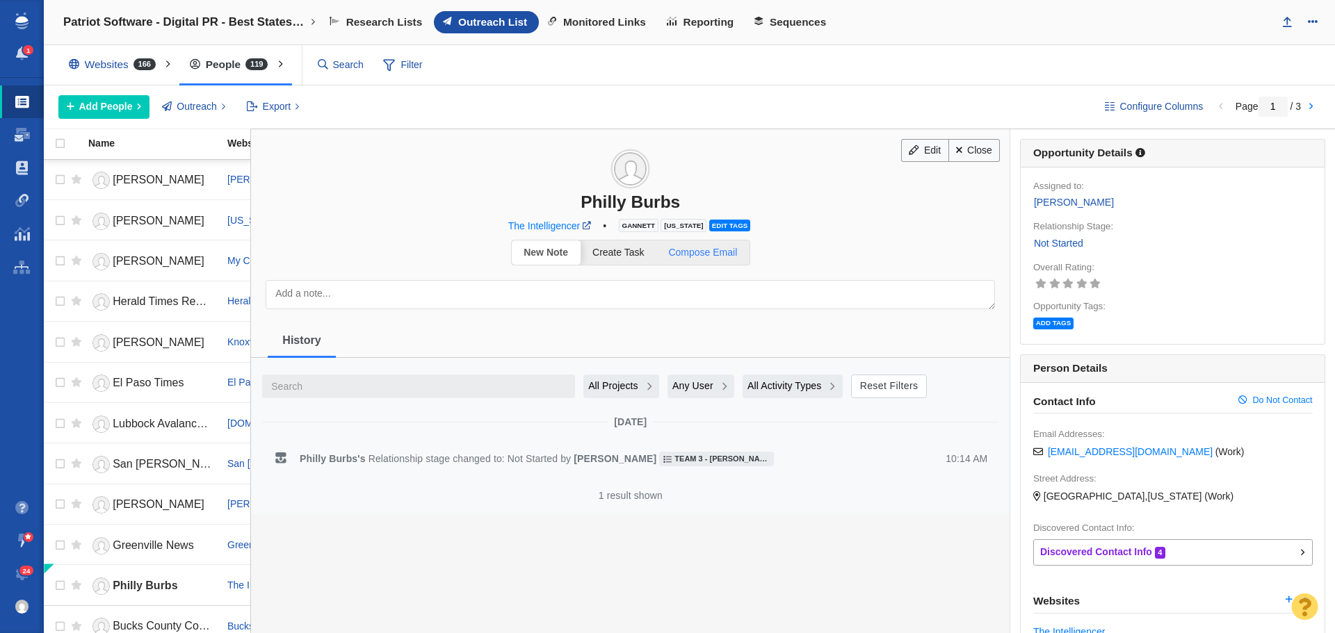
click at [704, 255] on span "Compose Email" at bounding box center [702, 252] width 69 height 11
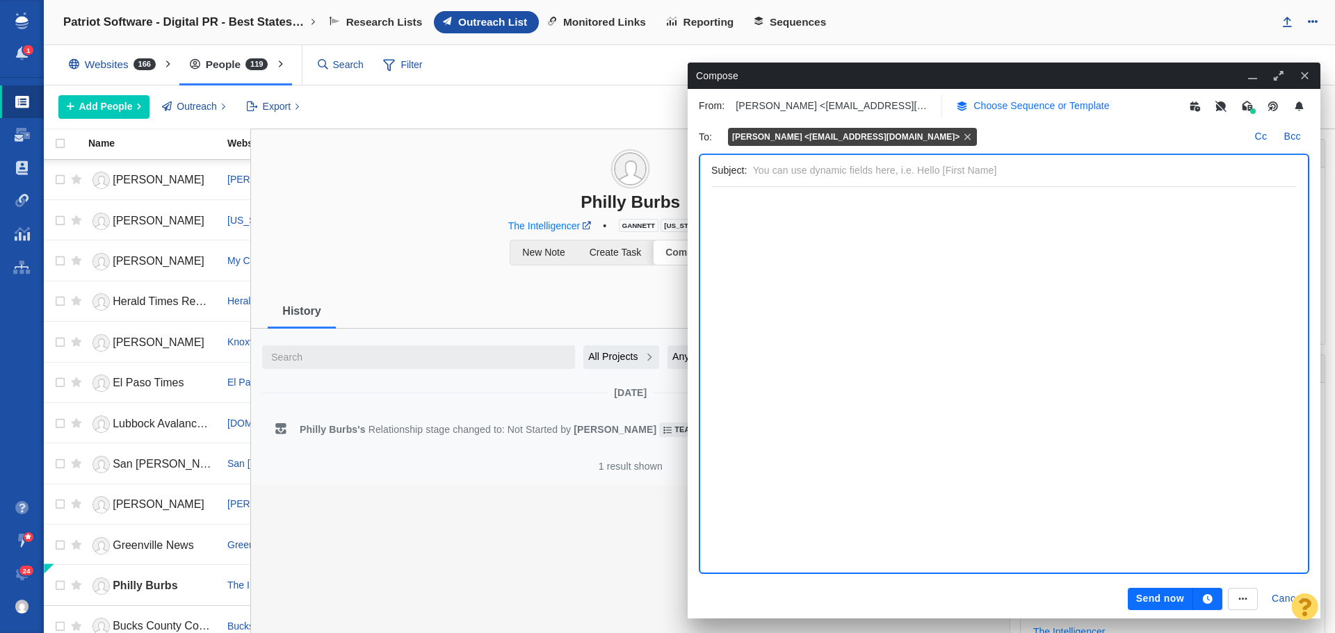
scroll to position [0, 0]
click at [1027, 104] on p "Choose Sequence or Template" at bounding box center [1041, 106] width 136 height 15
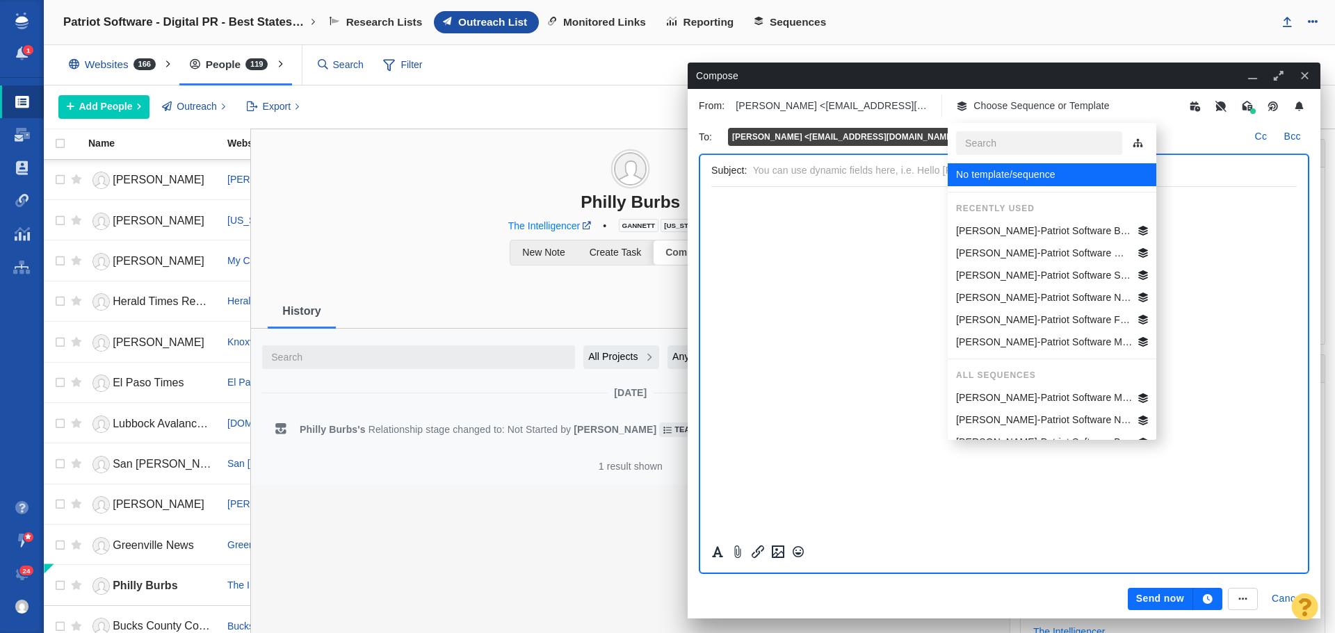
click at [1037, 232] on p "[PERSON_NAME]-Patriot Software Best States Business General" at bounding box center [1044, 231] width 177 height 15
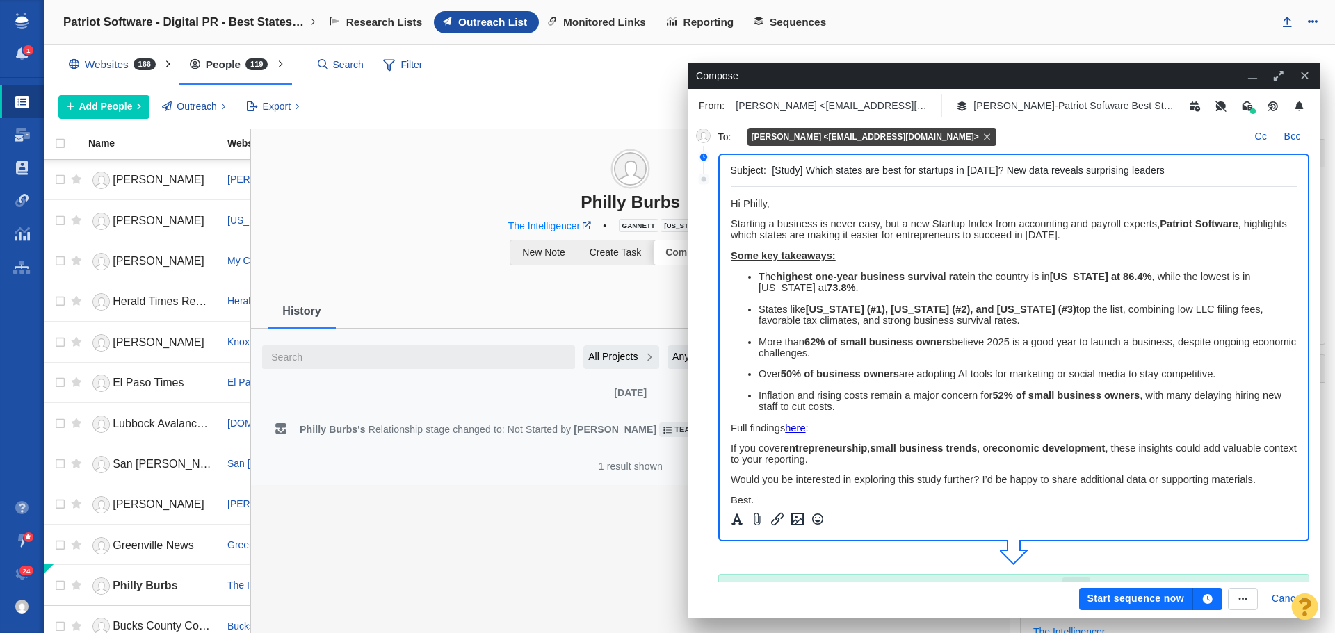
click at [765, 206] on span "﻿ Hi Philly," at bounding box center [749, 203] width 39 height 11
drag, startPoint x: 884, startPoint y: 205, endPoint x: 726, endPoint y: 208, distance: 158.5
click at [730, 208] on html "Hi Philly Burbs News Team, Starting a business is never easy, but a new Startup…" at bounding box center [1013, 421] width 567 height 468
copy span "Hi Philly Burbs News Team,"
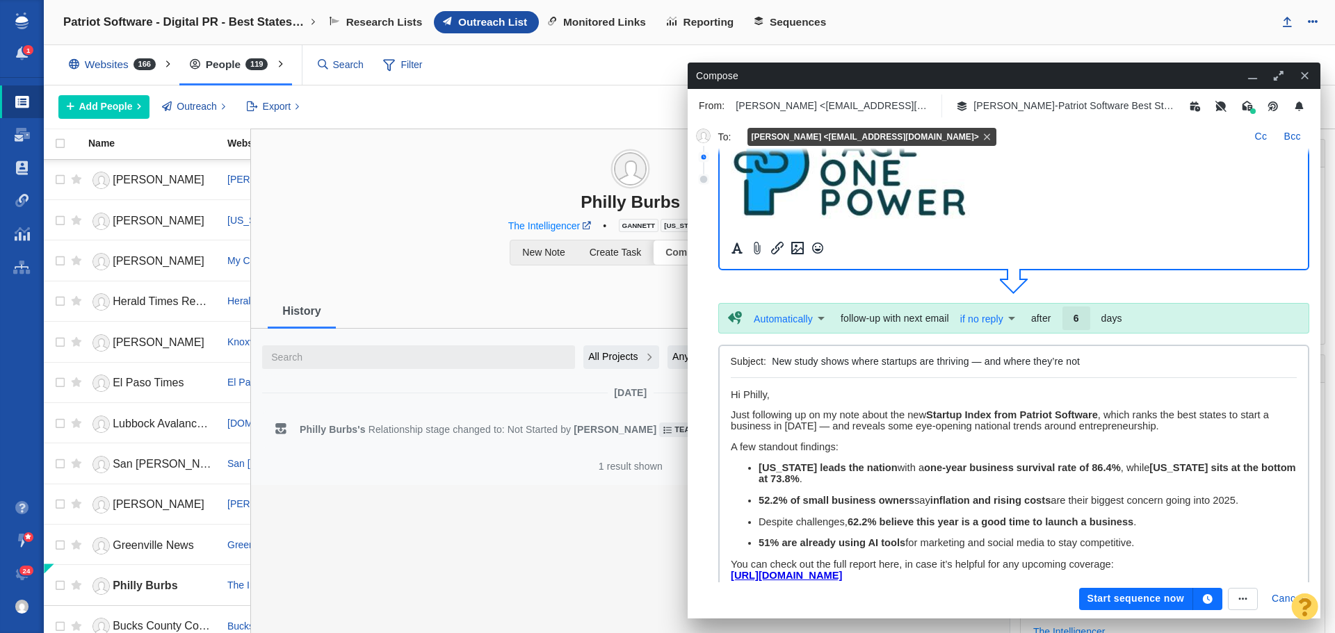
scroll to position [278, 0]
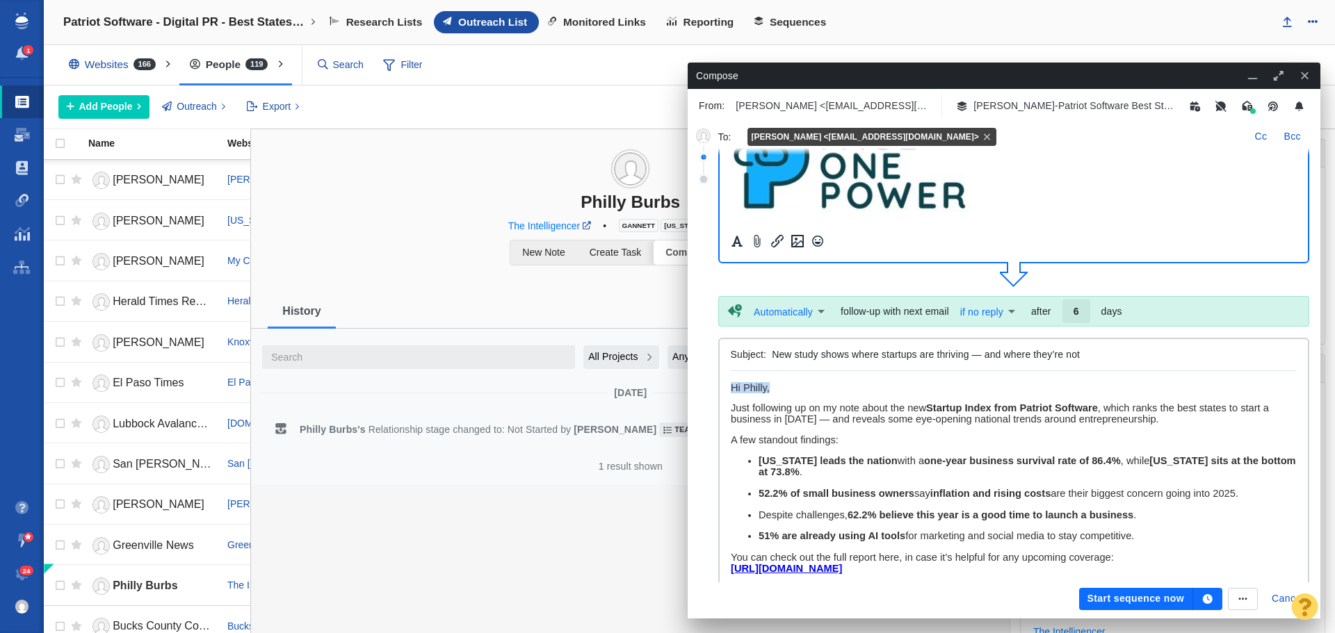
drag, startPoint x: 785, startPoint y: 387, endPoint x: 1452, endPoint y: 756, distance: 762.4
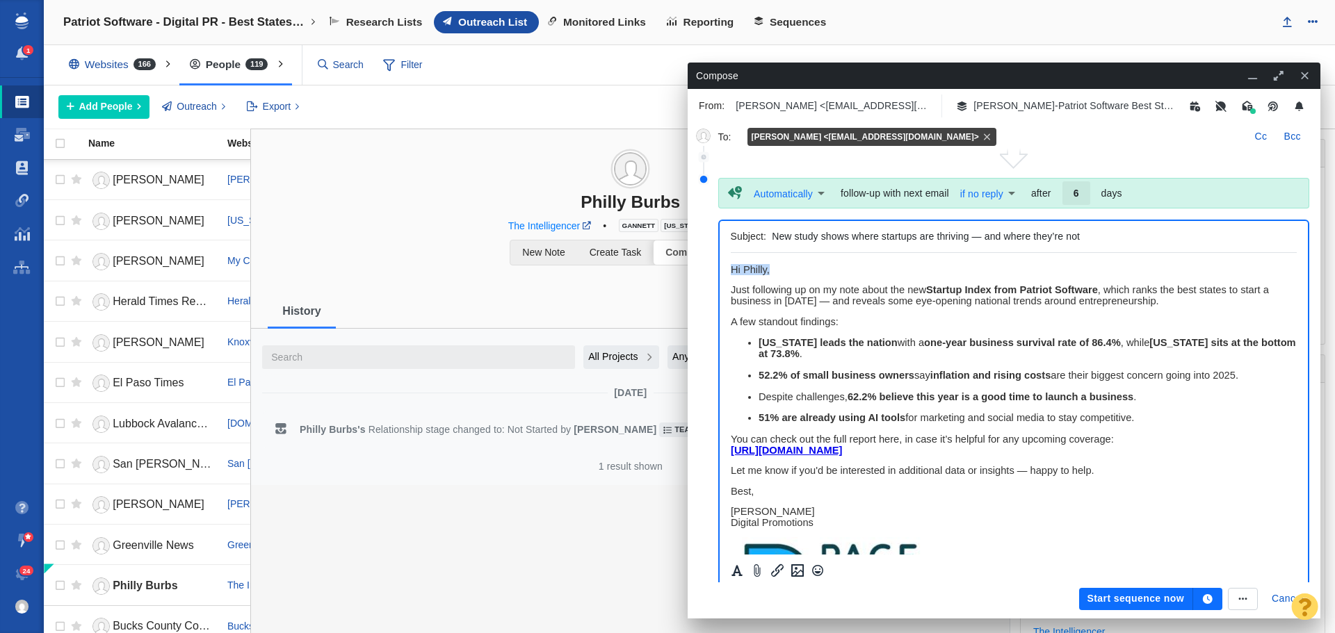
paste body "Rich Text Area. Press ALT-0 for help."
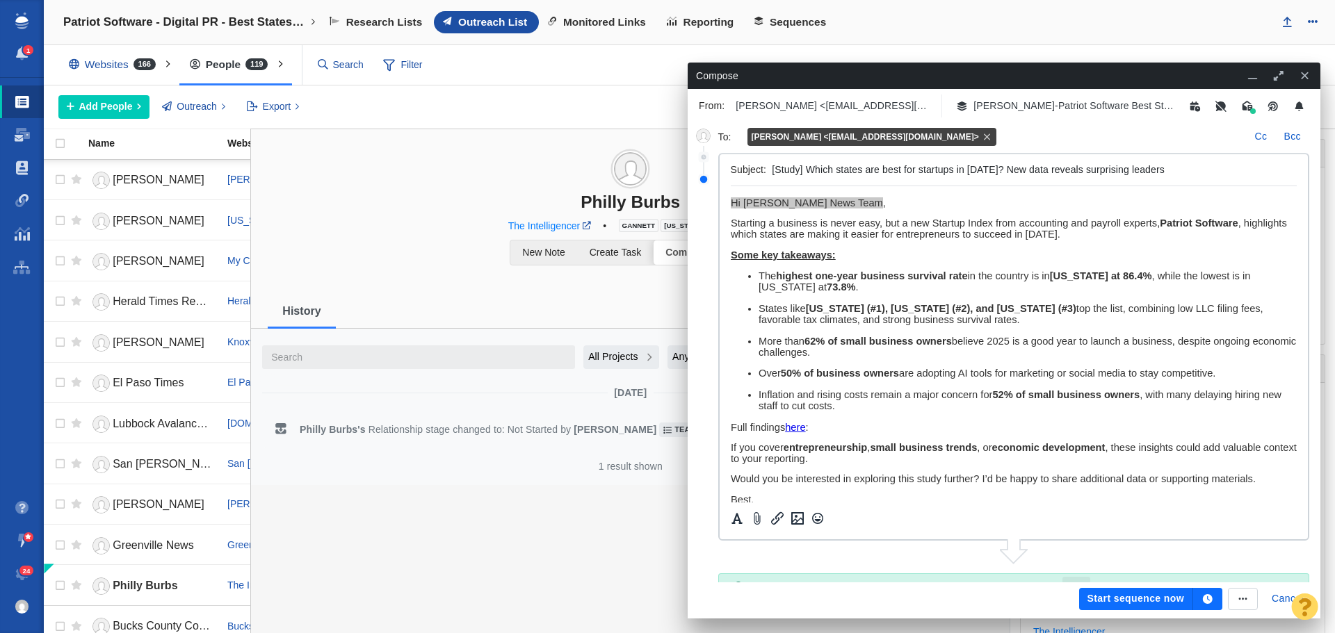
scroll to position [0, 0]
drag, startPoint x: 1170, startPoint y: 168, endPoint x: 767, endPoint y: 165, distance: 403.2
click at [765, 164] on div "Subject: [Study] Which states are best for startups in 2025? New data reveals s…" at bounding box center [1014, 171] width 567 height 32
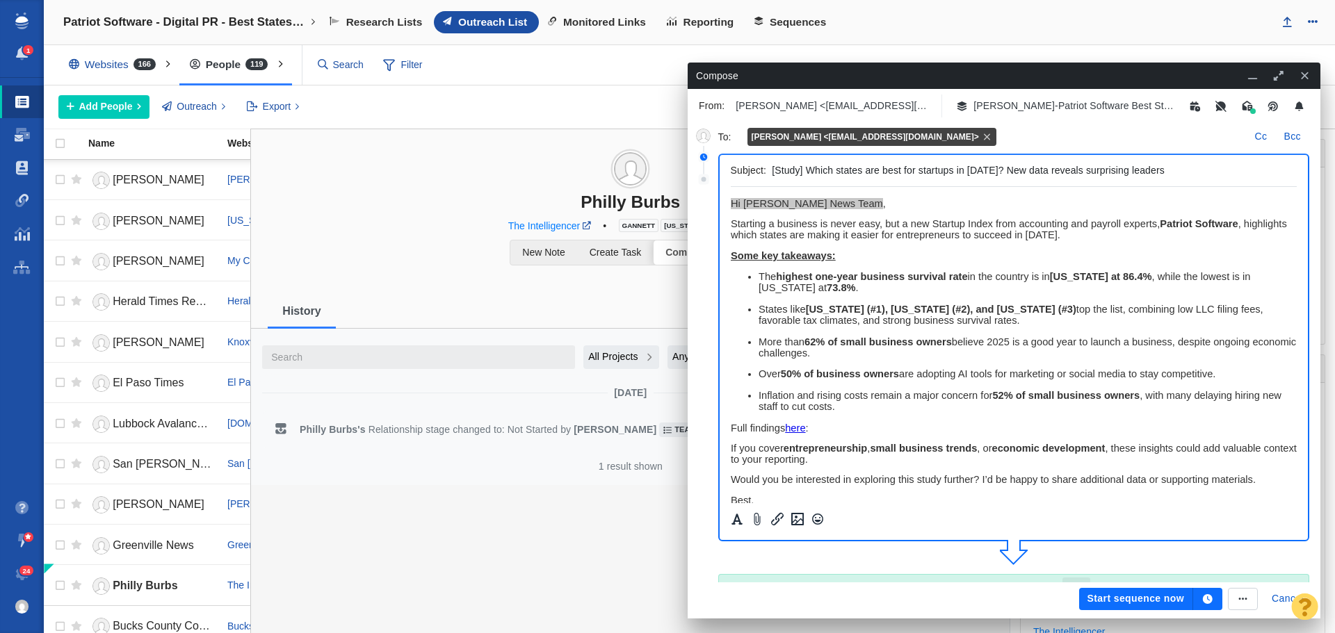
paste input "ere does Pennsylvania rank in best states"
type input "[Study] Where does Pennsylvania rank in best states for startups in 2025? New d…"
click at [1210, 597] on icon "button" at bounding box center [1208, 599] width 10 height 10
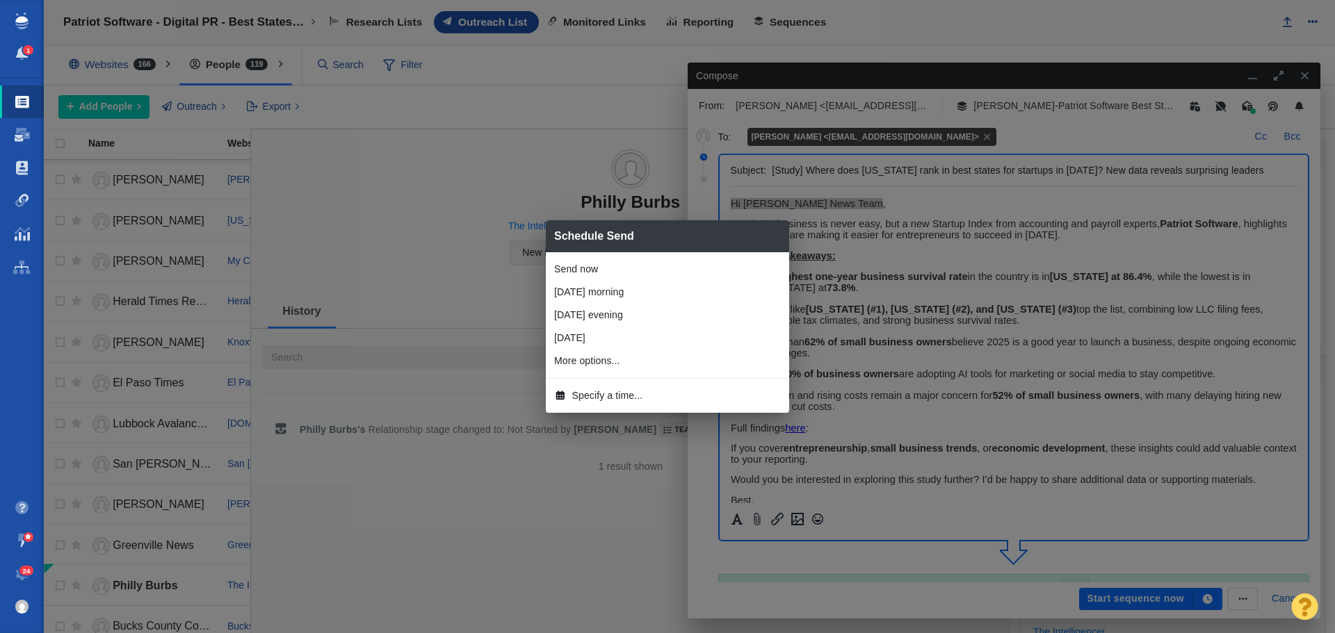
click at [605, 396] on span "Specify a time..." at bounding box center [607, 396] width 71 height 15
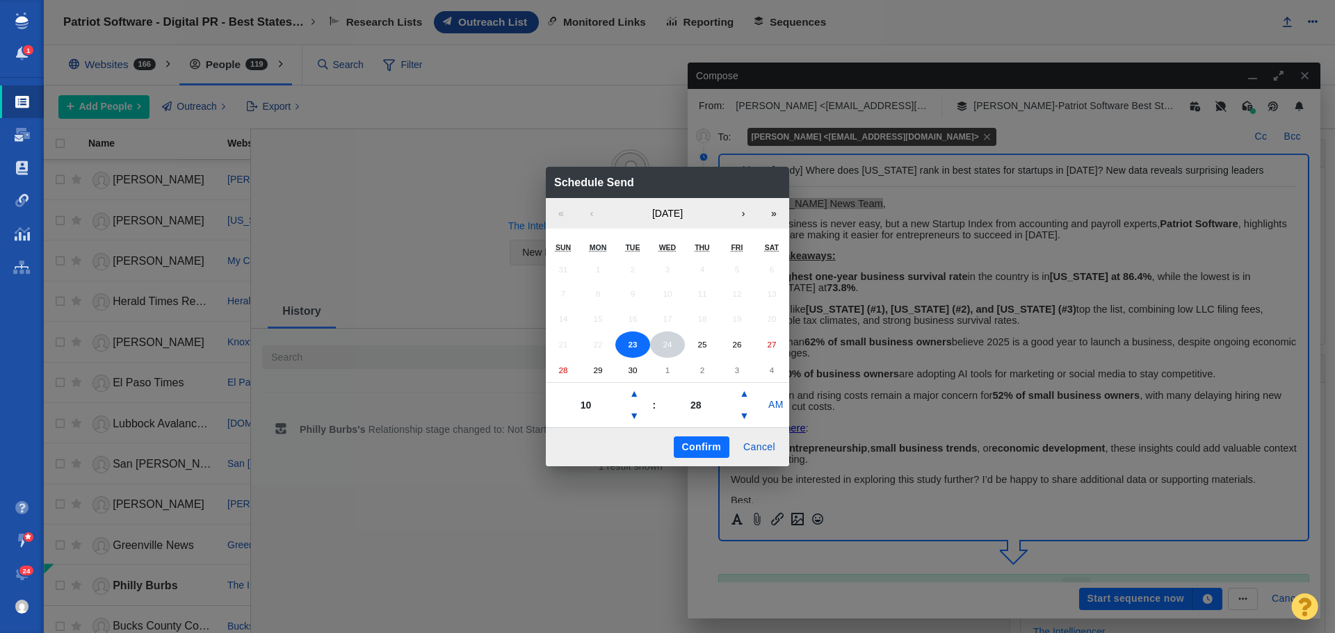
click at [663, 340] on abbr "24" at bounding box center [667, 344] width 9 height 9
click at [634, 421] on button "▼" at bounding box center [634, 416] width 17 height 22
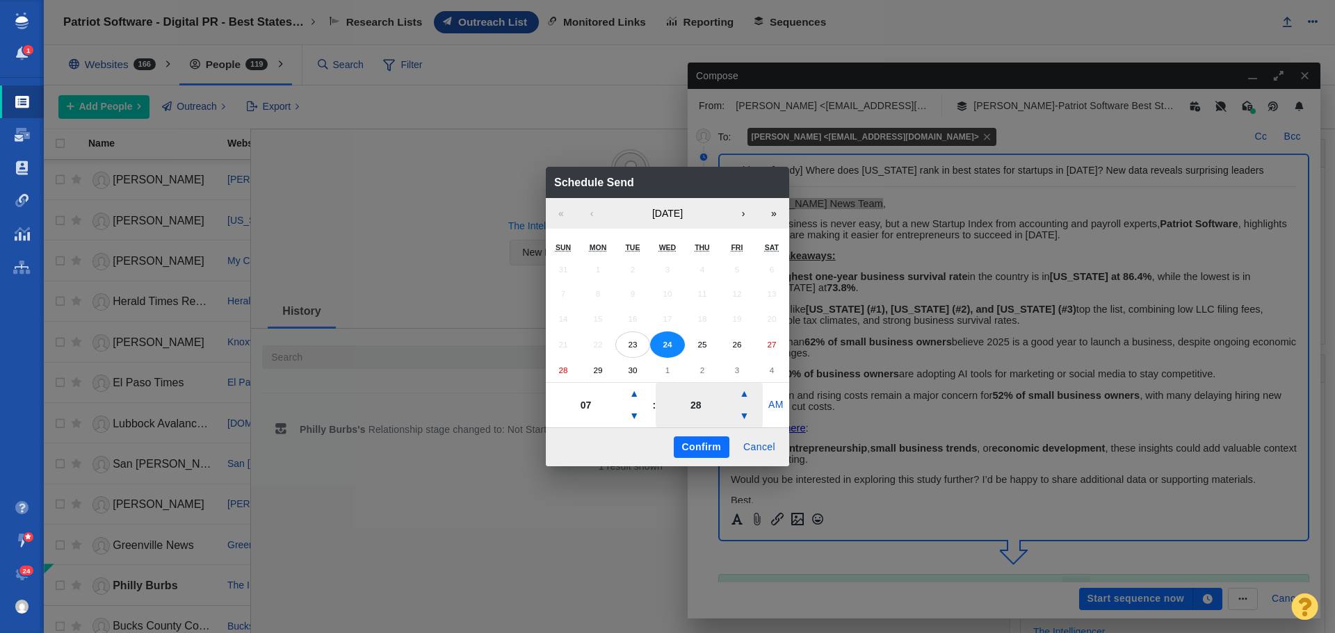
type input "06"
click at [689, 442] on button "Confirm" at bounding box center [702, 448] width 56 height 22
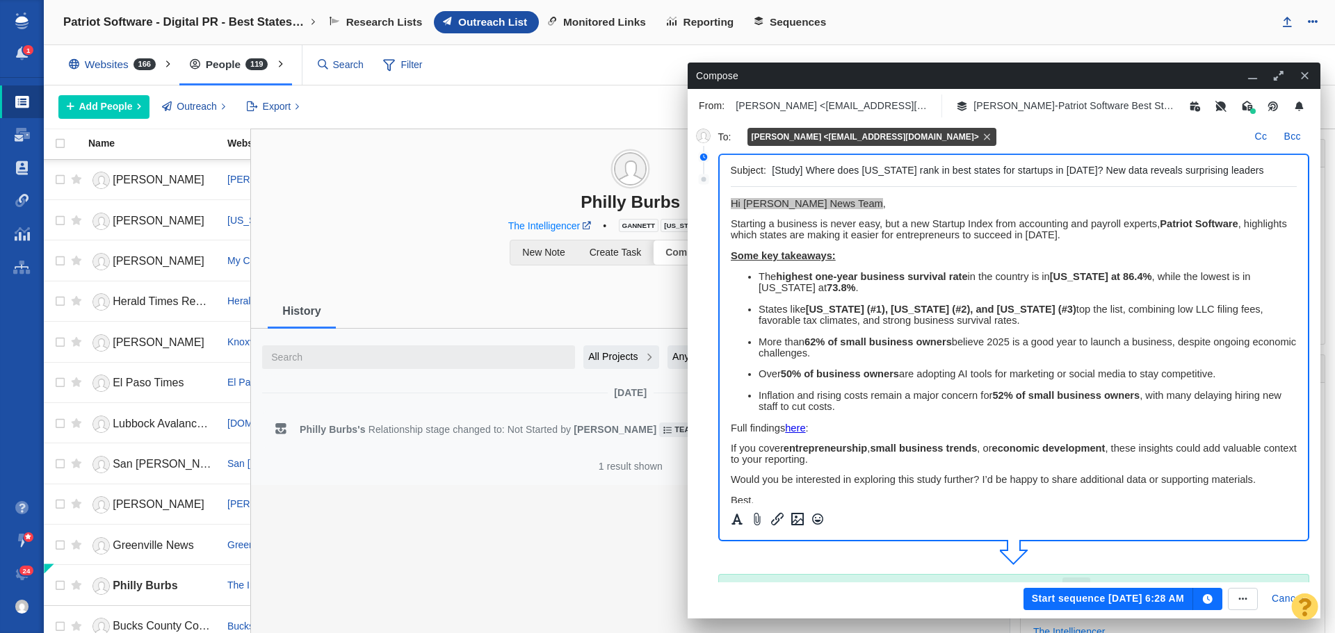
click at [1085, 594] on button "Start sequence Sep 24, 6:28 AM" at bounding box center [1108, 599] width 170 height 22
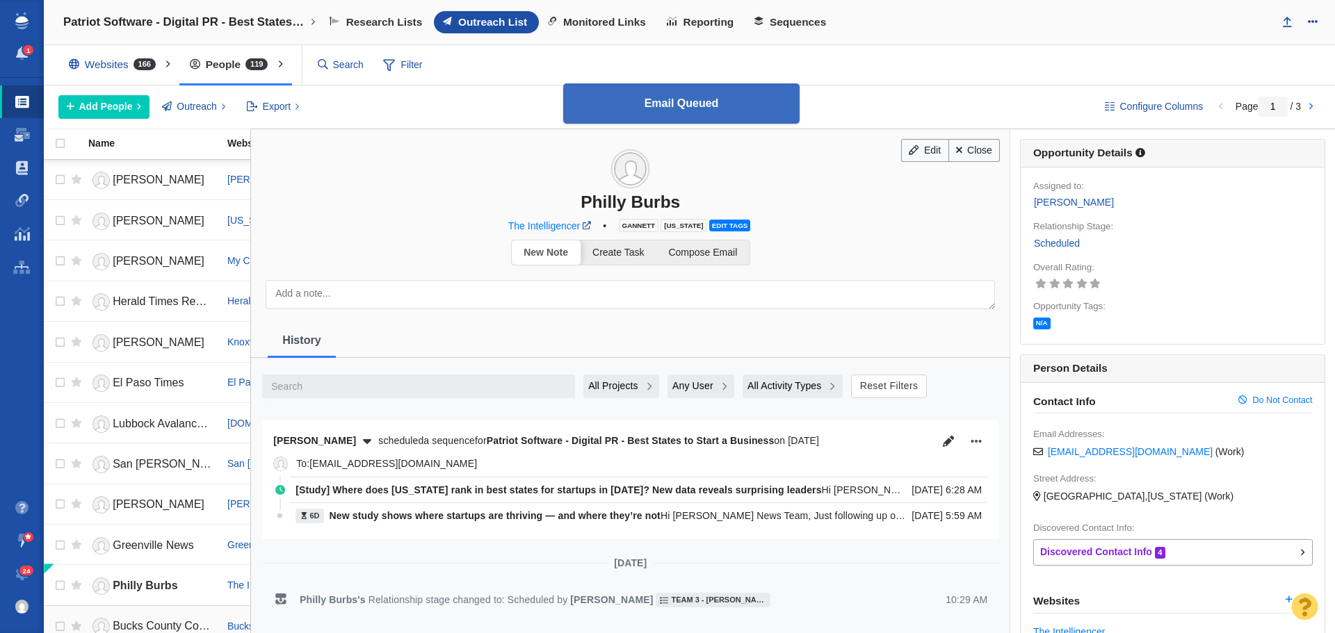
click at [178, 619] on link "Bucks County Courier Times" at bounding box center [151, 627] width 127 height 24
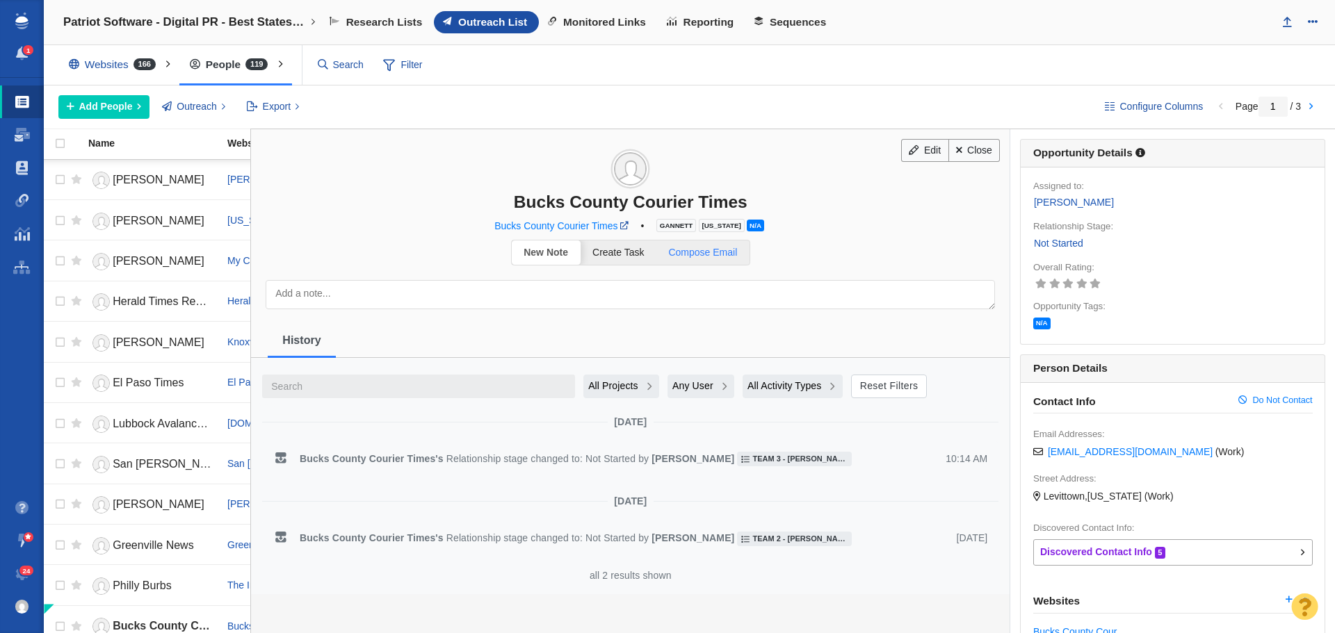
click at [715, 254] on span "Compose Email" at bounding box center [702, 252] width 69 height 11
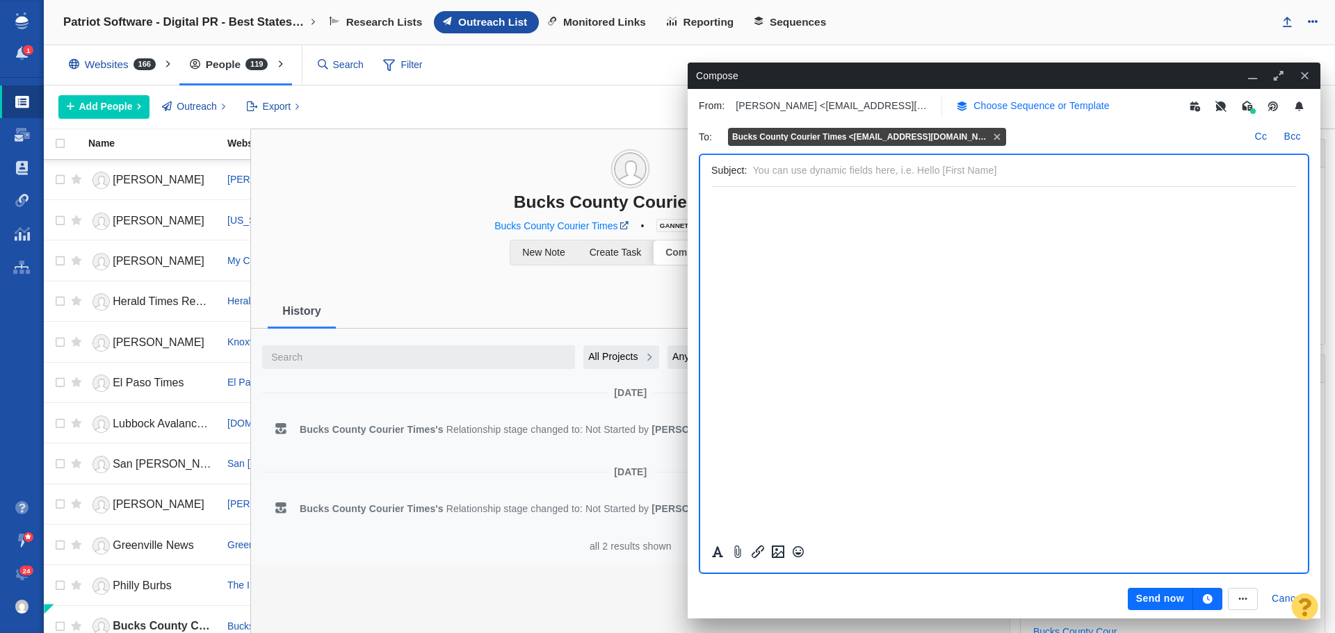
click at [1027, 108] on p "Choose Sequence or Template" at bounding box center [1041, 106] width 136 height 15
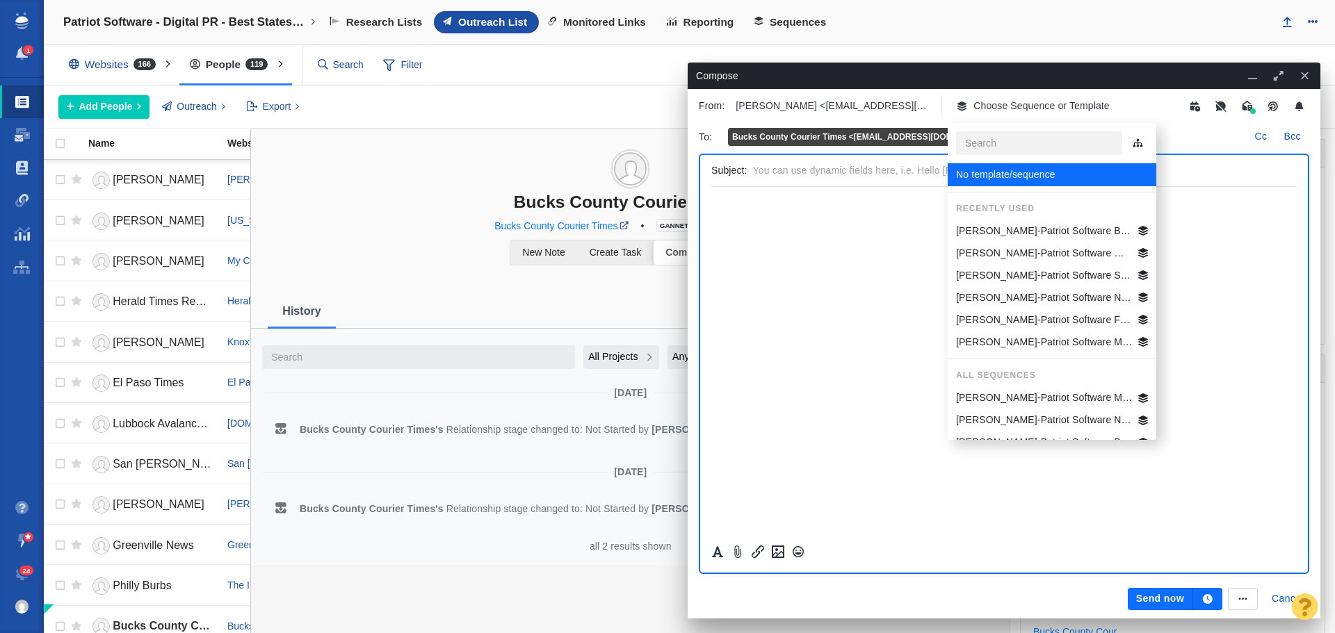
click at [1025, 226] on p "[PERSON_NAME]-Patriot Software Best States Business General" at bounding box center [1044, 231] width 177 height 15
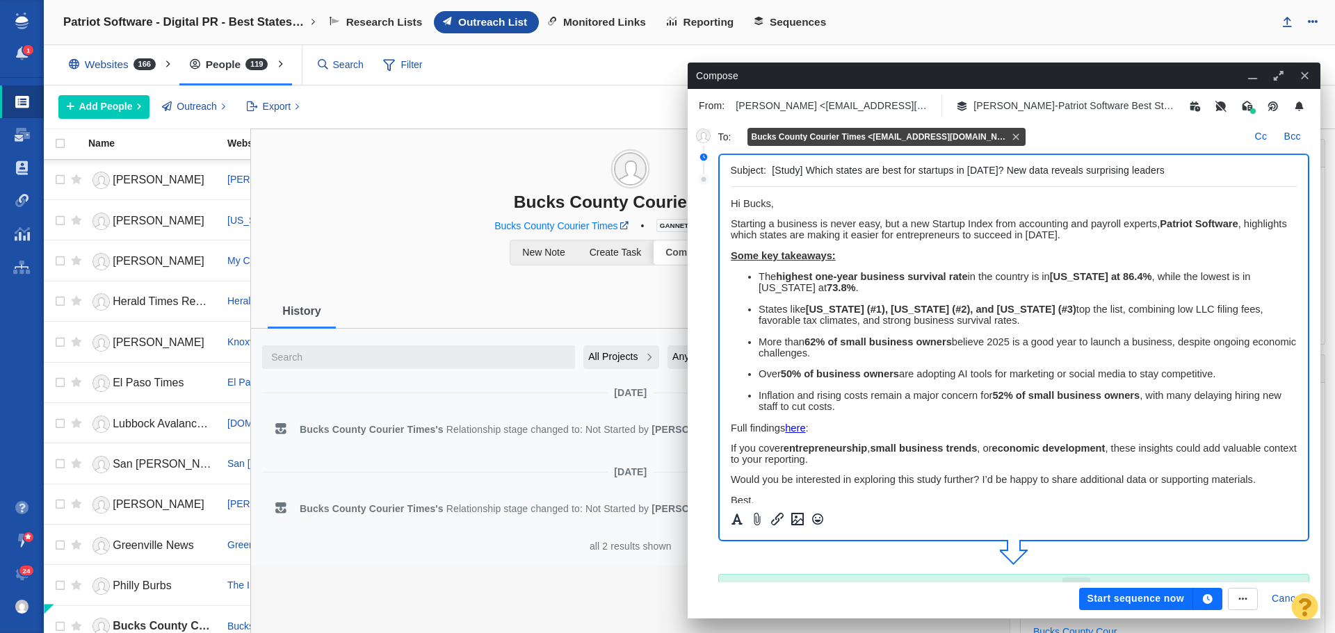
drag, startPoint x: 1175, startPoint y: 172, endPoint x: 752, endPoint y: 167, distance: 422.7
click at [752, 167] on div "Subject: [Study] Which states are best for startups in 2025? New data reveals s…" at bounding box center [1014, 171] width 567 height 32
paste input "ere does Pennsylvania rank in best states"
type input "[Study] Where does Pennsylvania rank in best states for startups in 2025? New d…"
click at [768, 202] on span "﻿ Hi Bucks," at bounding box center [751, 203] width 43 height 11
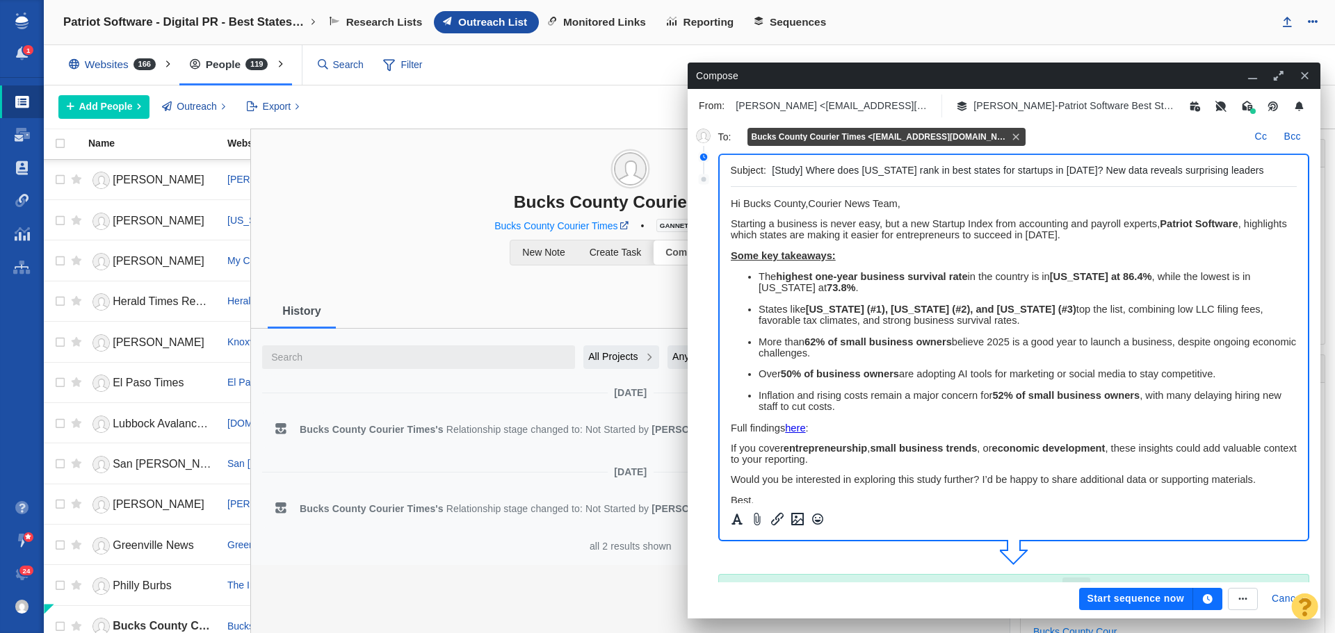
click at [809, 201] on span "Hi Bucks County,Courier News Team," at bounding box center [815, 203] width 170 height 11
drag, startPoint x: 926, startPoint y: 202, endPoint x: 720, endPoint y: 197, distance: 206.5
click at [730, 197] on html "Hi Bucks County Courier News Team, Starting a business is never easy, but a new…" at bounding box center [1013, 421] width 567 height 468
copy span "Hi Bucks County Courier News Team,"
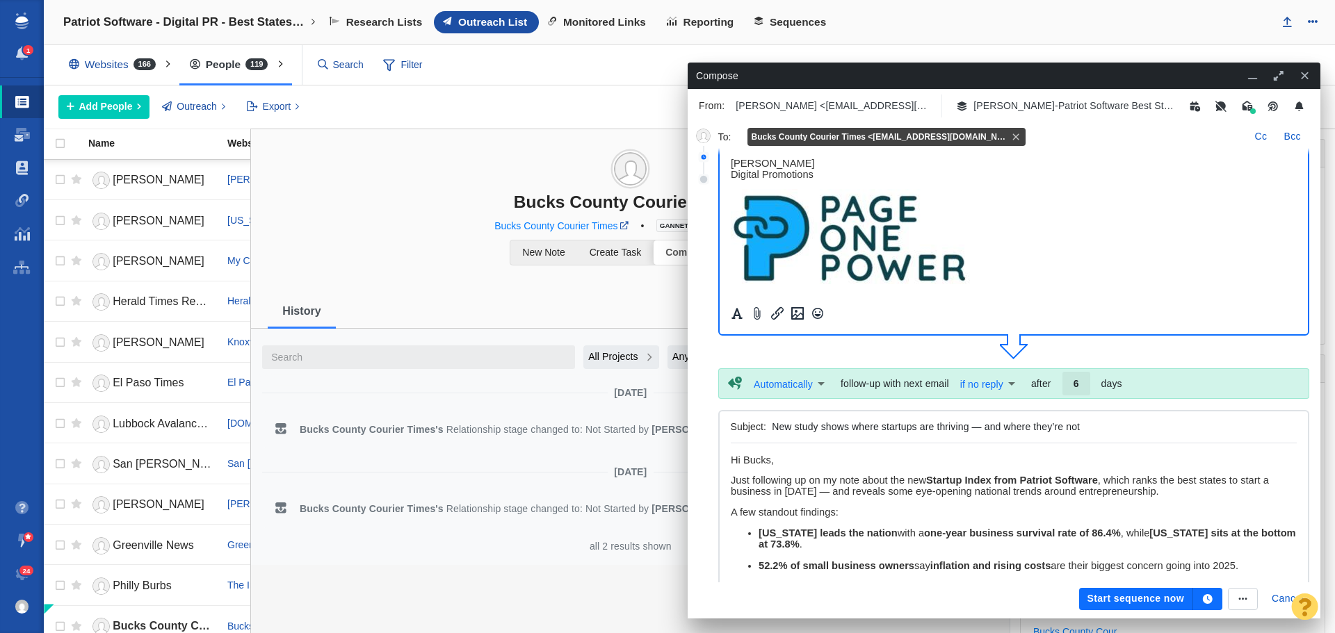
scroll to position [209, 0]
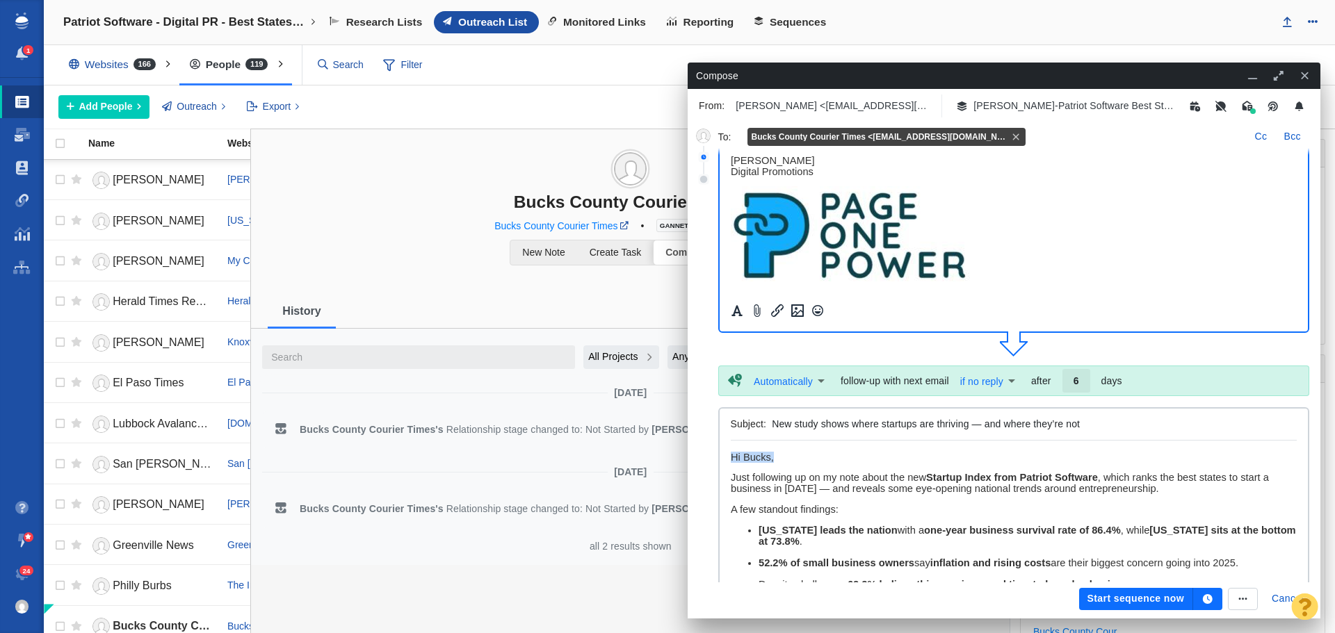
drag, startPoint x: 779, startPoint y: 455, endPoint x: 719, endPoint y: 454, distance: 60.5
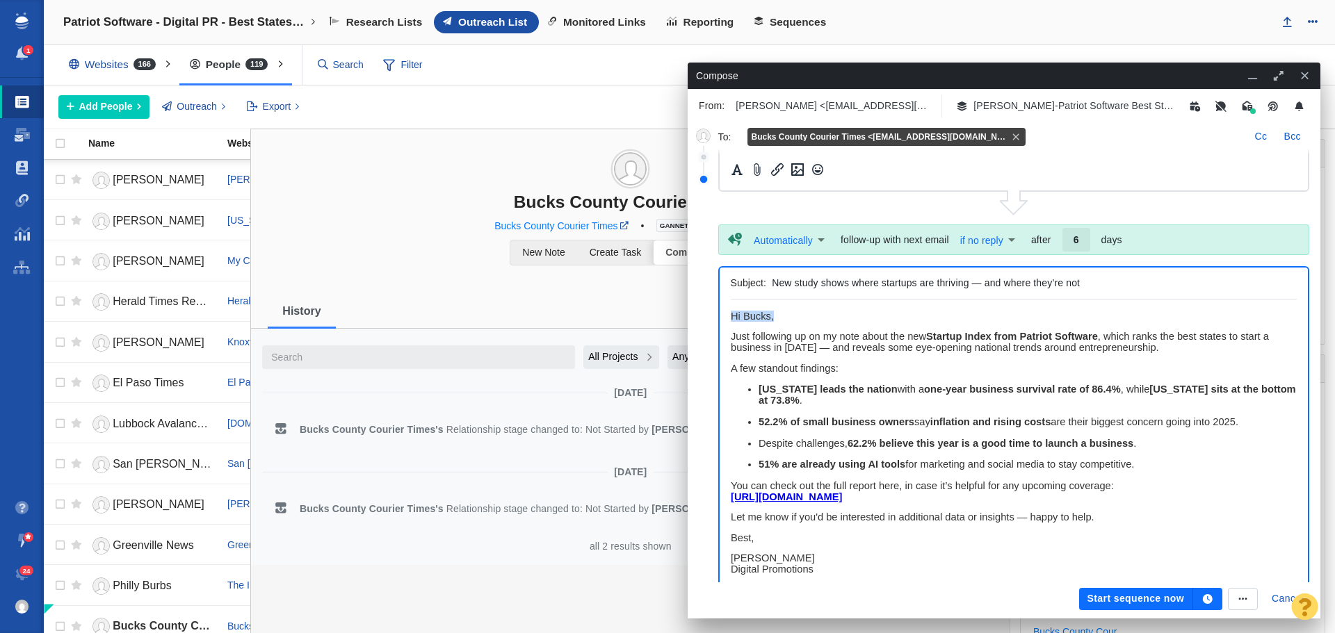
paste body "Rich Text Area. Press ALT-0 for help."
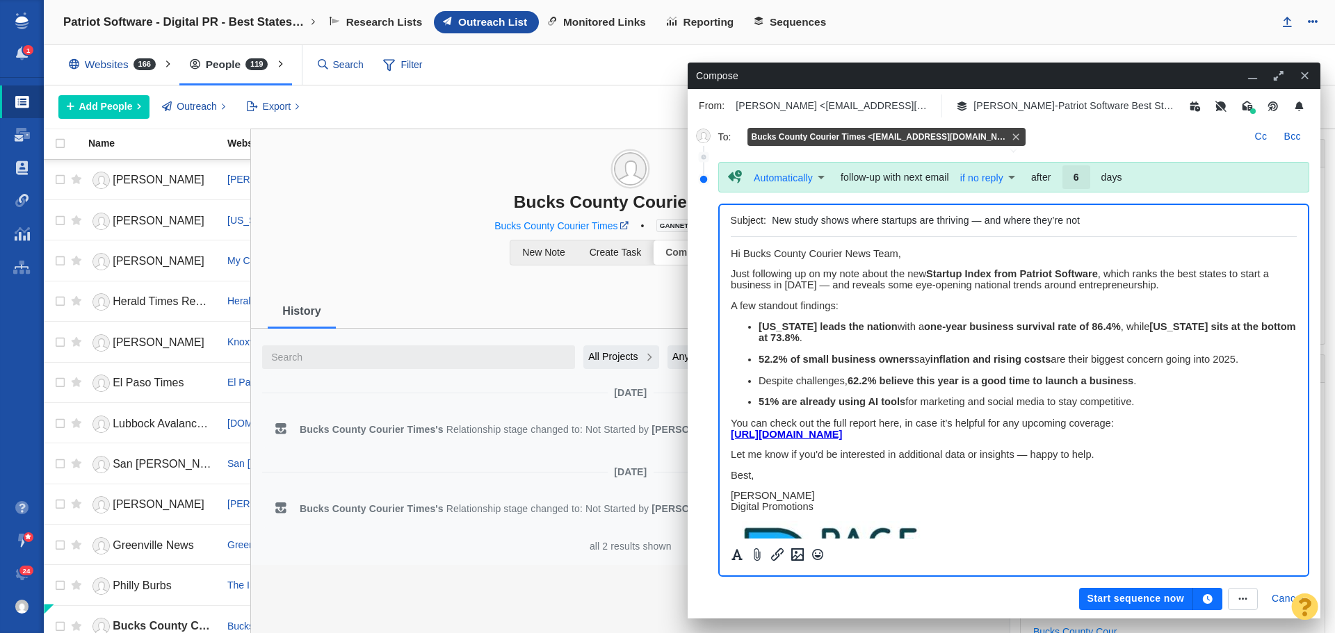
scroll to position [415, 0]
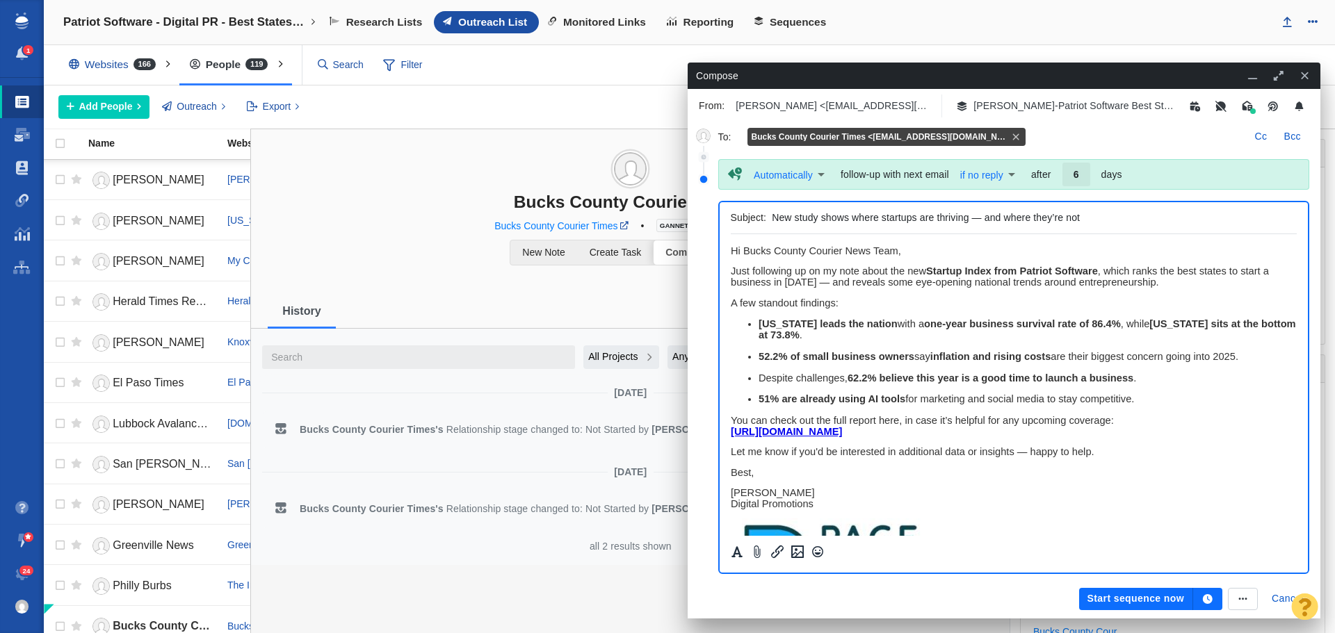
click at [1209, 598] on icon "button" at bounding box center [1208, 599] width 10 height 10
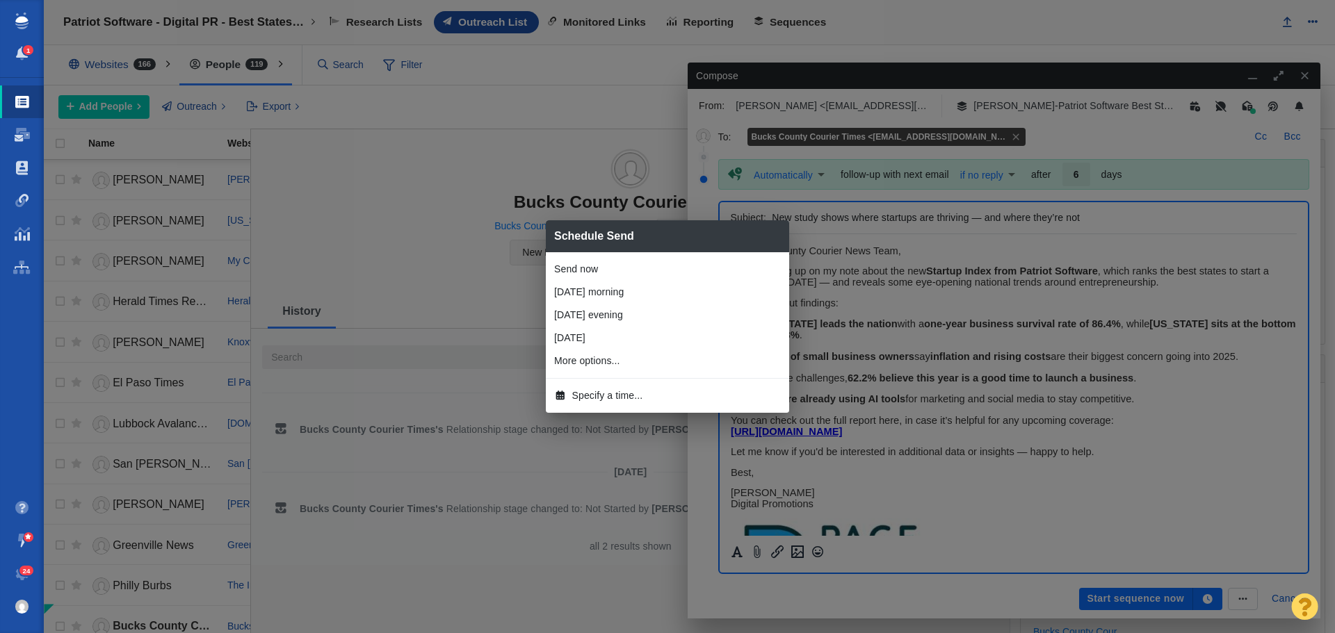
click at [617, 397] on span "Specify a time..." at bounding box center [607, 396] width 71 height 15
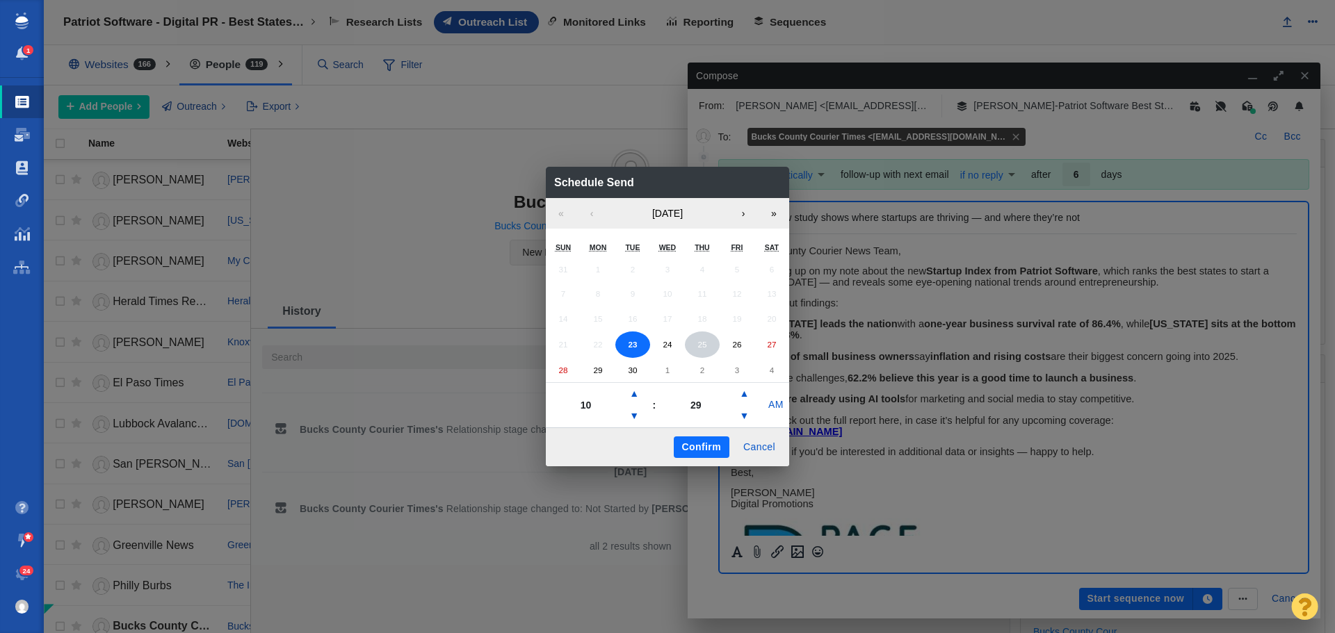
click at [697, 348] on button "25" at bounding box center [702, 345] width 35 height 26
click at [632, 413] on button "▼" at bounding box center [634, 416] width 17 height 22
type input "07"
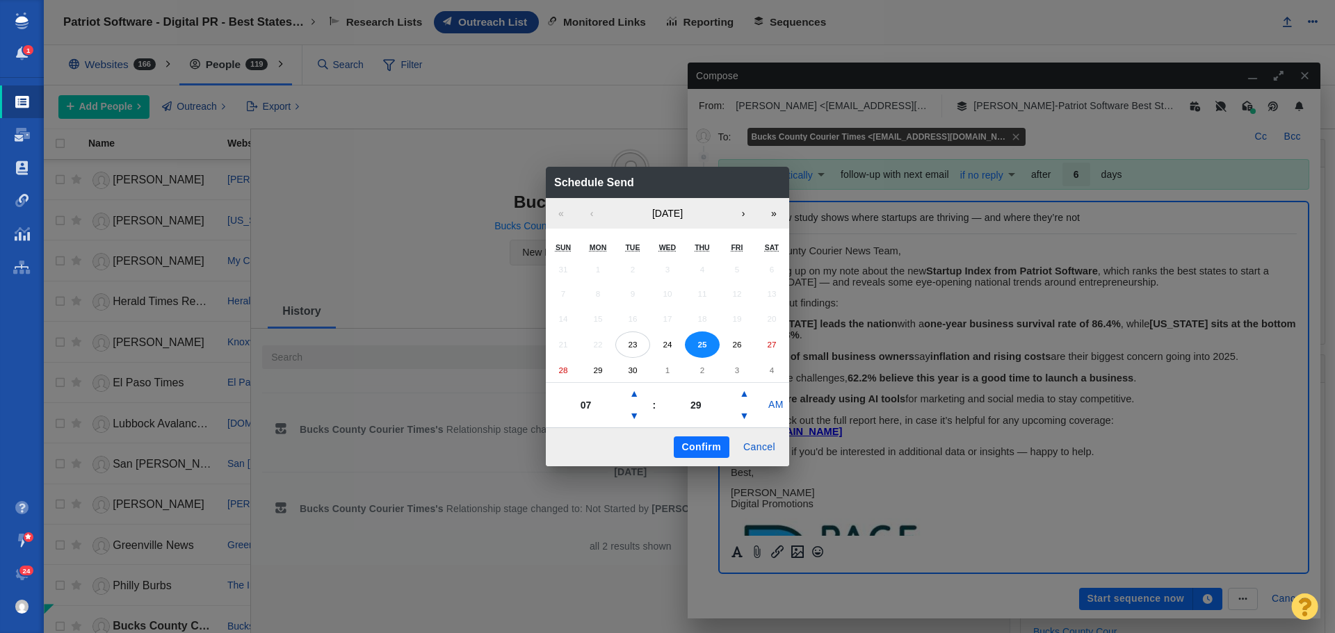
click at [704, 441] on button "Confirm" at bounding box center [702, 448] width 56 height 22
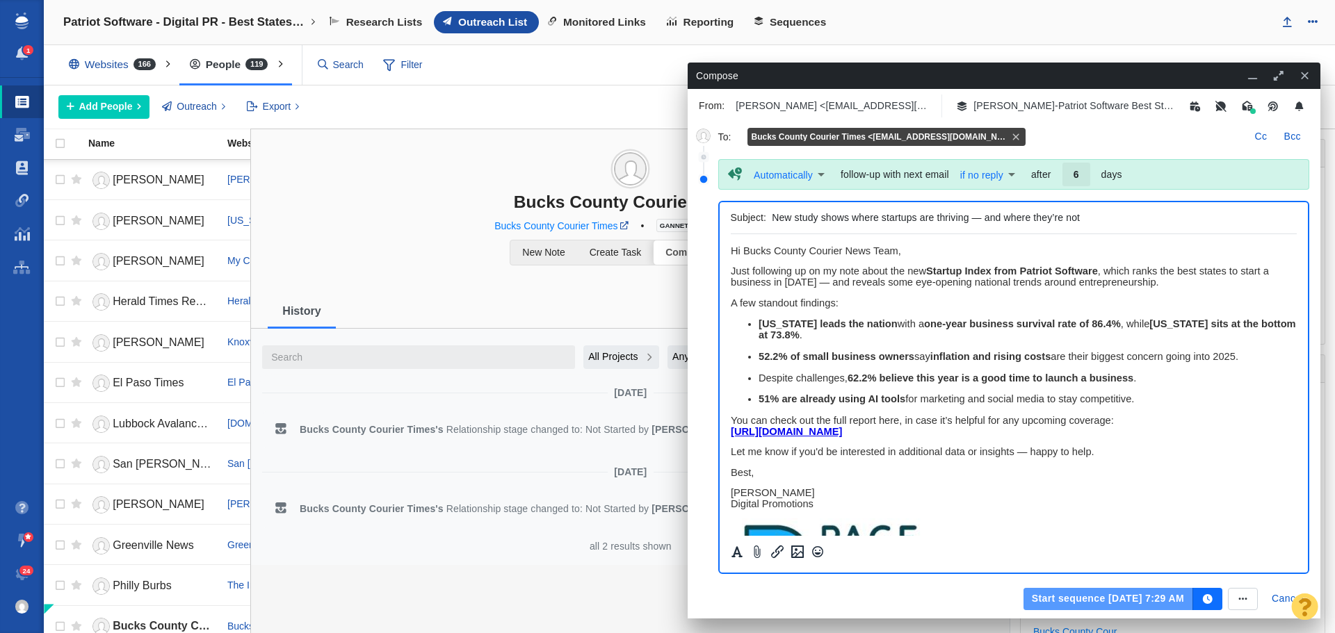
click at [1096, 595] on button "Start sequence Sep 25, 7:29 AM" at bounding box center [1108, 599] width 170 height 22
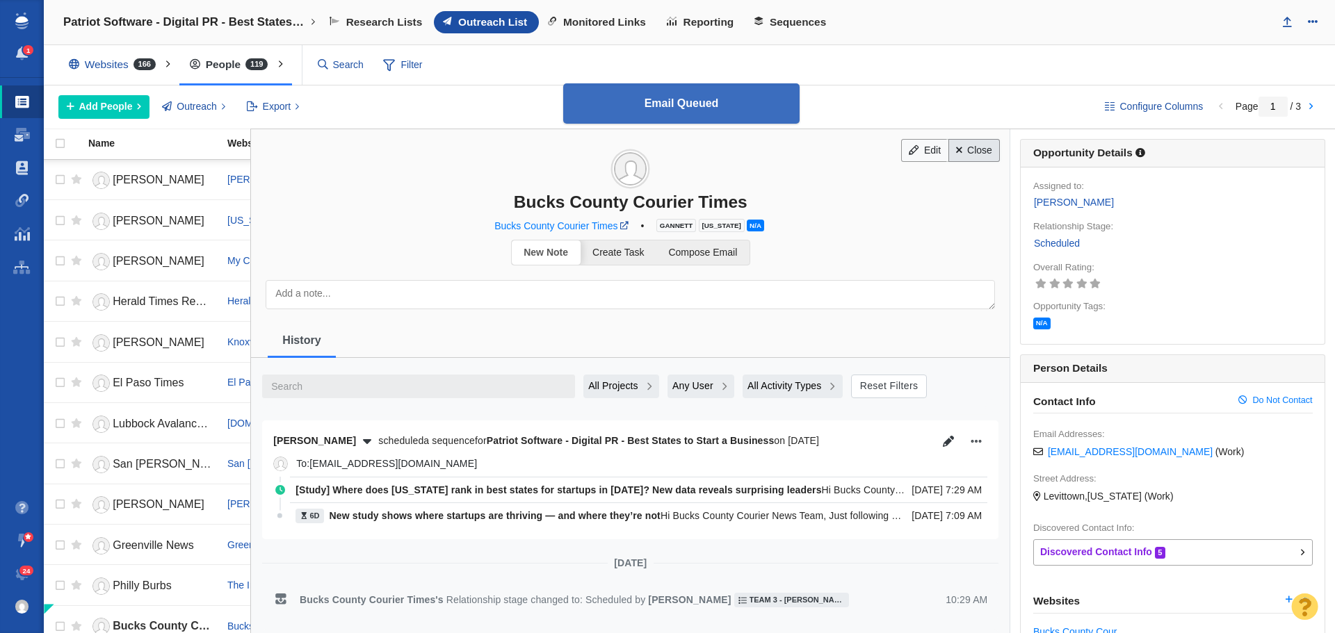
click at [979, 147] on link "Close" at bounding box center [974, 151] width 52 height 24
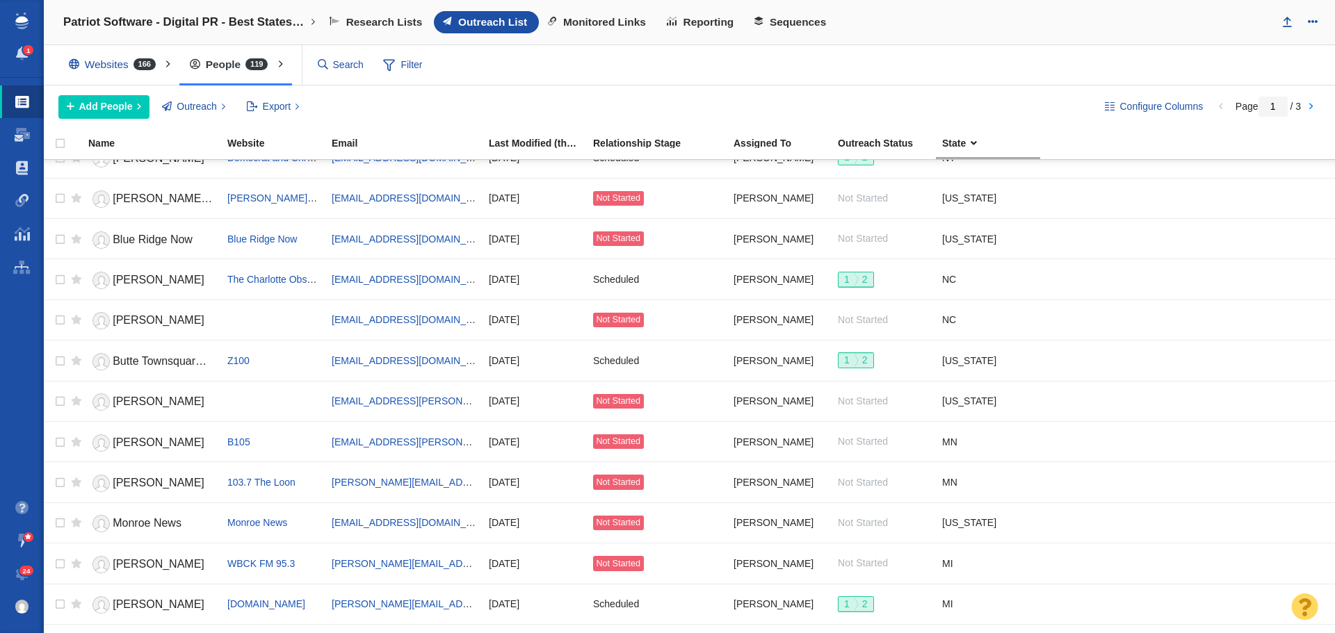
scroll to position [765, 0]
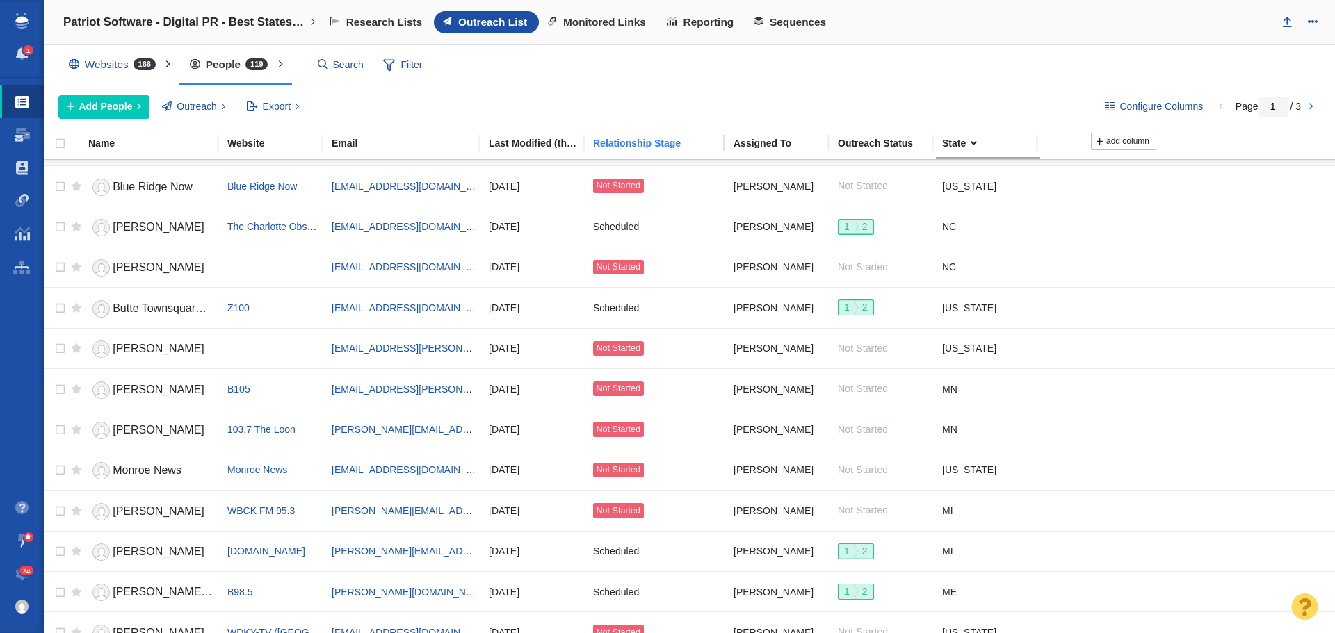
click at [663, 143] on div "Relationship Stage" at bounding box center [662, 143] width 139 height 10
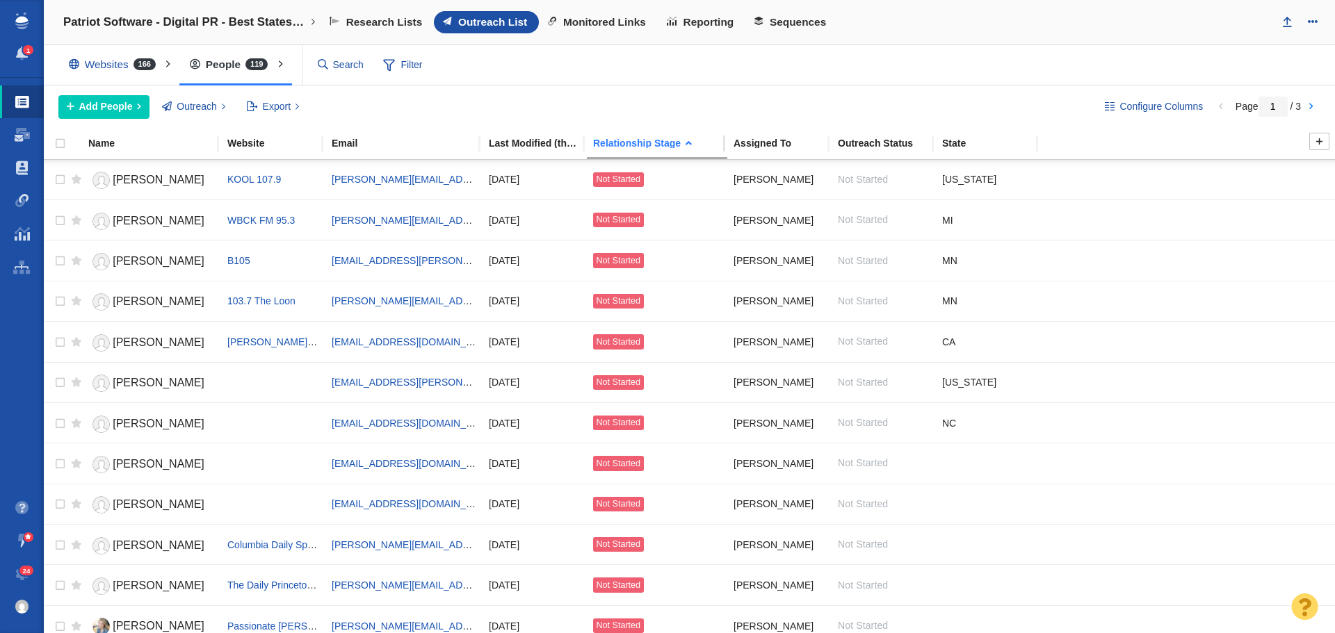
click at [665, 138] on div "Relationship Stage" at bounding box center [660, 143] width 145 height 13
click at [649, 142] on div "Relationship Stage" at bounding box center [662, 143] width 139 height 10
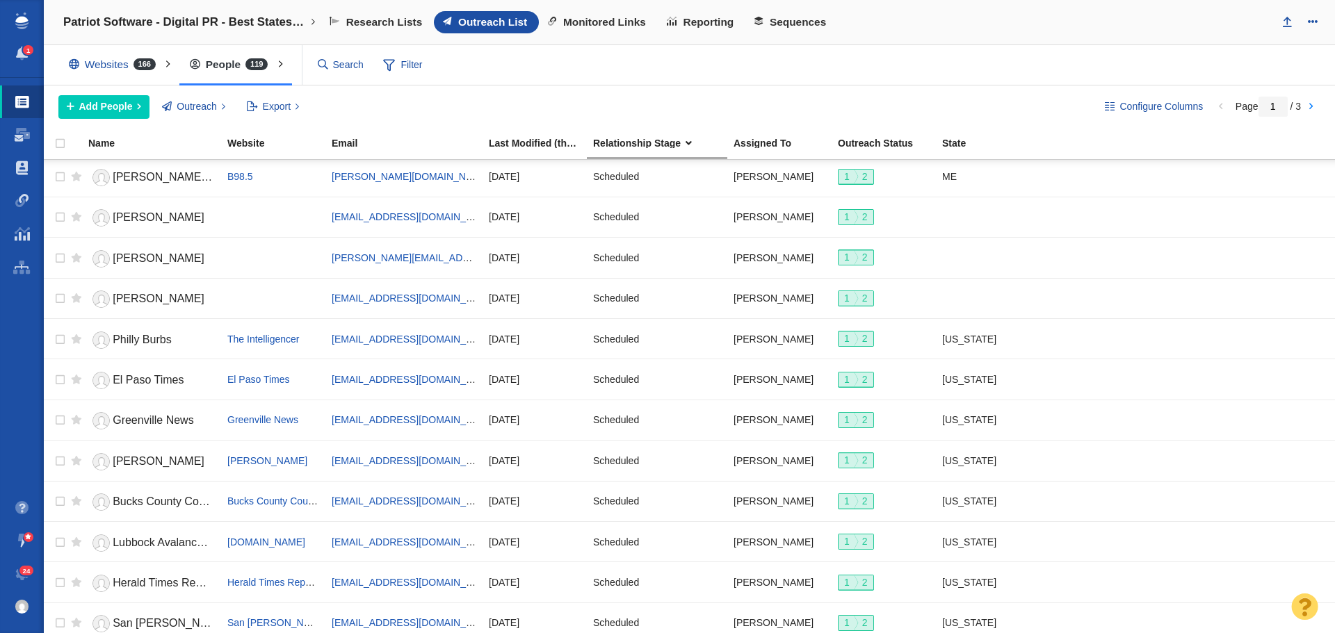
scroll to position [1556, 0]
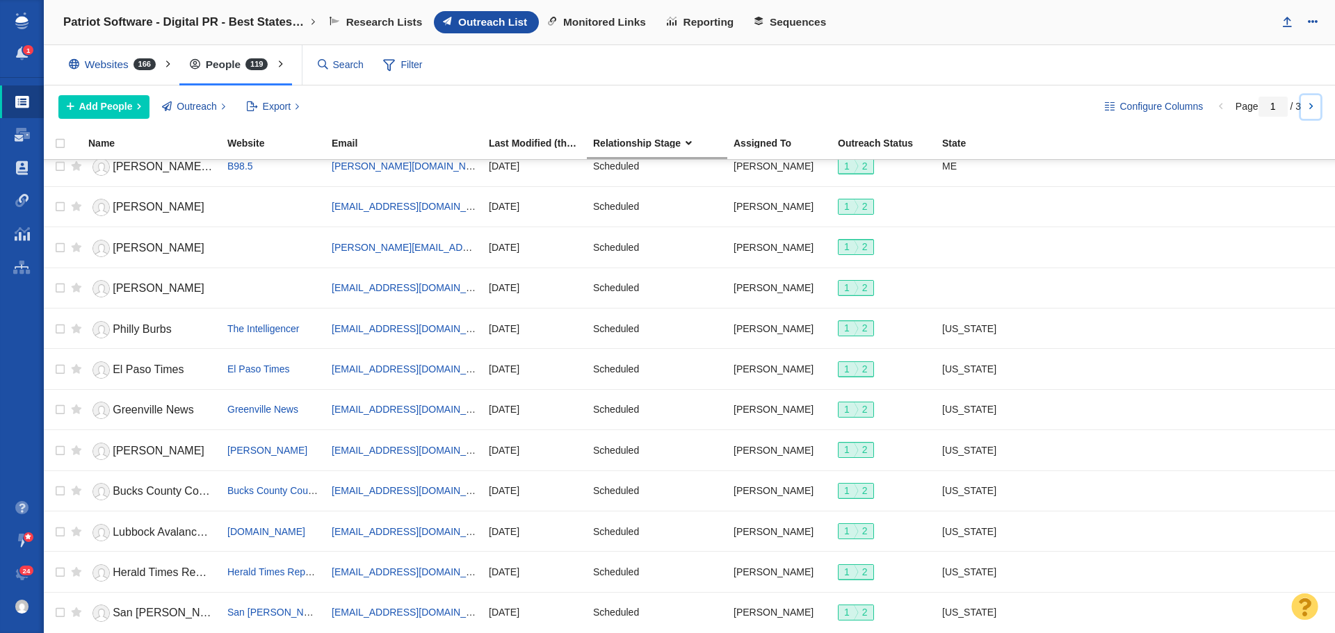
click at [1310, 108] on link at bounding box center [1310, 107] width 19 height 24
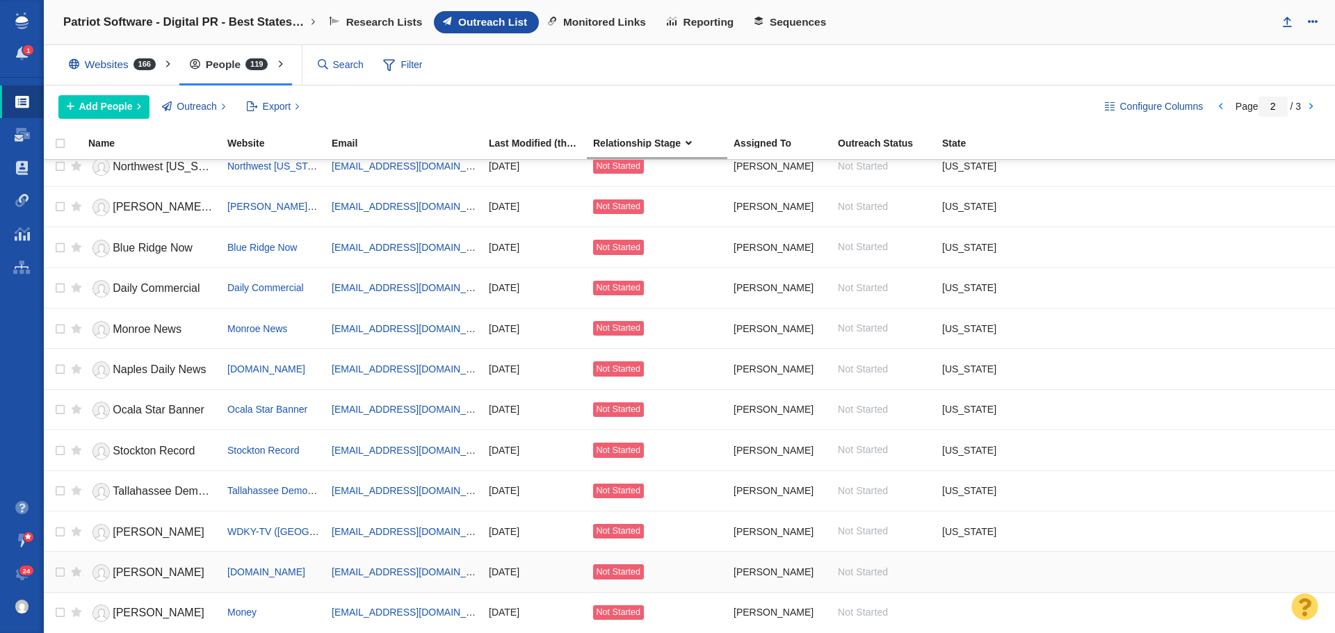
click at [133, 568] on span "Brian Mudd" at bounding box center [159, 573] width 92 height 12
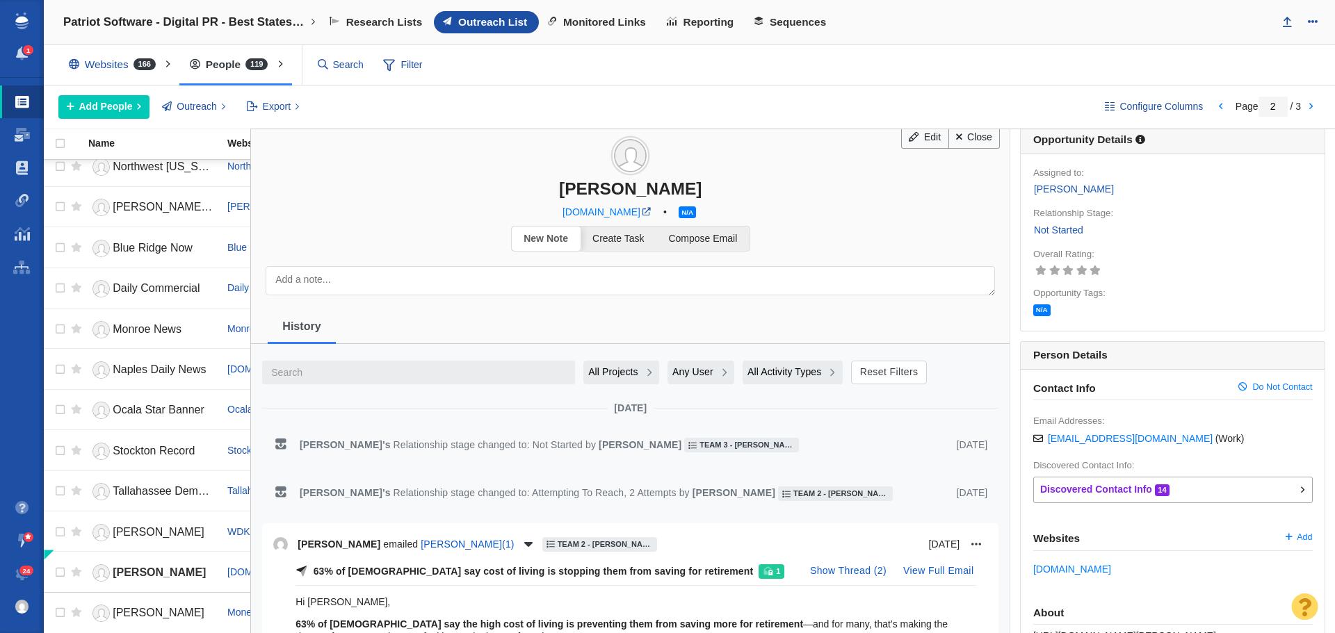
scroll to position [0, 0]
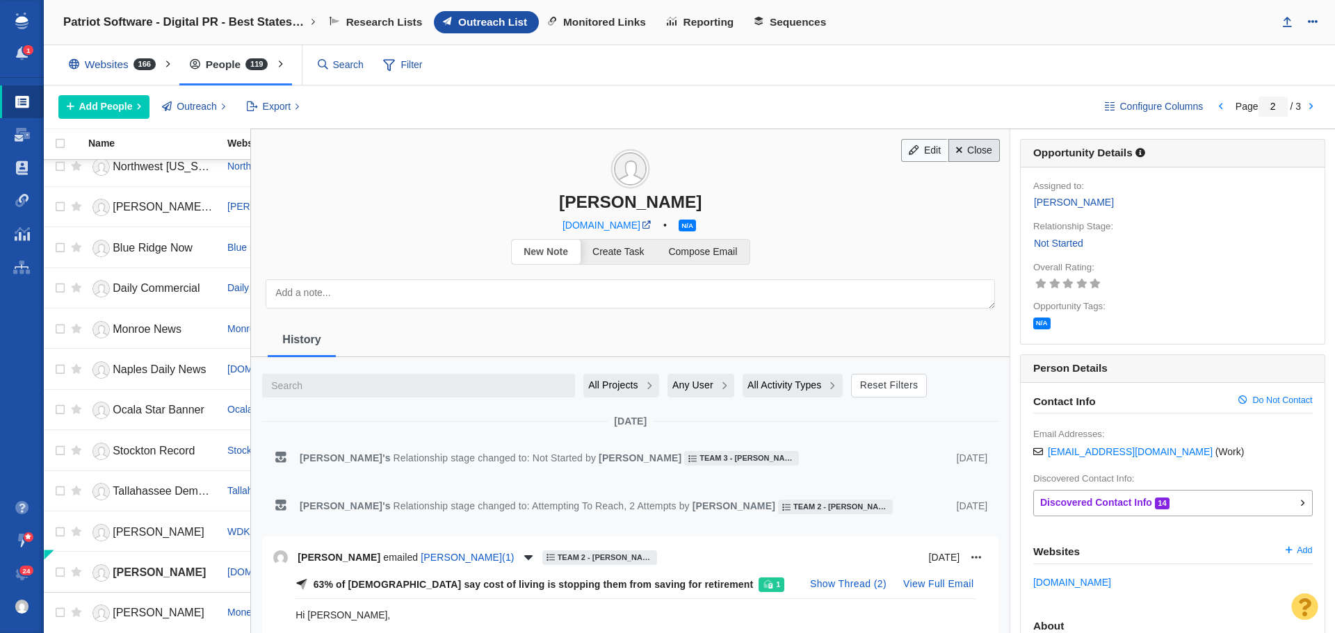
click at [978, 152] on link "Close" at bounding box center [974, 151] width 52 height 24
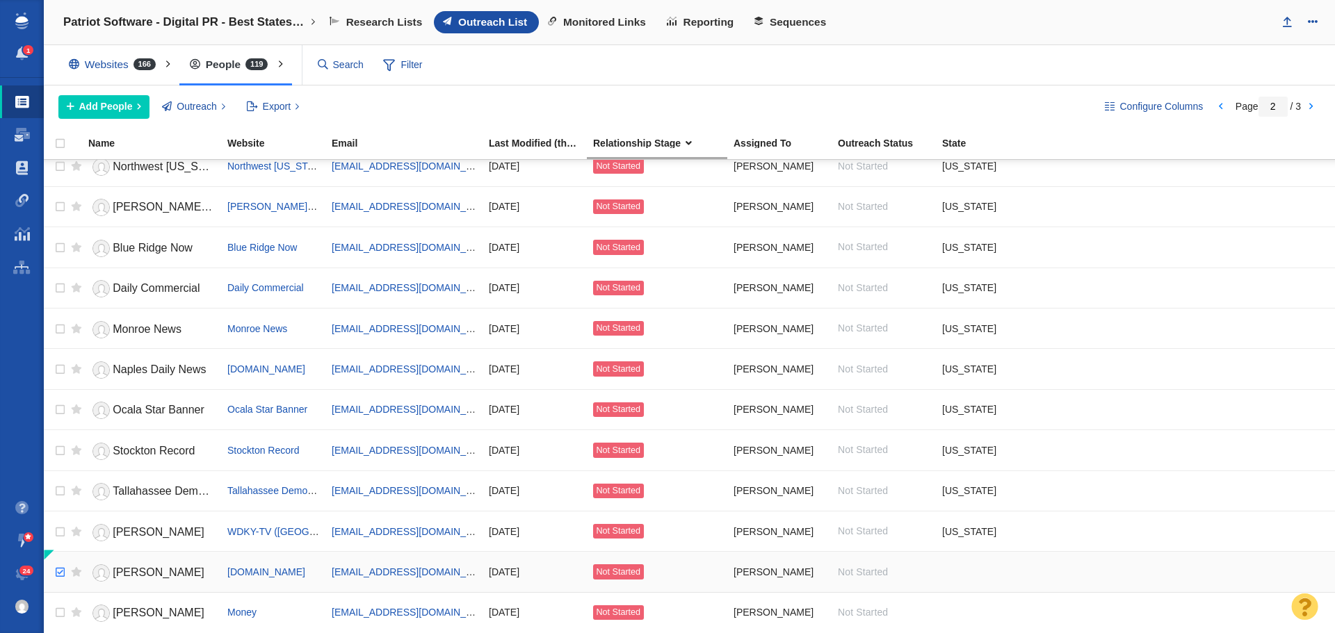
checkbox input "true"
click at [63, 571] on input "checkbox" at bounding box center [58, 573] width 21 height 31
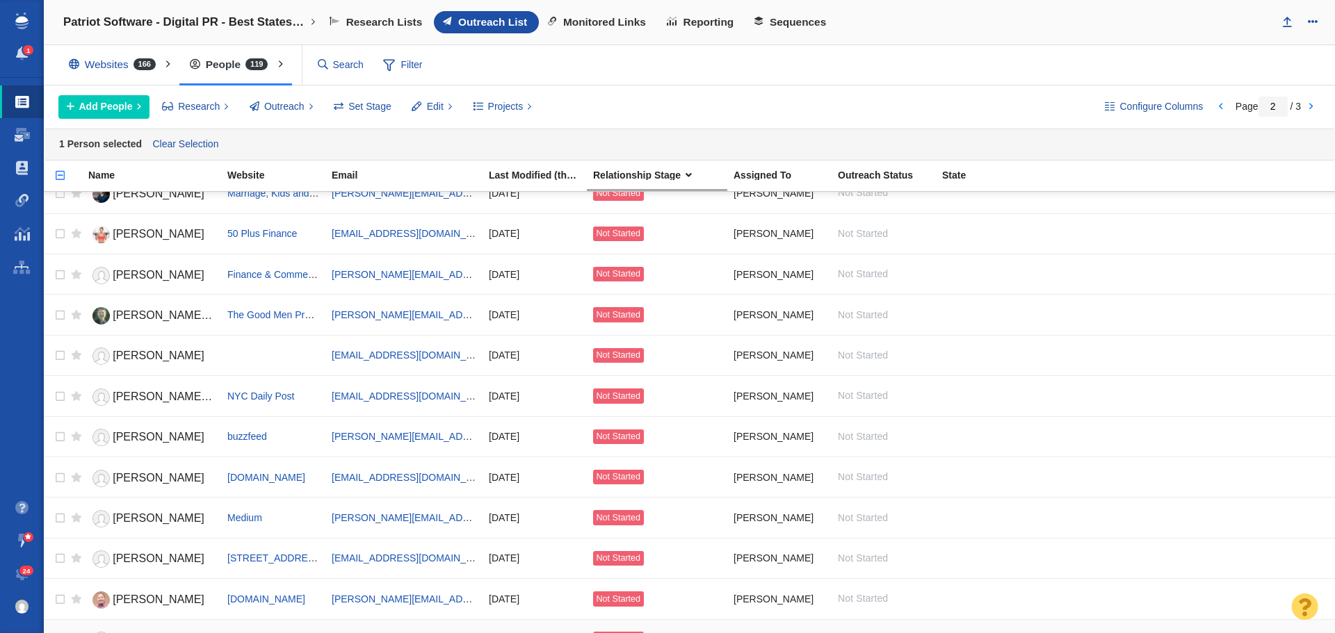
scroll to position [684, 0]
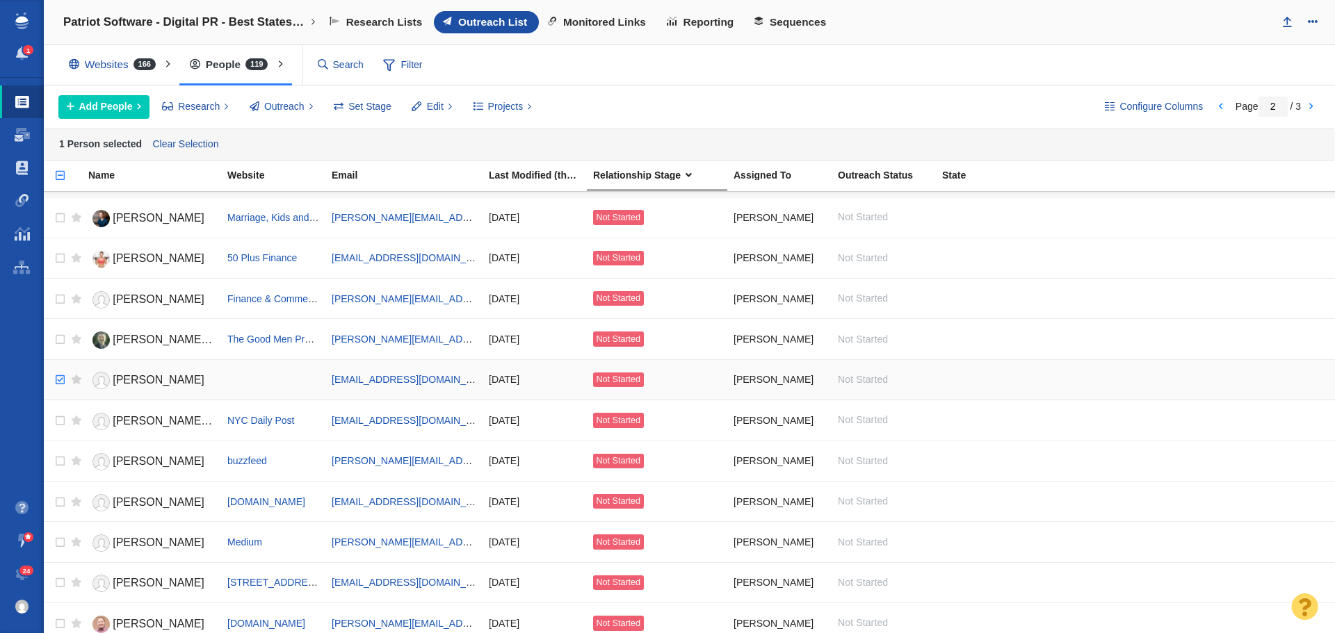
checkbox input "true"
click at [63, 385] on input "checkbox" at bounding box center [58, 380] width 21 height 31
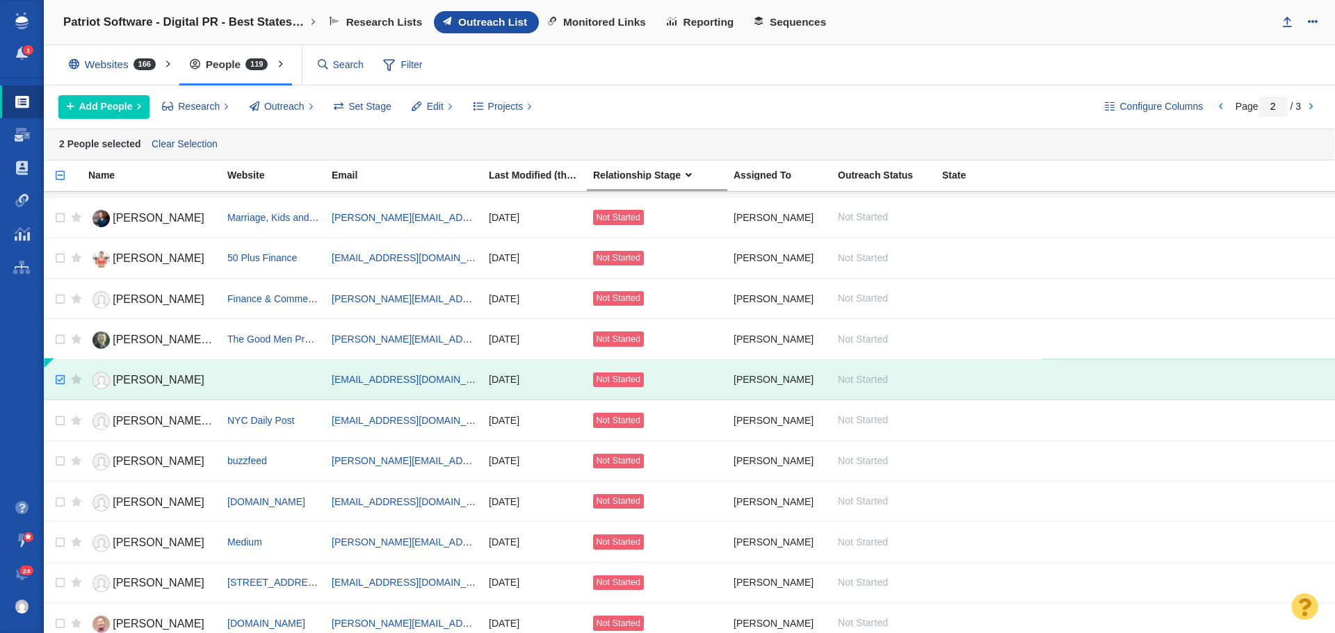
scroll to position [545, 0]
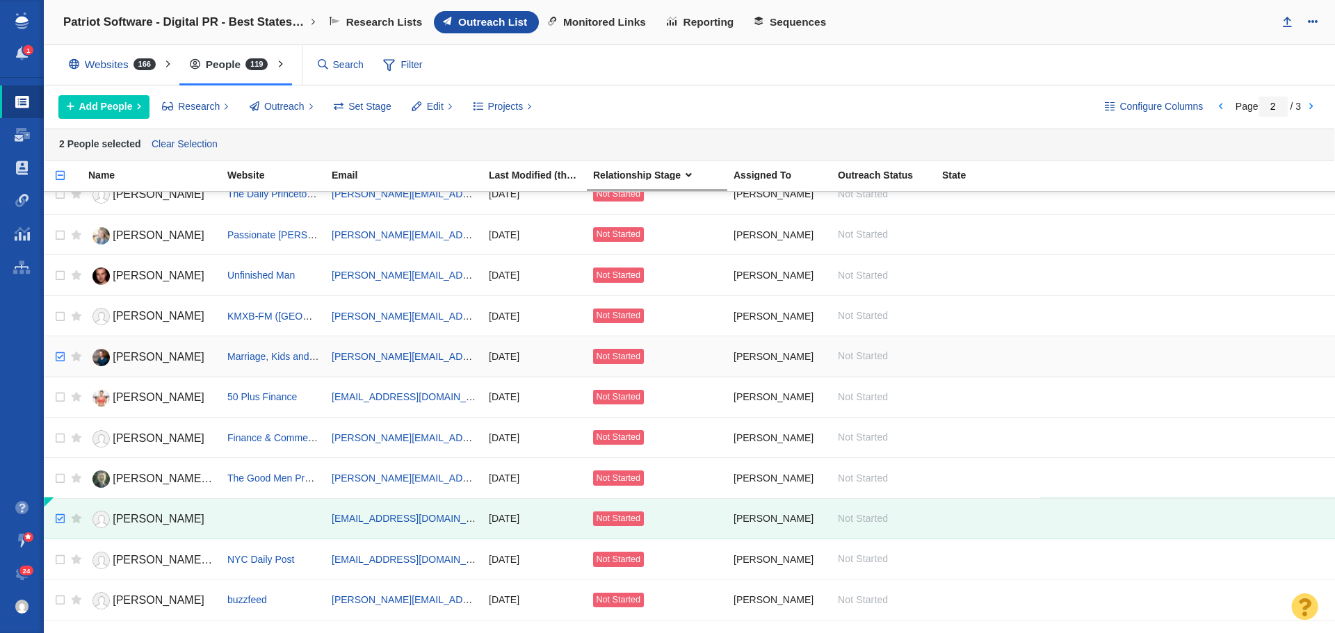
click at [58, 361] on input "checkbox" at bounding box center [58, 357] width 21 height 31
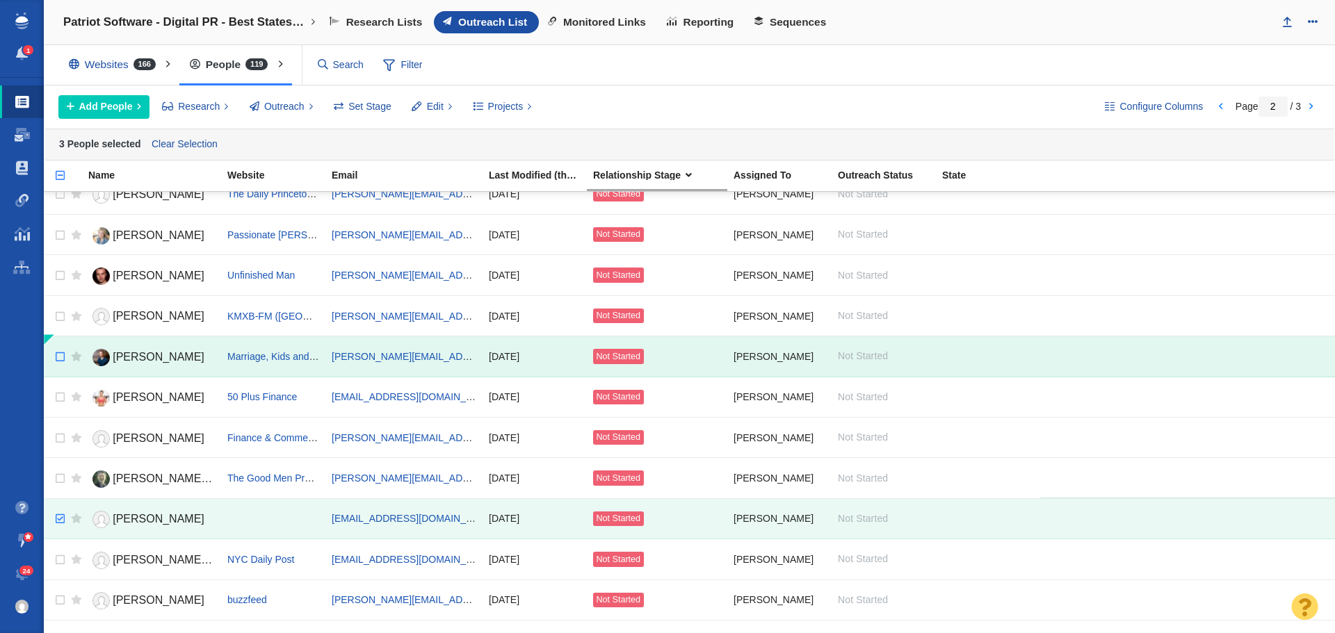
checkbox input "false"
click at [60, 357] on input "checkbox" at bounding box center [58, 357] width 21 height 31
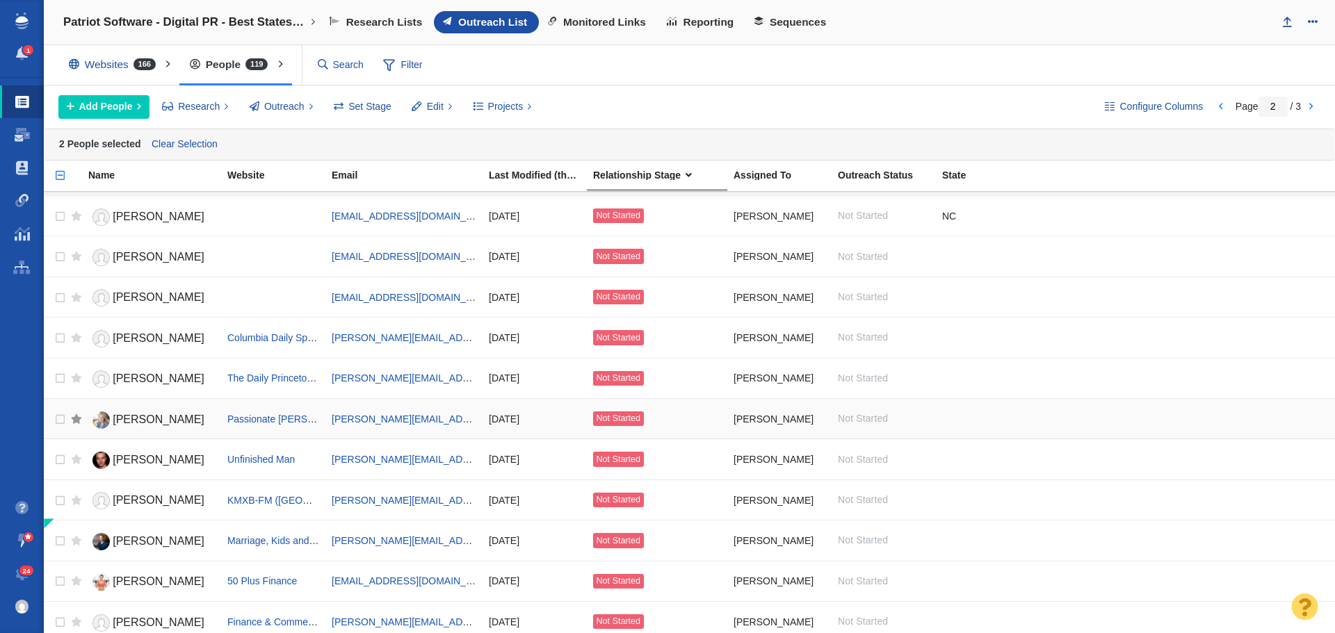
scroll to position [336, 0]
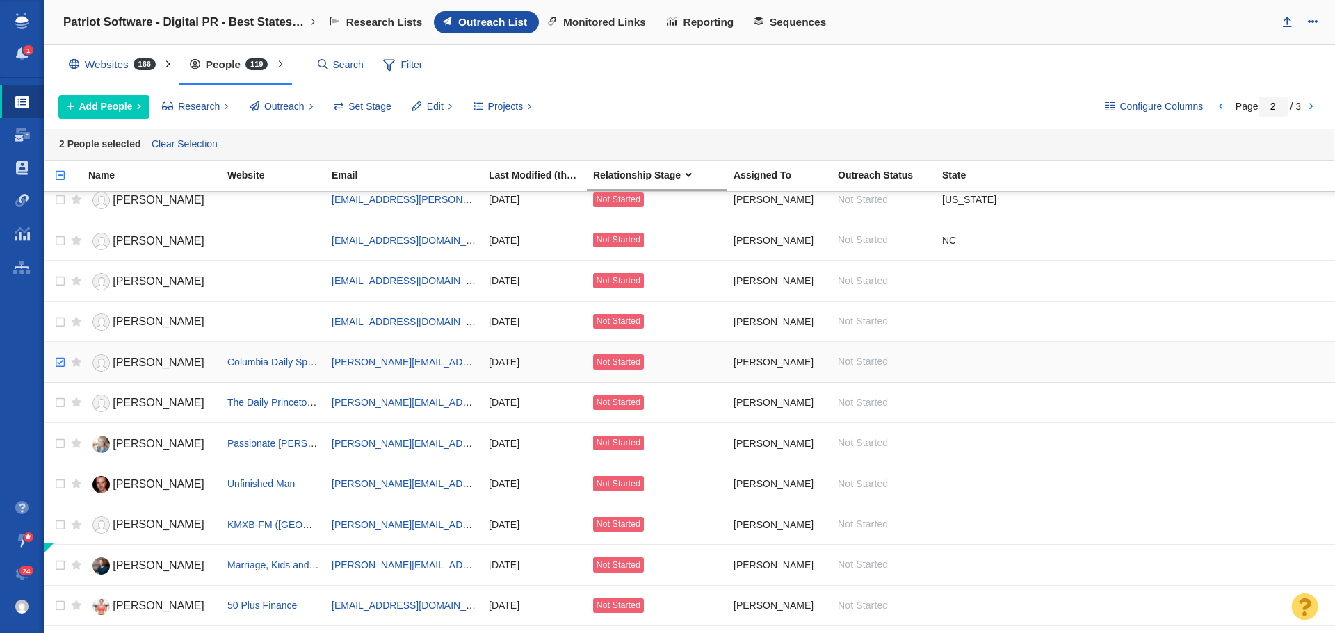
click at [54, 362] on input "checkbox" at bounding box center [58, 363] width 21 height 31
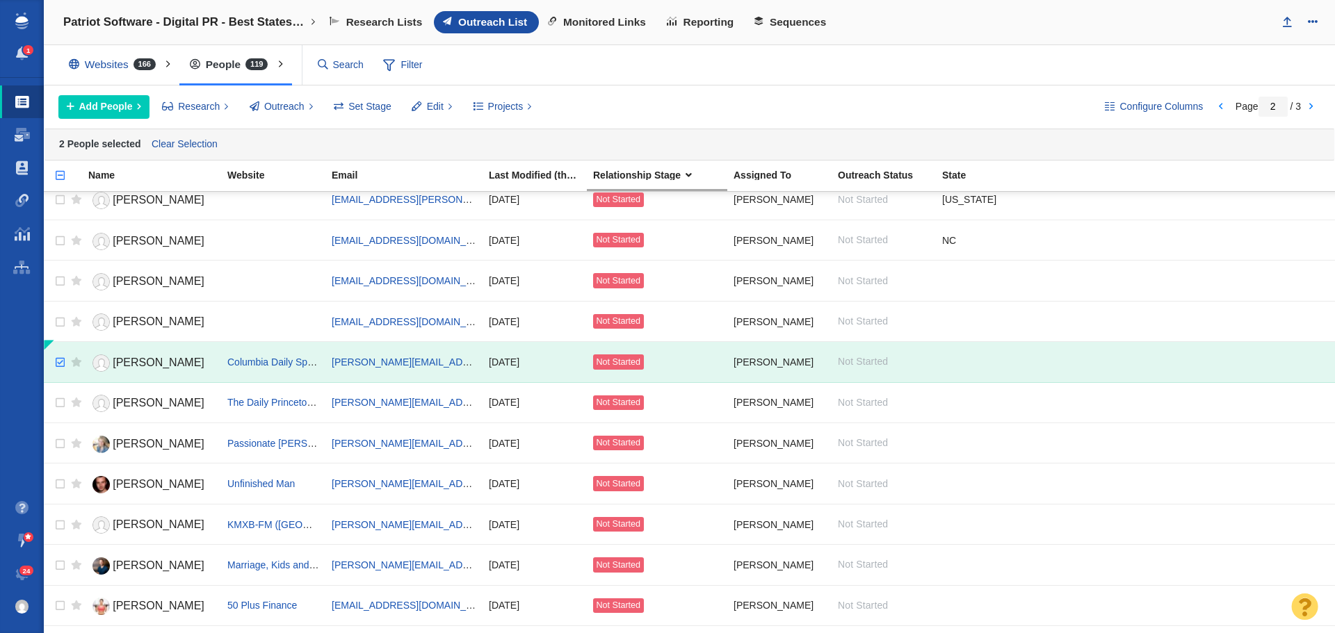
checkbox input "true"
click at [58, 403] on input "checkbox" at bounding box center [58, 403] width 21 height 31
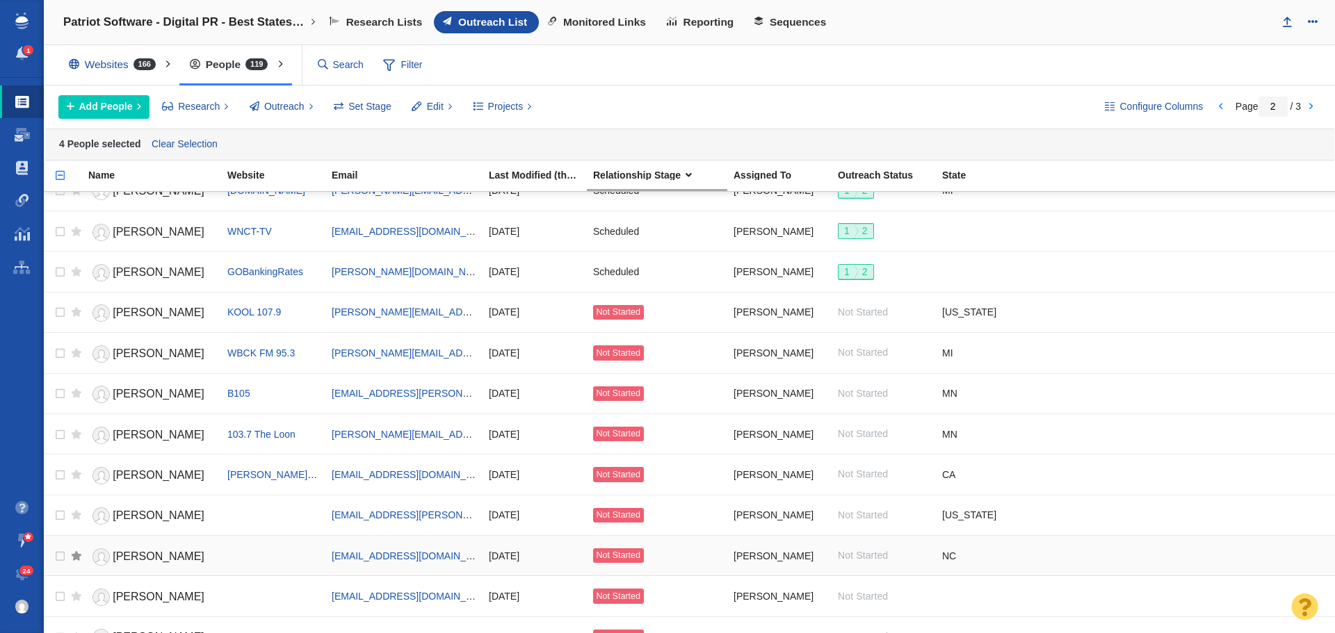
scroll to position [0, 0]
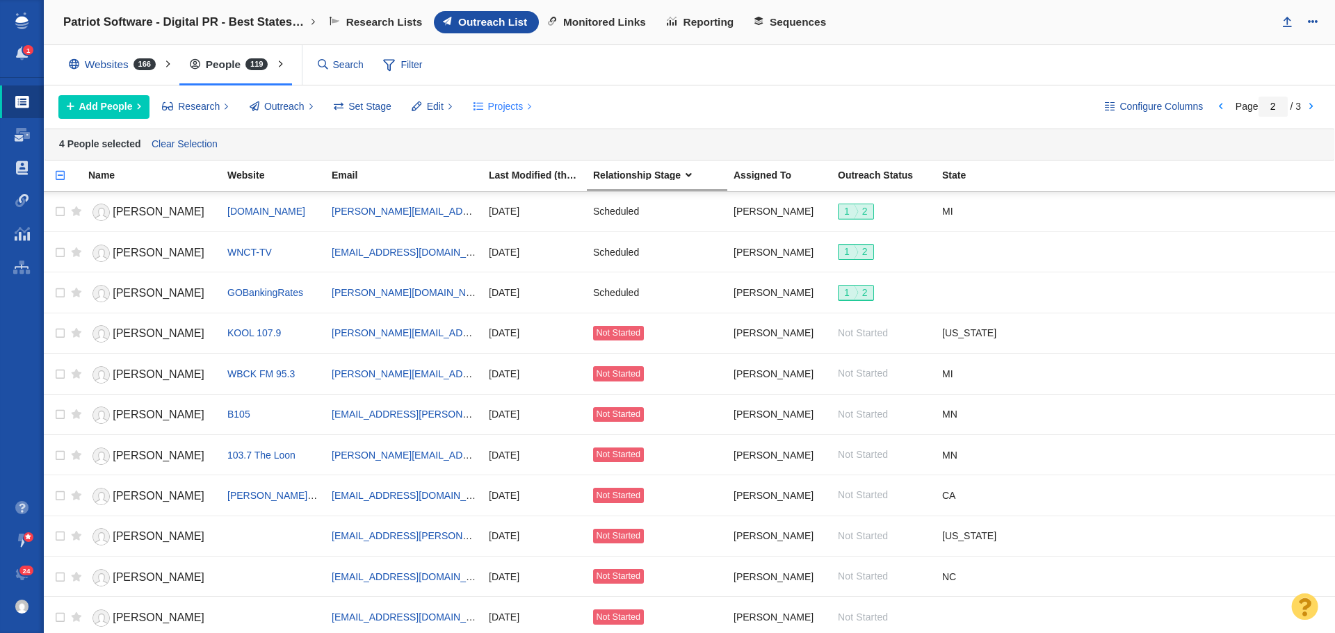
click at [512, 110] on span "Projects" at bounding box center [505, 106] width 35 height 15
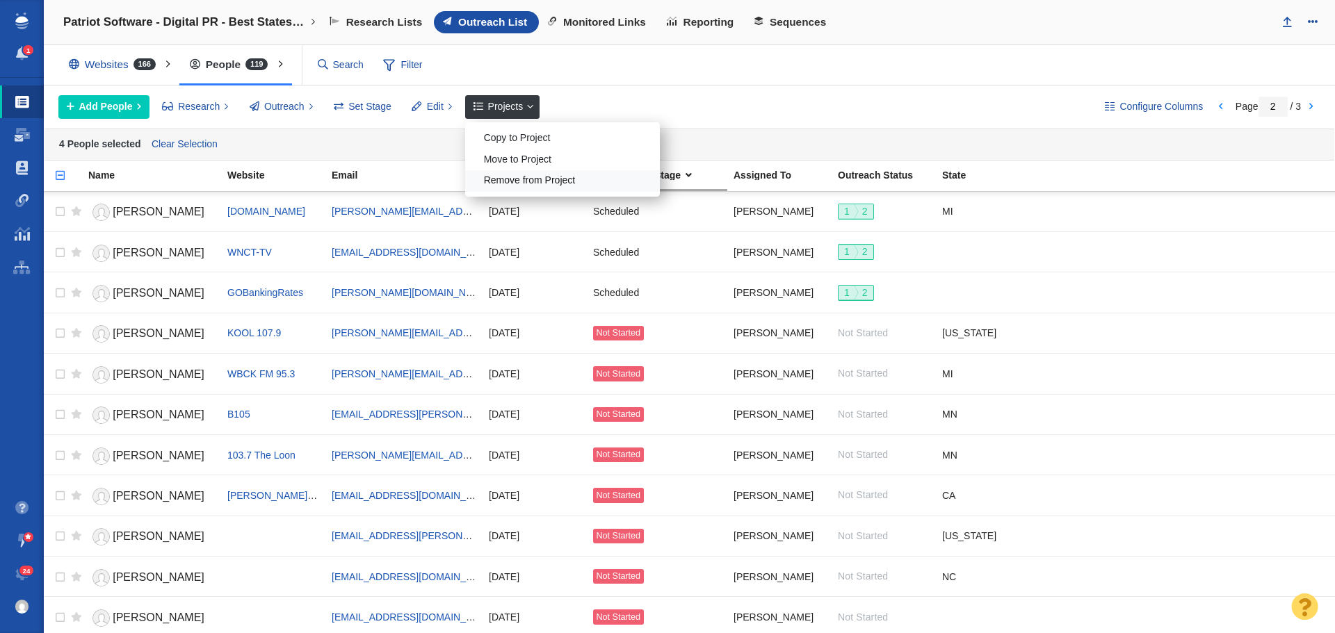
click at [526, 178] on div "Remove from Project" at bounding box center [562, 181] width 195 height 22
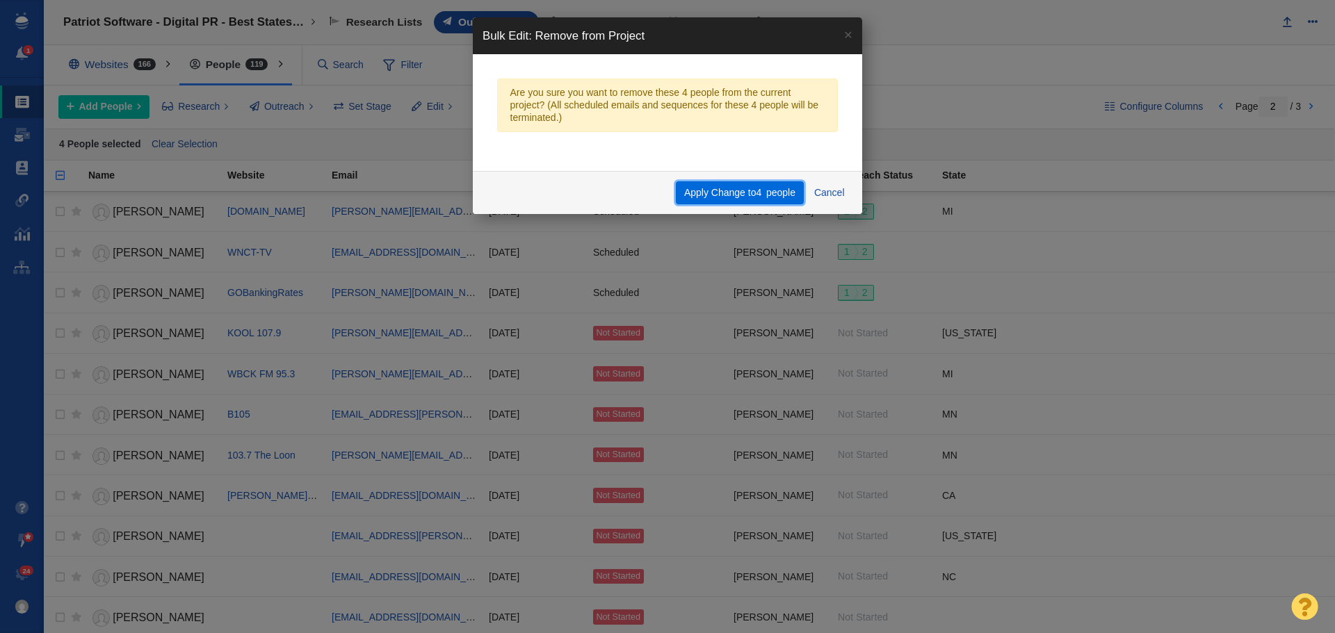
click at [722, 189] on button "Apply Change to 4 people" at bounding box center [739, 193] width 127 height 24
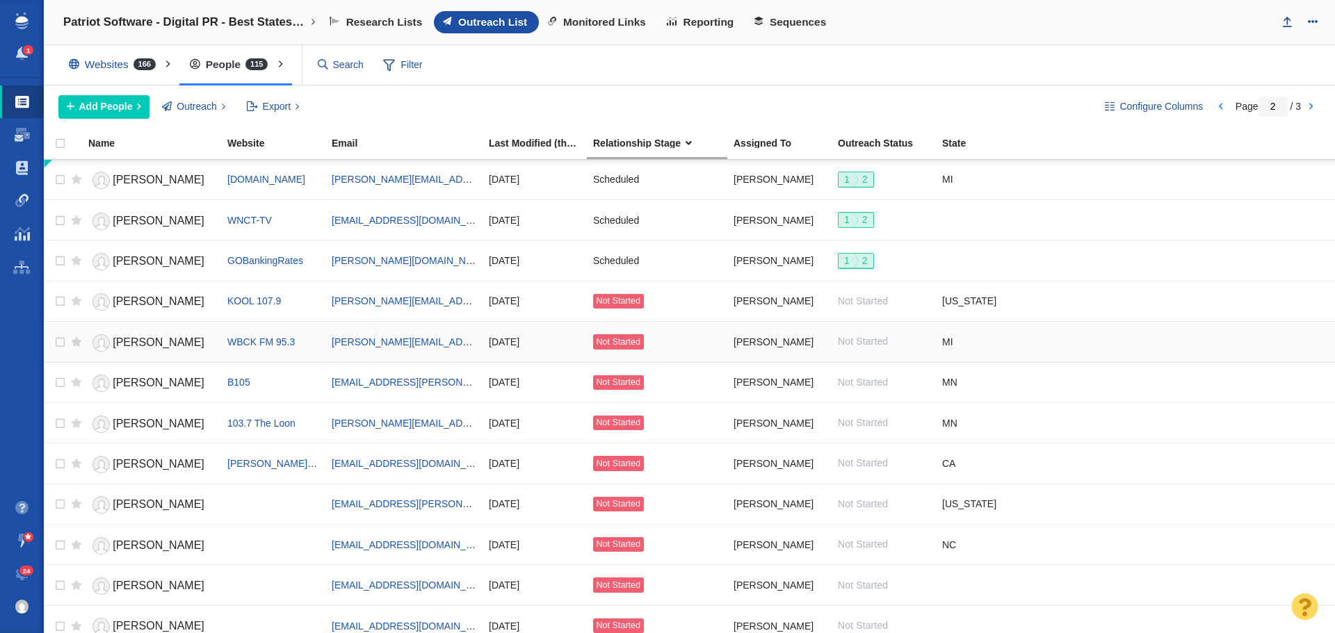
click at [145, 347] on span "Robin Dempsey" at bounding box center [159, 342] width 92 height 12
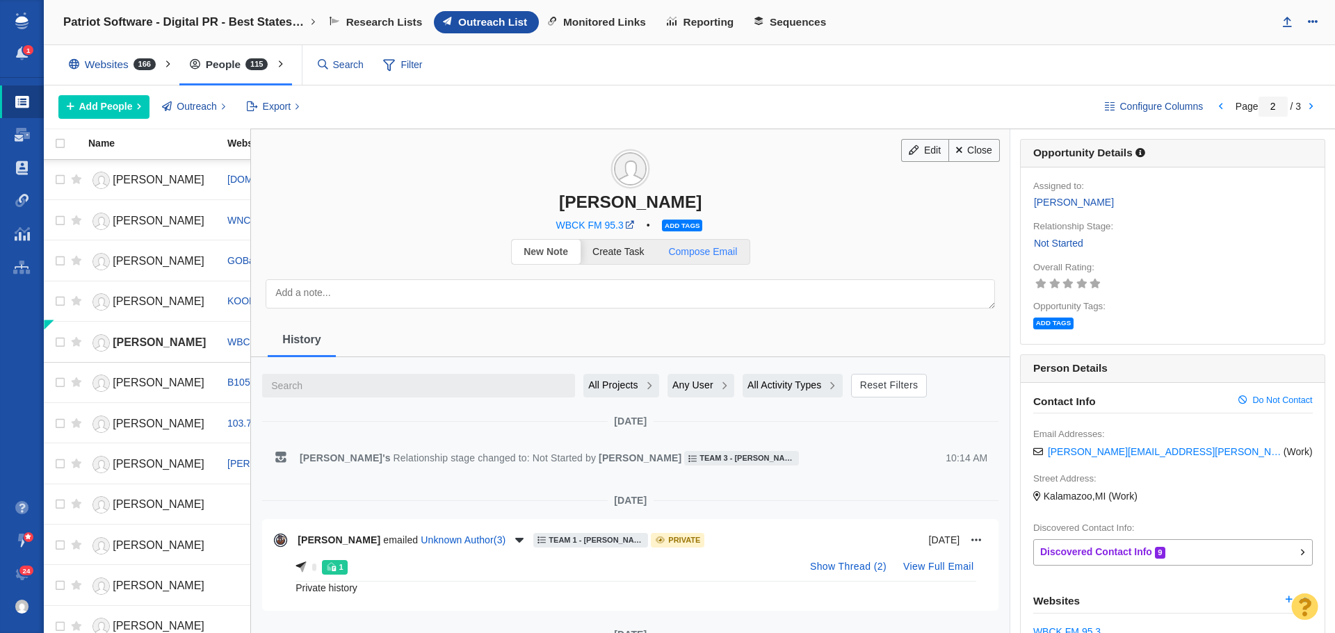
click at [723, 256] on span "Compose Email" at bounding box center [702, 251] width 69 height 11
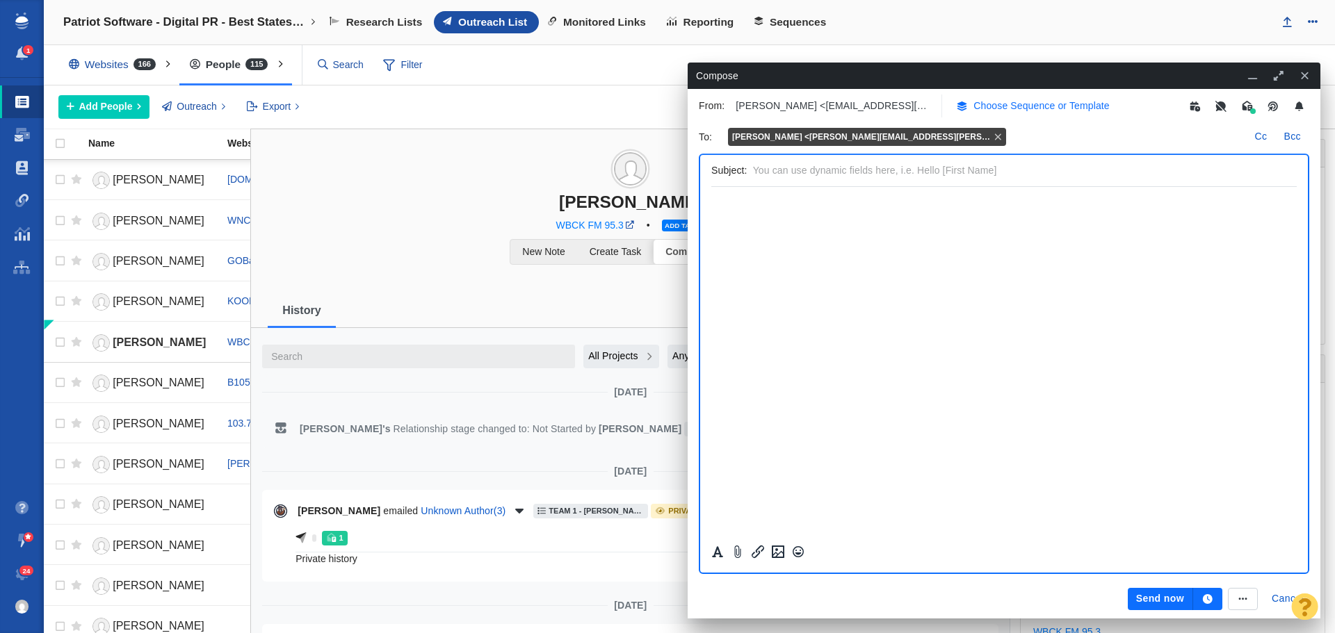
click at [1017, 108] on p "Choose Sequence or Template" at bounding box center [1041, 106] width 136 height 15
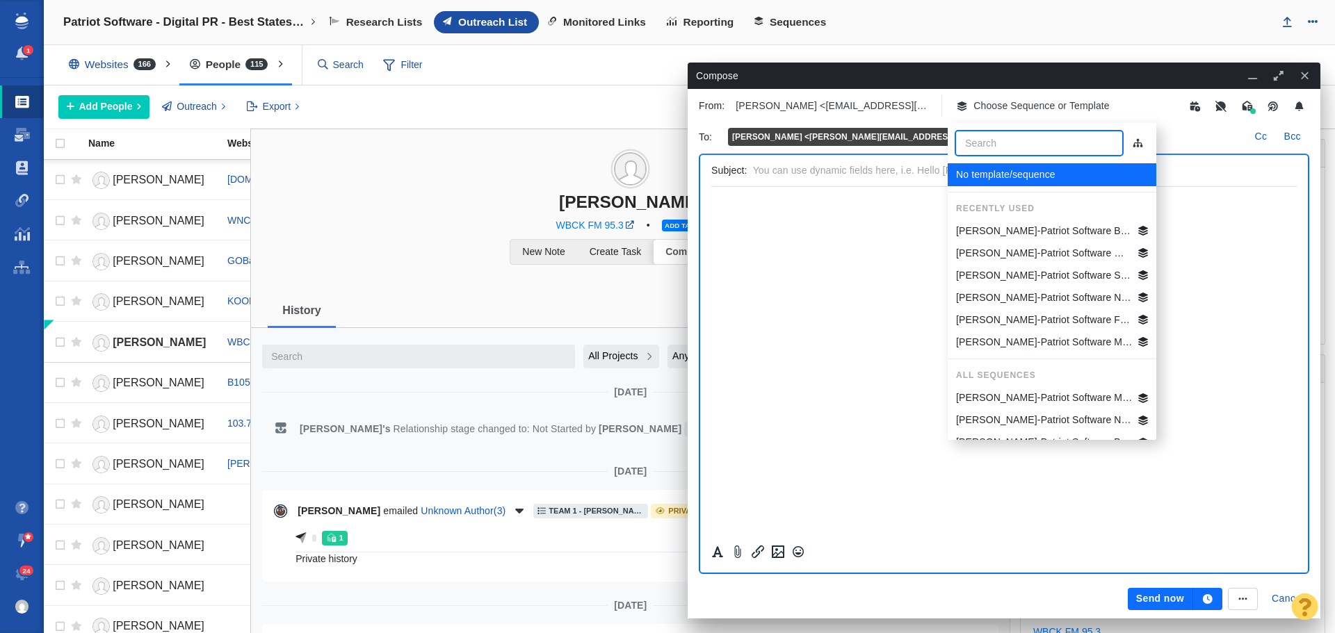
click at [1051, 234] on p "[PERSON_NAME]-Patriot Software Best States Business General" at bounding box center [1044, 231] width 177 height 15
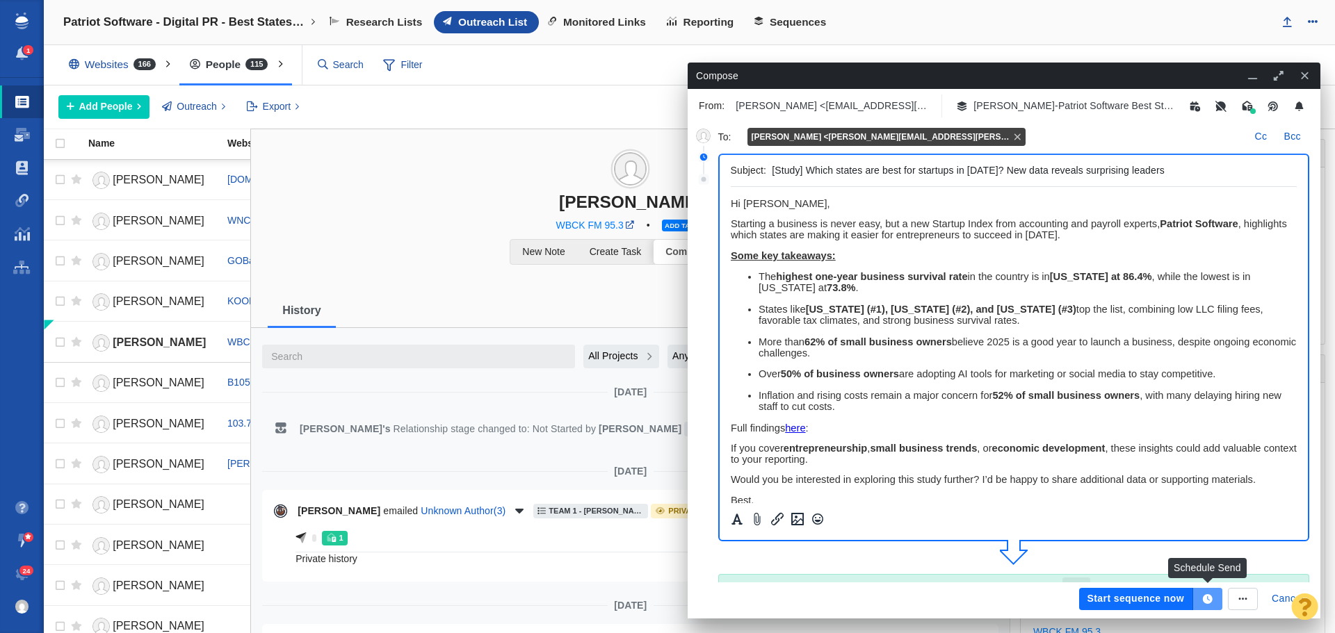
click at [1209, 596] on icon "button" at bounding box center [1208, 599] width 10 height 10
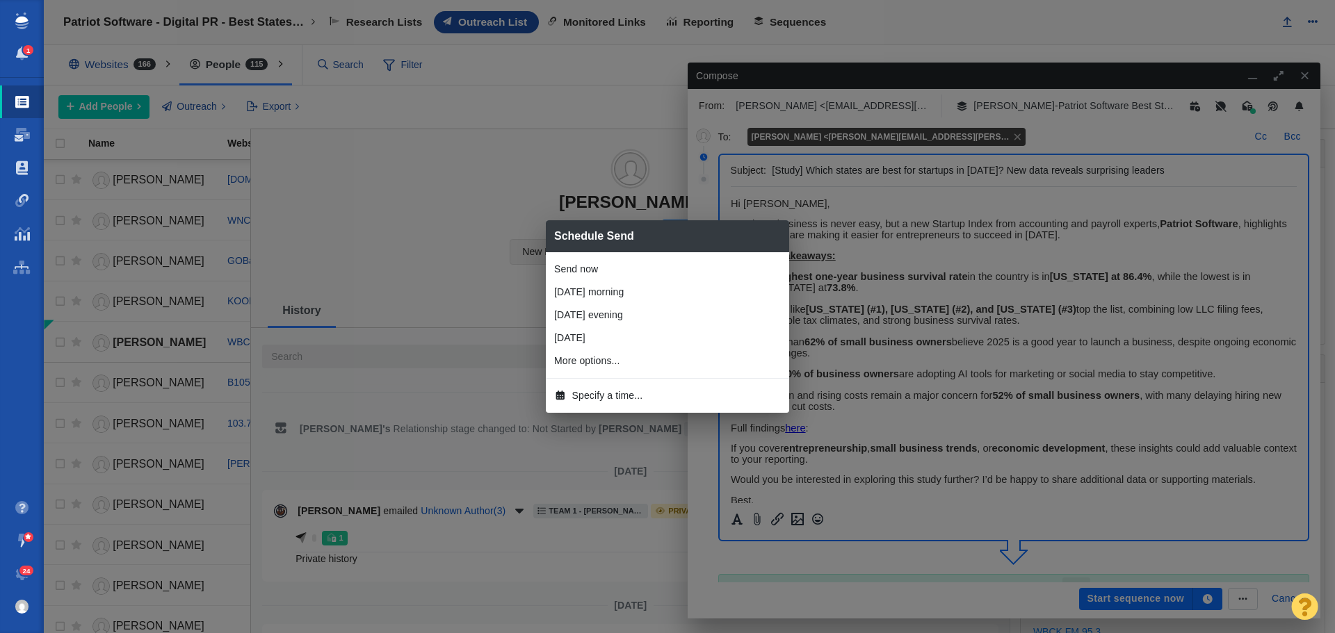
click at [609, 394] on span "Specify a time..." at bounding box center [607, 396] width 71 height 15
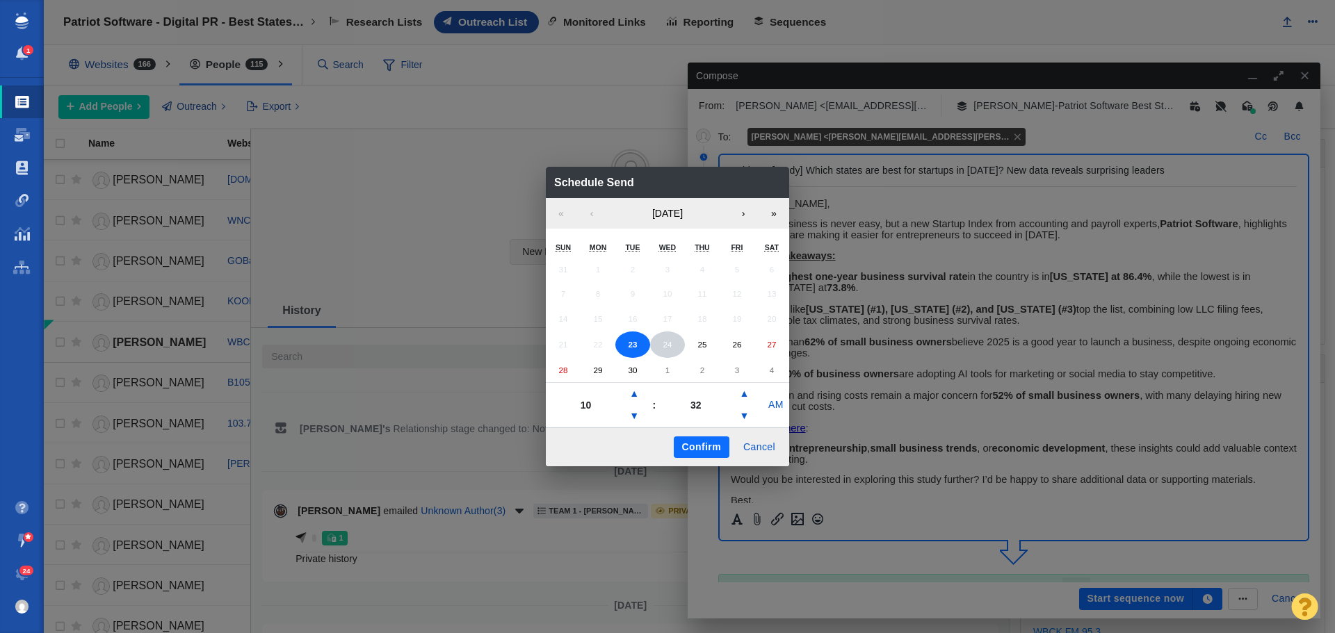
click at [674, 344] on button "24" at bounding box center [667, 345] width 35 height 26
click at [633, 413] on button "▼" at bounding box center [634, 416] width 17 height 22
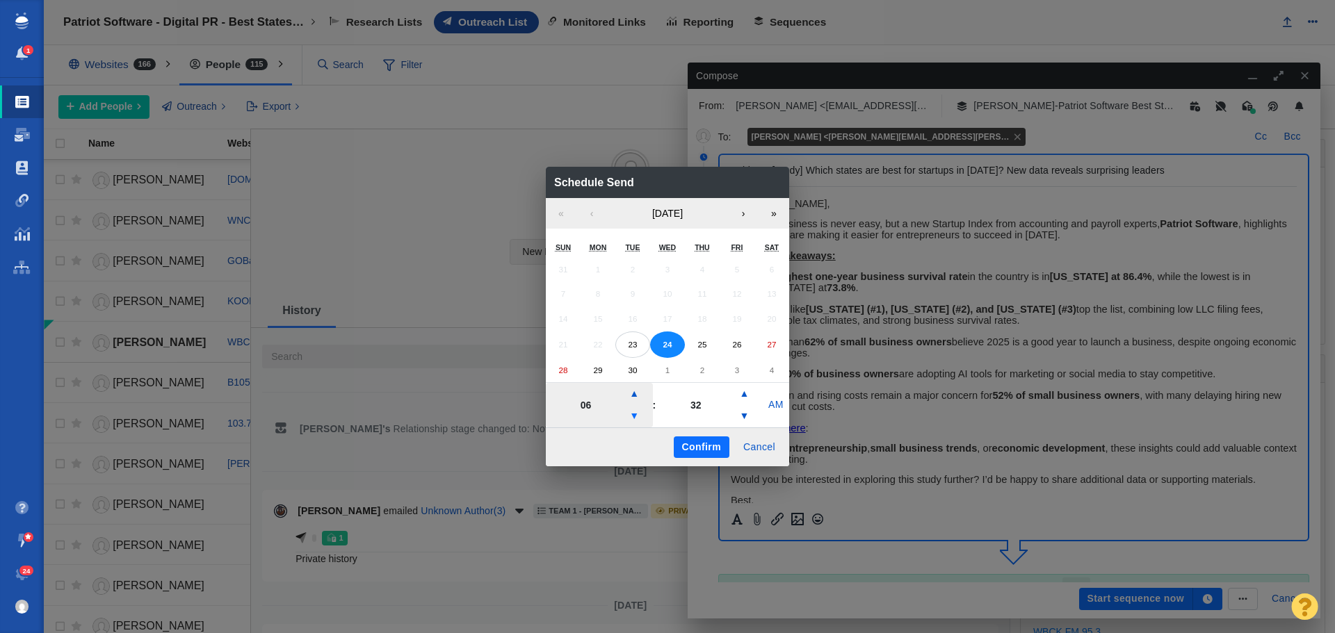
click at [633, 413] on button "▼" at bounding box center [634, 416] width 17 height 22
type input "05"
click at [699, 447] on button "Confirm" at bounding box center [702, 448] width 56 height 22
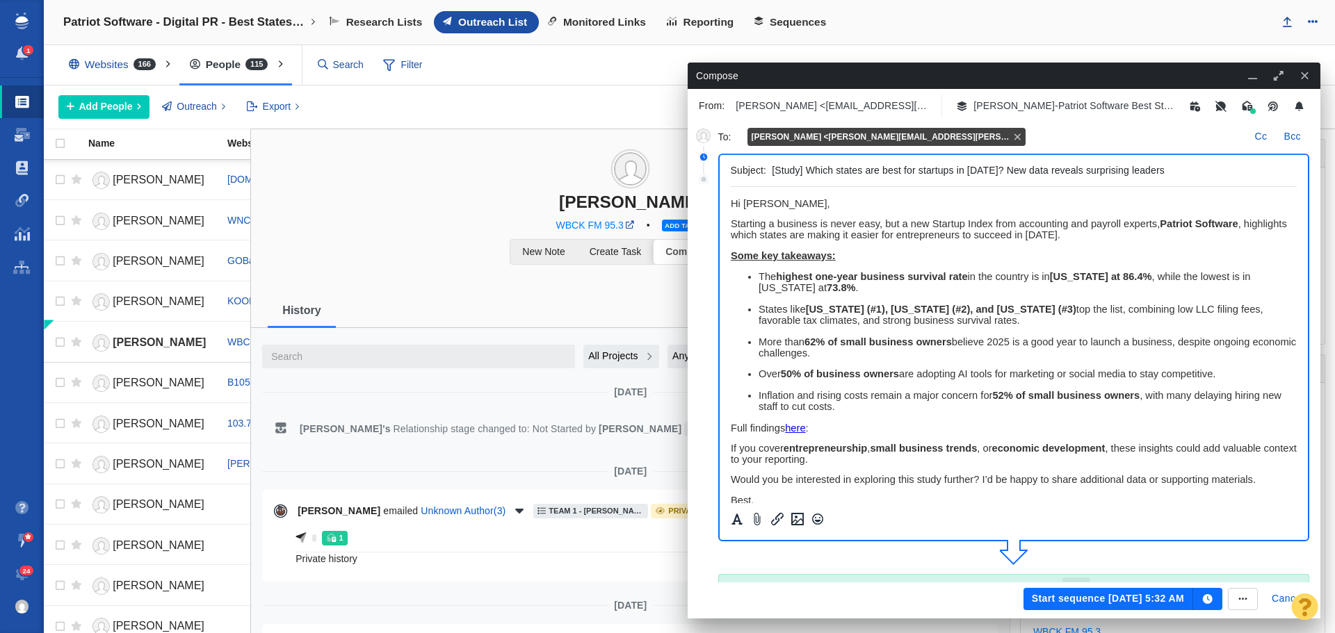
click at [1104, 593] on button "Start sequence Sep 24, 5:32 AM" at bounding box center [1108, 599] width 170 height 22
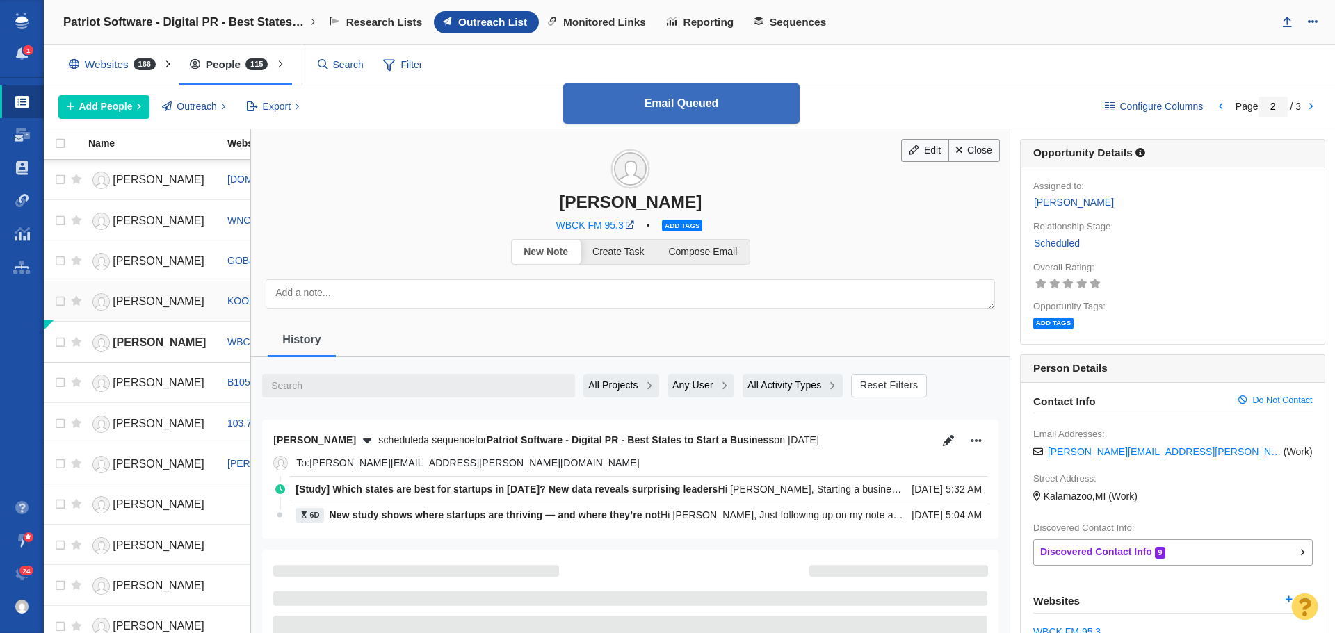
click at [148, 300] on span "[PERSON_NAME]" at bounding box center [159, 301] width 92 height 12
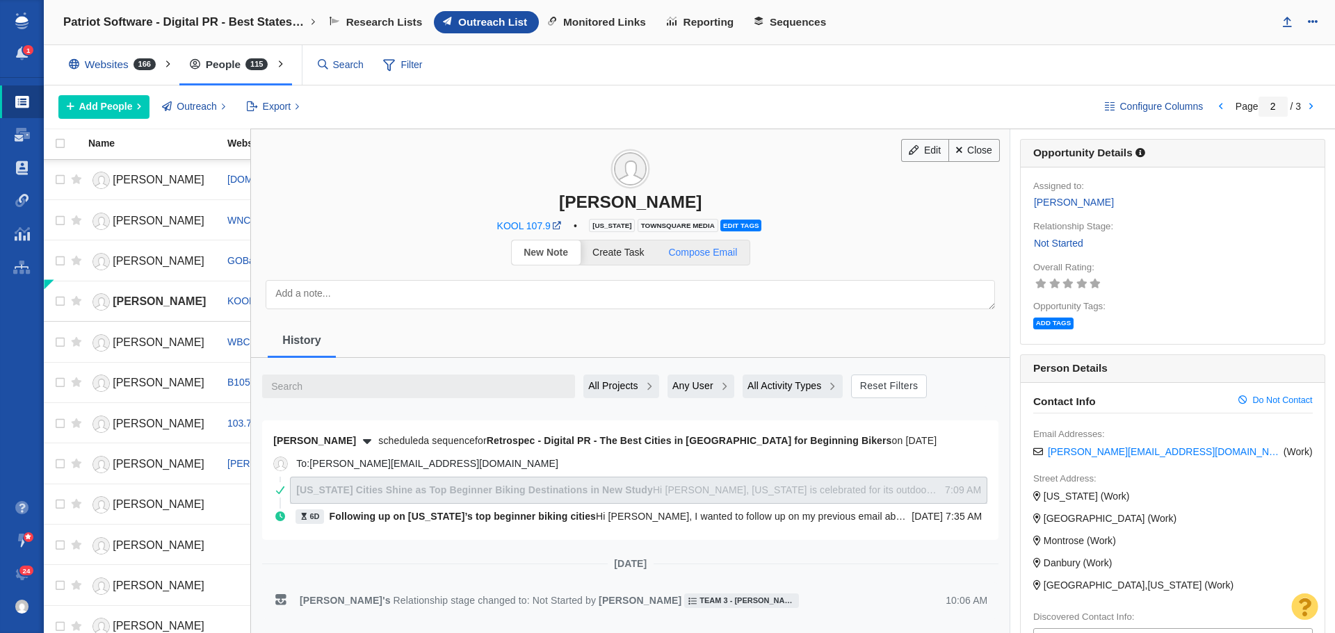
click at [714, 255] on span "Compose Email" at bounding box center [702, 252] width 69 height 11
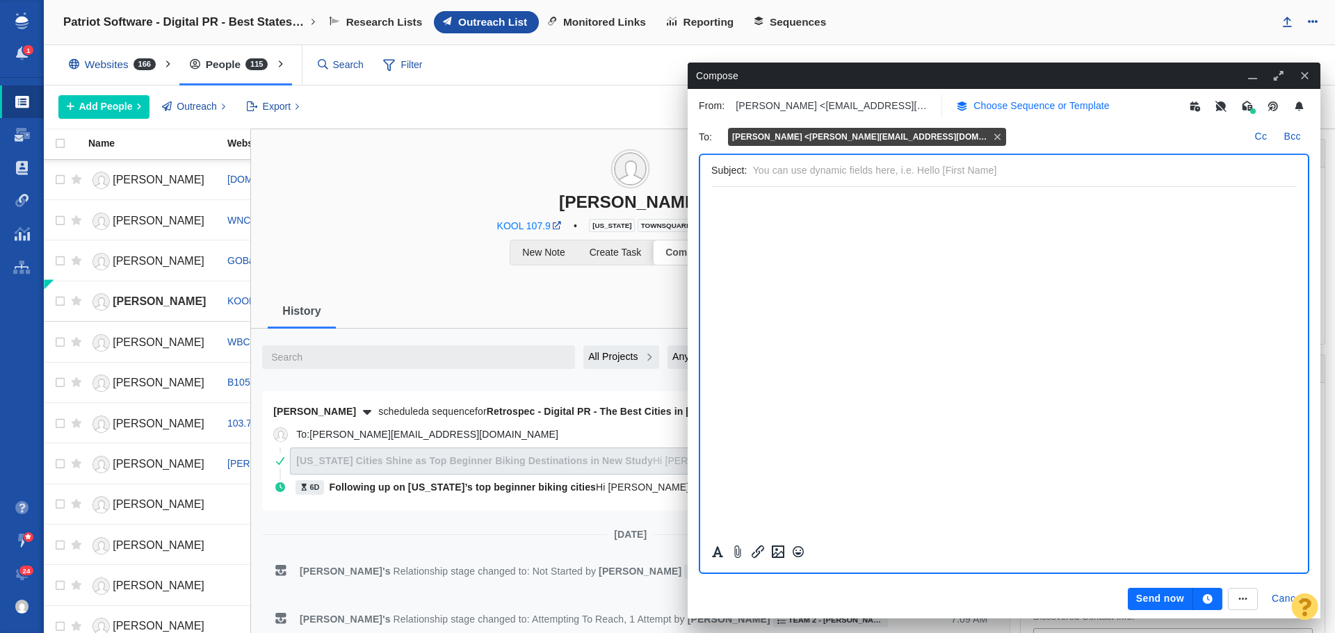
click at [1018, 110] on p "Choose Sequence or Template" at bounding box center [1041, 106] width 136 height 15
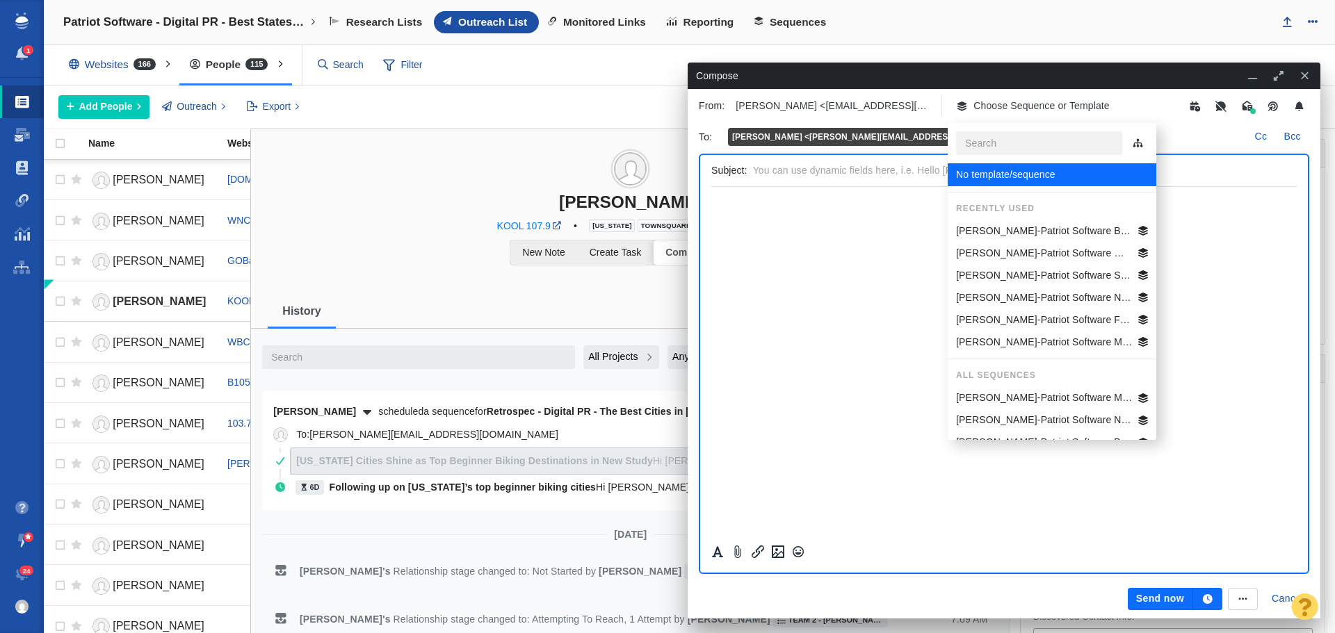
click at [1045, 233] on p "[PERSON_NAME]-Patriot Software Best States Business General" at bounding box center [1044, 231] width 177 height 15
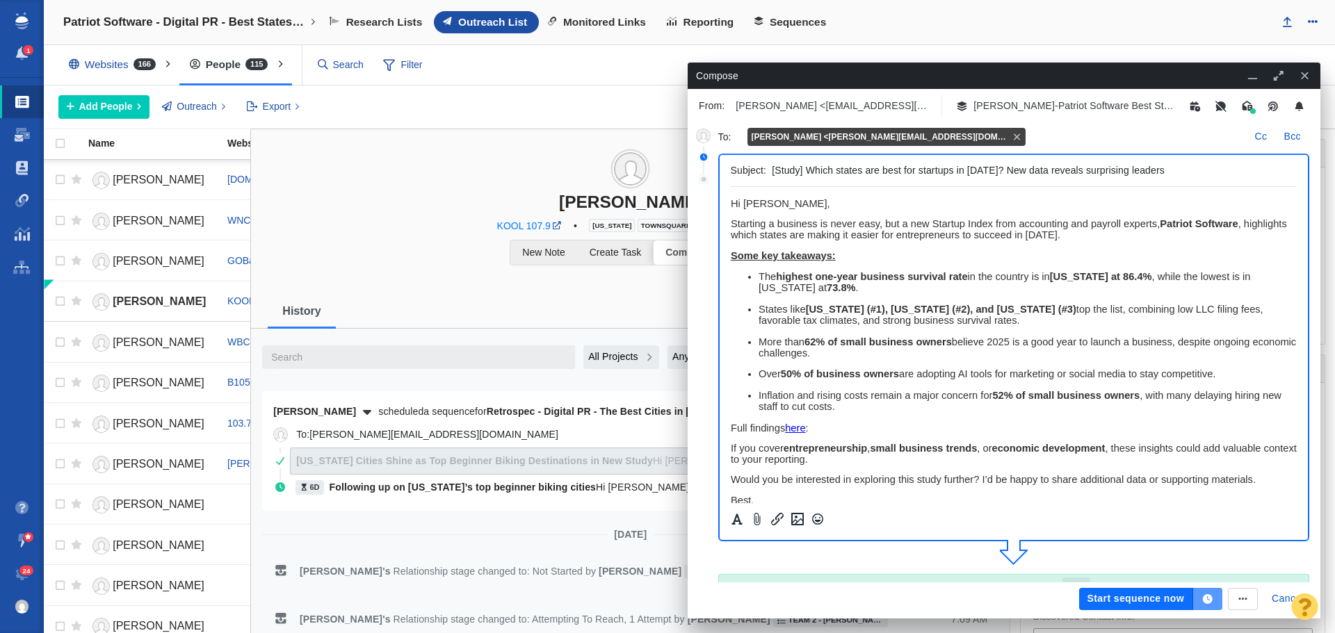
click at [1209, 601] on icon "button" at bounding box center [1207, 599] width 13 height 10
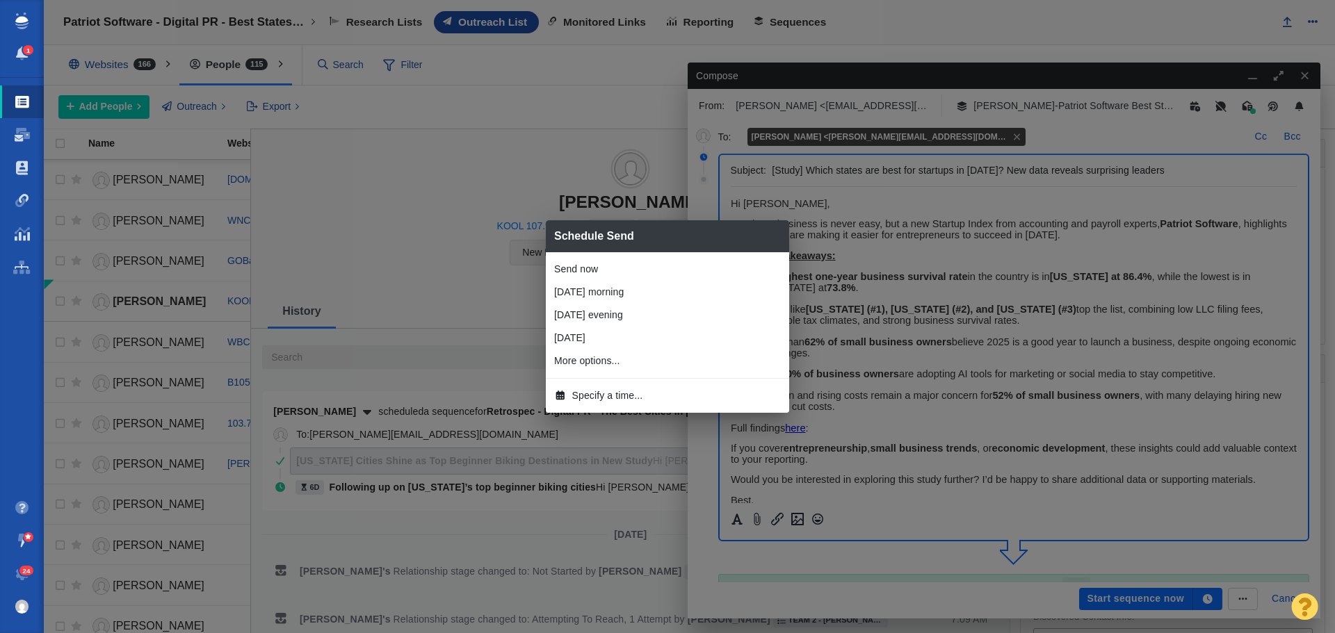
click at [601, 394] on span "Specify a time..." at bounding box center [607, 396] width 71 height 15
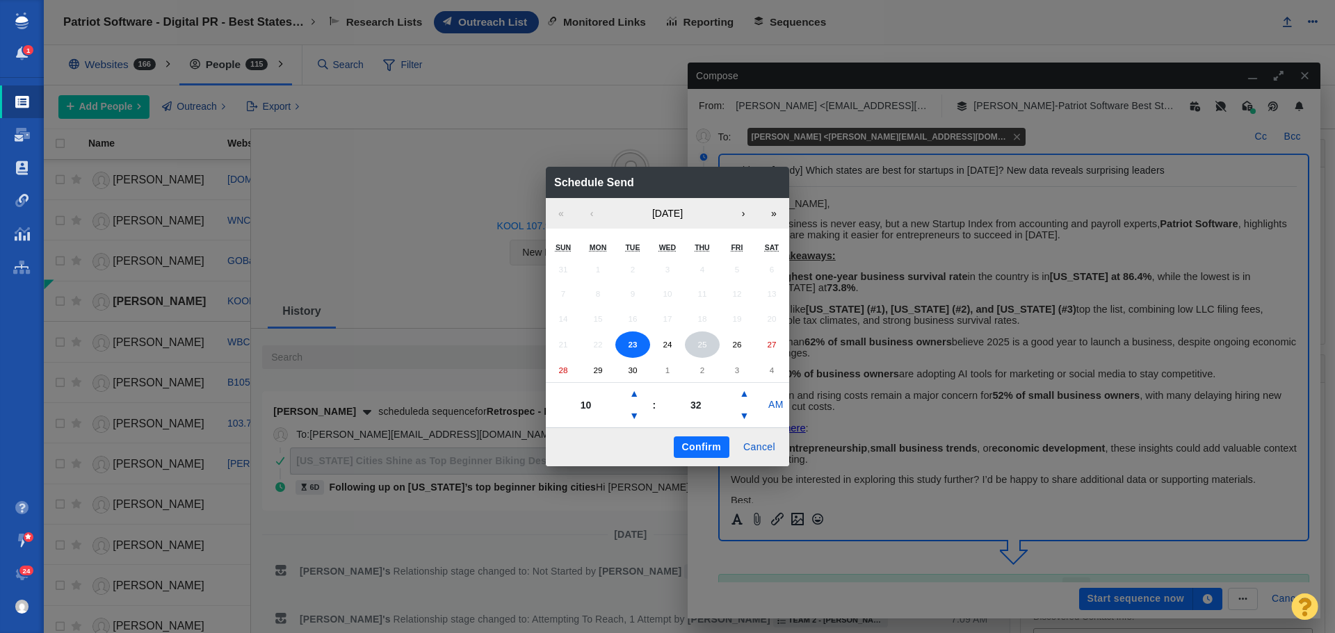
click at [697, 344] on button "25" at bounding box center [702, 345] width 35 height 26
click at [633, 413] on button "▼" at bounding box center [634, 416] width 17 height 22
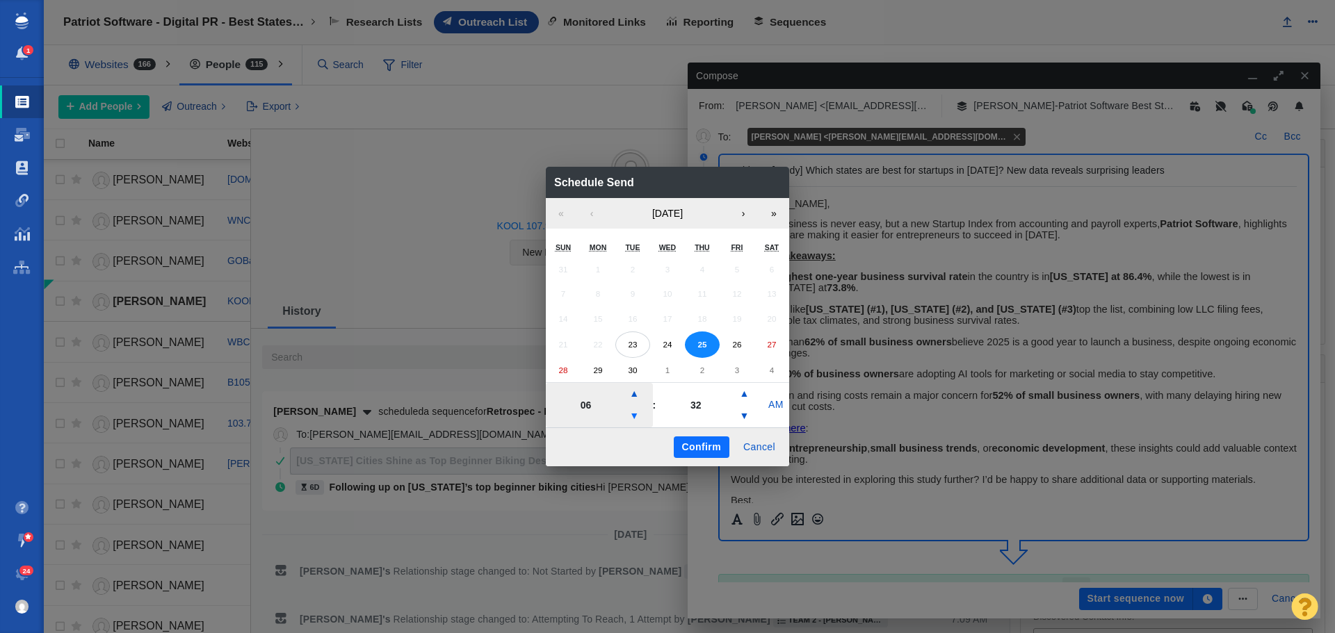
click at [633, 413] on button "▼" at bounding box center [634, 416] width 17 height 22
type input "05"
click at [687, 449] on button "Confirm" at bounding box center [702, 448] width 56 height 22
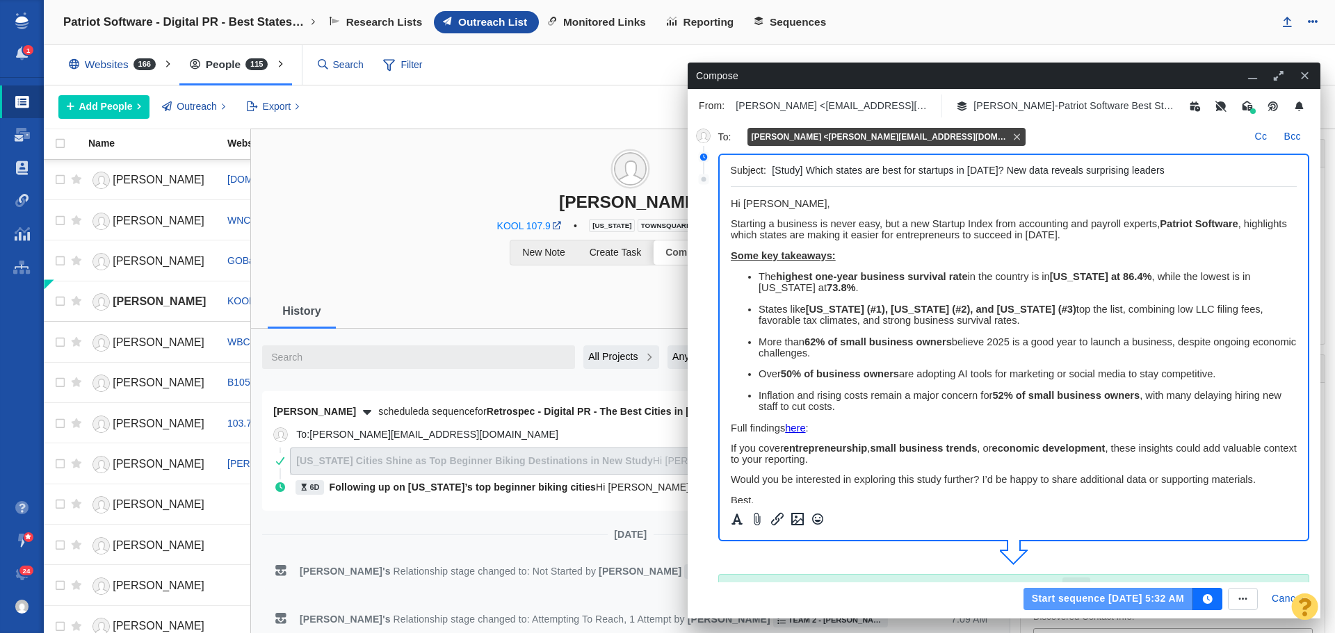
drag, startPoint x: 1060, startPoint y: 599, endPoint x: 1044, endPoint y: 587, distance: 19.8
click at [1059, 599] on button "Start sequence Sep 25, 5:32 AM" at bounding box center [1108, 599] width 170 height 22
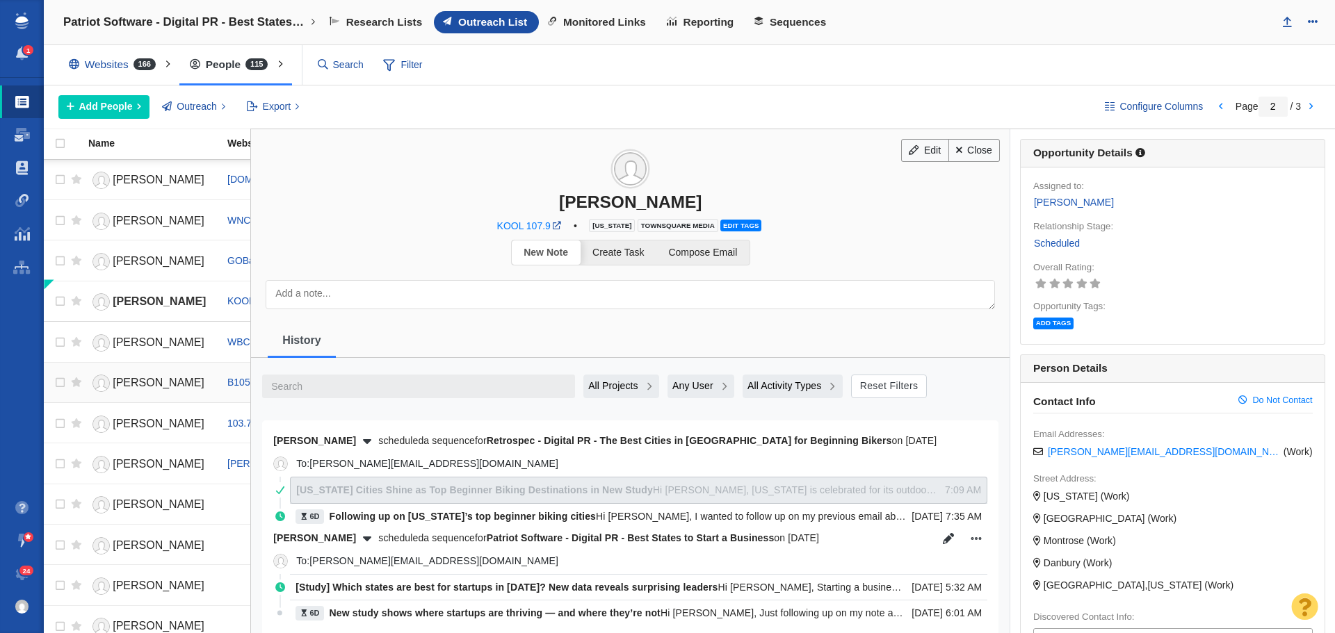
click at [151, 374] on link "[PERSON_NAME]" at bounding box center [151, 383] width 127 height 24
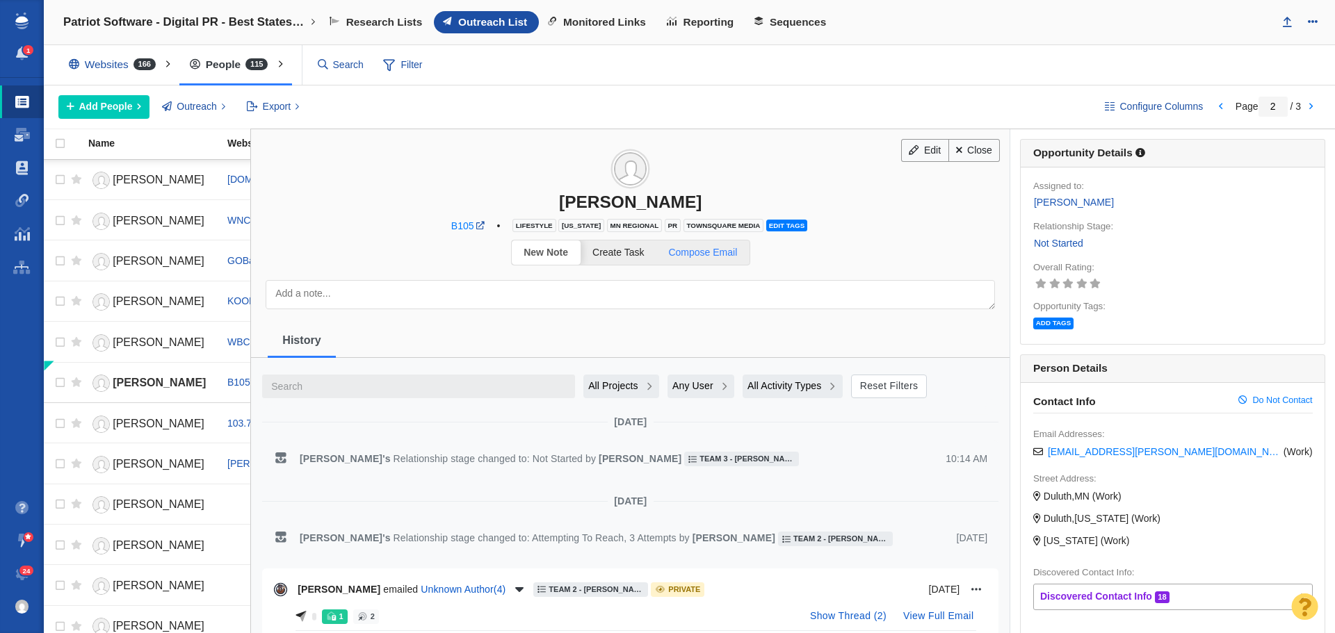
click at [709, 260] on link "Compose Email" at bounding box center [702, 253] width 93 height 24
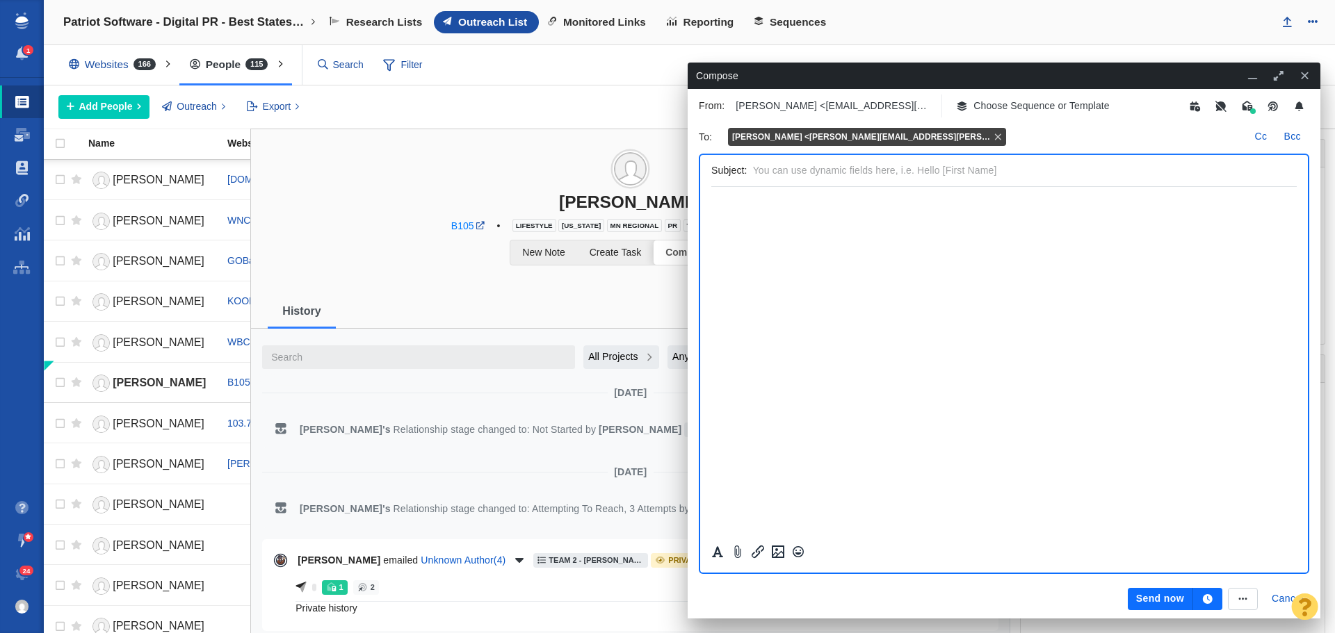
click at [1016, 109] on p "Choose Sequence or Template" at bounding box center [1041, 106] width 136 height 15
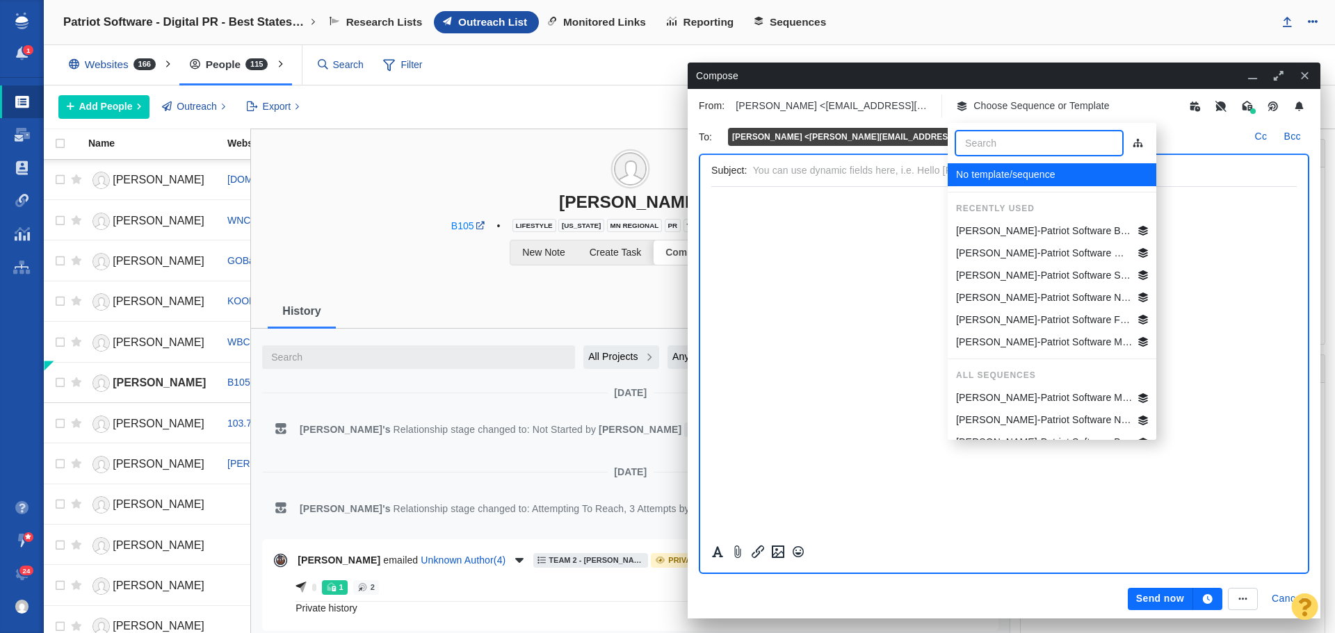
click at [1032, 231] on p "[PERSON_NAME]-Patriot Software Best States Business General" at bounding box center [1044, 231] width 177 height 15
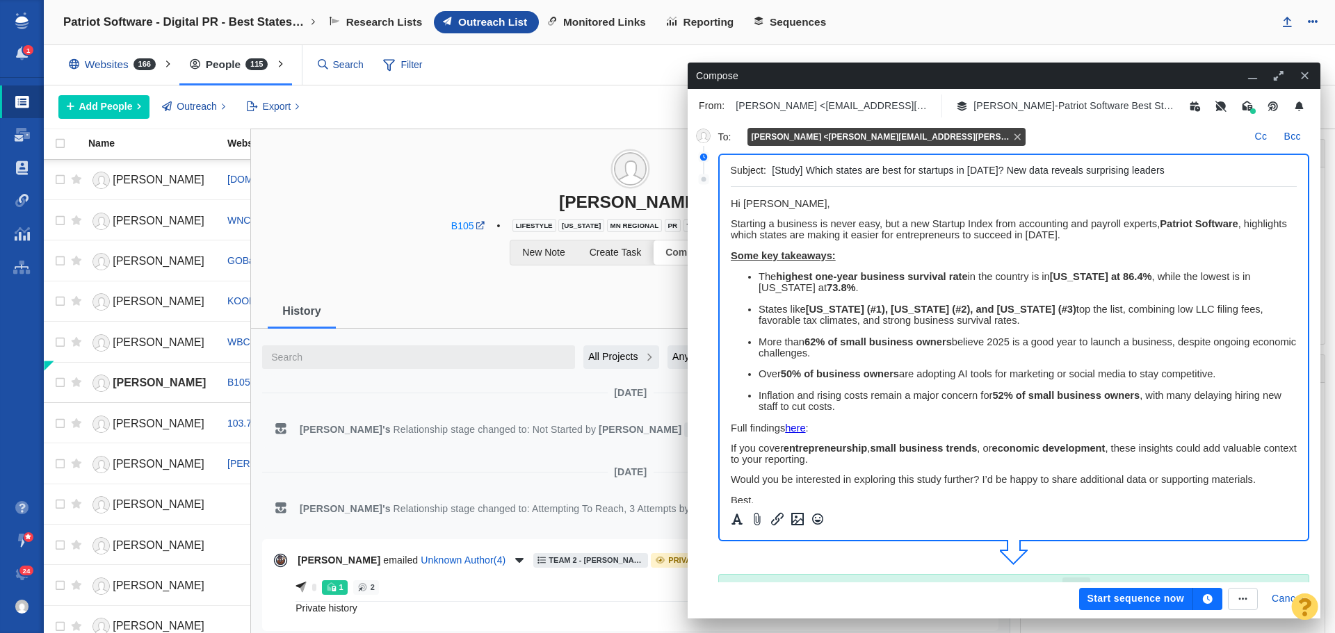
click at [1206, 598] on icon "button" at bounding box center [1208, 599] width 10 height 10
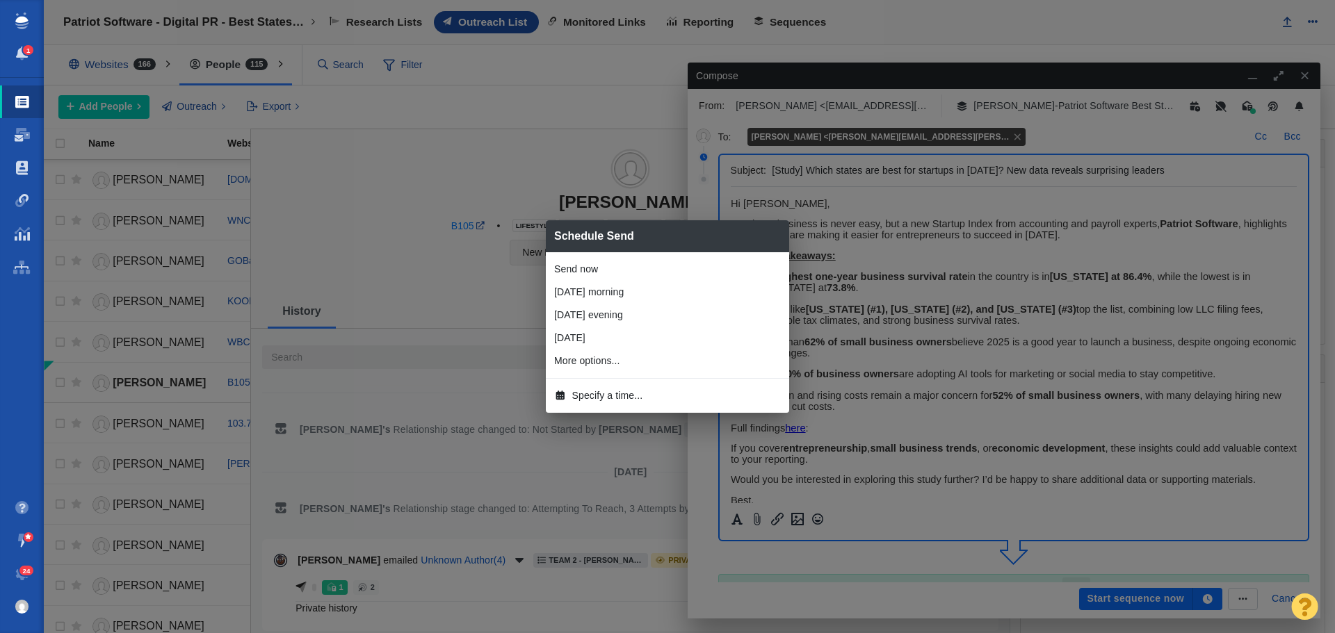
click at [626, 401] on span "Specify a time..." at bounding box center [607, 396] width 71 height 15
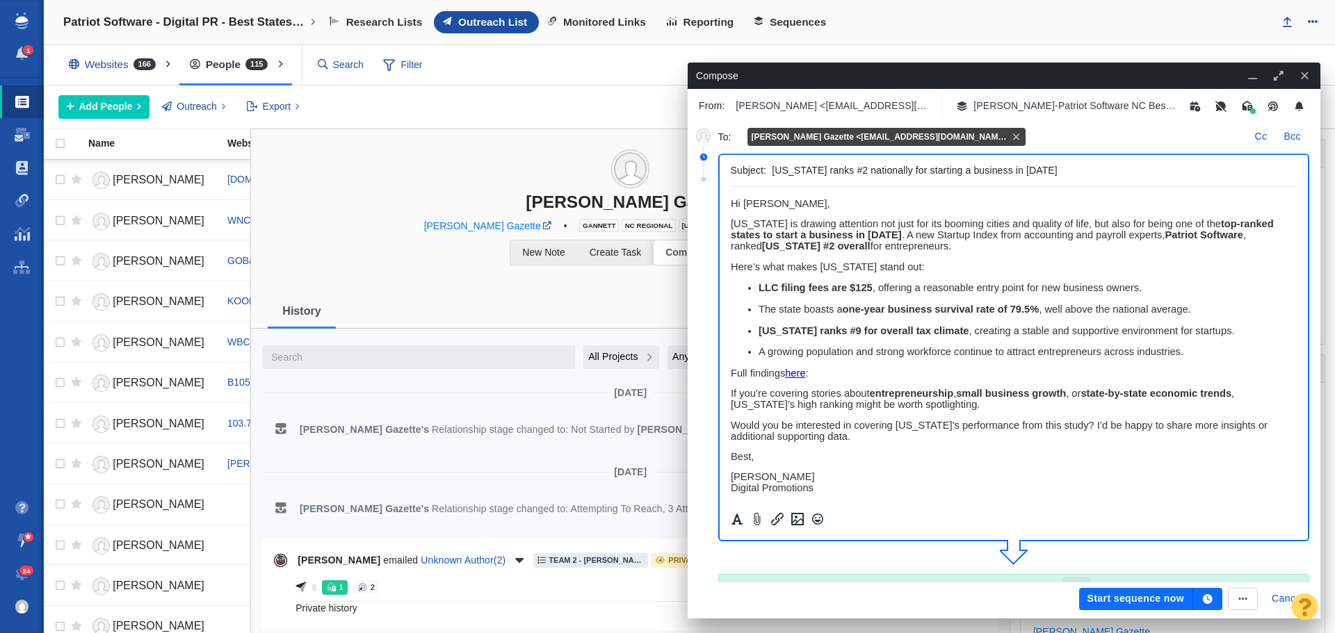
scroll to position [1182, 0]
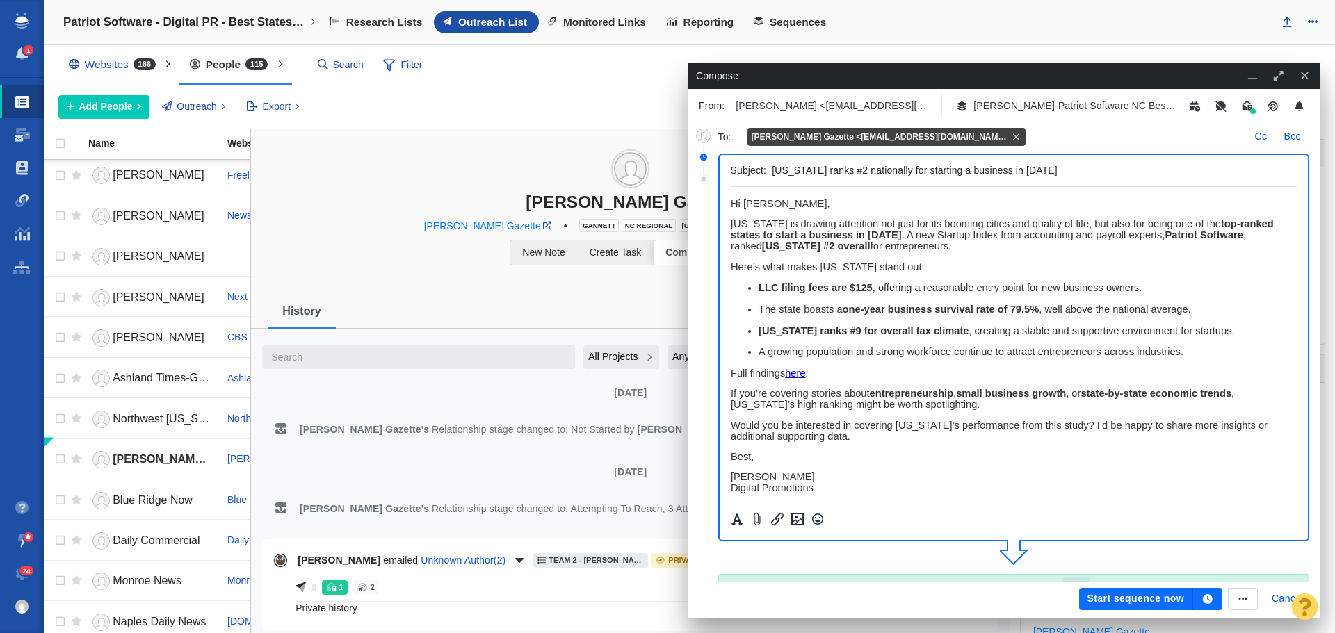
click at [777, 204] on span "﻿ Hi [PERSON_NAME]," at bounding box center [779, 203] width 99 height 11
drag, startPoint x: 891, startPoint y: 204, endPoint x: 1443, endPoint y: 390, distance: 582.4
click at [730, 202] on html "Hi [PERSON_NAME] Gazette News Team, [US_STATE] is drawing attention not just fo…" at bounding box center [1013, 399] width 567 height 425
copy span "Hi [PERSON_NAME] Gazette News Team,"
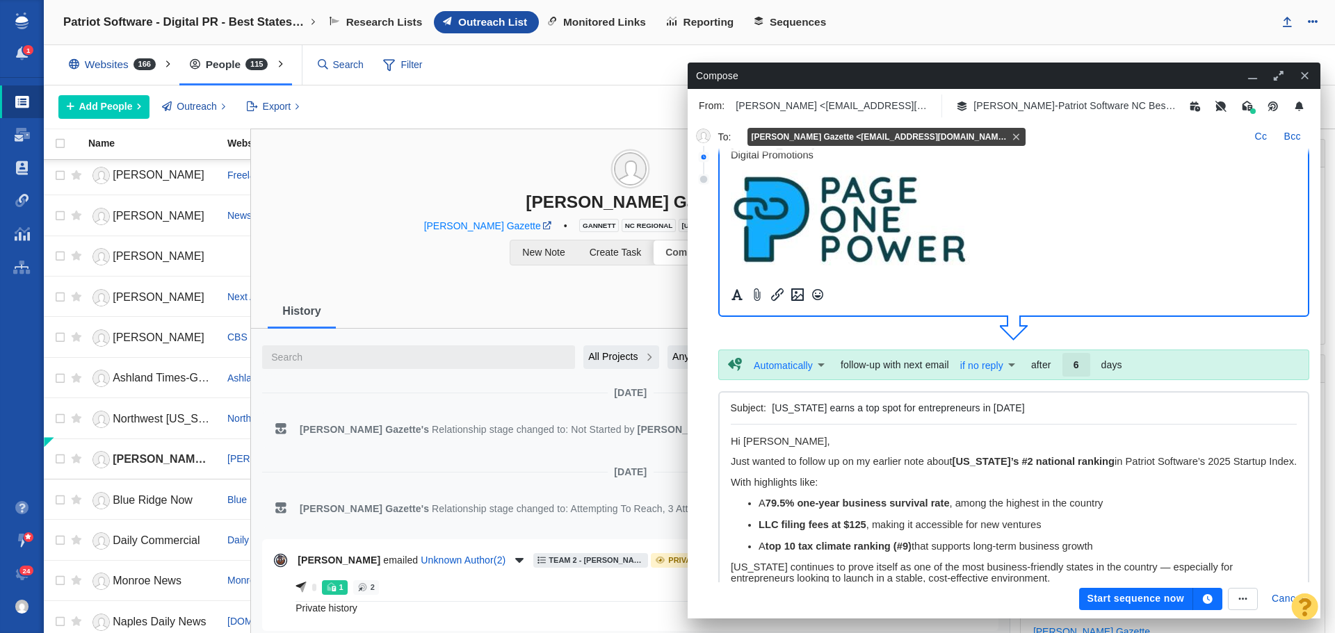
scroll to position [278, 0]
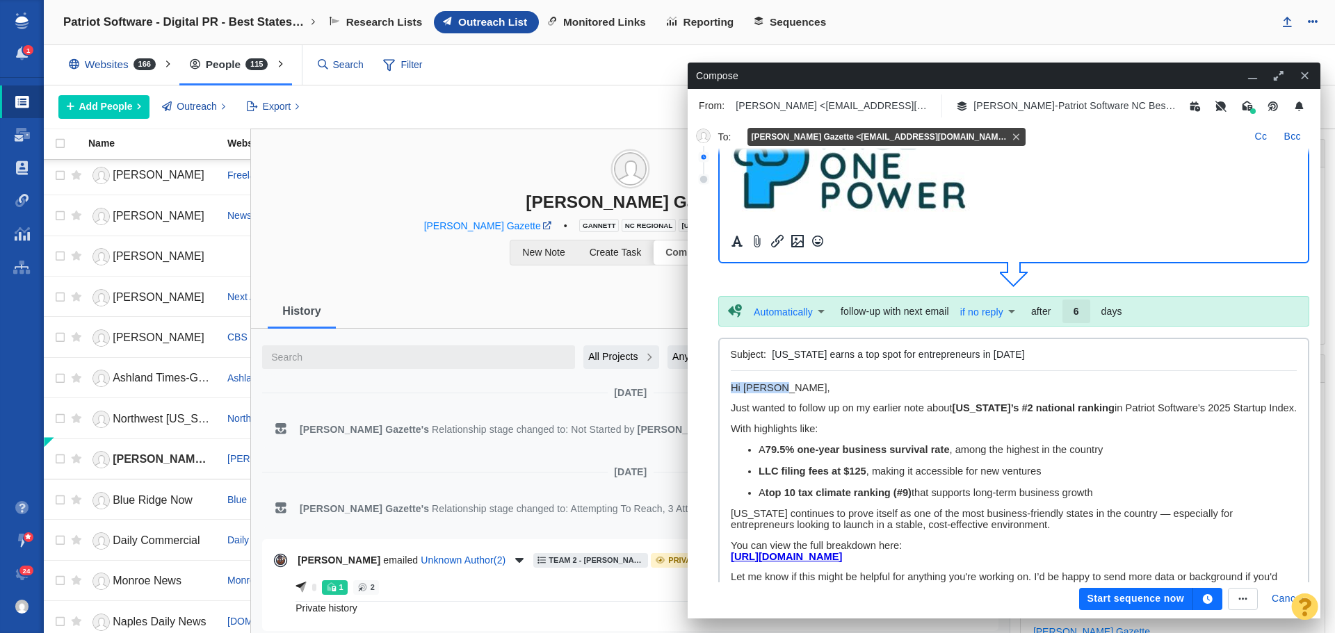
drag, startPoint x: 790, startPoint y: 389, endPoint x: 724, endPoint y: 389, distance: 66.7
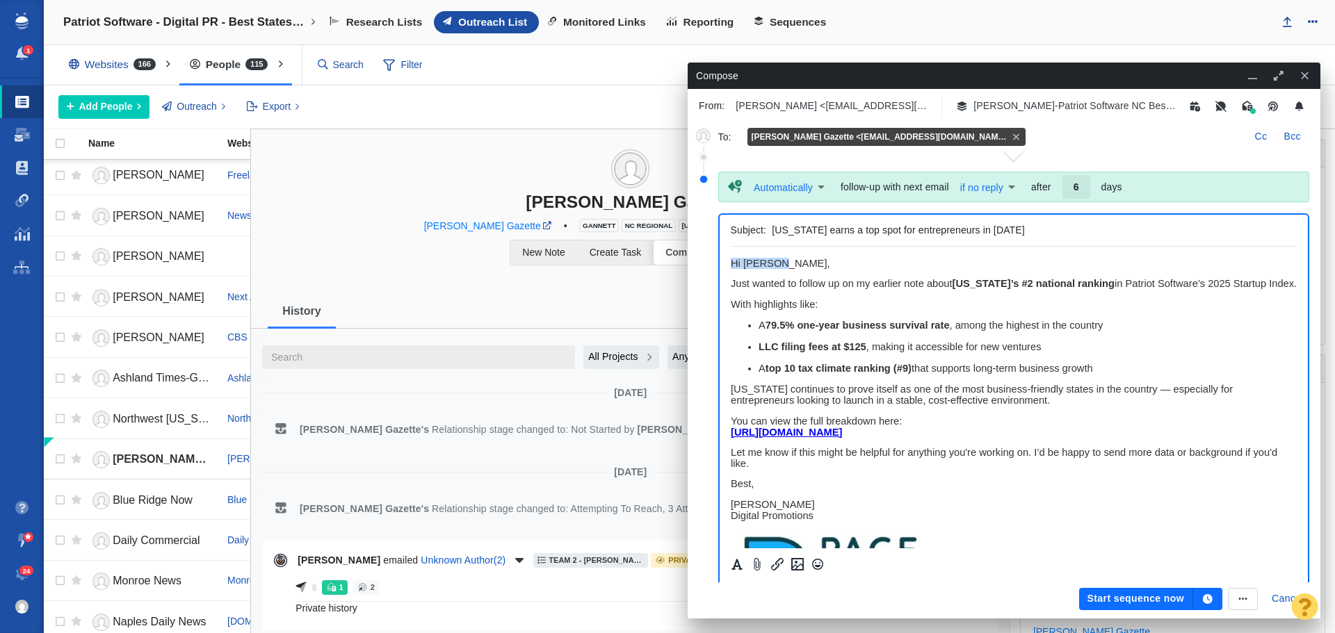
paste body "Rich Text Area. Press ALT-0 for help."
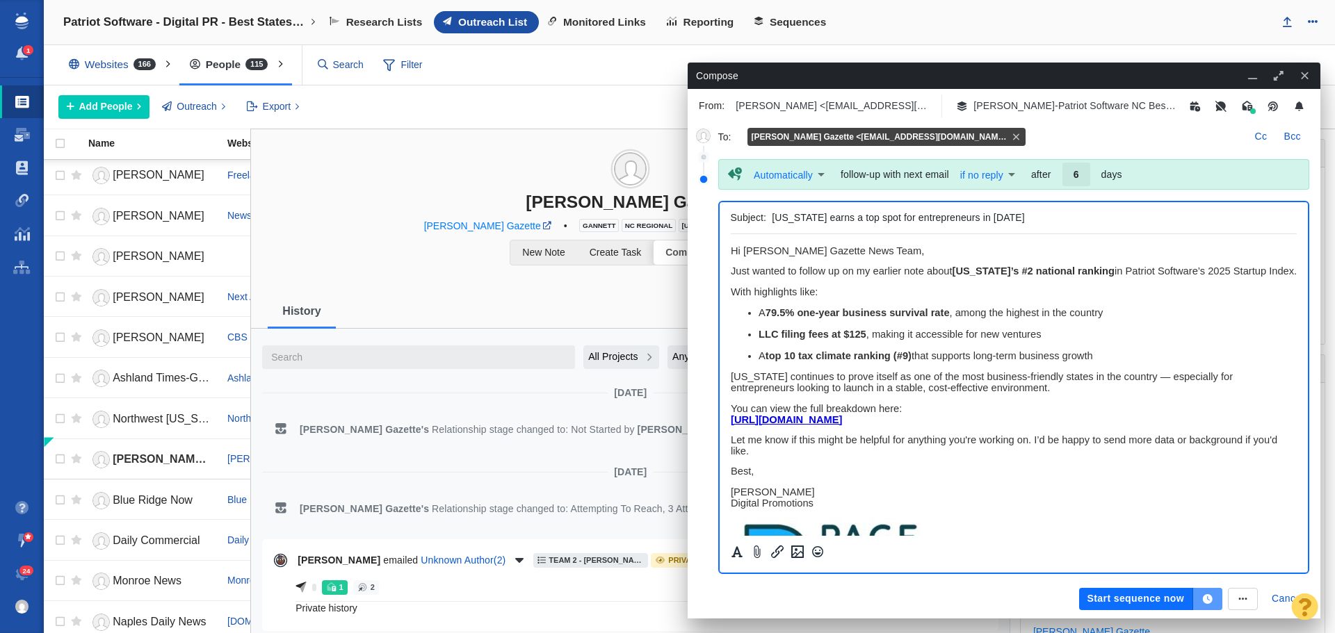
click at [1207, 603] on icon "button" at bounding box center [1208, 599] width 10 height 10
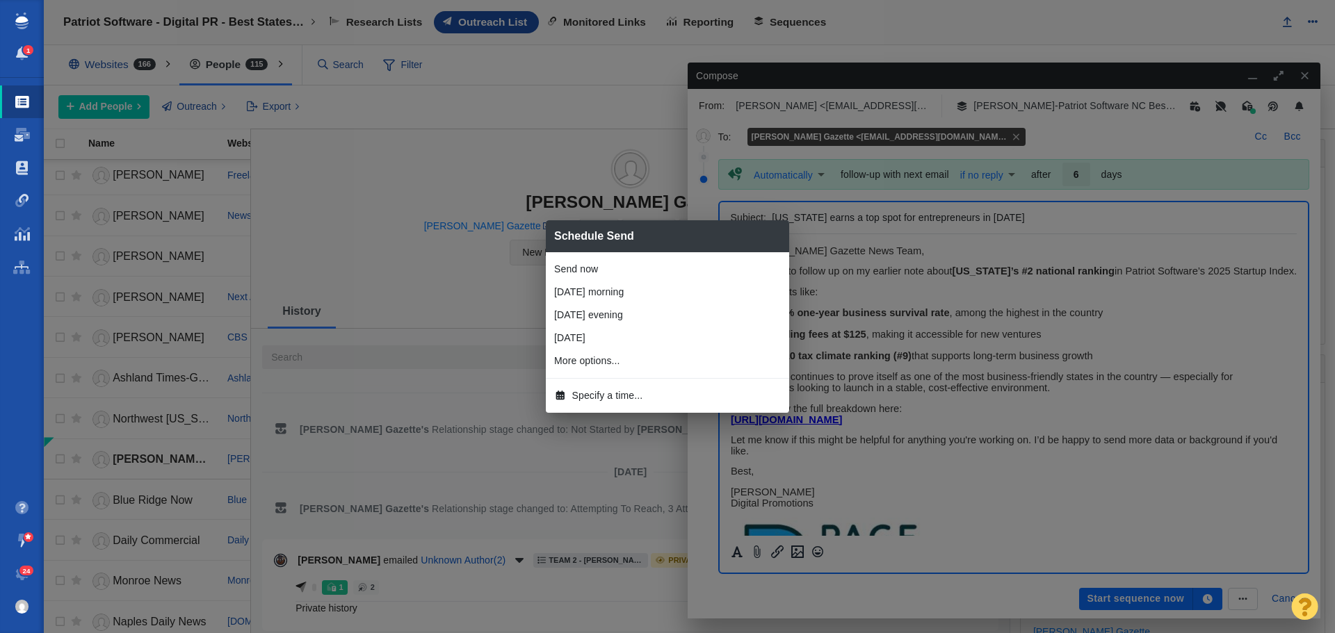
click at [638, 389] on span "Specify a time..." at bounding box center [607, 396] width 71 height 15
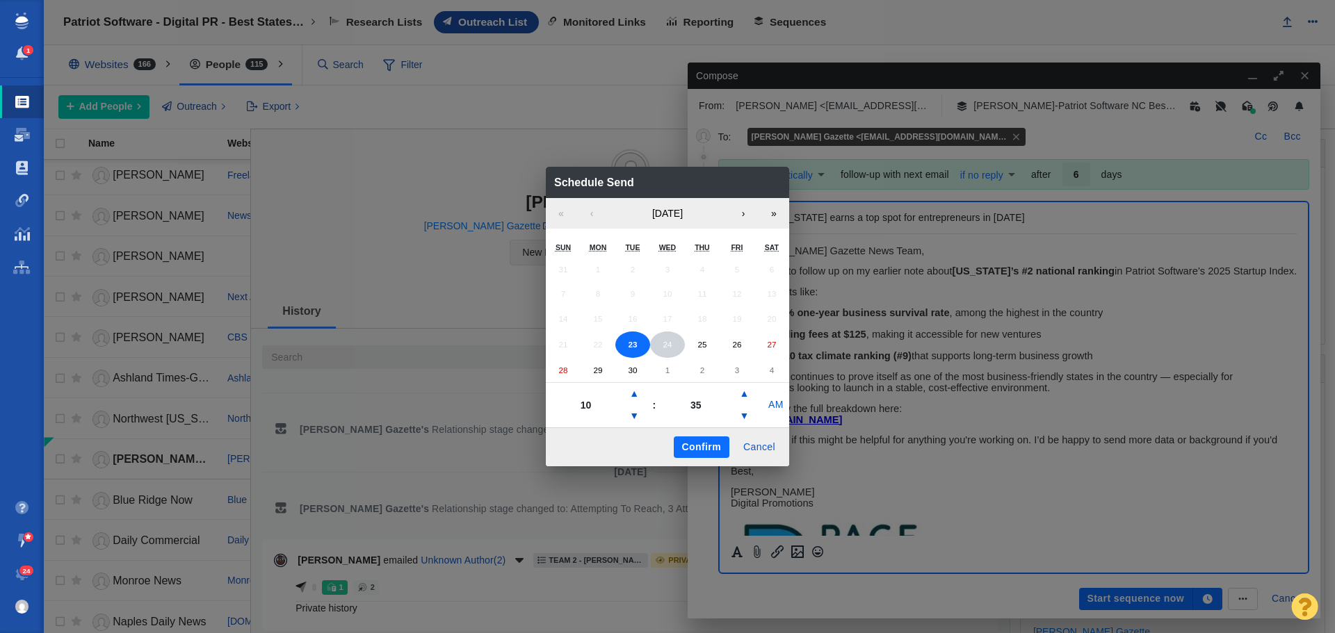
click at [661, 343] on button "24" at bounding box center [667, 345] width 35 height 26
click at [635, 414] on button "▼" at bounding box center [634, 416] width 17 height 22
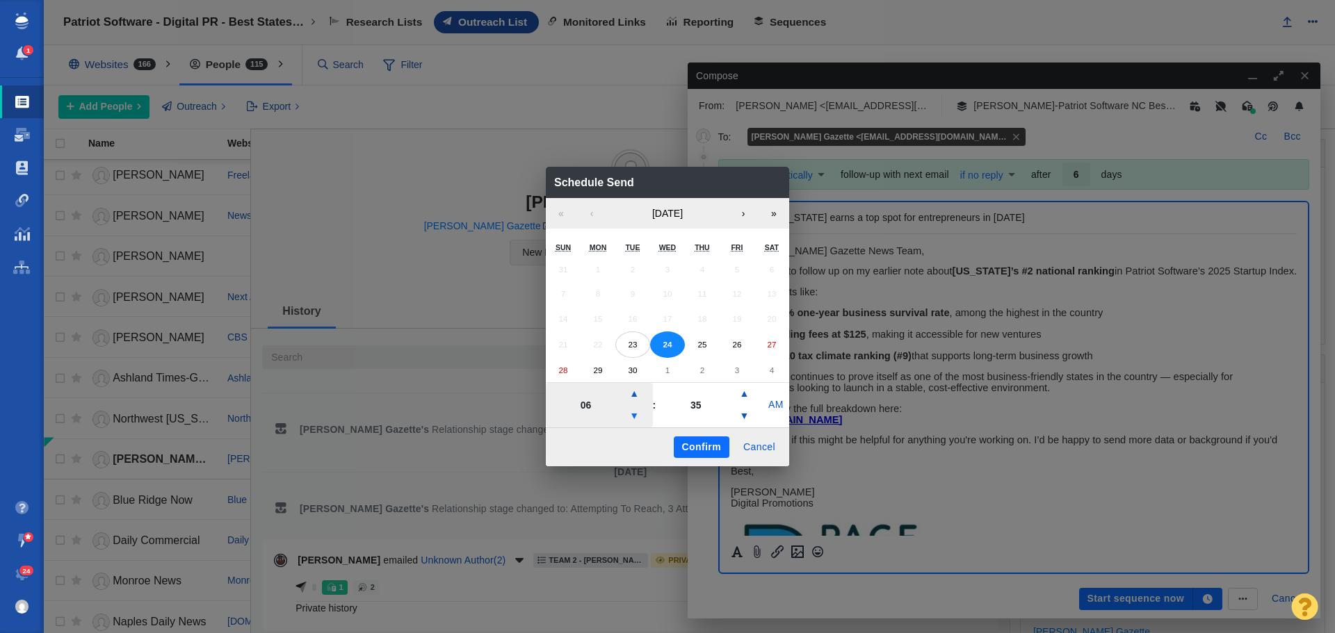
click at [635, 414] on button "▼" at bounding box center [634, 416] width 17 height 22
type input "05"
click at [702, 441] on button "Confirm" at bounding box center [702, 448] width 56 height 22
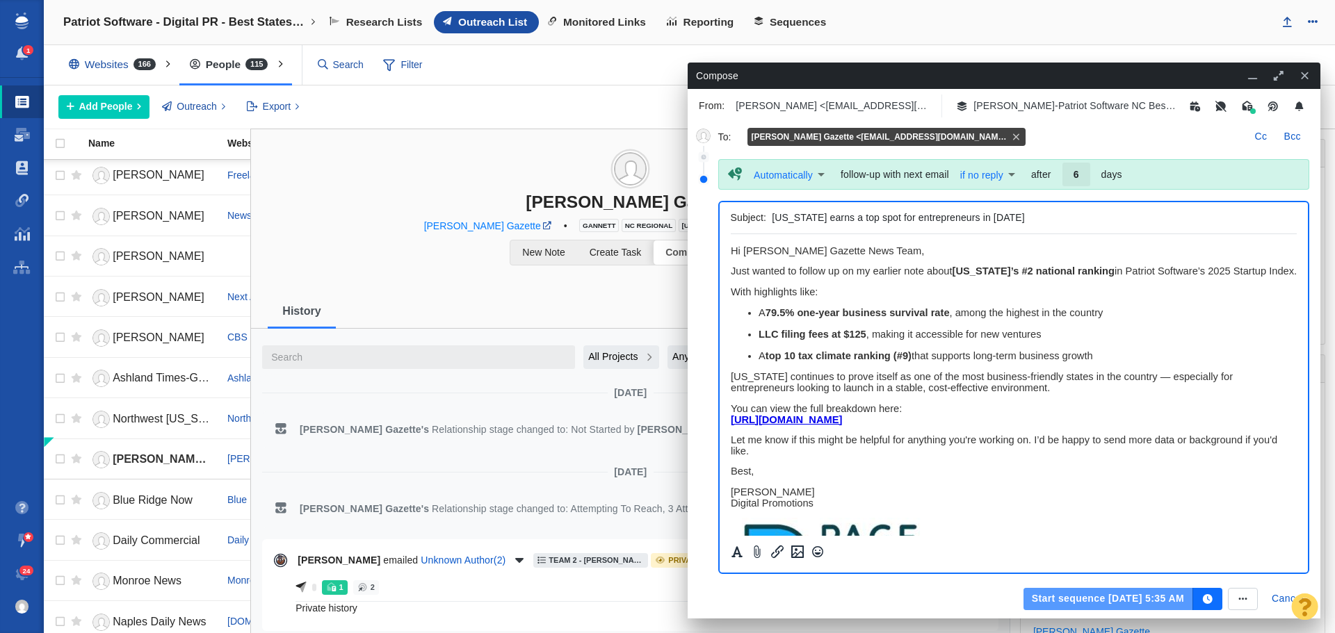
click at [1096, 596] on button "Start sequence [DATE] 5:35 AM" at bounding box center [1108, 599] width 170 height 22
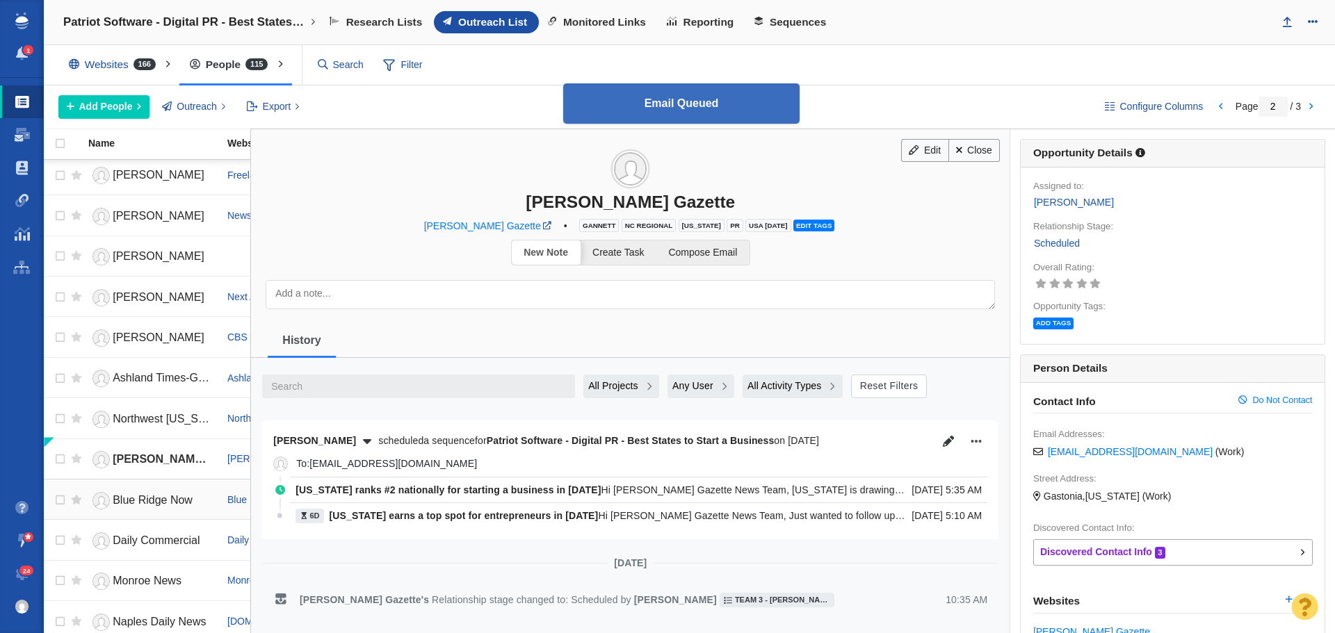
click at [154, 498] on span "Blue Ridge Now" at bounding box center [153, 500] width 80 height 12
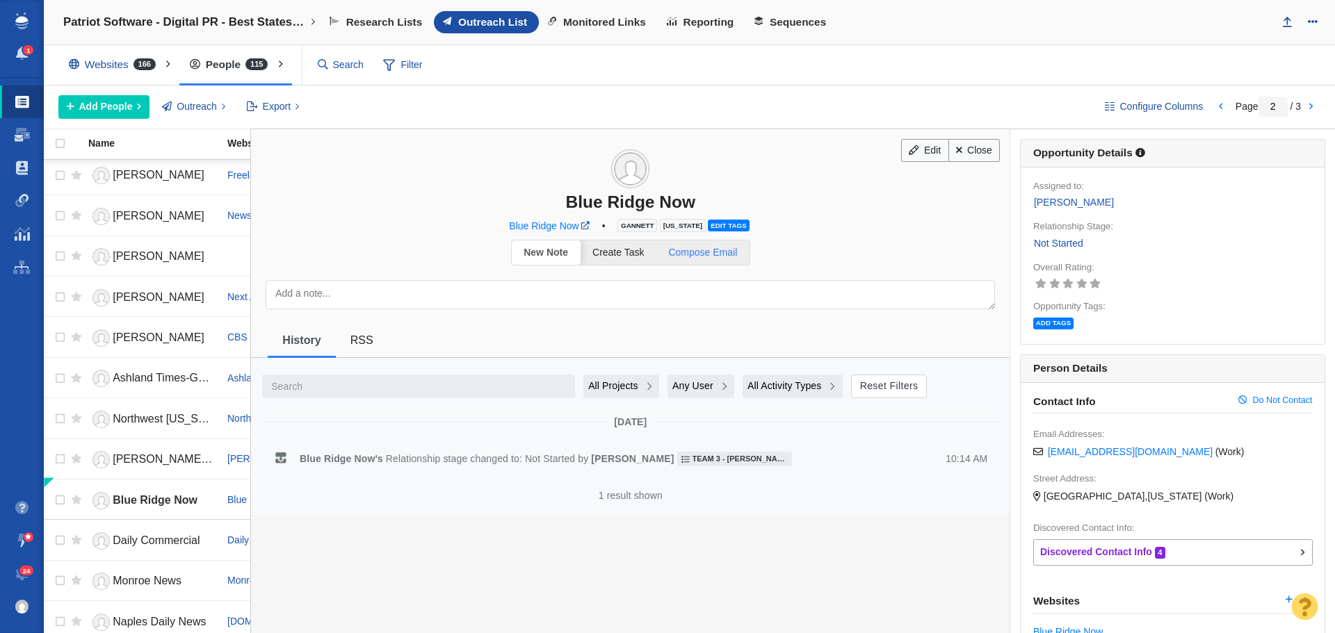
click at [713, 254] on span "Compose Email" at bounding box center [702, 252] width 69 height 11
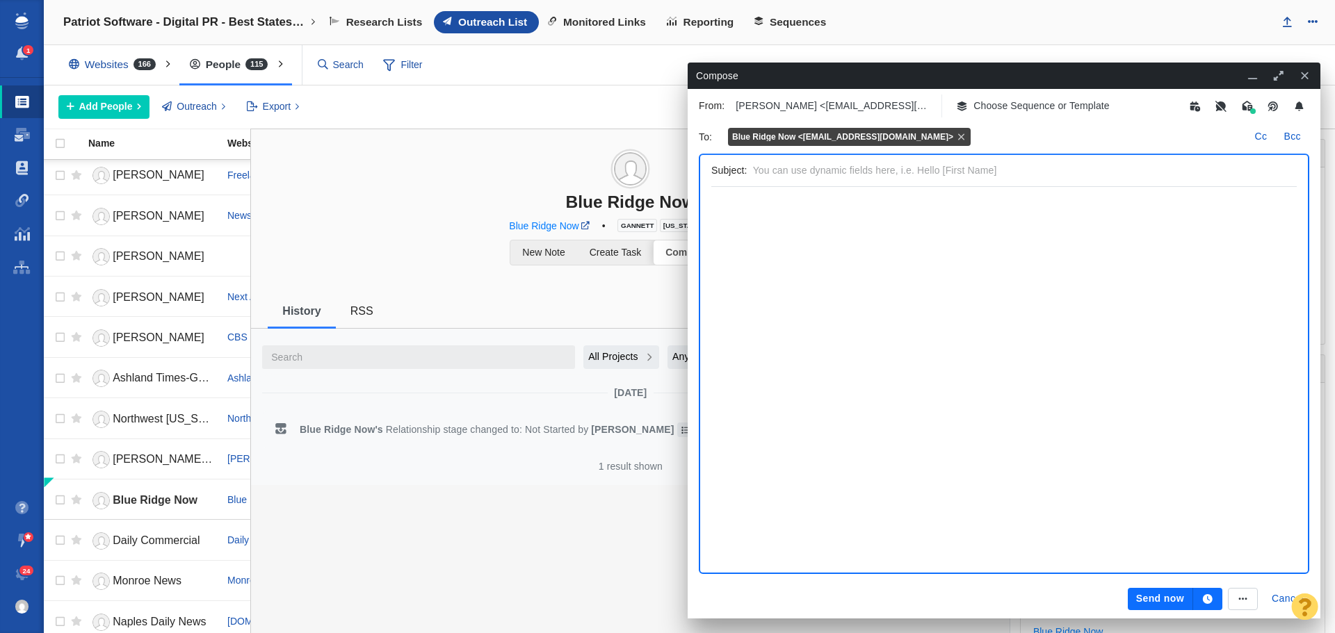
scroll to position [0, 0]
click at [1047, 107] on p "Choose Sequence or Template" at bounding box center [1041, 106] width 136 height 15
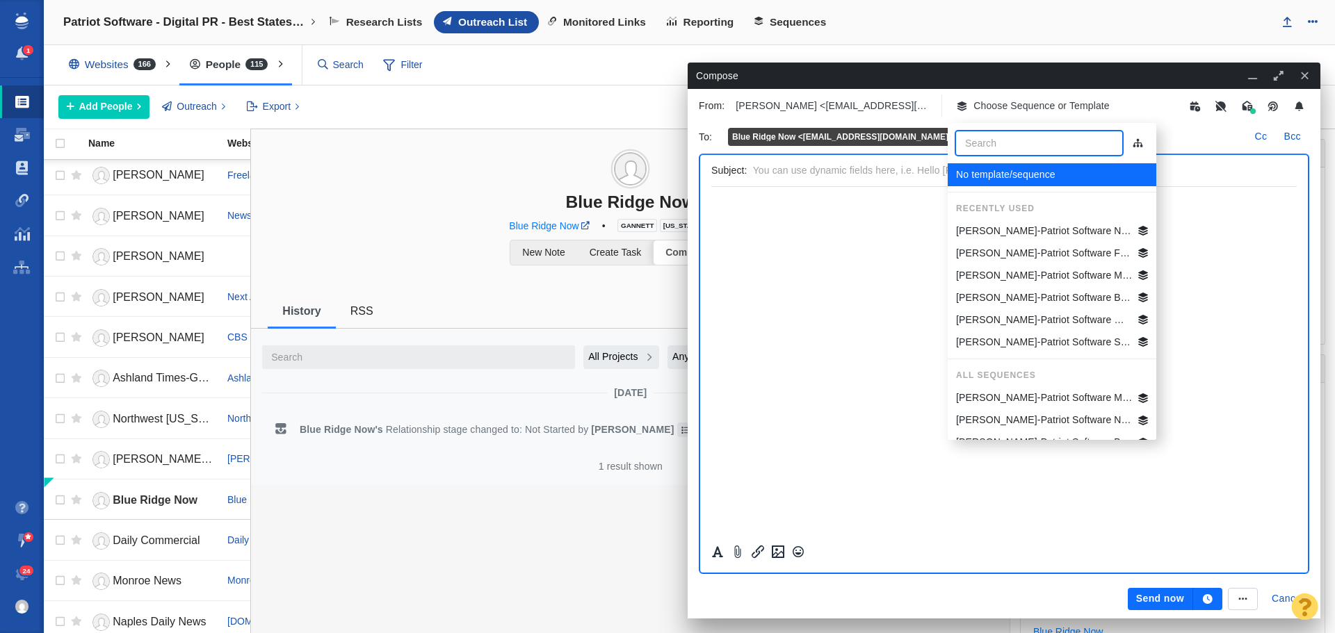
click at [1066, 228] on p "[PERSON_NAME]-Patriot Software NC Best States Business" at bounding box center [1044, 231] width 177 height 15
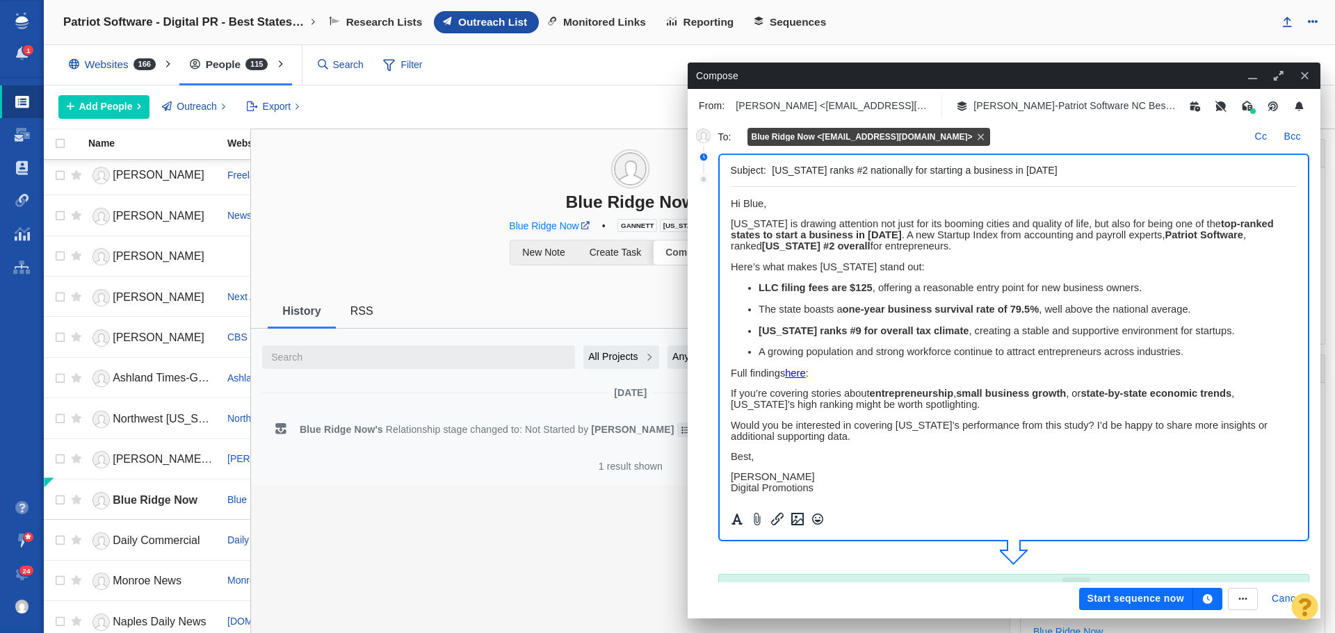
click at [764, 204] on span "﻿ Hi Blue," at bounding box center [747, 203] width 35 height 11
drag, startPoint x: 882, startPoint y: 205, endPoint x: 1447, endPoint y: 392, distance: 596.0
click at [730, 204] on html "Hi Blue Ridge Now News Team, [US_STATE] is drawing attention not just for its b…" at bounding box center [1013, 399] width 567 height 425
copy span "Hi Blue Ridge Now News Team,"
click at [1208, 599] on icon "button" at bounding box center [1207, 599] width 13 height 10
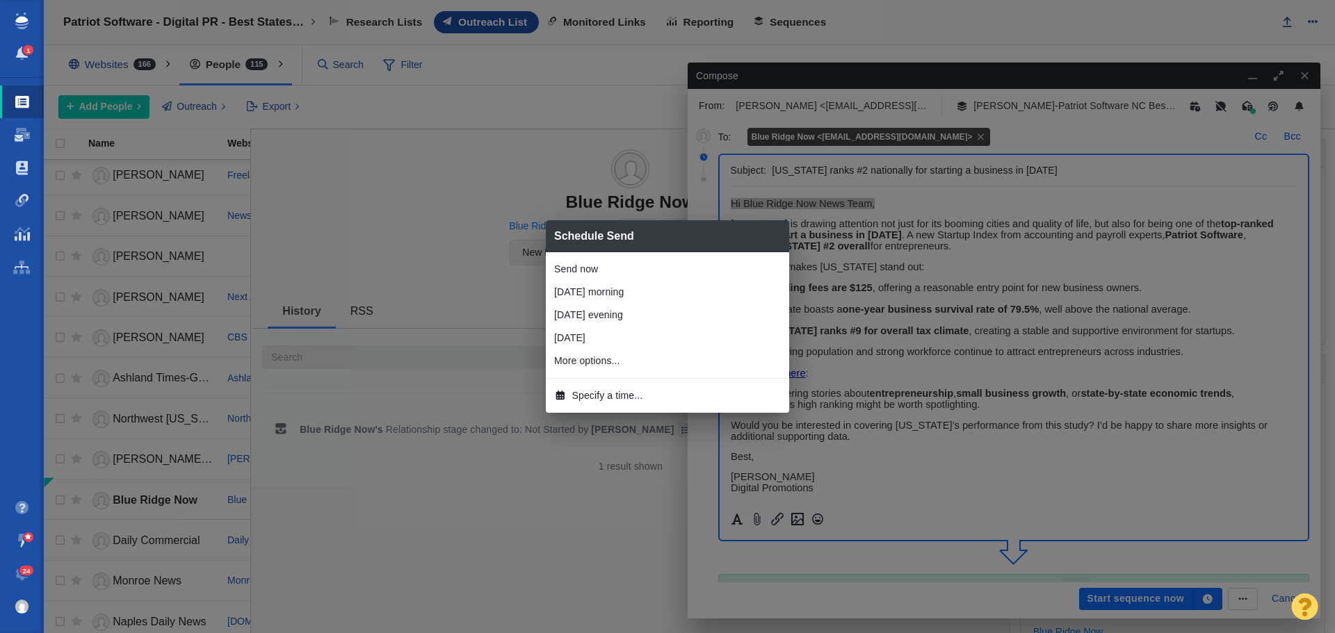
click at [605, 396] on span "Specify a time..." at bounding box center [607, 396] width 71 height 15
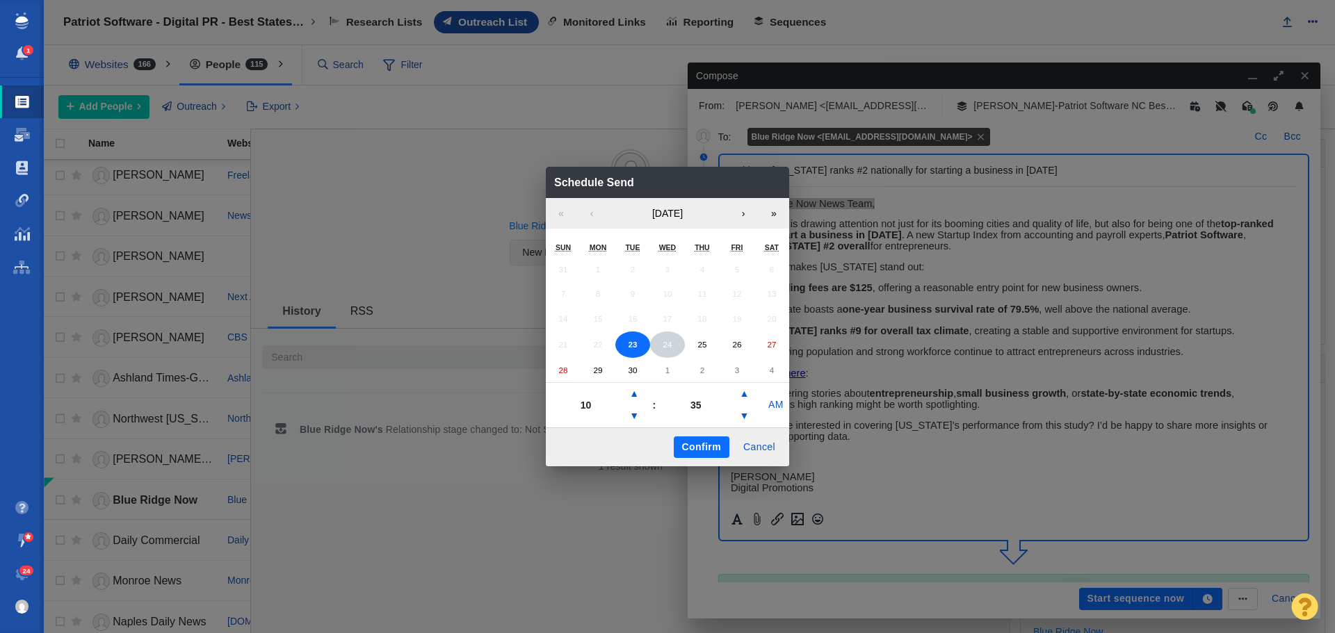
click at [663, 341] on abbr "24" at bounding box center [667, 344] width 9 height 9
click at [631, 412] on button "▼" at bounding box center [634, 416] width 17 height 22
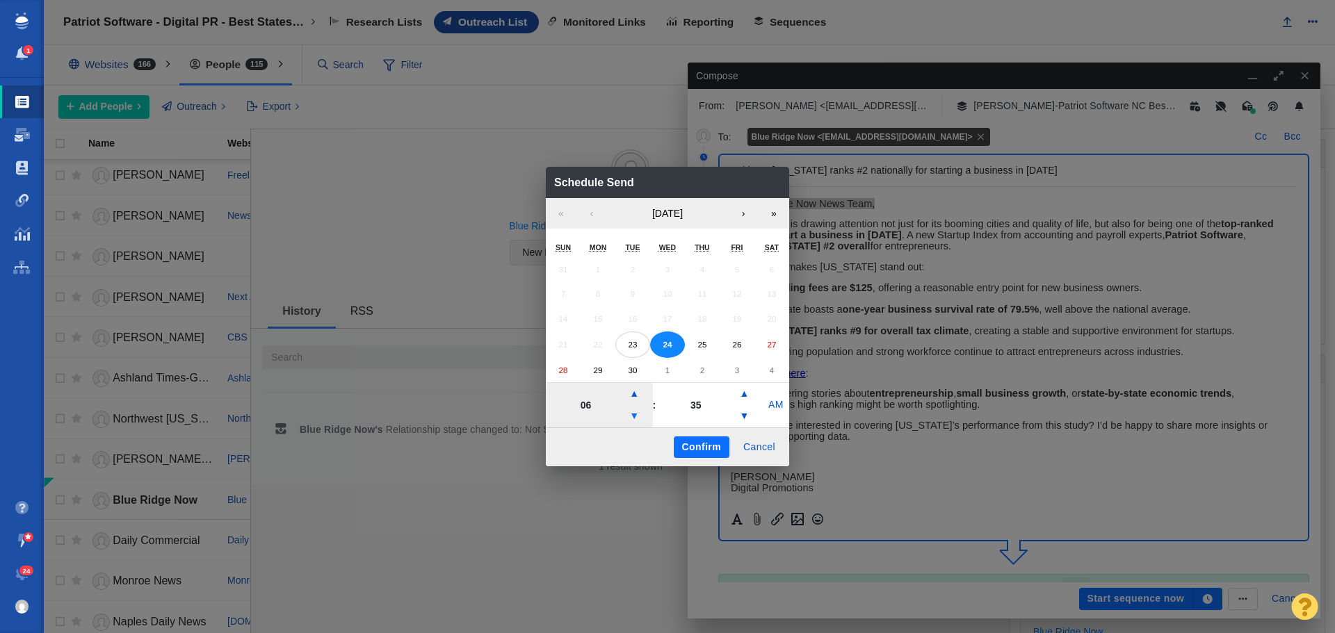
click at [631, 412] on button "▼" at bounding box center [634, 416] width 17 height 22
type input "05"
click at [685, 444] on button "Confirm" at bounding box center [702, 448] width 56 height 22
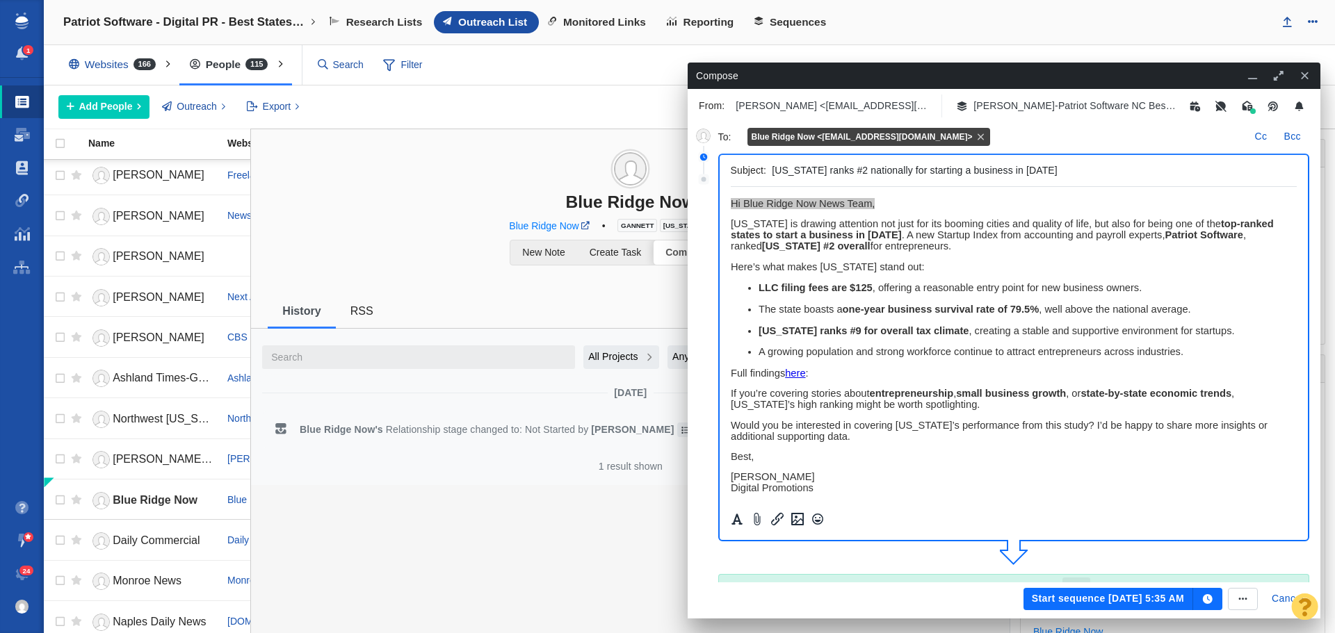
click at [1059, 595] on button "Start sequence [DATE] 5:35 AM" at bounding box center [1108, 599] width 170 height 22
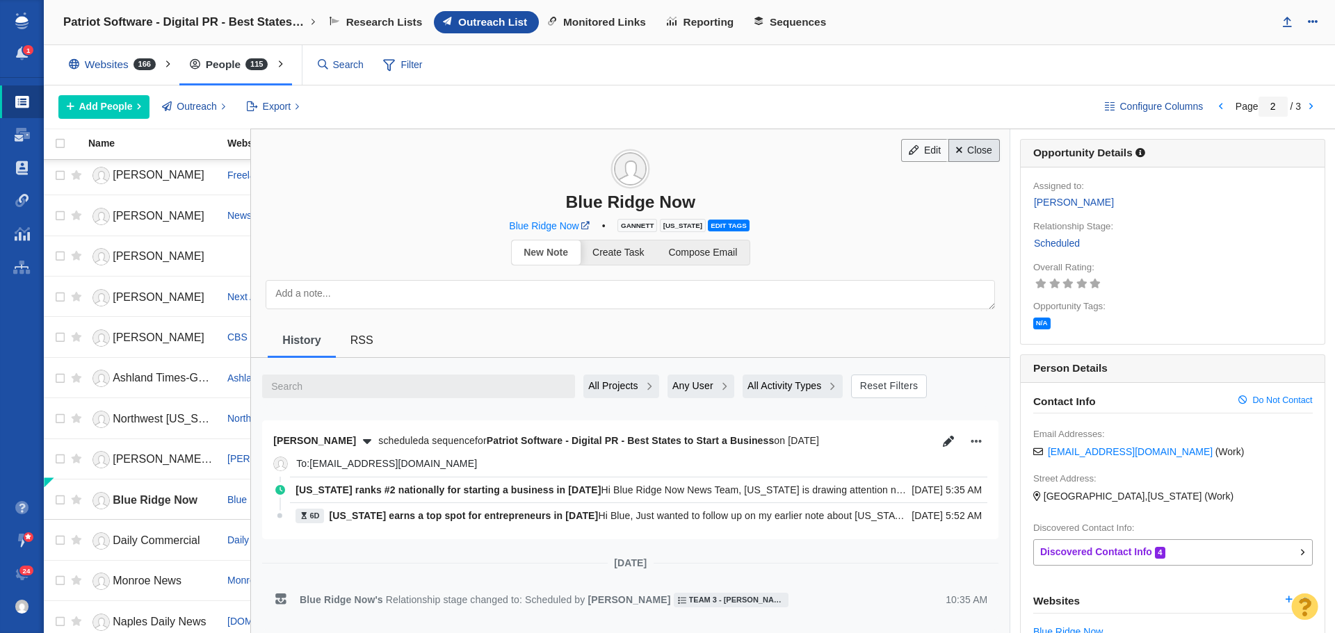
click at [952, 156] on link "Close" at bounding box center [974, 151] width 52 height 24
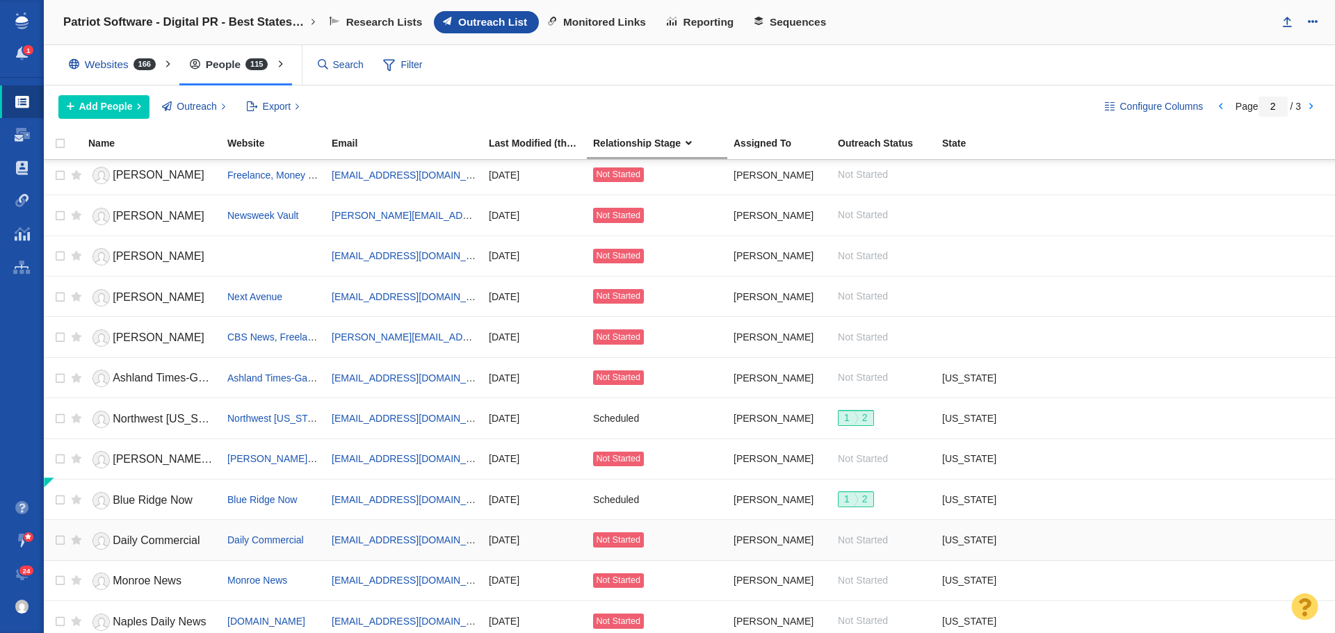
click at [170, 542] on span "Daily Commercial" at bounding box center [156, 541] width 87 height 12
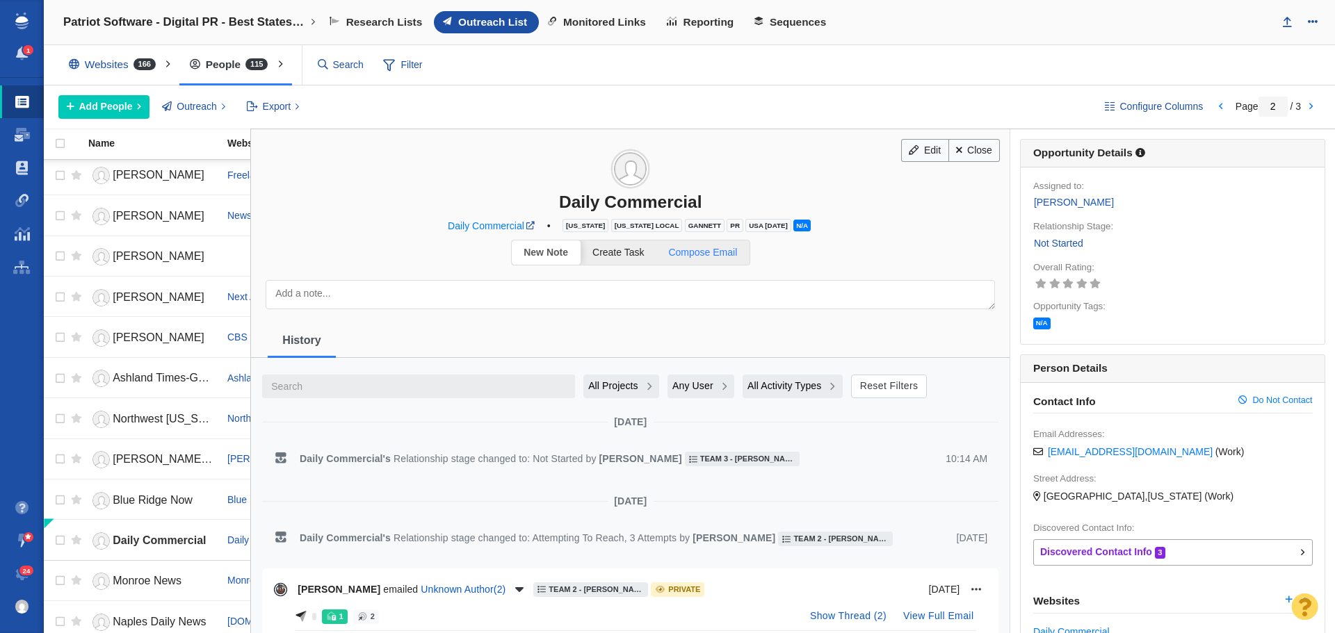
click at [724, 258] on span "Compose Email" at bounding box center [702, 252] width 69 height 11
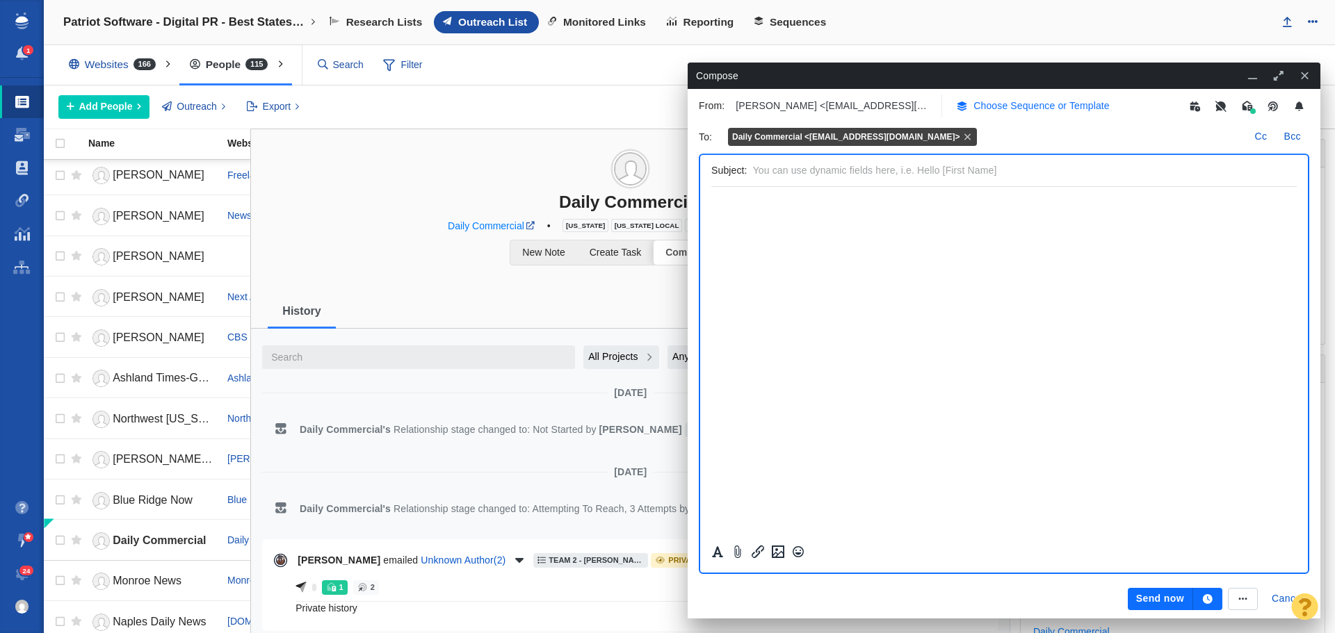
click at [1046, 108] on p "Choose Sequence or Template" at bounding box center [1041, 106] width 136 height 15
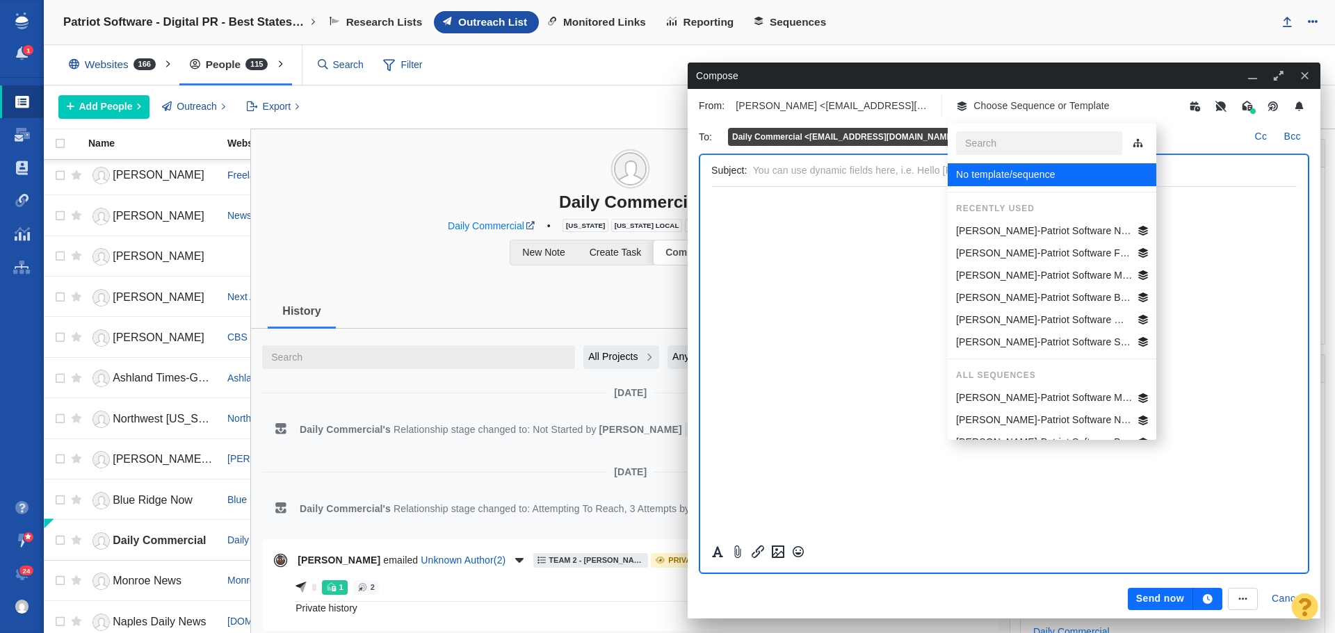
click at [1059, 253] on p "[PERSON_NAME]-Patriot Software FL Best States Business" at bounding box center [1044, 253] width 177 height 15
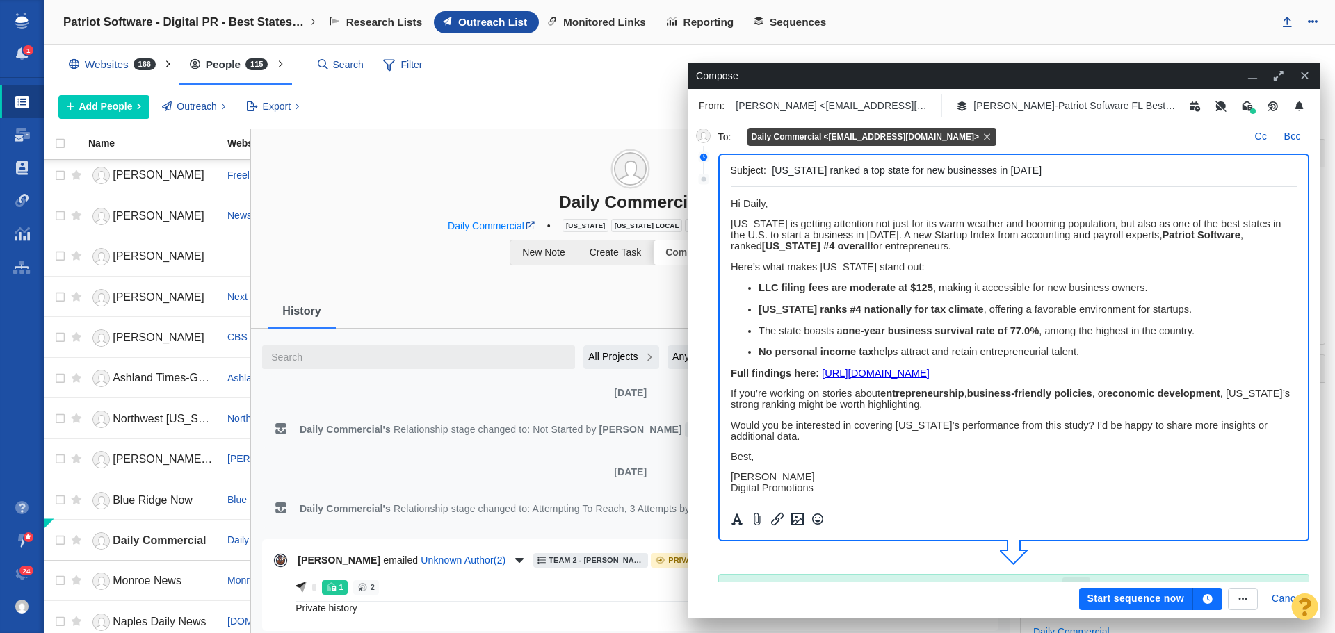
click at [765, 204] on span "﻿ Hi Daily," at bounding box center [748, 203] width 37 height 11
drag, startPoint x: 884, startPoint y: 201, endPoint x: 722, endPoint y: 202, distance: 161.3
click at [730, 202] on html "Hi Daily Commercial News Team, Florida is getting attention not just for its wa…" at bounding box center [1013, 399] width 567 height 425
copy span "Hi Daily Commercial News Team,"
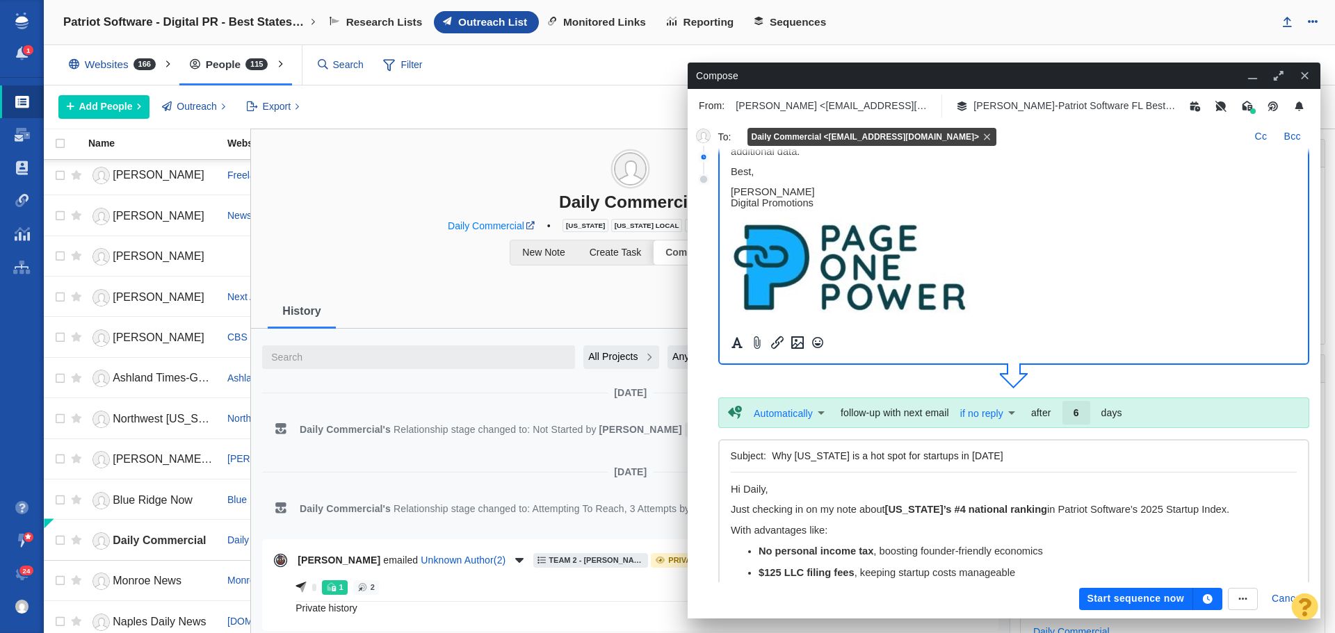
scroll to position [278, 0]
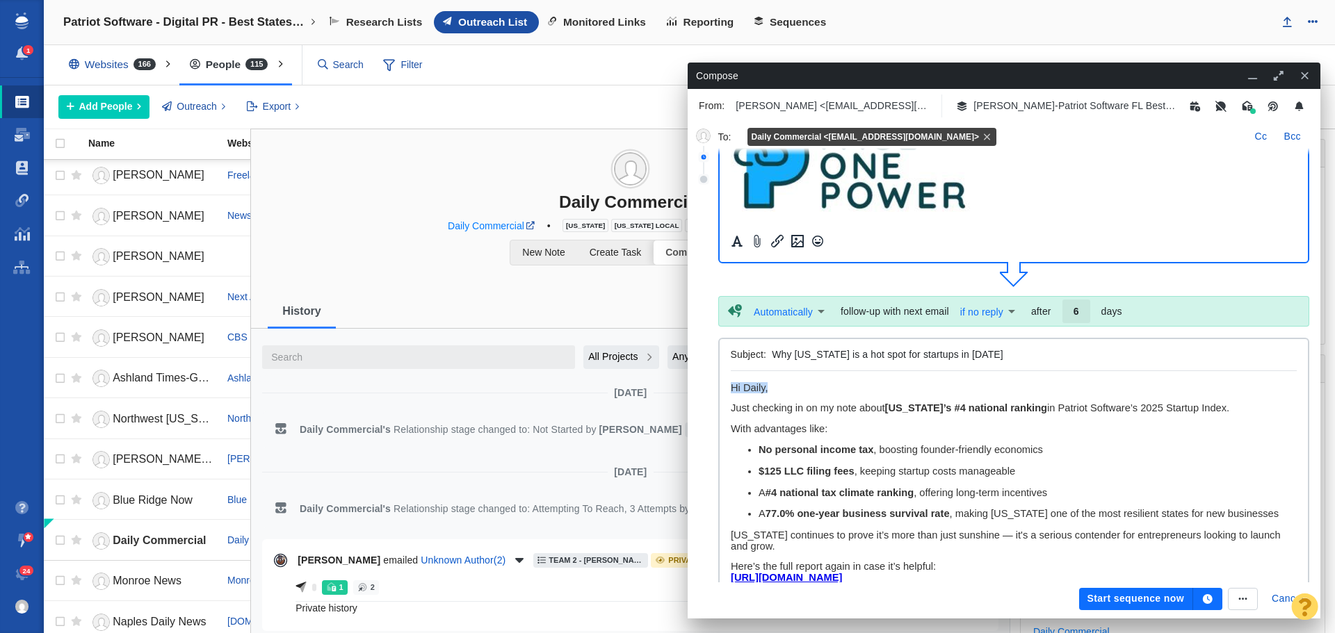
drag, startPoint x: 771, startPoint y: 386, endPoint x: 724, endPoint y: 381, distance: 46.8
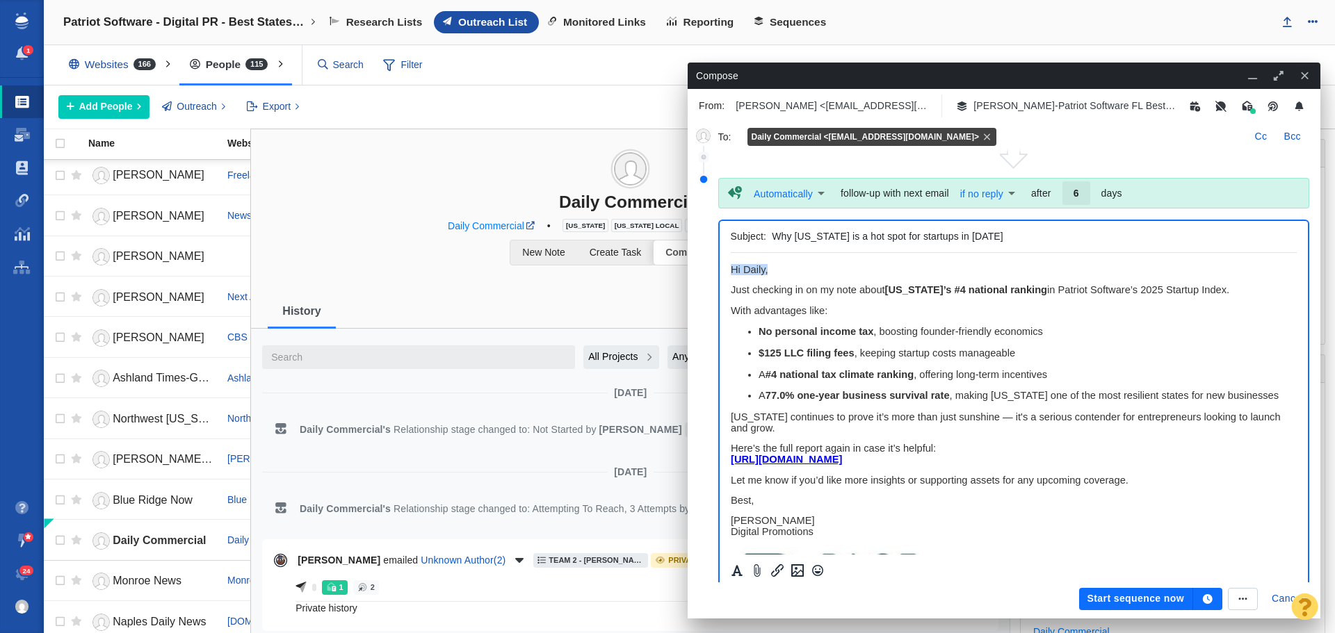
paste body "Rich Text Area. Press ALT-0 for help."
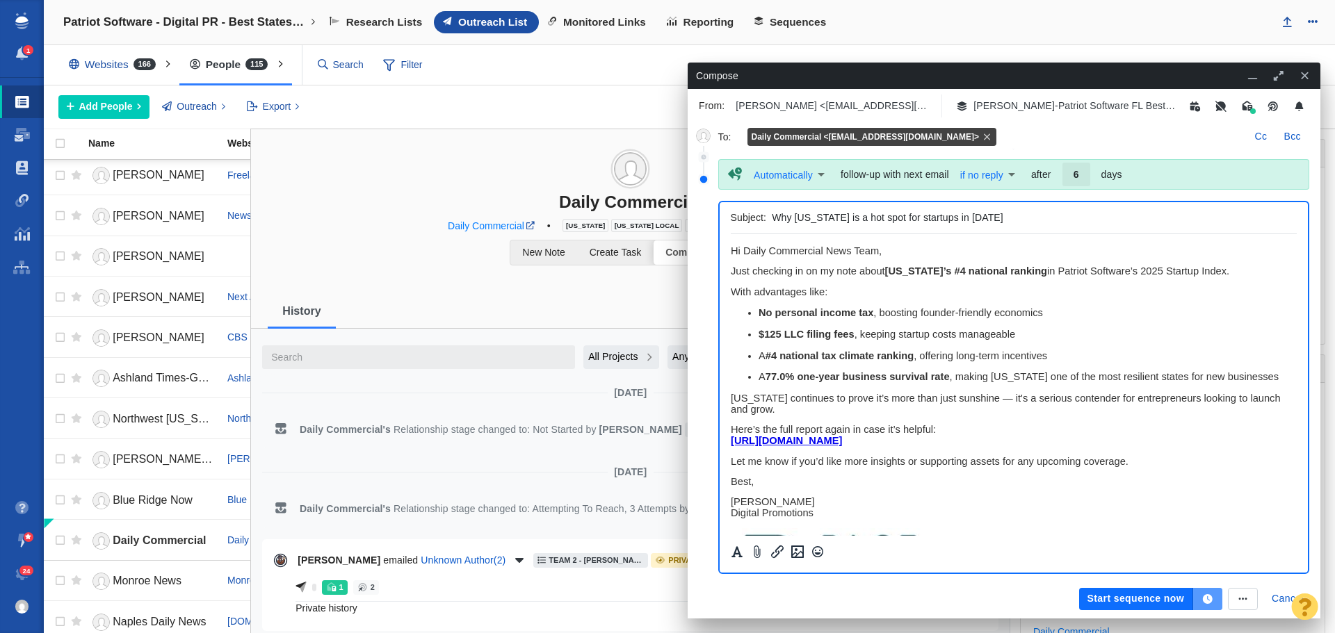
click at [1208, 590] on button "button" at bounding box center [1207, 599] width 29 height 22
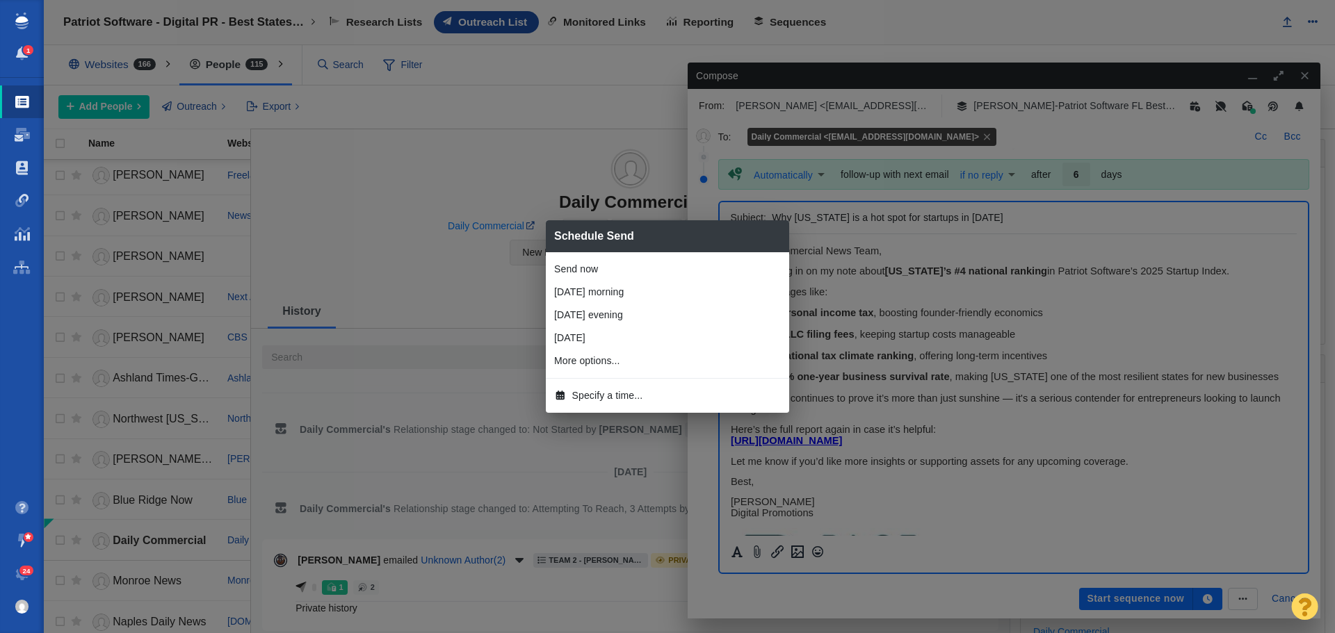
click at [600, 396] on span "Specify a time..." at bounding box center [607, 396] width 71 height 15
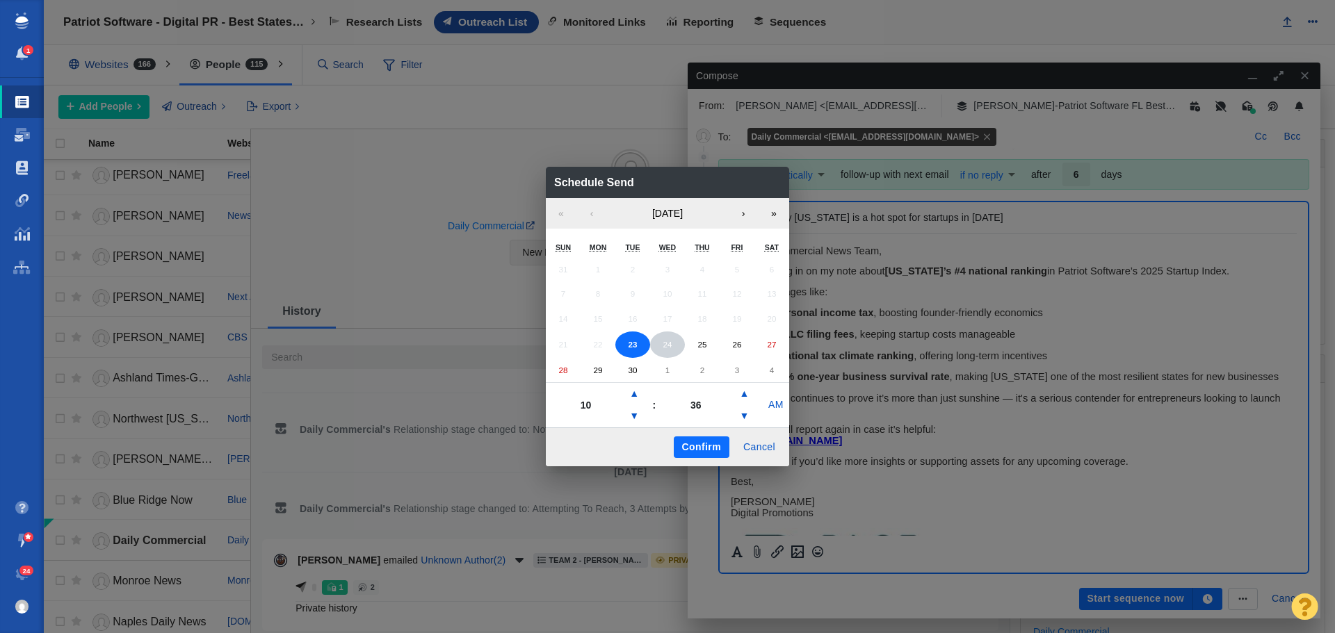
click at [673, 346] on button "24" at bounding box center [667, 345] width 35 height 26
click at [637, 416] on button "▼" at bounding box center [634, 416] width 17 height 22
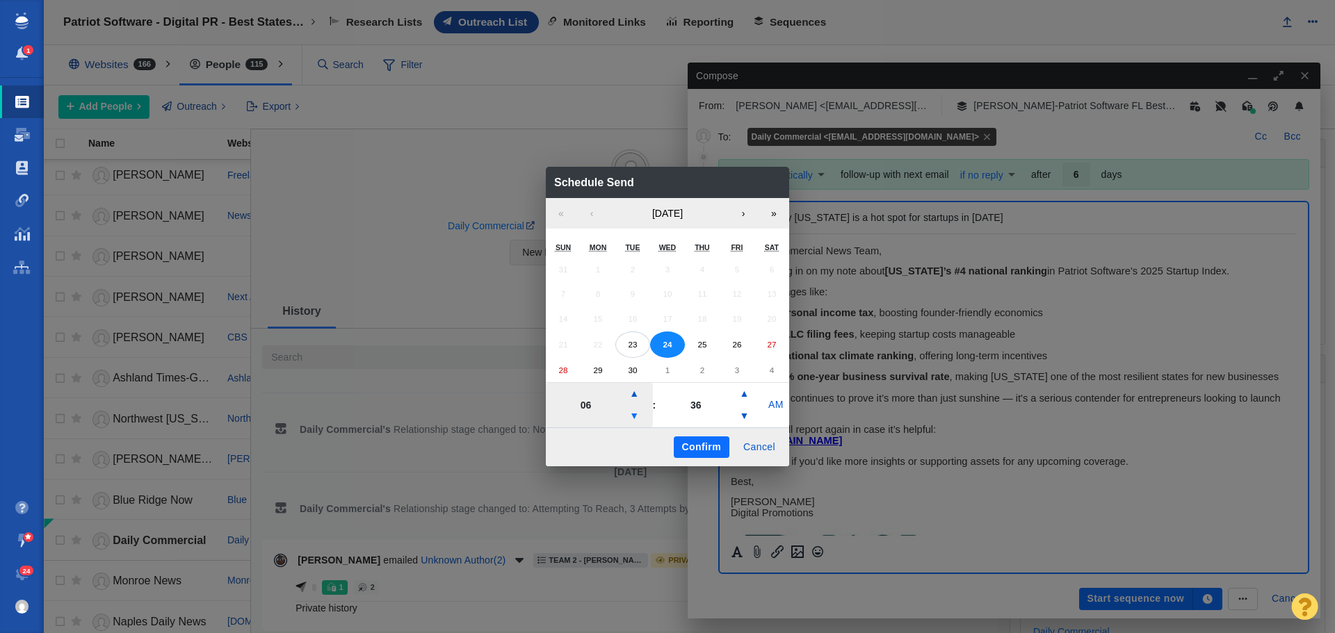
click at [637, 416] on button "▼" at bounding box center [634, 416] width 17 height 22
type input "05"
click at [704, 446] on button "Confirm" at bounding box center [702, 448] width 56 height 22
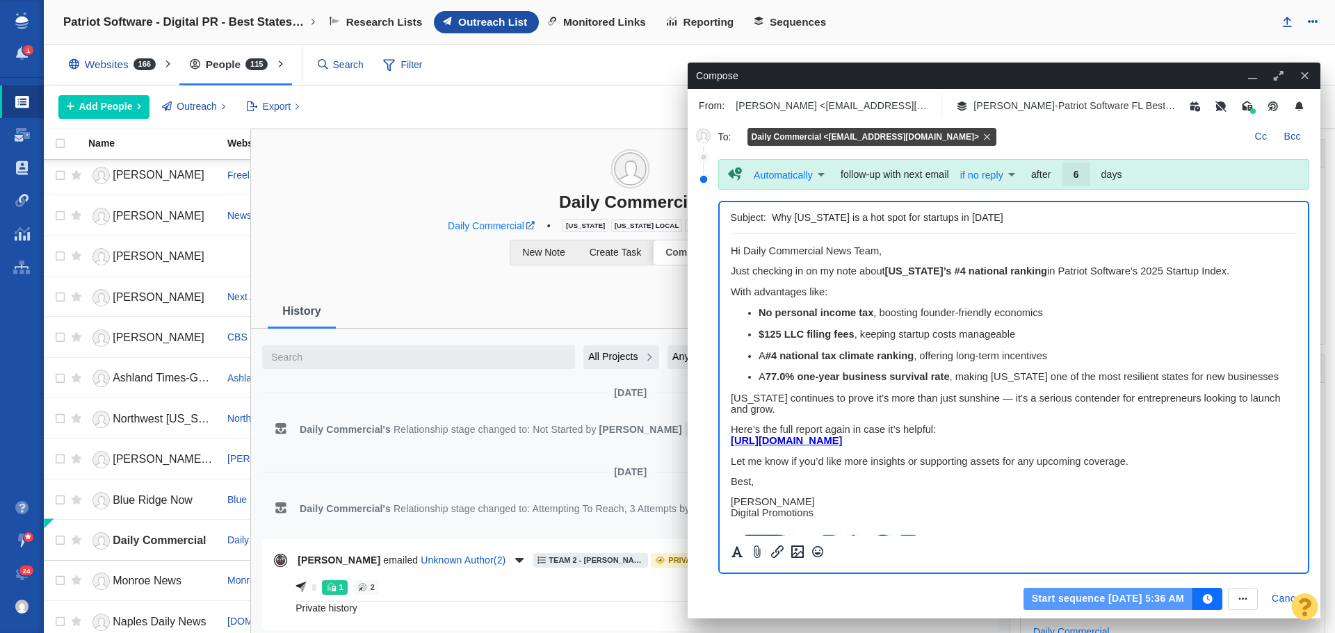
click at [1049, 597] on button "Start sequence Sep 24, 5:36 AM" at bounding box center [1108, 599] width 170 height 22
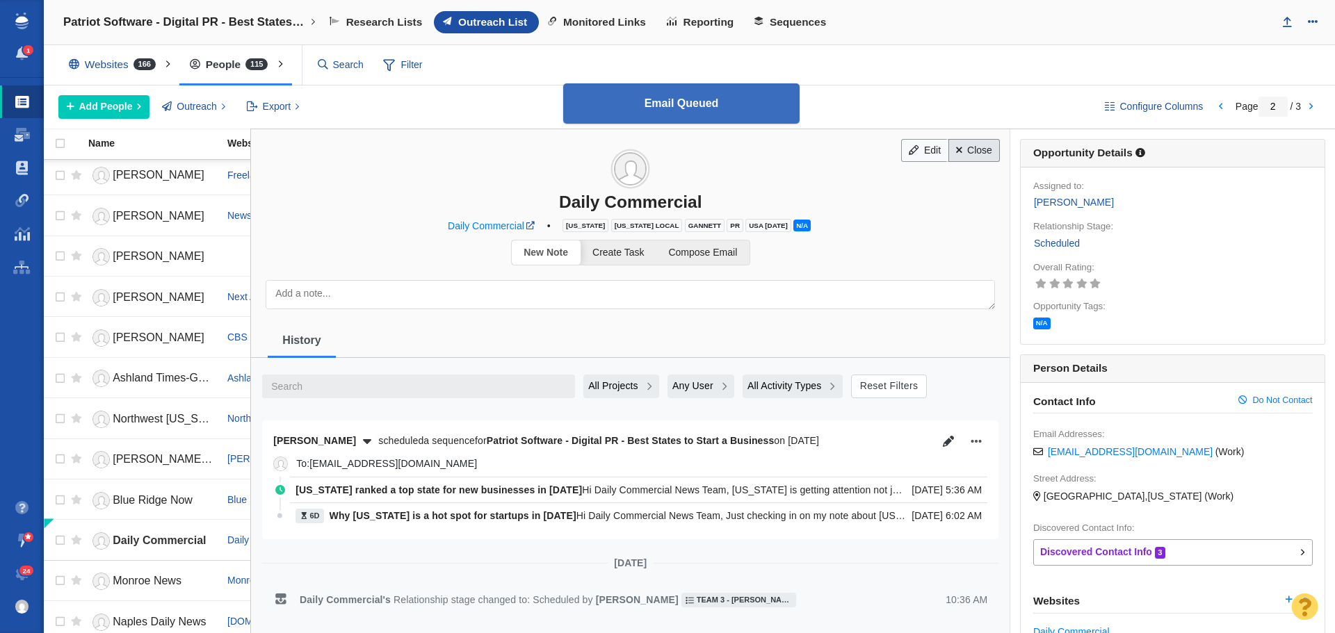
click at [956, 152] on link "Close" at bounding box center [974, 151] width 52 height 24
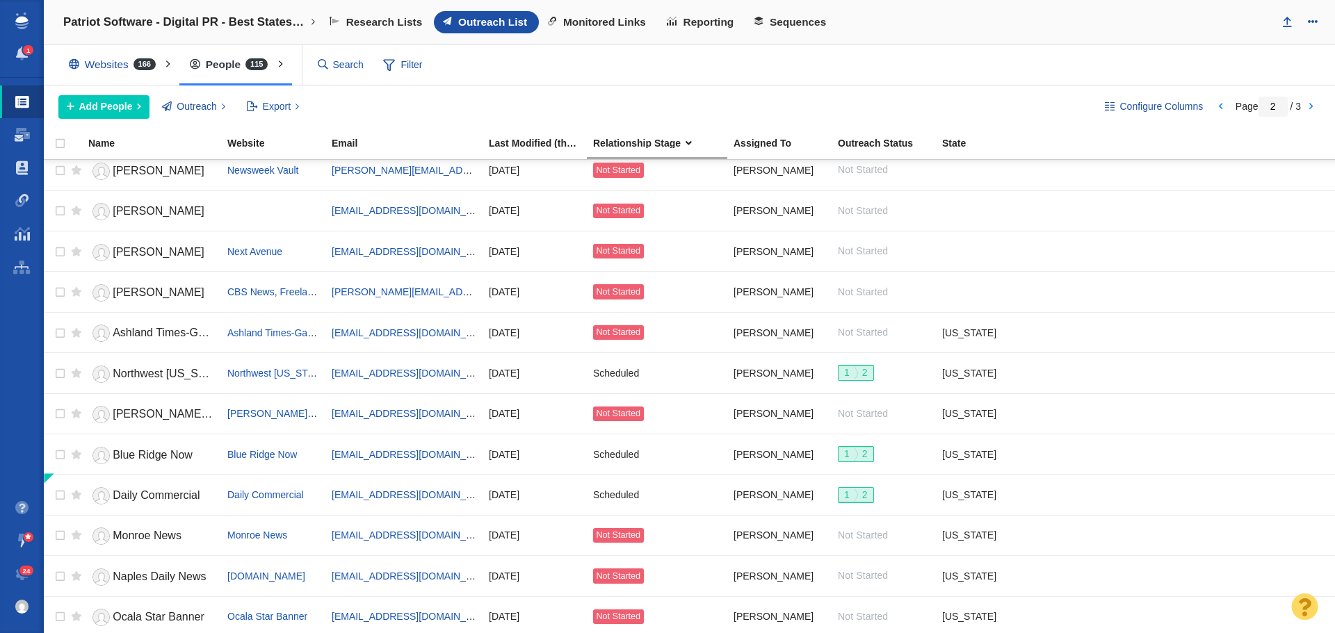
scroll to position [1251, 0]
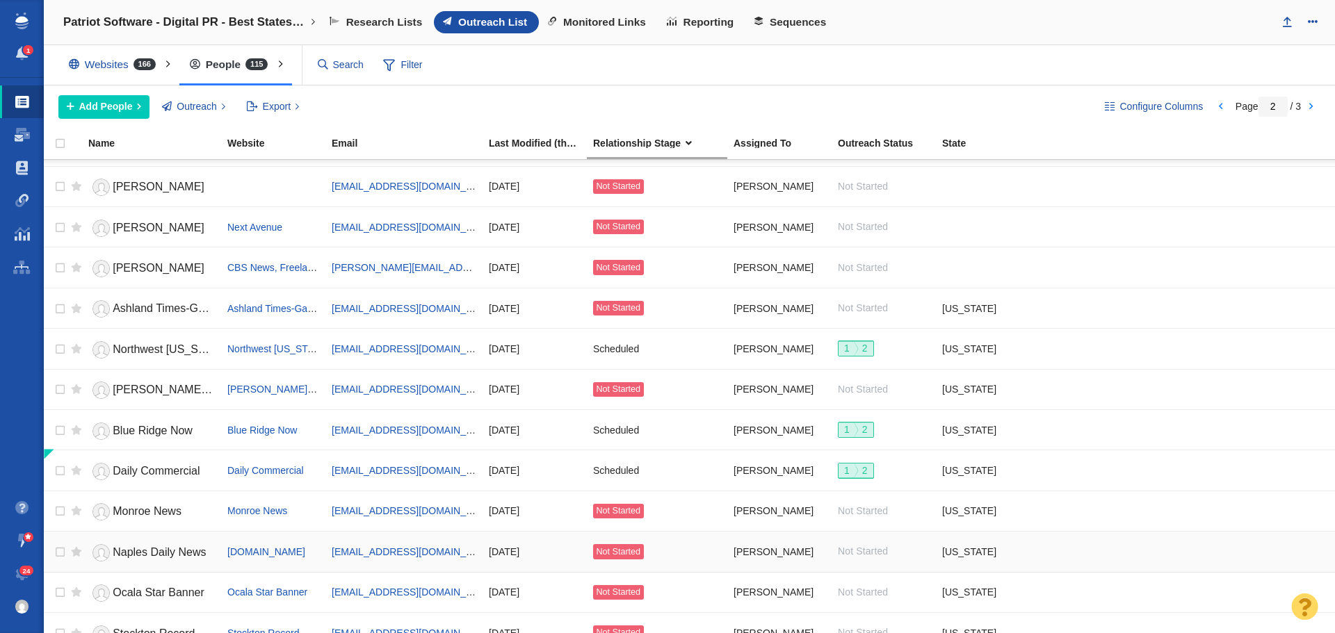
click at [145, 553] on span "Naples Daily News" at bounding box center [159, 552] width 93 height 12
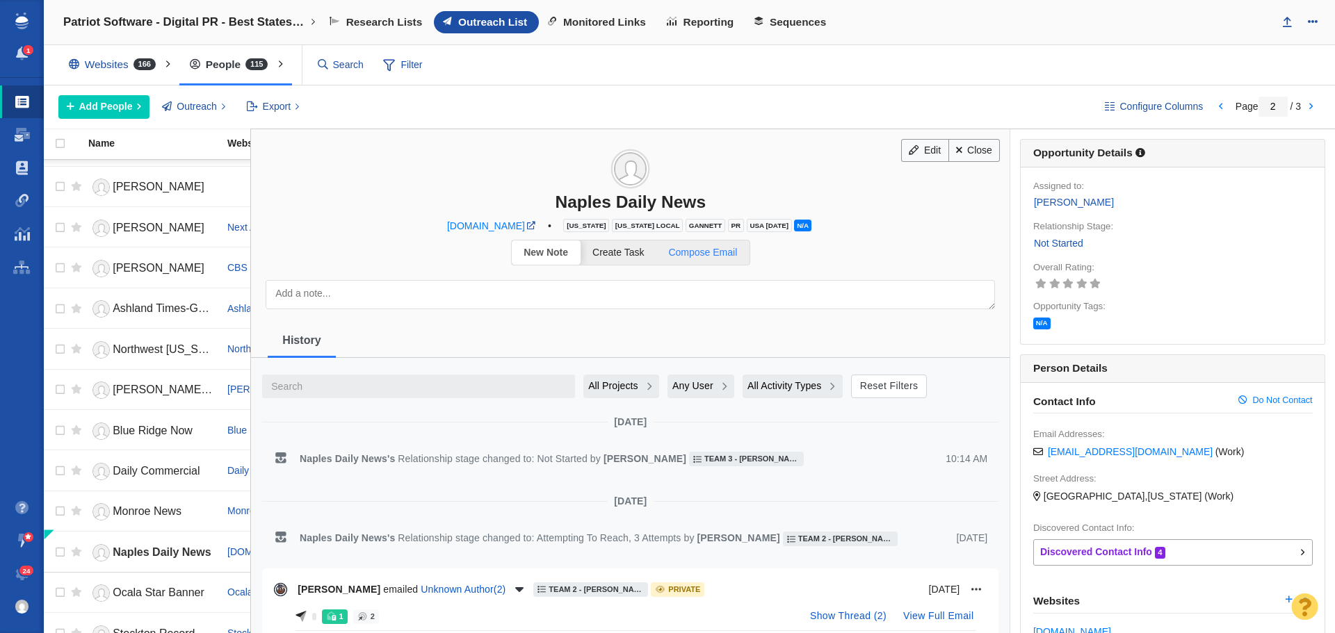
click at [695, 249] on span "Compose Email" at bounding box center [702, 252] width 69 height 11
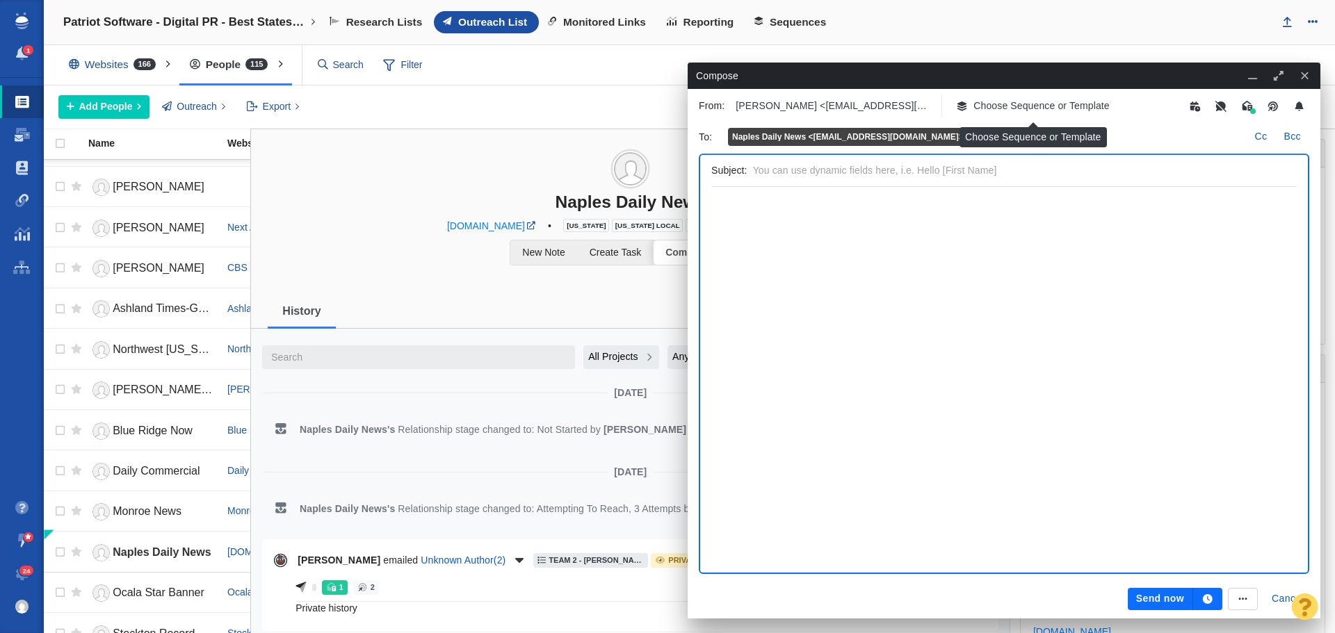
click at [1016, 106] on p "Choose Sequence or Template" at bounding box center [1041, 106] width 136 height 15
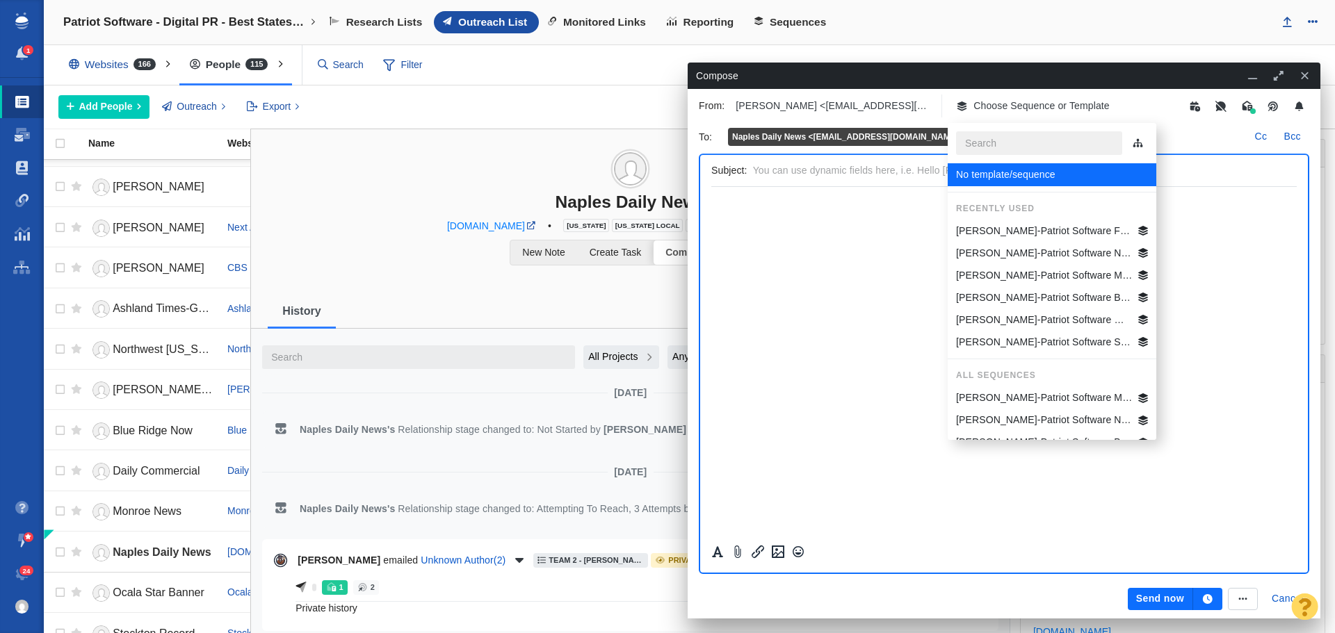
scroll to position [0, 0]
click at [1032, 232] on p "Jim-Patriot Software FL Best States Business" at bounding box center [1044, 231] width 177 height 15
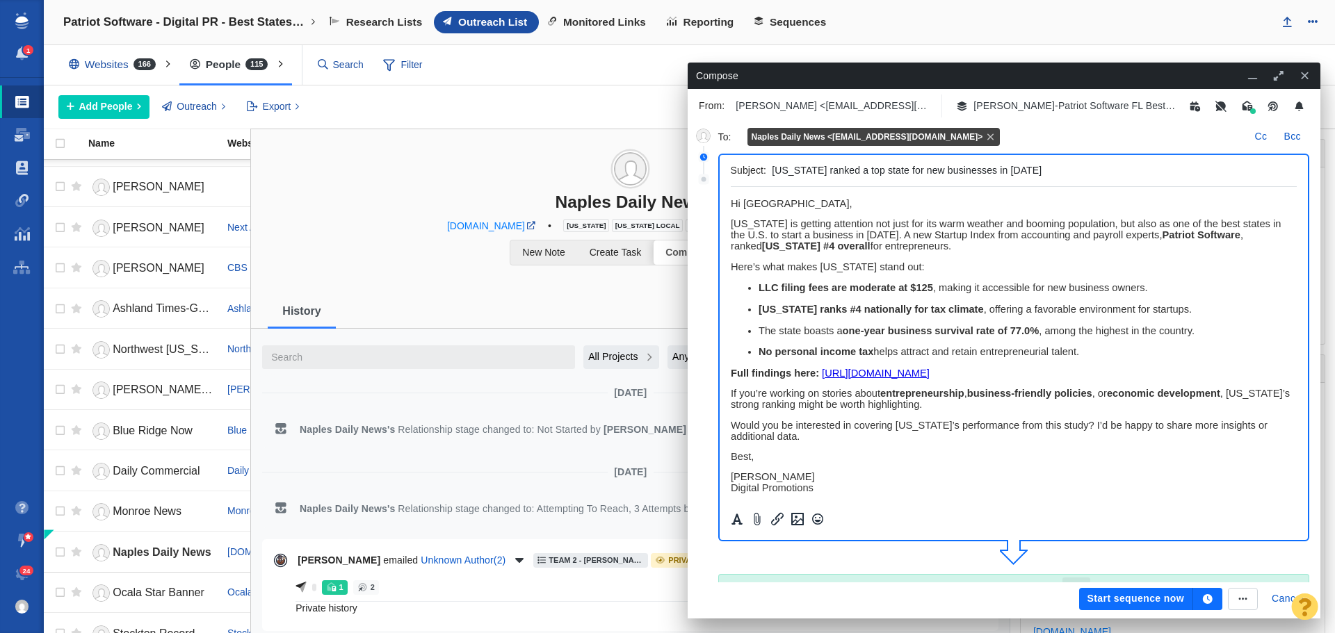
click at [774, 205] on span "﻿ Hi Naples," at bounding box center [791, 203] width 122 height 11
drag, startPoint x: 865, startPoint y: 204, endPoint x: 721, endPoint y: 204, distance: 143.9
click at [730, 204] on html "Hi Naples Daily News Team, Florida is getting attention not just for its warm w…" at bounding box center [1013, 399] width 567 height 425
copy span "Hi Naples Daily News Team,"
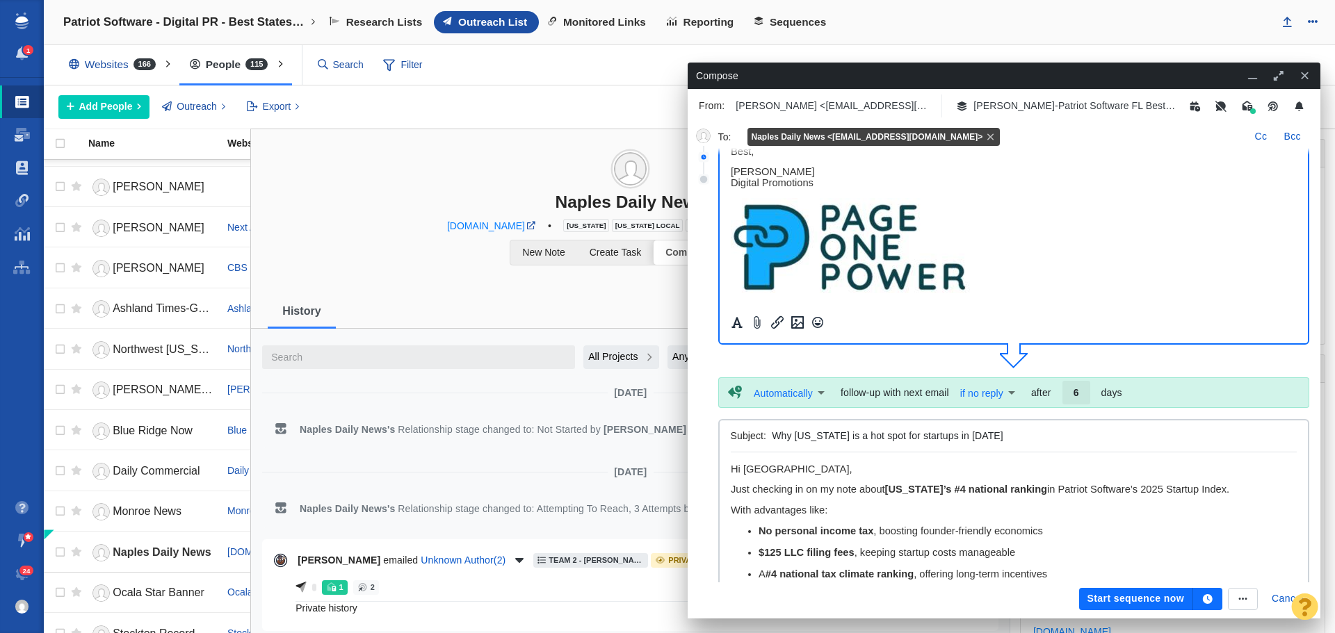
scroll to position [209, 0]
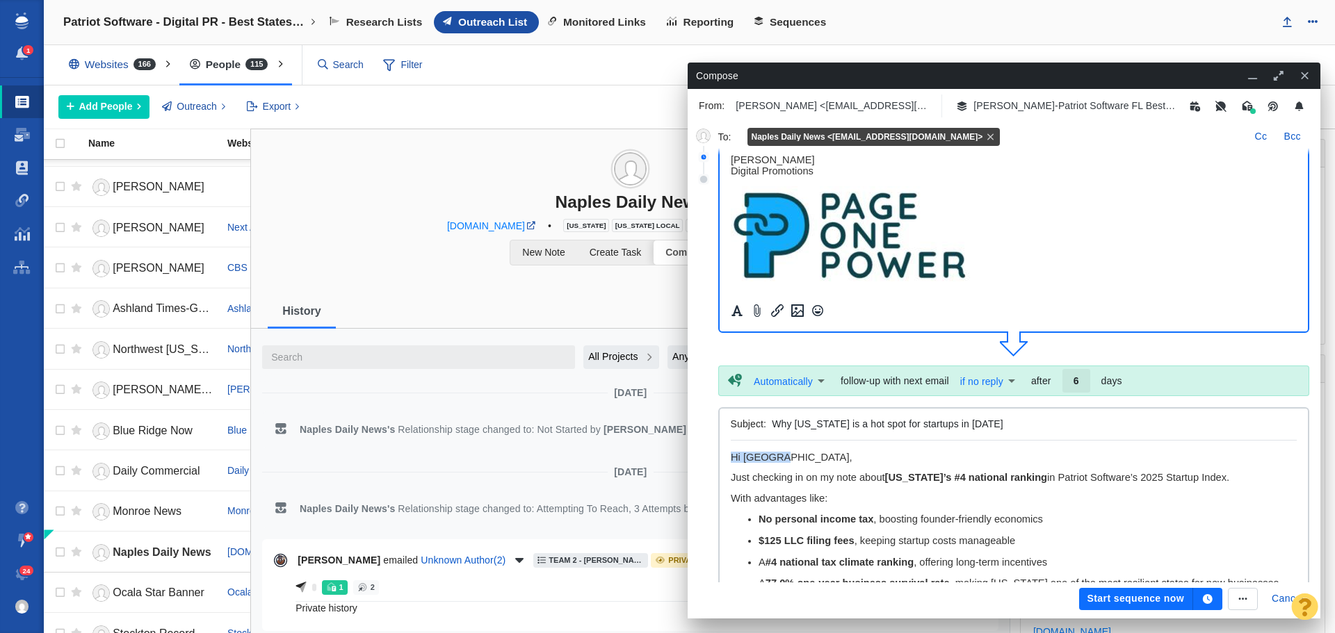
drag, startPoint x: 790, startPoint y: 460, endPoint x: 1452, endPoint y: 896, distance: 791.9
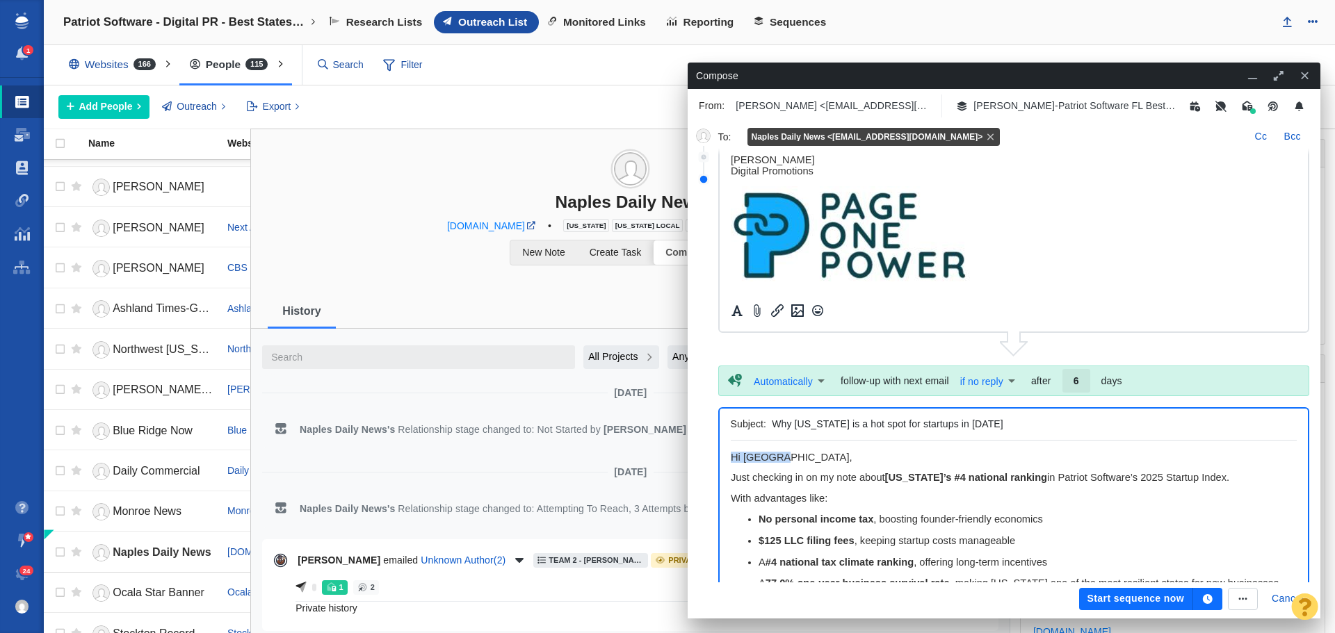
paste body "Rich Text Area. Press ALT-0 for help."
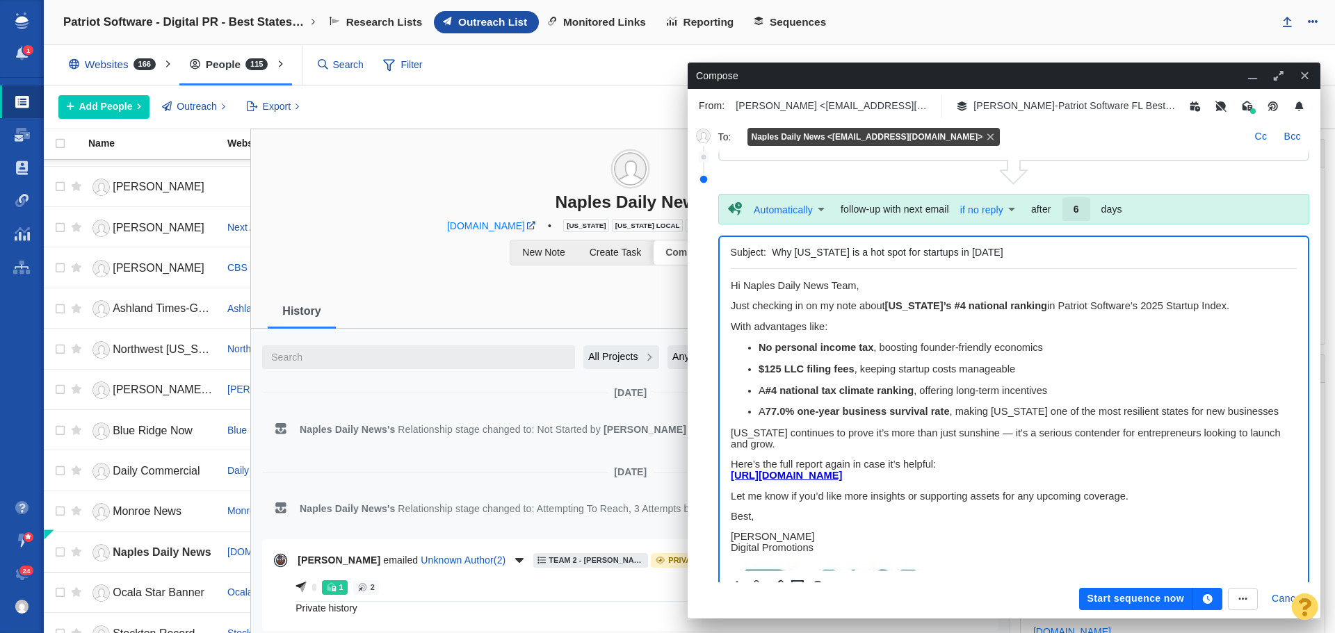
scroll to position [415, 0]
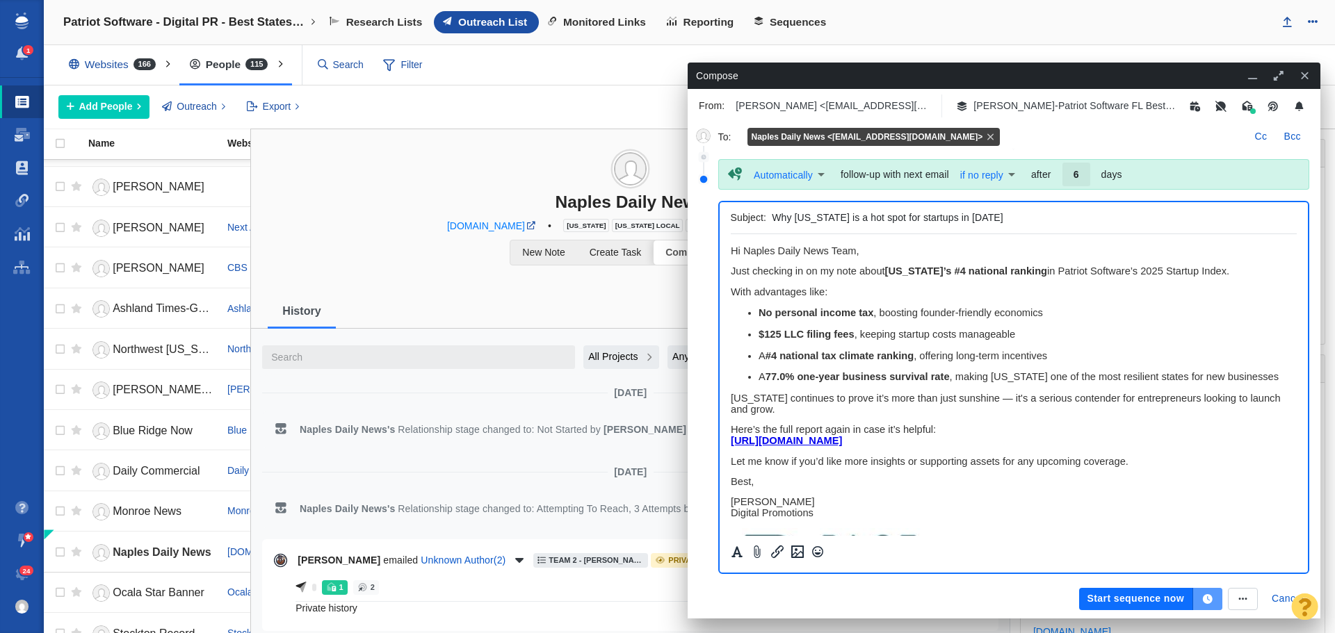
click at [1210, 603] on icon "button" at bounding box center [1208, 599] width 10 height 10
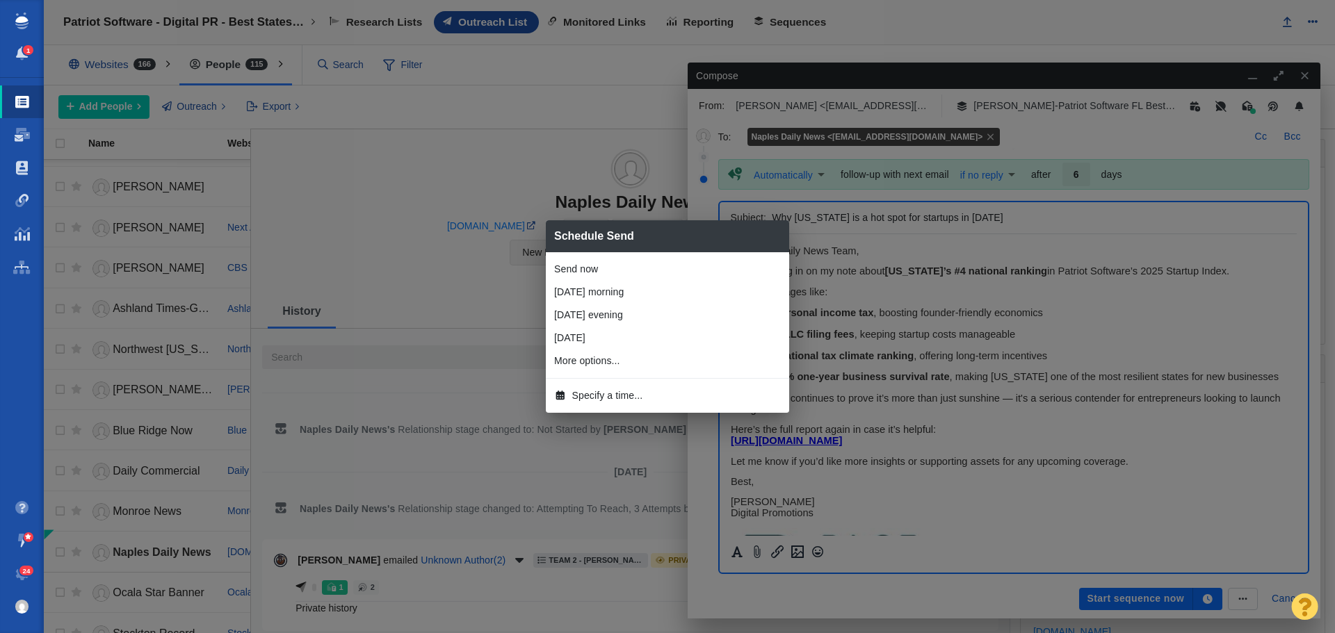
click at [607, 402] on span "Specify a time..." at bounding box center [607, 396] width 71 height 15
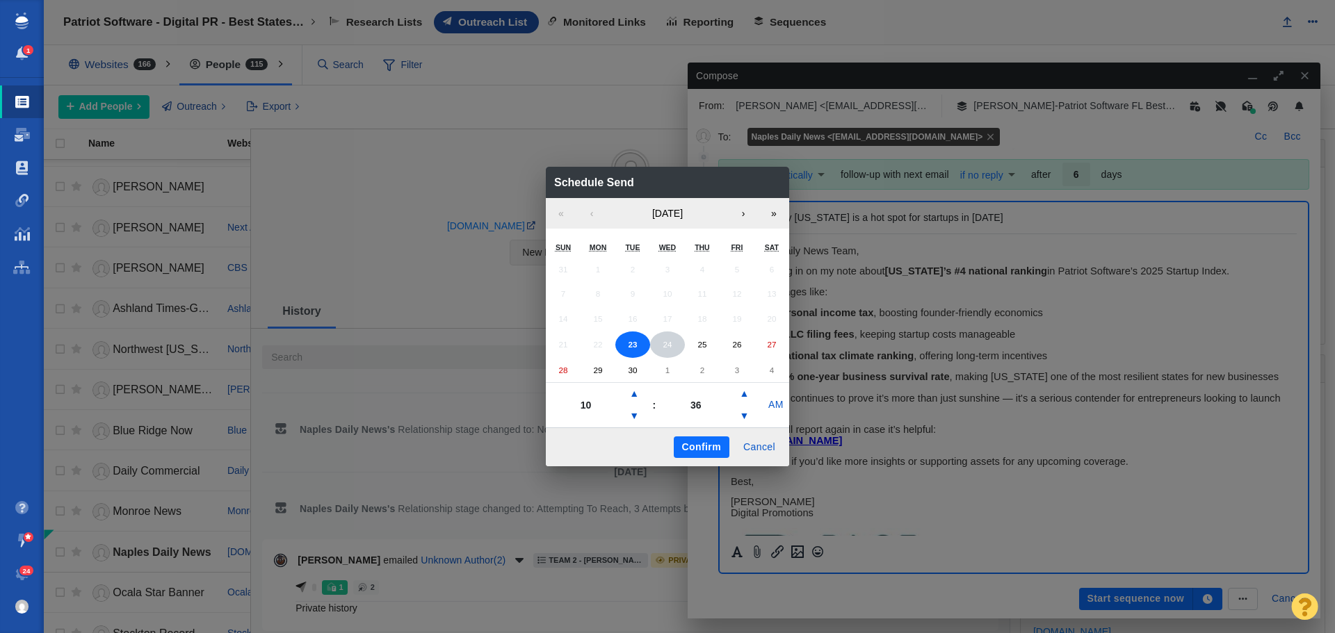
click at [675, 346] on button "24" at bounding box center [667, 345] width 35 height 26
click at [635, 416] on button "▼" at bounding box center [634, 416] width 17 height 22
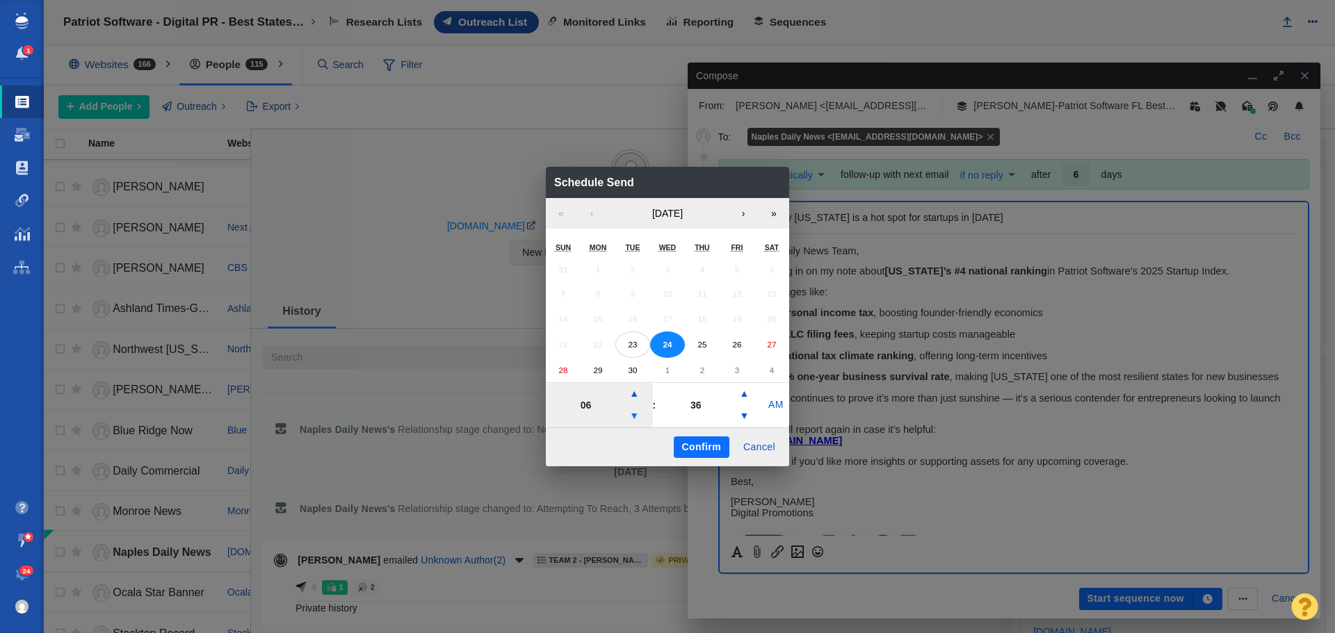
click at [635, 416] on button "▼" at bounding box center [634, 416] width 17 height 22
type input "05"
click at [715, 443] on button "Confirm" at bounding box center [702, 448] width 56 height 22
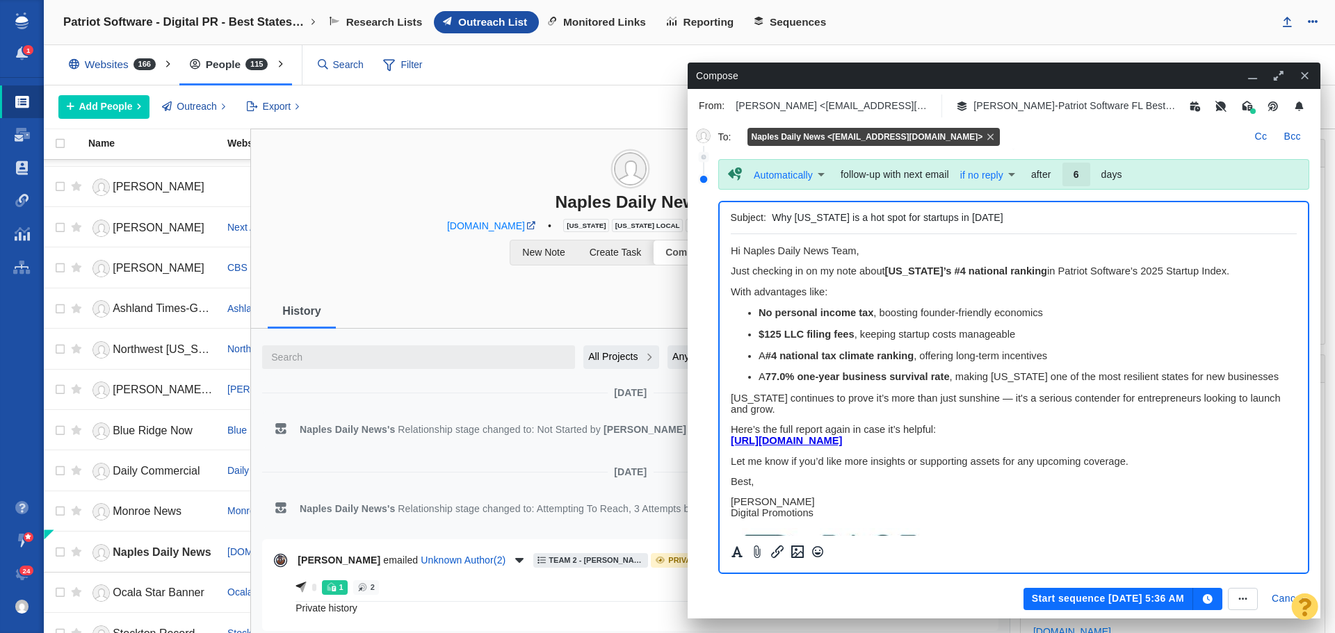
click at [1073, 597] on button "Start sequence Sep 24, 5:36 AM" at bounding box center [1108, 599] width 170 height 22
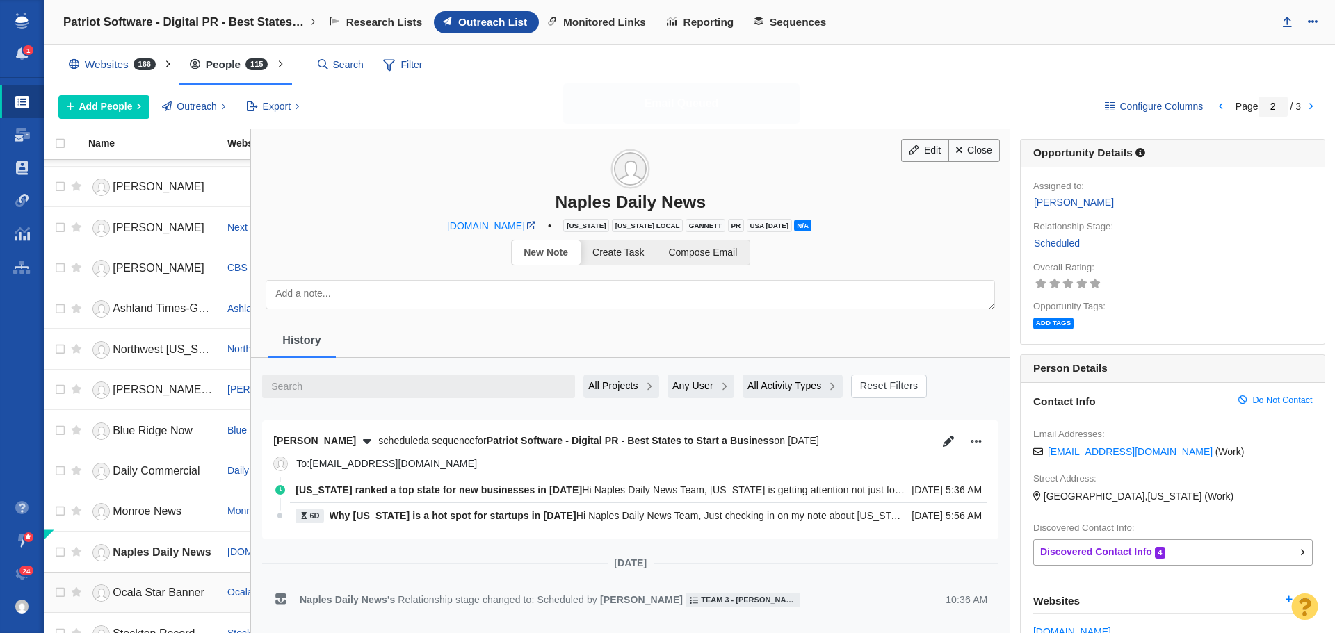
click at [168, 594] on span "Ocala Star Banner" at bounding box center [159, 593] width 92 height 12
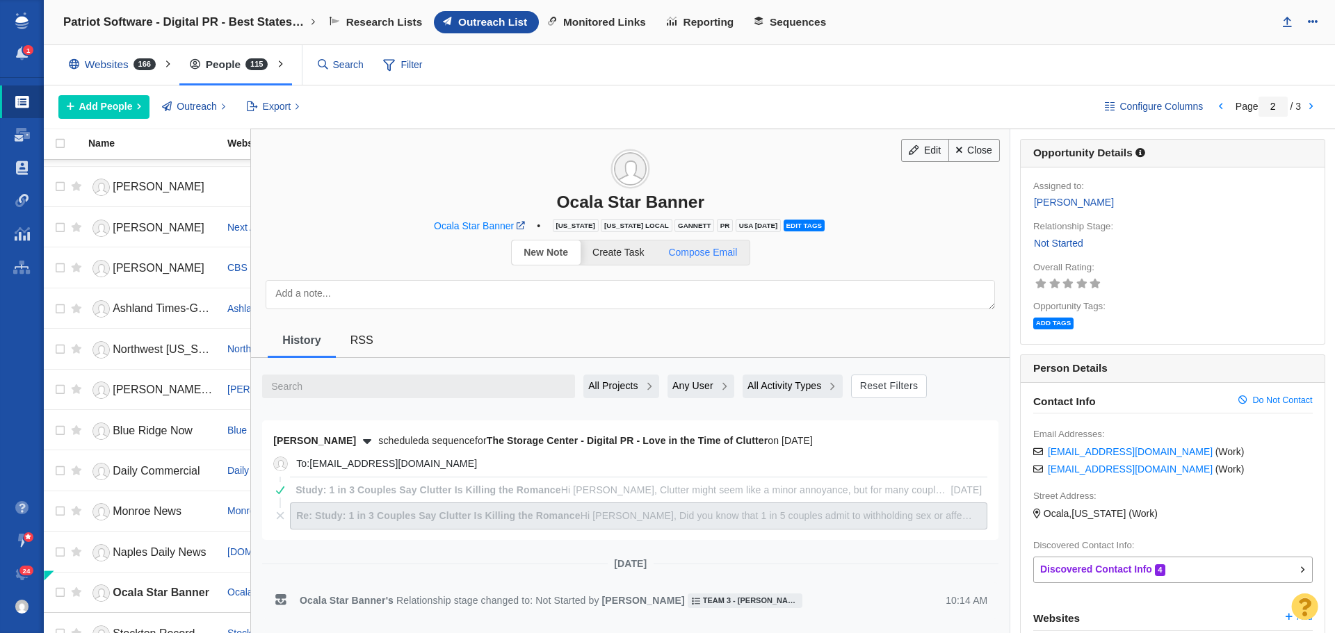
click at [706, 254] on span "Compose Email" at bounding box center [702, 252] width 69 height 11
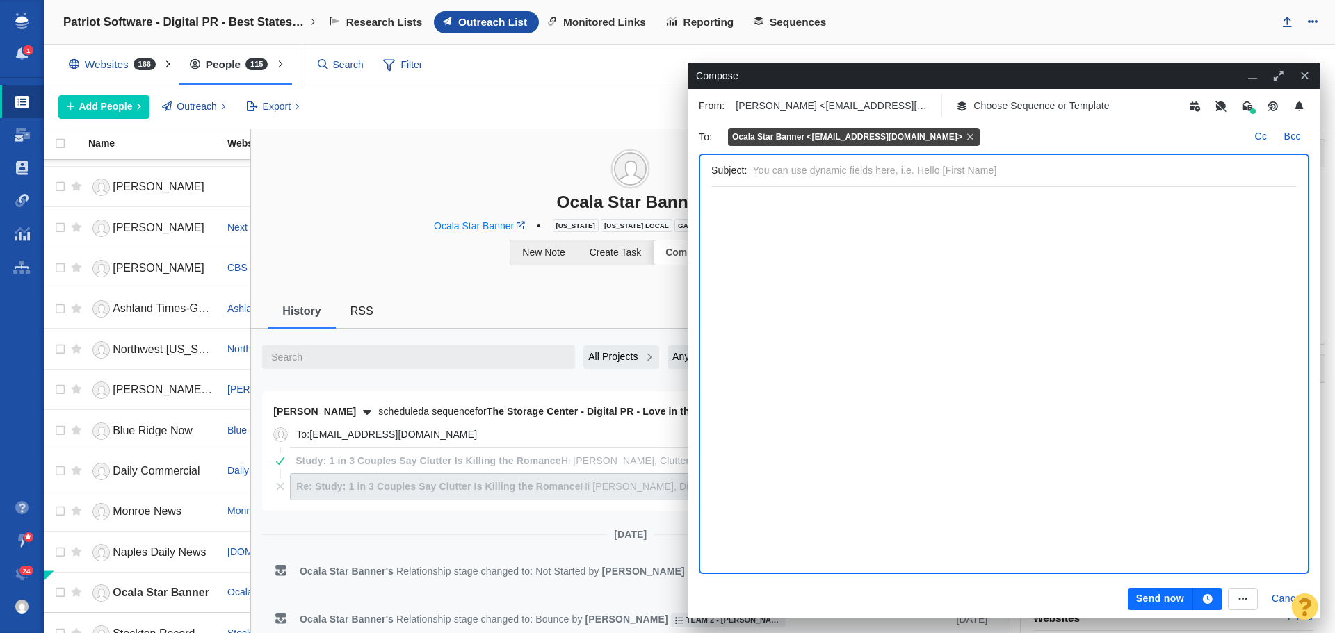
scroll to position [0, 0]
click at [1011, 108] on p "Choose Sequence or Template" at bounding box center [1041, 106] width 136 height 15
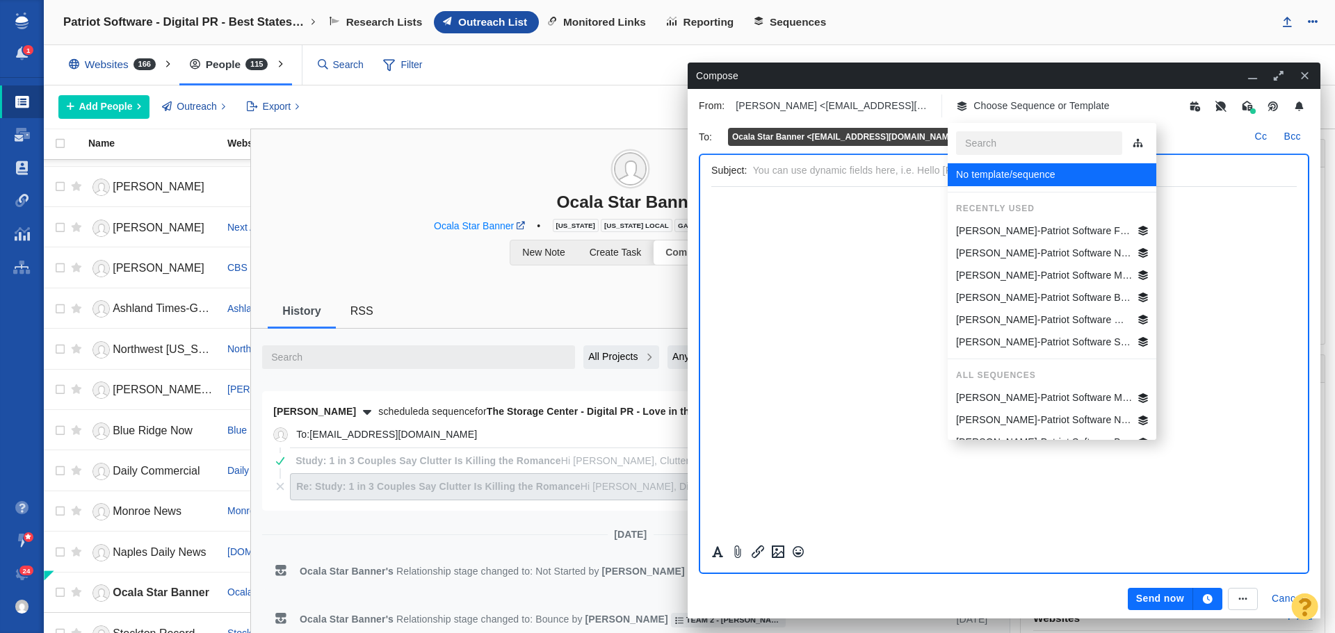
click at [1021, 228] on p "[PERSON_NAME]-Patriot Software FL Best States Business" at bounding box center [1044, 231] width 177 height 15
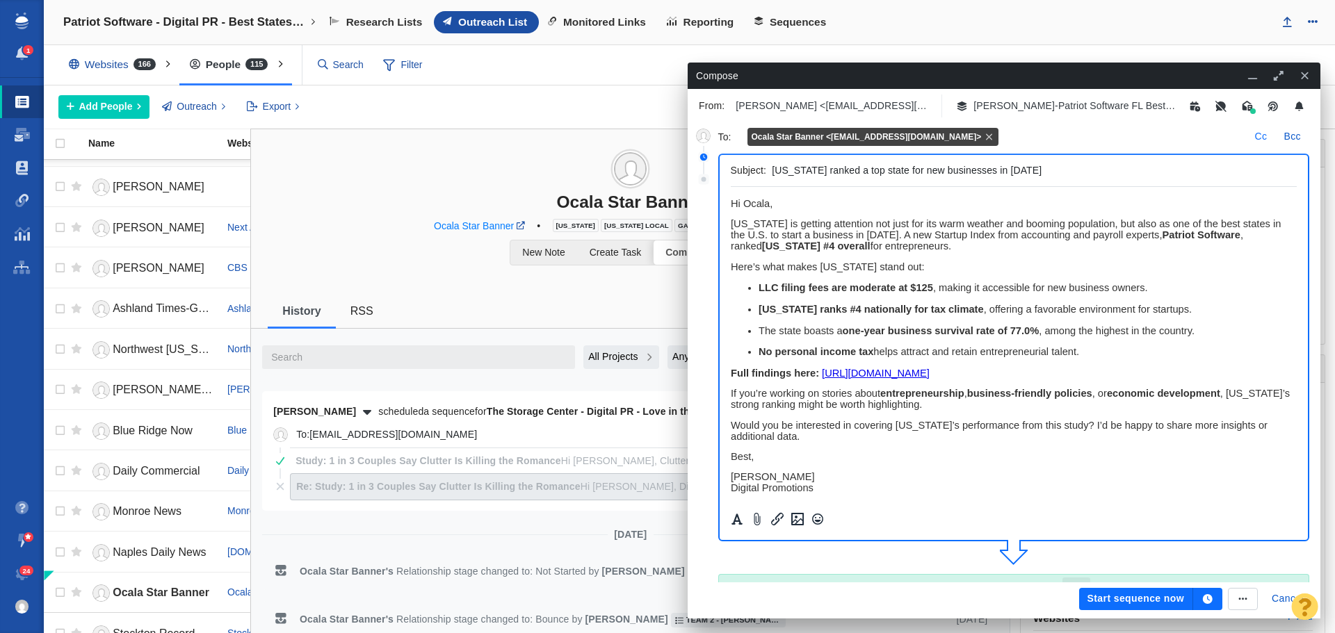
click at [1247, 142] on button "Cc" at bounding box center [1261, 137] width 29 height 22
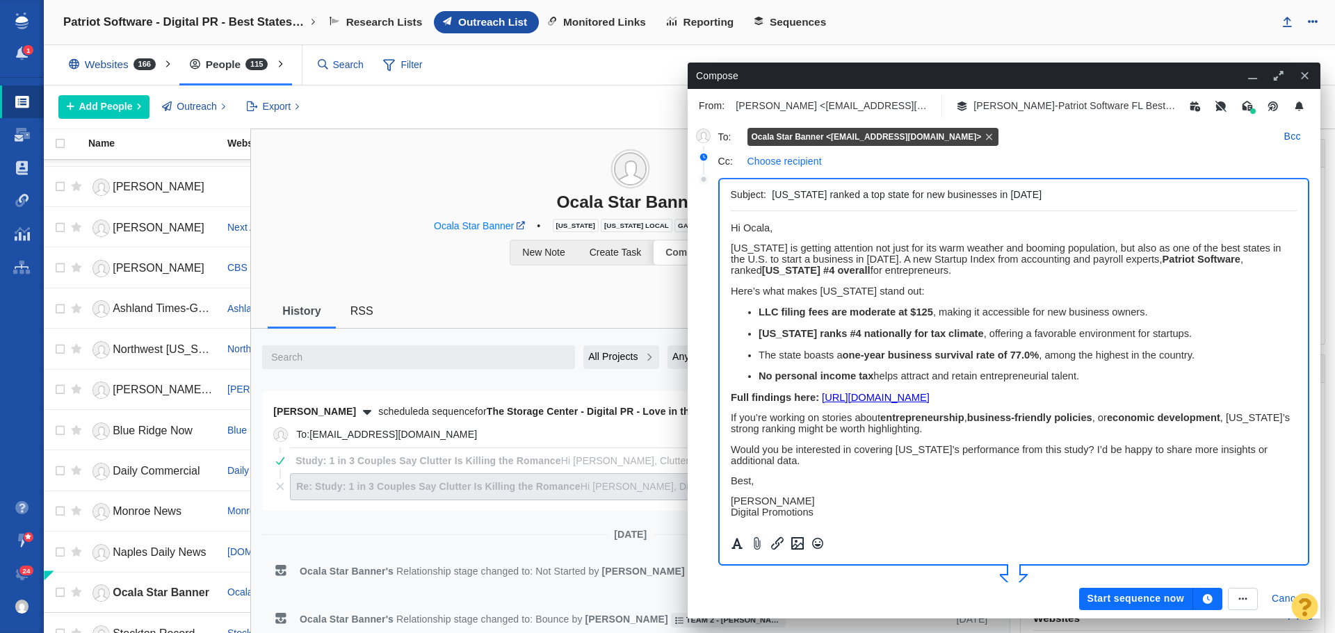
click at [799, 160] on p "Choose recipient" at bounding box center [784, 161] width 74 height 15
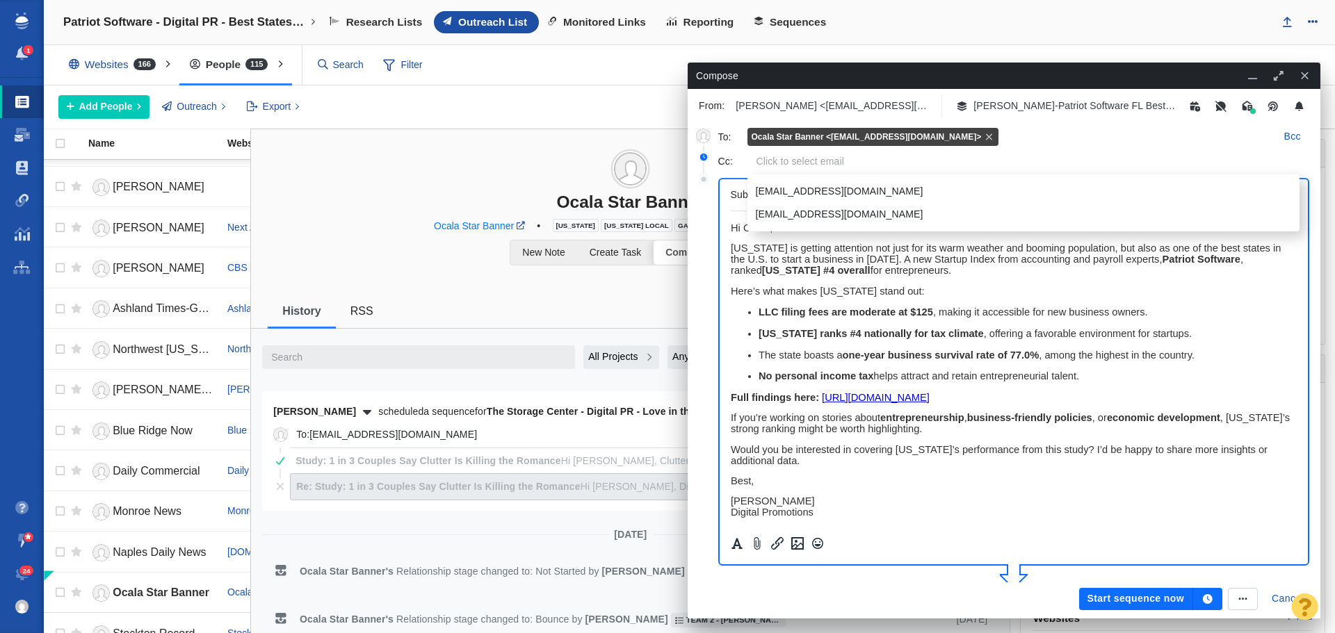
click at [800, 210] on p "news@ocala.com" at bounding box center [1022, 214] width 533 height 15
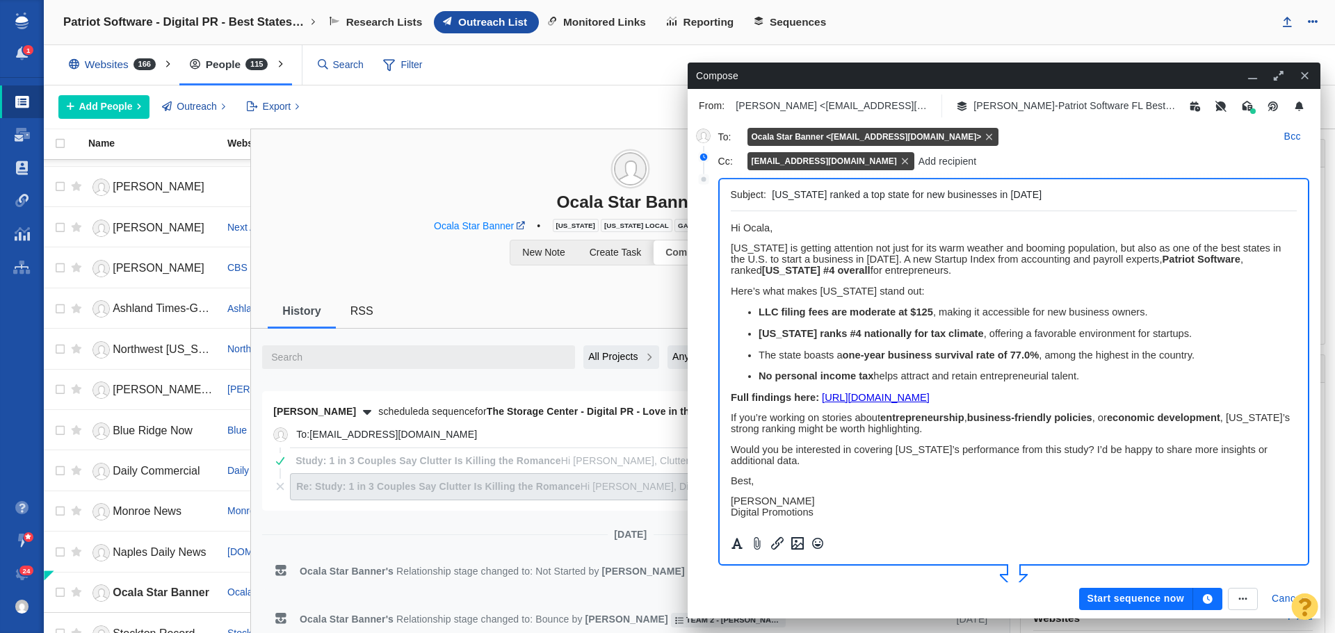
click at [770, 227] on span "﻿ Hi Ocala," at bounding box center [751, 227] width 42 height 11
drag, startPoint x: 900, startPoint y: 229, endPoint x: 1460, endPoint y: 441, distance: 598.9
click at [730, 229] on p "Hi Ocala Star Banner News Team," at bounding box center [1013, 227] width 567 height 11
copy span "Hi Ocala Star Banner News Team,"
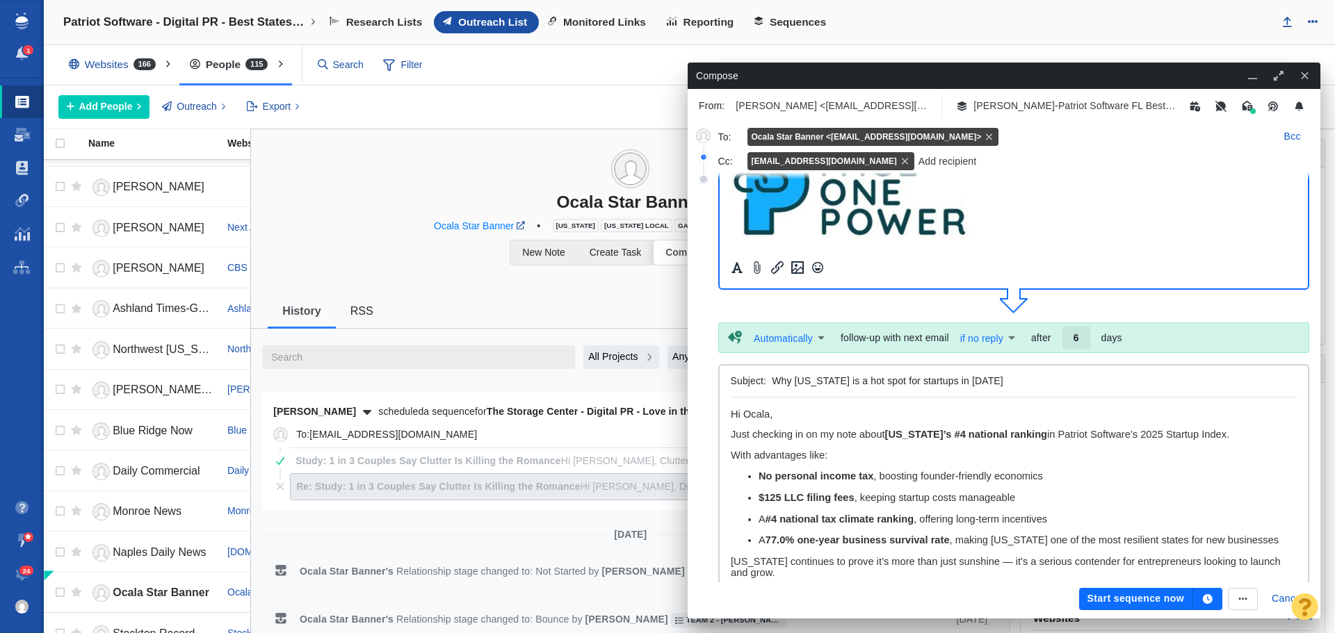
scroll to position [278, 0]
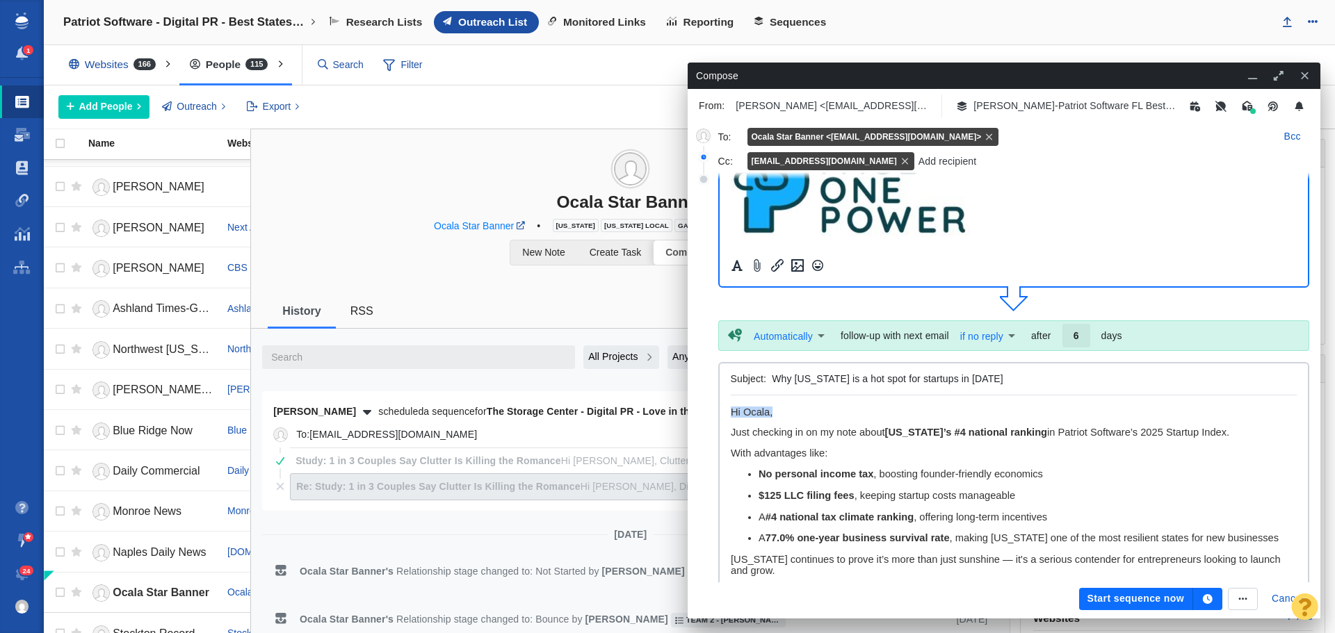
drag, startPoint x: 782, startPoint y: 408, endPoint x: 718, endPoint y: 408, distance: 64.0
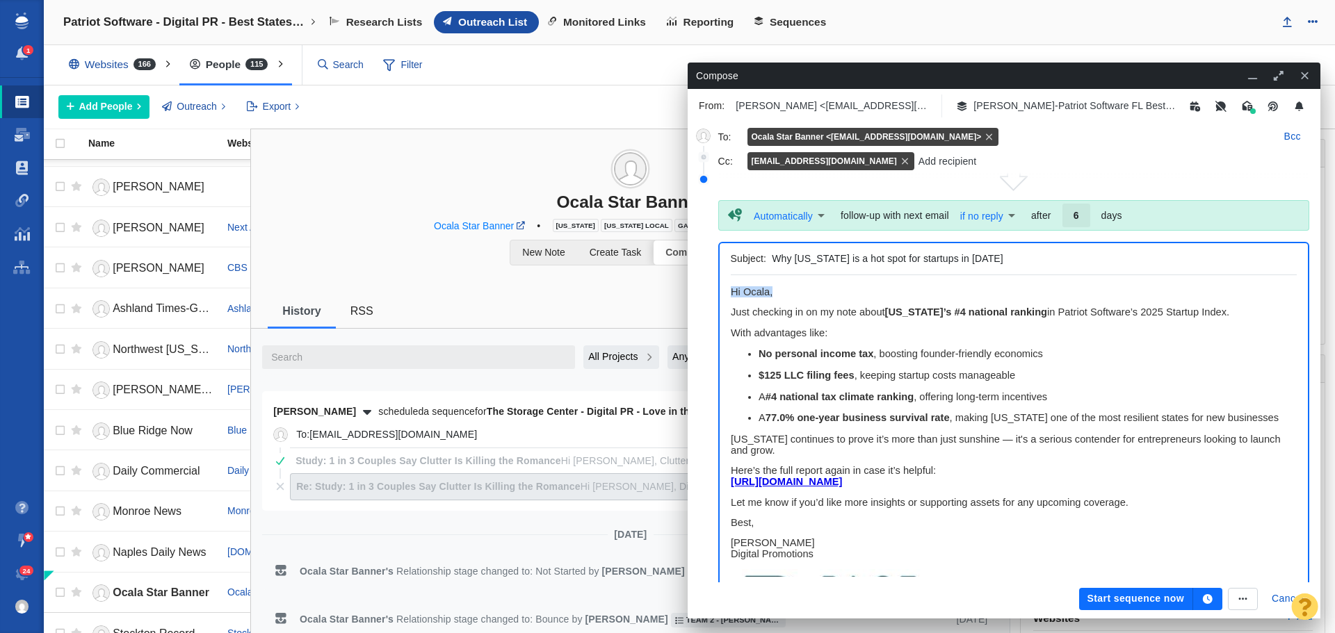
paste body "Rich Text Area. Press ALT-0 for help."
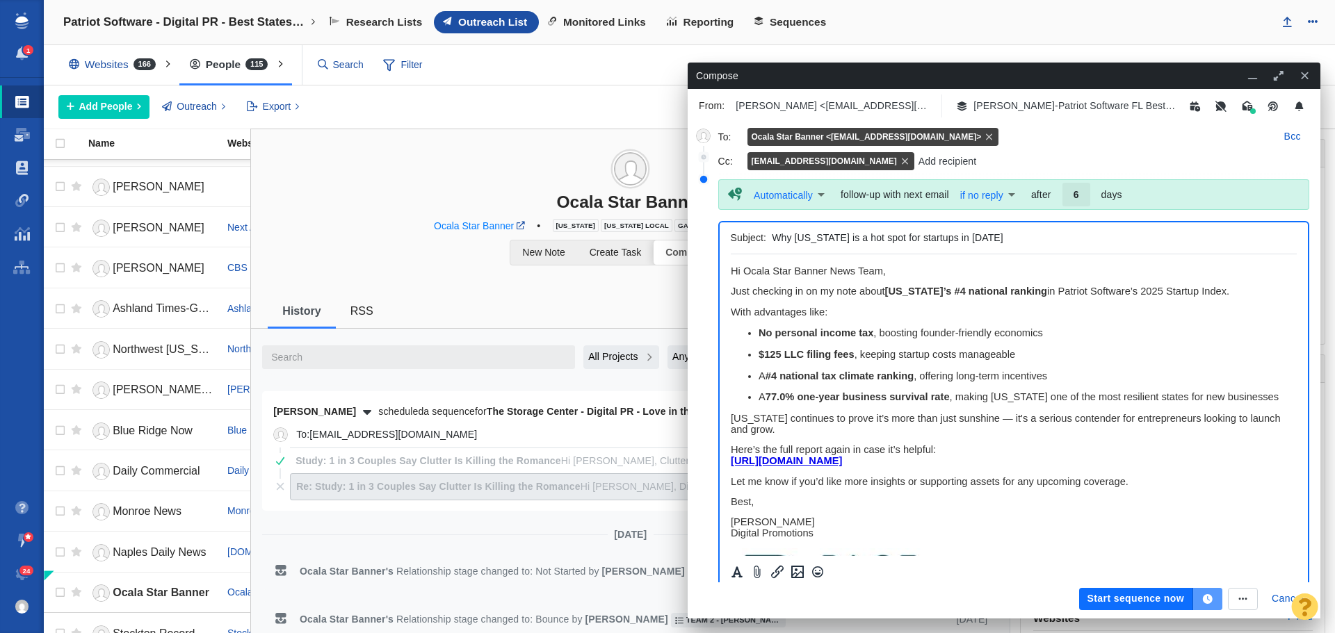
click at [1207, 601] on icon "button" at bounding box center [1208, 599] width 10 height 10
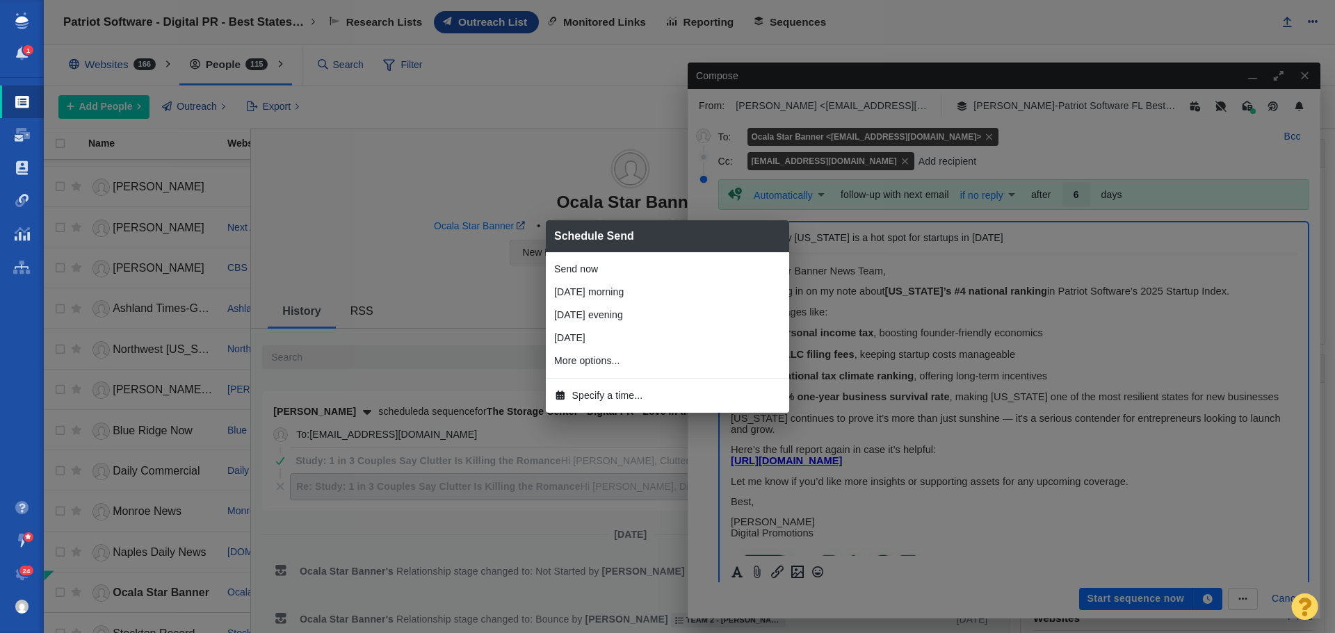
click at [607, 396] on span "Specify a time..." at bounding box center [607, 396] width 71 height 15
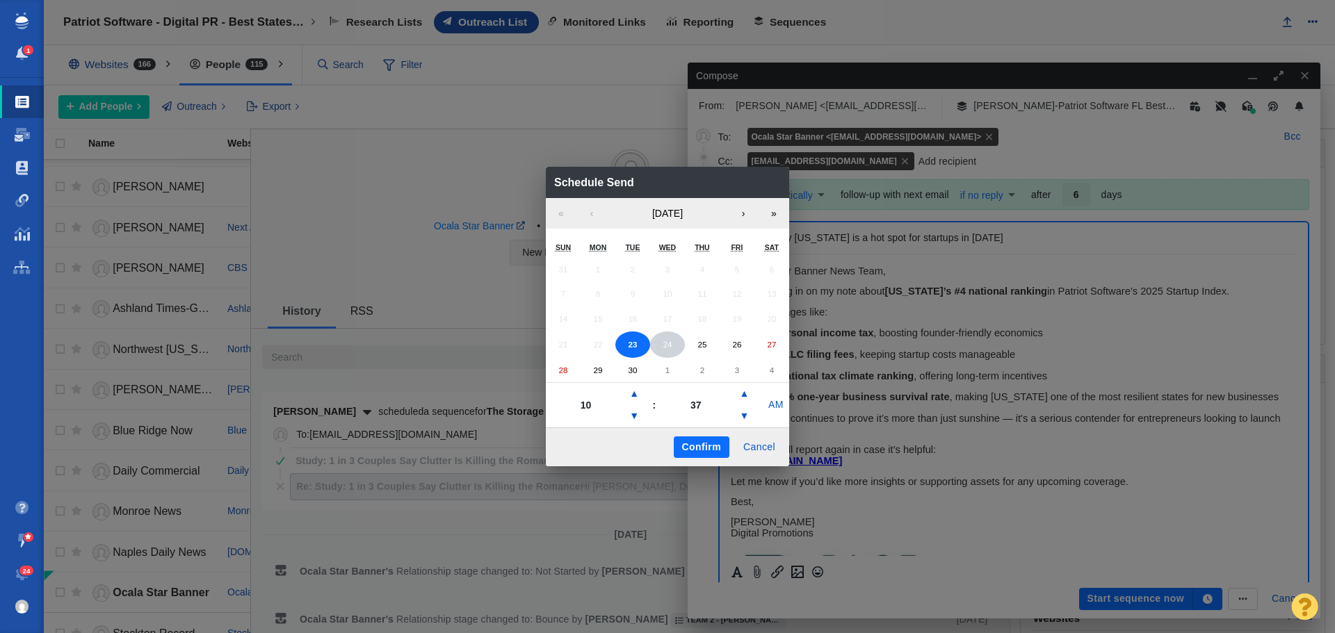
click at [666, 341] on abbr "24" at bounding box center [667, 344] width 9 height 9
click at [638, 416] on button "▼" at bounding box center [634, 416] width 17 height 22
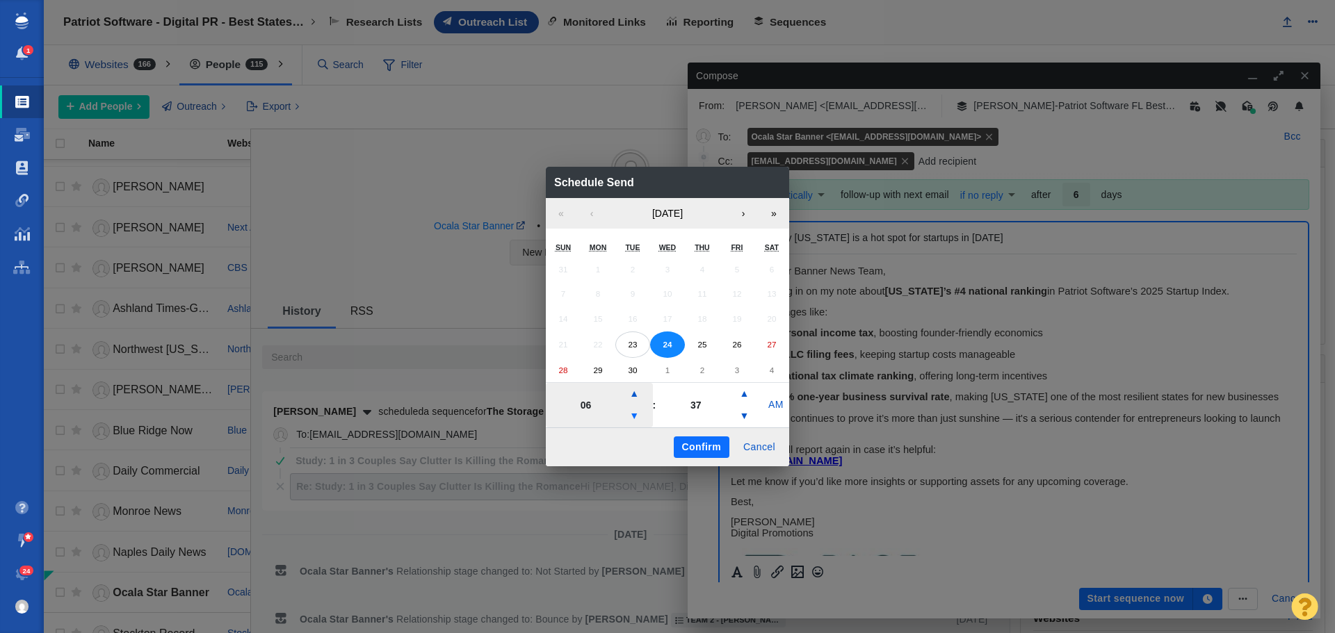
click at [638, 416] on button "▼" at bounding box center [634, 416] width 17 height 22
type input "05"
click at [689, 445] on button "Confirm" at bounding box center [702, 448] width 56 height 22
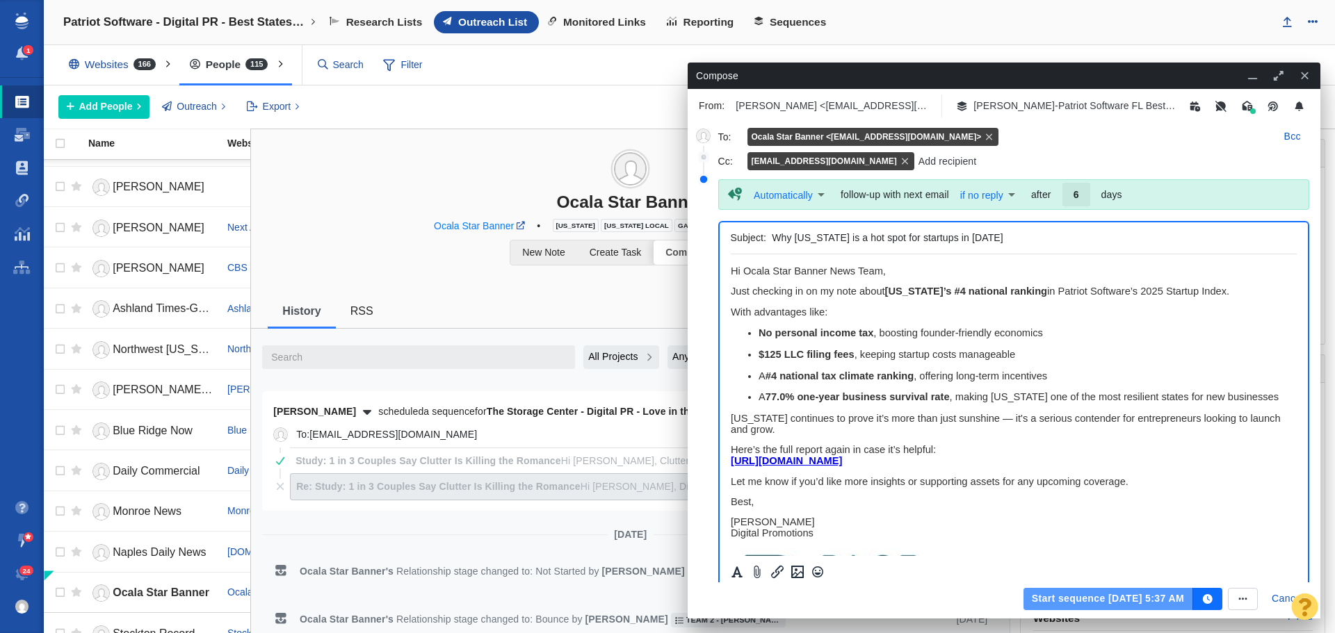
drag, startPoint x: 1046, startPoint y: 597, endPoint x: 202, endPoint y: 266, distance: 906.8
click at [1046, 597] on button "Start sequence Sep 24, 5:37 AM" at bounding box center [1108, 599] width 170 height 22
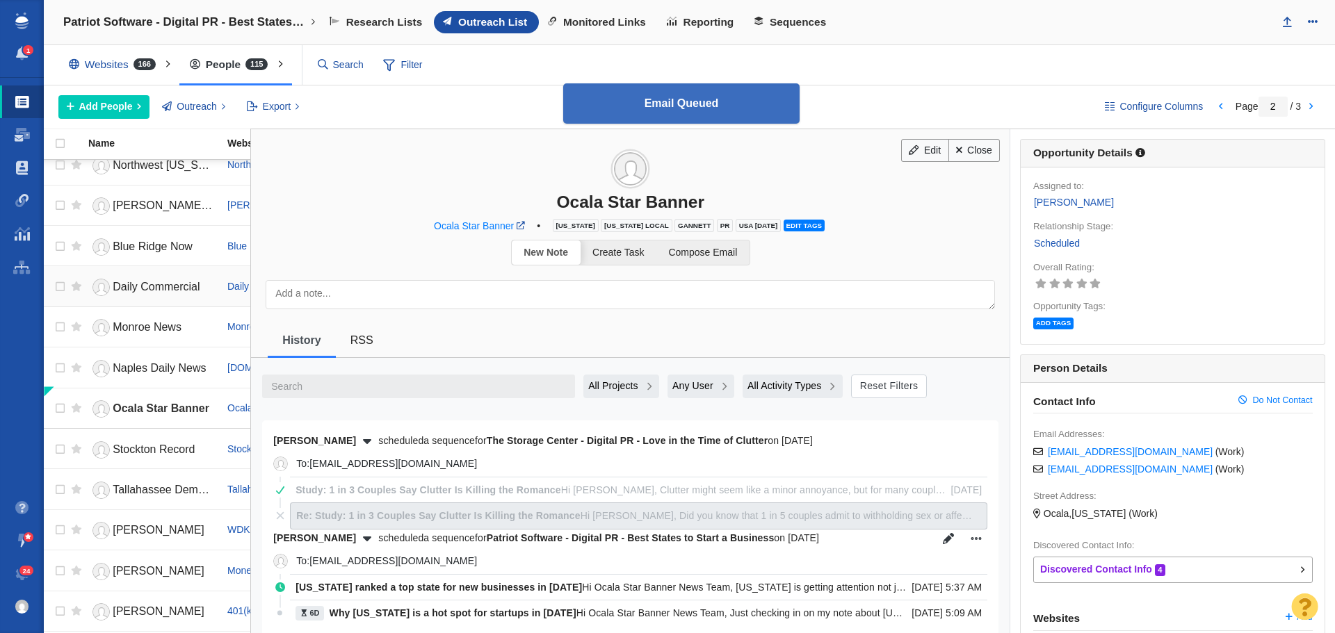
scroll to position [1460, 0]
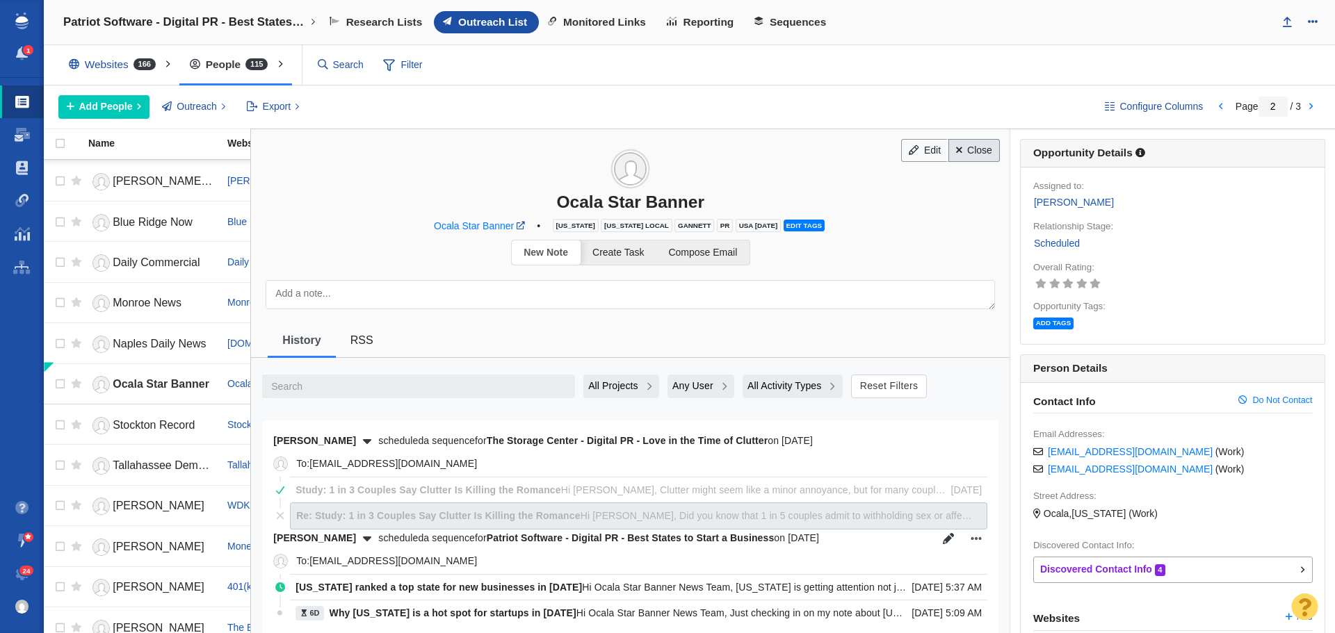
click at [967, 143] on link "Close" at bounding box center [974, 151] width 52 height 24
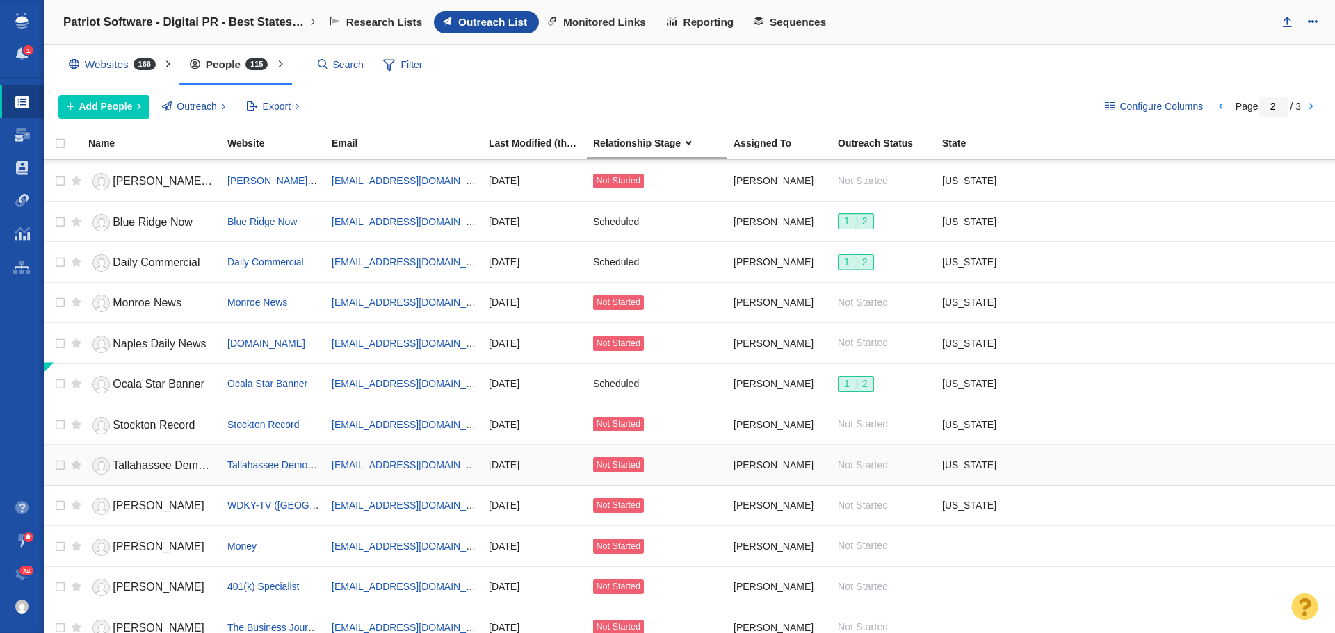
click at [140, 466] on span "Tallahassee Democrat" at bounding box center [168, 466] width 110 height 12
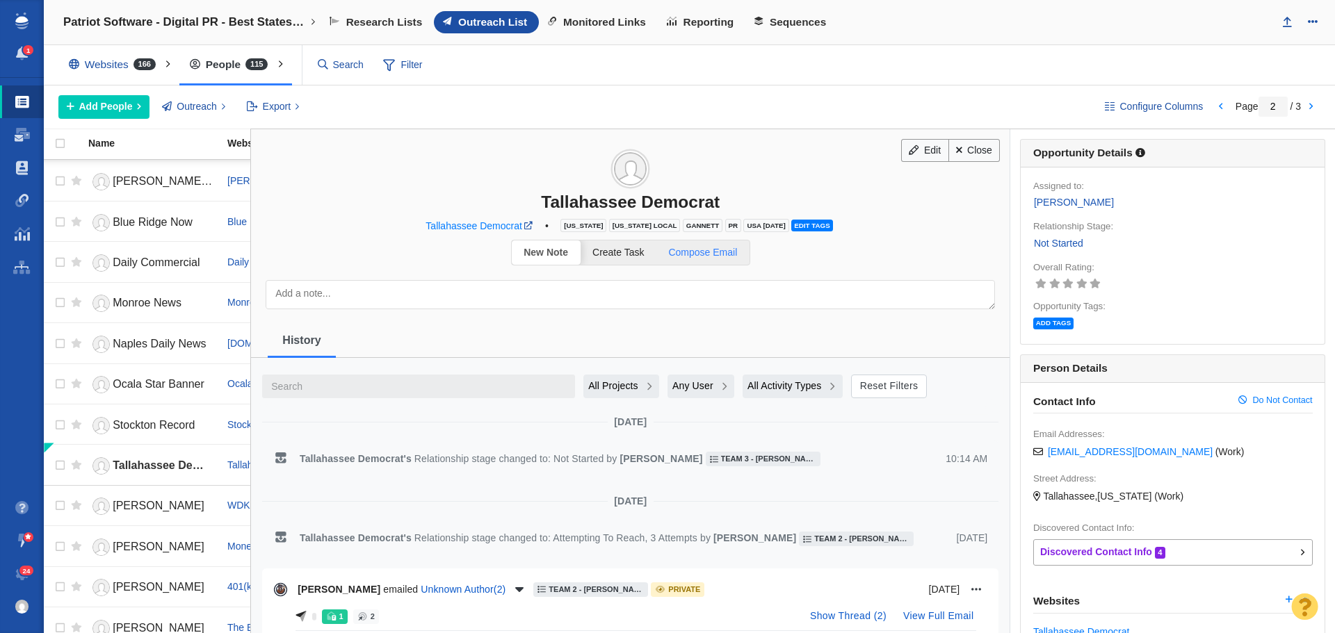
click at [699, 254] on span "Compose Email" at bounding box center [702, 252] width 69 height 11
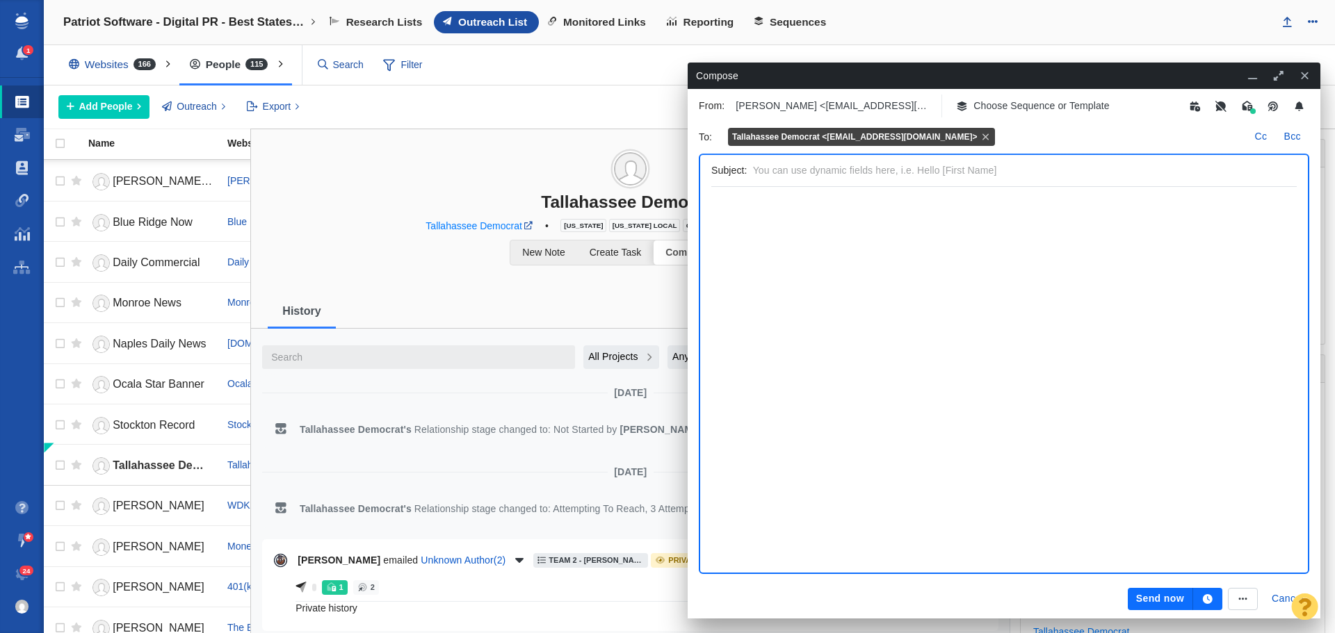
scroll to position [0, 0]
click at [1013, 103] on p "Choose Sequence or Template" at bounding box center [1041, 106] width 136 height 15
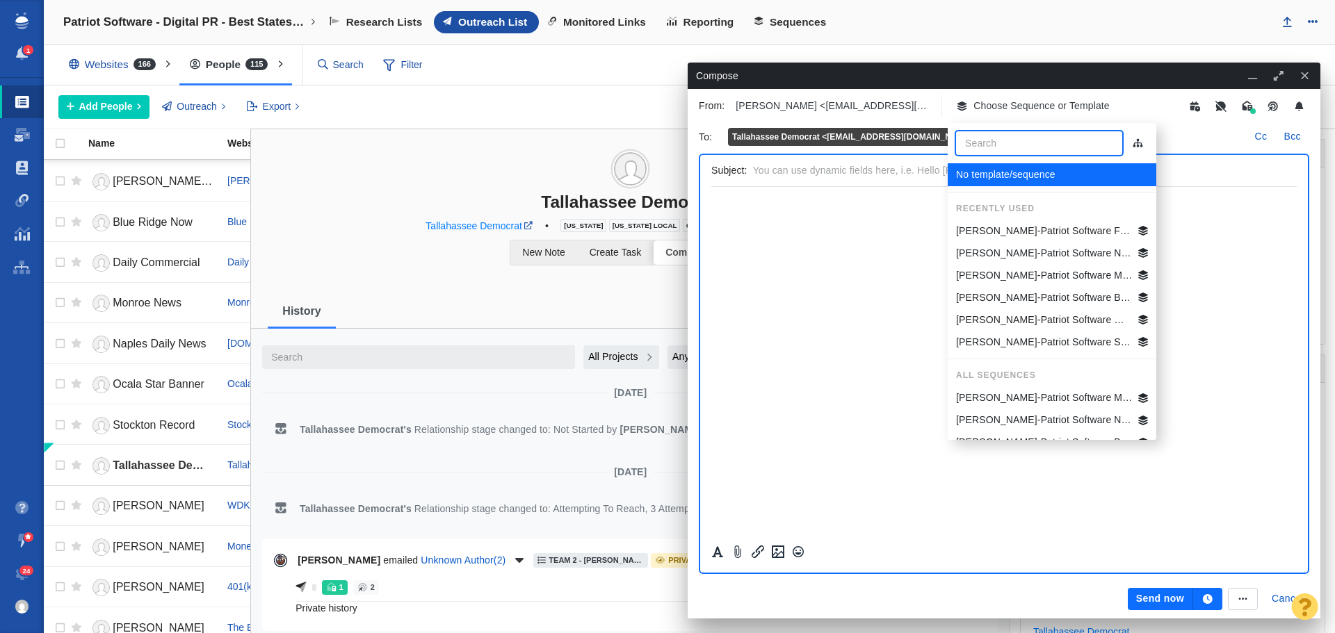
click at [1022, 229] on p "[PERSON_NAME]-Patriot Software FL Best States Business" at bounding box center [1044, 231] width 177 height 15
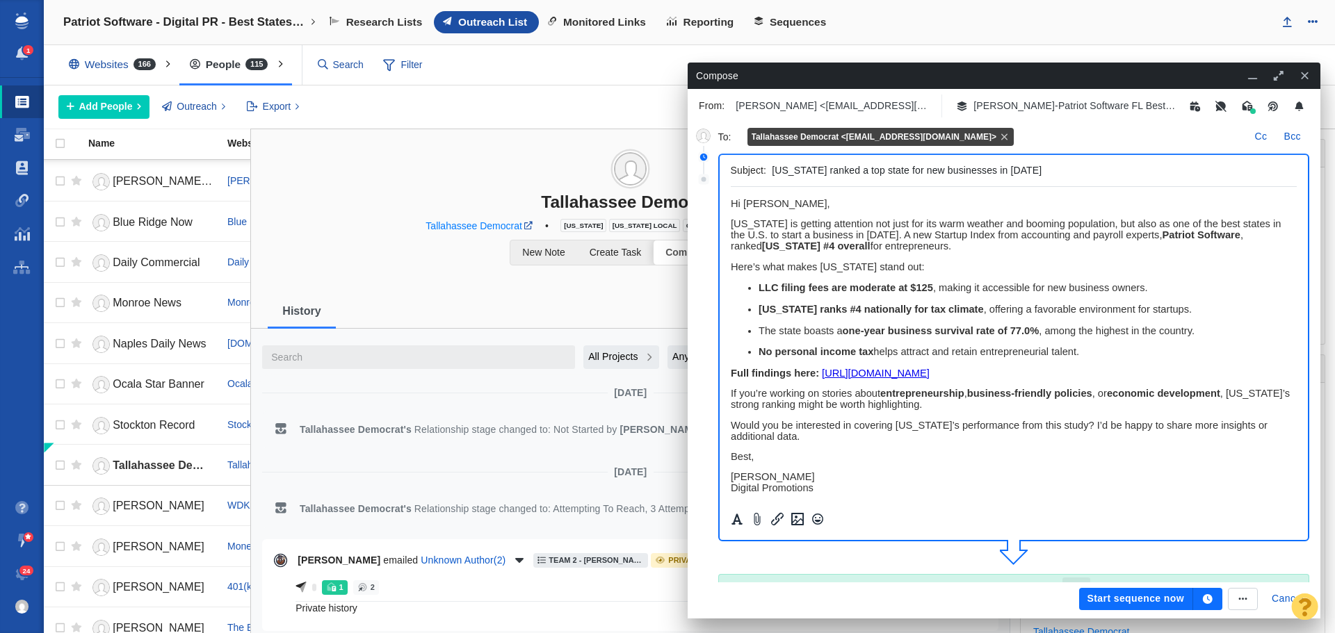
click at [793, 202] on span "﻿ Hi Tallahassee," at bounding box center [779, 203] width 99 height 11
click at [794, 202] on span "Hi Tallahassee," at bounding box center [779, 203] width 99 height 11
drag, startPoint x: 880, startPoint y: 206, endPoint x: 732, endPoint y: 204, distance: 148.1
click at [732, 204] on p "Hi Tallahassee Democrat Team," at bounding box center [1013, 203] width 567 height 11
copy span "Hi Tallahassee Democrat Team,"
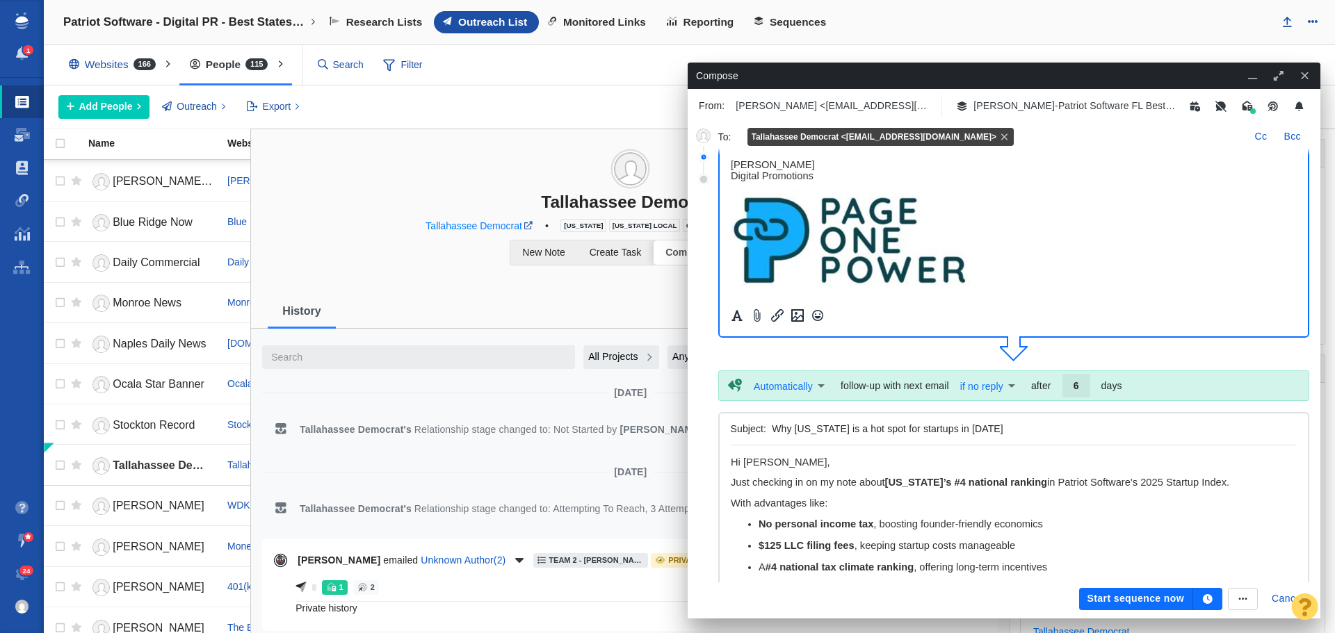
scroll to position [209, 0]
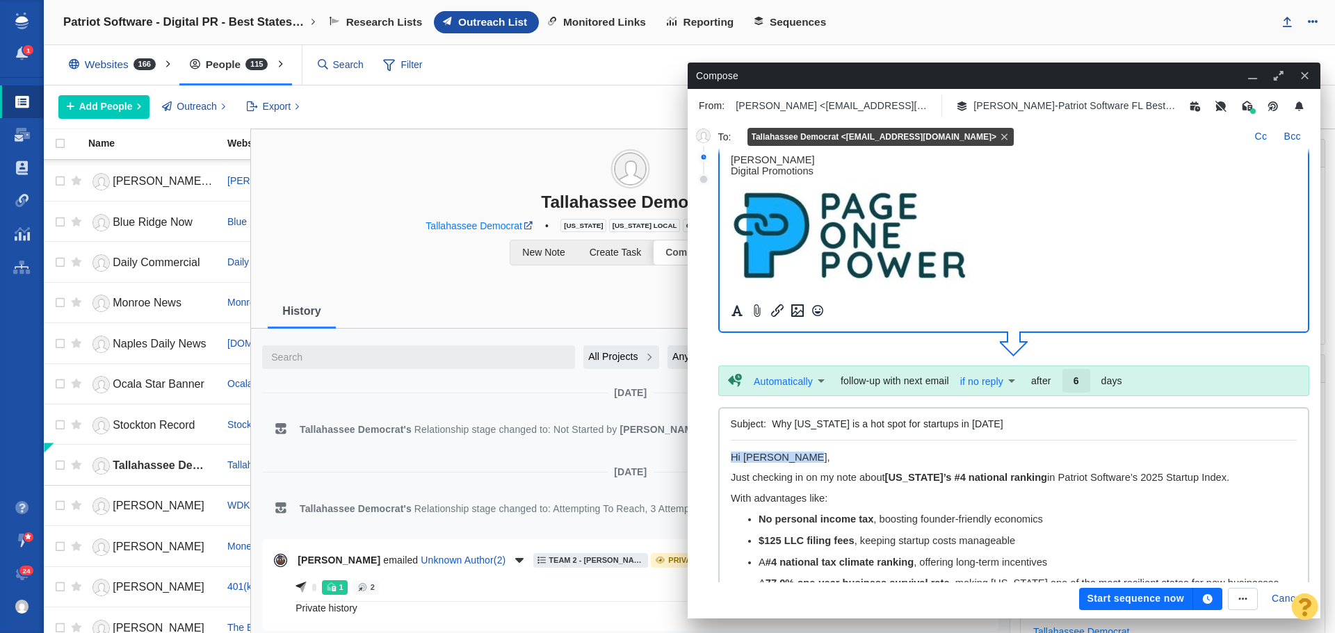
drag, startPoint x: 809, startPoint y: 456, endPoint x: 724, endPoint y: 453, distance: 84.9
paste body "Rich Text Area. Press ALT-0 for help."
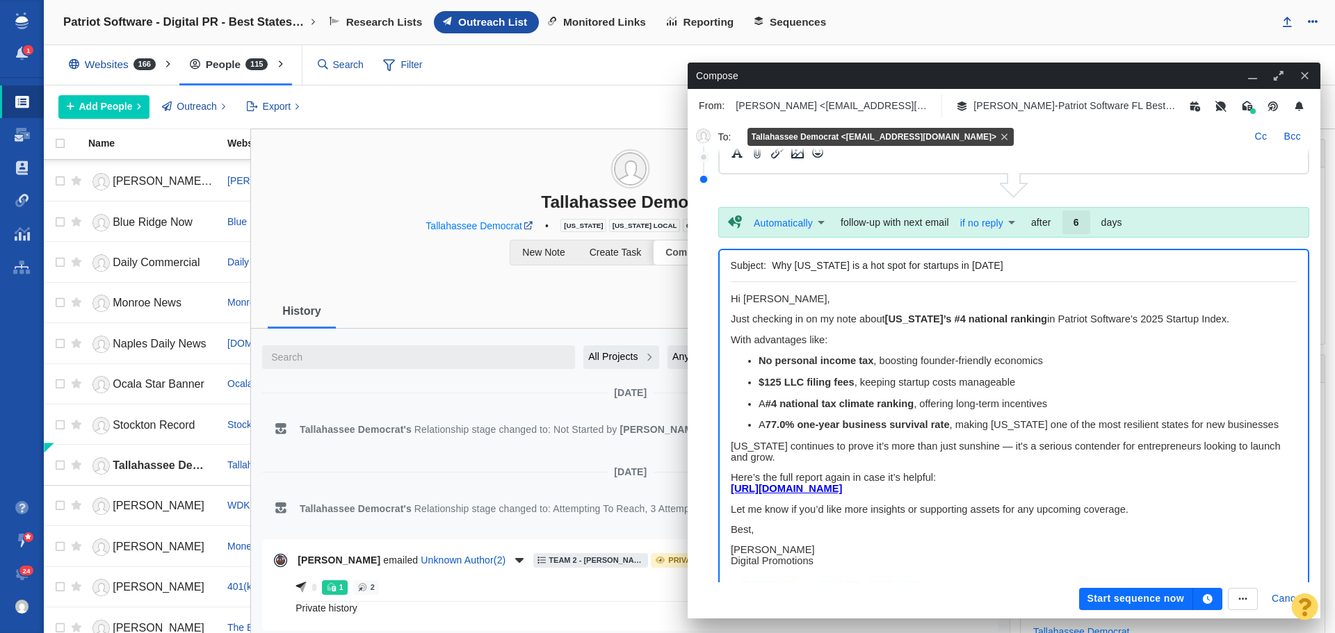
scroll to position [415, 0]
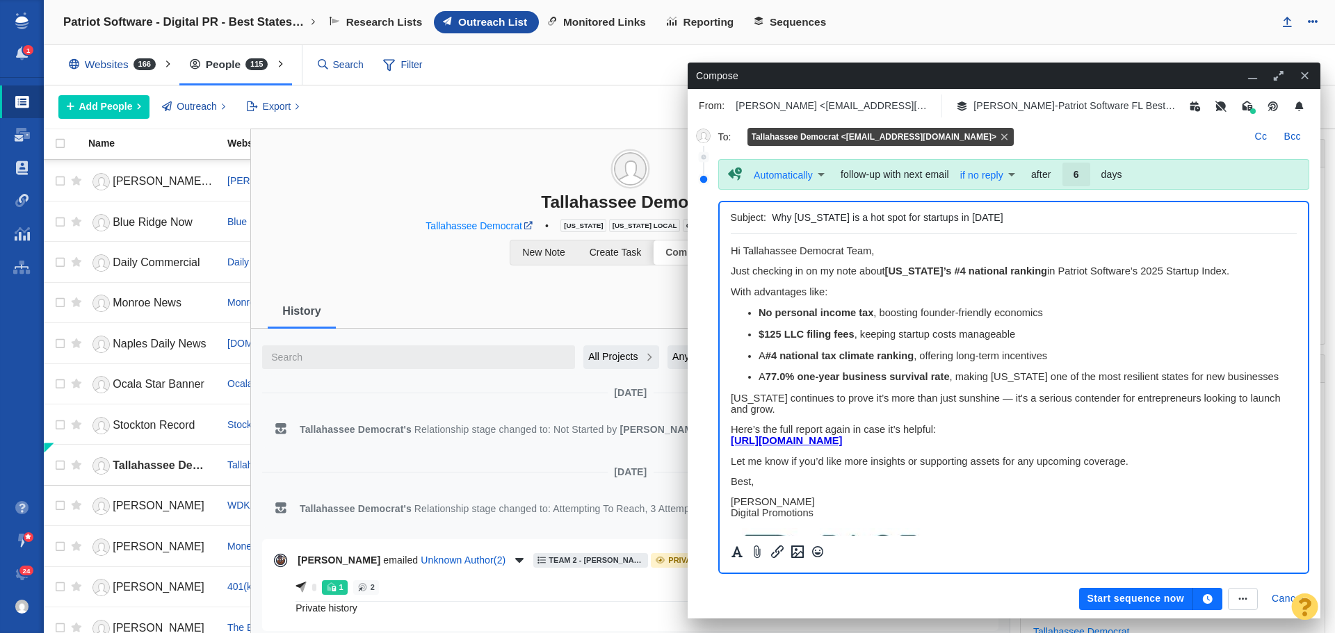
click at [1208, 597] on icon "button" at bounding box center [1208, 599] width 10 height 10
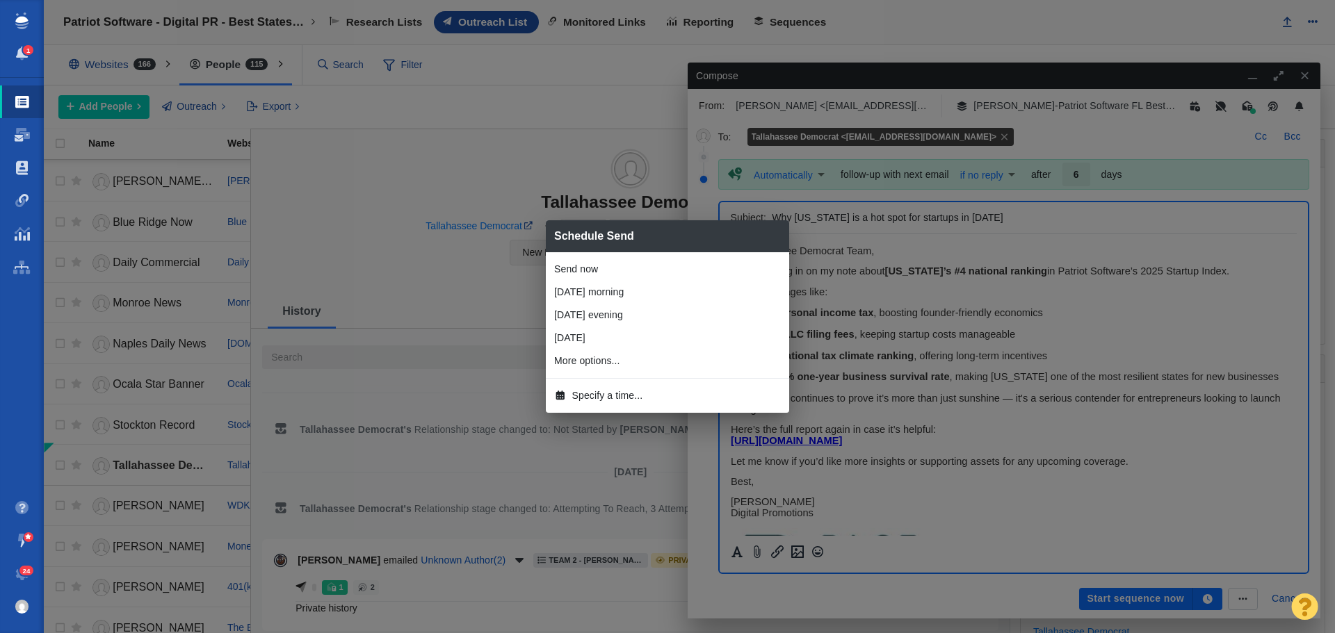
click at [632, 397] on span "Specify a time..." at bounding box center [607, 396] width 71 height 15
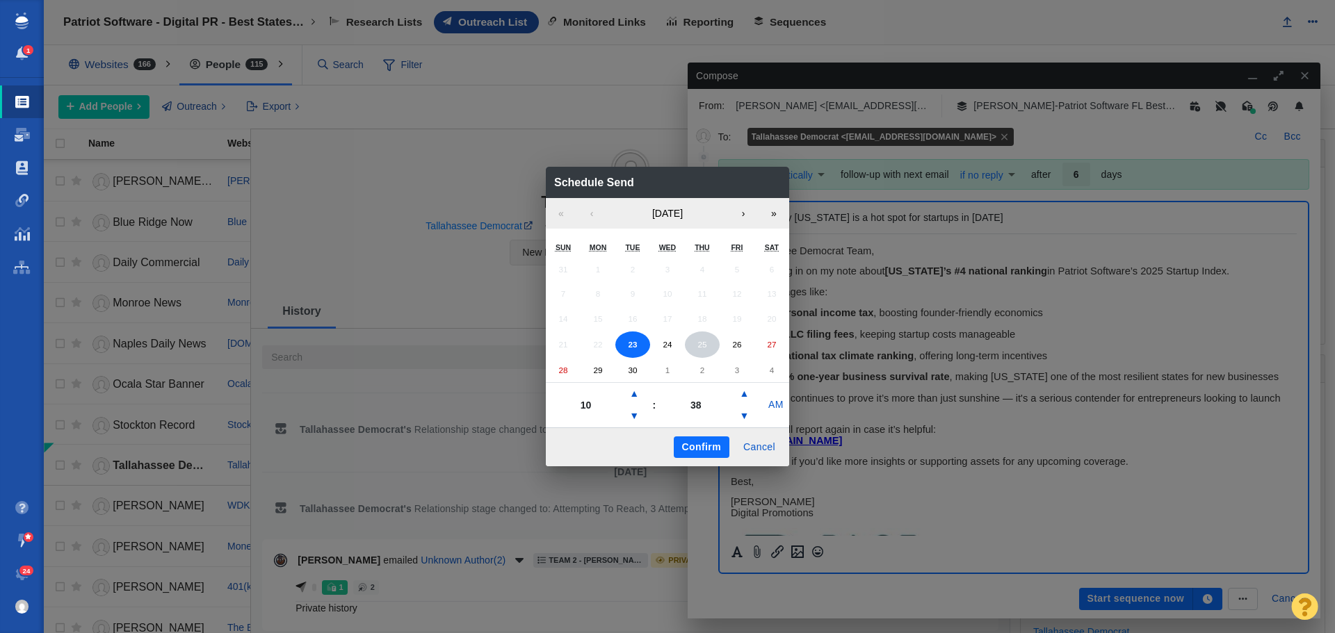
click at [701, 347] on abbr "25" at bounding box center [701, 344] width 9 height 9
click at [638, 414] on button "▼" at bounding box center [634, 416] width 17 height 22
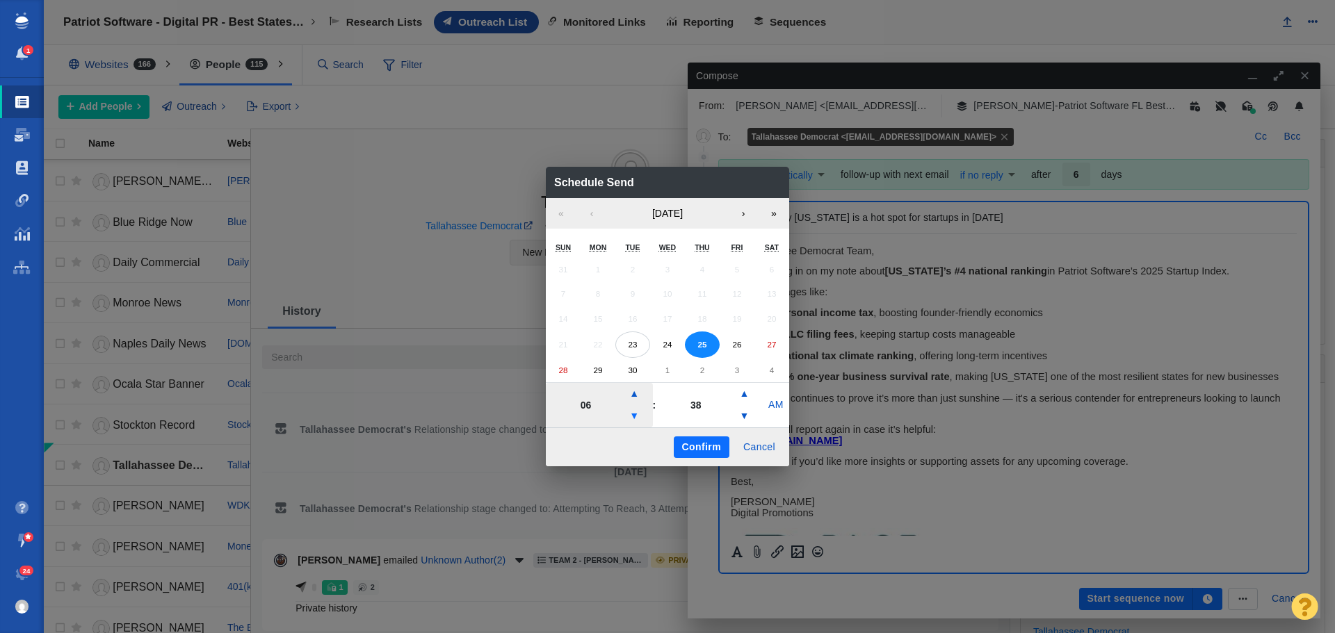
click at [638, 414] on button "▼" at bounding box center [634, 416] width 17 height 22
type input "05"
click at [699, 450] on button "Confirm" at bounding box center [702, 448] width 56 height 22
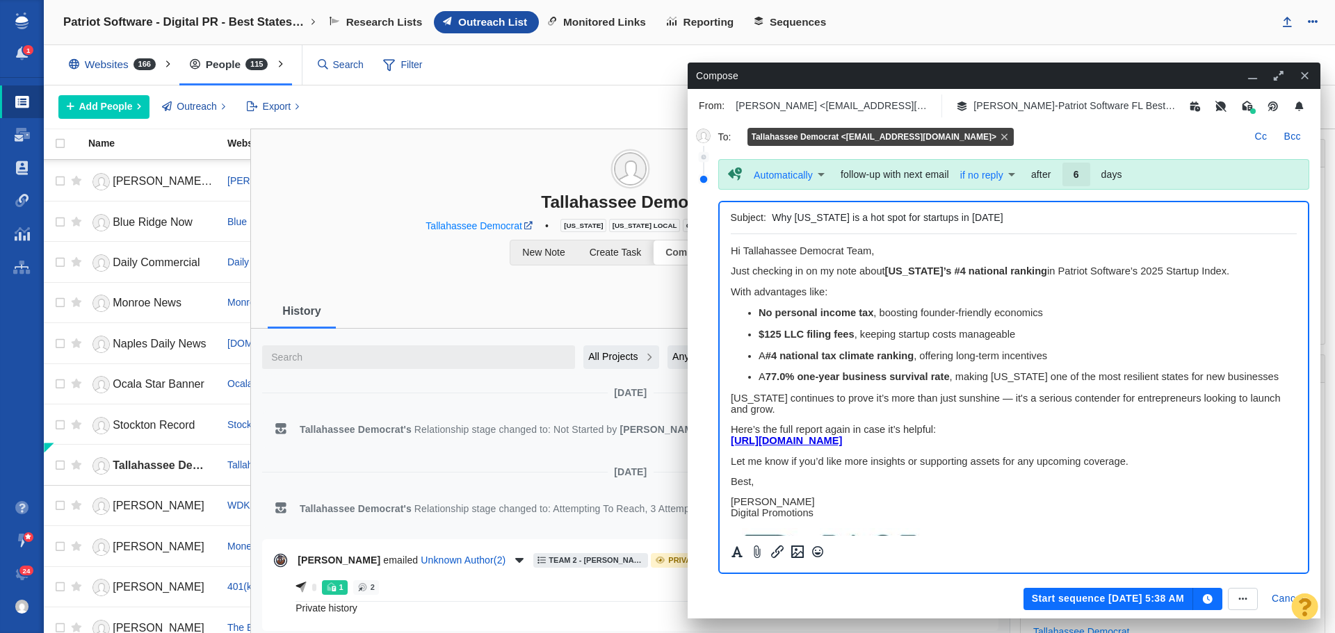
click at [1060, 604] on button "Start sequence Sep 25, 5:38 AM" at bounding box center [1108, 599] width 170 height 22
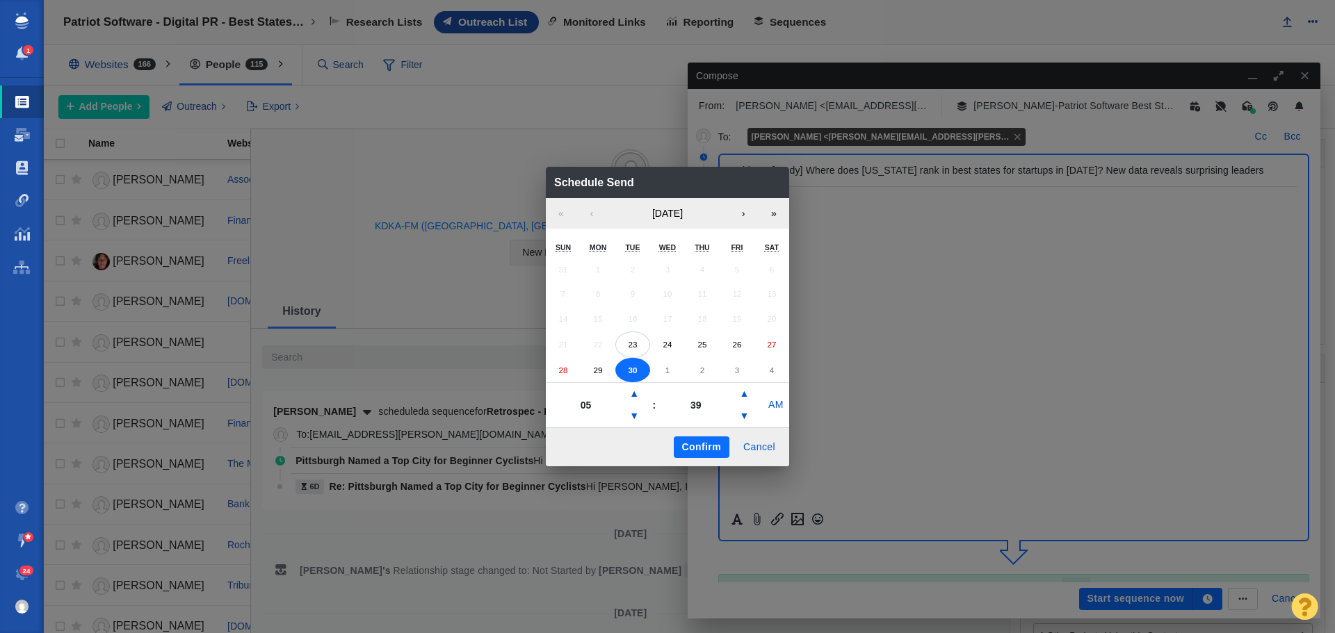
click at [705, 448] on button "Confirm" at bounding box center [702, 448] width 56 height 22
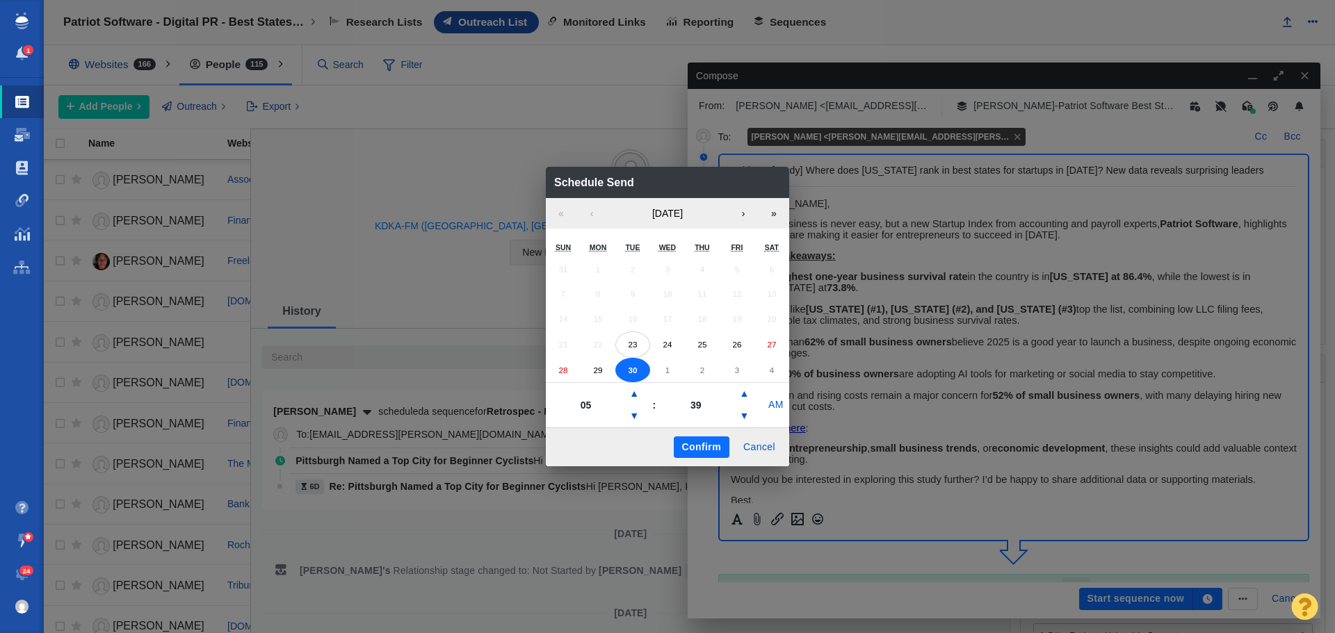
scroll to position [135, 0]
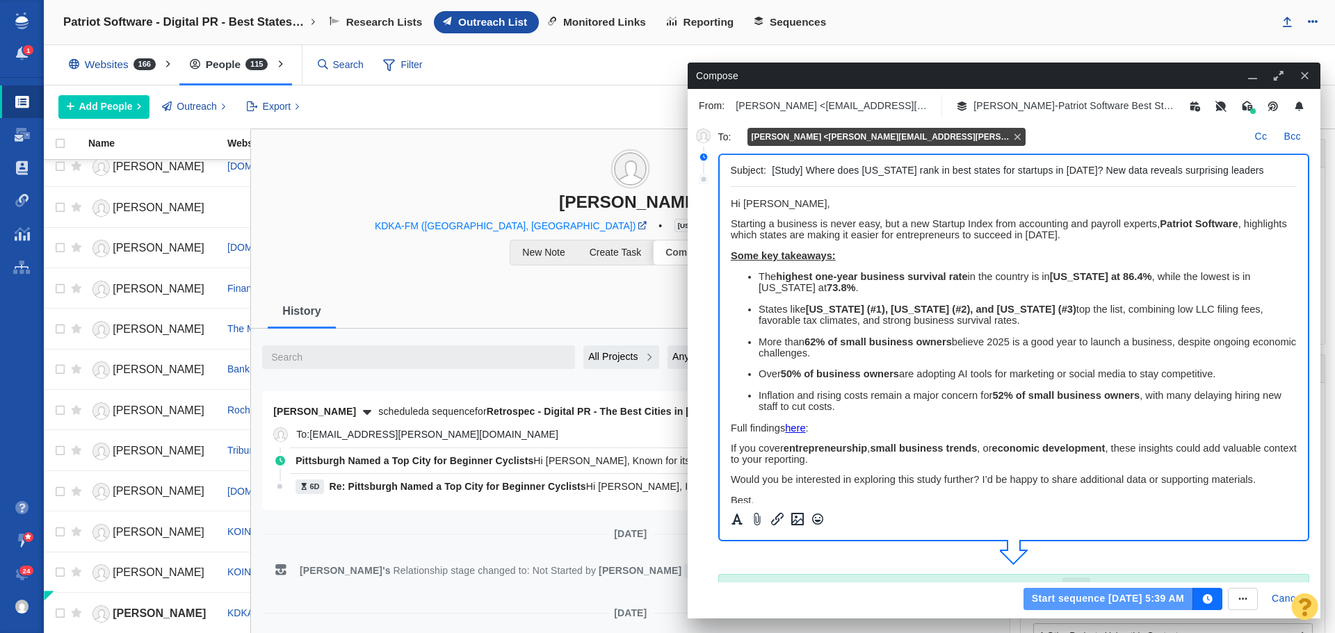
click at [1085, 596] on button "Start sequence [DATE] 5:39 AM" at bounding box center [1108, 599] width 170 height 22
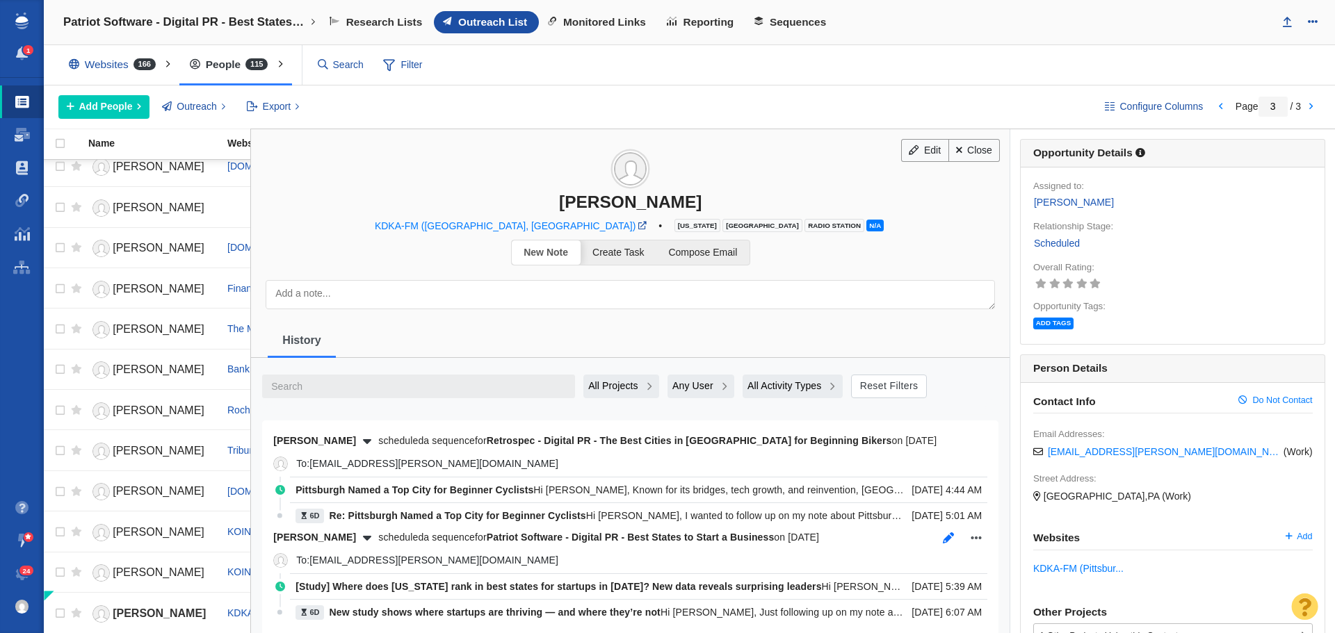
click at [943, 539] on icon "button" at bounding box center [948, 538] width 11 height 11
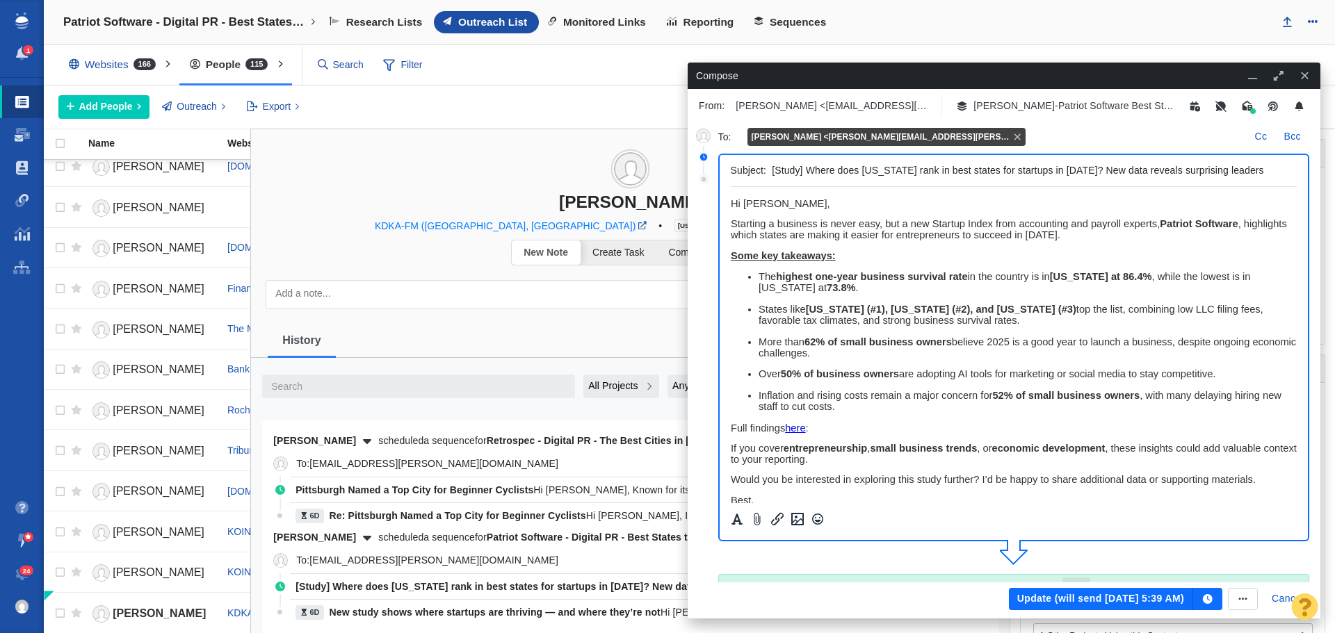
scroll to position [0, 0]
click at [1204, 596] on icon "button" at bounding box center [1207, 599] width 13 height 10
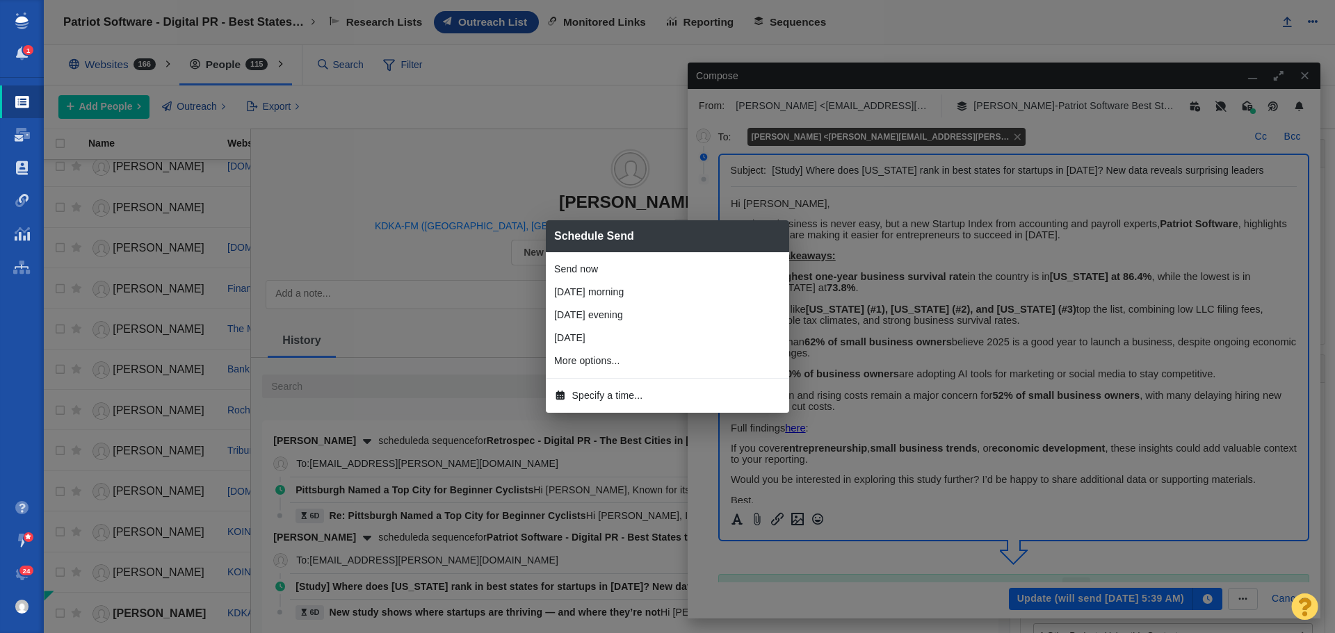
click at [632, 394] on span "Specify a time..." at bounding box center [607, 396] width 71 height 15
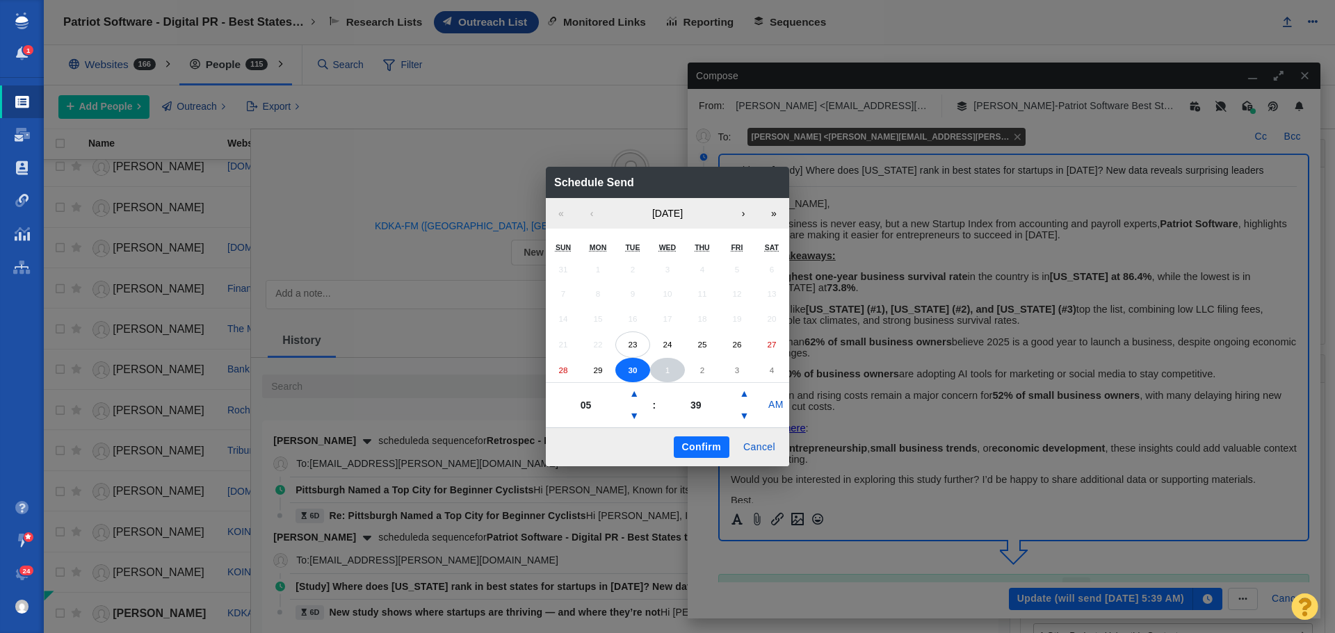
click at [667, 368] on abbr "1" at bounding box center [667, 370] width 4 height 9
click at [692, 448] on button "Confirm" at bounding box center [702, 447] width 56 height 22
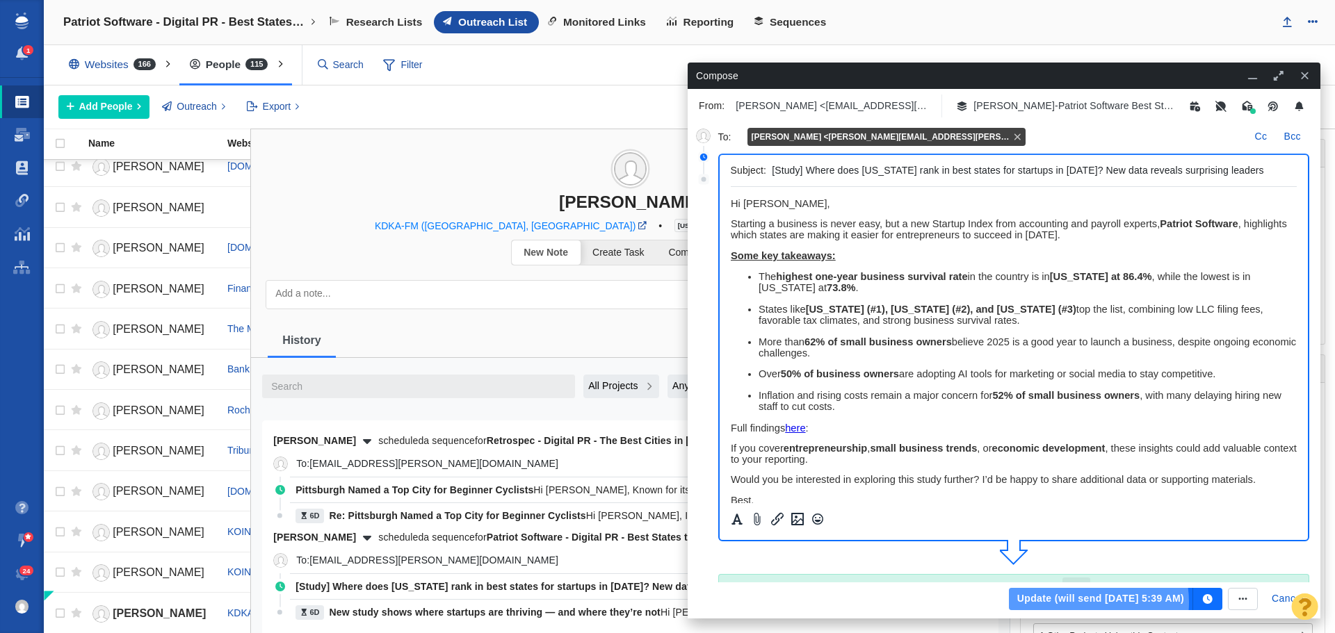
click at [1085, 602] on button "Update (will send [DATE] 5:39 AM)" at bounding box center [1101, 599] width 184 height 22
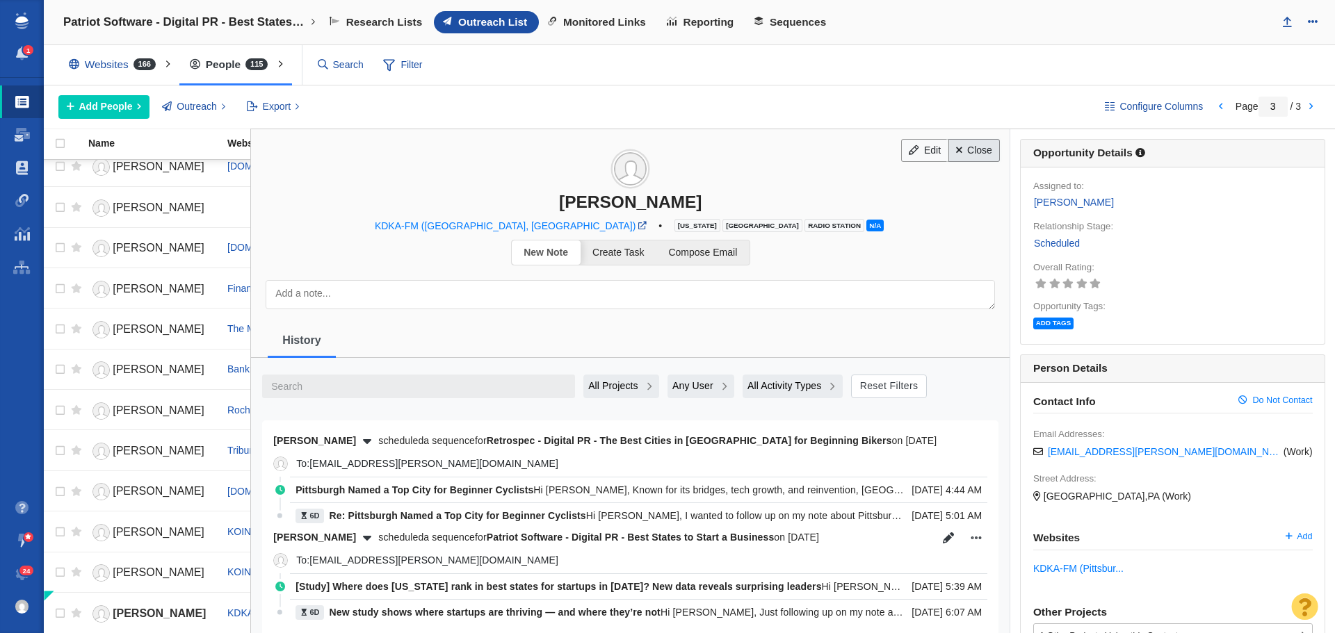
click at [968, 152] on link "Close" at bounding box center [974, 151] width 52 height 24
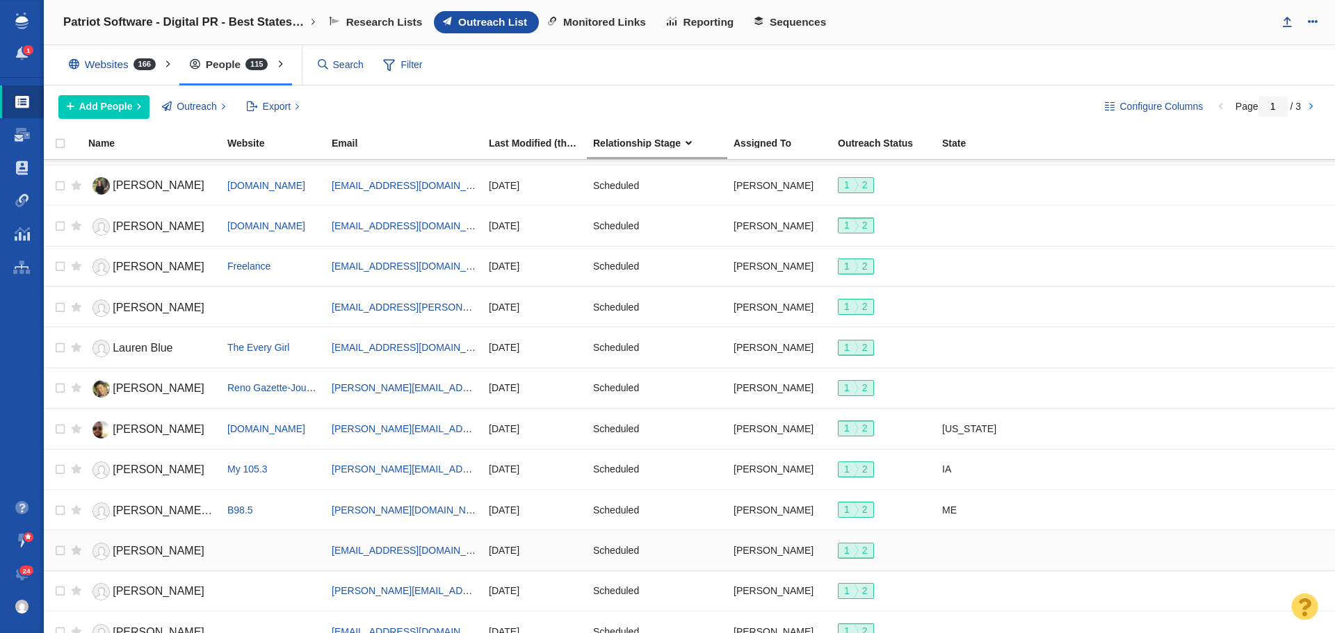
scroll to position [1556, 0]
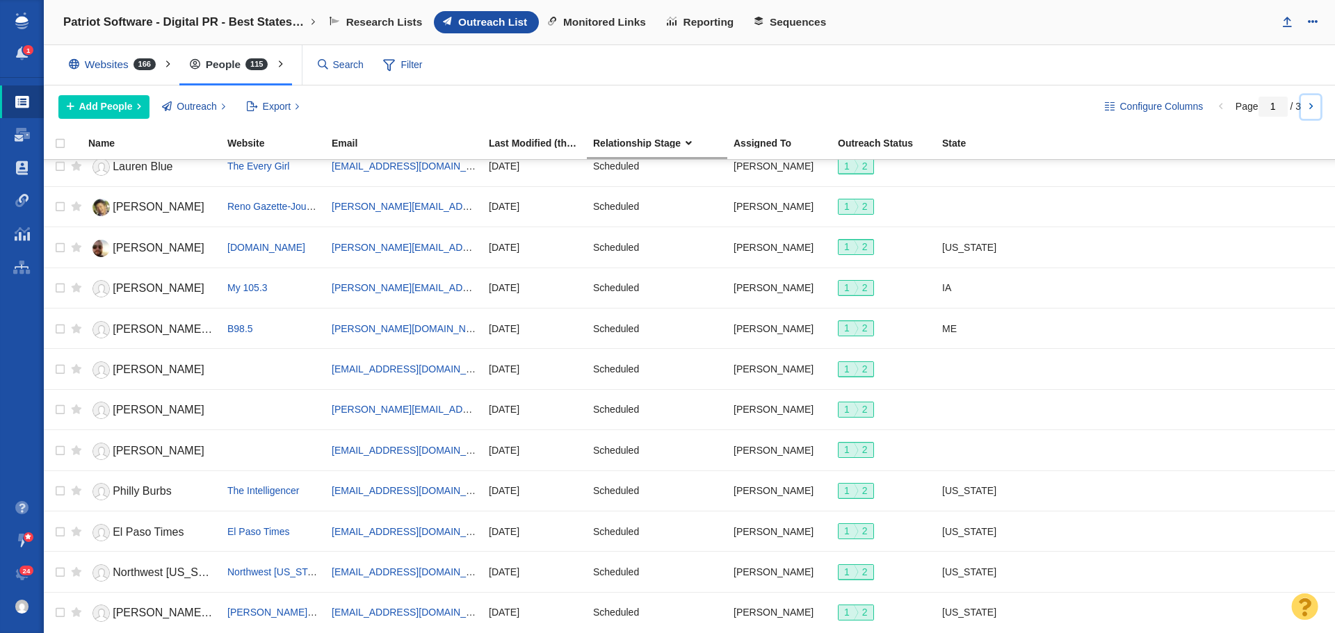
click at [1313, 104] on link at bounding box center [1310, 107] width 19 height 24
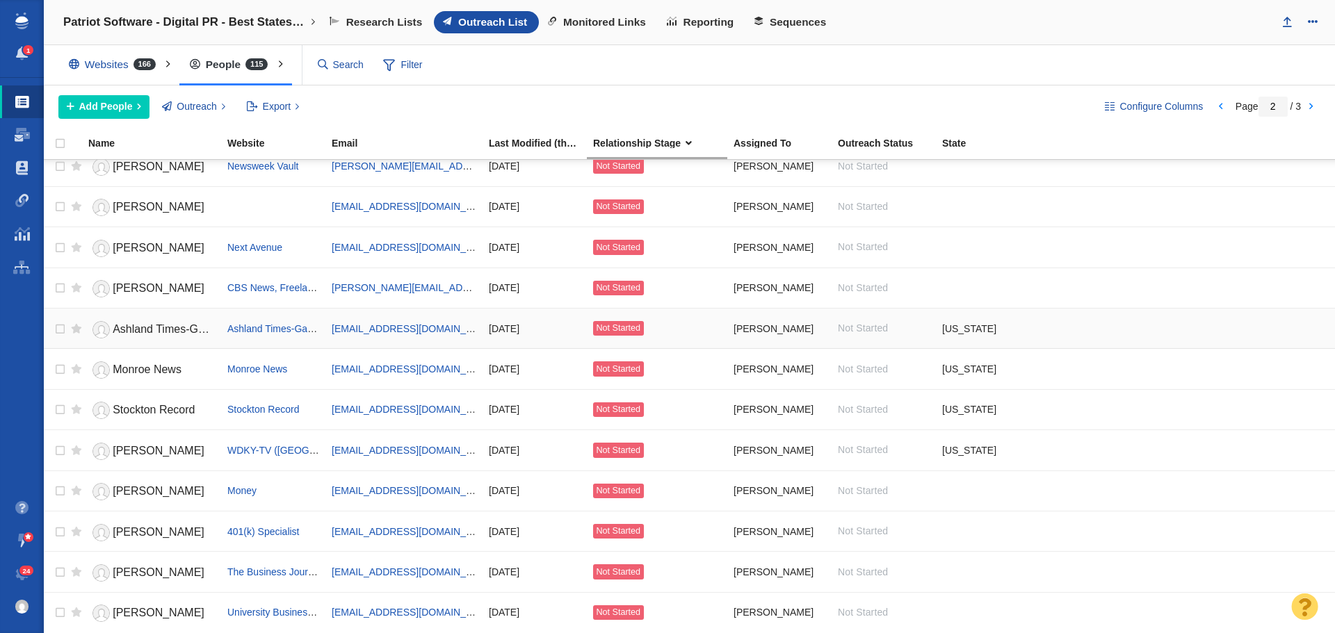
click at [161, 327] on span "Ashland Times-Gazette" at bounding box center [170, 329] width 115 height 12
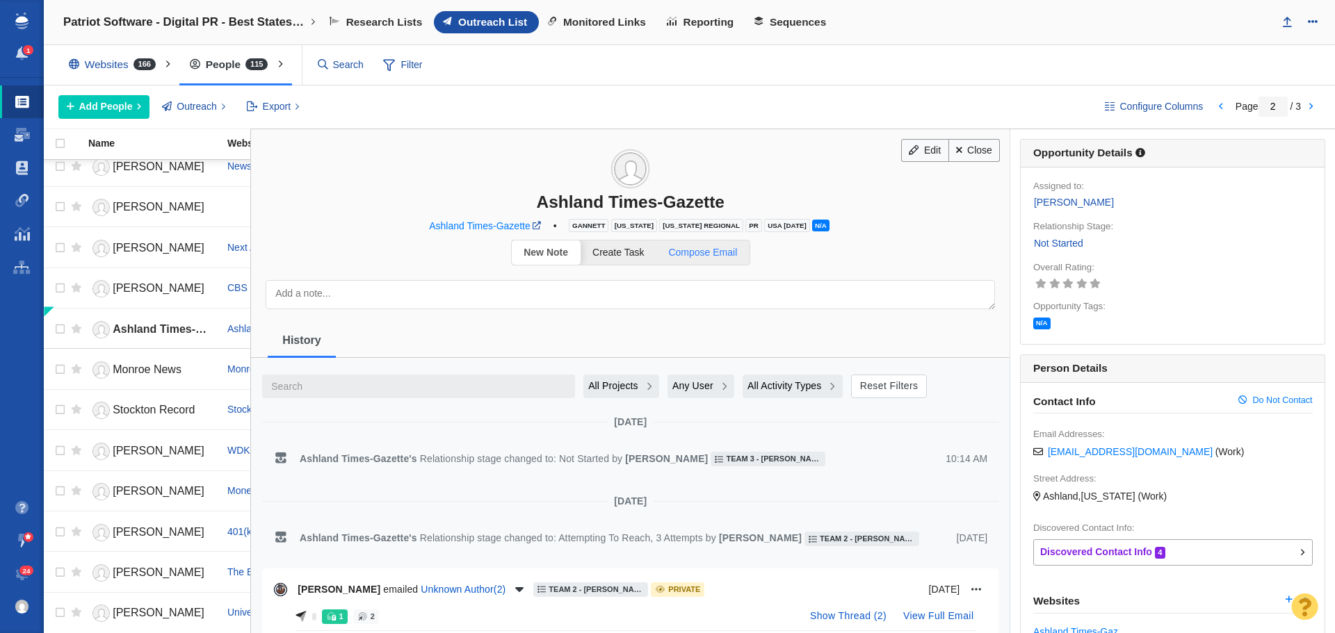
click at [709, 255] on span "Compose Email" at bounding box center [702, 252] width 69 height 11
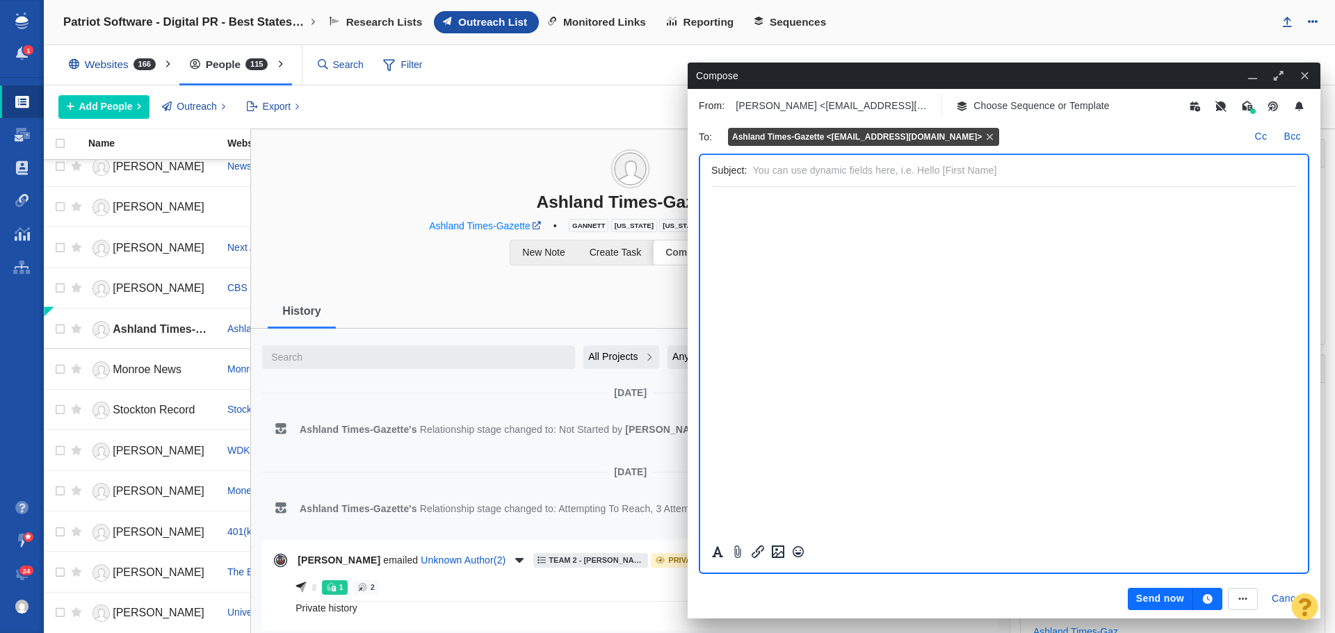
scroll to position [0, 0]
click at [1029, 106] on p "Choose Sequence or Template" at bounding box center [1041, 106] width 136 height 15
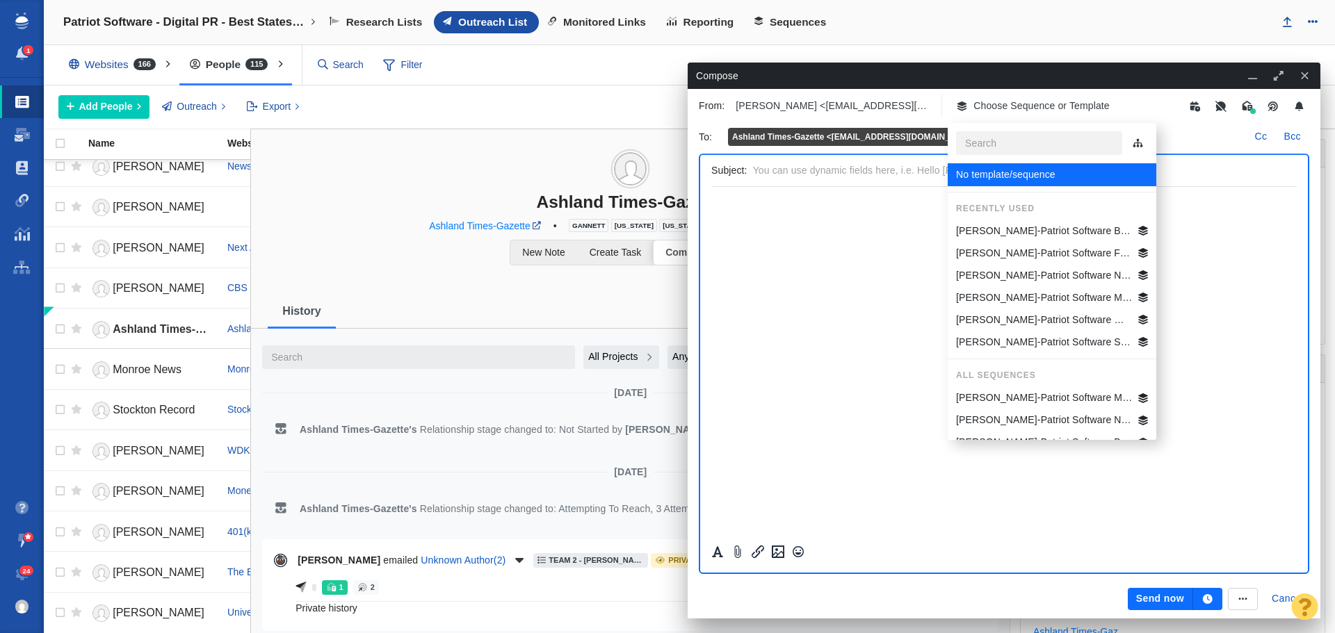
click at [1034, 234] on p "[PERSON_NAME]-Patriot Software Best States Business General" at bounding box center [1044, 231] width 177 height 15
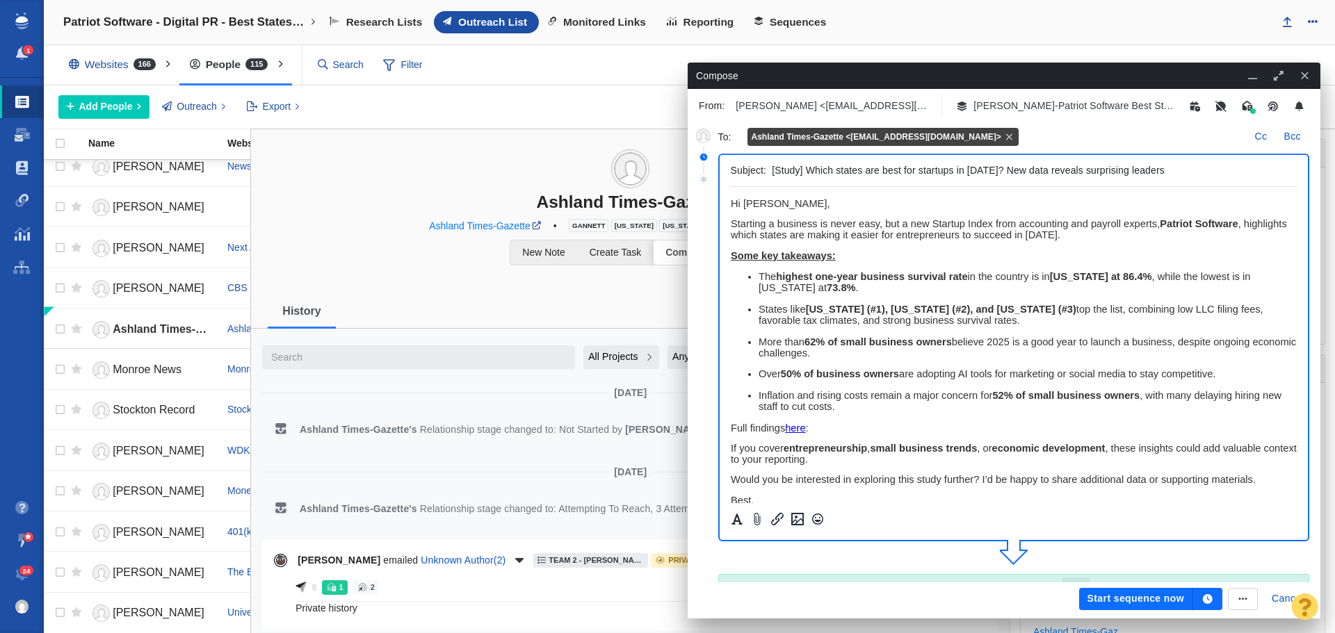
click at [778, 204] on span "﻿ Hi [PERSON_NAME]," at bounding box center [779, 203] width 99 height 11
drag, startPoint x: 919, startPoint y: 206, endPoint x: 714, endPoint y: 204, distance: 205.1
click at [730, 204] on html "Hi Ashland Times-Gazette News Team, Starting a business is never easy, but a ne…" at bounding box center [1013, 421] width 567 height 468
copy span "Hi Ashland Times-Gazette News Team,"
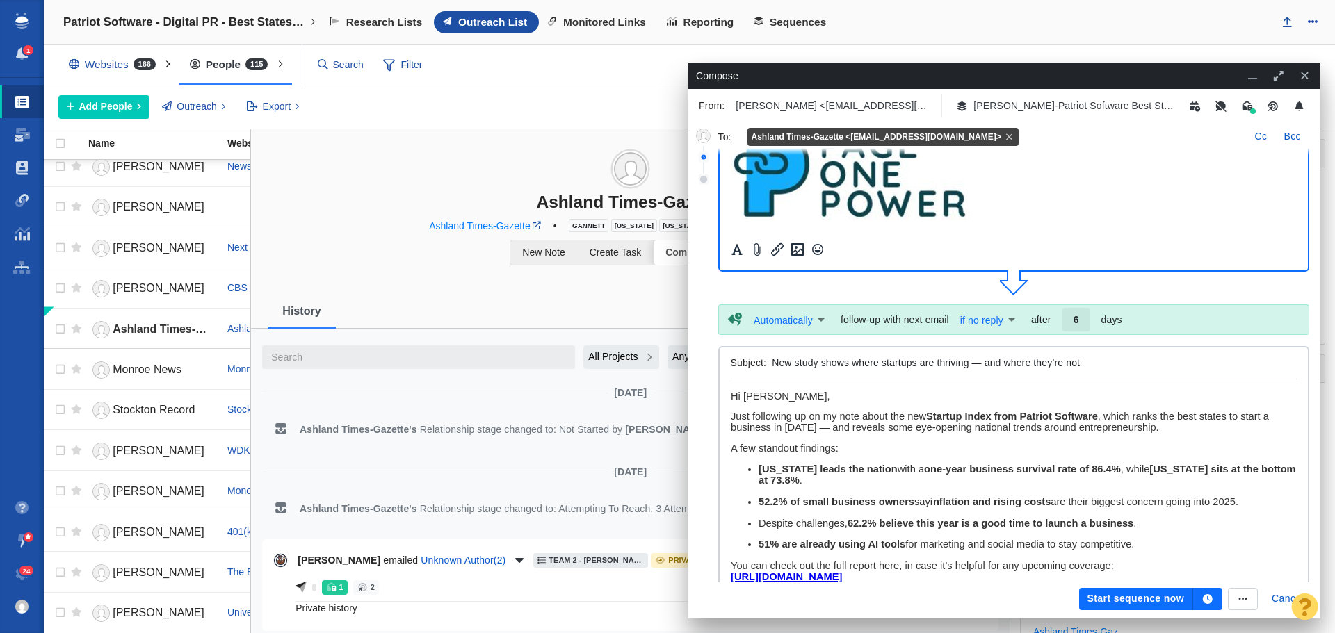
scroll to position [278, 0]
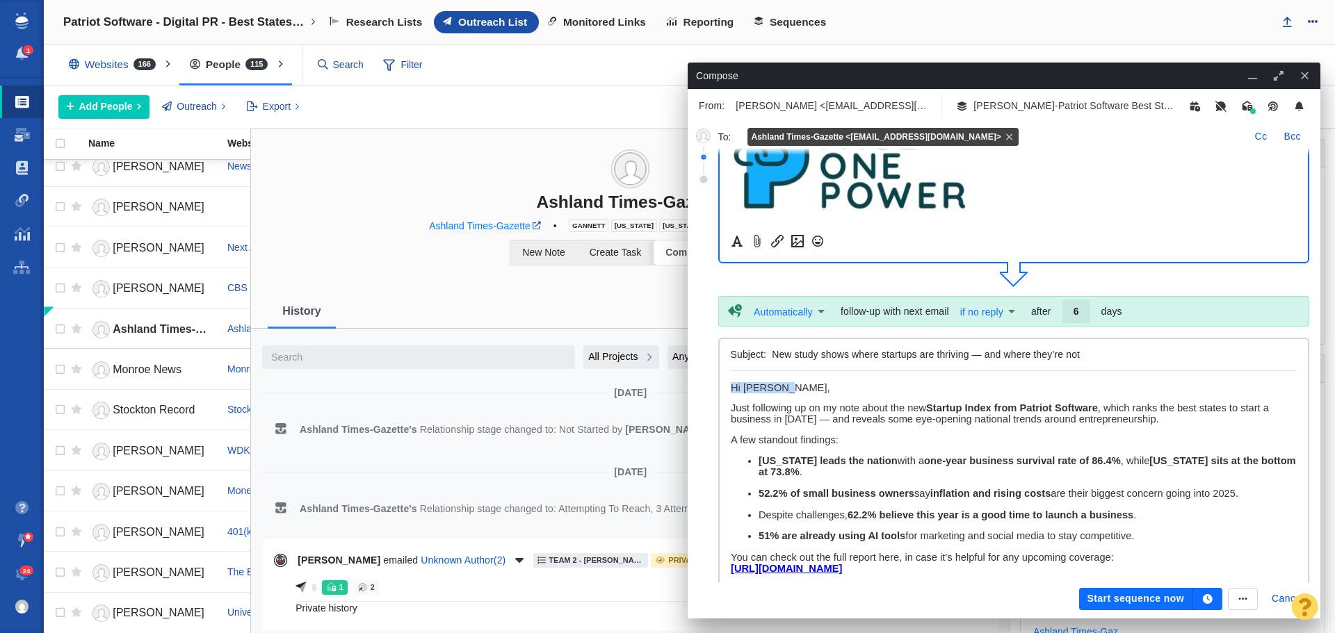
drag, startPoint x: 797, startPoint y: 387, endPoint x: 717, endPoint y: 378, distance: 80.4
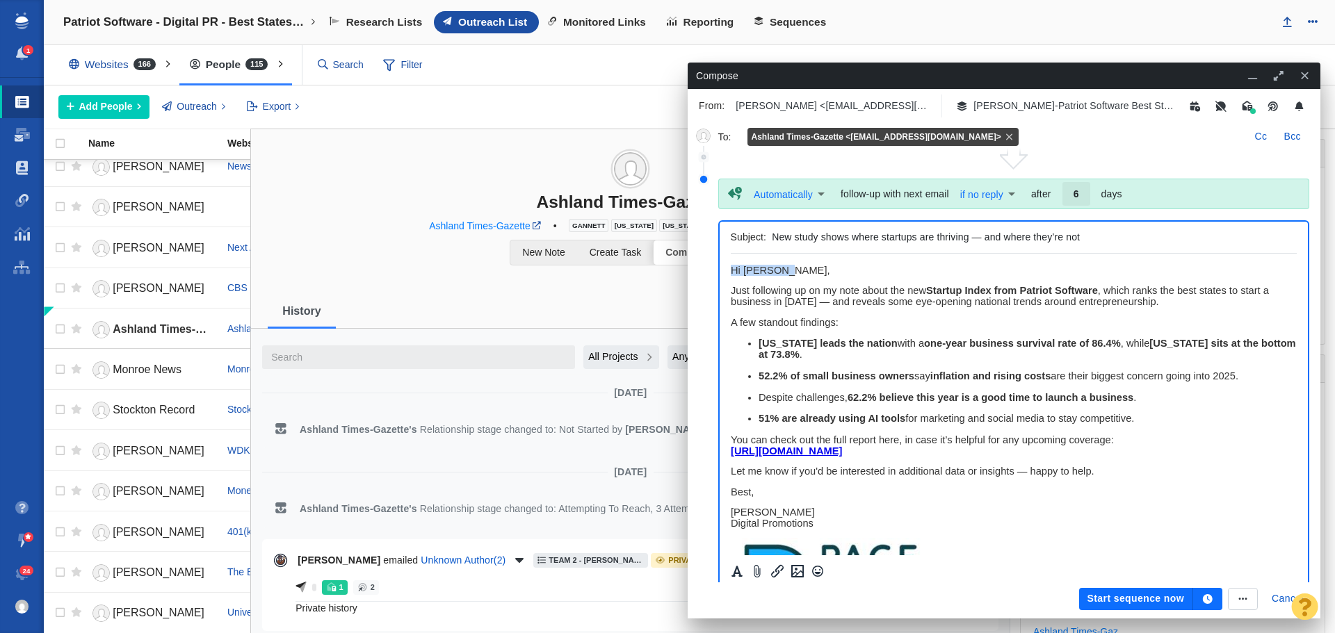
paste body "Rich Text Area. Press ALT-0 for help."
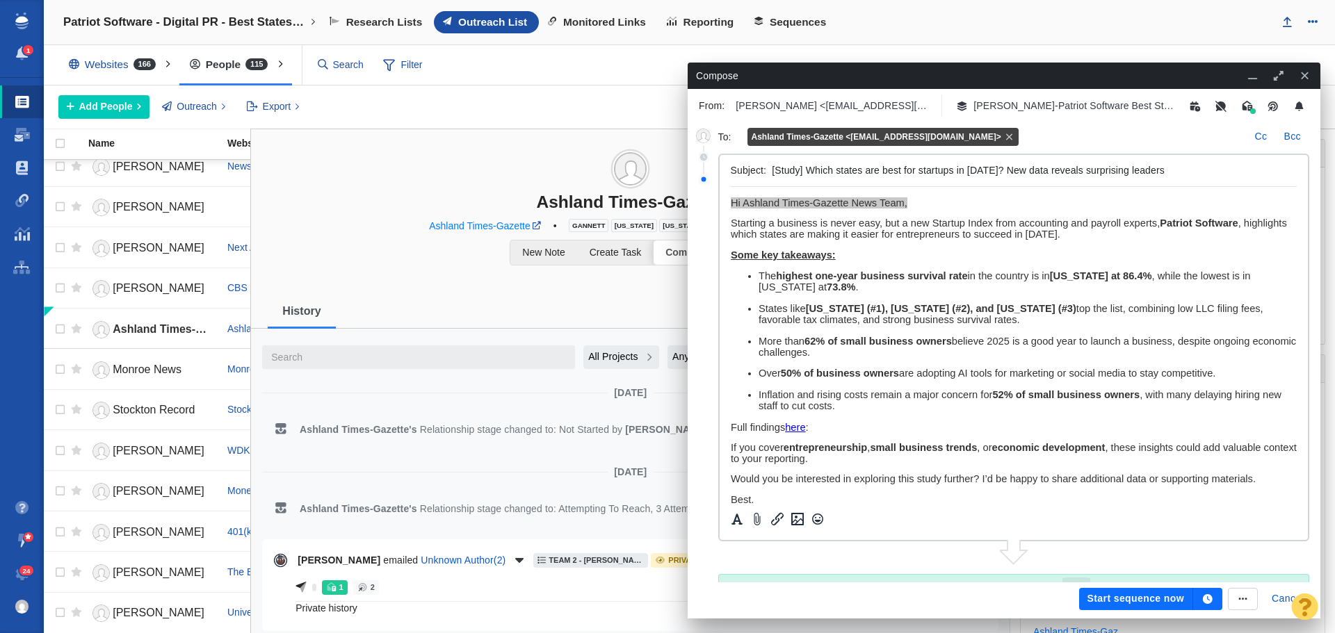
scroll to position [0, 0]
drag, startPoint x: 1167, startPoint y: 171, endPoint x: 768, endPoint y: 172, distance: 399.1
click at [768, 172] on div "Subject: [Study] Which states are best for startups in [DATE]? New data reveals…" at bounding box center [1014, 171] width 567 height 32
paste input "ere does [US_STATE] rank in best states"
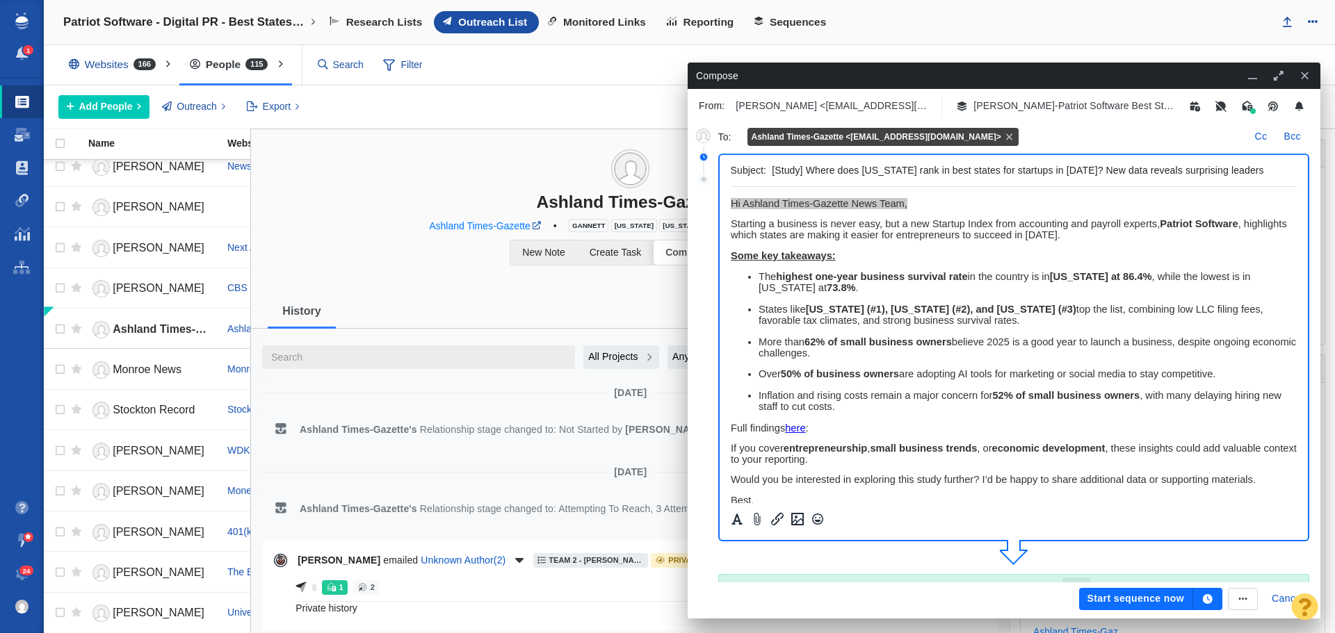
drag, startPoint x: 920, startPoint y: 171, endPoint x: 863, endPoint y: 170, distance: 56.3
click at [863, 170] on input "[Study] Where does [US_STATE] rank in best states for startups in [DATE]? New d…" at bounding box center [1031, 171] width 519 height 20
type input "[Study] Where does [US_STATE] rank in best states for startups in [DATE]? New d…"
click at [1212, 604] on icon "button" at bounding box center [1207, 599] width 13 height 10
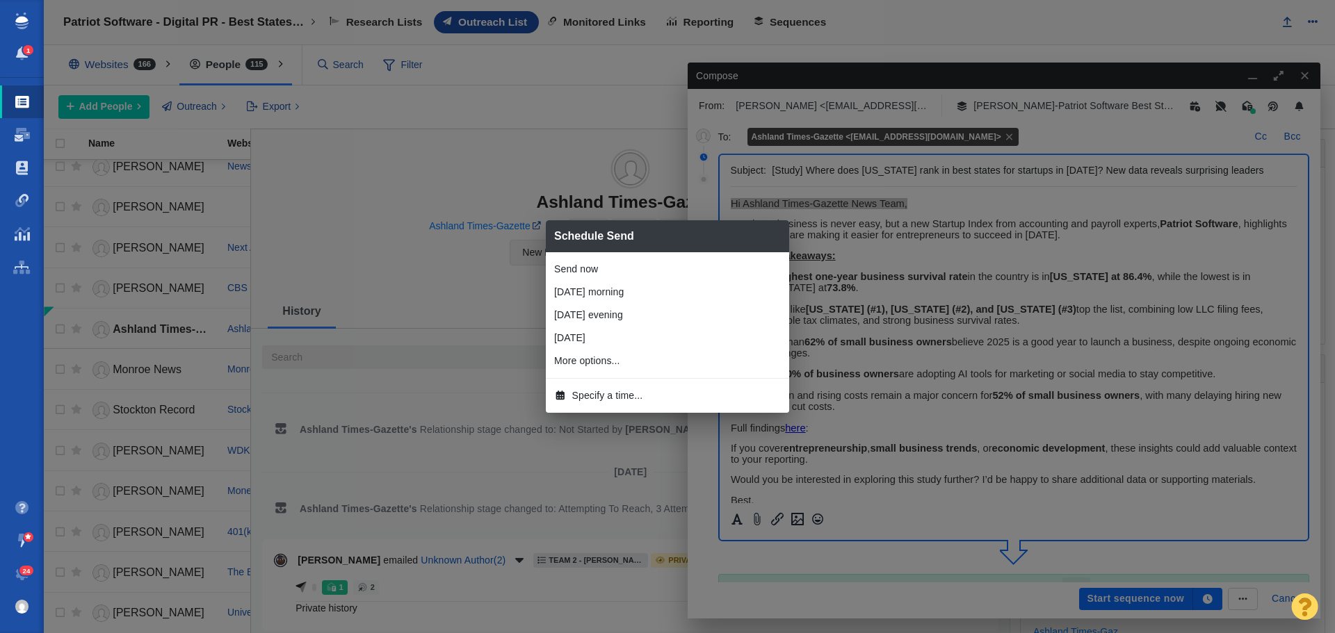
click at [631, 401] on span "Specify a time..." at bounding box center [607, 396] width 71 height 15
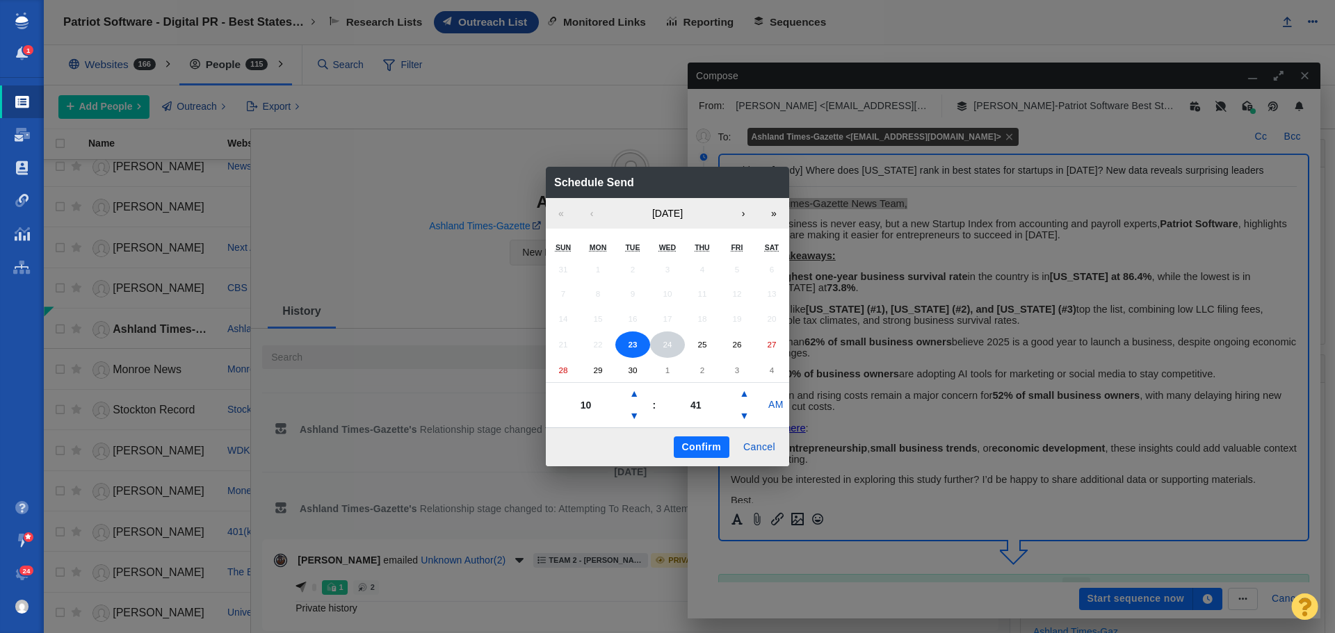
click at [669, 343] on abbr "24" at bounding box center [667, 344] width 9 height 9
click at [633, 412] on button "▼" at bounding box center [634, 416] width 17 height 22
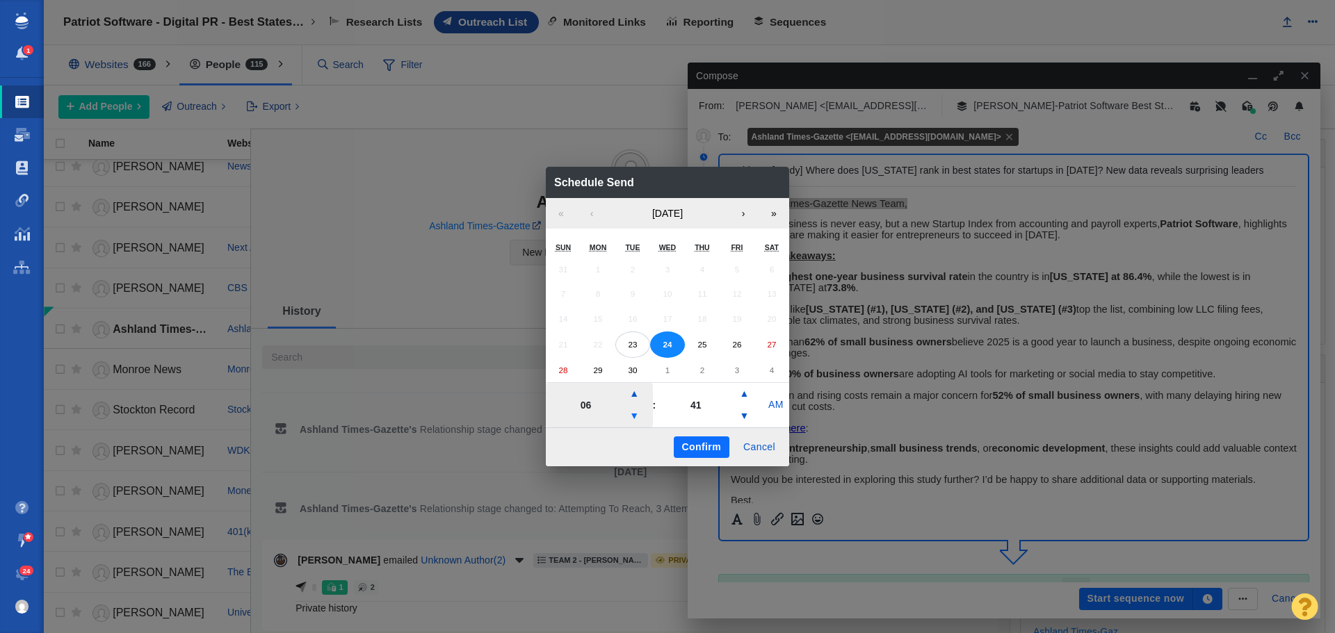
click at [633, 412] on button "▼" at bounding box center [634, 416] width 17 height 22
type input "05"
click at [703, 444] on button "Confirm" at bounding box center [702, 448] width 56 height 22
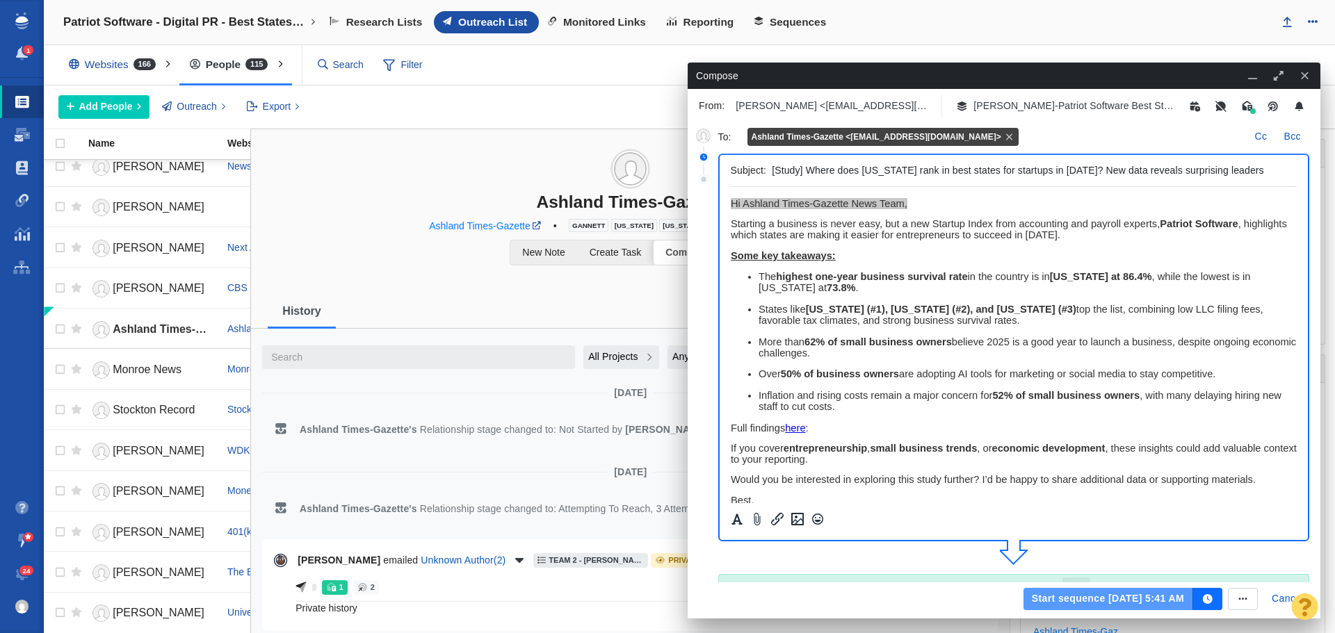
click at [1073, 599] on button "Start sequence [DATE] 5:41 AM" at bounding box center [1108, 599] width 170 height 22
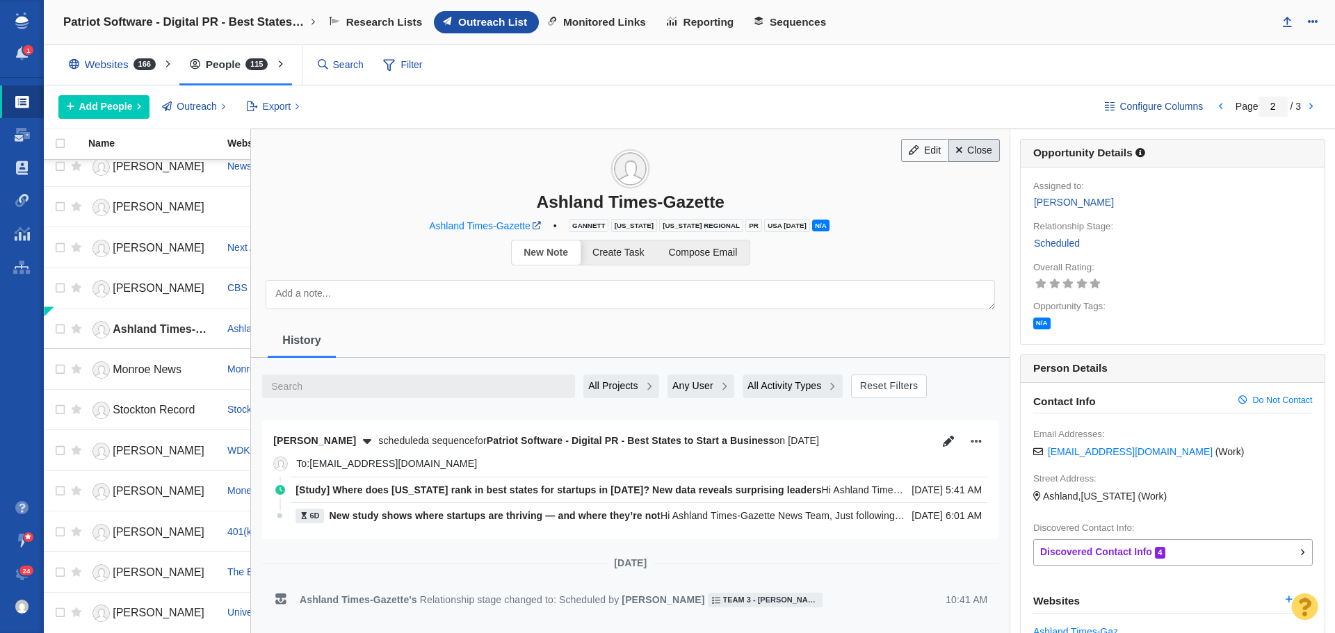
click at [961, 148] on link "Close" at bounding box center [974, 151] width 52 height 24
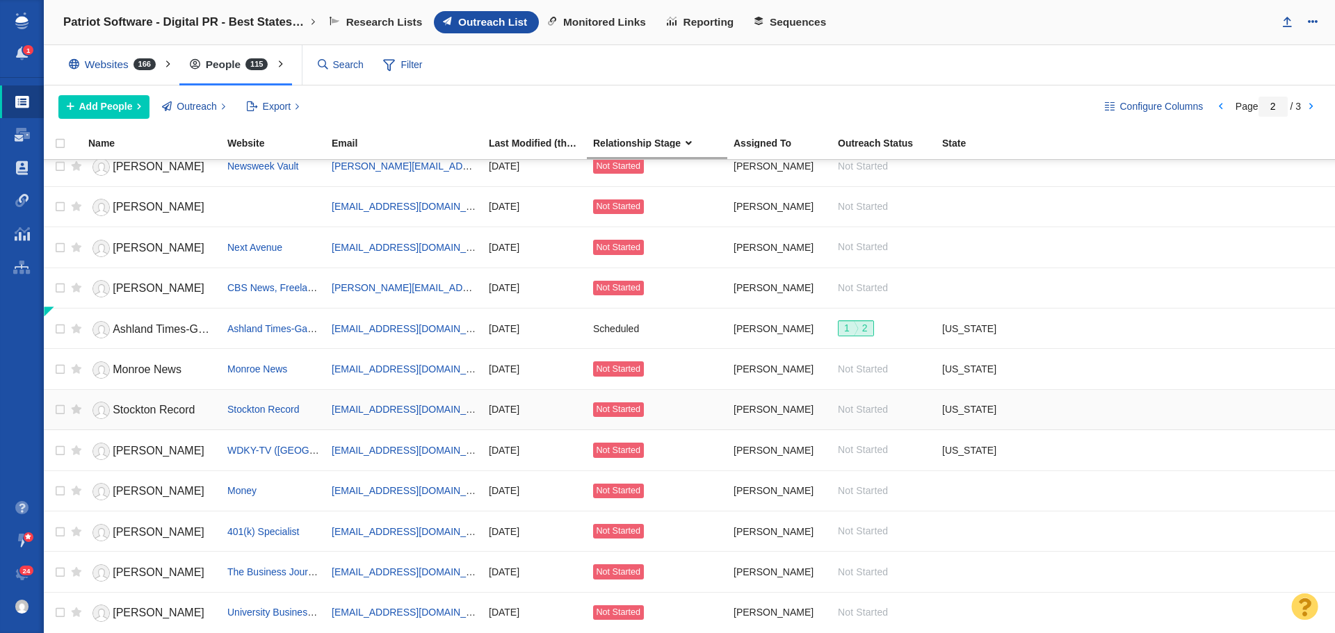
click at [150, 403] on link "Stockton Record" at bounding box center [151, 410] width 127 height 24
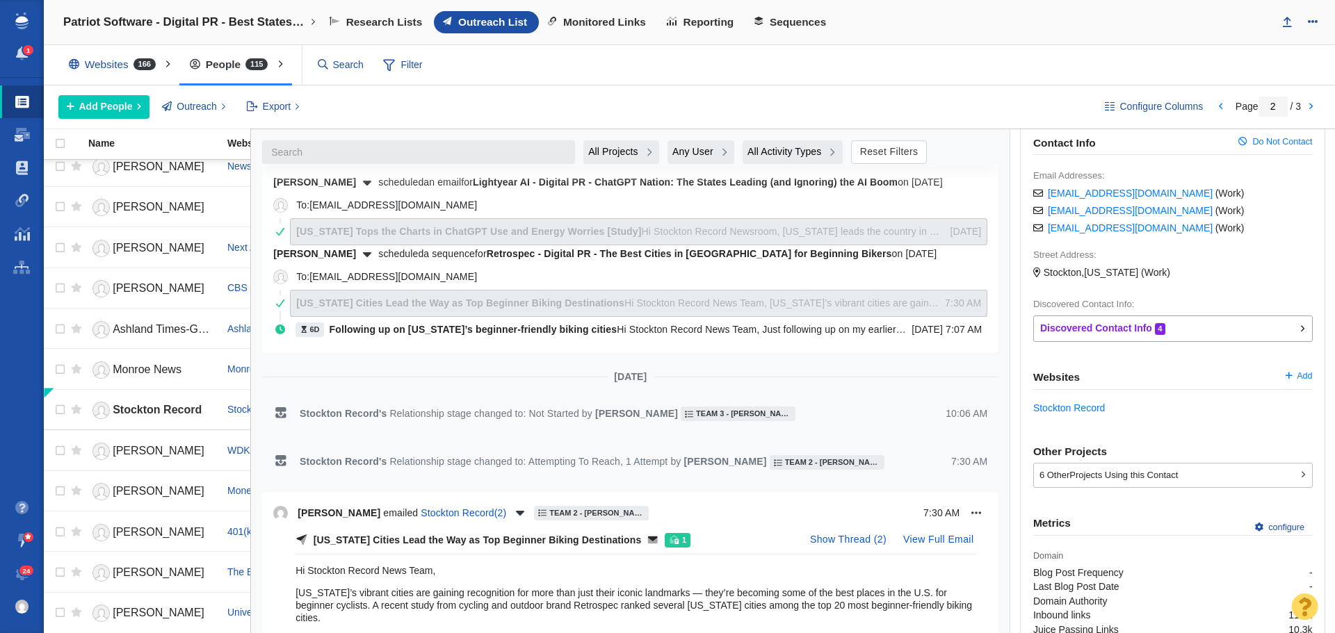
scroll to position [278, 0]
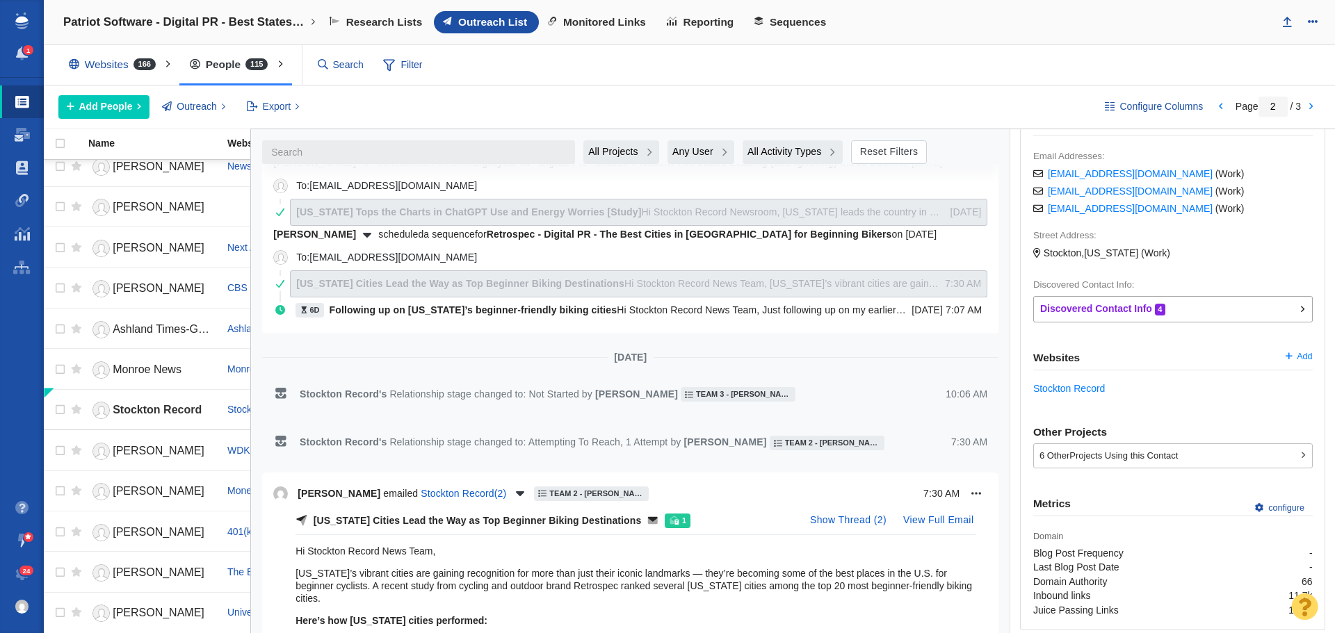
drag, startPoint x: 441, startPoint y: 550, endPoint x: 291, endPoint y: 551, distance: 149.5
click at [291, 551] on div "California Cities Lead the Way as Top Beginner Biking Destinations 1 Show Threa…" at bounding box center [630, 637] width 714 height 254
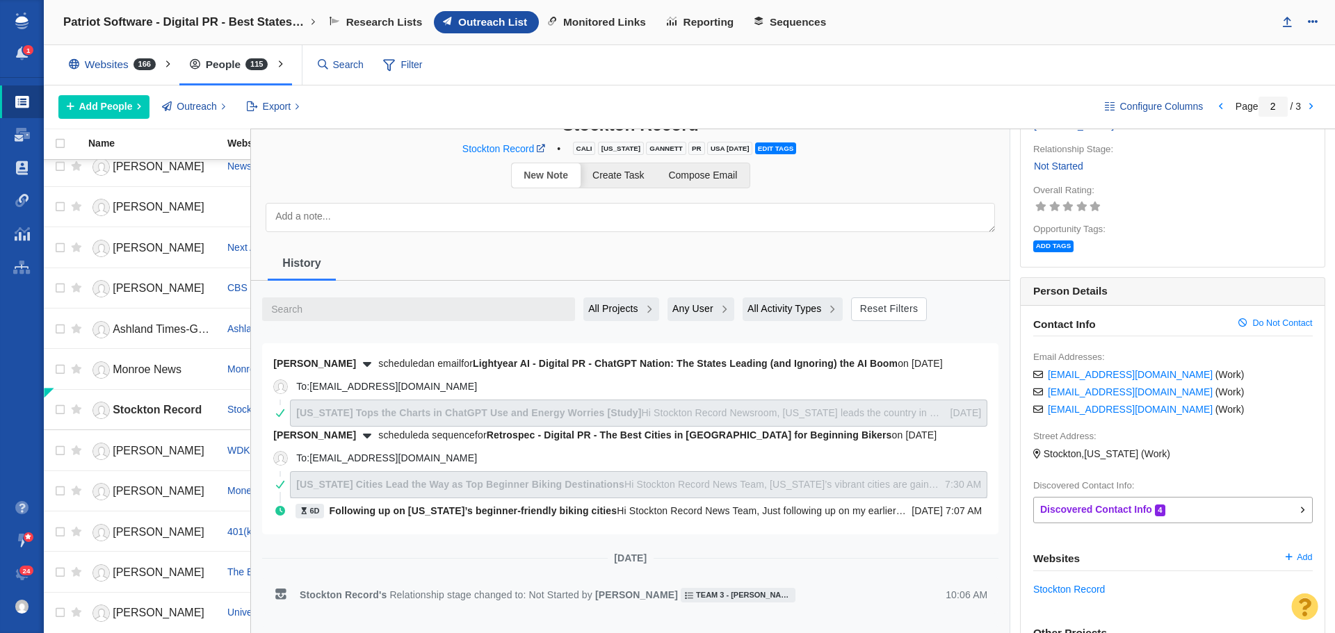
scroll to position [0, 0]
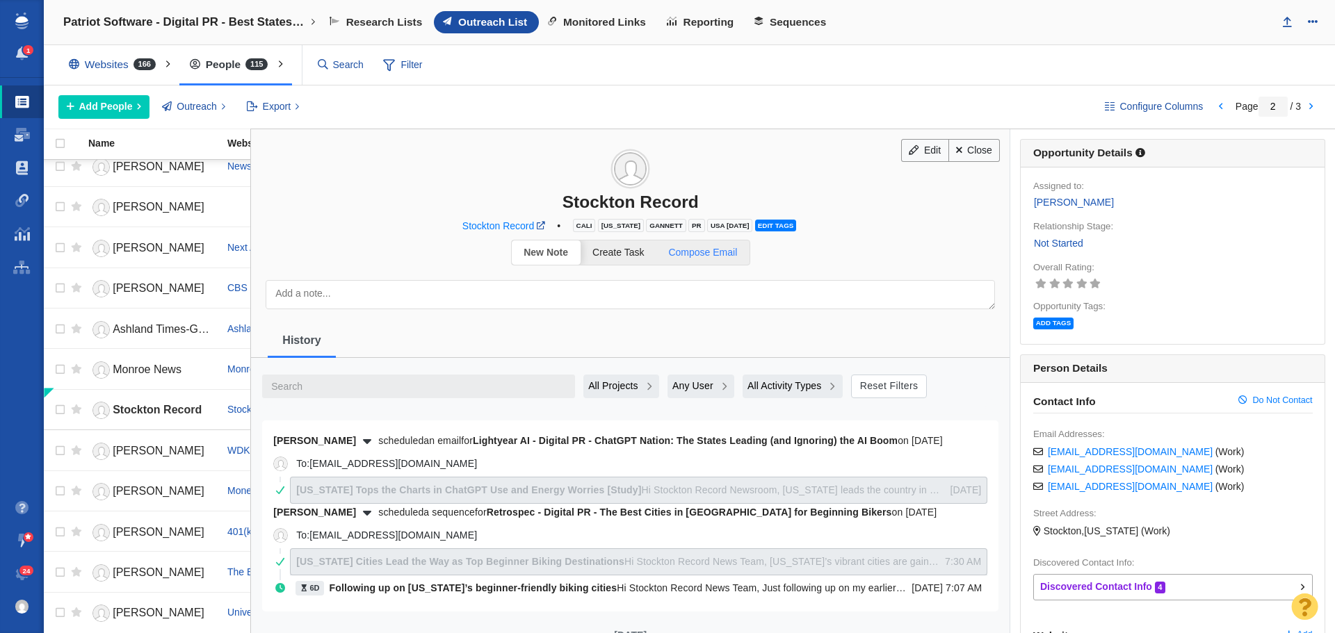
click at [717, 258] on span "Compose Email" at bounding box center [702, 252] width 69 height 11
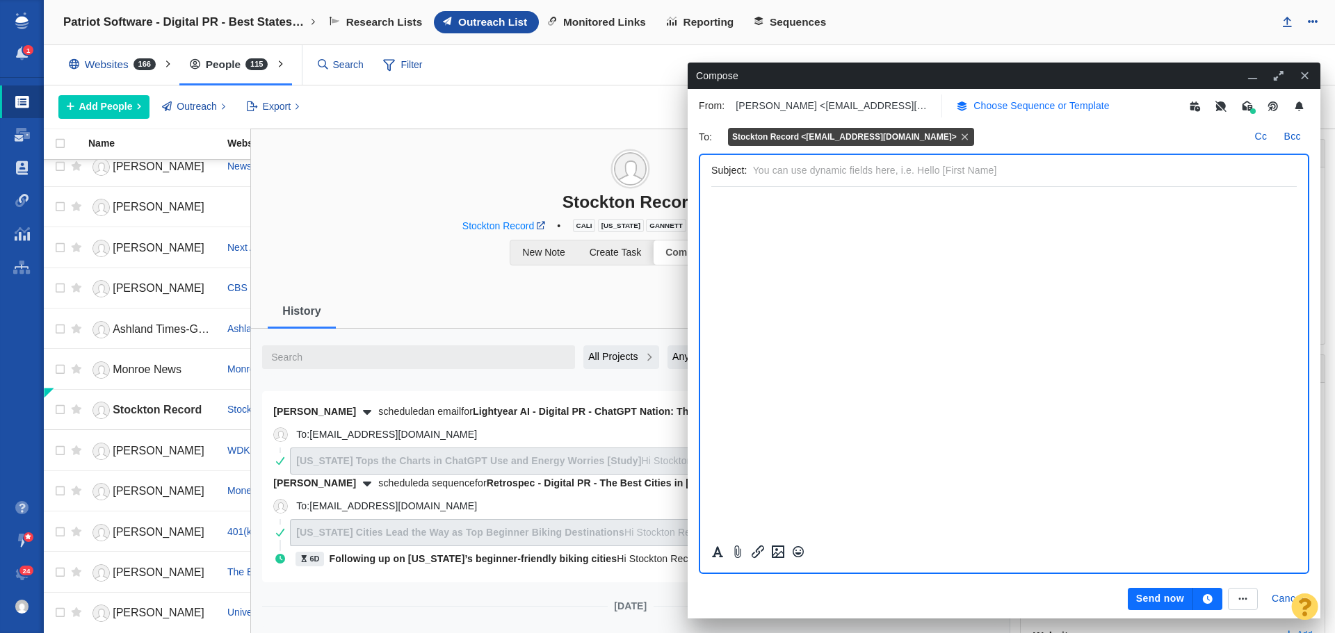
click at [1014, 107] on p "Choose Sequence or Template" at bounding box center [1041, 106] width 136 height 15
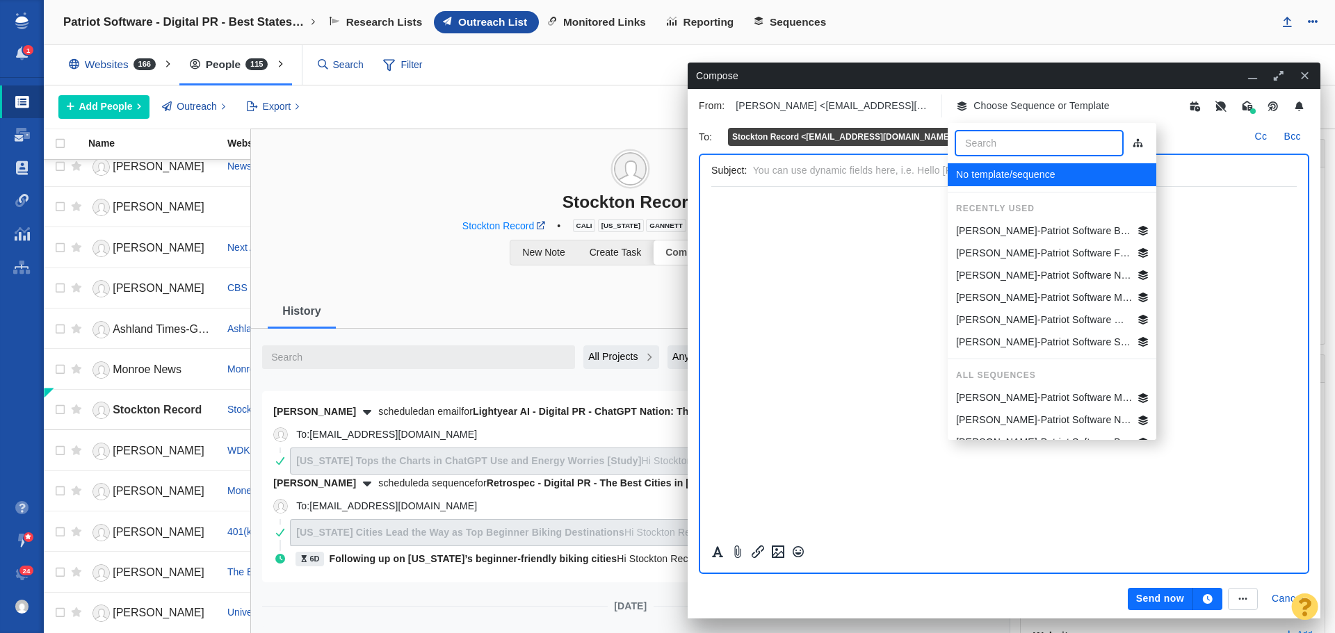
click at [1037, 229] on p "[PERSON_NAME]-Patriot Software Best States Business General" at bounding box center [1044, 231] width 177 height 15
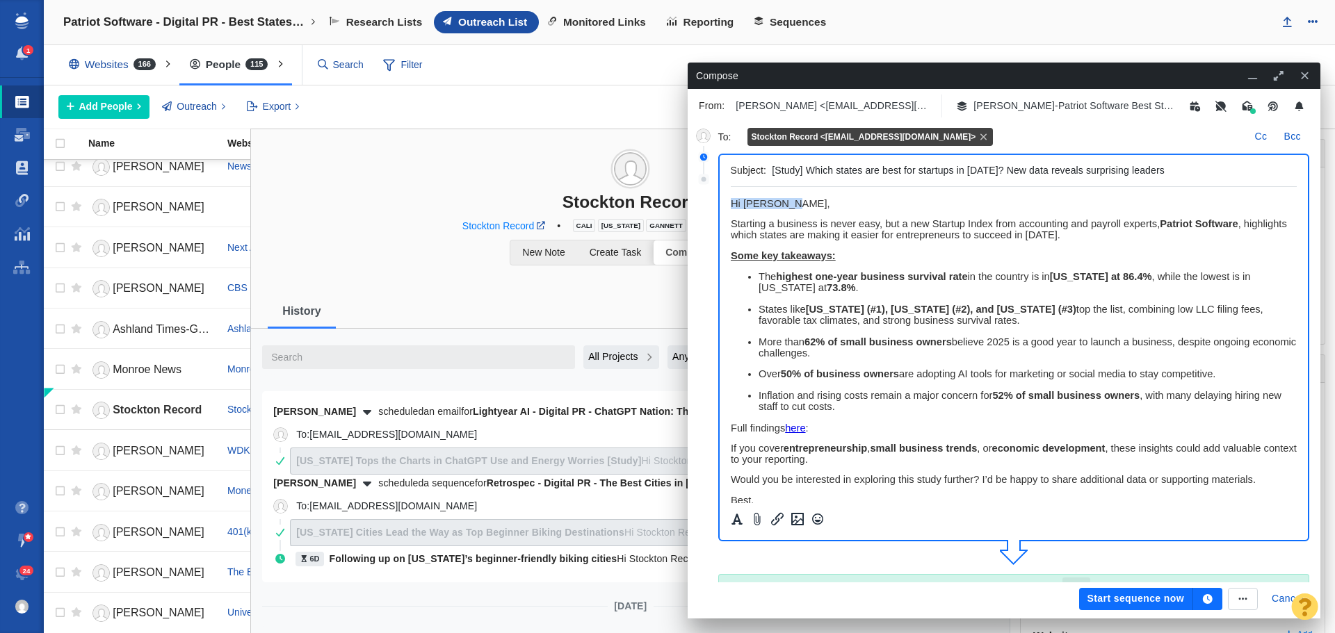
drag, startPoint x: 797, startPoint y: 205, endPoint x: 702, endPoint y: 202, distance: 95.3
click at [730, 202] on html "﻿ Hi Stockton, Starting a business is never easy, but a new Startup Index from …" at bounding box center [1013, 421] width 567 height 468
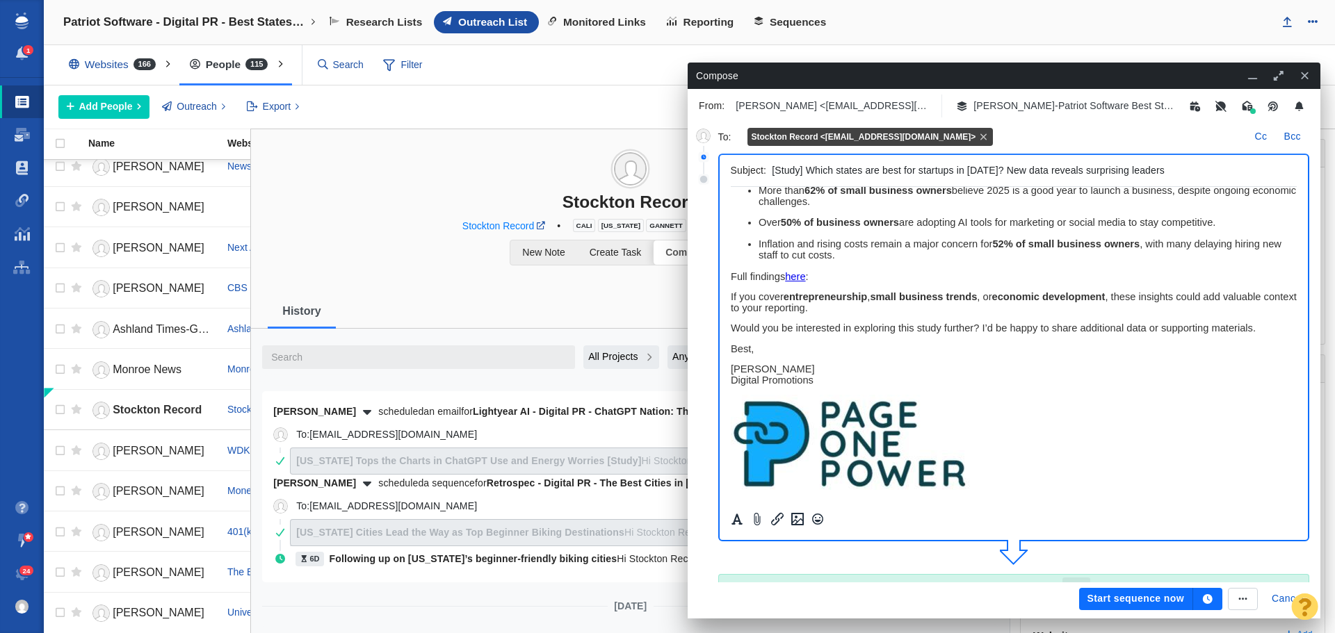
scroll to position [209, 0]
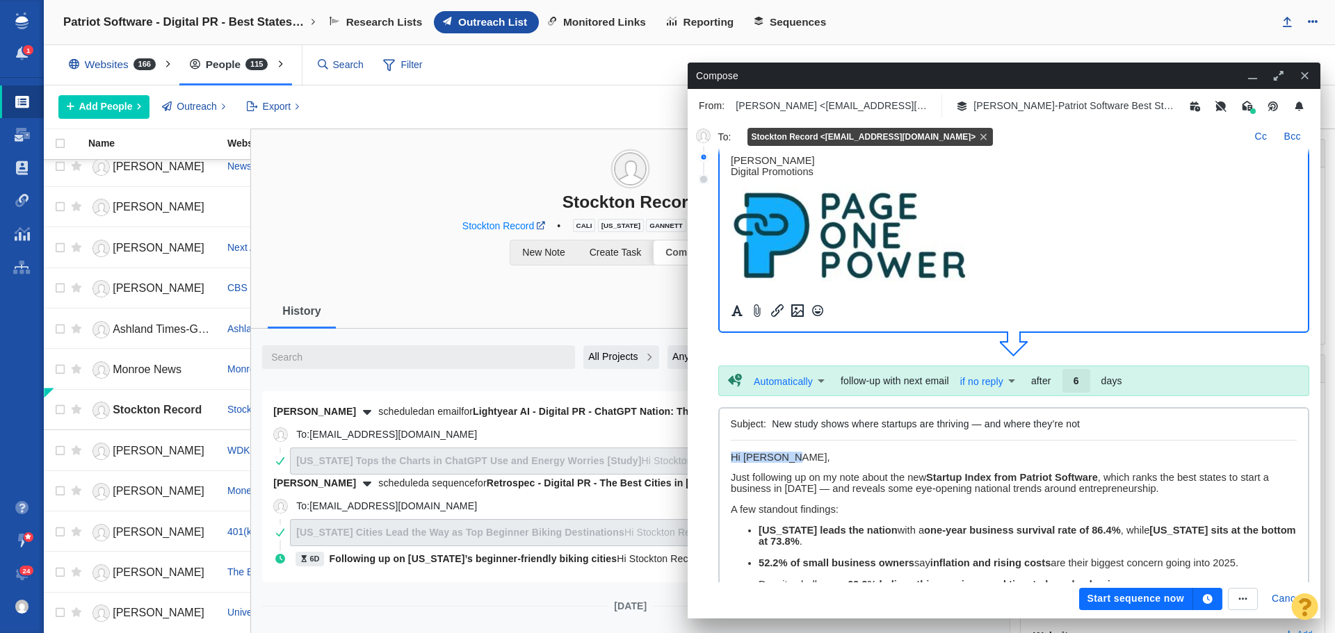
drag, startPoint x: 793, startPoint y: 457, endPoint x: 705, endPoint y: 449, distance: 88.0
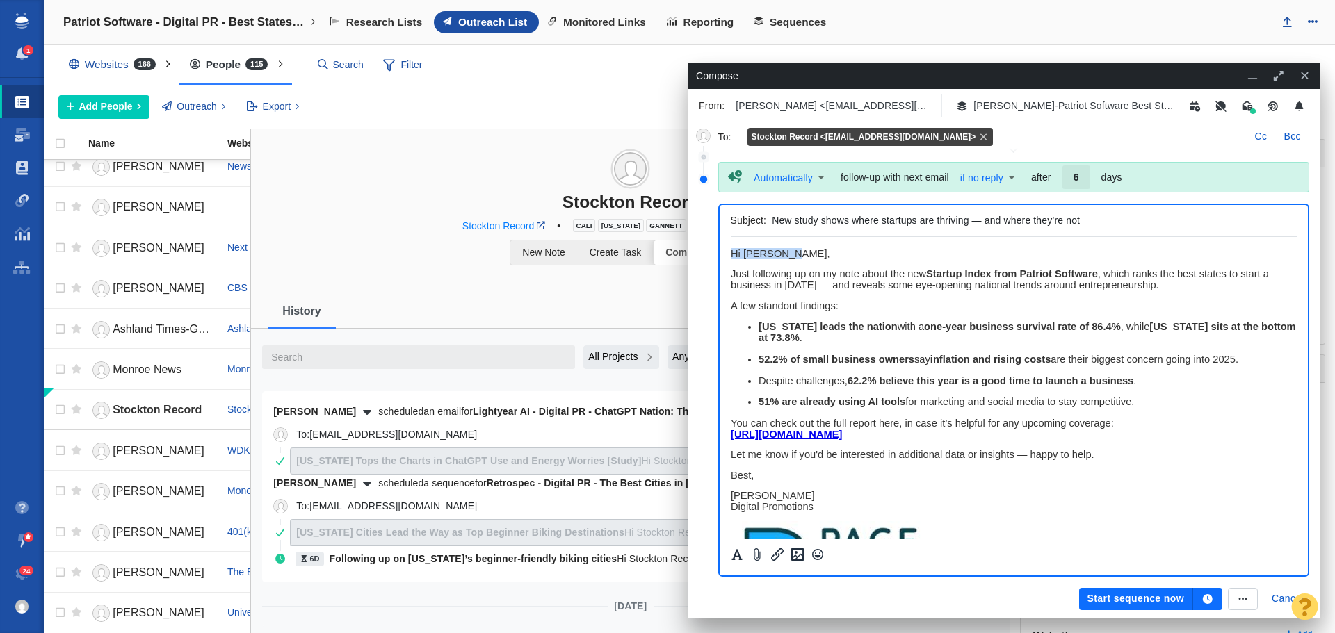
paste body "Rich Text Area. Press ALT-0 for help."
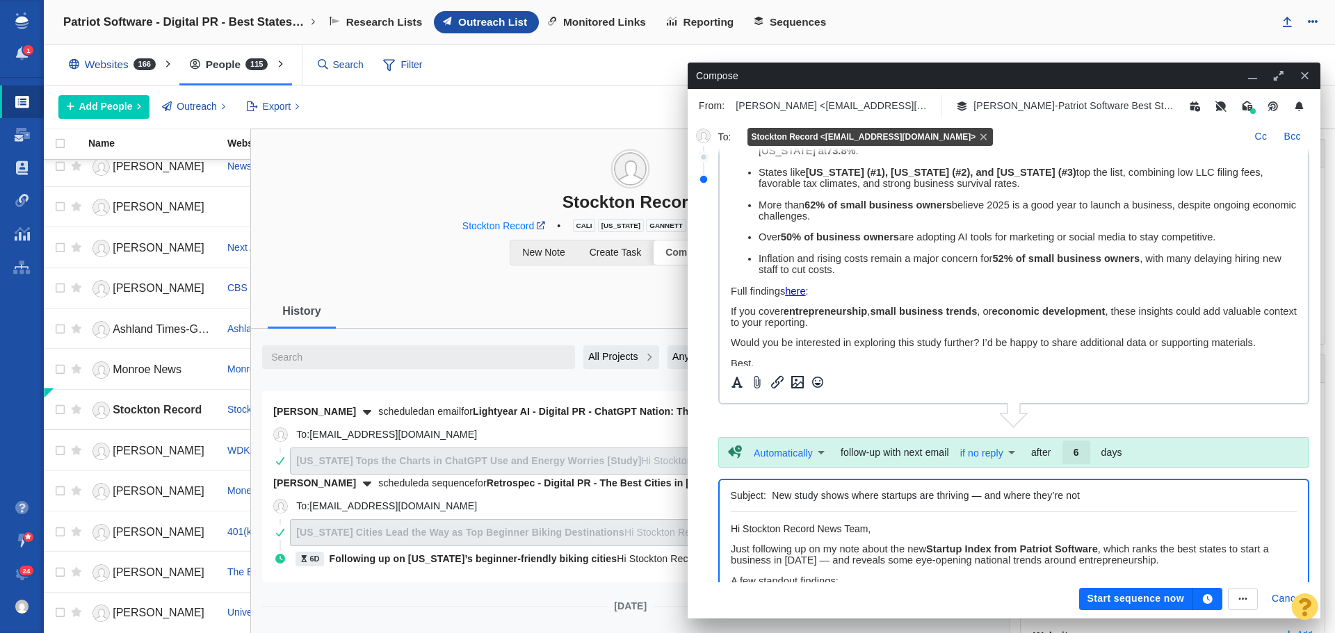
scroll to position [0, 0]
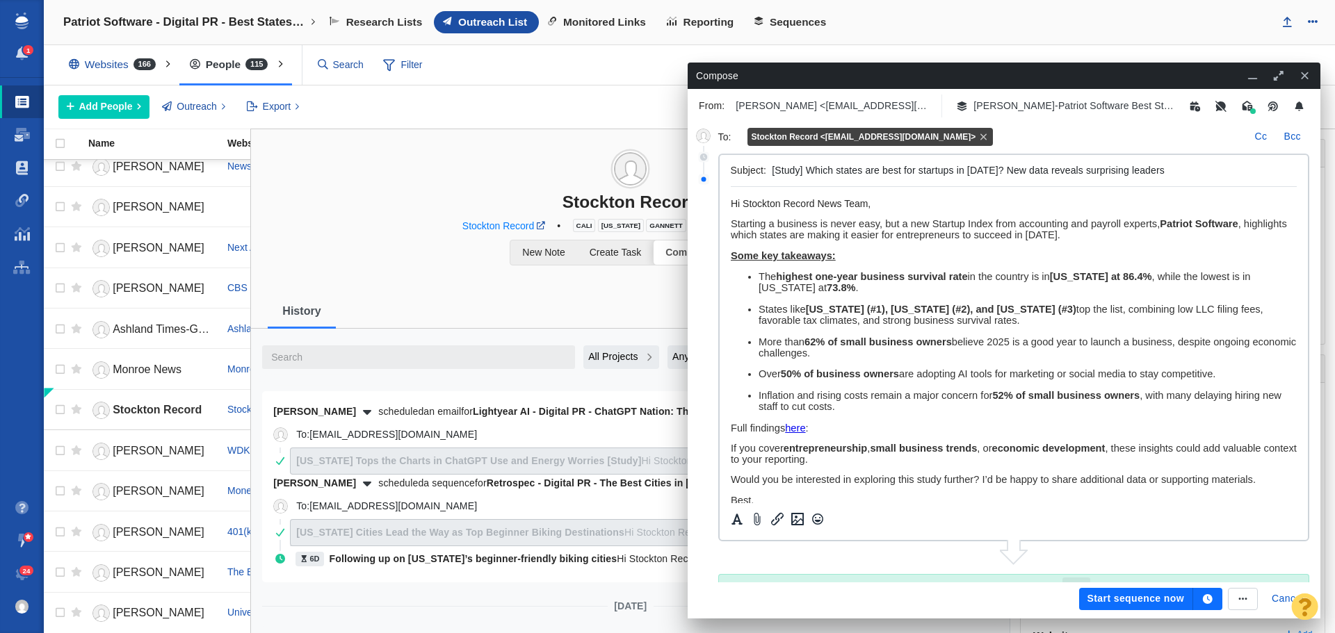
drag, startPoint x: 1155, startPoint y: 169, endPoint x: 765, endPoint y: 163, distance: 390.1
click at [765, 163] on div "Subject: [Study] Which states are best for startups in 2025? New data reveals s…" at bounding box center [1014, 171] width 567 height 32
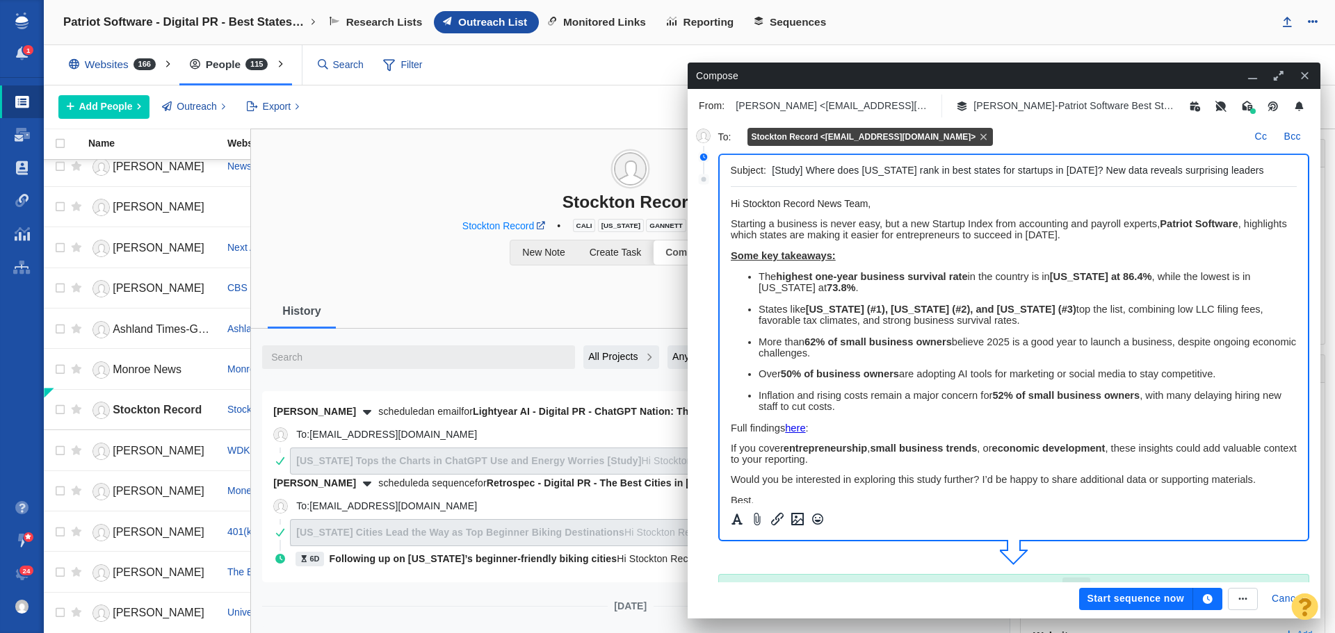
drag, startPoint x: 920, startPoint y: 172, endPoint x: 861, endPoint y: 172, distance: 58.4
click at [861, 172] on input "[Study] Where does Pennsylvania rank in best states for startups in 2025? New d…" at bounding box center [1031, 171] width 519 height 20
type input "[Study] Where does California rank in best states for startups in 2025? New dat…"
click at [1206, 601] on icon "button" at bounding box center [1208, 599] width 10 height 10
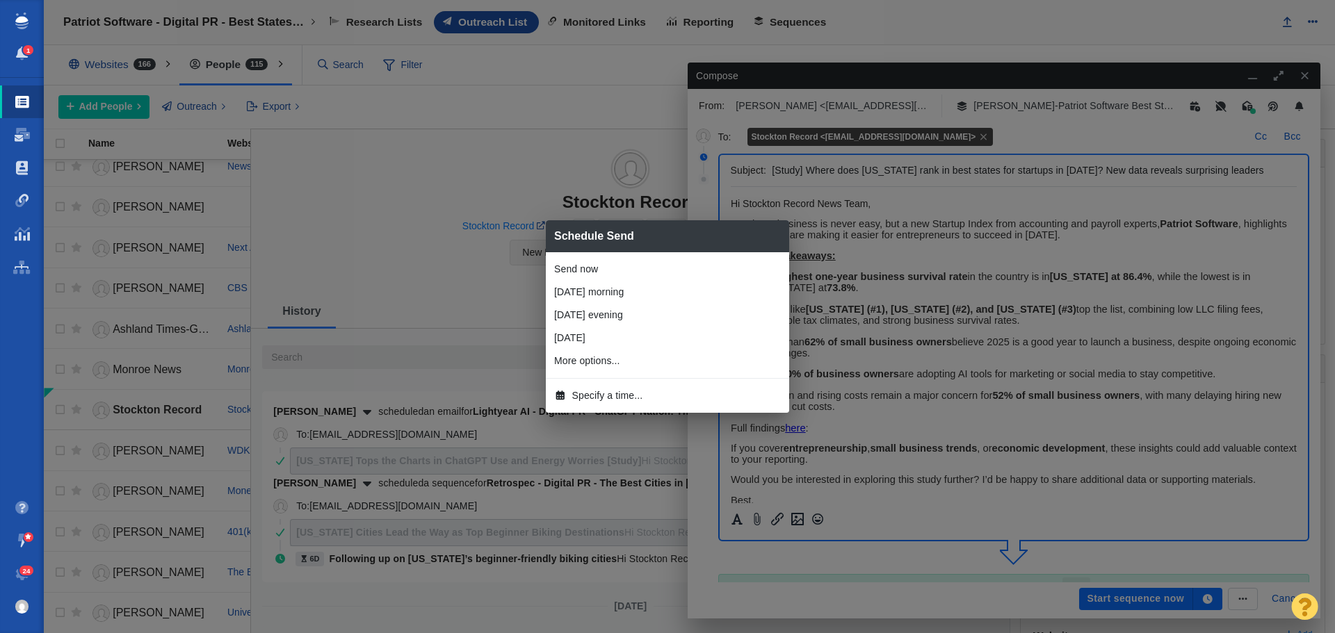
click at [607, 395] on span "Specify a time..." at bounding box center [607, 396] width 71 height 15
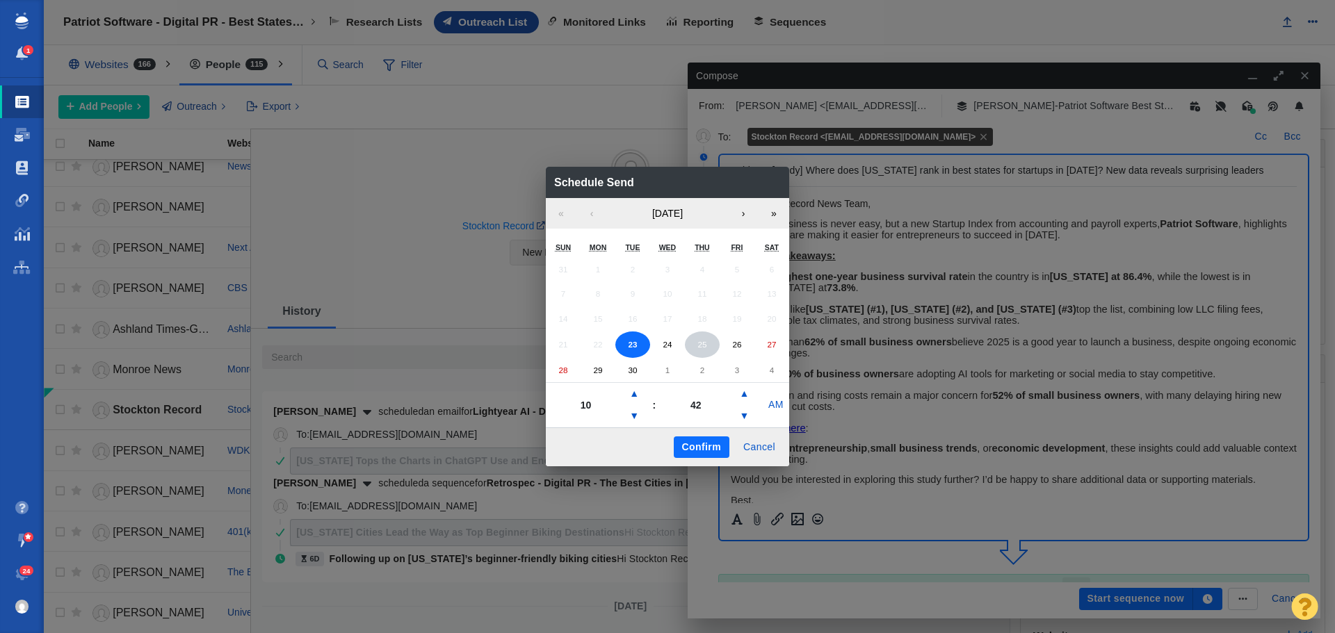
click at [704, 347] on abbr "25" at bounding box center [701, 344] width 9 height 9
click at [633, 414] on button "▼" at bounding box center [634, 416] width 17 height 22
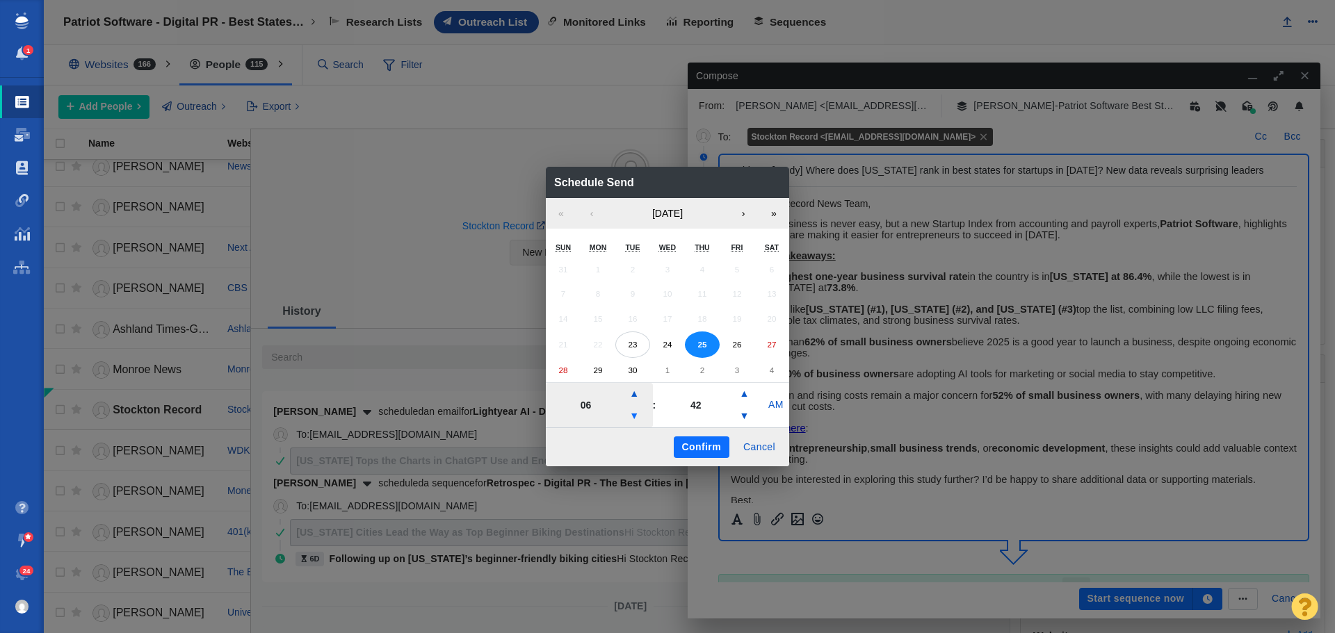
click at [633, 414] on button "▼" at bounding box center [634, 416] width 17 height 22
type input "04"
click at [697, 444] on button "Confirm" at bounding box center [702, 448] width 56 height 22
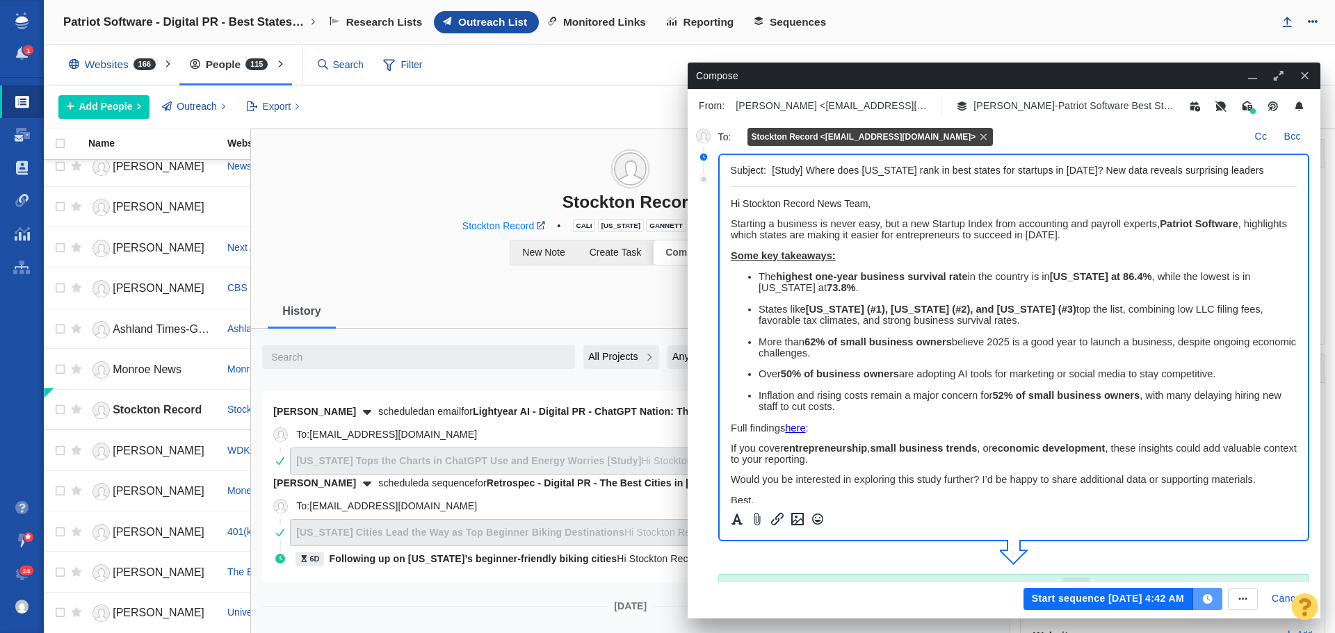
click at [1208, 597] on icon "button" at bounding box center [1207, 599] width 13 height 10
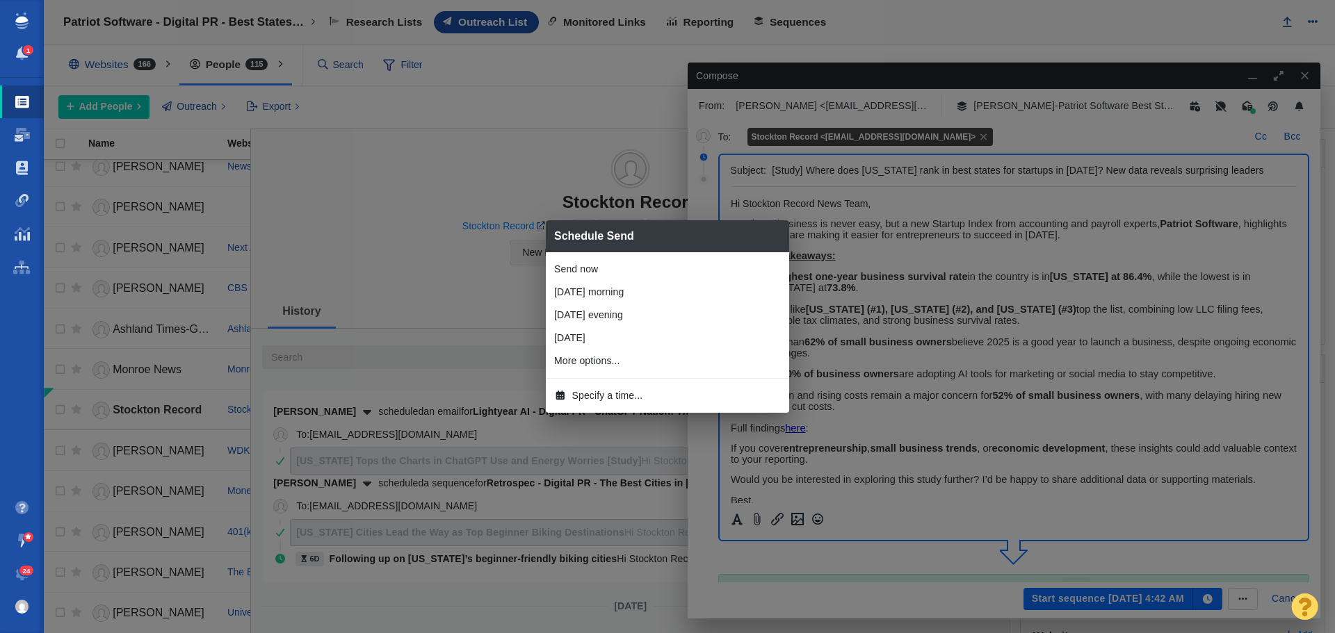
click at [619, 392] on span "Specify a time..." at bounding box center [607, 396] width 71 height 15
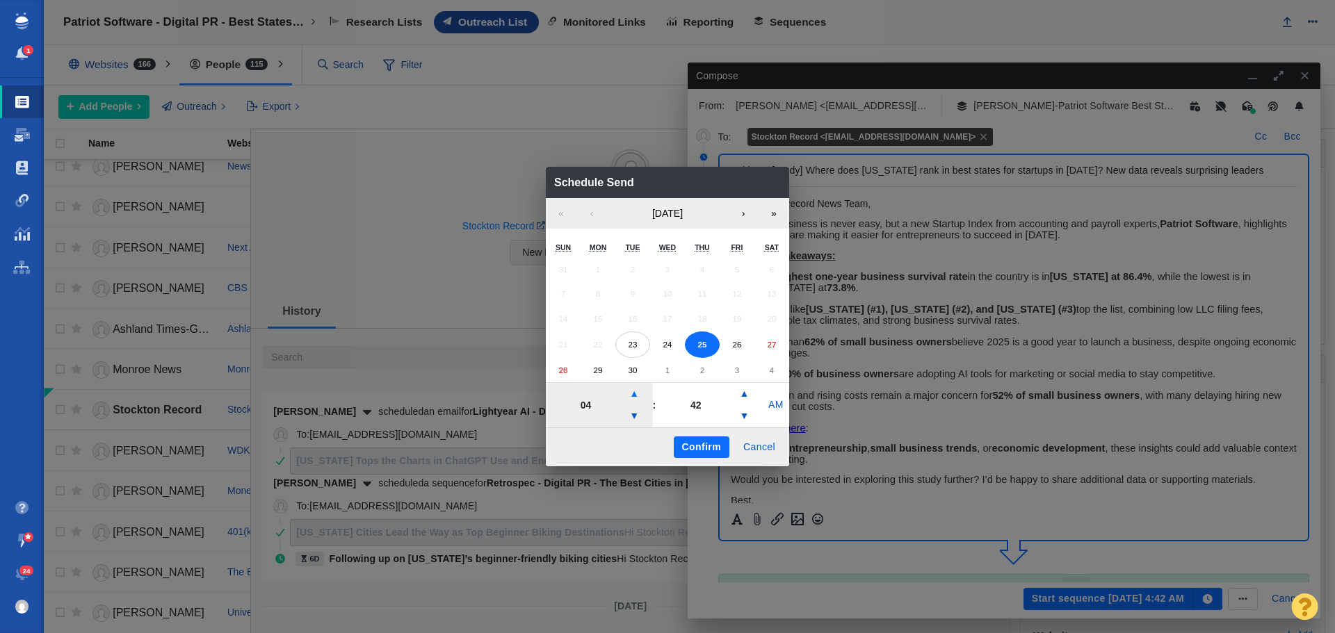
click at [642, 393] on button "▲" at bounding box center [634, 394] width 17 height 22
click at [635, 392] on button "▲" at bounding box center [634, 394] width 17 height 22
type input "07"
click at [697, 437] on button "Confirm" at bounding box center [702, 448] width 56 height 22
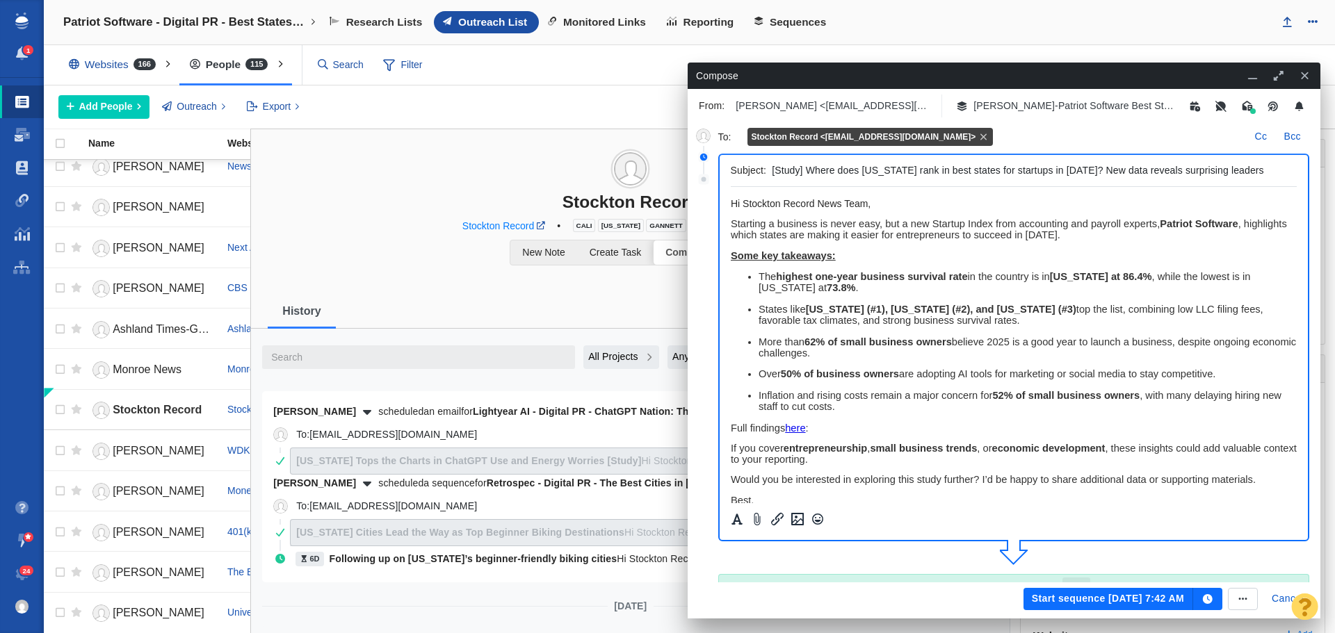
click at [1138, 596] on button "Start sequence Sep 25, 7:42 AM" at bounding box center [1108, 599] width 170 height 22
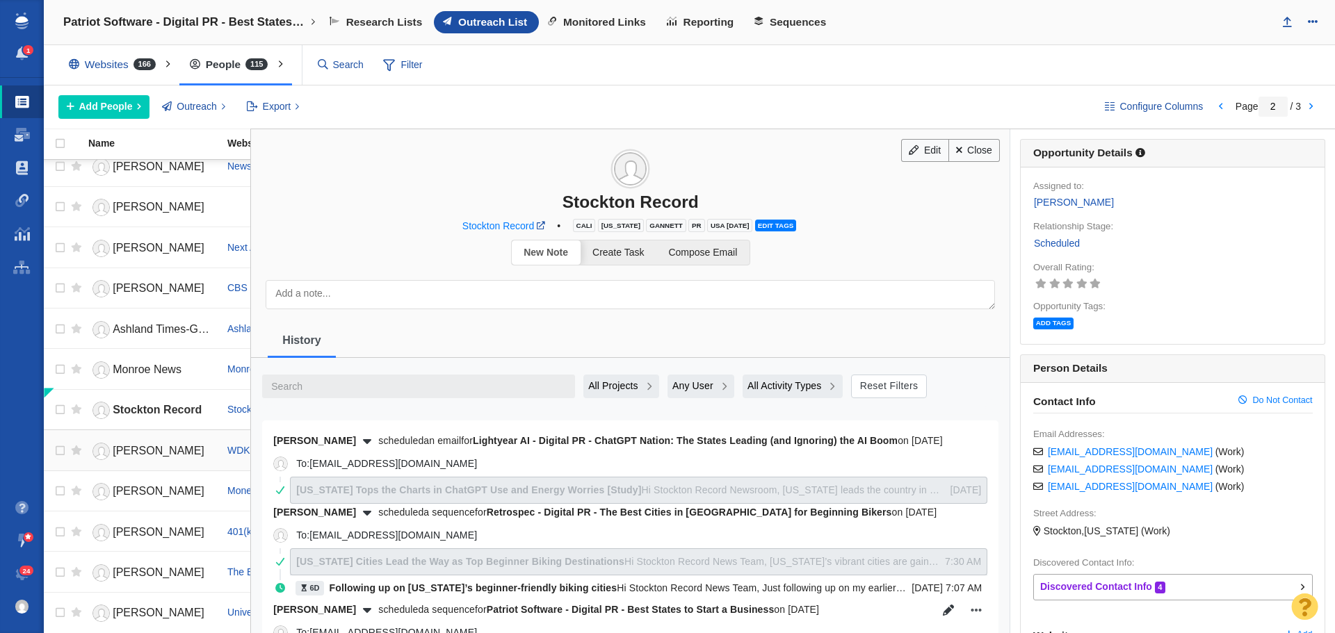
click at [143, 445] on span "[PERSON_NAME]" at bounding box center [159, 451] width 92 height 12
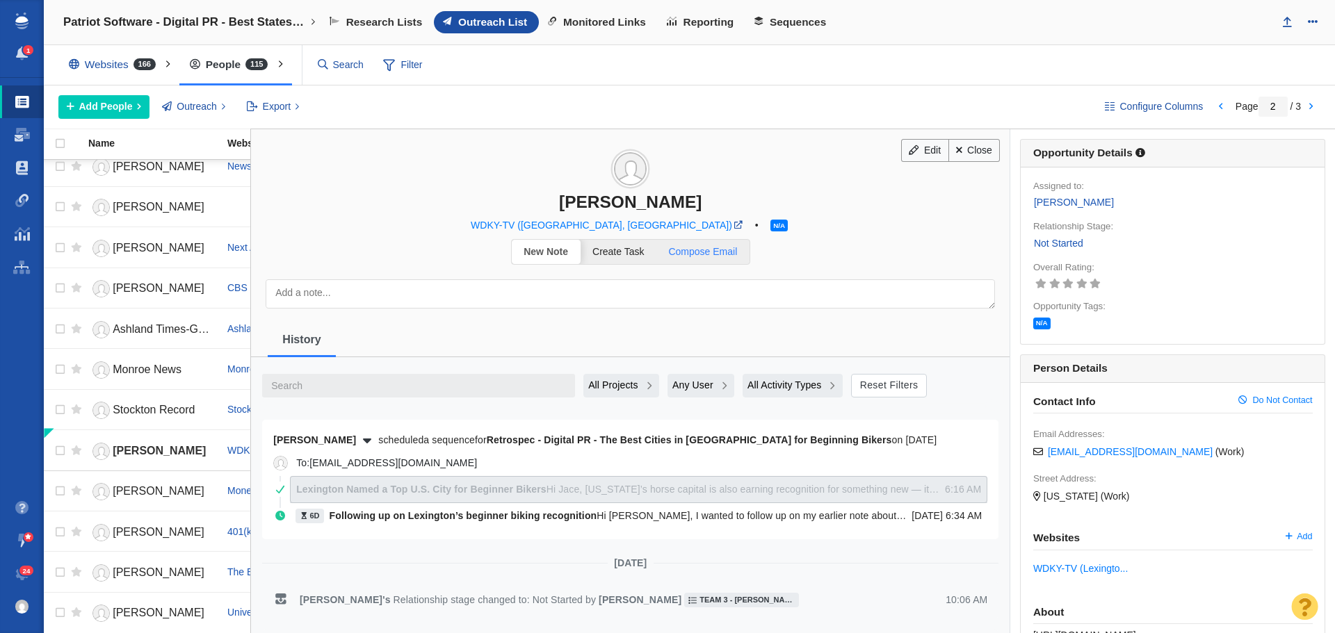
click at [713, 252] on span "Compose Email" at bounding box center [702, 251] width 69 height 11
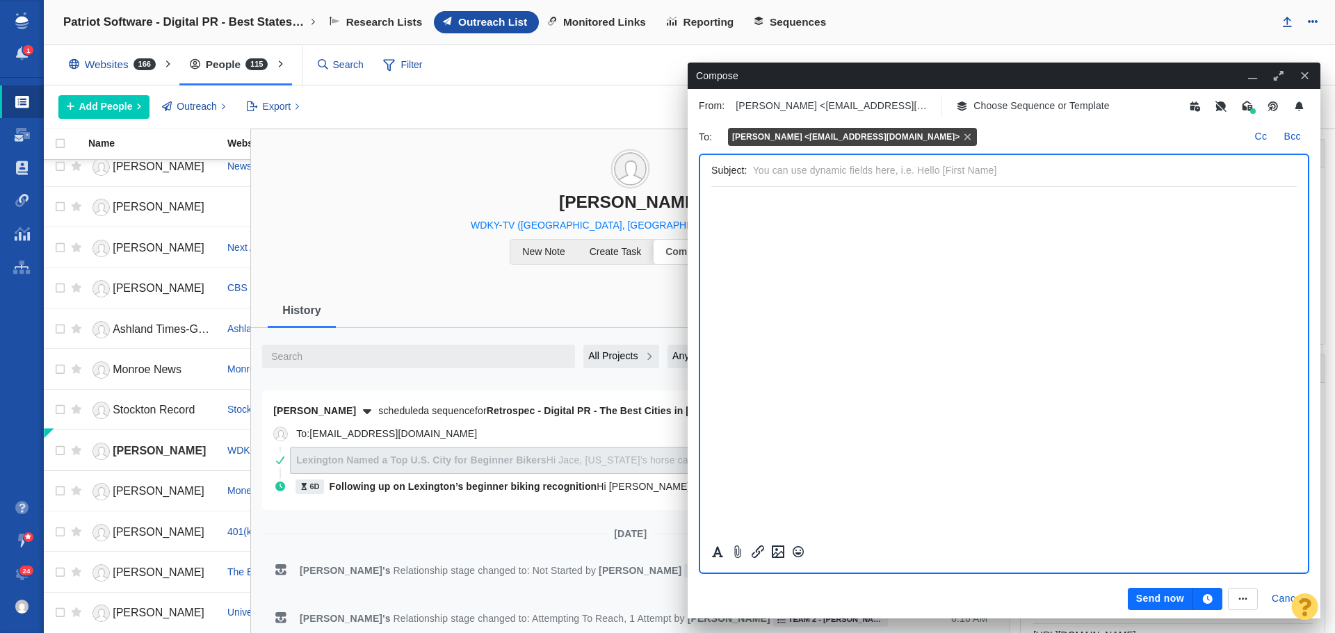
click at [1306, 74] on icon "button" at bounding box center [1305, 76] width 8 height 8
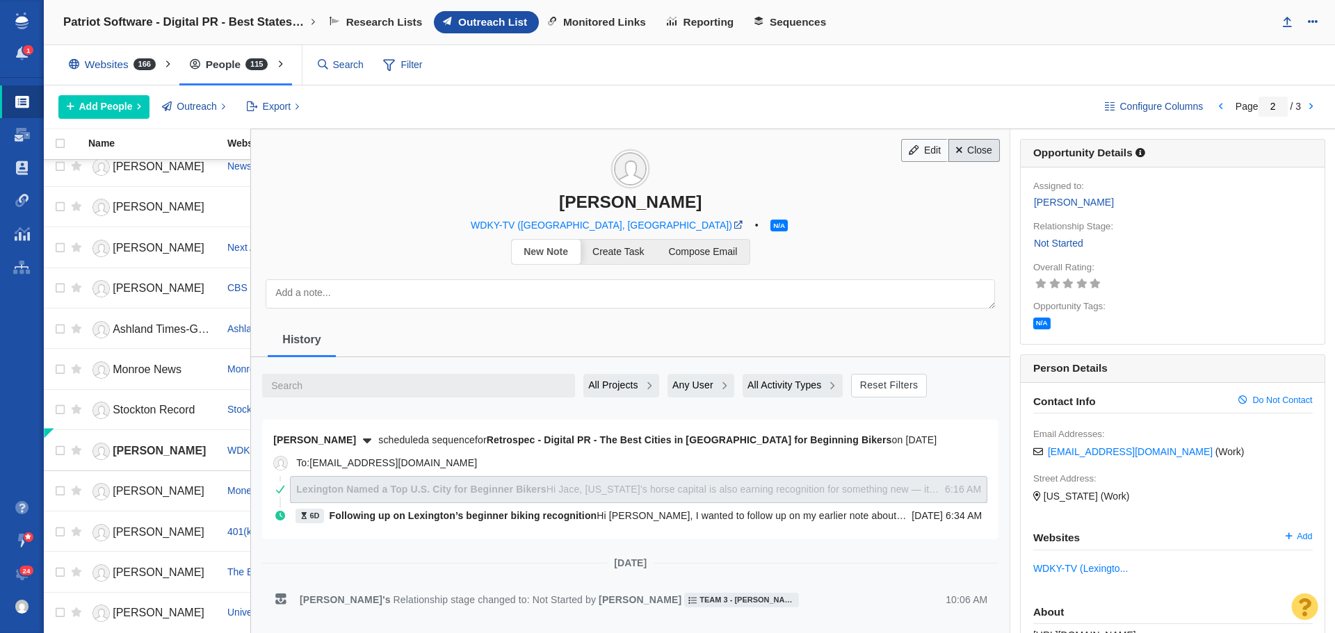
click at [980, 151] on link "Close" at bounding box center [974, 151] width 52 height 24
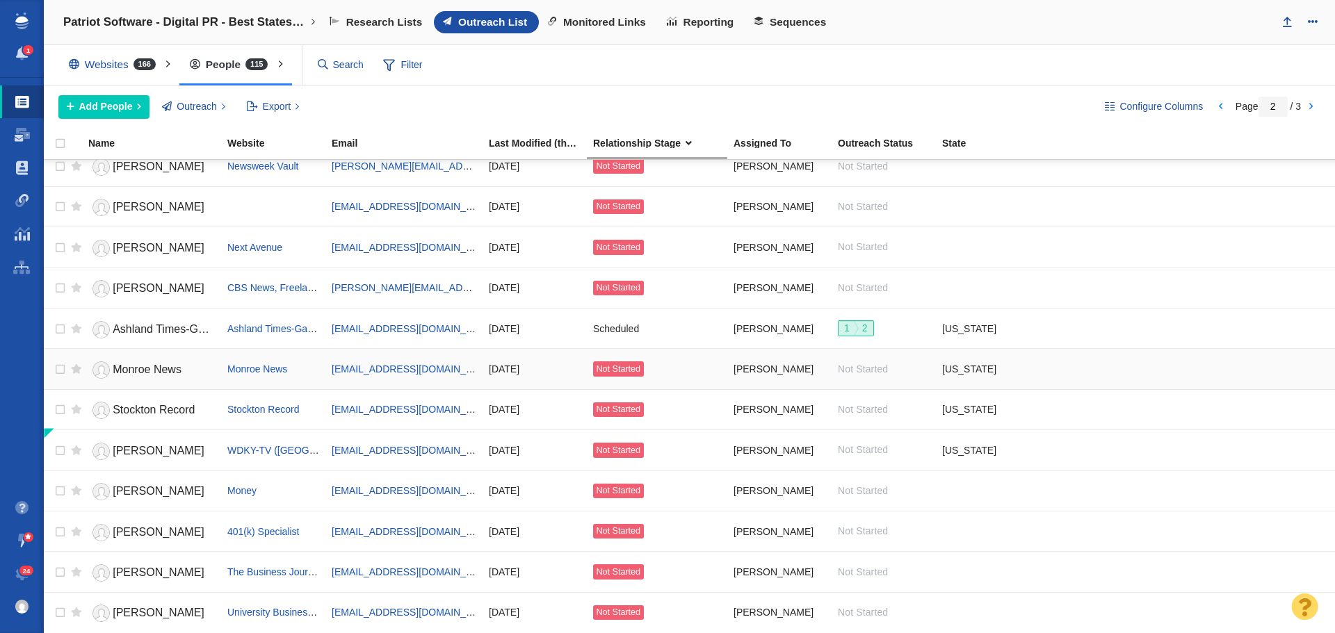
click at [159, 371] on span "Monroe News" at bounding box center [147, 370] width 69 height 12
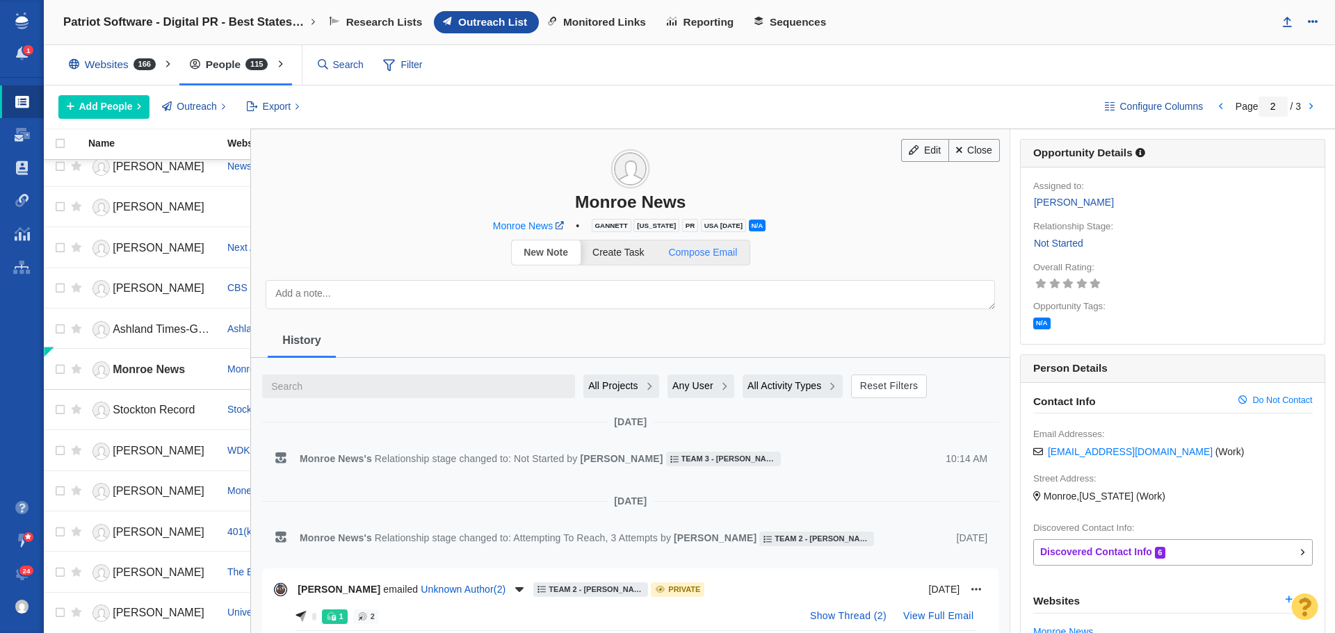
click at [720, 258] on span "Compose Email" at bounding box center [702, 252] width 69 height 11
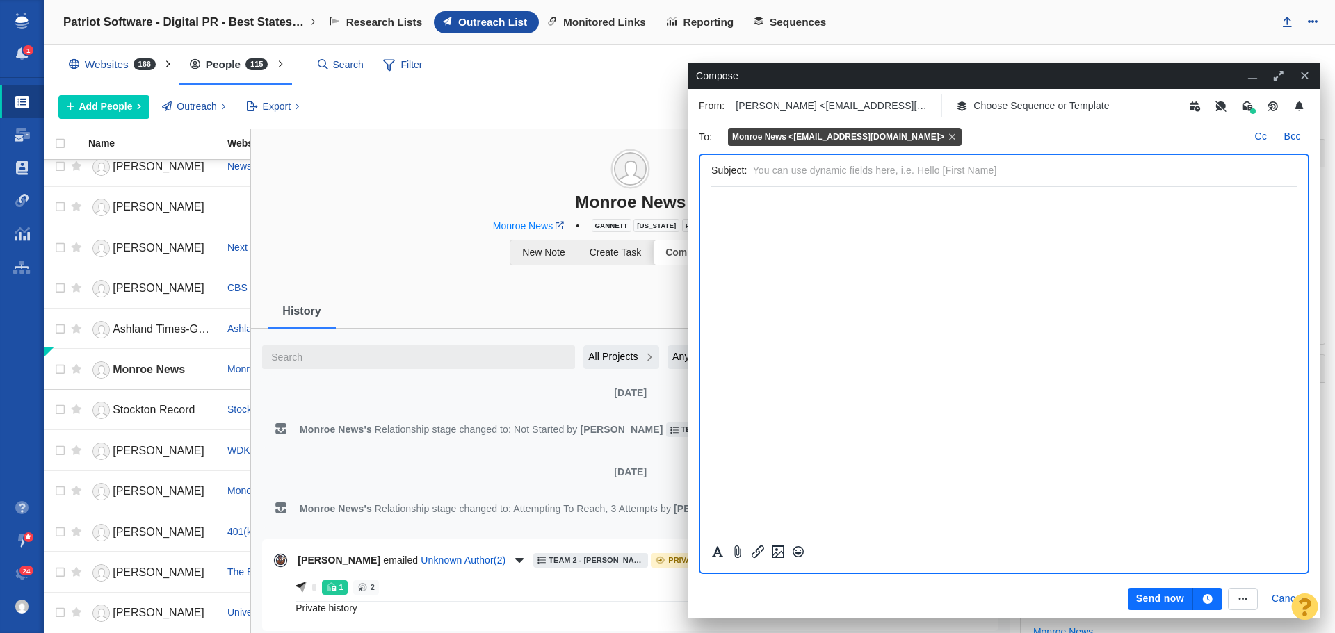
click at [1021, 105] on p "Choose Sequence or Template" at bounding box center [1041, 106] width 136 height 15
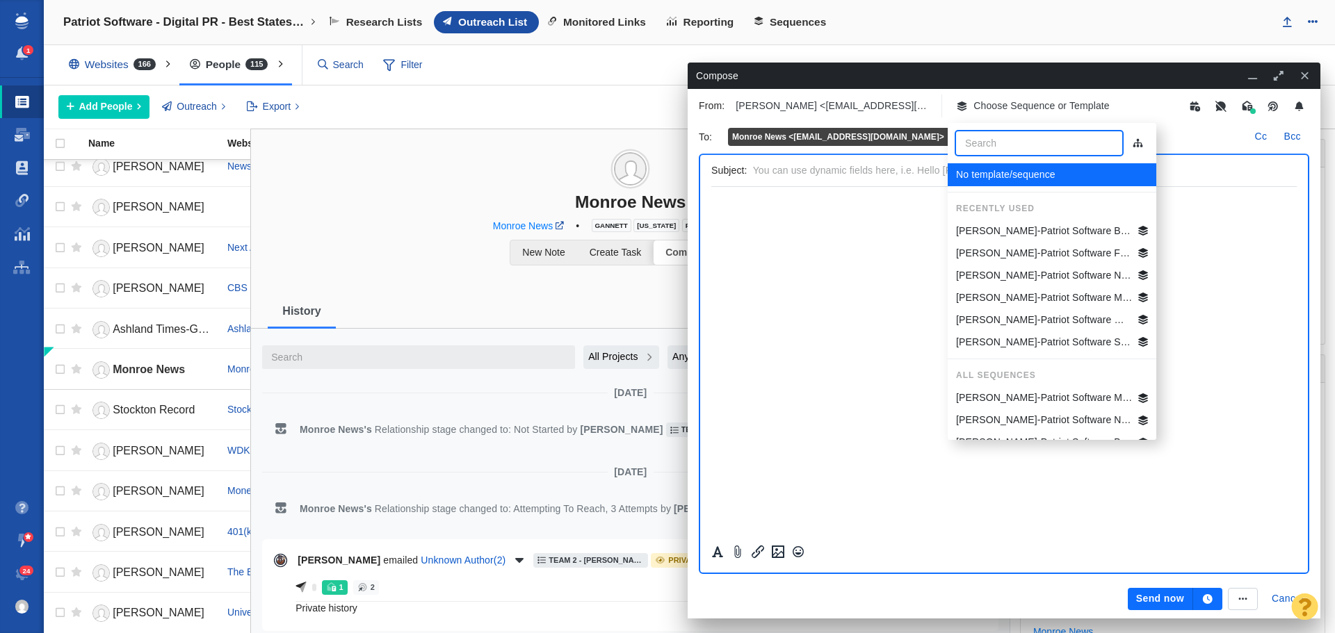
click at [1046, 228] on p "[PERSON_NAME]-Patriot Software Best States Business General" at bounding box center [1044, 231] width 177 height 15
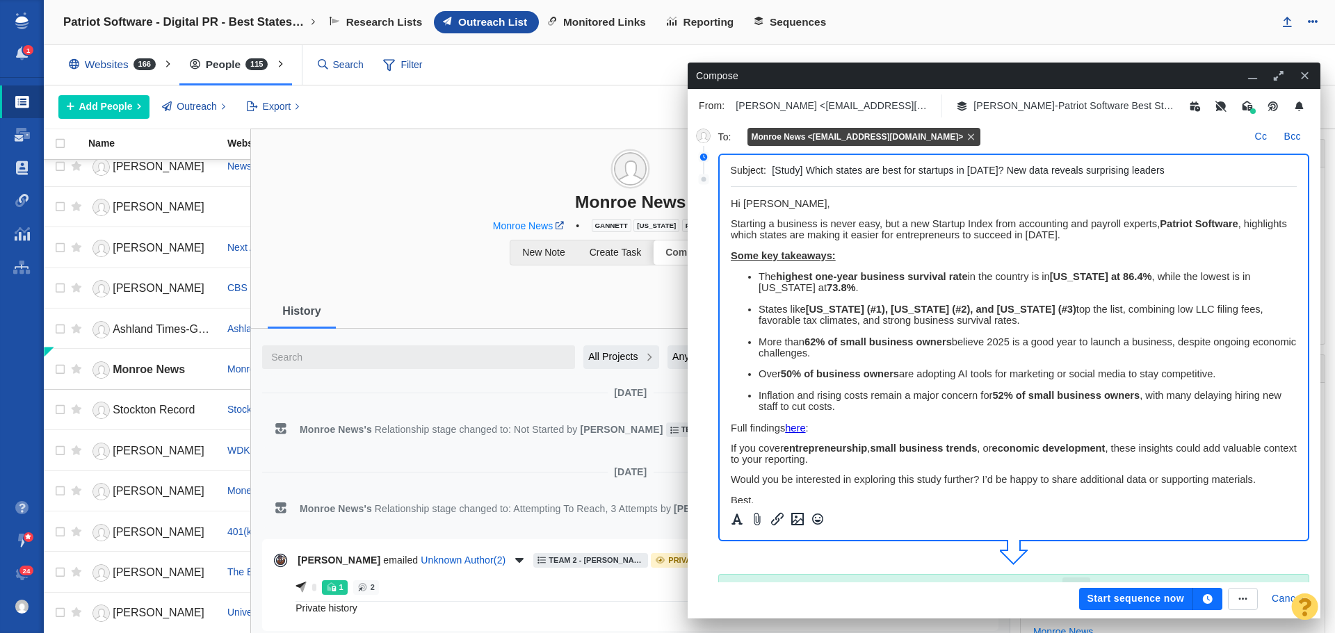
drag, startPoint x: 1187, startPoint y: 172, endPoint x: 729, endPoint y: 170, distance: 458.9
click at [729, 170] on div "Subject: [Study] Which states are best for startups in [DATE]? New data reveals…" at bounding box center [1014, 348] width 592 height 388
drag, startPoint x: 920, startPoint y: 170, endPoint x: 861, endPoint y: 168, distance: 58.4
click at [861, 168] on input "[Study] Where does [US_STATE] rank in best states for startups in [DATE]? New d…" at bounding box center [1031, 171] width 519 height 20
type input "[Study] Where does Michigan rank in best states for startups in 2025? New data …"
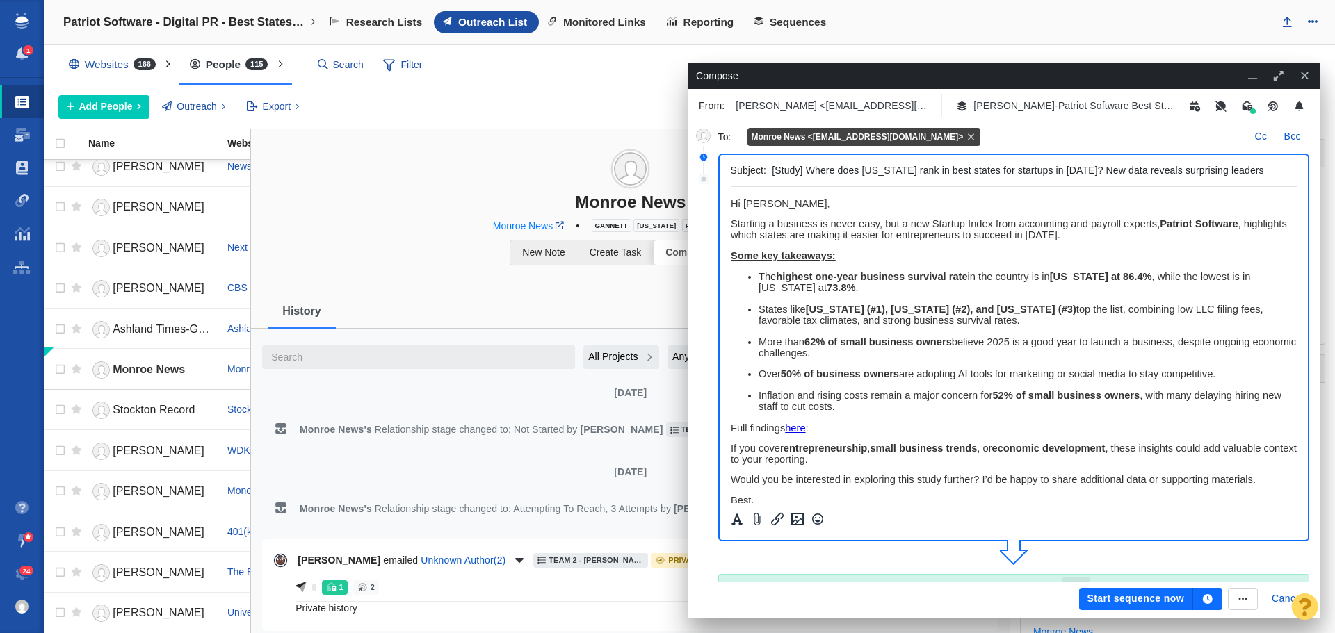
click at [780, 202] on p "﻿ Hi Monroe," at bounding box center [1013, 203] width 567 height 11
click at [773, 202] on span "Hi Monroe," at bounding box center [779, 203] width 99 height 11
drag, startPoint x: 851, startPoint y: 206, endPoint x: 727, endPoint y: 203, distance: 124.5
click at [730, 203] on html "Hi Monroe News Team, Starting a business is never easy, but a new Startup Index…" at bounding box center [1013, 421] width 567 height 468
copy span "Hi Monroe News Team,"
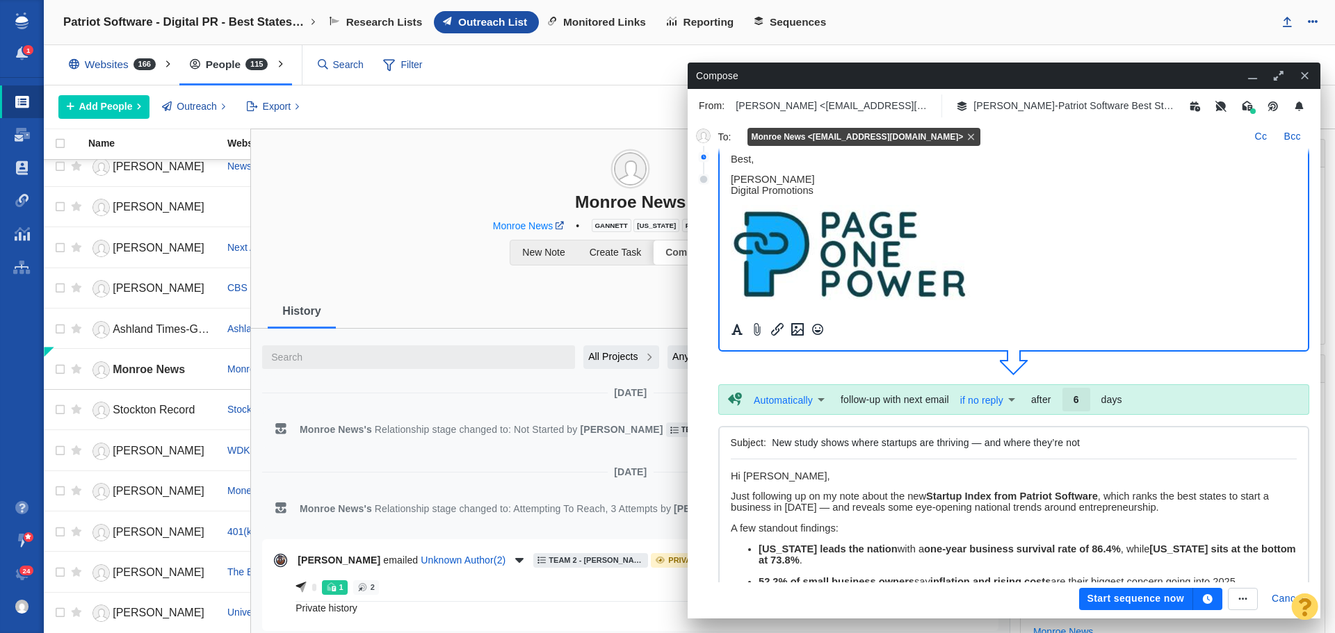
scroll to position [209, 0]
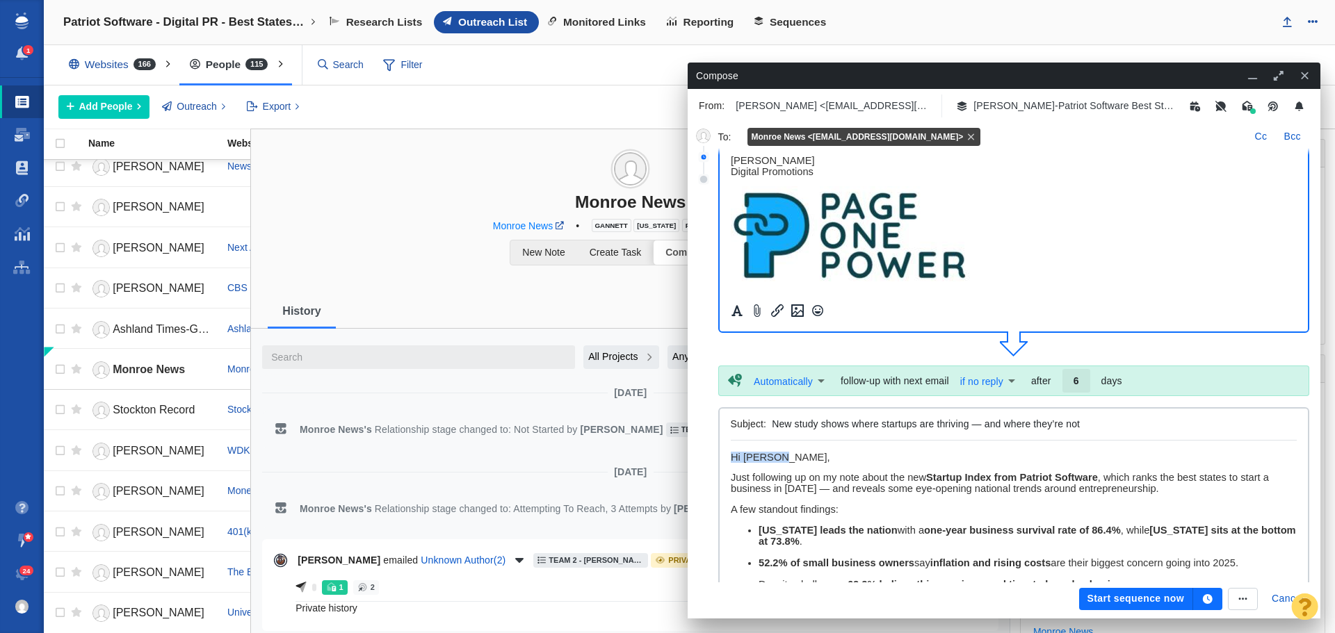
drag, startPoint x: 794, startPoint y: 453, endPoint x: 713, endPoint y: 452, distance: 80.7
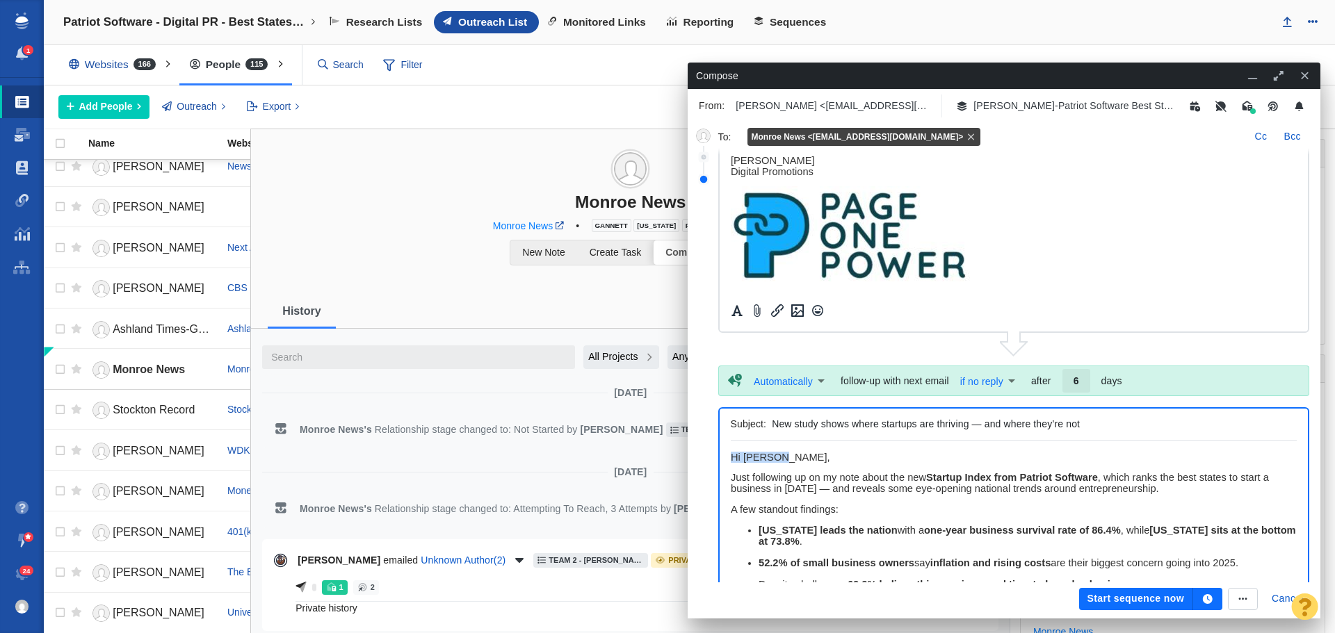
paste body "Rich Text Area. Press ALT-0 for help."
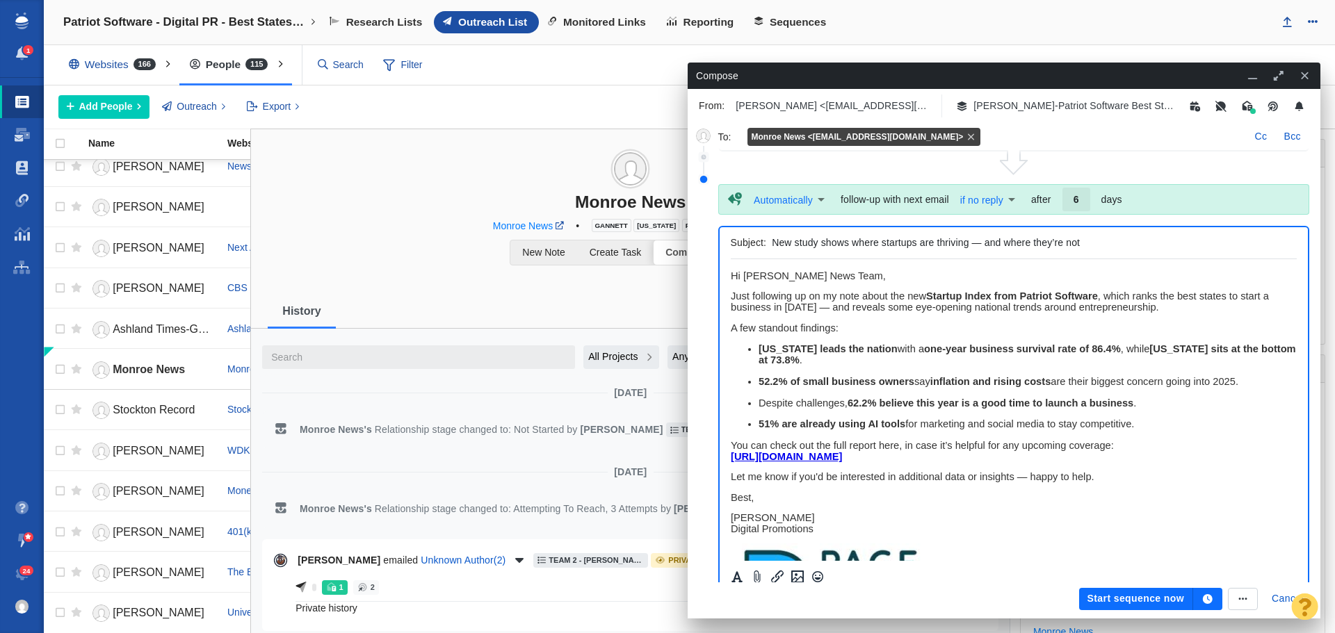
scroll to position [415, 0]
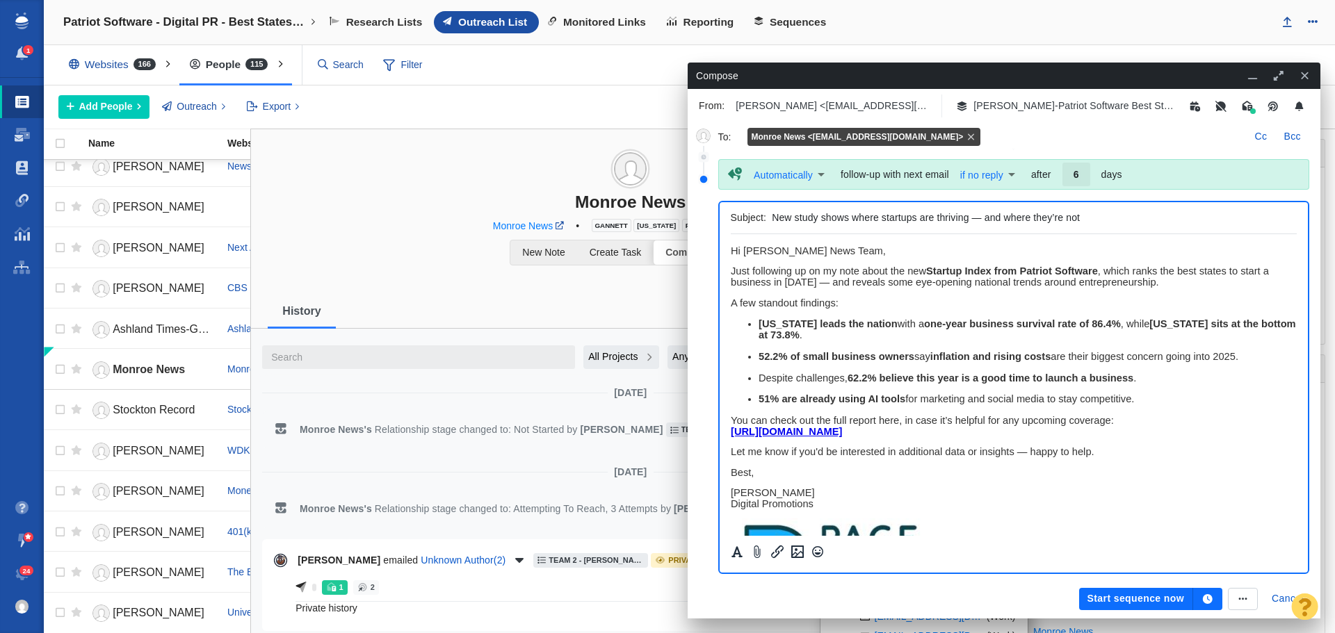
click at [1210, 596] on icon "button" at bounding box center [1208, 599] width 10 height 10
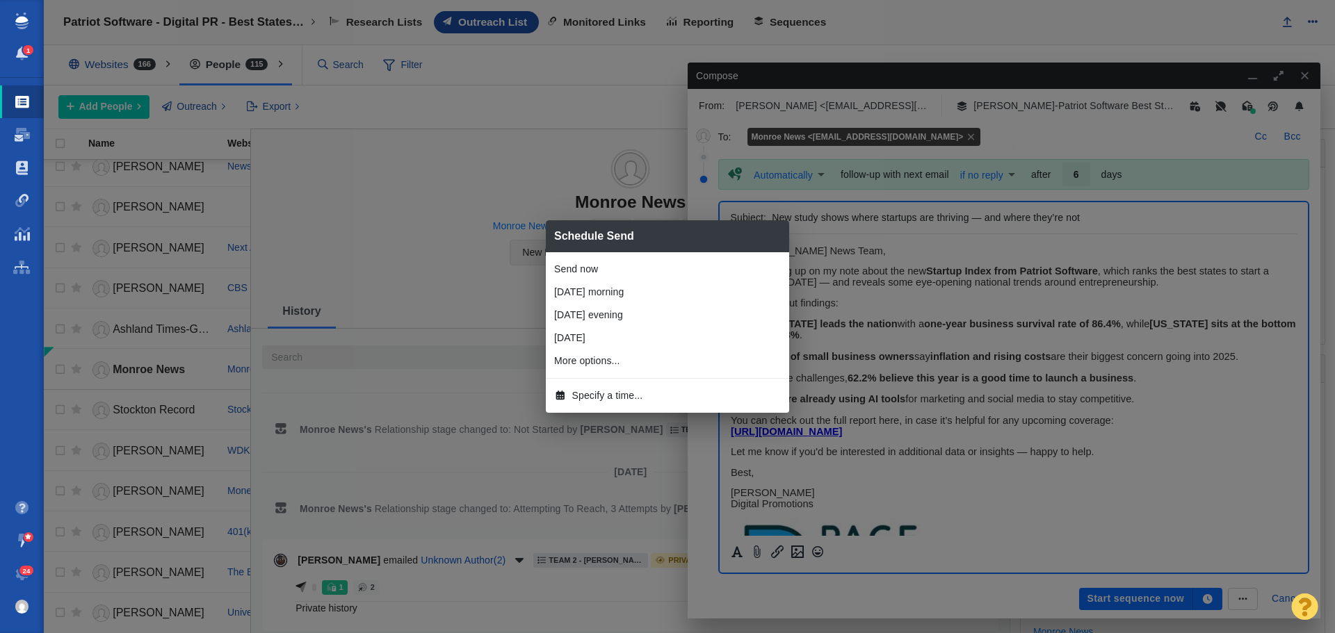
click at [608, 398] on span "Specify a time..." at bounding box center [607, 396] width 71 height 15
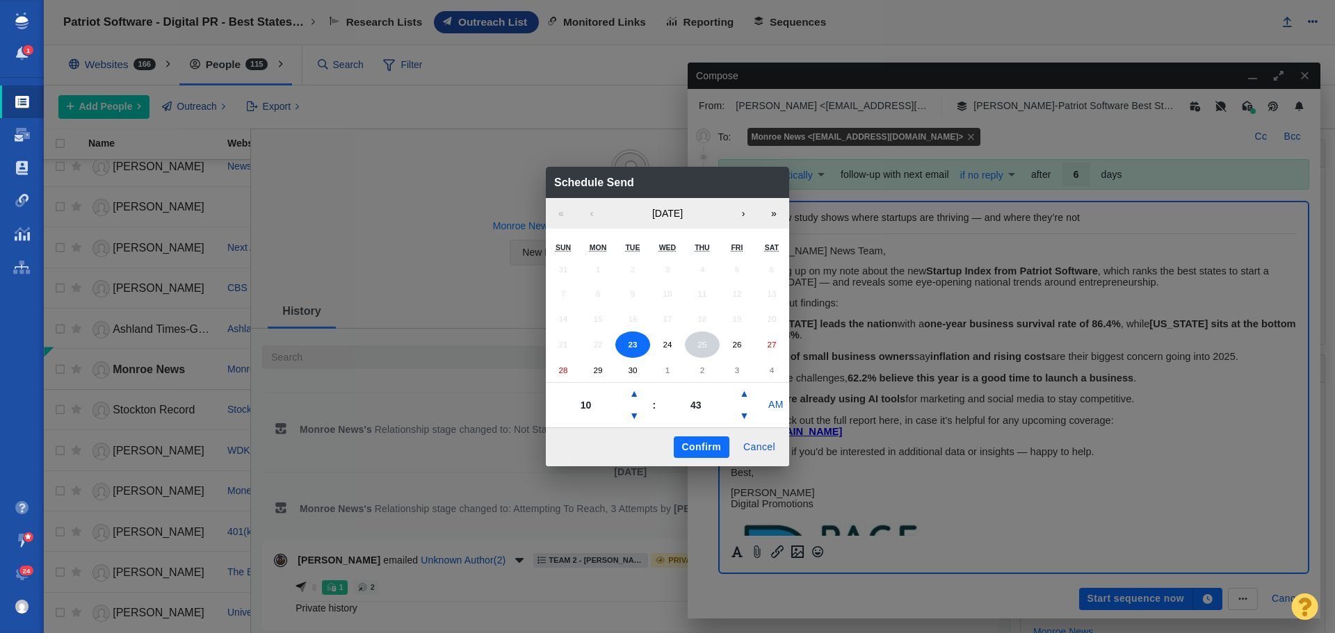
click at [695, 340] on button "25" at bounding box center [702, 345] width 35 height 26
click at [633, 412] on button "▼" at bounding box center [634, 416] width 17 height 22
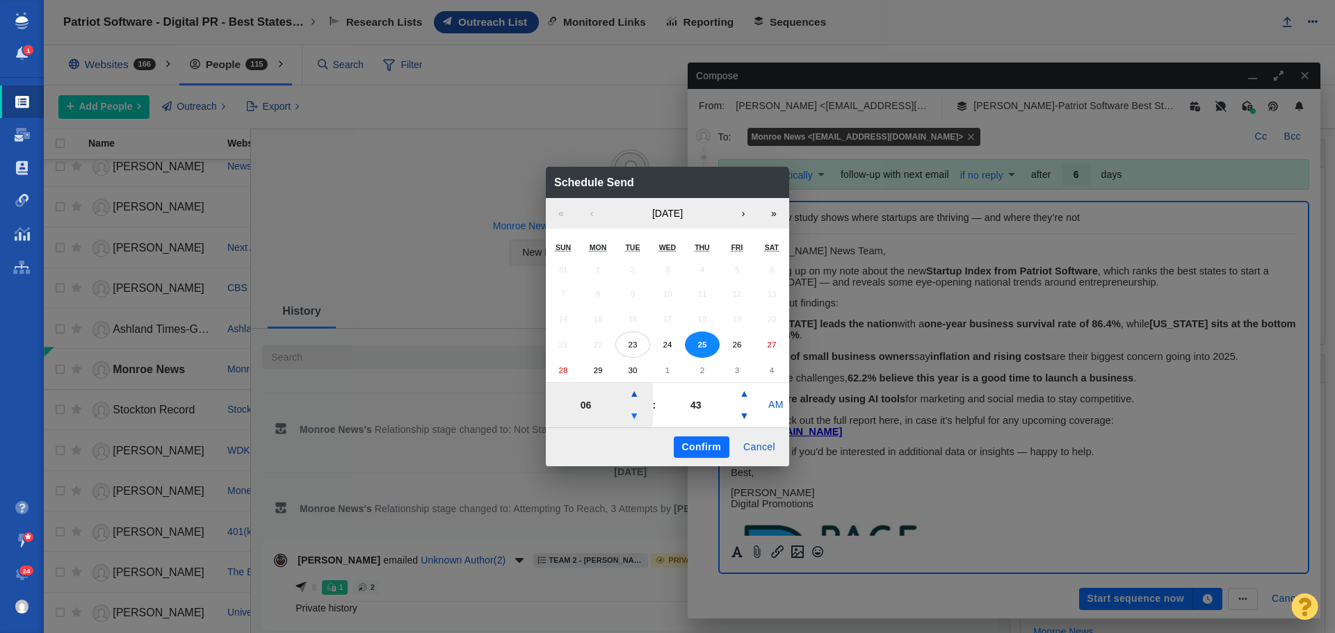
click at [633, 412] on button "▼" at bounding box center [634, 416] width 17 height 22
type input "05"
drag, startPoint x: 703, startPoint y: 441, endPoint x: 721, endPoint y: 451, distance: 20.2
click at [702, 441] on button "Confirm" at bounding box center [702, 448] width 56 height 22
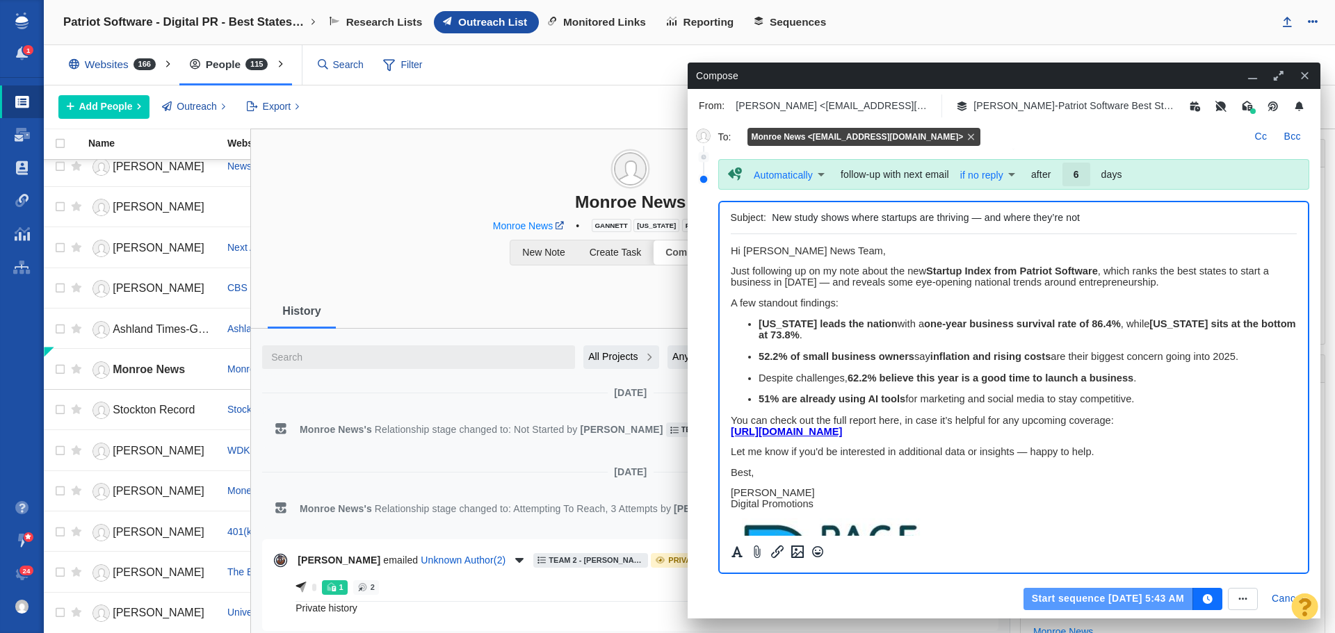
click at [1071, 596] on button "Start sequence Sep 25, 5:43 AM" at bounding box center [1108, 599] width 170 height 22
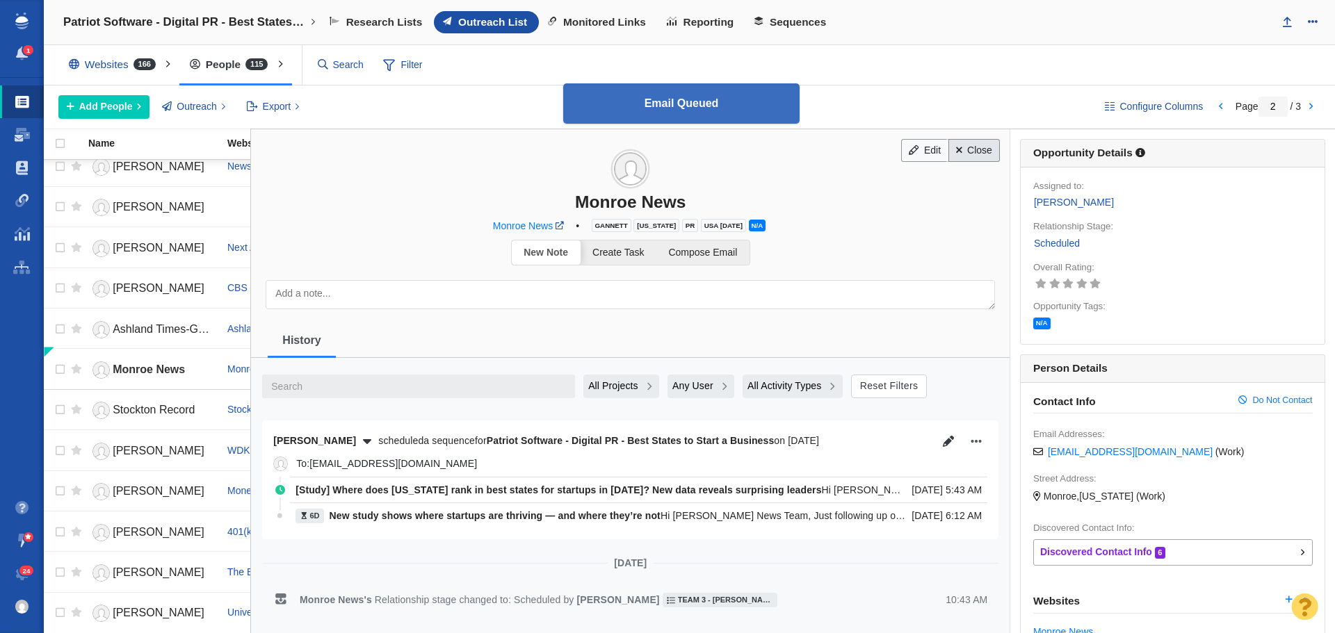
click at [975, 155] on link "Close" at bounding box center [974, 151] width 52 height 24
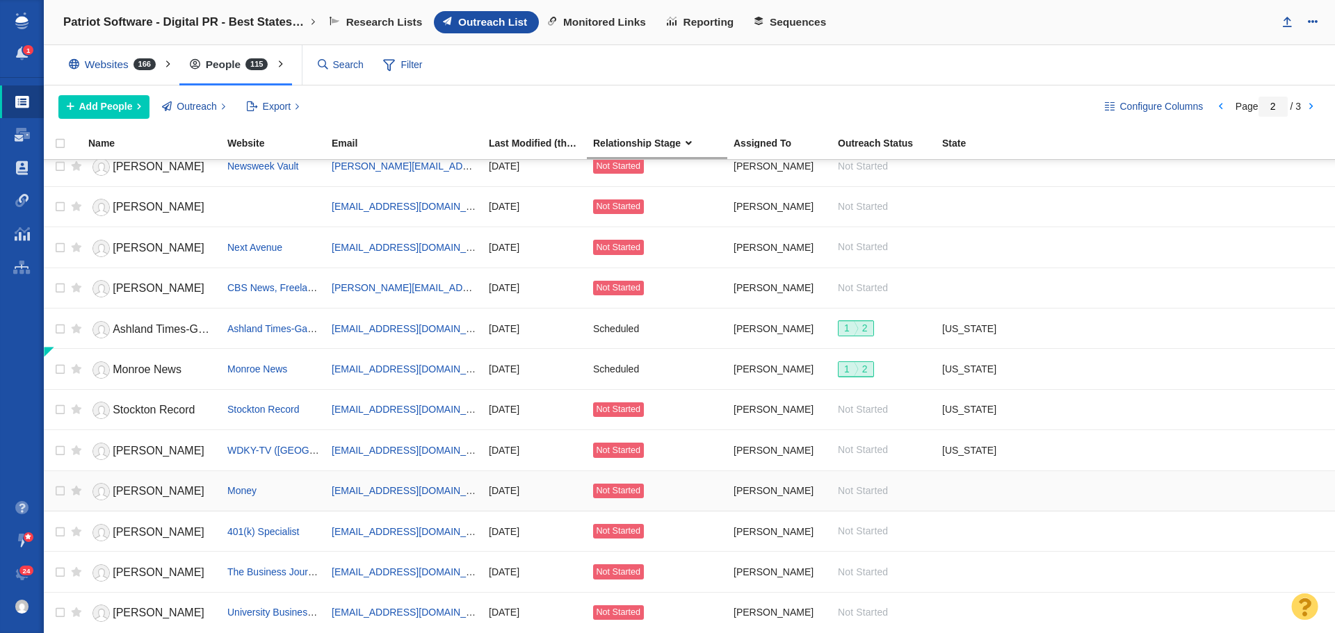
click at [148, 488] on span "[PERSON_NAME]" at bounding box center [159, 491] width 92 height 12
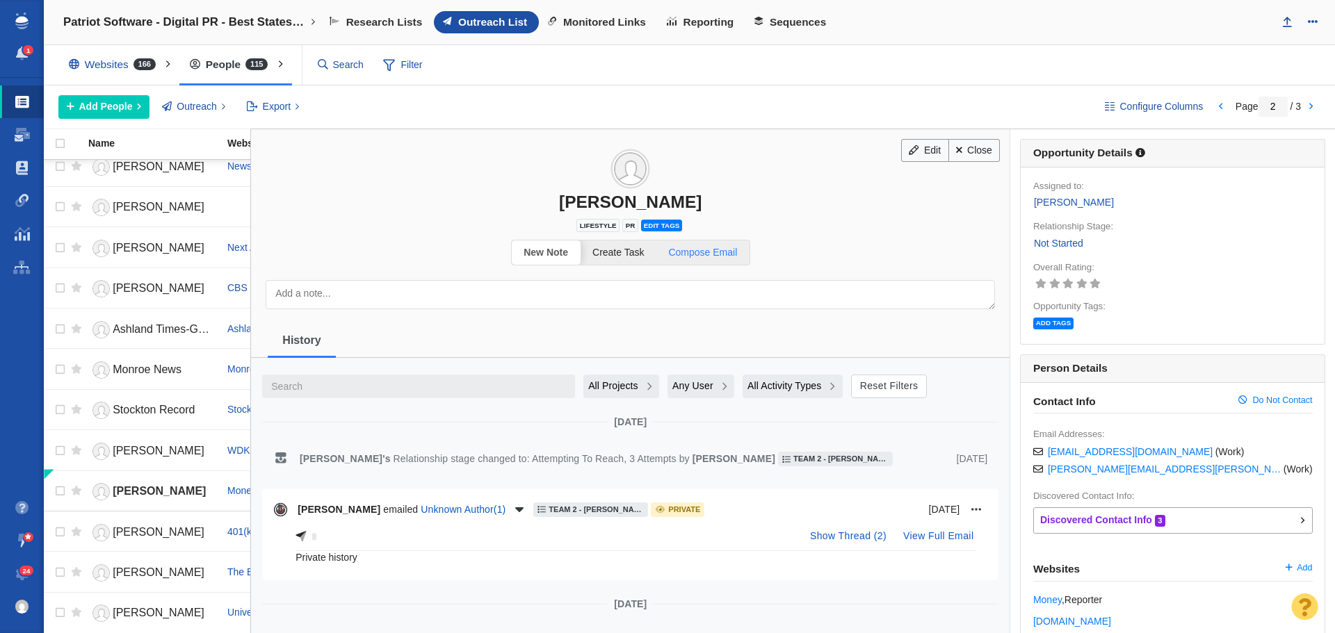
click at [707, 250] on span "Compose Email" at bounding box center [702, 252] width 69 height 11
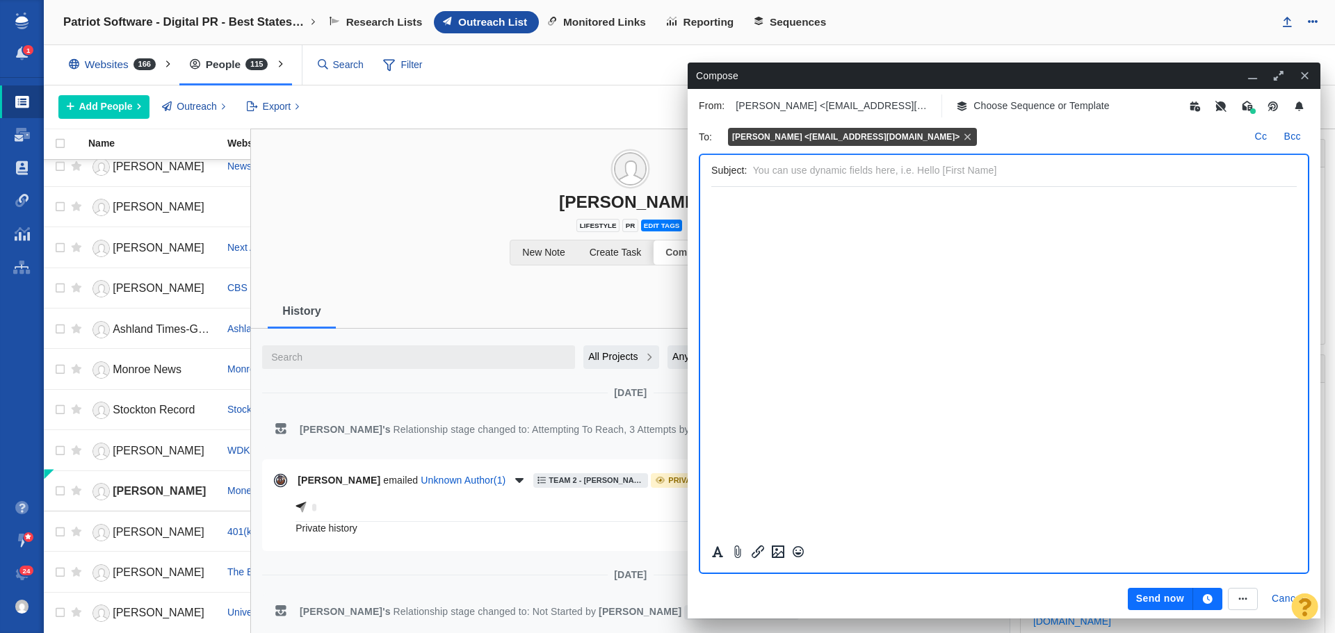
scroll to position [0, 0]
click at [1034, 106] on p "Choose Sequence or Template" at bounding box center [1041, 106] width 136 height 15
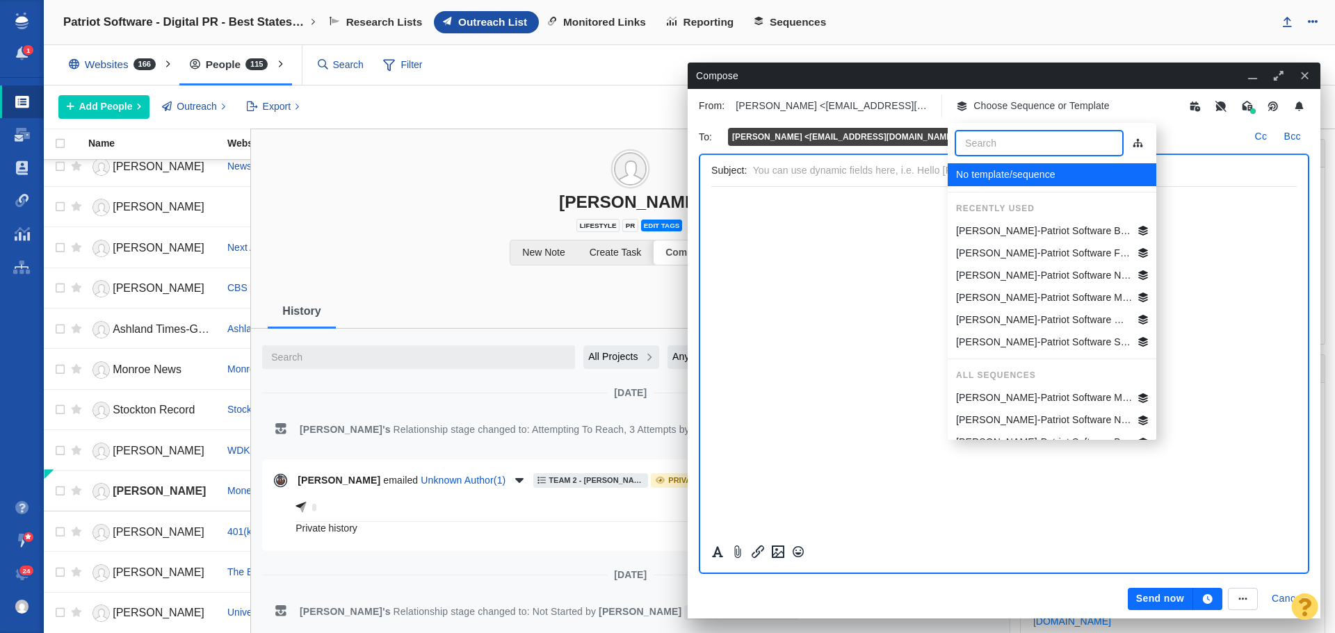
click at [1028, 227] on p "[PERSON_NAME]-Patriot Software Best States Business General" at bounding box center [1044, 231] width 177 height 15
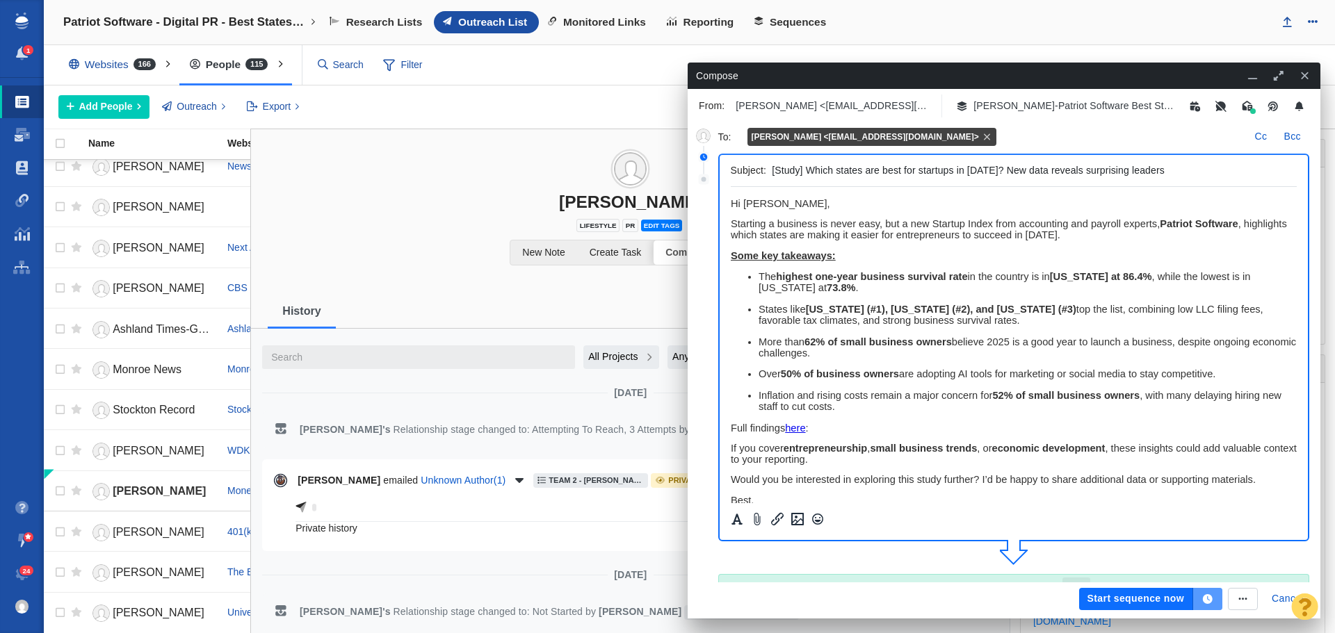
click at [1211, 597] on icon "button" at bounding box center [1208, 599] width 10 height 10
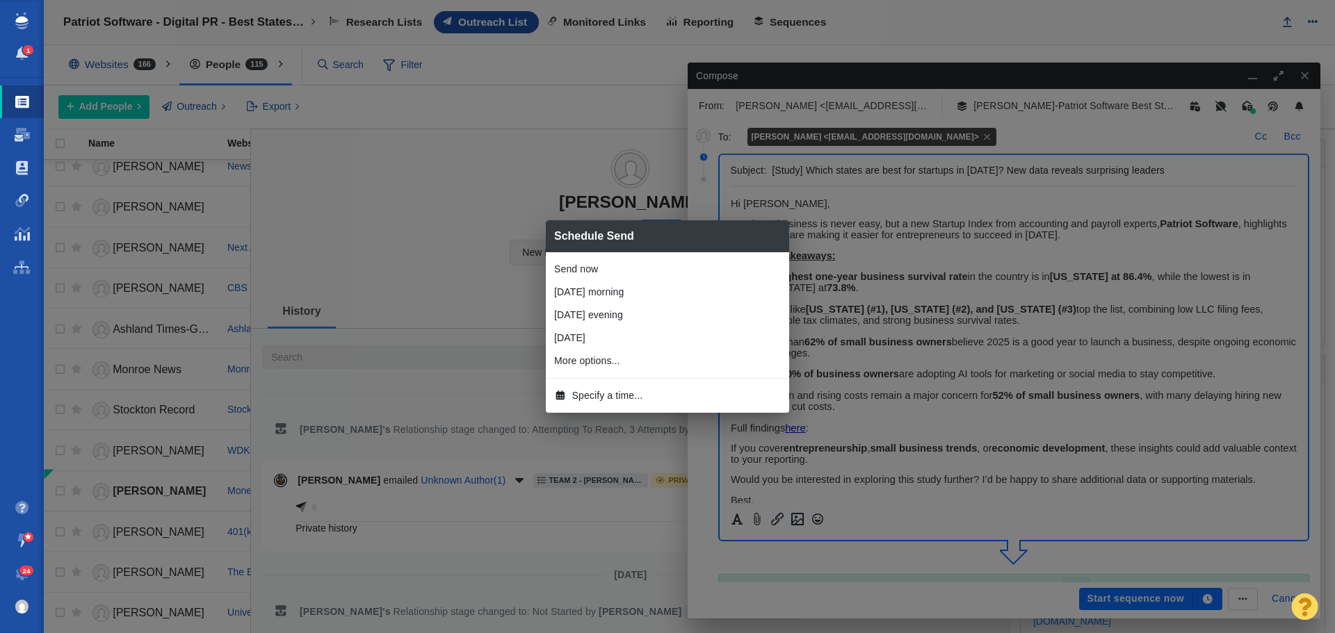
click at [594, 398] on span "Specify a time..." at bounding box center [607, 396] width 71 height 15
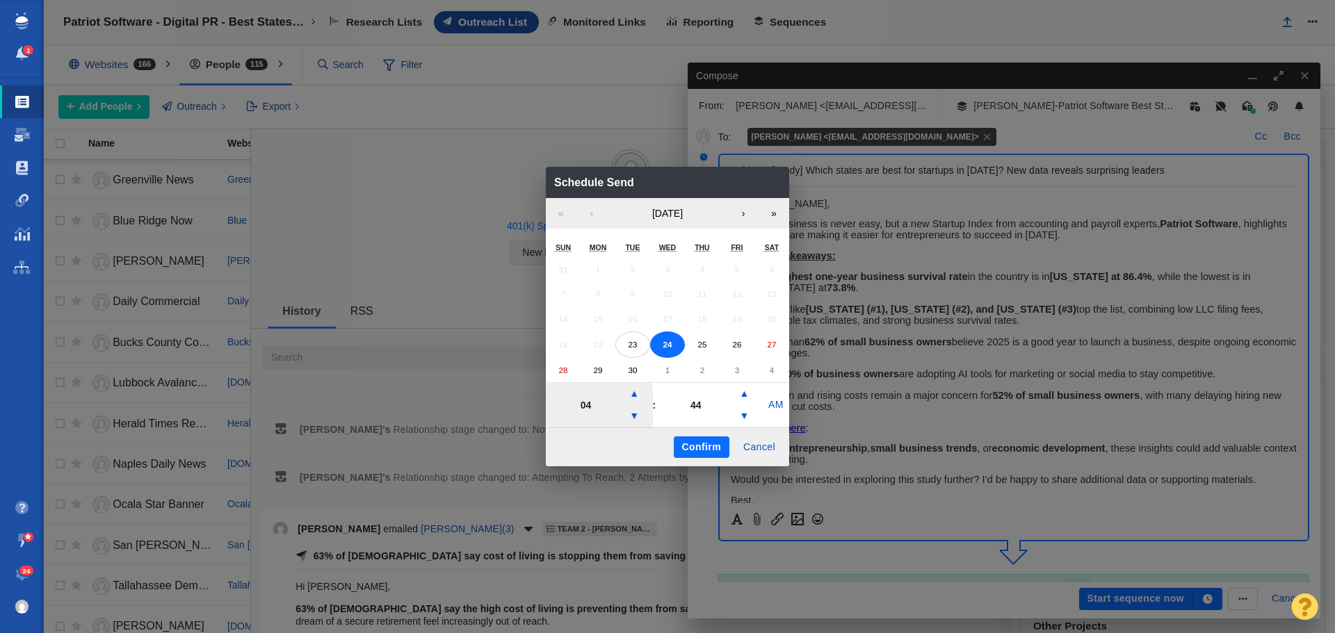
scroll to position [1556, 0]
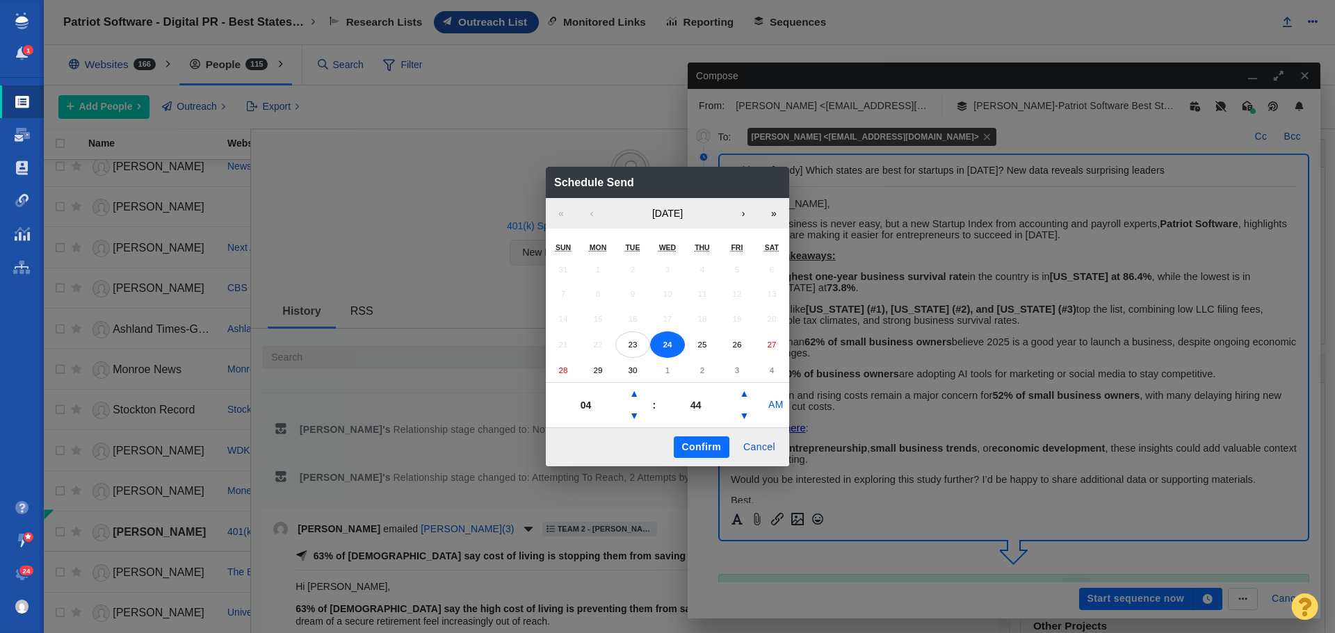
click at [701, 450] on button "Confirm" at bounding box center [702, 448] width 56 height 22
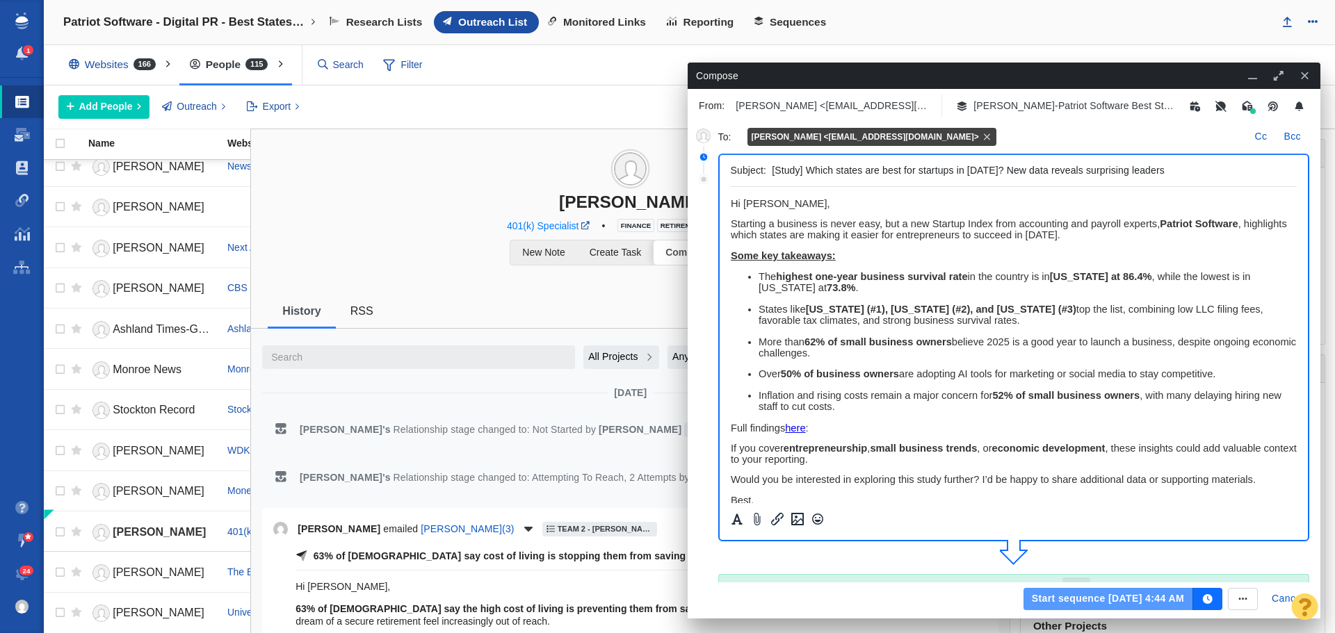
click at [1070, 603] on button "Start sequence [DATE] 4:44 AM" at bounding box center [1108, 599] width 170 height 22
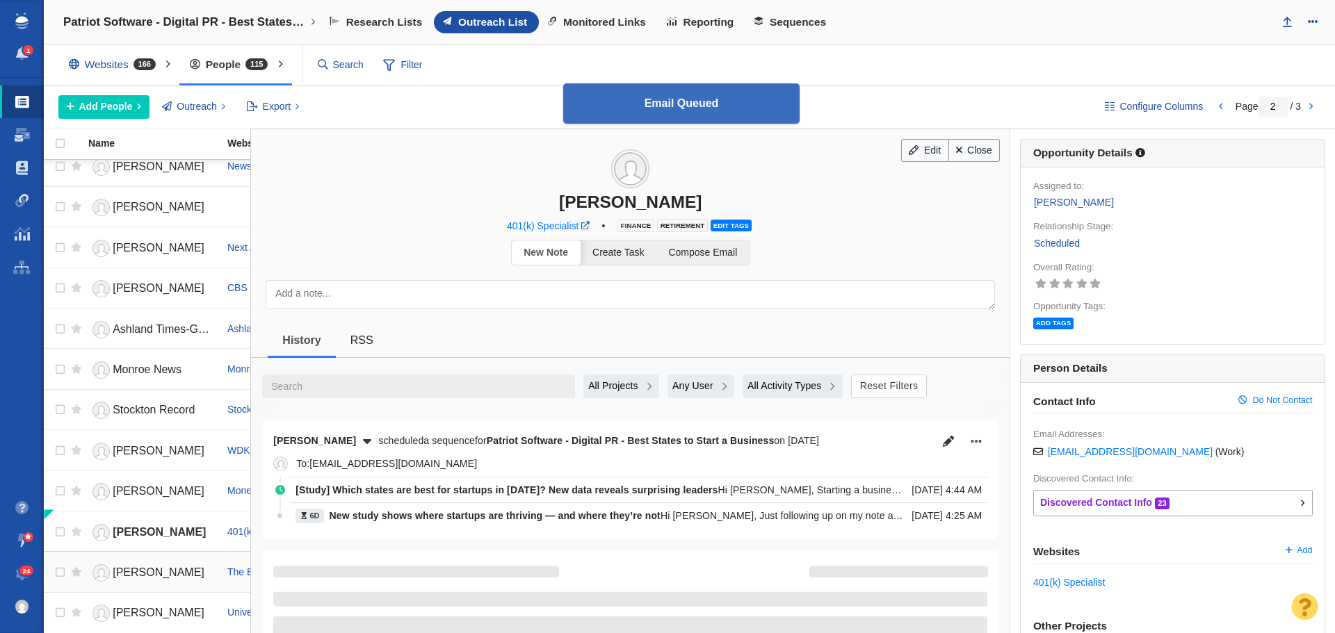
click at [165, 576] on span "[PERSON_NAME]" at bounding box center [159, 573] width 92 height 12
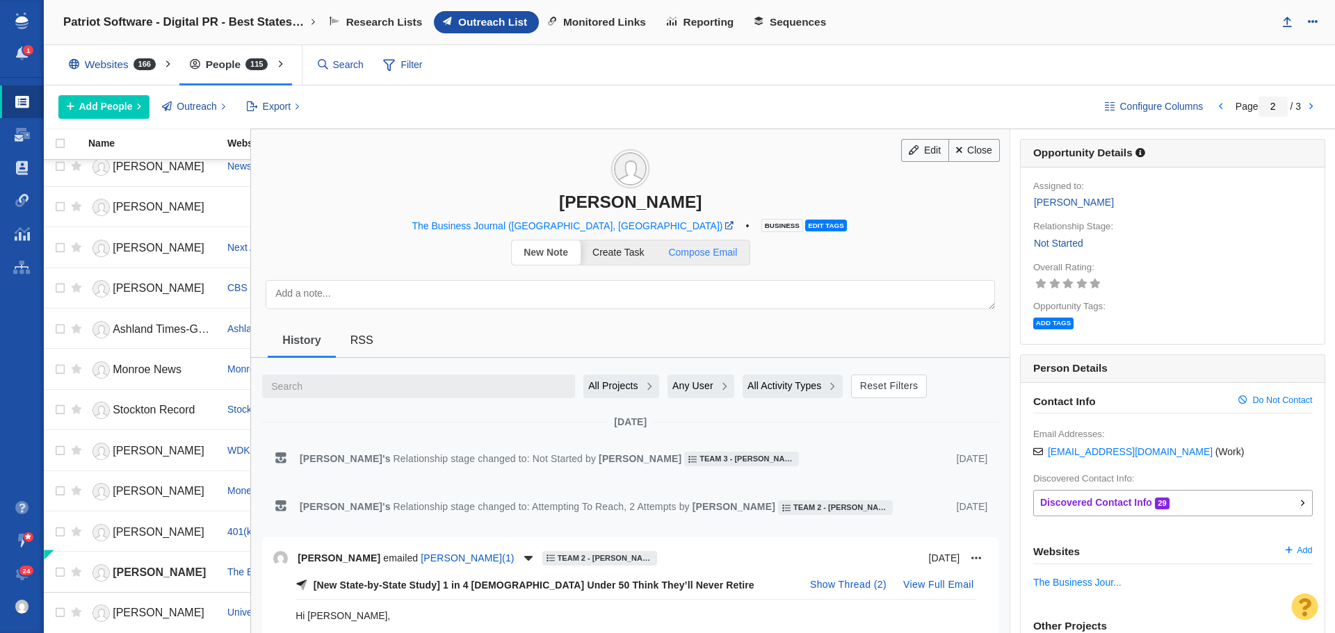
click at [694, 255] on span "Compose Email" at bounding box center [702, 252] width 69 height 11
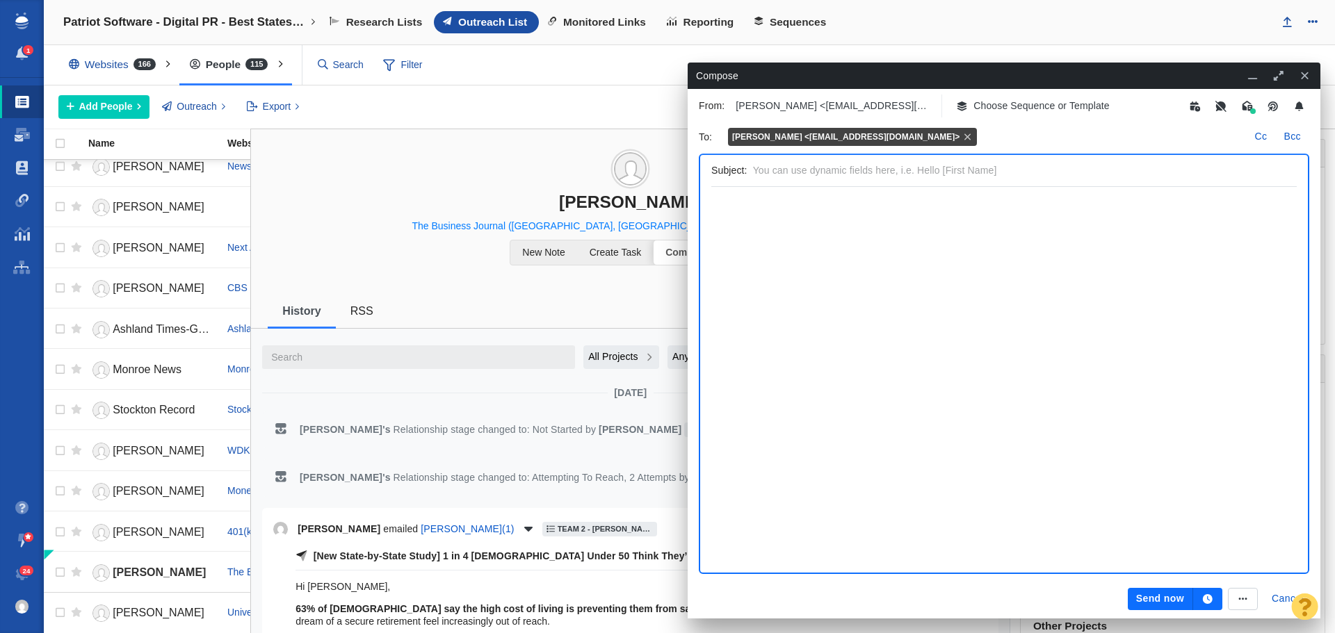
scroll to position [0, 0]
click at [1057, 106] on p "Choose Sequence or Template" at bounding box center [1041, 106] width 136 height 15
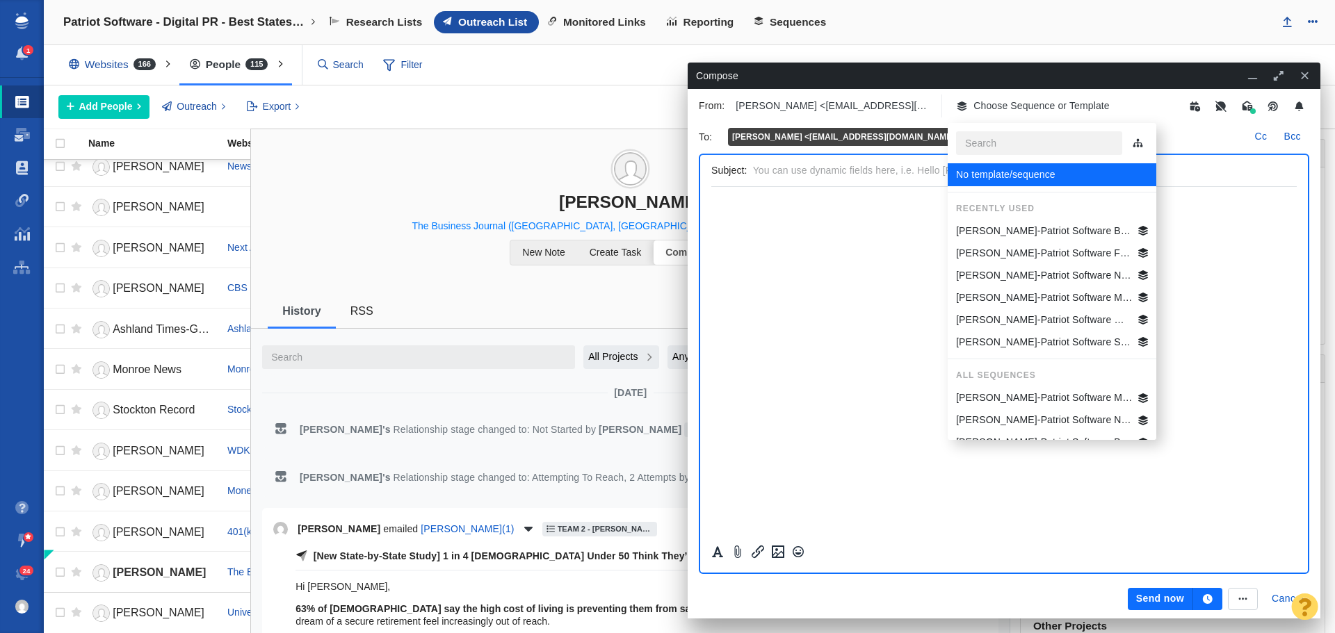
click at [1045, 232] on p "[PERSON_NAME]-Patriot Software Best States Business General" at bounding box center [1044, 231] width 177 height 15
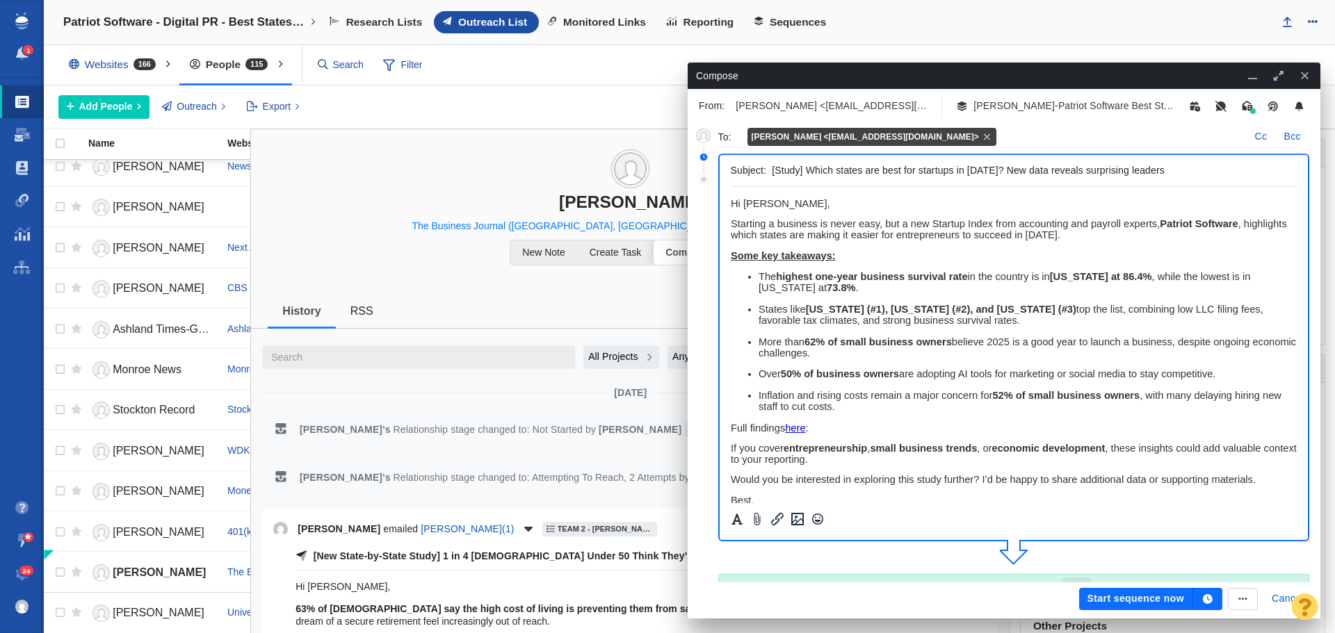
click at [1201, 599] on icon "button" at bounding box center [1207, 599] width 13 height 10
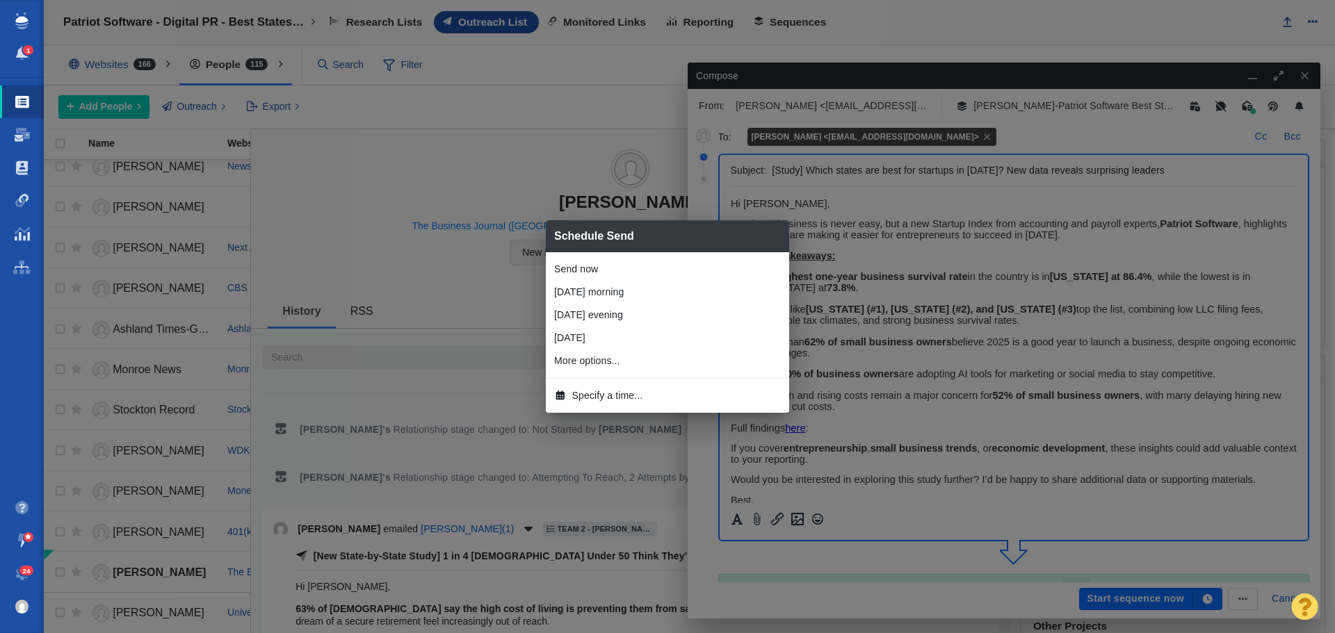
click at [614, 393] on span "Specify a time..." at bounding box center [607, 396] width 71 height 15
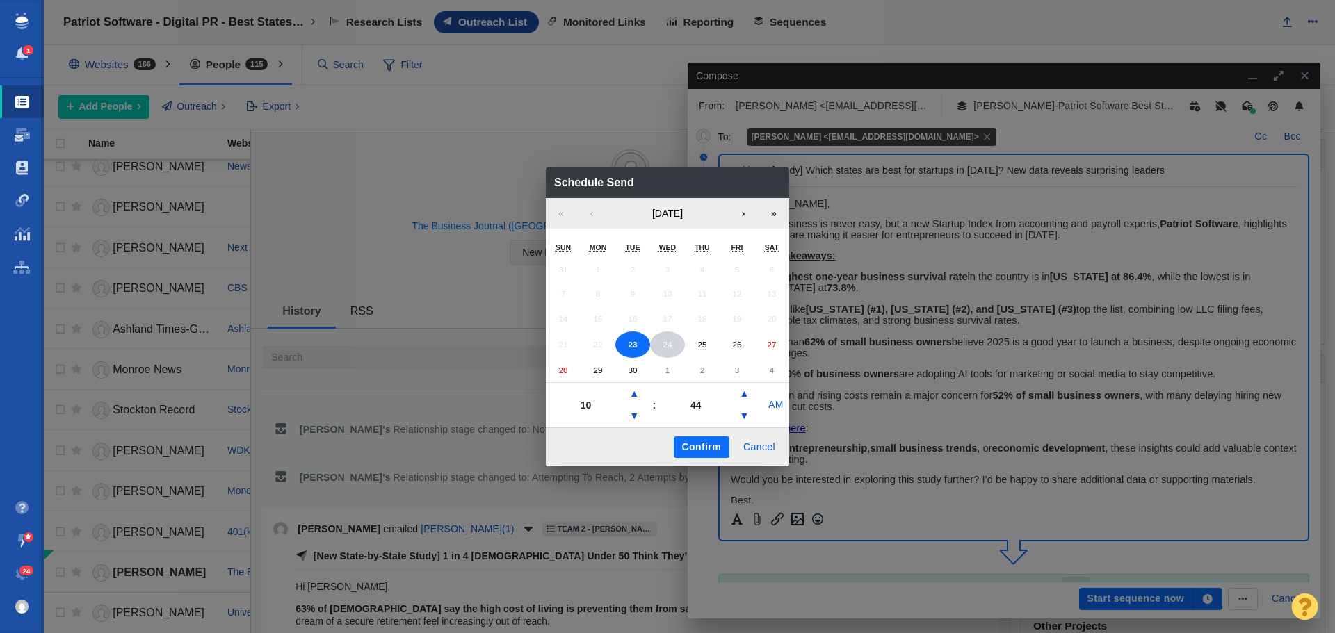
click at [669, 341] on abbr "24" at bounding box center [667, 344] width 9 height 9
click at [635, 411] on button "▼" at bounding box center [634, 416] width 17 height 22
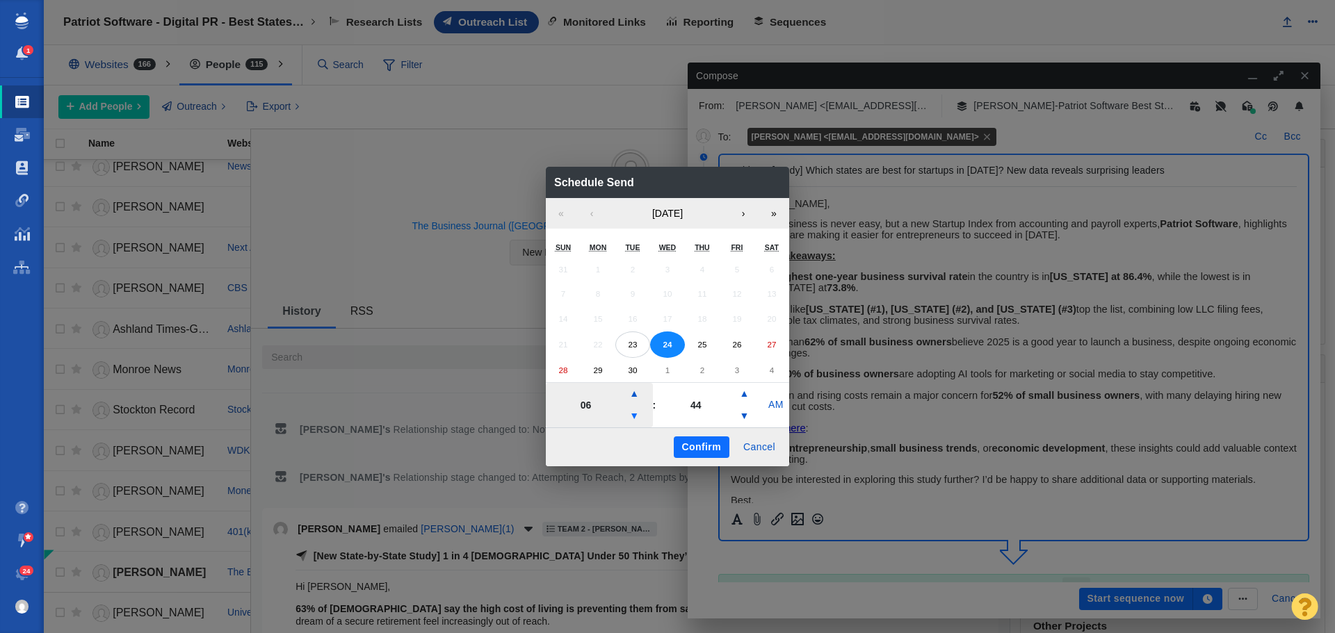
click at [635, 411] on button "▼" at bounding box center [634, 416] width 17 height 22
type input "05"
click at [699, 451] on button "Confirm" at bounding box center [702, 448] width 56 height 22
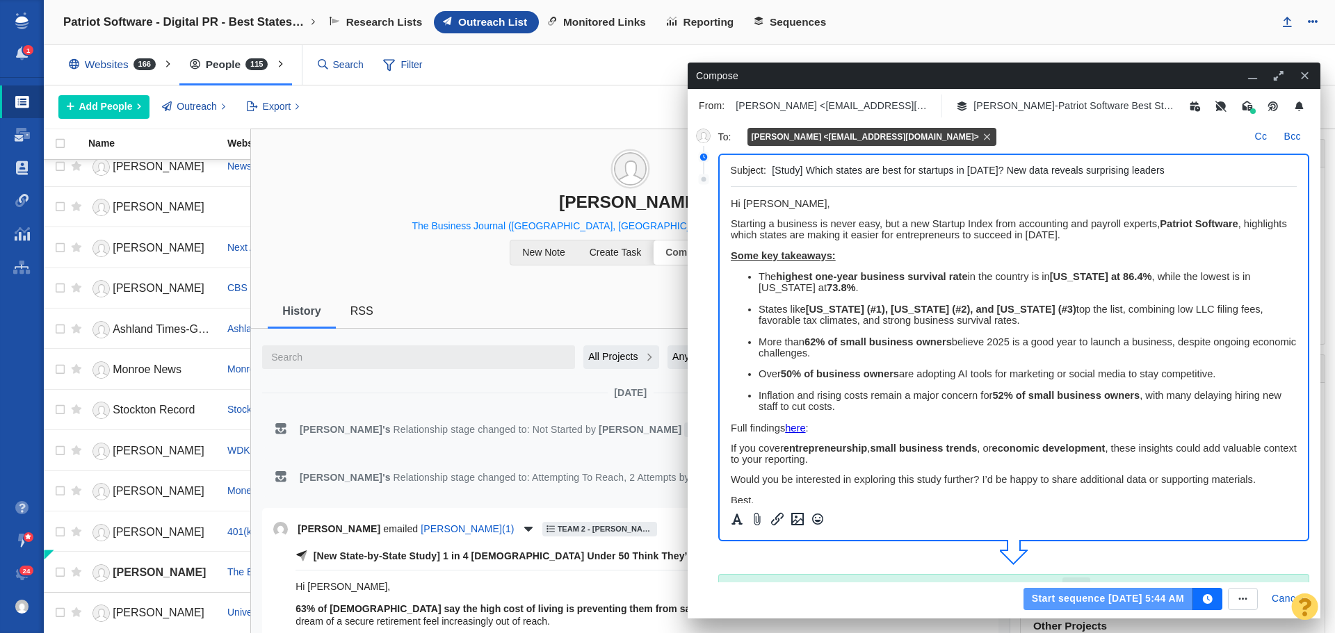
drag, startPoint x: 1034, startPoint y: 598, endPoint x: 567, endPoint y: 425, distance: 498.9
click at [1034, 598] on button "Start sequence Sep 24, 5:44 AM" at bounding box center [1108, 599] width 170 height 22
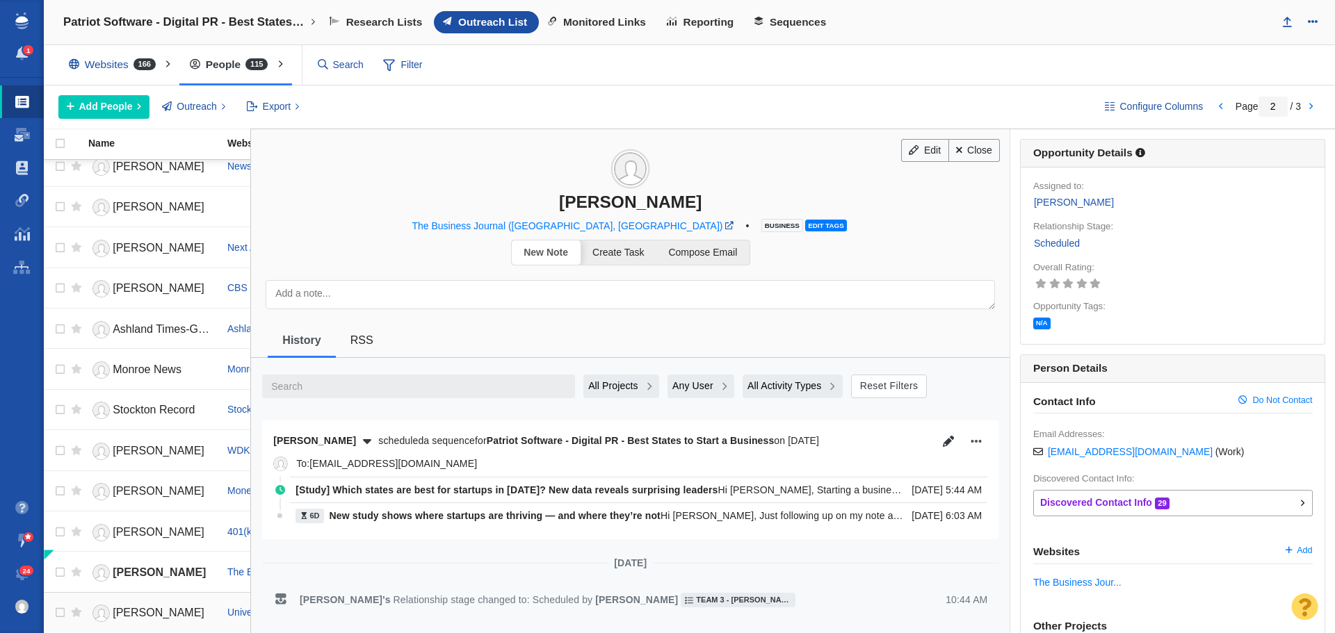
click at [155, 610] on span "[PERSON_NAME]" at bounding box center [159, 613] width 92 height 12
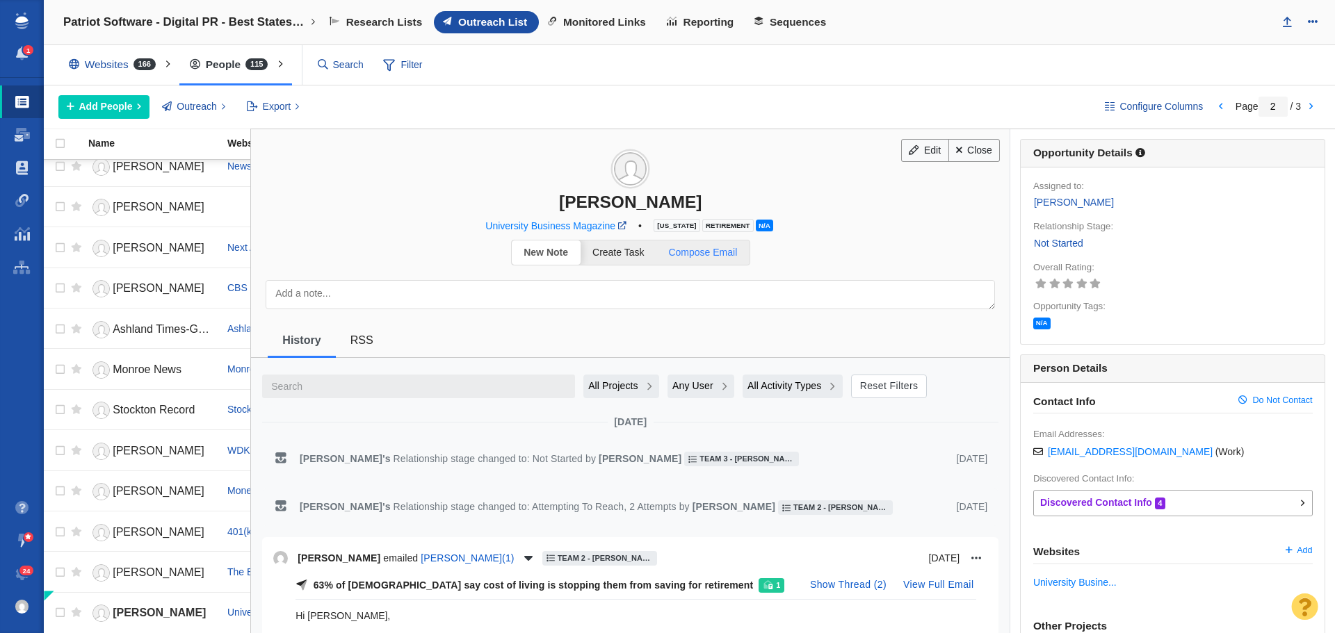
click at [715, 254] on span "Compose Email" at bounding box center [702, 252] width 69 height 11
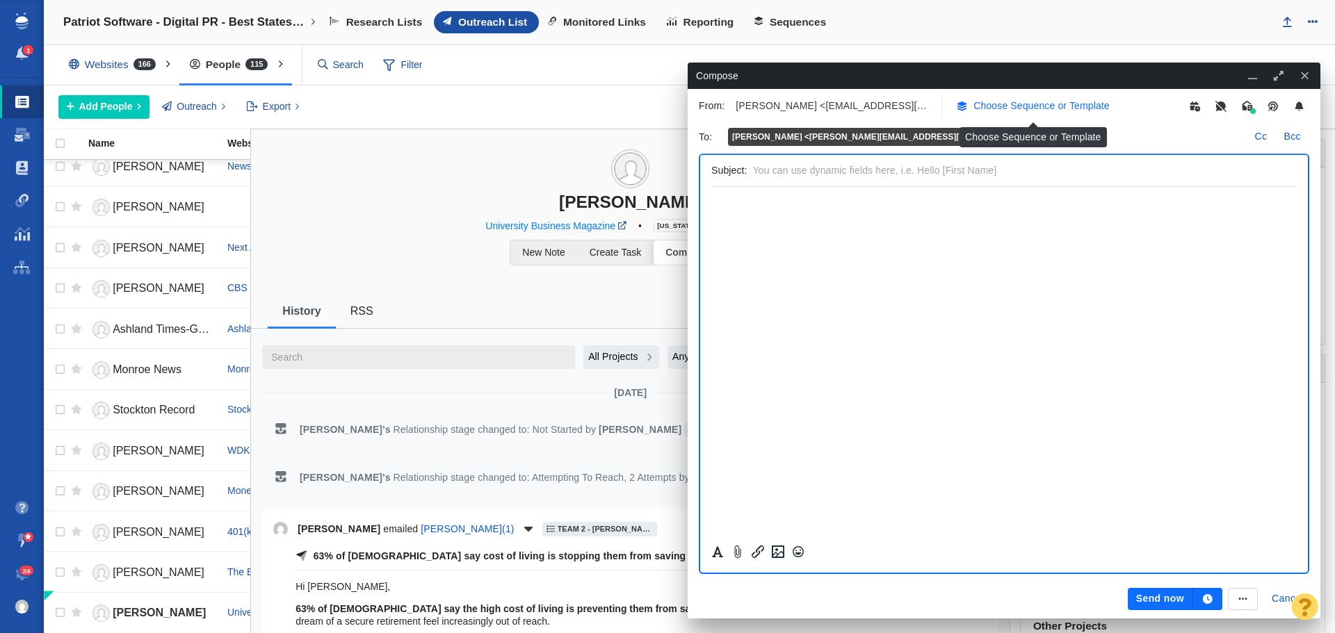
click at [1021, 107] on p "Choose Sequence or Template" at bounding box center [1041, 106] width 136 height 15
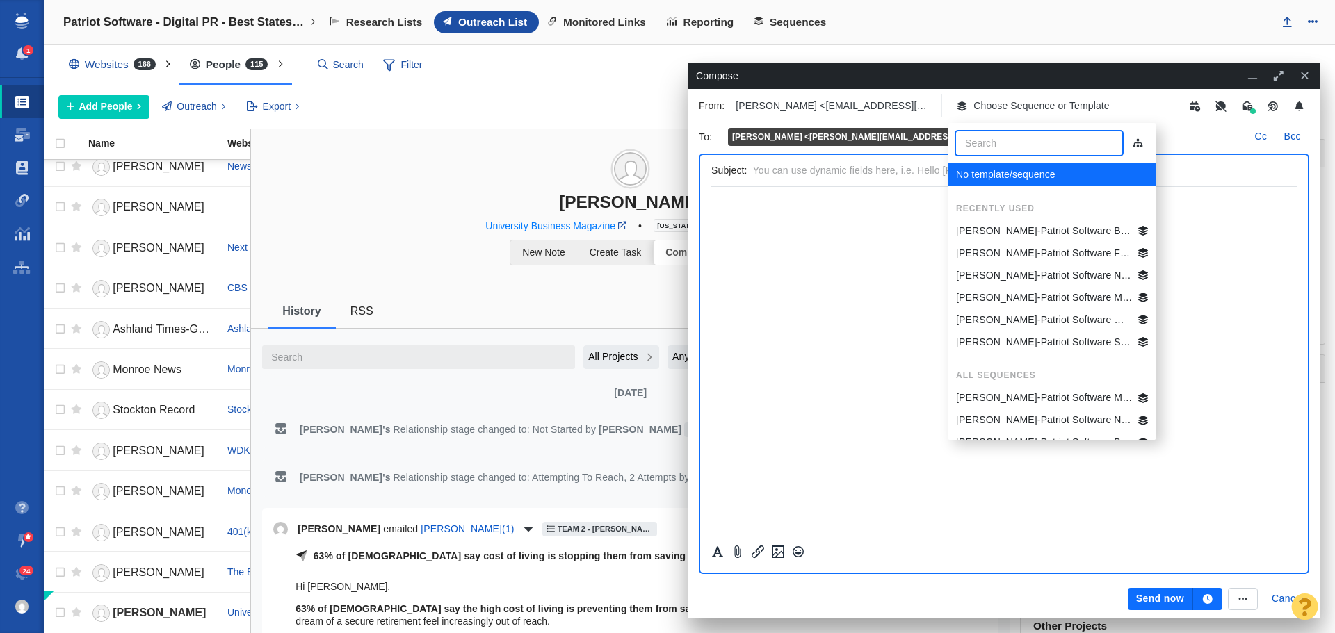
click at [1039, 226] on p "[PERSON_NAME]-Patriot Software Best States Business General" at bounding box center [1044, 231] width 177 height 15
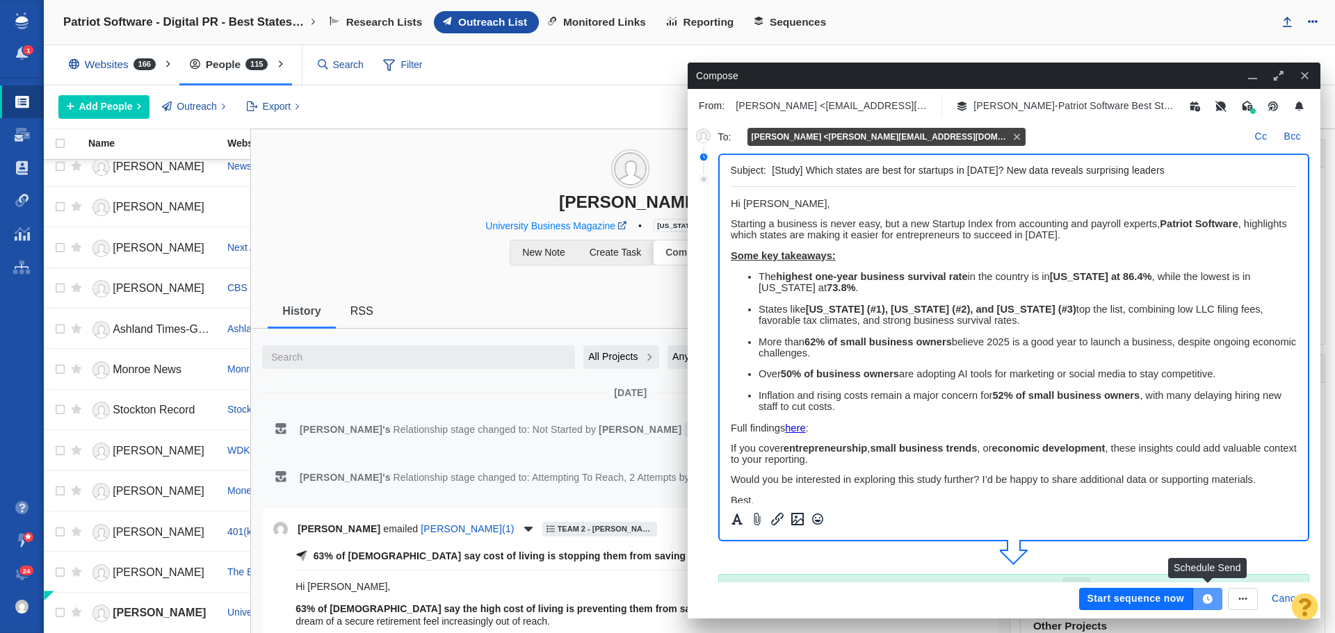
click at [1208, 599] on icon "button" at bounding box center [1208, 599] width 10 height 10
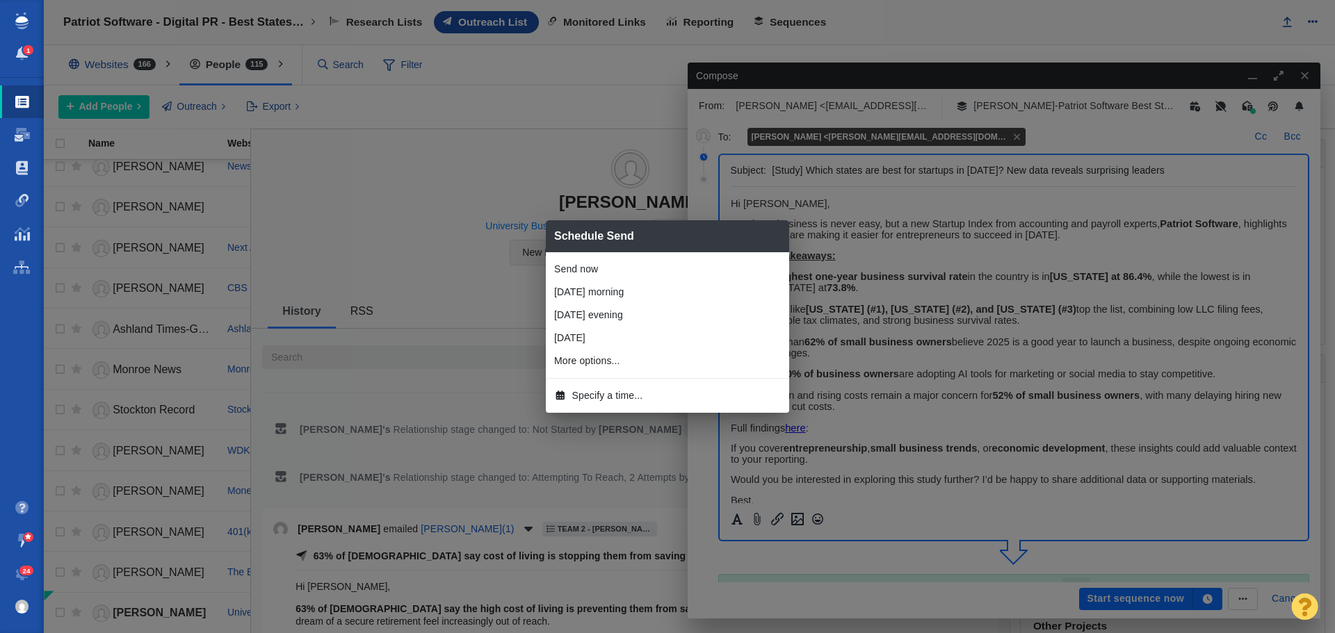
click at [579, 398] on span "Specify a time..." at bounding box center [607, 396] width 71 height 15
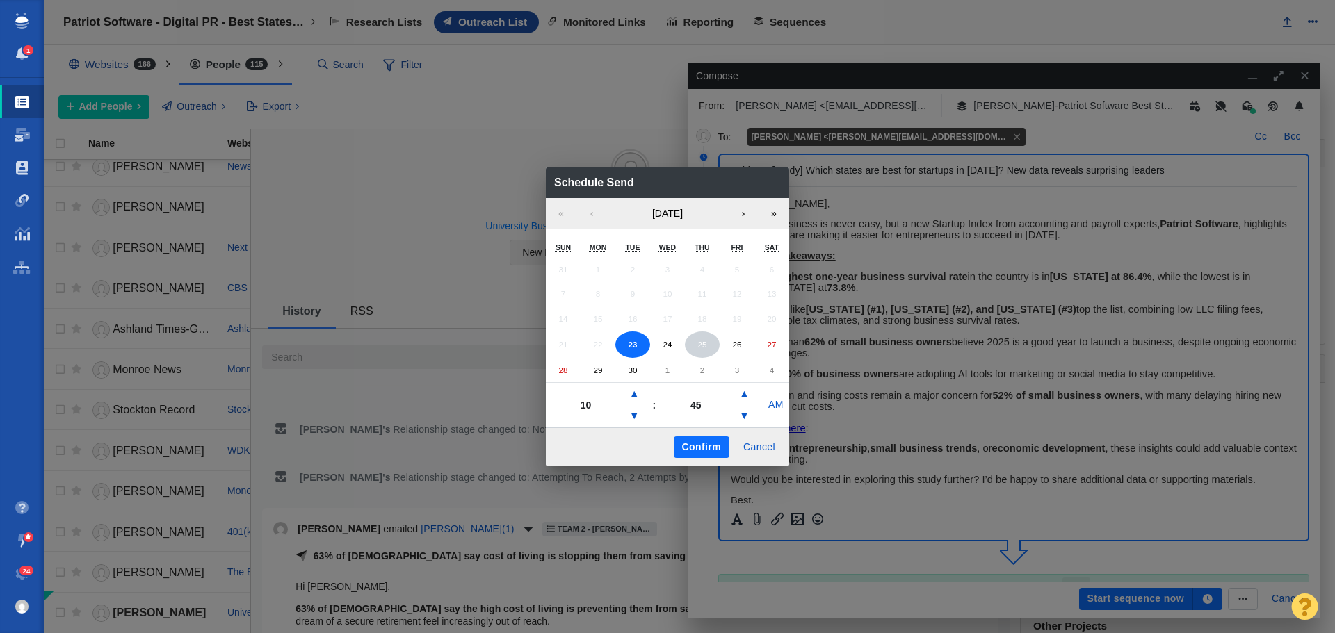
click at [697, 349] on button "25" at bounding box center [702, 345] width 35 height 26
click at [635, 409] on button "▼" at bounding box center [634, 416] width 17 height 22
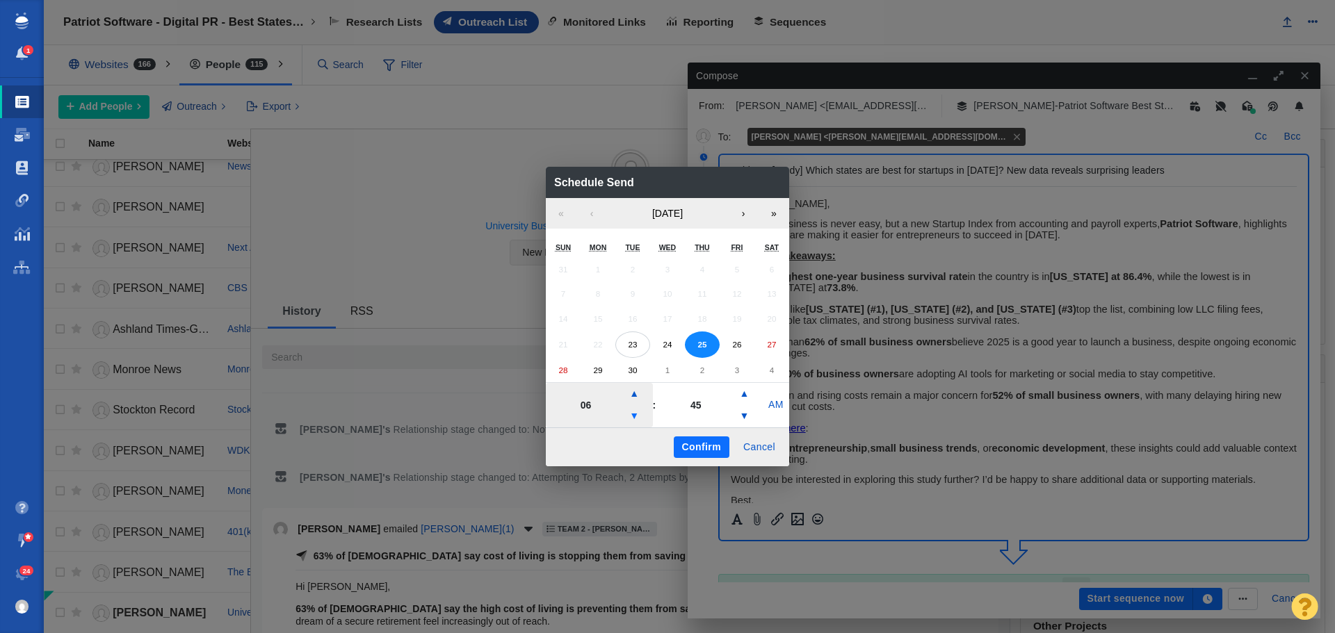
click at [635, 409] on button "▼" at bounding box center [634, 416] width 17 height 22
type input "05"
click at [699, 451] on button "Confirm" at bounding box center [702, 448] width 56 height 22
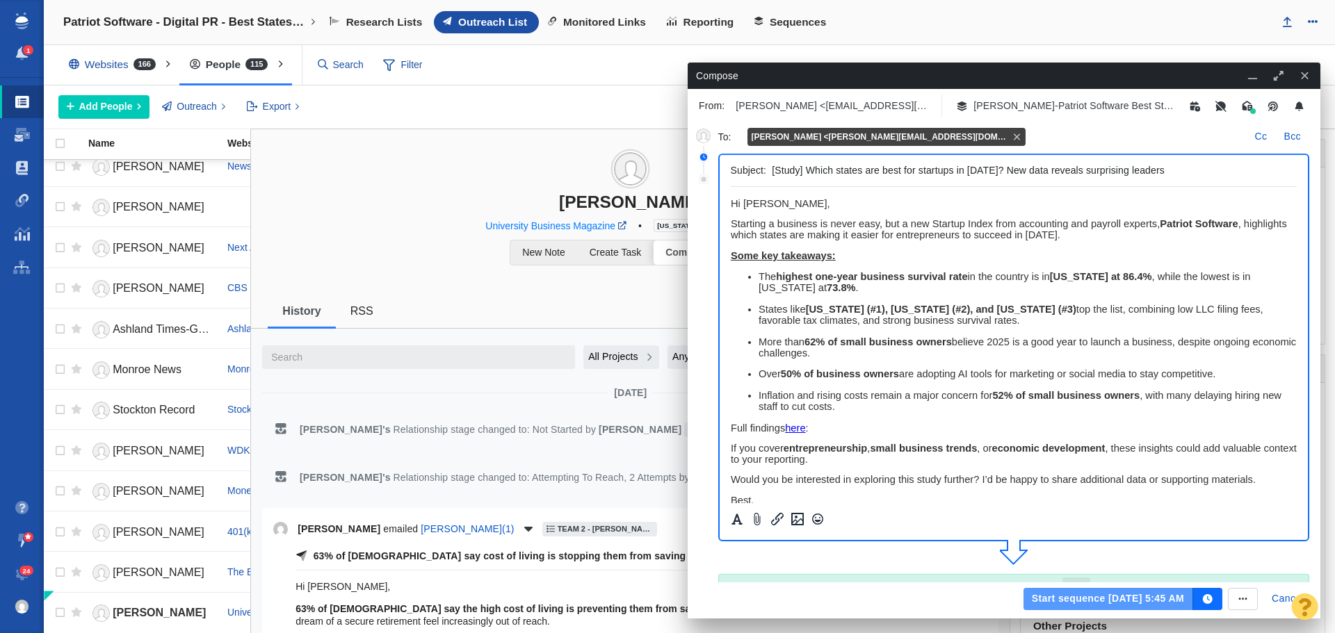
drag, startPoint x: 1077, startPoint y: 601, endPoint x: 629, endPoint y: 407, distance: 487.9
click at [1076, 601] on button "Start sequence Sep 25, 5:45 AM" at bounding box center [1108, 599] width 170 height 22
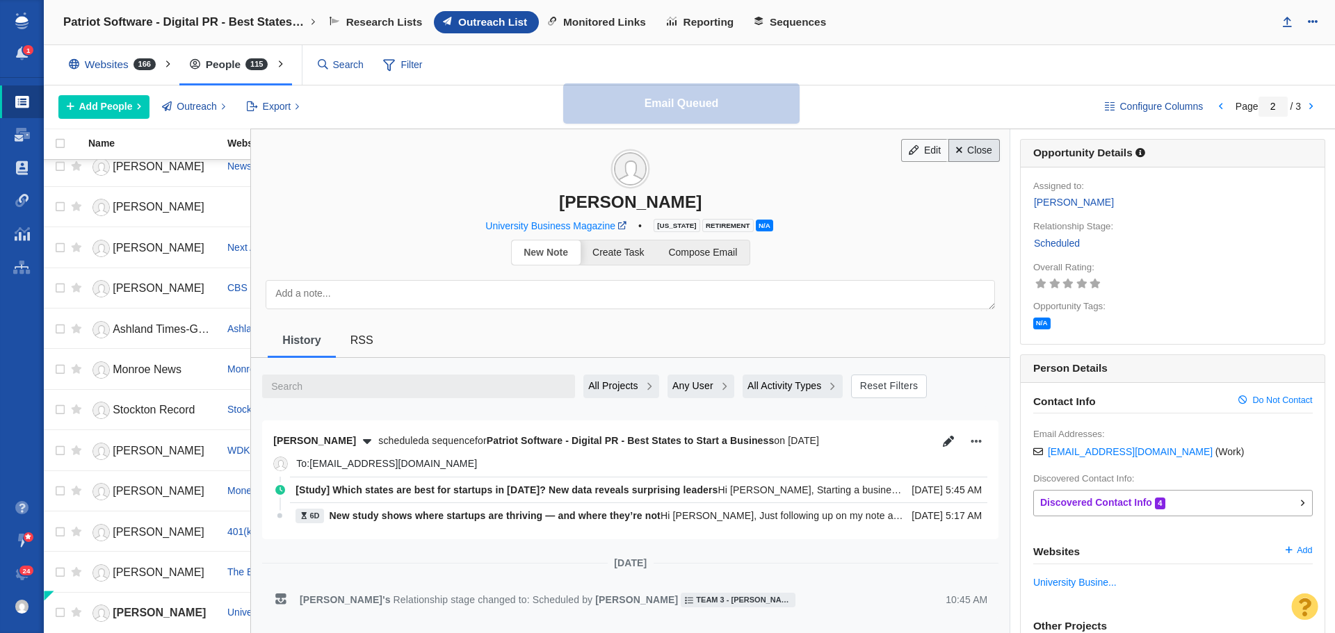
click at [968, 155] on link "Close" at bounding box center [974, 151] width 52 height 24
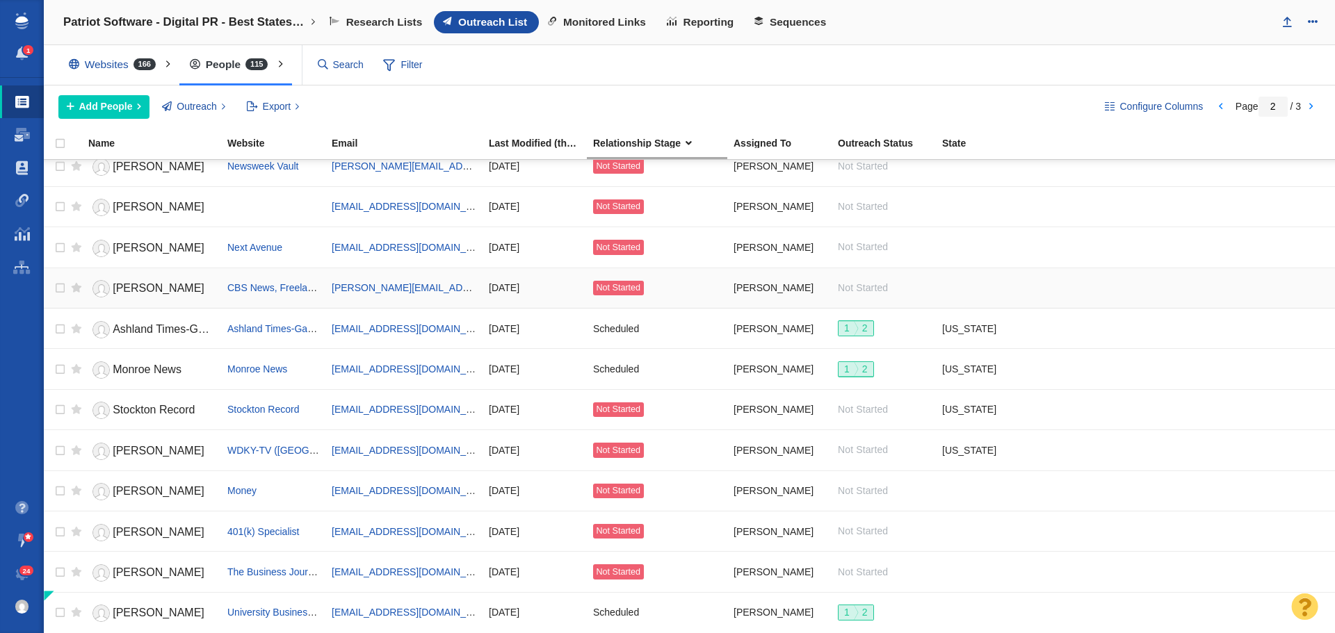
click at [156, 288] on span "[PERSON_NAME]" at bounding box center [159, 288] width 92 height 12
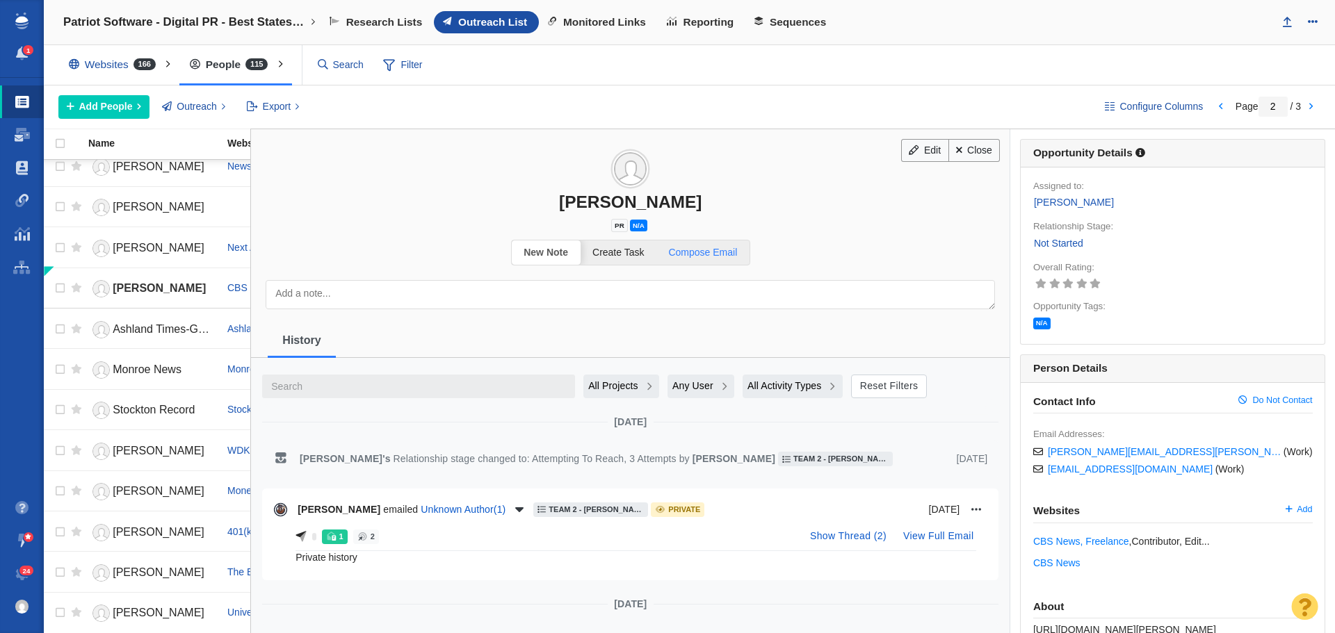
click at [724, 255] on span "Compose Email" at bounding box center [702, 252] width 69 height 11
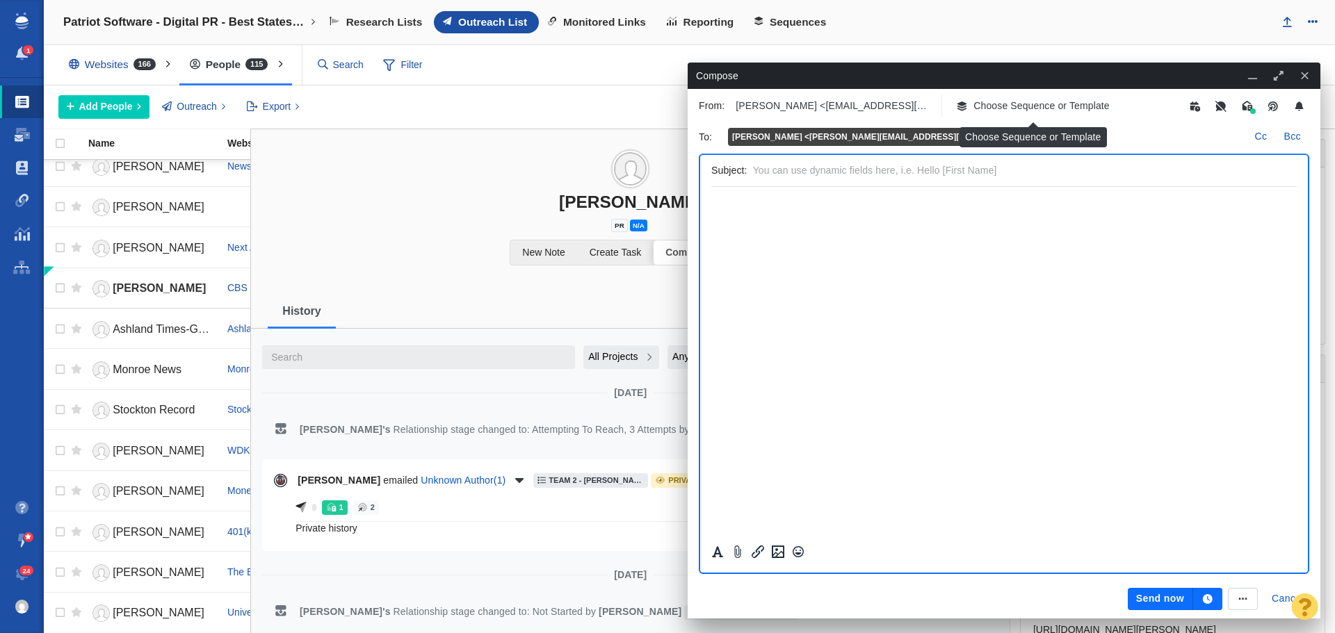
click at [1028, 104] on p "Choose Sequence or Template" at bounding box center [1041, 106] width 136 height 15
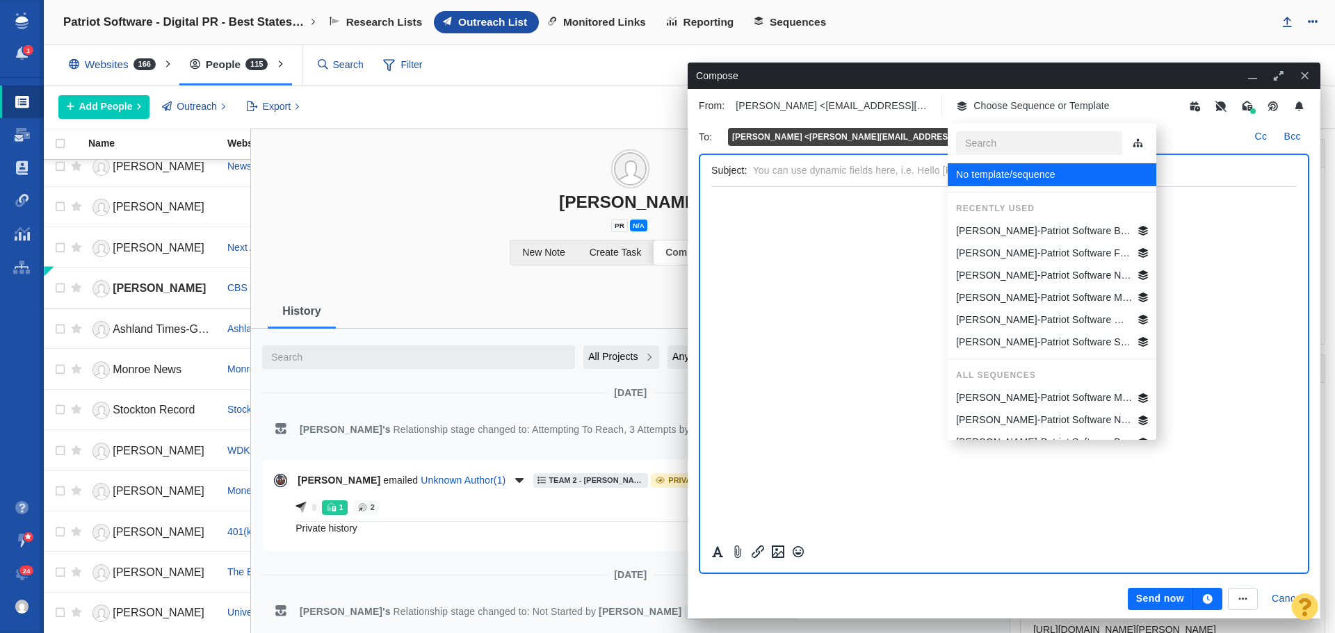
click at [1040, 227] on p "Jim-Patriot Software Best States Business General" at bounding box center [1044, 231] width 177 height 15
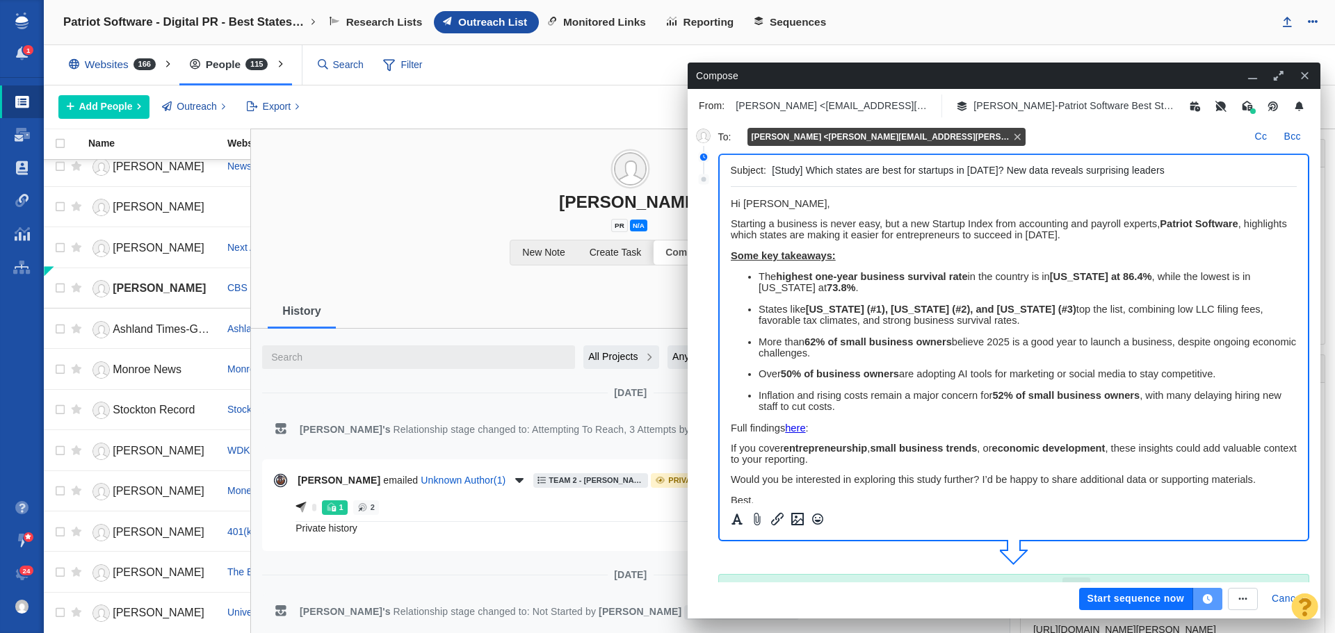
click at [1210, 600] on icon "button" at bounding box center [1208, 599] width 10 height 10
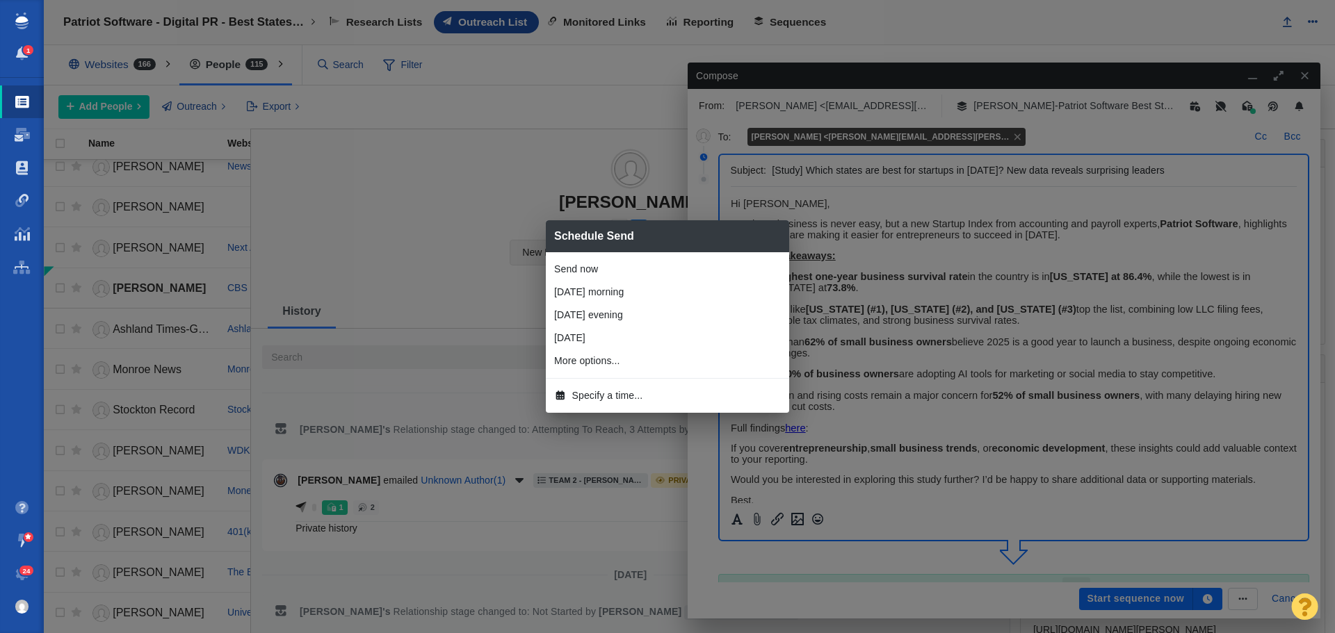
click at [604, 389] on span "Specify a time..." at bounding box center [607, 396] width 71 height 15
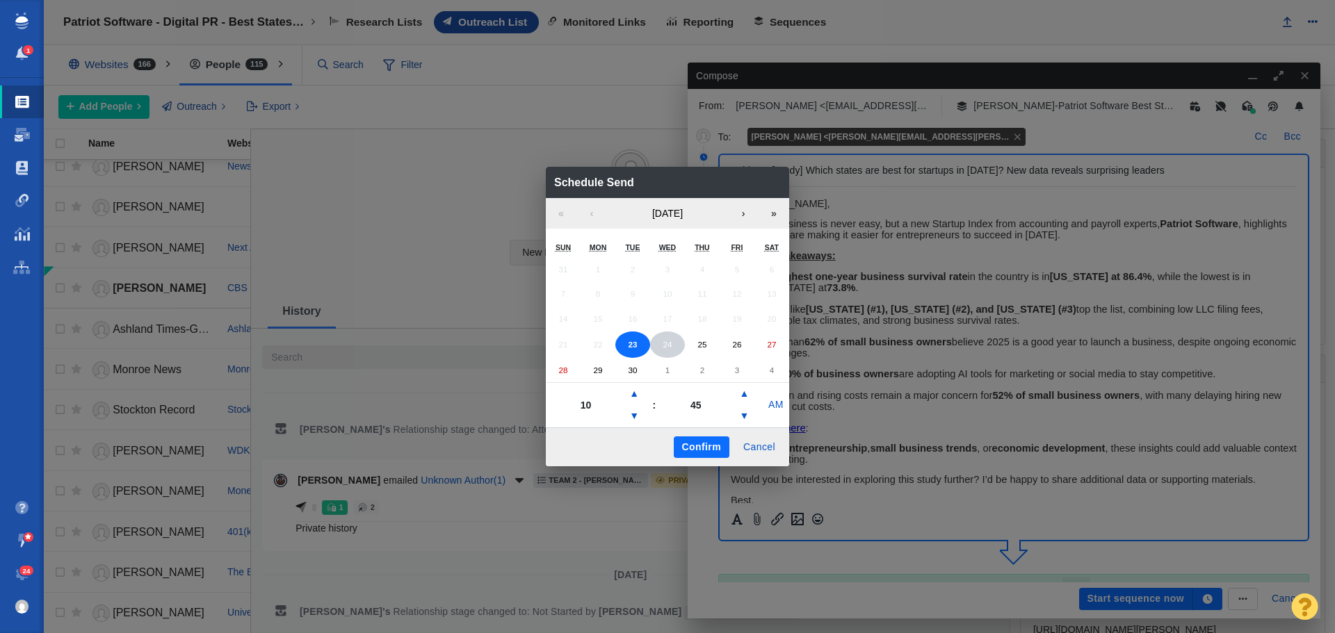
click at [669, 341] on abbr "24" at bounding box center [667, 344] width 9 height 9
click at [637, 413] on button "▼" at bounding box center [634, 416] width 17 height 22
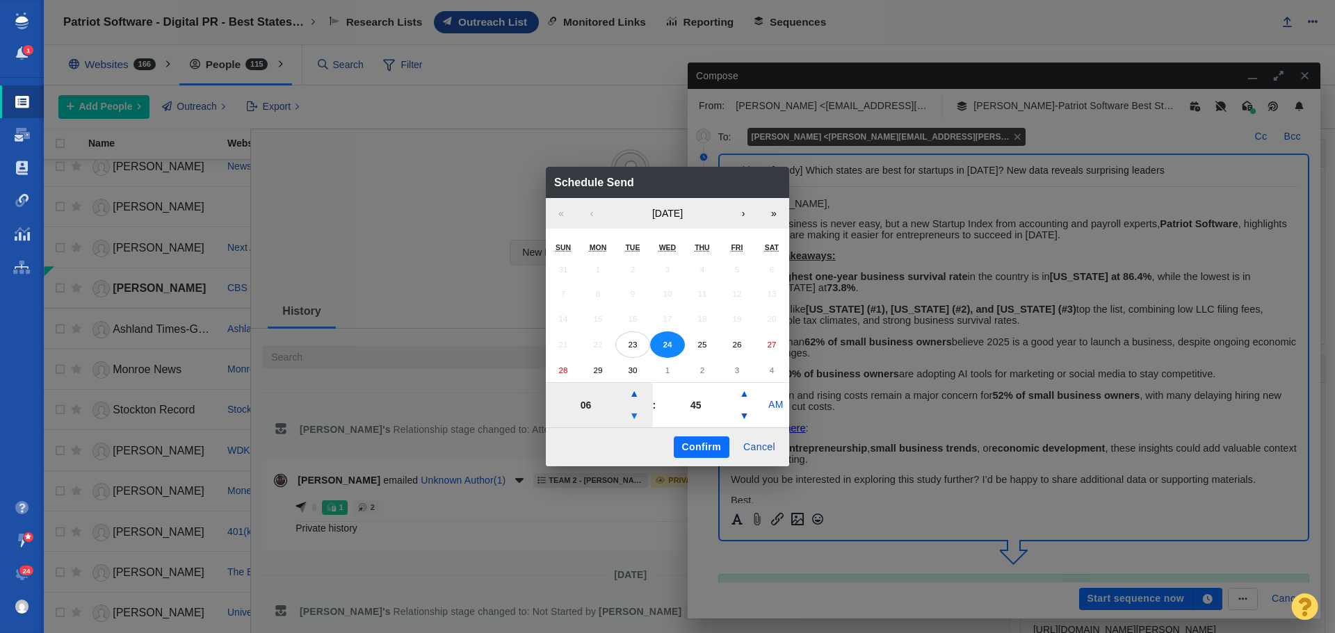
click at [637, 413] on button "▼" at bounding box center [634, 416] width 17 height 22
type input "05"
click at [688, 441] on button "Confirm" at bounding box center [702, 448] width 56 height 22
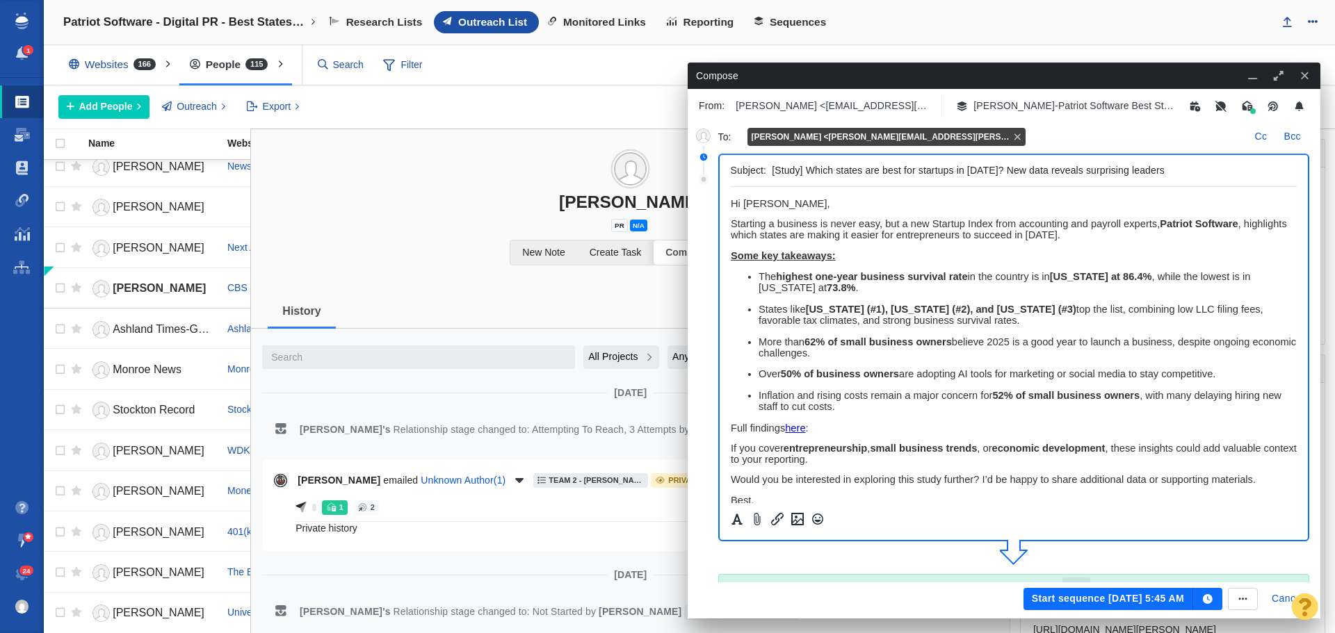
click at [1099, 599] on button "Start sequence Sep 24, 5:45 AM" at bounding box center [1108, 599] width 170 height 22
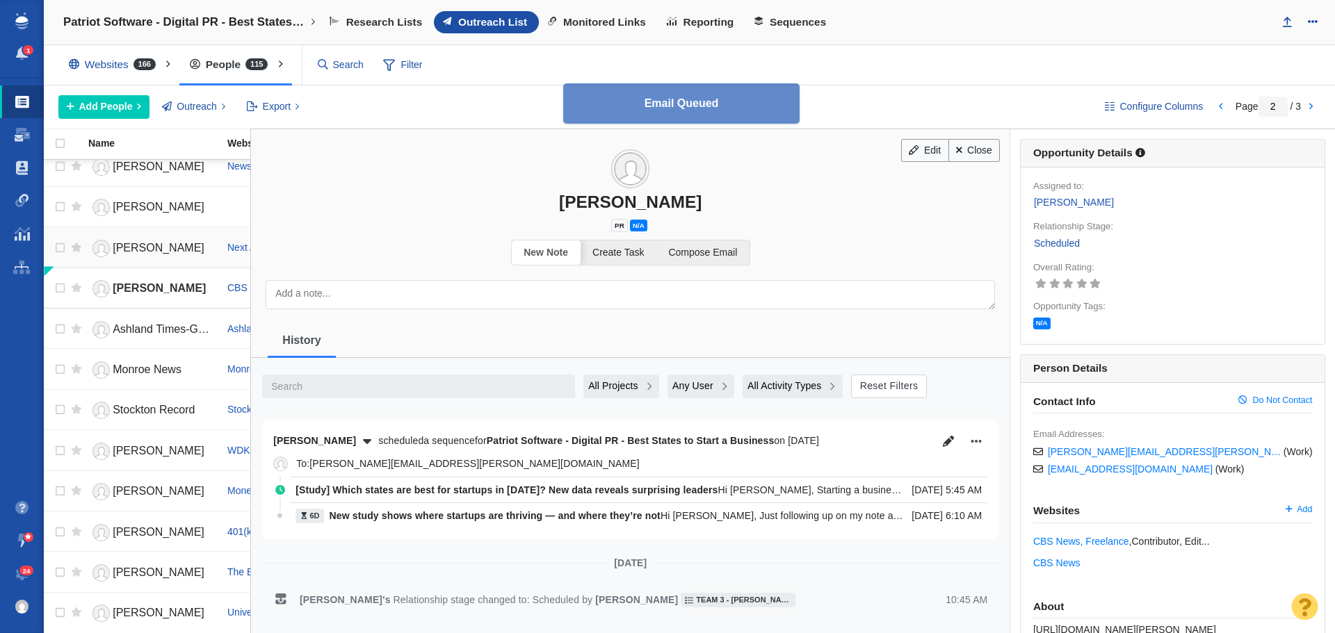
click at [154, 249] on span "[PERSON_NAME]" at bounding box center [159, 248] width 92 height 12
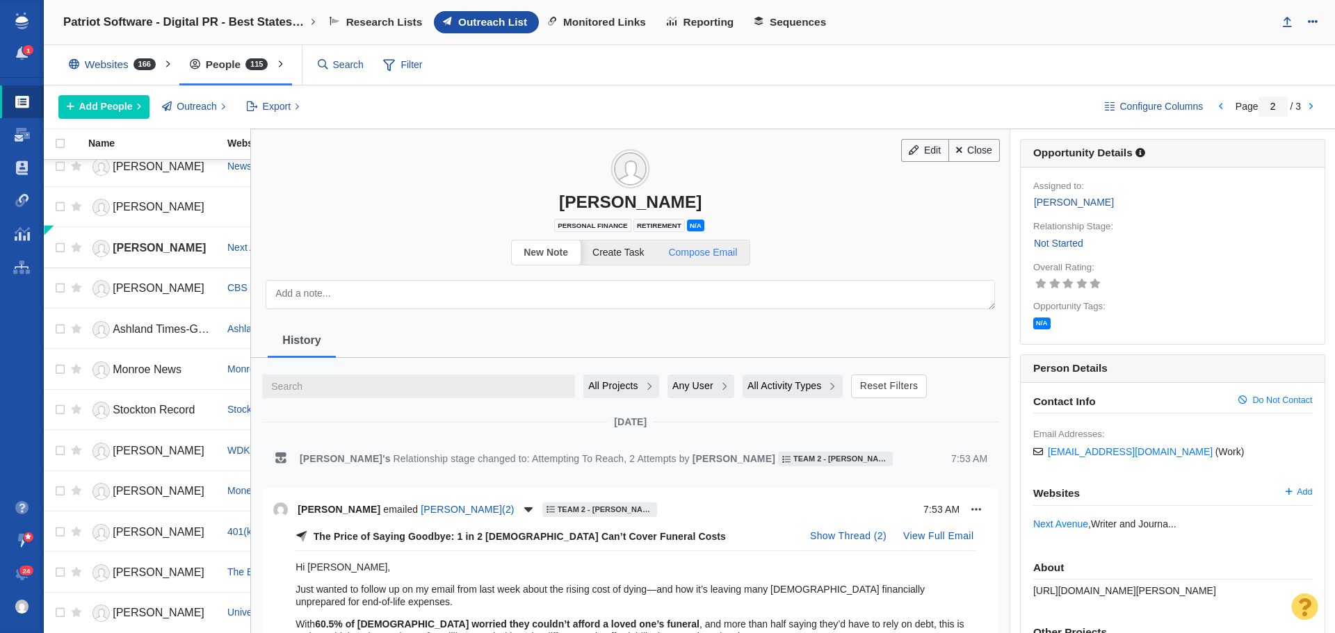
click at [718, 252] on span "Compose Email" at bounding box center [702, 252] width 69 height 11
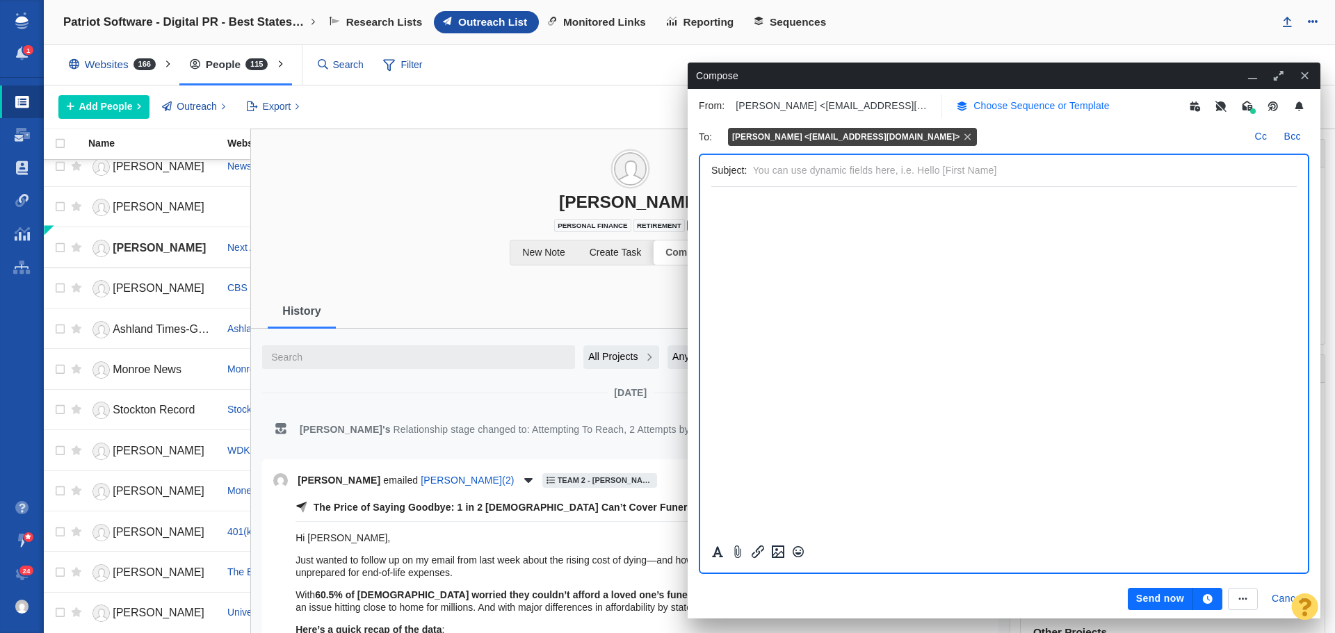
click at [1034, 110] on p "Choose Sequence or Template" at bounding box center [1041, 106] width 136 height 15
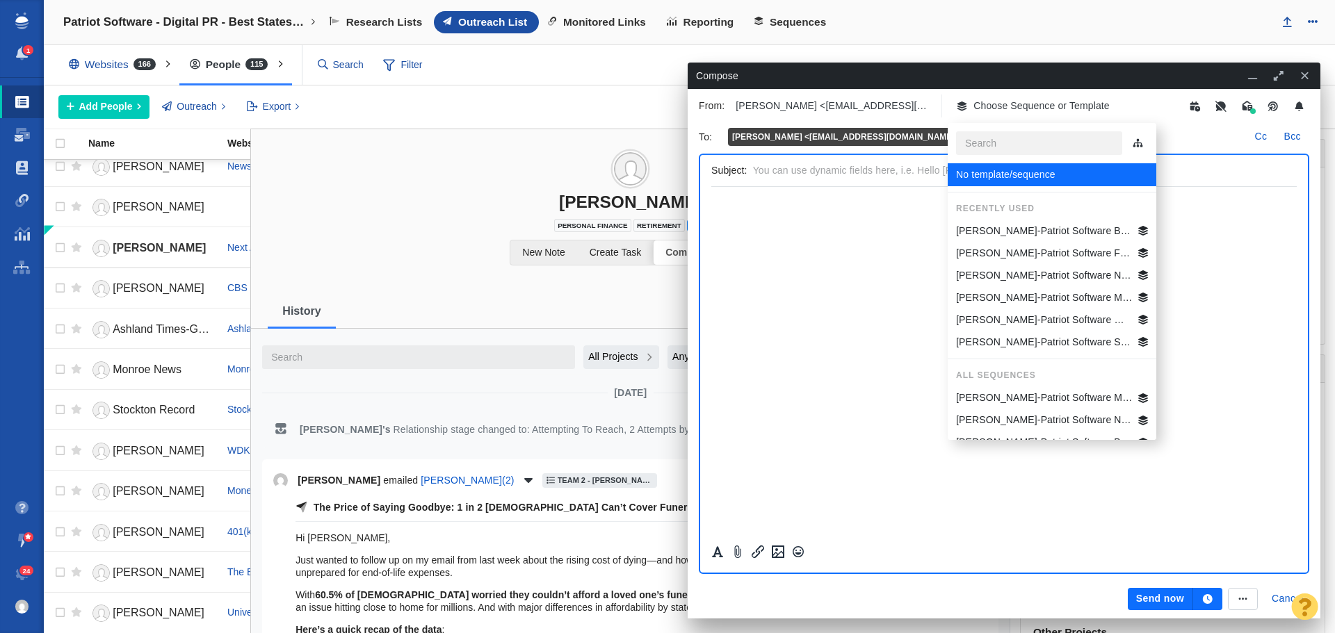
click at [1053, 227] on p "Jim-Patriot Software Best States Business General" at bounding box center [1044, 231] width 177 height 15
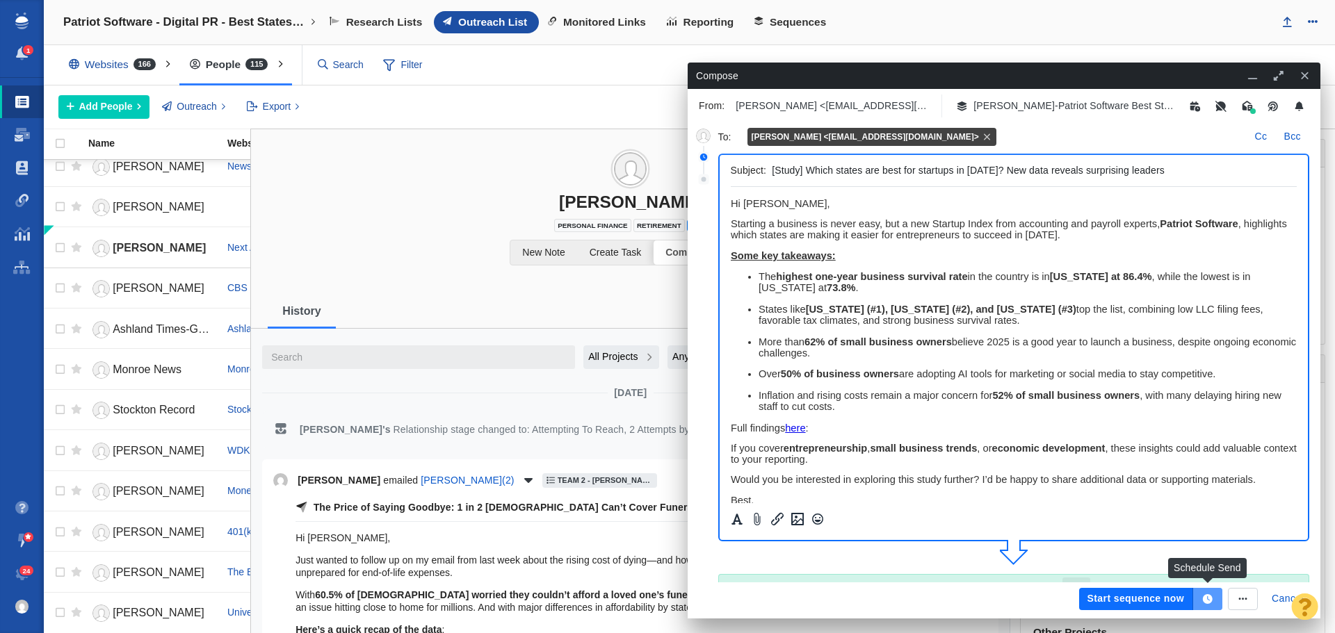
click at [1212, 597] on icon "button" at bounding box center [1207, 599] width 13 height 10
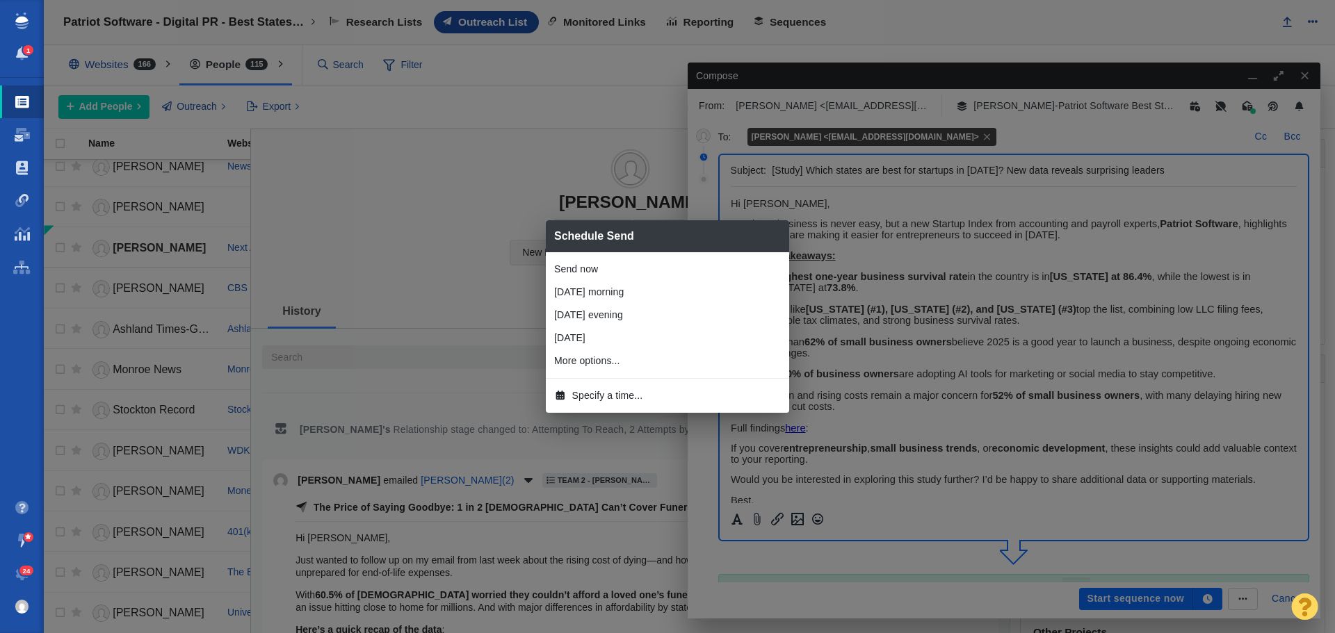
click at [615, 391] on span "Specify a time..." at bounding box center [607, 396] width 71 height 15
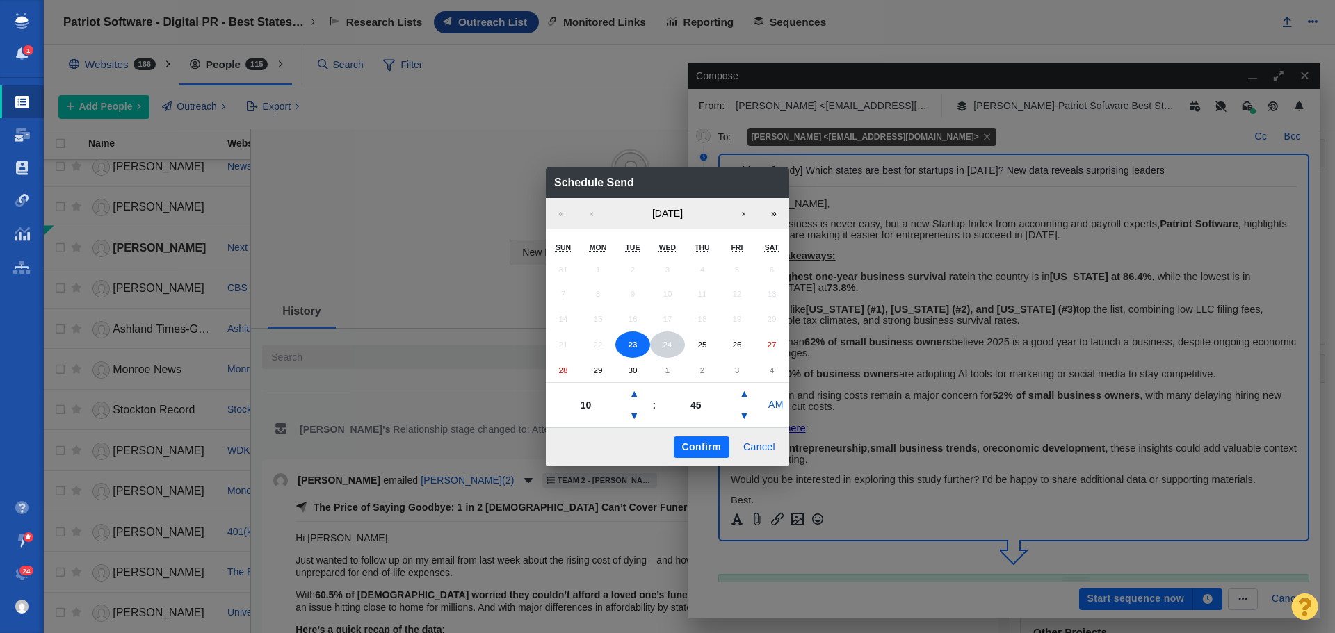
click at [660, 341] on button "24" at bounding box center [667, 345] width 35 height 26
click at [465, 265] on div "Schedule Send « ‹ September 2025 › » Sun Mon Tue Wed Thu Fri Sat 31 1 2 3 4 5 6…" at bounding box center [667, 316] width 1335 height 633
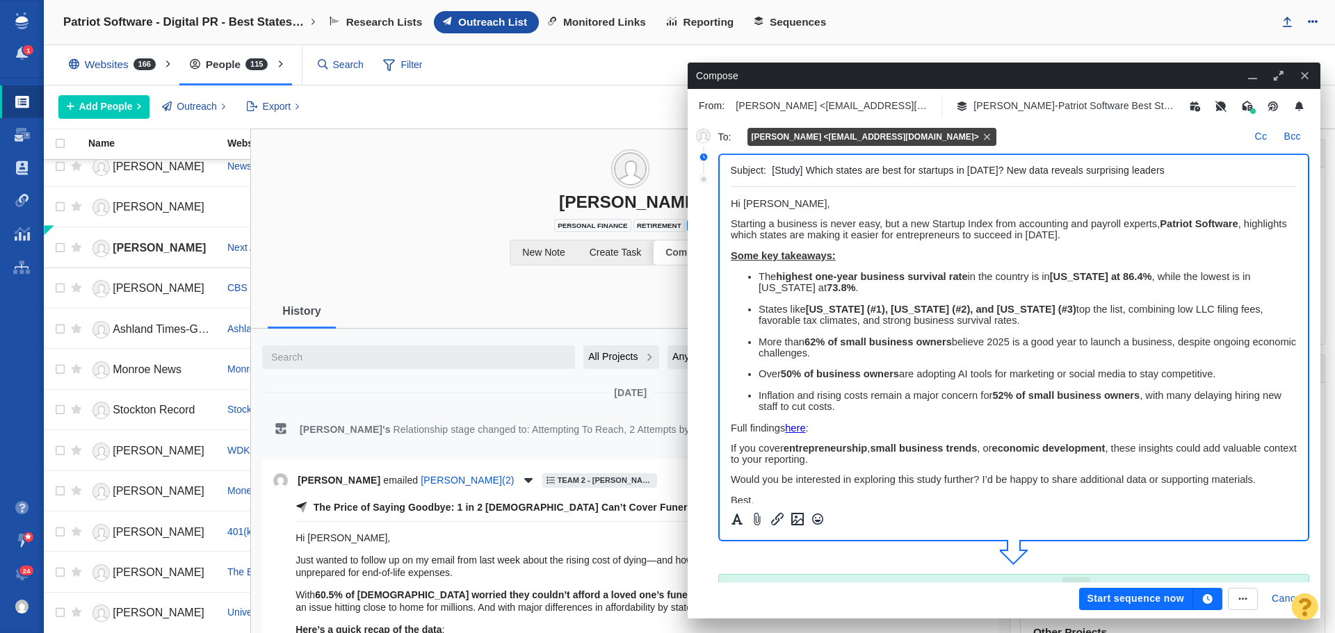
click at [1248, 71] on icon "button" at bounding box center [1253, 76] width 13 height 10
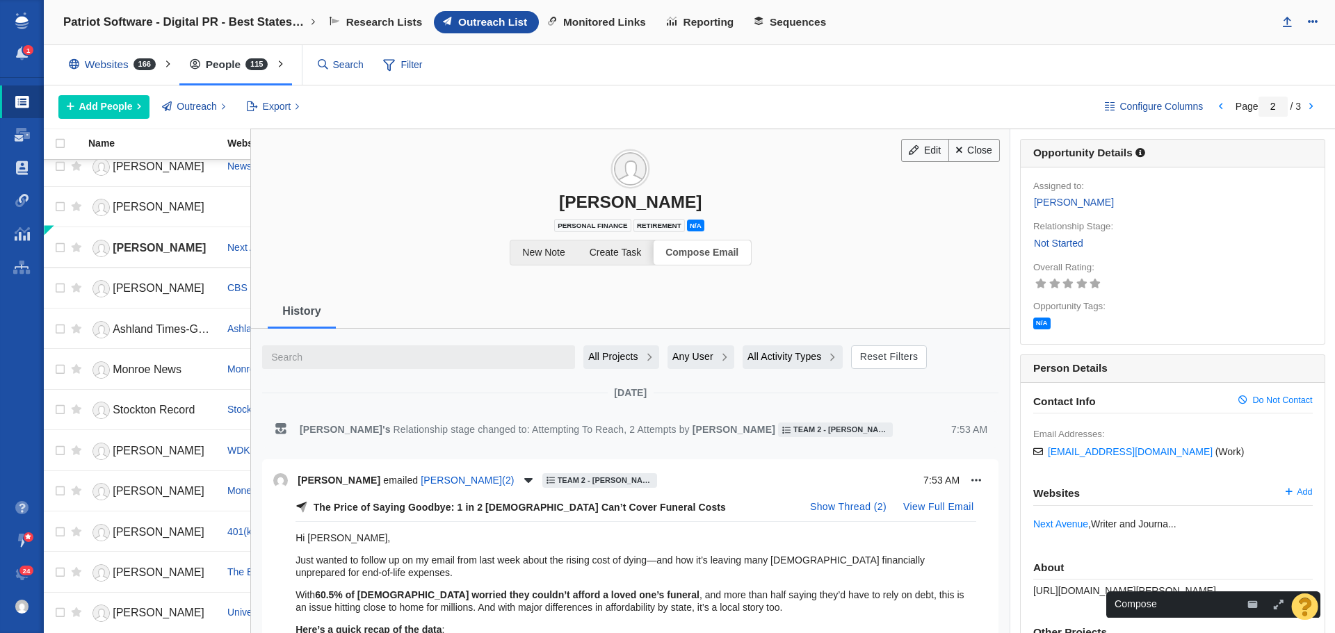
click at [1276, 603] on icon "button" at bounding box center [1278, 605] width 13 height 10
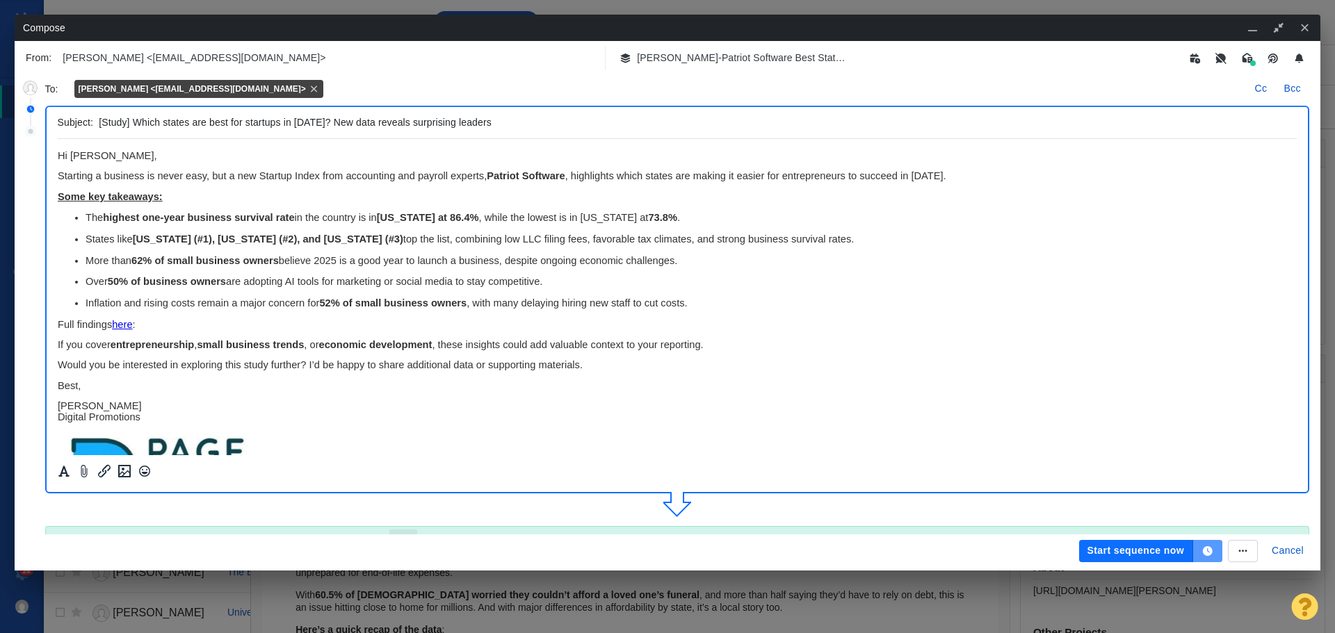
click at [1209, 551] on icon "button" at bounding box center [1208, 551] width 10 height 10
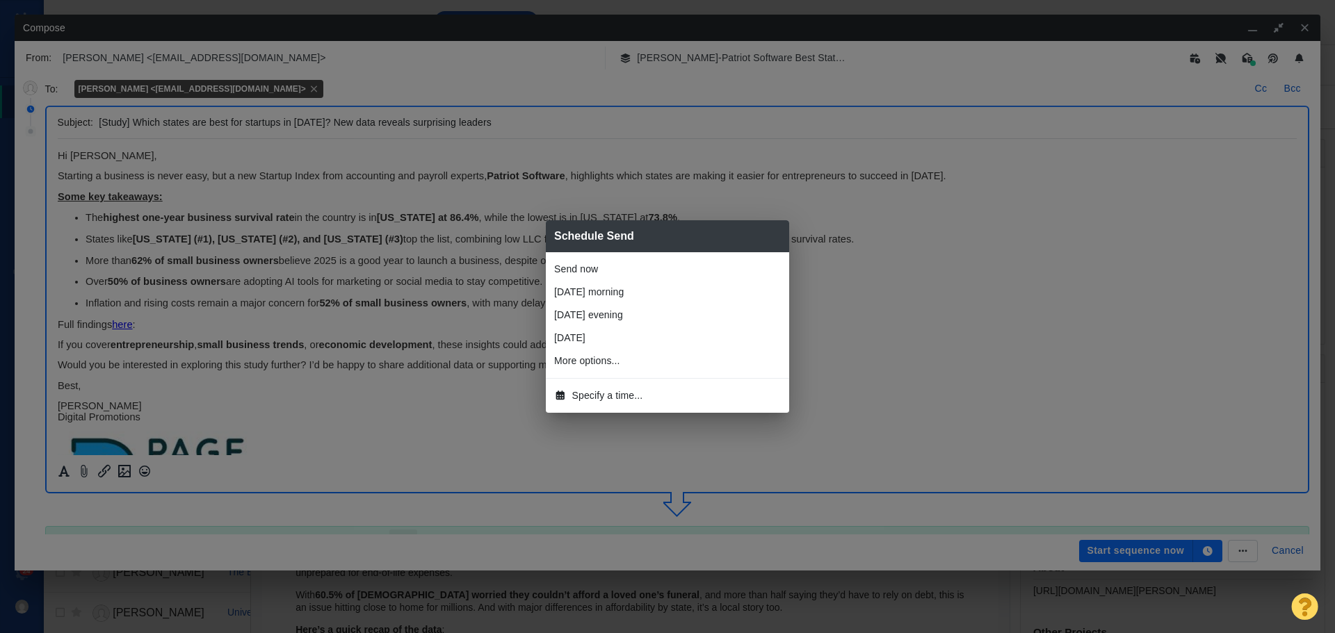
click at [600, 398] on span "Specify a time..." at bounding box center [607, 396] width 71 height 15
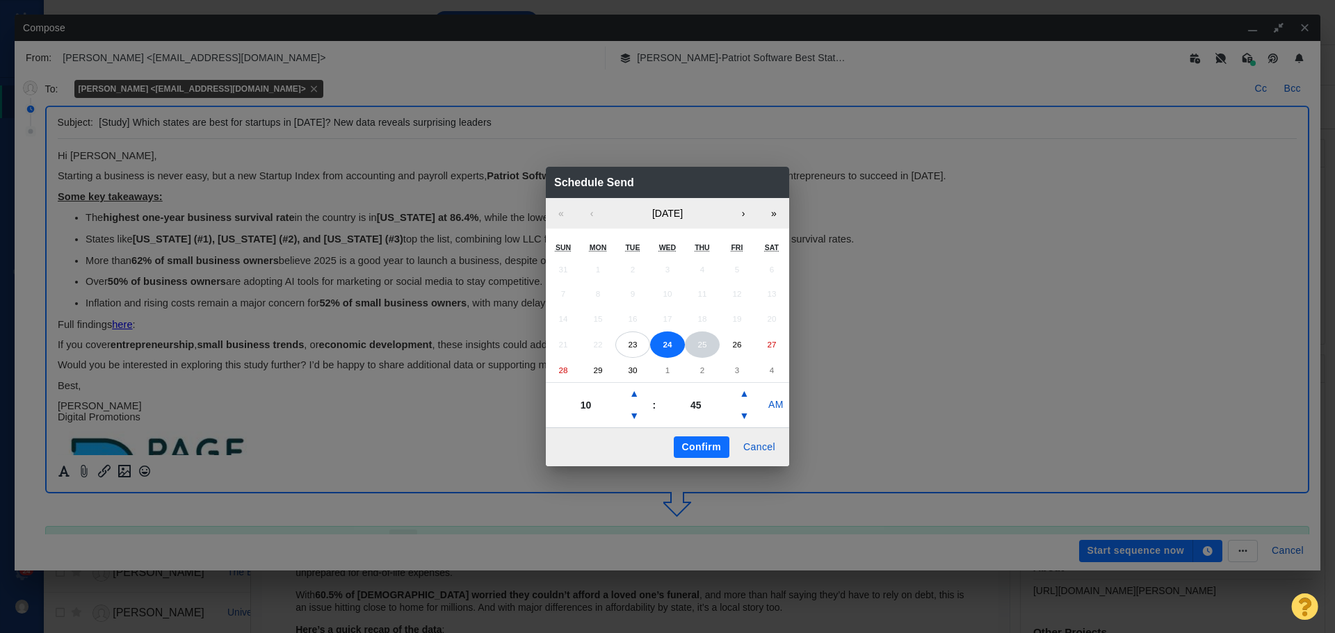
click at [711, 348] on button "25" at bounding box center [702, 345] width 35 height 26
click at [638, 410] on button "▼" at bounding box center [634, 416] width 17 height 22
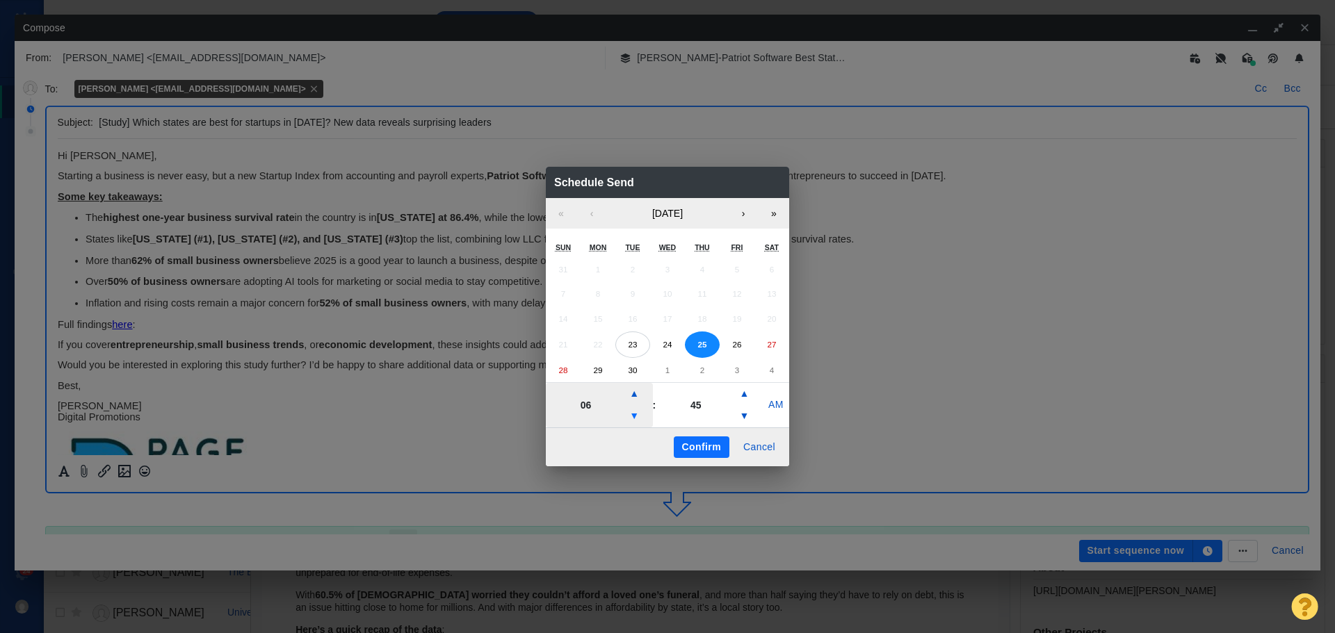
click at [638, 410] on button "▼" at bounding box center [634, 416] width 17 height 22
type input "04"
click at [713, 444] on button "Confirm" at bounding box center [702, 448] width 56 height 22
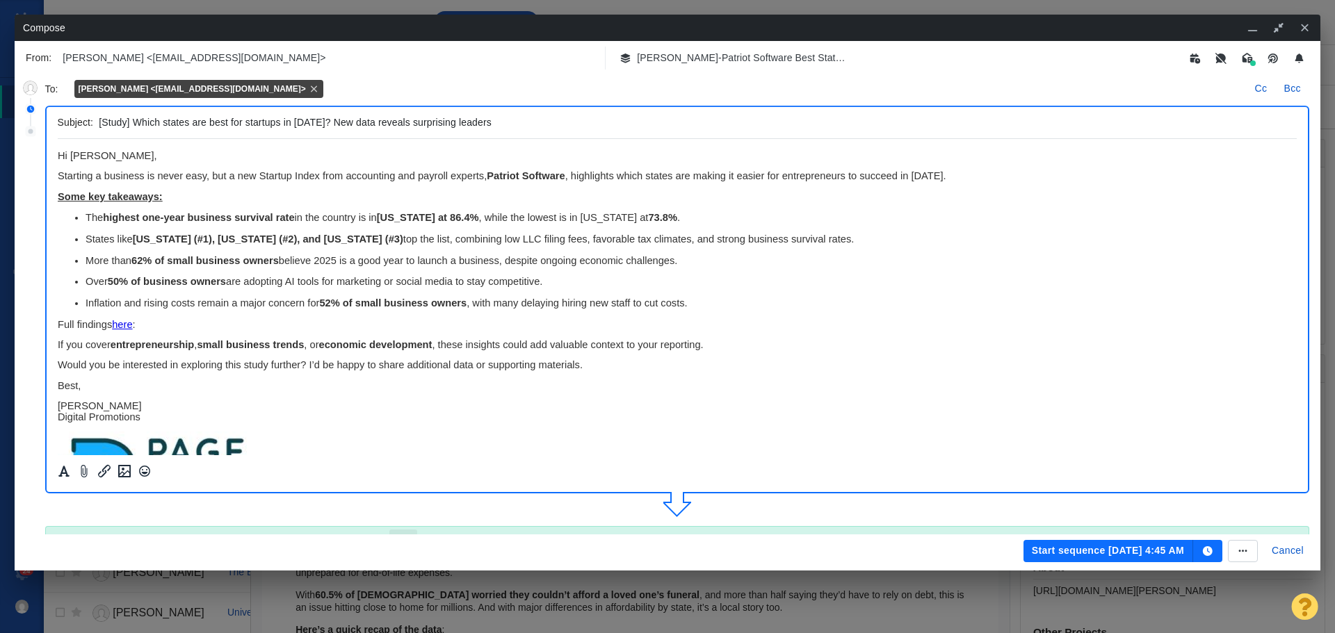
click at [1060, 549] on button "Start sequence Sep 25, 4:45 AM" at bounding box center [1108, 551] width 170 height 22
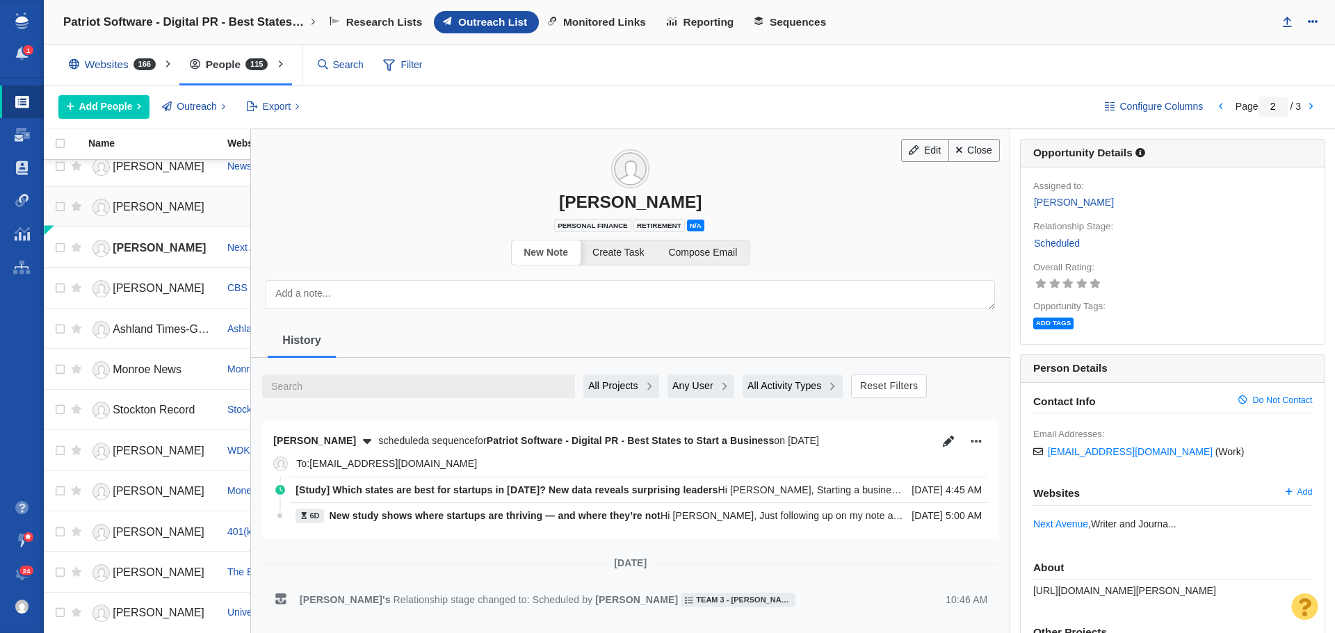
click at [175, 204] on span "[PERSON_NAME]" at bounding box center [159, 207] width 92 height 12
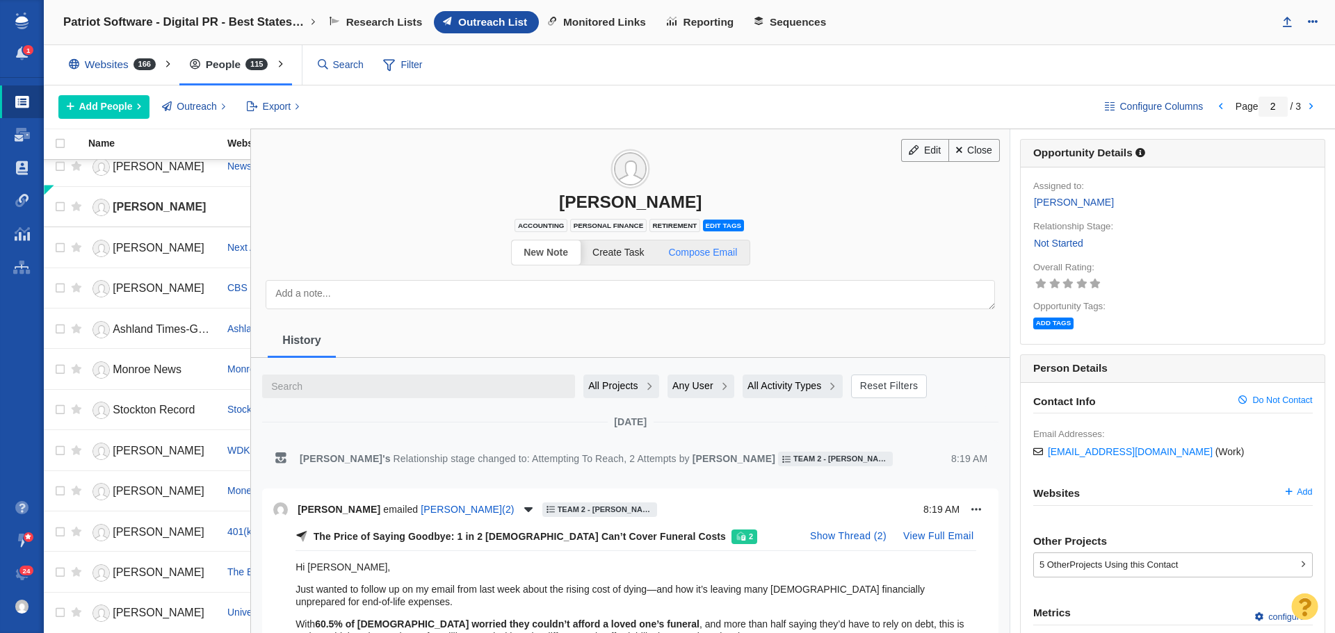
click at [699, 252] on span "Compose Email" at bounding box center [702, 252] width 69 height 11
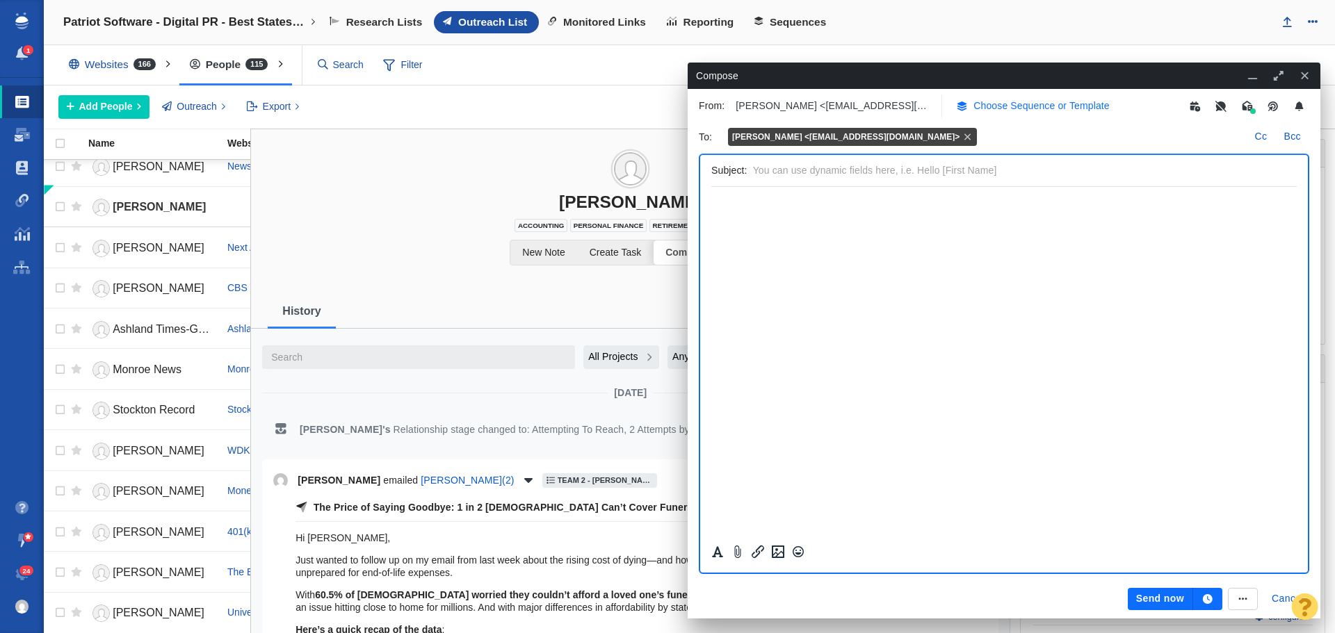
click at [1012, 108] on p "Choose Sequence or Template" at bounding box center [1041, 106] width 136 height 15
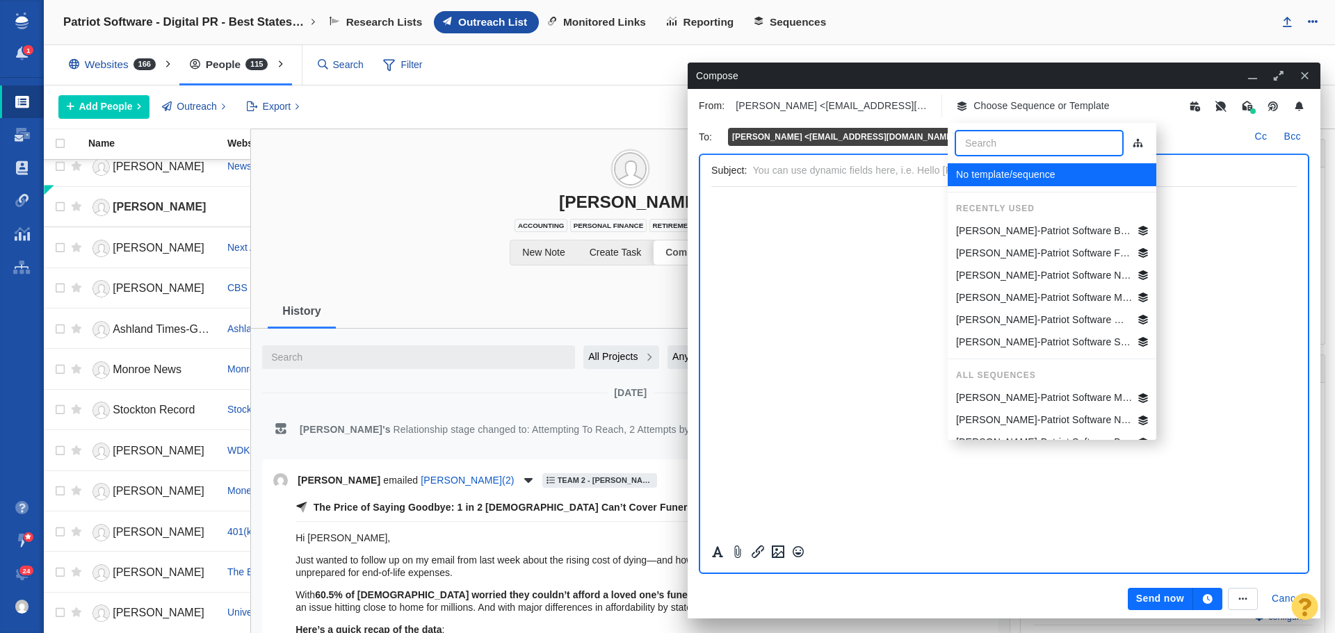
click at [1030, 222] on li "Jim-Patriot Software Best States Business General" at bounding box center [1052, 231] width 209 height 22
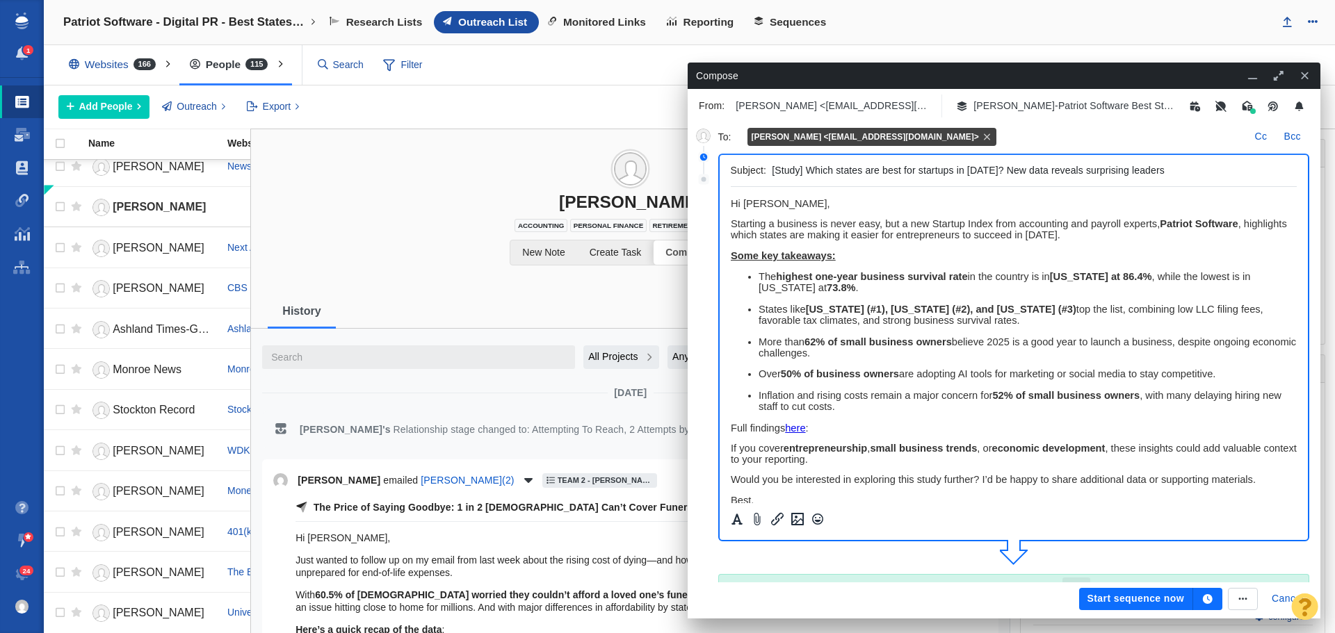
click at [1211, 597] on icon "button" at bounding box center [1208, 599] width 10 height 10
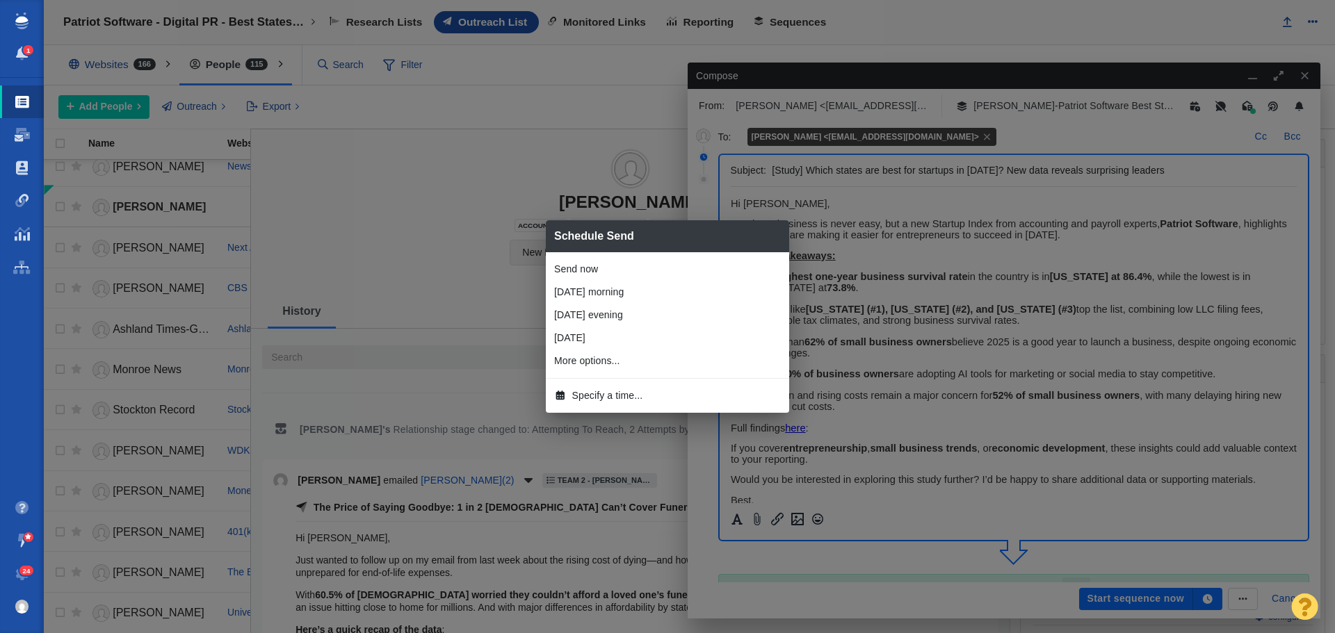
click at [607, 391] on span "Specify a time..." at bounding box center [607, 396] width 71 height 15
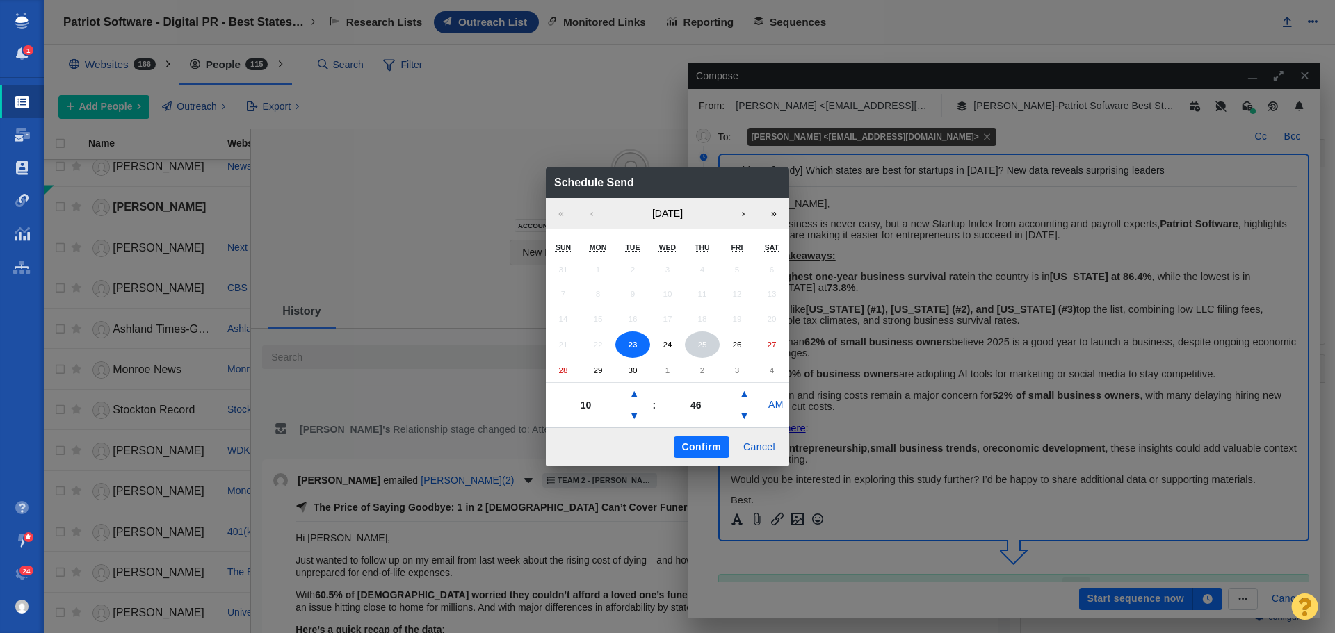
click at [699, 351] on button "25" at bounding box center [702, 345] width 35 height 26
click at [639, 417] on button "▼" at bounding box center [634, 416] width 17 height 22
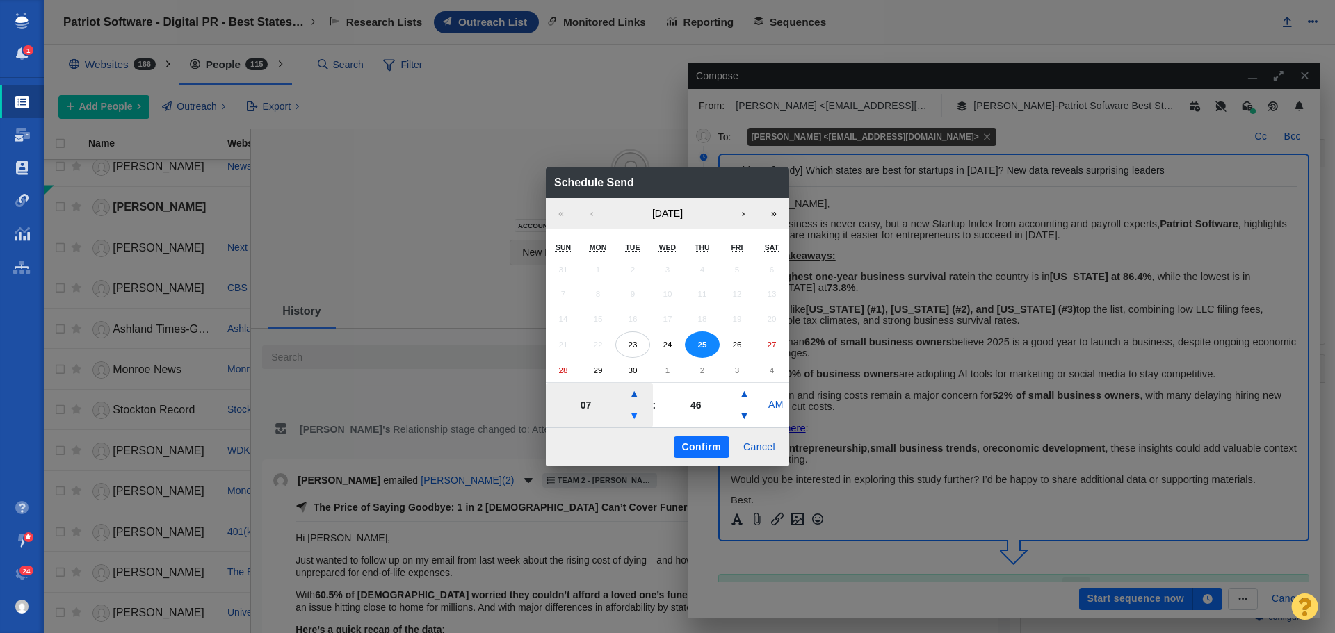
type input "06"
click at [703, 444] on button "Confirm" at bounding box center [702, 448] width 56 height 22
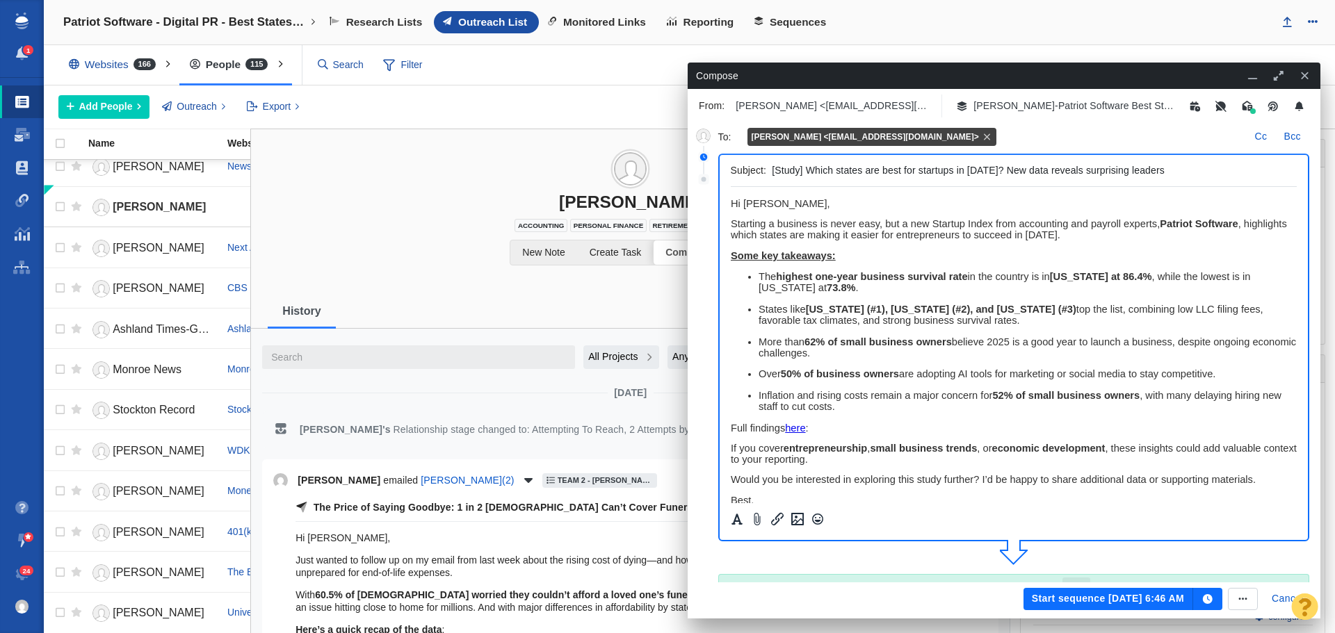
click at [1046, 599] on button "Start sequence Sep 25, 6:46 AM" at bounding box center [1108, 599] width 170 height 22
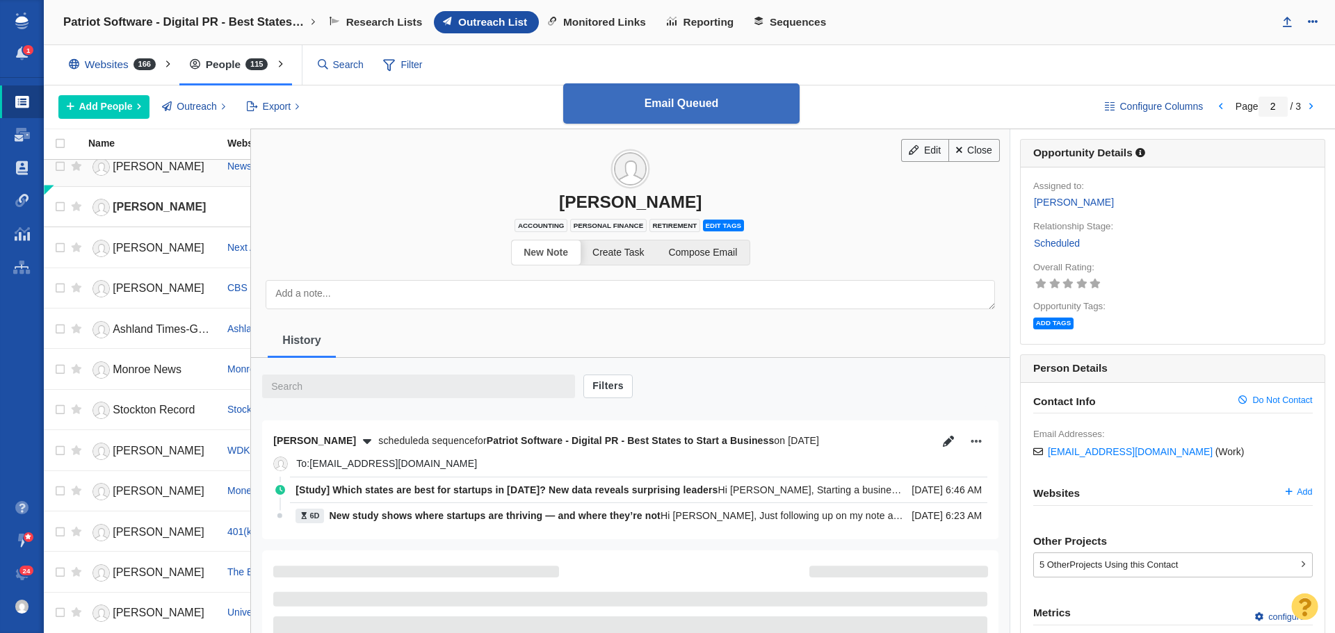
click at [154, 172] on link "[PERSON_NAME]" at bounding box center [151, 167] width 127 height 24
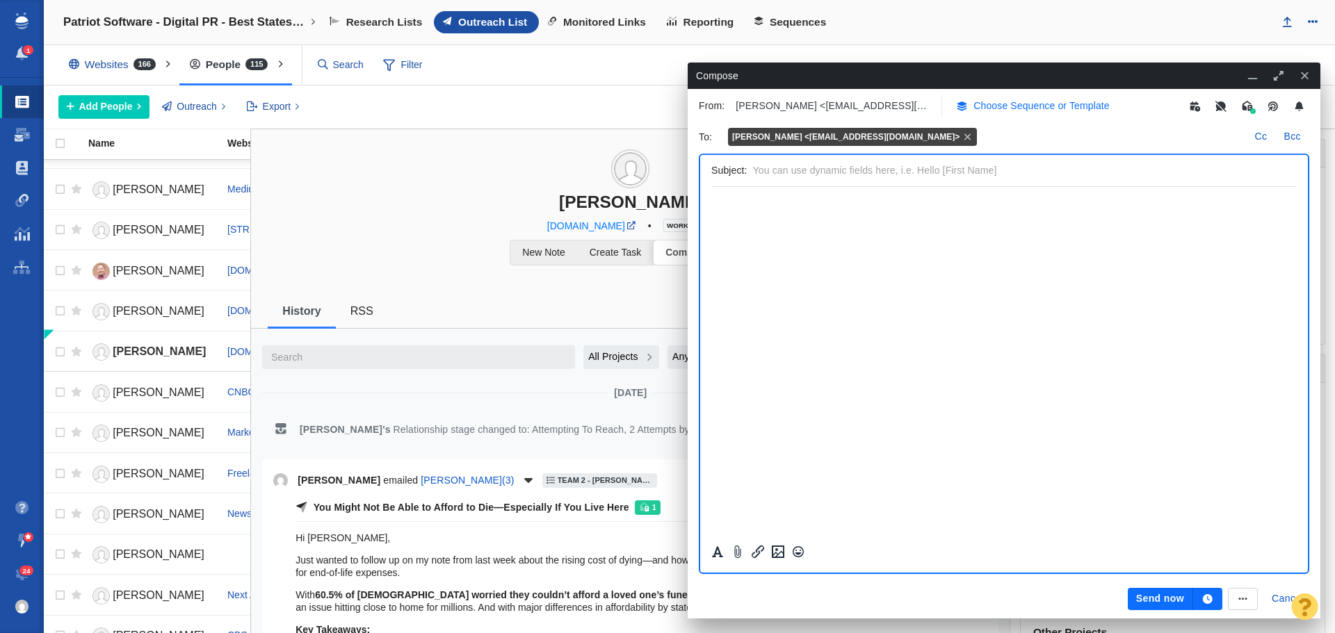
click at [1034, 106] on p "Choose Sequence or Template" at bounding box center [1041, 106] width 136 height 15
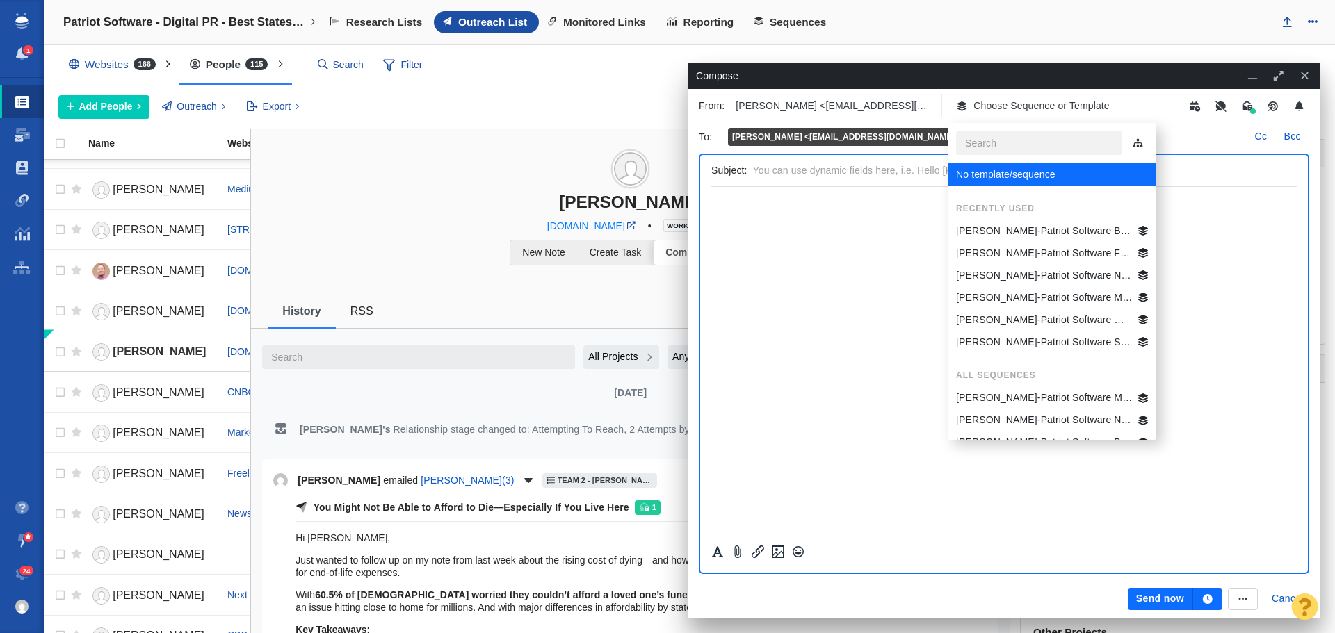
click at [1042, 224] on p "[PERSON_NAME]-Patriot Software Best States Business General" at bounding box center [1044, 231] width 177 height 15
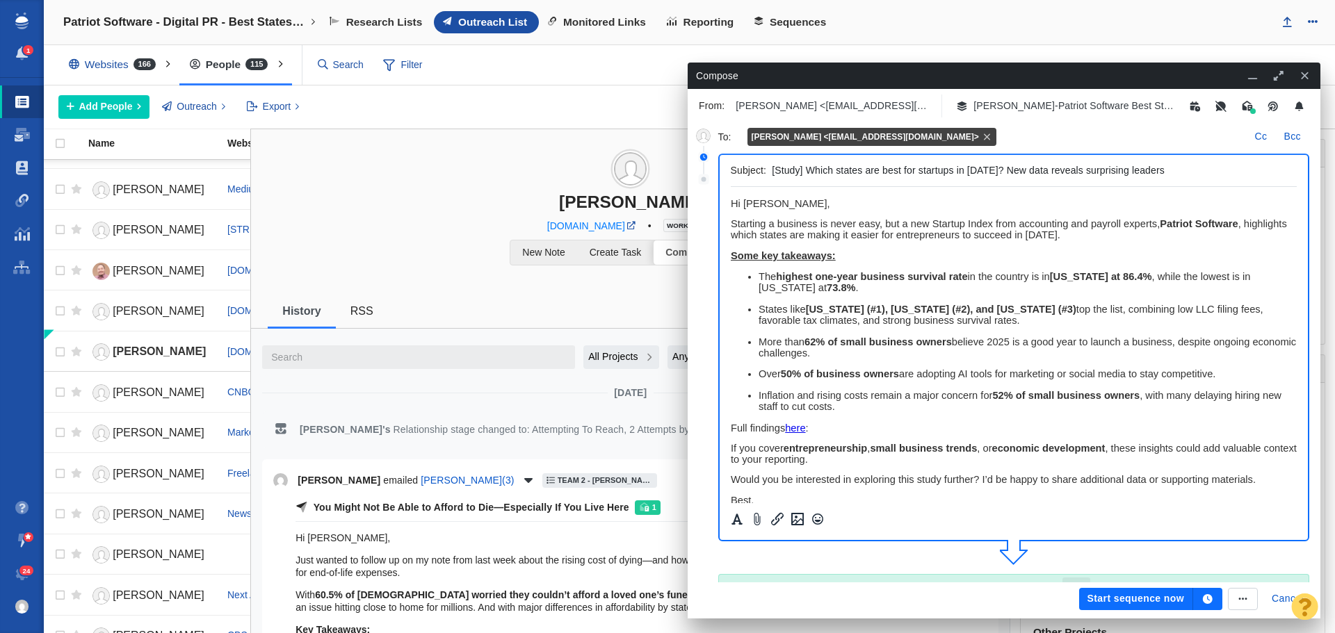
click at [1200, 601] on button "button" at bounding box center [1207, 599] width 29 height 22
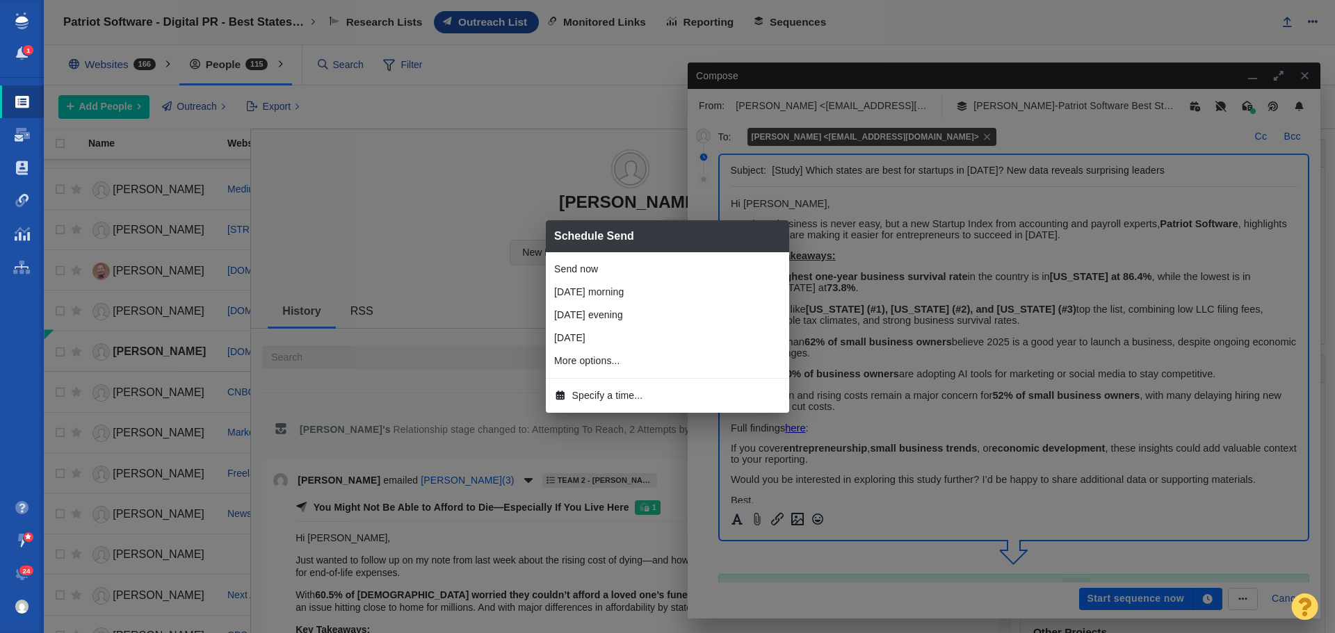
click at [619, 396] on span "Specify a time..." at bounding box center [607, 396] width 71 height 15
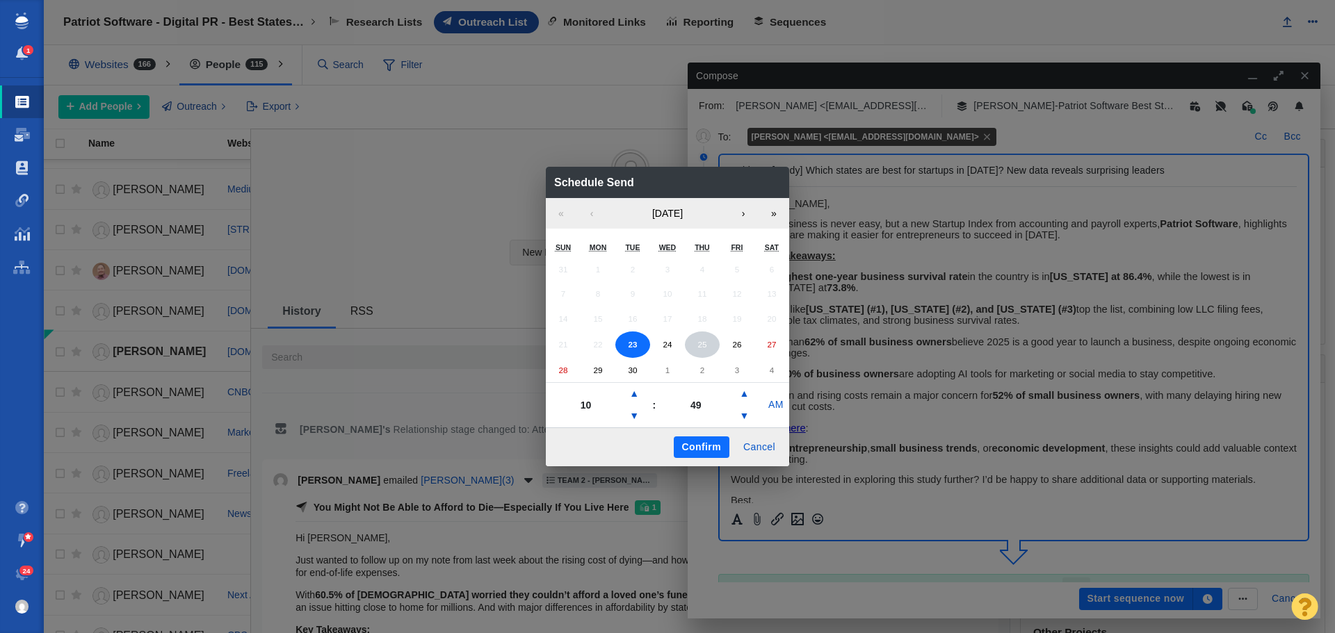
click at [693, 346] on button "25" at bounding box center [702, 345] width 35 height 26
click at [635, 415] on button "▼" at bounding box center [634, 416] width 17 height 22
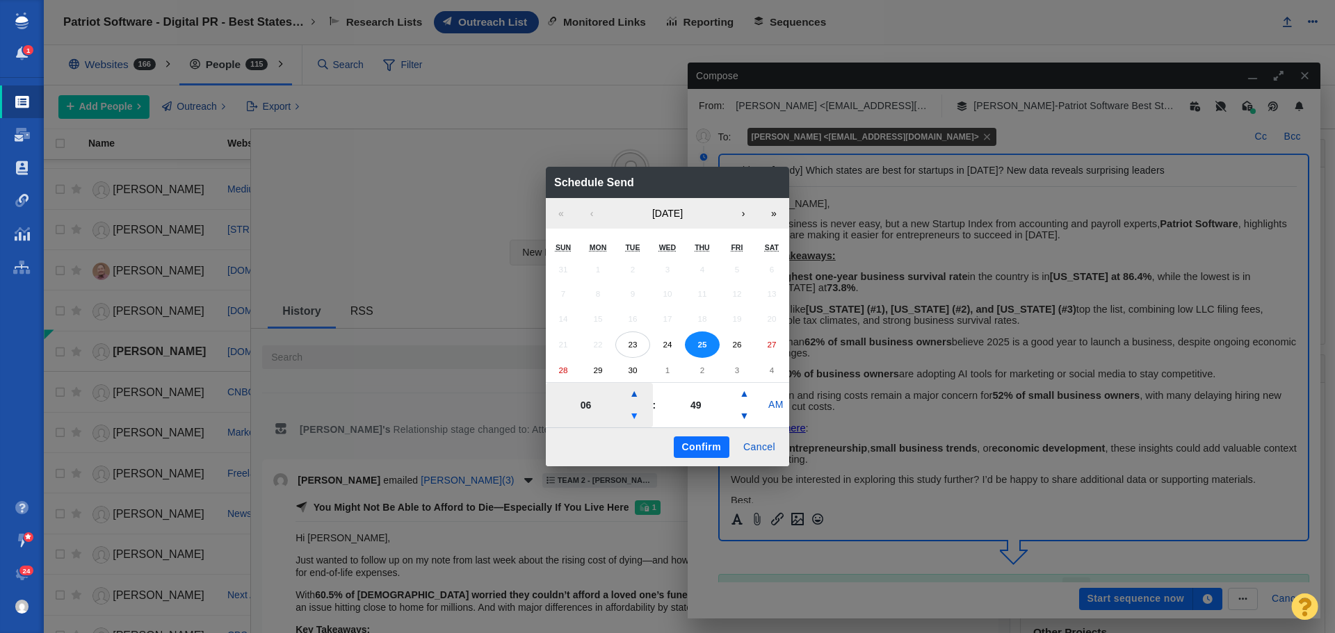
click at [635, 415] on button "▼" at bounding box center [634, 416] width 17 height 22
type input "04"
click at [692, 451] on button "Confirm" at bounding box center [702, 448] width 56 height 22
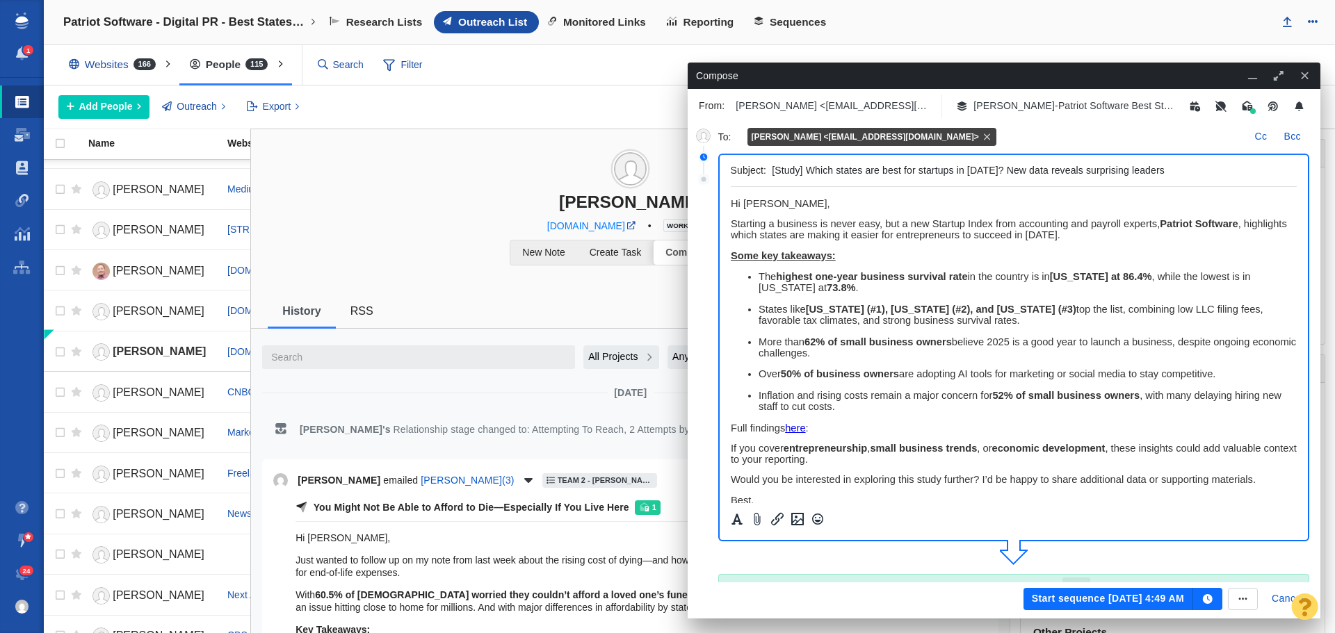
click at [1069, 599] on button "Start sequence Sep 25, 4:49 AM" at bounding box center [1108, 599] width 170 height 22
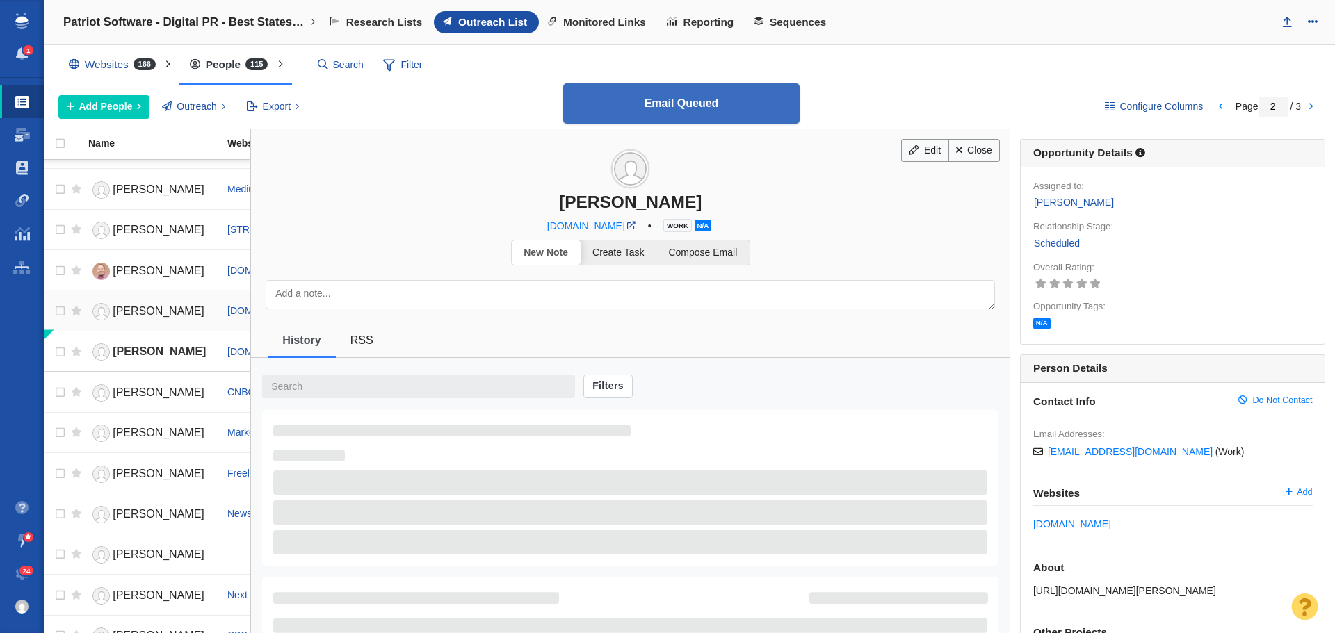
click at [144, 313] on span "[PERSON_NAME]" at bounding box center [159, 311] width 92 height 12
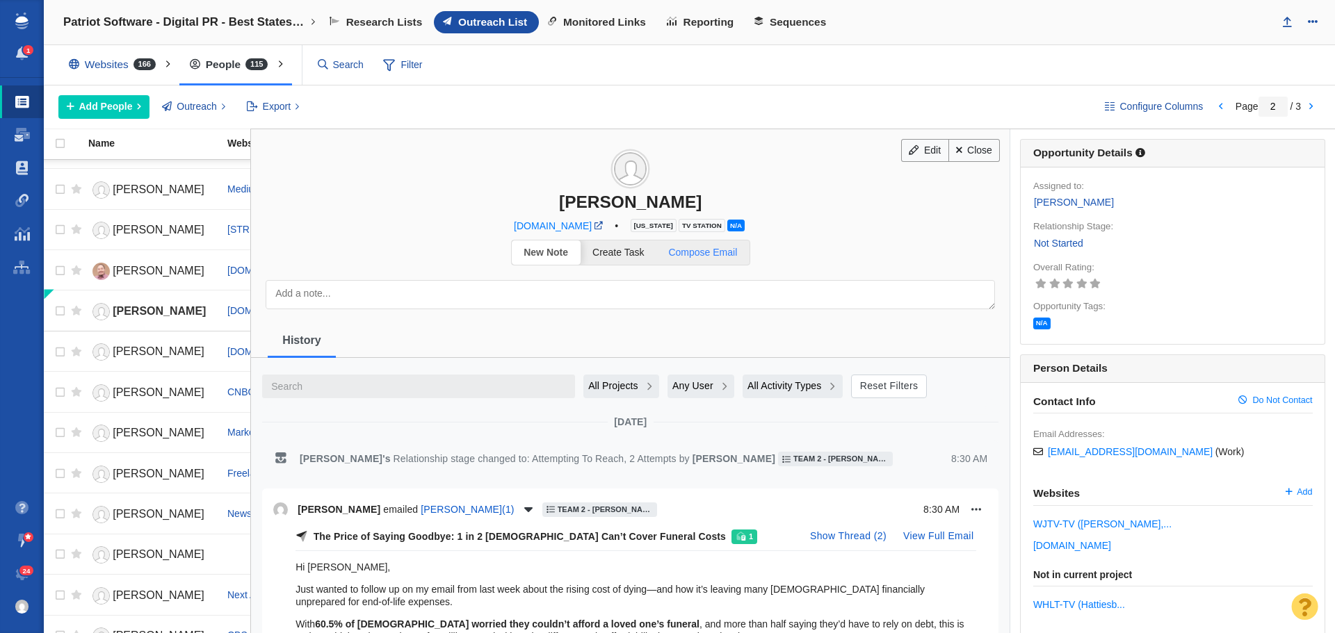
click at [716, 256] on span "Compose Email" at bounding box center [702, 252] width 69 height 11
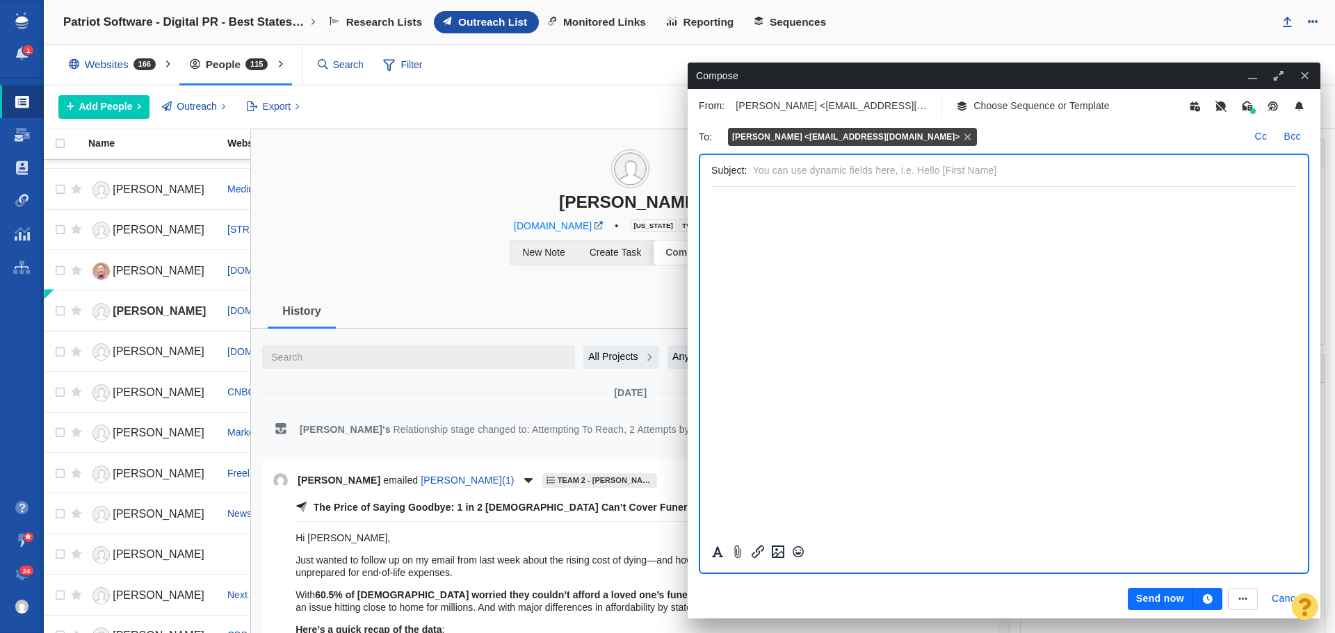
click at [1006, 111] on p "Choose Sequence or Template" at bounding box center [1041, 106] width 136 height 15
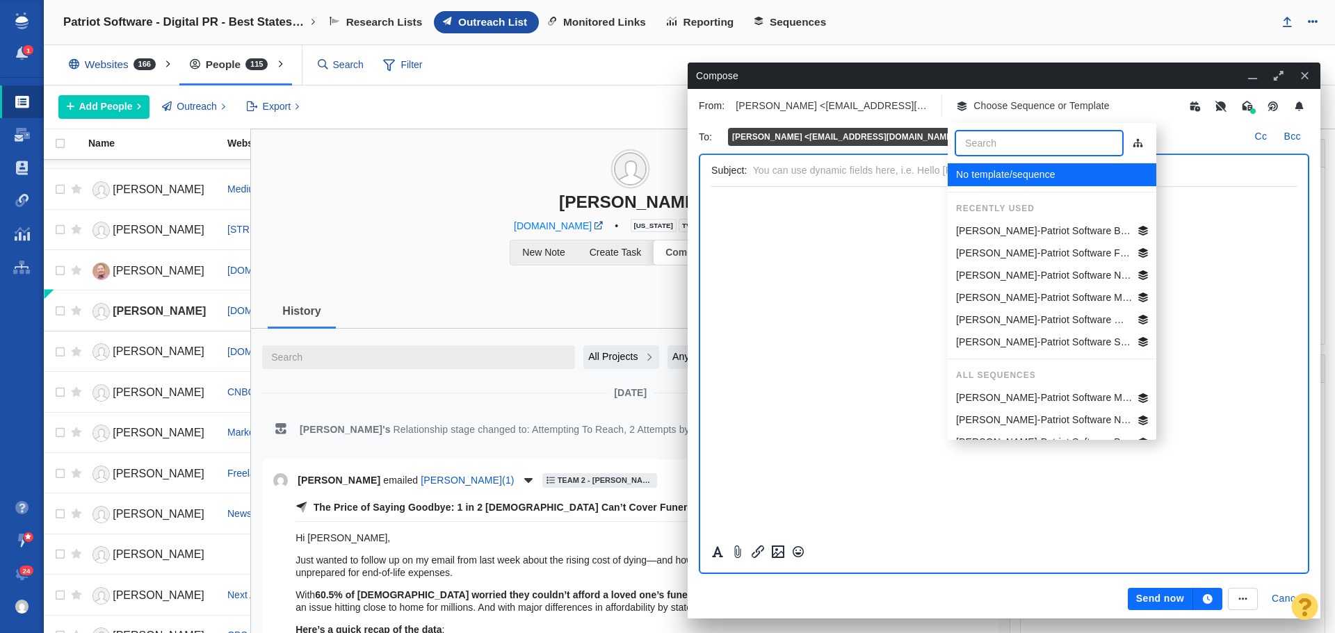
click at [1034, 228] on p "Jim-Patriot Software Best States Business General" at bounding box center [1044, 231] width 177 height 15
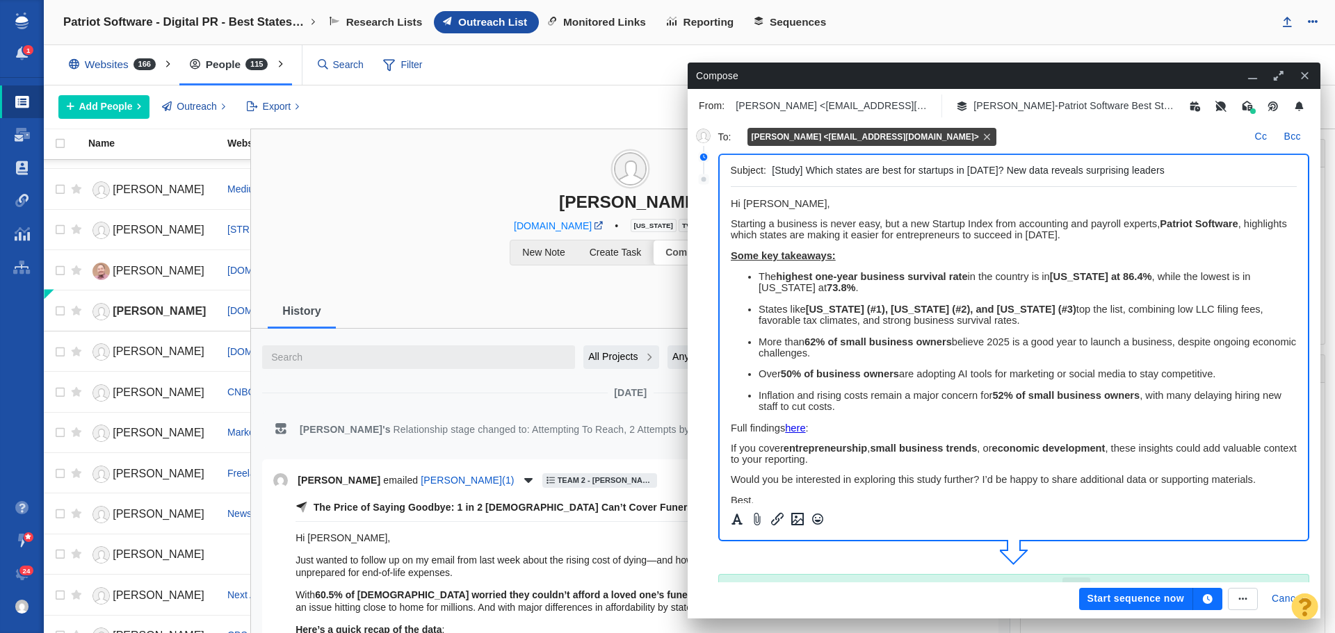
drag, startPoint x: 1106, startPoint y: 165, endPoint x: 728, endPoint y: 165, distance: 378.2
click at [728, 165] on div "Subject: [Study] Which states are best for startups in 2025? New data reveals s…" at bounding box center [1014, 348] width 592 height 388
paste input "ere does Pennsylvania rank in best states"
drag, startPoint x: 921, startPoint y: 172, endPoint x: 863, endPoint y: 172, distance: 58.4
click at [863, 172] on input "[Study] Where does Pennsylvania rank in best states for startups in 2025? New d…" at bounding box center [1031, 171] width 519 height 20
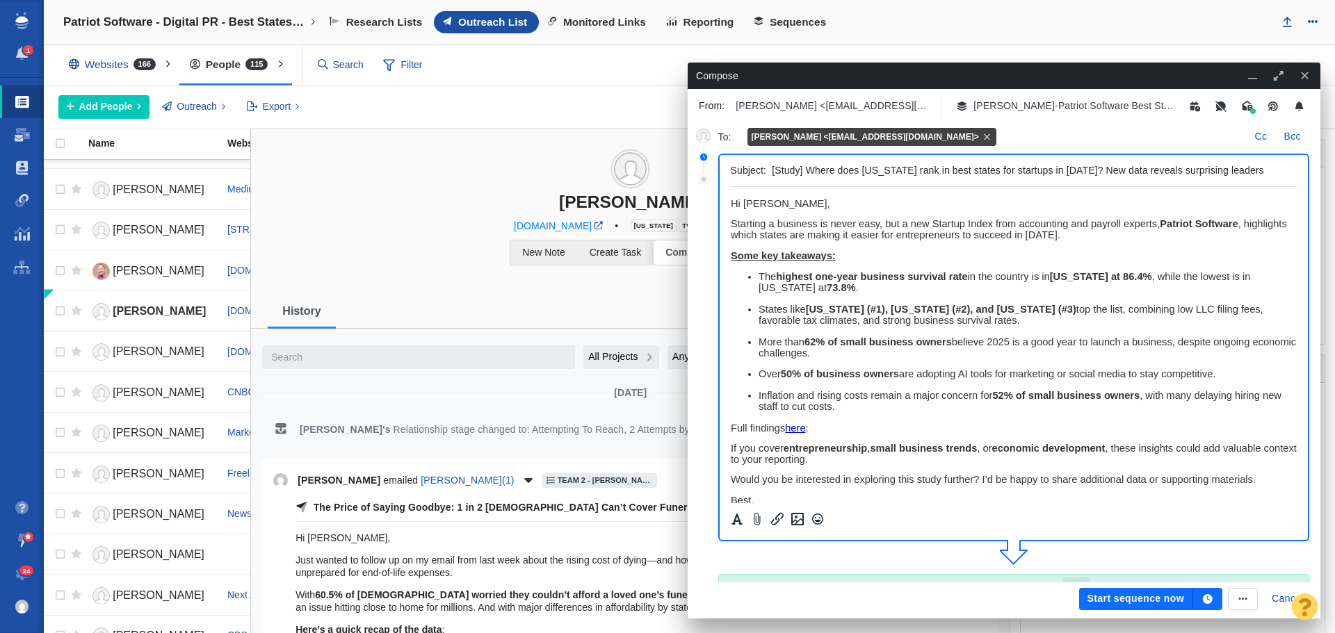
type input "[Study] Where does Mississippi rank in best states for startups in 2025? New da…"
click at [1207, 597] on icon "button" at bounding box center [1208, 599] width 10 height 10
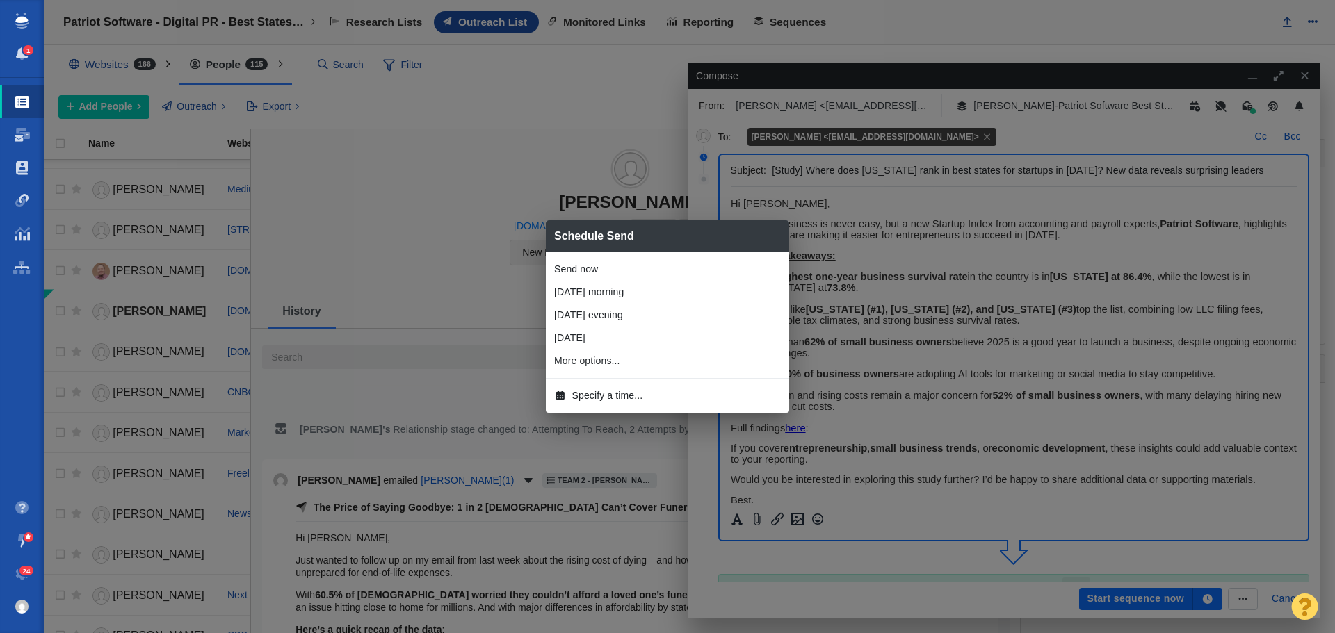
click at [601, 400] on span "Specify a time..." at bounding box center [607, 396] width 71 height 15
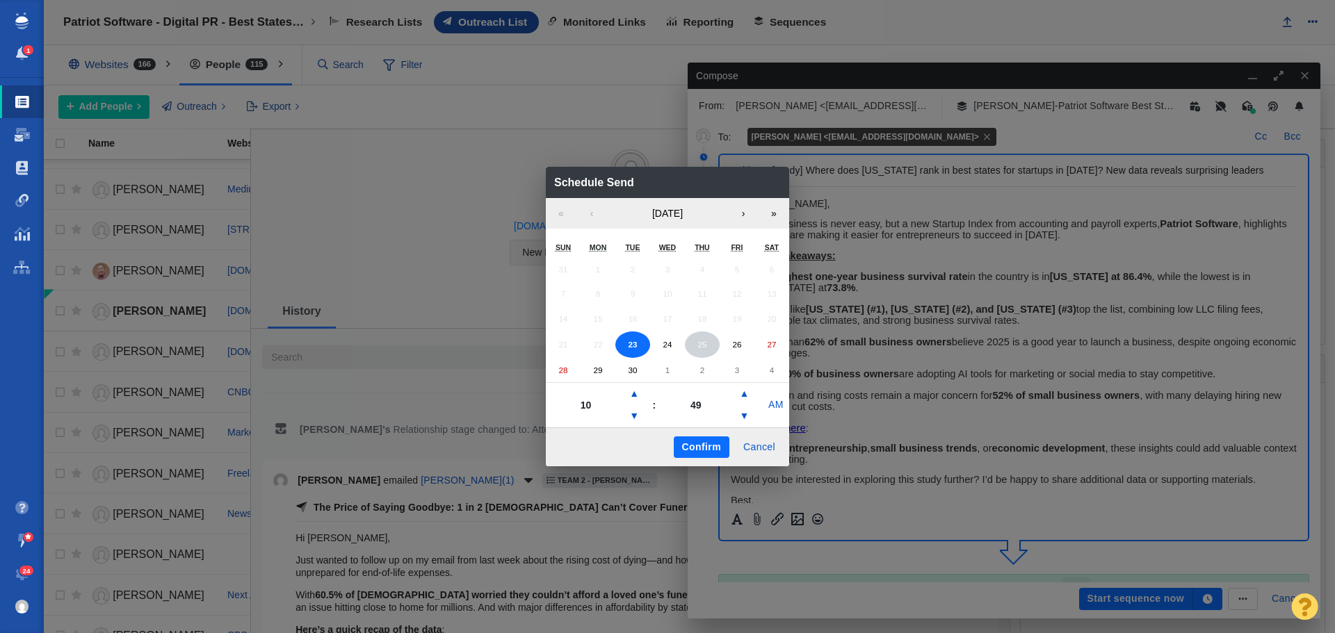
click at [705, 348] on abbr "25" at bounding box center [701, 344] width 9 height 9
click at [634, 417] on button "▼" at bounding box center [634, 416] width 17 height 22
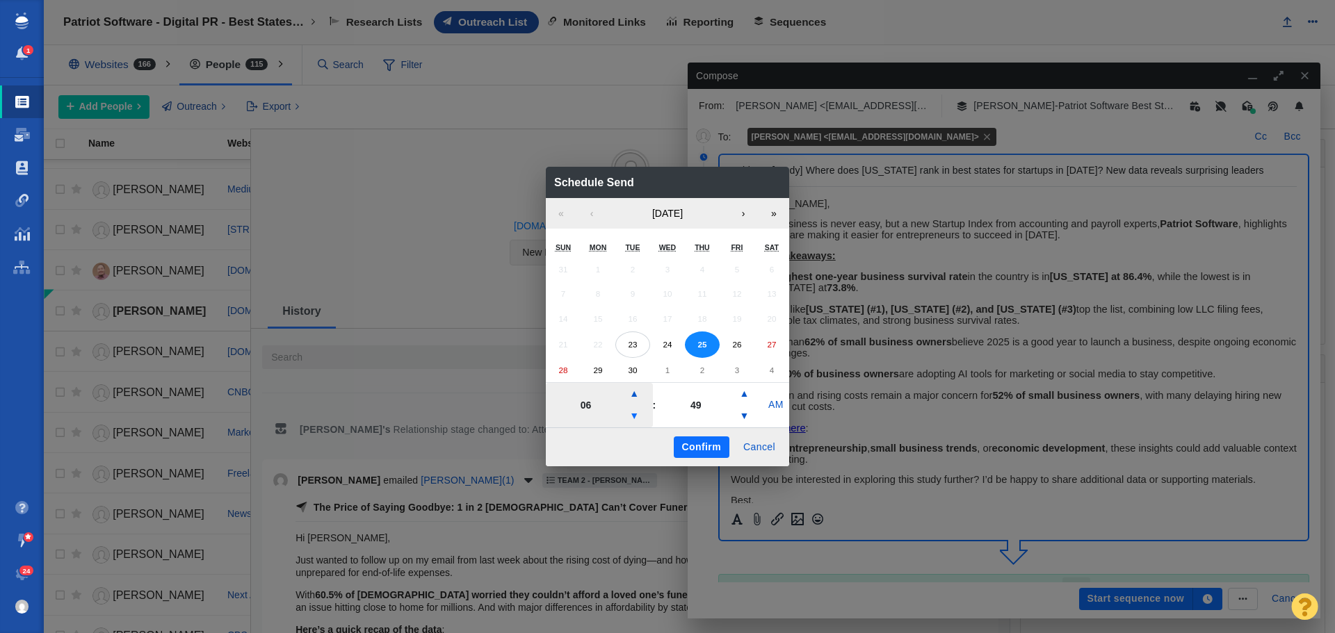
click at [634, 417] on button "▼" at bounding box center [634, 416] width 17 height 22
type input "05"
click at [712, 444] on button "Confirm" at bounding box center [702, 448] width 56 height 22
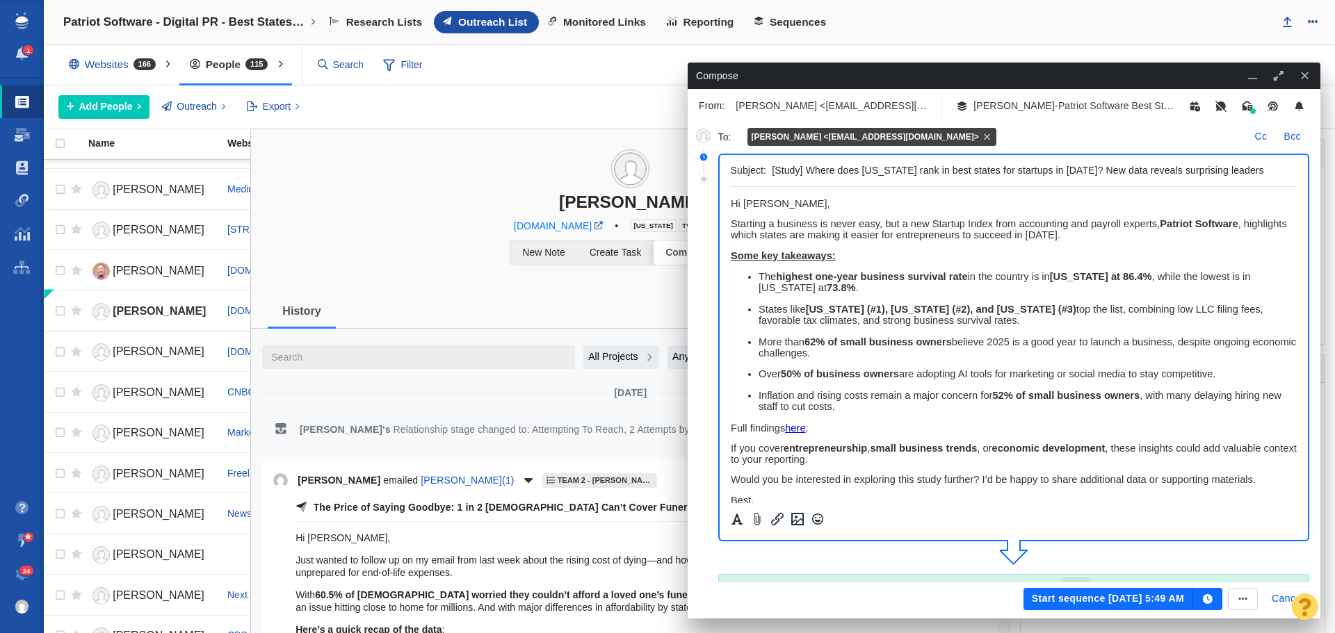
click at [1104, 594] on button "Start sequence Sep 25, 5:49 AM" at bounding box center [1108, 599] width 170 height 22
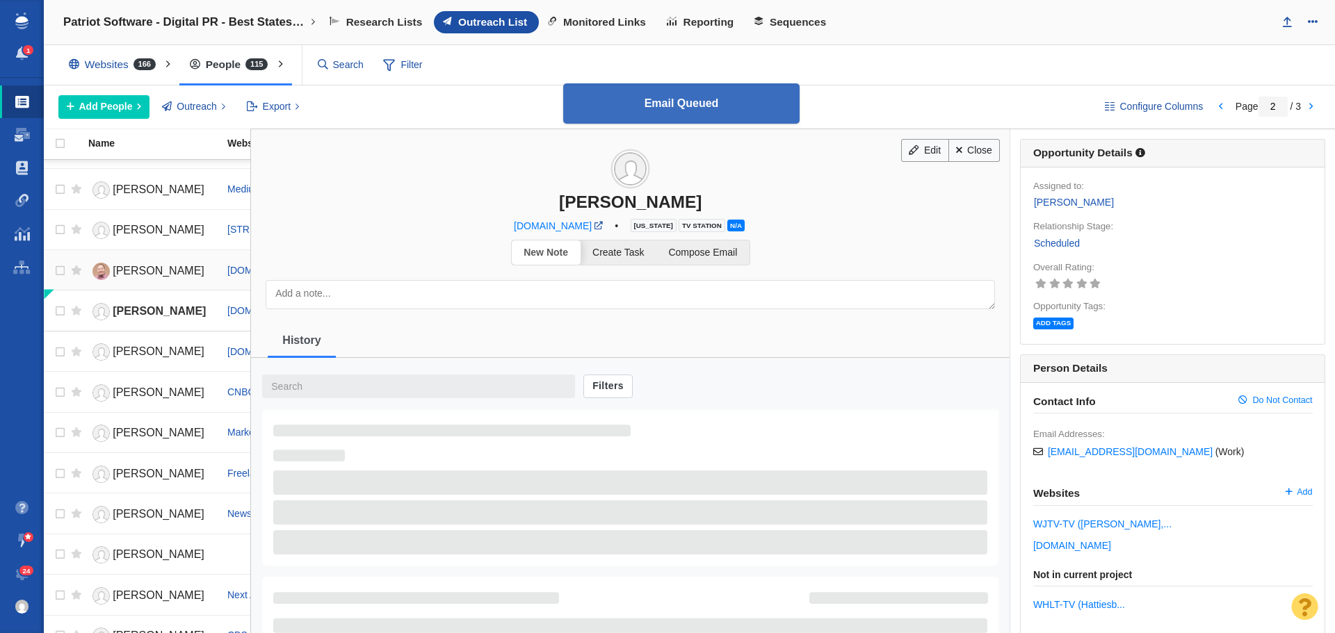
click at [134, 269] on span "[PERSON_NAME]" at bounding box center [159, 271] width 92 height 12
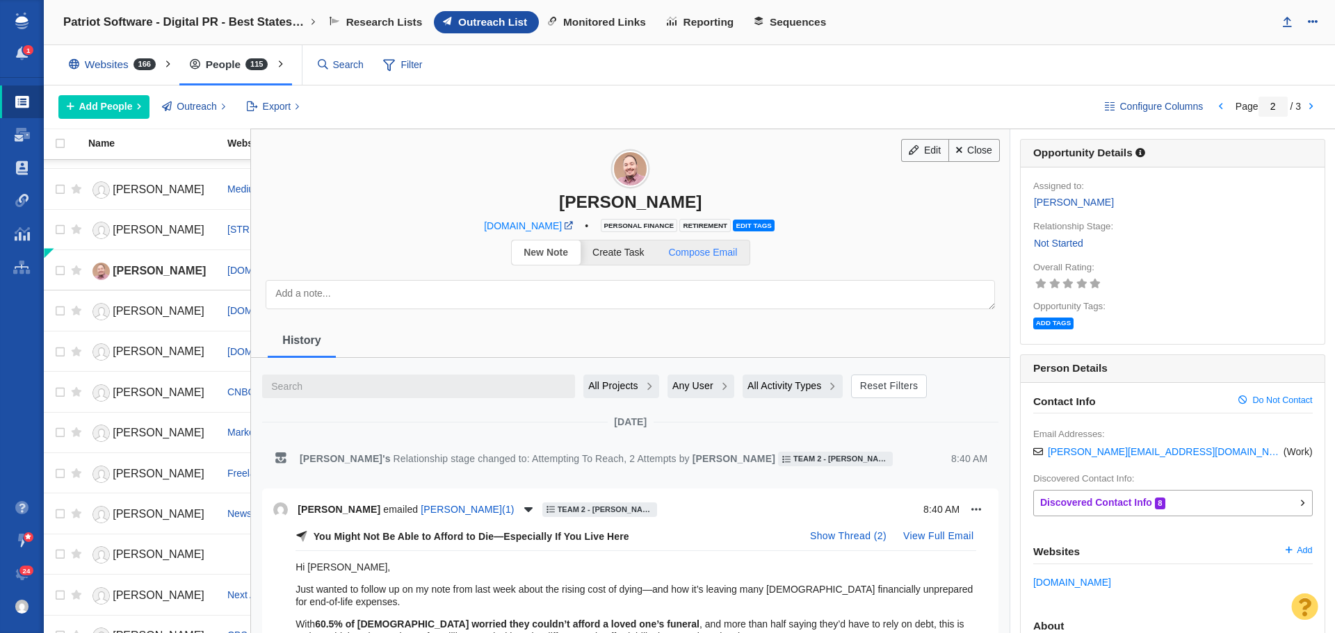
click at [704, 253] on span "Compose Email" at bounding box center [702, 252] width 69 height 11
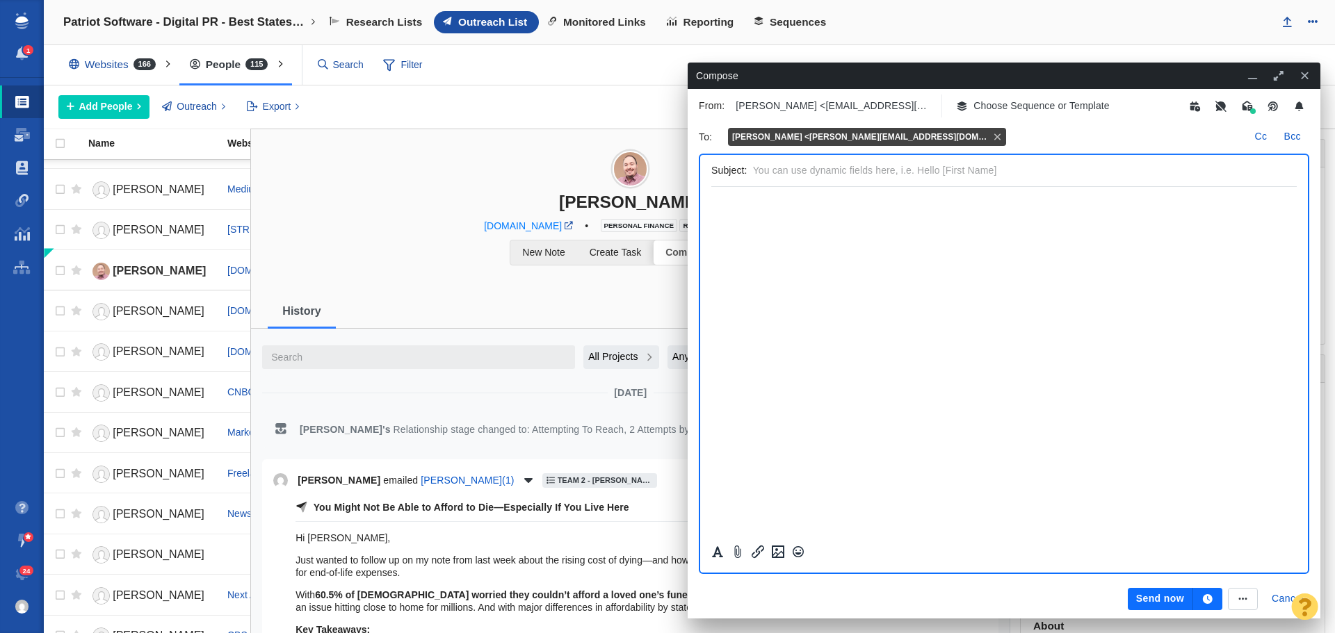
click at [1050, 109] on p "Choose Sequence or Template" at bounding box center [1041, 106] width 136 height 15
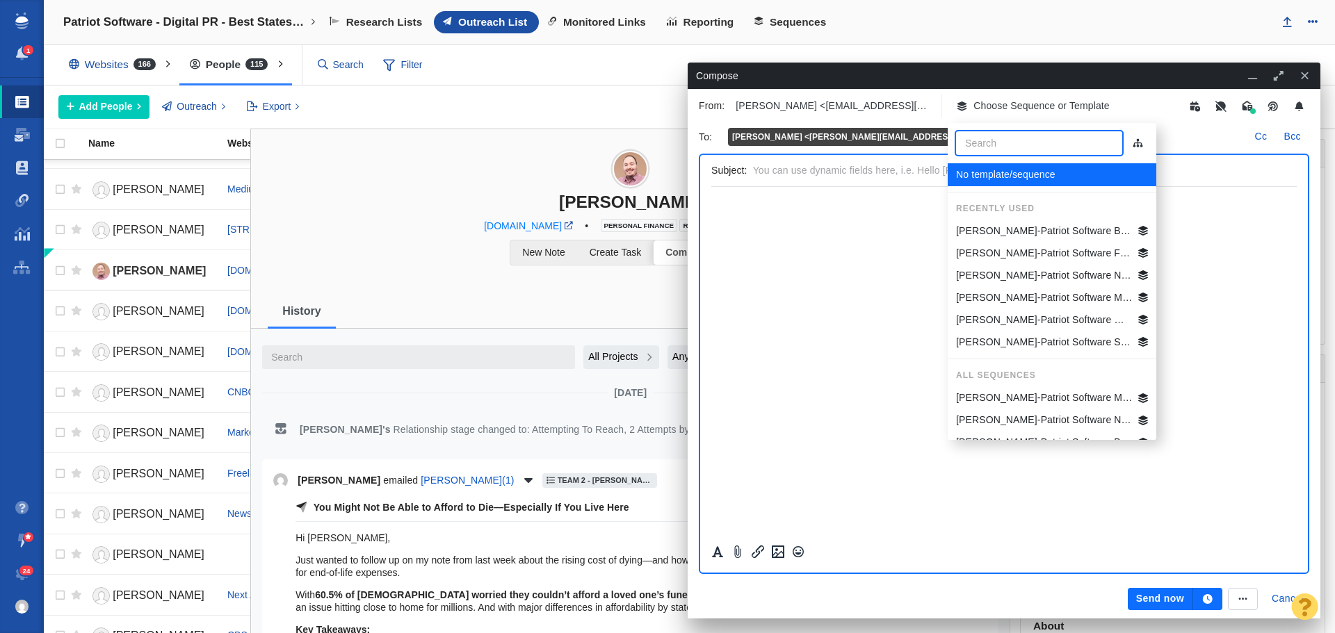
click at [1076, 227] on p "Jim-Patriot Software Best States Business General" at bounding box center [1044, 231] width 177 height 15
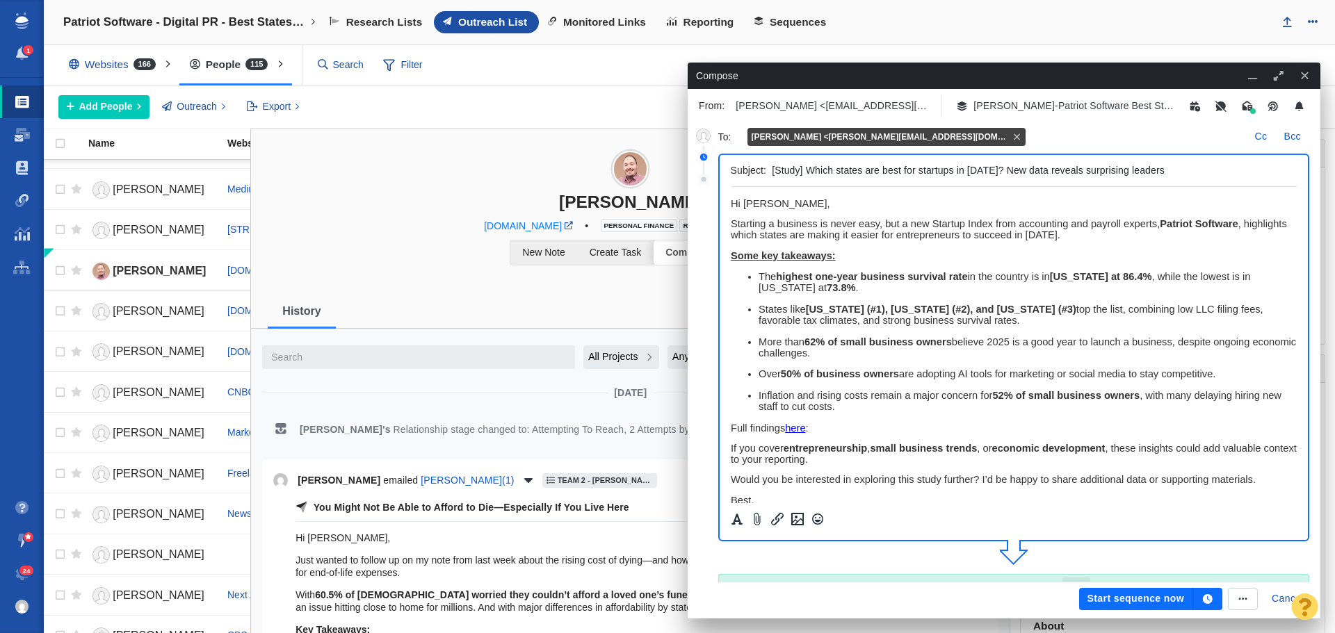
click at [1208, 599] on icon "button" at bounding box center [1207, 599] width 13 height 10
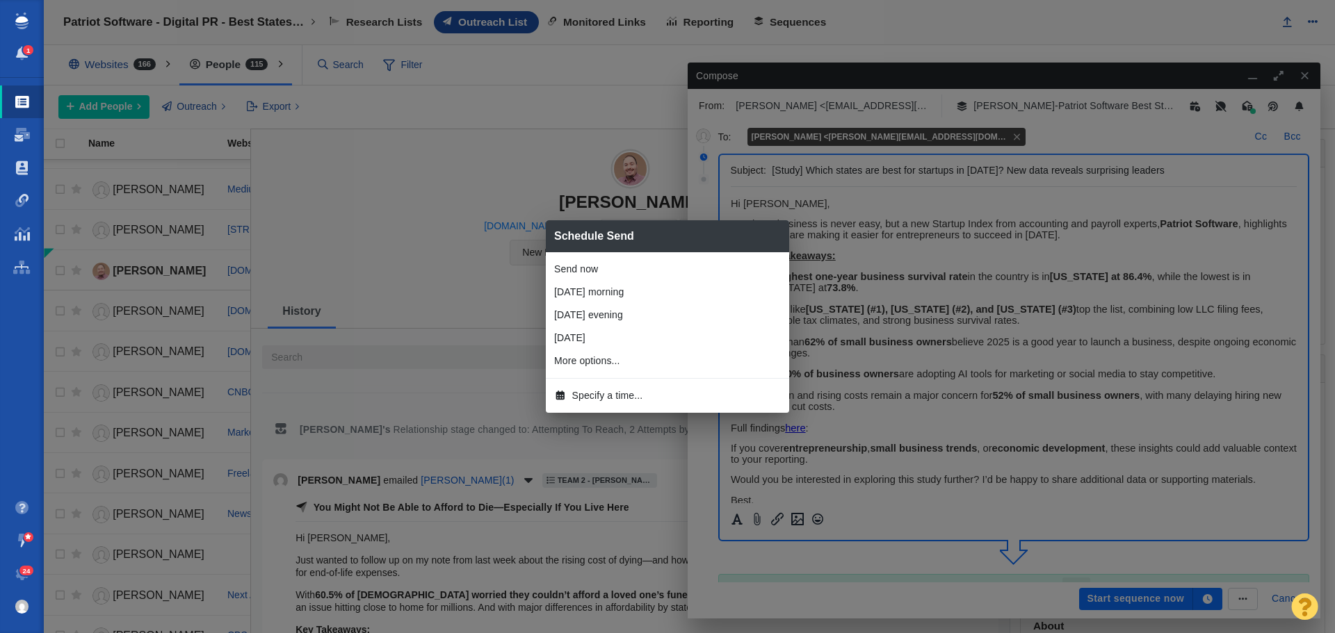
click at [627, 395] on span "Specify a time..." at bounding box center [607, 396] width 71 height 15
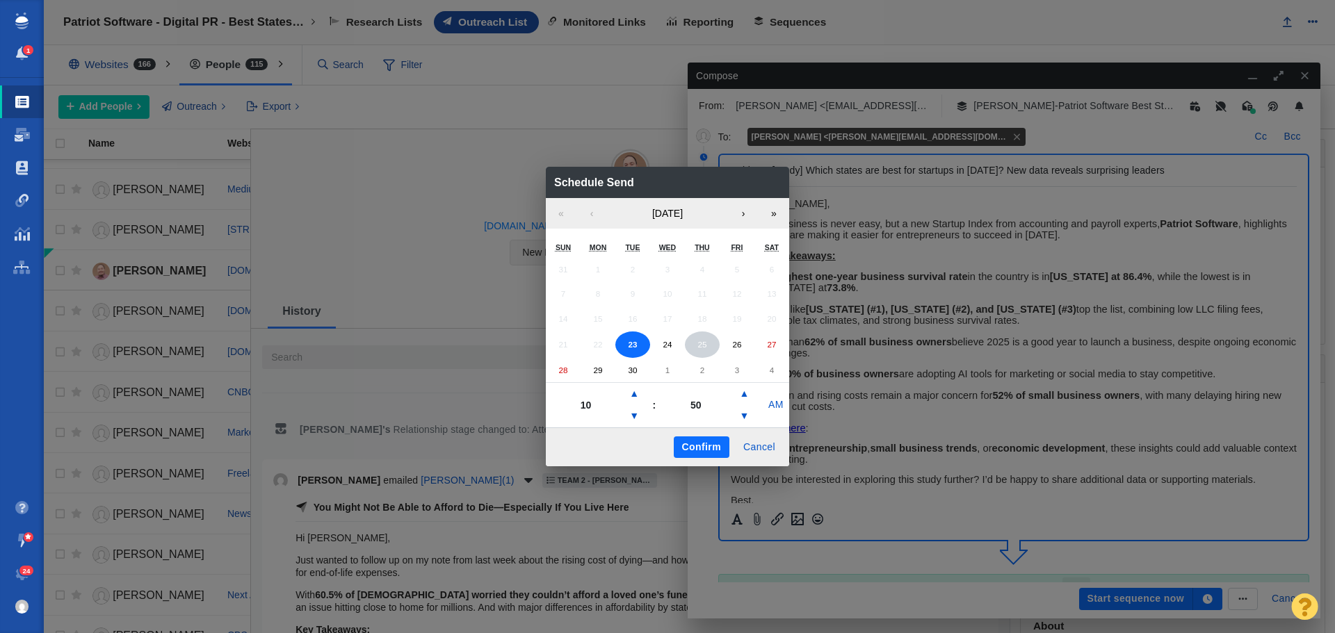
click at [704, 346] on abbr "25" at bounding box center [701, 344] width 9 height 9
click at [626, 414] on button "▼" at bounding box center [634, 416] width 17 height 22
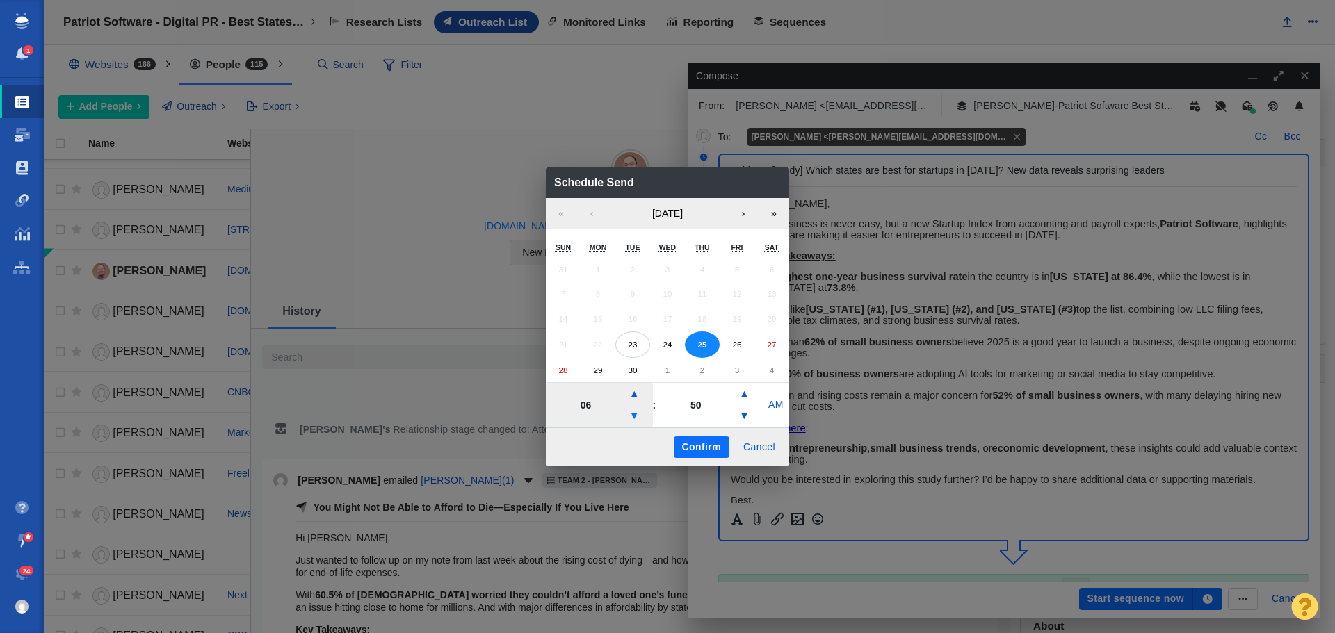
click at [626, 414] on button "▼" at bounding box center [634, 416] width 17 height 22
type input "04"
click at [695, 444] on button "Confirm" at bounding box center [702, 448] width 56 height 22
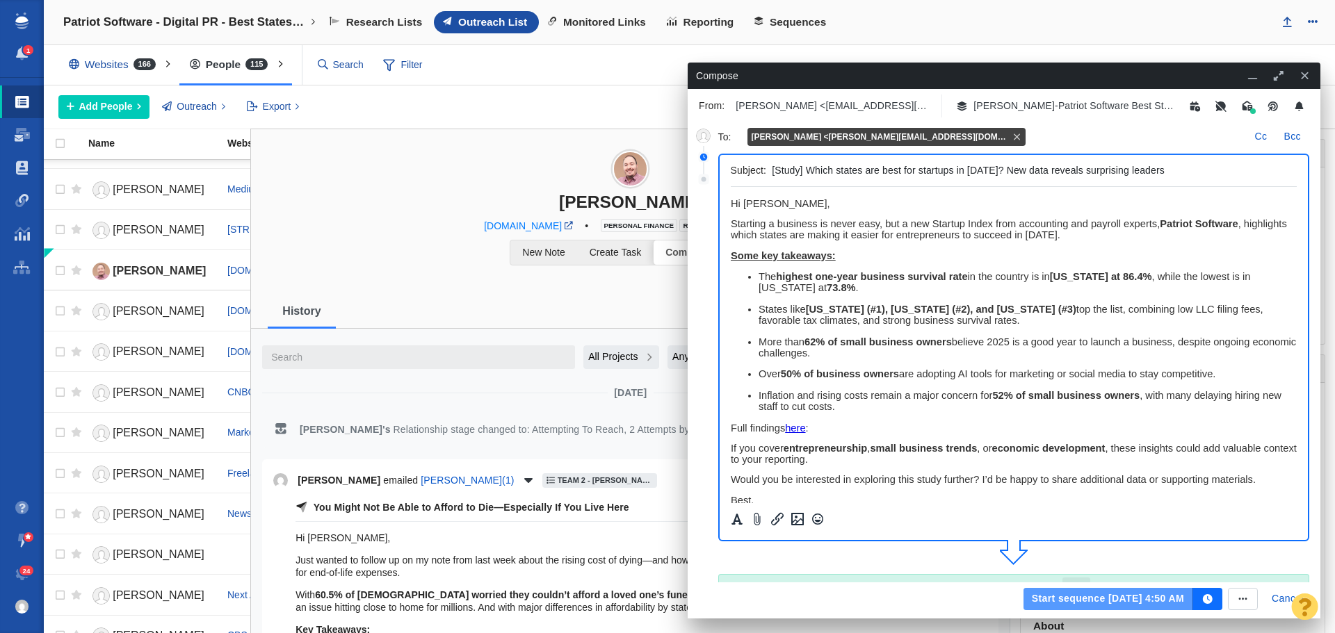
click at [1062, 599] on button "Start sequence Sep 25, 4:50 AM" at bounding box center [1108, 599] width 170 height 22
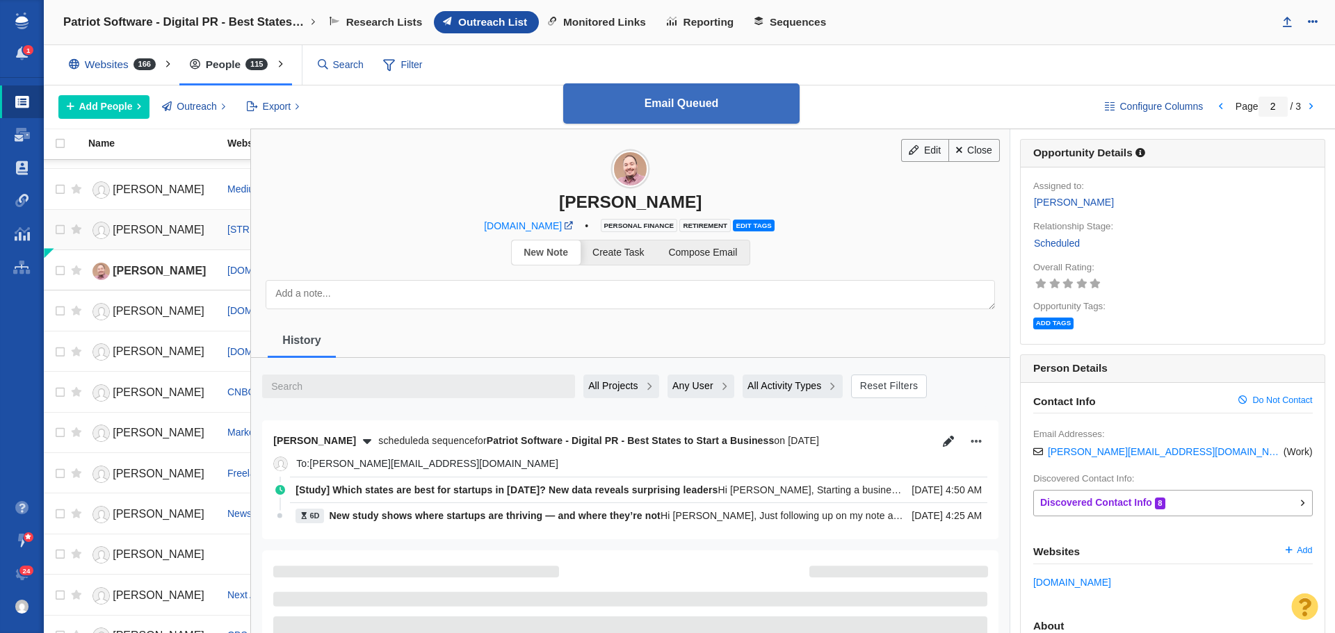
click at [140, 232] on span "[PERSON_NAME]" at bounding box center [159, 230] width 92 height 12
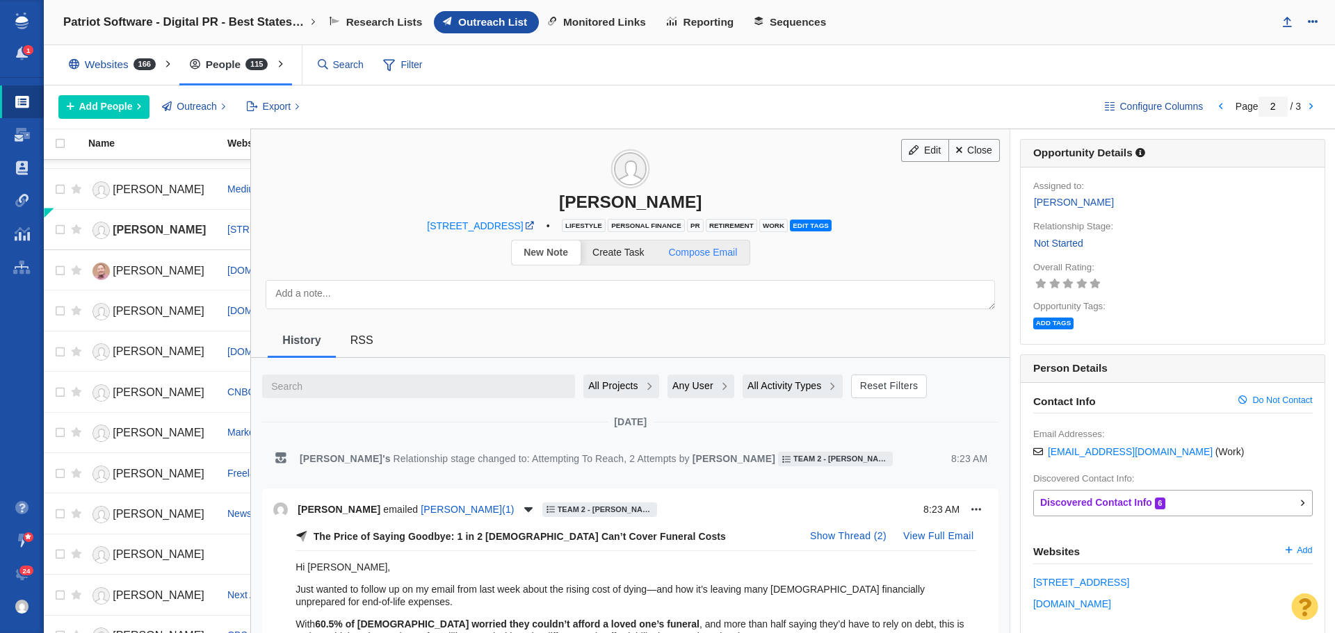
click at [715, 252] on span "Compose Email" at bounding box center [702, 252] width 69 height 11
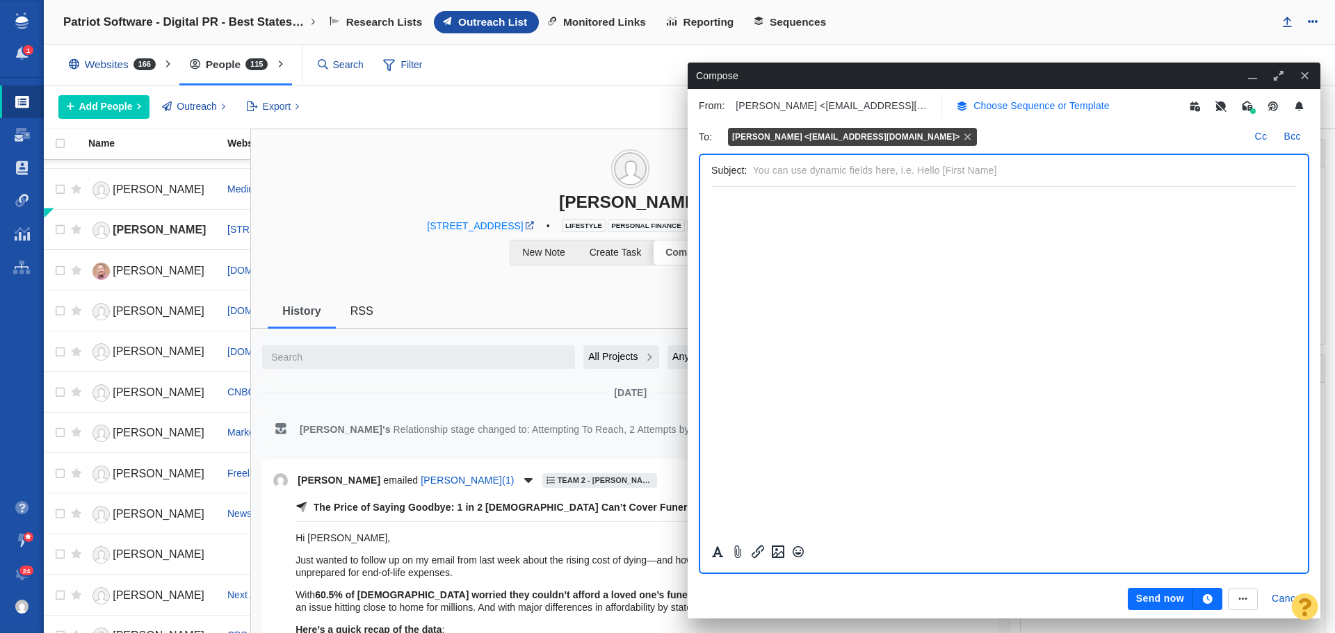
click at [1019, 109] on p "Choose Sequence or Template" at bounding box center [1041, 106] width 136 height 15
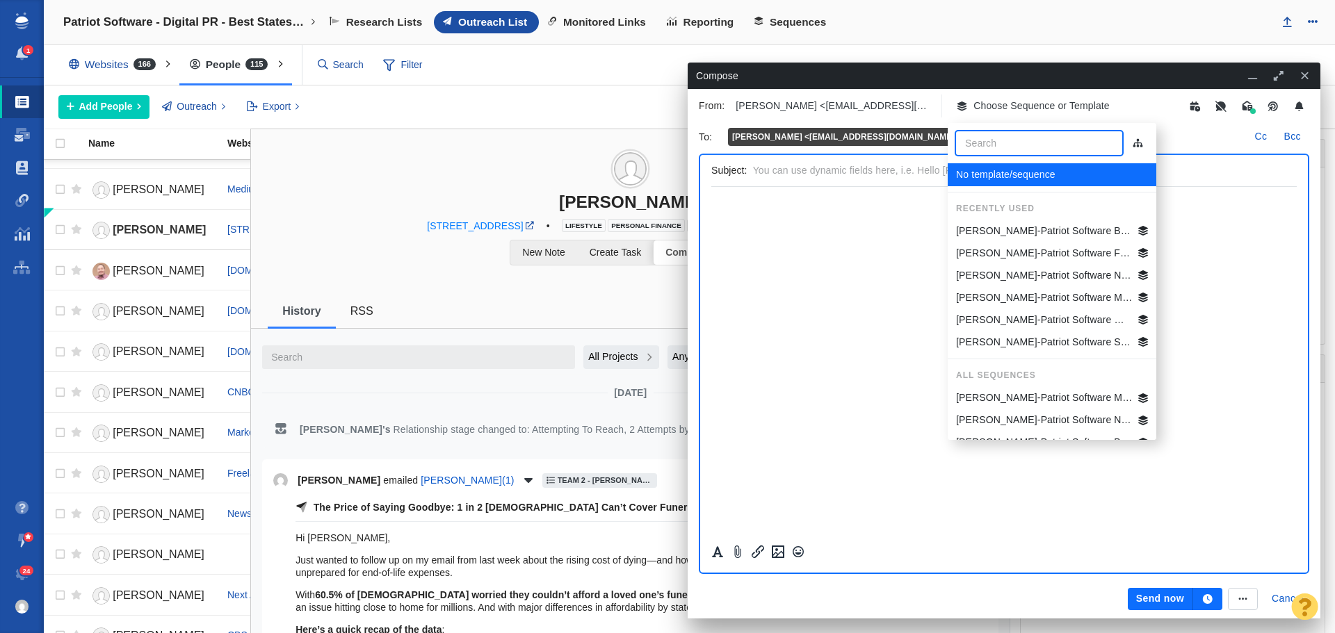
click at [1040, 227] on p "Jim-Patriot Software Best States Business General" at bounding box center [1044, 231] width 177 height 15
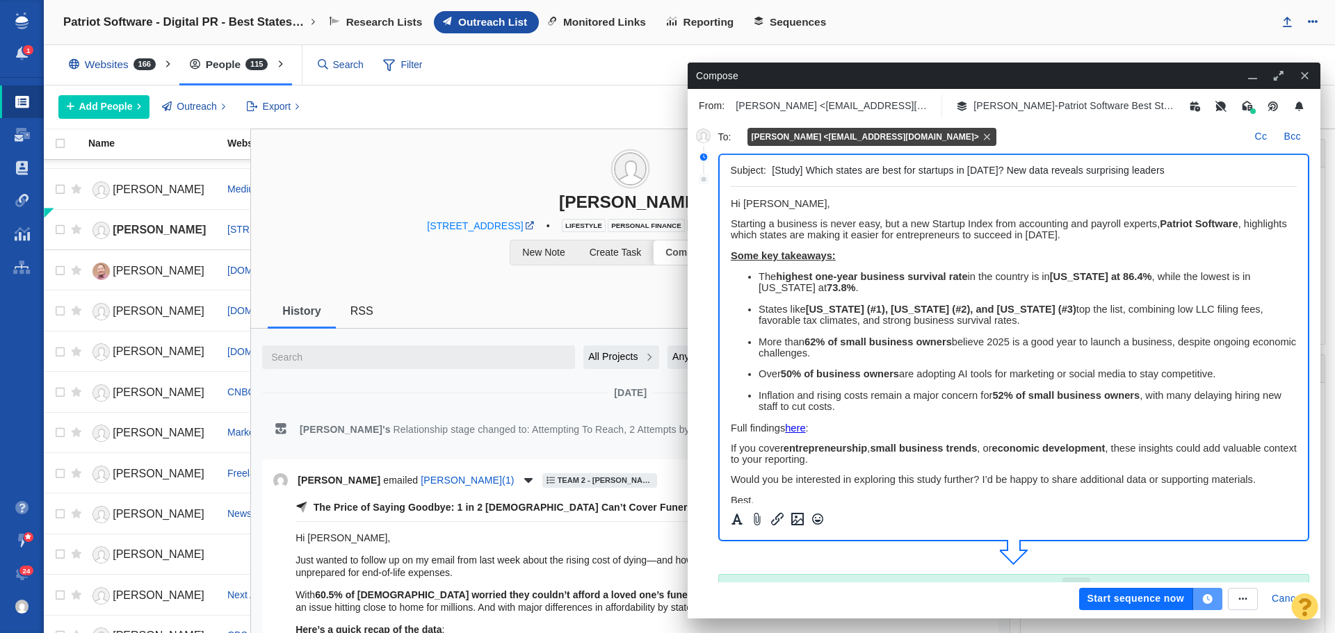
click at [1208, 592] on button "button" at bounding box center [1207, 599] width 29 height 22
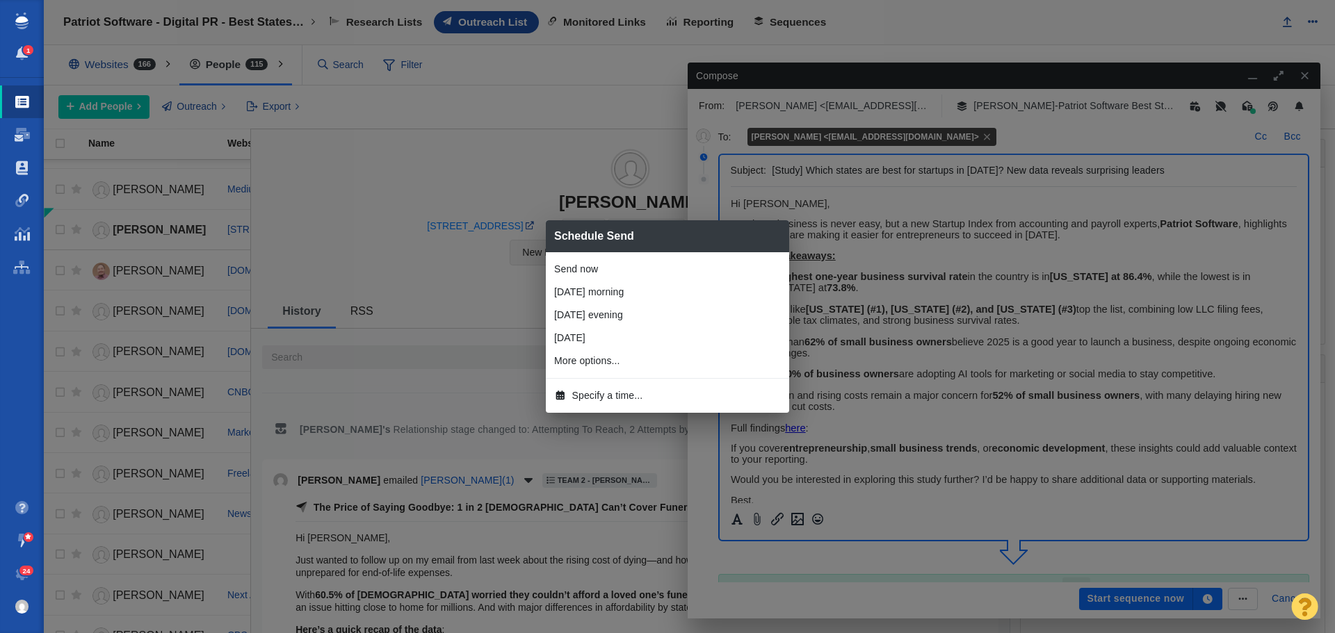
click at [617, 403] on li "Specify a time..." at bounding box center [667, 395] width 243 height 23
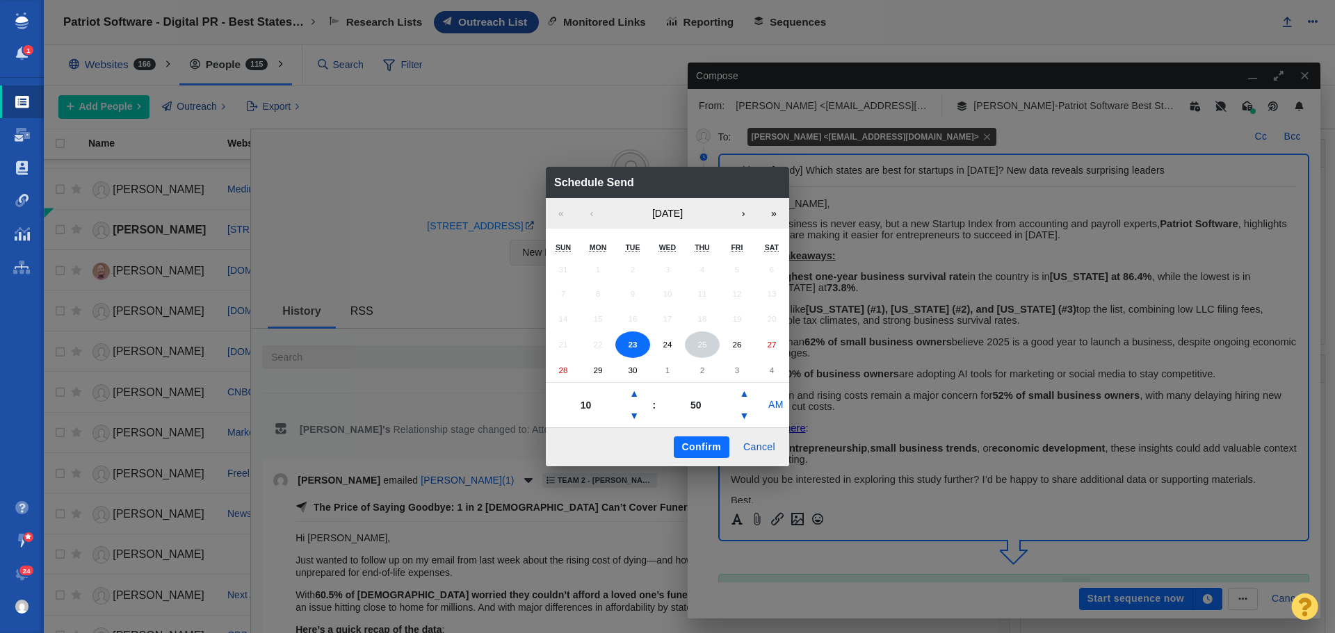
click at [696, 341] on button "25" at bounding box center [702, 345] width 35 height 26
click at [637, 416] on button "▼" at bounding box center [634, 416] width 17 height 22
click at [638, 416] on button "▼" at bounding box center [634, 416] width 17 height 22
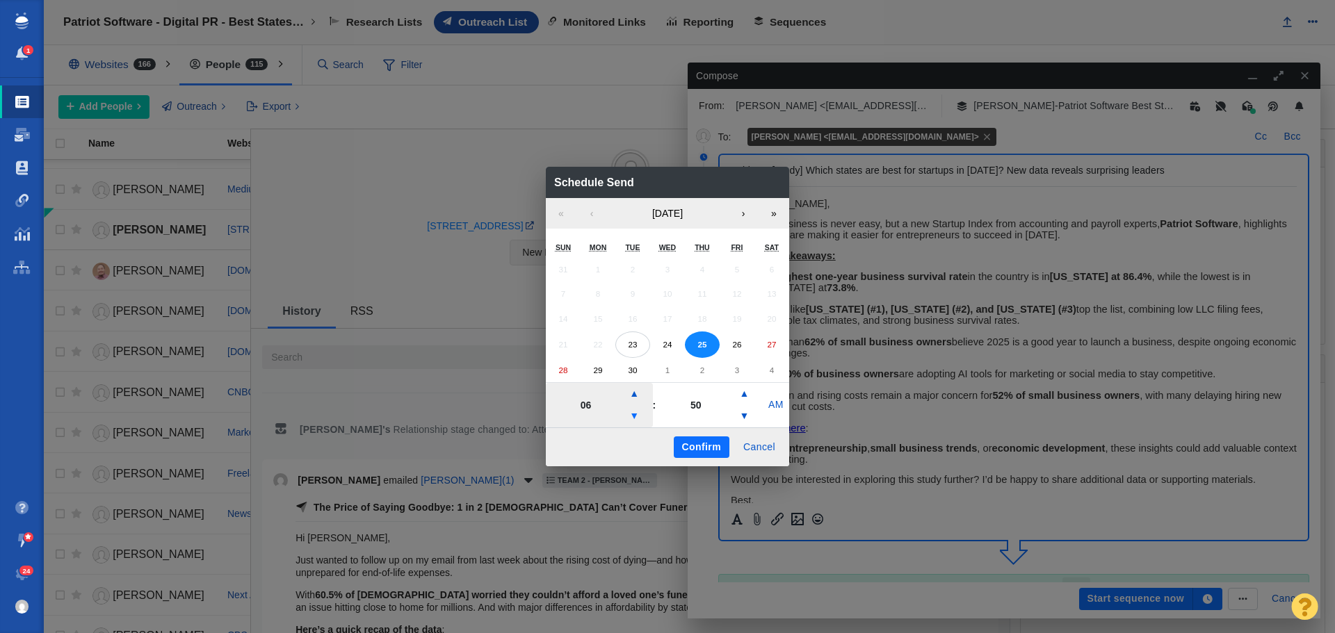
click at [638, 416] on button "▼" at bounding box center [634, 416] width 17 height 22
type input "05"
click at [702, 449] on button "Confirm" at bounding box center [702, 448] width 56 height 22
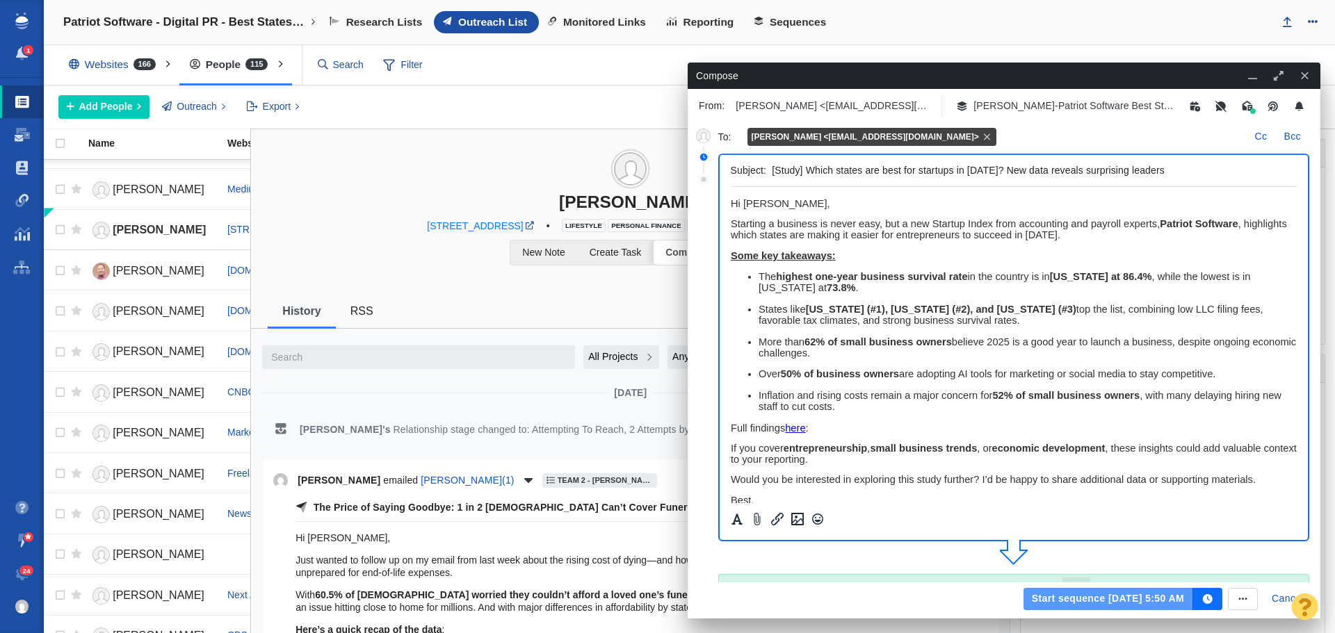
click at [1083, 600] on button "Start sequence Sep 25, 5:50 AM" at bounding box center [1108, 599] width 170 height 22
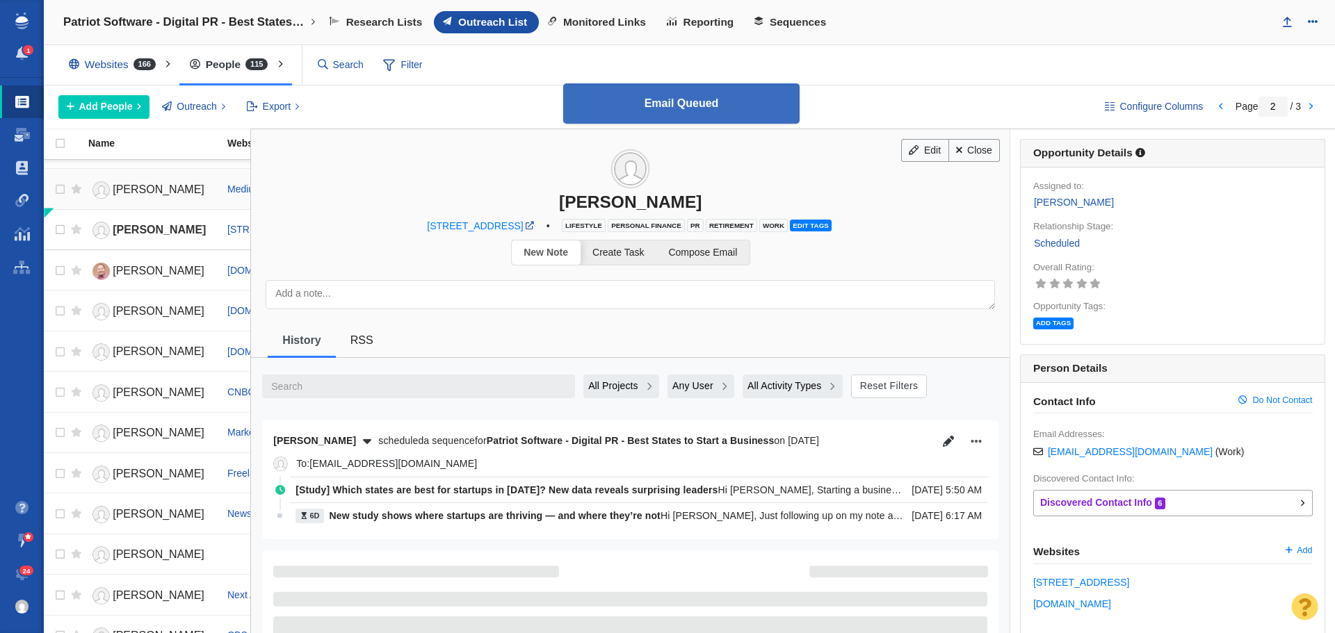
click at [169, 186] on span "[PERSON_NAME]" at bounding box center [159, 190] width 92 height 12
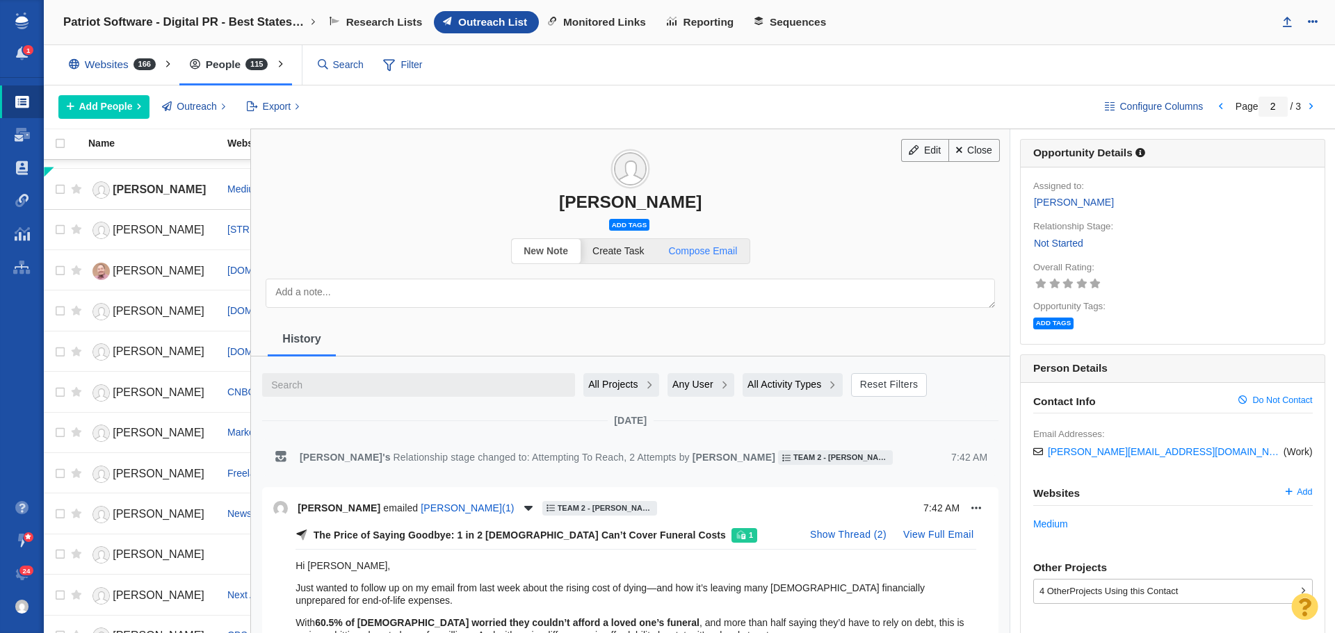
click at [706, 252] on span "Compose Email" at bounding box center [702, 250] width 69 height 11
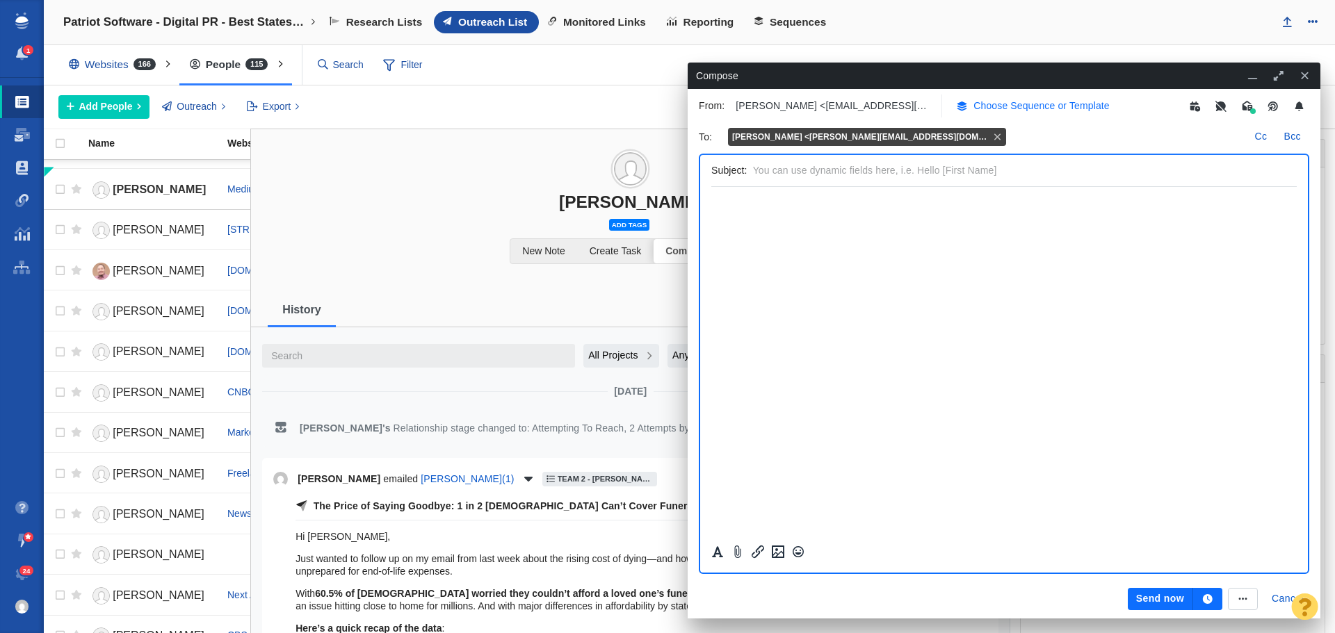
click at [1017, 107] on p "Choose Sequence or Template" at bounding box center [1041, 106] width 136 height 15
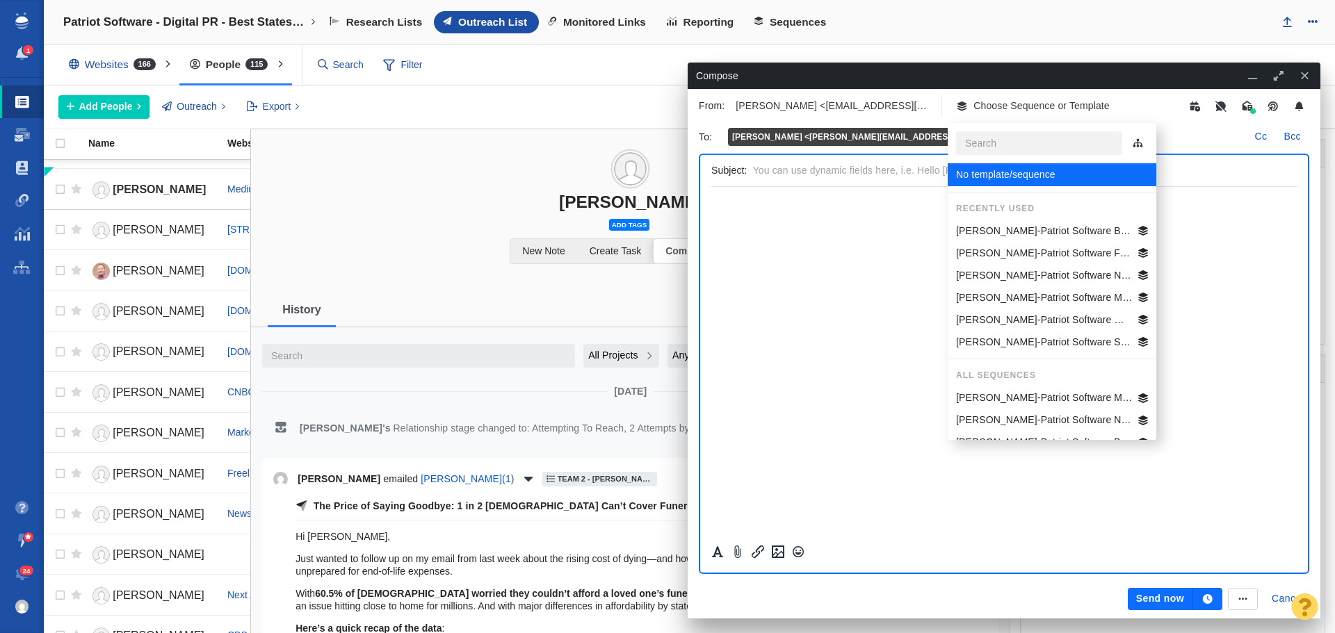
click at [1037, 226] on p "Jim-Patriot Software Best States Business General" at bounding box center [1044, 231] width 177 height 15
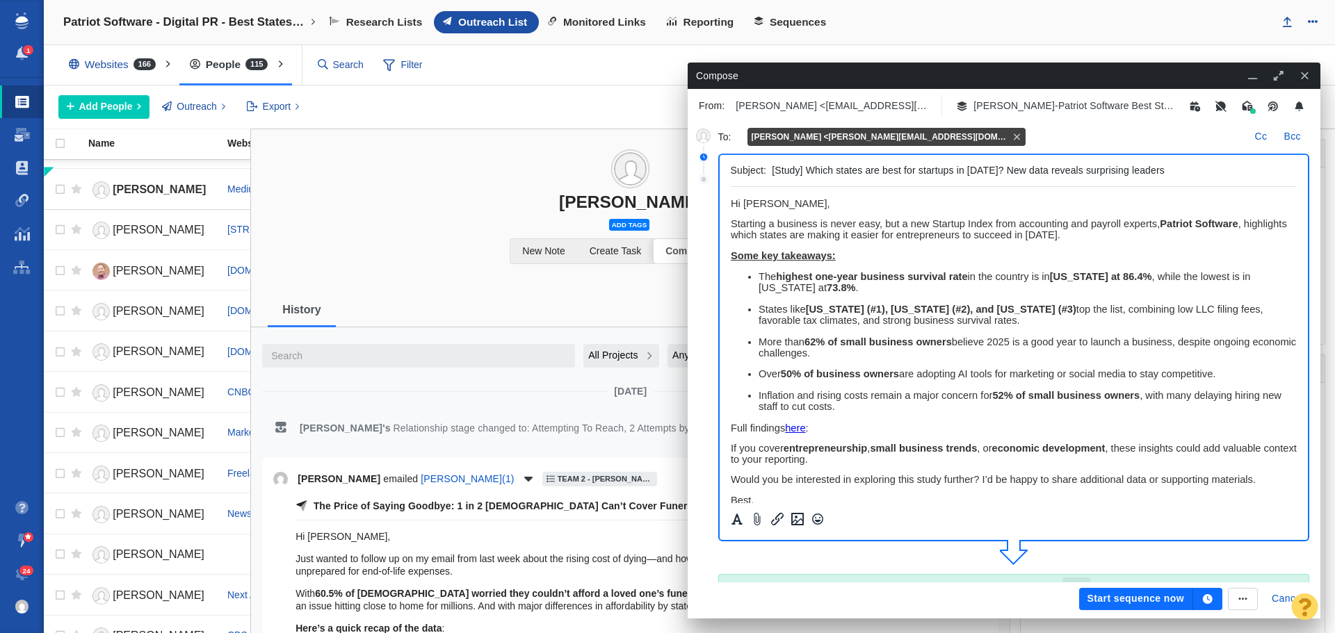
click at [1210, 601] on icon "button" at bounding box center [1208, 599] width 10 height 10
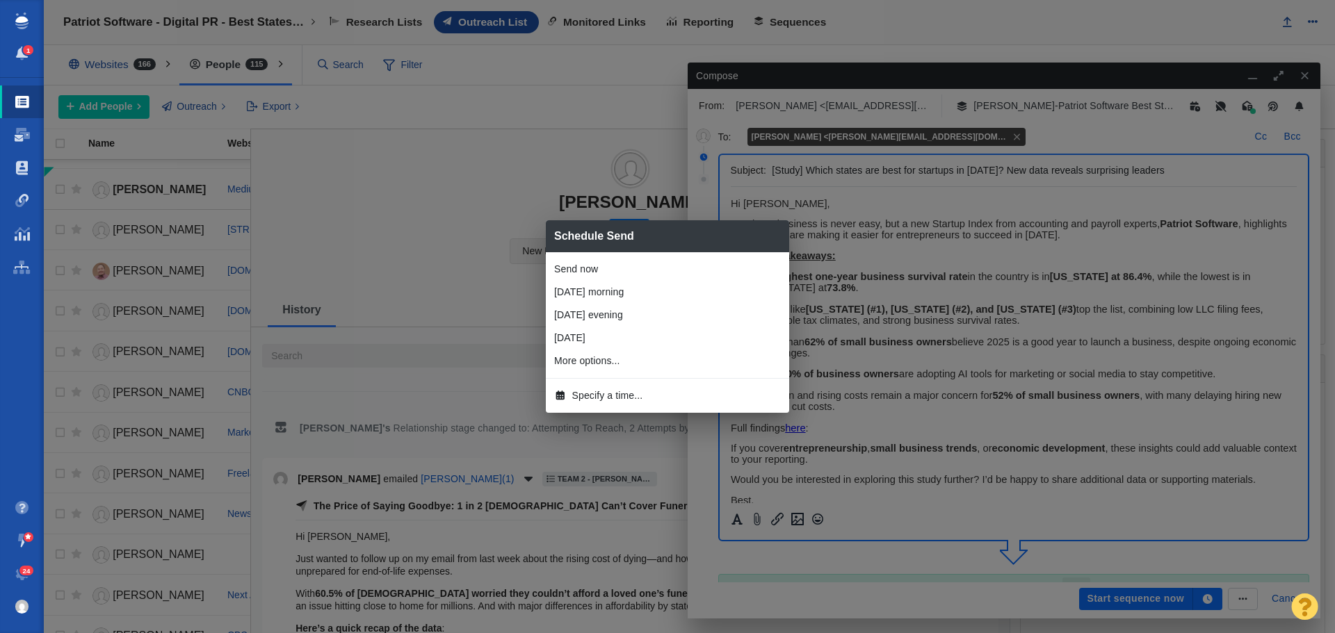
click at [614, 395] on span "Specify a time..." at bounding box center [607, 396] width 71 height 15
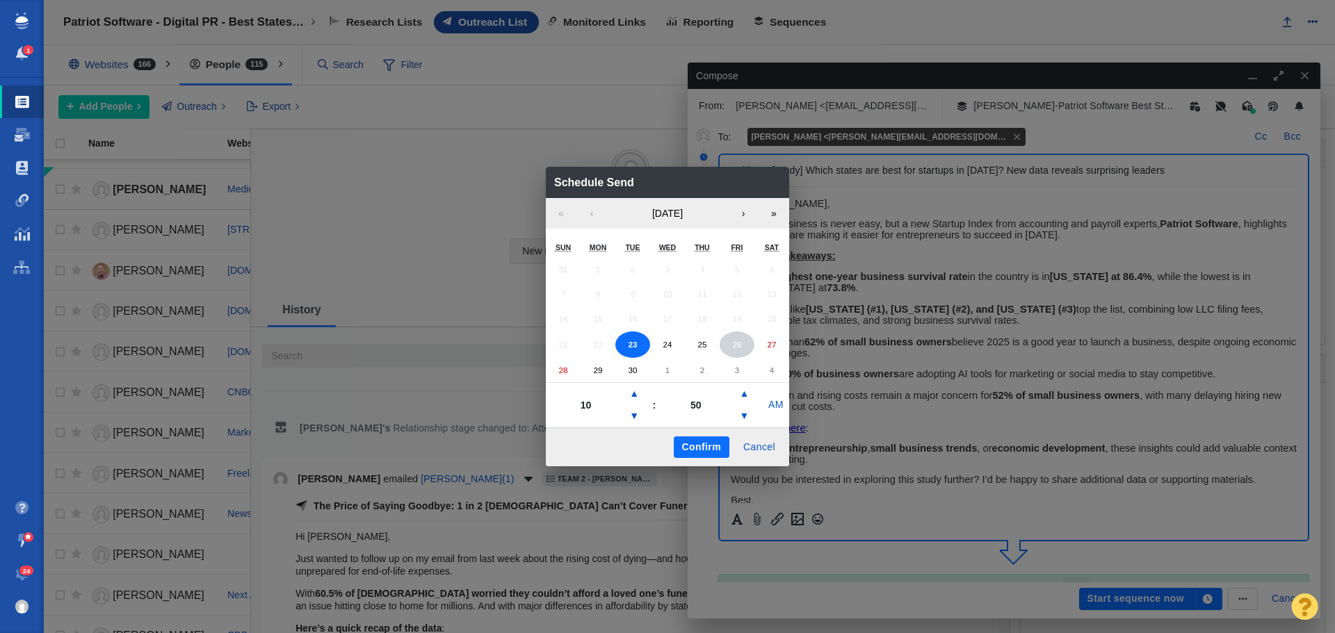
click at [738, 348] on abbr "26" at bounding box center [736, 344] width 9 height 9
click at [636, 415] on button "▼" at bounding box center [634, 416] width 17 height 22
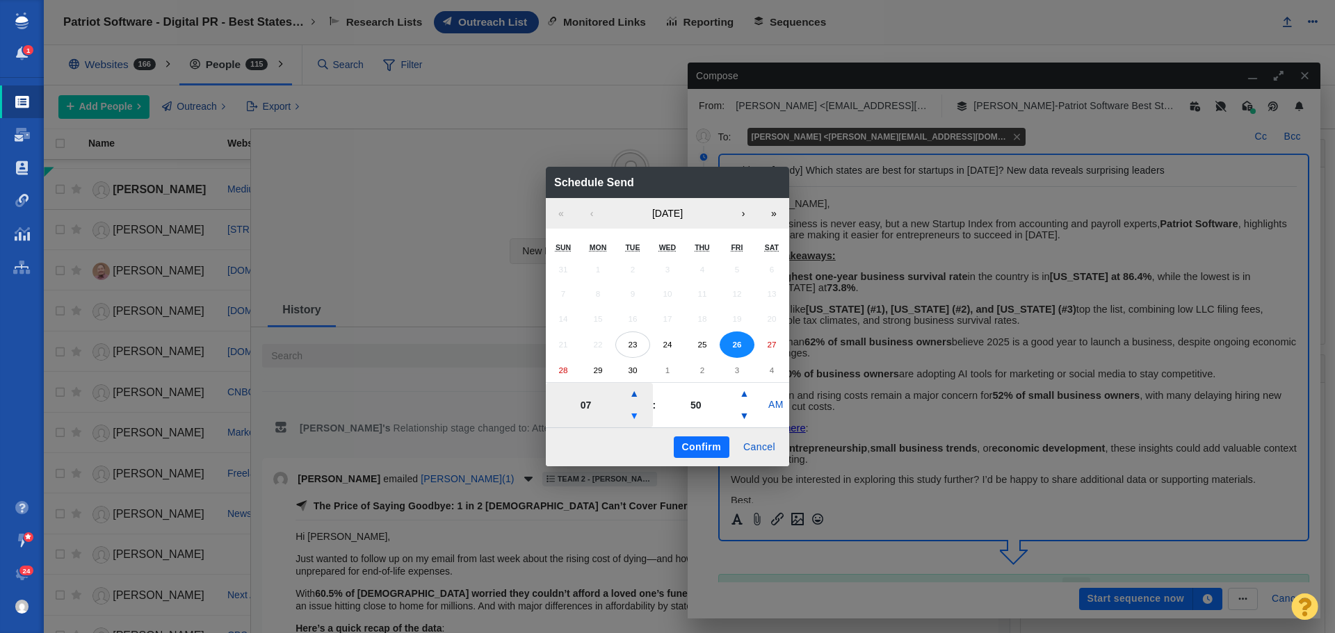
type input "06"
click at [681, 447] on button "Confirm" at bounding box center [702, 448] width 56 height 22
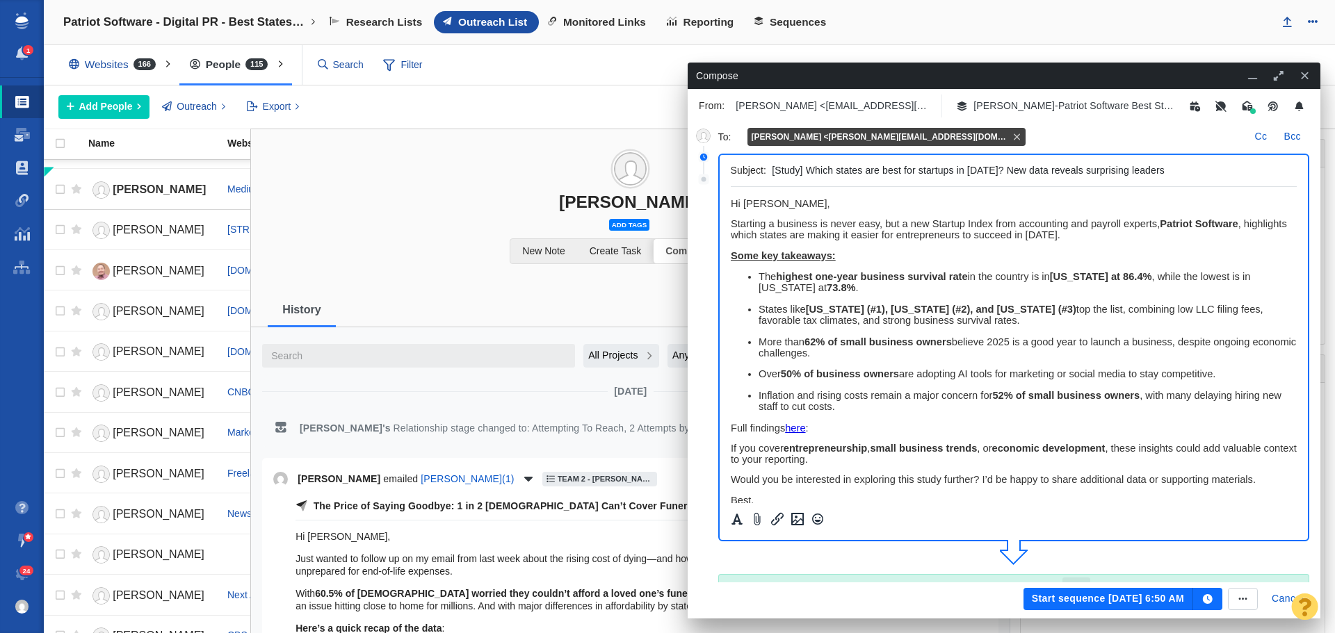
click at [1079, 595] on button "Start sequence Sep 26, 6:50 AM" at bounding box center [1108, 599] width 170 height 22
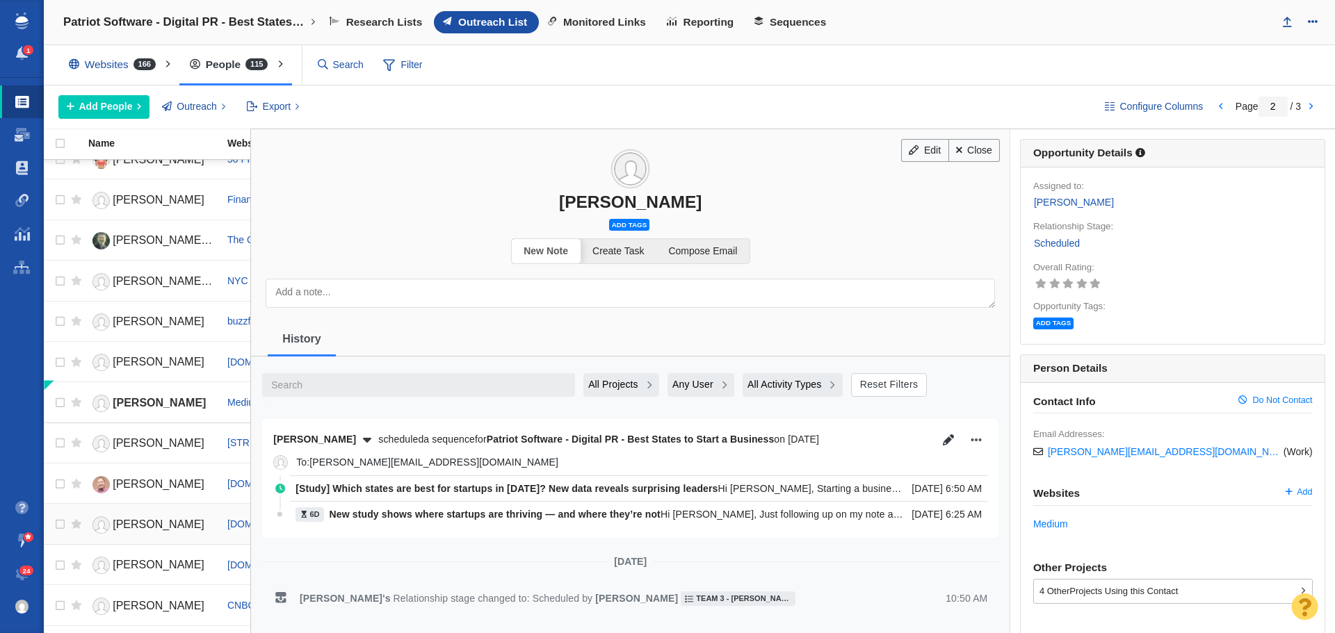
scroll to position [930, 0]
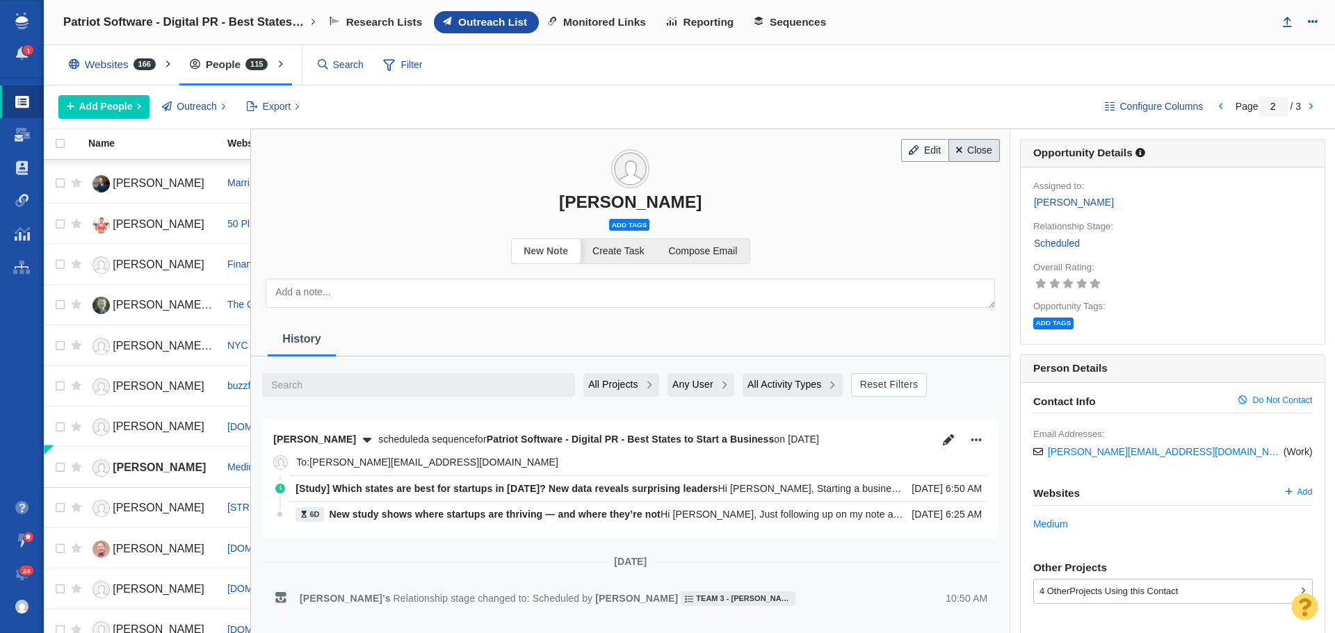
click at [956, 145] on span at bounding box center [959, 150] width 6 height 10
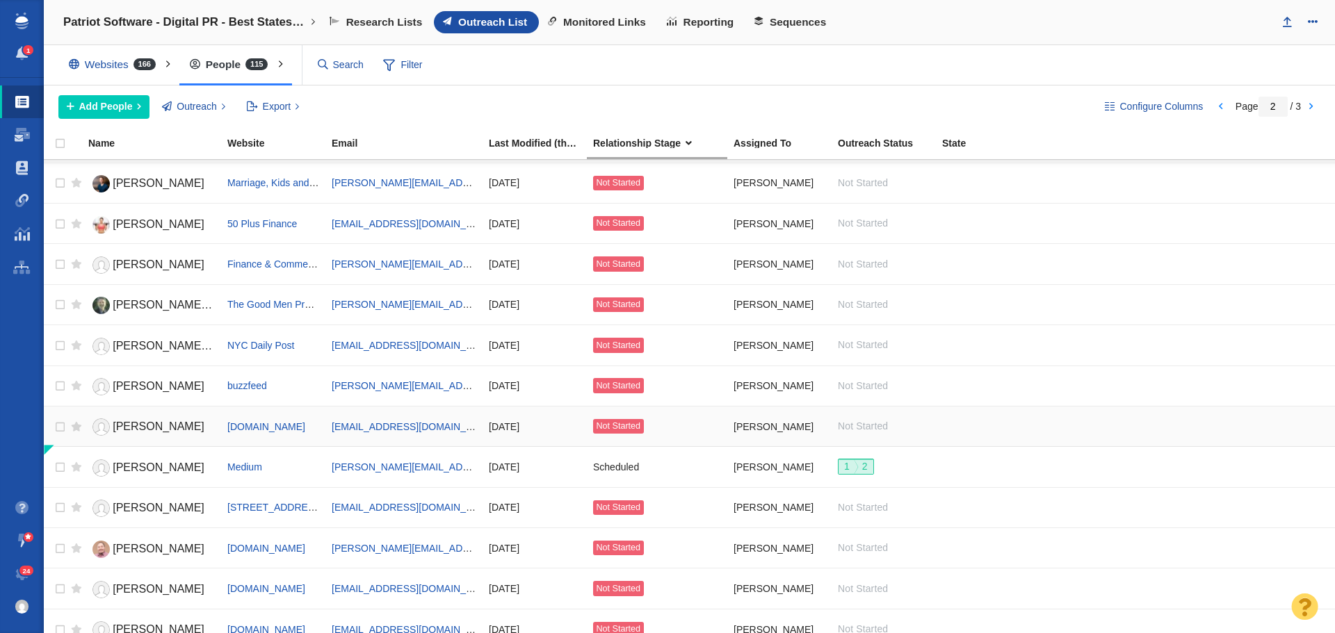
click at [140, 425] on span "[PERSON_NAME]" at bounding box center [159, 427] width 92 height 12
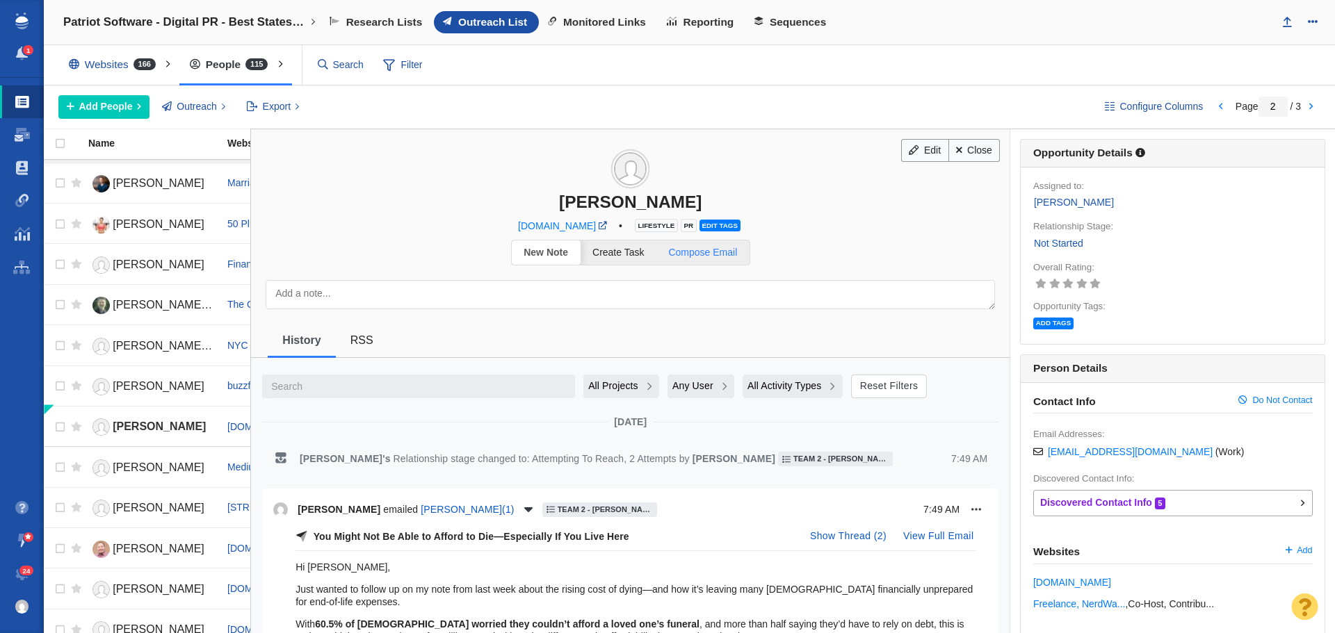
click at [719, 254] on span "Compose Email" at bounding box center [702, 252] width 69 height 11
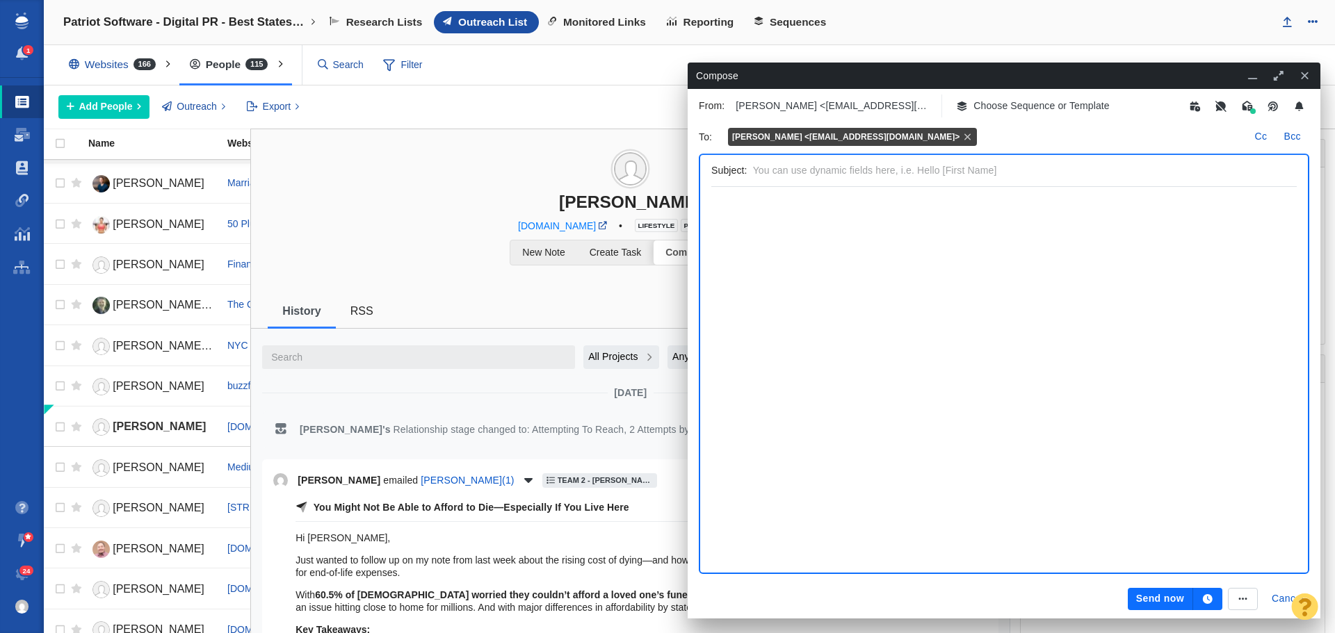
scroll to position [0, 0]
click at [1039, 104] on p "Choose Sequence or Template" at bounding box center [1041, 106] width 136 height 15
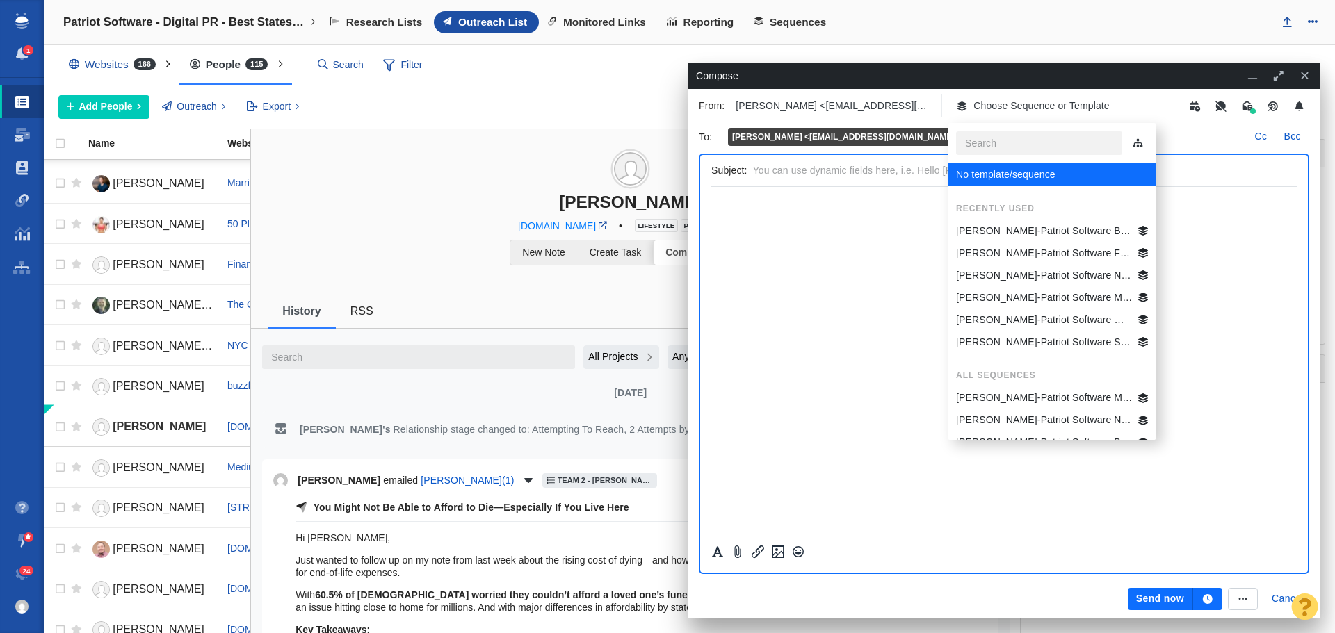
click at [1055, 231] on p "Jim-Patriot Software Best States Business General" at bounding box center [1044, 231] width 177 height 15
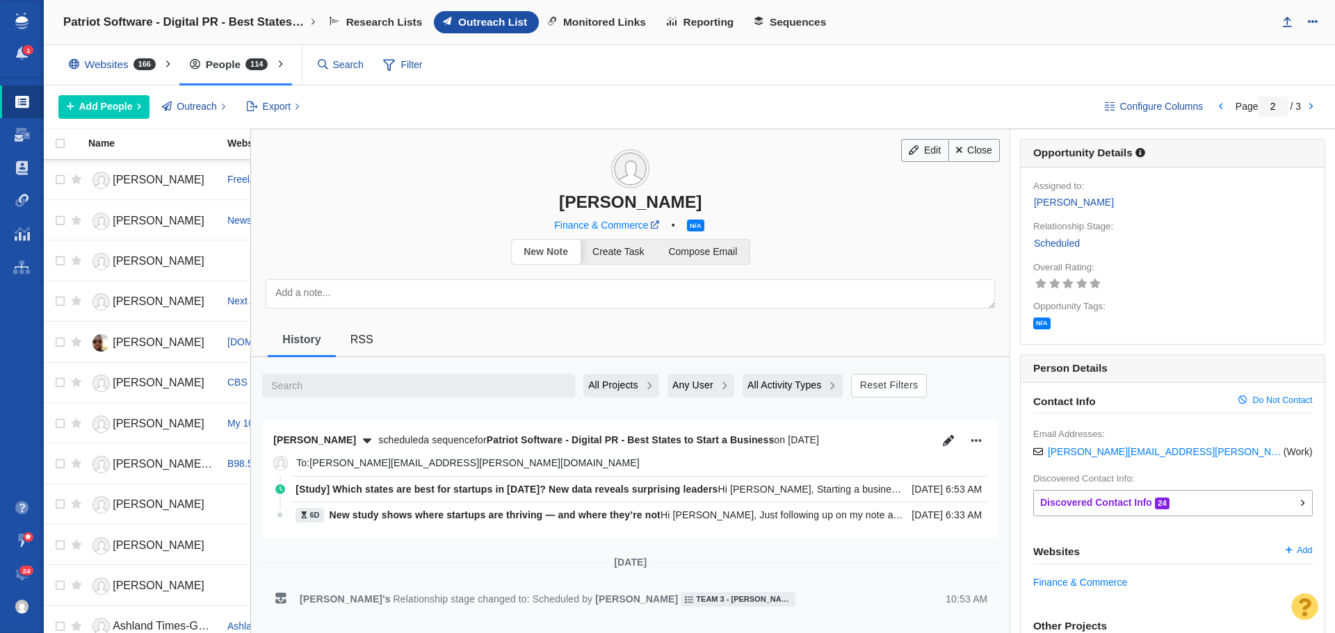
scroll to position [1556, 0]
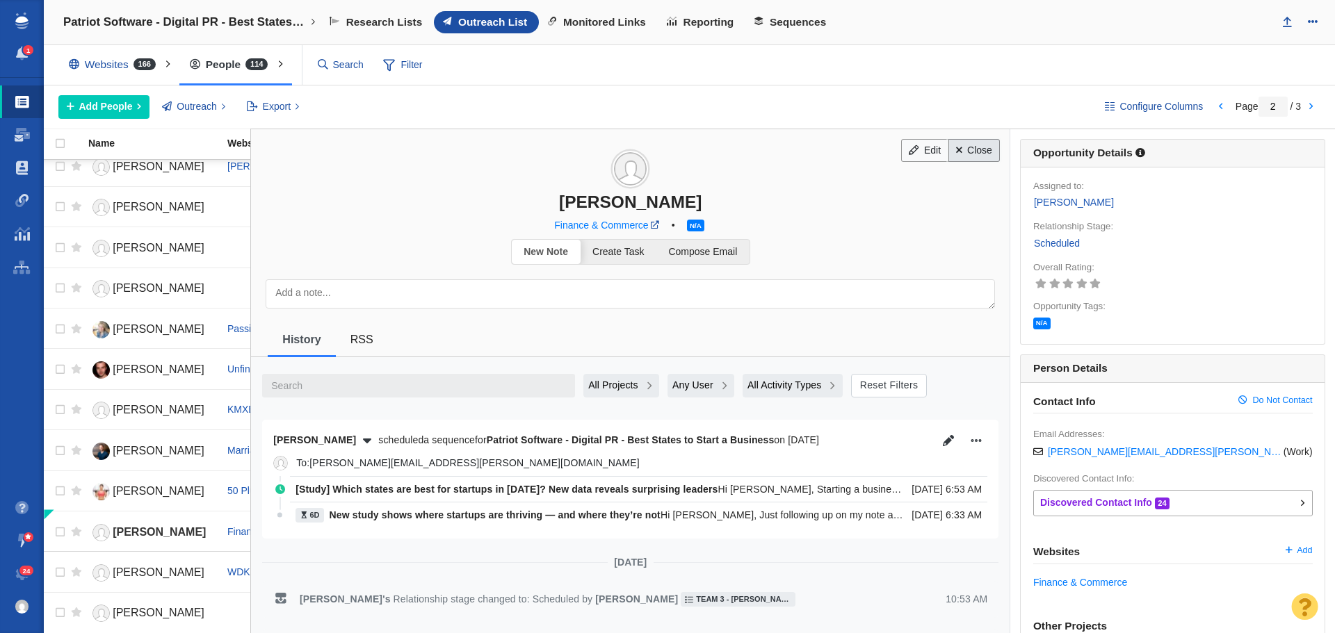
click at [978, 150] on link "Close" at bounding box center [974, 151] width 52 height 24
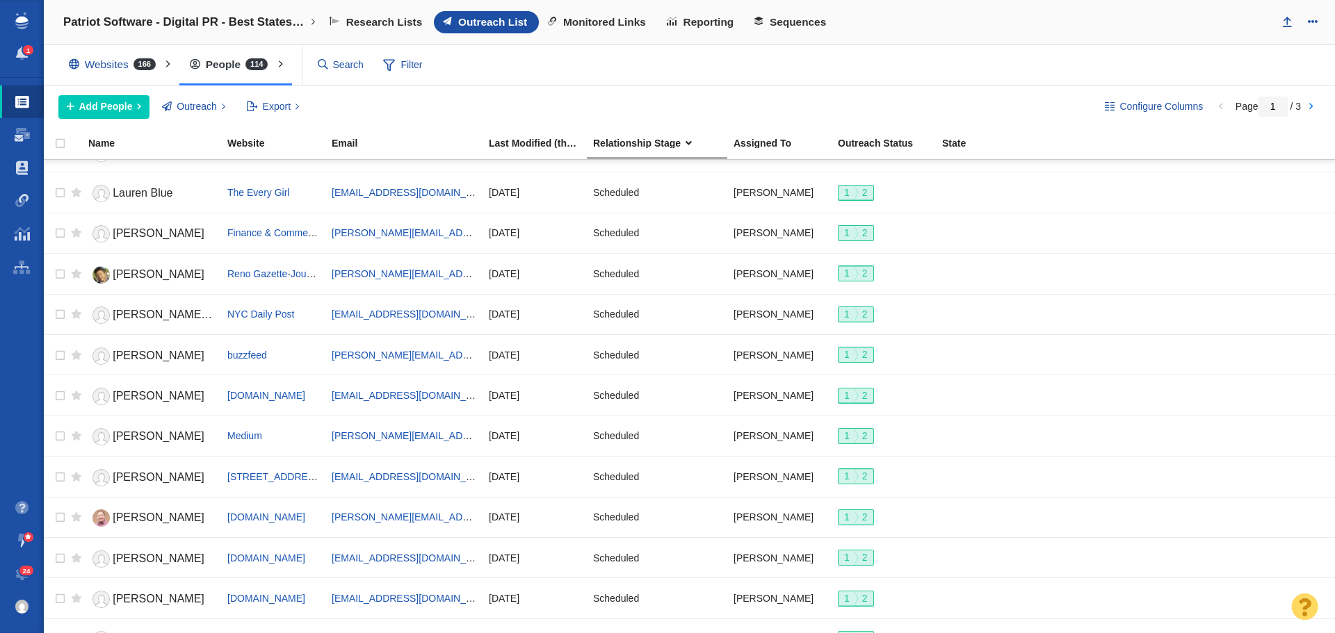
scroll to position [1556, 0]
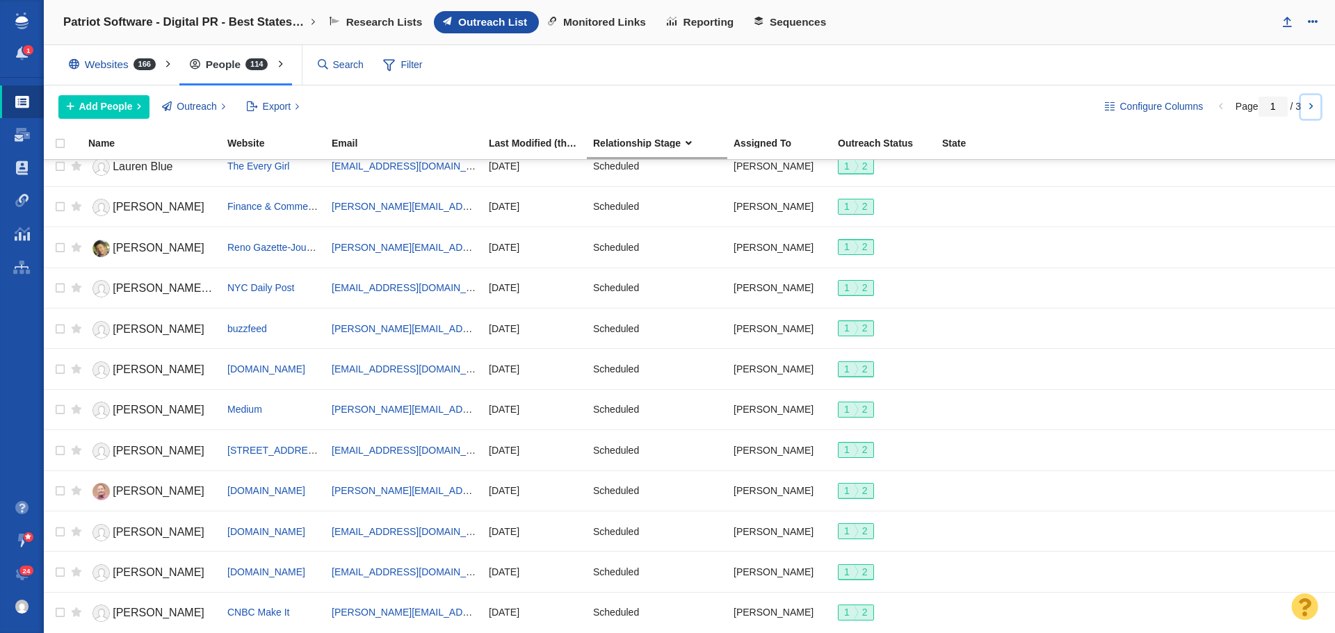
click at [1305, 108] on link at bounding box center [1310, 107] width 19 height 24
